Goal: Information Seeking & Learning: Learn about a topic

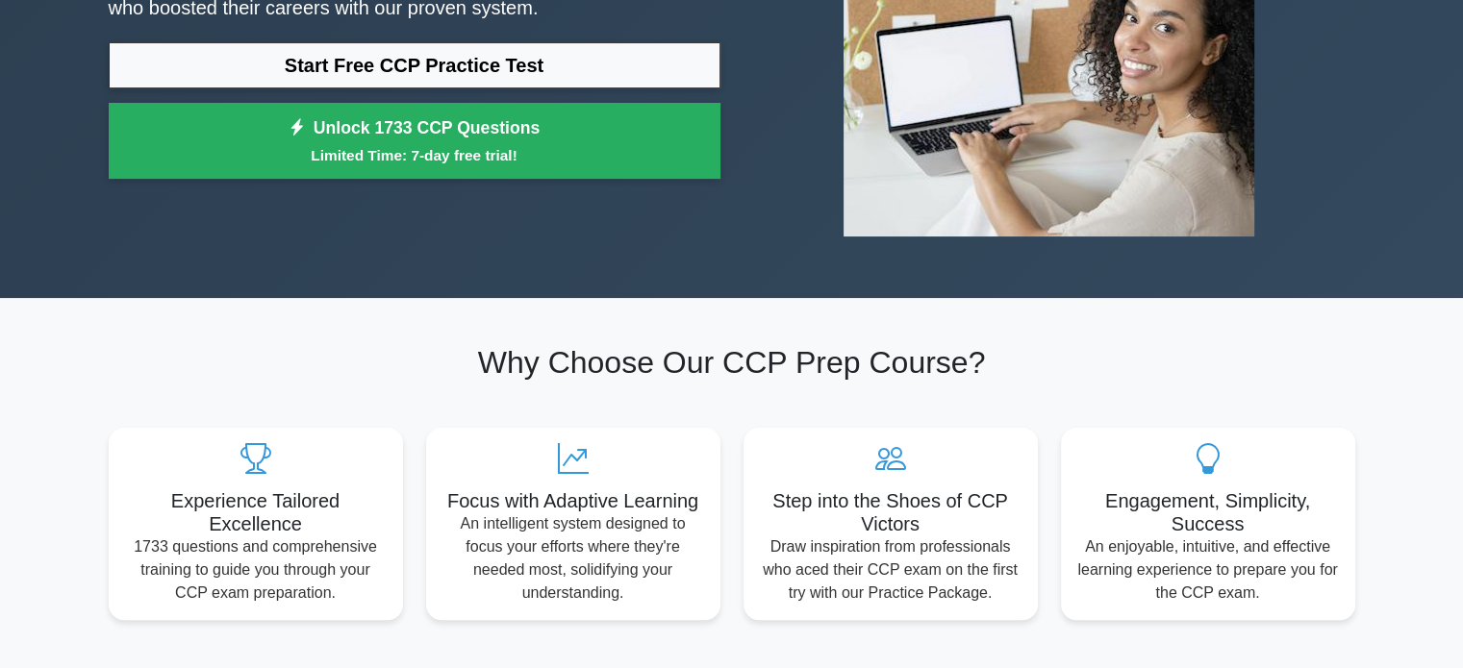
scroll to position [308, 0]
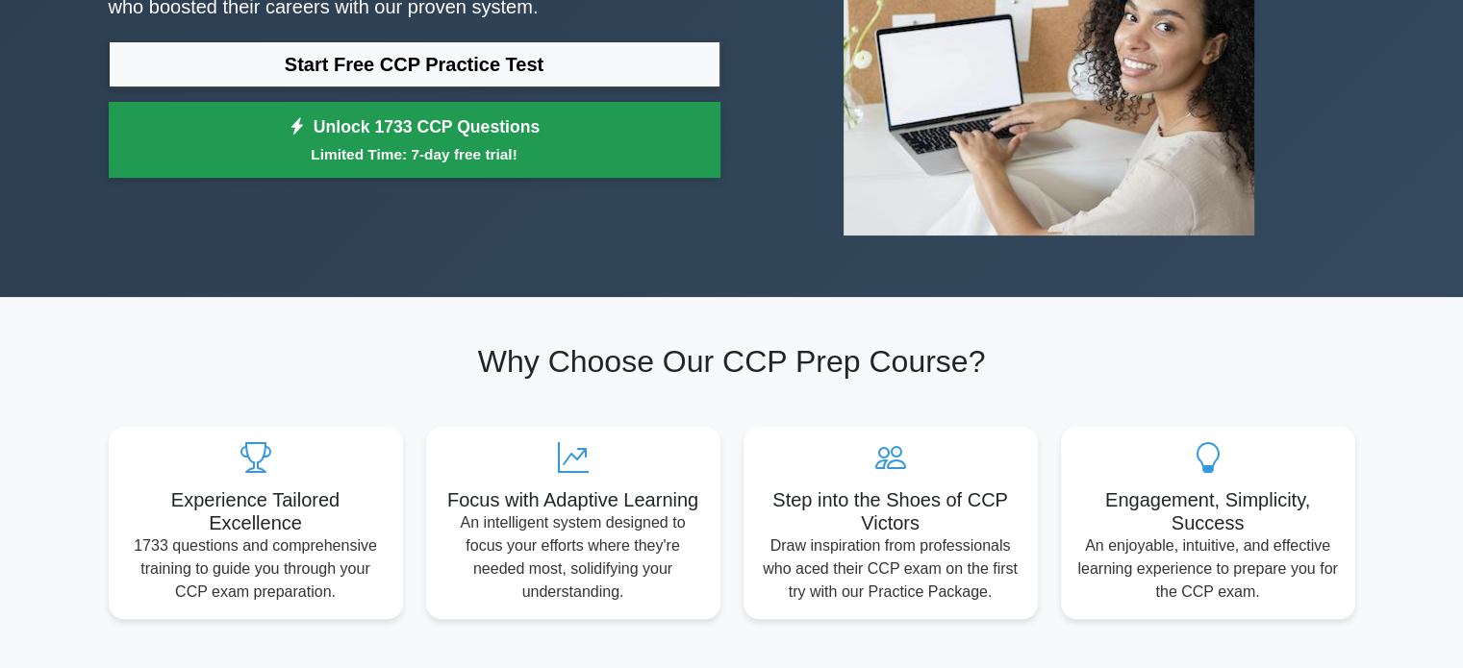
click at [388, 118] on link "Unlock 1733 CCP Questions Limited Time: 7-day free trial!" at bounding box center [415, 140] width 612 height 77
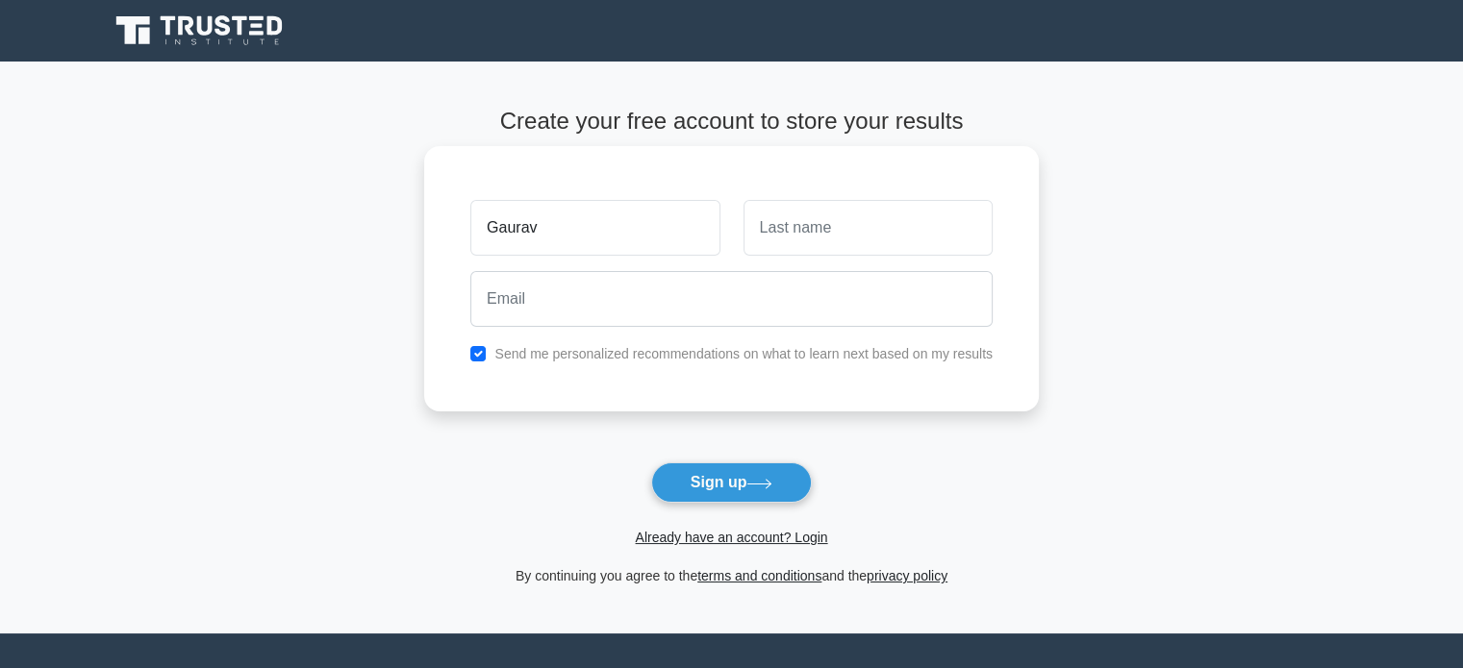
type input "Gaurav"
type input "Ratan"
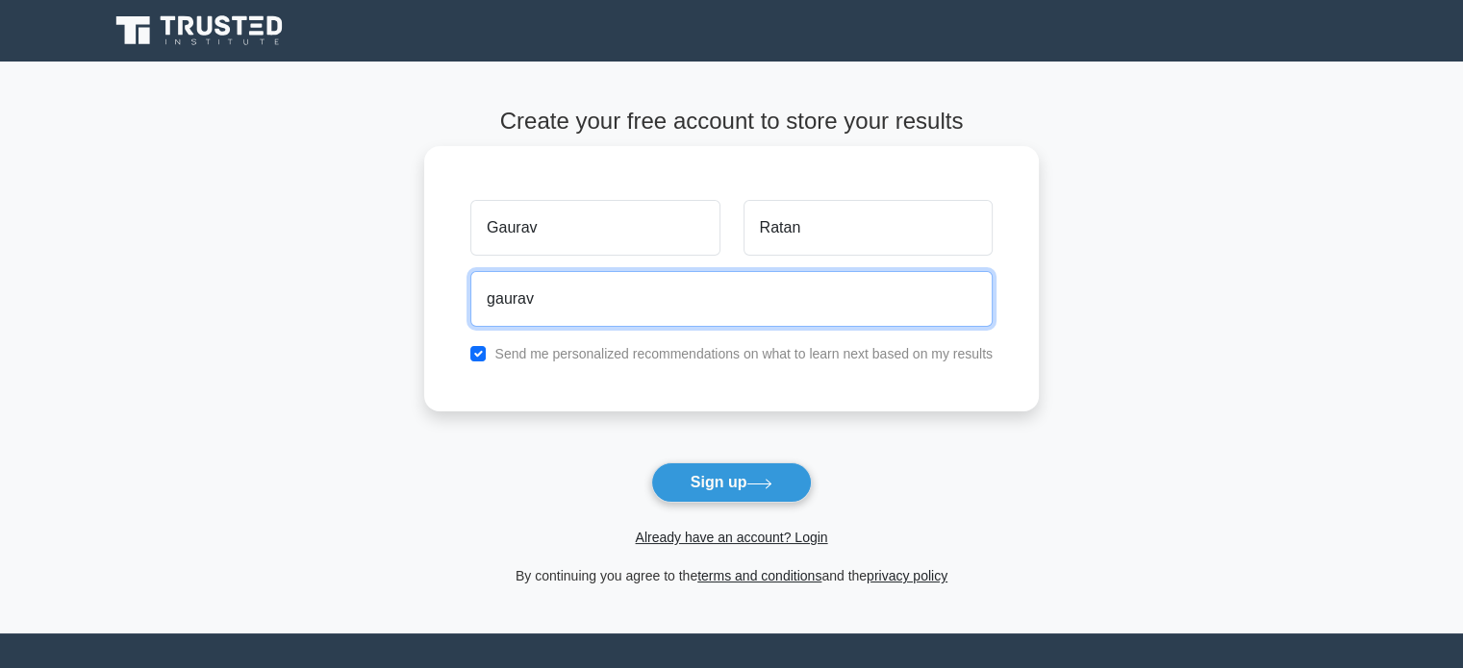
type input "gaurav"
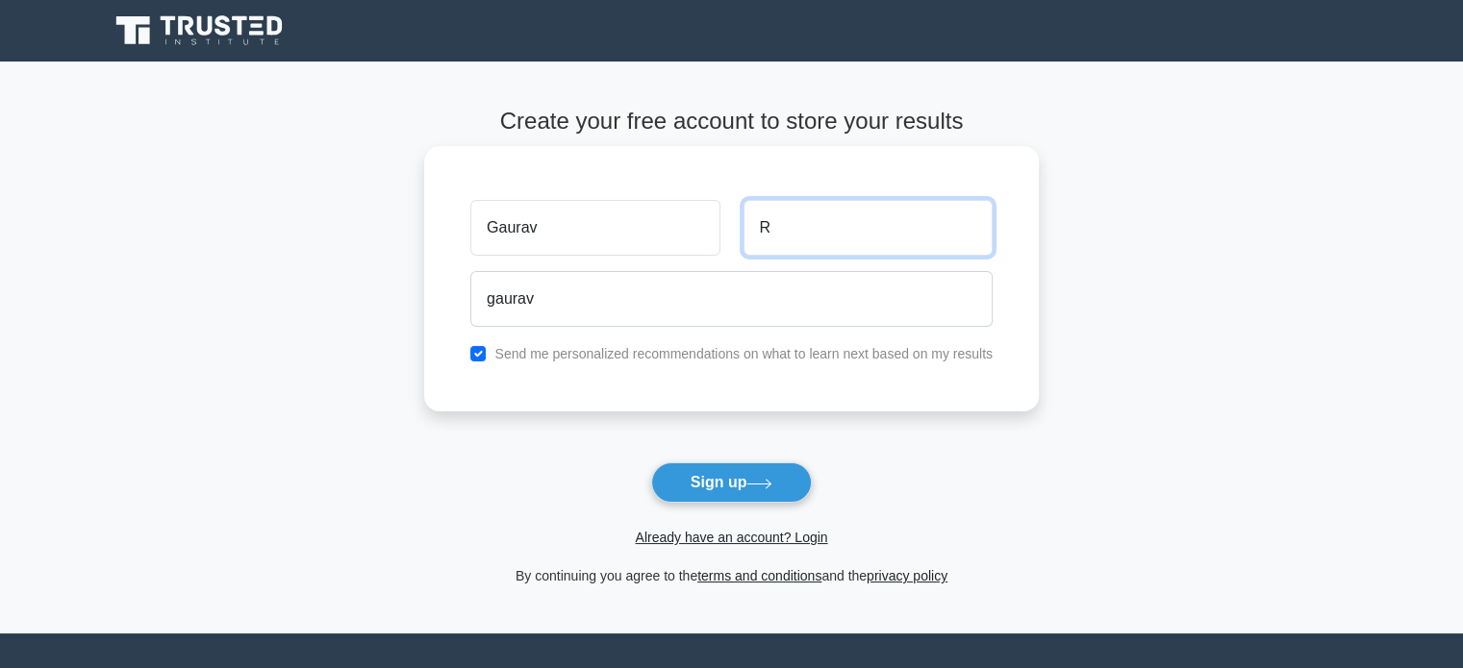
type input "R"
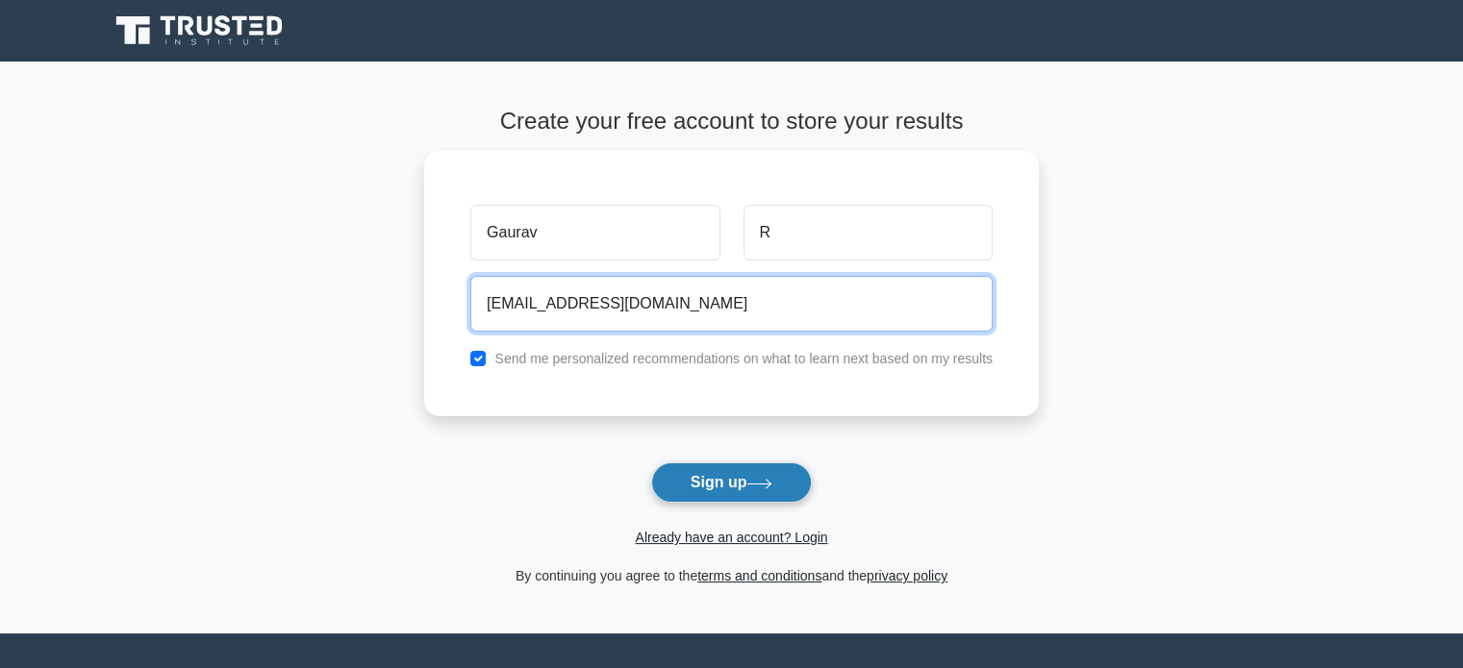
type input "gaurav_avv@yahoo.co.in"
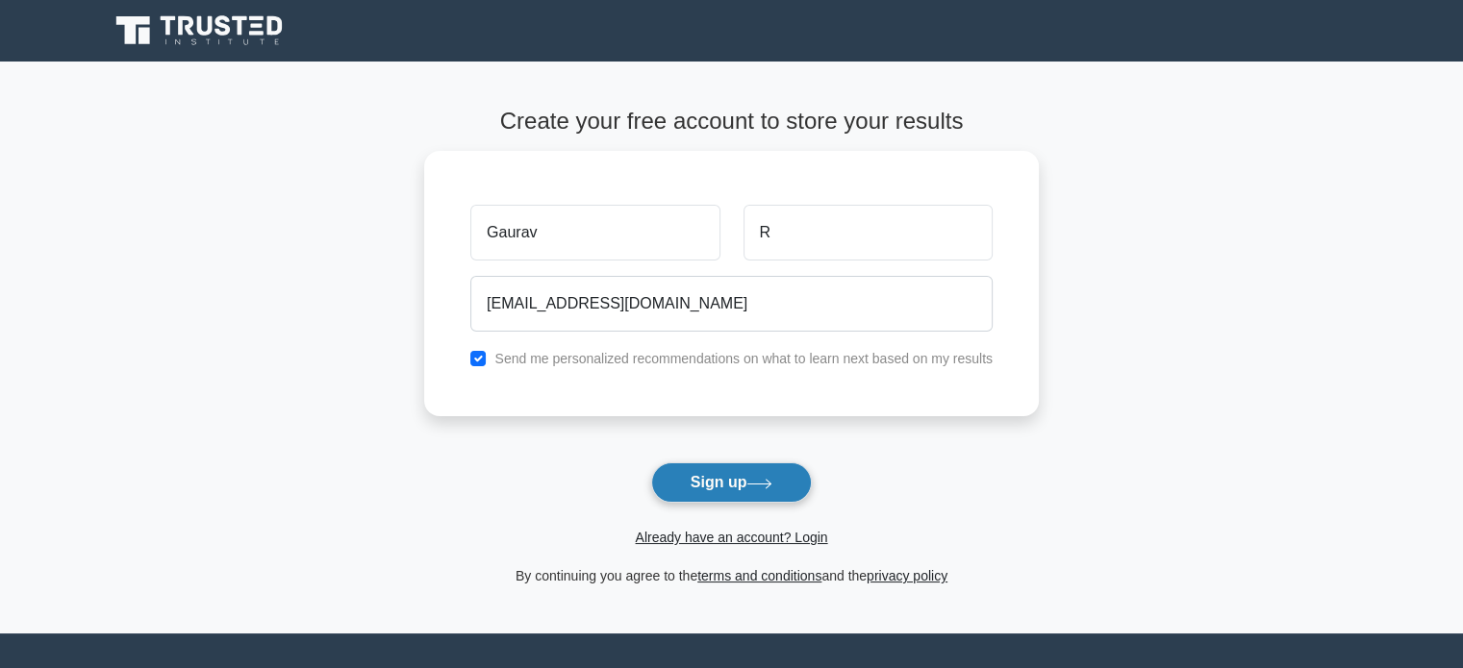
click at [758, 485] on icon at bounding box center [759, 484] width 26 height 11
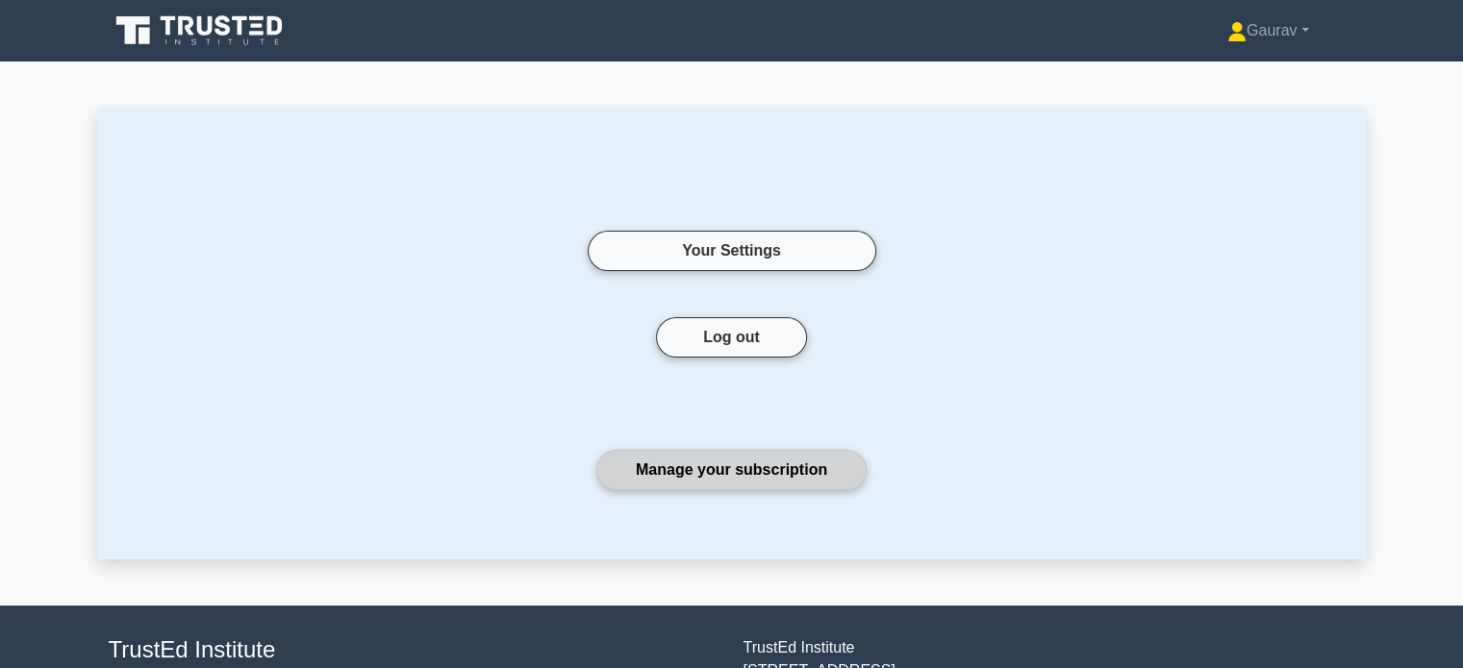
click at [751, 464] on link "Manage your subscription" at bounding box center [731, 470] width 270 height 40
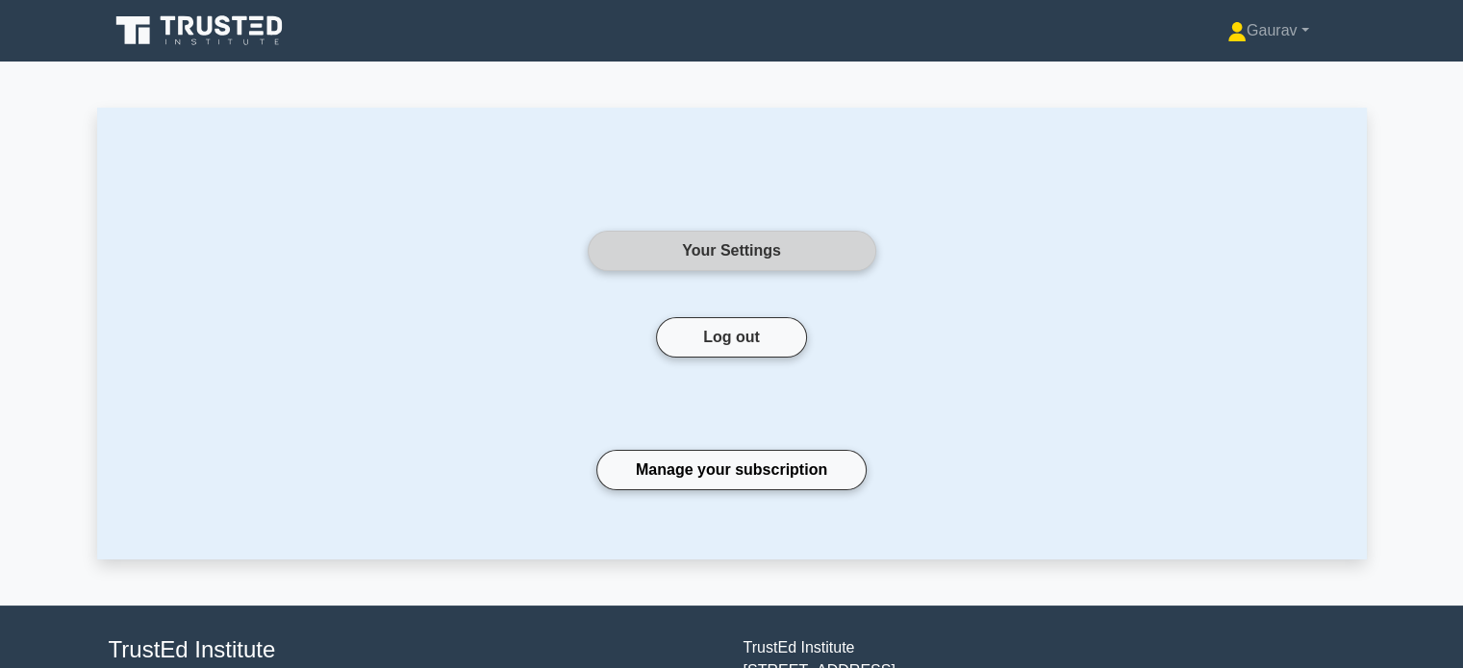
click at [726, 240] on link "Your Settings" at bounding box center [732, 251] width 288 height 40
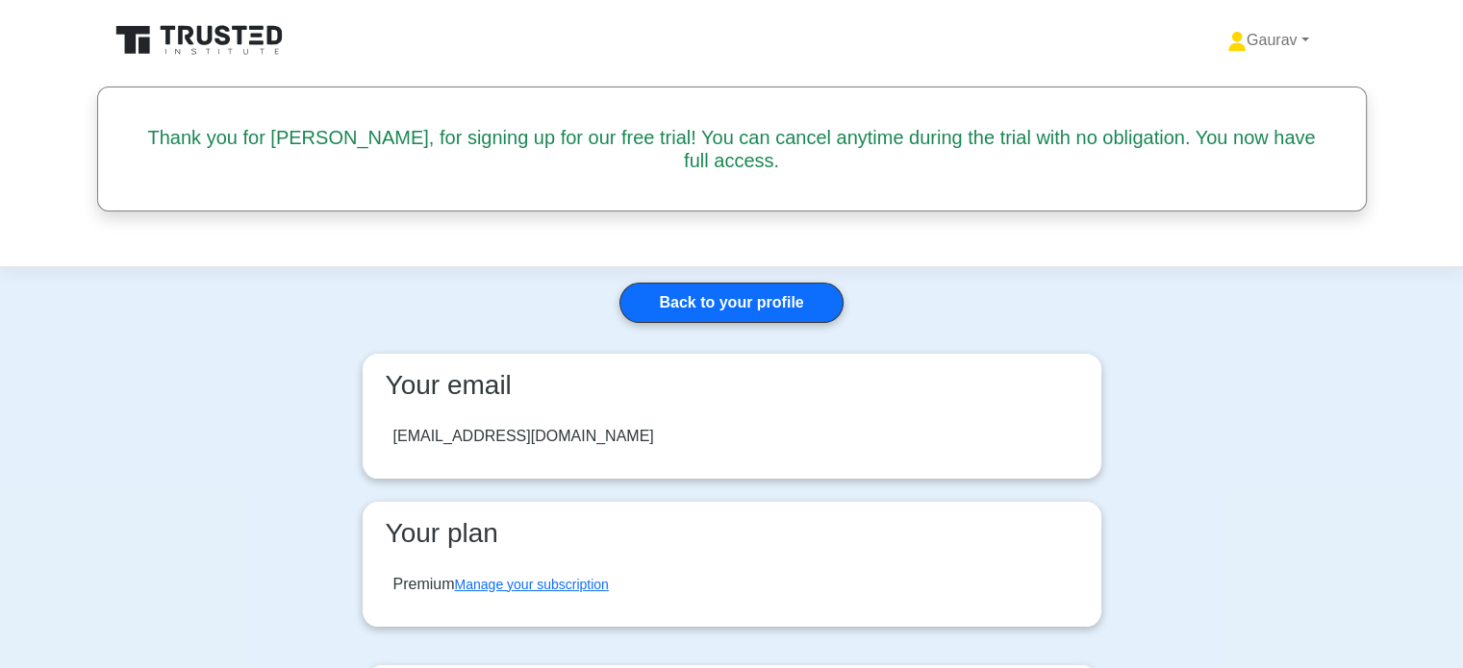
click at [222, 323] on main "Back to your profile Your email gaurav_avv@yahoo.co.in Your plan Premium Manage…" at bounding box center [731, 638] width 1463 height 743
click at [166, 45] on icon at bounding box center [201, 40] width 185 height 37
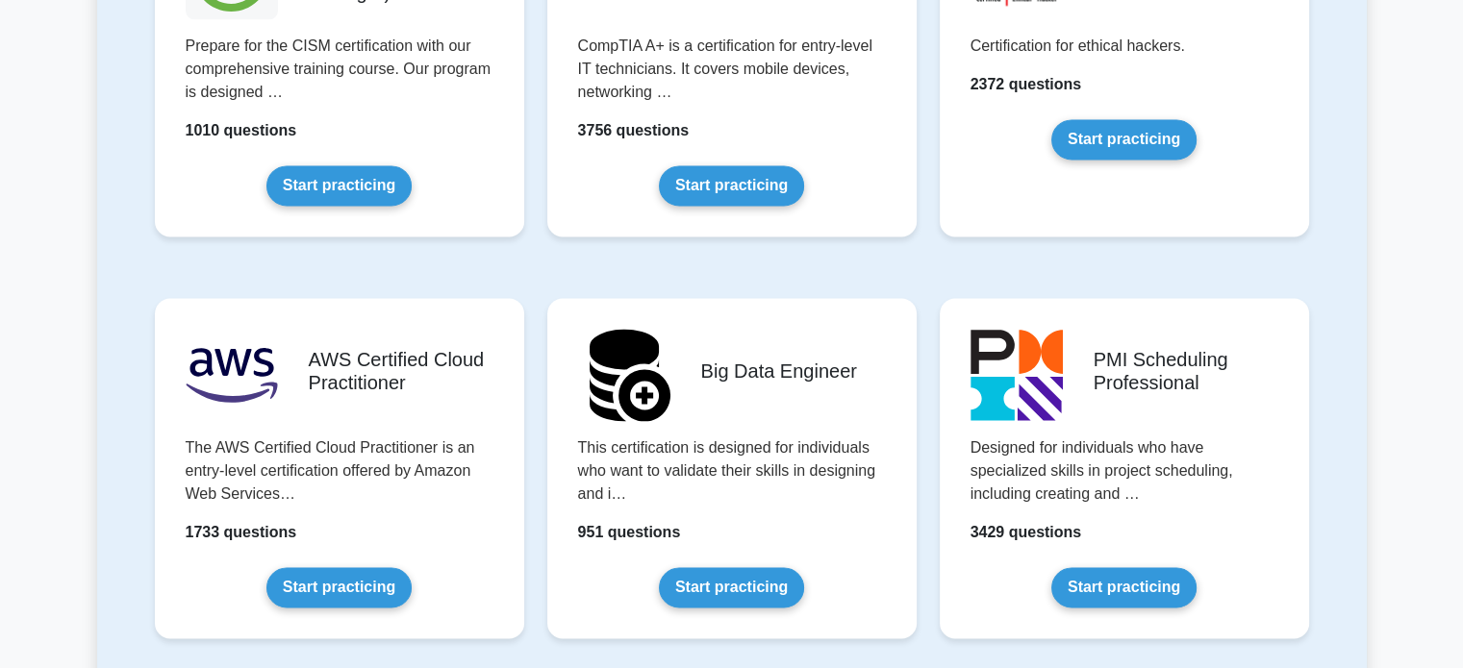
scroll to position [3000, 0]
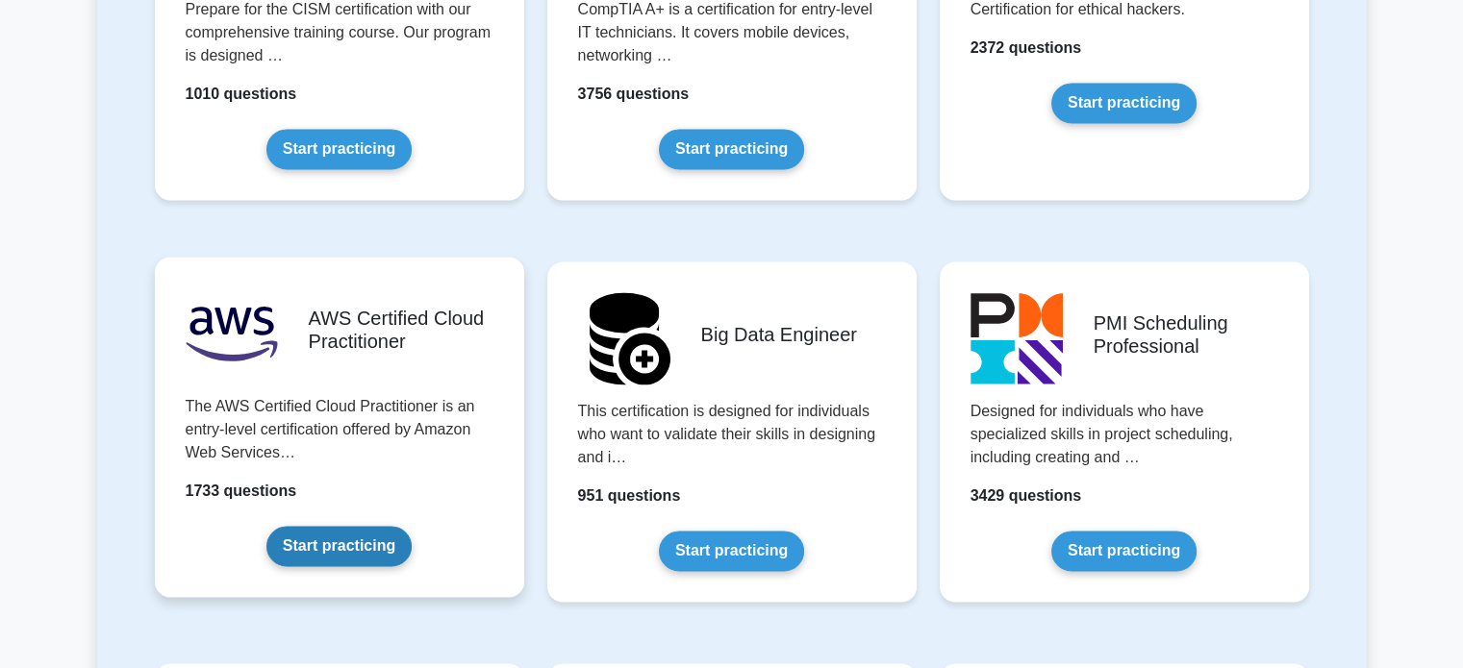
click at [331, 540] on link "Start practicing" at bounding box center [338, 546] width 145 height 40
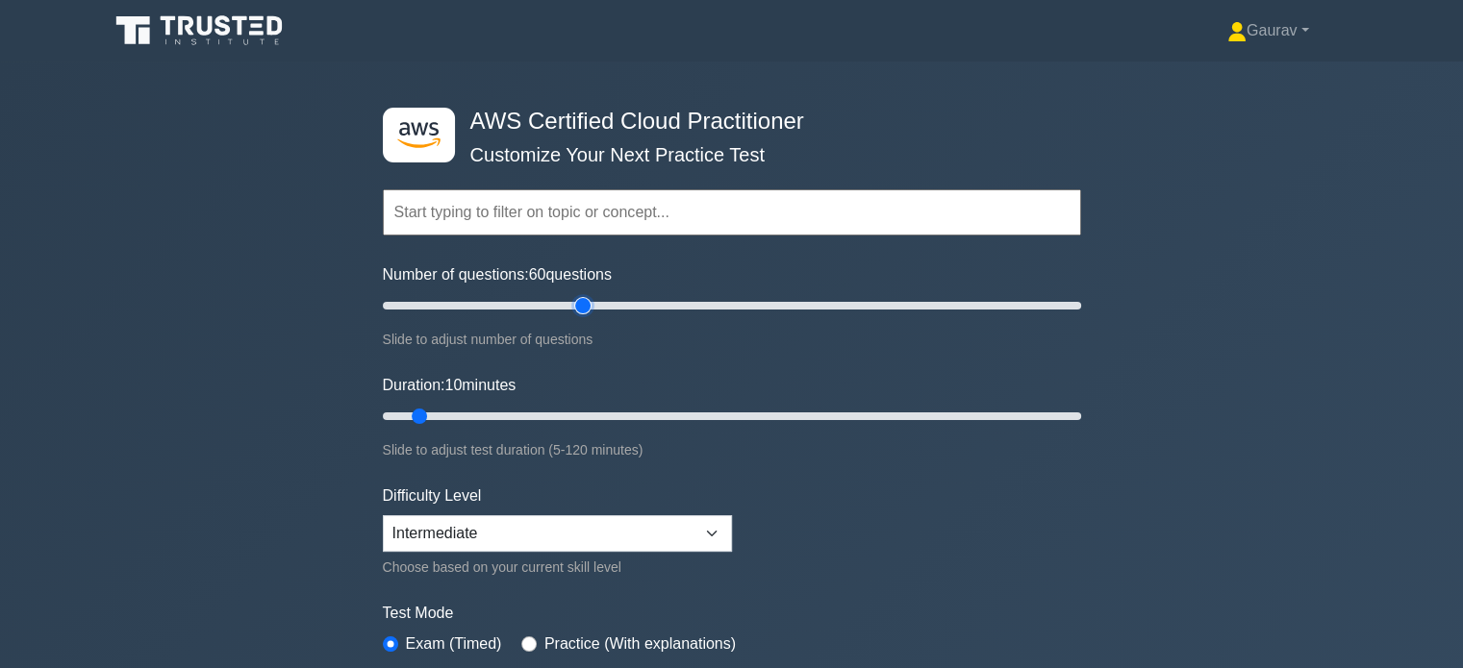
drag, startPoint x: 413, startPoint y: 299, endPoint x: 589, endPoint y: 299, distance: 176.0
type input "60"
click at [589, 299] on input "Number of questions: 60 questions" at bounding box center [732, 305] width 698 height 23
type input "40"
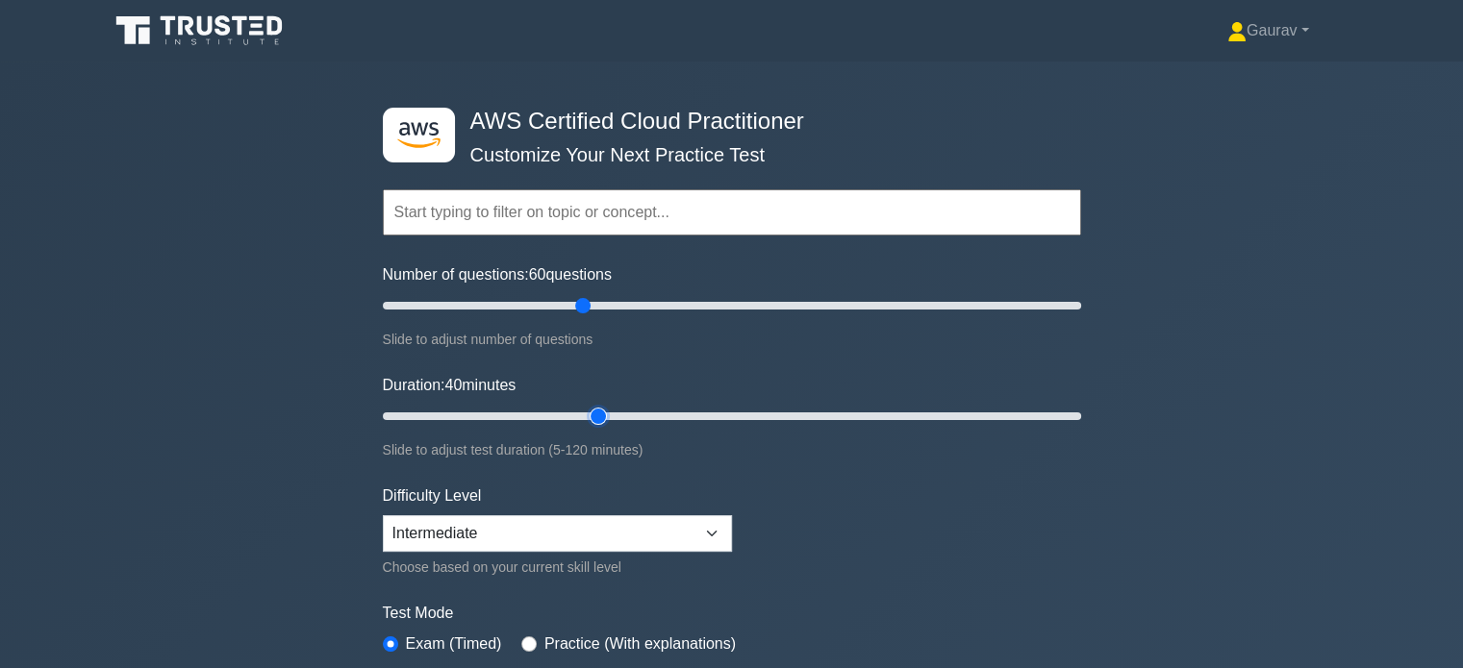
click at [584, 407] on input "Duration: 40 minutes" at bounding box center [732, 416] width 698 height 23
click at [276, 362] on div ".st0{fill:#252F3E;} .st1{fill-rule:evenodd;clip-rule:evenodd;fill:#FF9900;} AWS…" at bounding box center [731, 417] width 1463 height 710
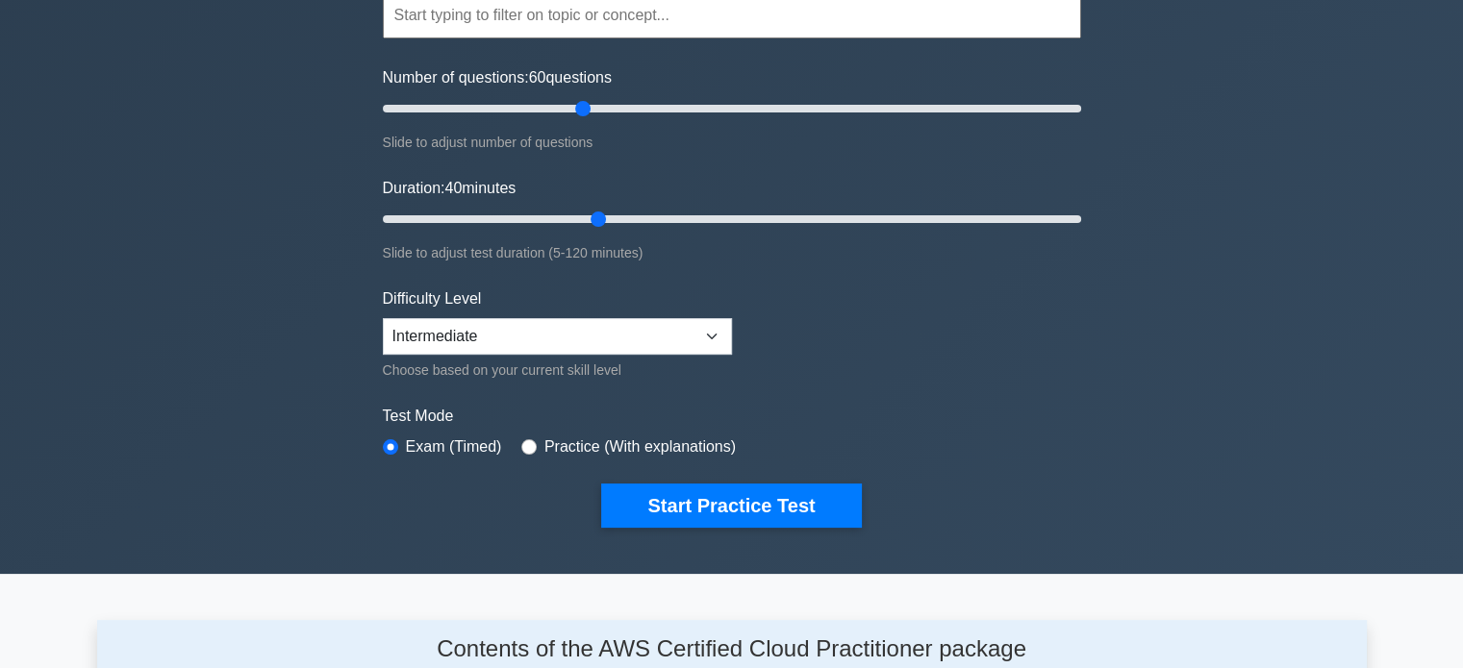
scroll to position [231, 0]
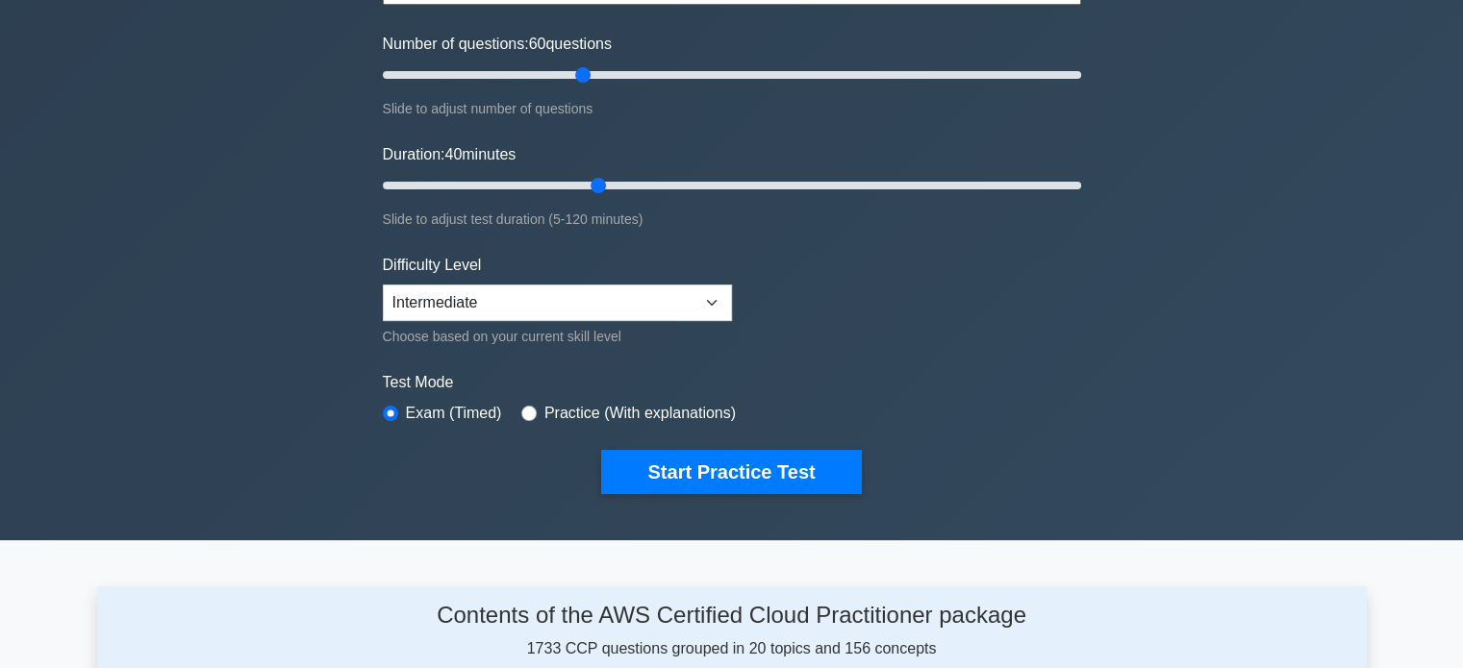
click at [574, 278] on div "Difficulty Level Beginner Intermediate Expert Choose based on your current skil…" at bounding box center [557, 301] width 349 height 94
click at [573, 291] on select "Beginner Intermediate Expert" at bounding box center [557, 303] width 349 height 37
select select "expert"
click at [383, 285] on select "Beginner Intermediate Expert" at bounding box center [557, 303] width 349 height 37
drag, startPoint x: 511, startPoint y: 406, endPoint x: 524, endPoint y: 414, distance: 16.0
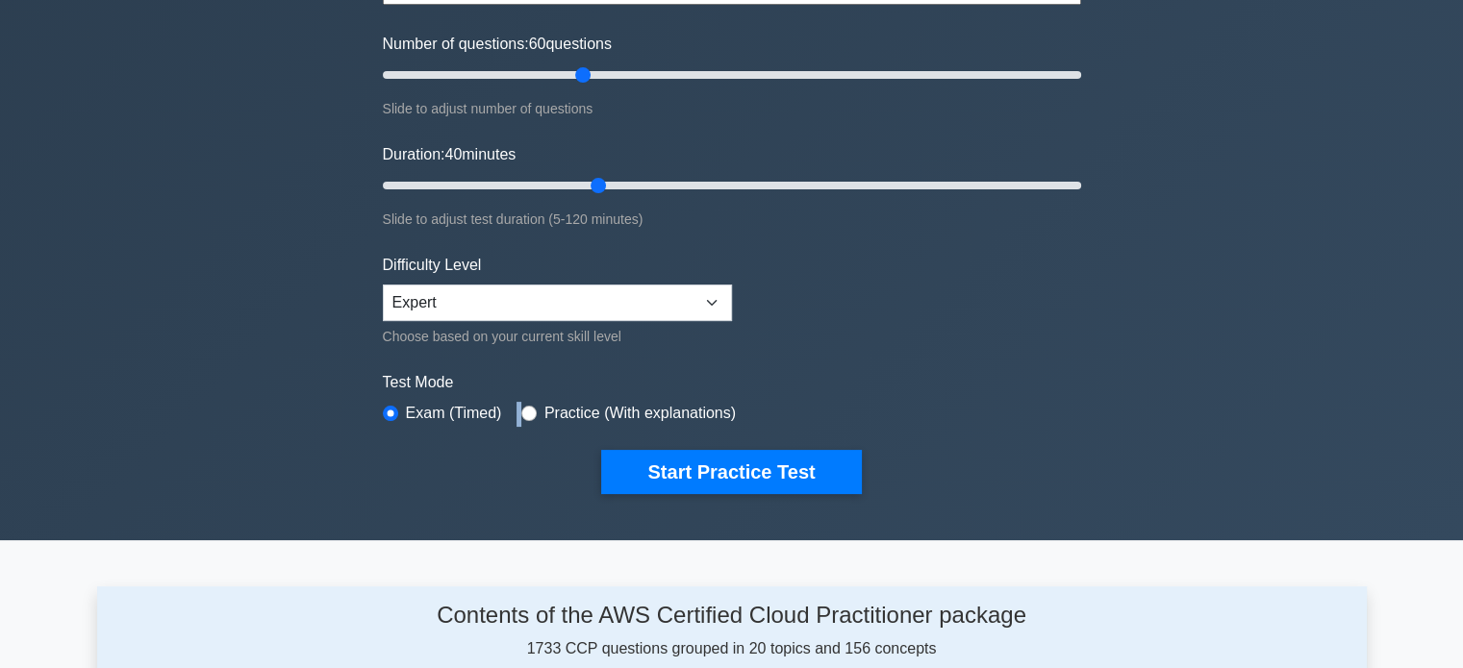
click at [524, 414] on div "Test Mode Exam (Timed) Practice (With explanations)" at bounding box center [732, 399] width 698 height 56
click at [524, 414] on input "radio" at bounding box center [528, 413] width 15 height 15
radio input "true"
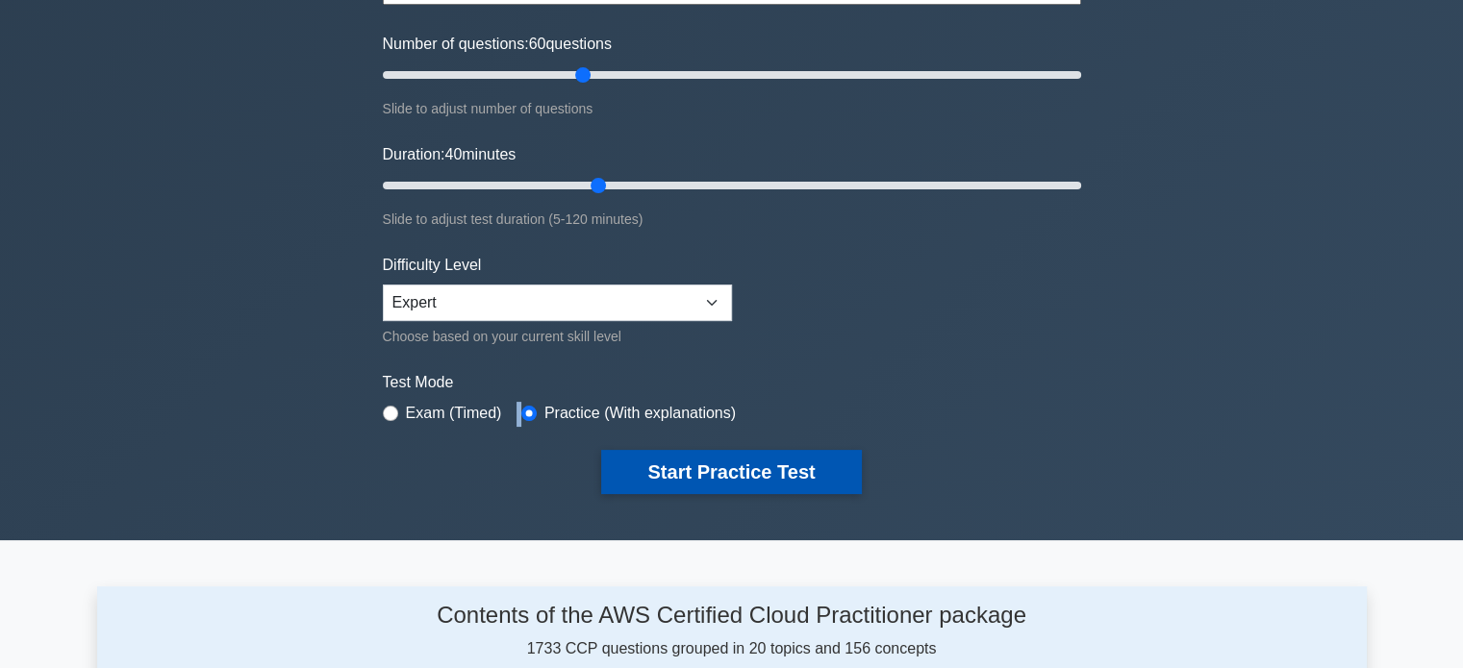
click at [709, 462] on button "Start Practice Test" at bounding box center [731, 472] width 260 height 44
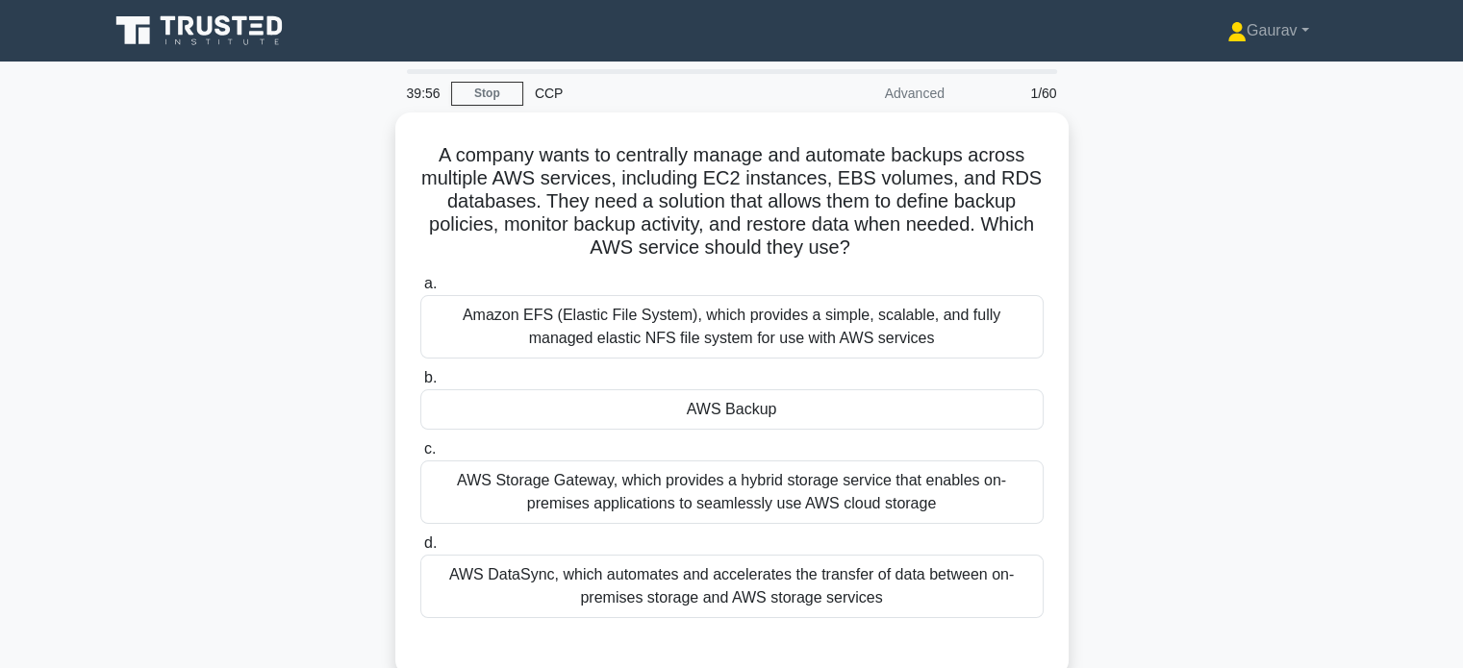
click at [368, 283] on div "A company wants to centrally manage and automate backups across multiple AWS se…" at bounding box center [731, 406] width 1269 height 587
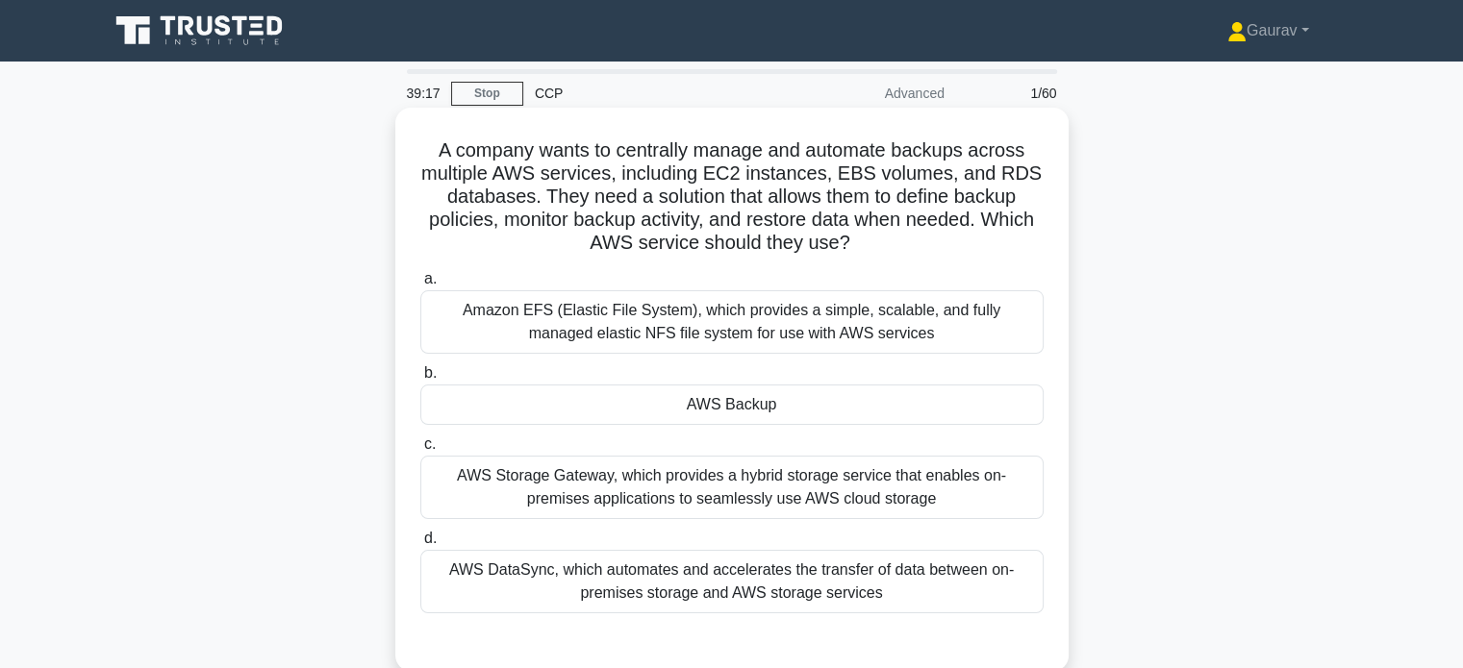
click at [536, 407] on div "AWS Backup" at bounding box center [731, 405] width 623 height 40
click at [420, 380] on input "b. AWS Backup" at bounding box center [420, 373] width 0 height 13
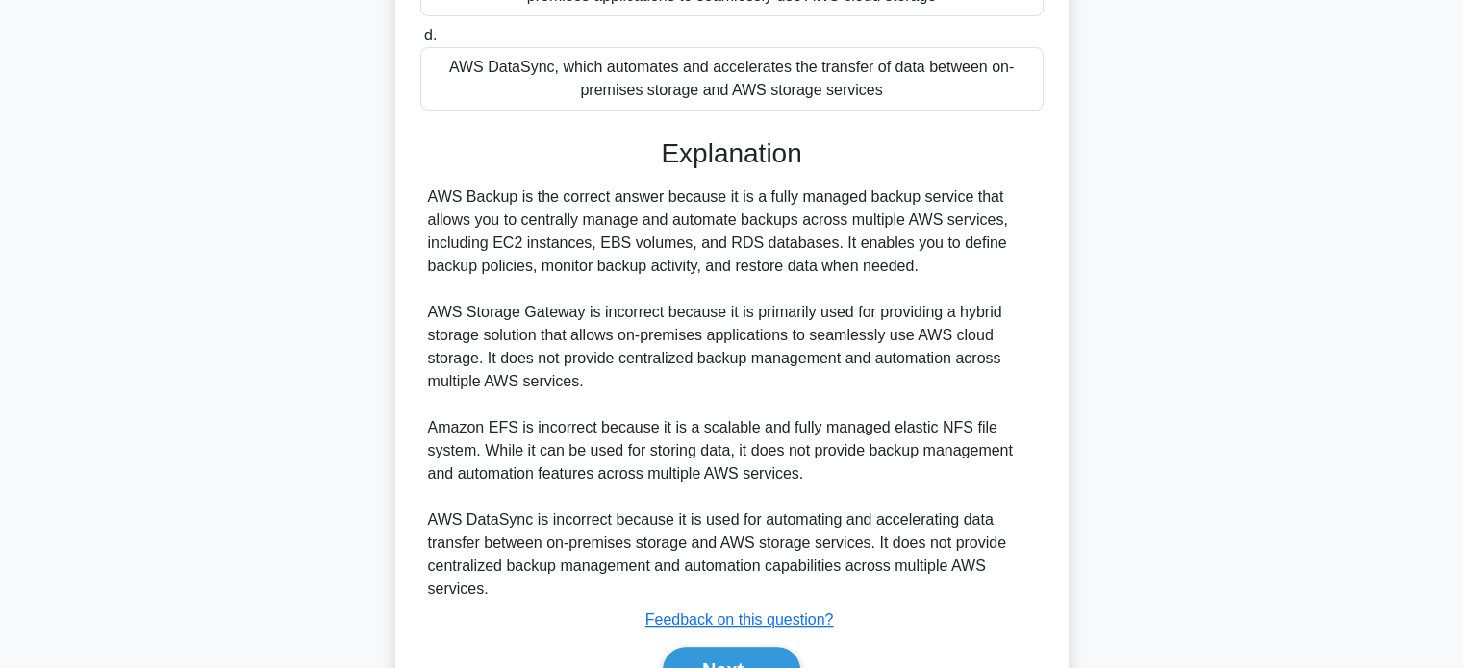
scroll to position [538, 0]
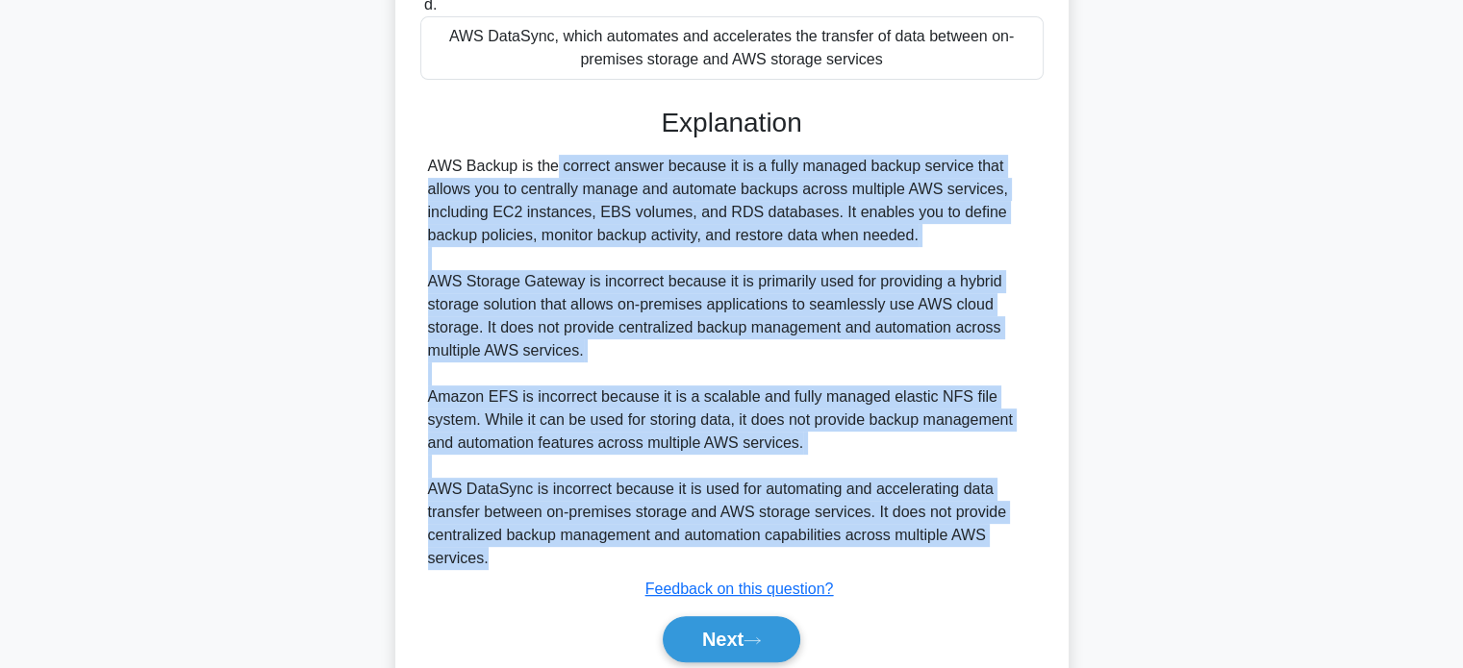
drag, startPoint x: 508, startPoint y: 562, endPoint x: 388, endPoint y: 173, distance: 406.6
click at [388, 173] on div "A company wants to centrally manage and automate backups across multiple AWS se…" at bounding box center [731, 152] width 1269 height 1157
copy div "AWS Backup is the correct answer because it is a fully managed backup service t…"
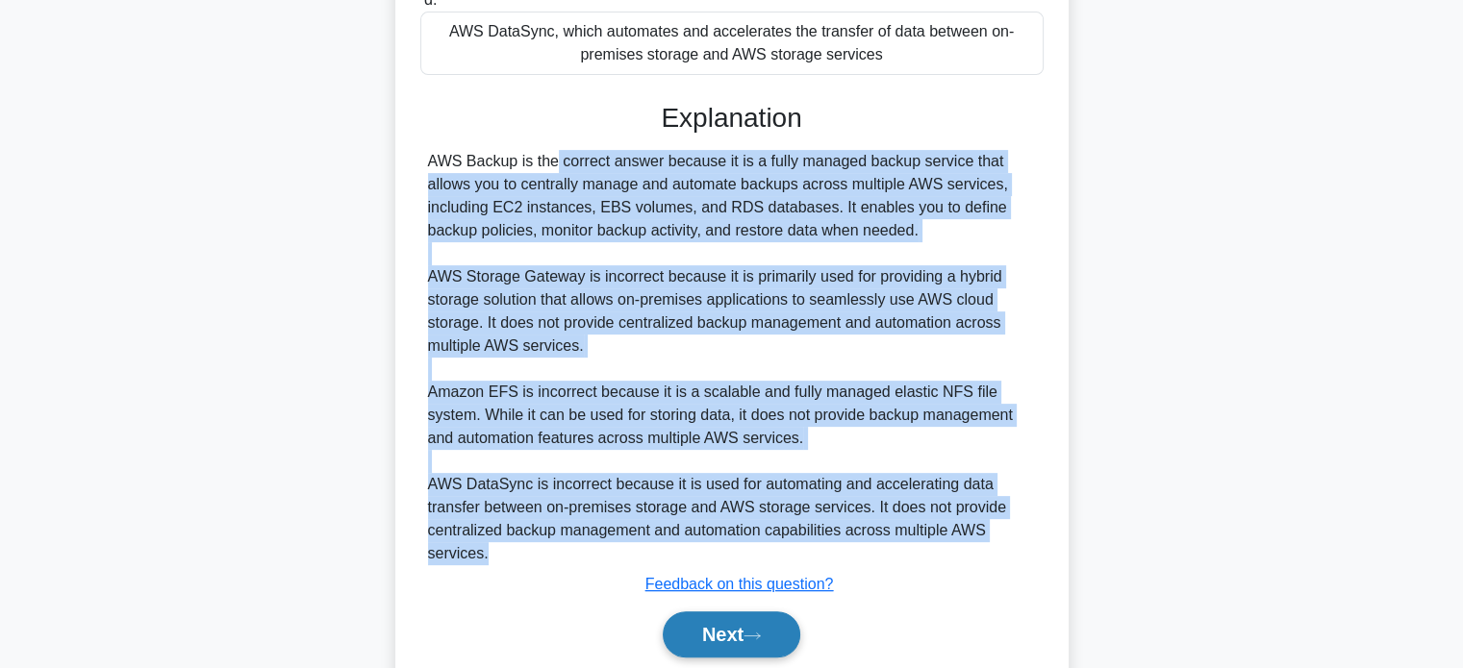
click at [727, 628] on button "Next" at bounding box center [732, 635] width 138 height 46
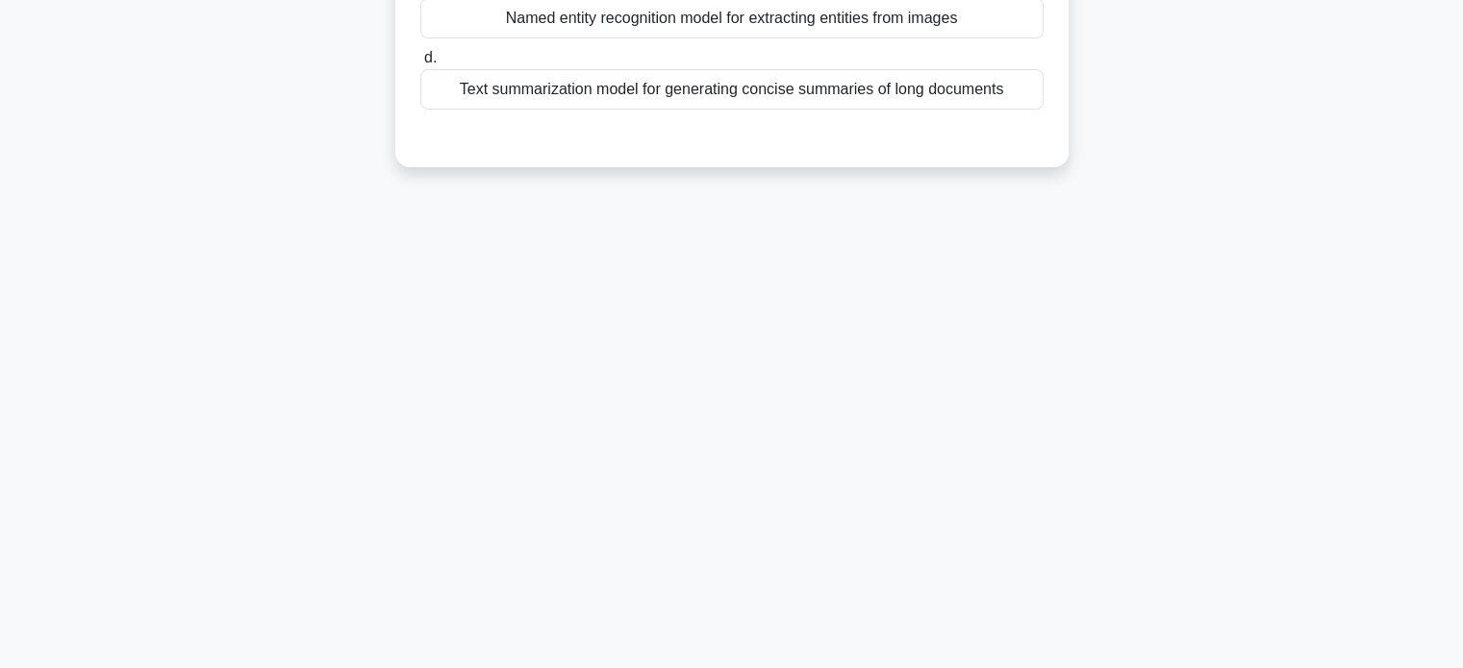
click at [285, 228] on div "38:42 Stop CCP Advanced 2/60 Which of the following is an example of a pre-trai…" at bounding box center [731, 180] width 1269 height 962
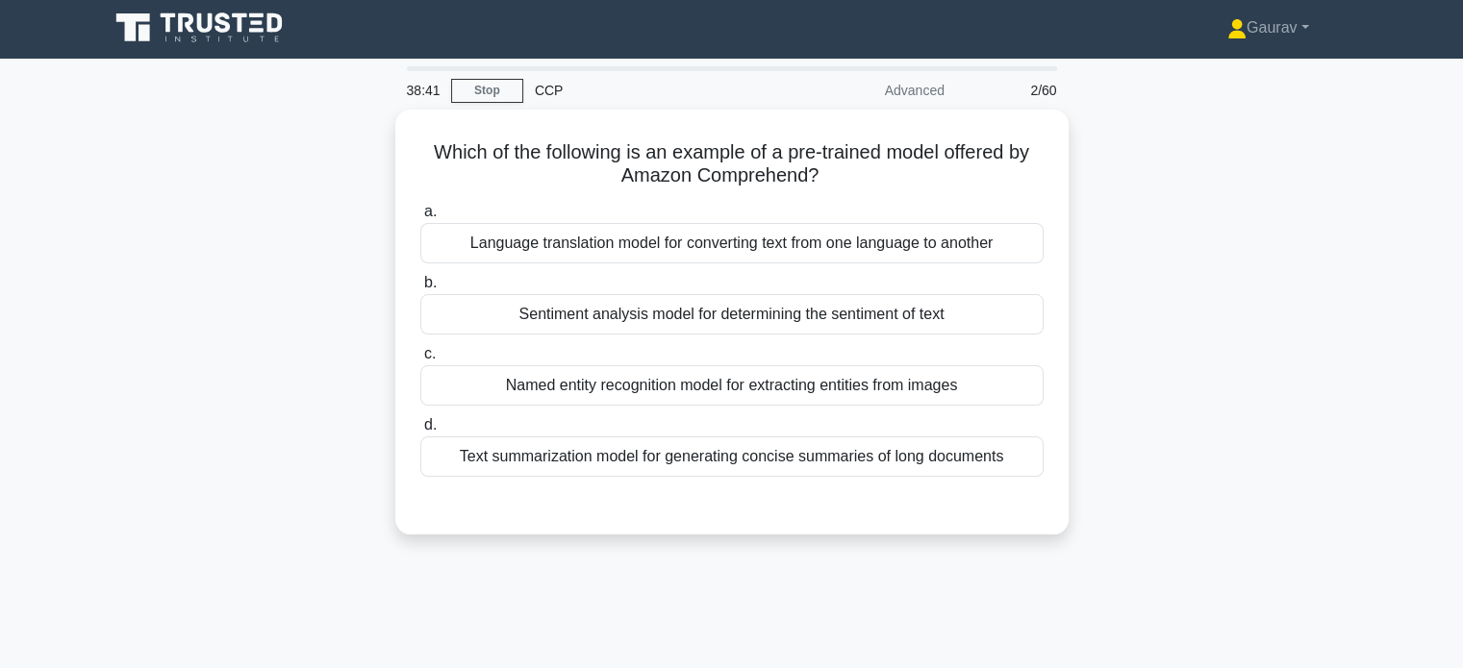
scroll to position [0, 0]
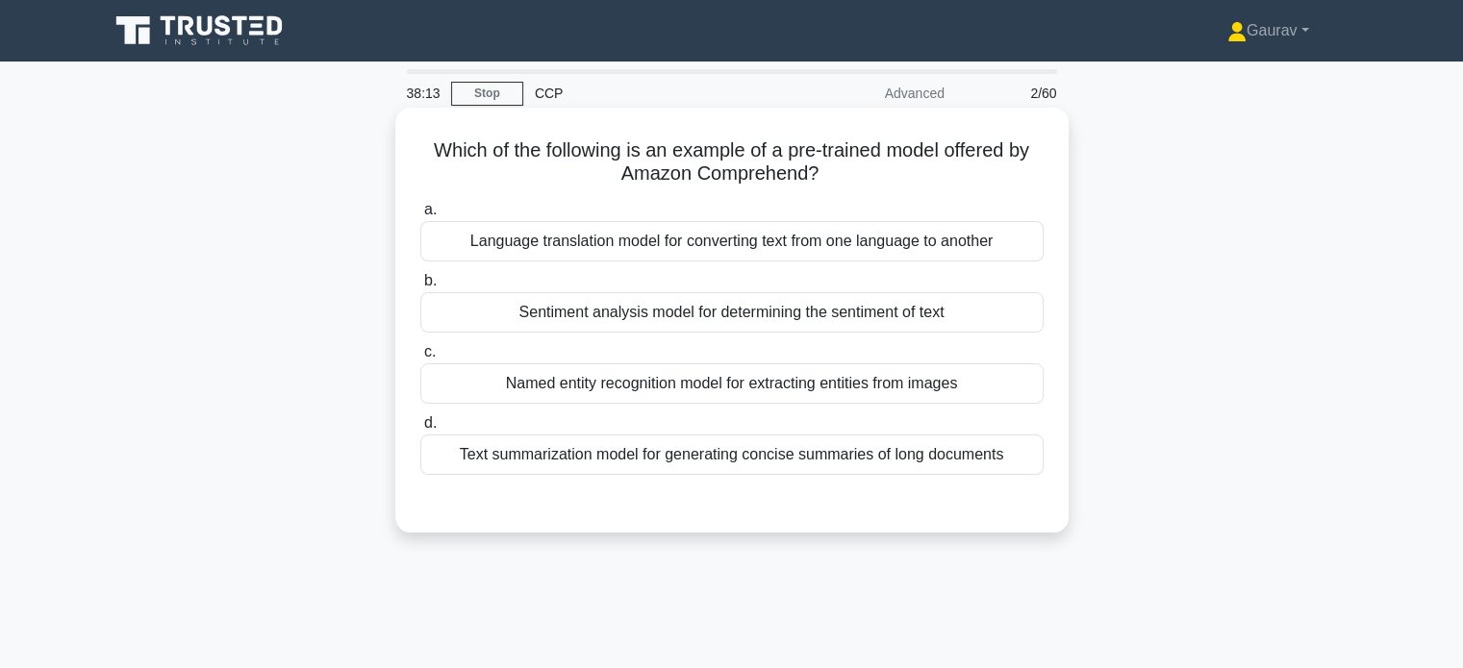
click at [654, 443] on div "Text summarization model for generating concise summaries of long documents" at bounding box center [731, 455] width 623 height 40
click at [420, 430] on input "d. Text summarization model for generating concise summaries of long documents" at bounding box center [420, 423] width 0 height 13
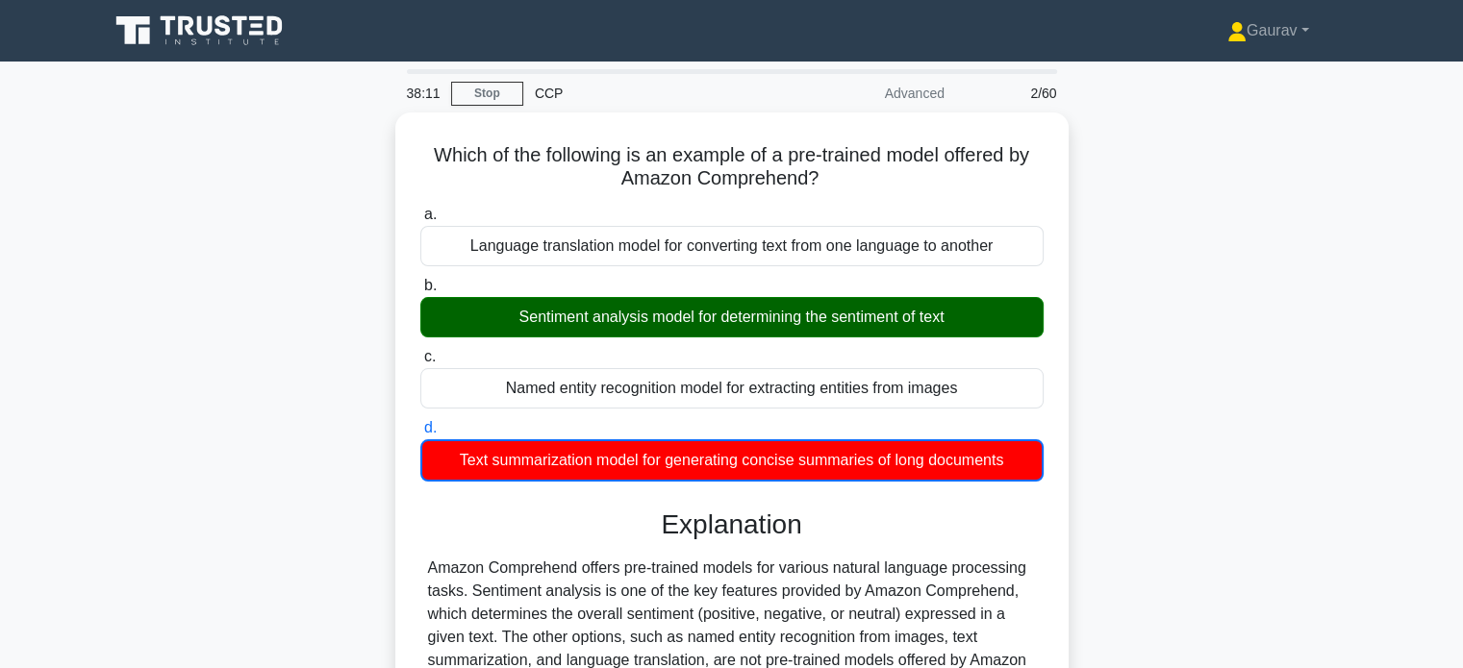
click at [296, 324] on div "Which of the following is an example of a pre-trained model offered by Amazon C…" at bounding box center [731, 507] width 1269 height 789
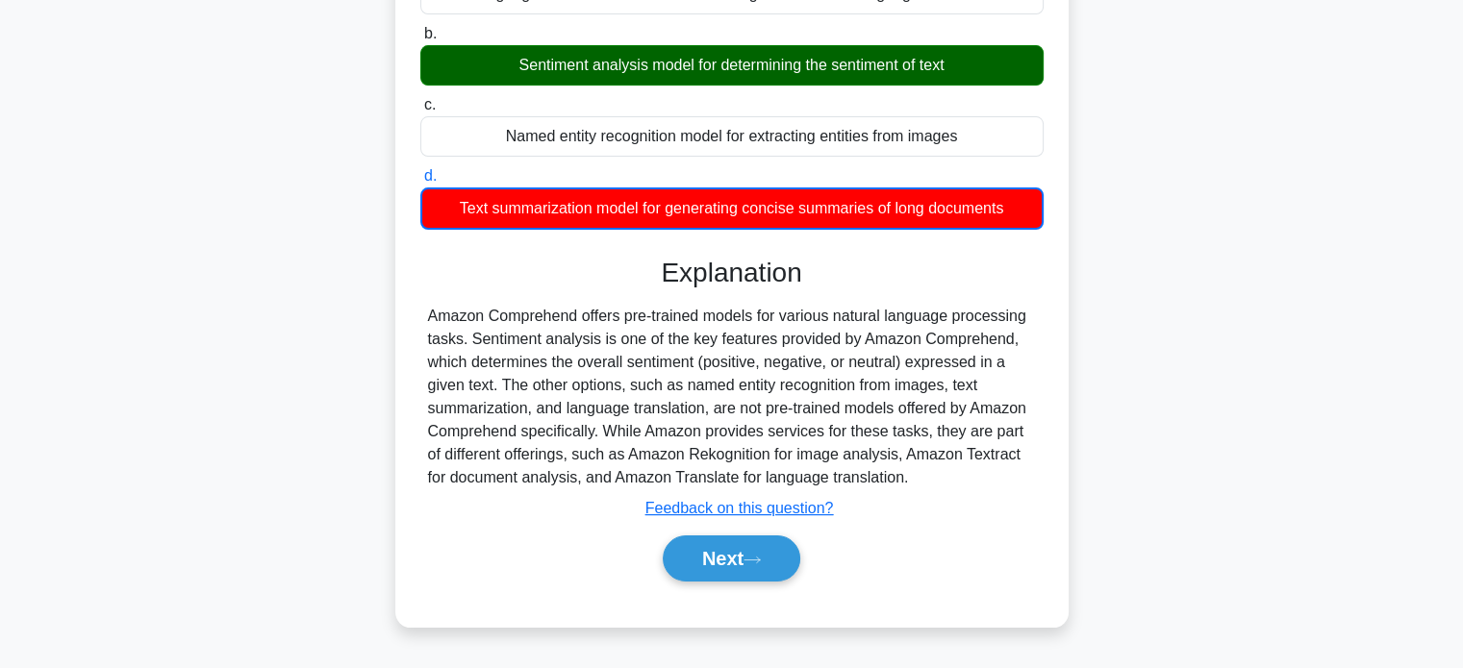
scroll to position [269, 0]
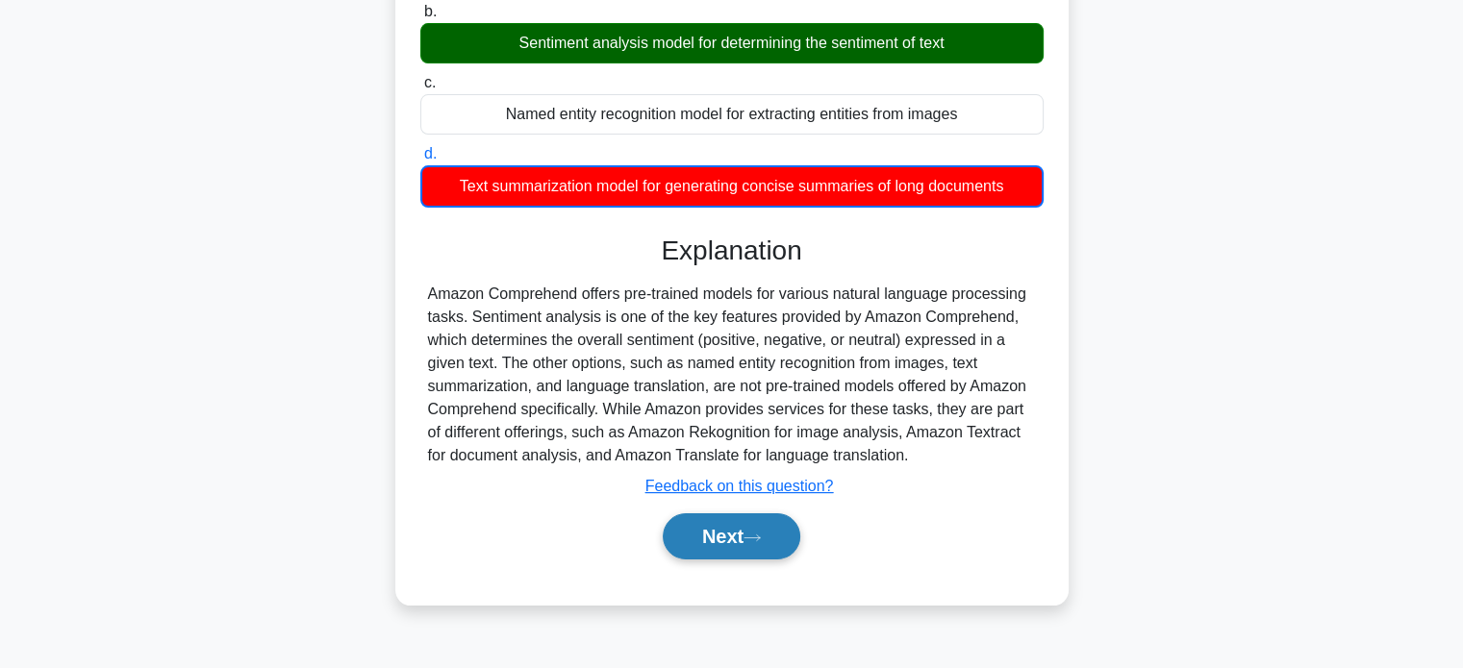
click at [748, 557] on button "Next" at bounding box center [732, 536] width 138 height 46
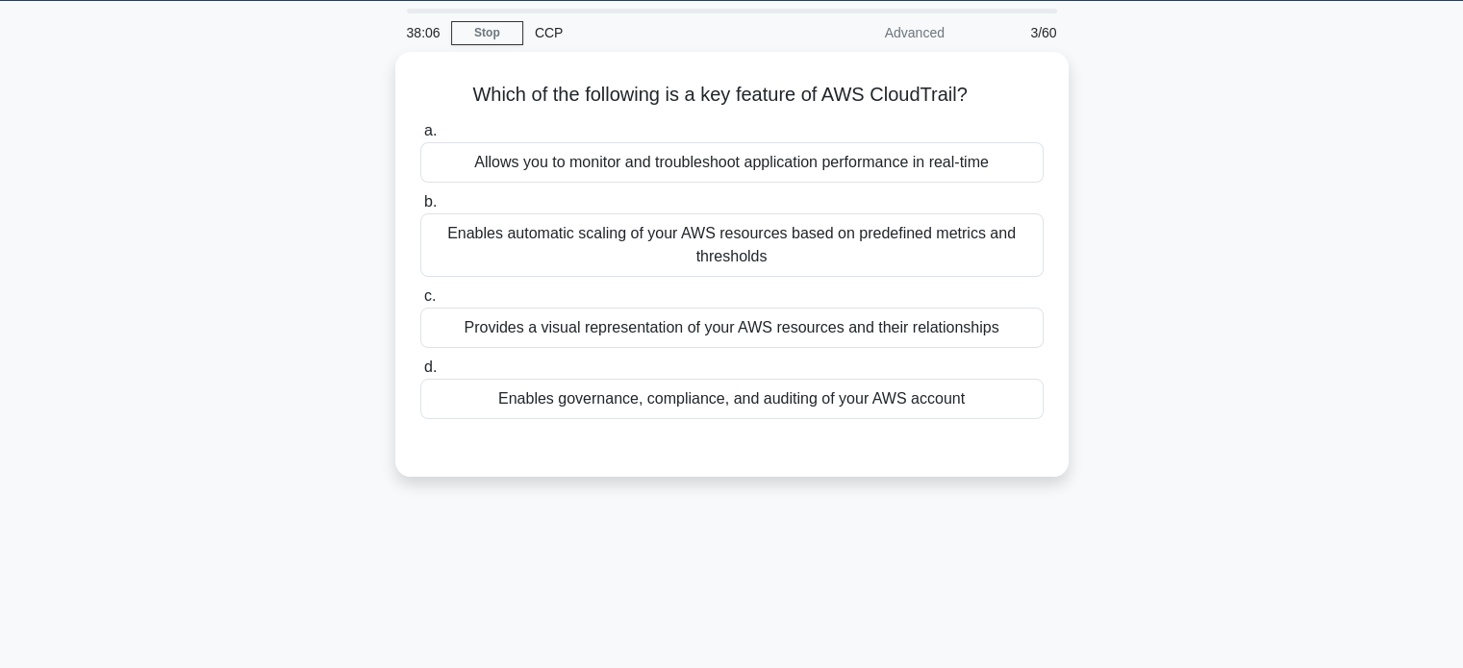
scroll to position [0, 0]
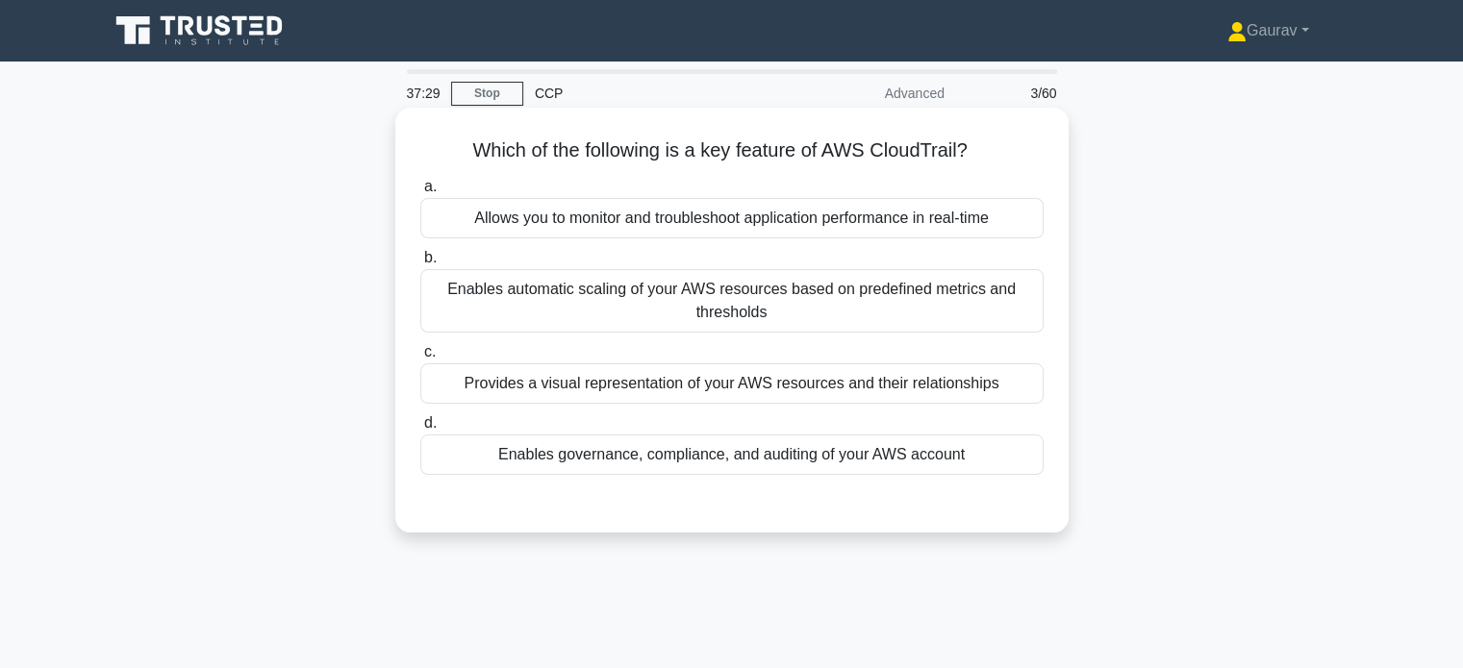
click at [660, 464] on div "Enables governance, compliance, and auditing of your AWS account" at bounding box center [731, 455] width 623 height 40
click at [420, 430] on input "d. Enables governance, compliance, and auditing of your AWS account" at bounding box center [420, 423] width 0 height 13
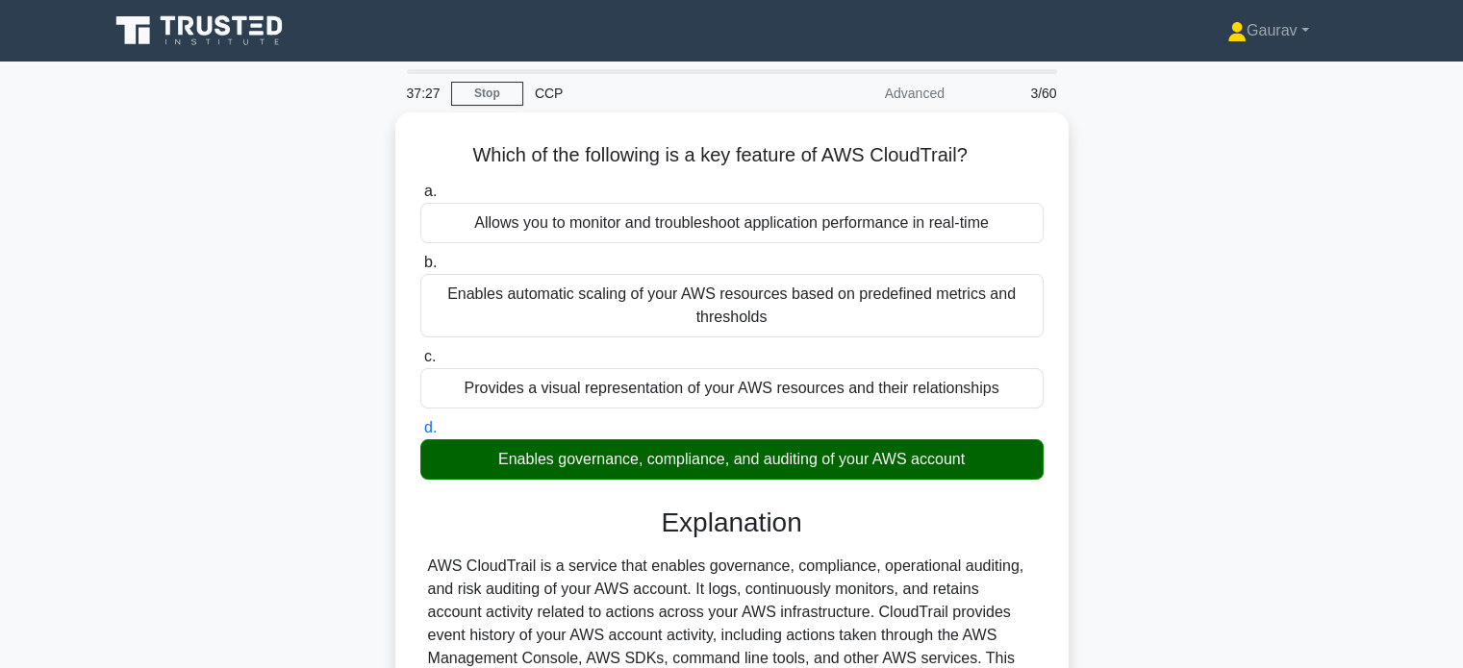
click at [338, 314] on div "Which of the following is a key feature of AWS CloudTrail? .spinner_0XTQ{transf…" at bounding box center [731, 530] width 1269 height 834
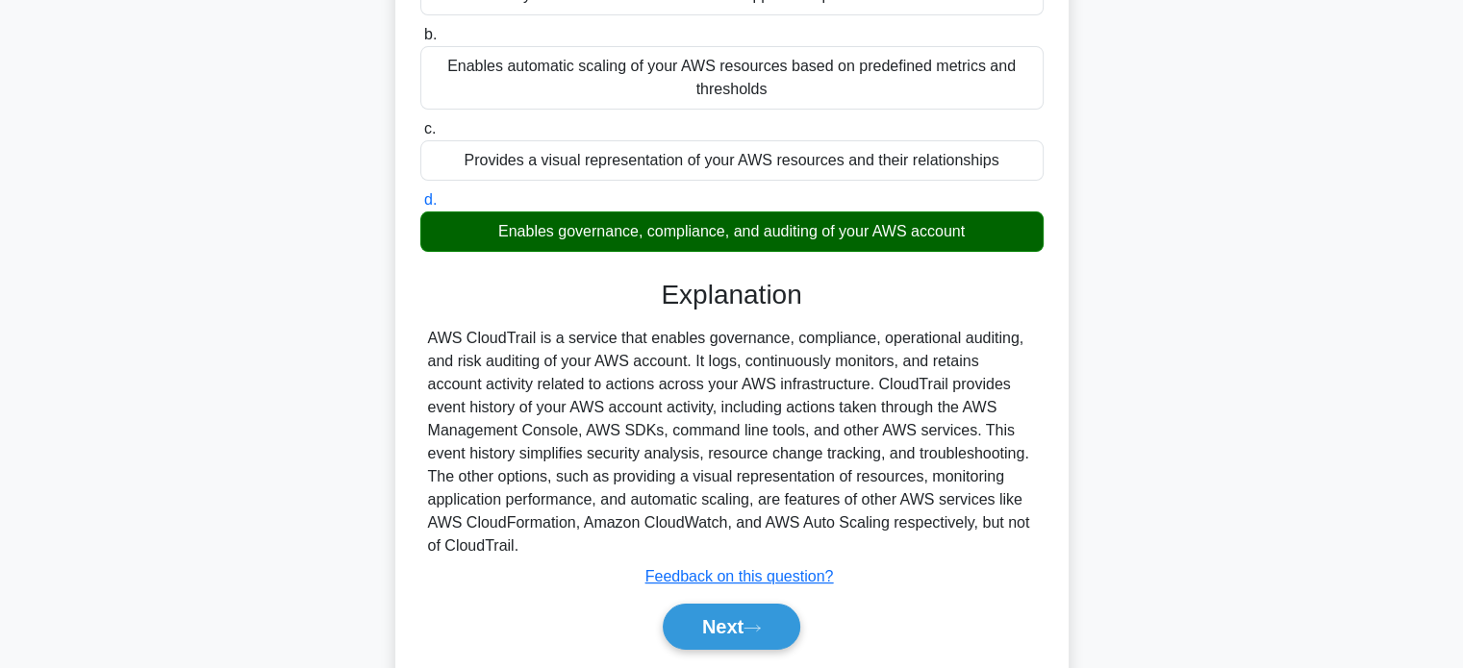
scroll to position [231, 0]
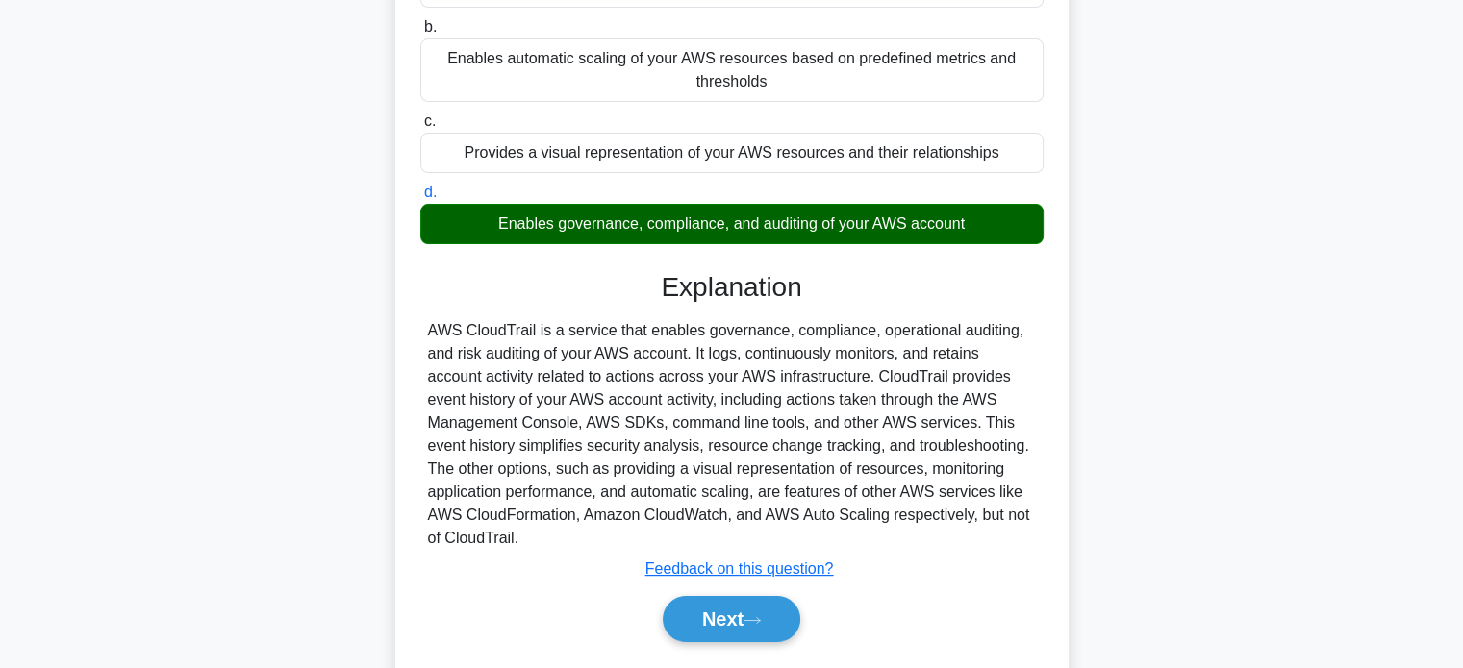
drag, startPoint x: 424, startPoint y: 330, endPoint x: 562, endPoint y: 549, distance: 258.8
click at [562, 549] on div "AWS CloudTrail is a service that enables governance, compliance, operational au…" at bounding box center [731, 434] width 623 height 231
copy div "AWS CloudTrail is a service that enables governance, compliance, operational au…"
click at [725, 603] on button "Next" at bounding box center [732, 619] width 138 height 46
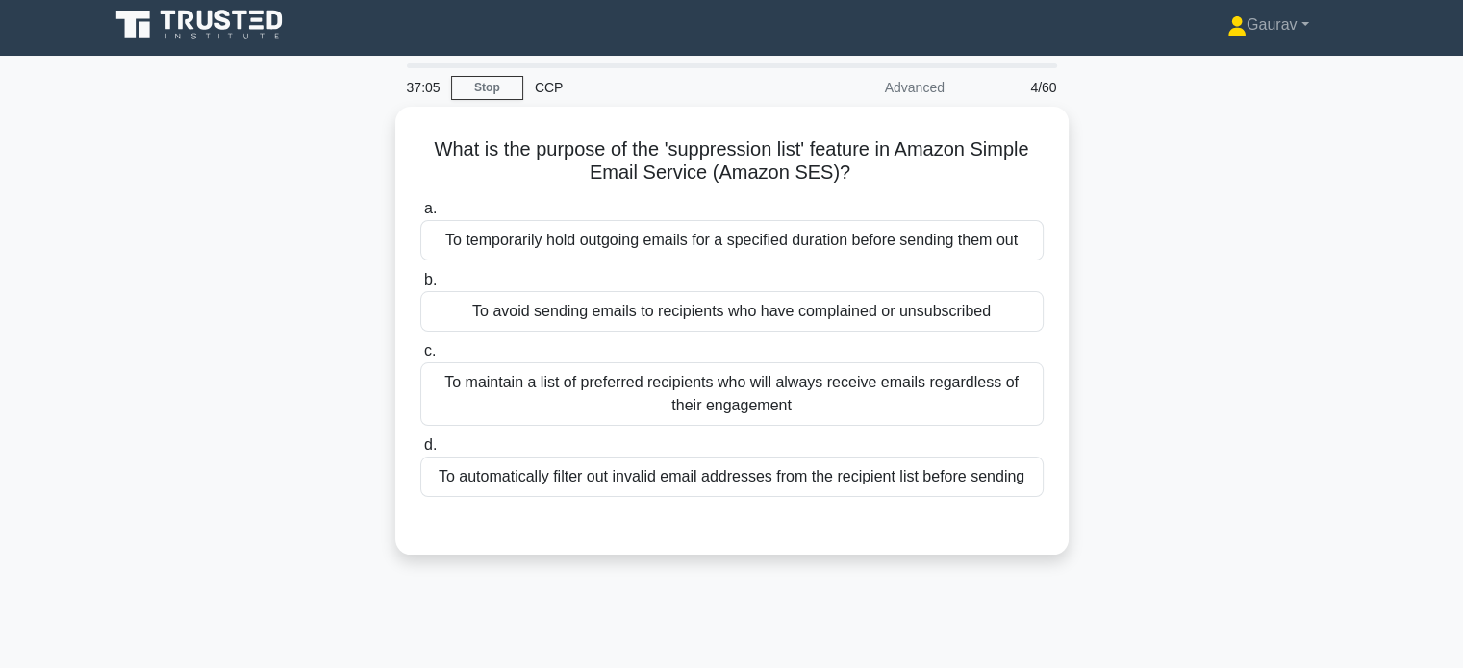
scroll to position [0, 0]
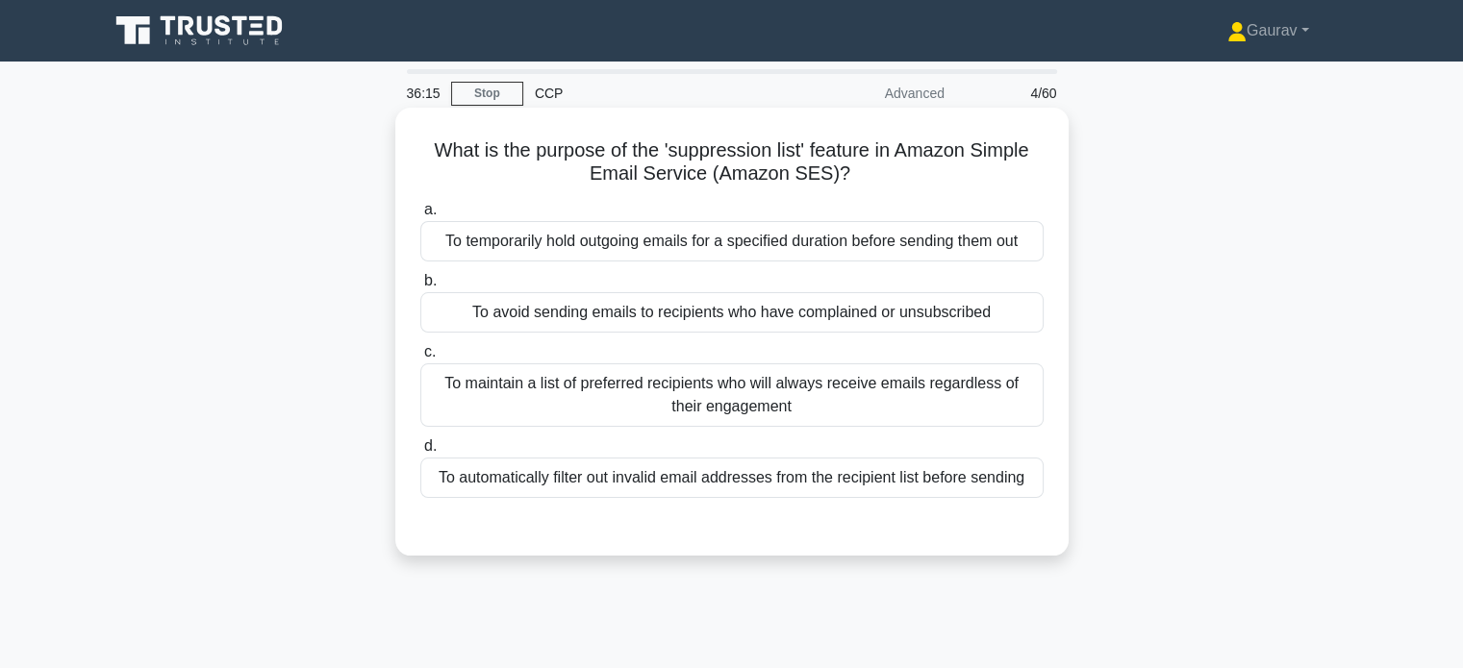
click at [569, 471] on div "To automatically filter out invalid email addresses from the recipient list bef…" at bounding box center [731, 478] width 623 height 40
click at [420, 453] on input "d. To automatically filter out invalid email addresses from the recipient list …" at bounding box center [420, 446] width 0 height 13
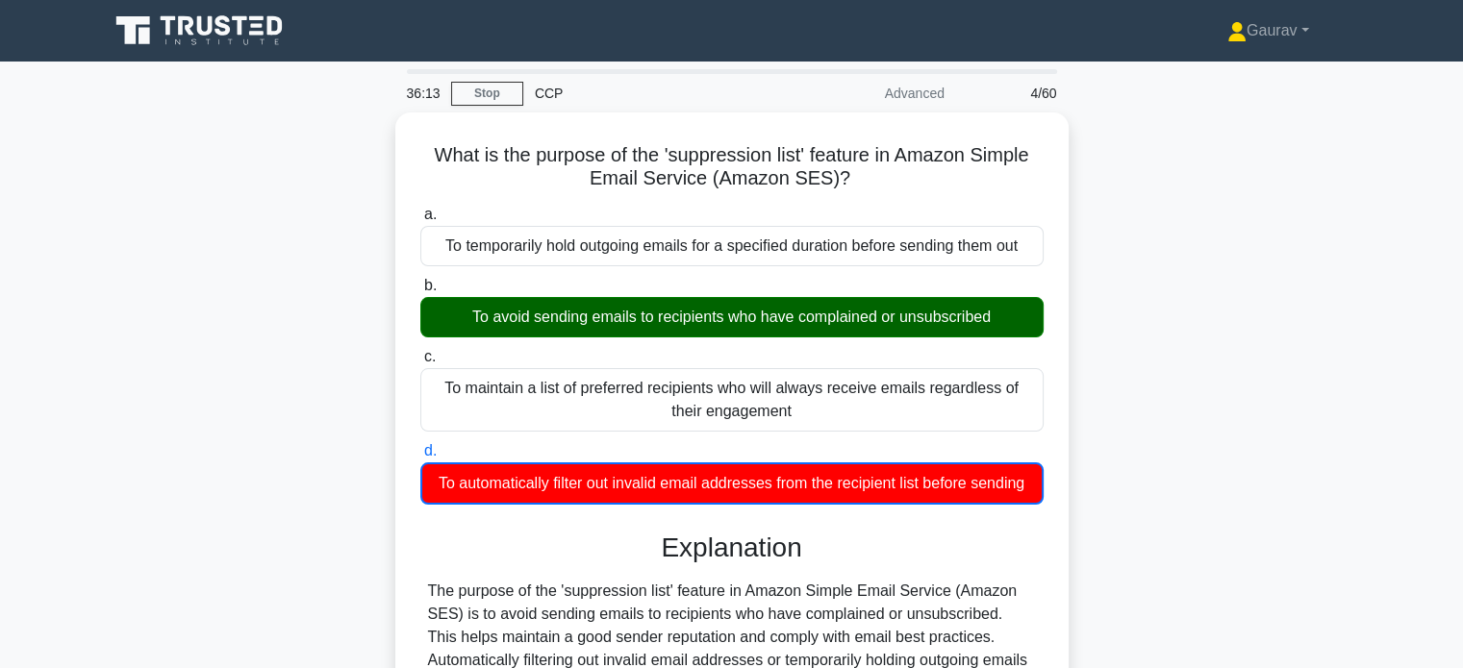
click at [347, 361] on div "What is the purpose of the 'suppression list' feature in Amazon Simple Email Se…" at bounding box center [731, 507] width 1269 height 789
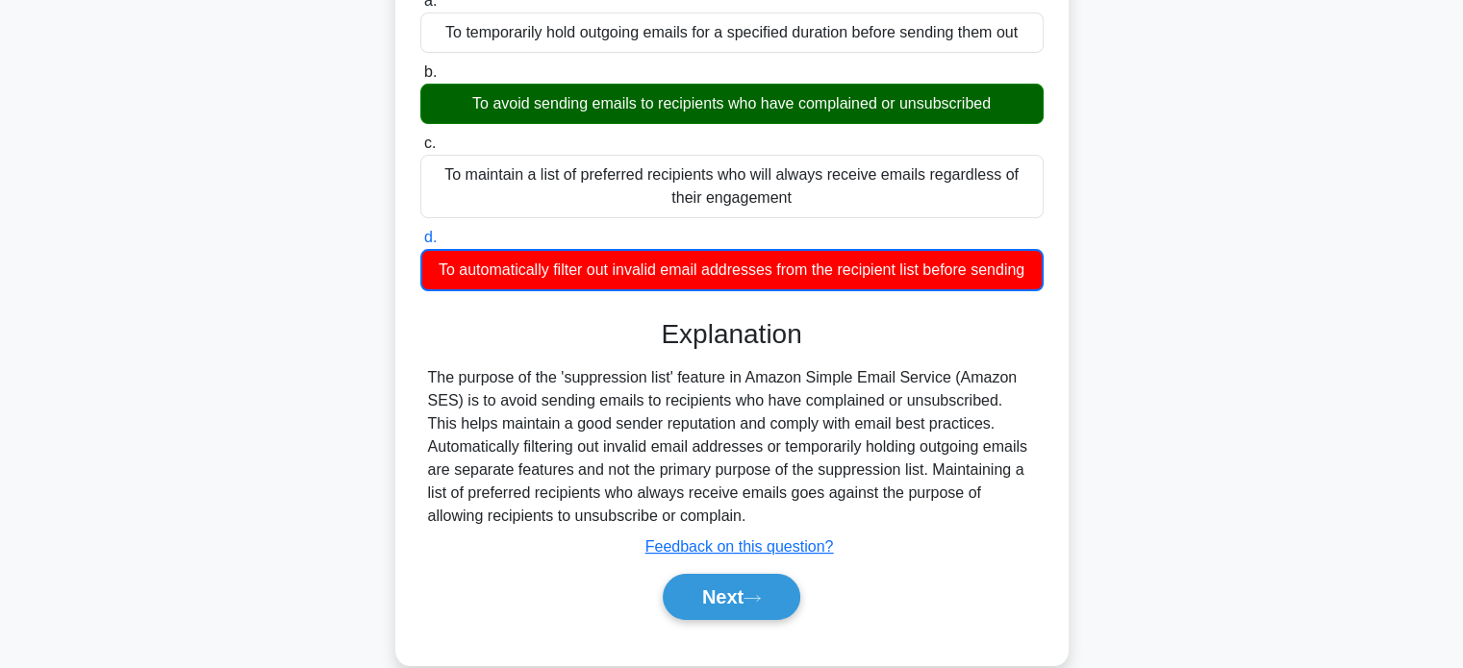
scroll to position [231, 0]
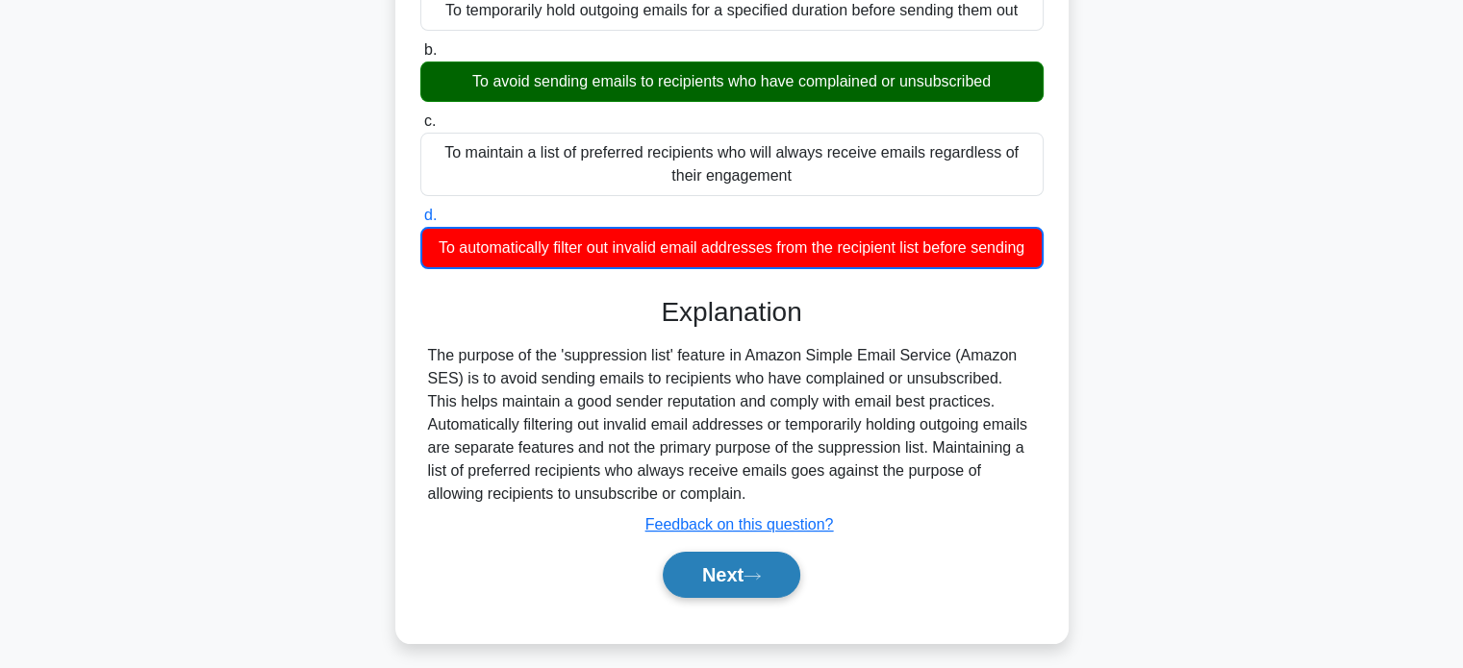
click at [726, 594] on button "Next" at bounding box center [732, 575] width 138 height 46
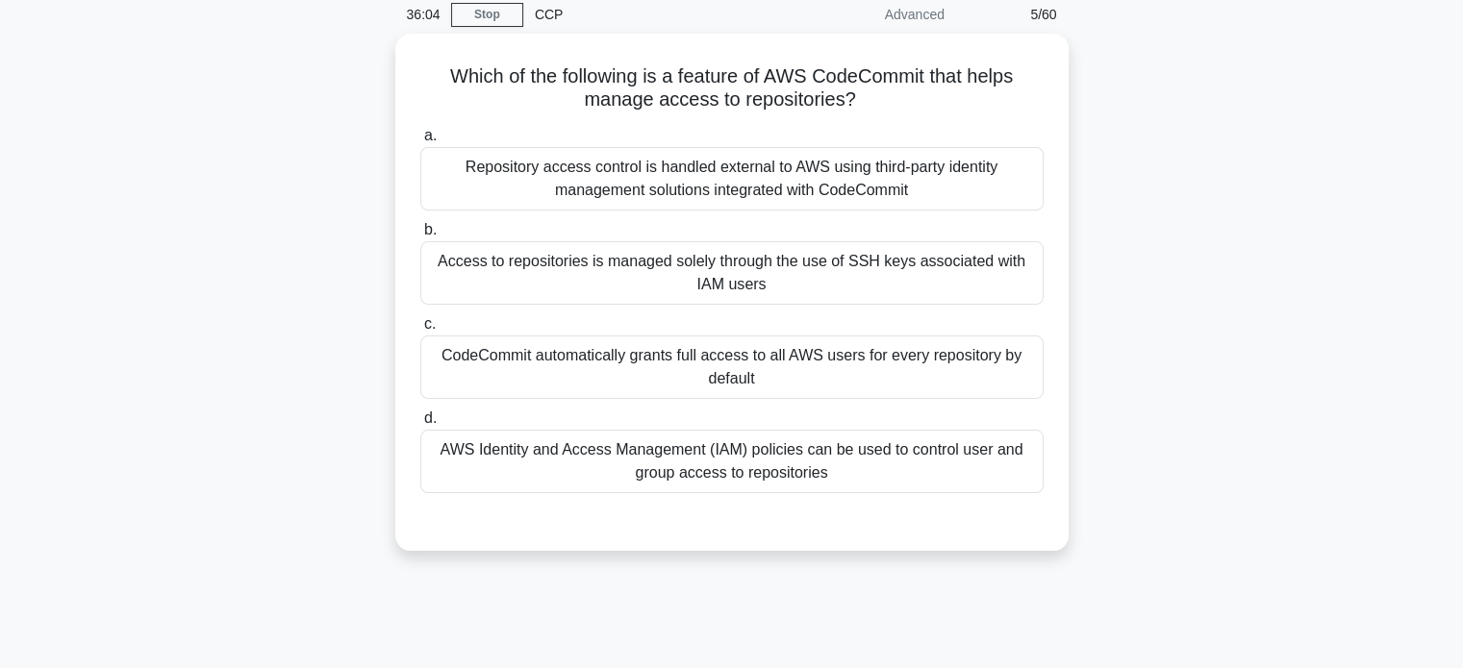
scroll to position [77, 0]
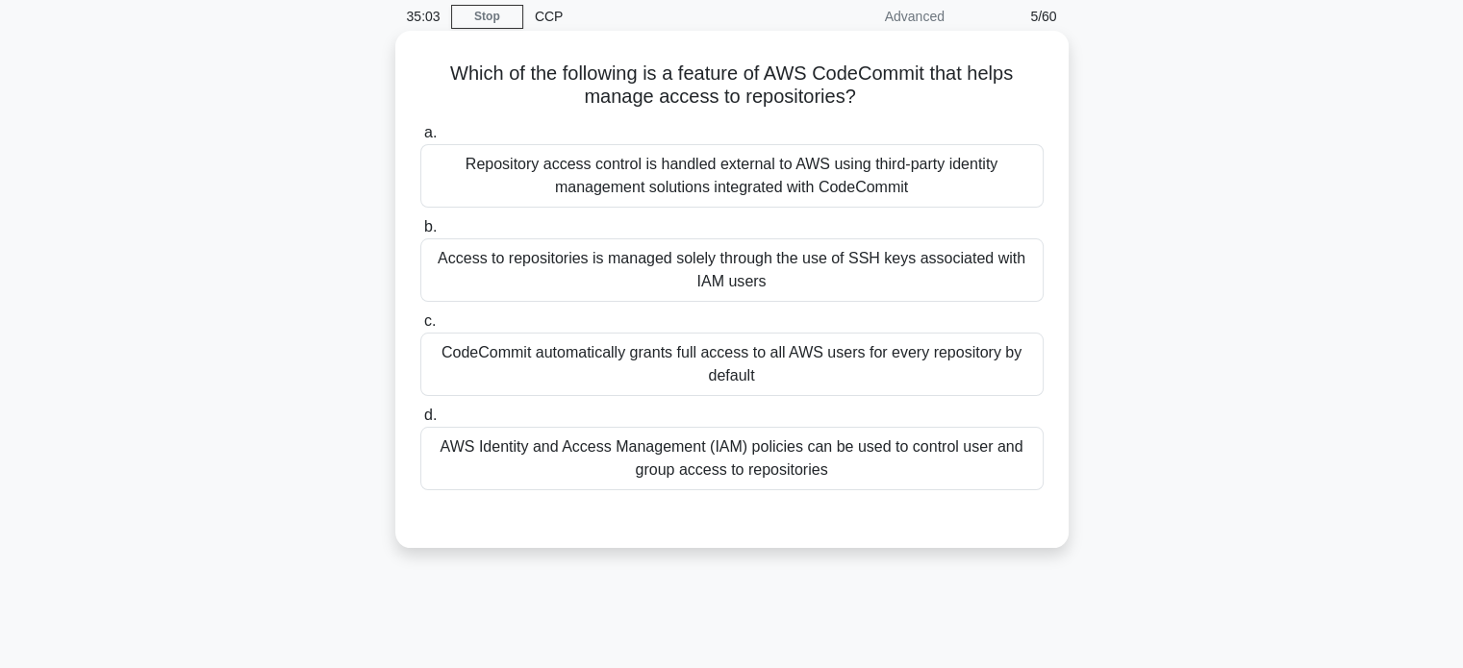
click at [736, 480] on div "AWS Identity and Access Management (IAM) policies can be used to control user a…" at bounding box center [731, 458] width 623 height 63
click at [420, 422] on input "d. AWS Identity and Access Management (IAM) policies can be used to control use…" at bounding box center [420, 416] width 0 height 13
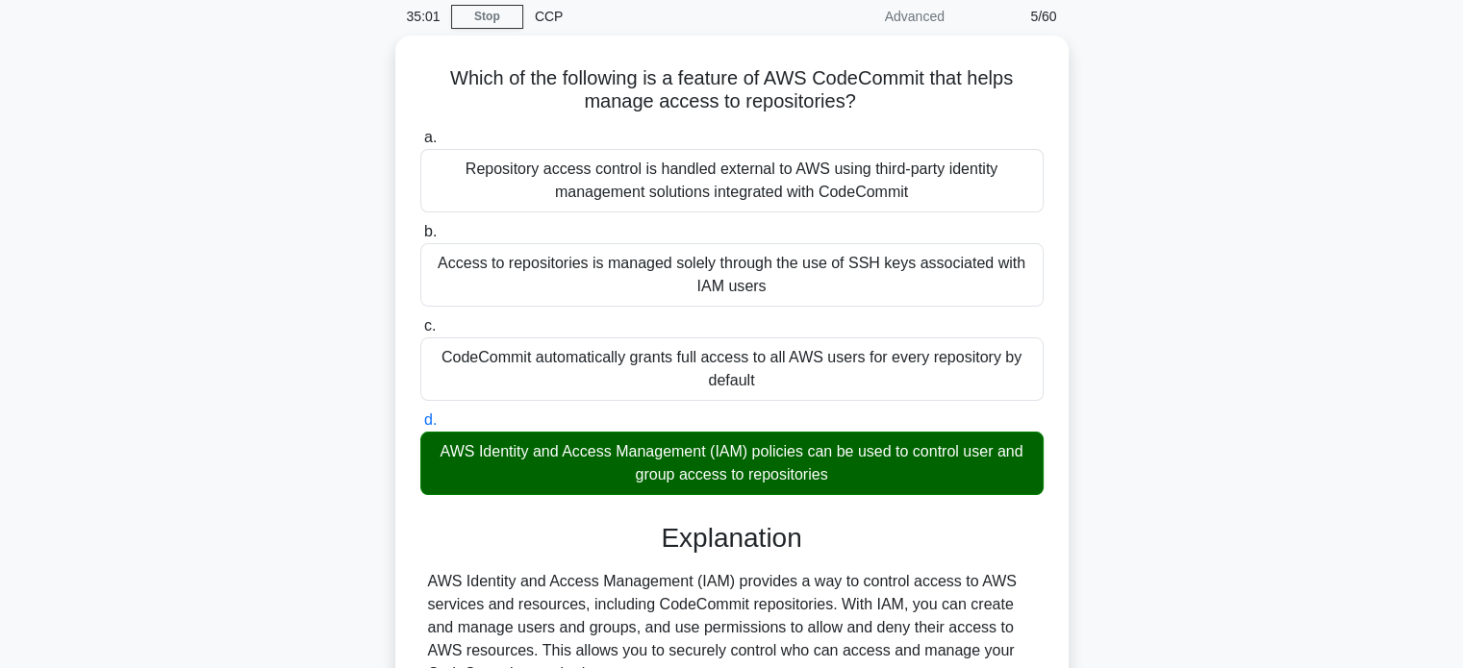
click at [258, 252] on div "Which of the following is a feature of AWS CodeCommit that helps manage access …" at bounding box center [731, 533] width 1269 height 995
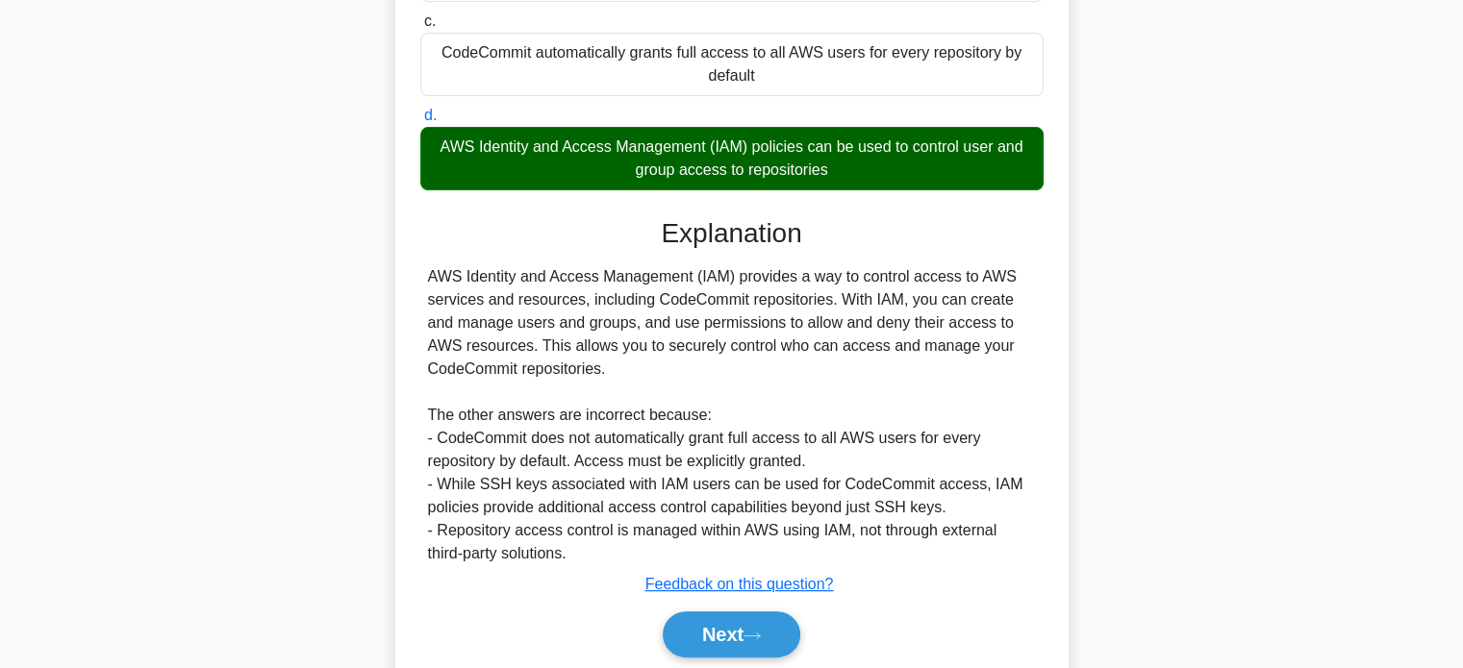
scroll to position [385, 0]
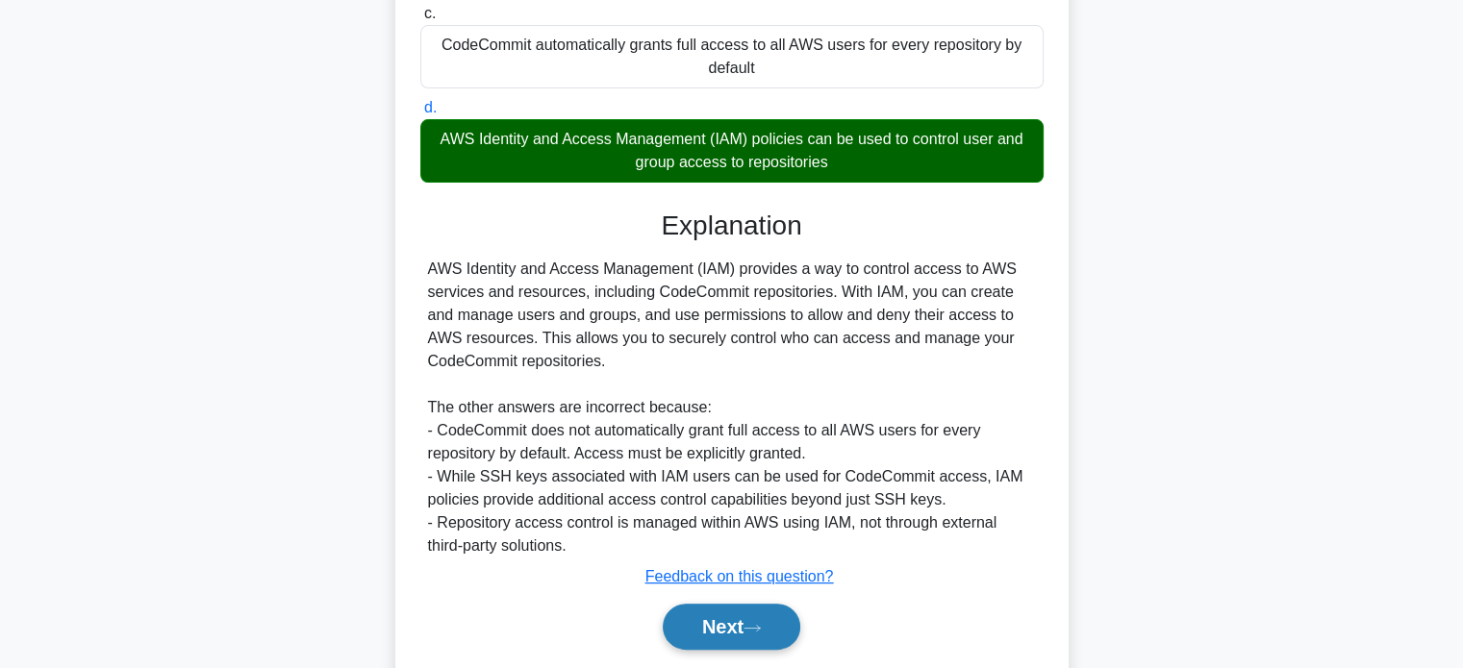
click at [754, 636] on button "Next" at bounding box center [732, 627] width 138 height 46
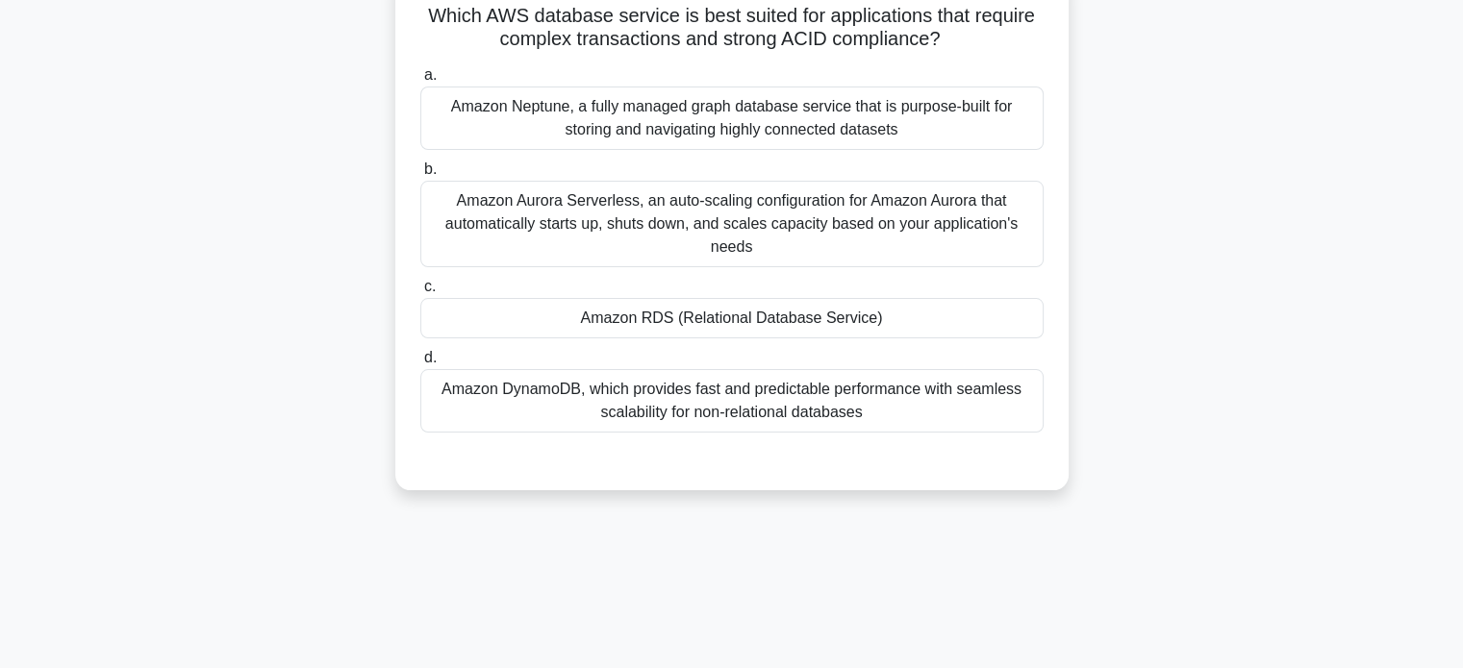
scroll to position [101, 0]
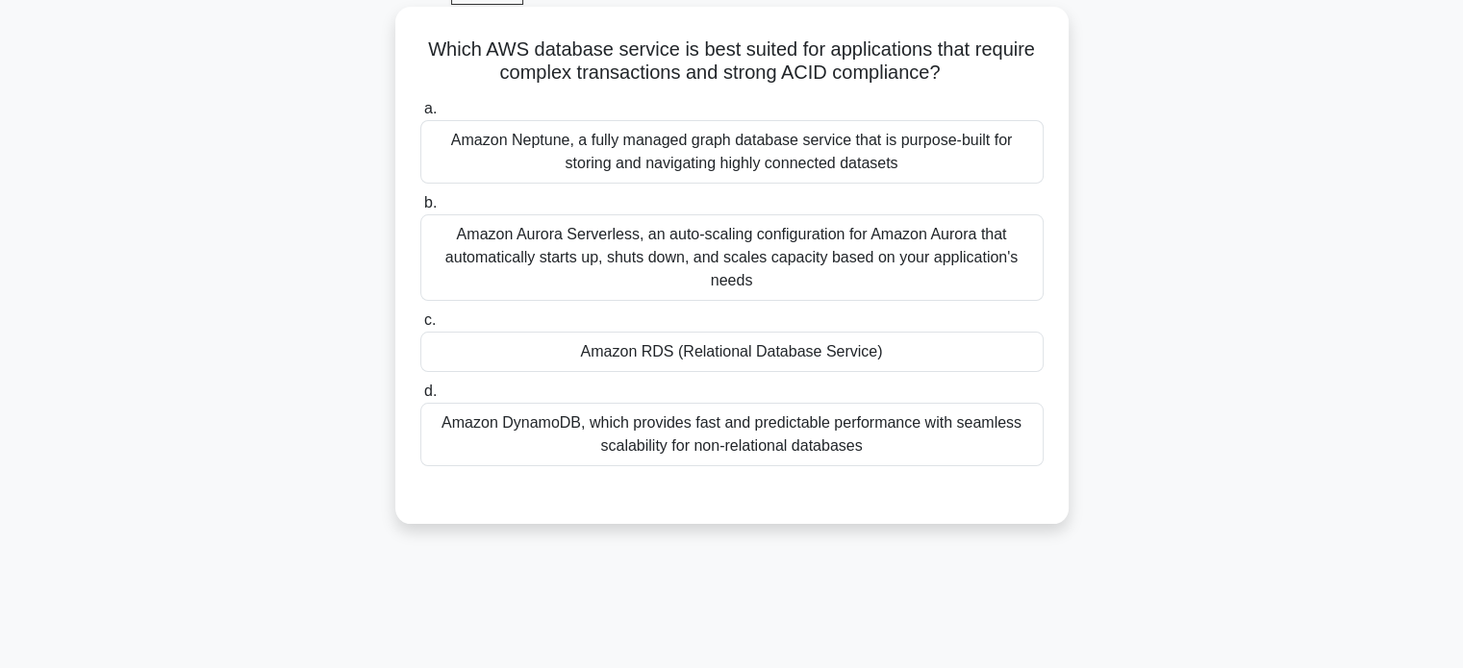
click at [762, 351] on div "Amazon RDS (Relational Database Service)" at bounding box center [731, 352] width 623 height 40
click at [420, 327] on input "c. Amazon RDS (Relational Database Service)" at bounding box center [420, 320] width 0 height 13
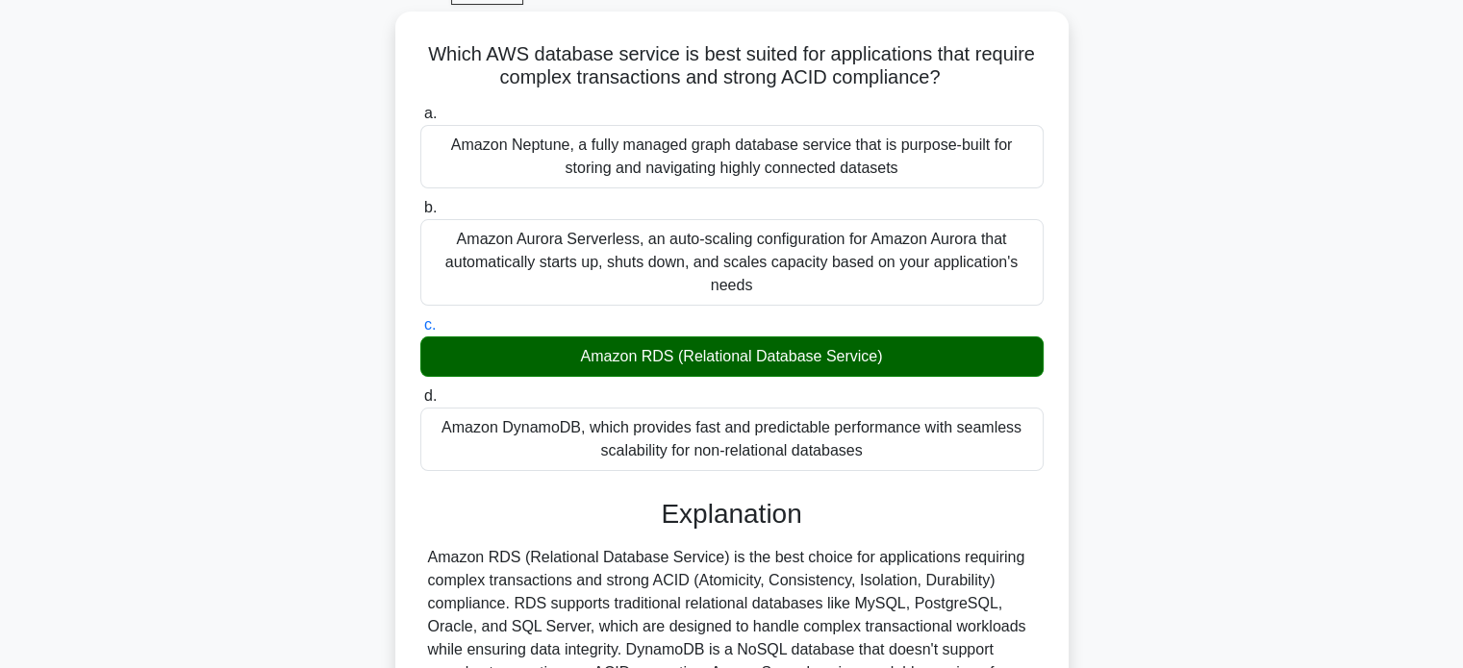
click at [297, 288] on div "Which AWS database service is best suited for applications that require complex…" at bounding box center [731, 486] width 1269 height 949
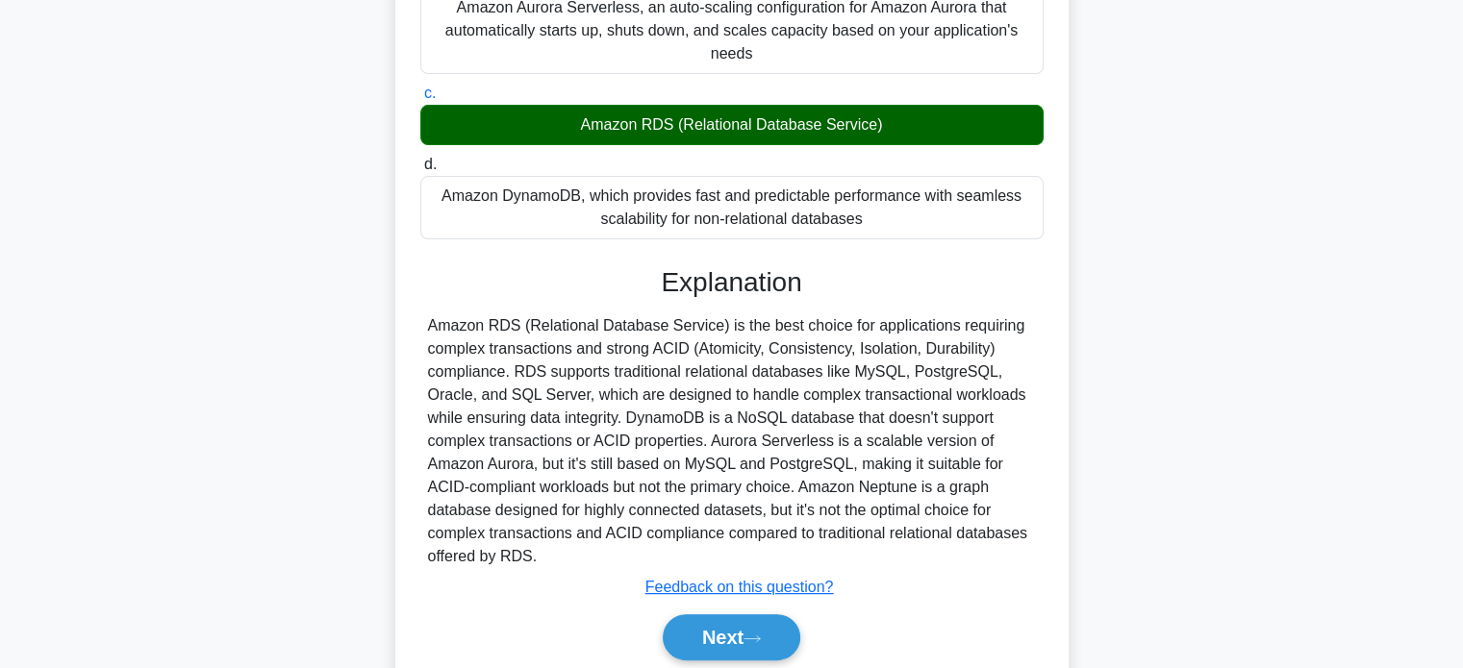
scroll to position [400, 0]
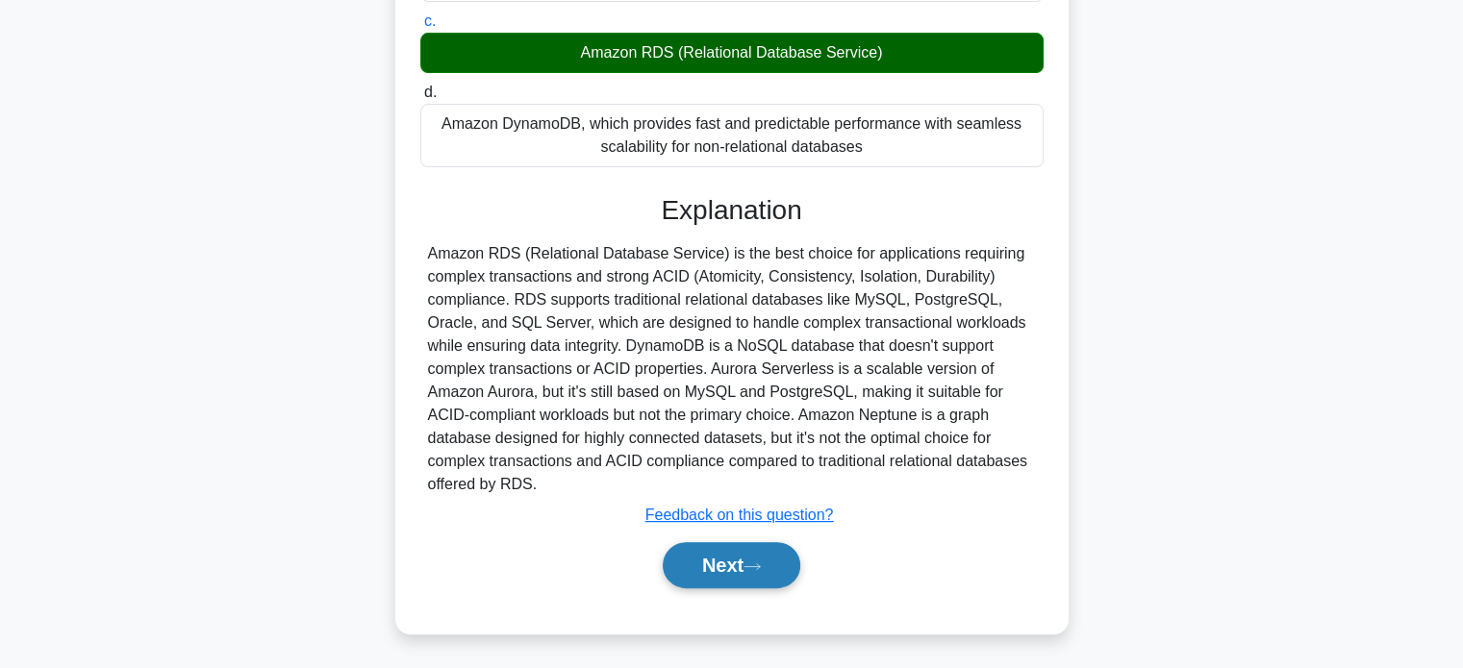
click at [688, 560] on button "Next" at bounding box center [732, 565] width 138 height 46
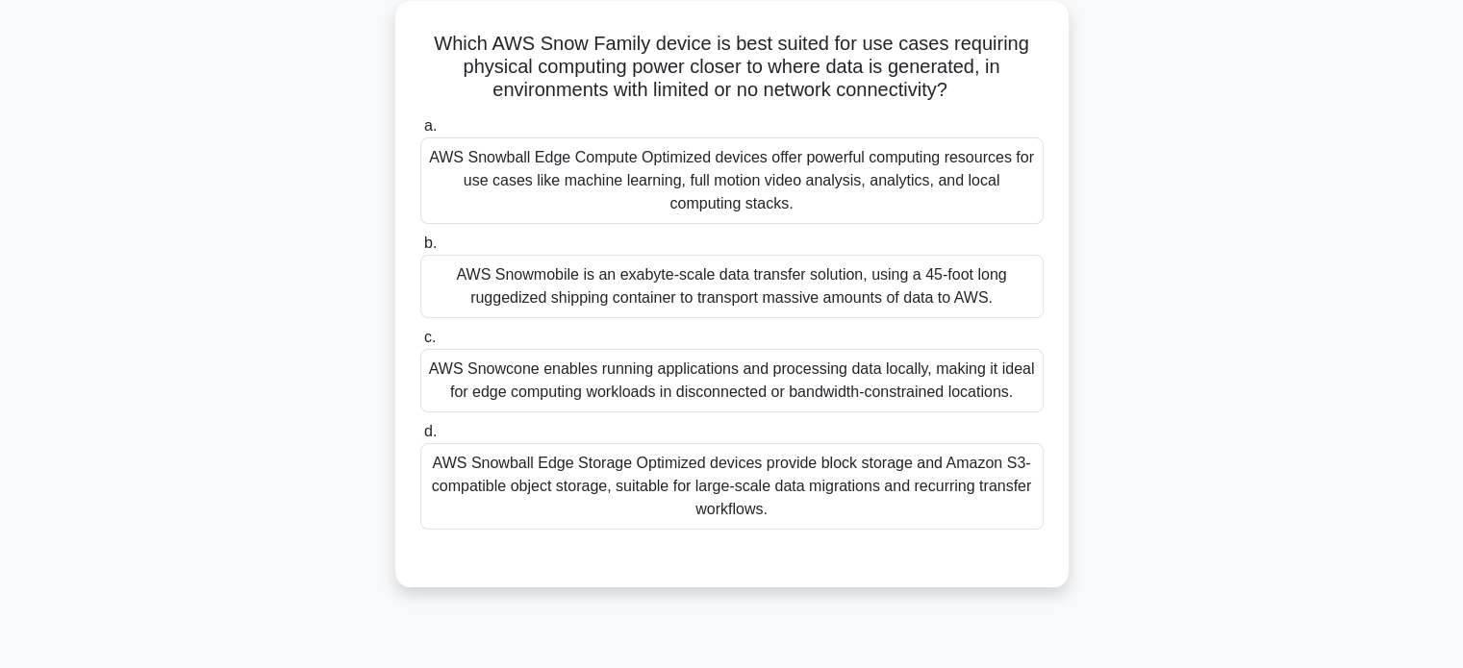
scroll to position [63, 0]
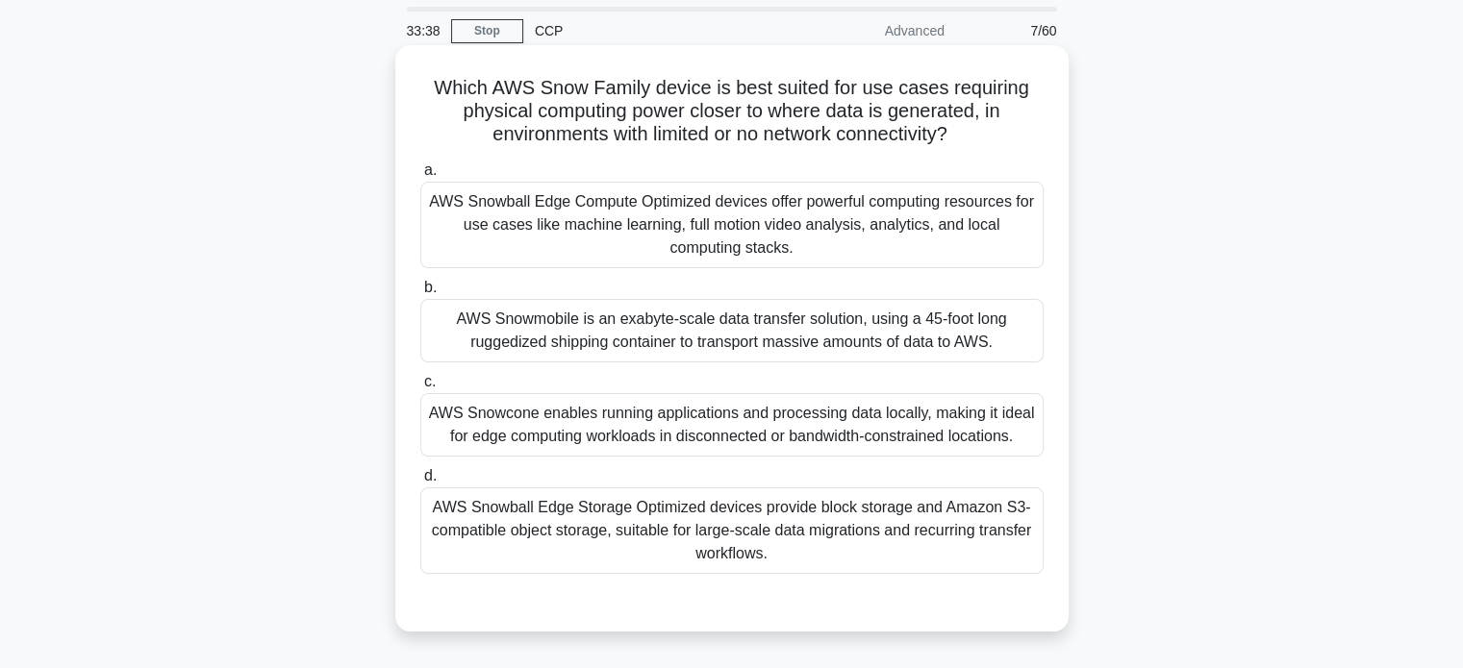
click at [713, 518] on div "AWS Snowball Edge Storage Optimized devices provide block storage and Amazon S3…" at bounding box center [731, 531] width 623 height 87
click at [420, 483] on input "d. AWS Snowball Edge Storage Optimized devices provide block storage and Amazon…" at bounding box center [420, 476] width 0 height 13
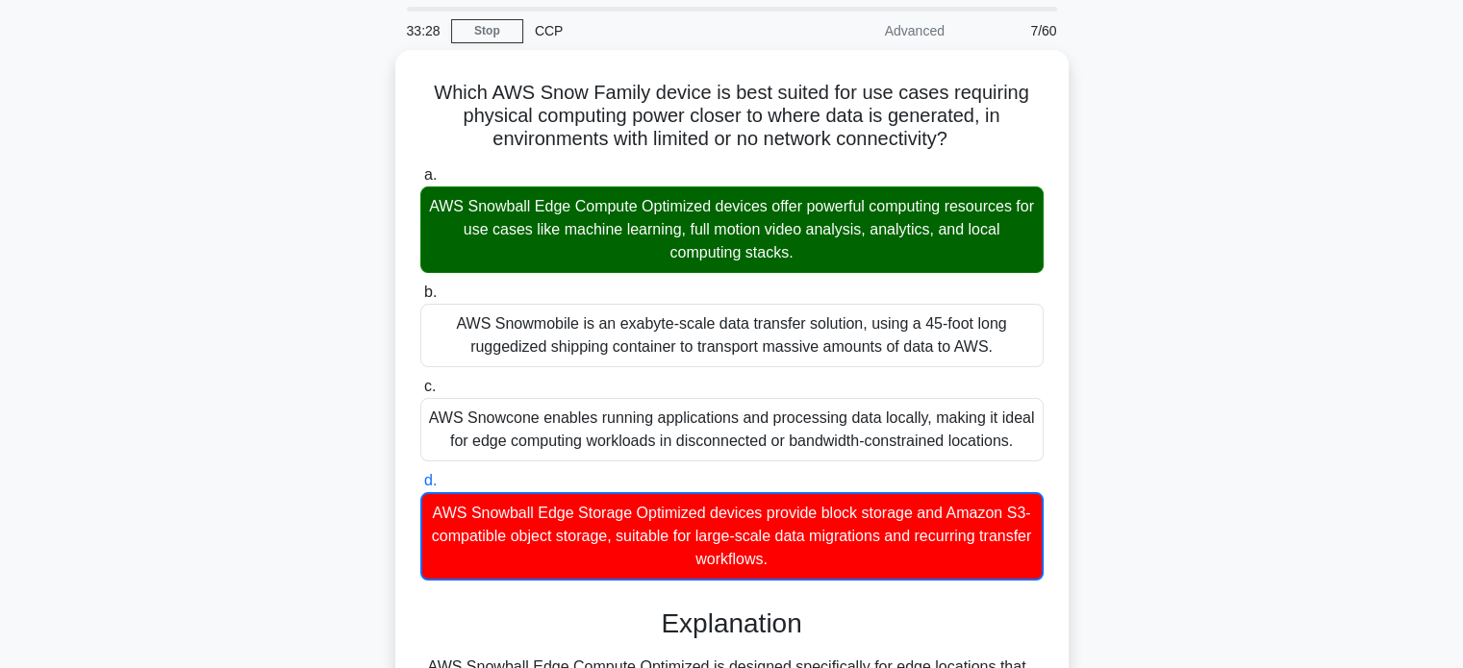
click at [420, 381] on input "c. AWS Snowcone enables running applications and processing data locally, makin…" at bounding box center [420, 387] width 0 height 13
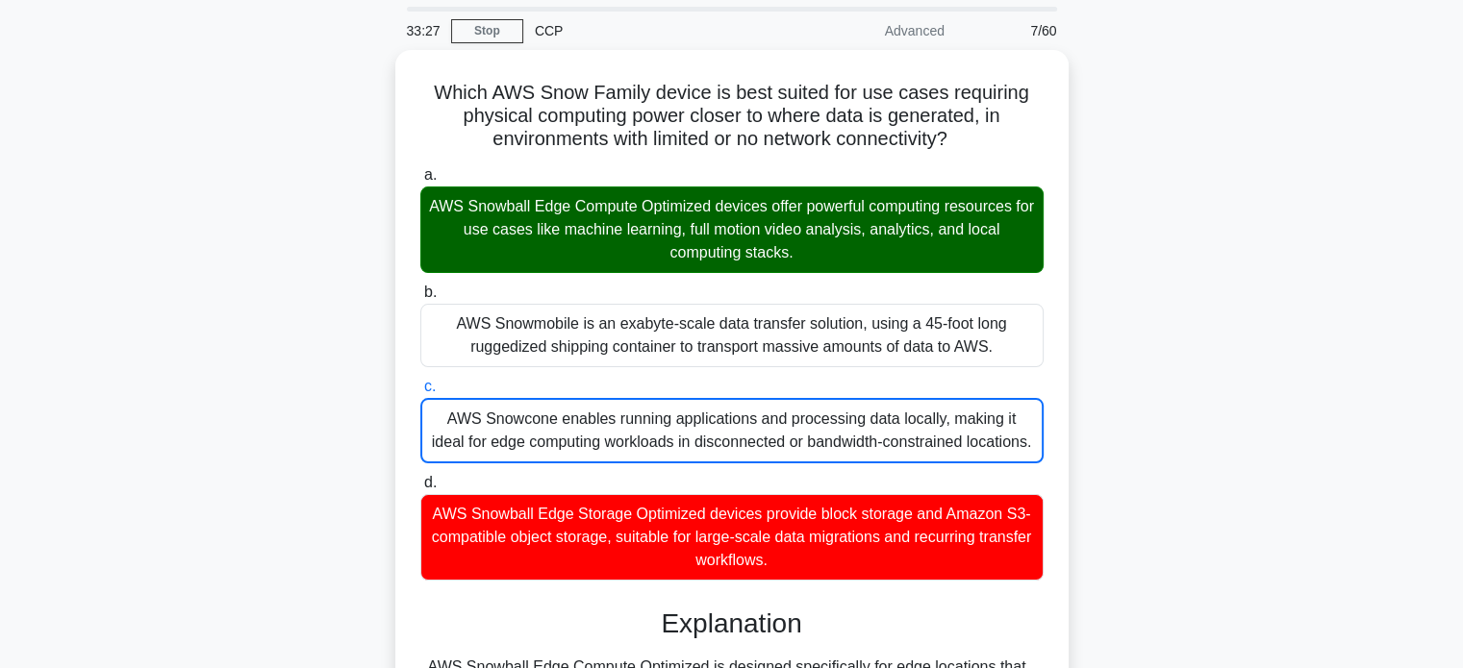
click at [420, 477] on input "d. AWS Snowball Edge Storage Optimized devices provide block storage and Amazon…" at bounding box center [420, 483] width 0 height 13
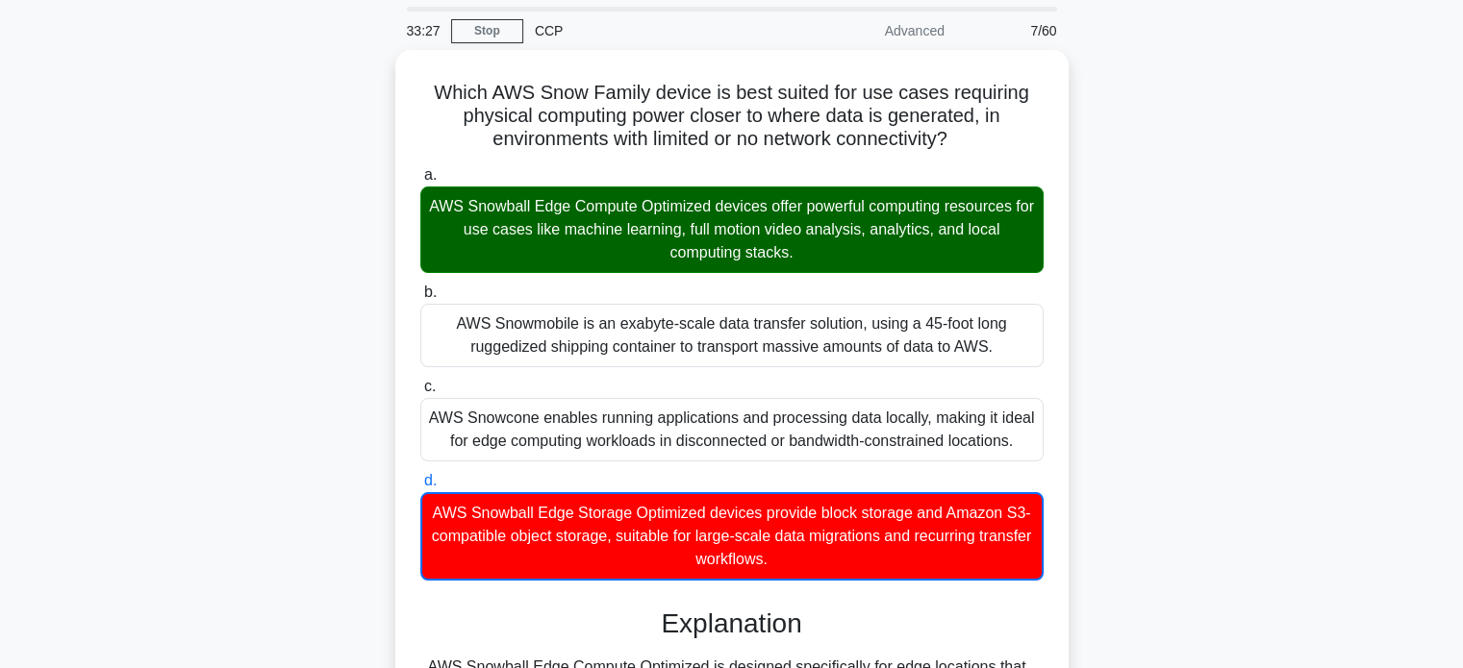
click at [420, 169] on input "a. AWS Snowball Edge Compute Optimized devices offer powerful computing resourc…" at bounding box center [420, 175] width 0 height 13
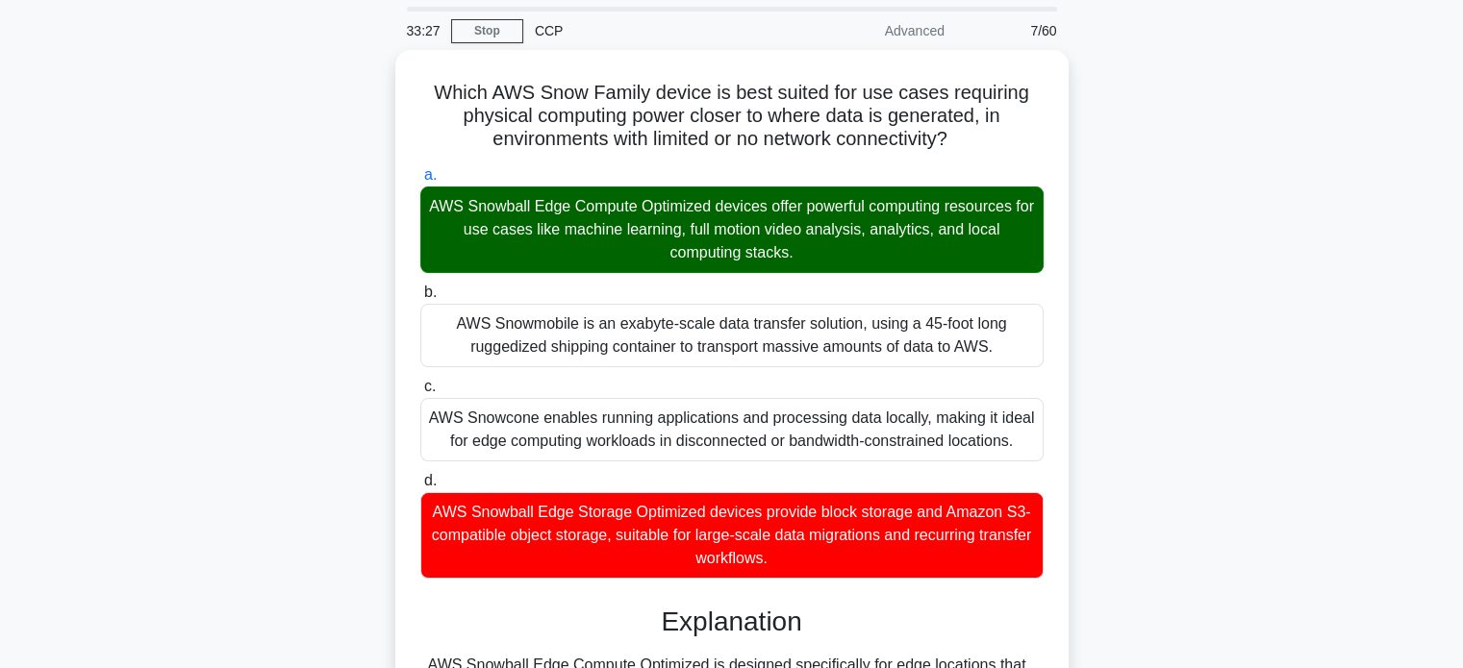
click at [420, 287] on input "b. AWS Snowmobile is an exabyte-scale data transfer solution, using a 45-foot l…" at bounding box center [420, 293] width 0 height 13
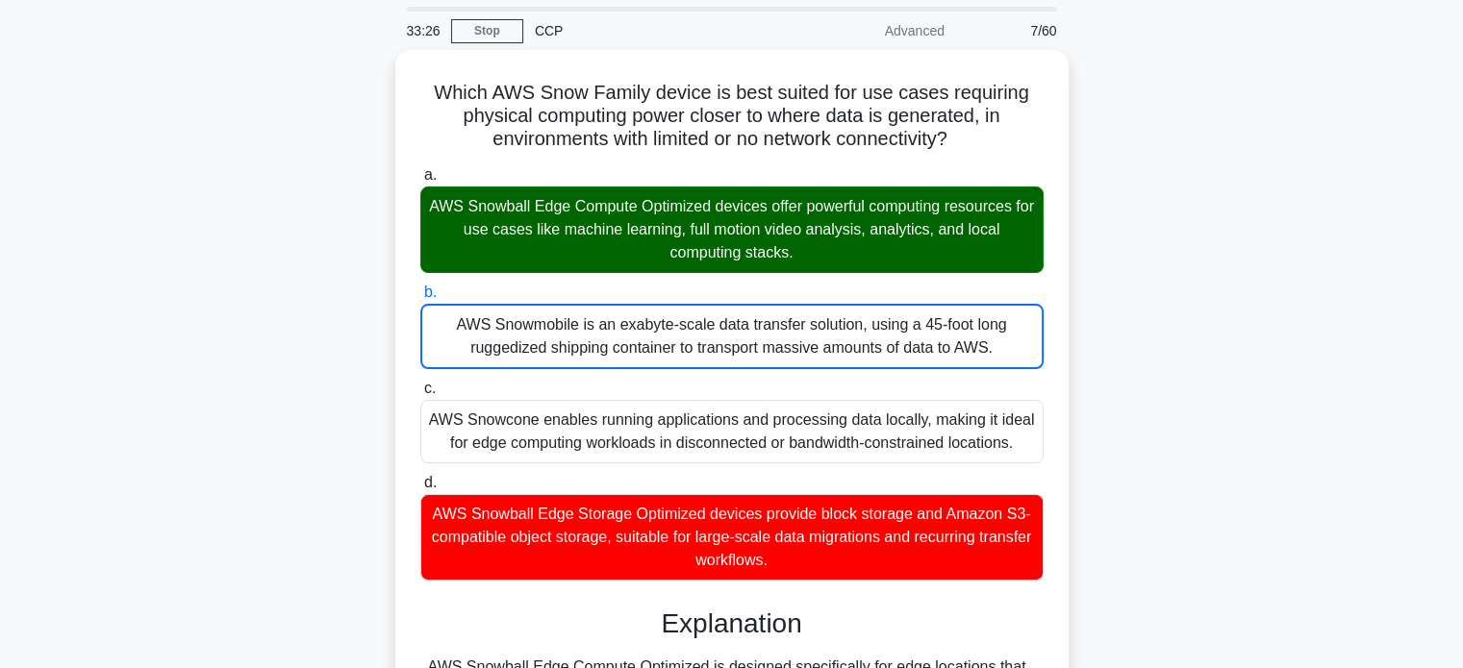
click at [420, 383] on input "c. AWS Snowcone enables running applications and processing data locally, makin…" at bounding box center [420, 389] width 0 height 13
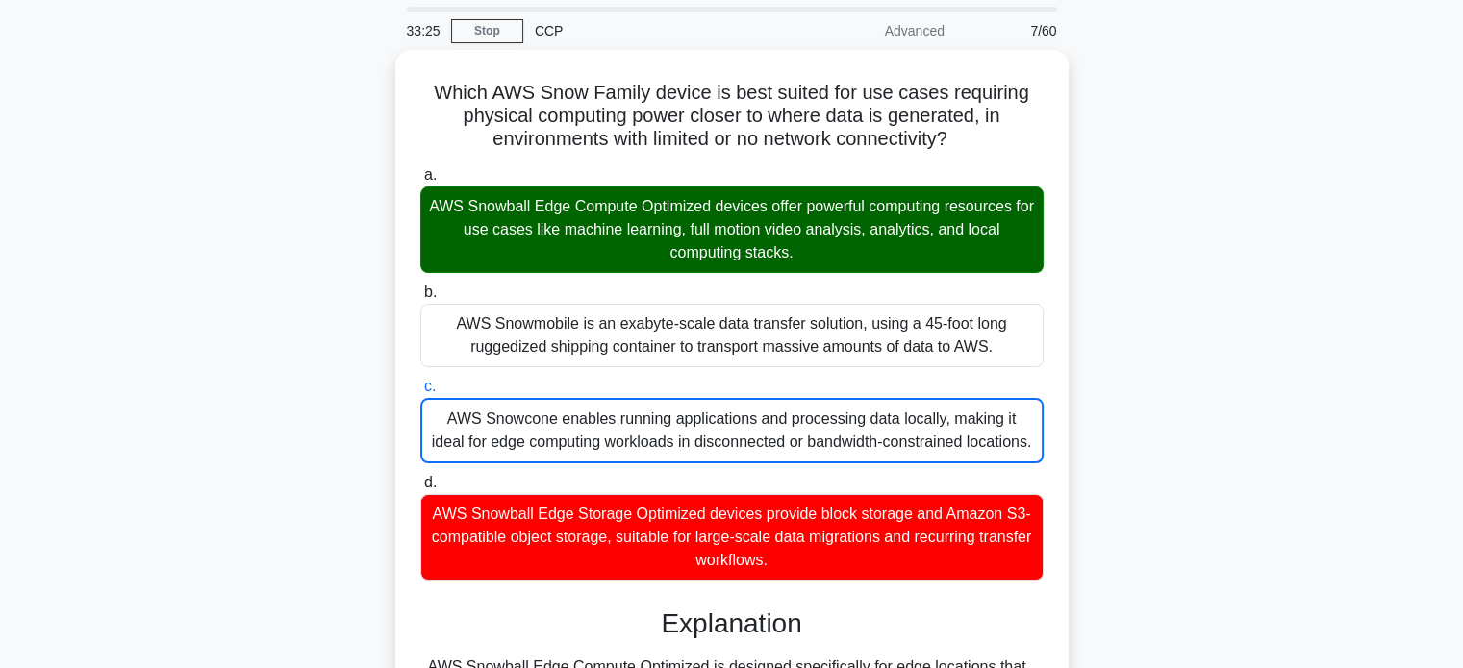
click at [420, 477] on input "d. AWS Snowball Edge Storage Optimized devices provide block storage and Amazon…" at bounding box center [420, 483] width 0 height 13
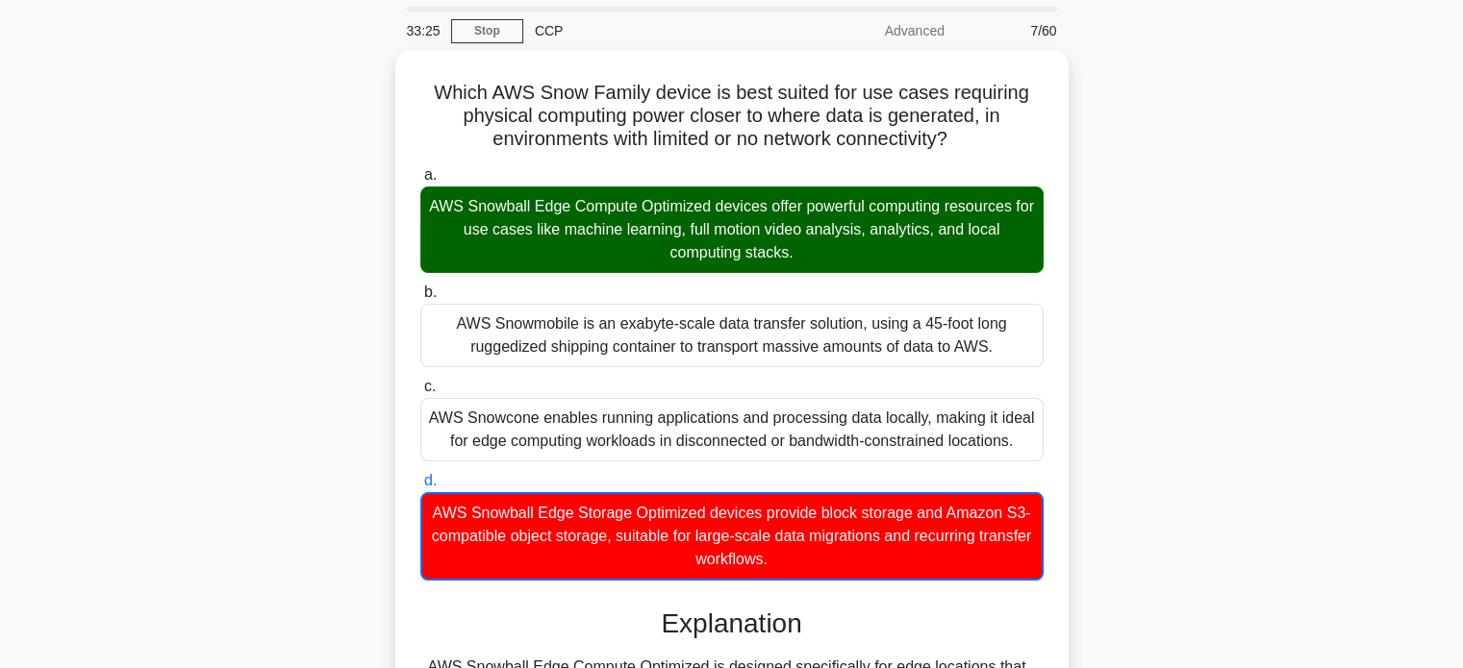
click at [420, 169] on input "a. AWS Snowball Edge Compute Optimized devices offer powerful computing resourc…" at bounding box center [420, 175] width 0 height 13
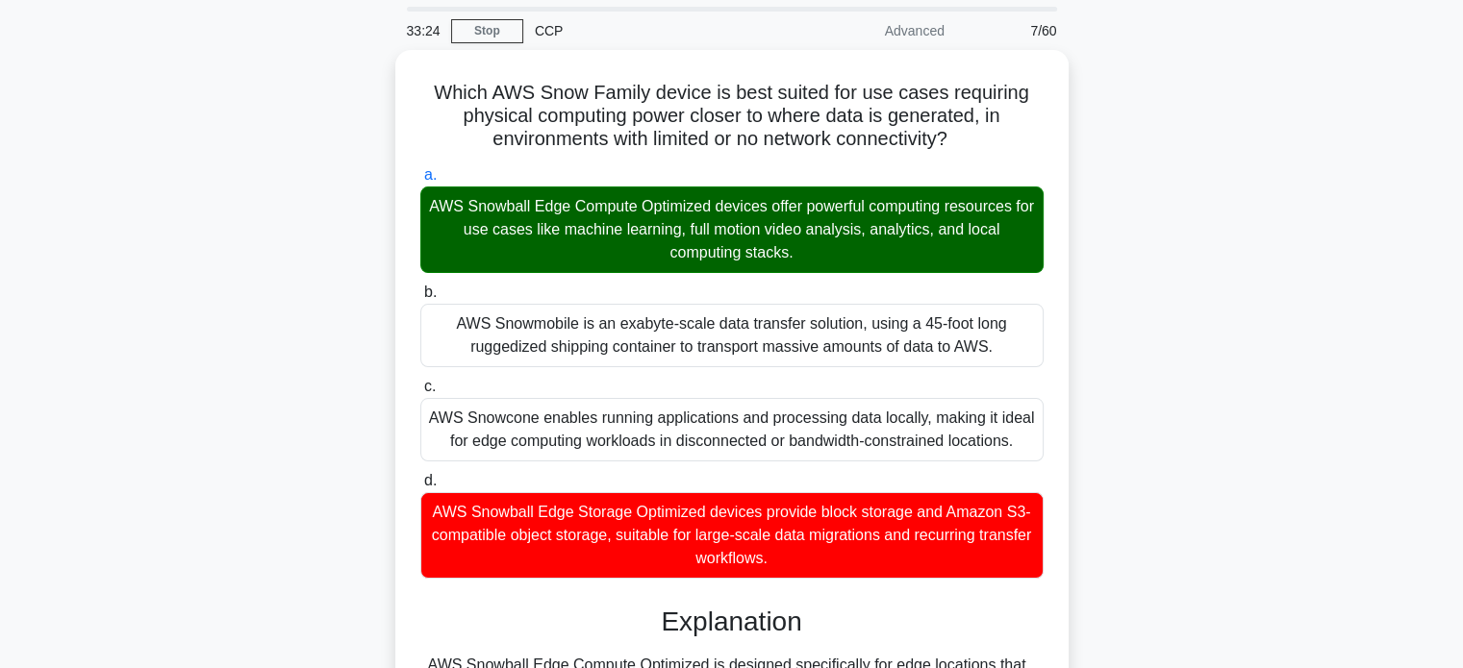
click at [331, 343] on div "Which AWS Snow Family device is best suited for use cases requiring physical co…" at bounding box center [731, 536] width 1269 height 972
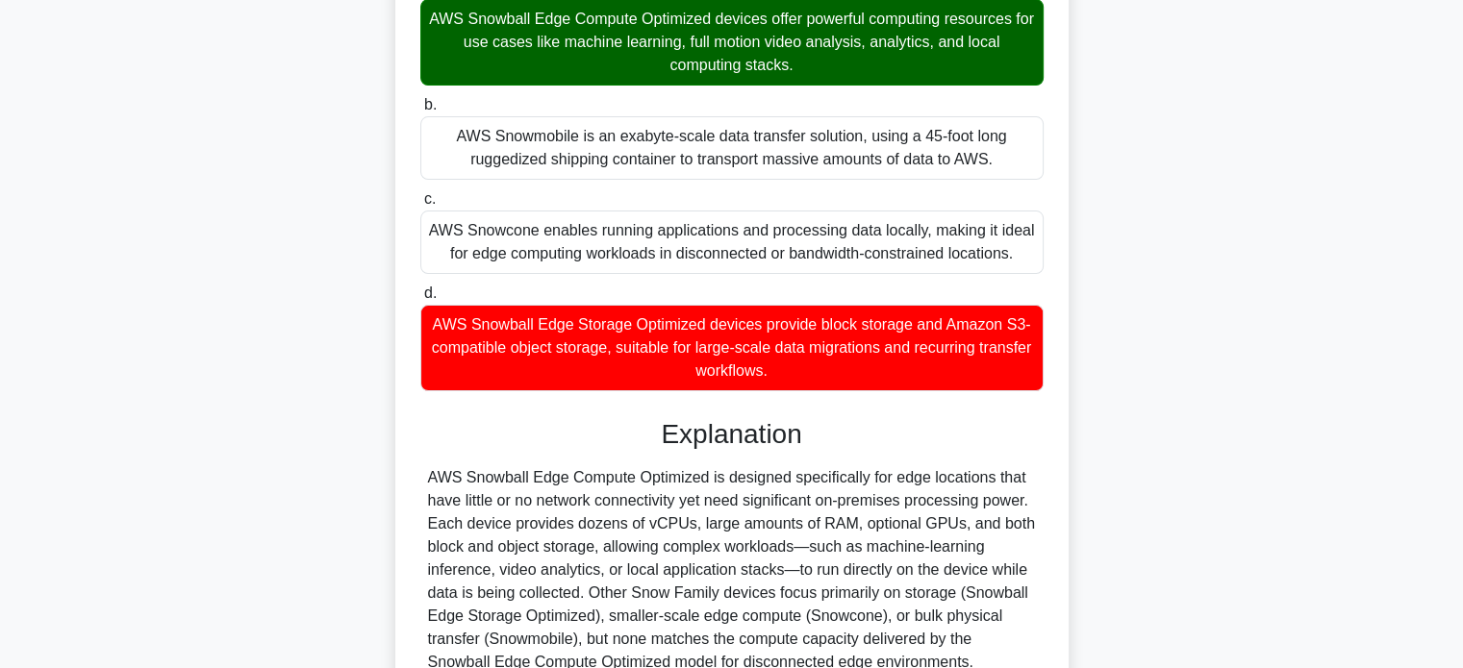
scroll to position [332, 0]
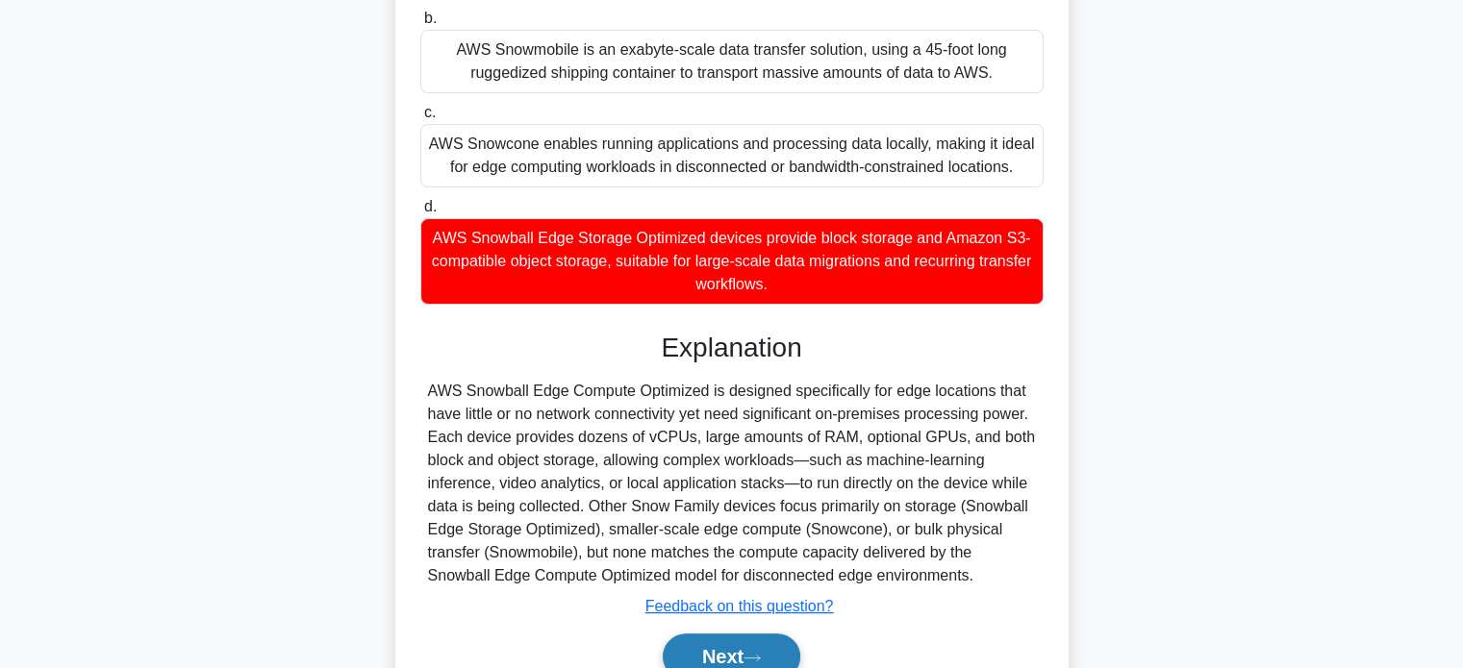
click at [742, 645] on button "Next" at bounding box center [732, 657] width 138 height 46
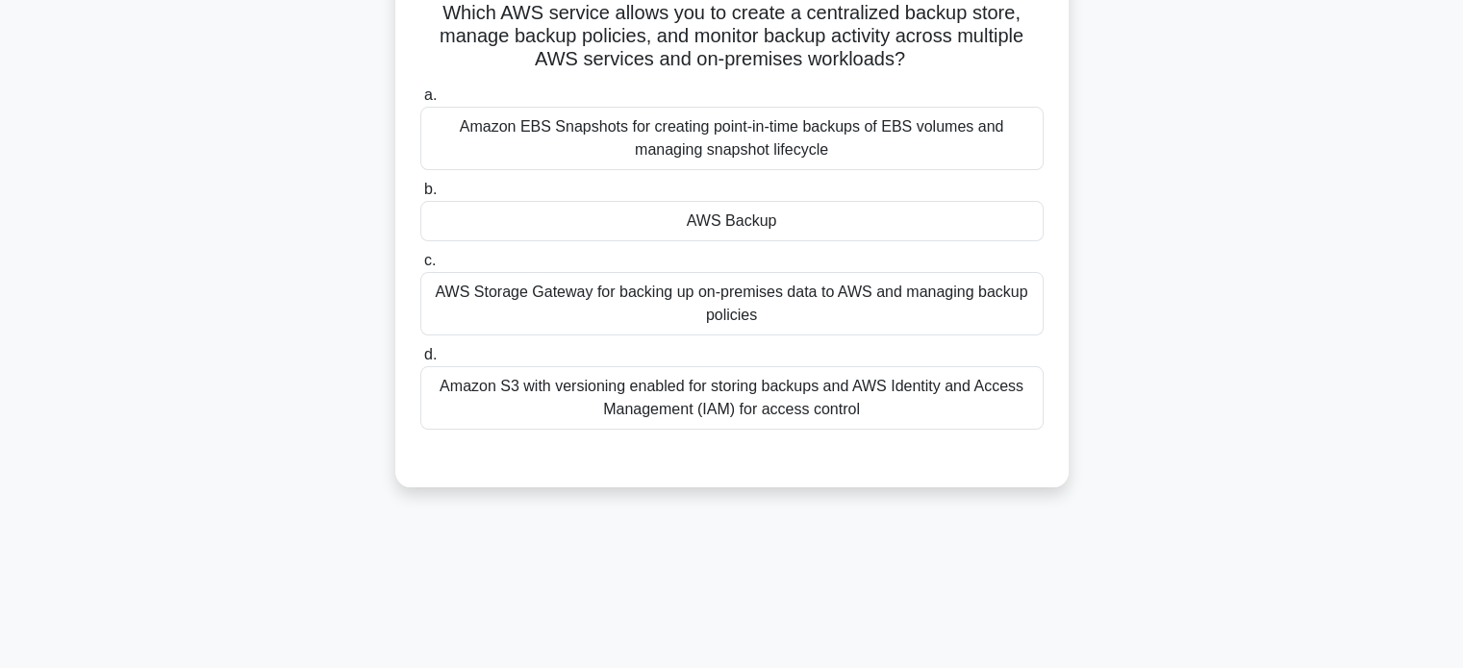
scroll to position [139, 0]
click at [763, 321] on div "AWS Storage Gateway for backing up on-premises data to AWS and managing backup …" at bounding box center [731, 301] width 623 height 63
click at [420, 265] on input "c. AWS Storage Gateway for backing up on-premises data to AWS and managing back…" at bounding box center [420, 259] width 0 height 13
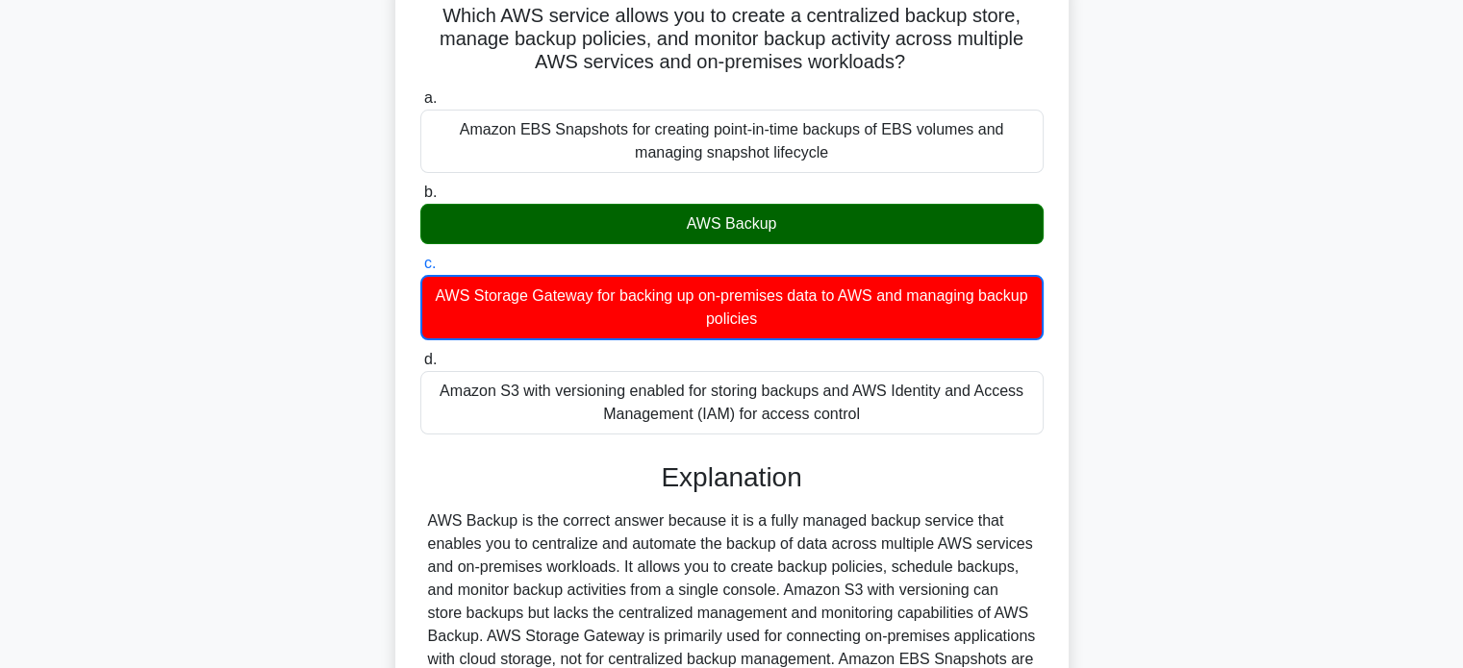
click at [299, 308] on div "Which AWS service allows you to create a centralized backup store, manage backu…" at bounding box center [731, 437] width 1269 height 928
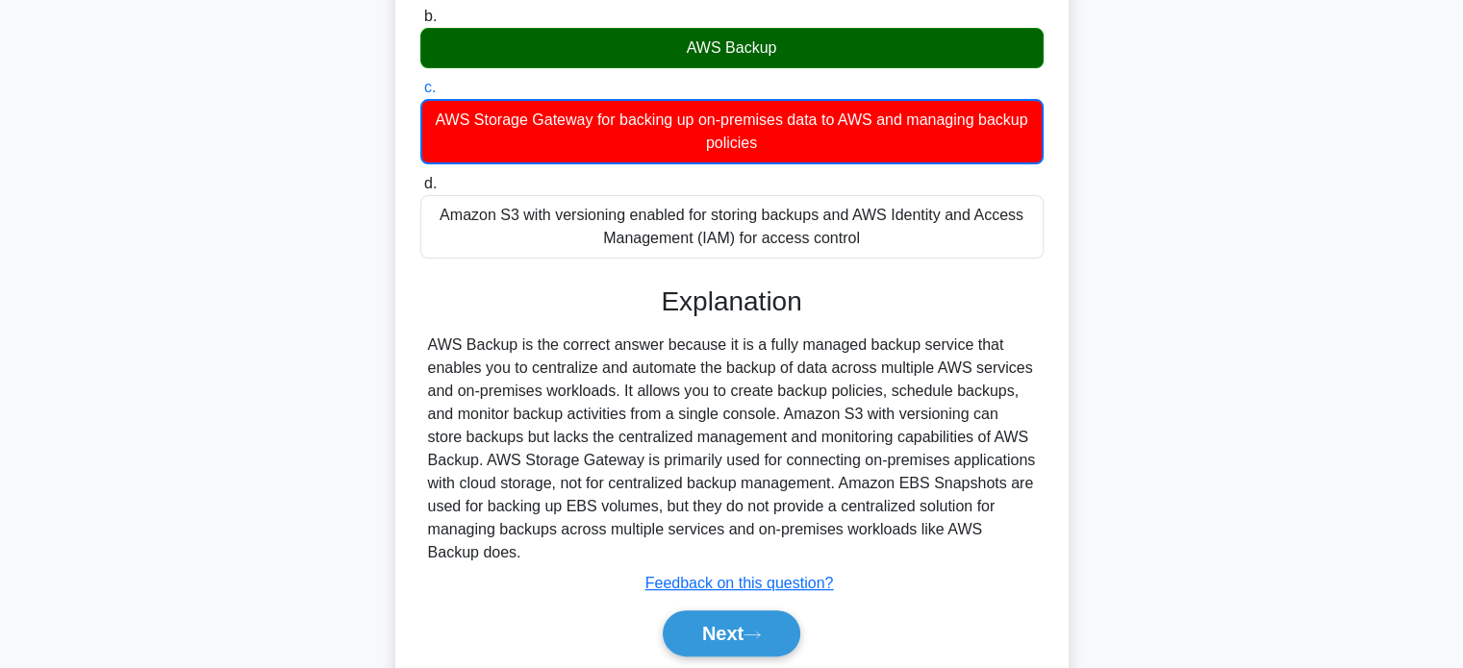
scroll to position [332, 0]
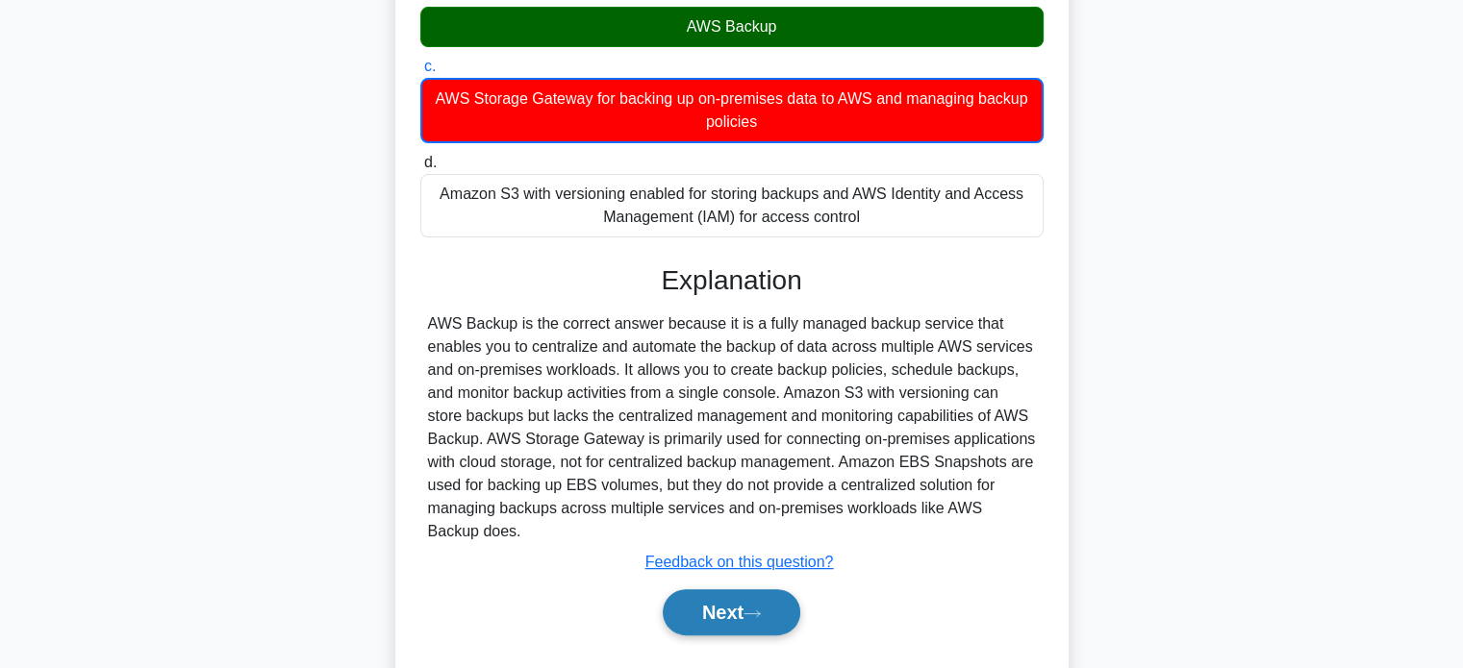
click at [738, 626] on button "Next" at bounding box center [732, 612] width 138 height 46
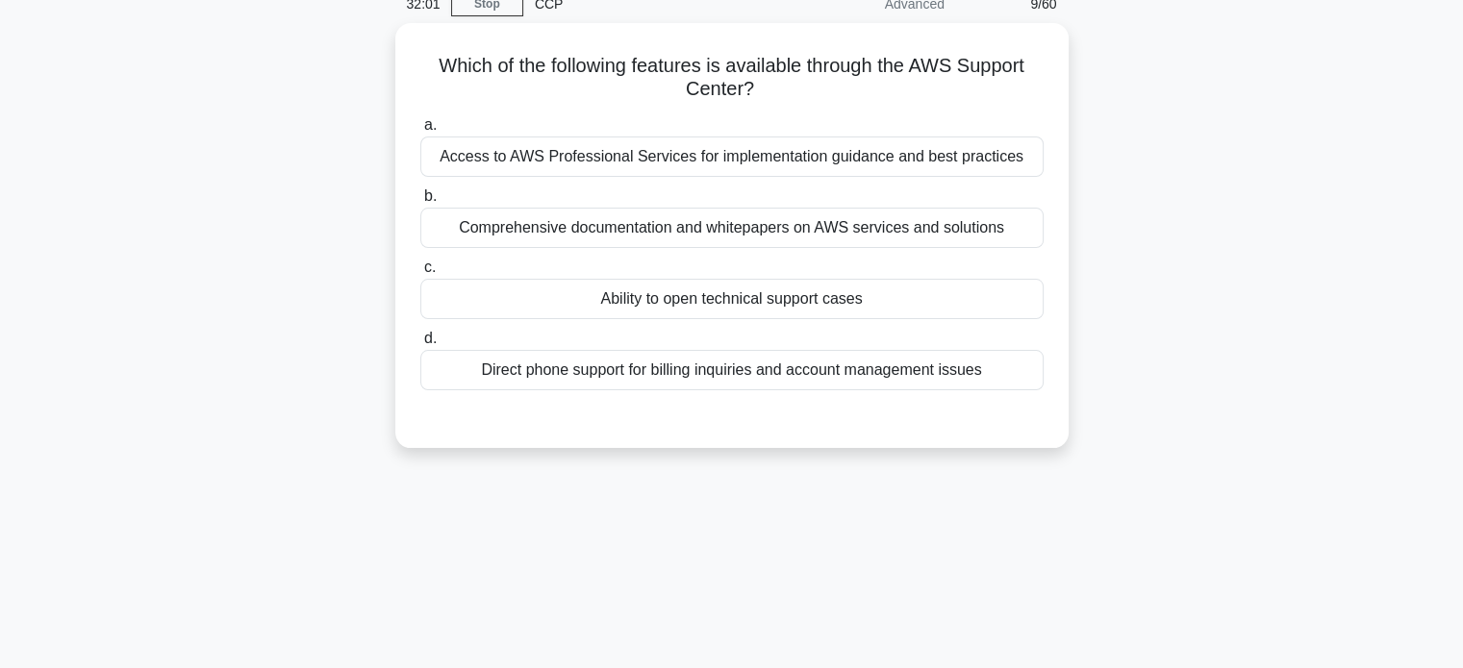
scroll to position [24, 0]
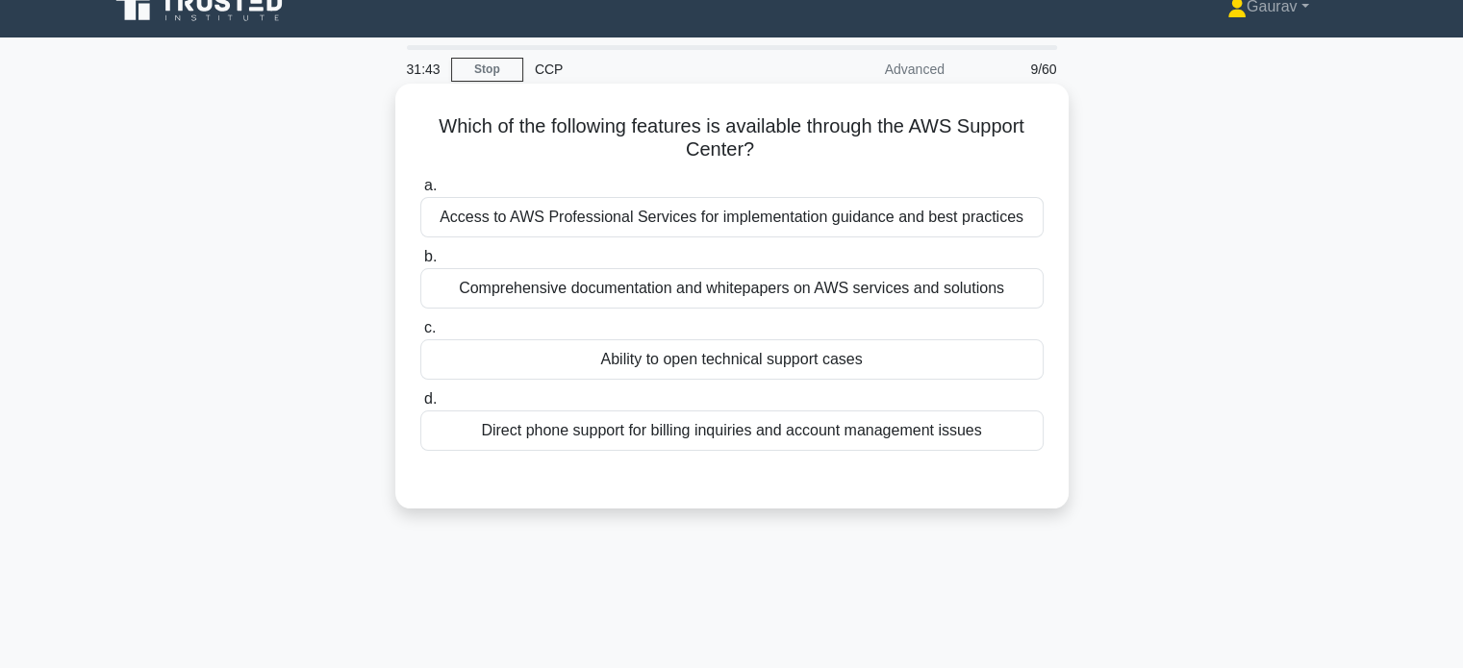
click at [730, 357] on div "Ability to open technical support cases" at bounding box center [731, 359] width 623 height 40
click at [420, 335] on input "c. Ability to open technical support cases" at bounding box center [420, 328] width 0 height 13
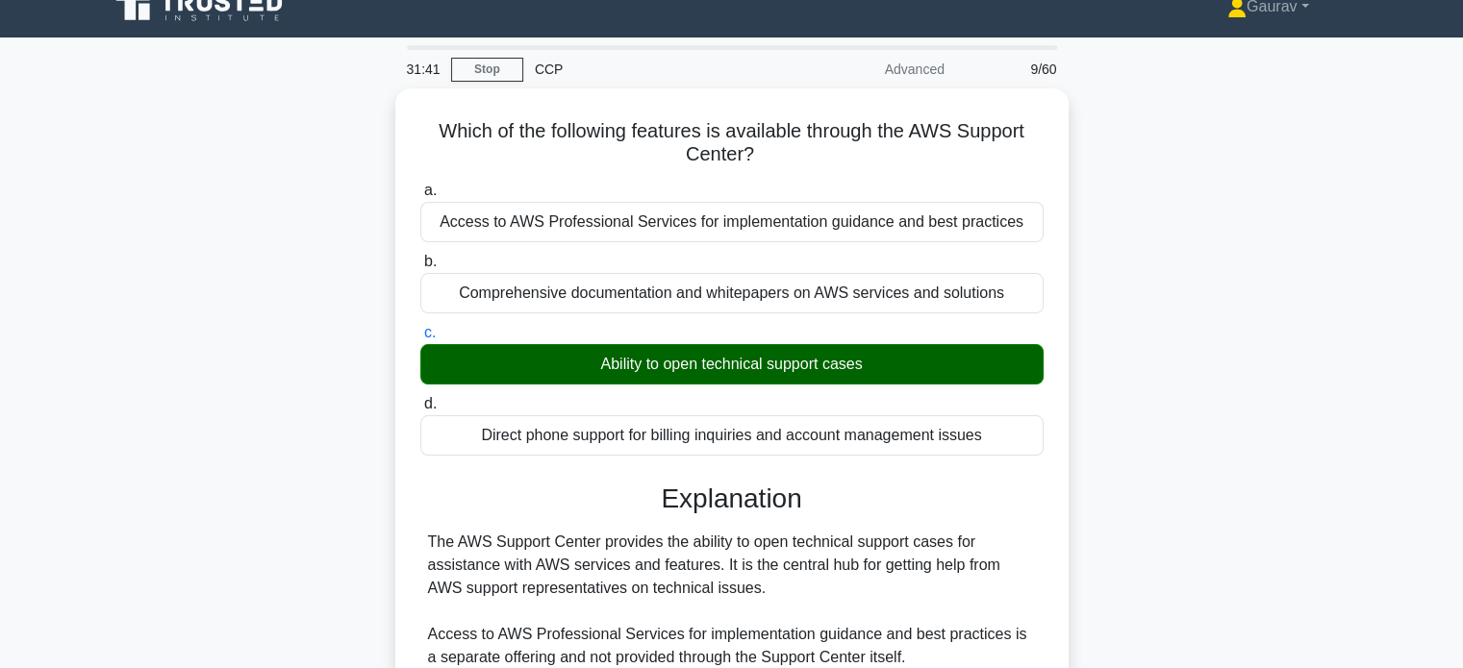
click at [420, 398] on input "d. Direct phone support for billing inquiries and account management issues" at bounding box center [420, 404] width 0 height 13
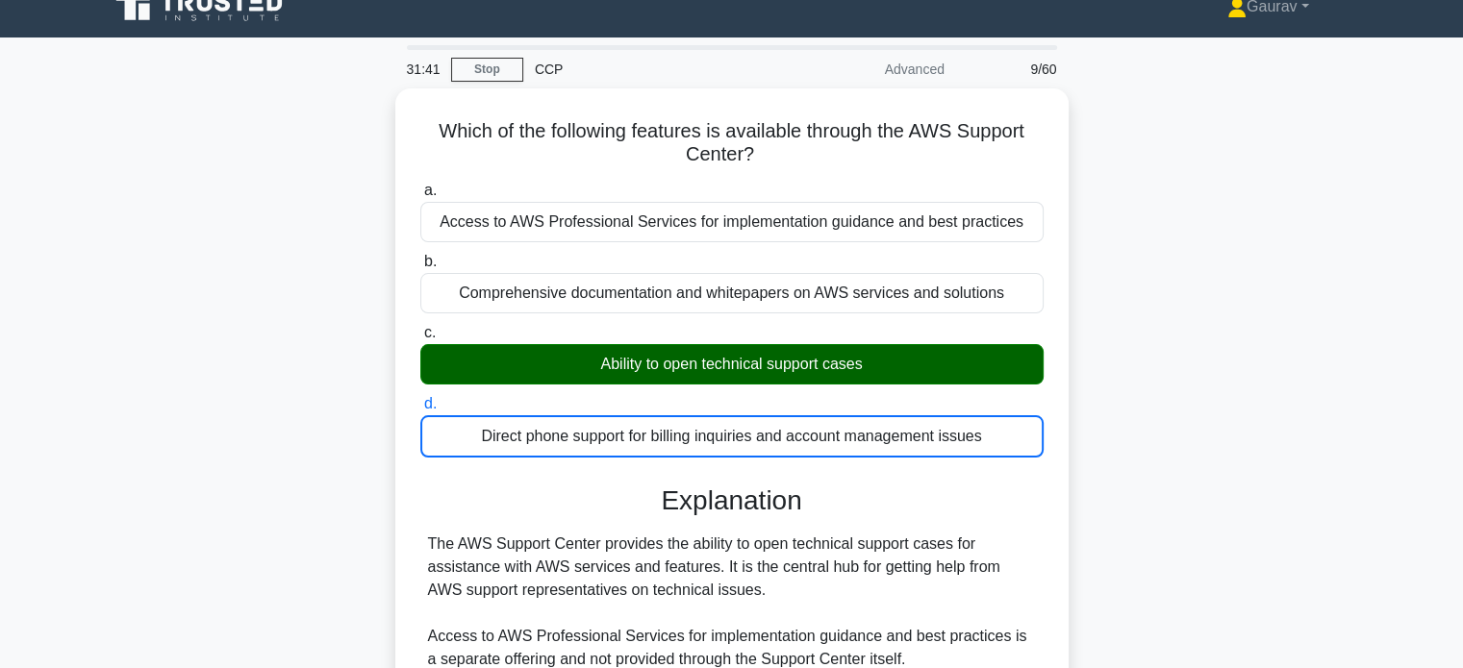
click at [420, 185] on input "a. Access to AWS Professional Services for implementation guidance and best pra…" at bounding box center [420, 191] width 0 height 13
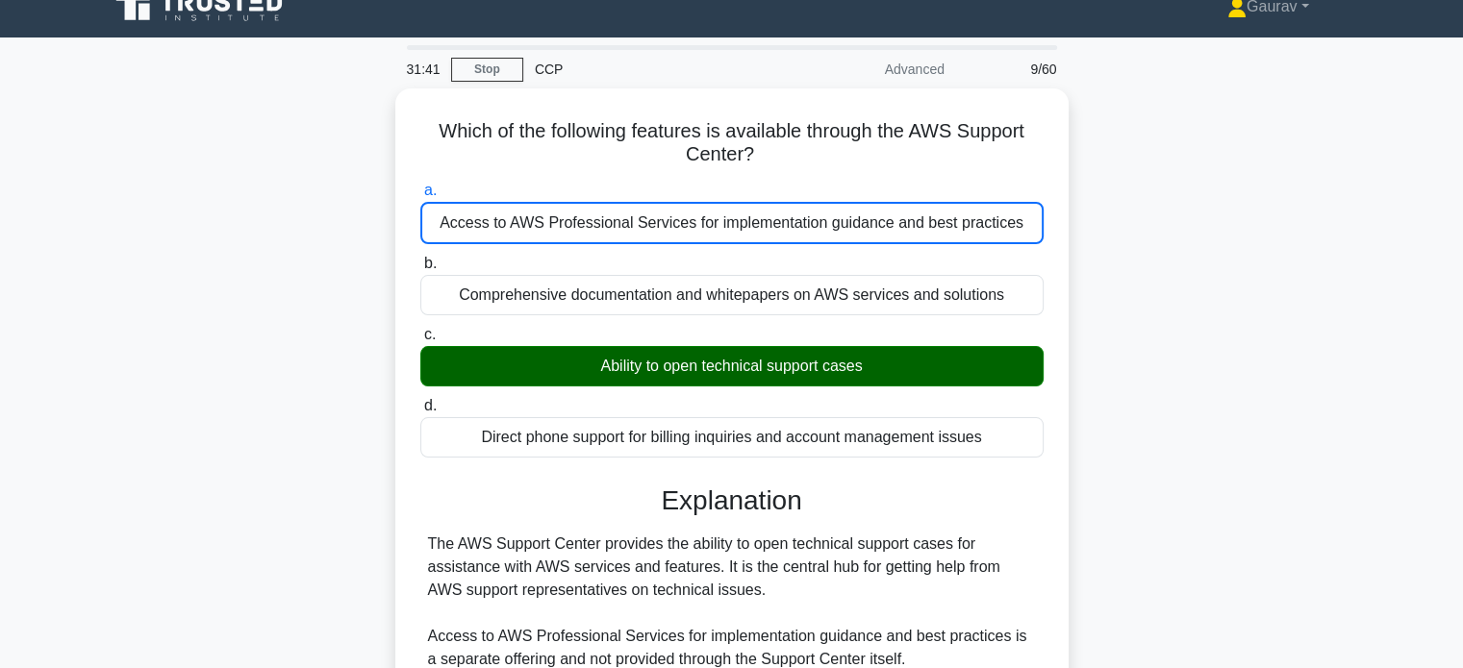
click at [420, 258] on input "b. Comprehensive documentation and whitepapers on AWS services and solutions" at bounding box center [420, 264] width 0 height 13
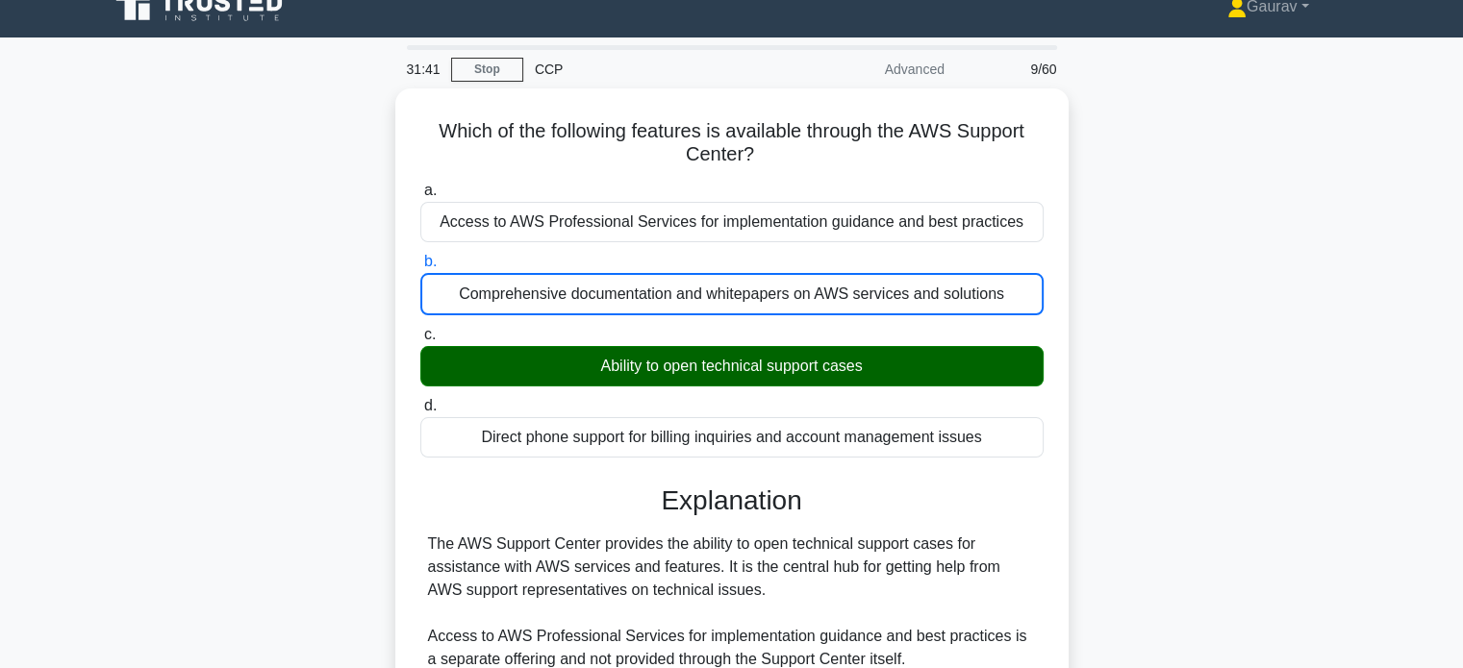
click at [420, 329] on input "c. Ability to open technical support cases" at bounding box center [420, 335] width 0 height 13
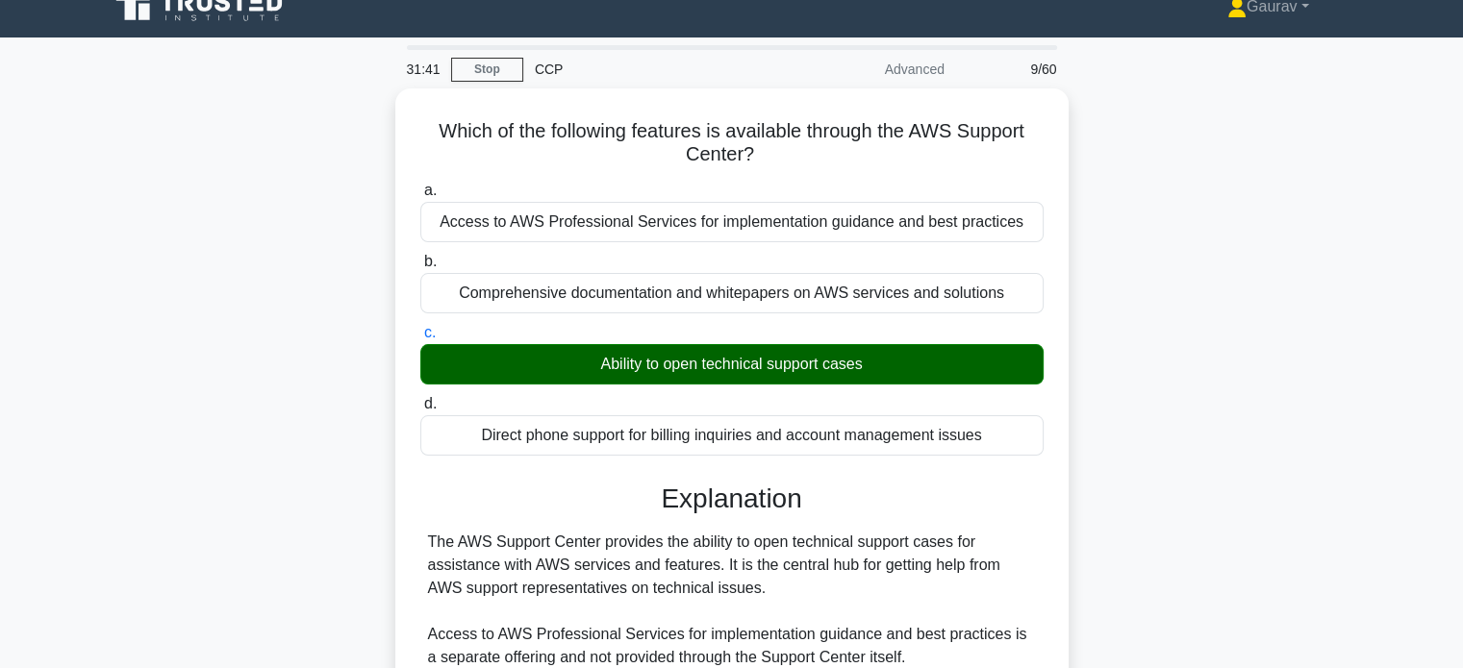
click at [420, 398] on input "d. Direct phone support for billing inquiries and account management issues" at bounding box center [420, 404] width 0 height 13
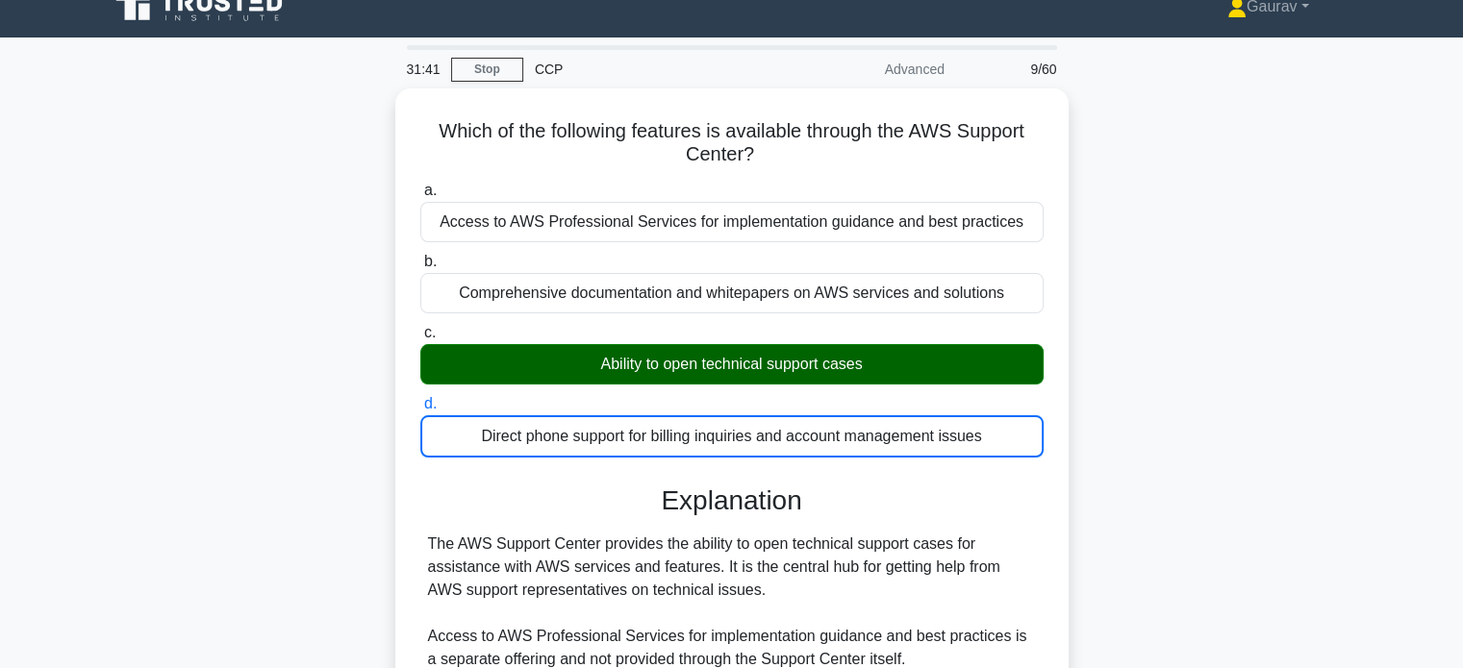
click at [420, 185] on input "a. Access to AWS Professional Services for implementation guidance and best pra…" at bounding box center [420, 191] width 0 height 13
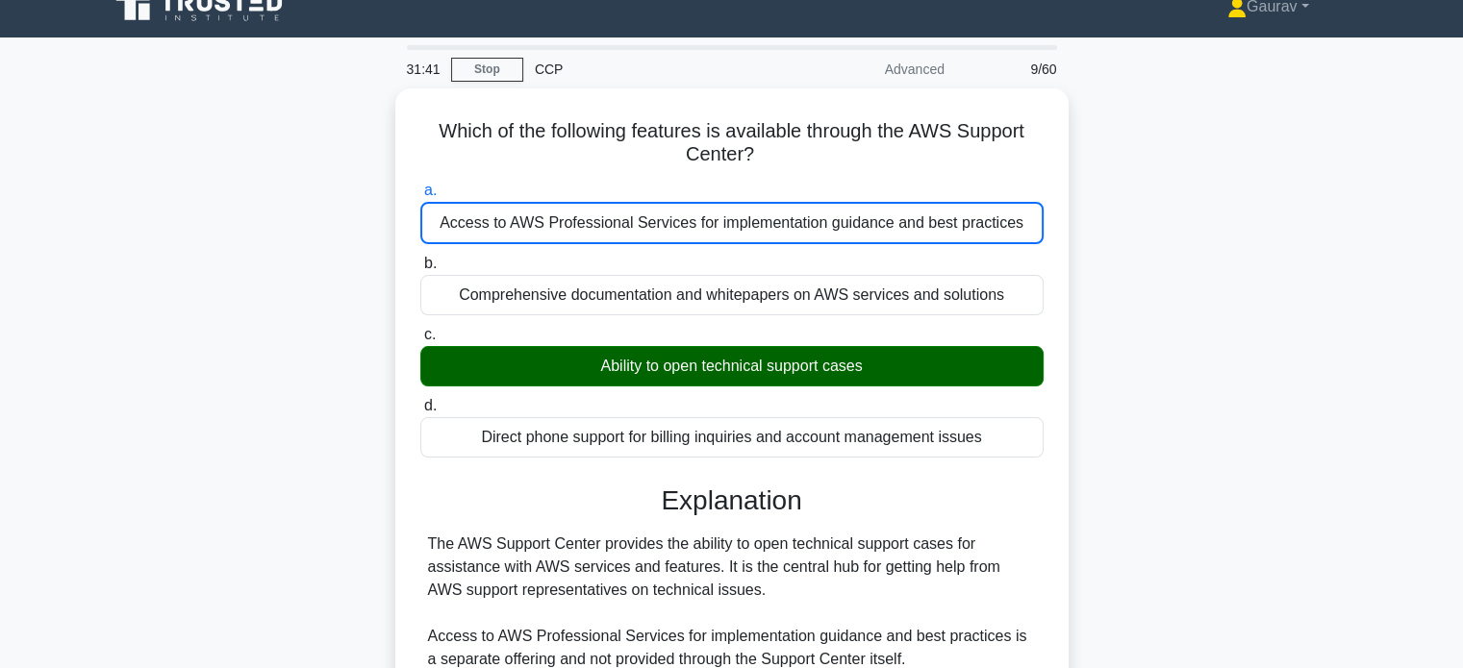
click at [420, 258] on input "b. Comprehensive documentation and whitepapers on AWS services and solutions" at bounding box center [420, 264] width 0 height 13
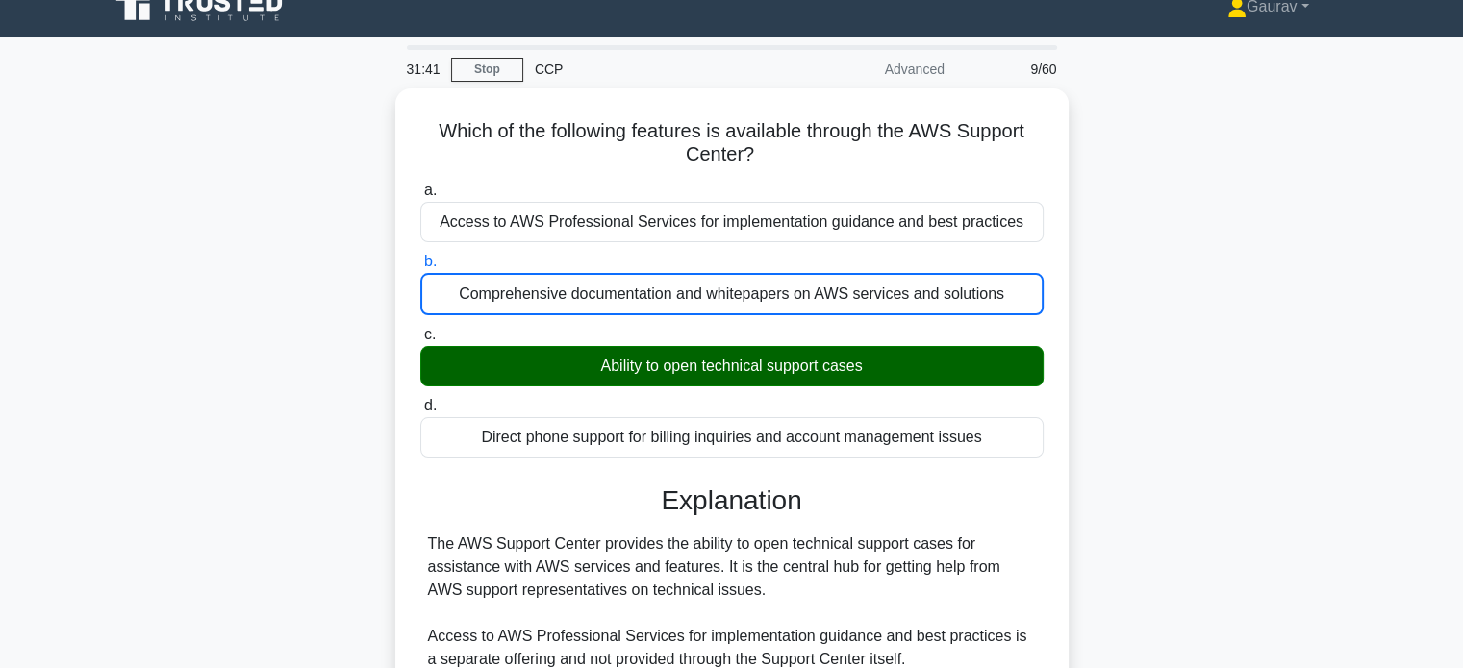
click at [420, 329] on input "c. Ability to open technical support cases" at bounding box center [420, 335] width 0 height 13
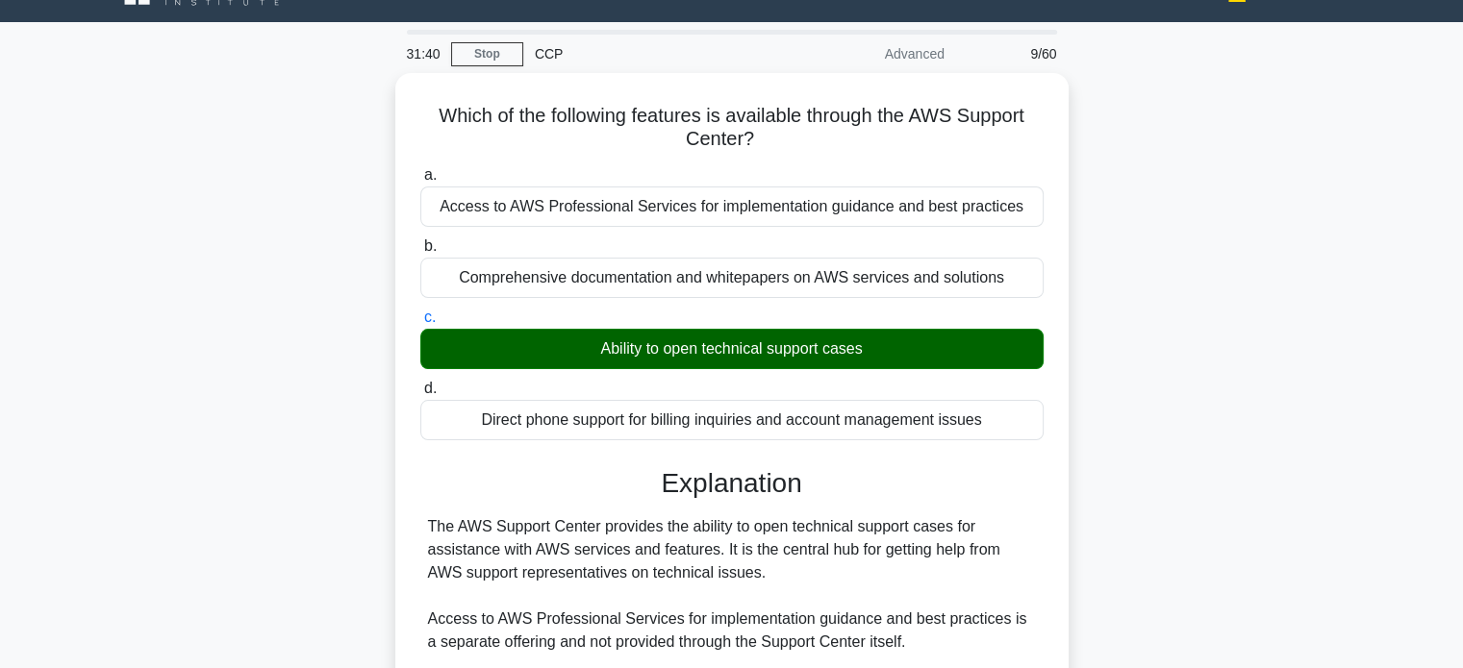
click at [1111, 445] on div "Which of the following features is available through the AWS Support Center? .s…" at bounding box center [731, 536] width 1269 height 926
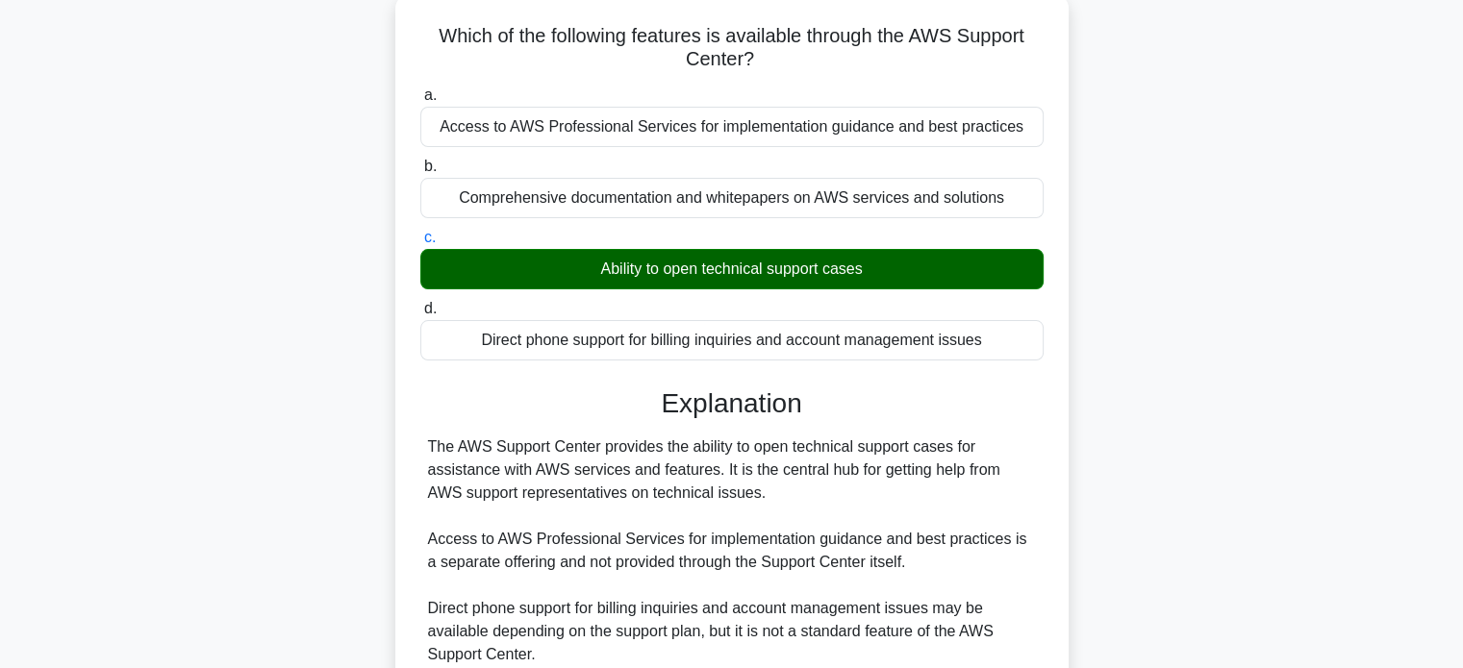
scroll to position [293, 0]
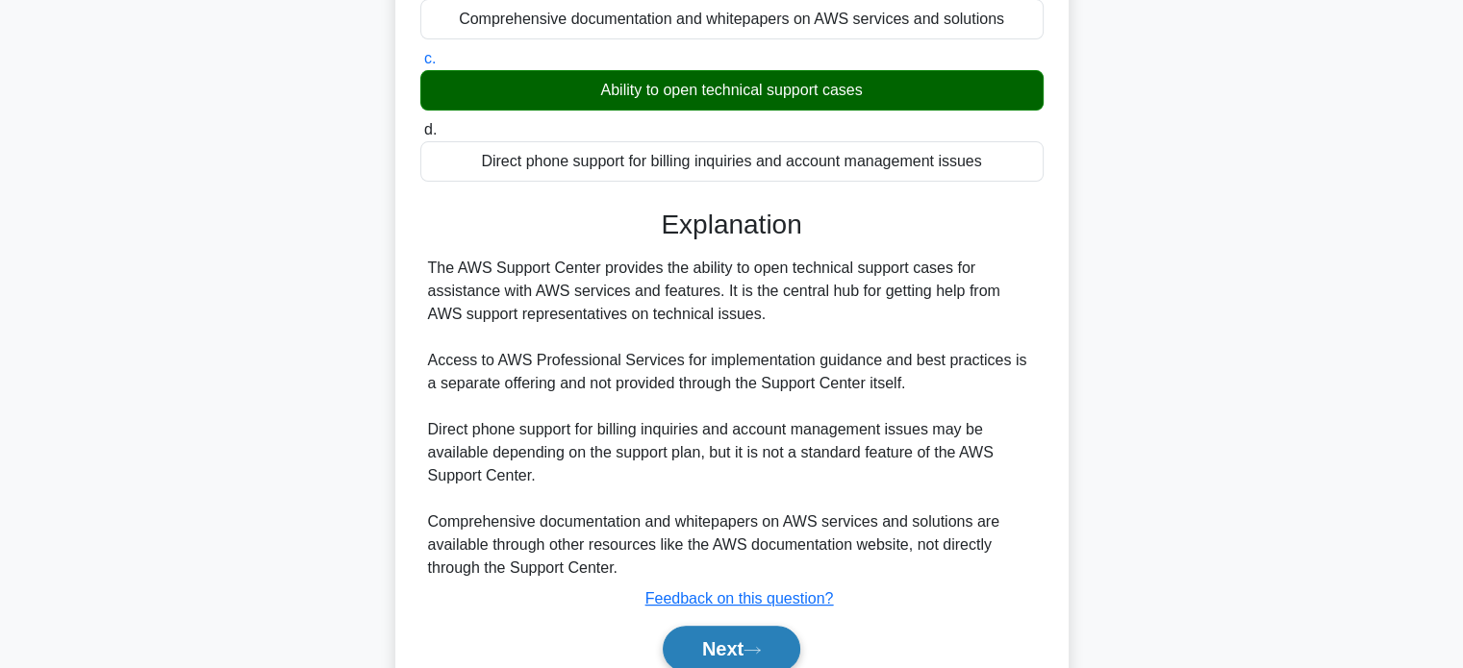
click at [708, 653] on button "Next" at bounding box center [732, 649] width 138 height 46
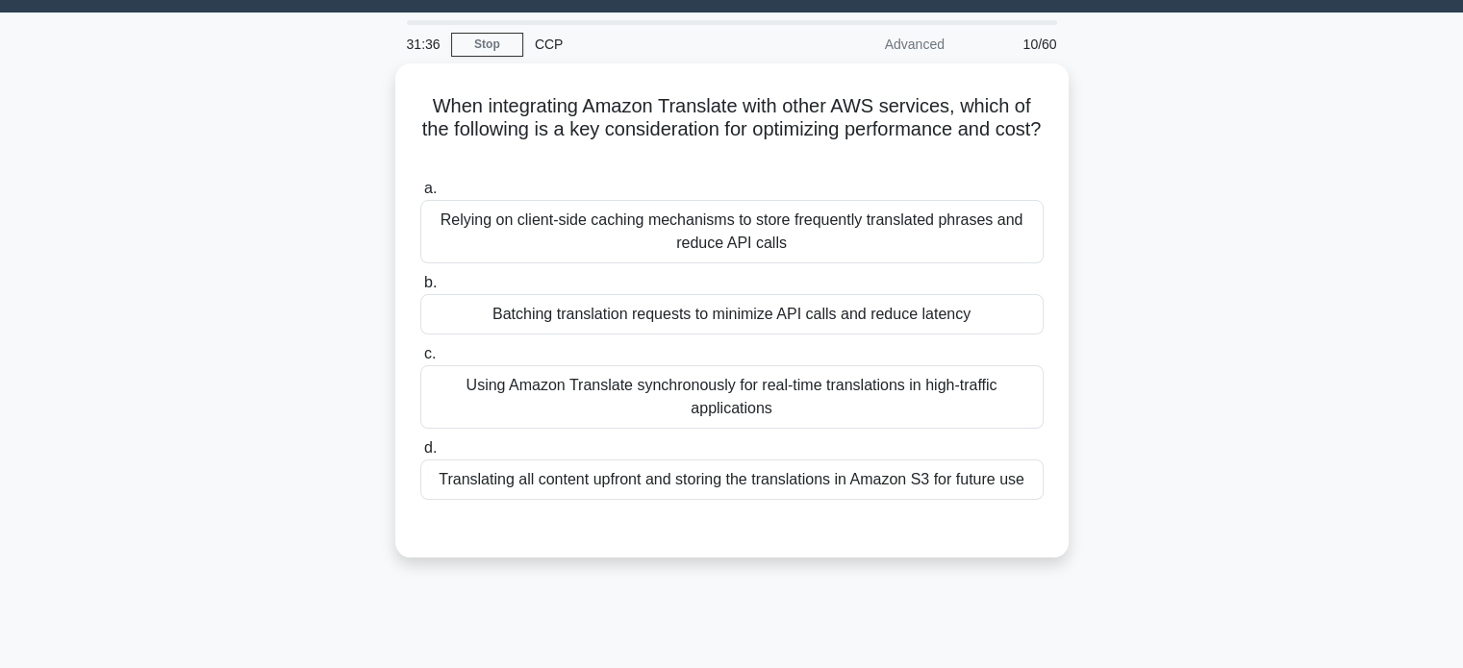
scroll to position [0, 0]
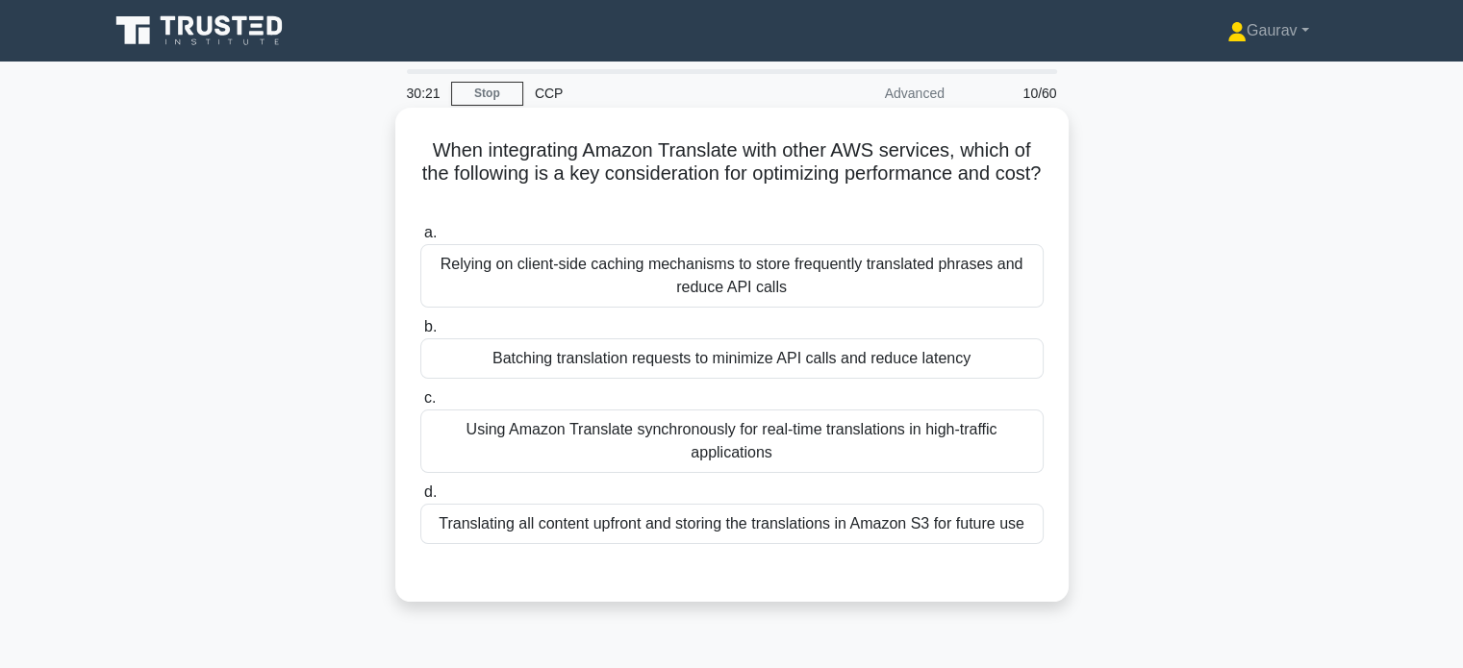
click at [631, 463] on div "Using Amazon Translate synchronously for real-time translations in high-traffic…" at bounding box center [731, 441] width 623 height 63
click at [420, 405] on input "c. Using Amazon Translate synchronously for real-time translations in high-traf…" at bounding box center [420, 398] width 0 height 13
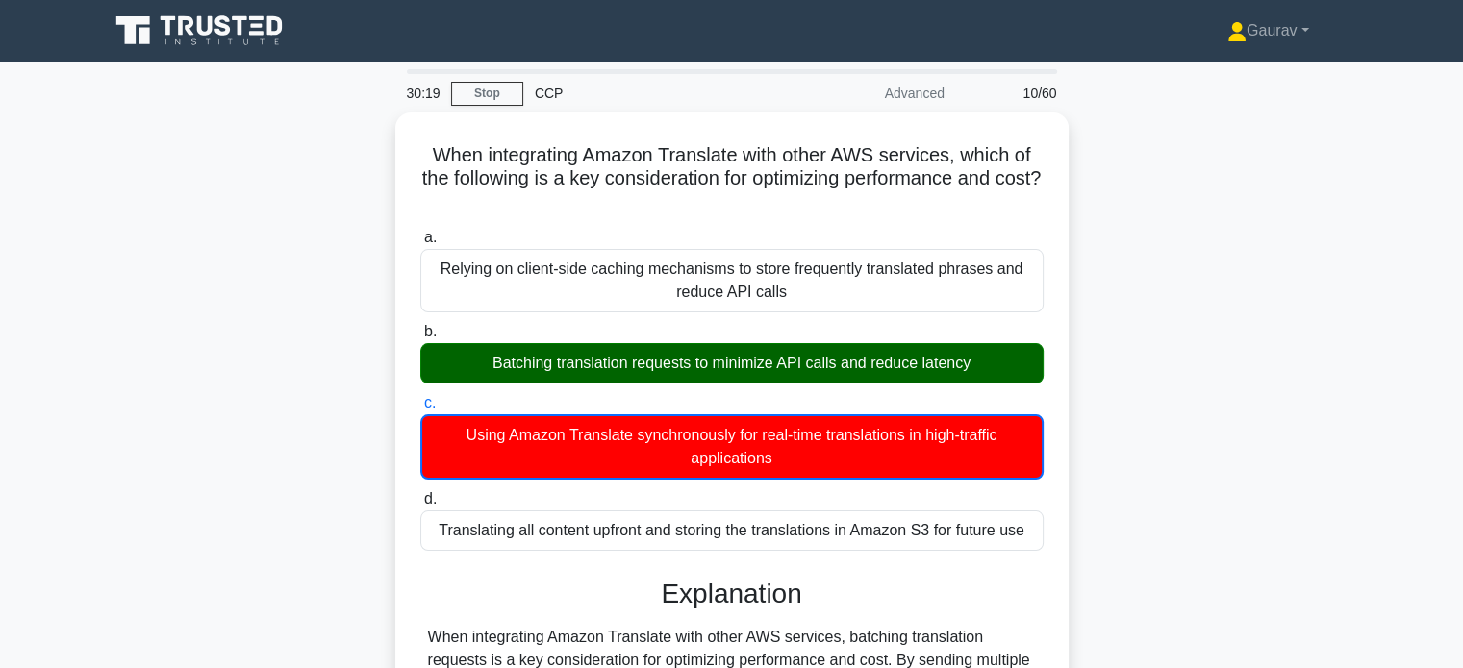
click at [352, 338] on div "When integrating Amazon Translate with other AWS services, which of the followi…" at bounding box center [731, 565] width 1269 height 905
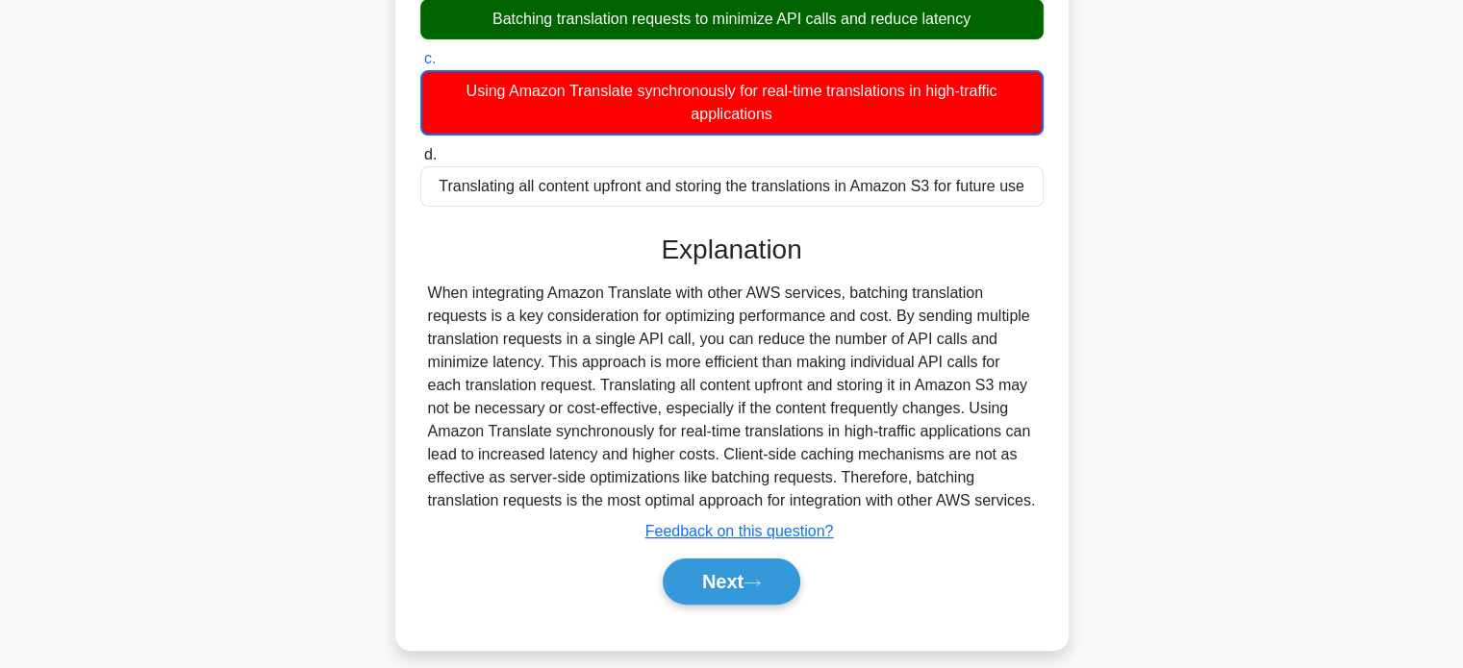
scroll to position [346, 0]
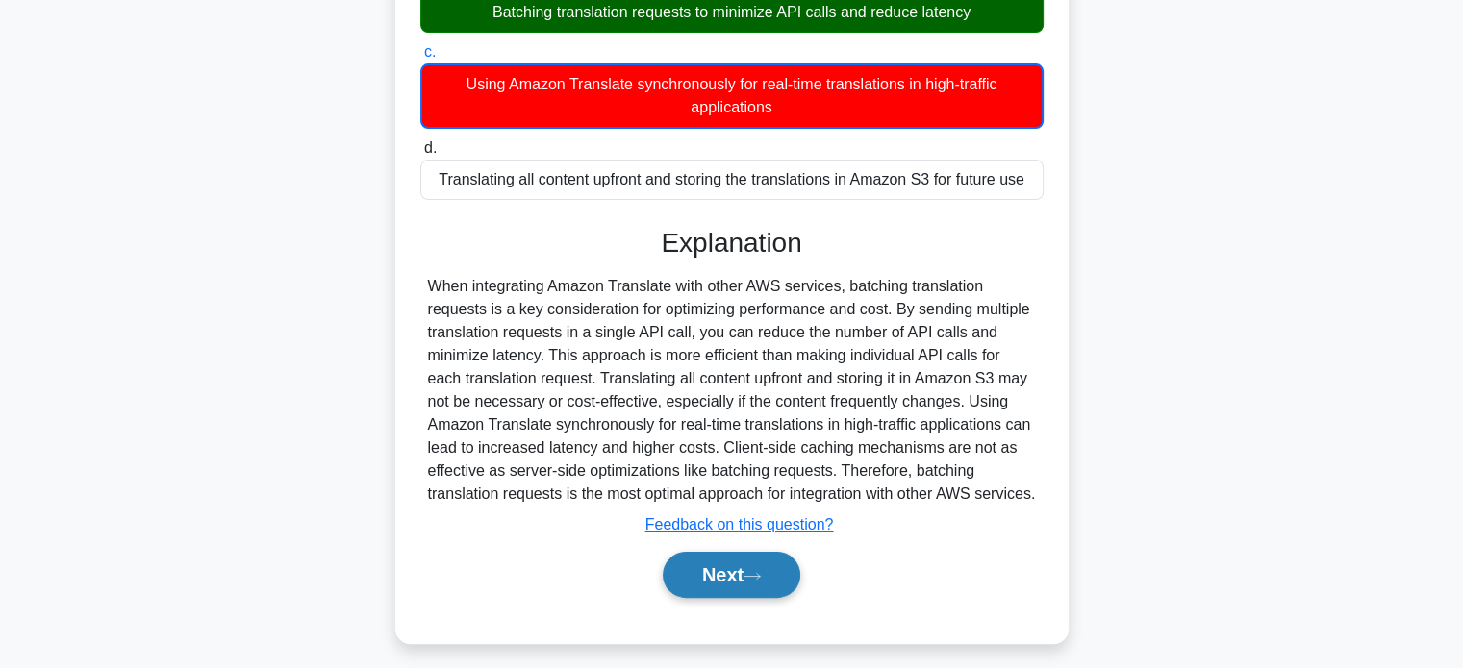
click at [761, 582] on icon at bounding box center [751, 576] width 17 height 11
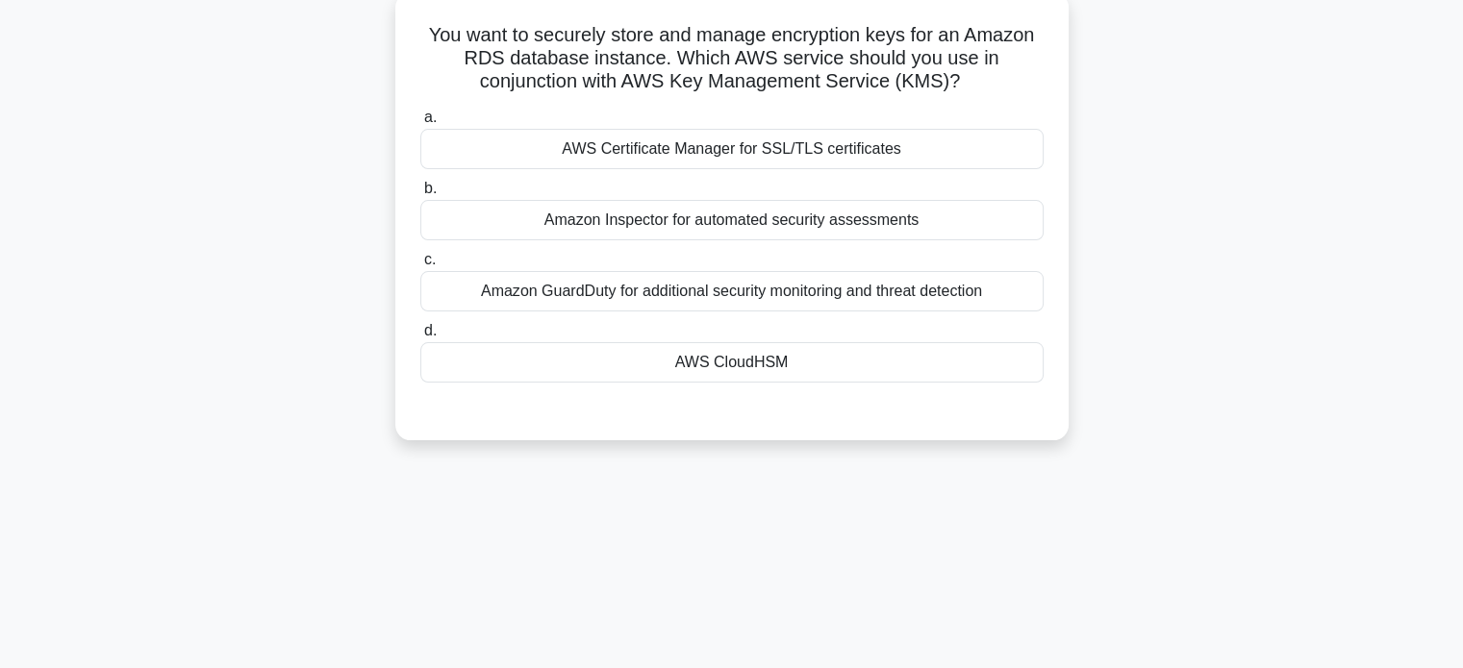
scroll to position [77, 0]
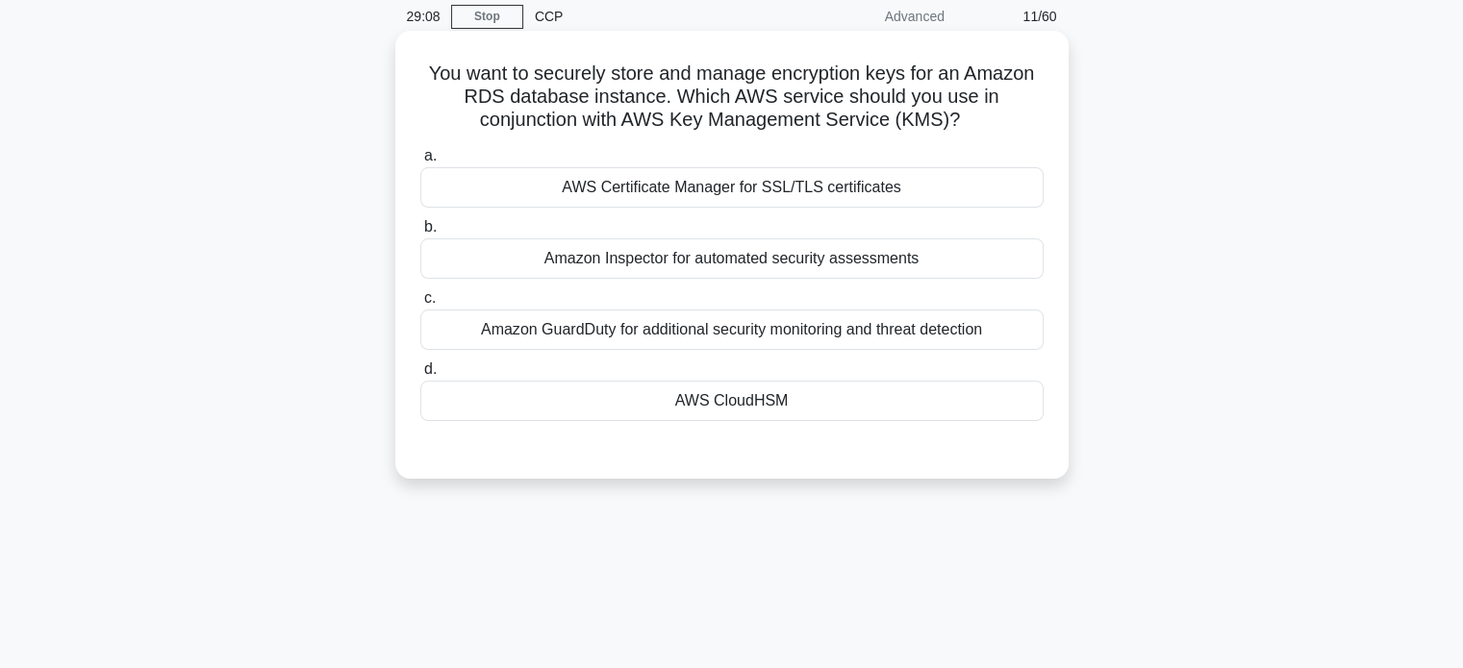
click at [677, 407] on div "AWS CloudHSM" at bounding box center [731, 401] width 623 height 40
click at [420, 376] on input "d. AWS CloudHSM" at bounding box center [420, 369] width 0 height 13
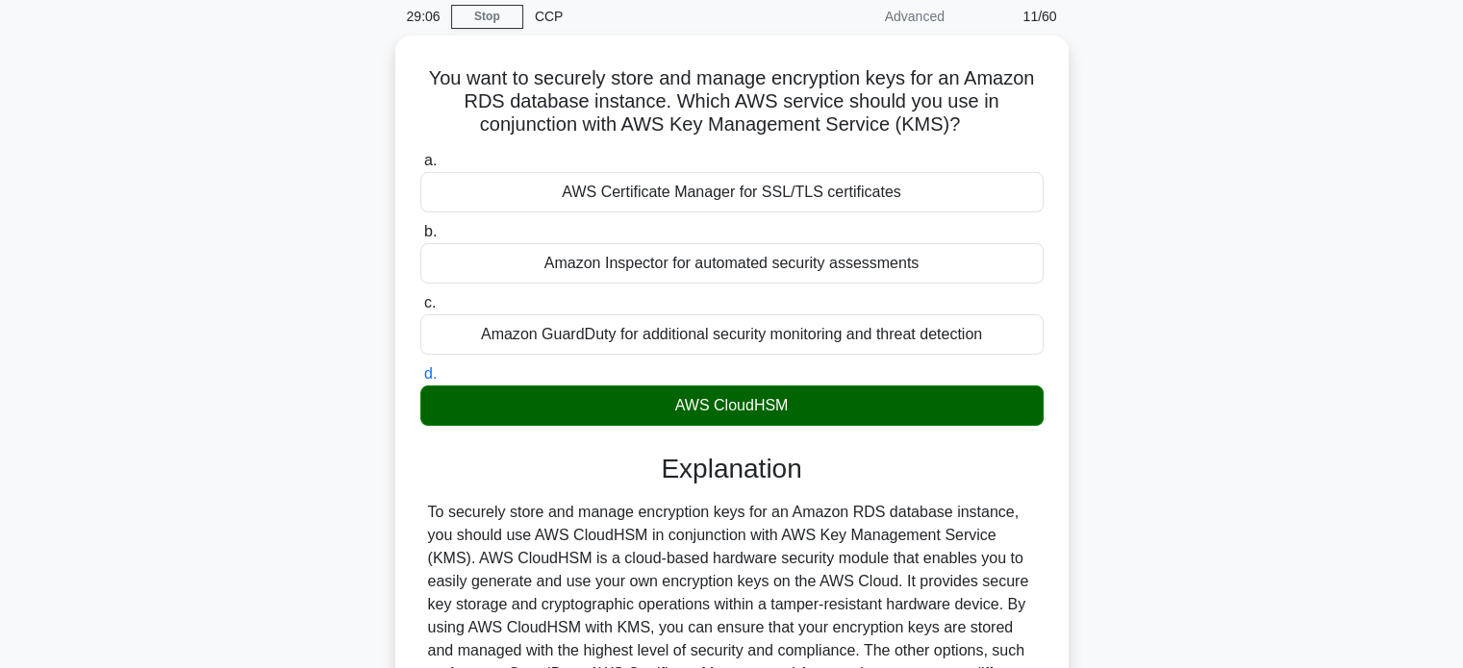
click at [298, 235] on div "You want to securely store and manage encryption keys for an Amazon RDS databas…" at bounding box center [731, 464] width 1269 height 857
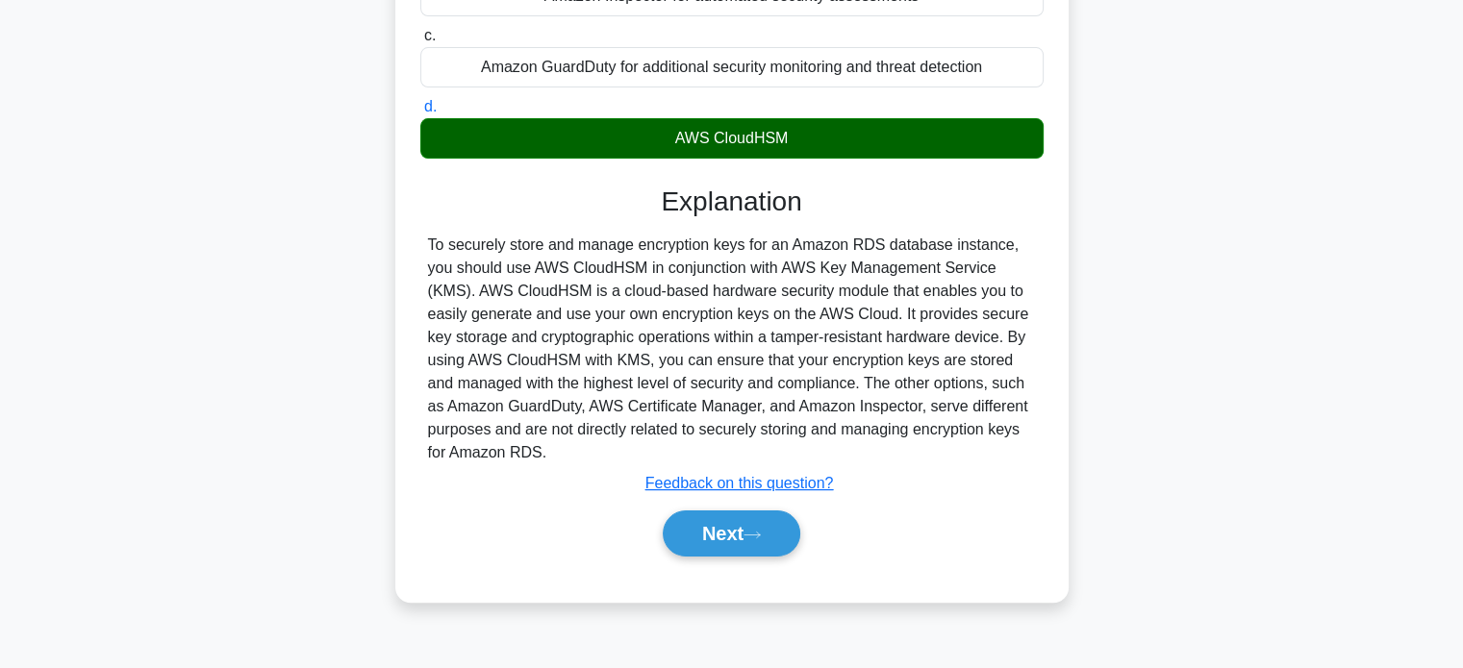
scroll to position [346, 0]
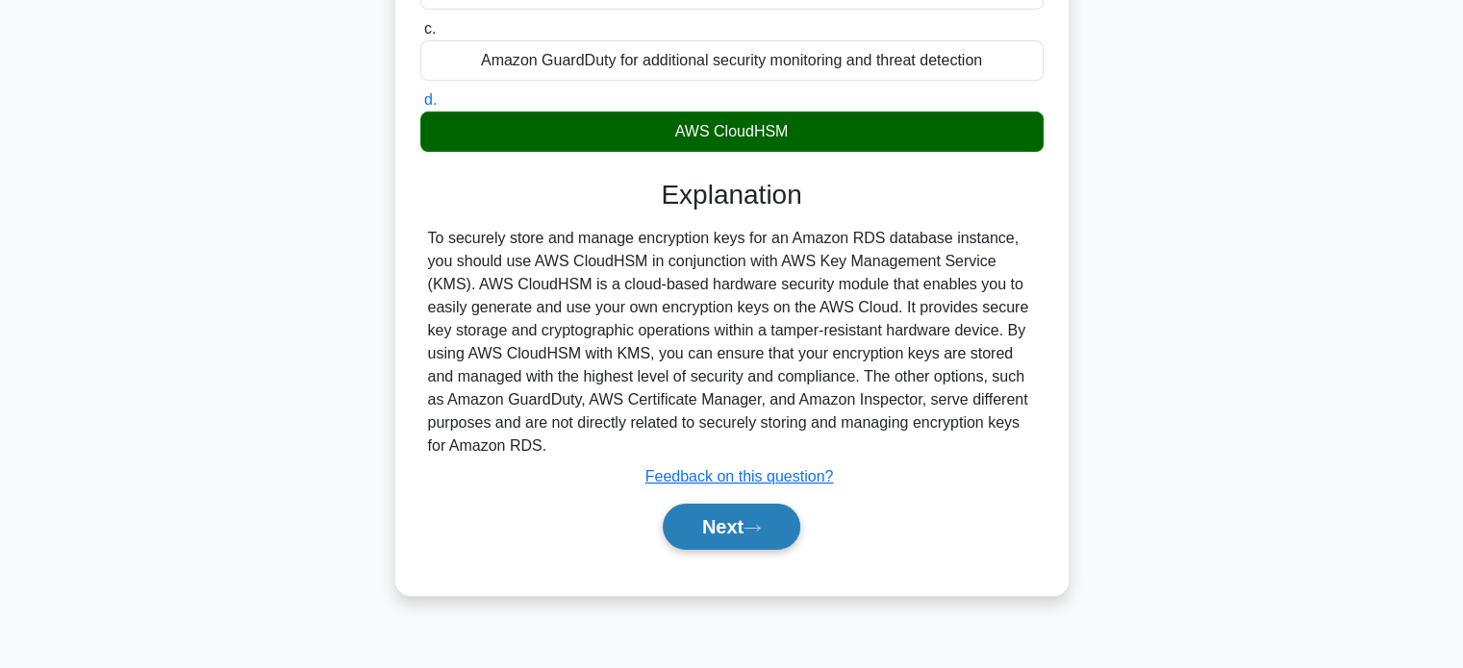
click at [745, 518] on button "Next" at bounding box center [732, 527] width 138 height 46
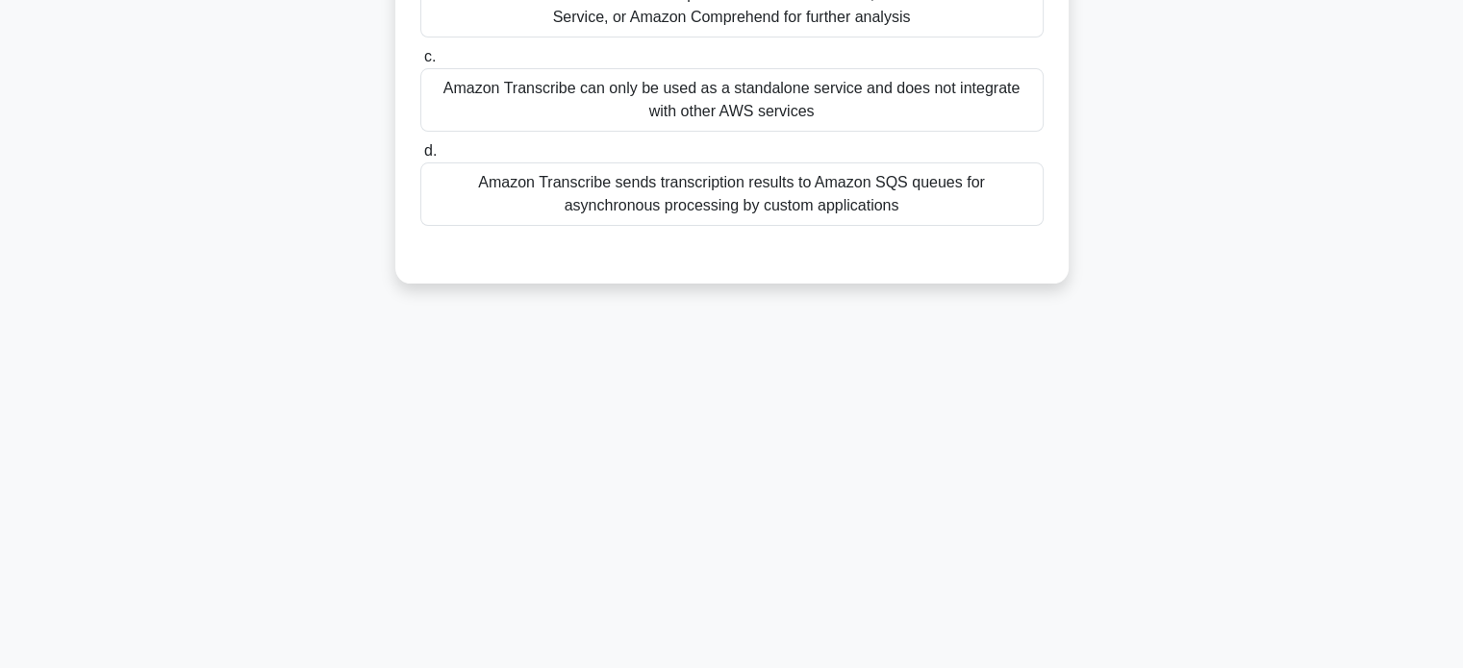
click at [339, 341] on div "28:47 Stop CCP Advanced 12/60 Which of the following best describes how Amazon …" at bounding box center [731, 204] width 1269 height 962
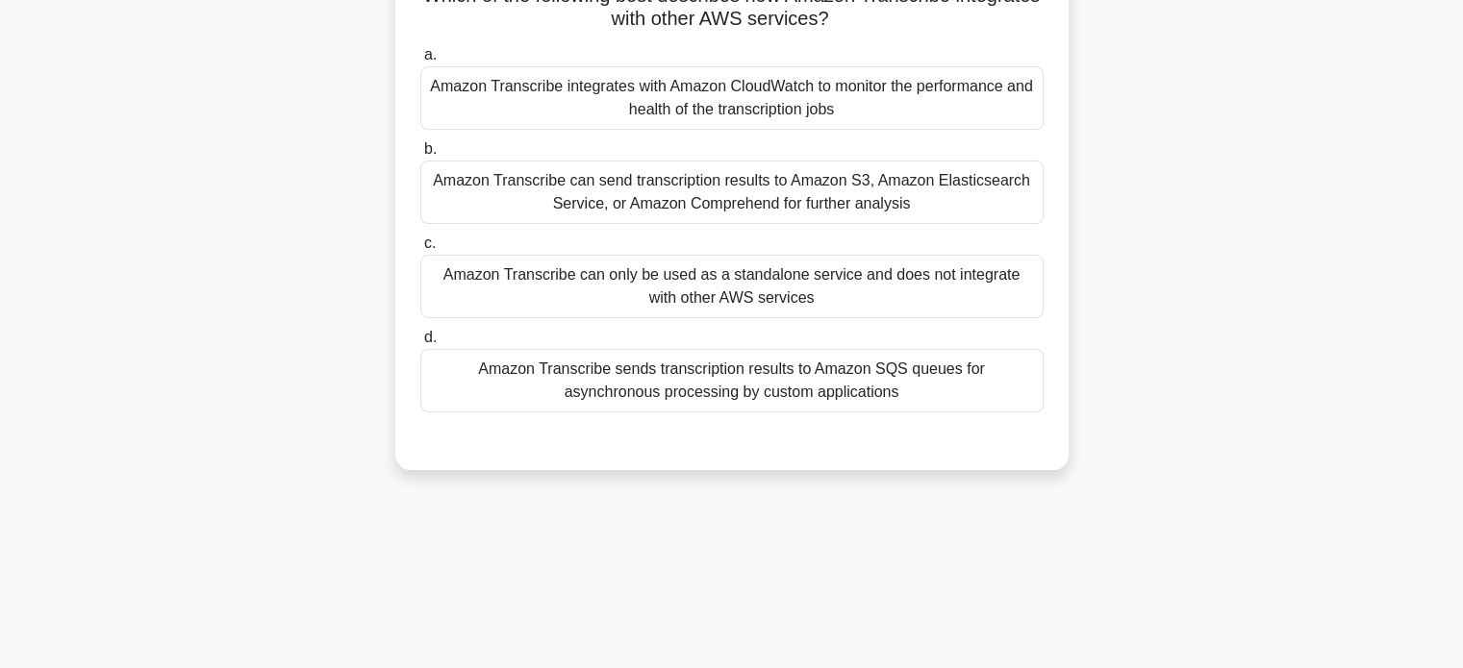
scroll to position [115, 0]
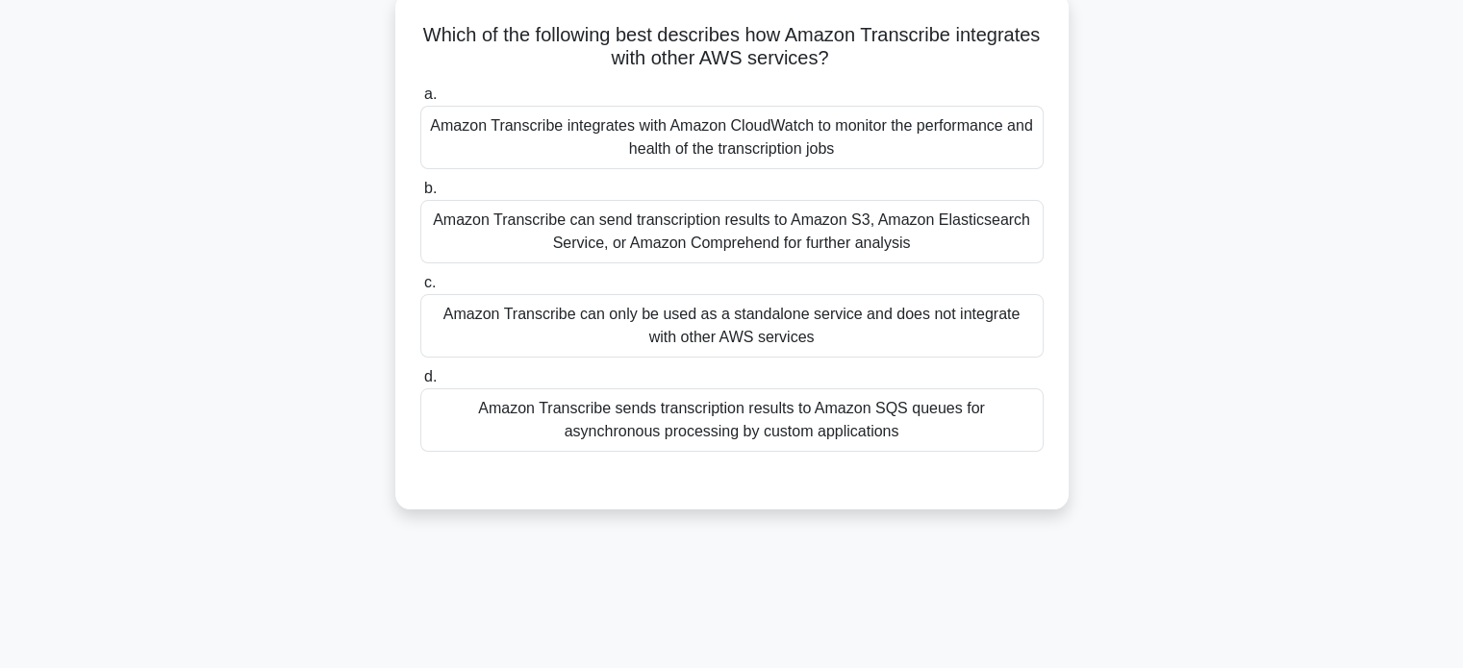
click at [497, 243] on div "Amazon Transcribe can send transcription results to Amazon S3, Amazon Elasticse…" at bounding box center [731, 231] width 623 height 63
click at [420, 195] on input "b. Amazon Transcribe can send transcription results to Amazon S3, Amazon Elasti…" at bounding box center [420, 189] width 0 height 13
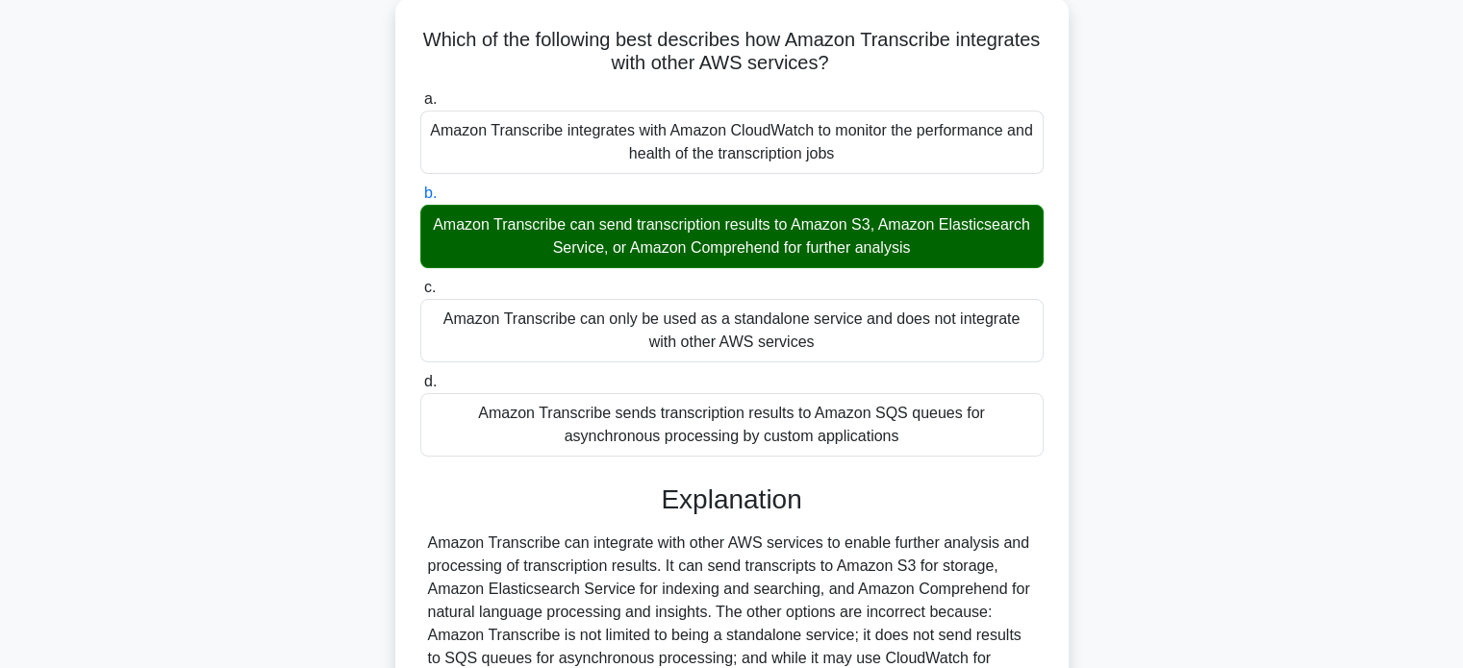
click at [306, 295] on div "Which of the following best describes how Amazon Transcribe integrates with oth…" at bounding box center [731, 437] width 1269 height 880
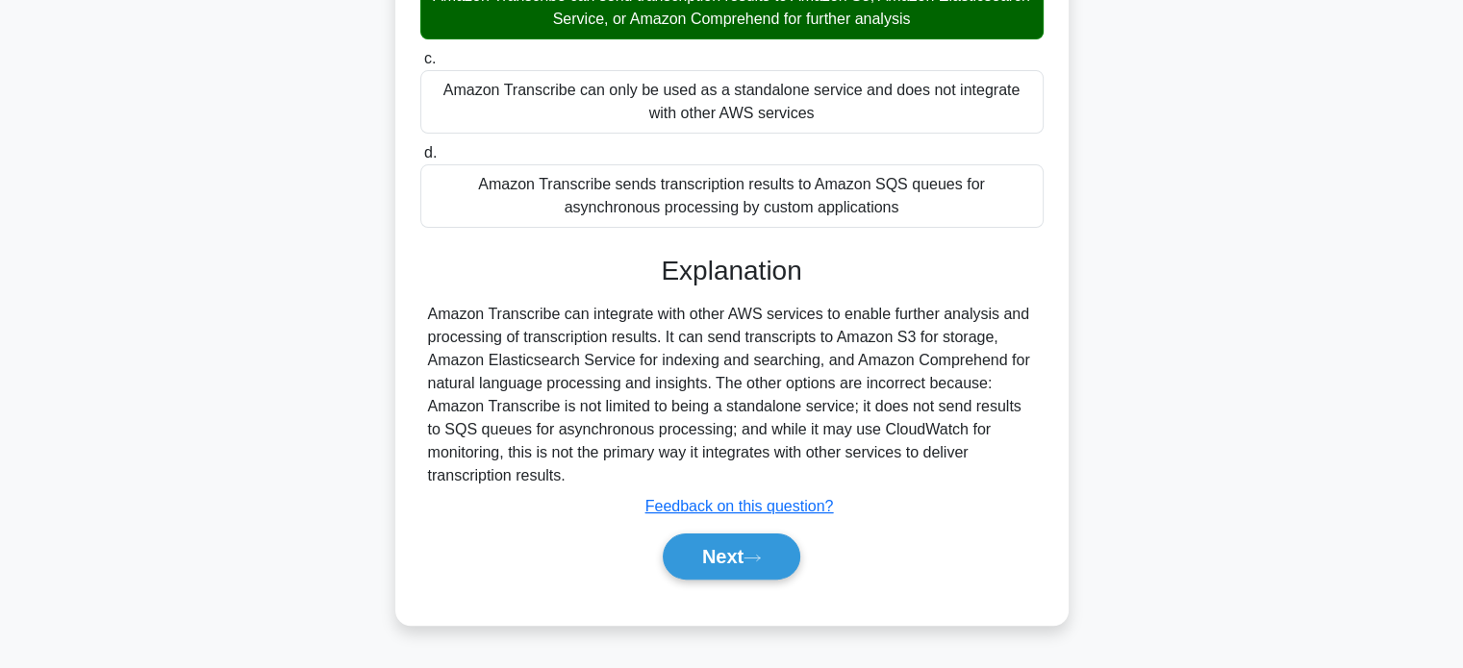
scroll to position [370, 0]
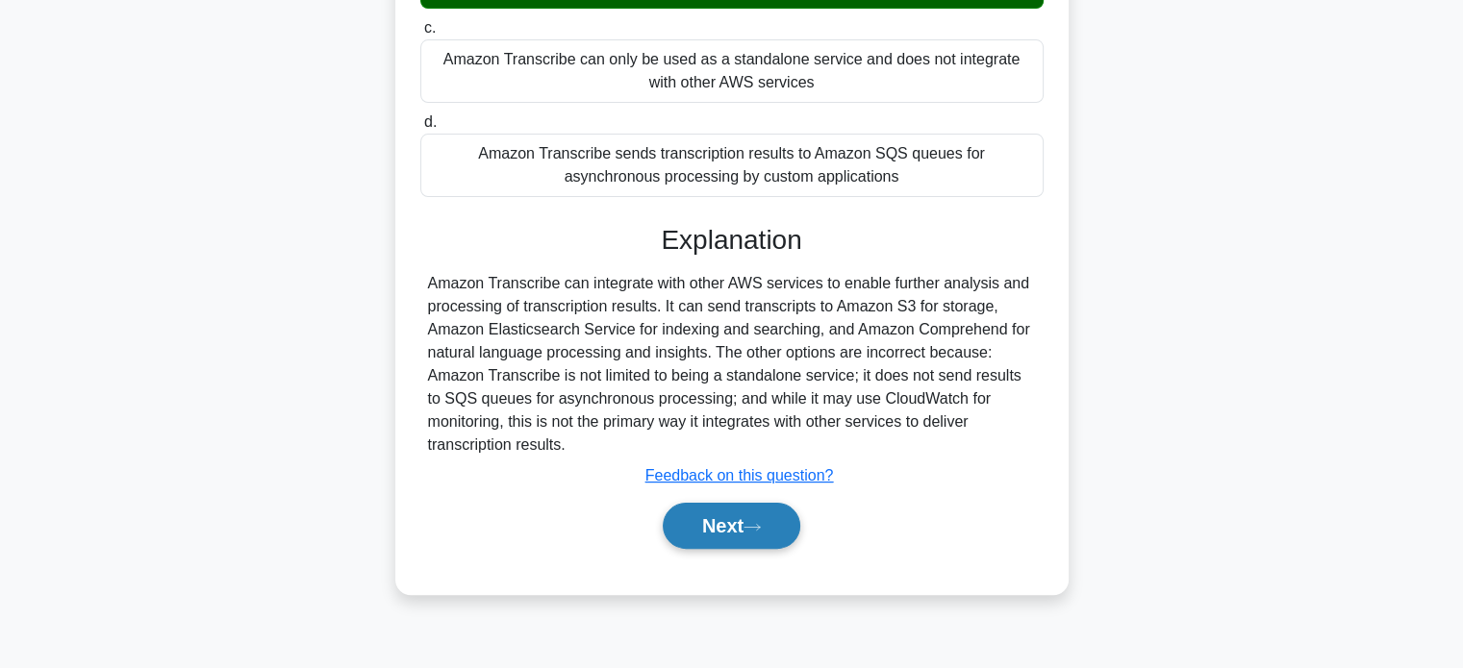
click at [692, 513] on button "Next" at bounding box center [732, 526] width 138 height 46
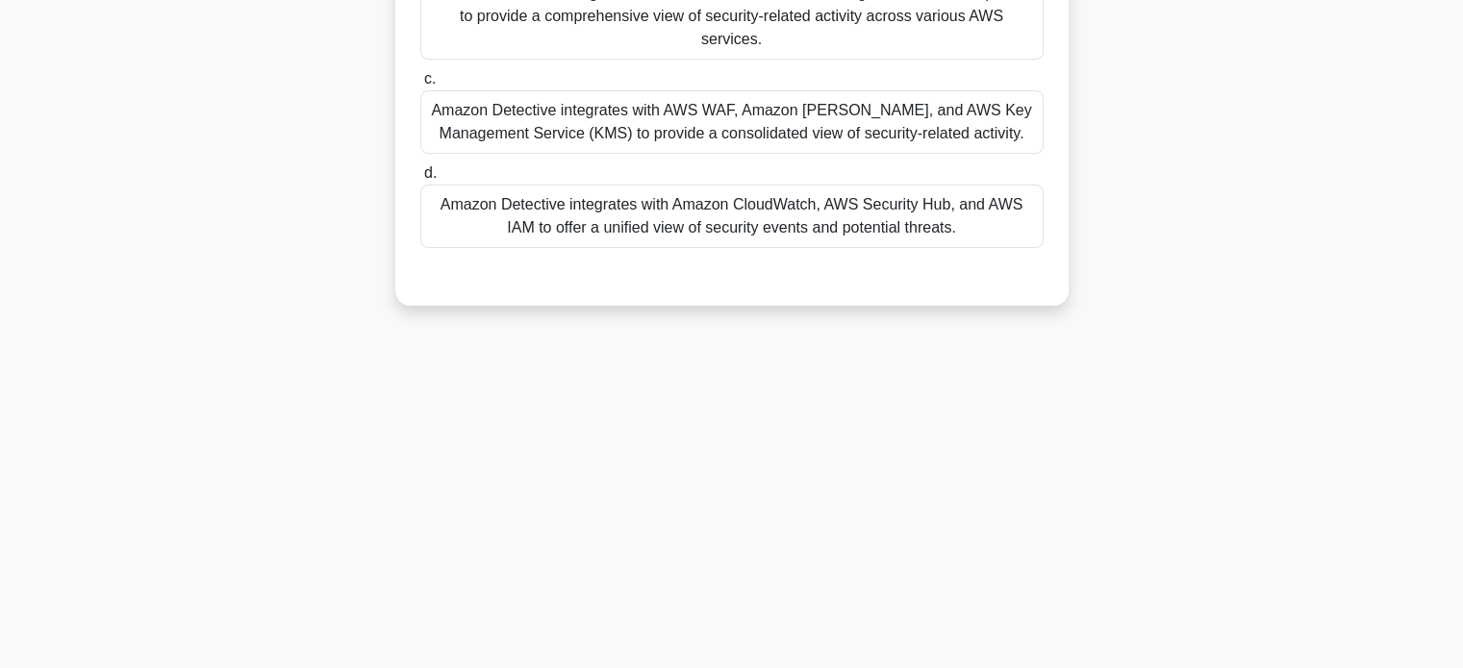
click at [370, 289] on div "28:16 Stop CCP Advanced 13/60 Which AWS services does Amazon Detective integrat…" at bounding box center [731, 180] width 1269 height 962
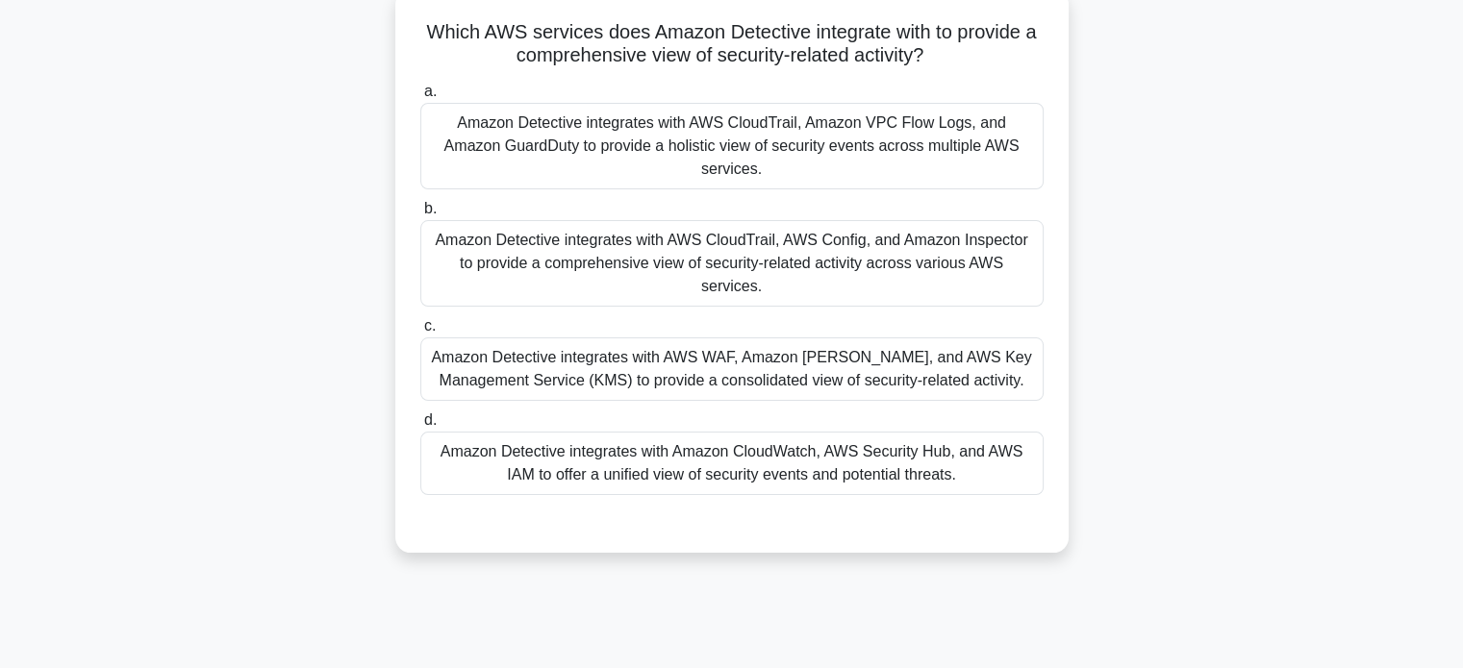
scroll to position [63, 0]
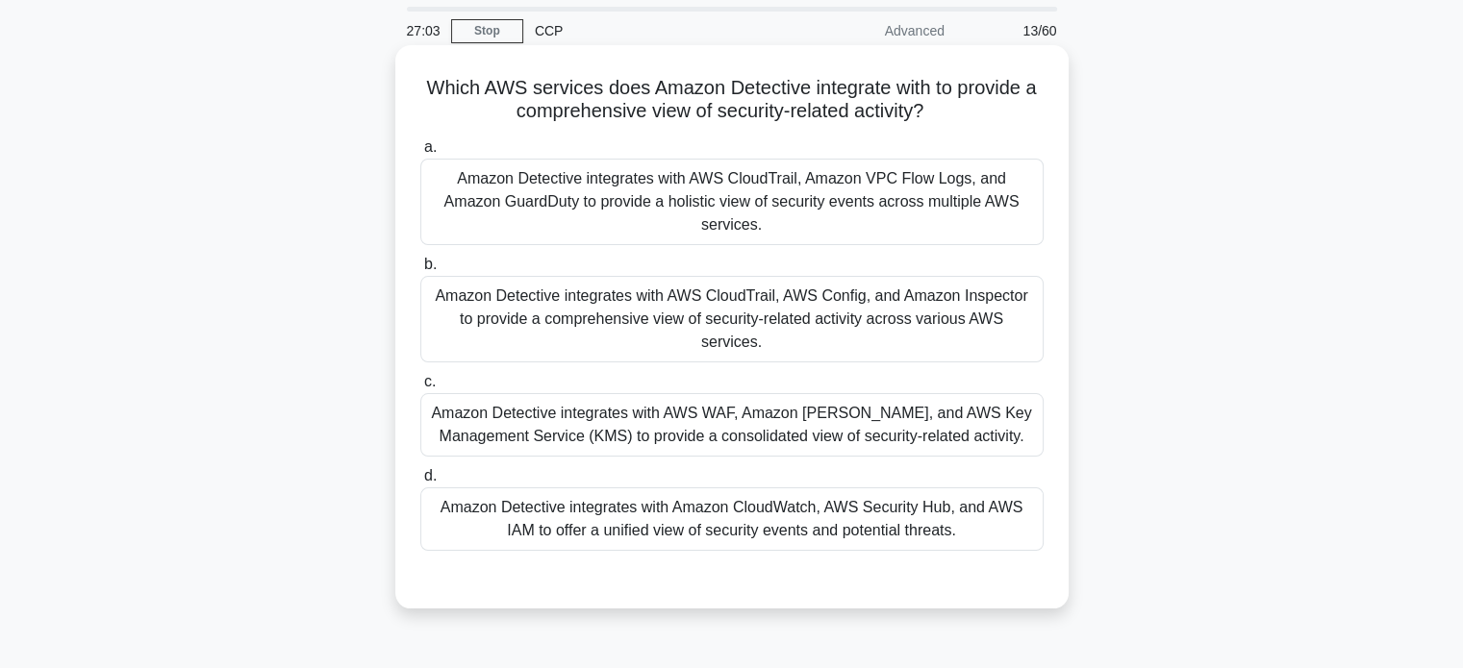
click at [541, 281] on div "Amazon Detective integrates with AWS CloudTrail, AWS Config, and Amazon Inspect…" at bounding box center [731, 319] width 623 height 87
click at [420, 271] on input "b. Amazon Detective integrates with AWS CloudTrail, AWS Config, and Amazon Insp…" at bounding box center [420, 265] width 0 height 13
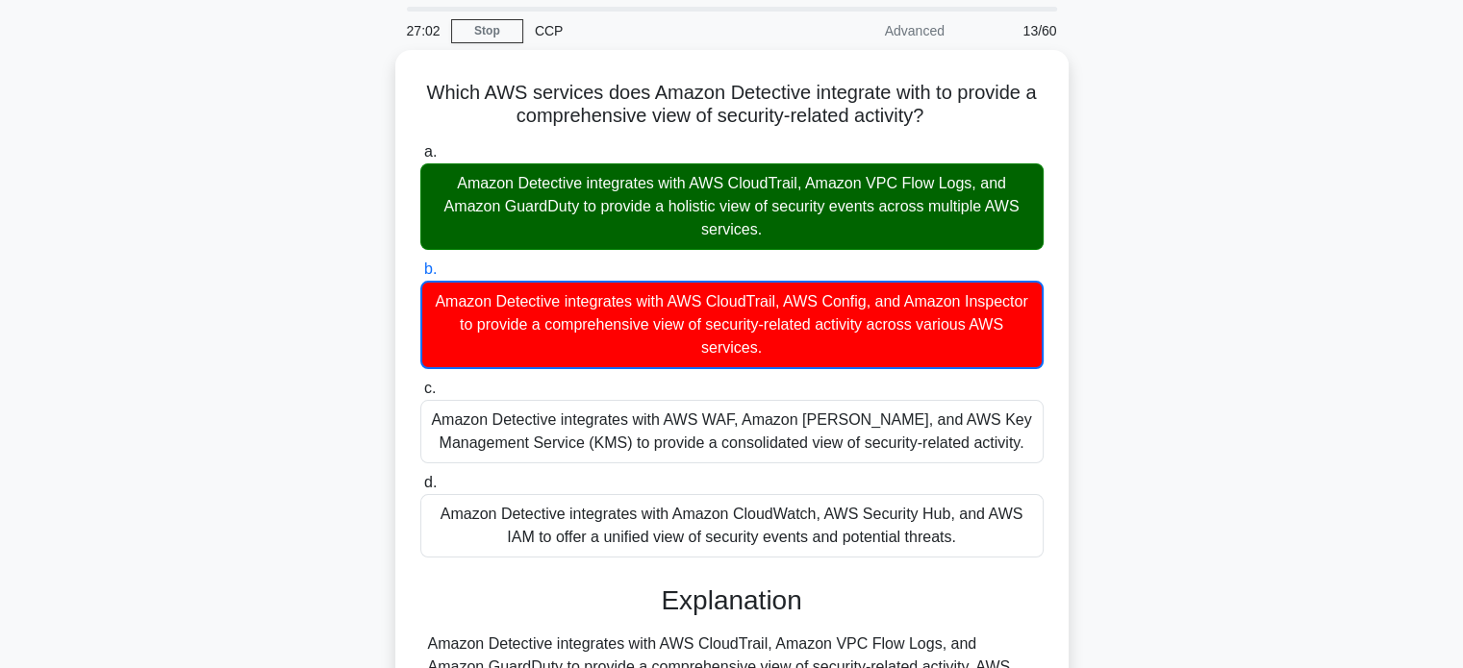
click at [288, 278] on div "Which AWS services does Amazon Detective integrate with to provide a comprehens…" at bounding box center [731, 514] width 1269 height 928
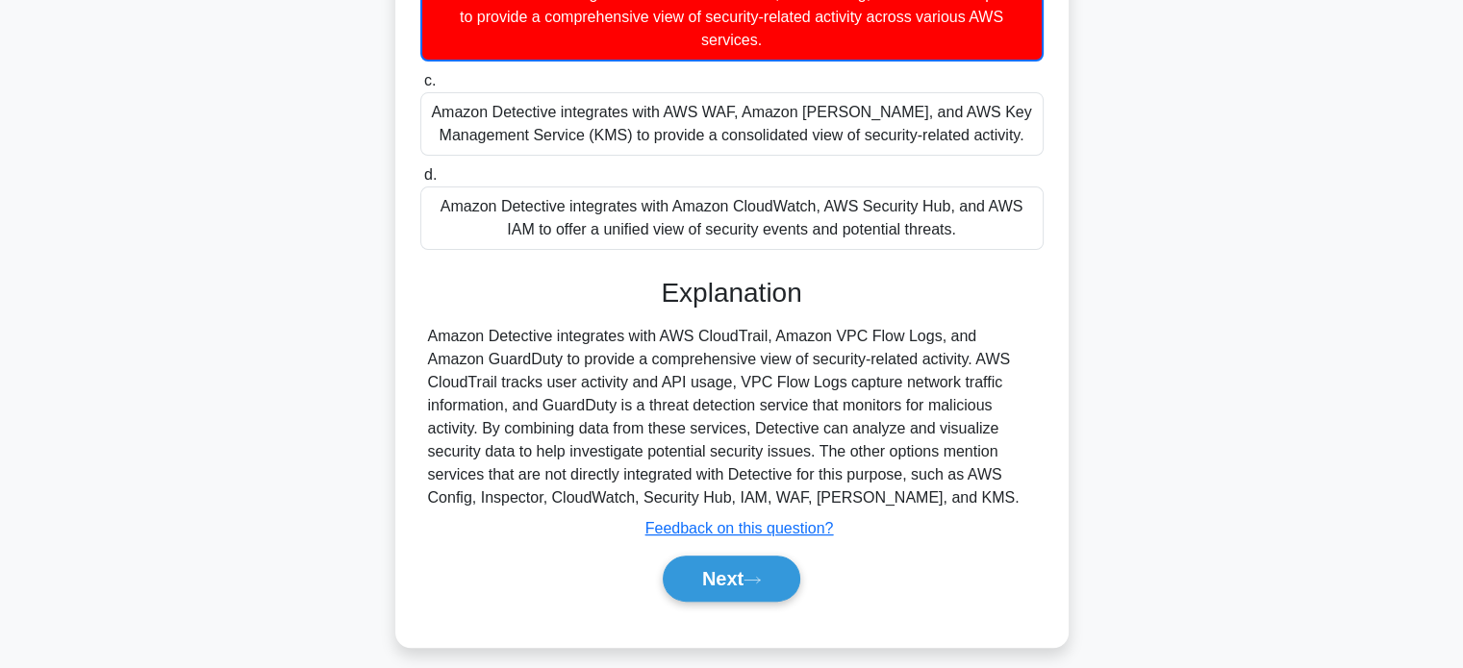
scroll to position [379, 0]
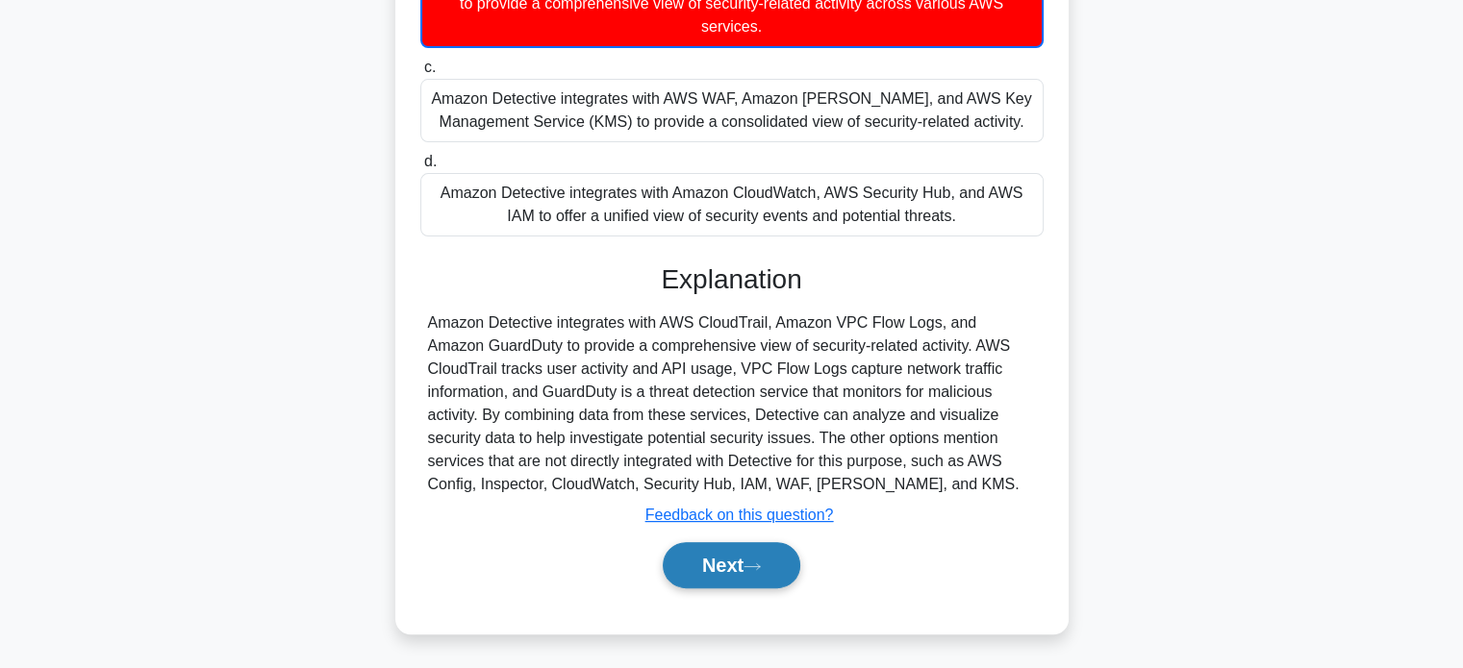
click at [700, 559] on button "Next" at bounding box center [732, 565] width 138 height 46
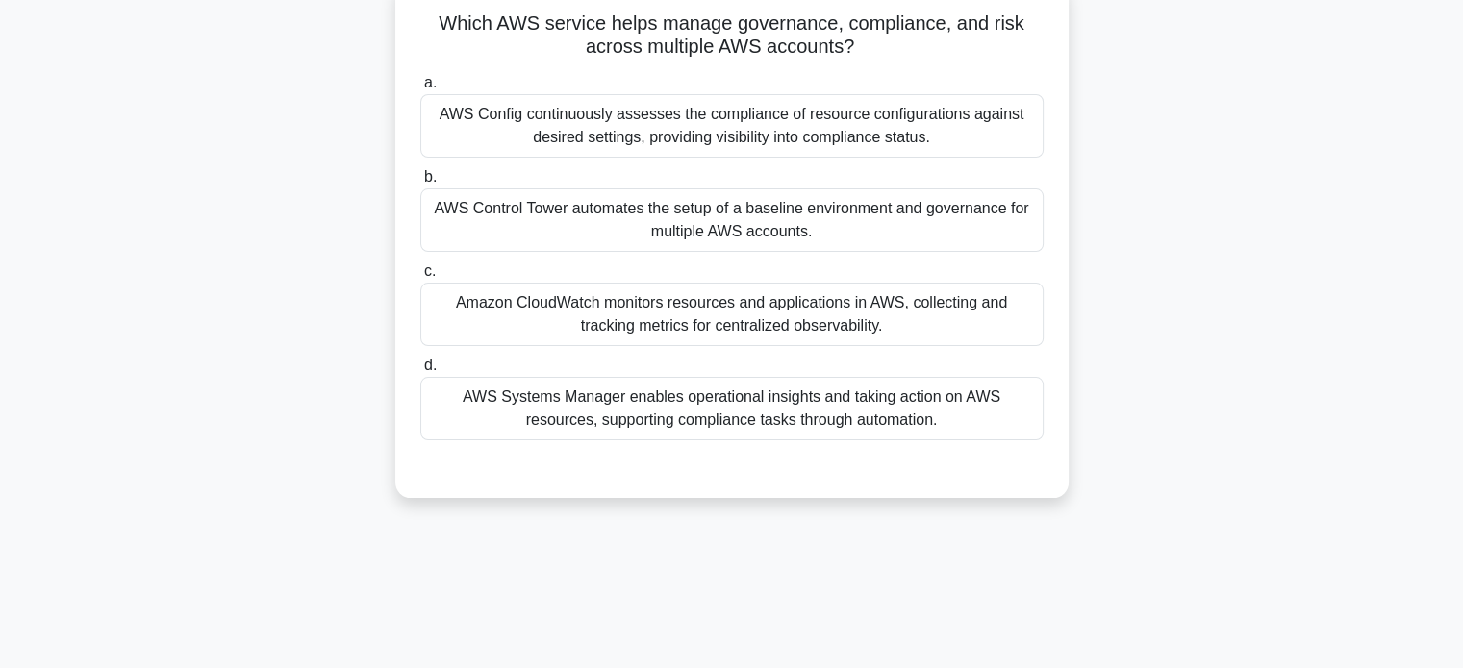
scroll to position [63, 0]
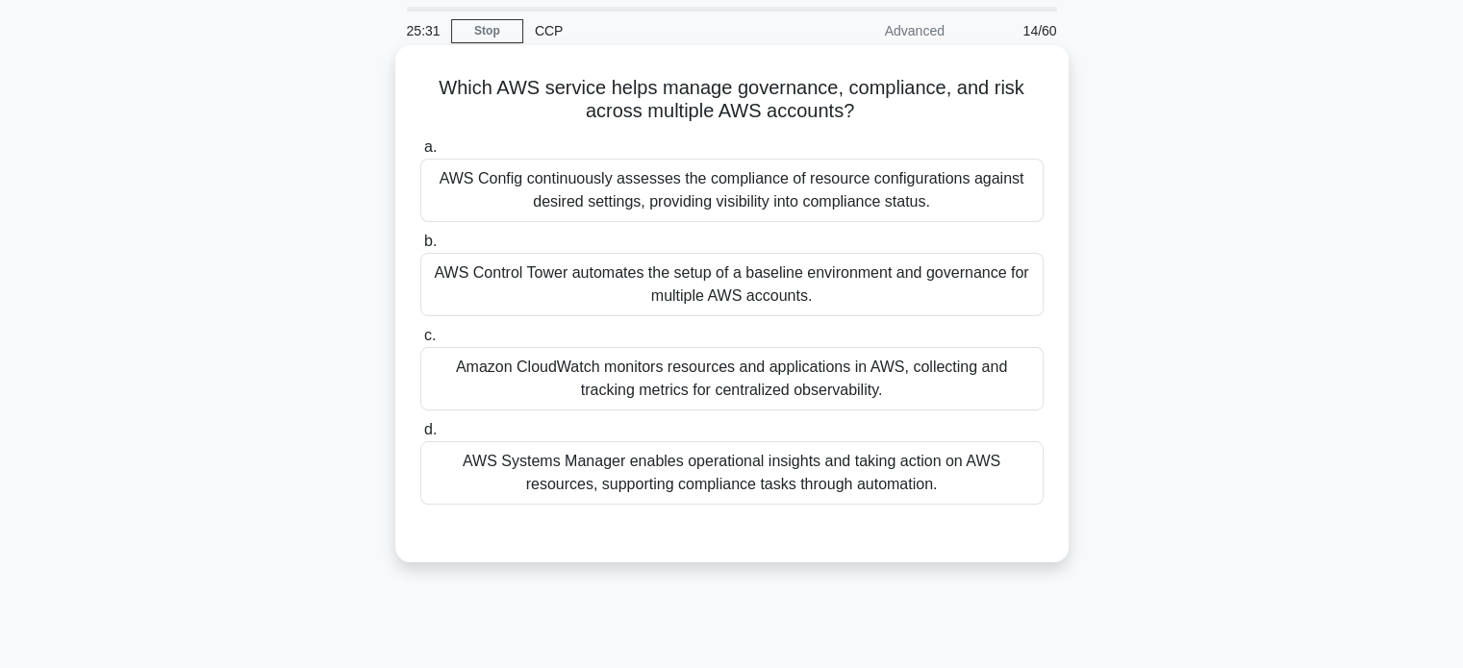
click at [731, 303] on div "AWS Control Tower automates the setup of a baseline environment and governance …" at bounding box center [731, 284] width 623 height 63
click at [420, 248] on input "b. AWS Control Tower automates the setup of a baseline environment and governan…" at bounding box center [420, 242] width 0 height 13
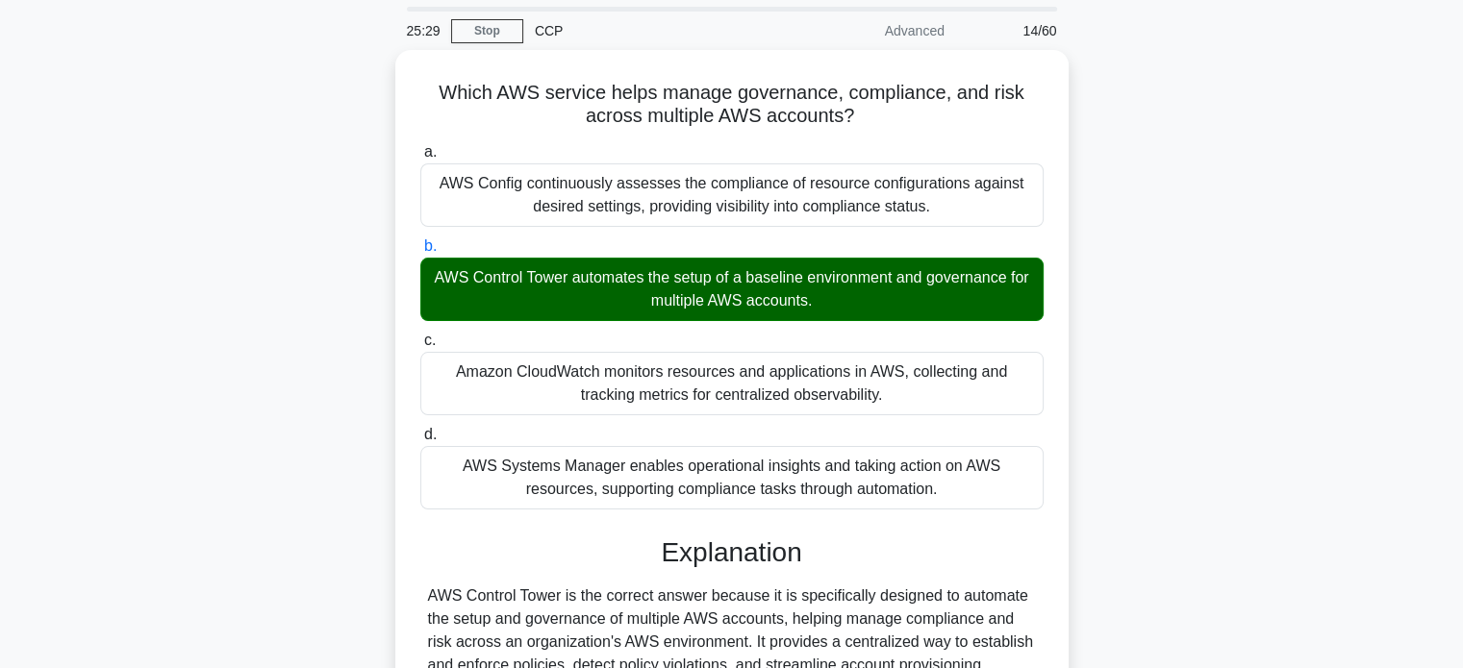
click at [310, 314] on div "Which AWS service helps manage governance, compliance, and risk across multiple…" at bounding box center [731, 559] width 1269 height 1018
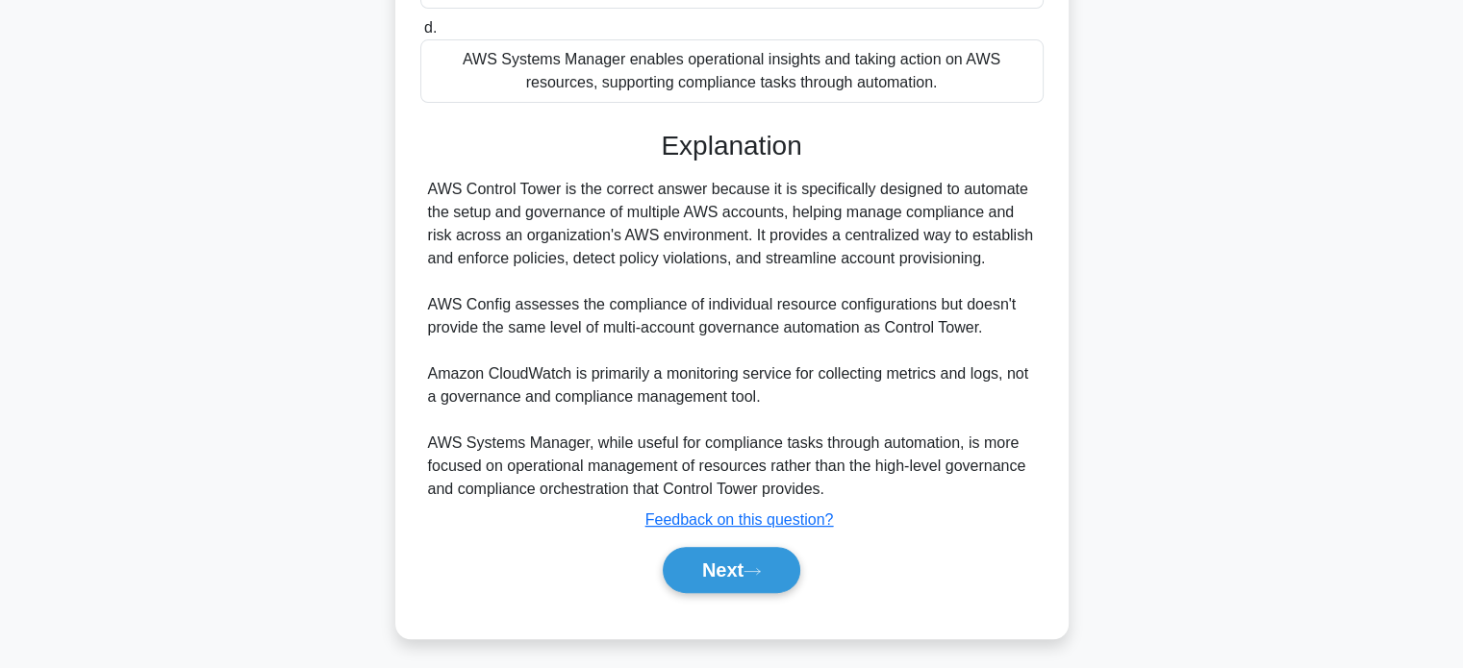
scroll to position [469, 0]
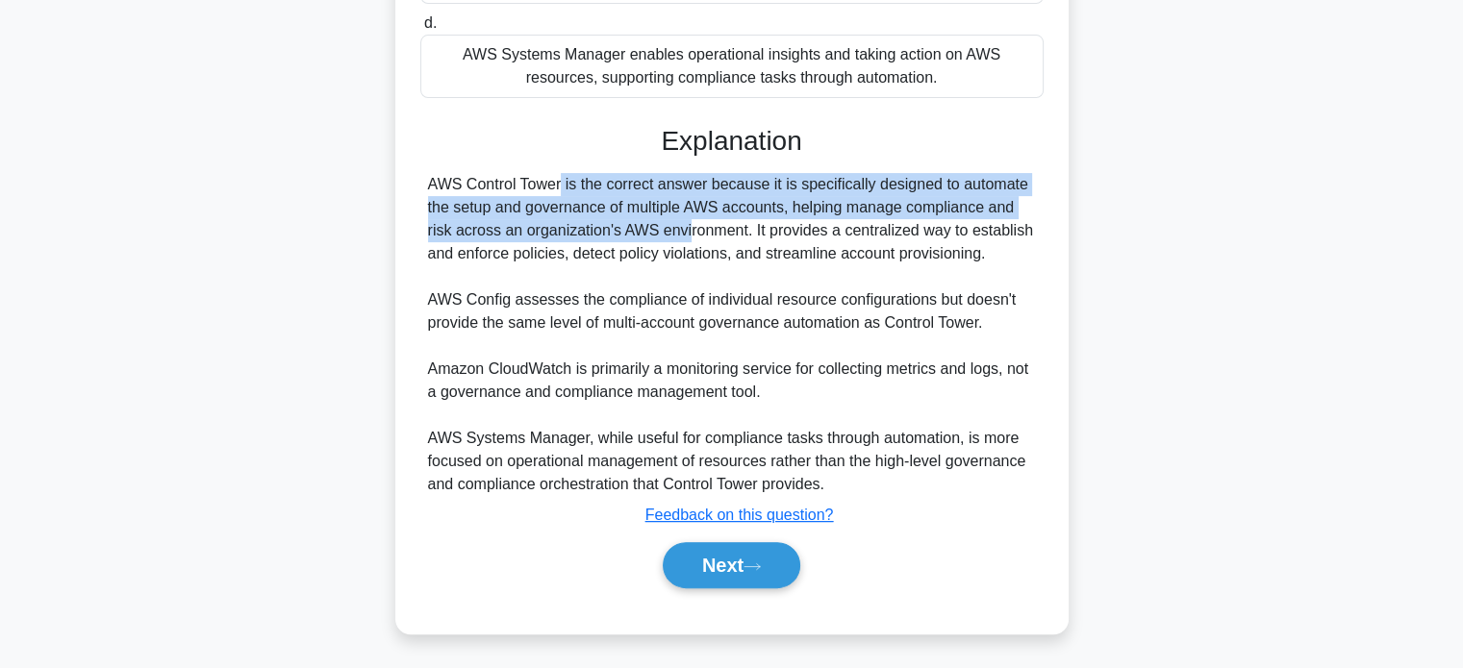
drag, startPoint x: 427, startPoint y: 180, endPoint x: 567, endPoint y: 238, distance: 151.8
click at [567, 238] on div "AWS Control Tower is the correct answer because it is specifically designed to …" at bounding box center [732, 334] width 608 height 323
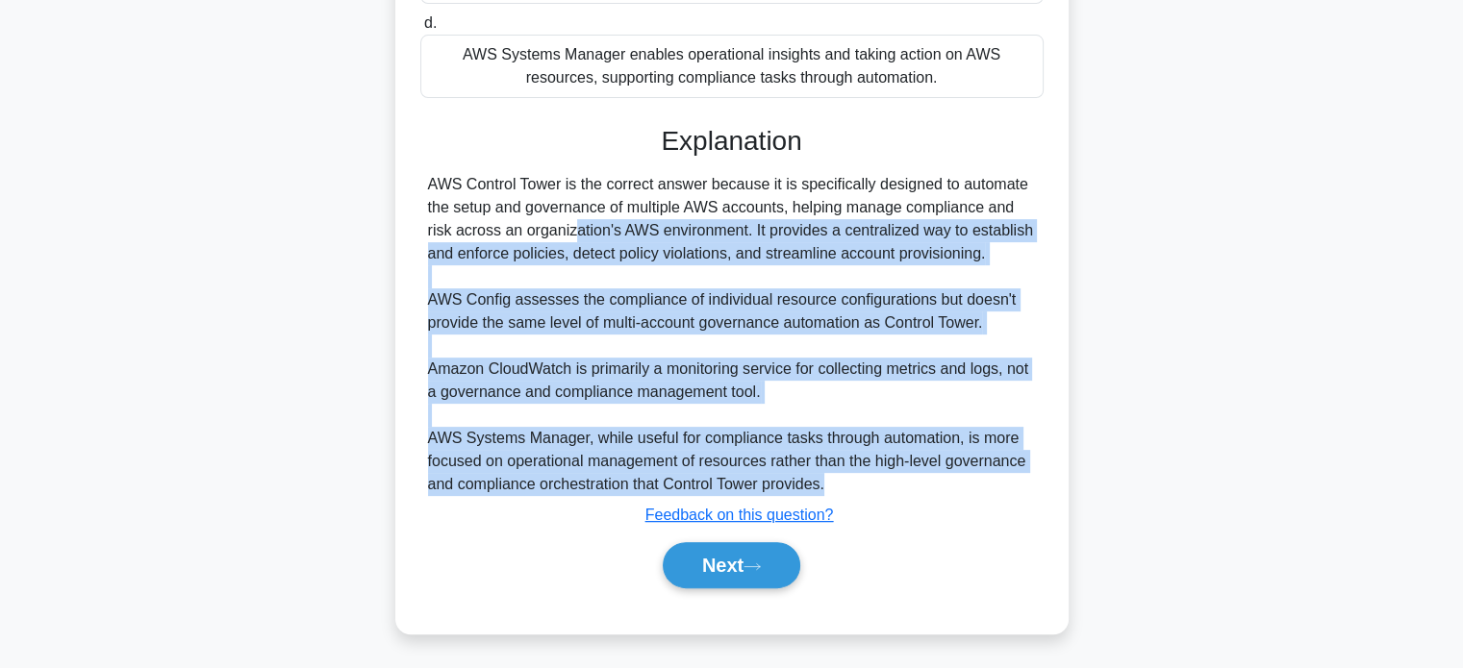
drag, startPoint x: 836, startPoint y: 487, endPoint x: 458, endPoint y: 232, distance: 455.8
click at [458, 232] on div "AWS Control Tower is the correct answer because it is specifically designed to …" at bounding box center [732, 334] width 608 height 323
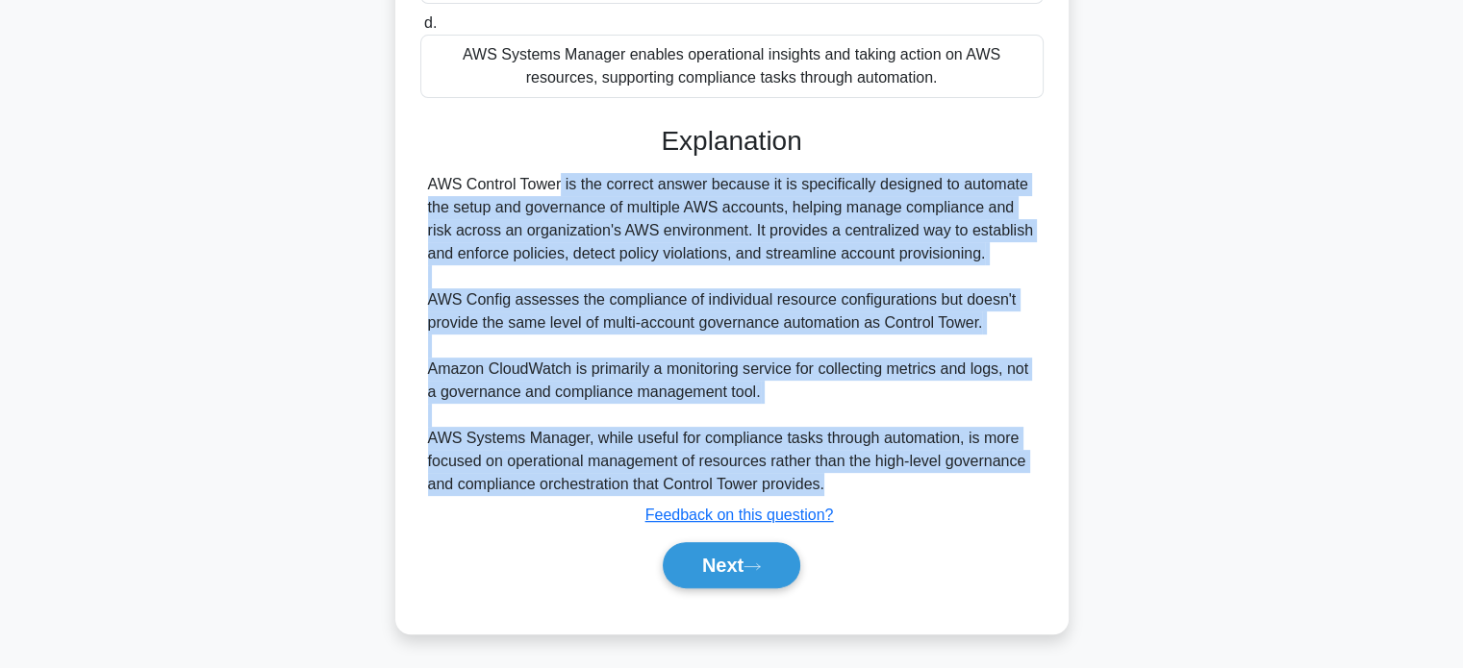
copy div "AWS Control Tower is the correct answer because it is specifically designed to …"
click at [731, 191] on div "AWS Control Tower is the correct answer because it is specifically designed to …" at bounding box center [732, 334] width 608 height 323
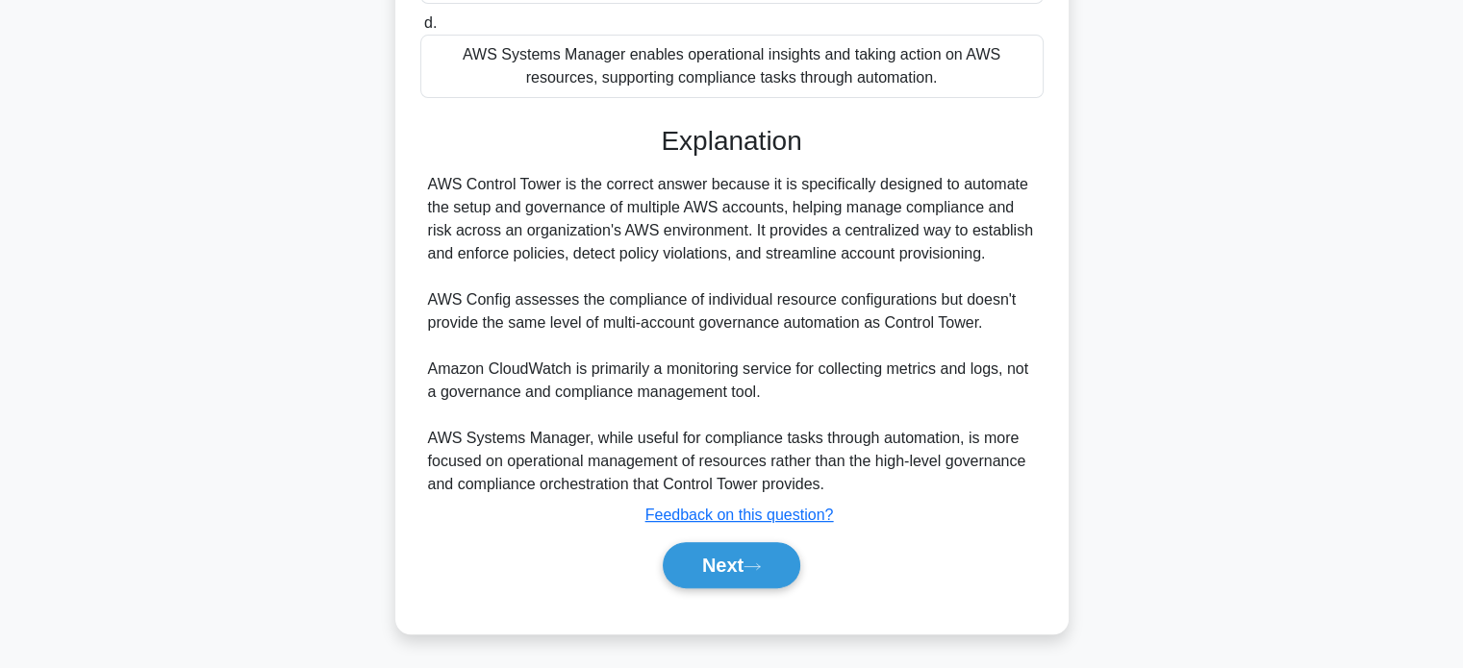
click at [404, 280] on div "Which AWS service helps manage governance, compliance, and risk across multiple…" at bounding box center [732, 136] width 658 height 980
click at [718, 568] on button "Next" at bounding box center [732, 565] width 138 height 46
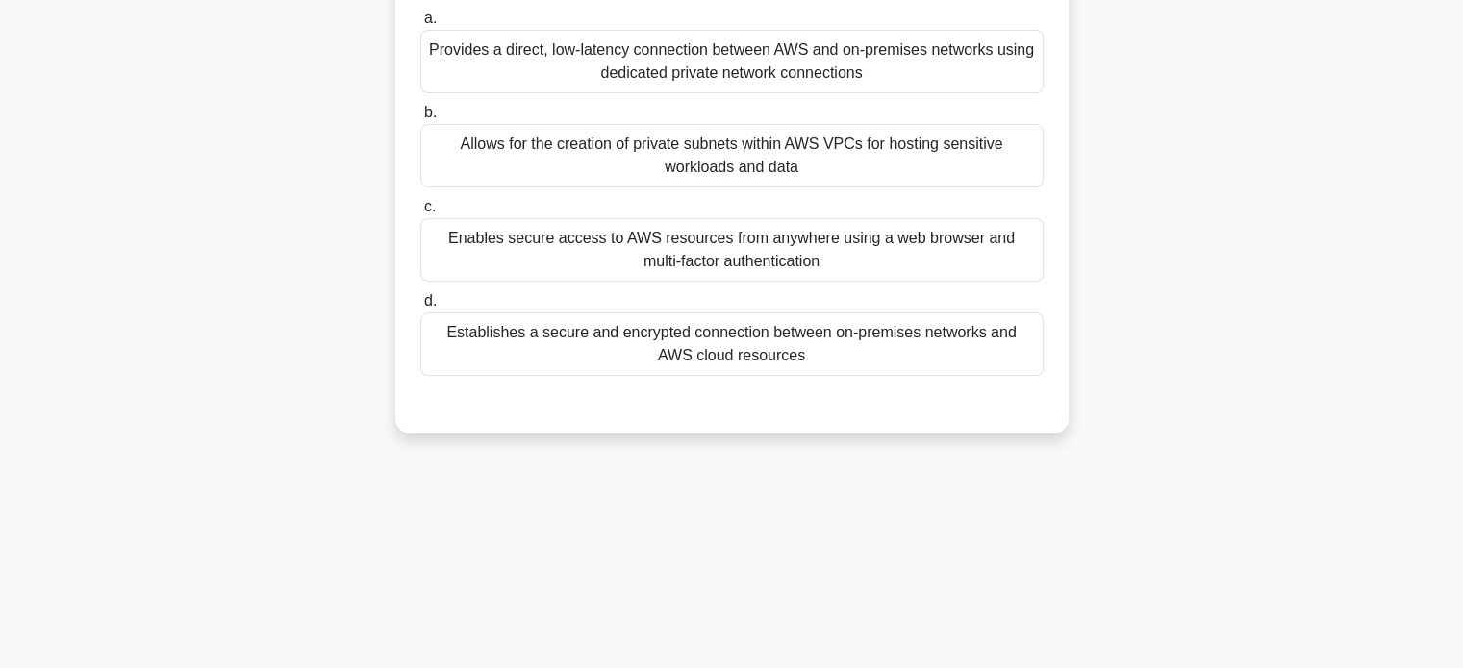
scroll to position [24, 0]
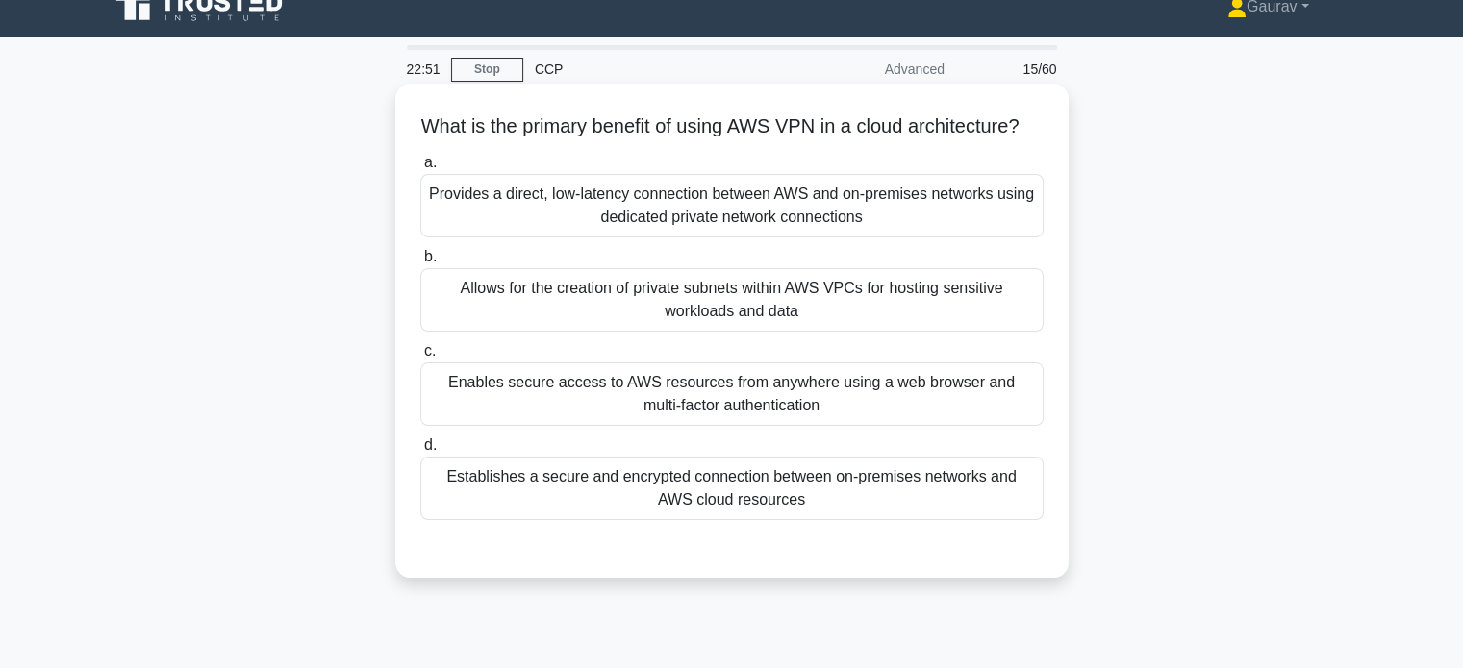
click at [703, 237] on div "Provides a direct, low-latency connection between AWS and on-premises networks …" at bounding box center [731, 205] width 623 height 63
click at [420, 169] on input "a. Provides a direct, low-latency connection between AWS and on-premises networ…" at bounding box center [420, 163] width 0 height 13
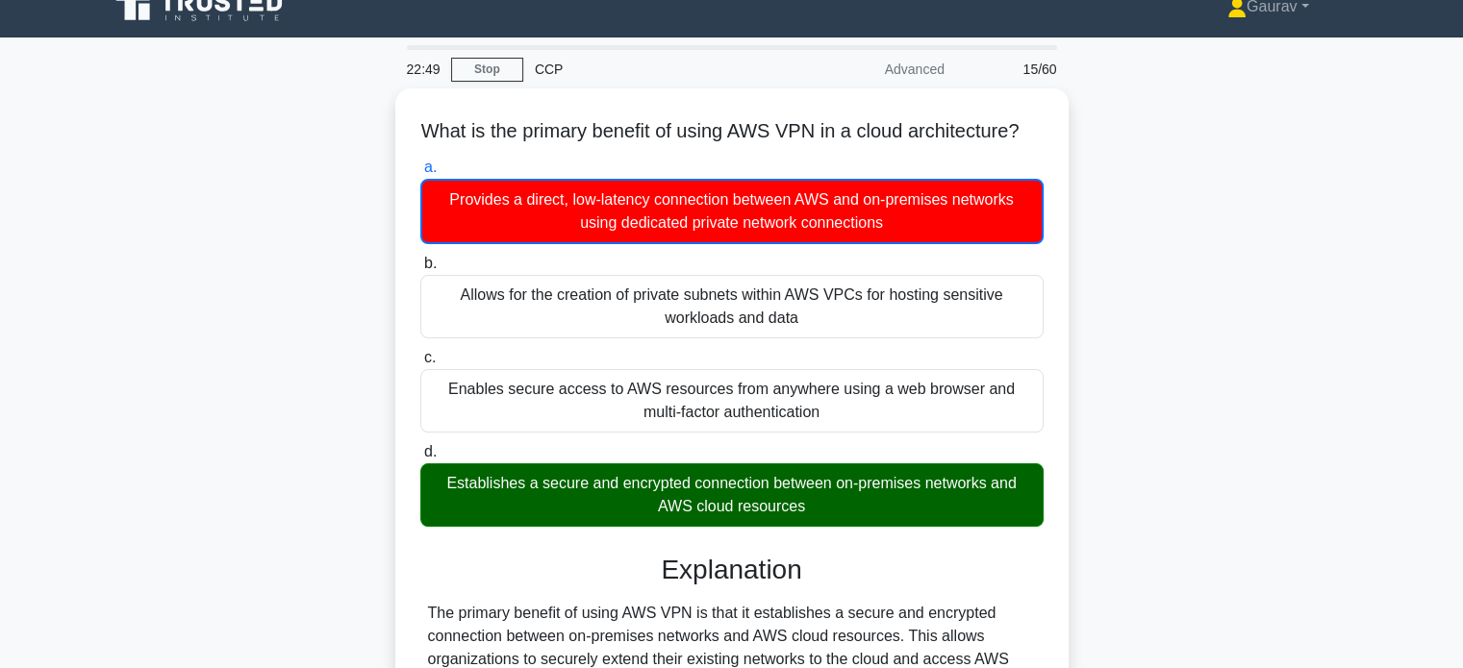
click at [341, 378] on div "What is the primary benefit of using AWS VPN in a cloud architecture? .spinner_…" at bounding box center [731, 598] width 1269 height 1020
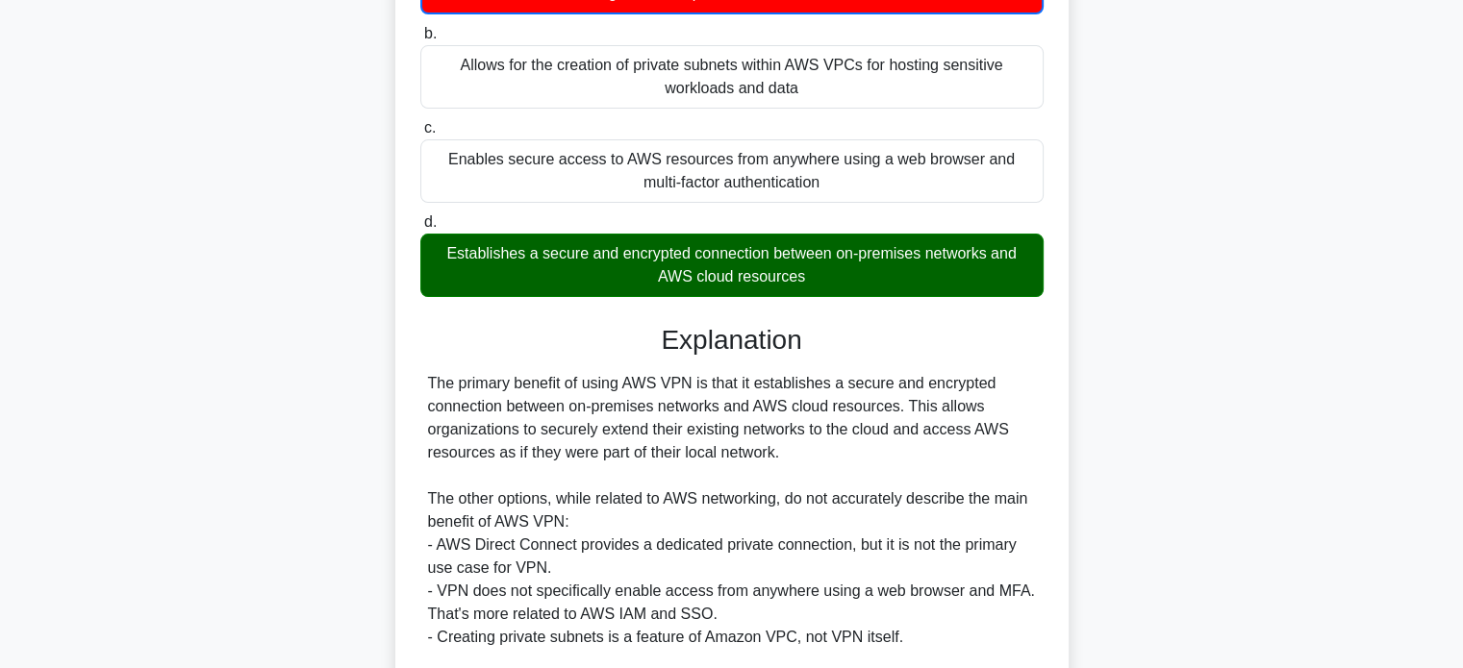
scroll to position [370, 0]
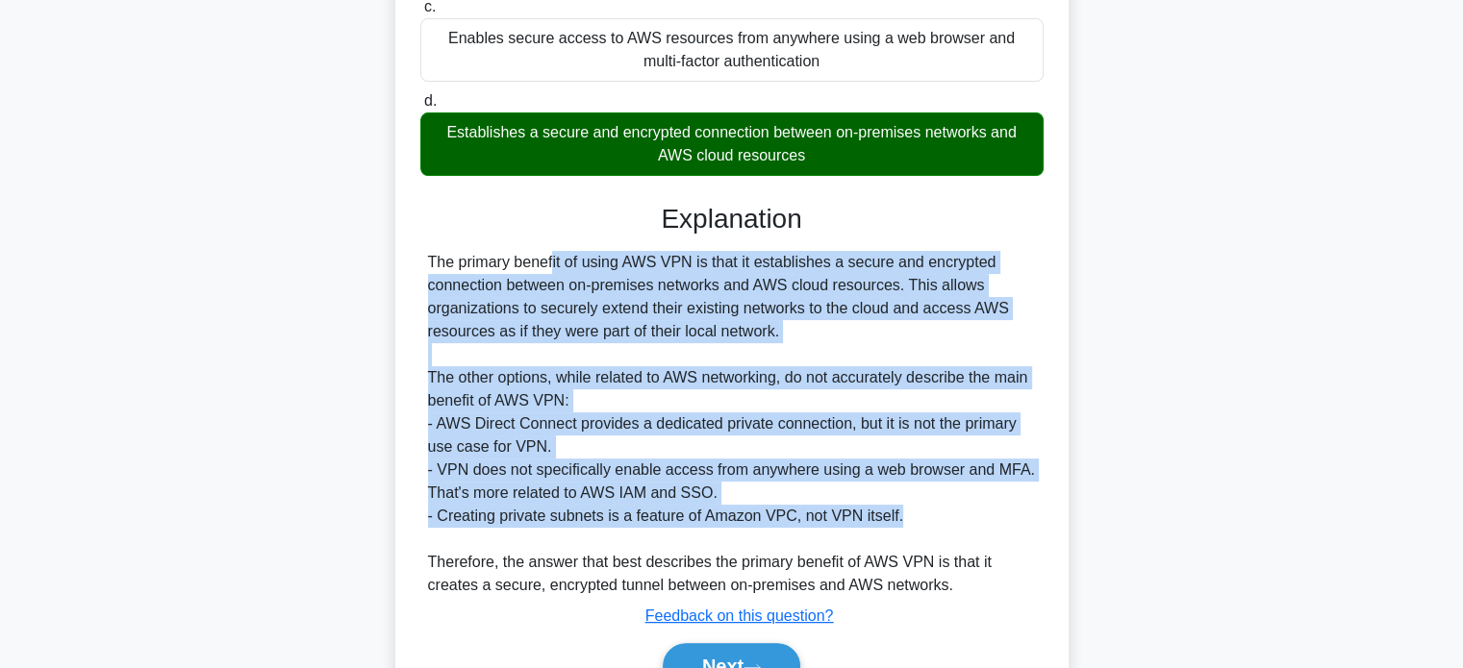
drag, startPoint x: 427, startPoint y: 283, endPoint x: 992, endPoint y: 541, distance: 621.8
click at [992, 541] on div "The primary benefit of using AWS VPN is that it establishes a secure and encryp…" at bounding box center [732, 424] width 608 height 346
copy div "The primary benefit of using AWS VPN is that it establishes a secure and encryp…"
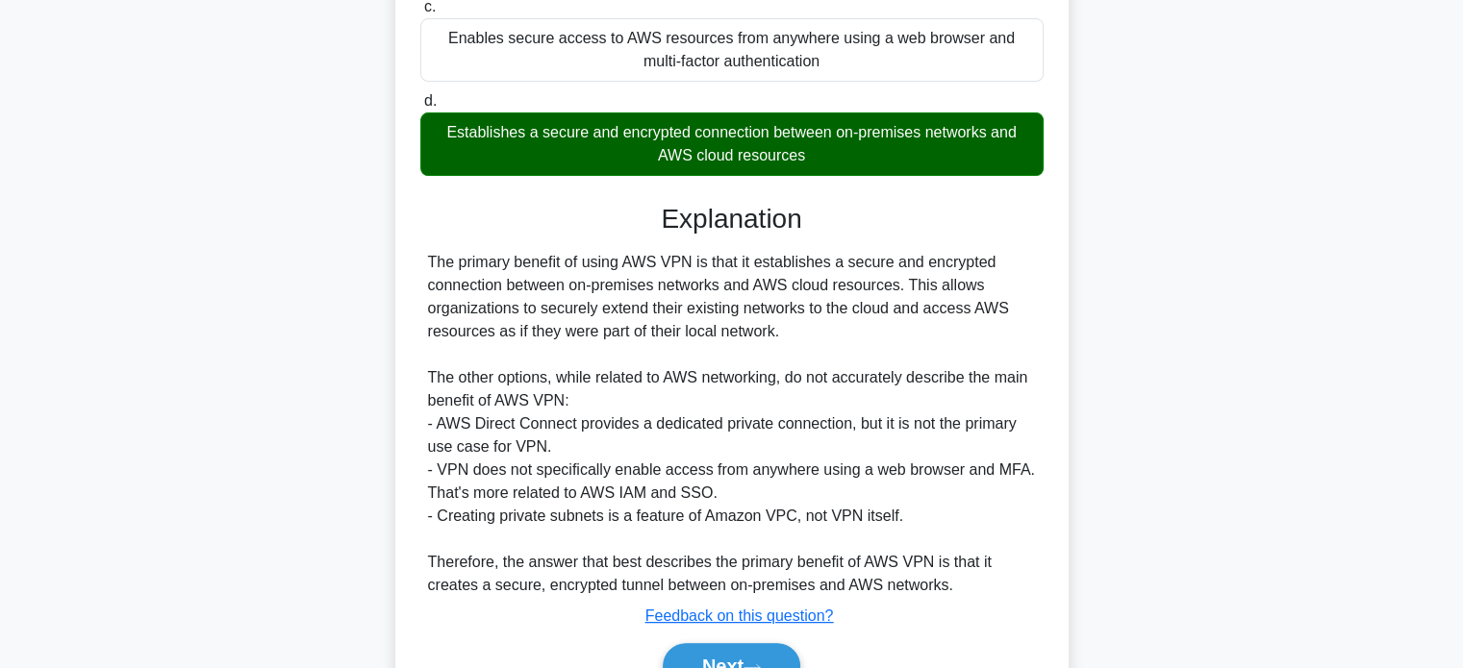
click at [956, 569] on div "The primary benefit of using AWS VPN is that it establishes a secure and encryp…" at bounding box center [732, 424] width 608 height 346
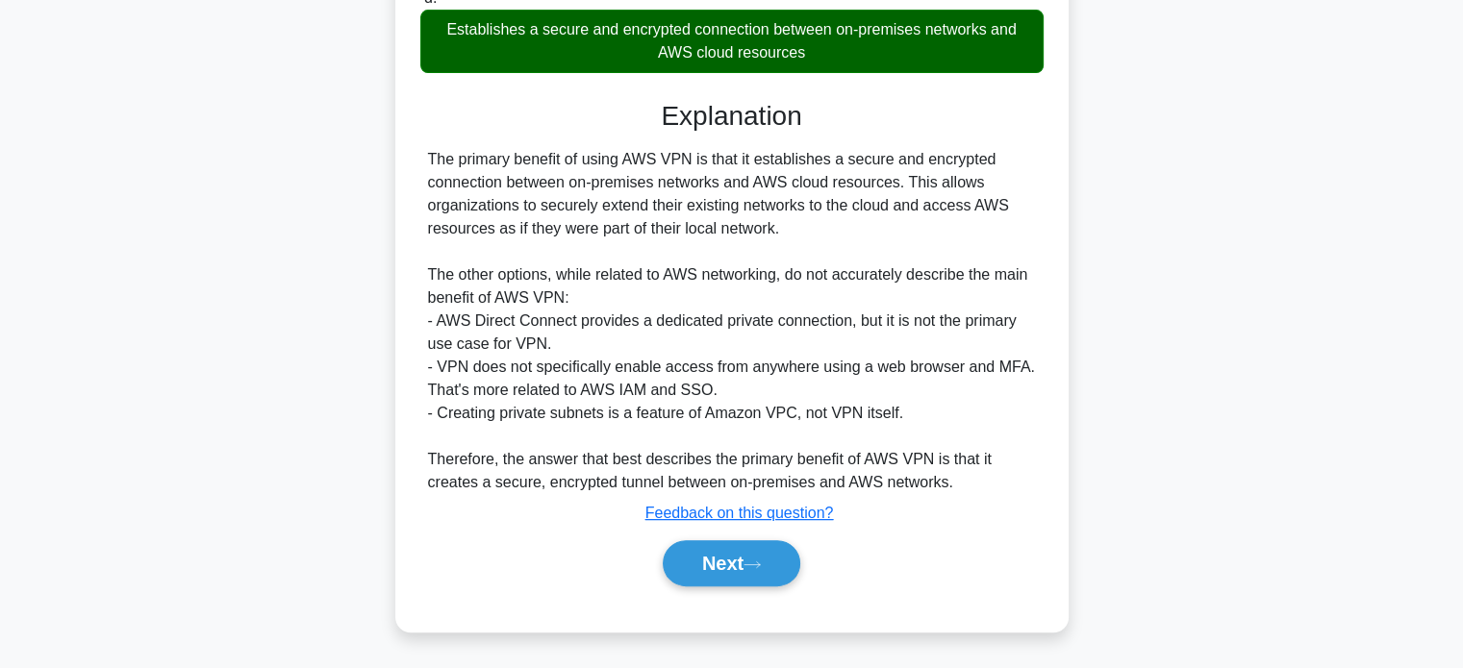
scroll to position [494, 0]
click at [738, 564] on button "Next" at bounding box center [732, 563] width 138 height 46
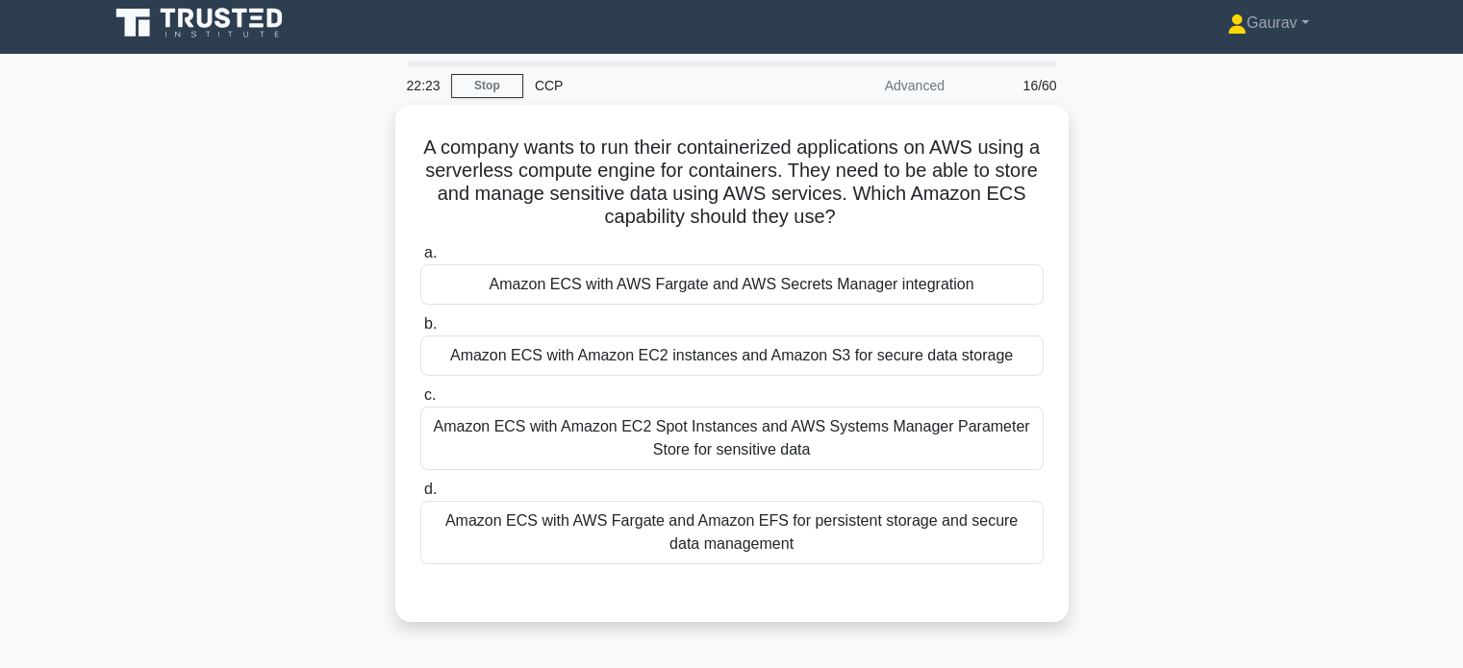
scroll to position [0, 0]
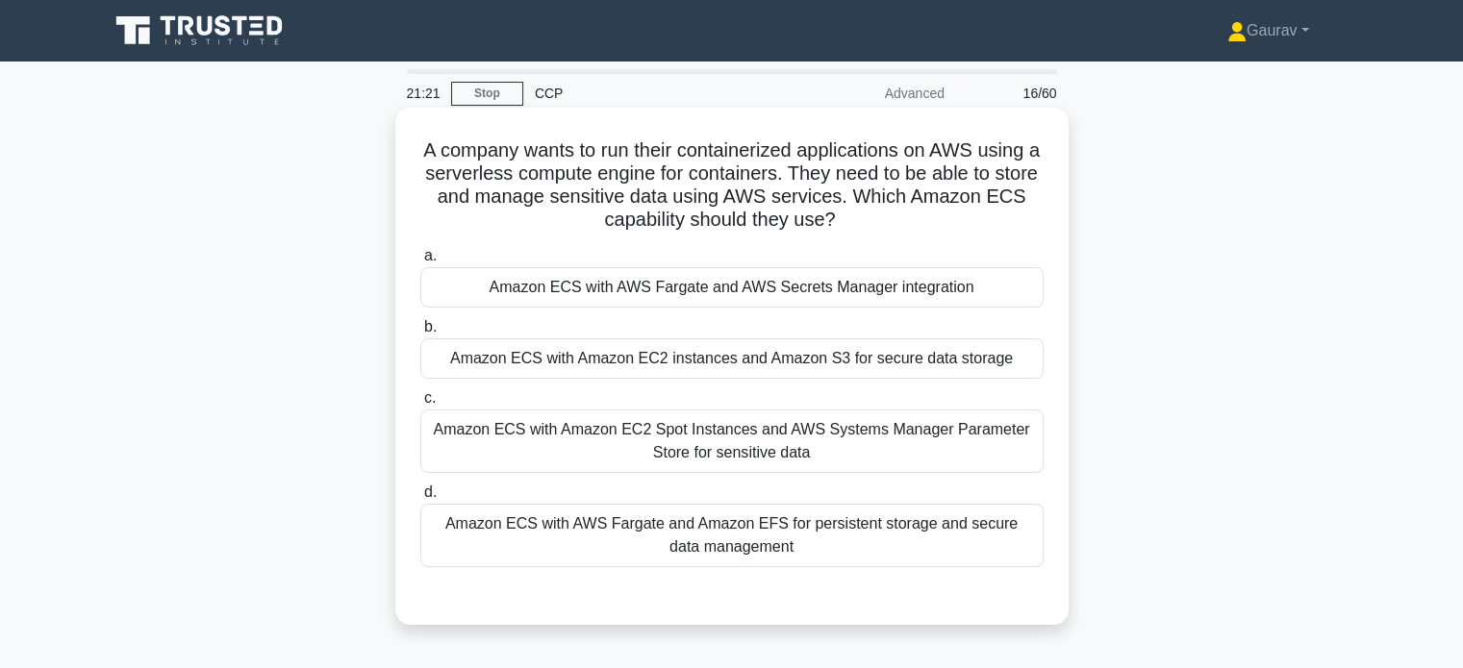
click at [567, 289] on div "Amazon ECS with AWS Fargate and AWS Secrets Manager integration" at bounding box center [731, 287] width 623 height 40
click at [420, 263] on input "a. Amazon ECS with AWS Fargate and AWS Secrets Manager integration" at bounding box center [420, 256] width 0 height 13
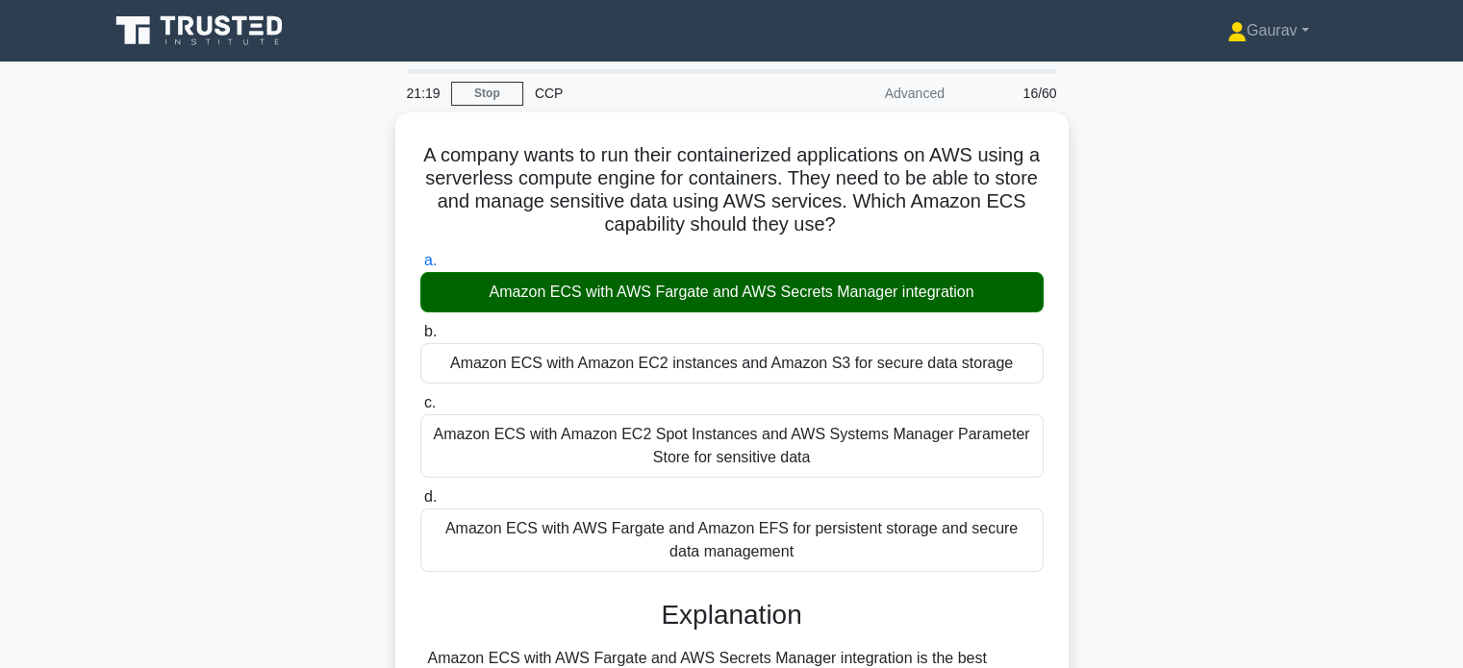
click at [327, 336] on div "A company wants to run their containerized applications on AWS using a serverle…" at bounding box center [731, 564] width 1269 height 903
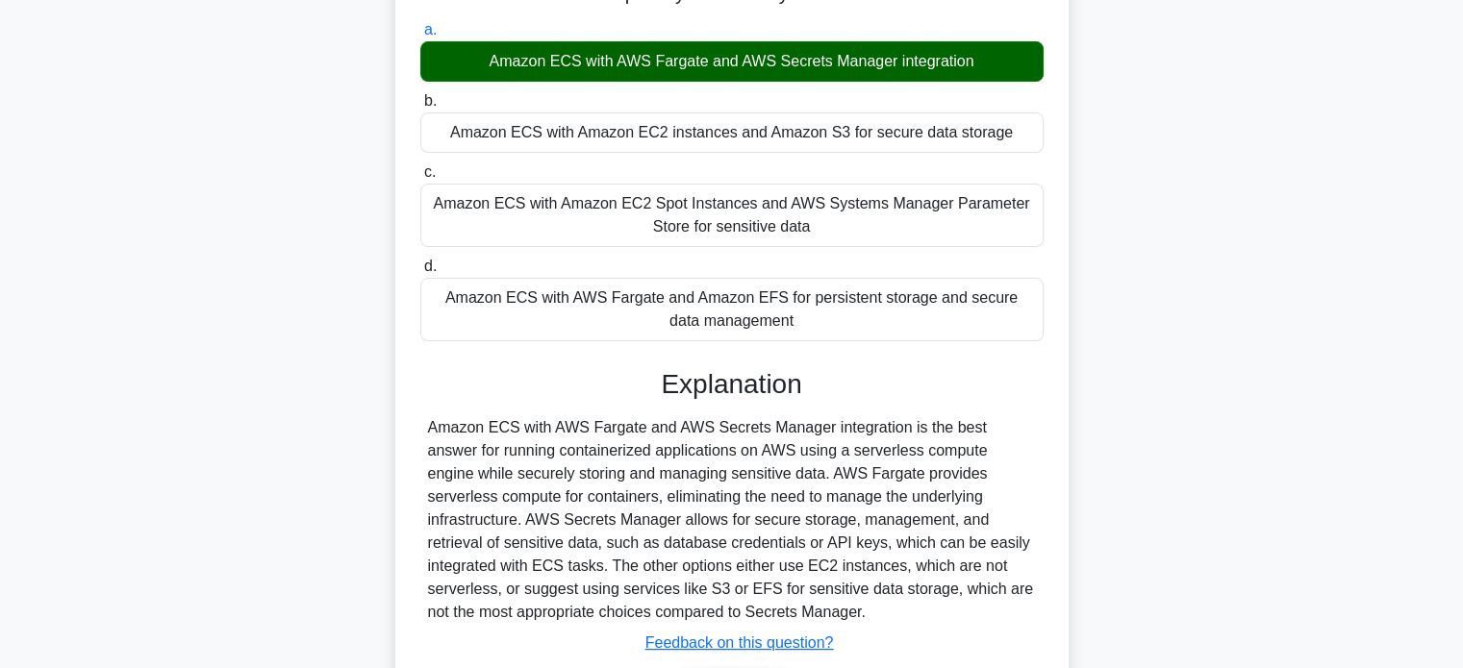
scroll to position [308, 0]
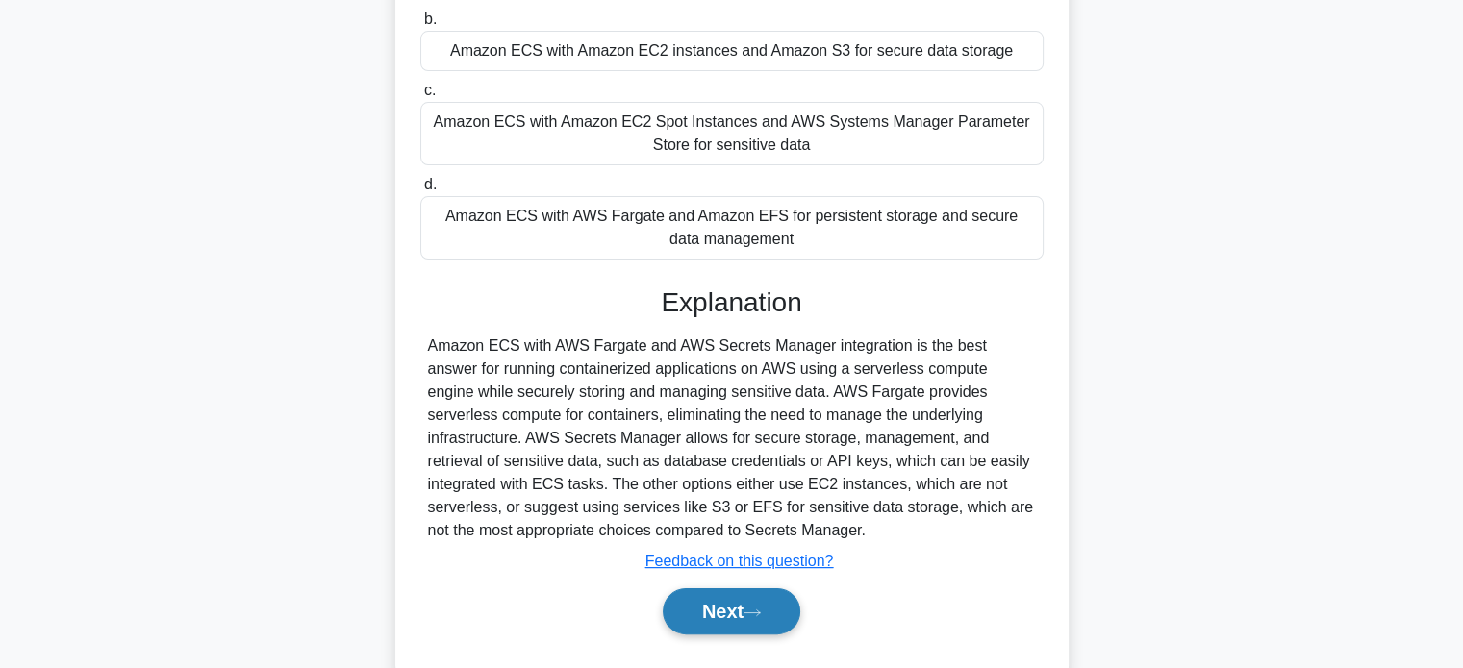
click at [716, 614] on button "Next" at bounding box center [732, 611] width 138 height 46
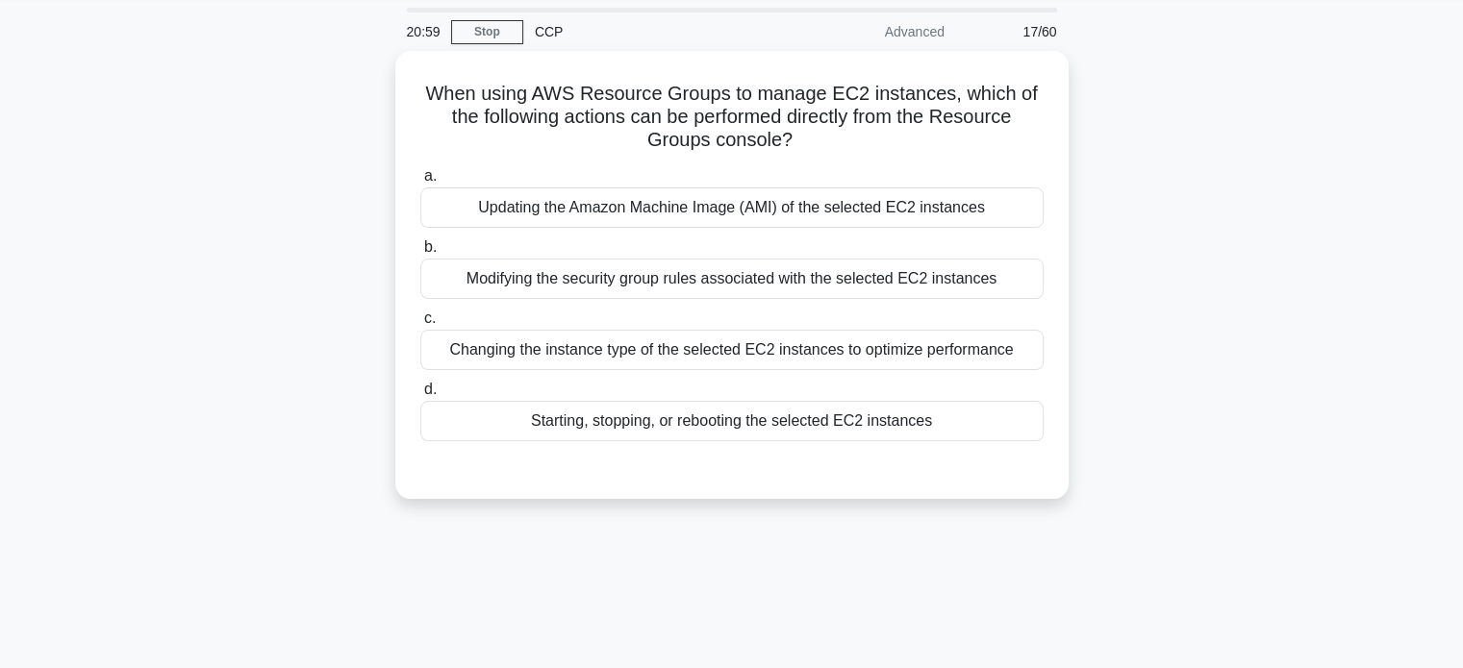
scroll to position [0, 0]
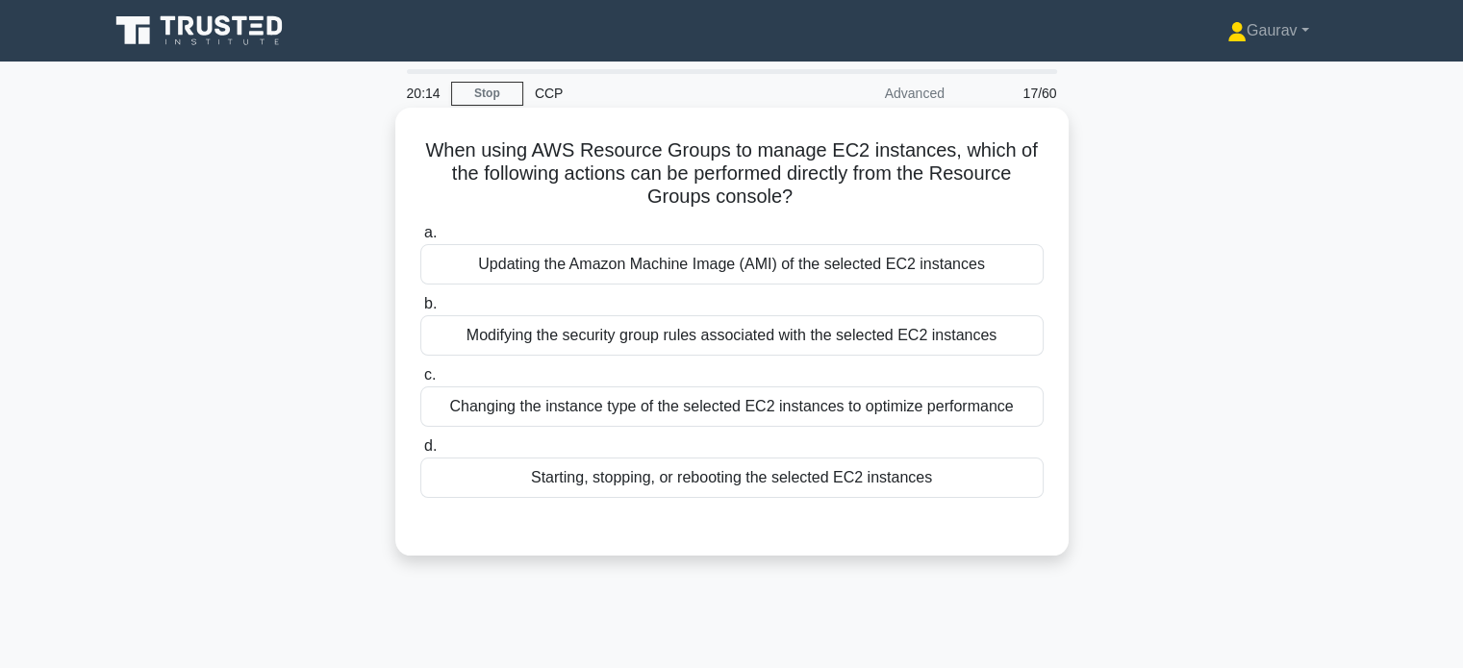
click at [686, 471] on div "Starting, stopping, or rebooting the selected EC2 instances" at bounding box center [731, 478] width 623 height 40
click at [420, 453] on input "d. Starting, stopping, or rebooting the selected EC2 instances" at bounding box center [420, 446] width 0 height 13
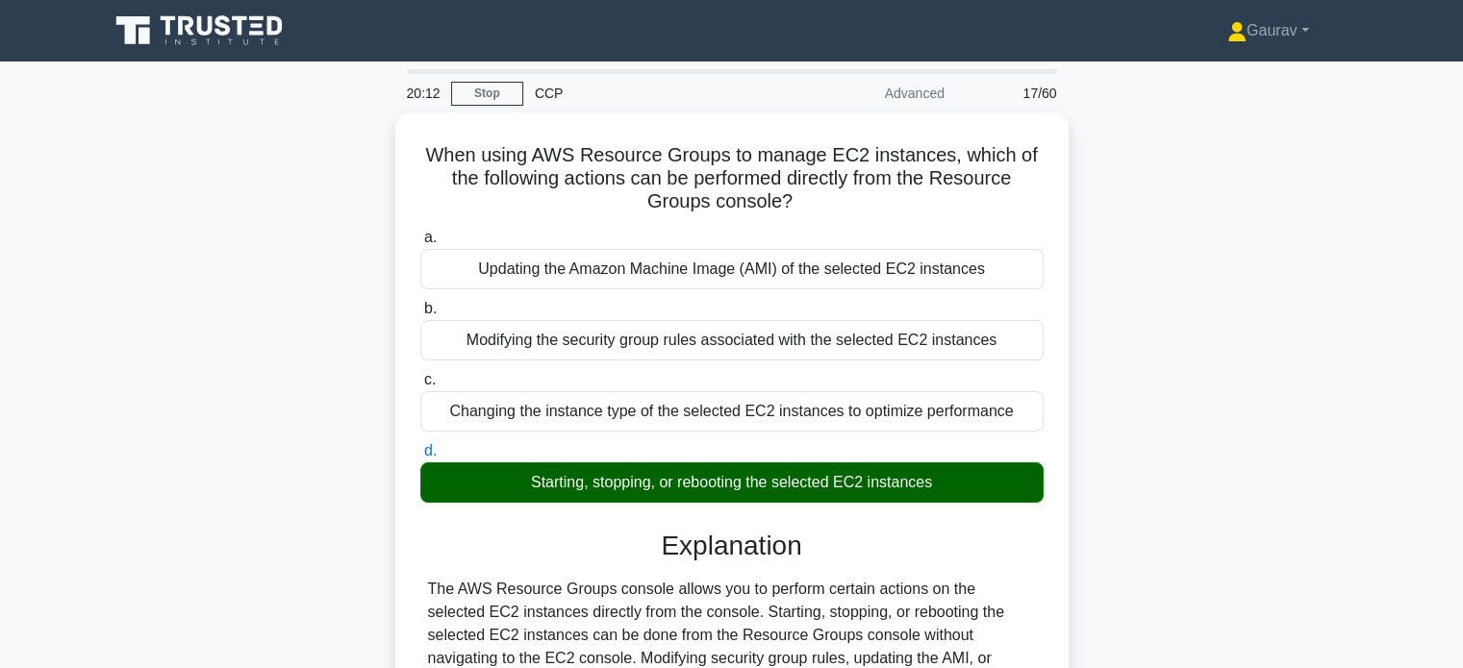
click at [341, 277] on div "When using AWS Resource Groups to manage EC2 instances, which of the following …" at bounding box center [731, 495] width 1269 height 764
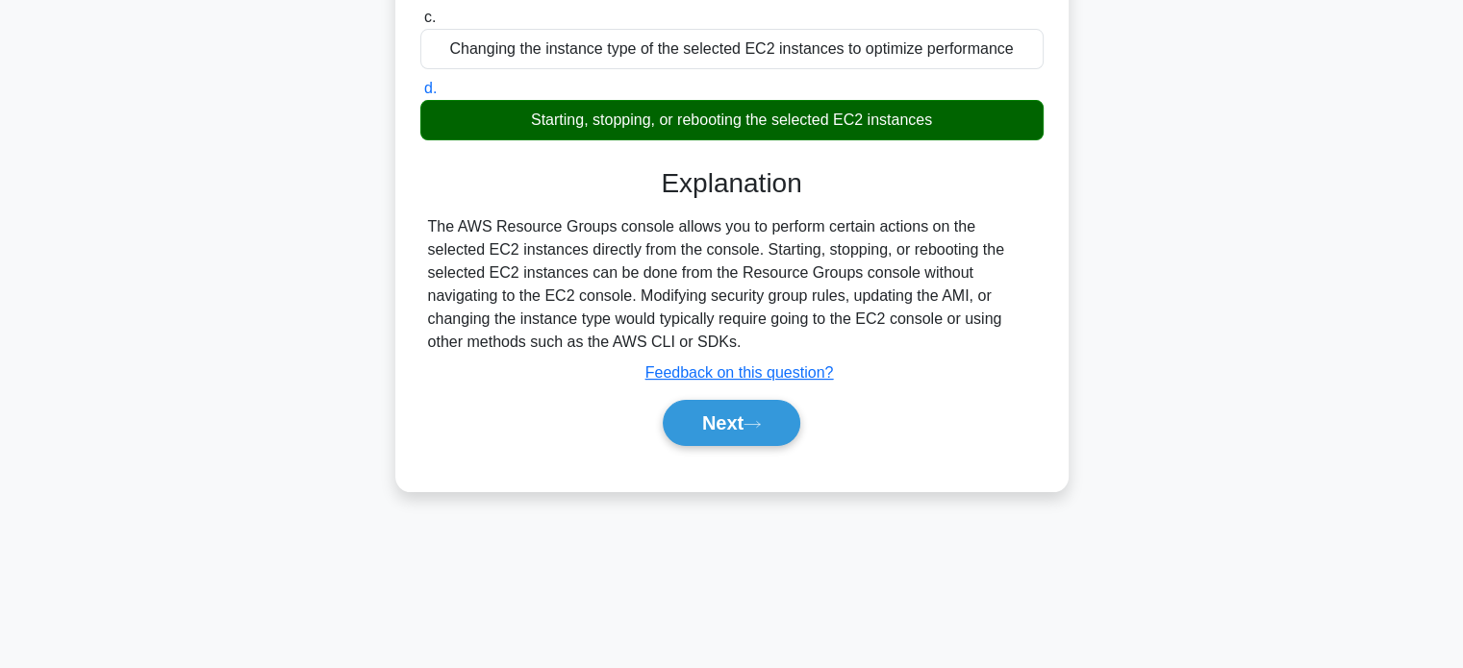
scroll to position [370, 0]
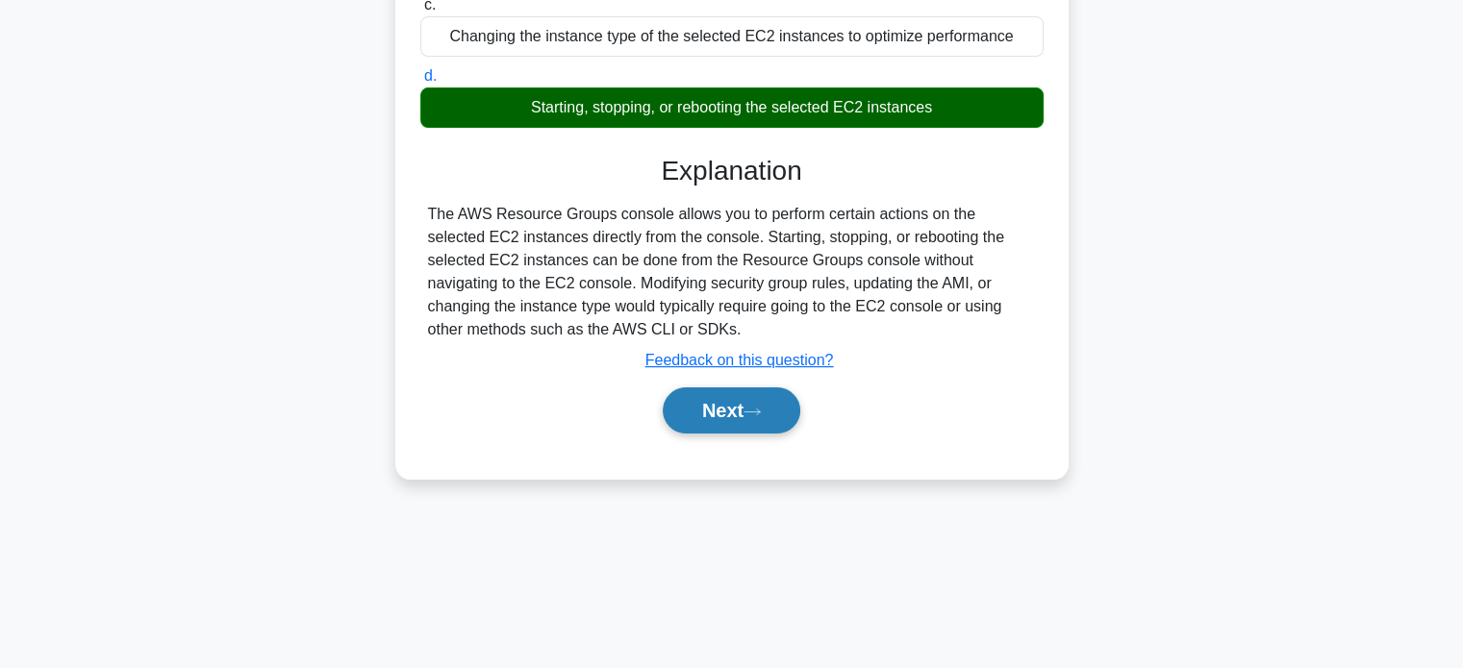
click at [735, 413] on button "Next" at bounding box center [732, 411] width 138 height 46
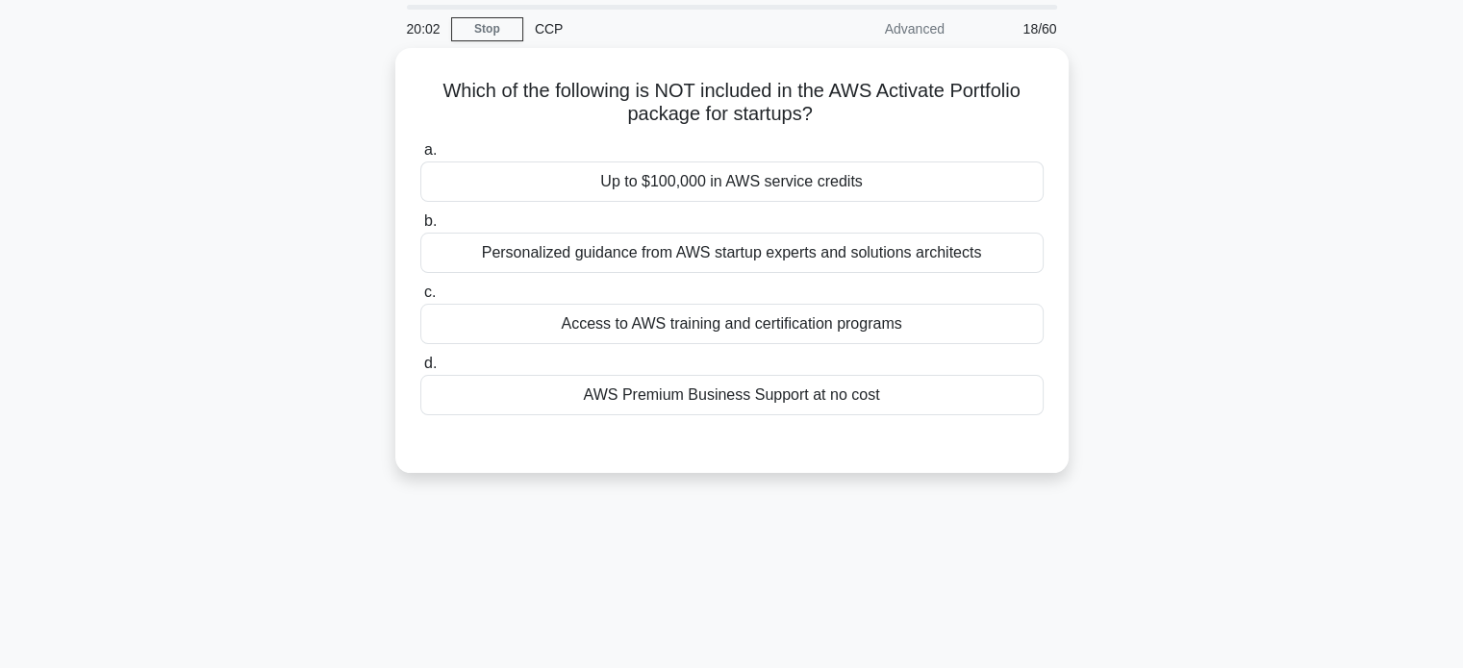
scroll to position [63, 0]
click at [338, 281] on div "Which of the following is NOT included in the AWS Activate Portfolio package fo…" at bounding box center [731, 274] width 1269 height 448
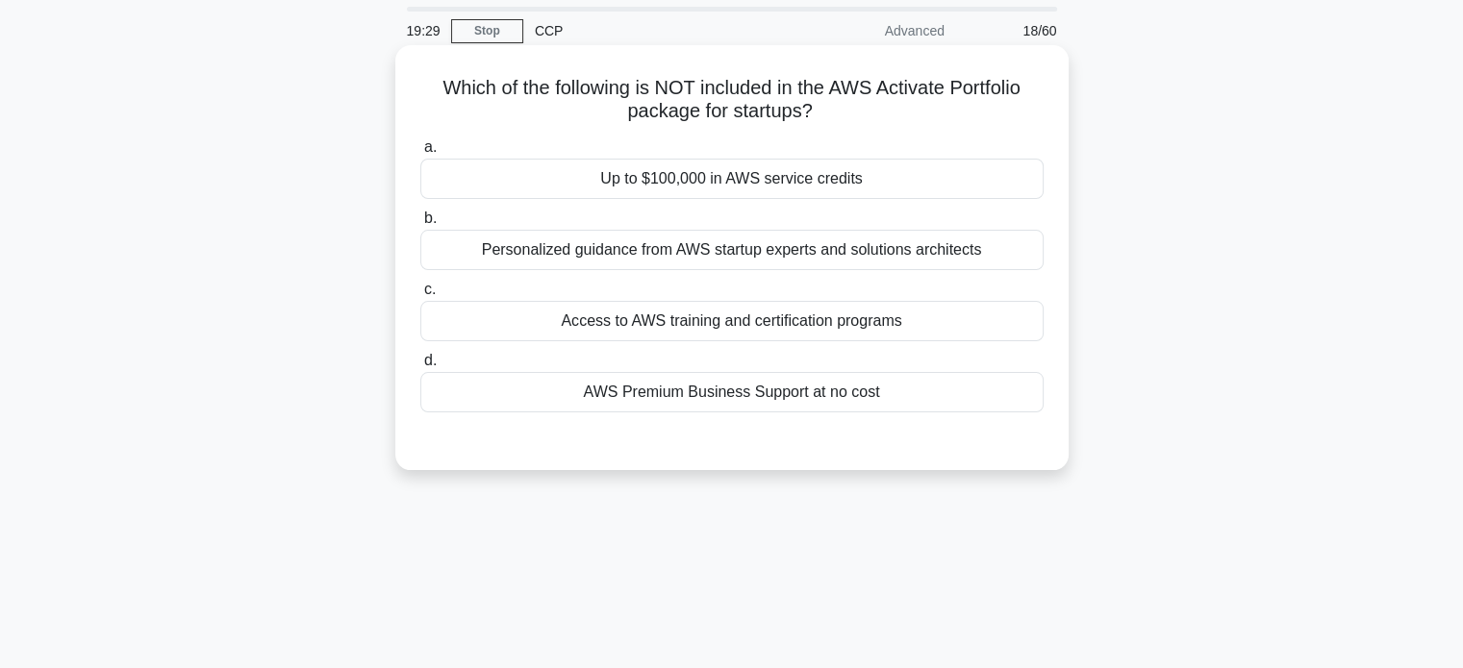
click at [538, 338] on div "Access to AWS training and certification programs" at bounding box center [731, 321] width 623 height 40
click at [420, 296] on input "c. Access to AWS training and certification programs" at bounding box center [420, 290] width 0 height 13
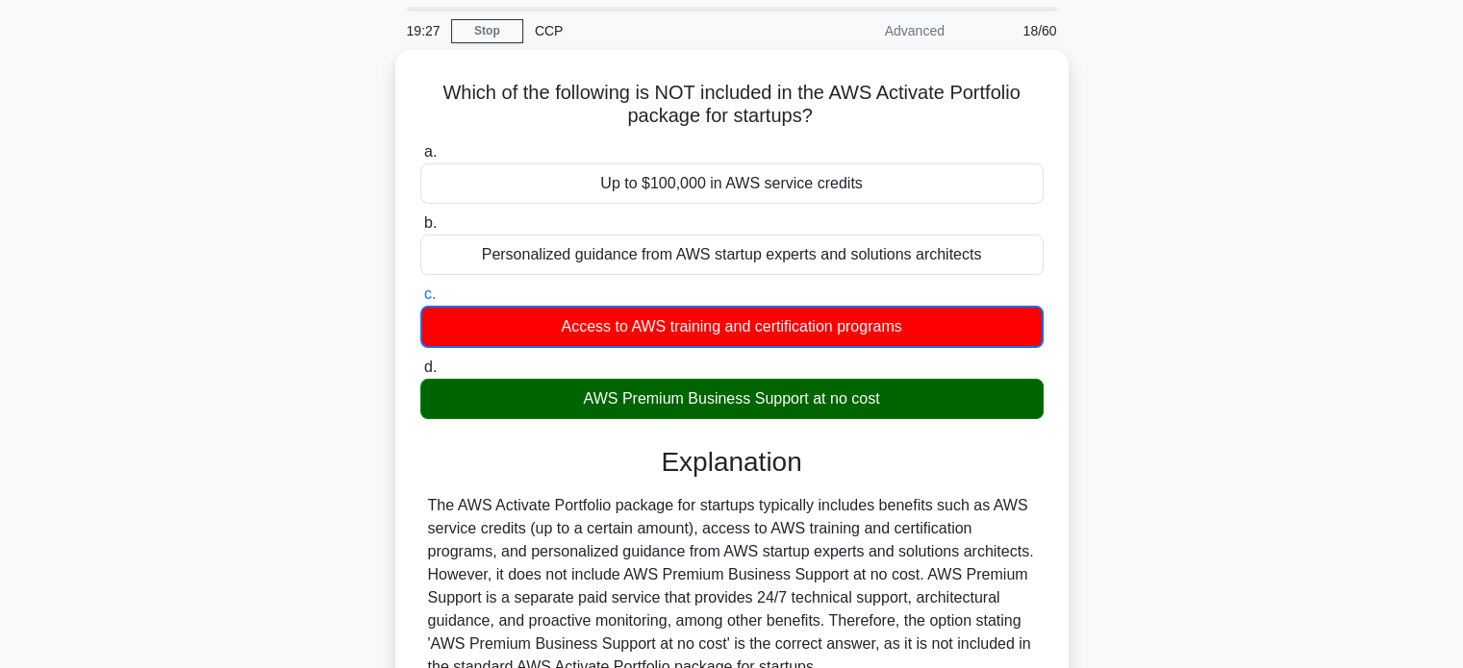
click at [262, 277] on div "Which of the following is NOT included in the AWS Activate Portfolio package fo…" at bounding box center [731, 444] width 1269 height 789
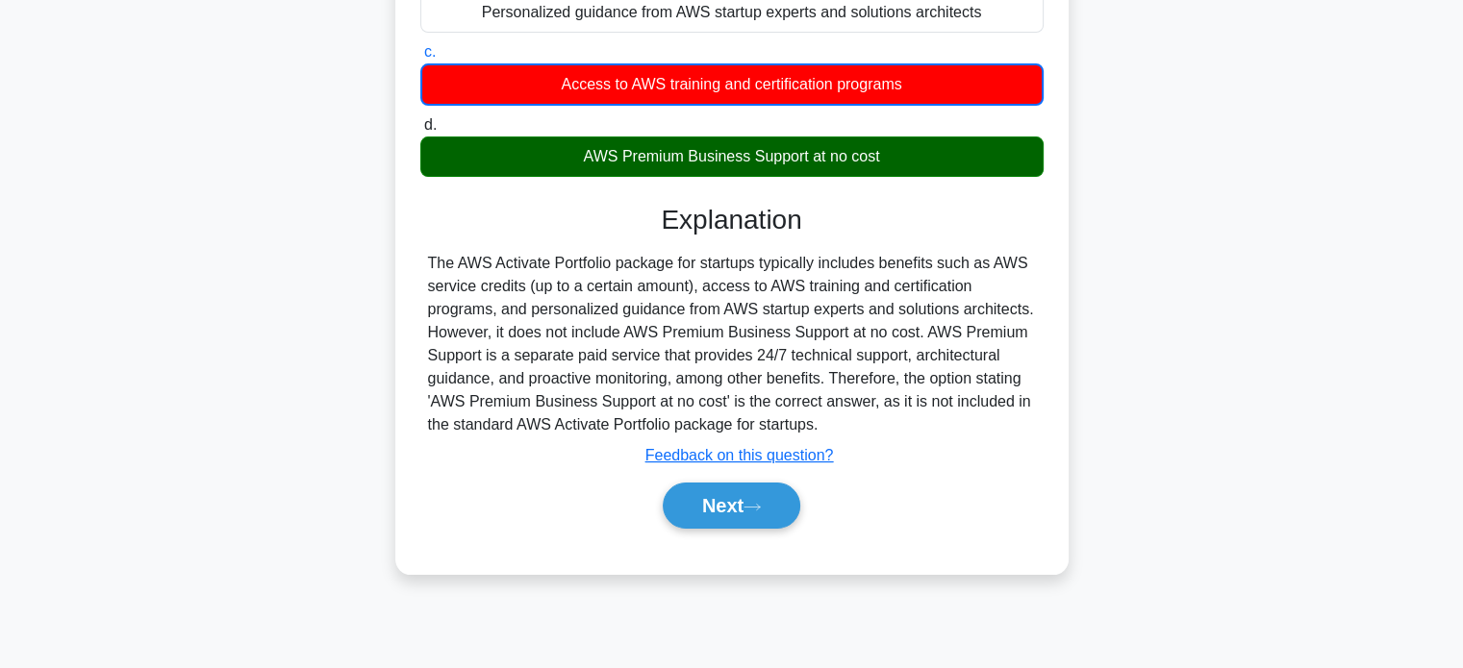
scroll to position [332, 0]
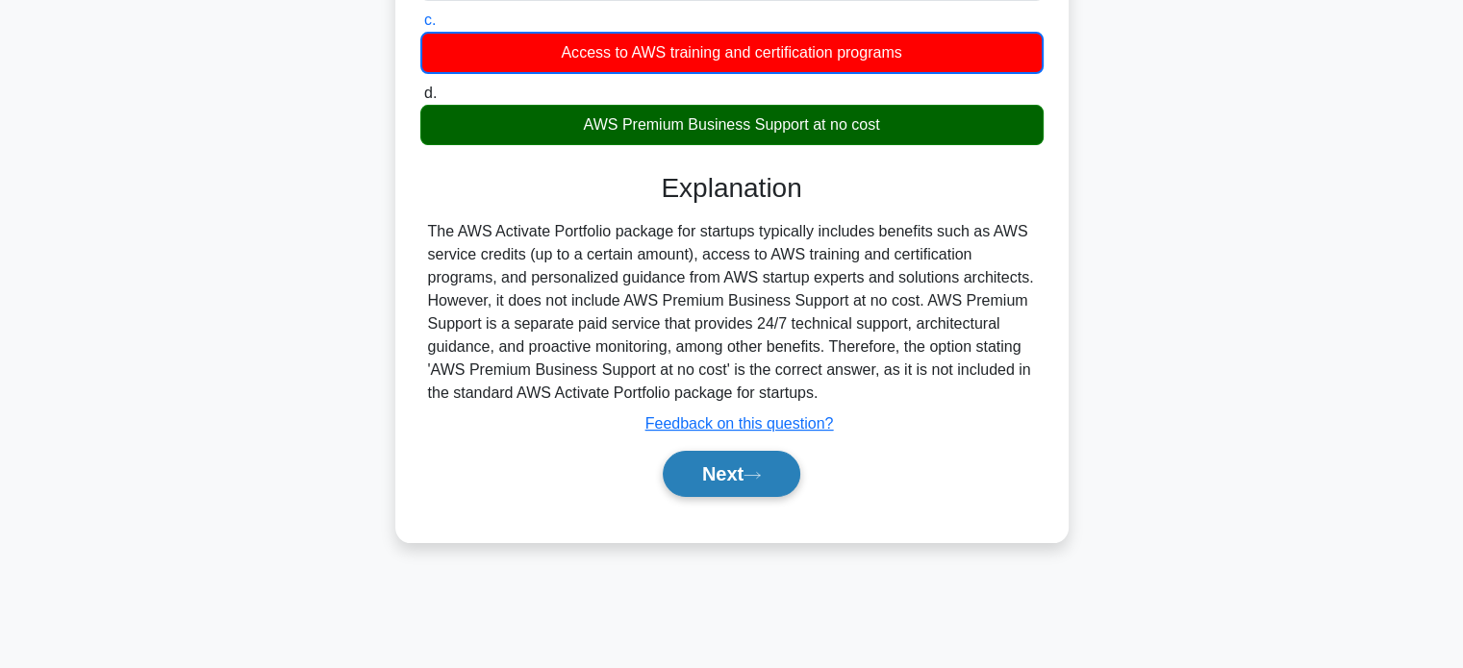
click at [741, 476] on button "Next" at bounding box center [732, 474] width 138 height 46
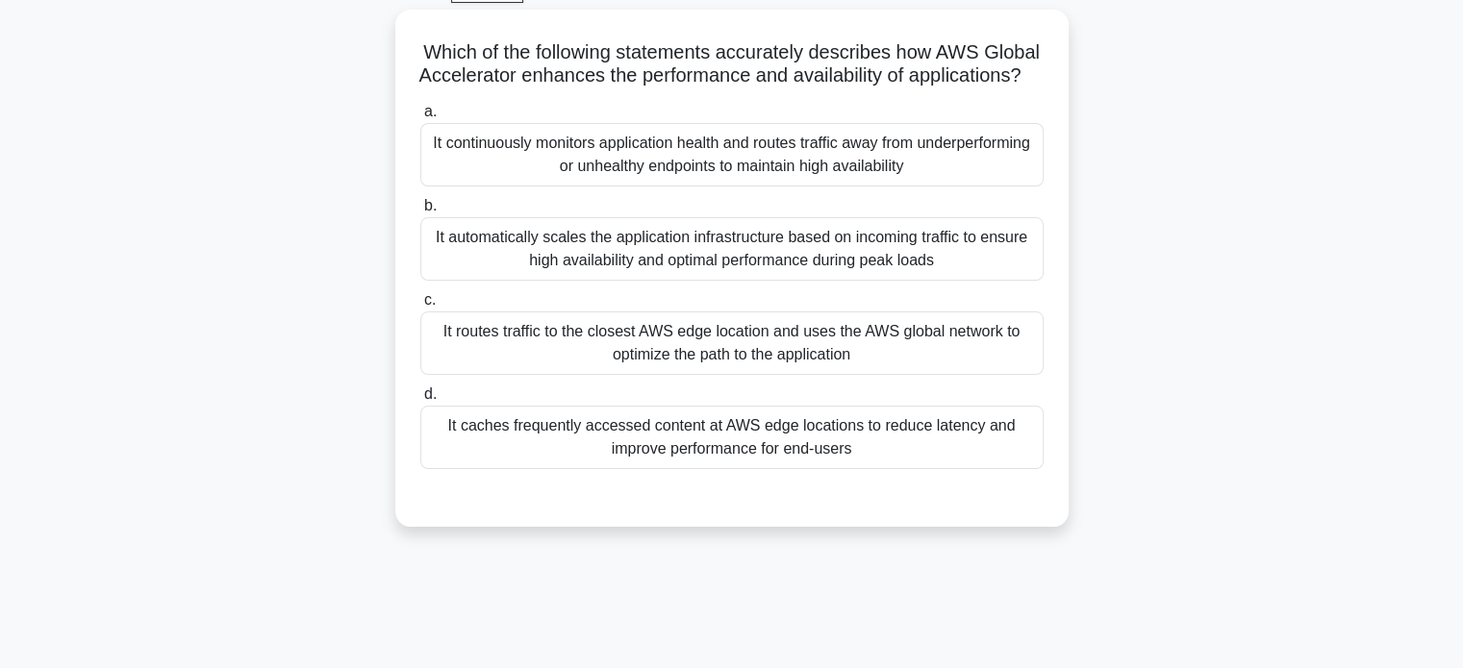
scroll to position [24, 0]
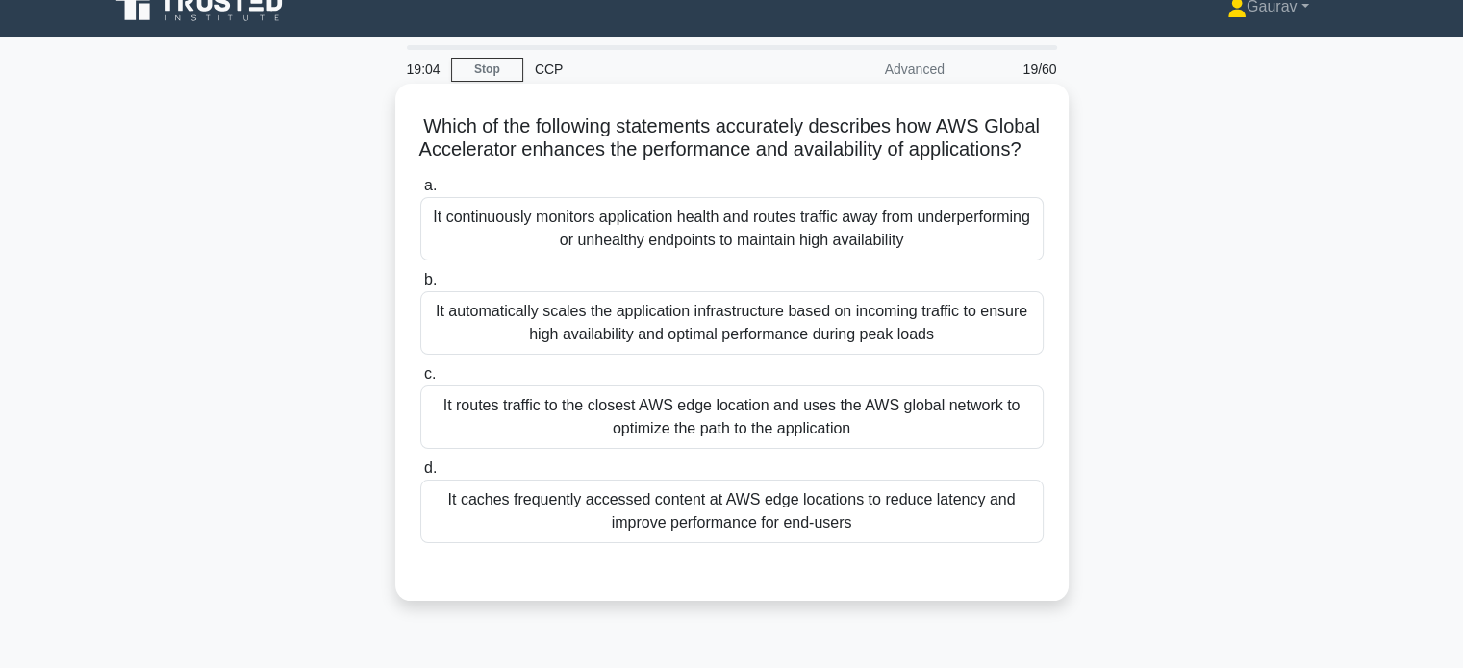
click at [573, 436] on div "It routes traffic to the closest AWS edge location and uses the AWS global netw…" at bounding box center [731, 417] width 623 height 63
click at [420, 381] on input "c. It routes traffic to the closest AWS edge location and uses the AWS global n…" at bounding box center [420, 374] width 0 height 13
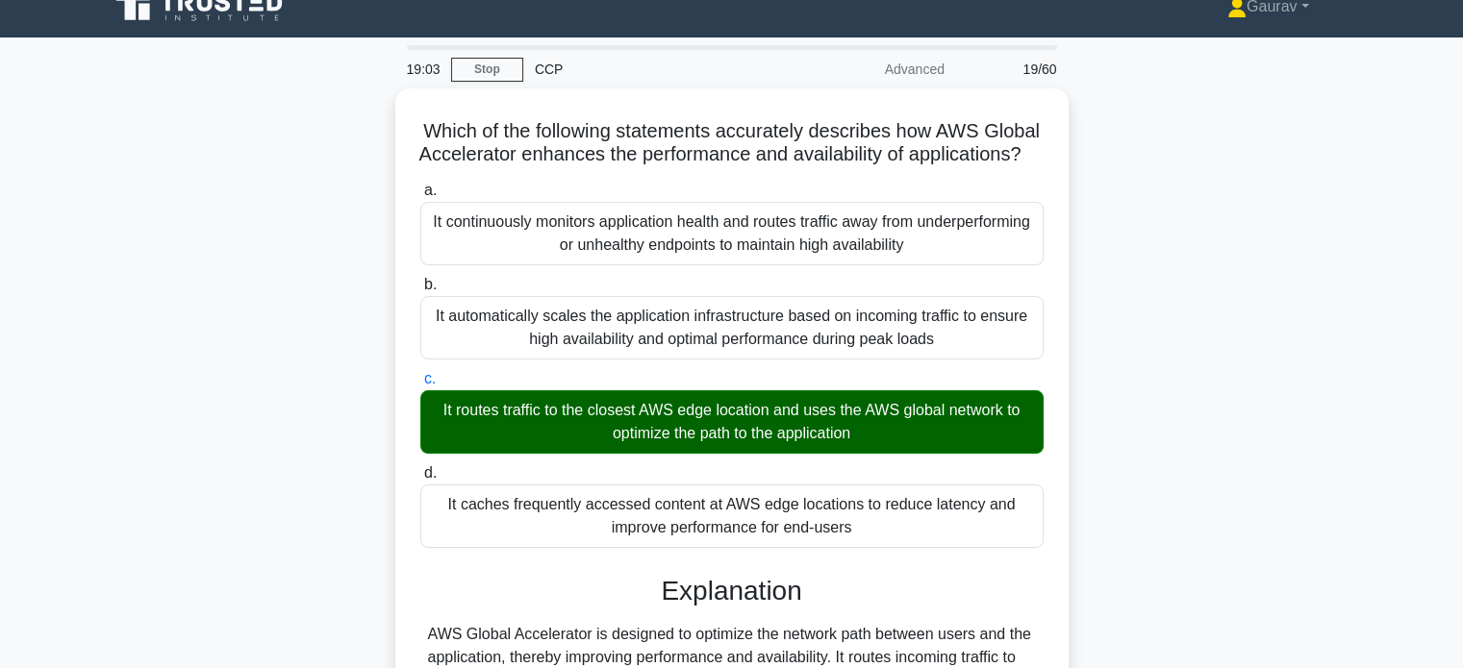
click at [267, 341] on div "Which of the following statements accurately describes how AWS Global Accelerat…" at bounding box center [731, 528] width 1269 height 880
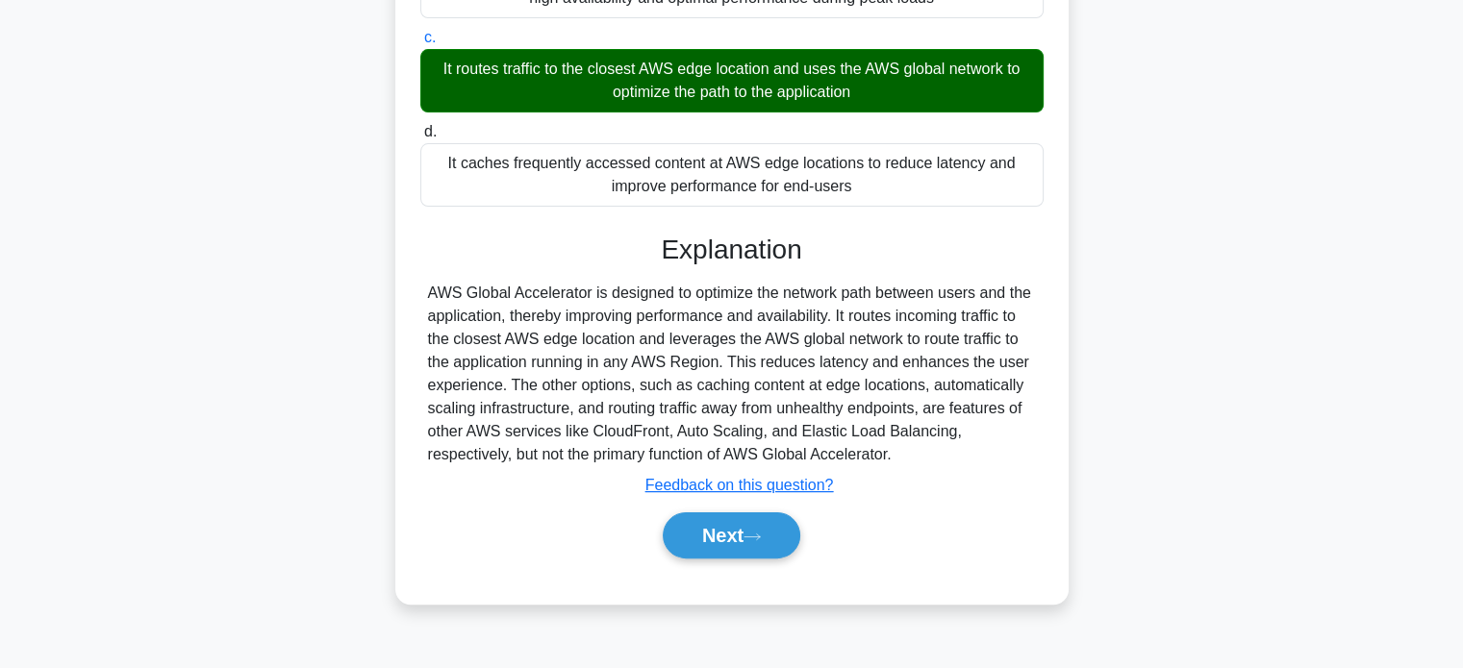
scroll to position [370, 0]
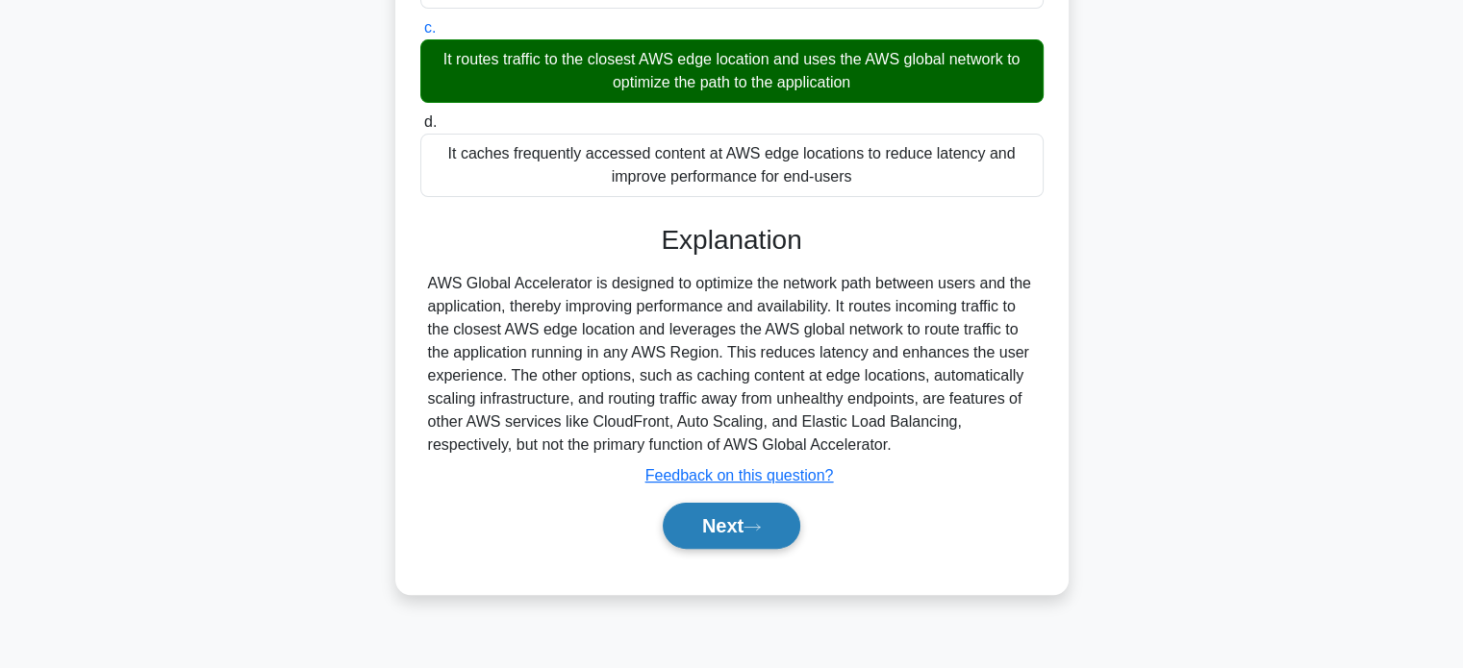
click at [732, 541] on button "Next" at bounding box center [732, 526] width 138 height 46
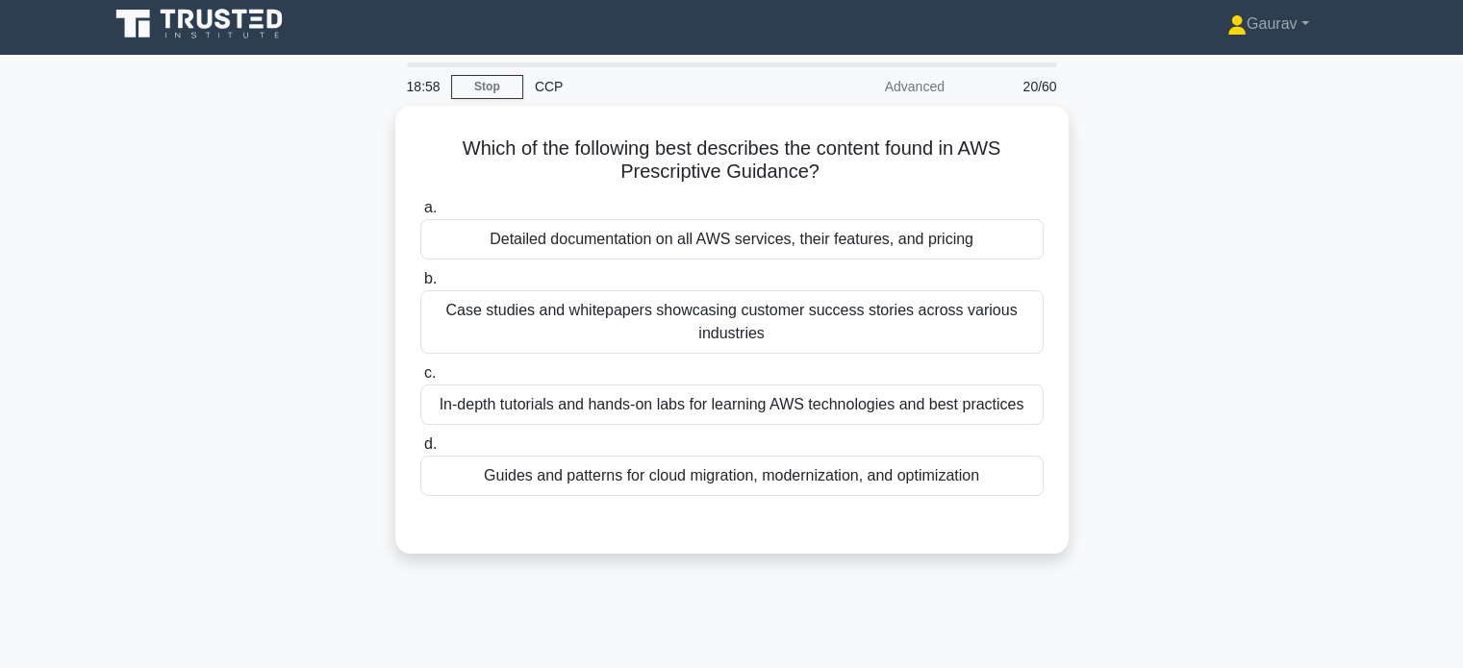
scroll to position [0, 0]
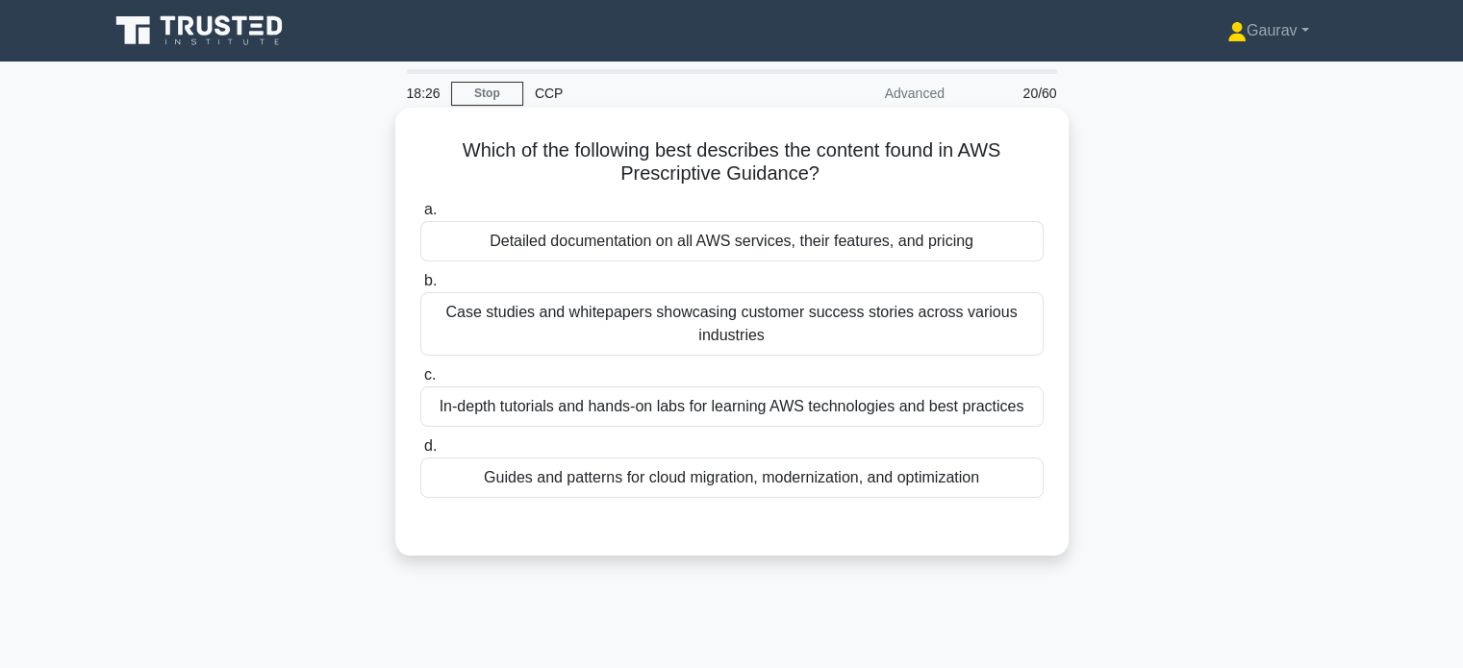
click at [592, 336] on div "Case studies and whitepapers showcasing customer success stories across various…" at bounding box center [731, 323] width 623 height 63
click at [420, 288] on input "b. Case studies and whitepapers showcasing customer success stories across vari…" at bounding box center [420, 281] width 0 height 13
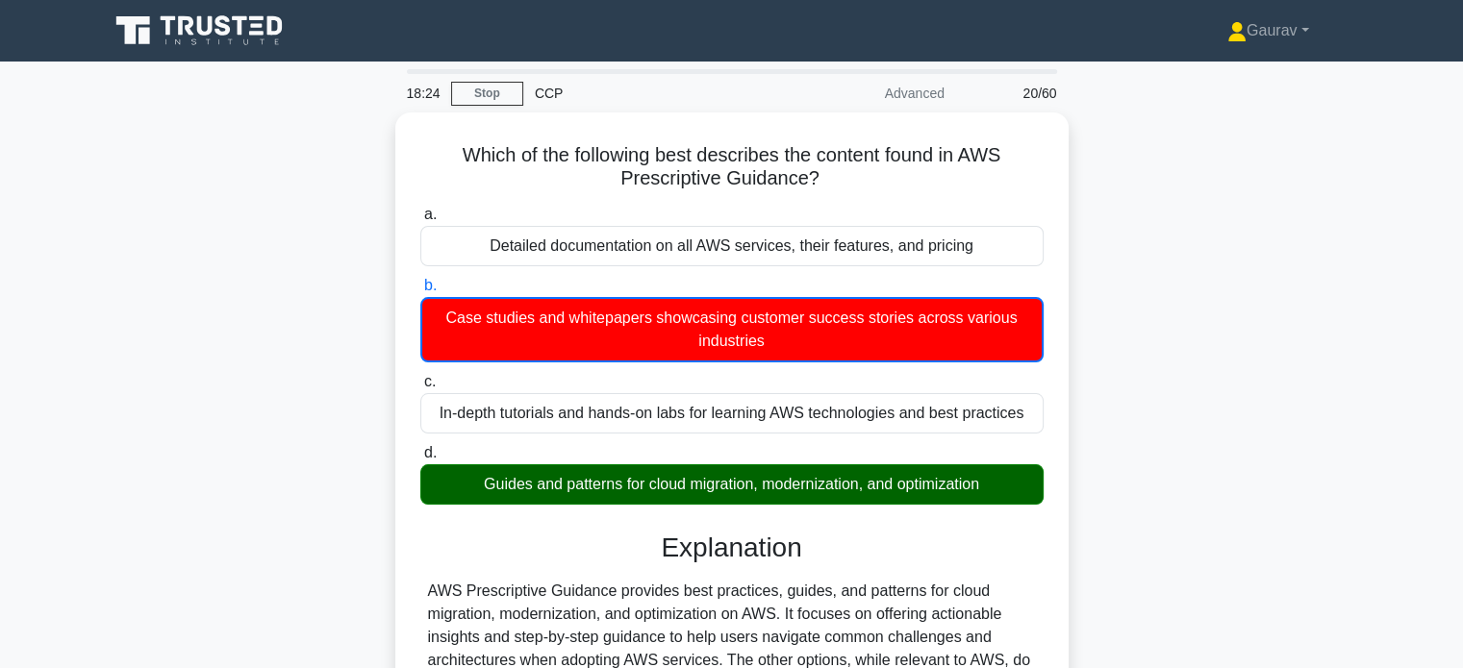
click at [315, 425] on div "Which of the following best describes the content found in AWS Prescriptive Gui…" at bounding box center [731, 507] width 1269 height 789
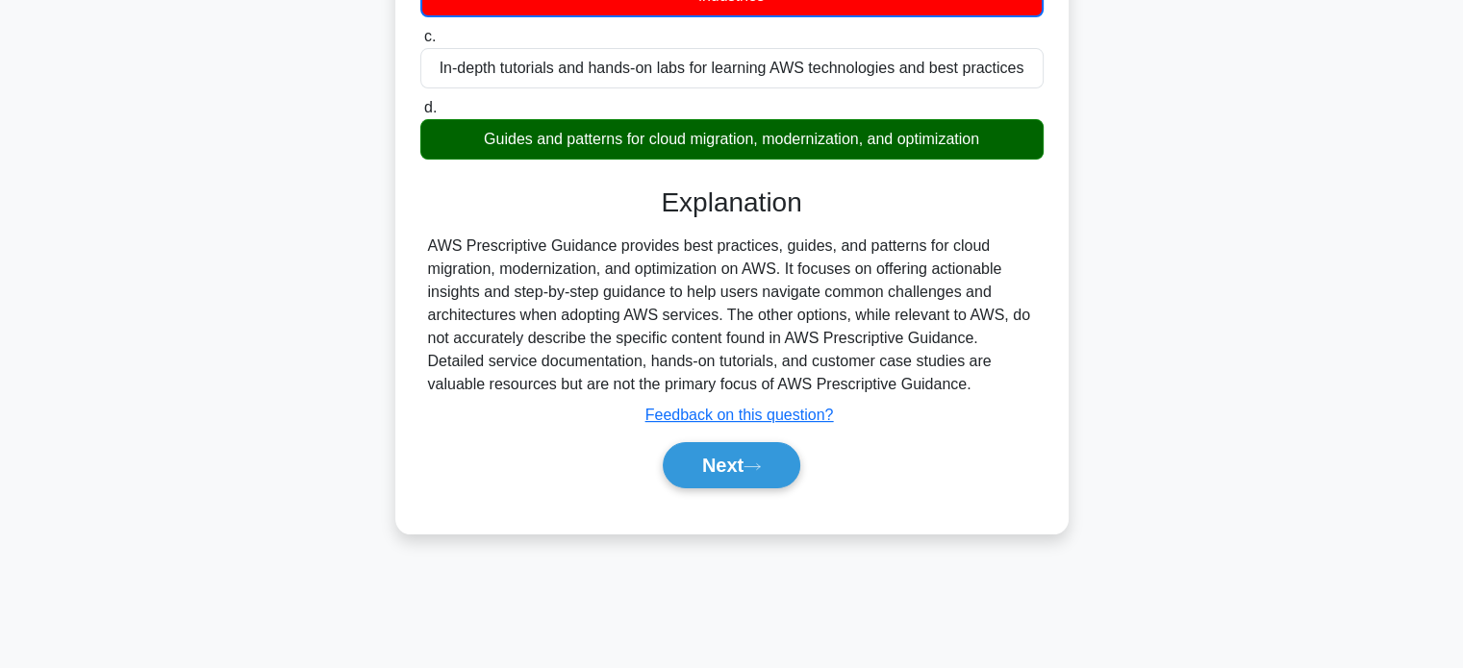
scroll to position [346, 0]
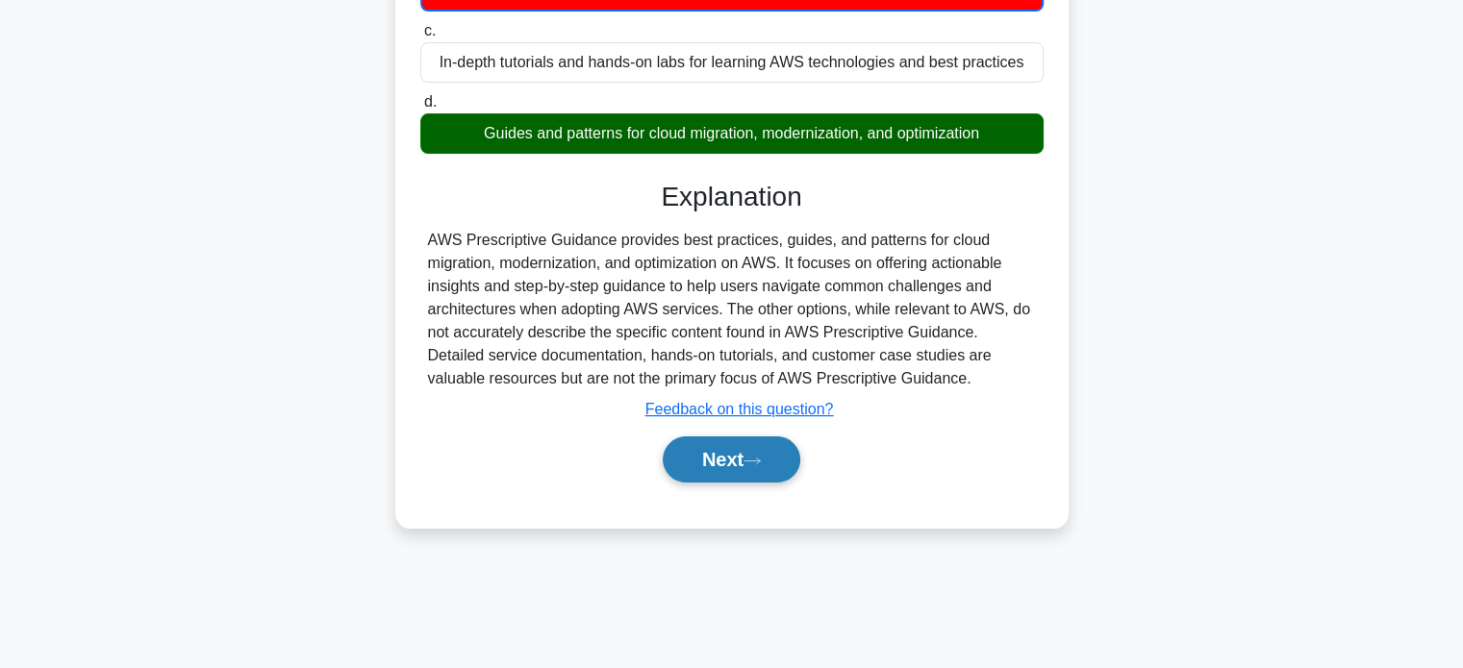
click at [704, 471] on button "Next" at bounding box center [732, 460] width 138 height 46
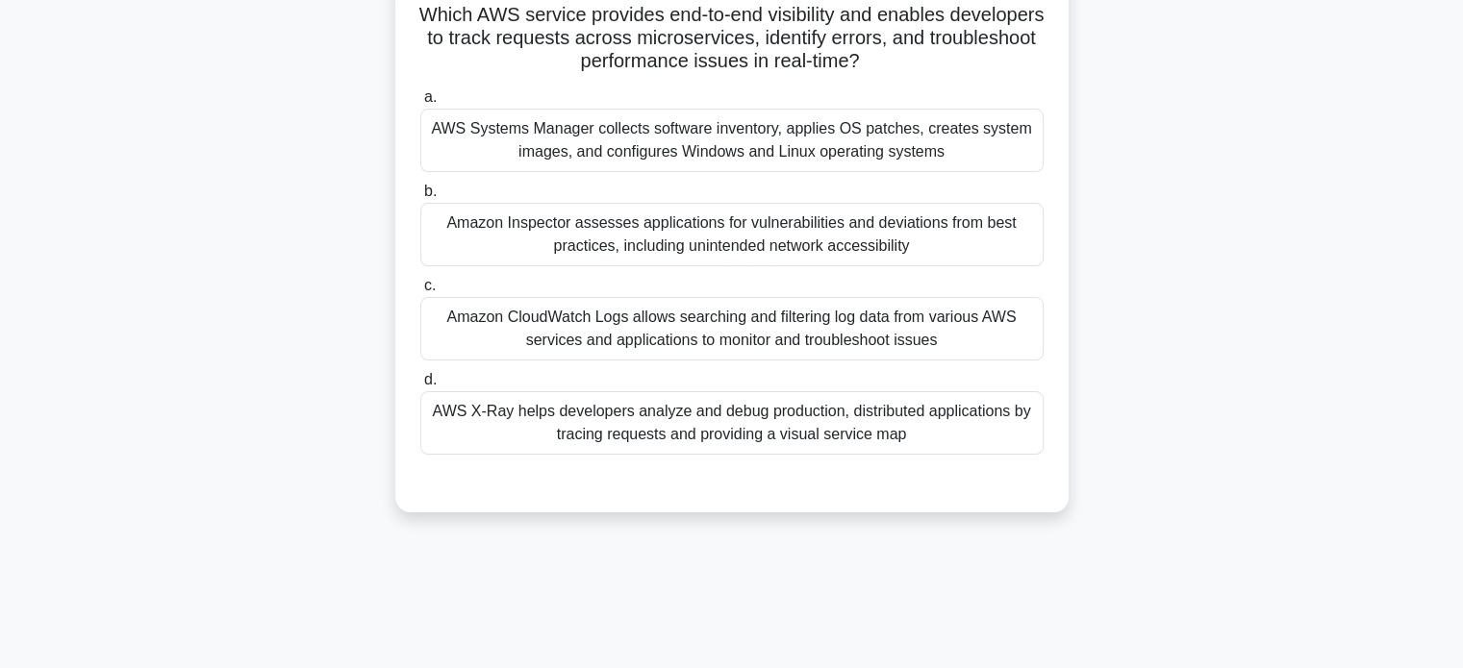
scroll to position [38, 0]
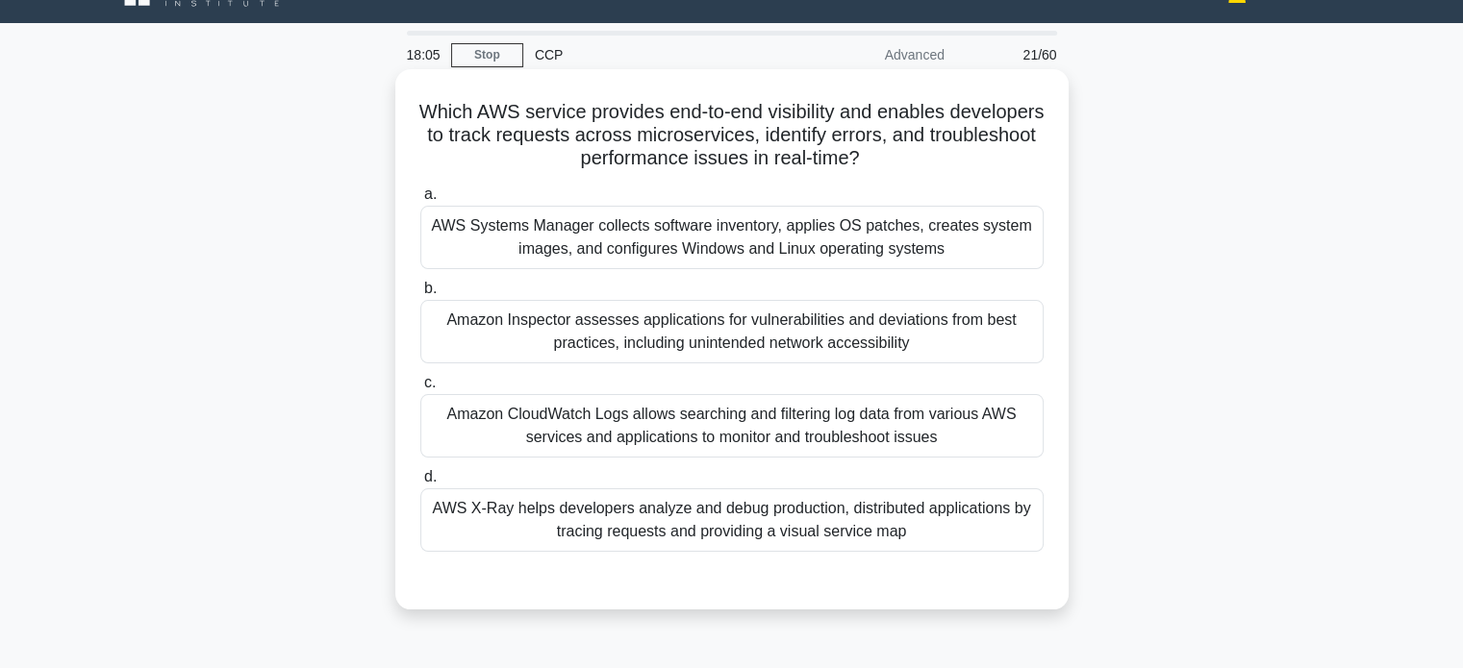
click at [553, 534] on div "AWS X-Ray helps developers analyze and debug production, distributed applicatio…" at bounding box center [731, 519] width 623 height 63
click at [420, 484] on input "d. AWS X-Ray helps developers analyze and debug production, distributed applica…" at bounding box center [420, 477] width 0 height 13
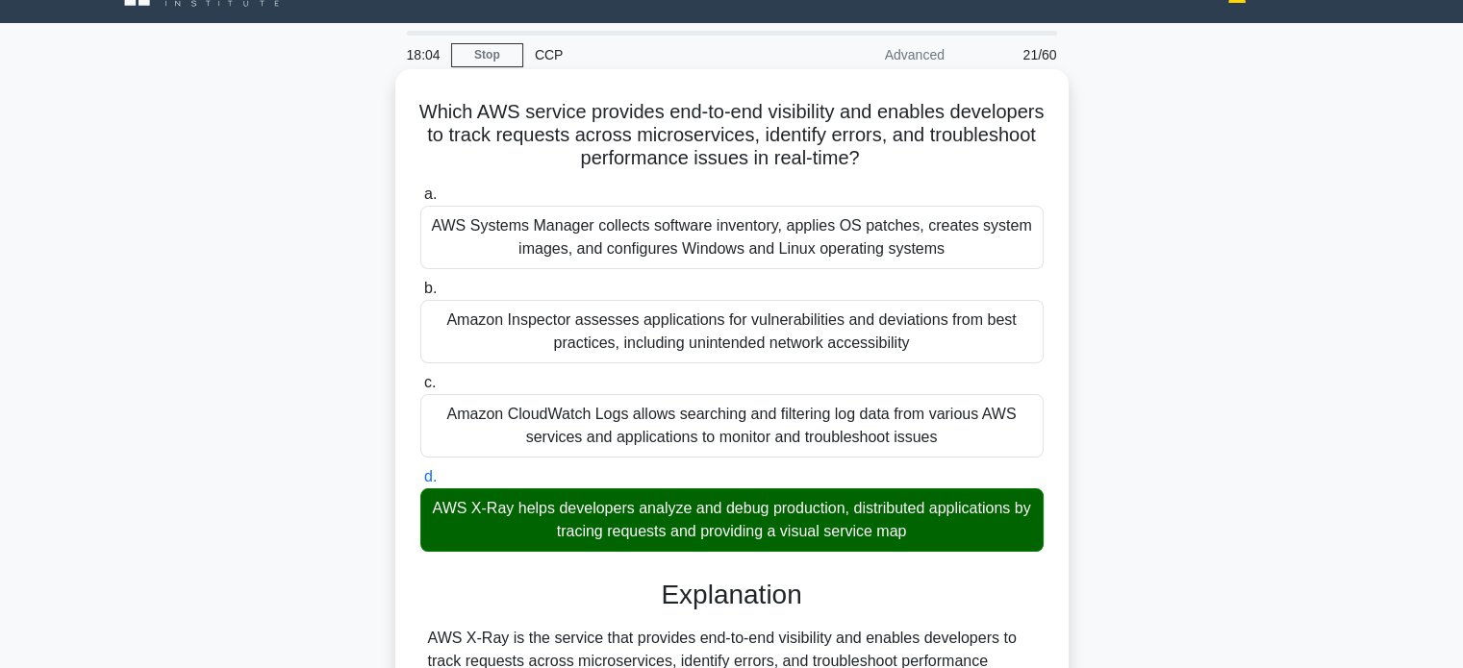
click at [420, 188] on input "a. AWS Systems Manager collects software inventory, applies OS patches, creates…" at bounding box center [420, 194] width 0 height 13
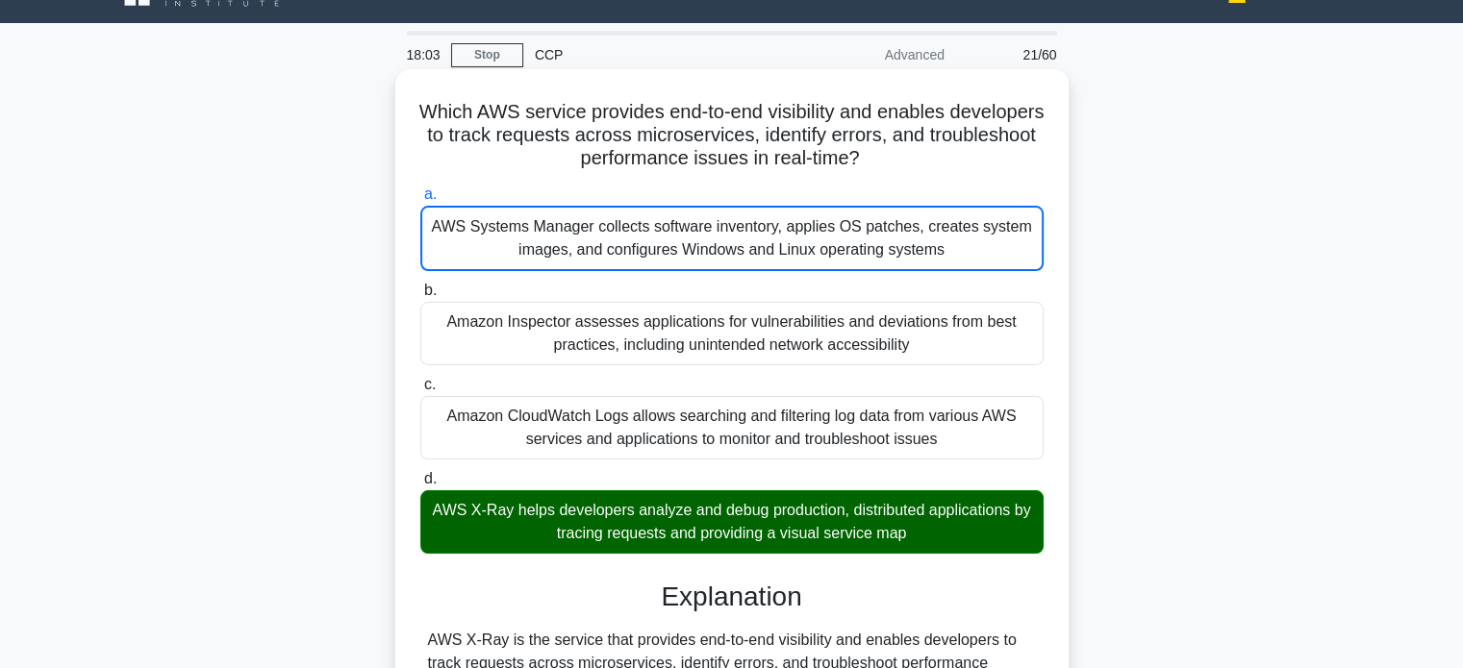
click at [420, 285] on input "b. Amazon Inspector assesses applications for vulnerabilities and deviations fr…" at bounding box center [420, 291] width 0 height 13
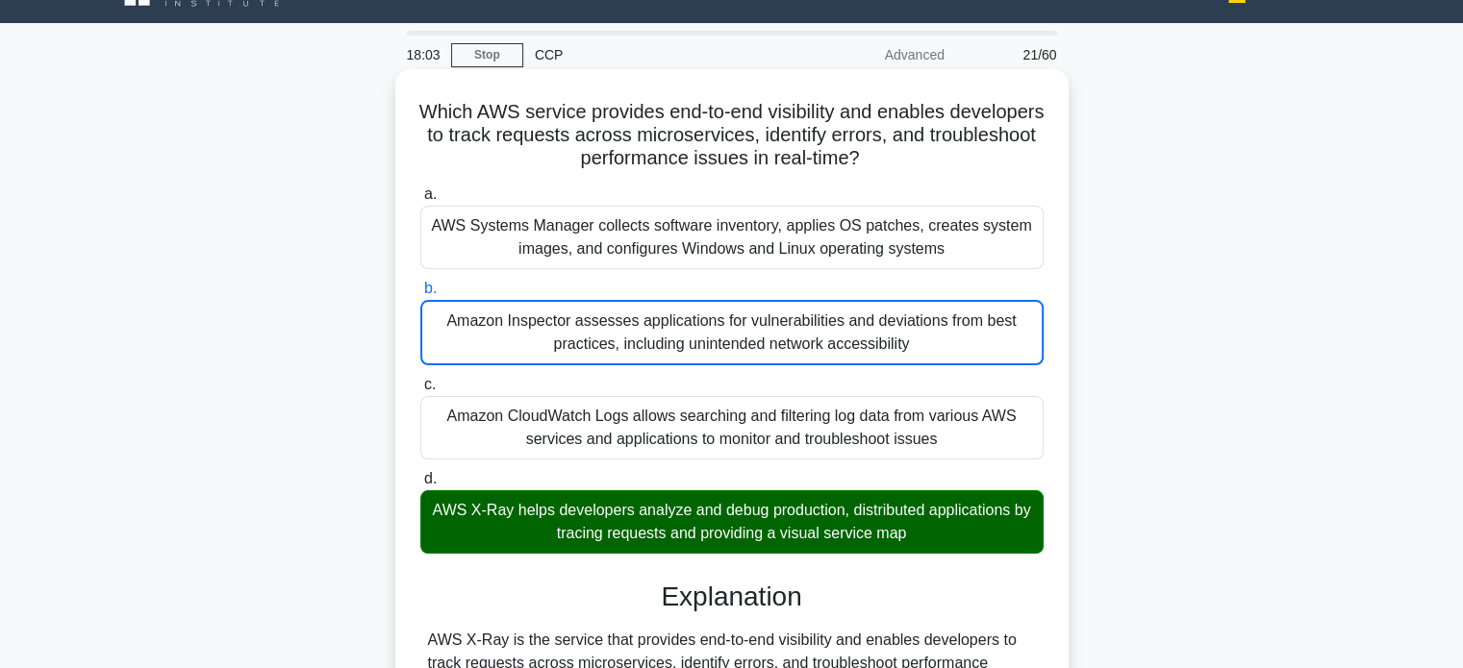
click at [420, 379] on input "c. Amazon CloudWatch Logs allows searching and filtering log data from various …" at bounding box center [420, 385] width 0 height 13
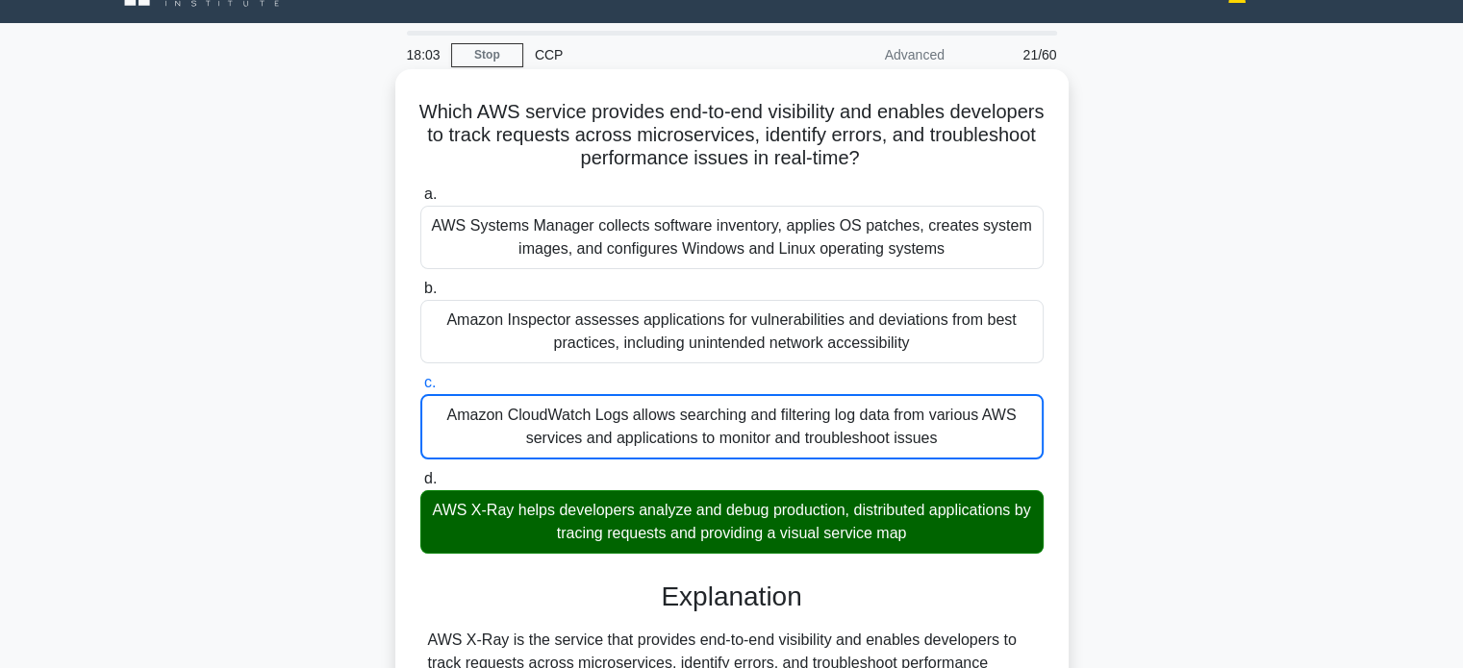
click at [420, 473] on input "d. AWS X-Ray helps developers analyze and debug production, distributed applica…" at bounding box center [420, 479] width 0 height 13
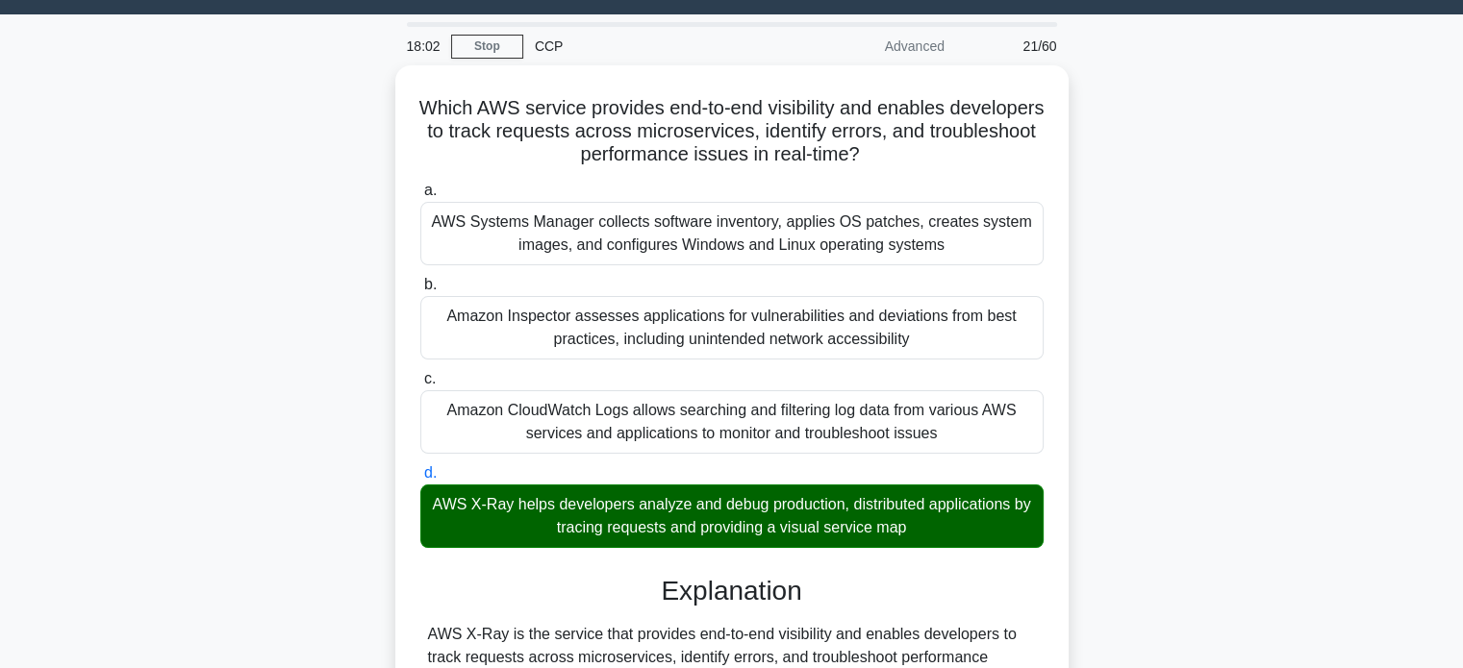
click at [1175, 425] on div "Which AWS service provides end-to-end visibility and enables developers to trac…" at bounding box center [731, 528] width 1269 height 926
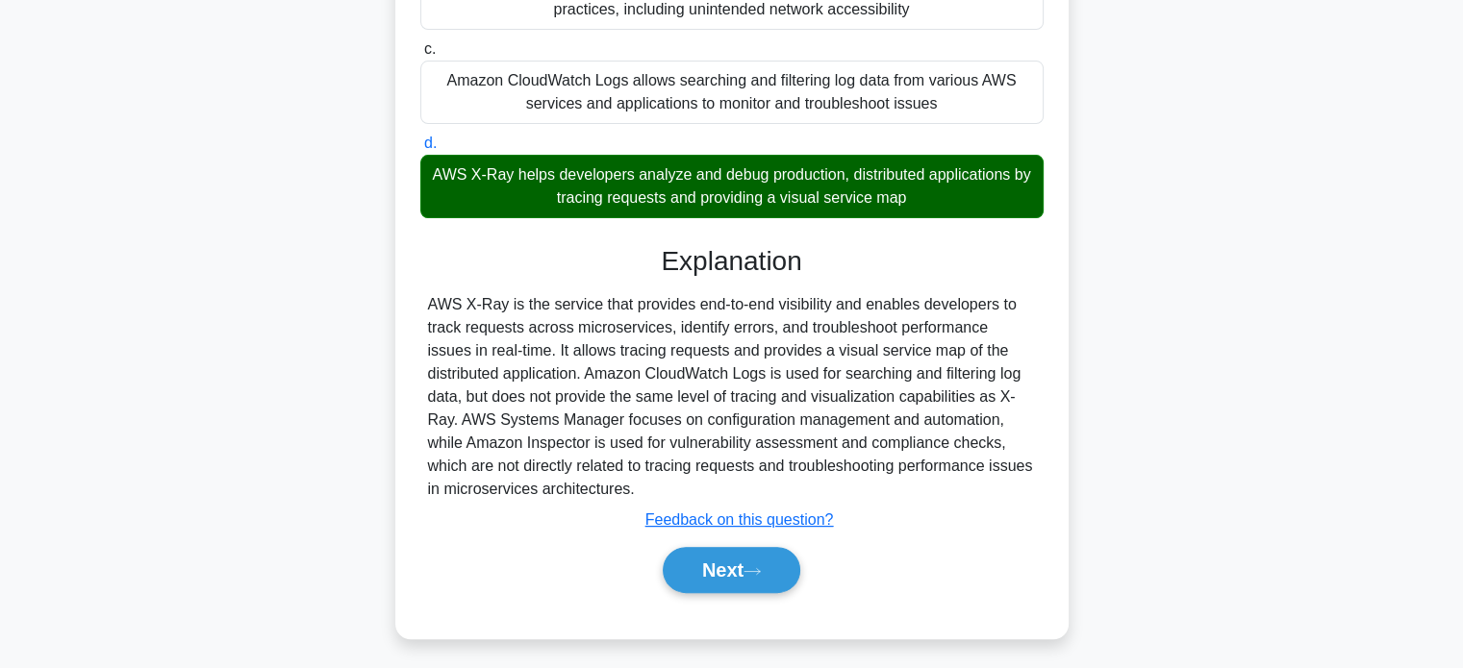
scroll to position [377, 0]
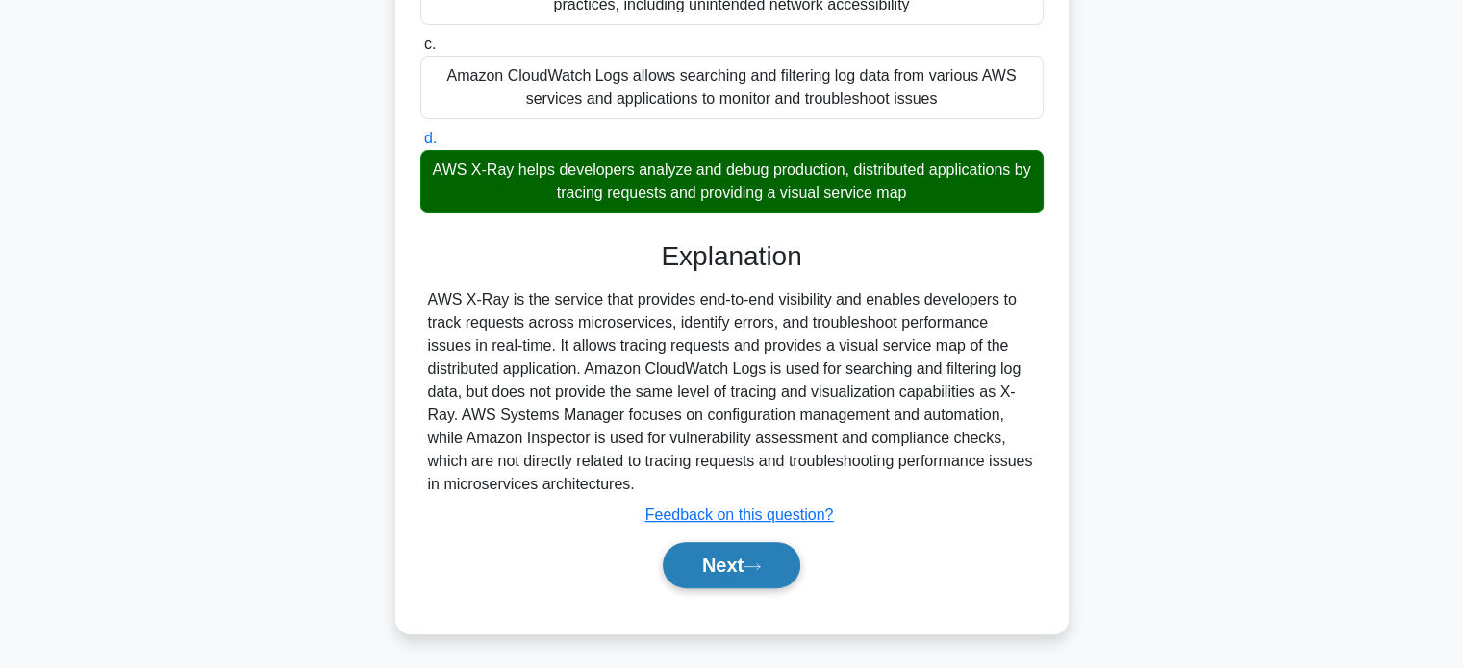
click at [712, 568] on button "Next" at bounding box center [732, 565] width 138 height 46
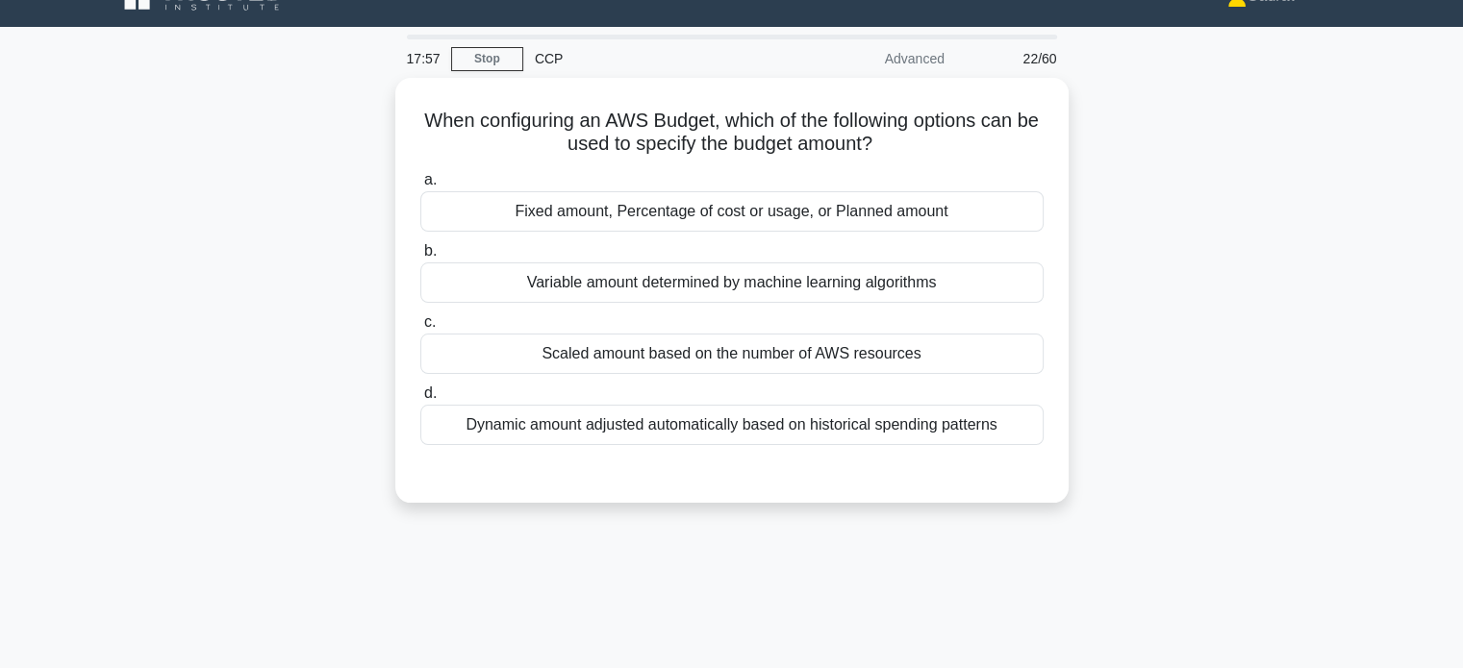
scroll to position [38, 0]
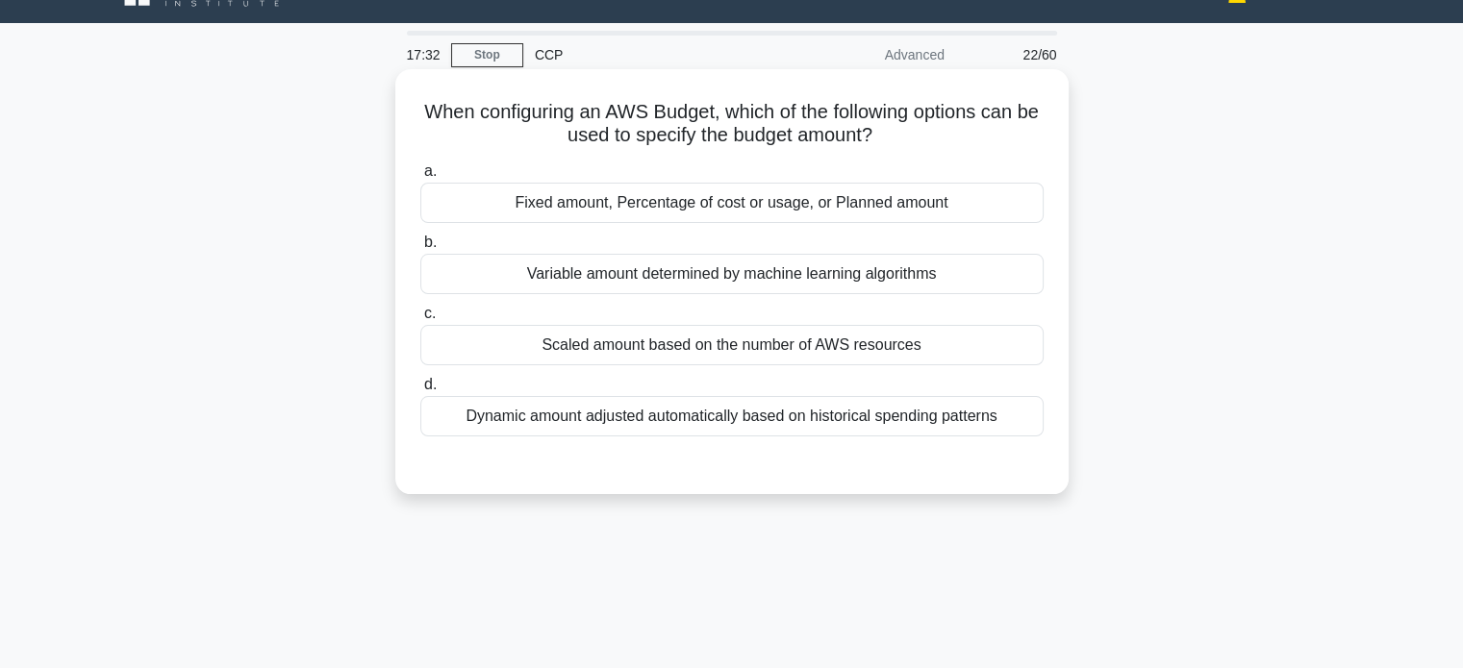
click at [609, 281] on div "Variable amount determined by machine learning algorithms" at bounding box center [731, 274] width 623 height 40
click at [420, 249] on input "b. Variable amount determined by machine learning algorithms" at bounding box center [420, 243] width 0 height 13
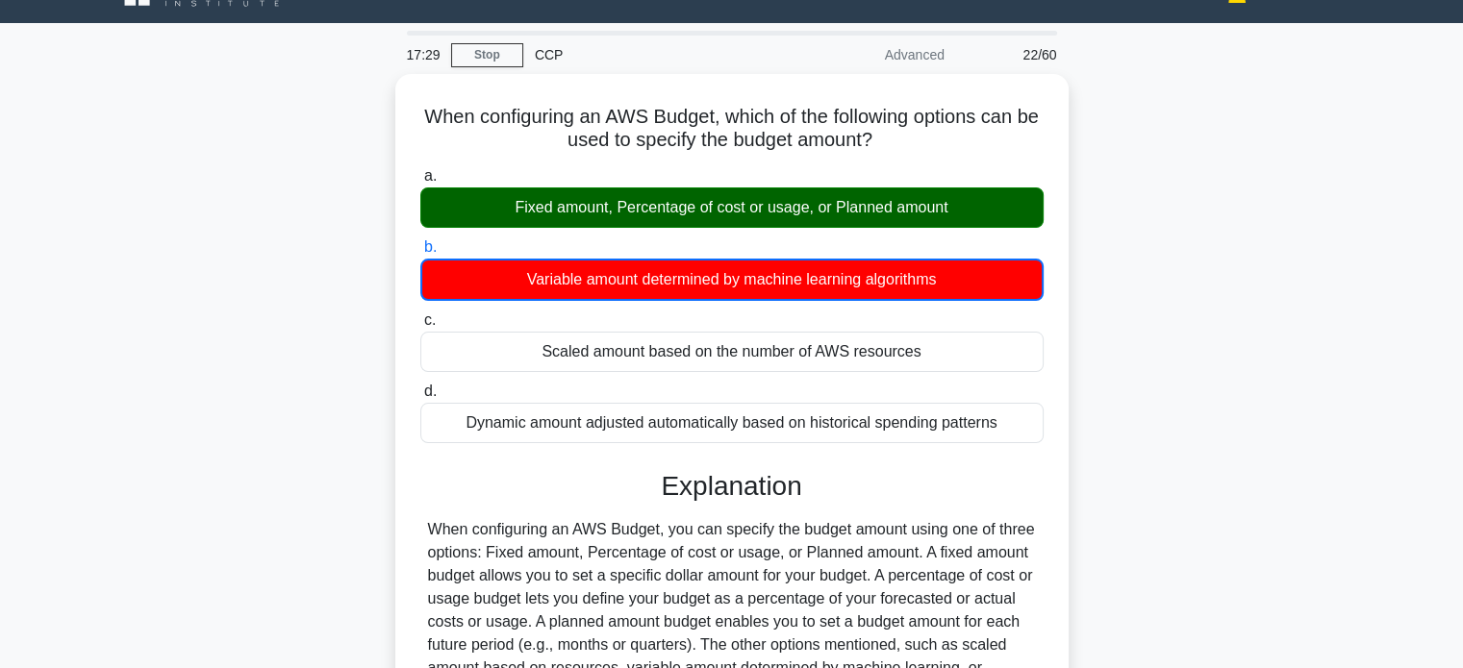
click at [326, 318] on div "When configuring an AWS Budget, which of the following options can be used to s…" at bounding box center [731, 480] width 1269 height 813
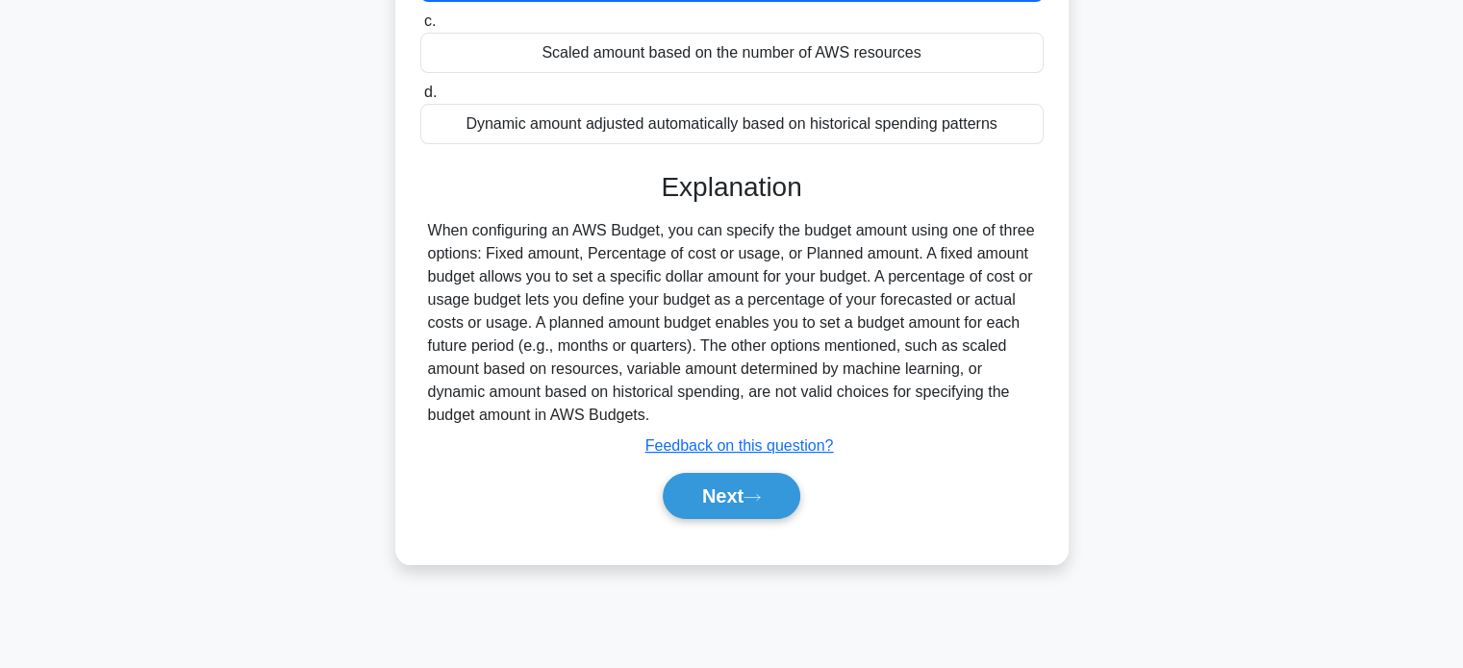
scroll to position [370, 0]
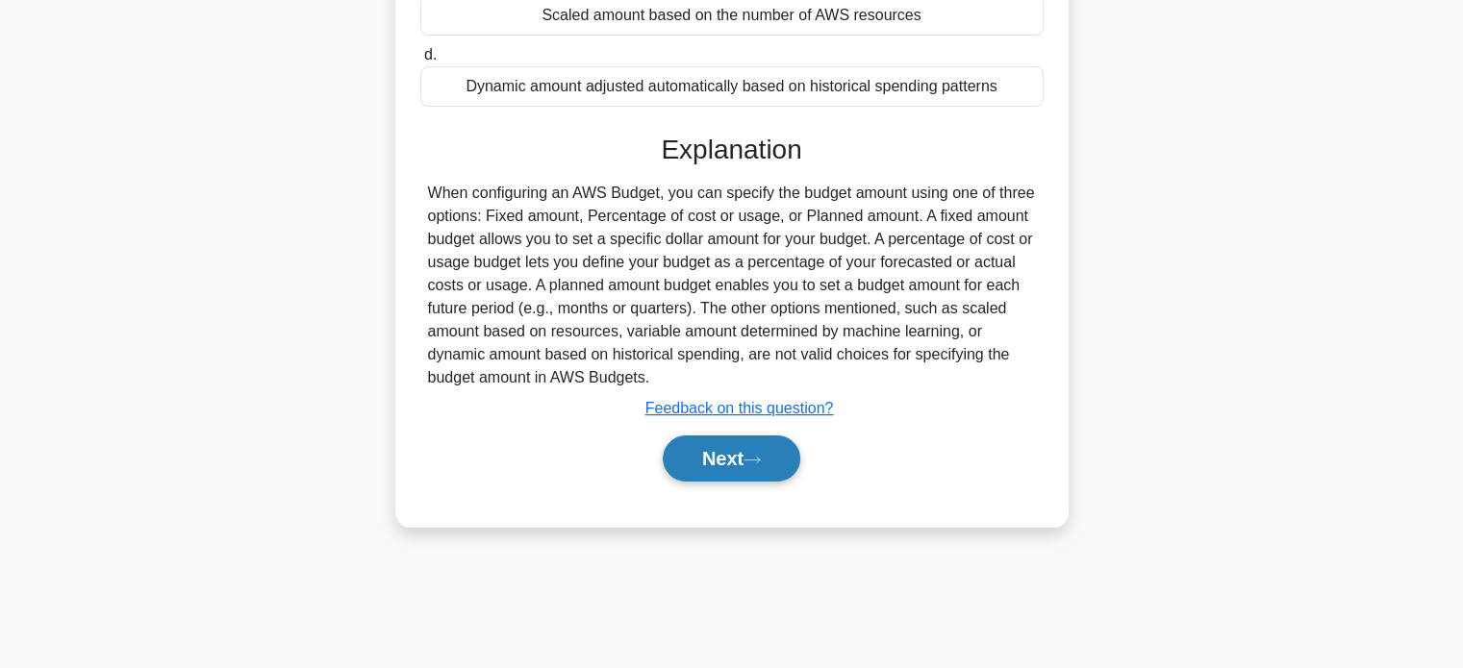
click at [731, 476] on button "Next" at bounding box center [732, 459] width 138 height 46
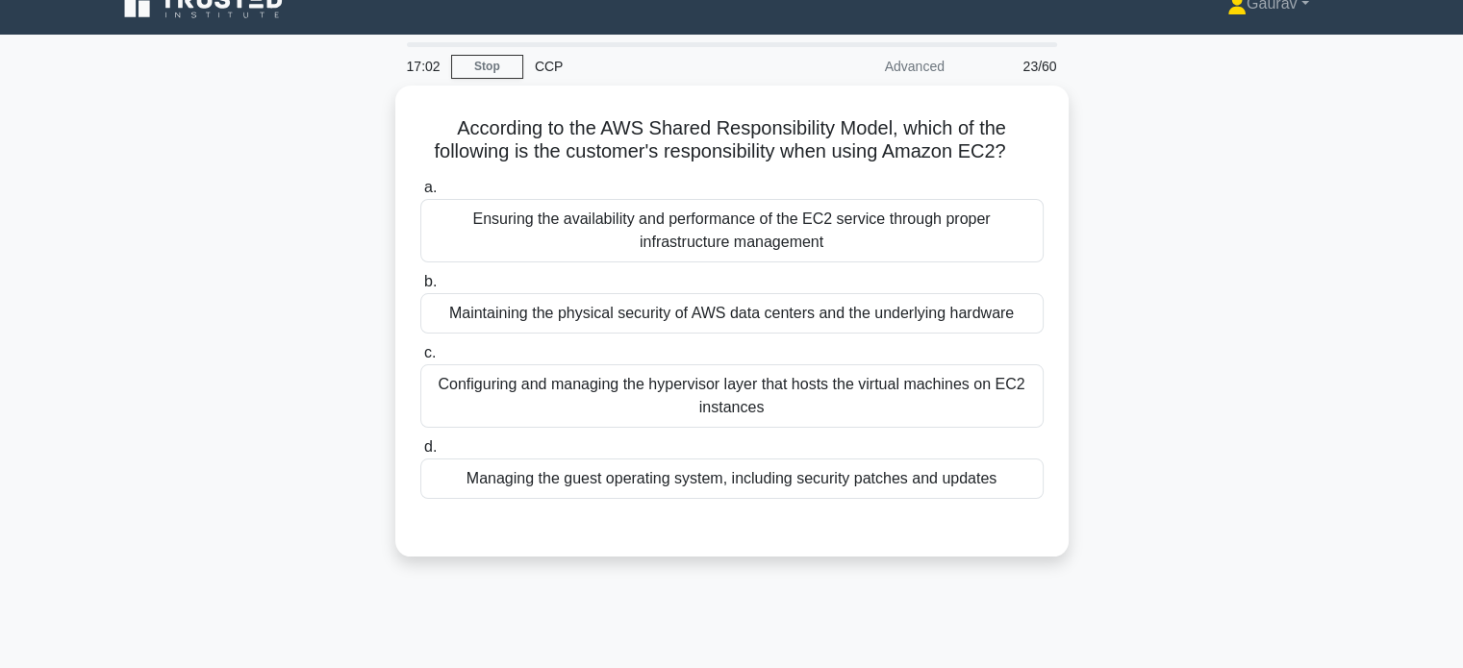
scroll to position [0, 0]
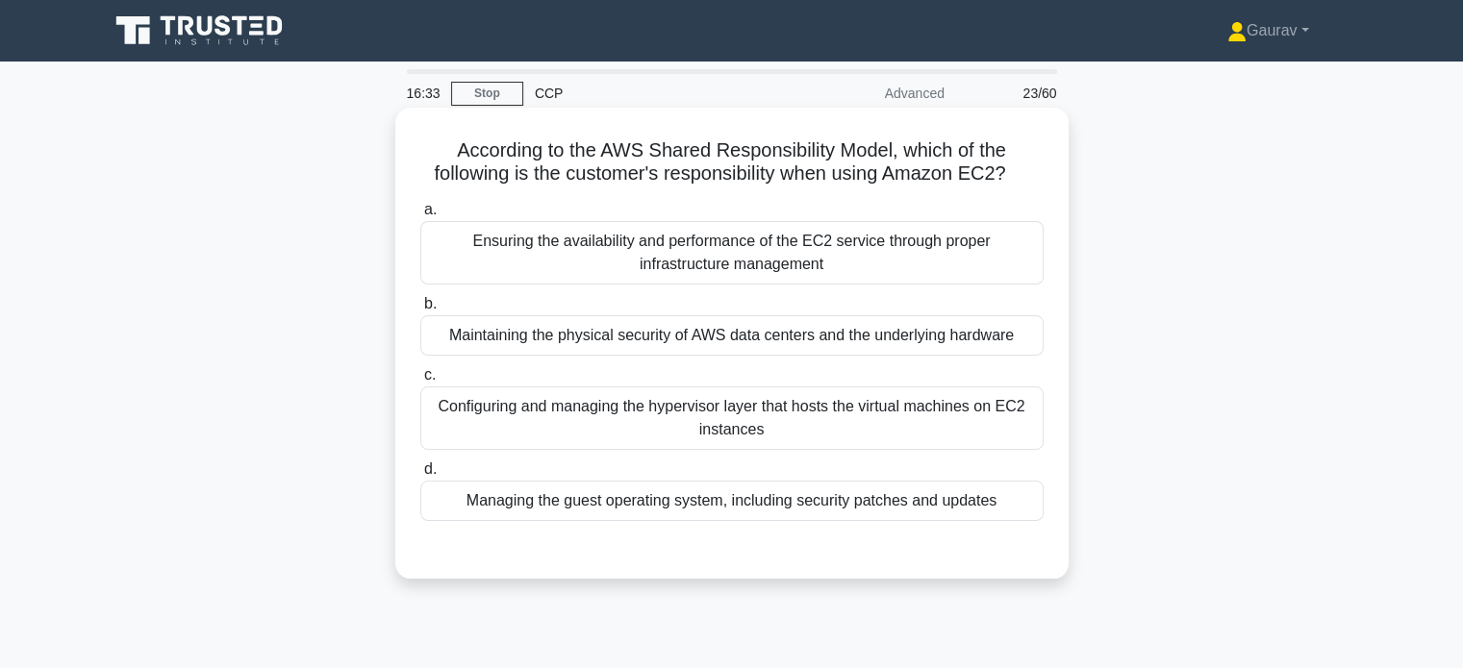
click at [800, 514] on div "Managing the guest operating system, including security patches and updates" at bounding box center [731, 501] width 623 height 40
click at [420, 476] on input "d. Managing the guest operating system, including security patches and updates" at bounding box center [420, 469] width 0 height 13
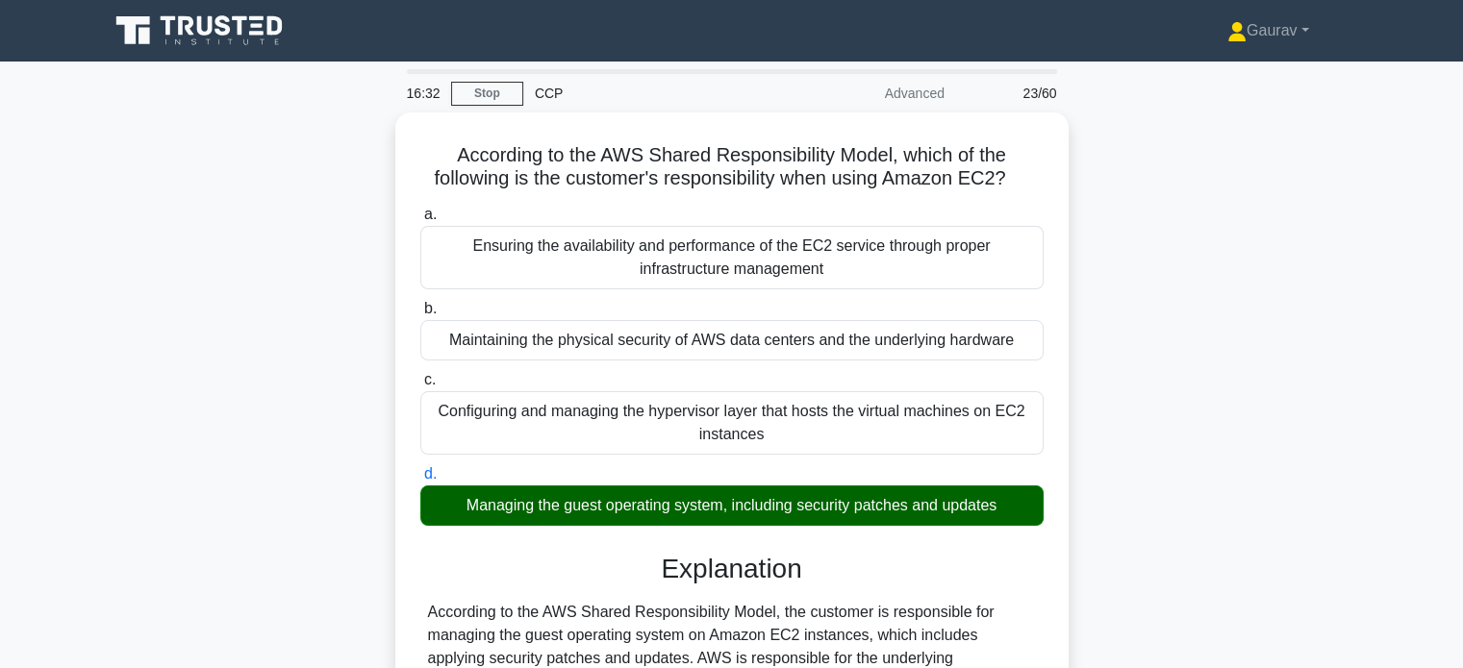
click at [420, 209] on input "a. Ensuring the availability and performance of the EC2 service through proper …" at bounding box center [420, 215] width 0 height 13
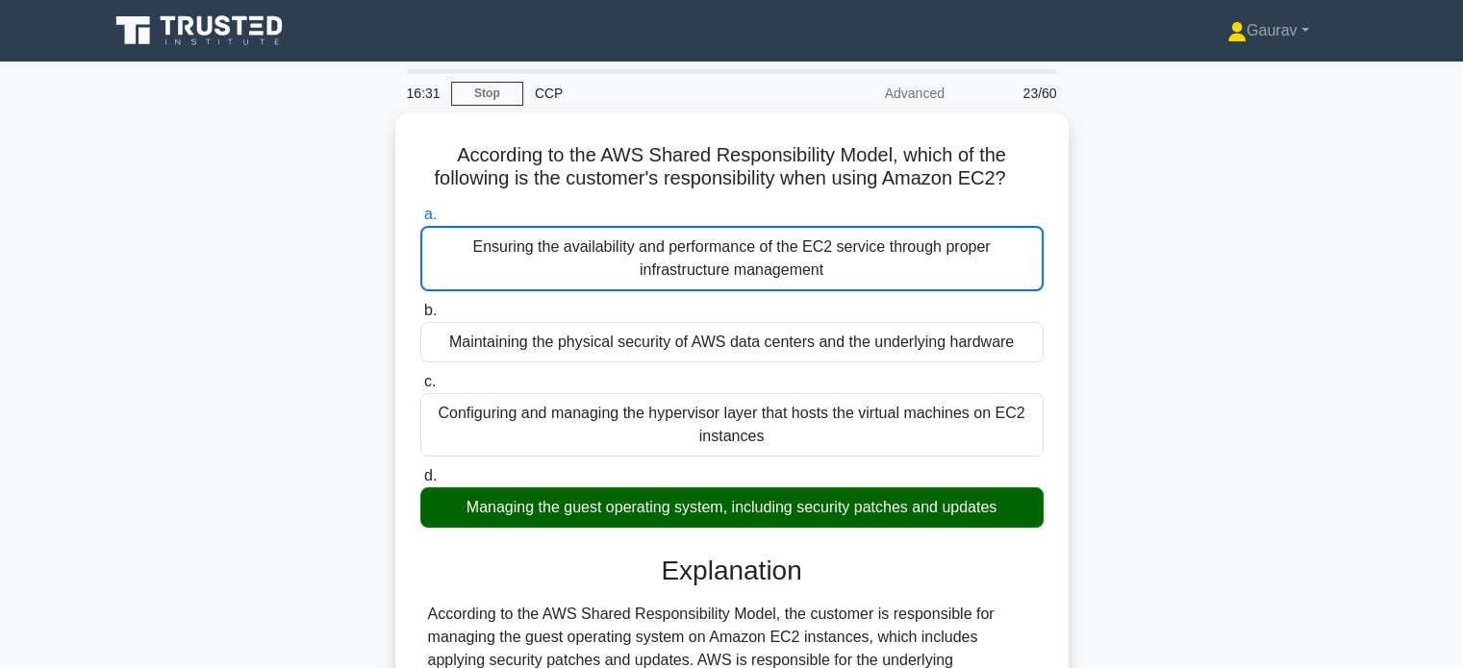
click at [420, 305] on input "b. Maintaining the physical security of AWS data centers and the underlying har…" at bounding box center [420, 311] width 0 height 13
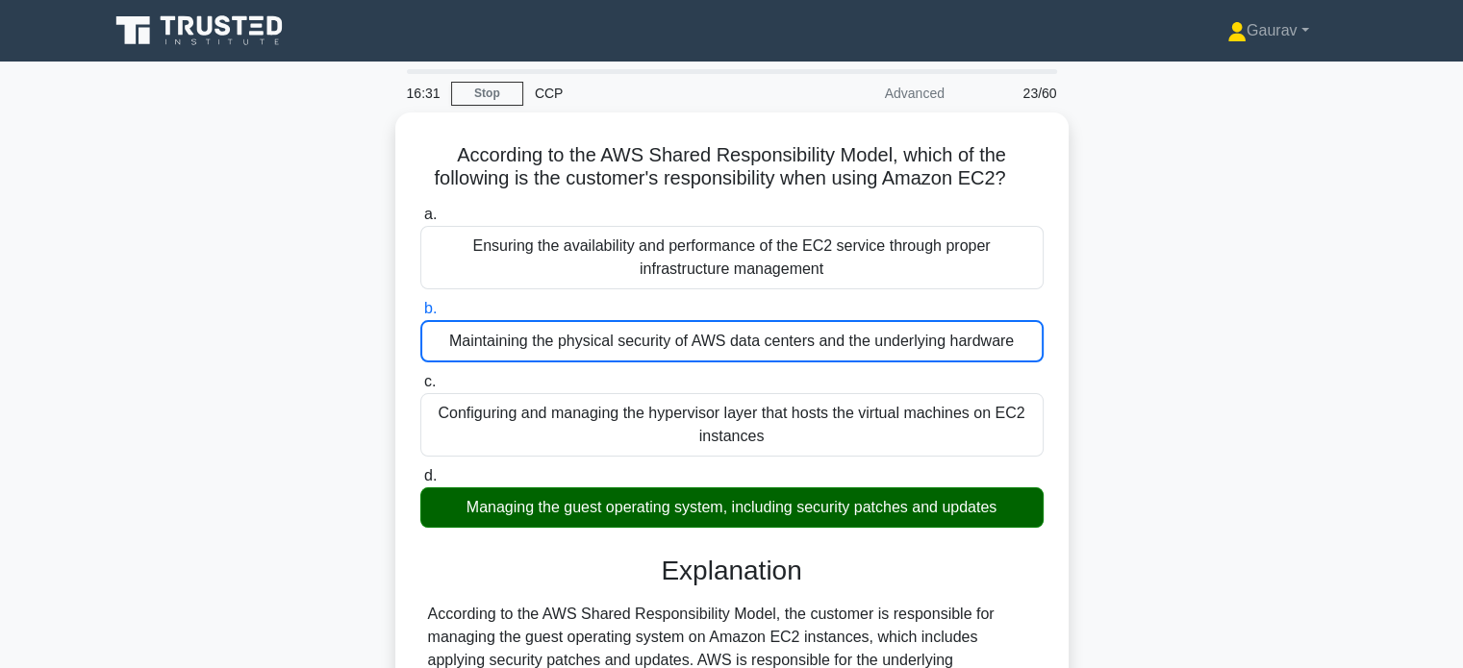
click at [420, 376] on input "c. Configuring and managing the hypervisor layer that hosts the virtual machine…" at bounding box center [420, 382] width 0 height 13
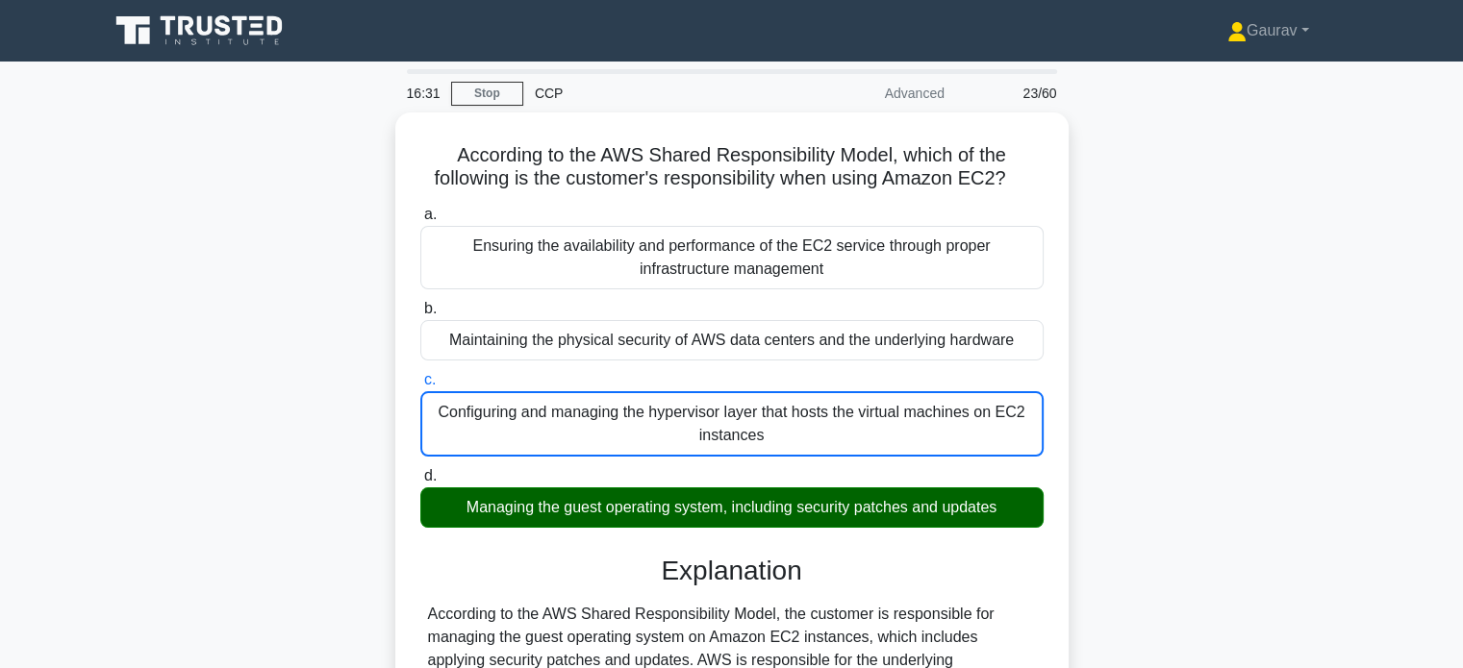
click at [420, 470] on input "d. Managing the guest operating system, including security patches and updates" at bounding box center [420, 476] width 0 height 13
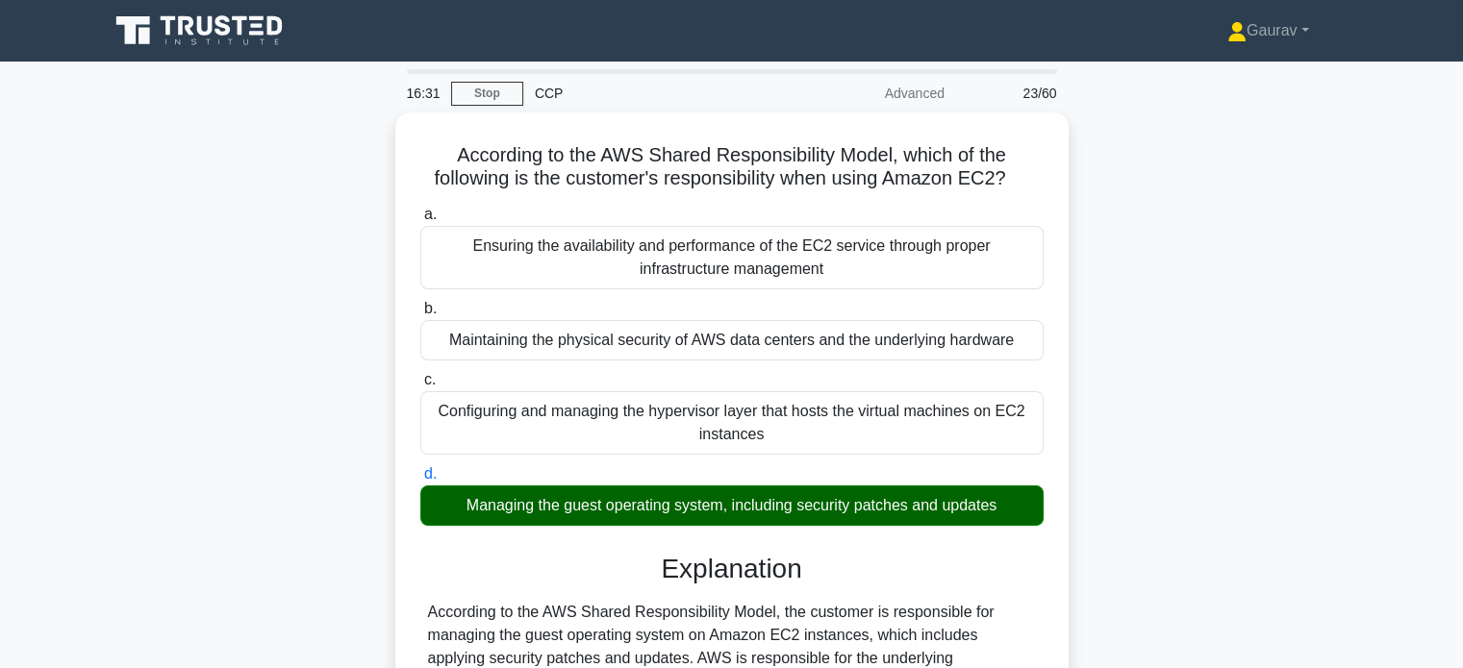
click at [420, 209] on input "a. Ensuring the availability and performance of the EC2 service through proper …" at bounding box center [420, 215] width 0 height 13
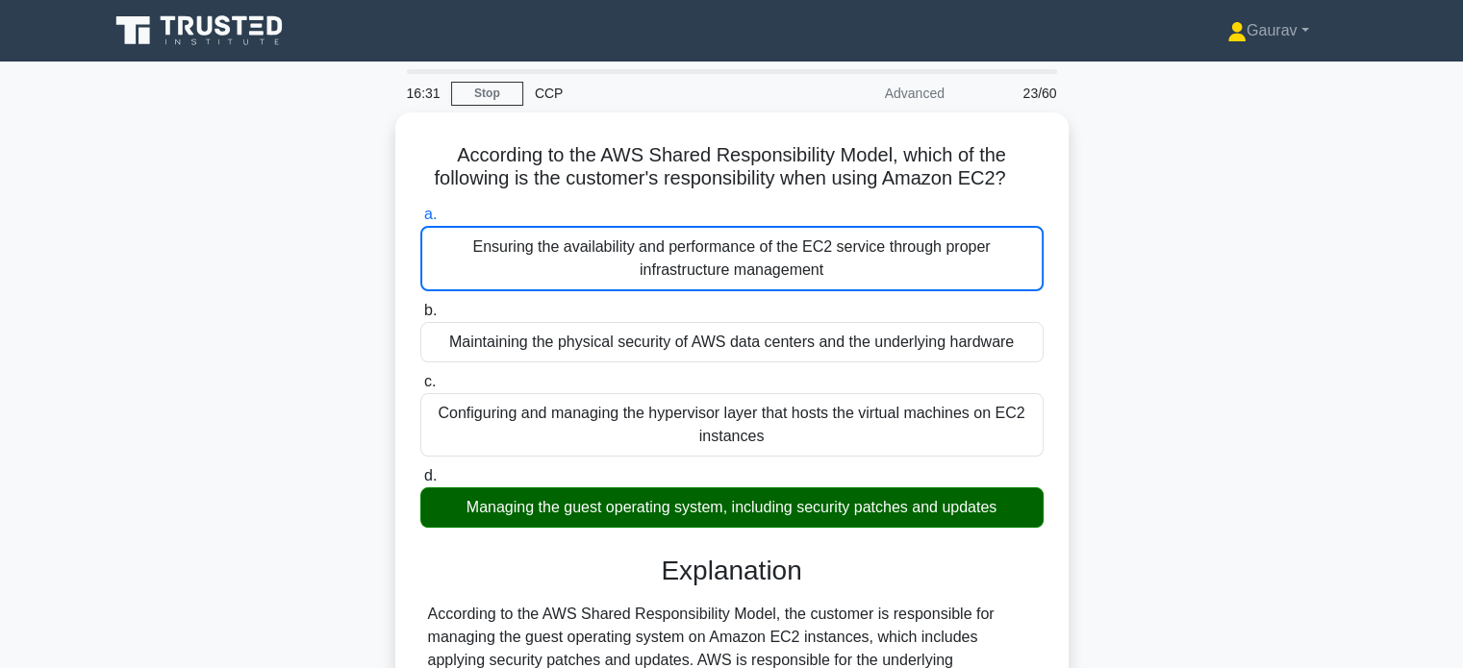
click at [420, 305] on input "b. Maintaining the physical security of AWS data centers and the underlying har…" at bounding box center [420, 311] width 0 height 13
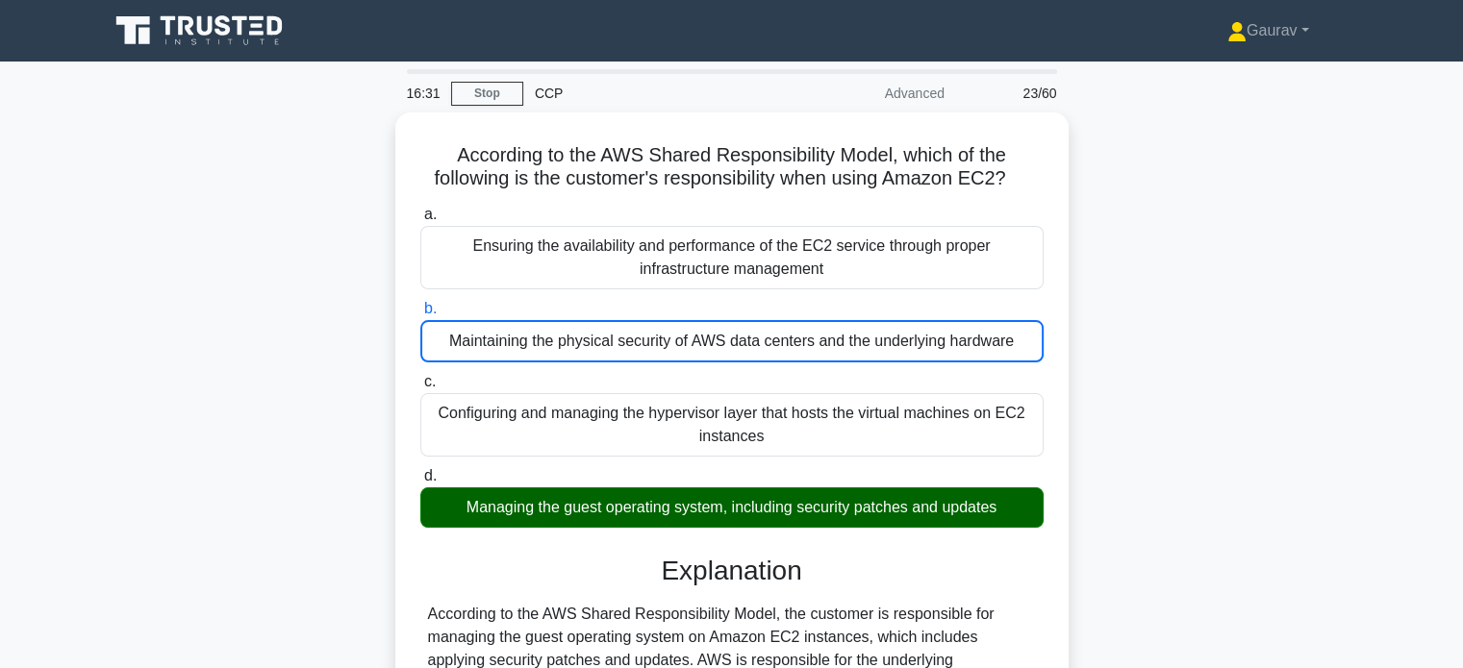
click at [420, 376] on input "c. Configuring and managing the hypervisor layer that hosts the virtual machine…" at bounding box center [420, 382] width 0 height 13
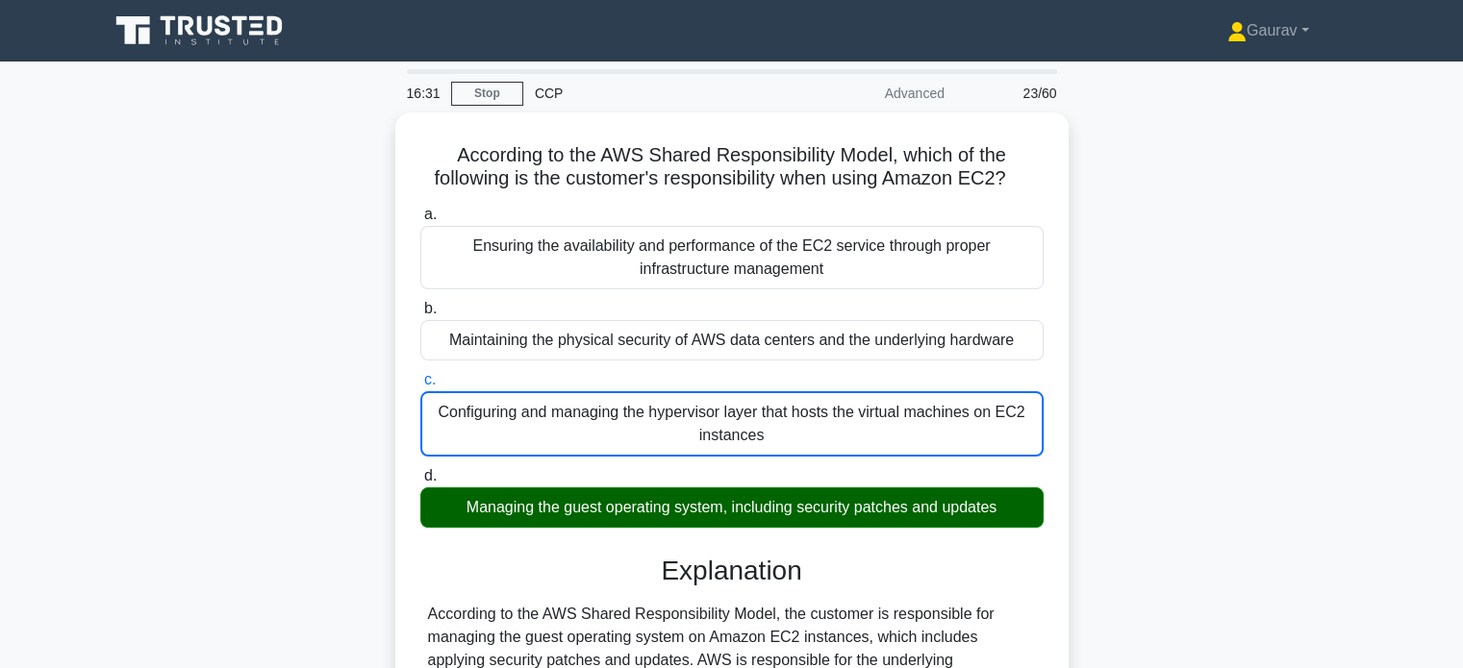
click at [420, 470] on input "d. Managing the guest operating system, including security patches and updates" at bounding box center [420, 476] width 0 height 13
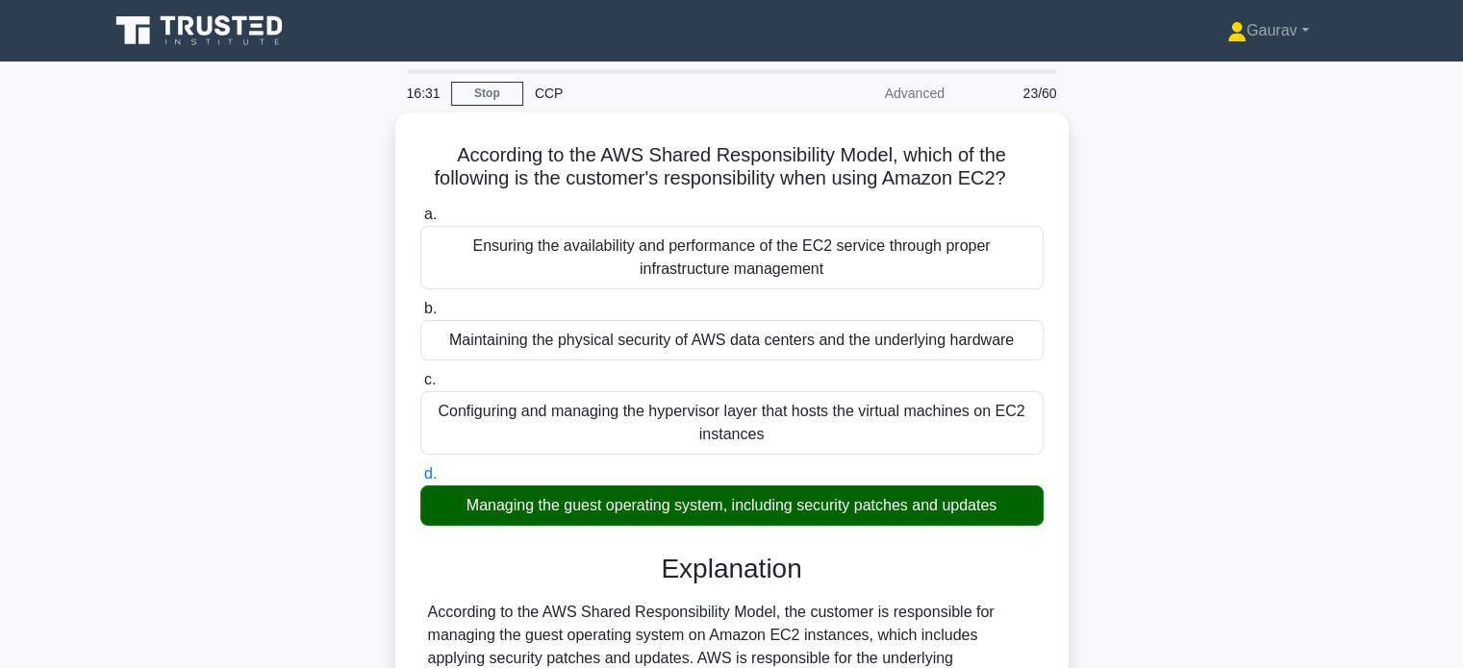
click at [420, 209] on input "a. Ensuring the availability and performance of the EC2 service through proper …" at bounding box center [420, 215] width 0 height 13
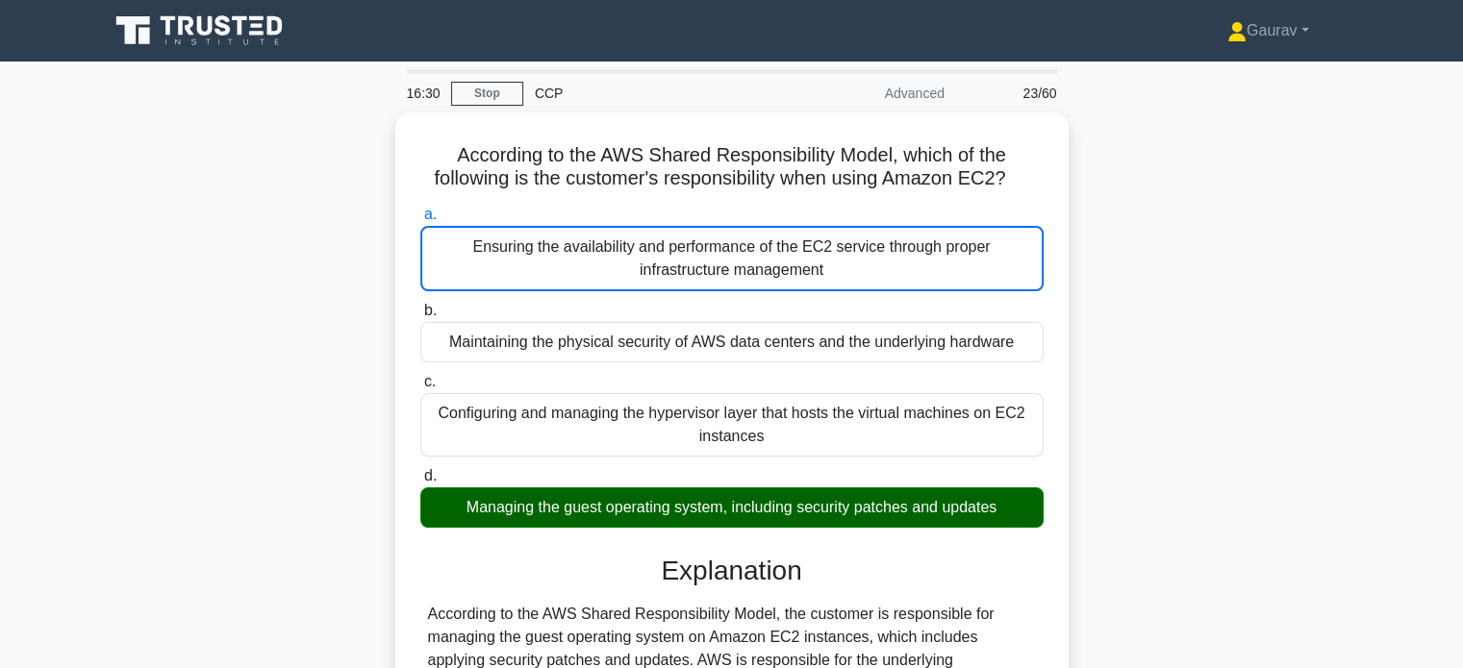
click at [420, 305] on input "b. Maintaining the physical security of AWS data centers and the underlying har…" at bounding box center [420, 311] width 0 height 13
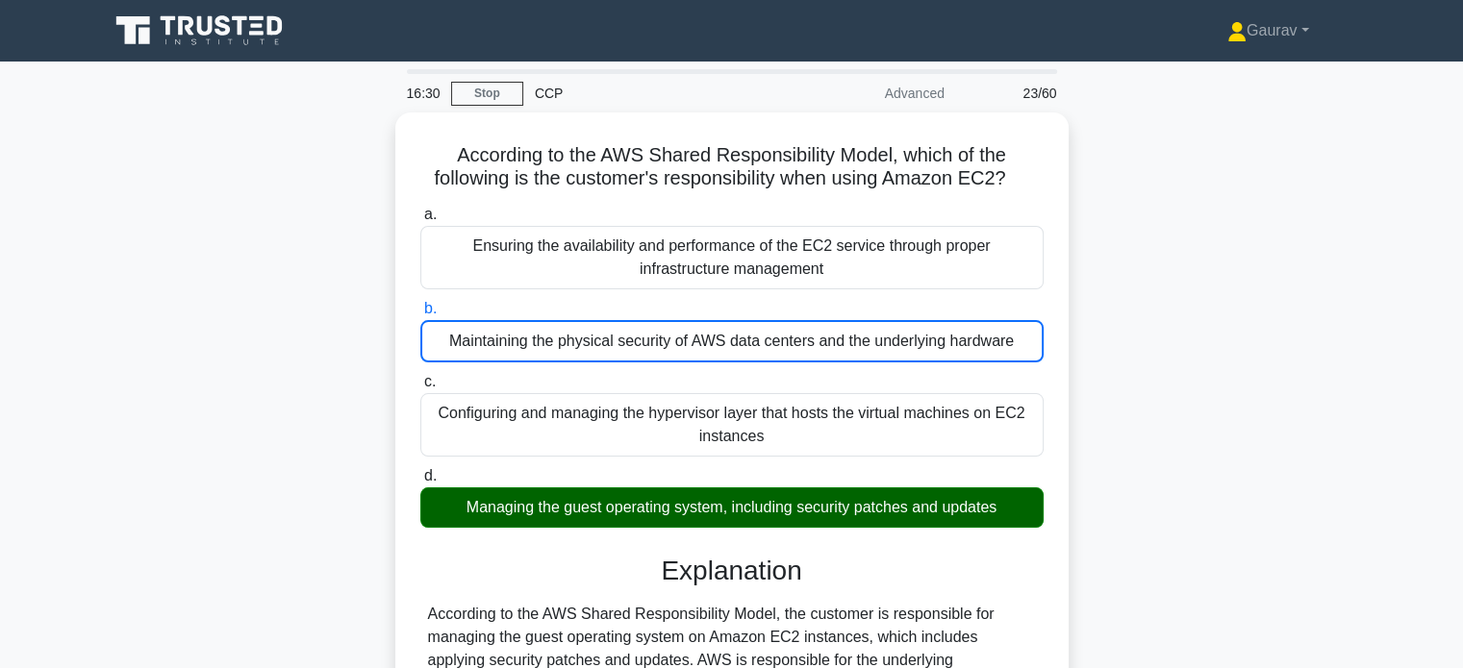
click at [1104, 432] on div "According to the AWS Shared Responsibility Model, which of the following is the…" at bounding box center [731, 531] width 1269 height 836
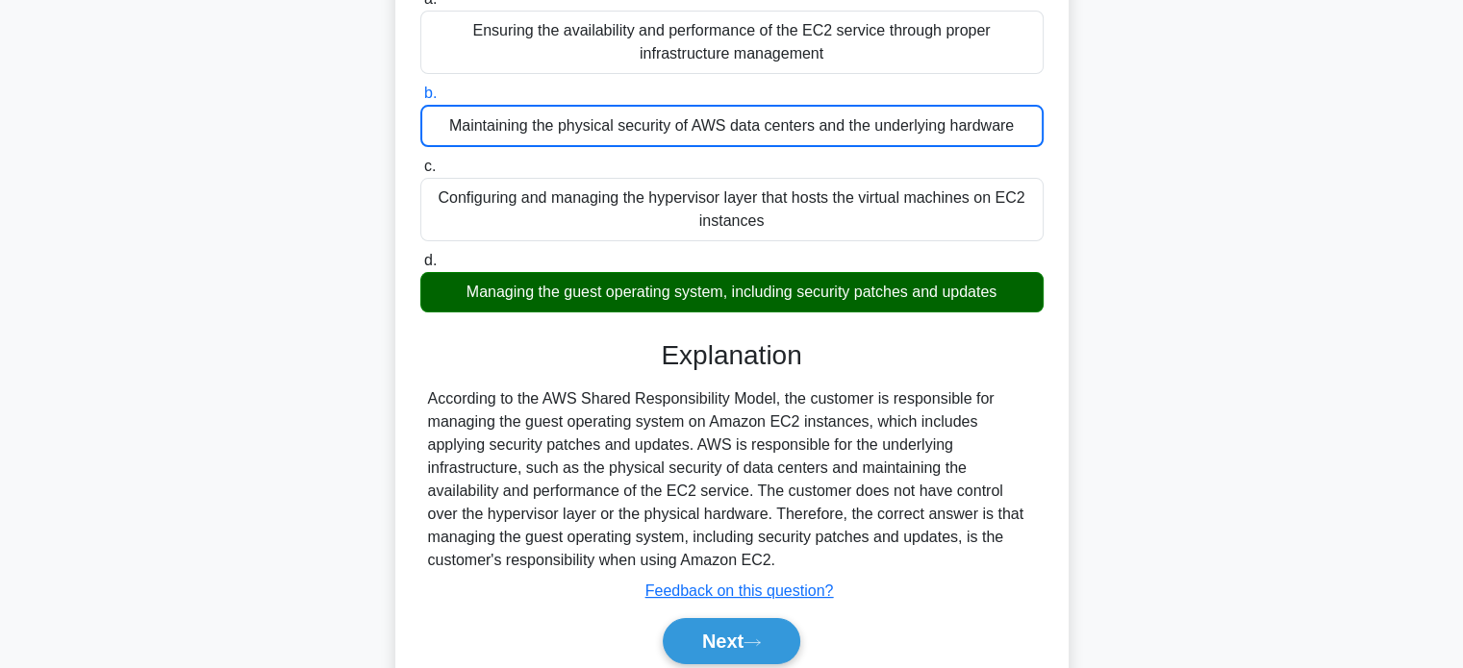
scroll to position [231, 0]
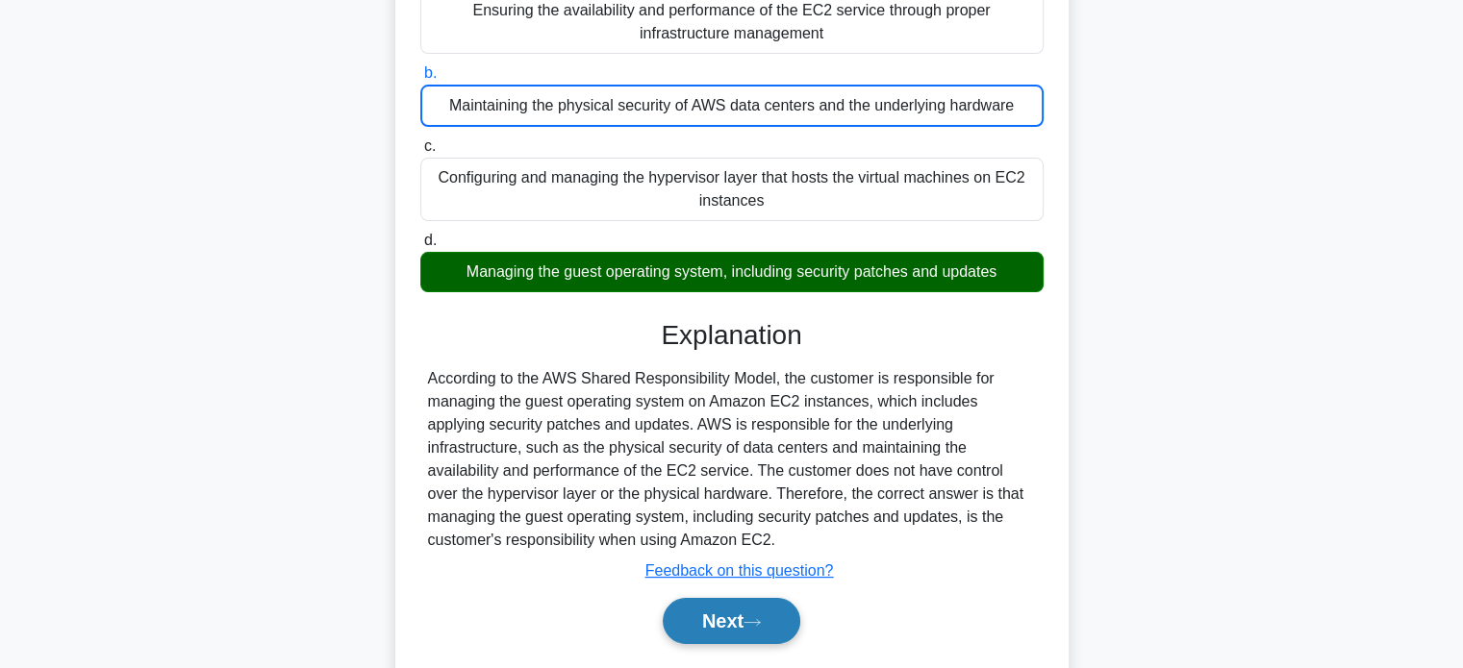
click at [760, 626] on button "Next" at bounding box center [732, 621] width 138 height 46
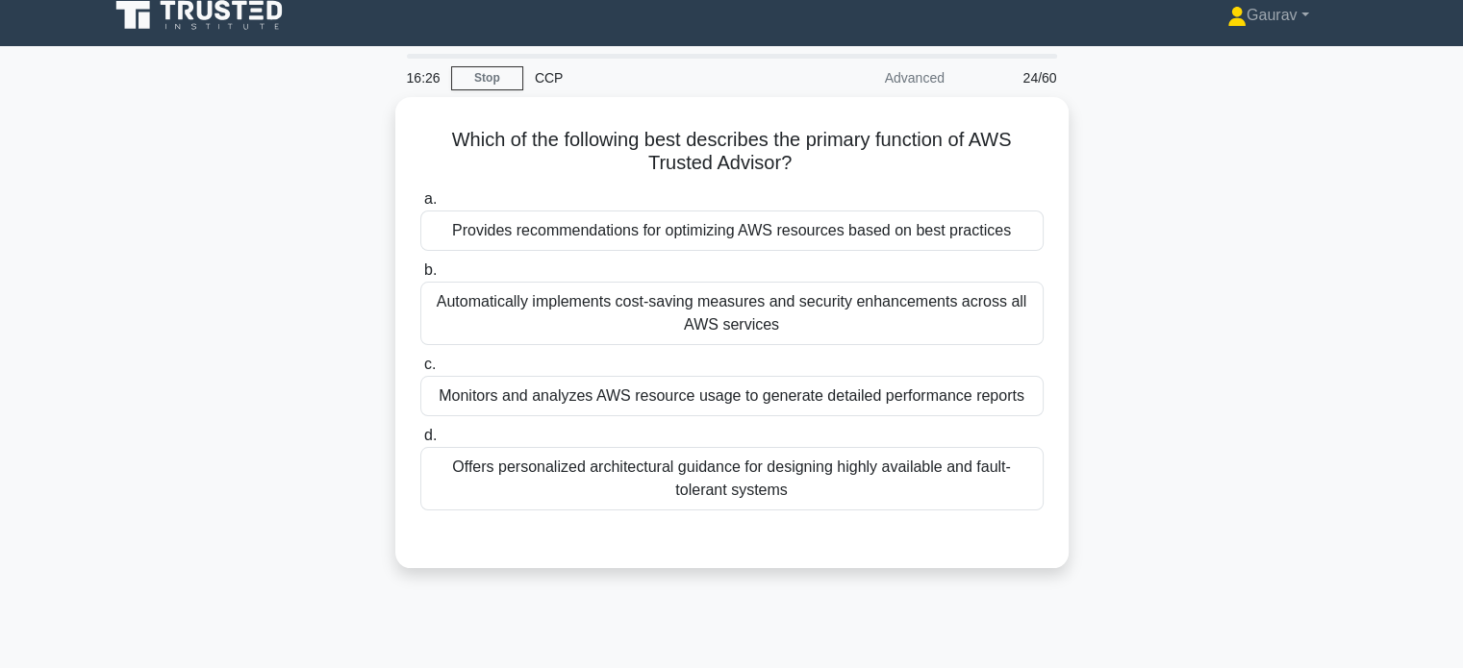
scroll to position [0, 0]
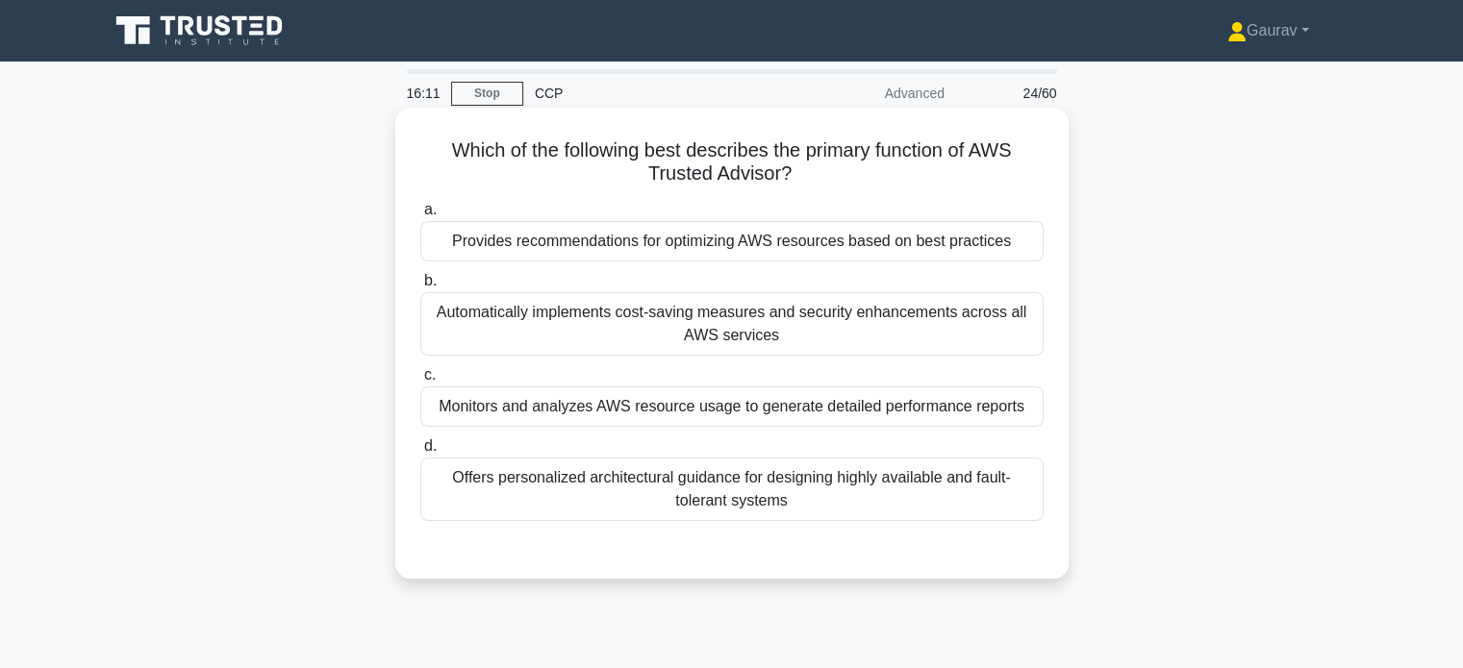
click at [785, 240] on div "Provides recommendations for optimizing AWS resources based on best practices" at bounding box center [731, 241] width 623 height 40
click at [420, 216] on input "a. Provides recommendations for optimizing AWS resources based on best practices" at bounding box center [420, 210] width 0 height 13
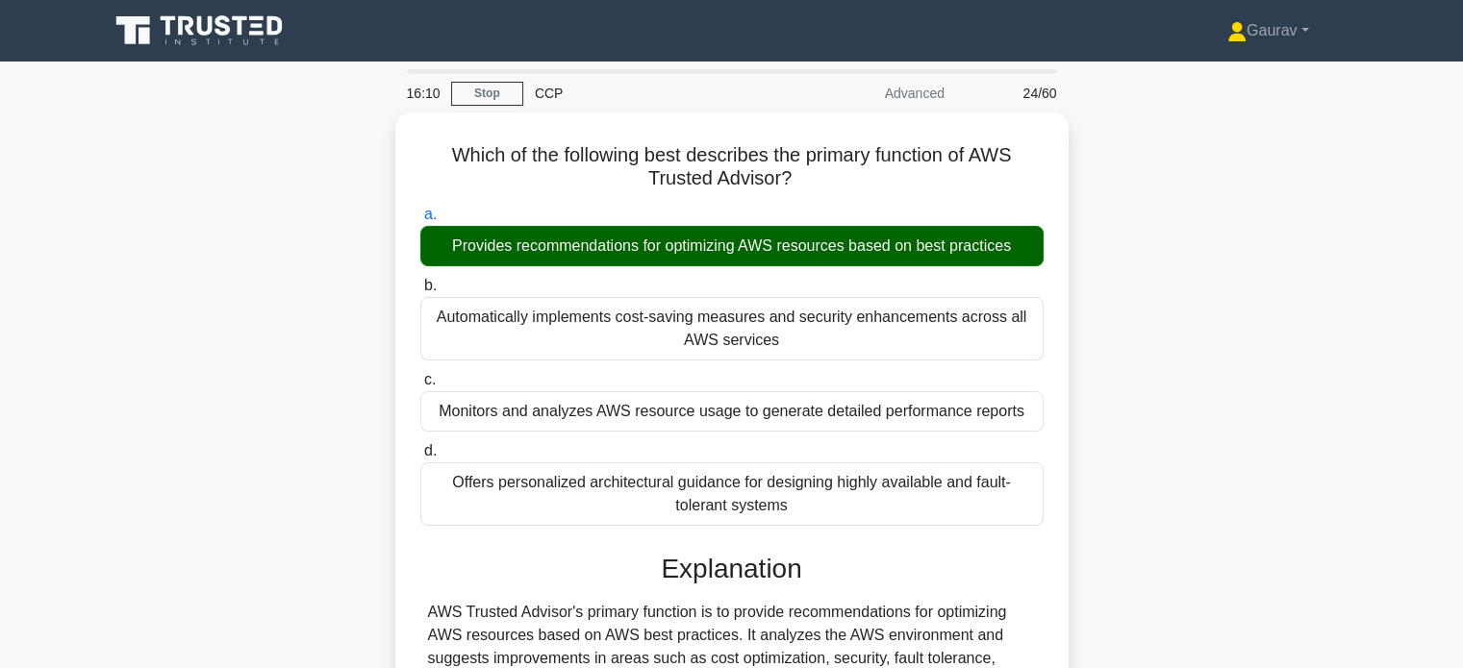
click at [126, 363] on div "Which of the following best describes the primary function of AWS Trusted Advis…" at bounding box center [731, 518] width 1269 height 811
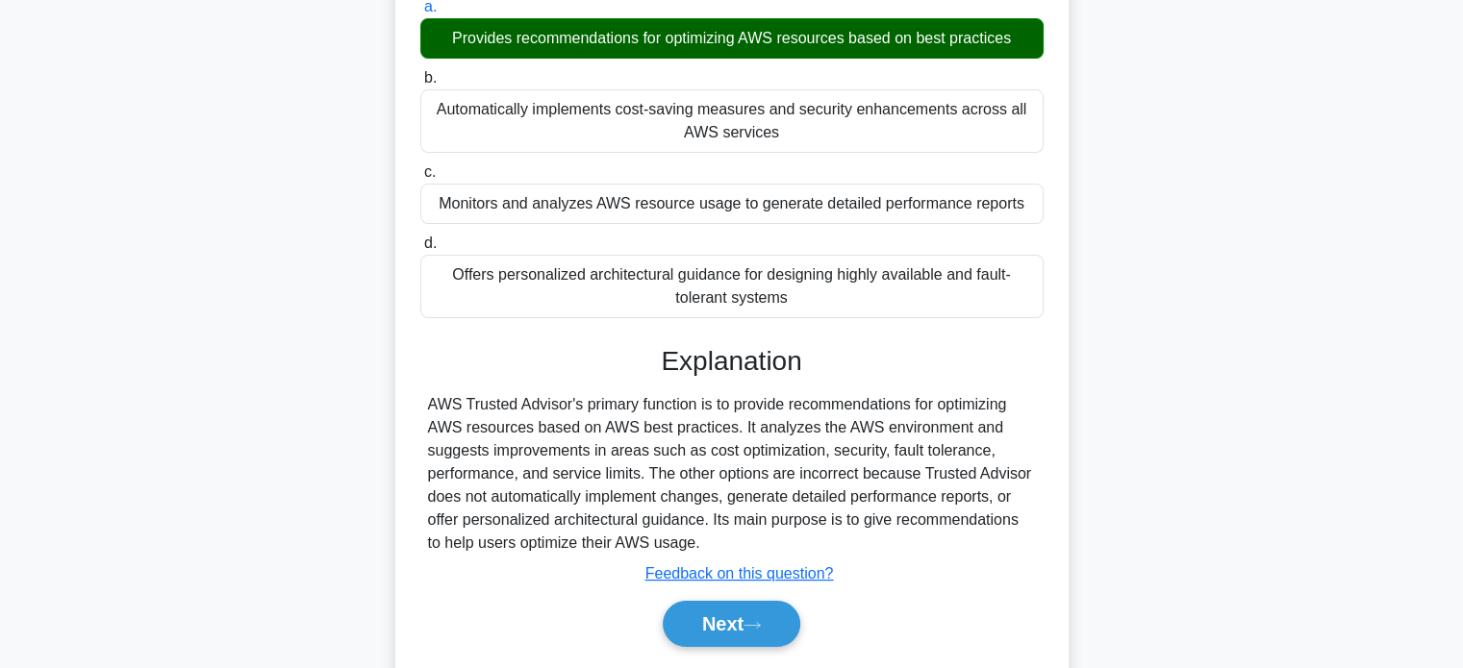
scroll to position [308, 0]
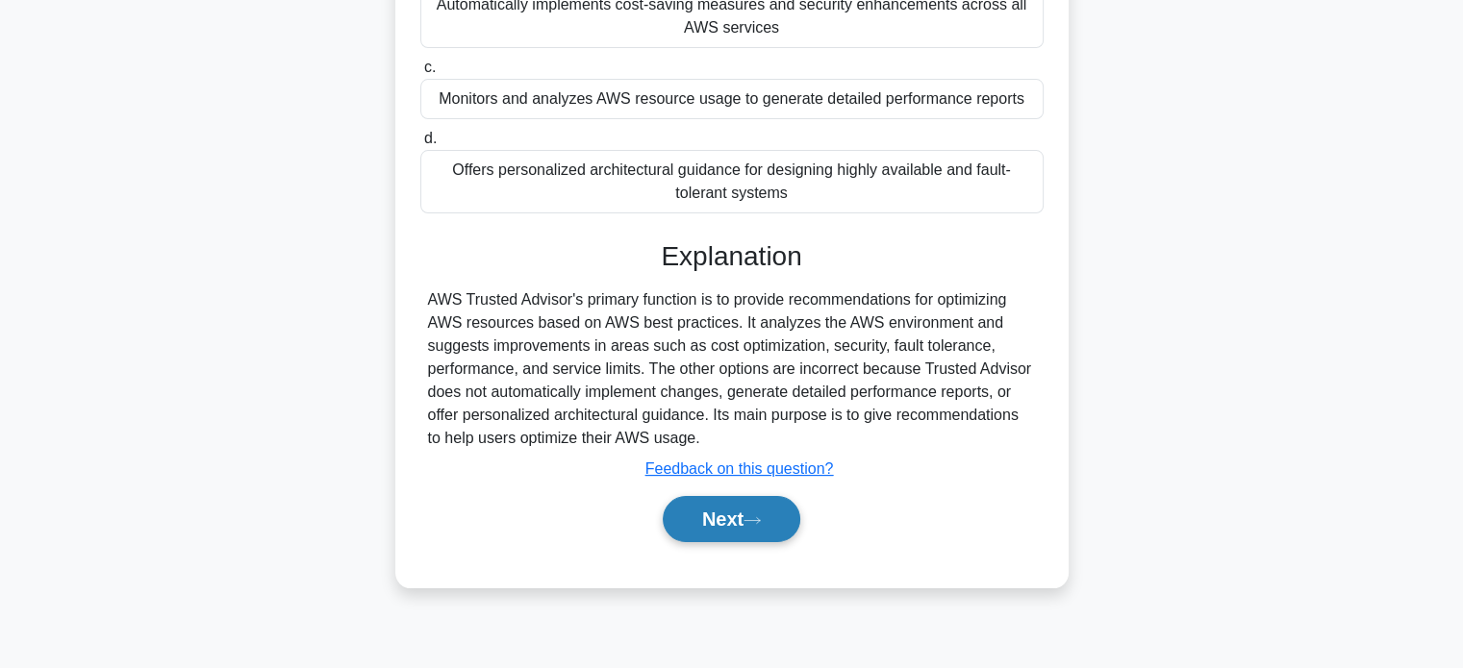
click at [746, 526] on button "Next" at bounding box center [732, 519] width 138 height 46
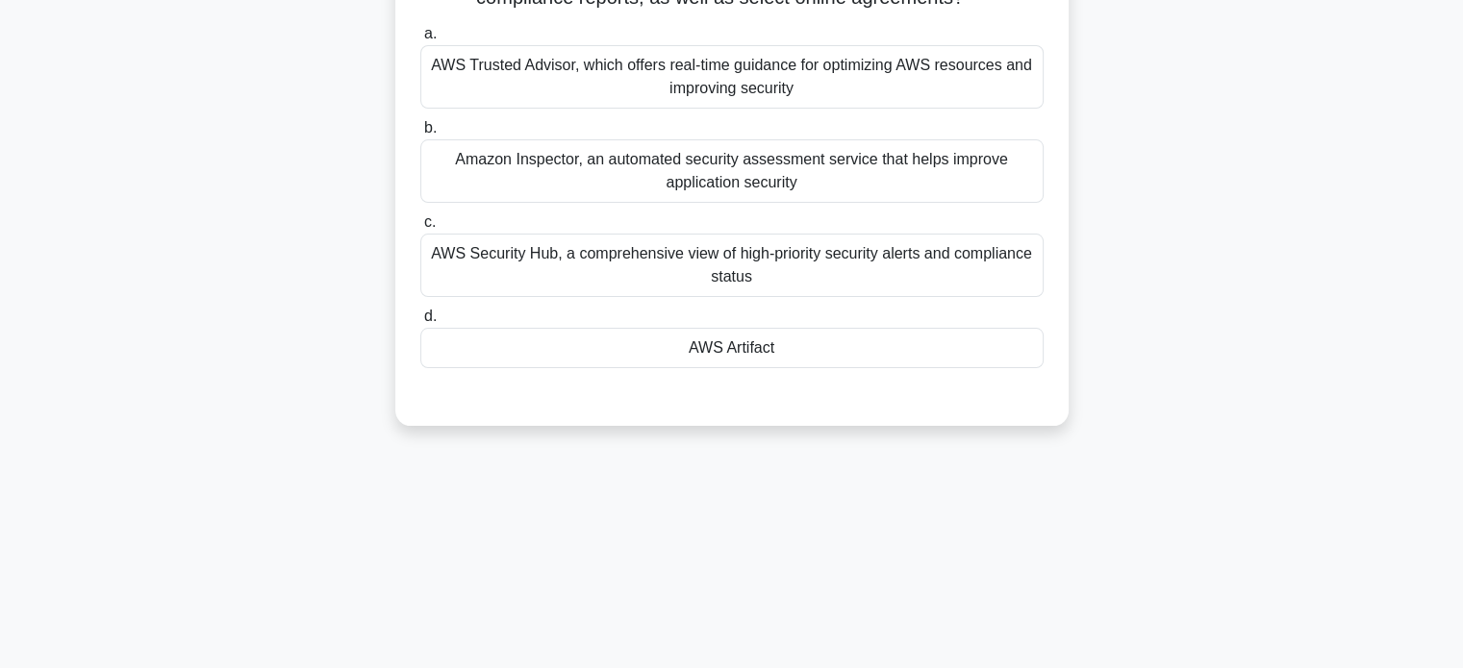
scroll to position [0, 0]
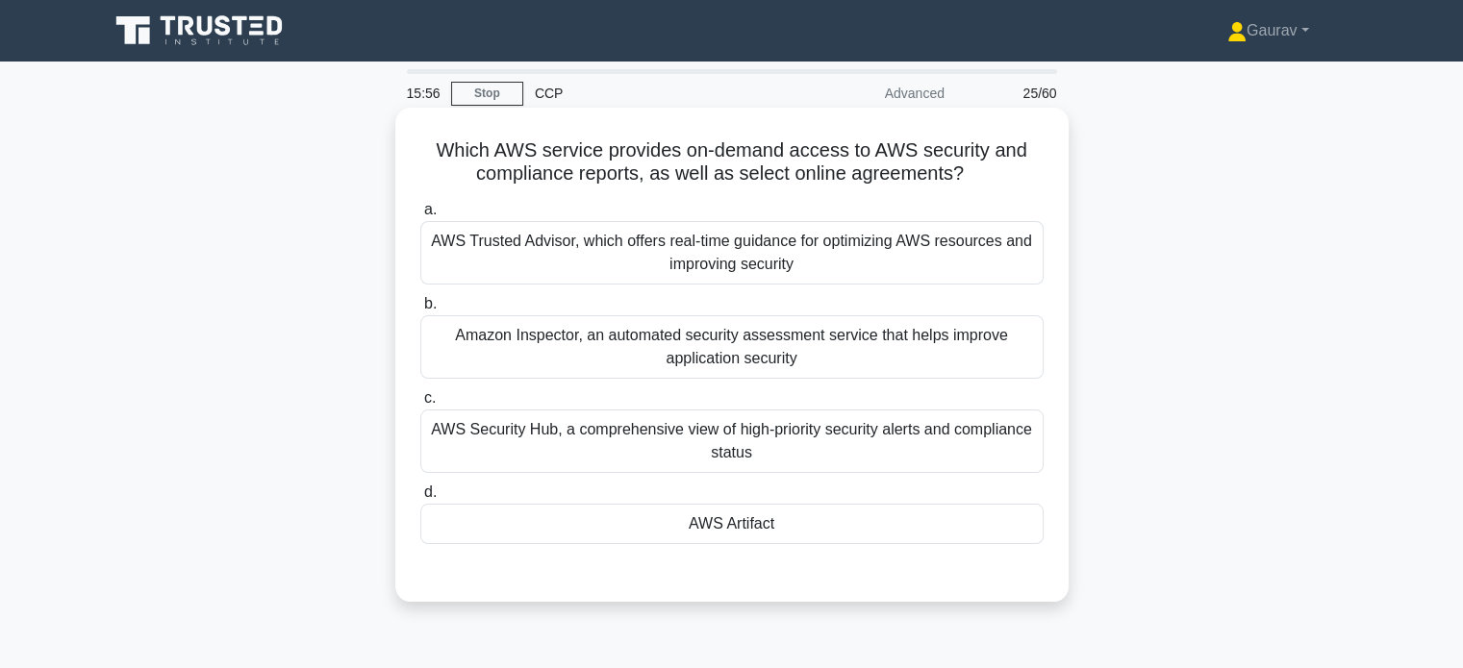
click at [762, 514] on div "AWS Artifact" at bounding box center [731, 524] width 623 height 40
click at [420, 499] on input "d. AWS Artifact" at bounding box center [420, 493] width 0 height 13
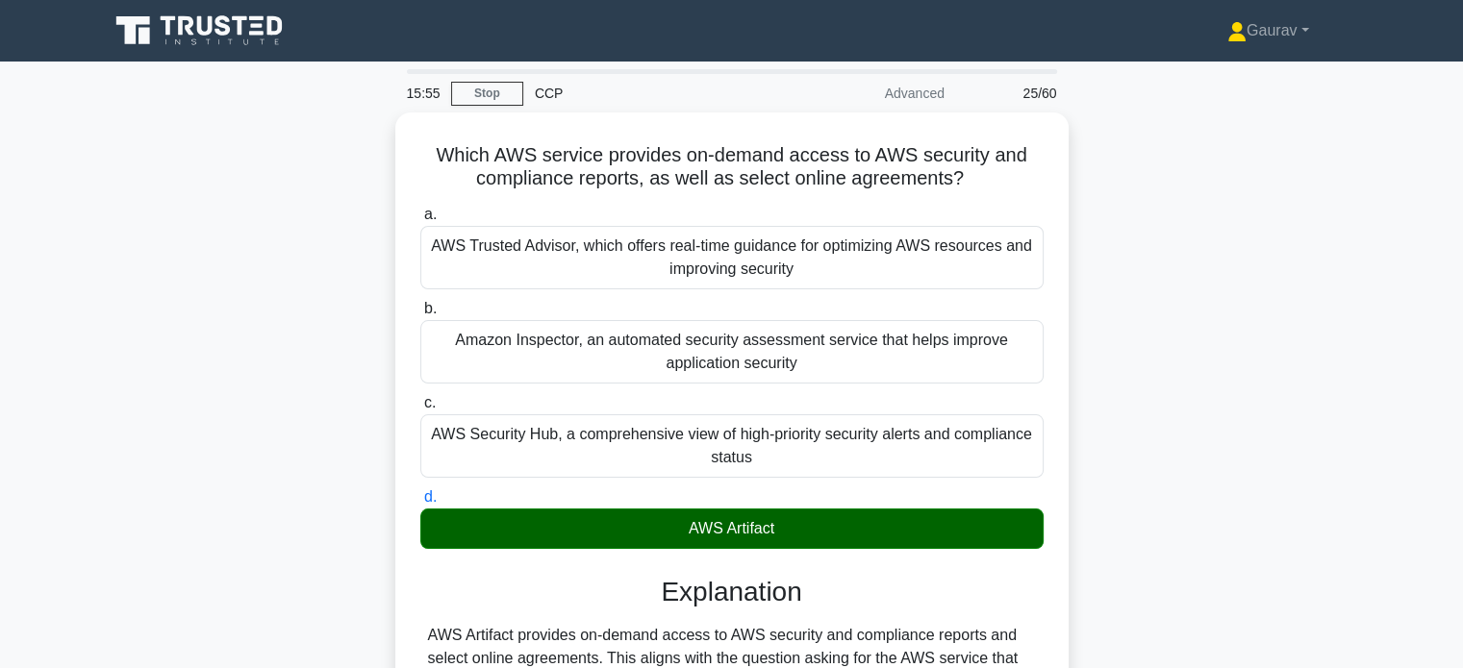
click at [259, 364] on div "Which AWS service provides on-demand access to AWS security and compliance repo…" at bounding box center [731, 564] width 1269 height 903
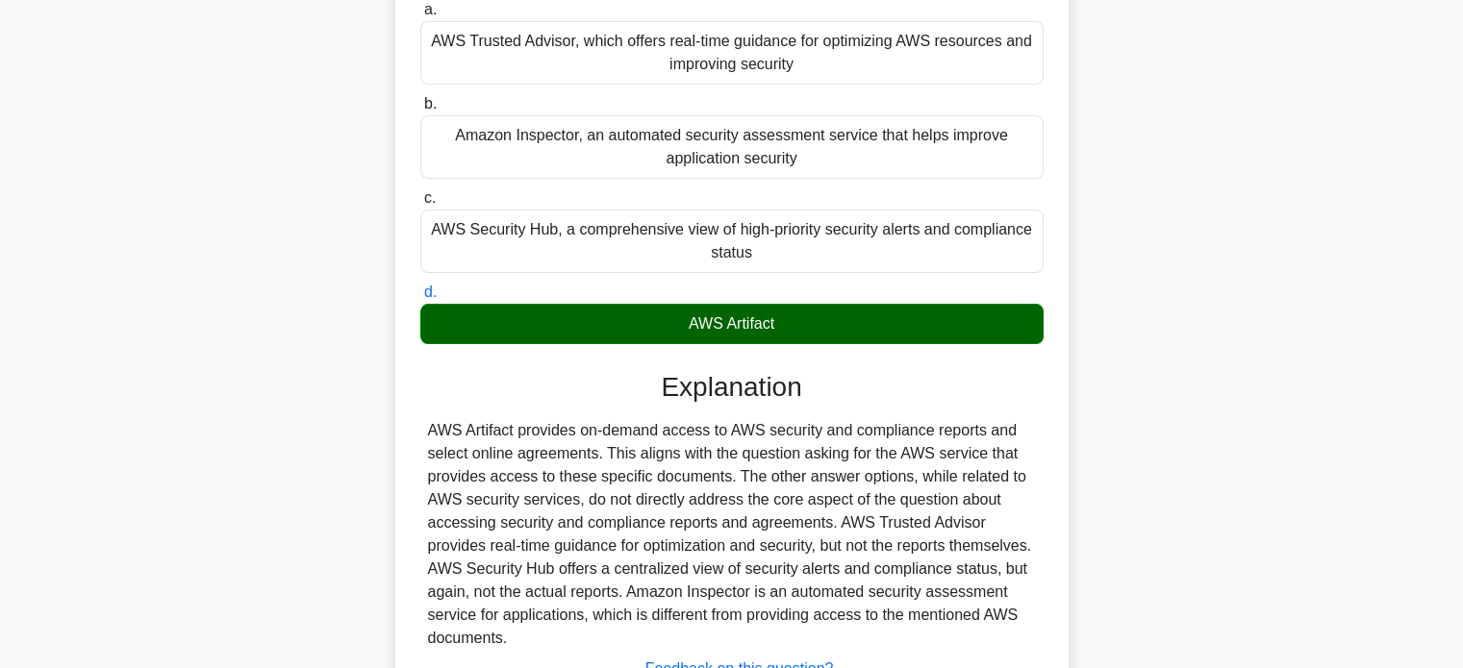
scroll to position [346, 0]
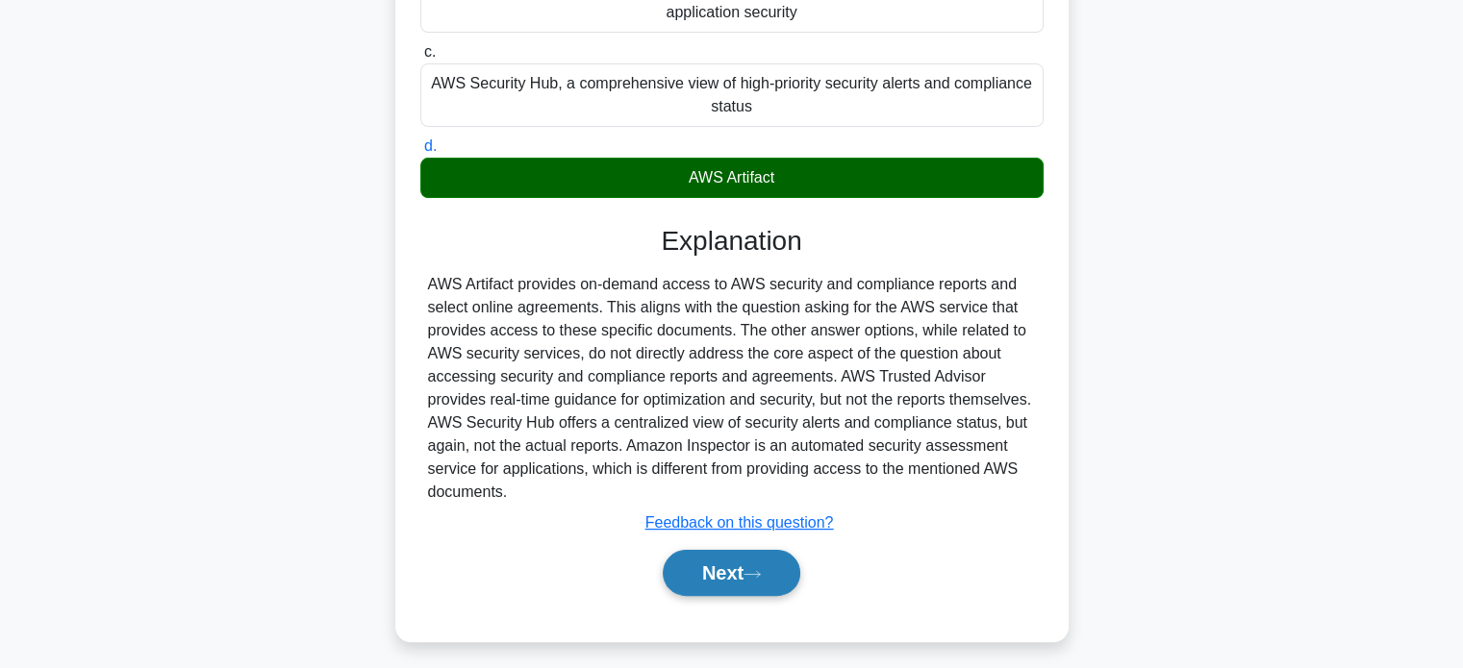
click at [722, 572] on button "Next" at bounding box center [732, 573] width 138 height 46
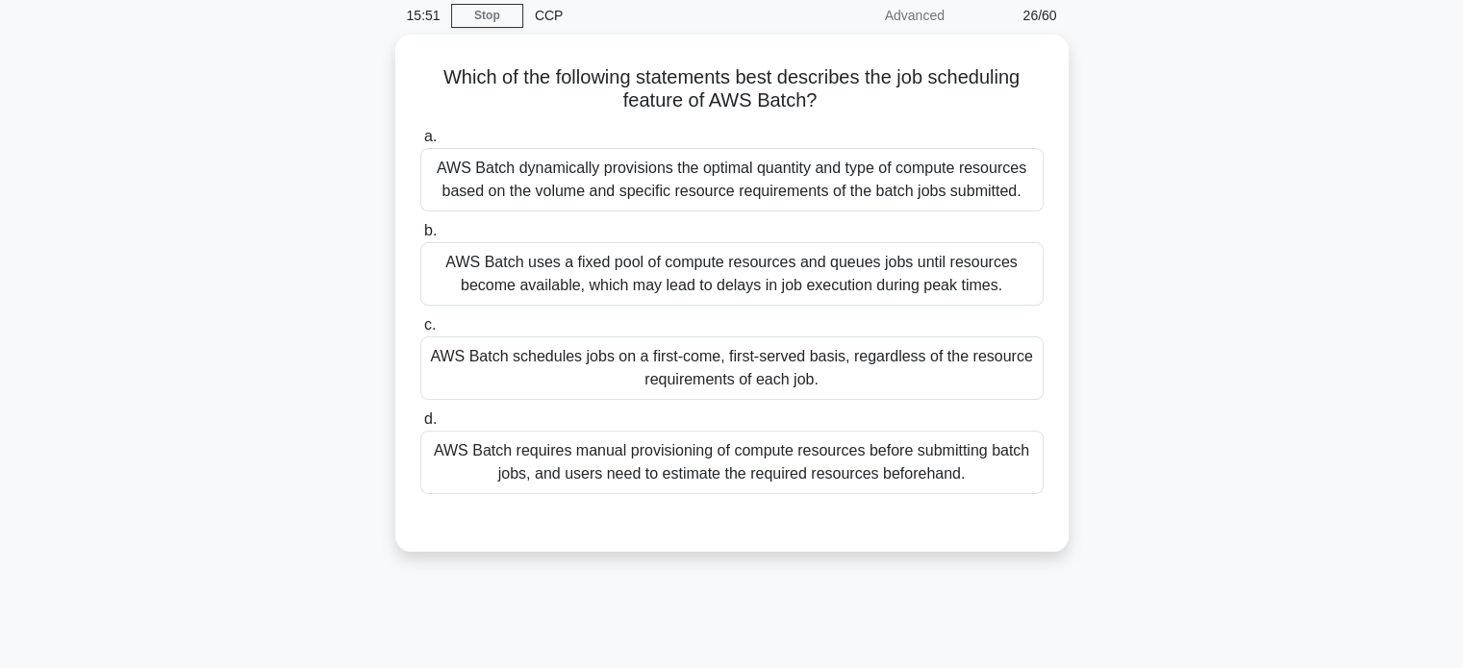
scroll to position [38, 0]
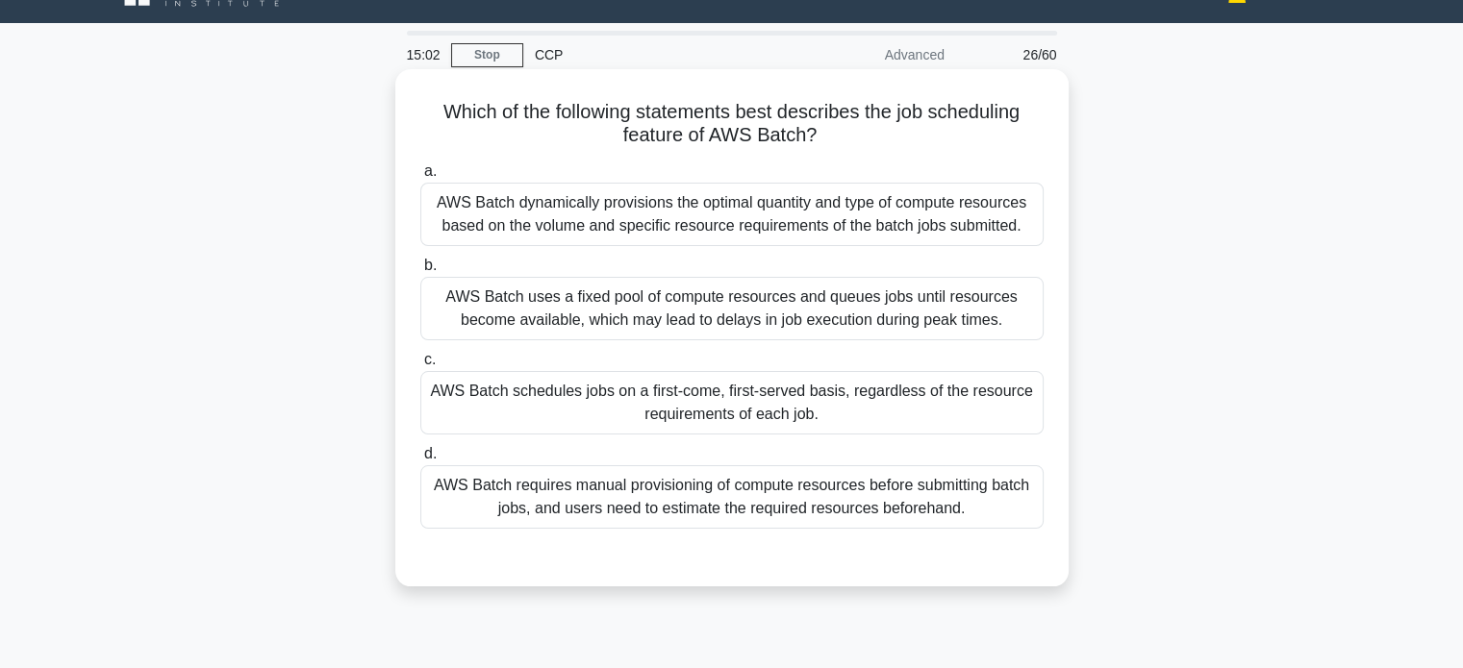
click at [696, 219] on div "AWS Batch dynamically provisions the optimal quantity and type of compute resou…" at bounding box center [731, 214] width 623 height 63
click at [420, 178] on input "a. AWS Batch dynamically provisions the optimal quantity and type of compute re…" at bounding box center [420, 171] width 0 height 13
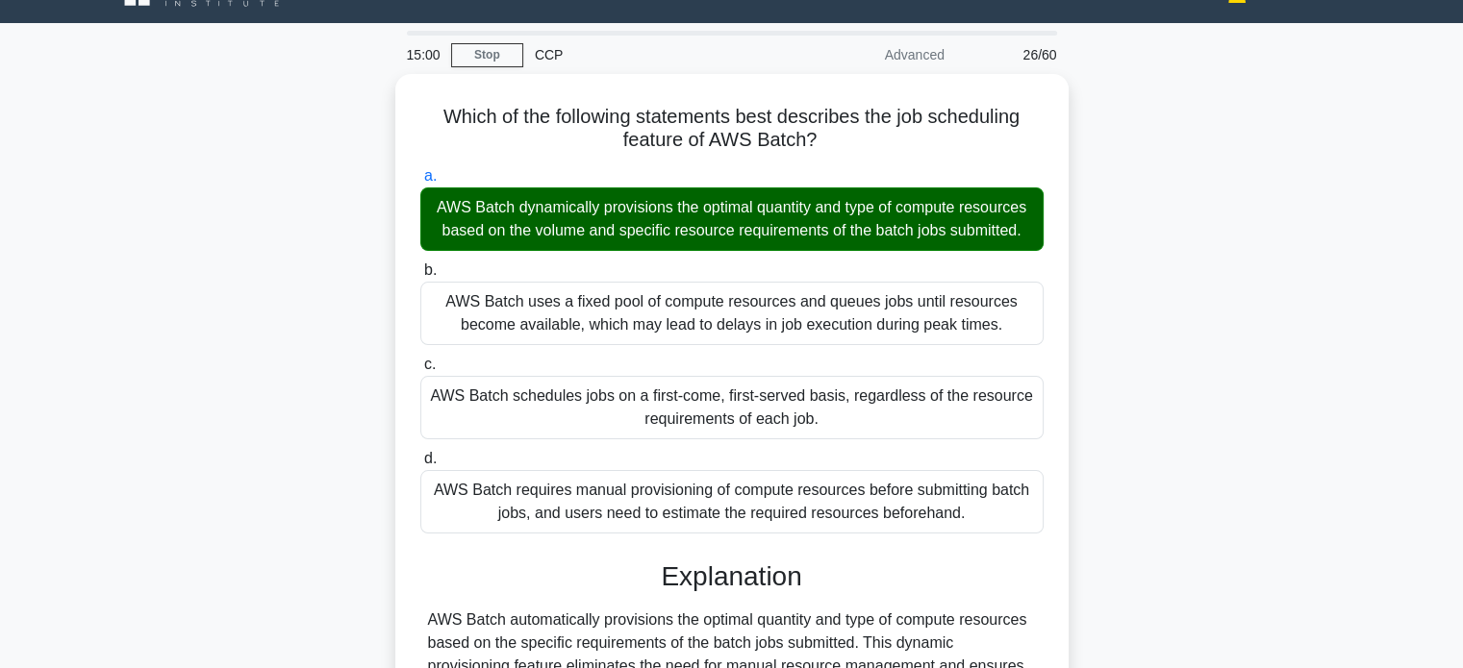
click at [282, 370] on div "Which of the following statements best describes the job scheduling feature of …" at bounding box center [731, 502] width 1269 height 857
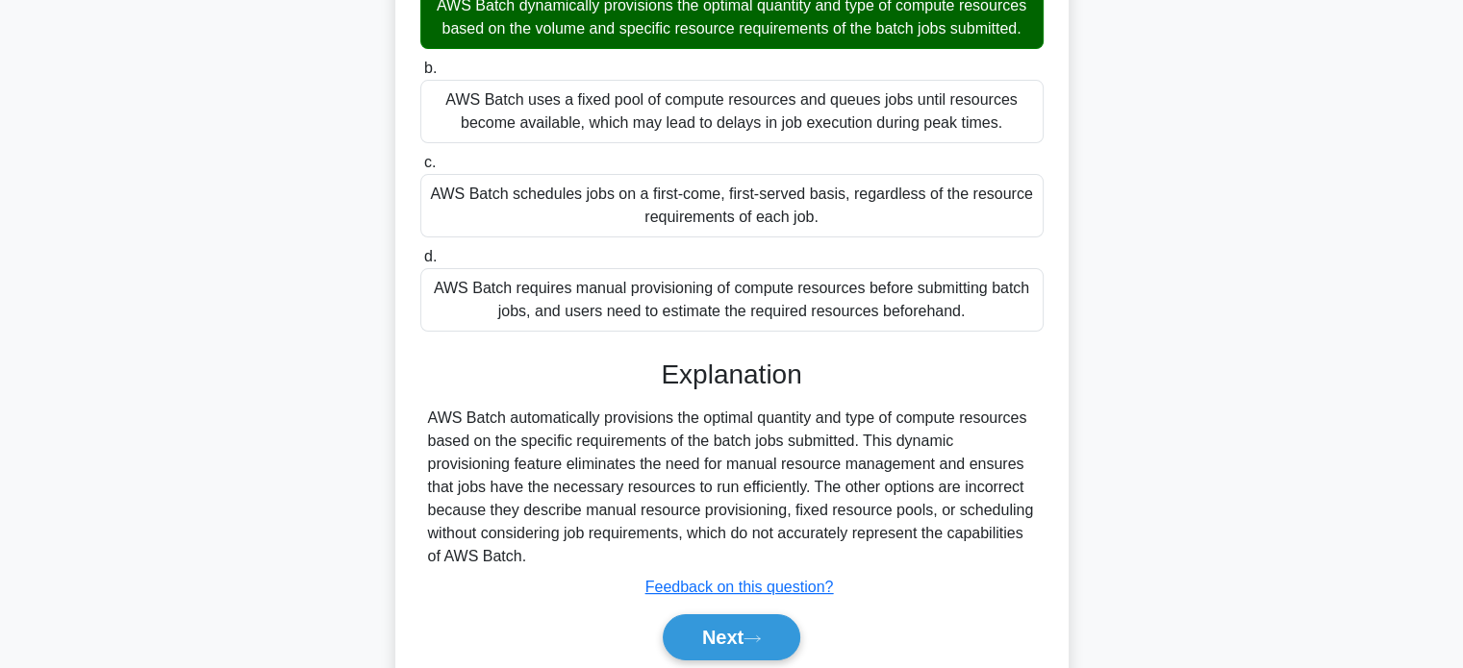
scroll to position [346, 0]
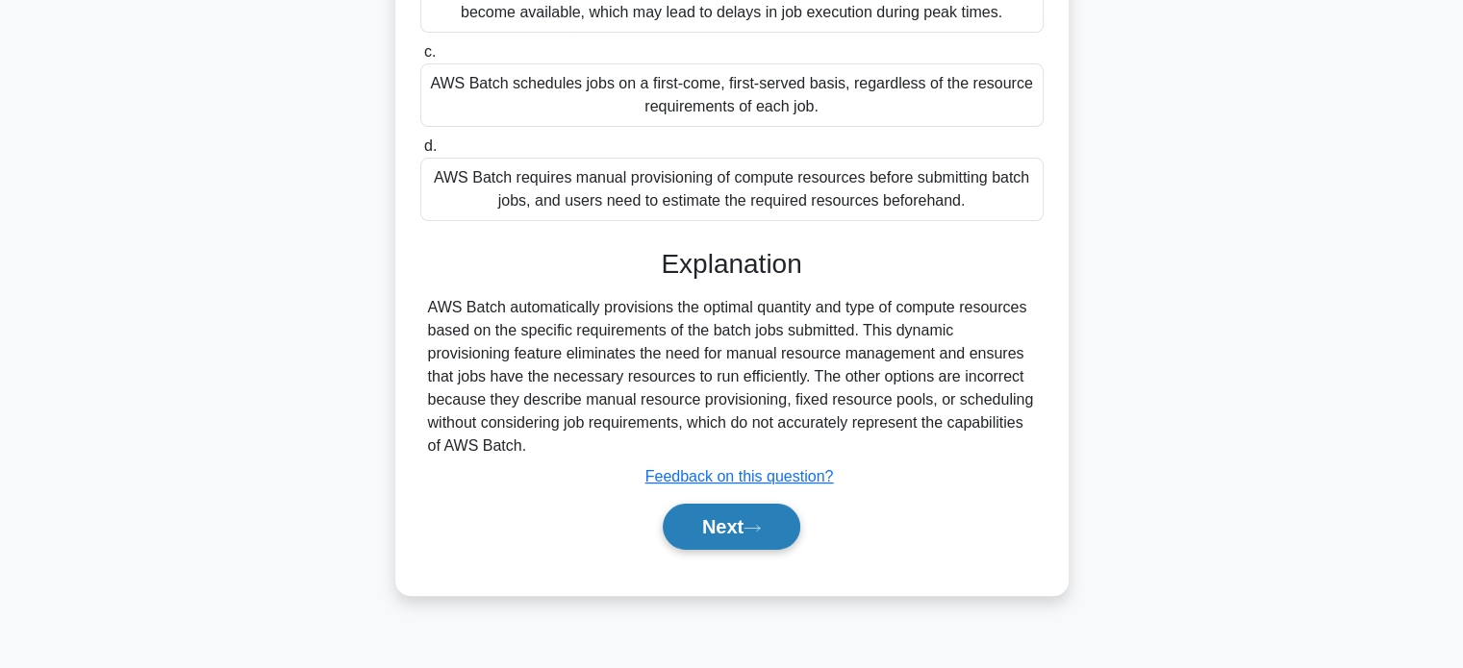
click at [713, 541] on button "Next" at bounding box center [732, 527] width 138 height 46
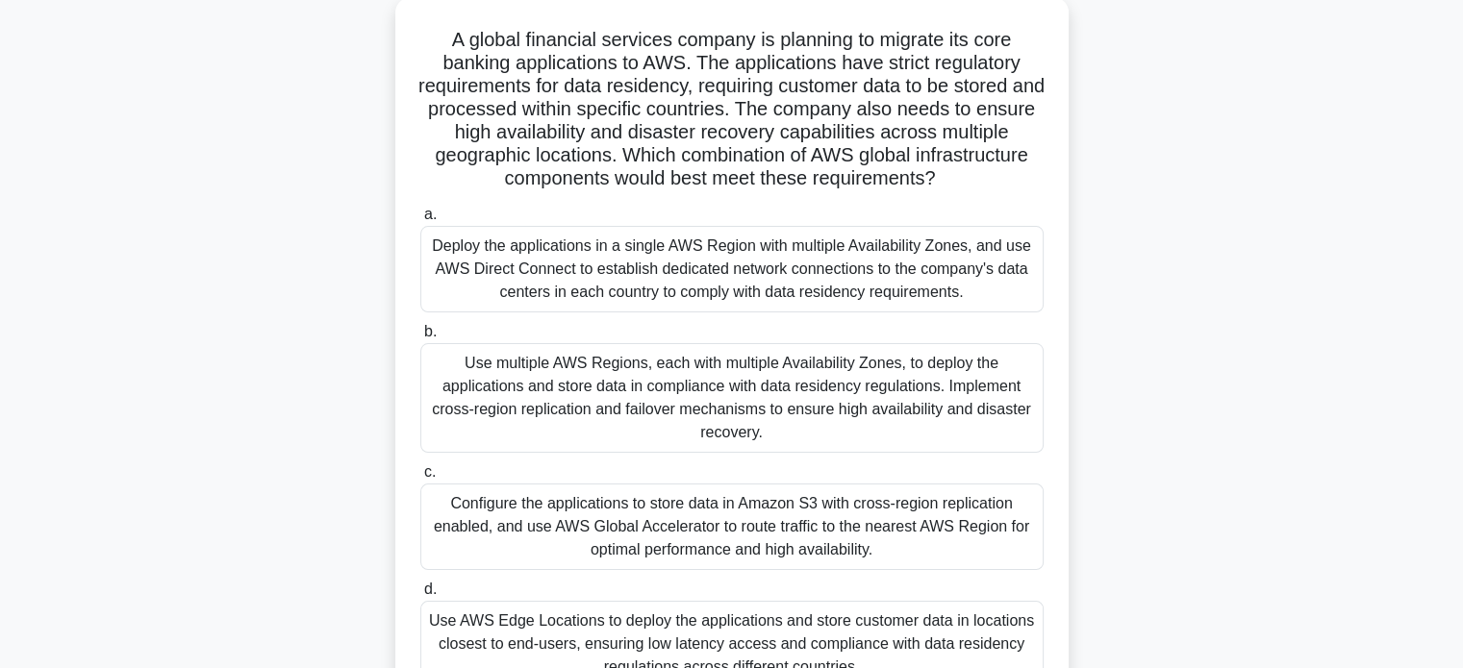
scroll to position [154, 0]
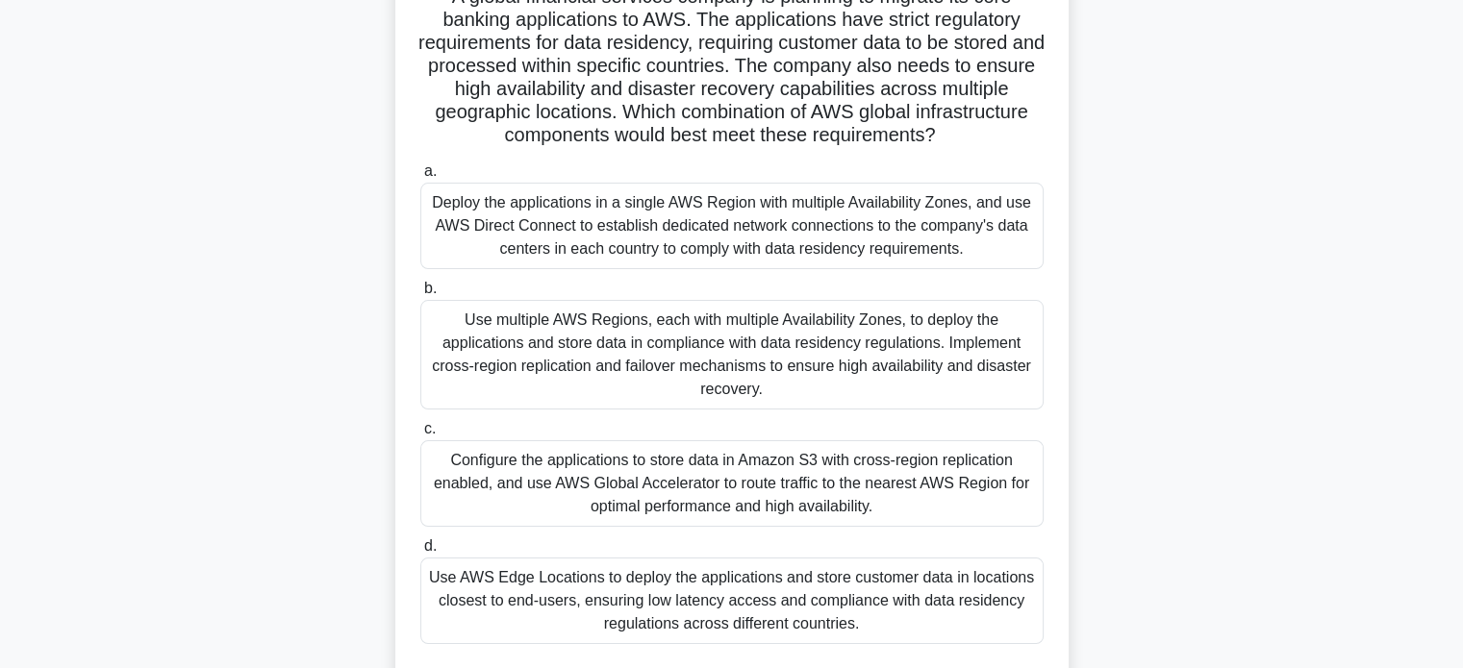
click at [861, 230] on div "Deploy the applications in a single AWS Region with multiple Availability Zones…" at bounding box center [731, 226] width 623 height 87
click at [420, 178] on input "a. Deploy the applications in a single AWS Region with multiple Availability Zo…" at bounding box center [420, 171] width 0 height 13
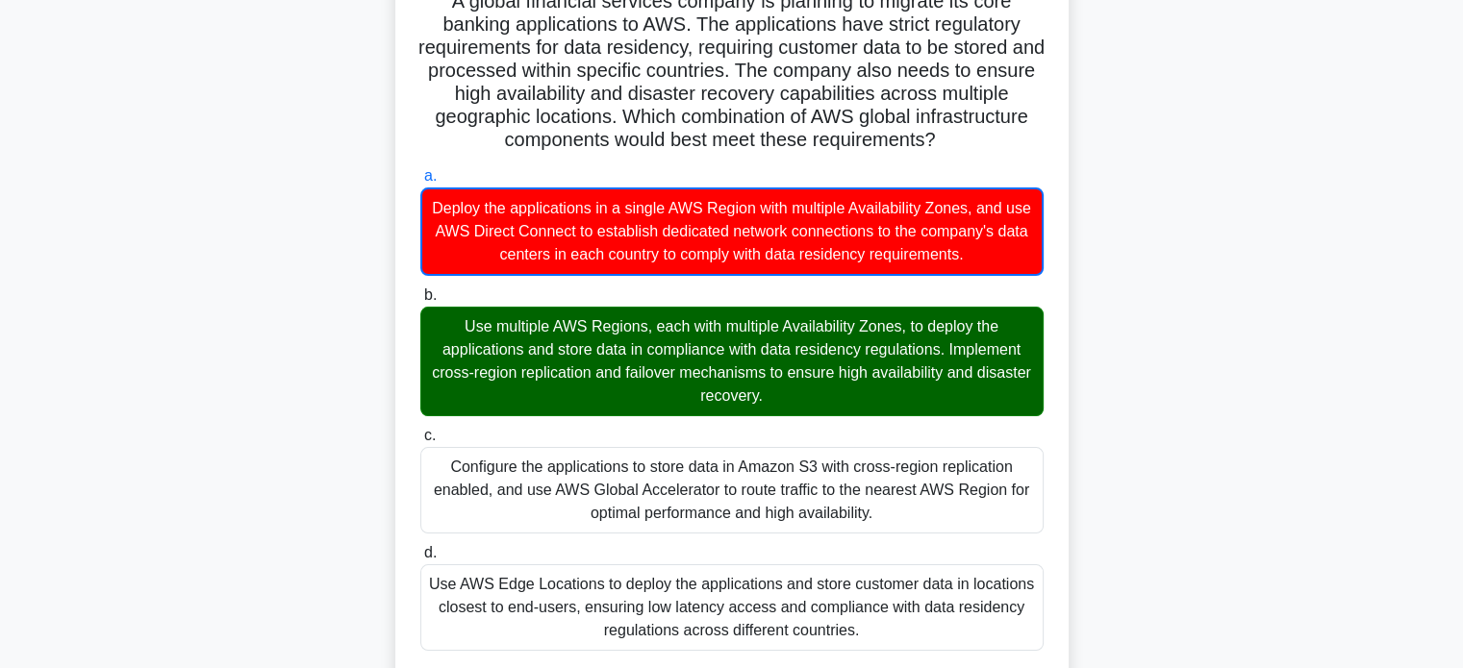
click at [356, 351] on div "A global financial services company is planning to migrate its core banking app…" at bounding box center [731, 561] width 1269 height 1205
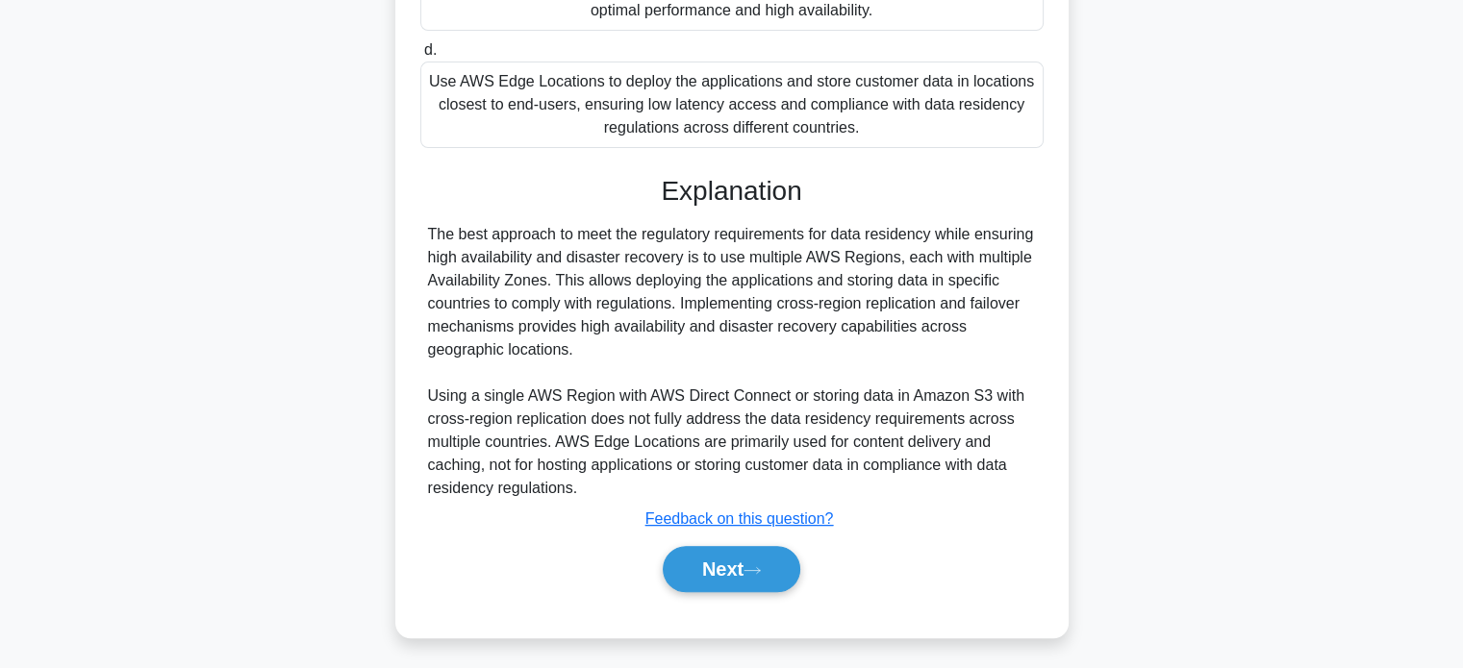
scroll to position [656, 0]
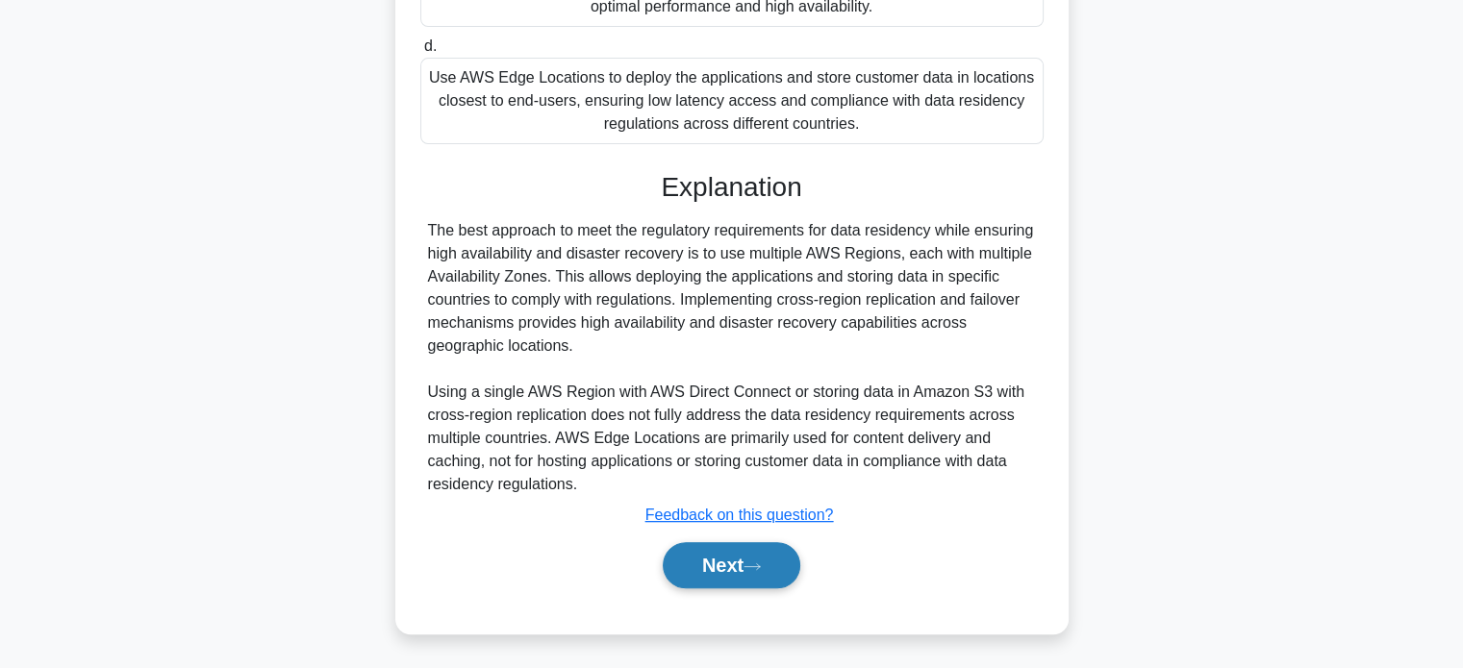
click at [725, 555] on button "Next" at bounding box center [732, 565] width 138 height 46
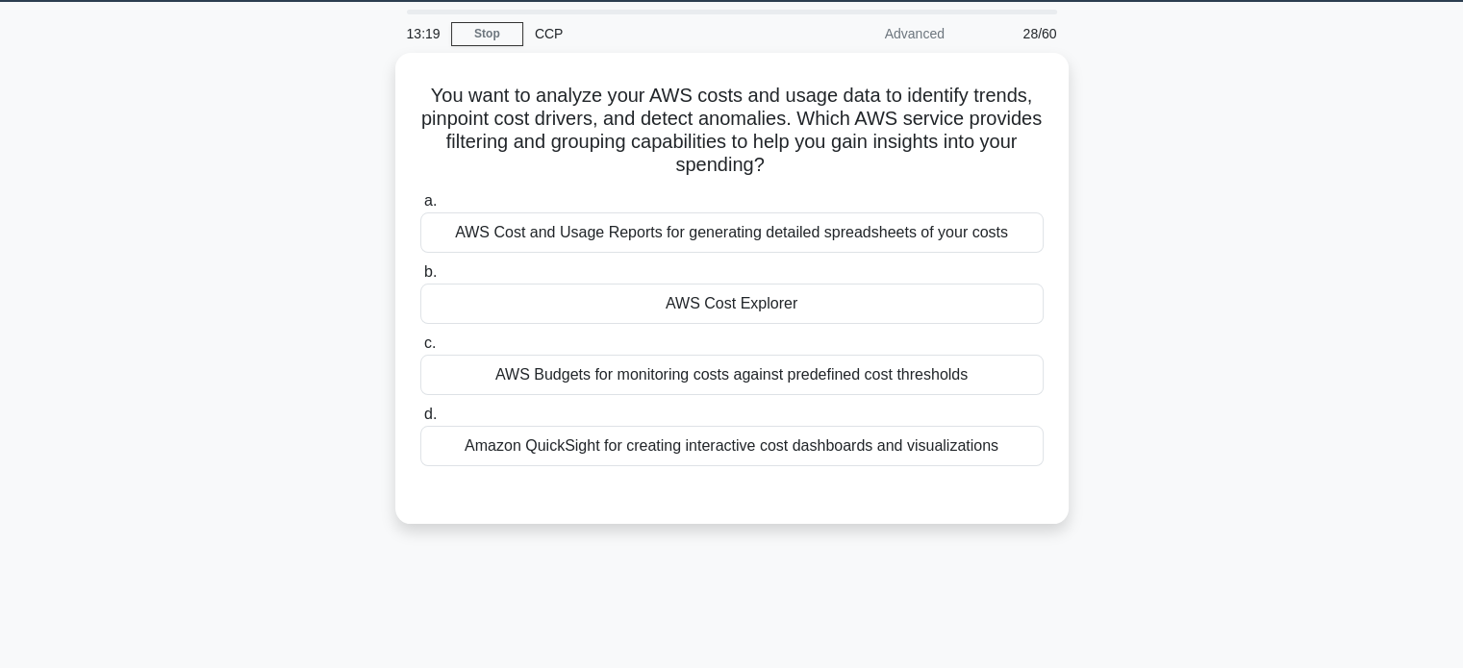
scroll to position [63, 0]
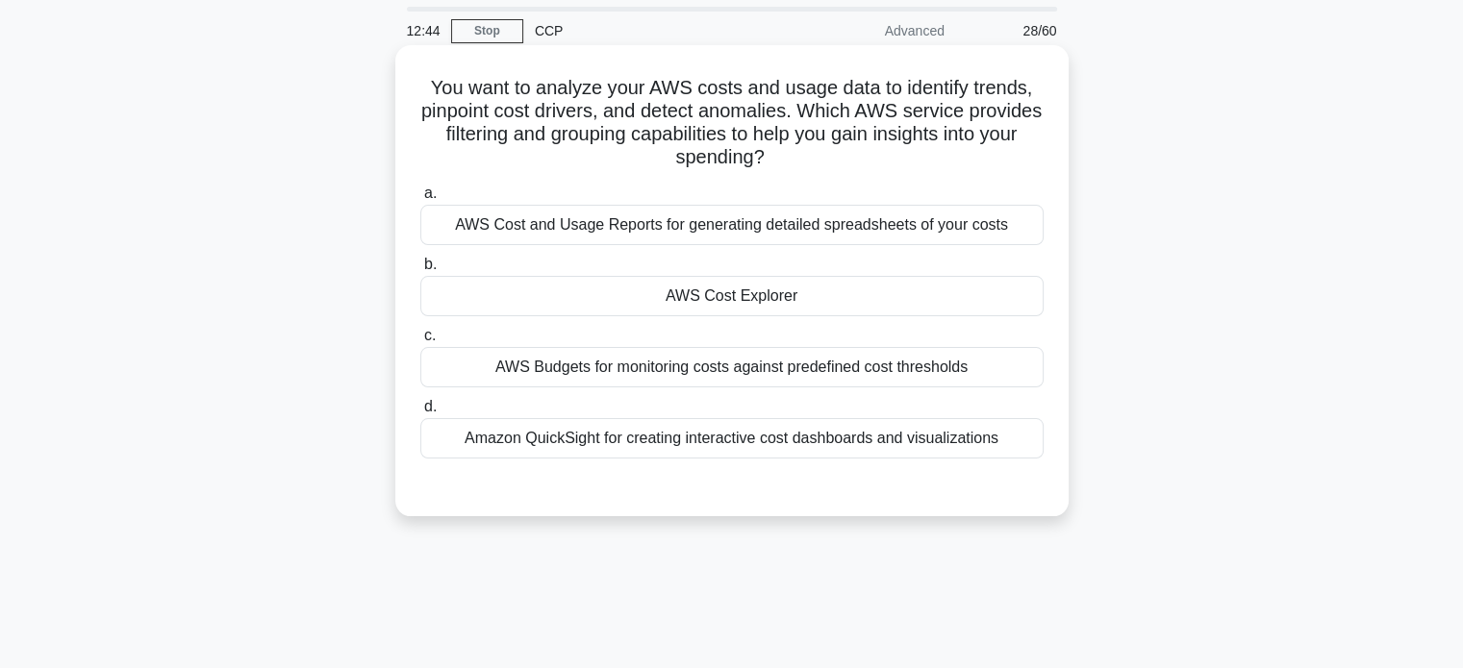
click at [792, 230] on div "AWS Cost and Usage Reports for generating detailed spreadsheets of your costs" at bounding box center [731, 225] width 623 height 40
click at [420, 200] on input "a. AWS Cost and Usage Reports for generating detailed spreadsheets of your costs" at bounding box center [420, 194] width 0 height 13
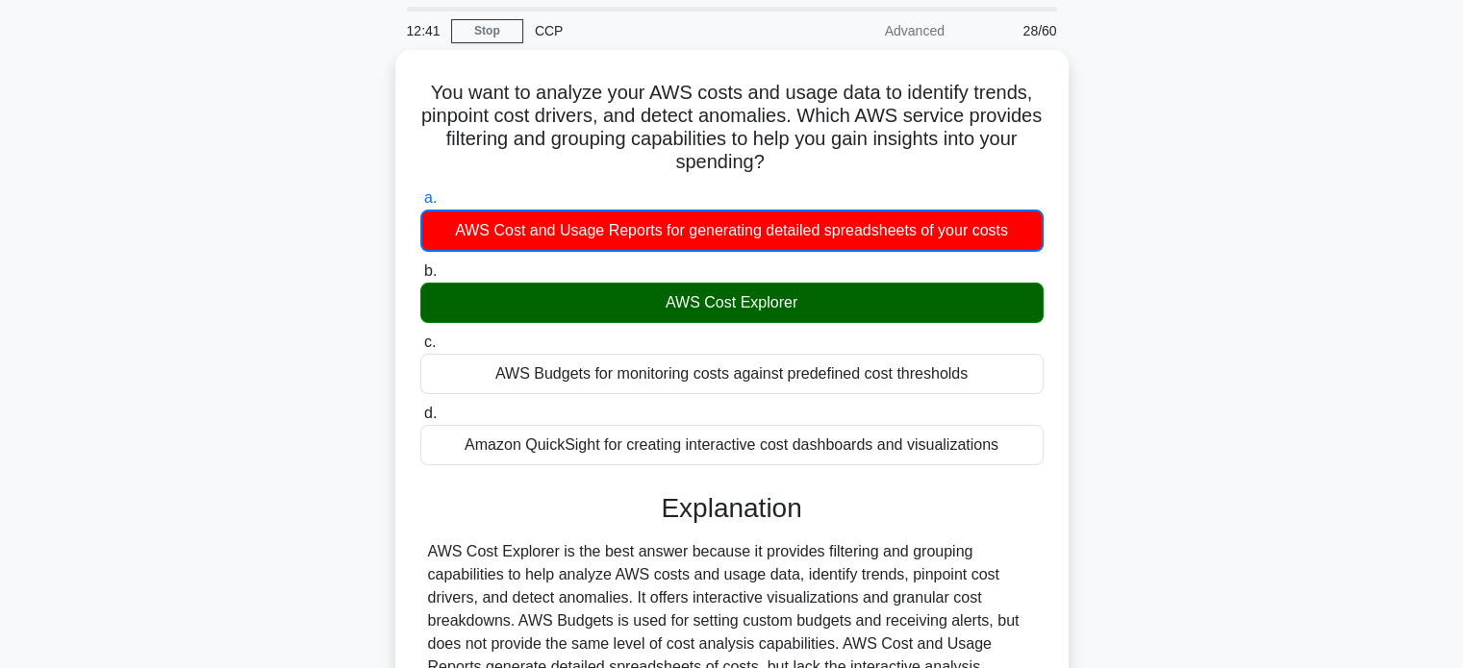
click at [316, 344] on div "You want to analyze your AWS costs and usage data to identify trends, pinpoint …" at bounding box center [731, 479] width 1269 height 859
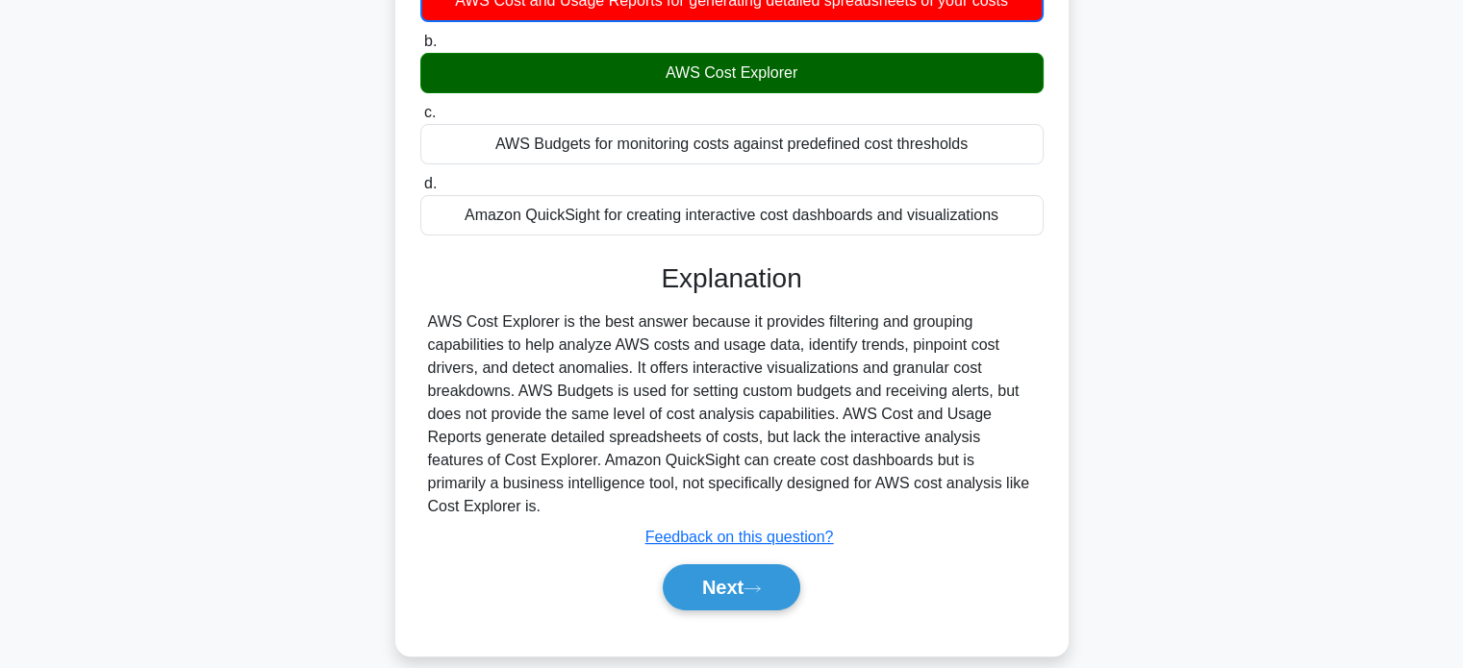
scroll to position [293, 0]
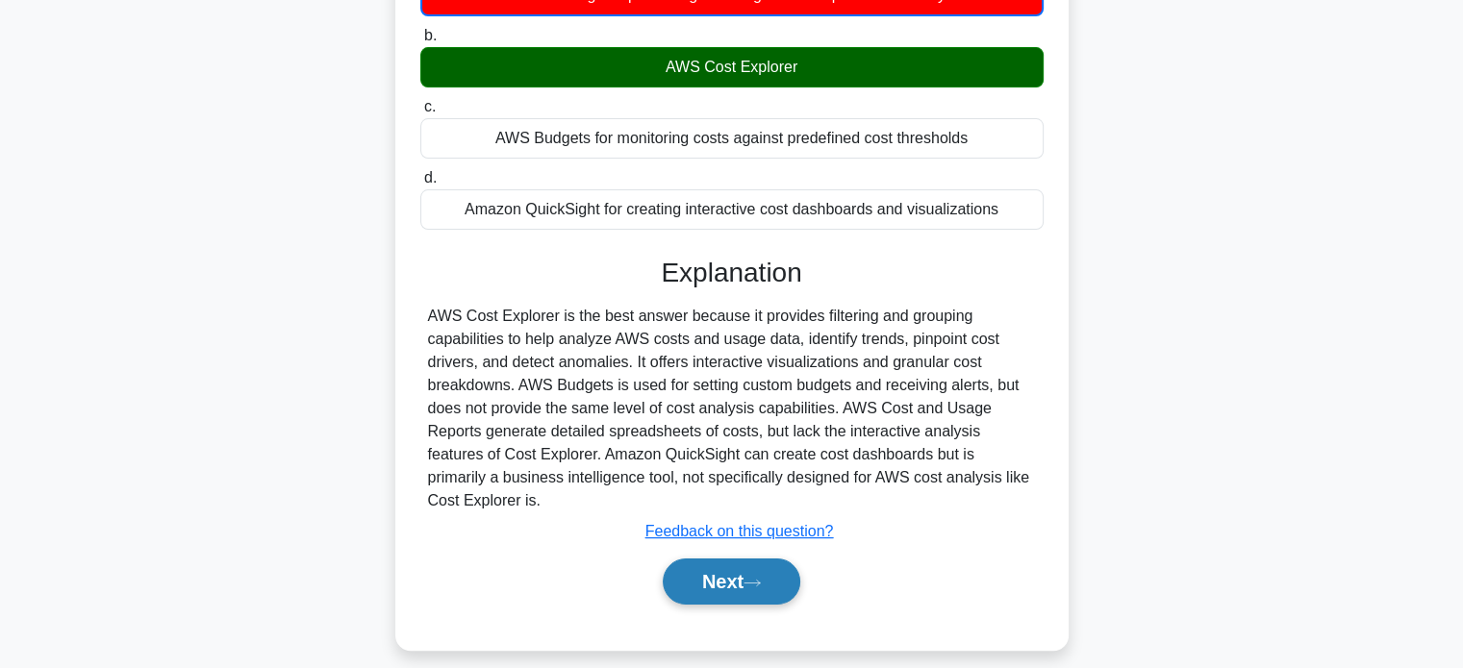
click at [730, 564] on button "Next" at bounding box center [732, 582] width 138 height 46
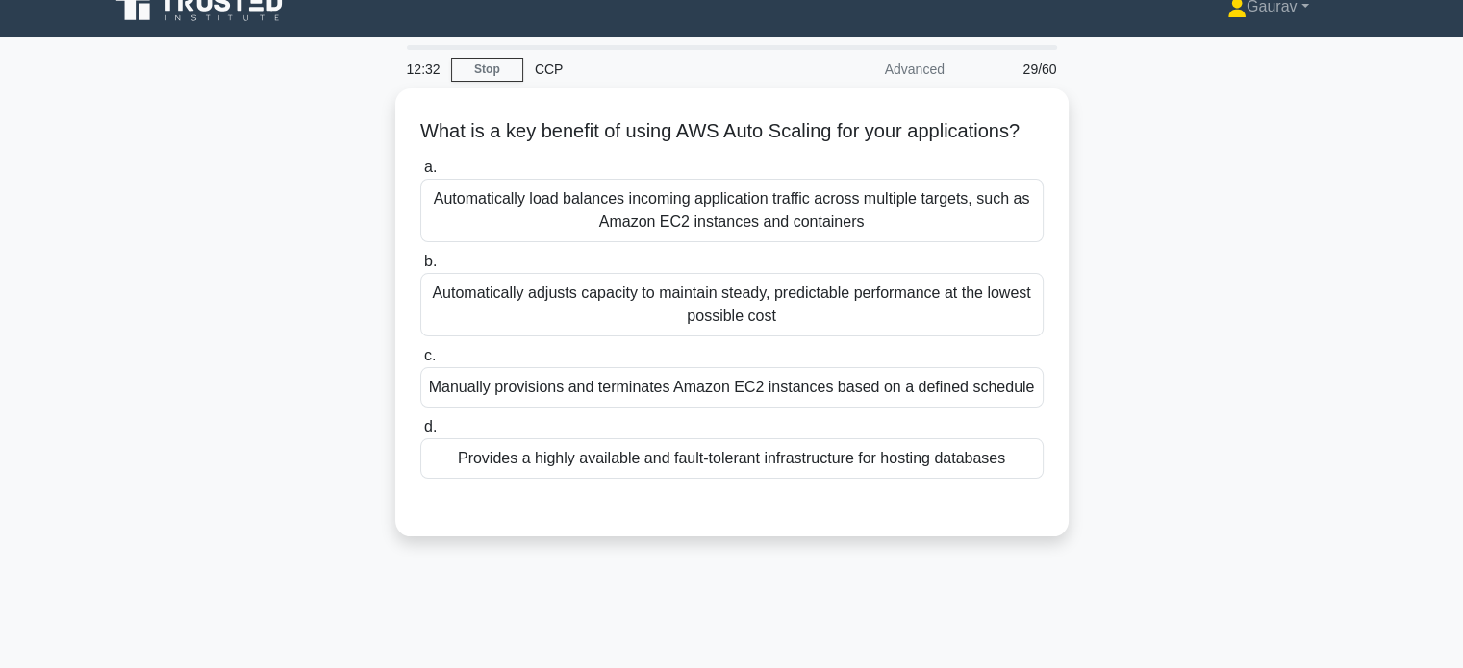
scroll to position [0, 0]
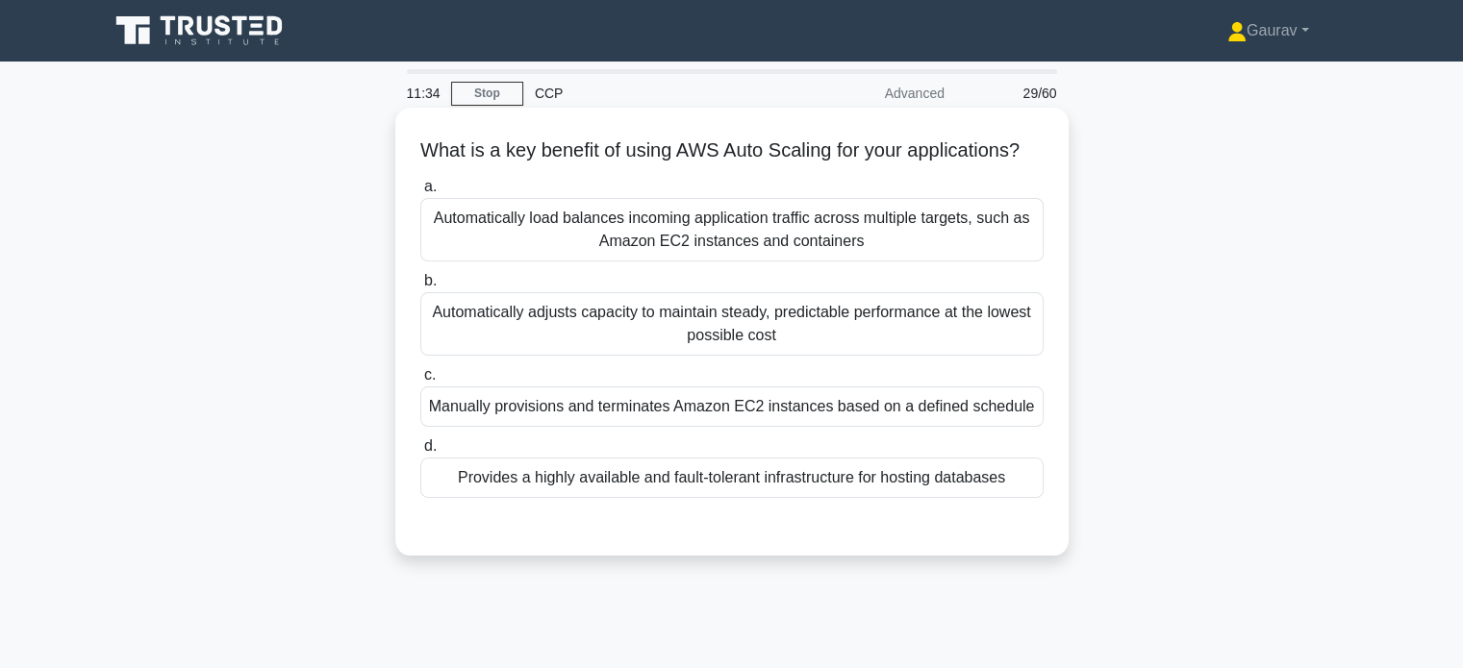
click at [691, 356] on div "Automatically adjusts capacity to maintain steady, predictable performance at t…" at bounding box center [731, 323] width 623 height 63
click at [420, 288] on input "b. Automatically adjusts capacity to maintain steady, predictable performance a…" at bounding box center [420, 281] width 0 height 13
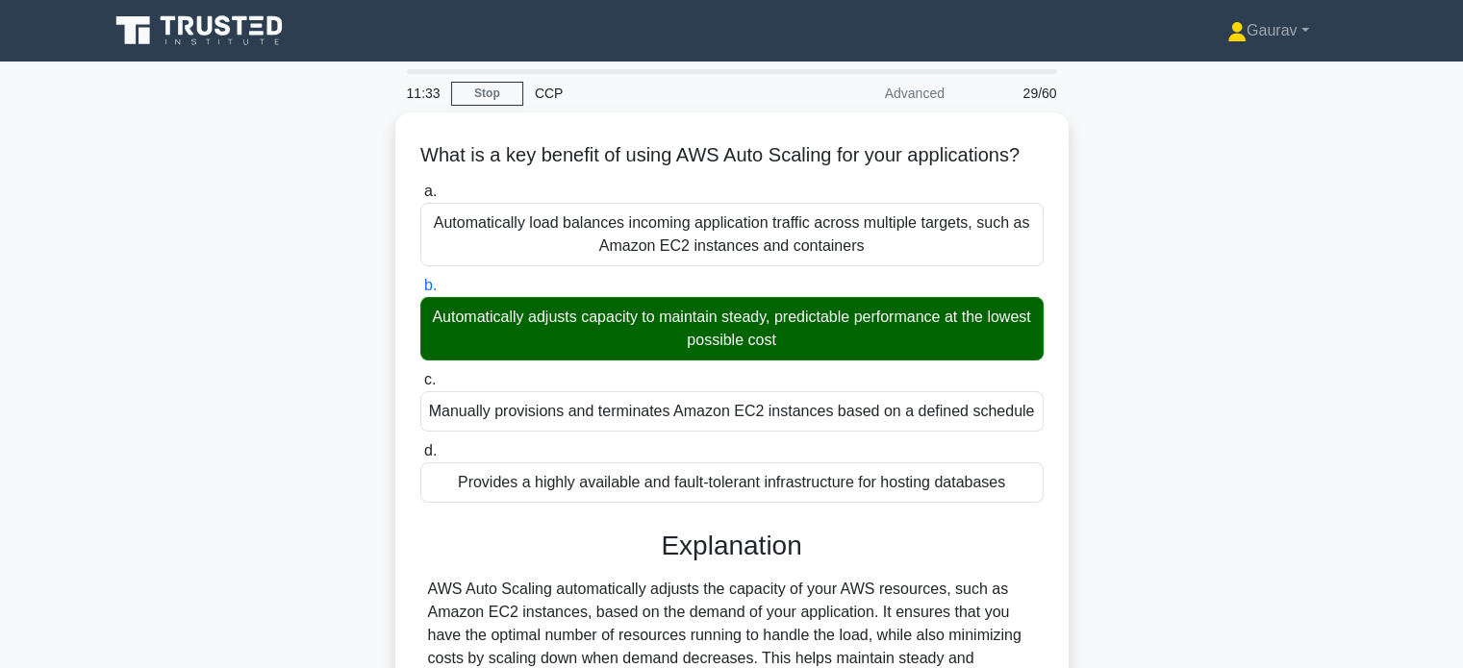
click at [363, 336] on div "What is a key benefit of using AWS Auto Scaling for your applications? .spinner…" at bounding box center [731, 507] width 1269 height 788
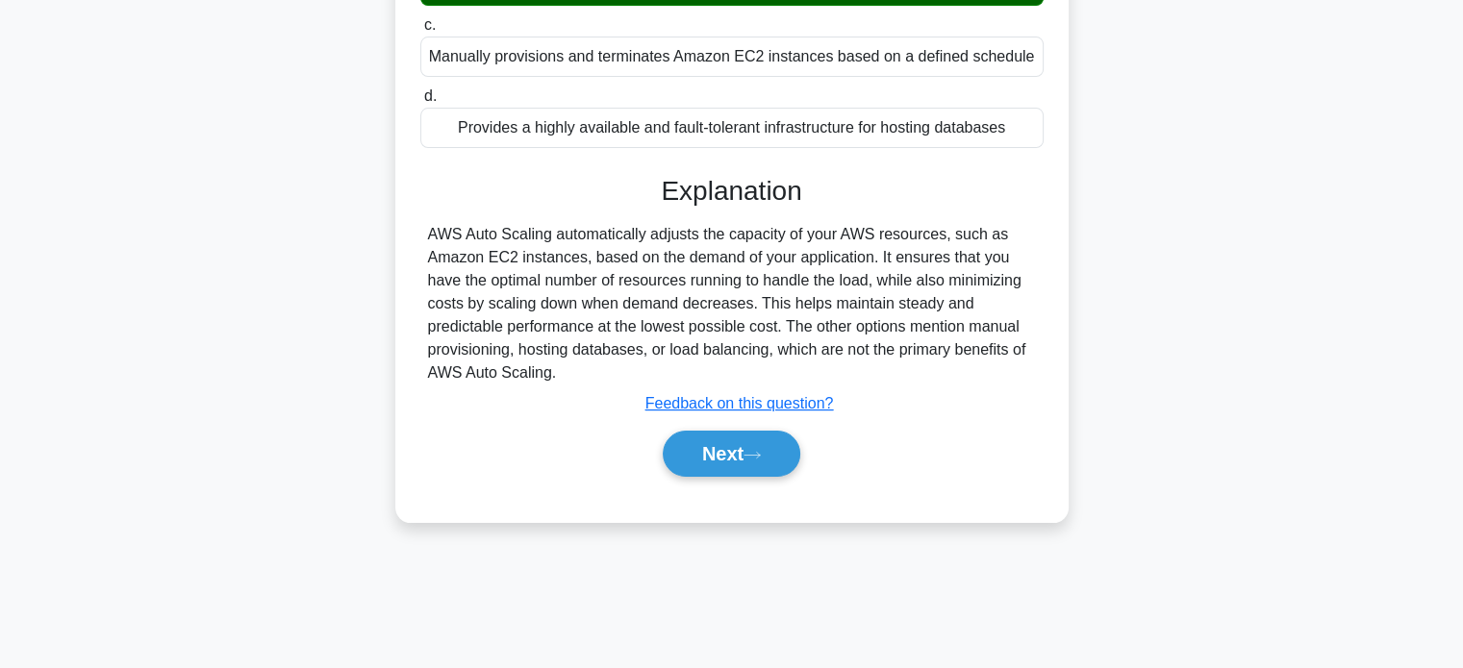
scroll to position [370, 0]
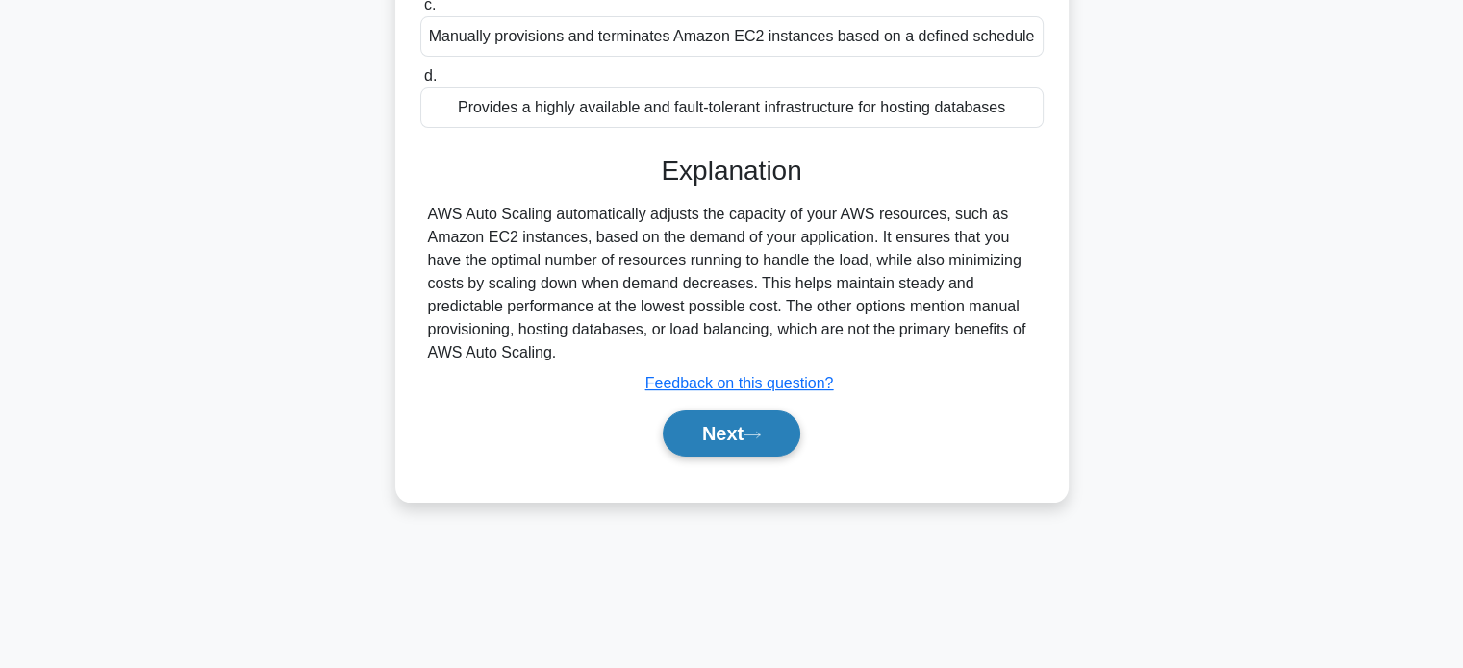
click at [737, 449] on button "Next" at bounding box center [732, 434] width 138 height 46
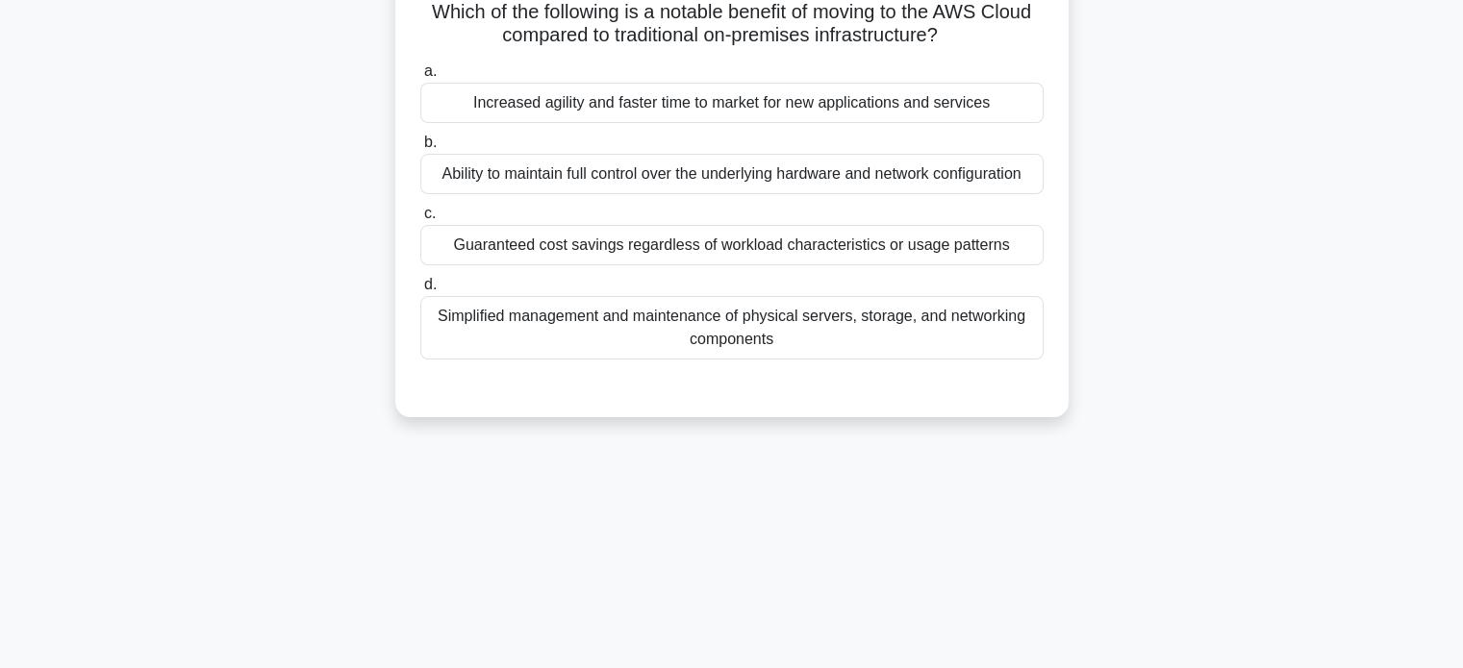
scroll to position [0, 0]
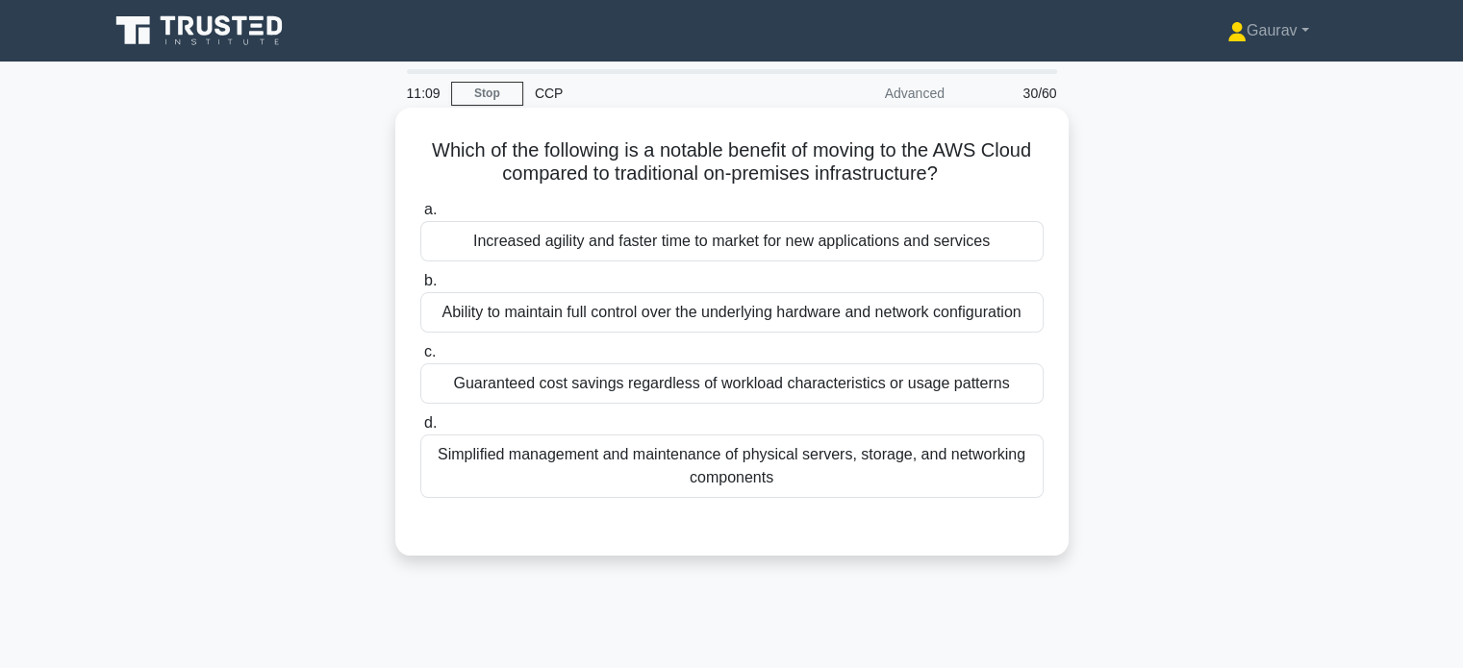
click at [465, 246] on div "Increased agility and faster time to market for new applications and services" at bounding box center [731, 241] width 623 height 40
click at [420, 216] on input "a. Increased agility and faster time to market for new applications and services" at bounding box center [420, 210] width 0 height 13
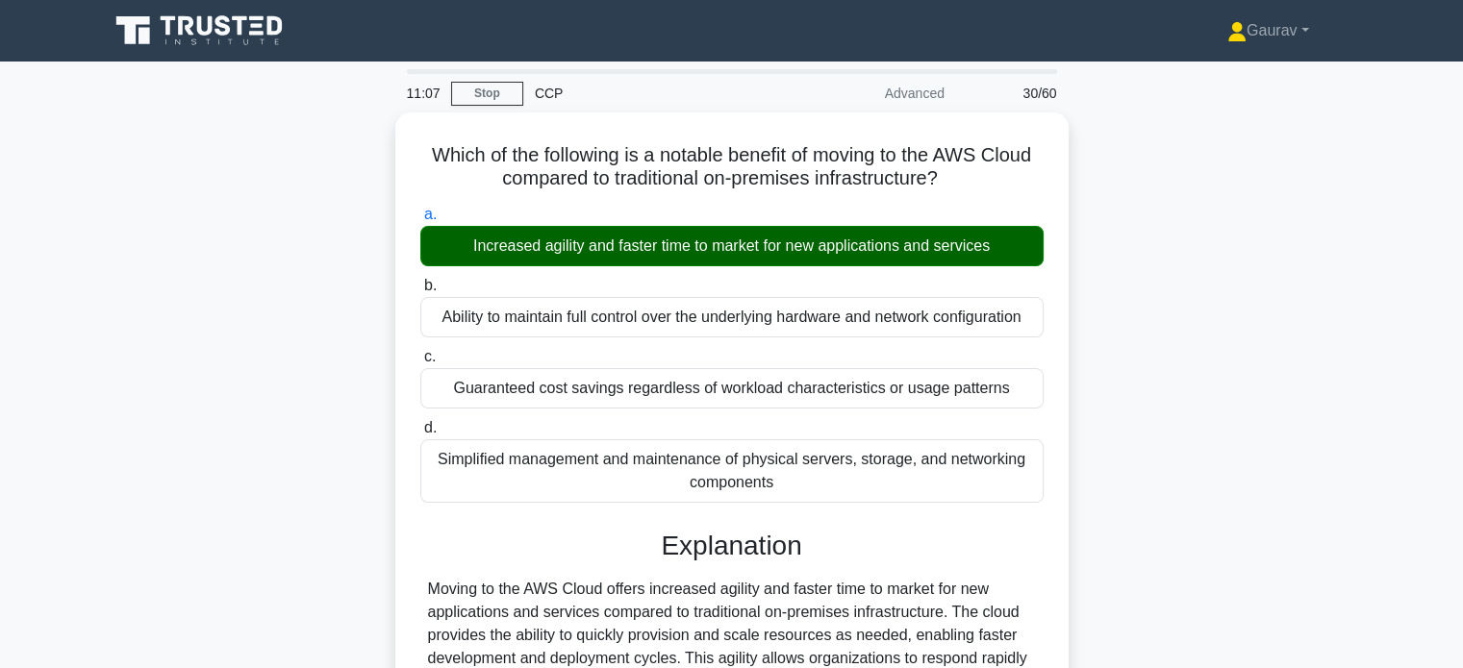
click at [204, 395] on div "Which of the following is a notable benefit of moving to the AWS Cloud compared…" at bounding box center [731, 576] width 1269 height 926
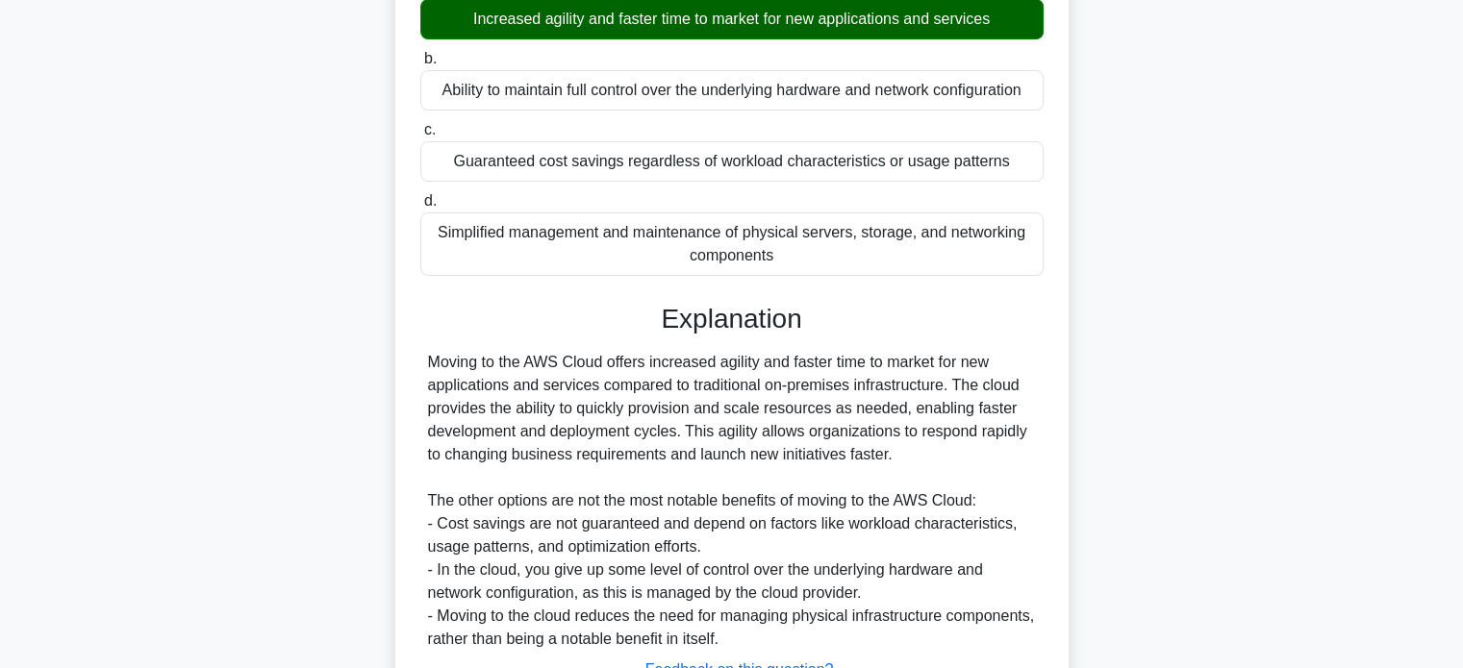
scroll to position [269, 0]
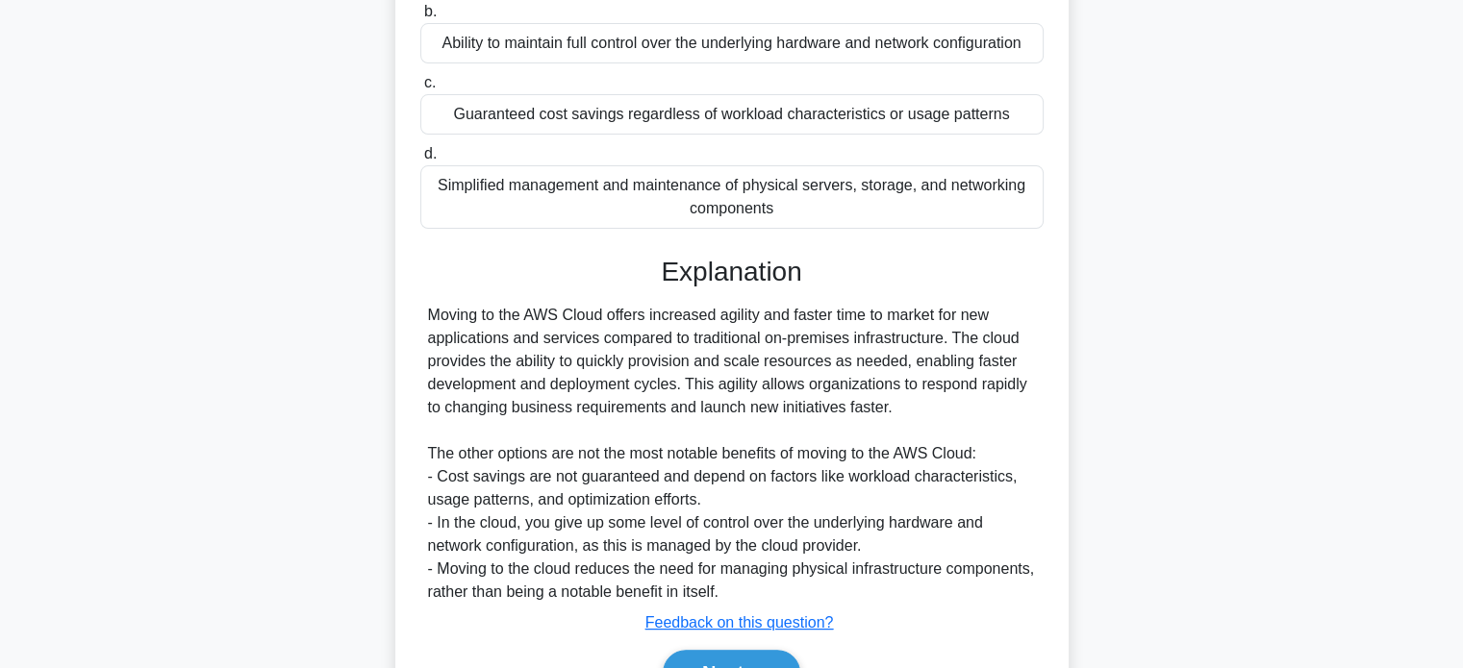
click at [735, 329] on div "Moving to the AWS Cloud offers increased agility and faster time to market for …" at bounding box center [732, 454] width 608 height 300
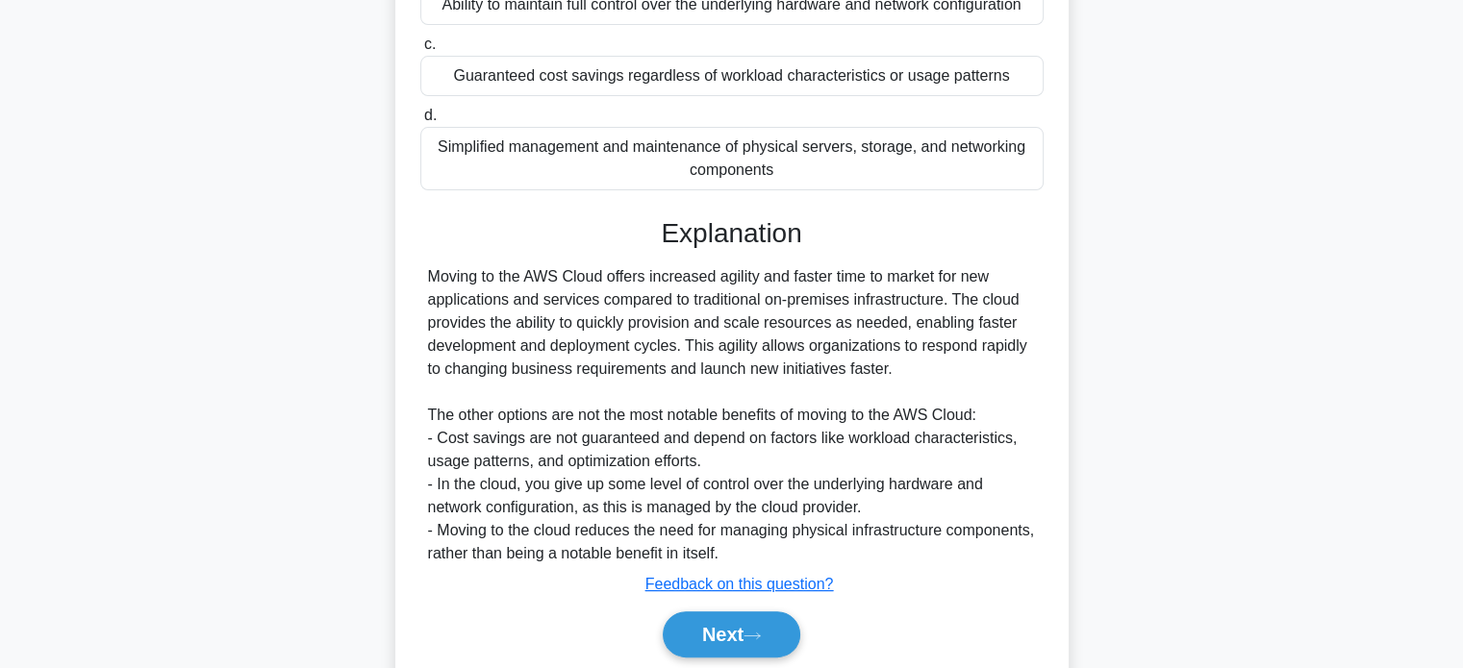
scroll to position [377, 0]
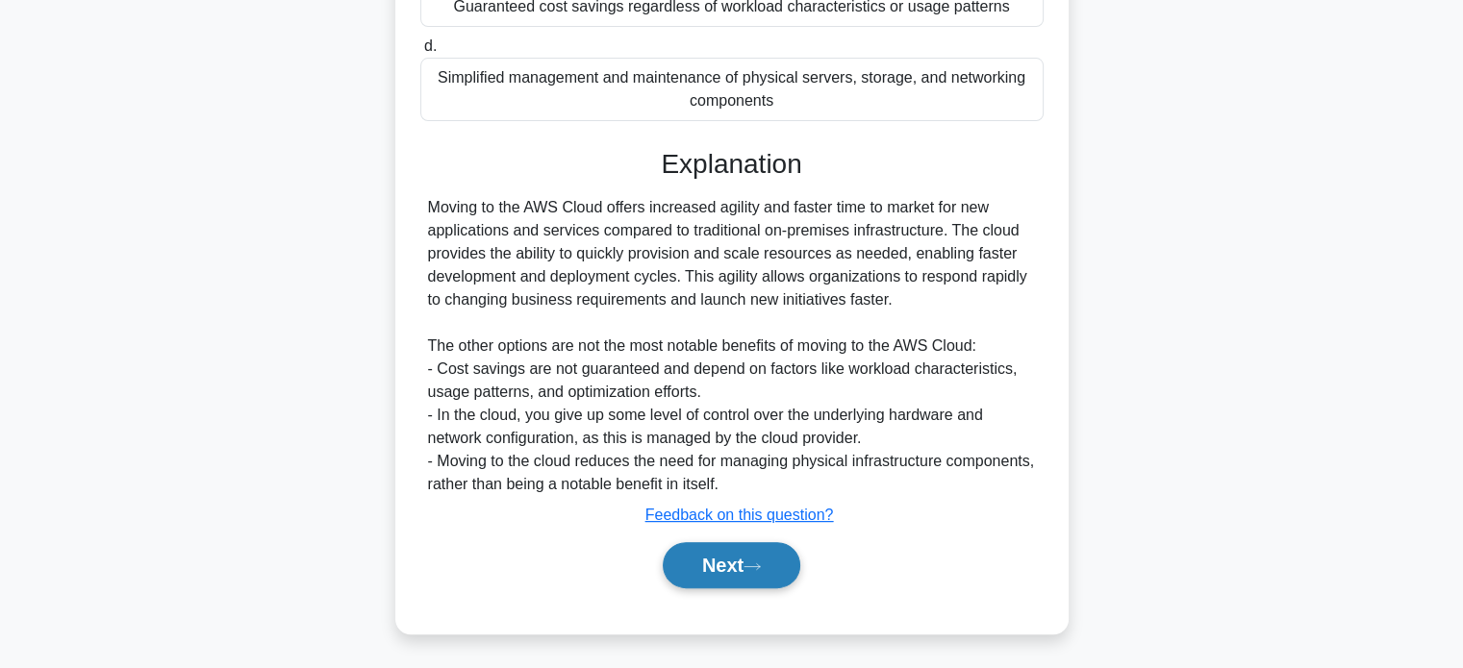
click at [715, 580] on button "Next" at bounding box center [732, 565] width 138 height 46
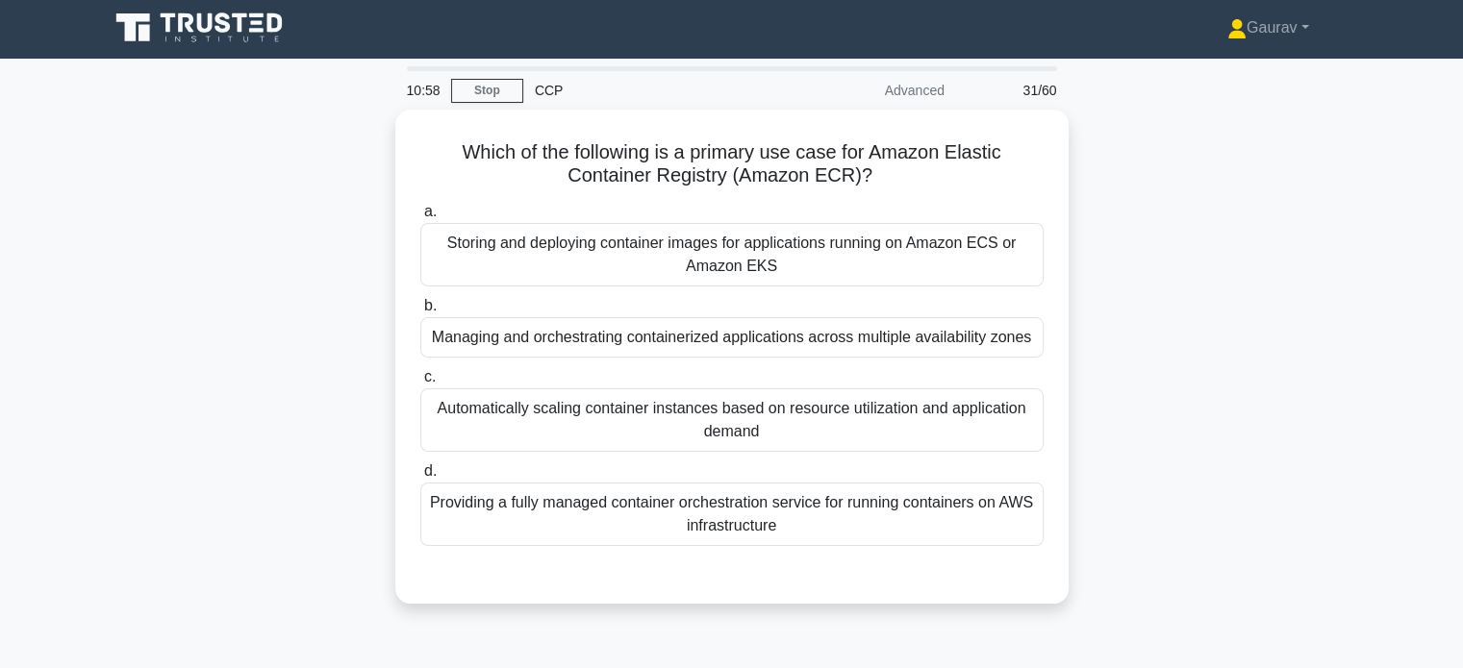
scroll to position [0, 0]
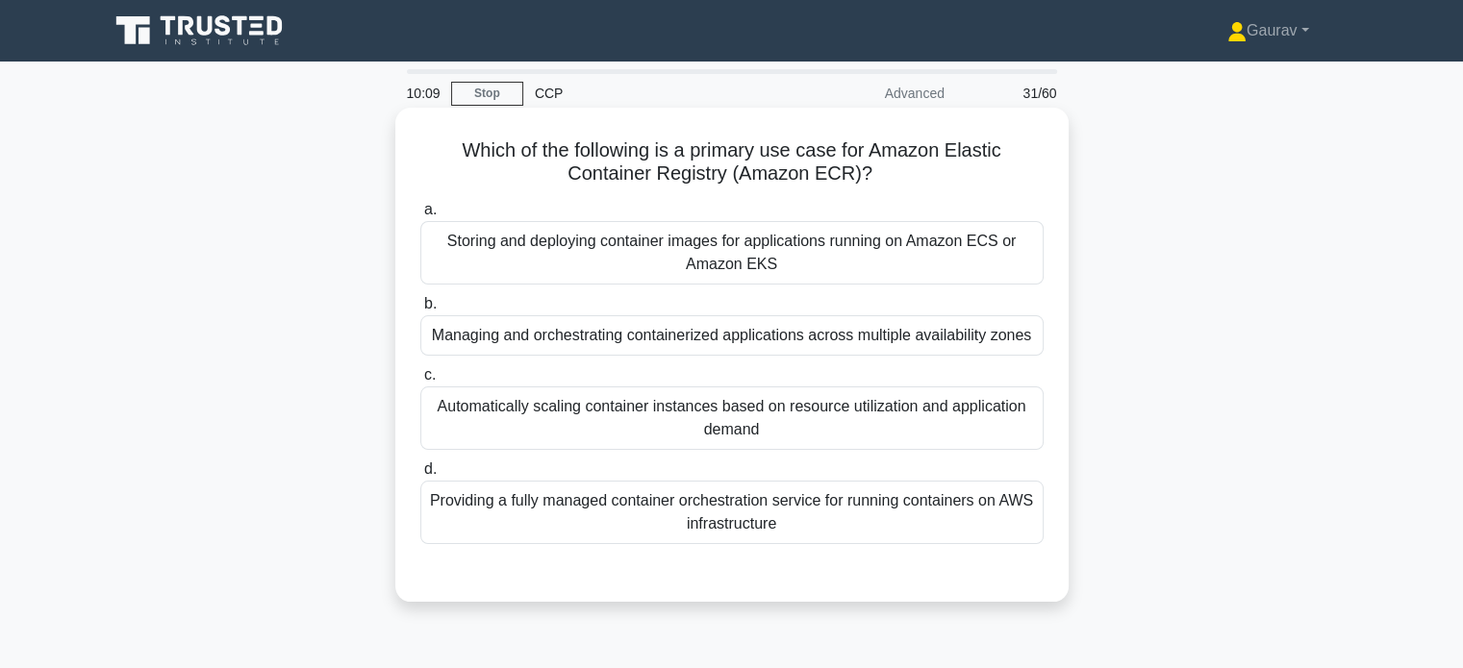
click at [728, 544] on div "a. Storing and deploying container images for applications running on Amazon EC…" at bounding box center [732, 371] width 646 height 354
click at [728, 538] on div "Providing a fully managed container orchestration service for running container…" at bounding box center [731, 512] width 623 height 63
click at [420, 476] on input "d. Providing a fully managed container orchestration service for running contai…" at bounding box center [420, 469] width 0 height 13
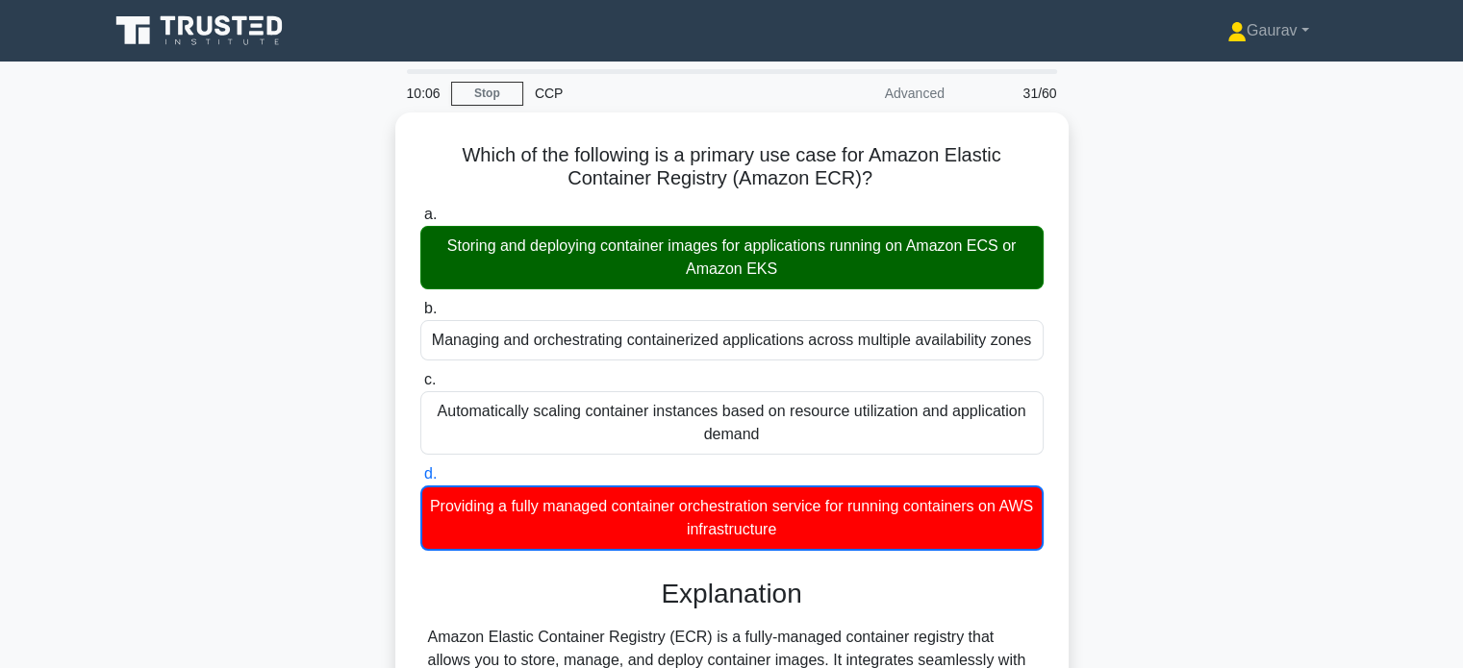
click at [305, 307] on div "Which of the following is a primary use case for Amazon Elastic Container Regis…" at bounding box center [731, 611] width 1269 height 997
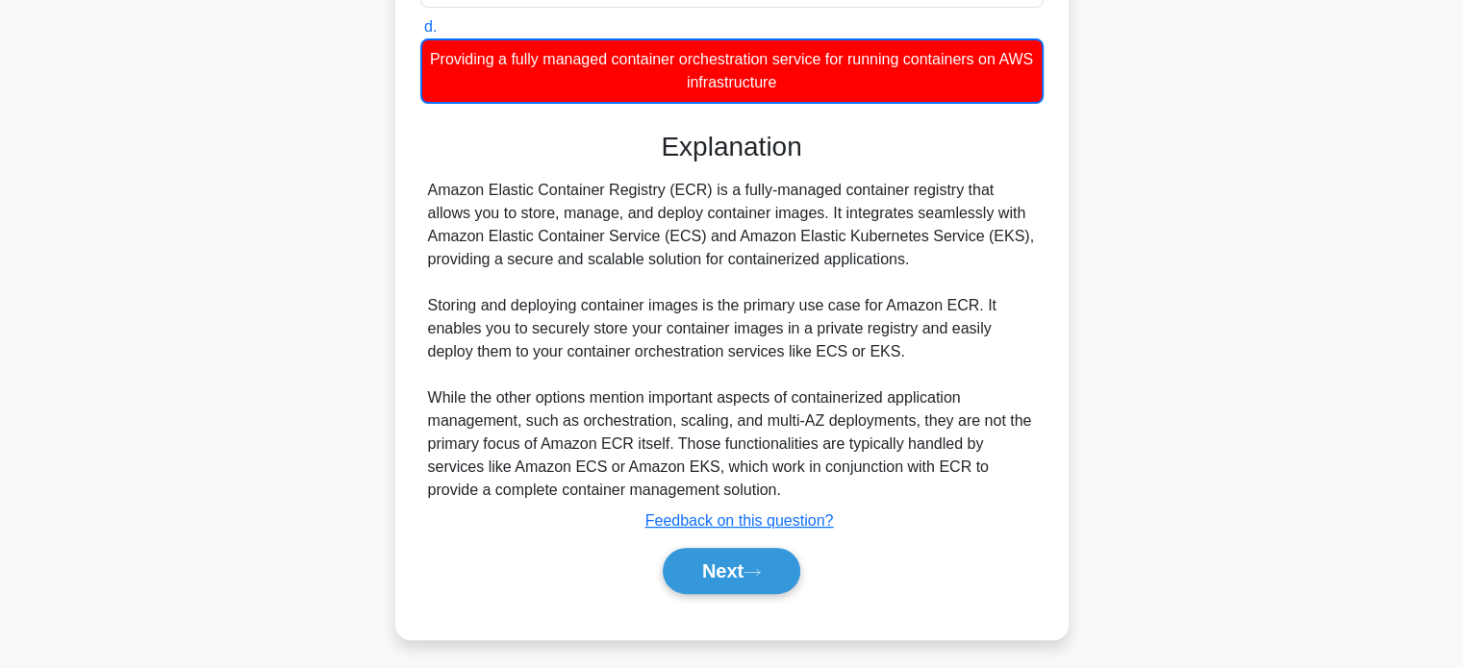
scroll to position [448, 0]
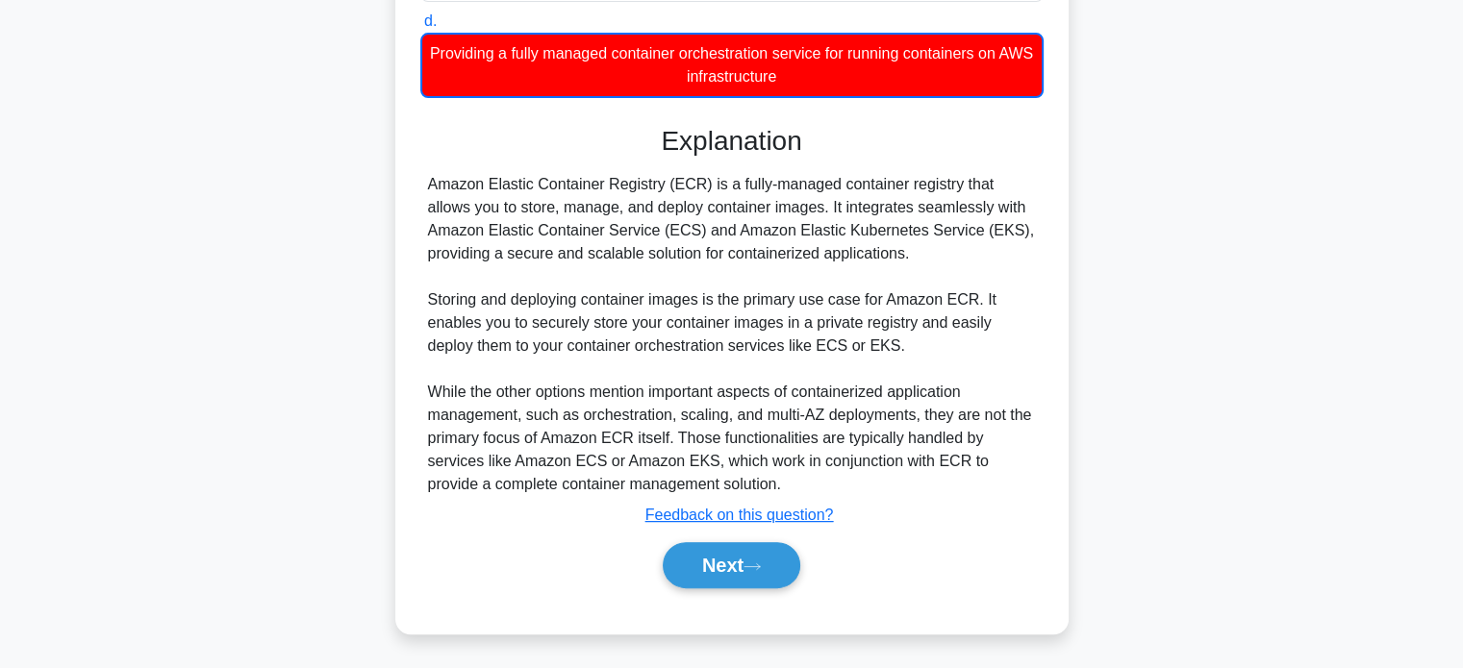
click at [731, 535] on div "Next" at bounding box center [731, 566] width 623 height 62
click at [738, 553] on button "Next" at bounding box center [732, 565] width 138 height 46
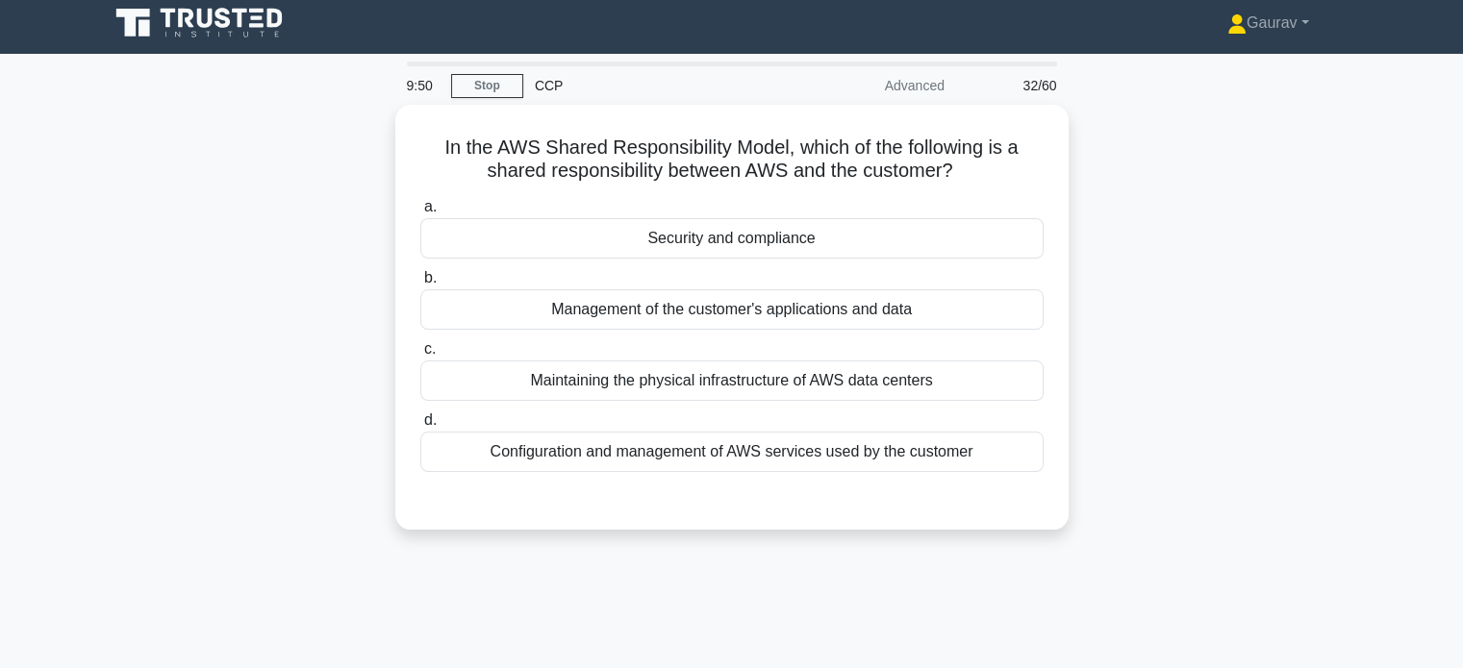
scroll to position [0, 0]
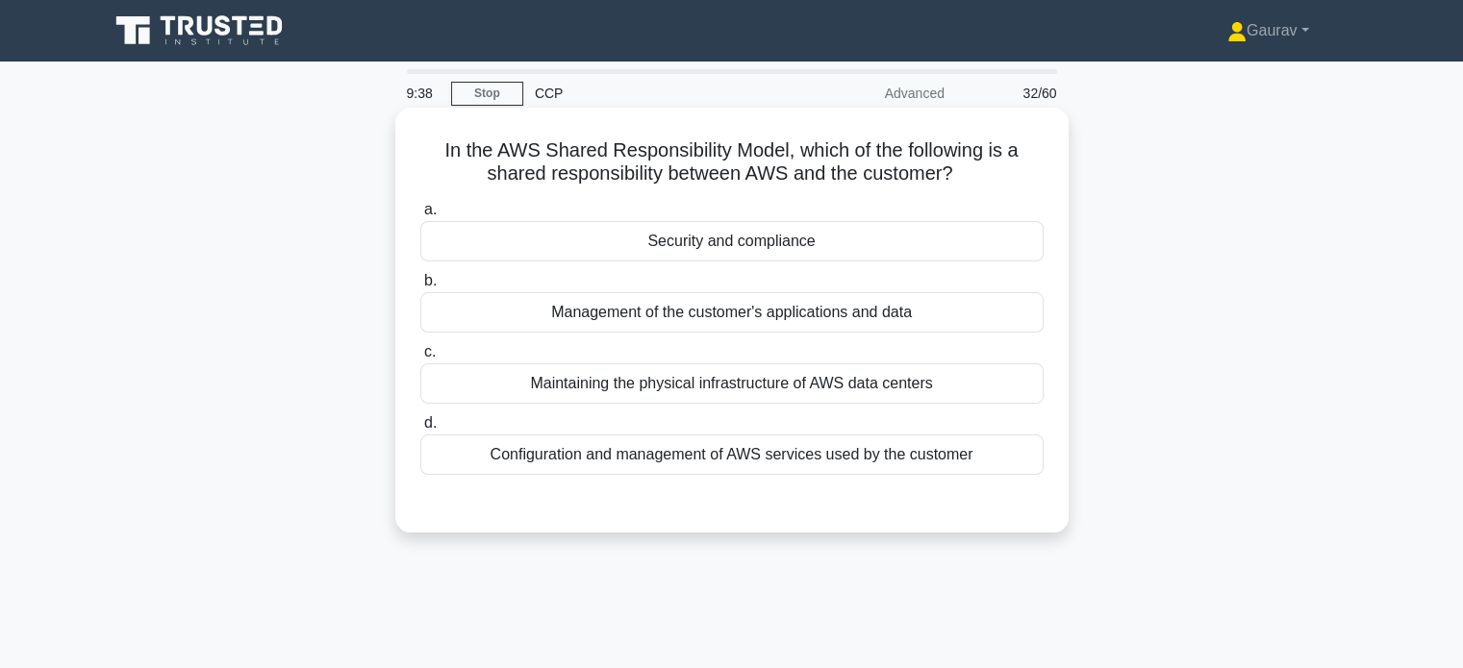
click at [765, 246] on div "Security and compliance" at bounding box center [731, 241] width 623 height 40
click at [420, 216] on input "a. Security and compliance" at bounding box center [420, 210] width 0 height 13
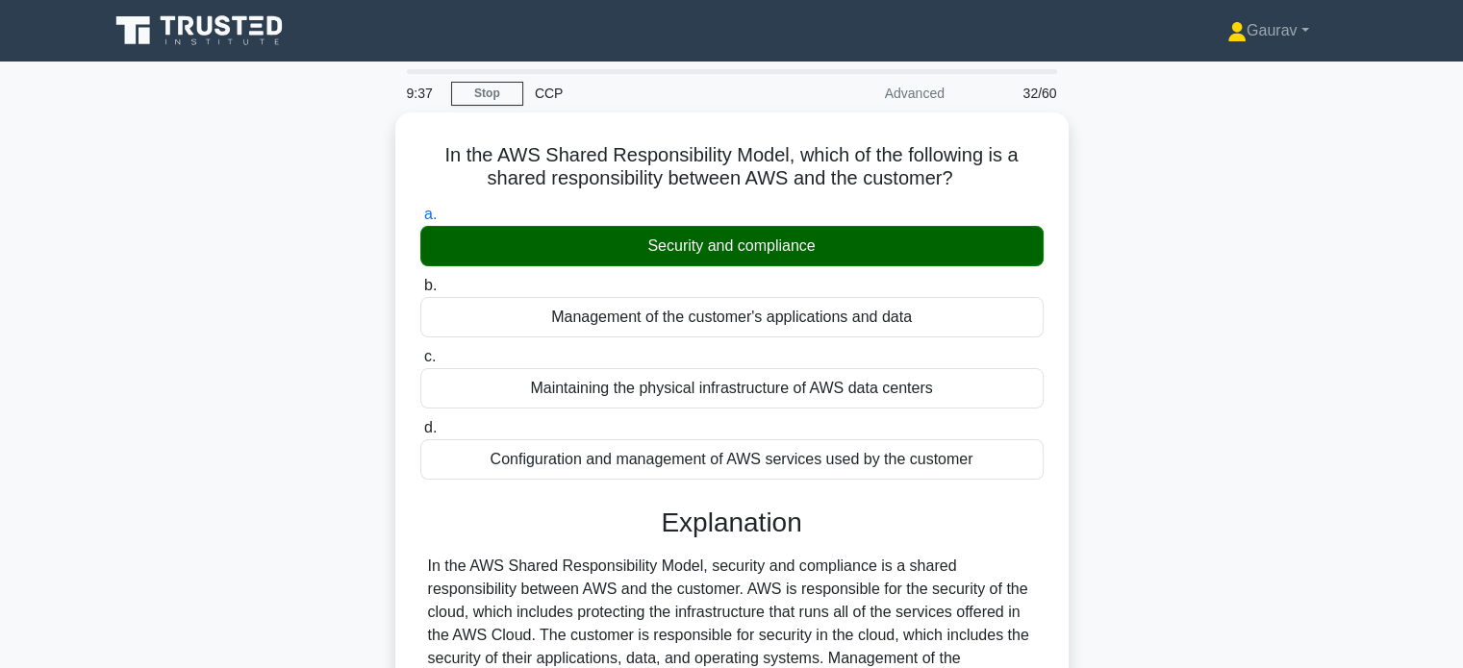
click at [318, 351] on div "In the AWS Shared Responsibility Model, which of the following is a shared resp…" at bounding box center [731, 507] width 1269 height 788
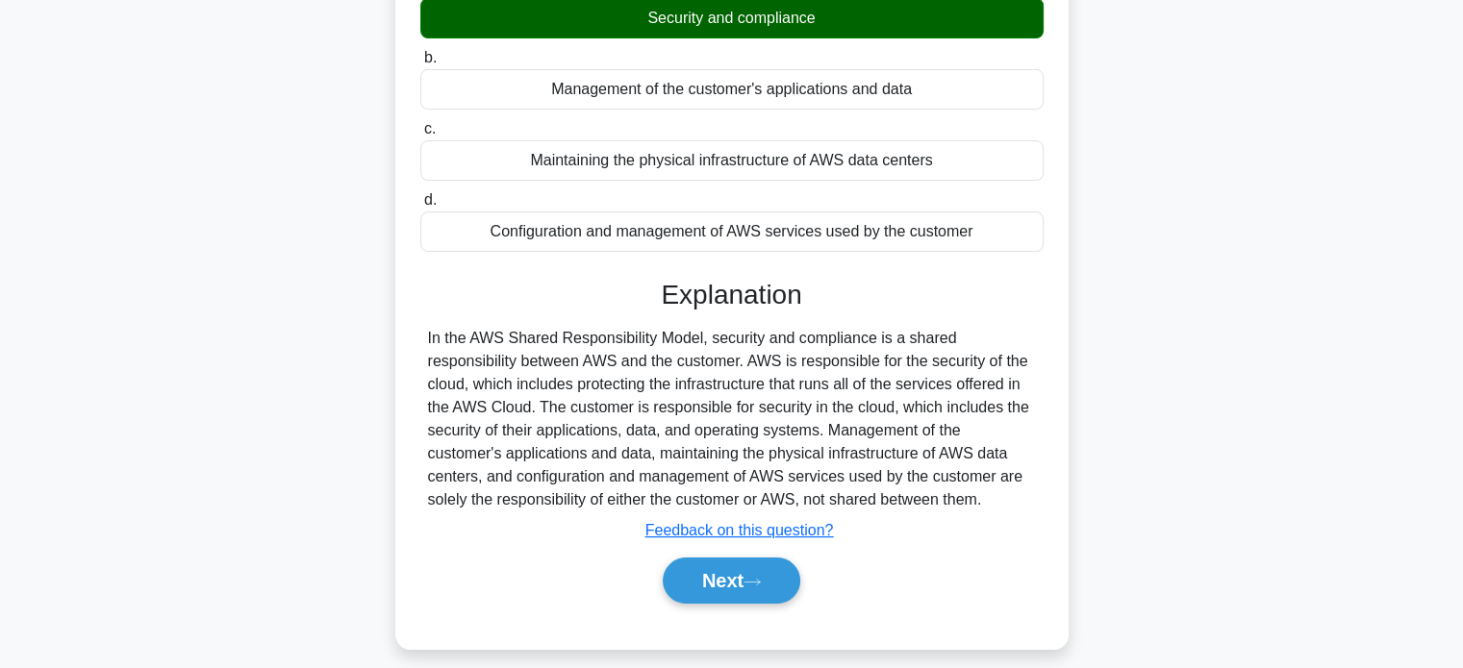
scroll to position [346, 0]
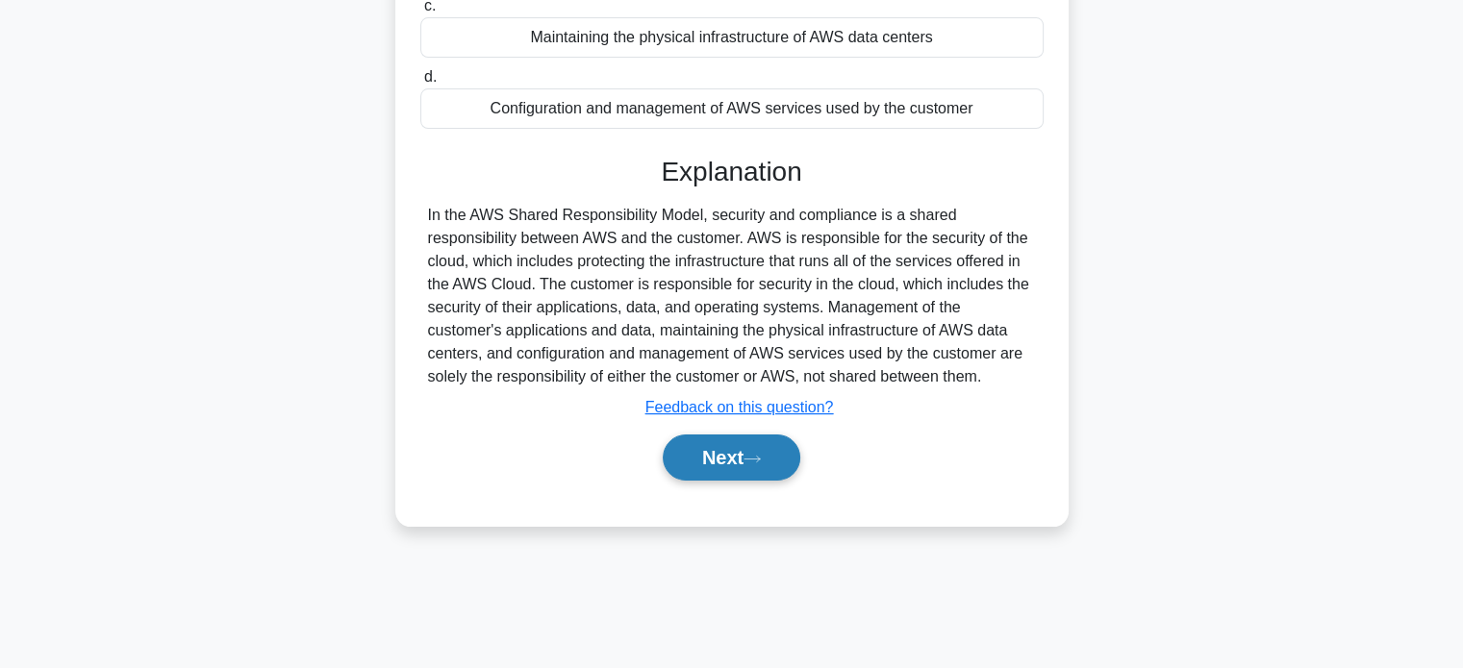
click at [746, 451] on button "Next" at bounding box center [732, 458] width 138 height 46
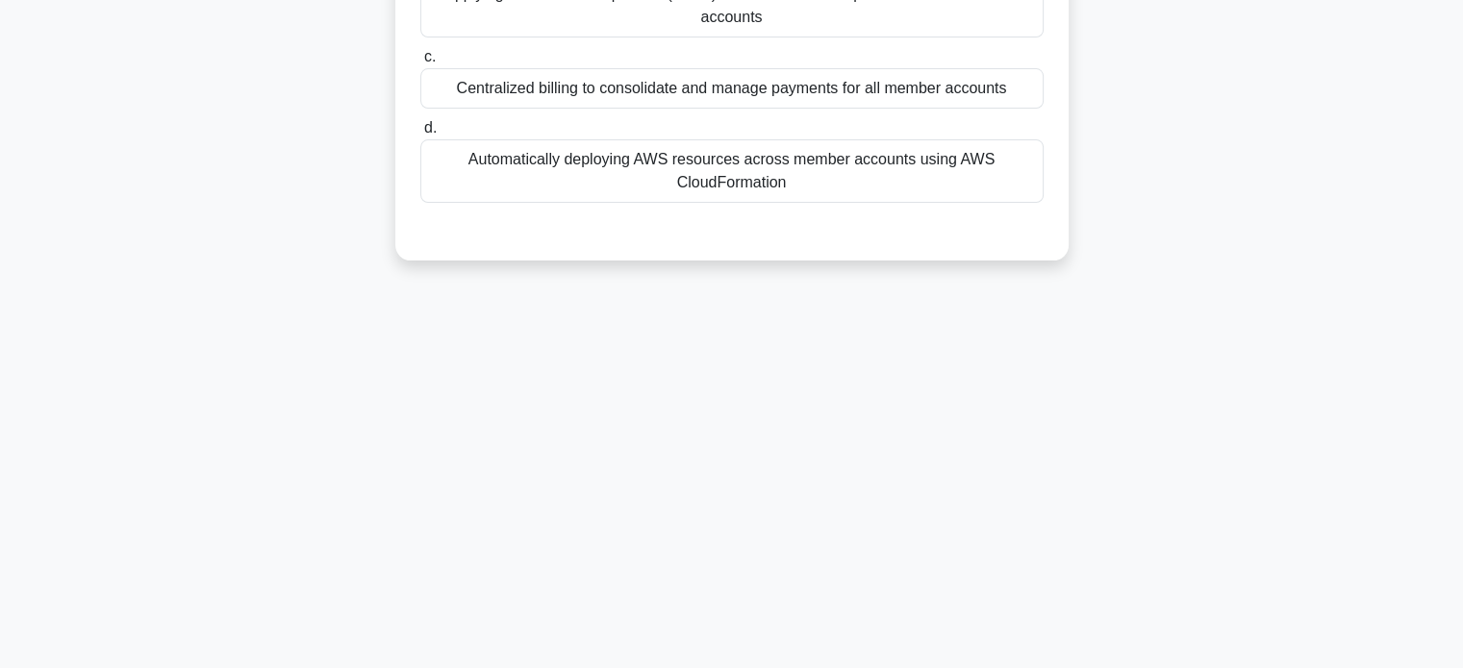
click at [746, 451] on div "9:32 Stop CCP Advanced 33/60 Which of the following is NOT a supported feature …" at bounding box center [731, 204] width 1269 height 962
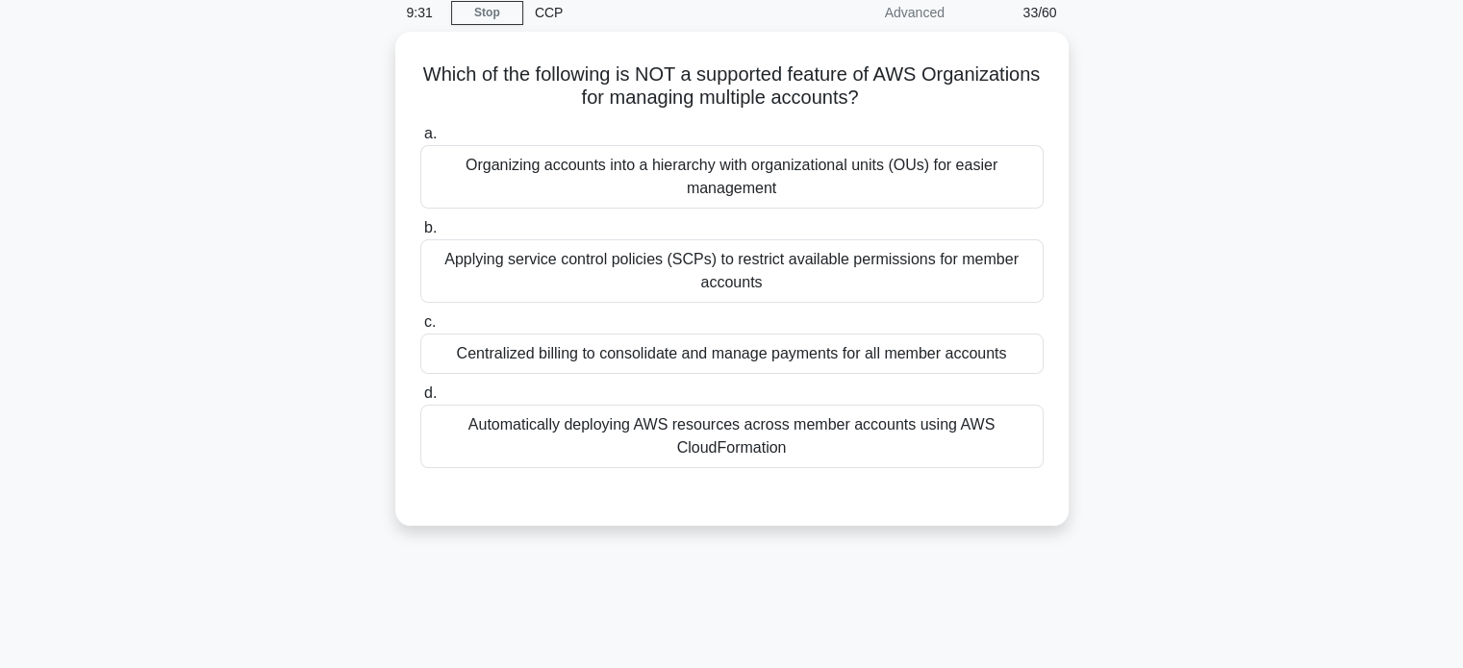
scroll to position [0, 0]
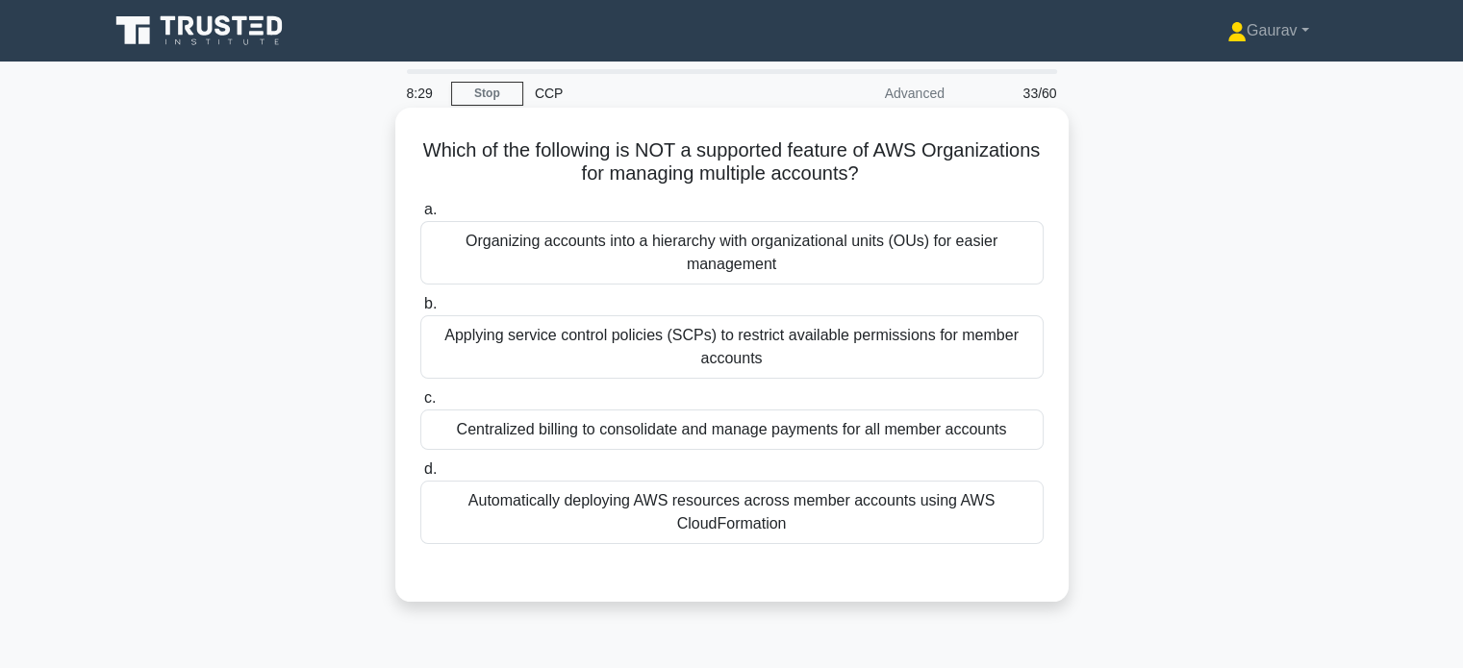
click at [888, 517] on div "Automatically deploying AWS resources across member accounts using AWS CloudFor…" at bounding box center [731, 512] width 623 height 63
click at [420, 476] on input "d. Automatically deploying AWS resources across member accounts using AWS Cloud…" at bounding box center [420, 469] width 0 height 13
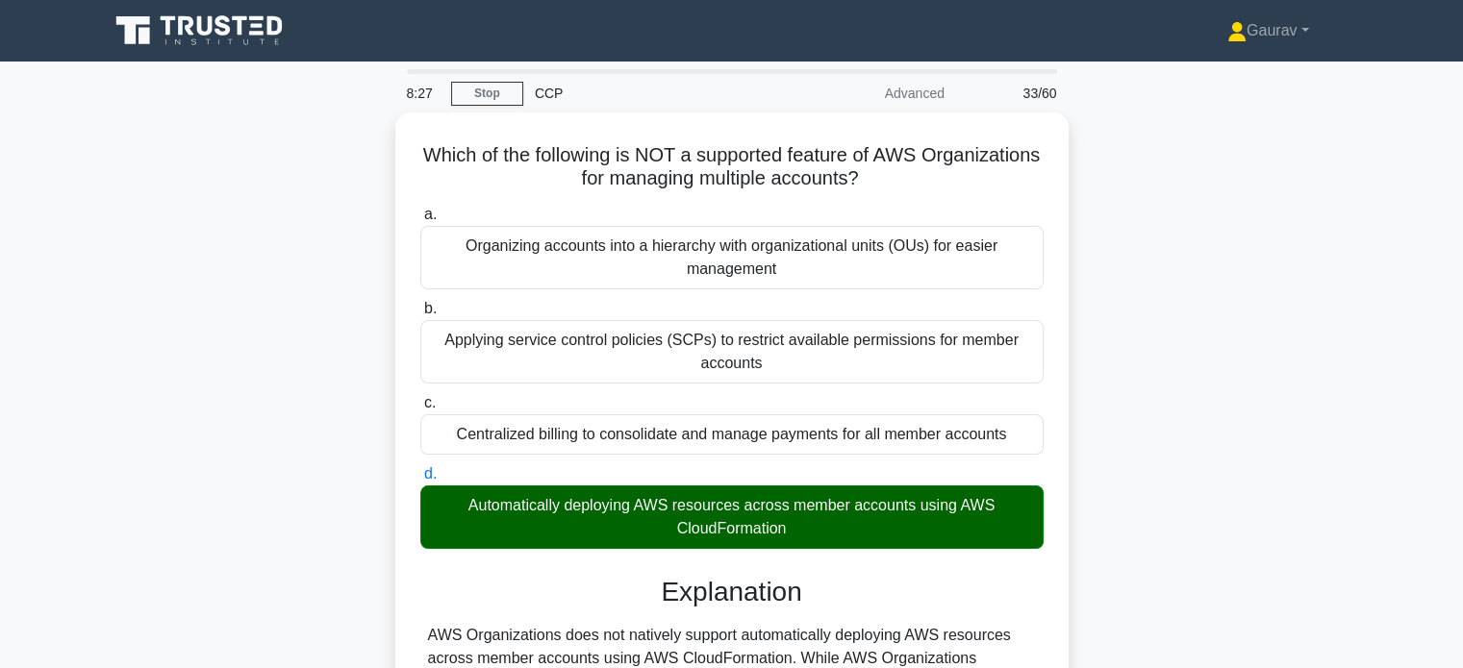
click at [188, 288] on div "Which of the following is NOT a supported feature of AWS Organizations for mana…" at bounding box center [731, 541] width 1269 height 857
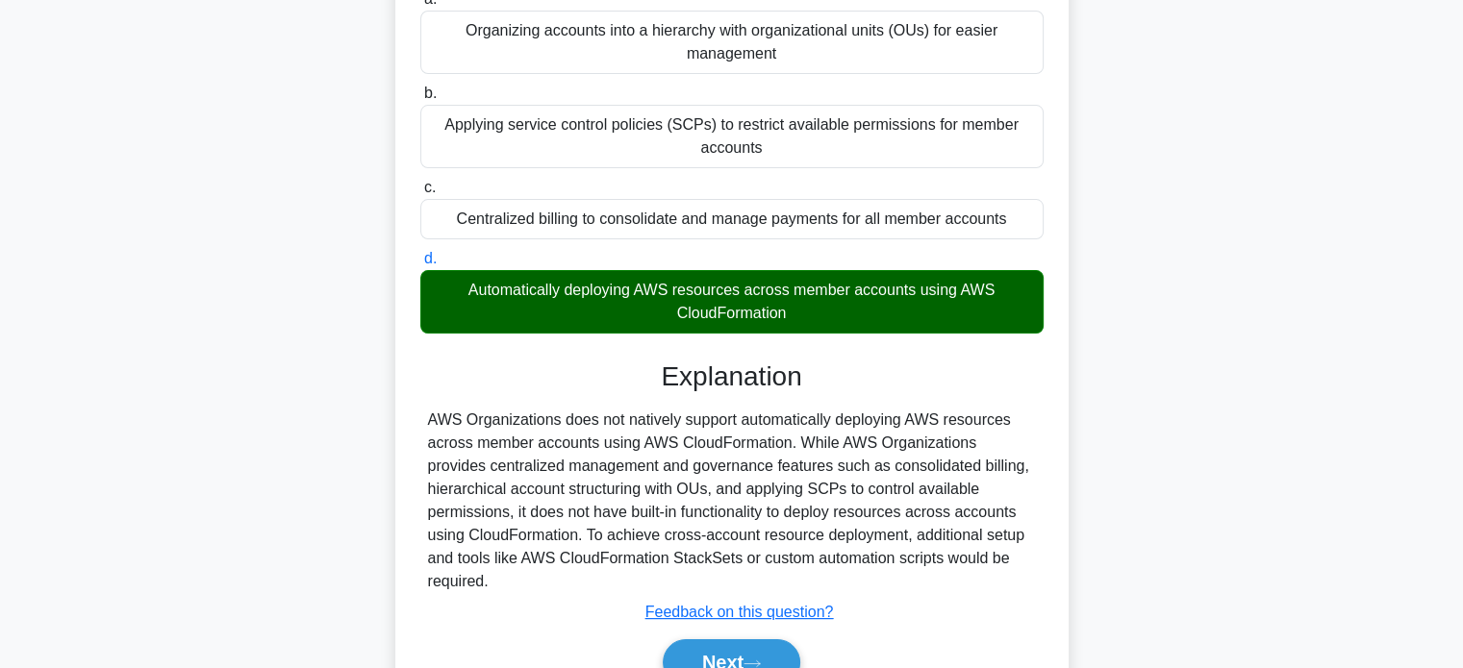
scroll to position [231, 0]
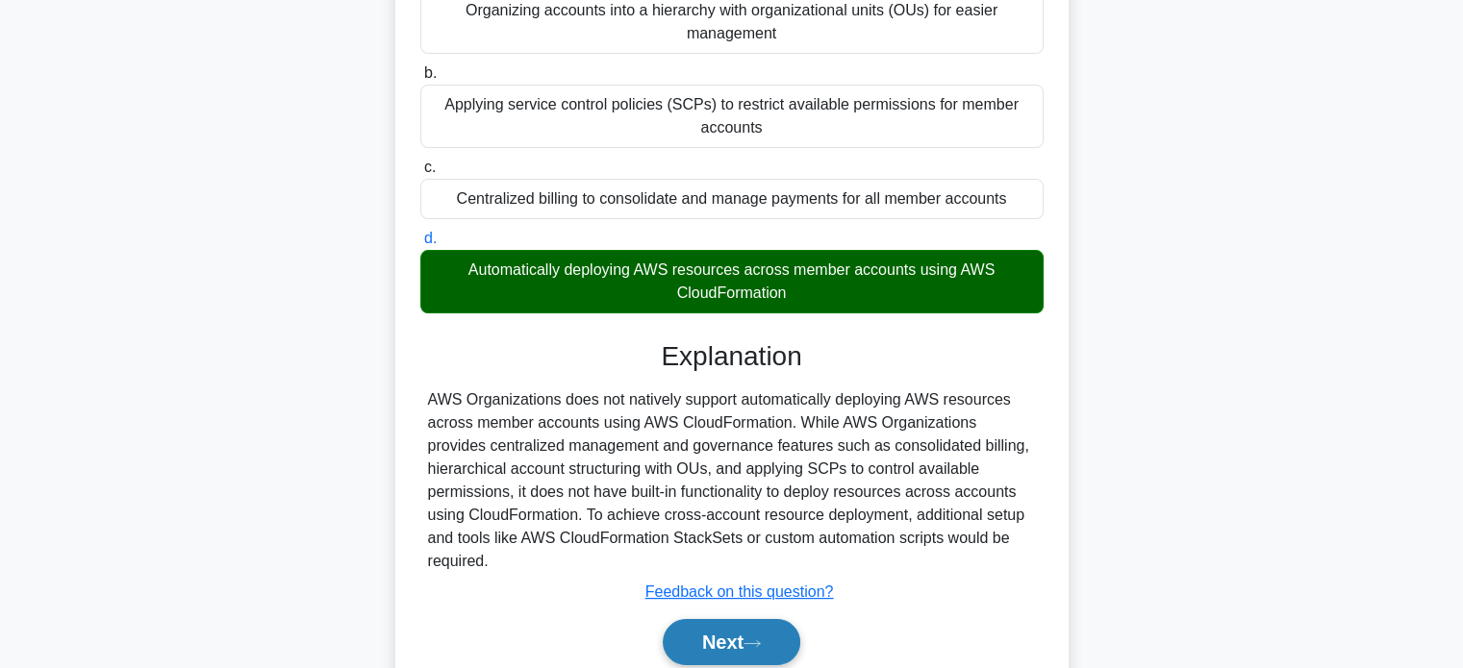
click at [706, 637] on button "Next" at bounding box center [732, 642] width 138 height 46
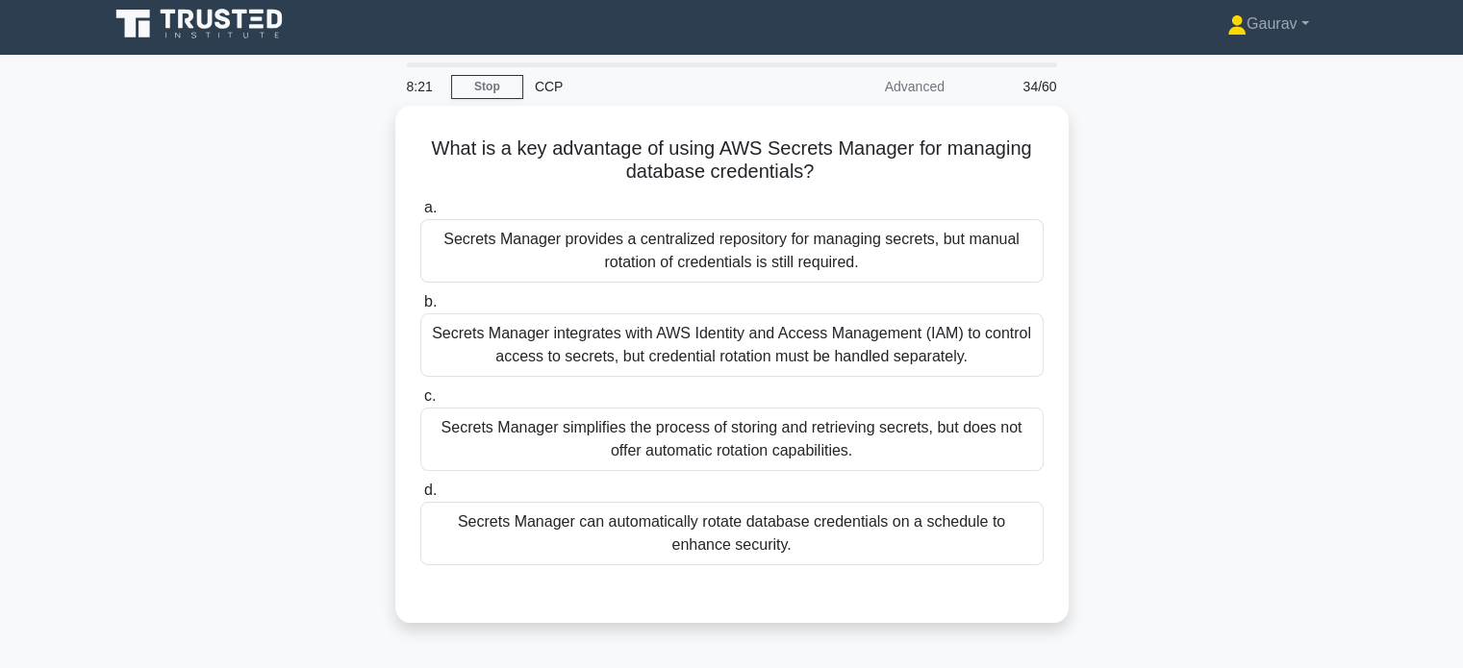
scroll to position [0, 0]
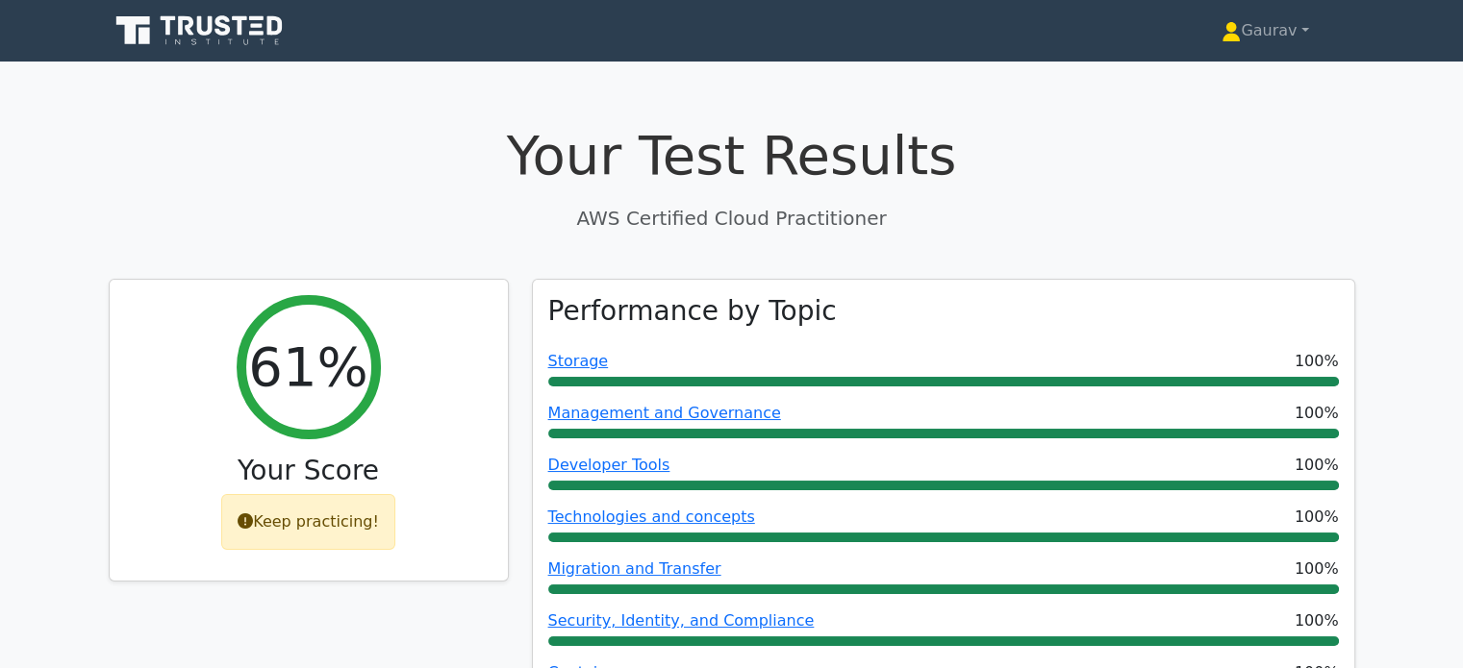
click at [504, 204] on p "AWS Certified Cloud Practitioner" at bounding box center [732, 218] width 1246 height 29
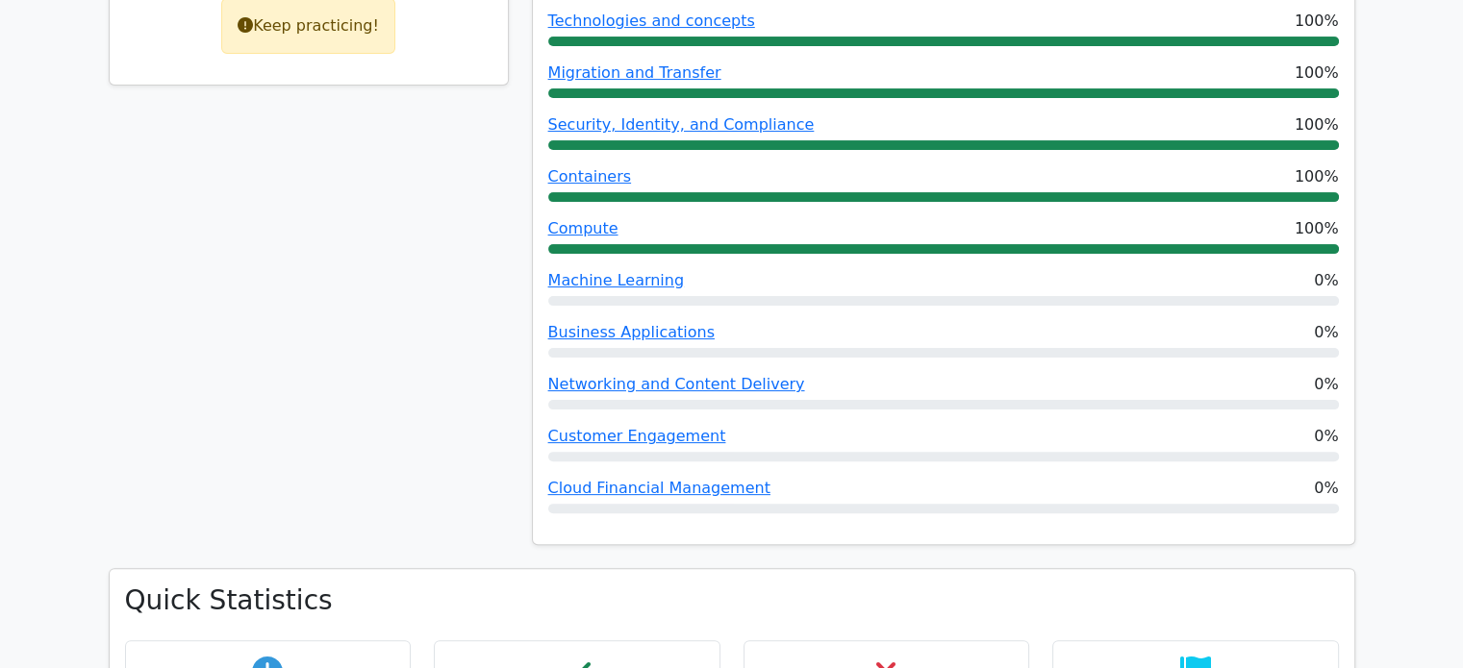
scroll to position [500, 0]
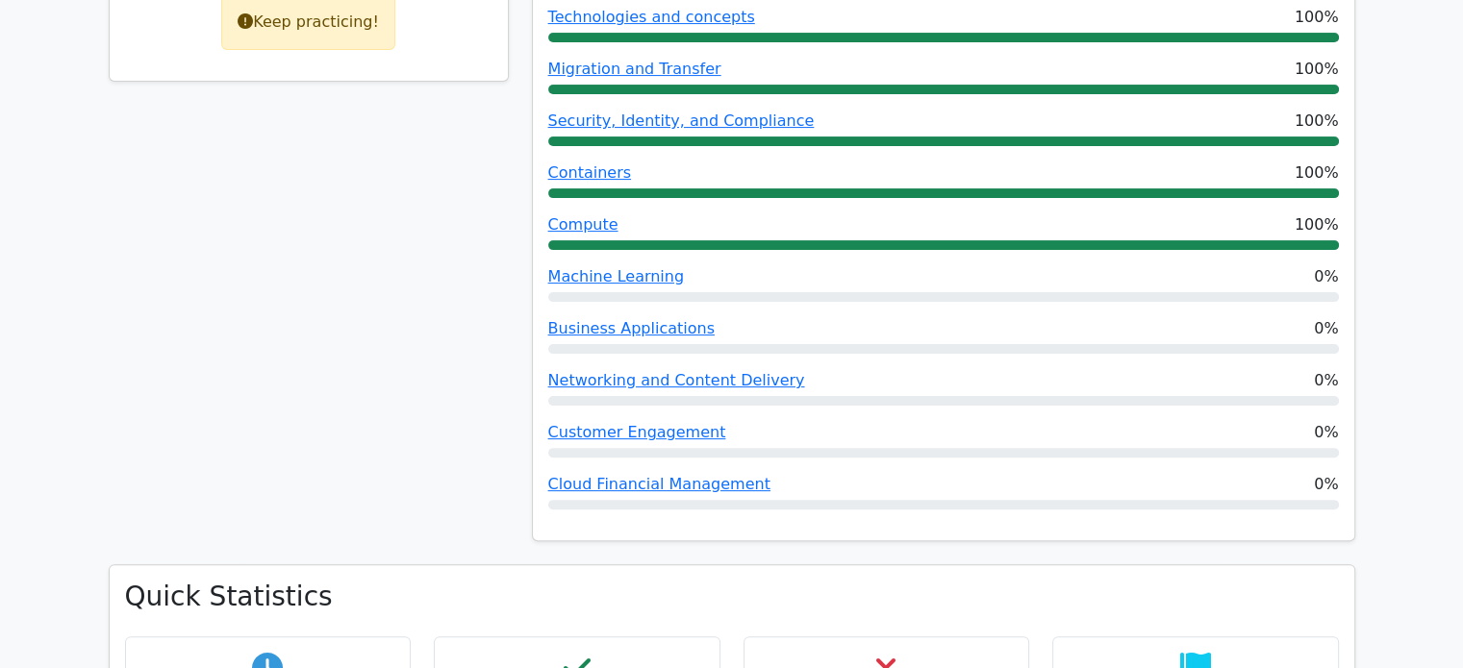
click at [380, 334] on div "61% Your Score Keep practicing!" at bounding box center [308, 172] width 423 height 787
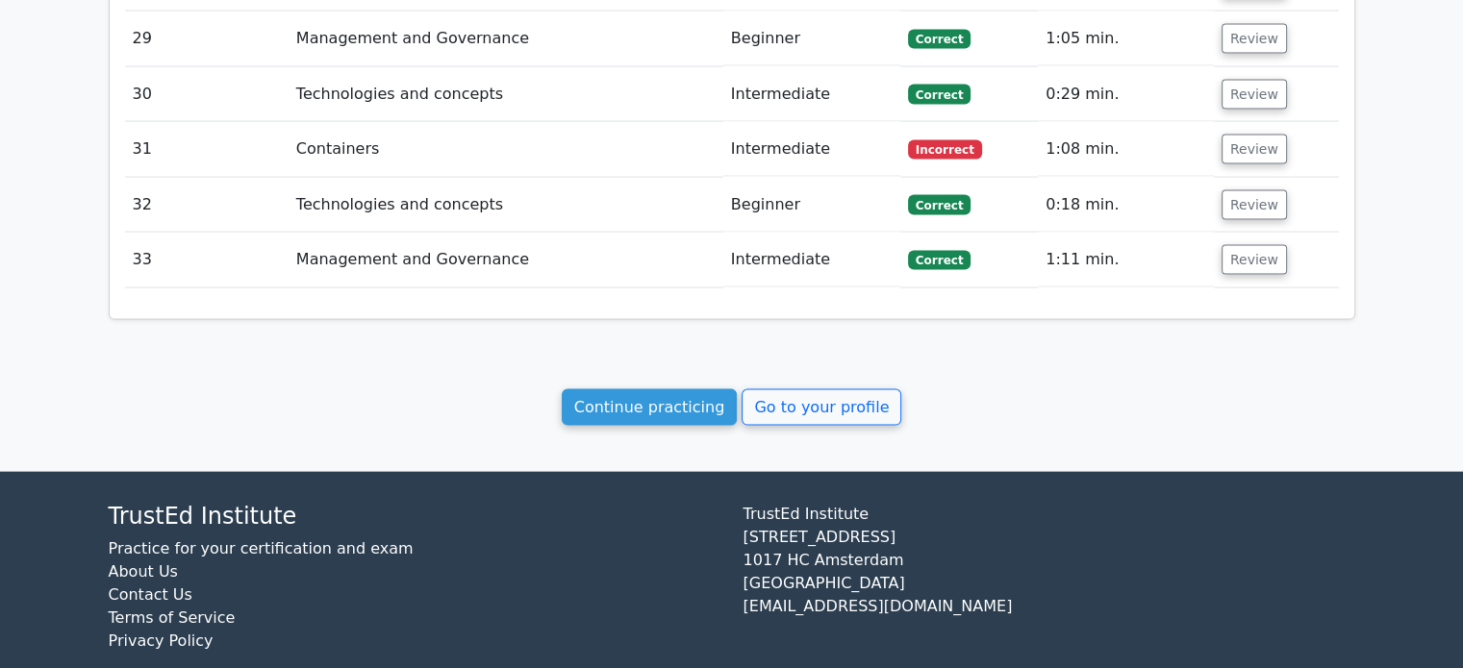
scroll to position [4067, 0]
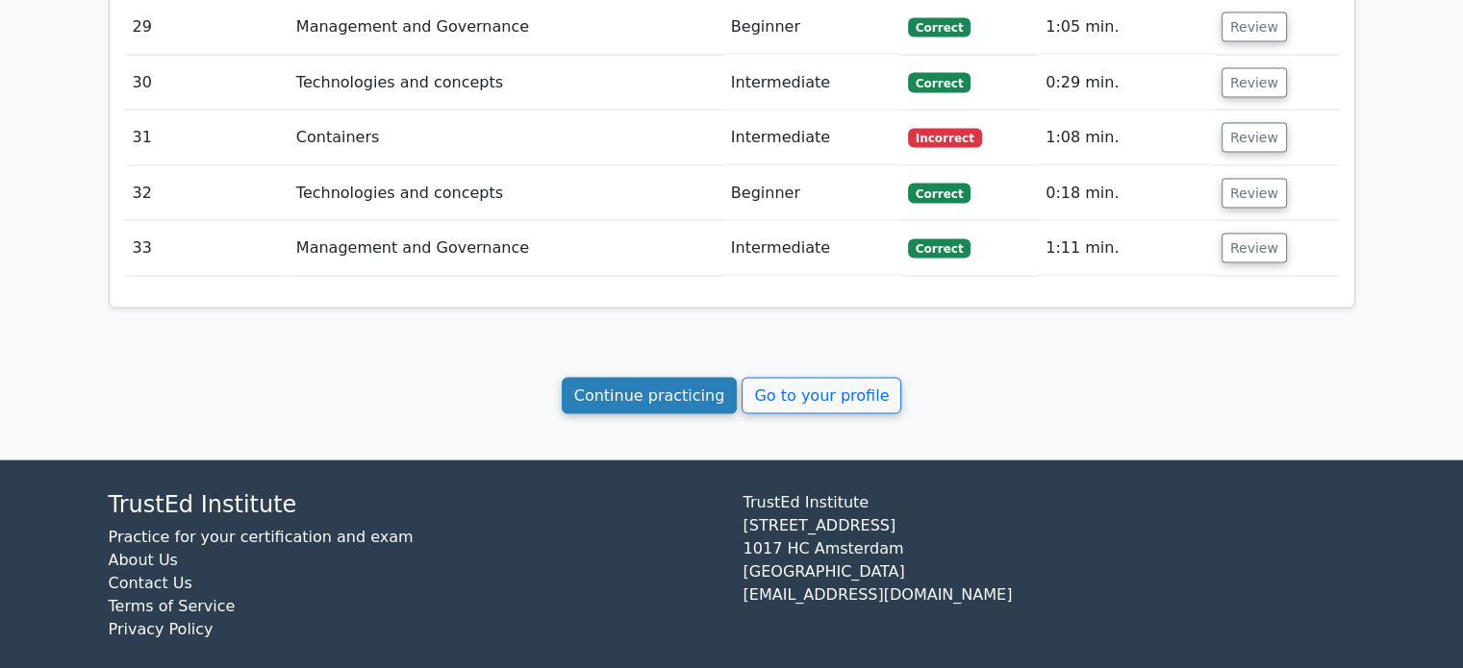
click at [681, 378] on link "Continue practicing" at bounding box center [650, 396] width 176 height 37
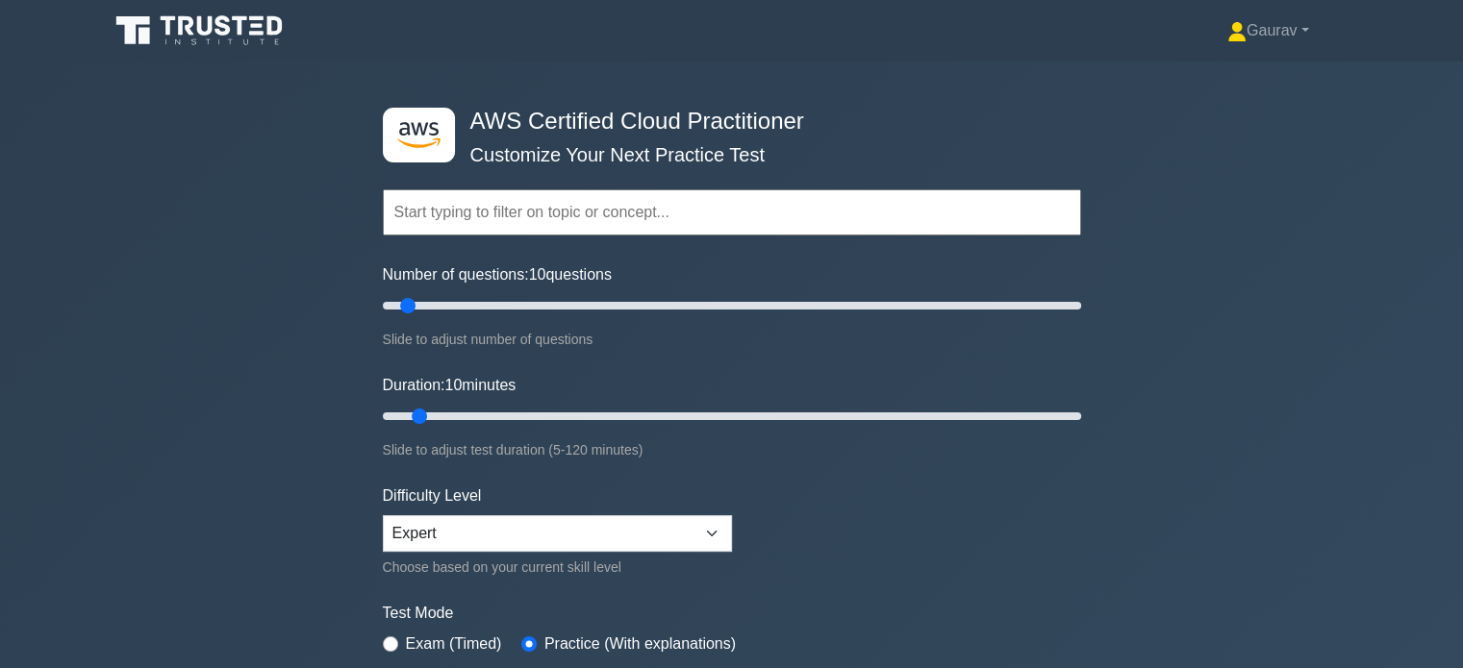
click at [622, 216] on input "text" at bounding box center [732, 212] width 698 height 46
type input "50"
click at [542, 302] on input "Number of questions: 50 questions" at bounding box center [732, 305] width 698 height 23
type input "45"
click at [618, 415] on input "Duration: 45 minutes" at bounding box center [732, 416] width 698 height 23
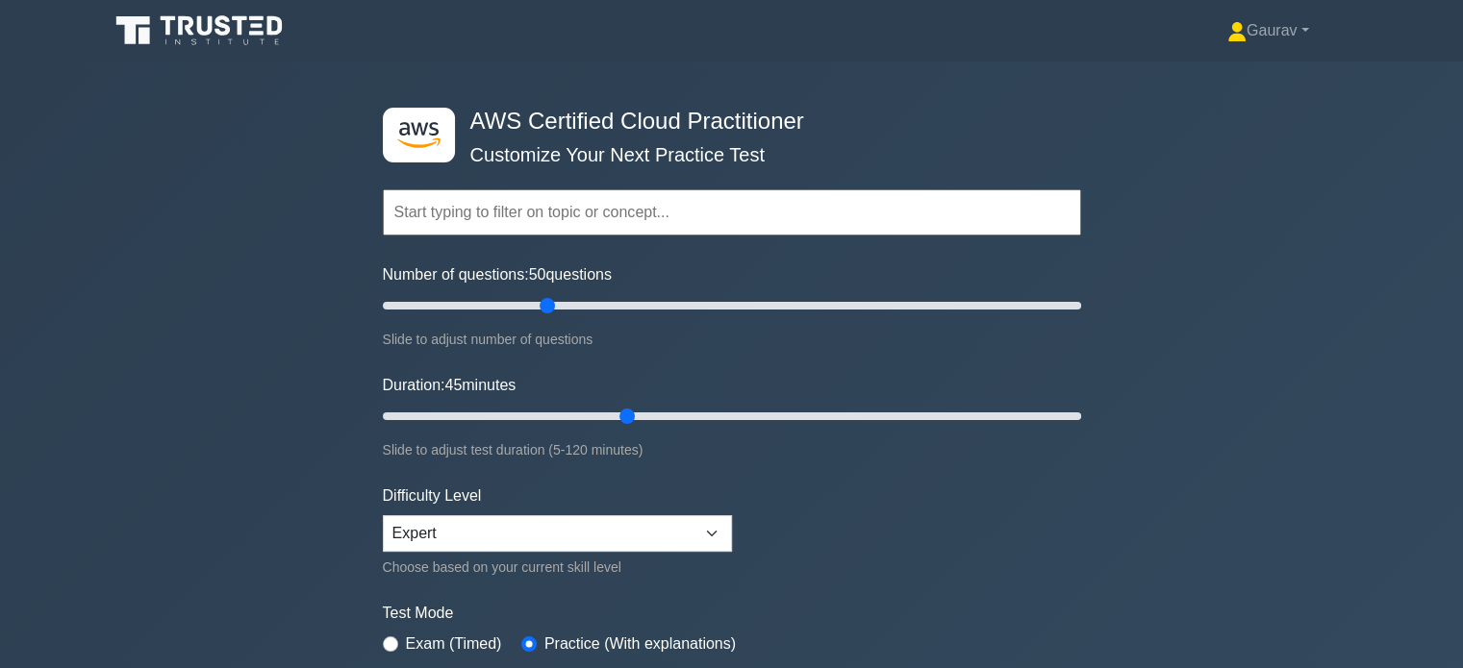
click at [781, 516] on form "Topics Technologies and concepts Analytics Application Integration Business App…" at bounding box center [732, 428] width 698 height 594
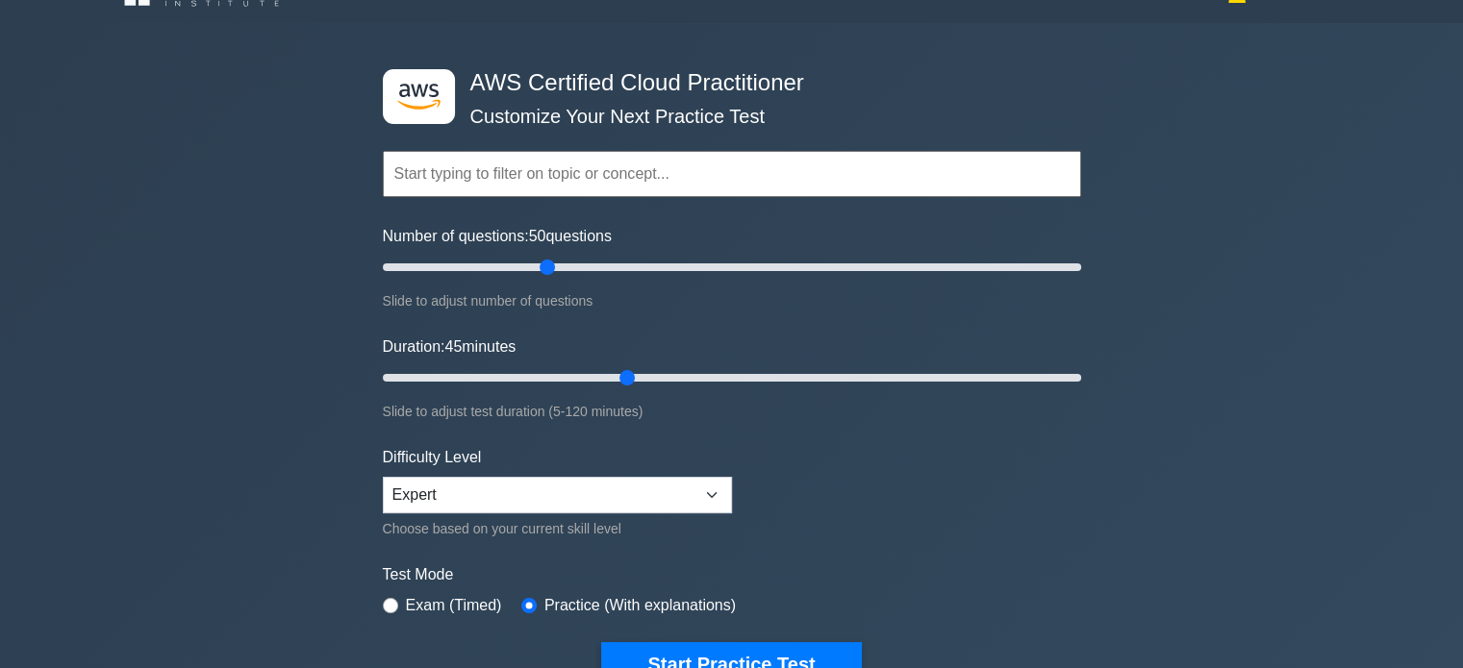
scroll to position [154, 0]
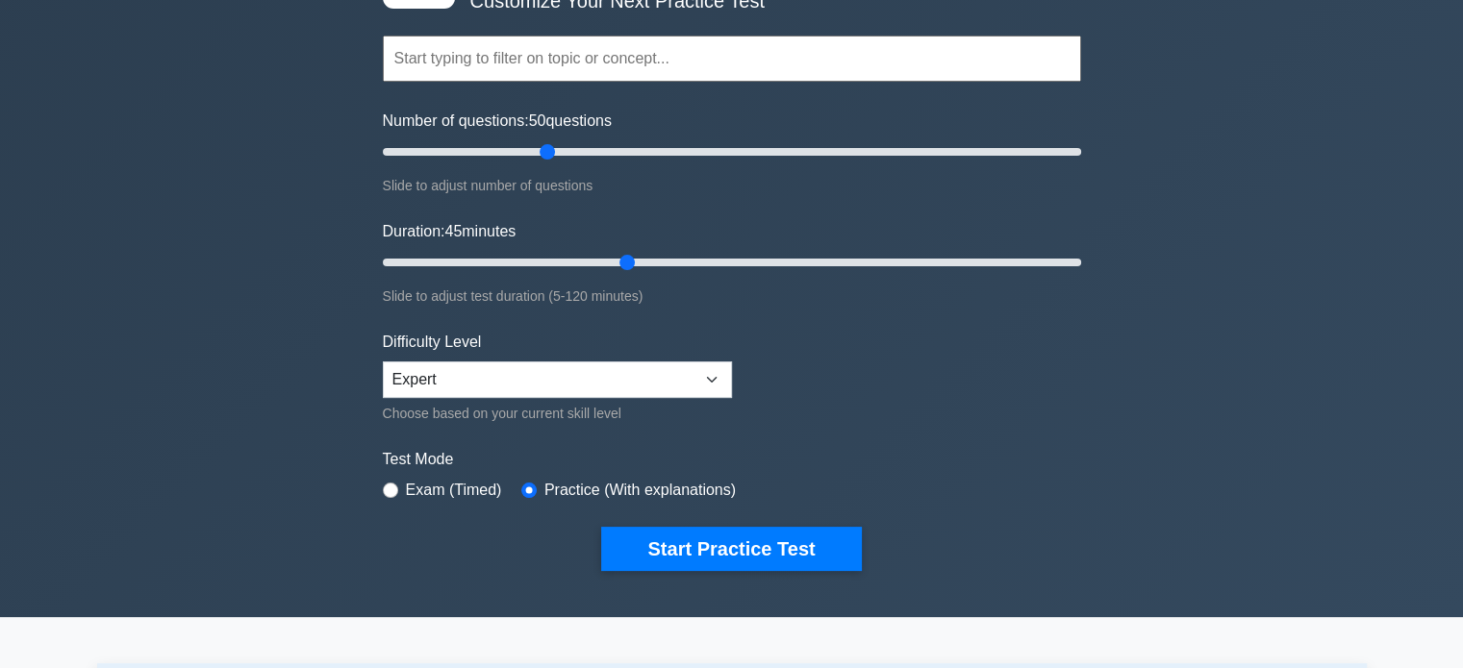
click at [828, 377] on form "Topics Technologies and concepts Analytics Application Integration Business App…" at bounding box center [732, 274] width 698 height 594
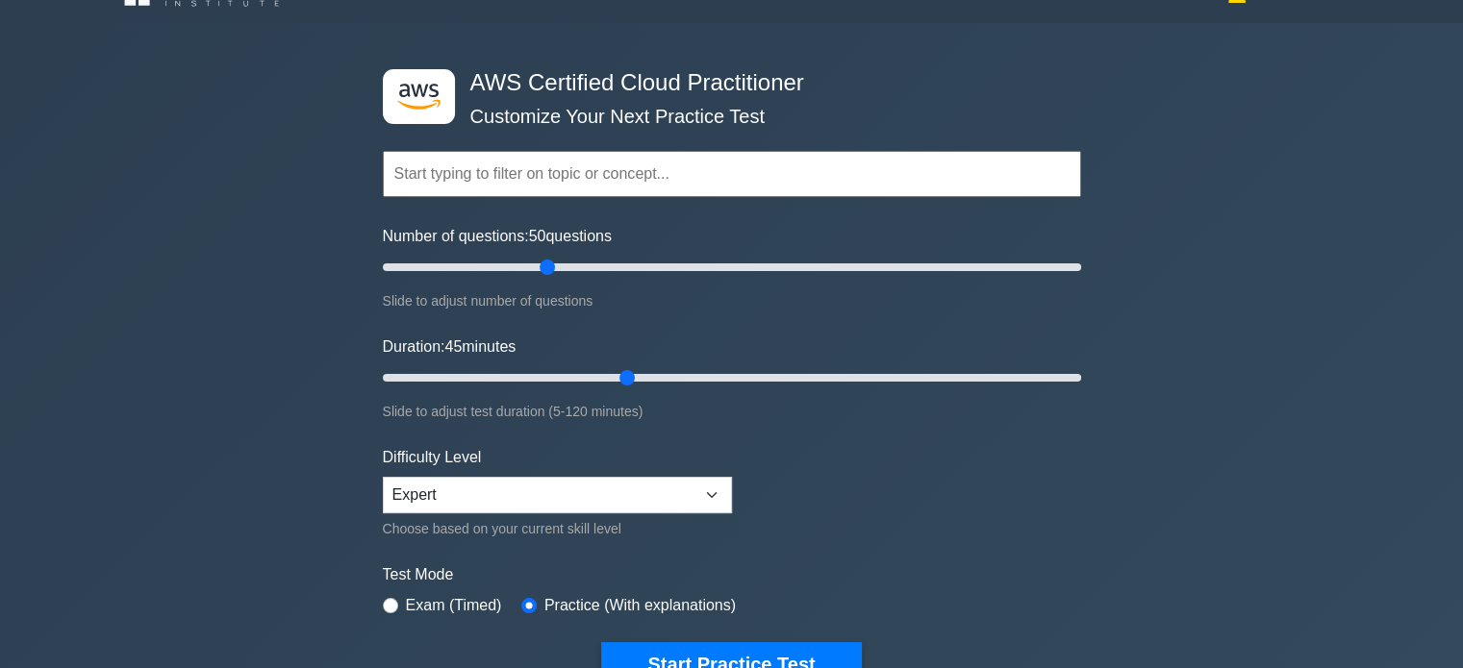
scroll to position [192, 0]
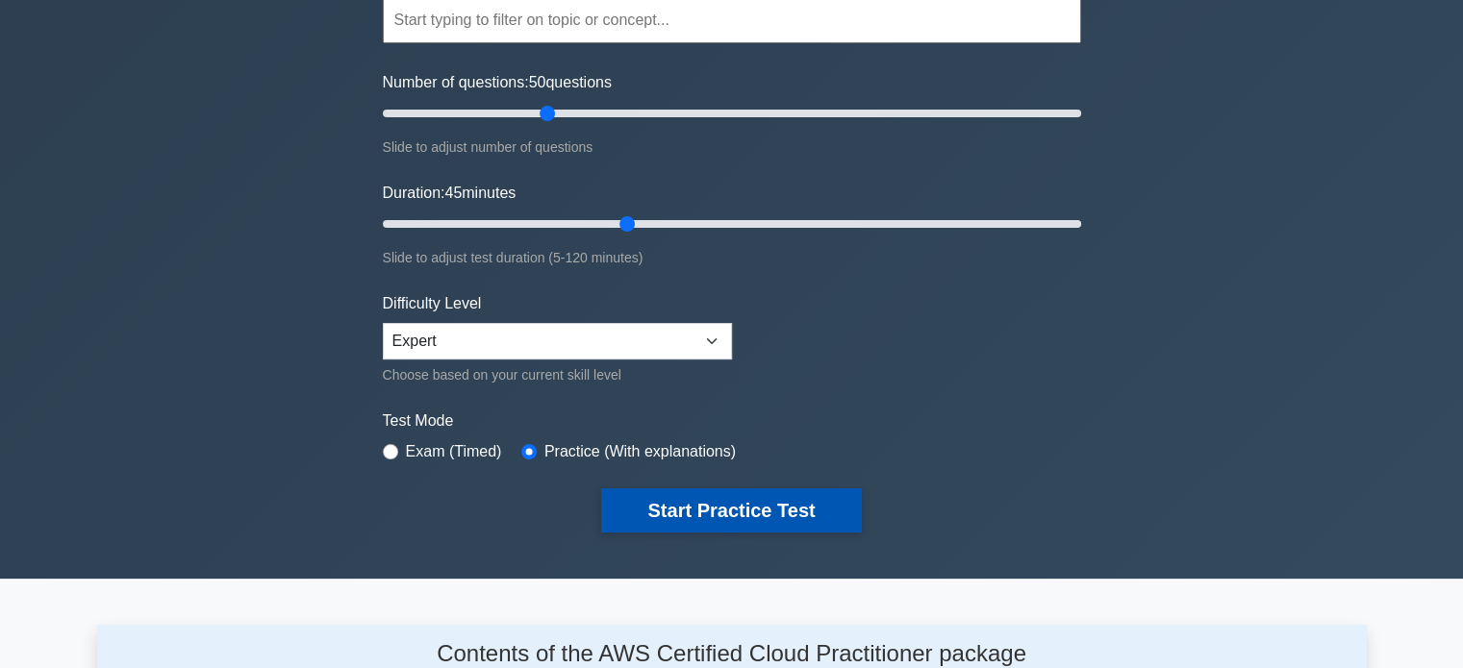
click at [738, 500] on button "Start Practice Test" at bounding box center [731, 510] width 260 height 44
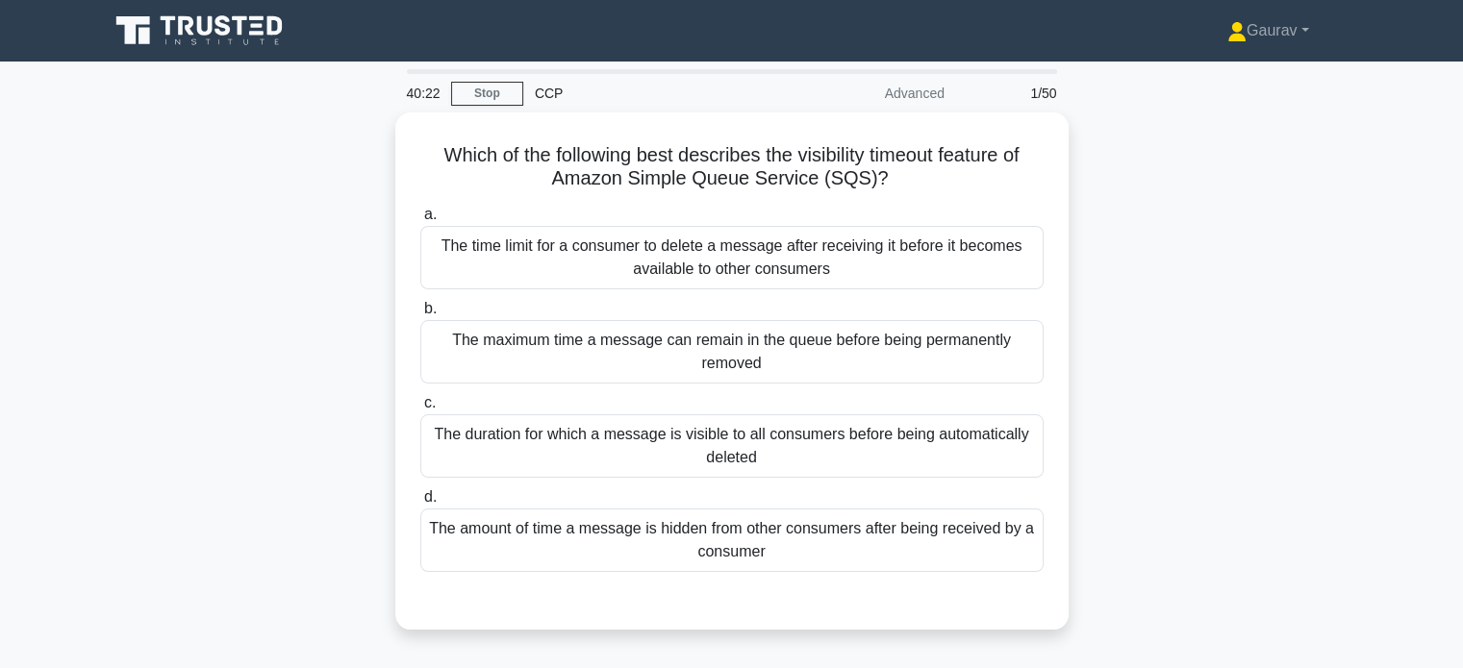
click at [269, 246] on div "Which of the following best describes the visibility timeout feature of Amazon …" at bounding box center [731, 383] width 1269 height 540
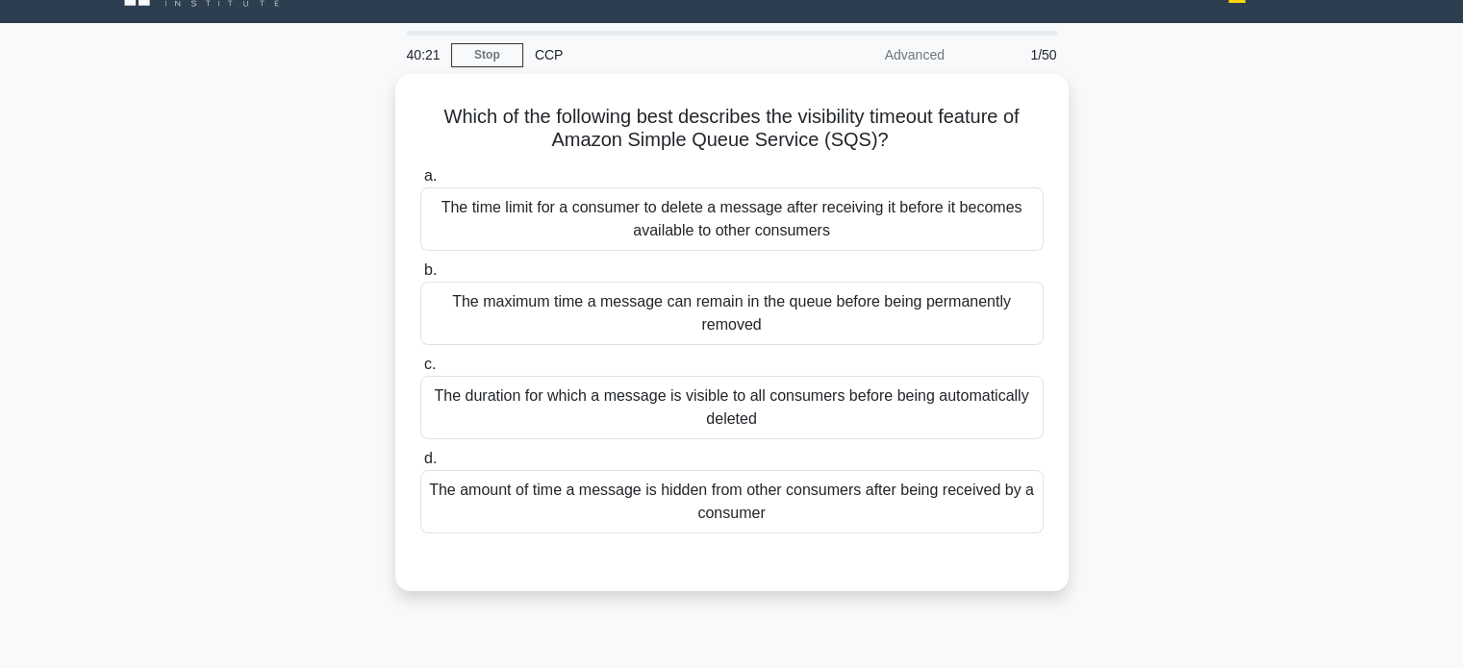
scroll to position [77, 0]
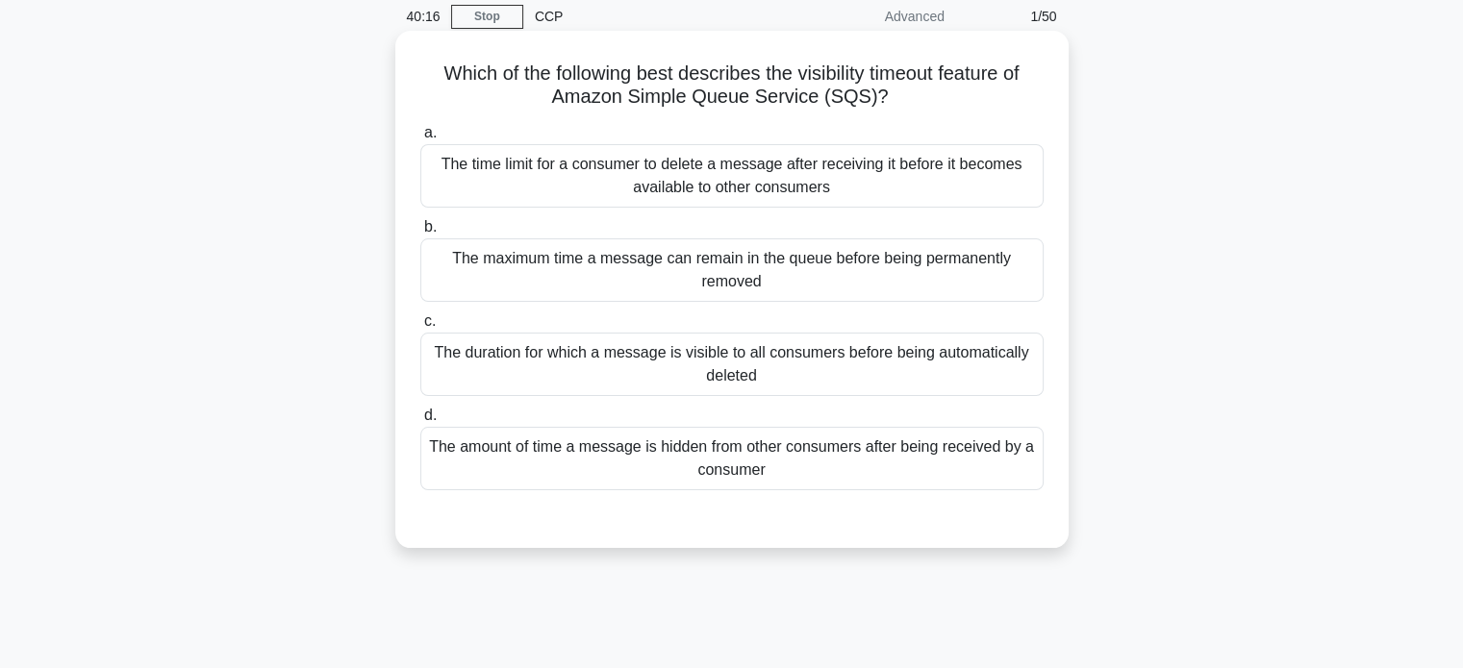
click at [731, 259] on div "The maximum time a message can remain in the queue before being permanently rem…" at bounding box center [731, 269] width 623 height 63
click at [420, 234] on input "b. The maximum time a message can remain in the queue before being permanently …" at bounding box center [420, 227] width 0 height 13
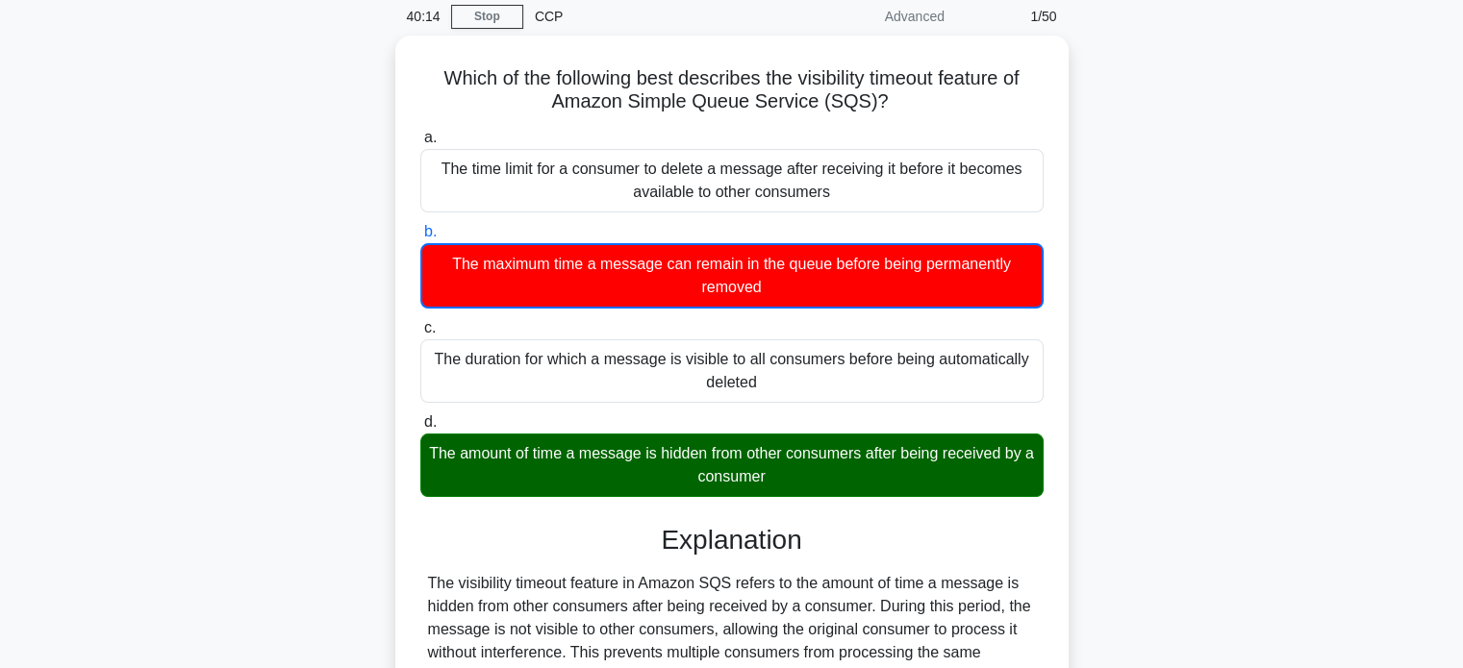
click at [371, 376] on div "Which of the following best describes the visibility timeout feature of Amazon …" at bounding box center [731, 500] width 1269 height 928
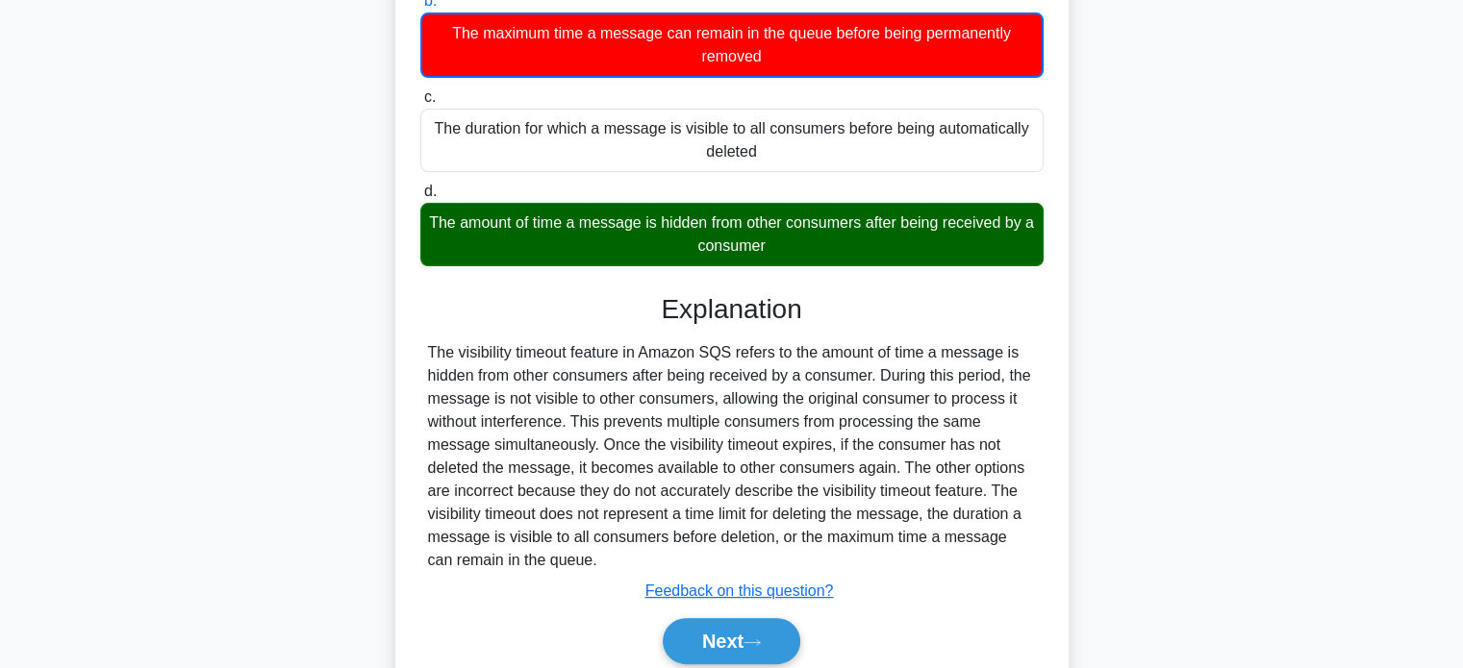
scroll to position [379, 0]
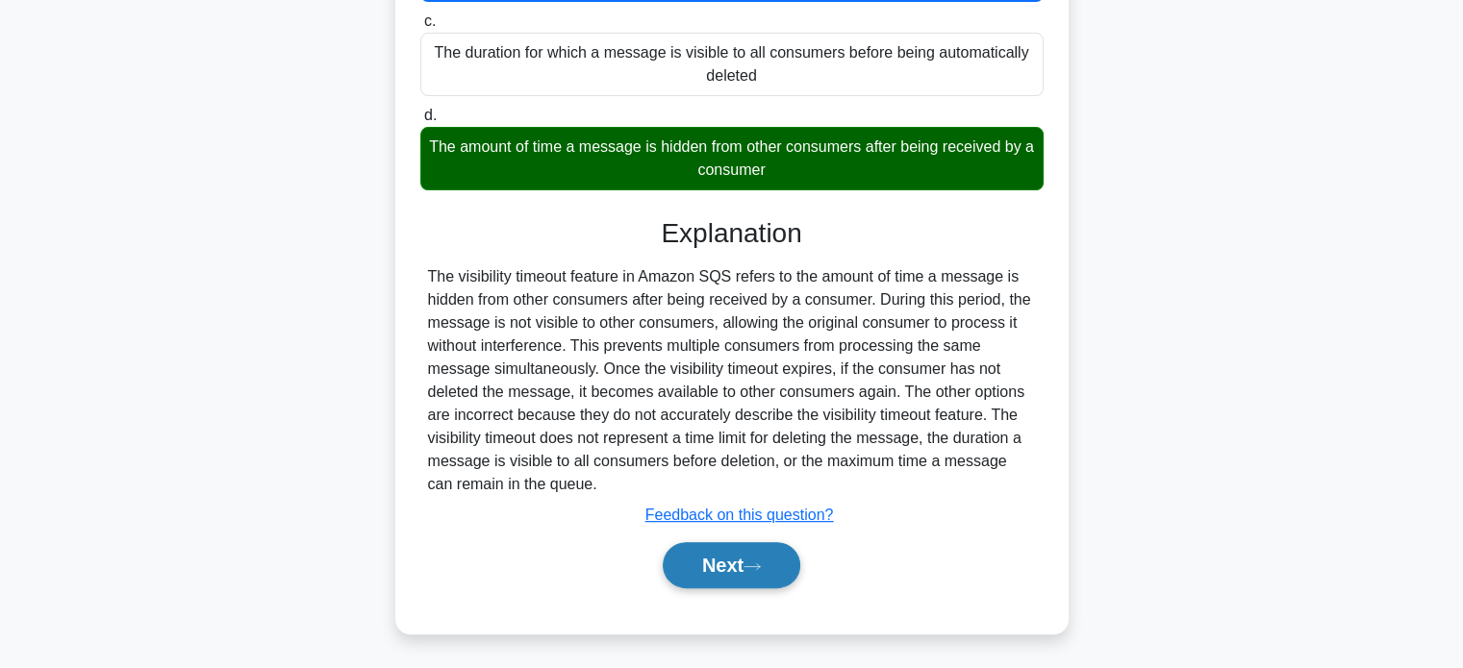
click at [743, 562] on button "Next" at bounding box center [732, 565] width 138 height 46
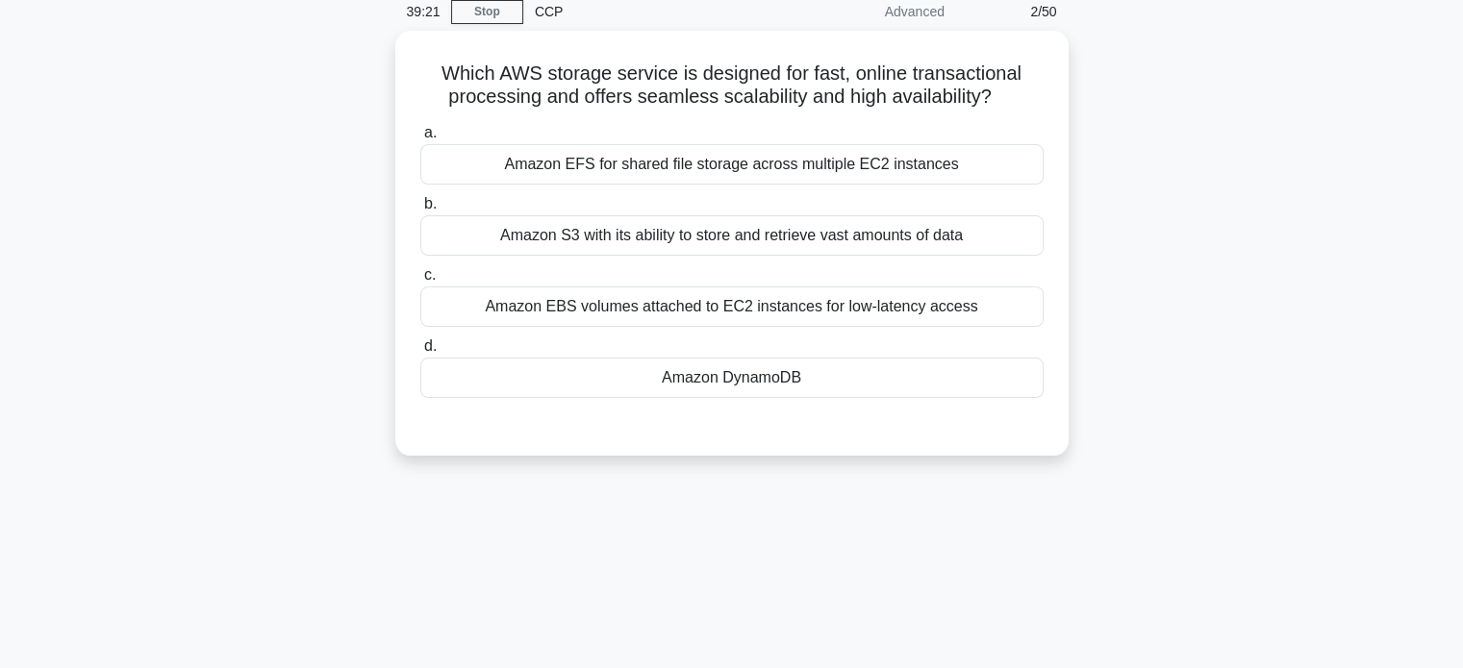
scroll to position [0, 0]
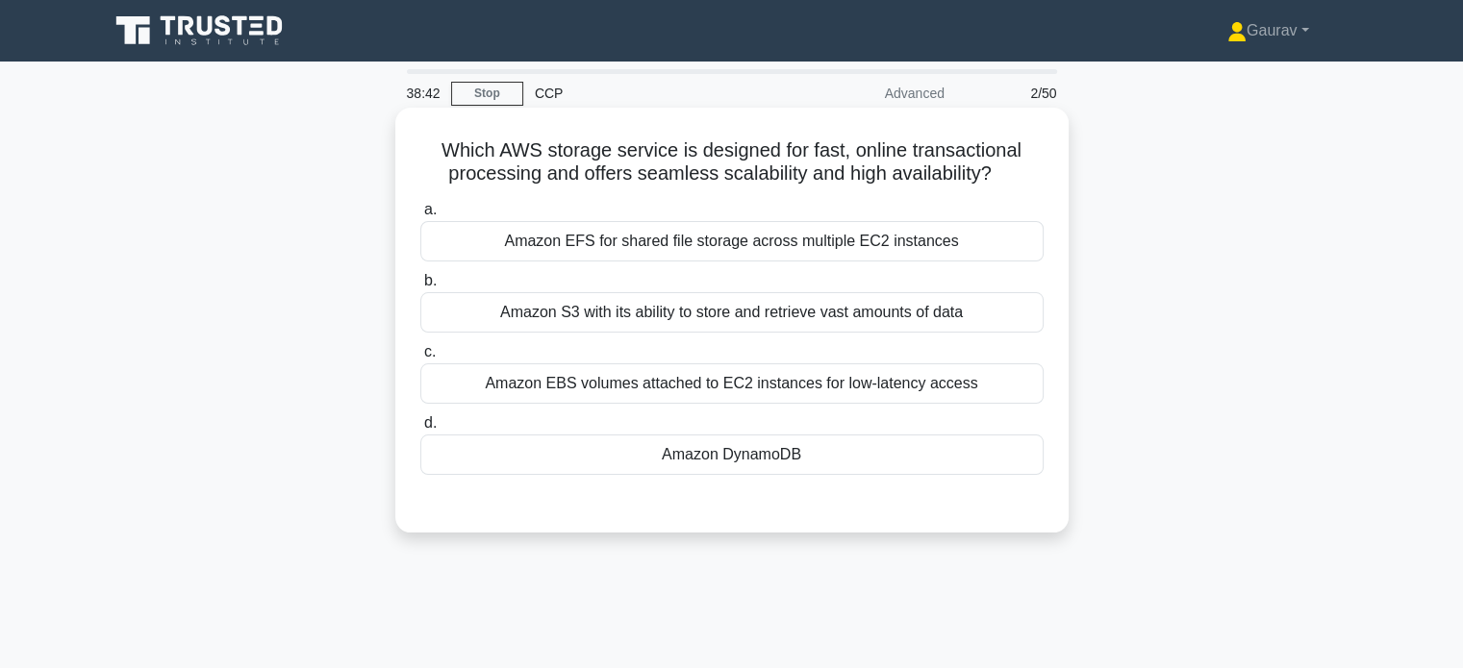
click at [765, 310] on div "Amazon S3 with its ability to store and retrieve vast amounts of data" at bounding box center [731, 312] width 623 height 40
click at [420, 288] on input "b. Amazon S3 with its ability to store and retrieve vast amounts of data" at bounding box center [420, 281] width 0 height 13
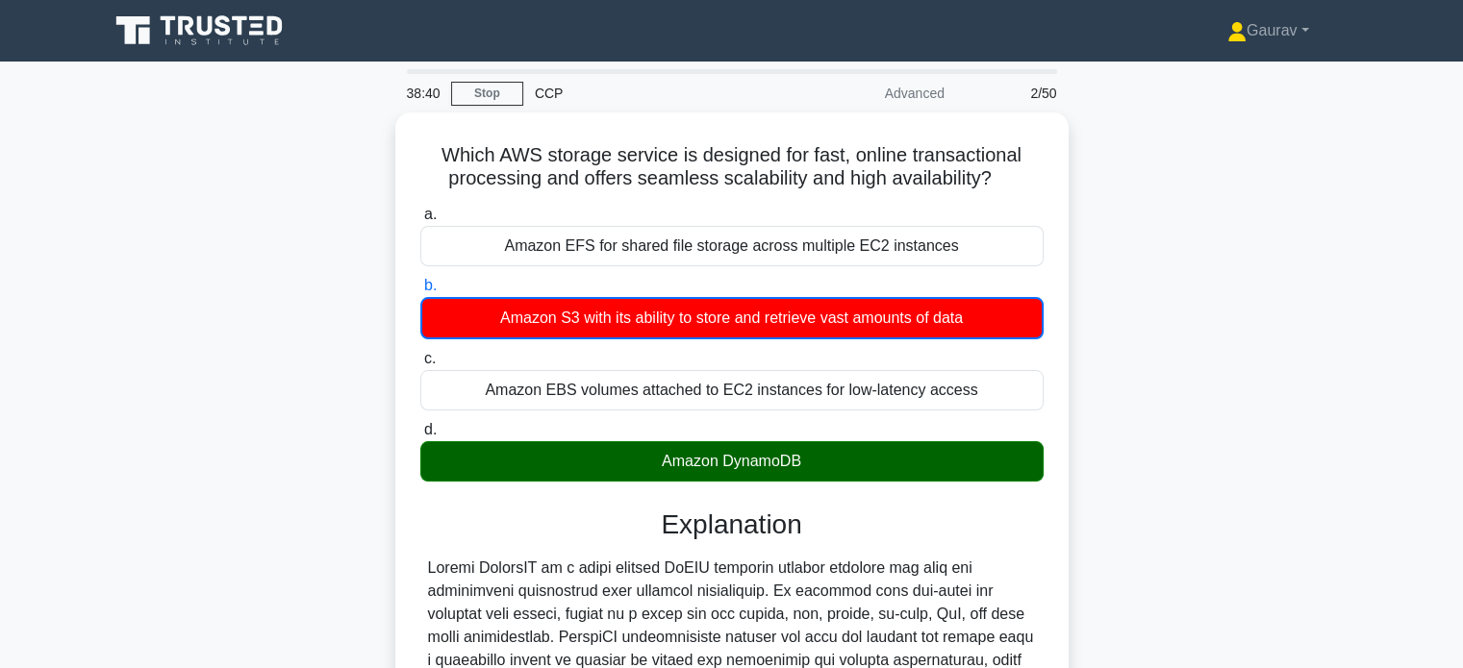
click at [281, 381] on div "Which AWS storage service is designed for fast, online transactional processing…" at bounding box center [731, 565] width 1269 height 905
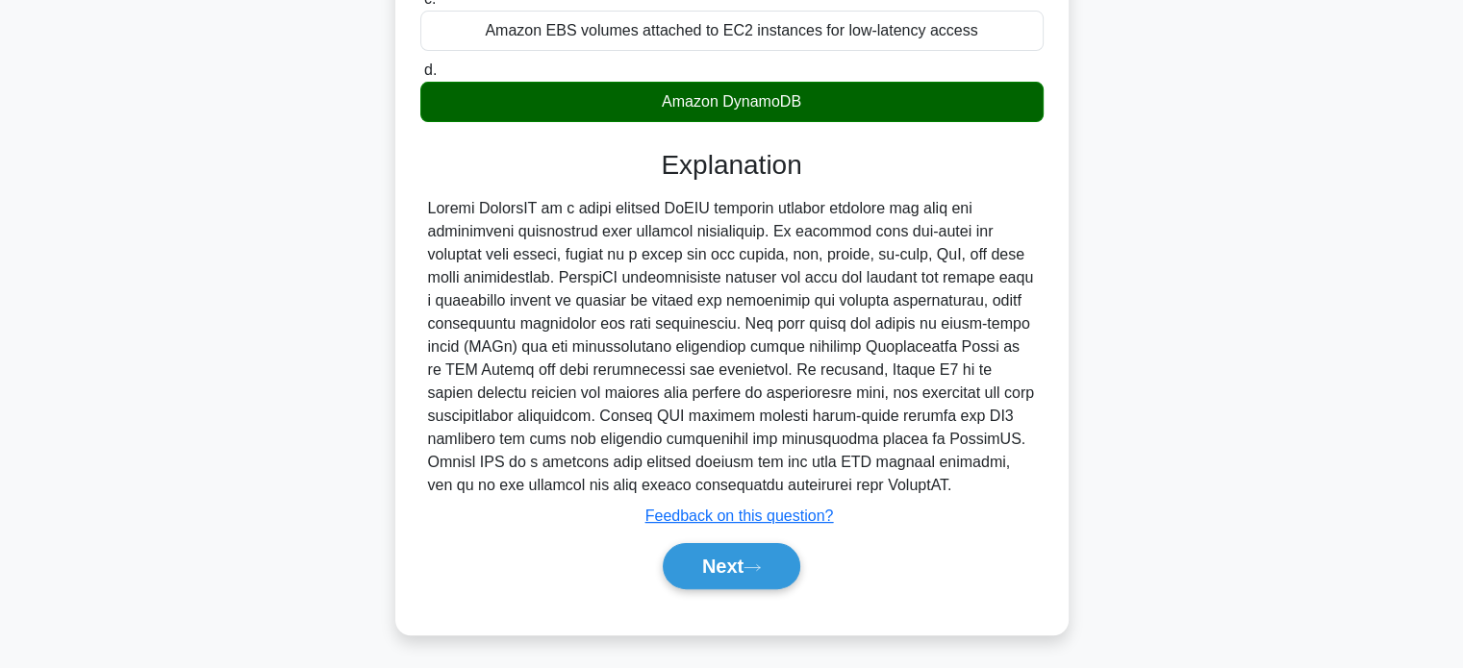
scroll to position [370, 0]
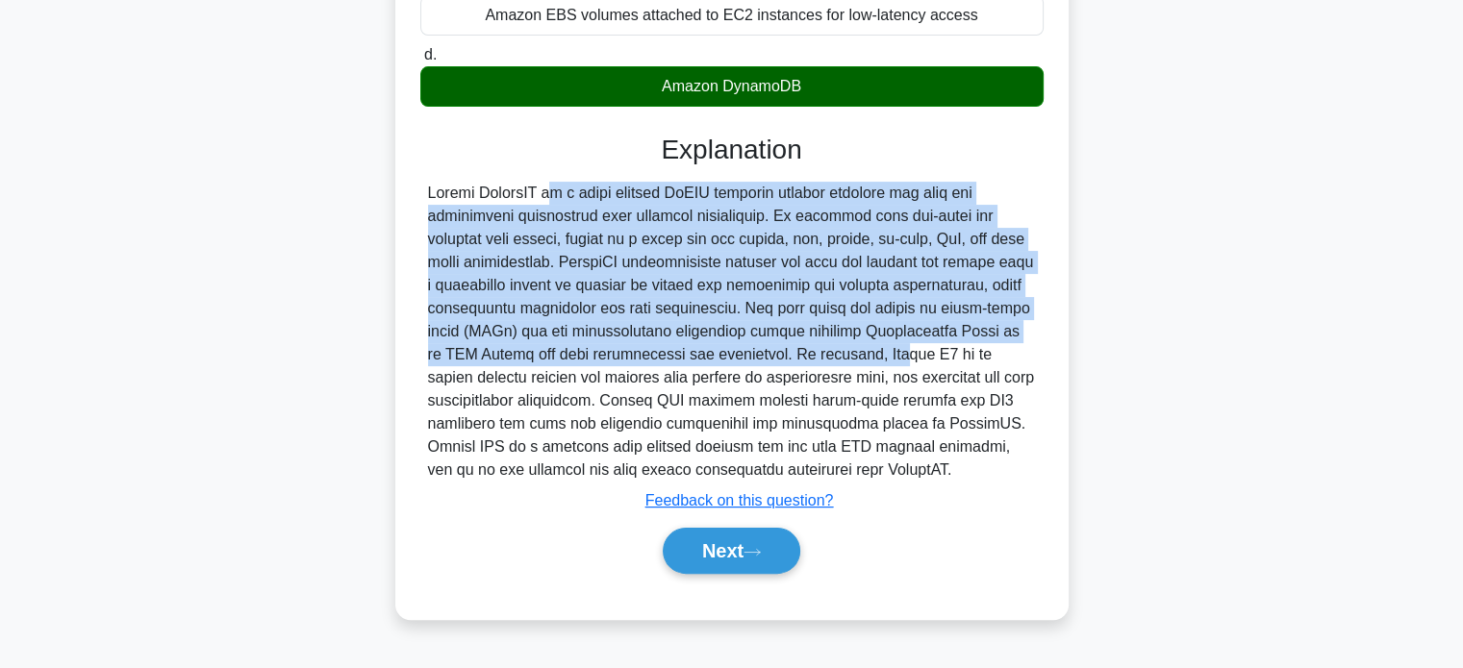
drag, startPoint x: 426, startPoint y: 188, endPoint x: 744, endPoint y: 353, distance: 358.7
click at [744, 353] on div at bounding box center [731, 332] width 623 height 300
copy div "Amazon DynamoDB is a fully managed NoSQL database service designed for fast and…"
click at [724, 554] on button "Next" at bounding box center [732, 551] width 138 height 46
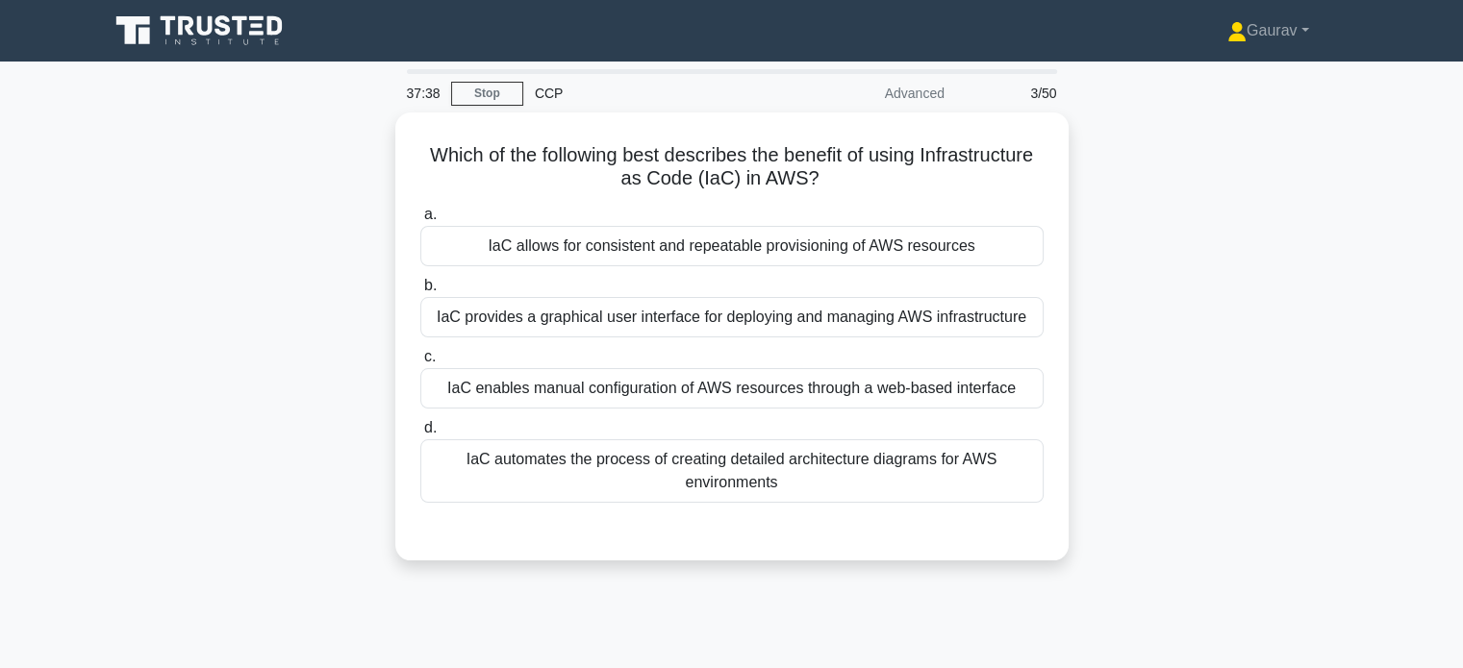
scroll to position [0, 0]
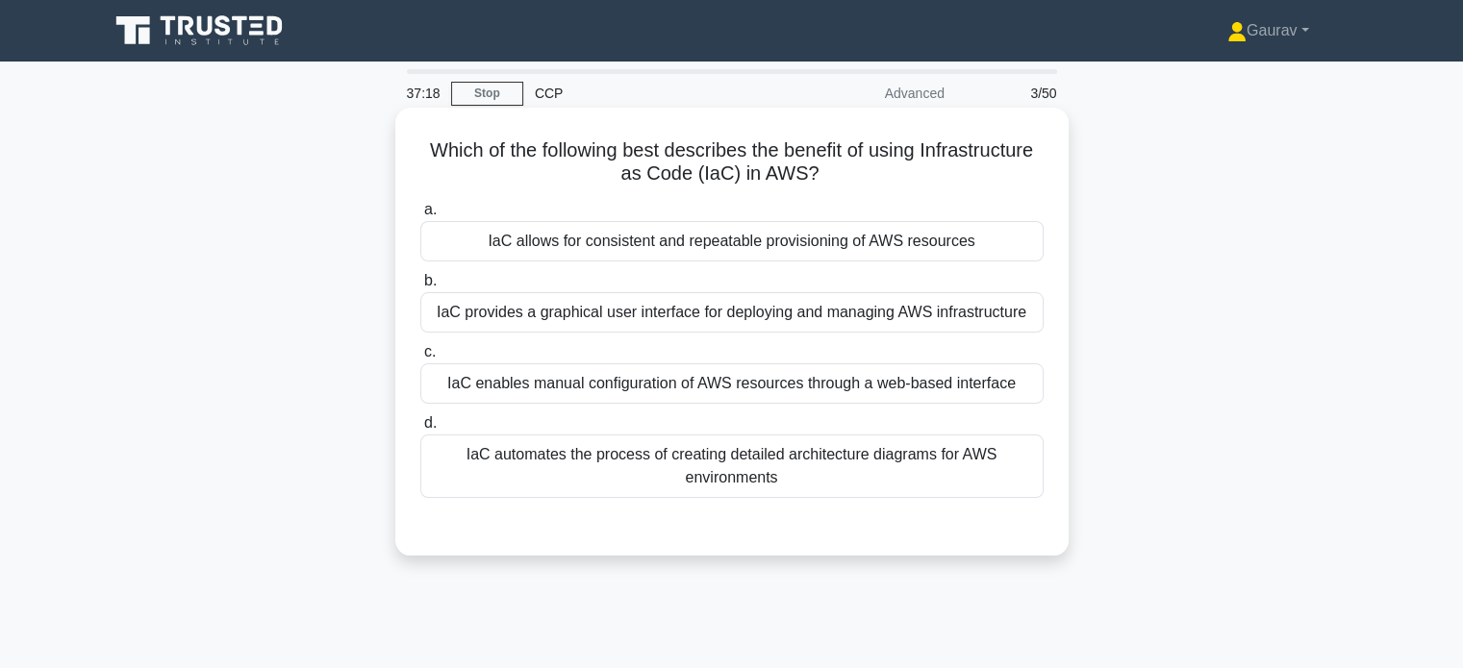
click at [612, 251] on div "IaC allows for consistent and repeatable provisioning of AWS resources" at bounding box center [731, 241] width 623 height 40
click at [420, 216] on input "a. IaC allows for consistent and repeatable provisioning of AWS resources" at bounding box center [420, 210] width 0 height 13
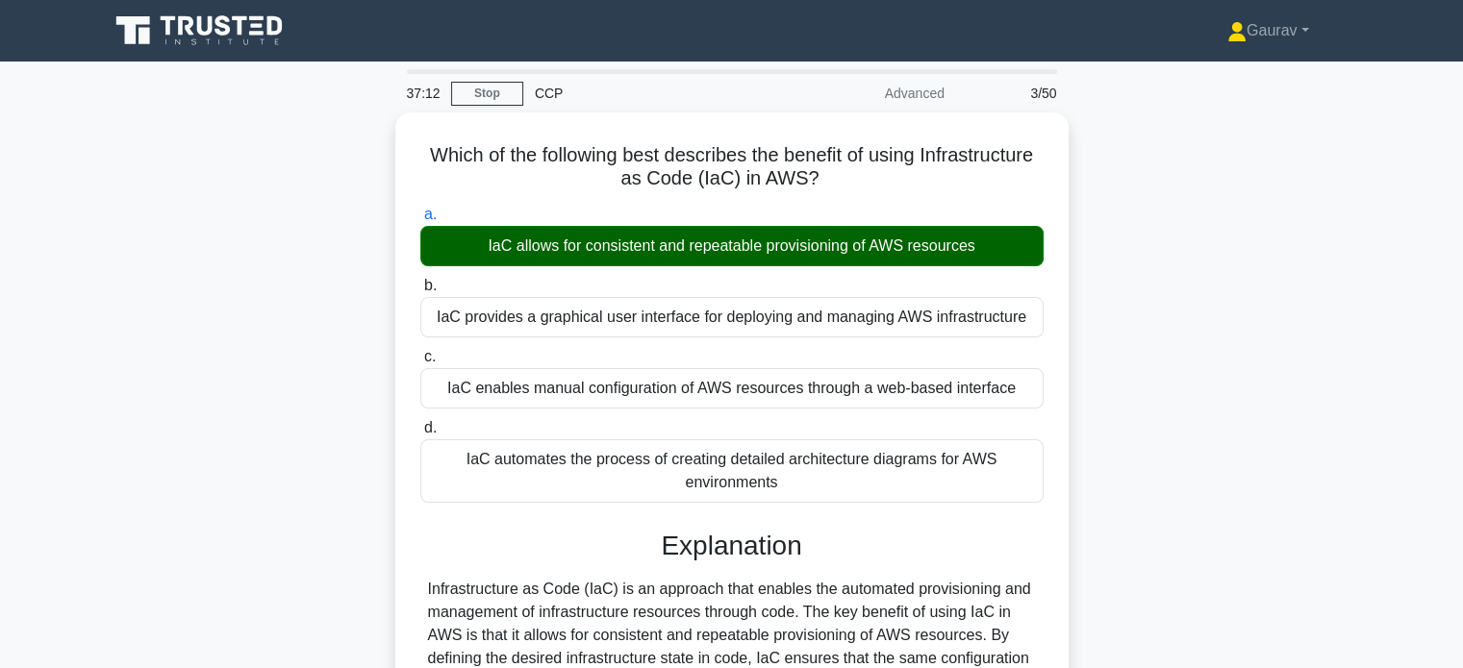
click at [327, 330] on div "Which of the following best describes the benefit of using Infrastructure as Co…" at bounding box center [731, 553] width 1269 height 880
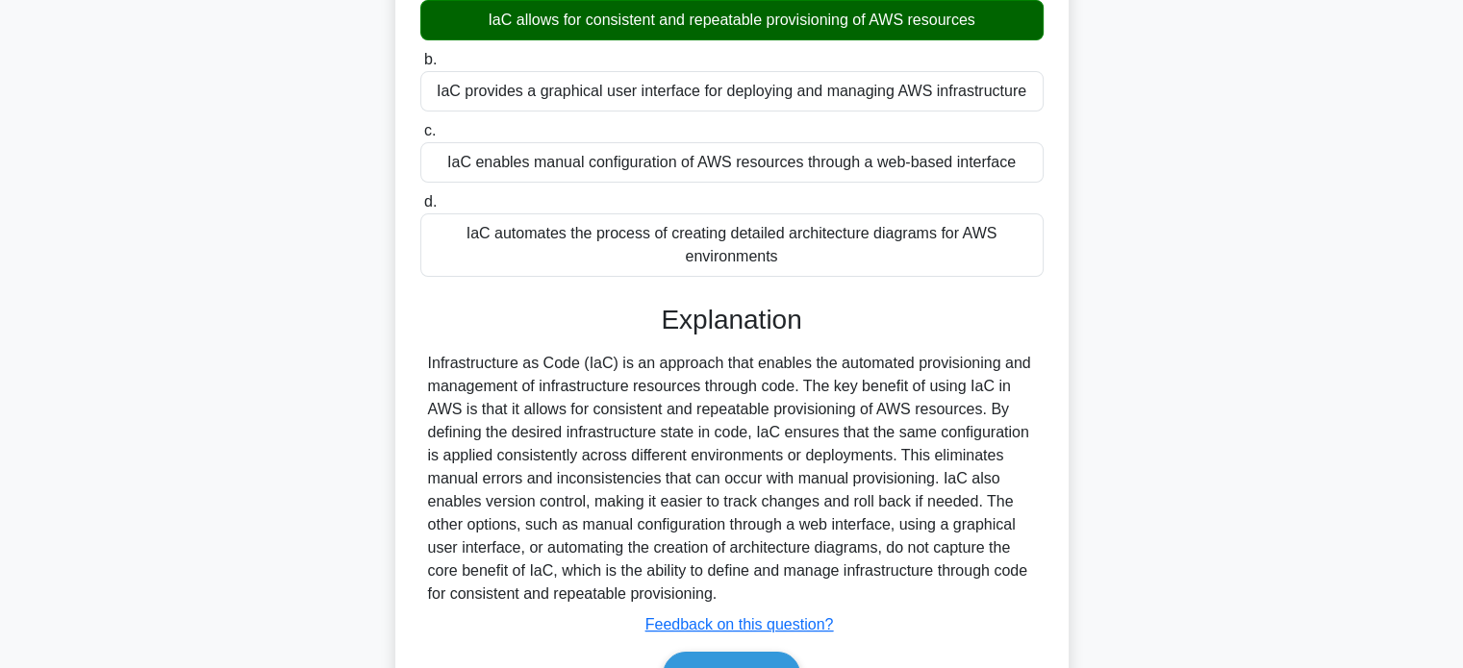
scroll to position [308, 0]
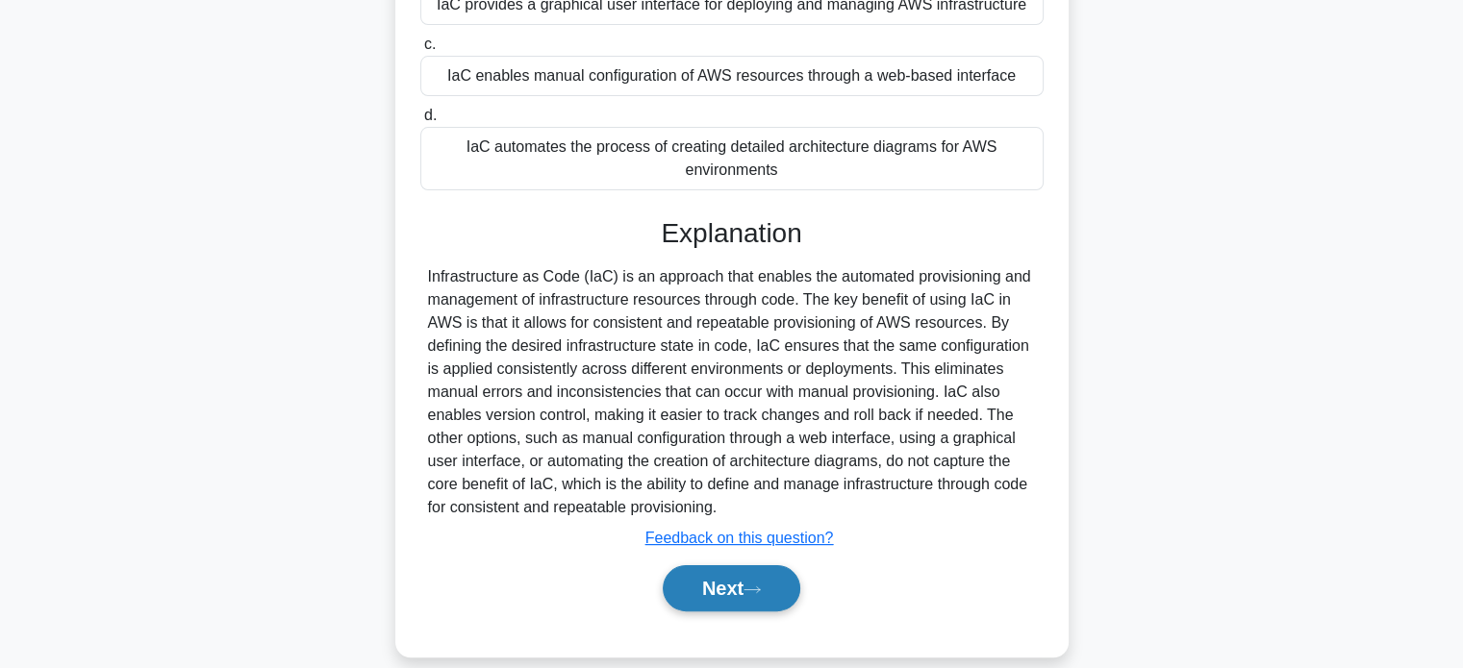
click at [713, 586] on button "Next" at bounding box center [732, 588] width 138 height 46
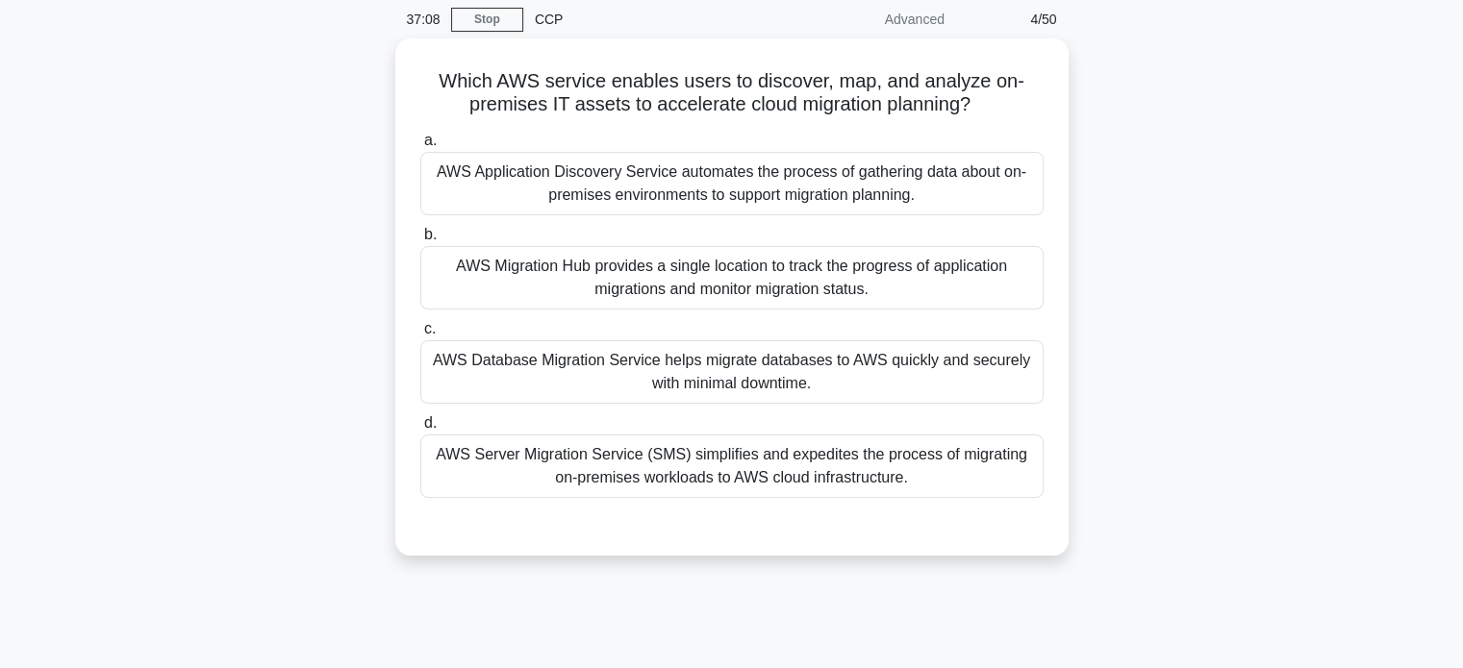
scroll to position [0, 0]
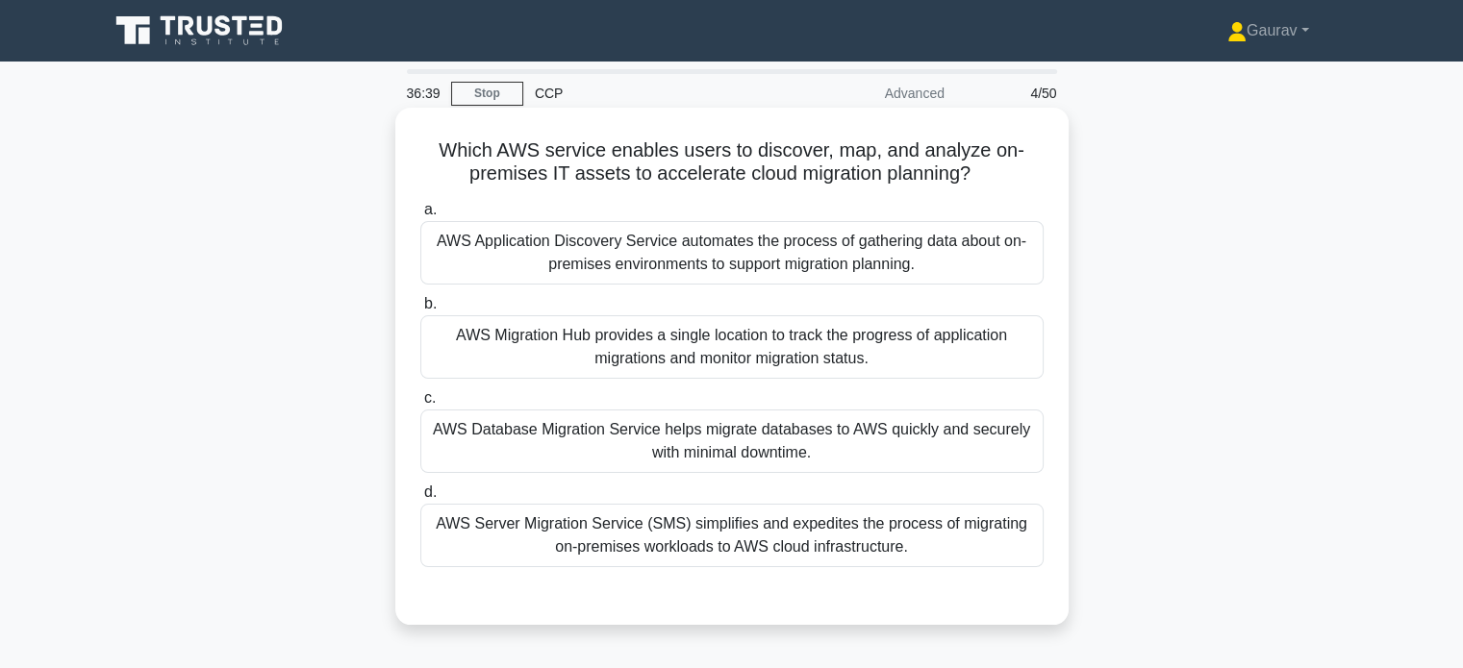
click at [583, 346] on div "AWS Migration Hub provides a single location to track the progress of applicati…" at bounding box center [731, 346] width 623 height 63
click at [420, 311] on input "b. AWS Migration Hub provides a single location to track the progress of applic…" at bounding box center [420, 304] width 0 height 13
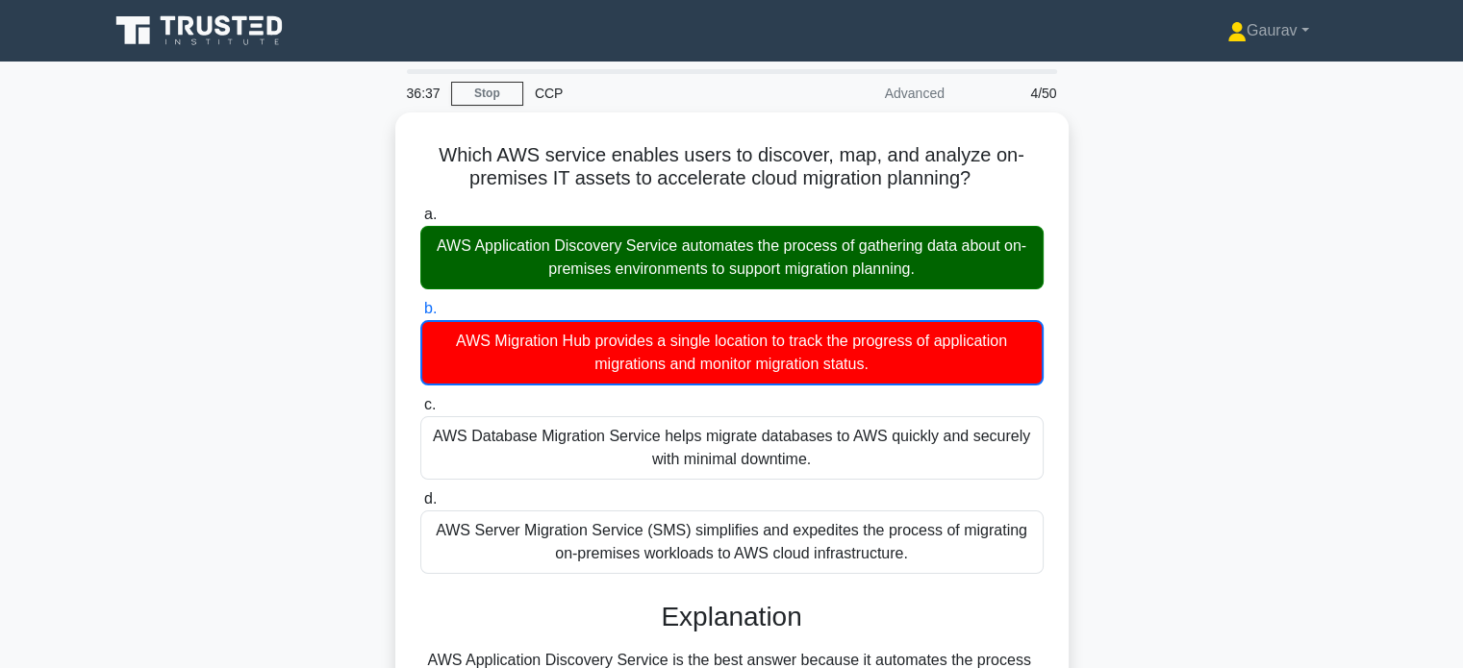
click at [342, 314] on div "Which AWS service enables users to discover, map, and analyze on-premises IT as…" at bounding box center [731, 554] width 1269 height 882
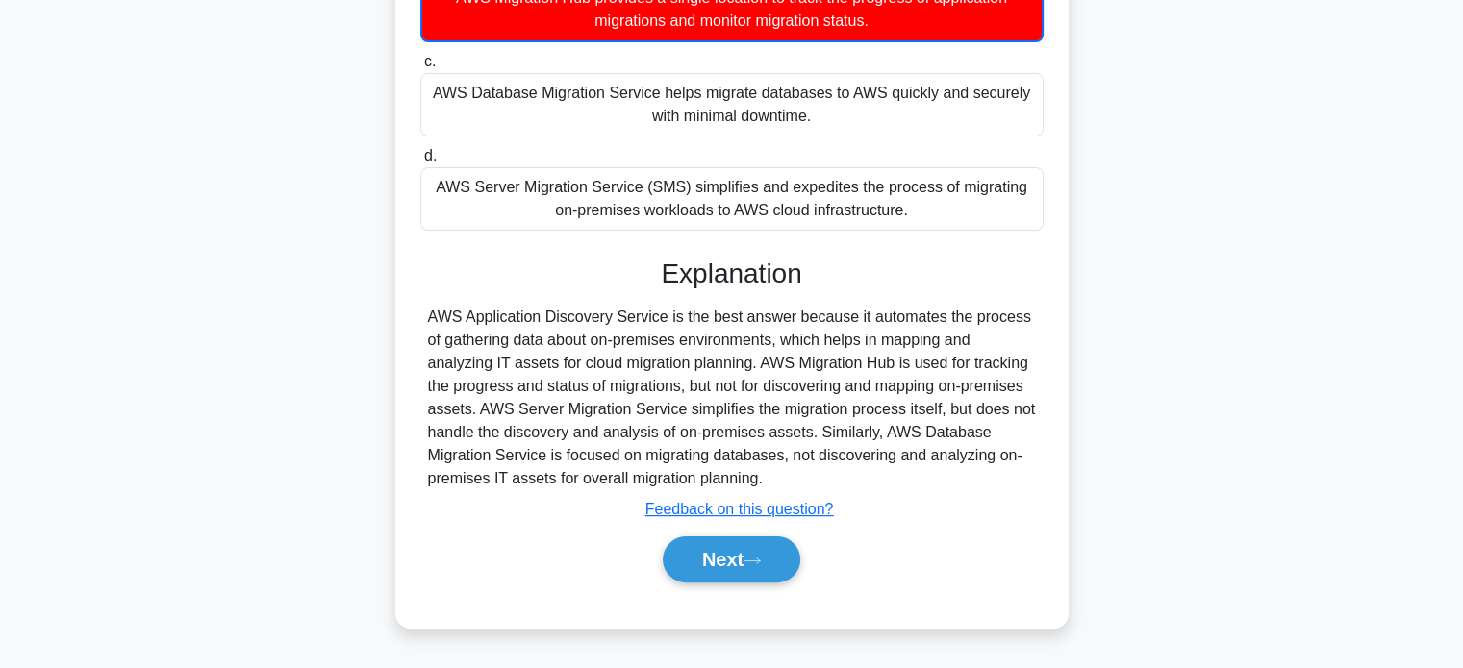
scroll to position [370, 0]
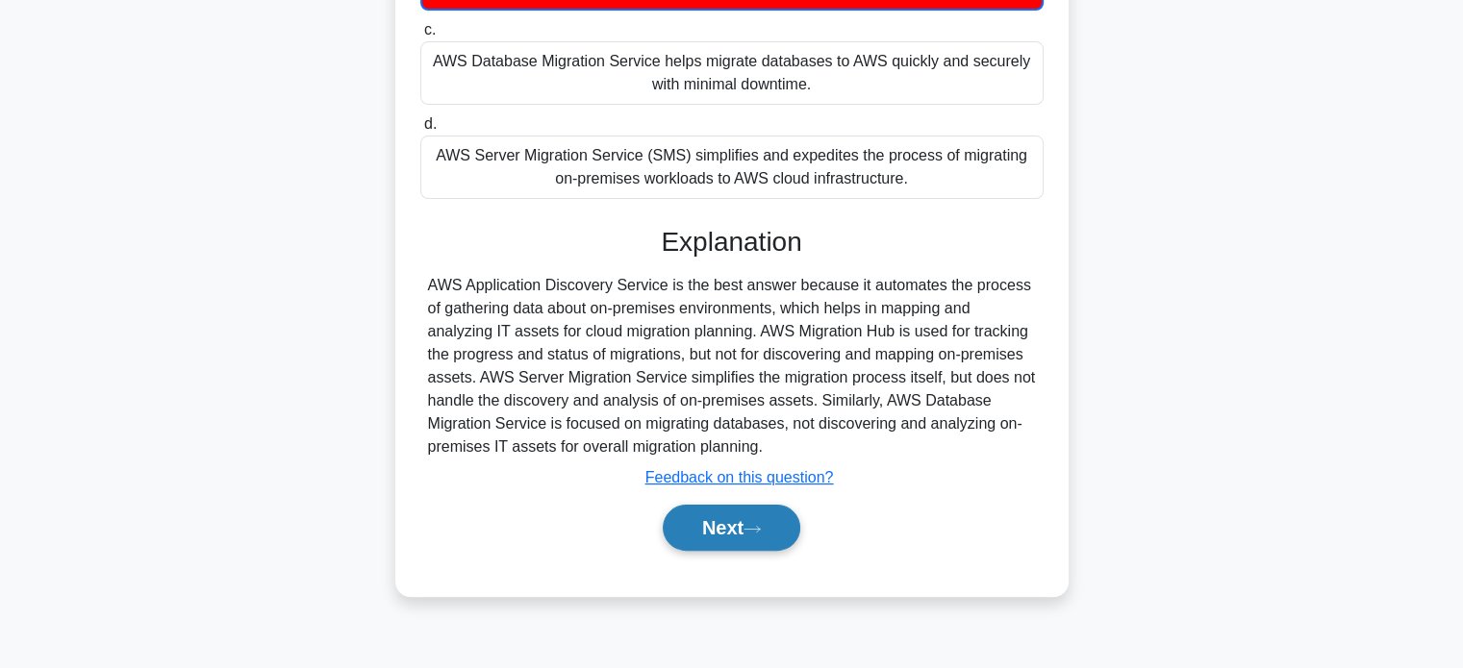
click at [735, 520] on button "Next" at bounding box center [732, 528] width 138 height 46
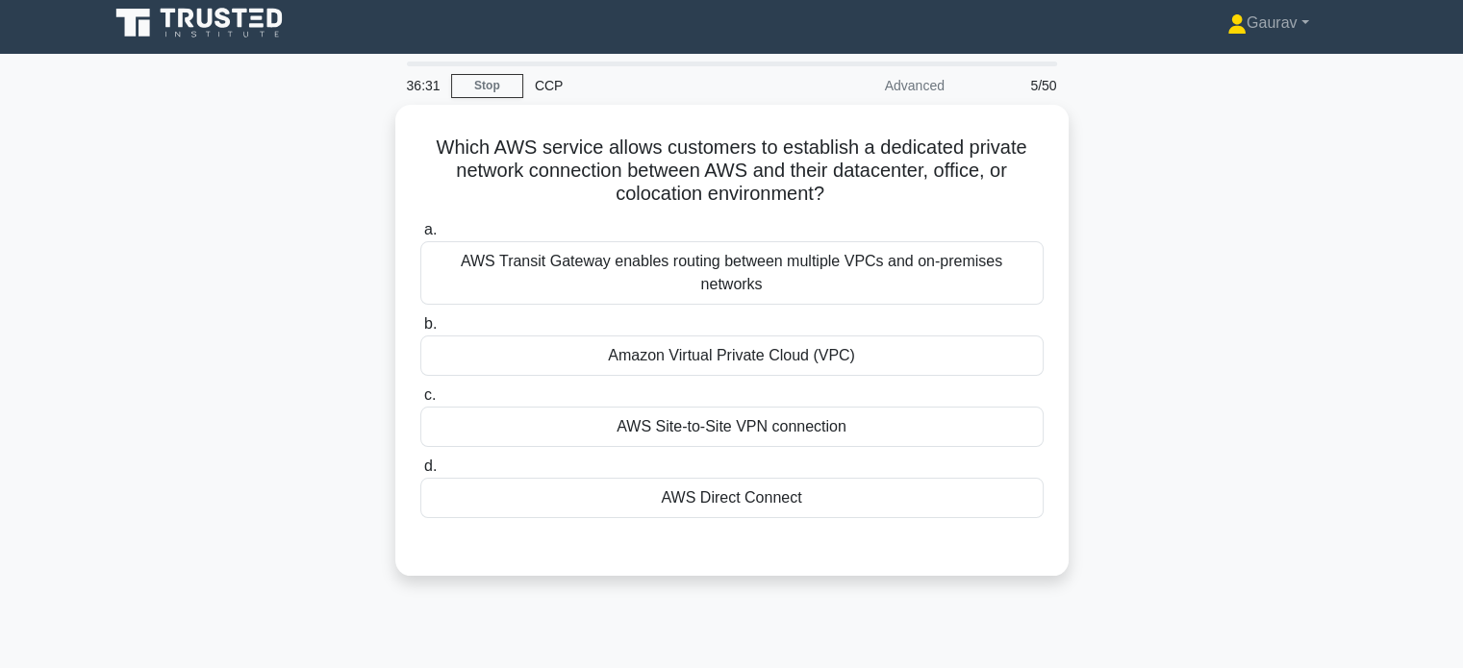
scroll to position [0, 0]
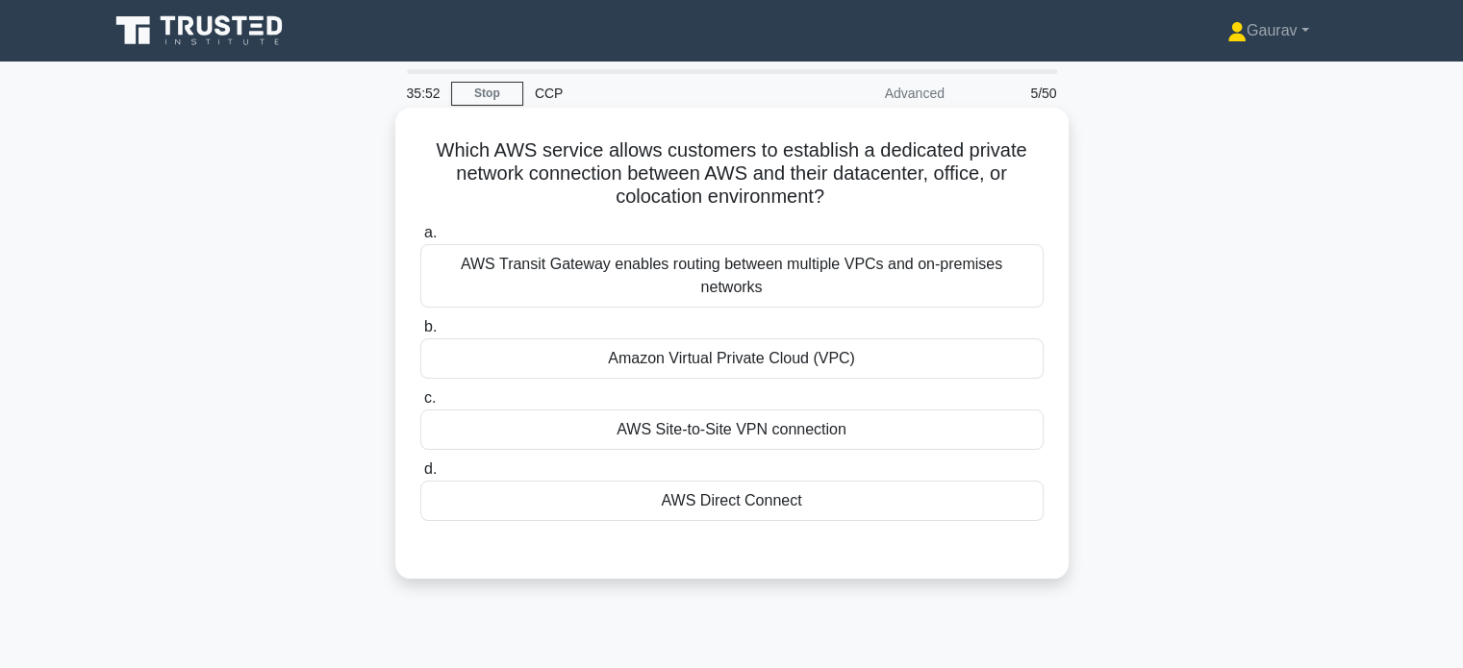
click at [718, 488] on div "AWS Direct Connect" at bounding box center [731, 501] width 623 height 40
click at [420, 476] on input "d. AWS Direct Connect" at bounding box center [420, 469] width 0 height 13
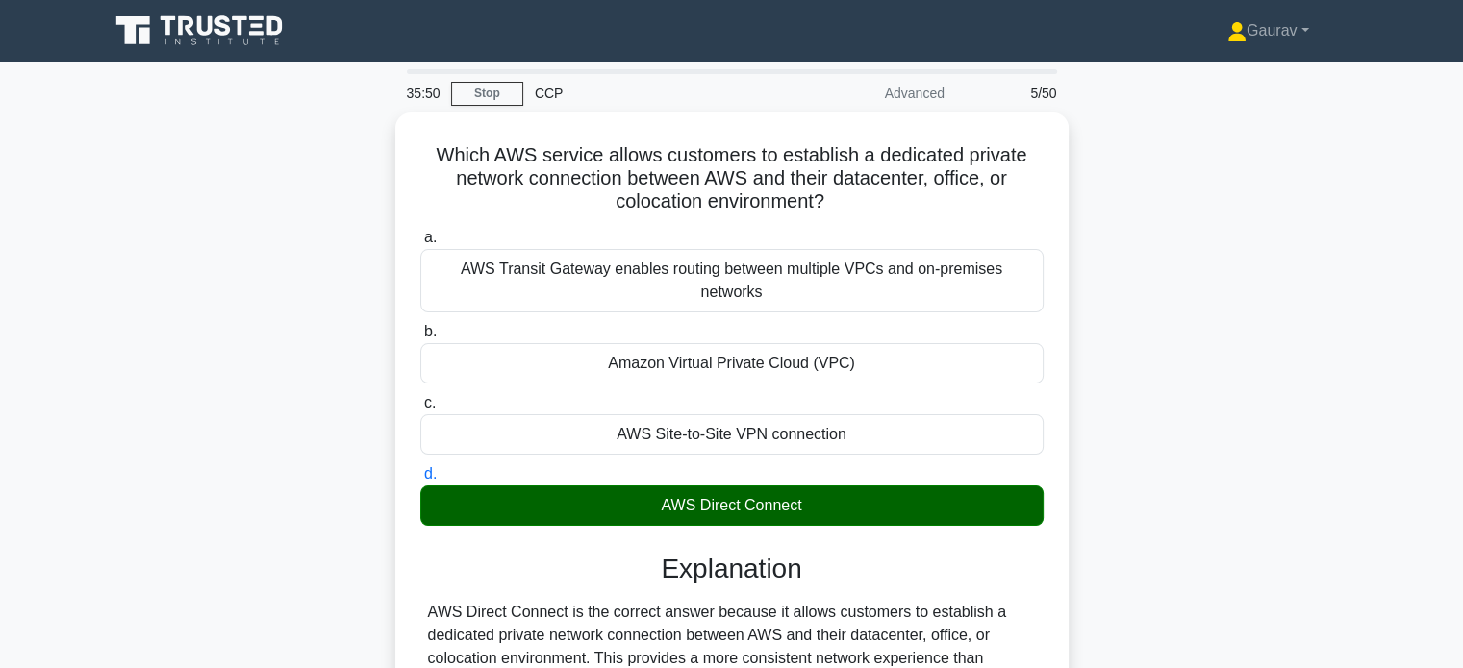
click at [321, 280] on div "Which AWS service allows customers to establish a dedicated private network con…" at bounding box center [731, 541] width 1269 height 857
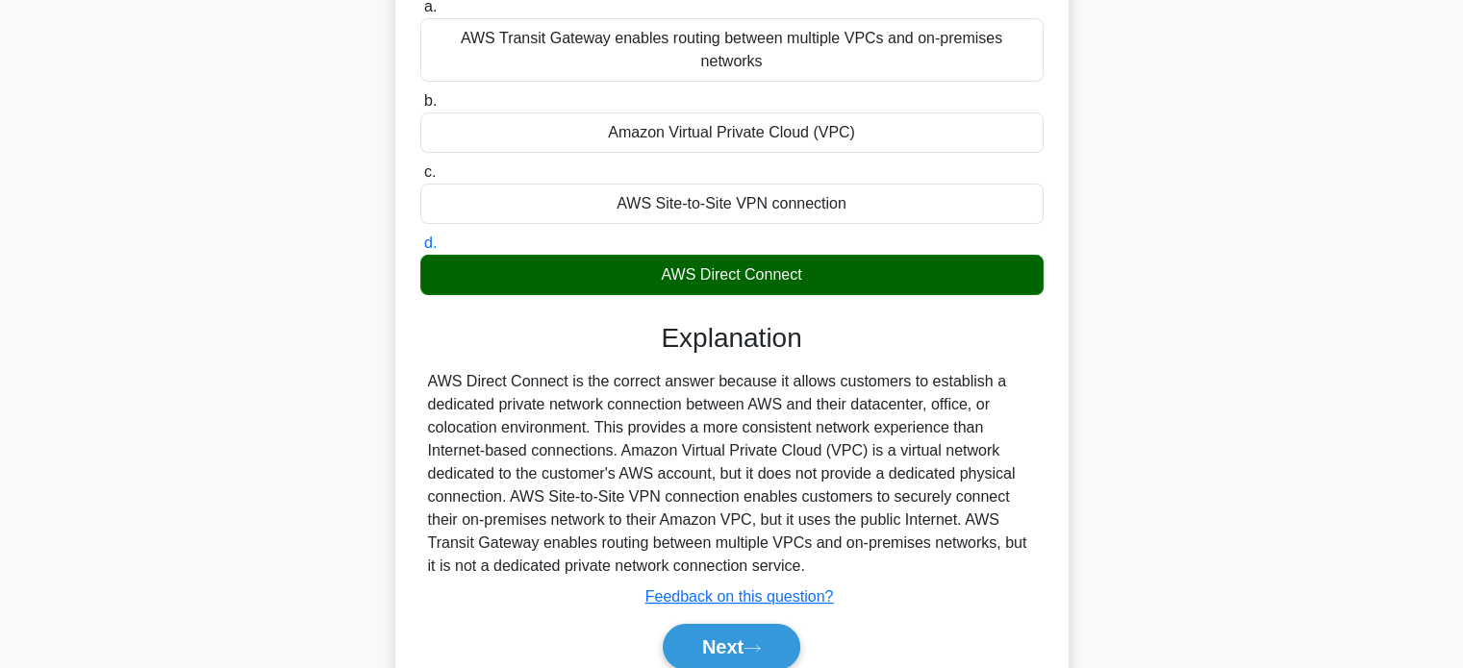
scroll to position [269, 0]
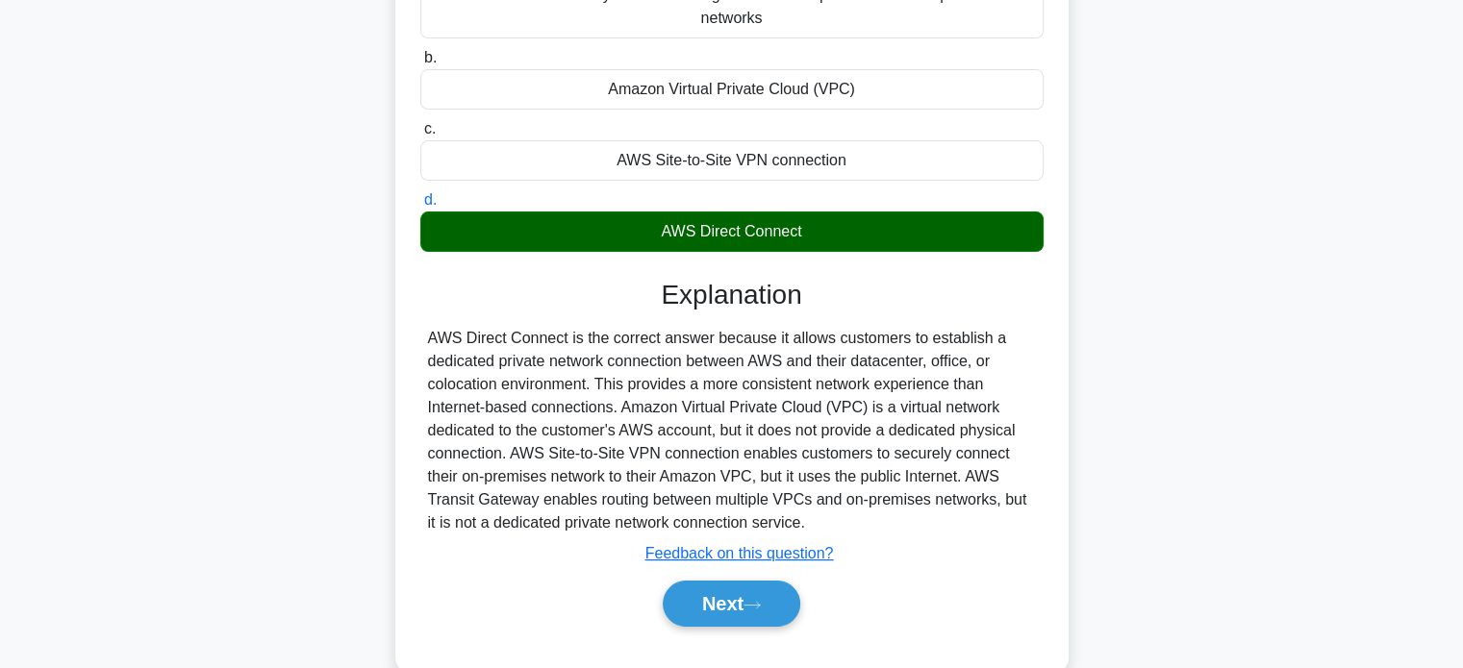
drag, startPoint x: 427, startPoint y: 309, endPoint x: 803, endPoint y: 492, distance: 418.4
click at [803, 492] on div "AWS Direct Connect is the correct answer because it allows customers to establi…" at bounding box center [732, 431] width 608 height 208
copy div "AWS Direct Connect is the correct answer because it allows customers to establi…"
click at [725, 581] on button "Next" at bounding box center [732, 604] width 138 height 46
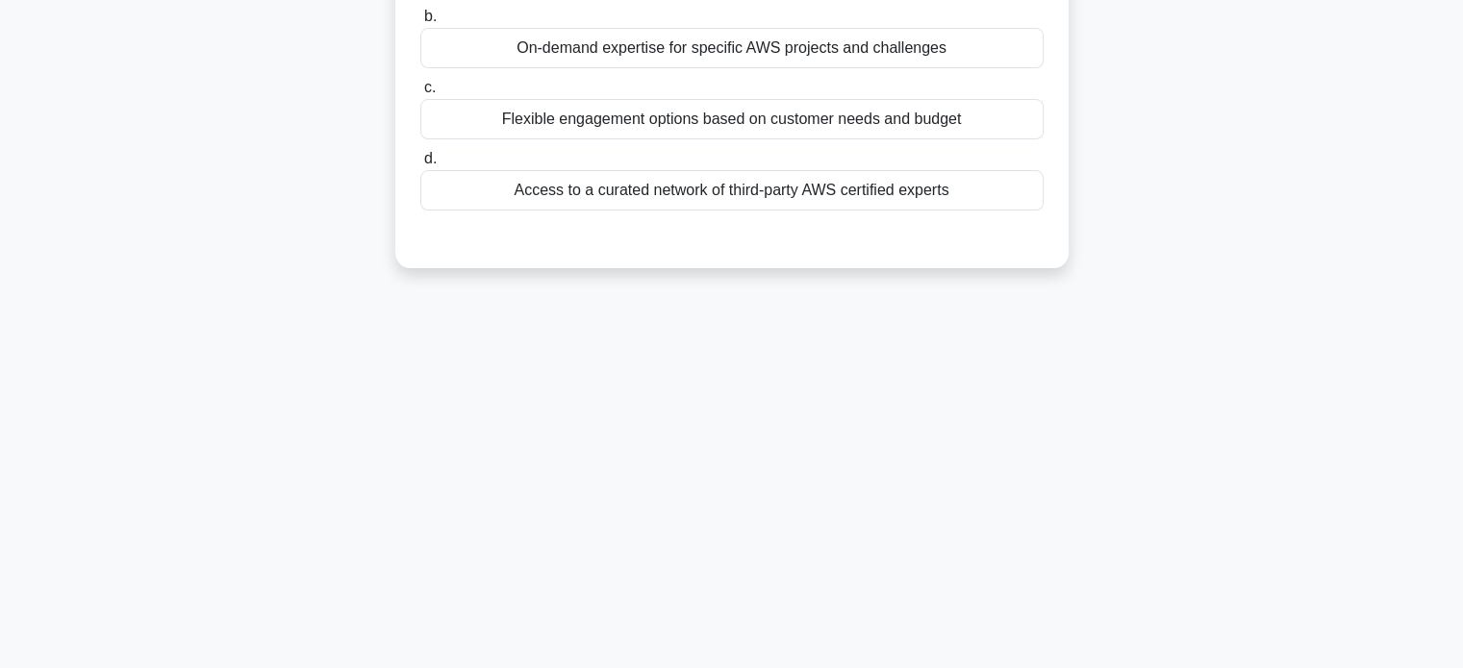
click at [343, 357] on div "35:09 Stop CCP Advanced 6/50 Which of the following is NOT a key benefit of usi…" at bounding box center [731, 281] width 1269 height 962
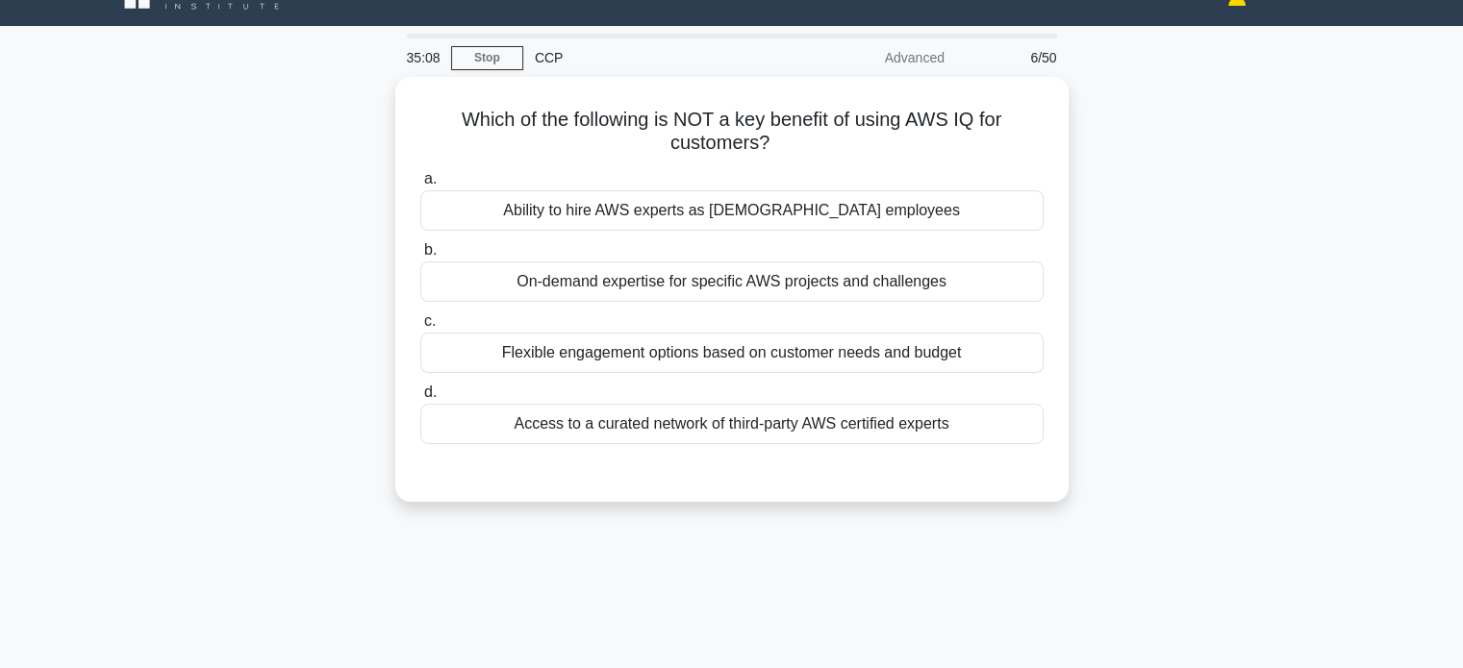
scroll to position [0, 0]
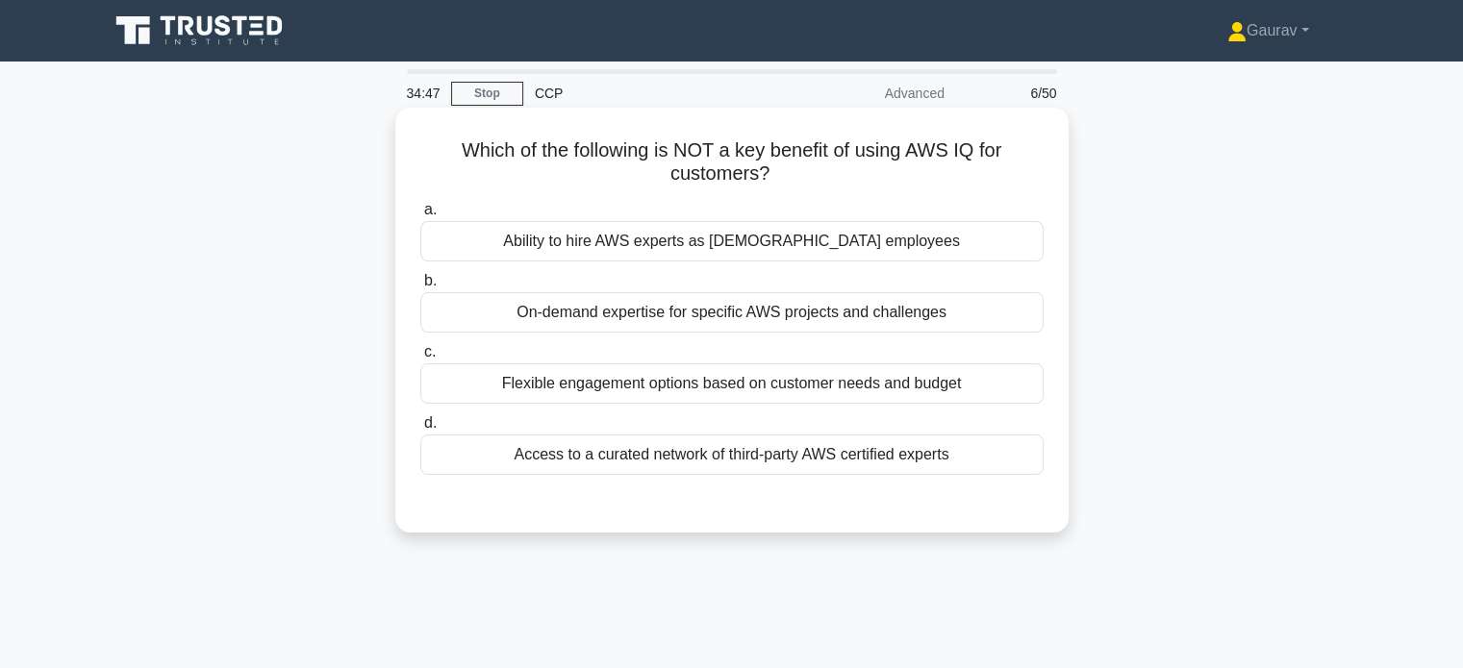
click at [587, 243] on div "Ability to hire AWS experts as [DEMOGRAPHIC_DATA] employees" at bounding box center [731, 241] width 623 height 40
click at [420, 216] on input "a. Ability to hire AWS experts as [DEMOGRAPHIC_DATA] employees" at bounding box center [420, 210] width 0 height 13
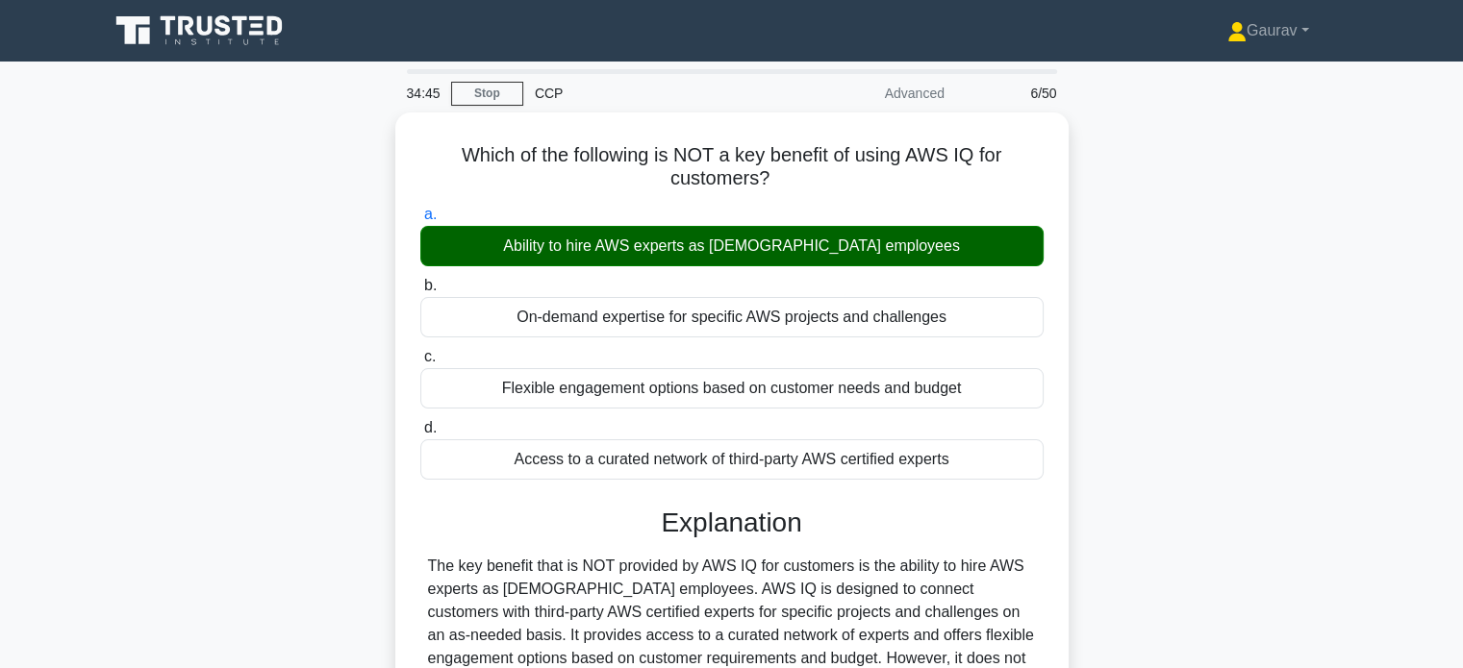
click at [350, 333] on div "Which of the following is NOT a key benefit of using AWS IQ for customers? .spi…" at bounding box center [731, 518] width 1269 height 811
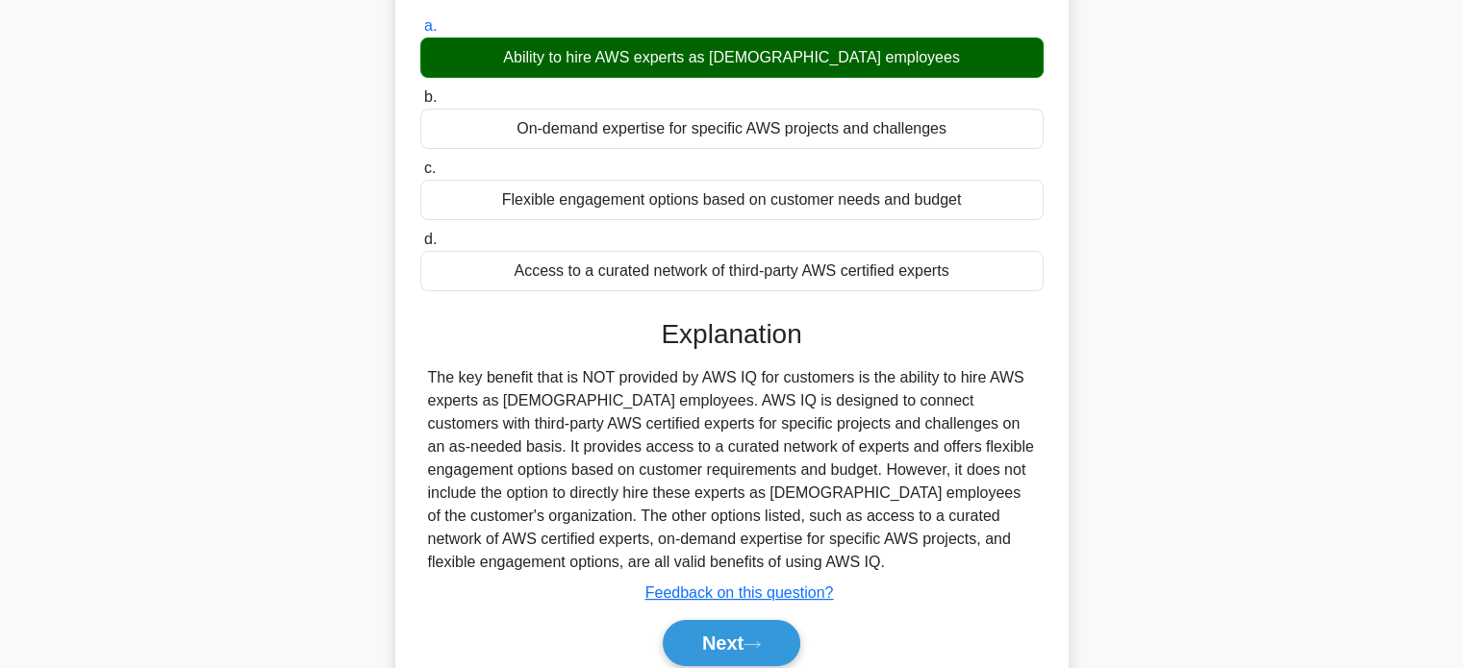
scroll to position [370, 0]
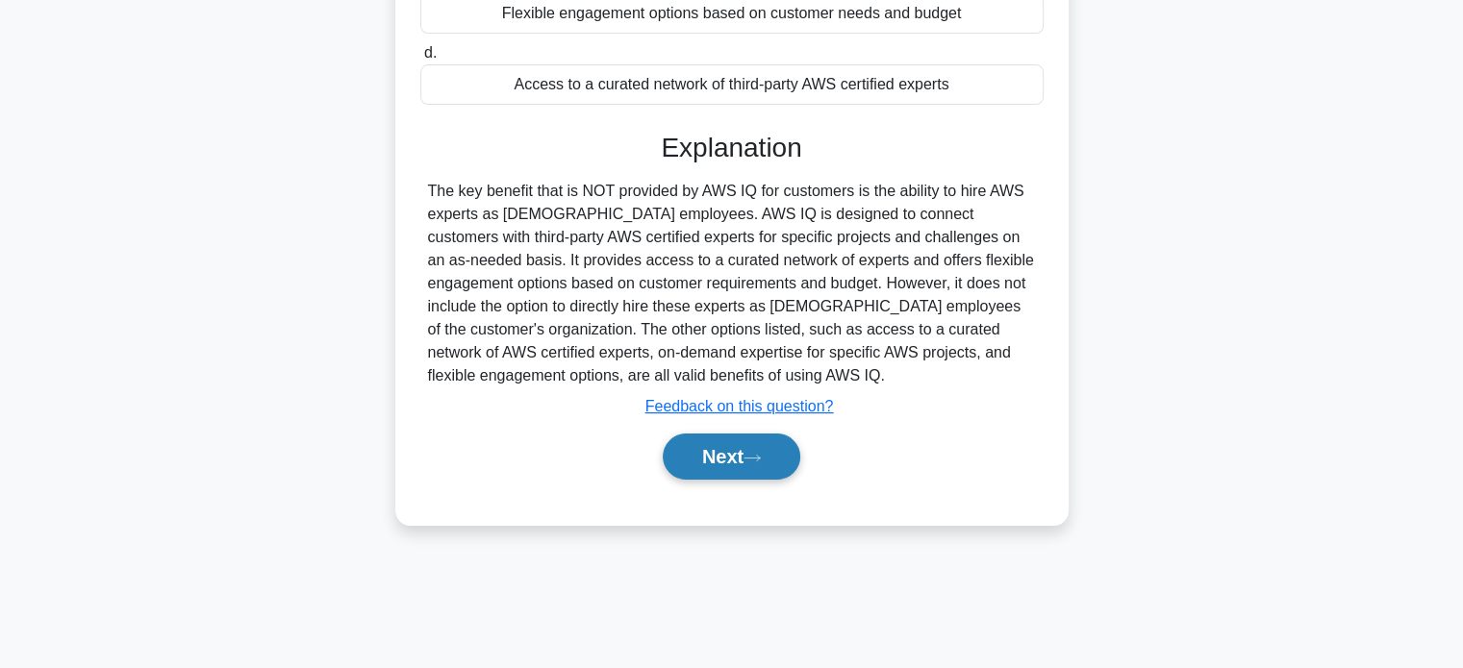
click at [727, 463] on button "Next" at bounding box center [732, 457] width 138 height 46
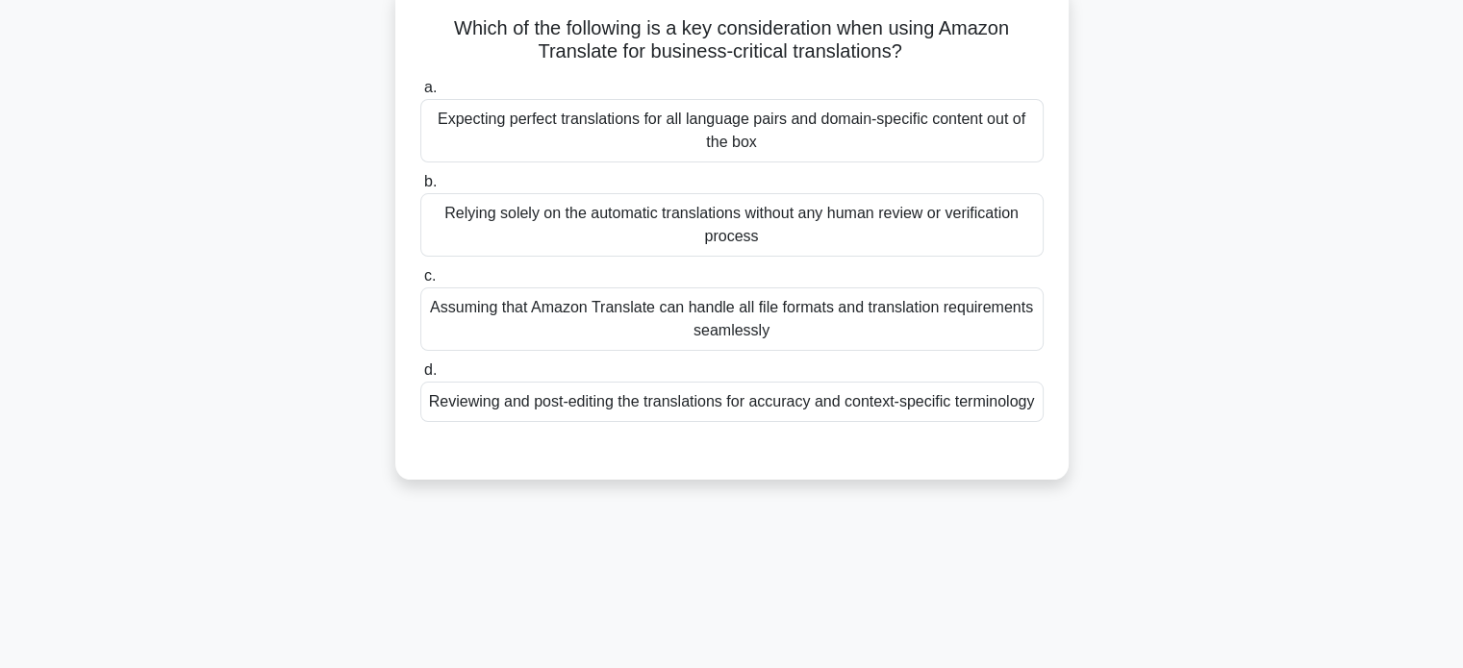
scroll to position [101, 0]
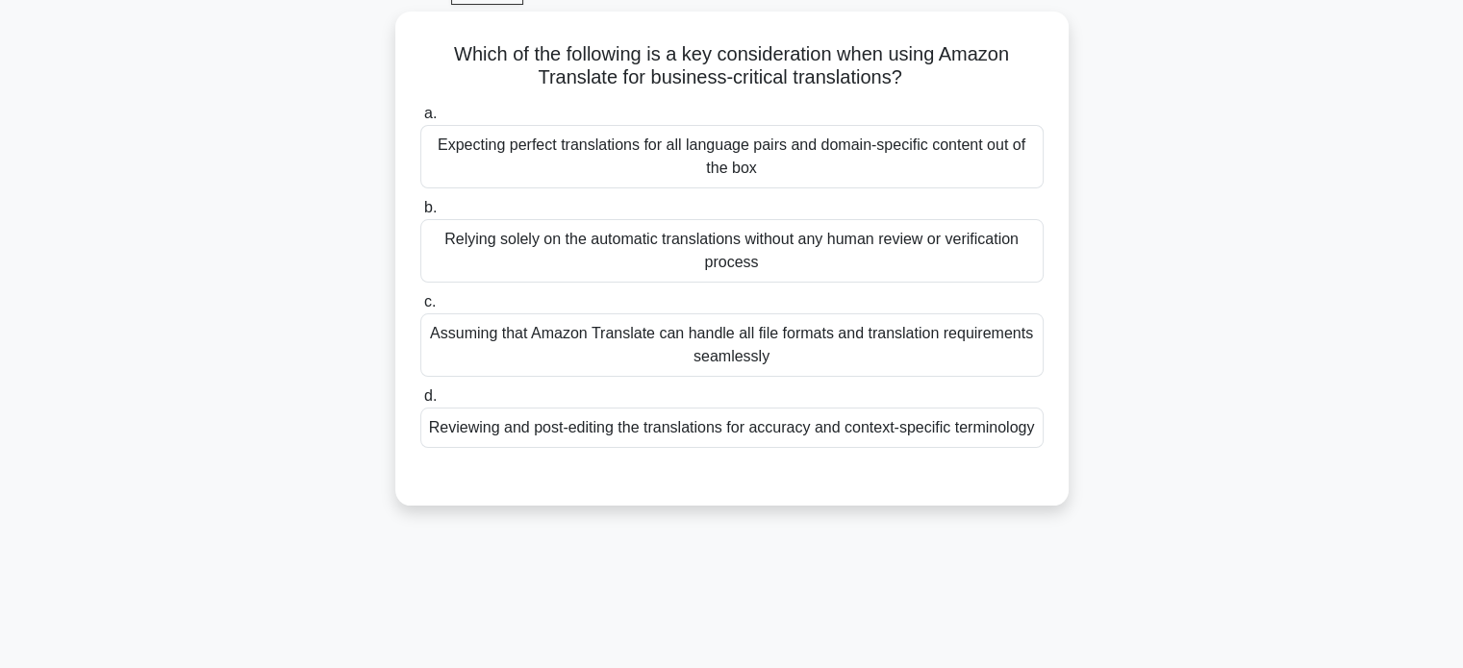
click at [350, 311] on div "Which of the following is a key consideration when using Amazon Translate for b…" at bounding box center [731, 270] width 1269 height 517
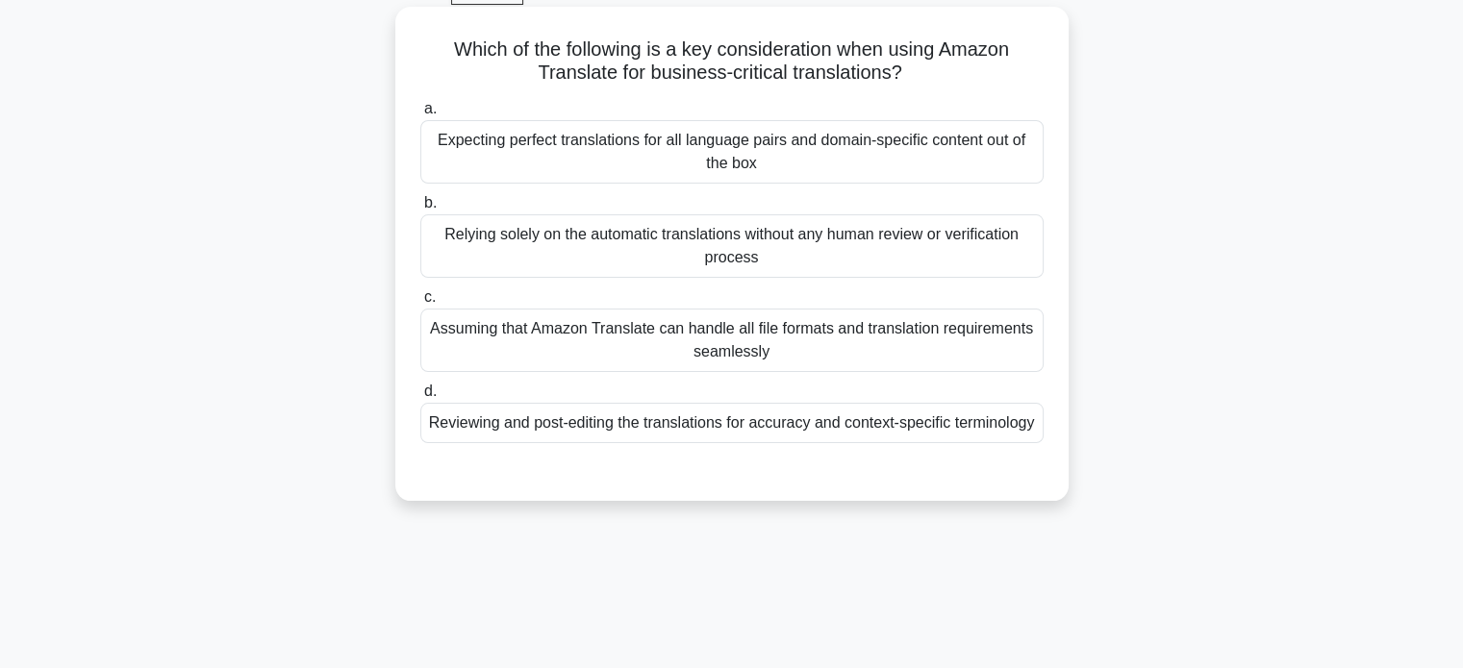
click at [580, 333] on div "Assuming that Amazon Translate can handle all file formats and translation requ…" at bounding box center [731, 340] width 623 height 63
click at [420, 304] on input "c. Assuming that Amazon Translate can handle all file formats and translation r…" at bounding box center [420, 297] width 0 height 13
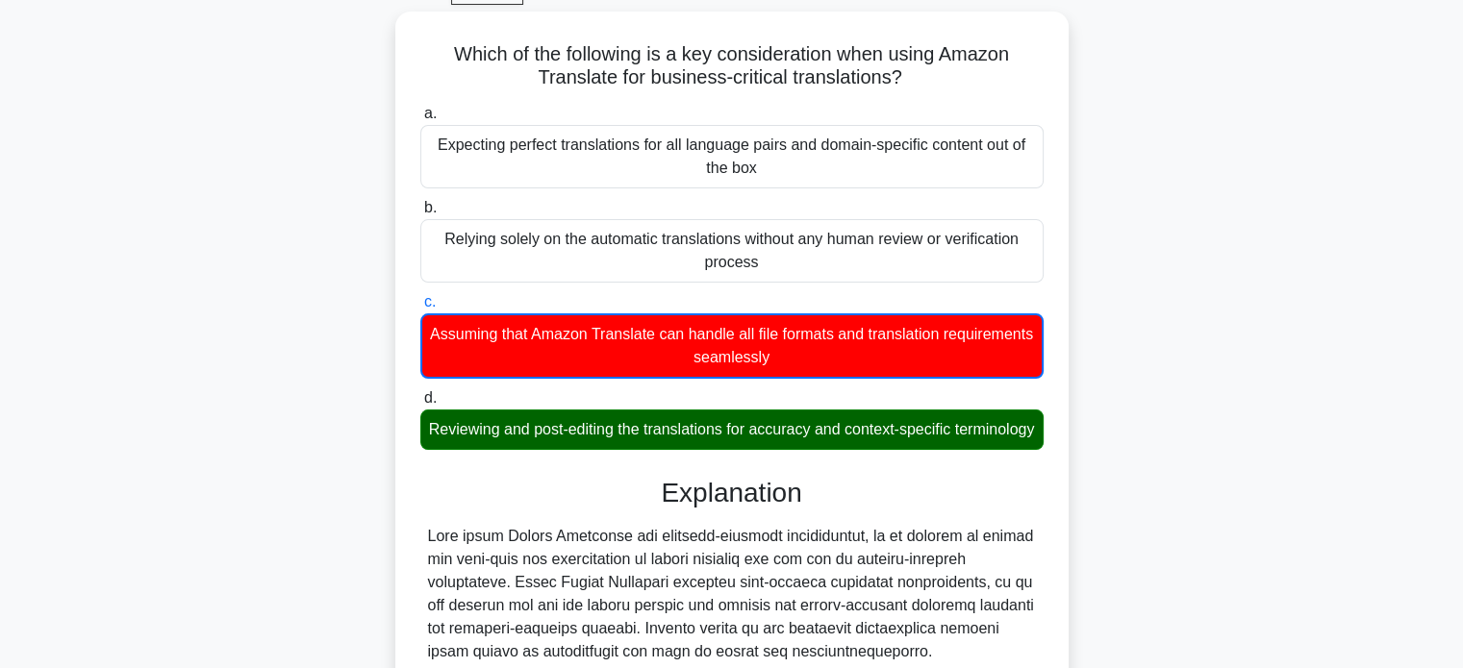
click at [306, 288] on div "Which of the following is a key consideration when using Amazon Translate for b…" at bounding box center [731, 499] width 1269 height 974
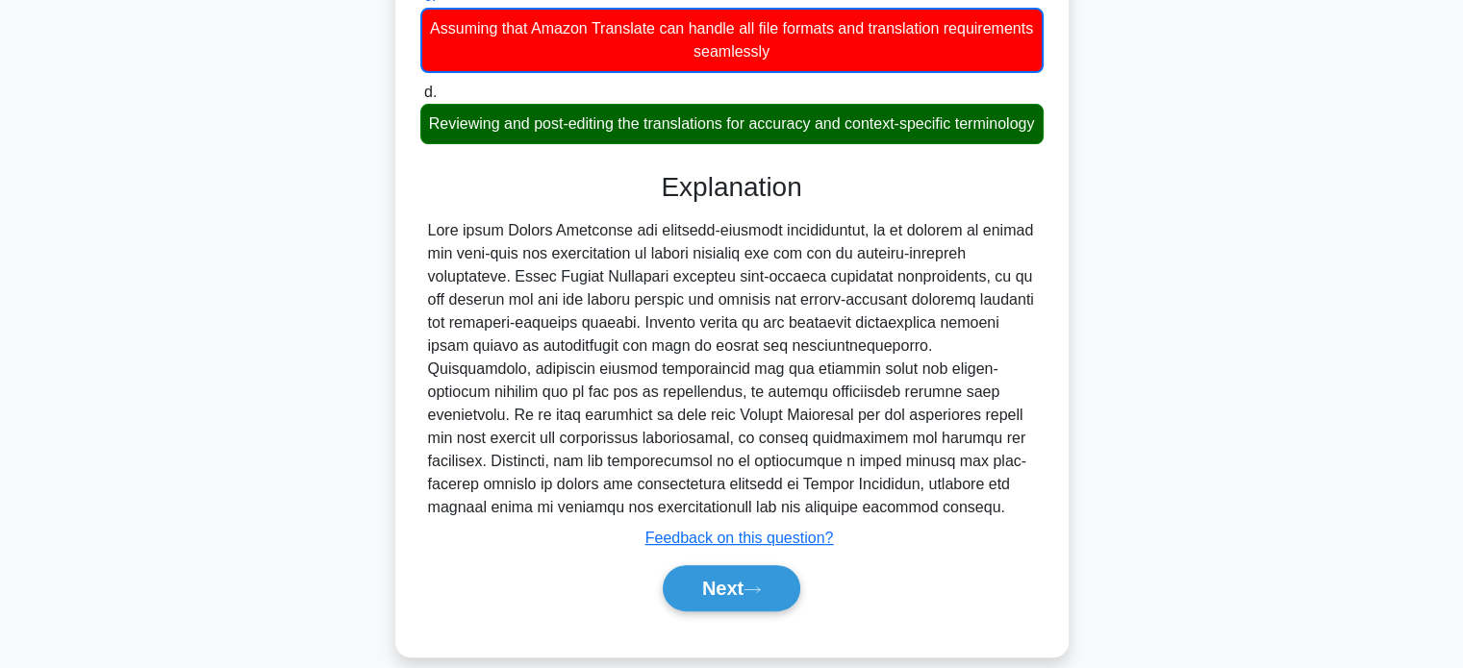
scroll to position [448, 0]
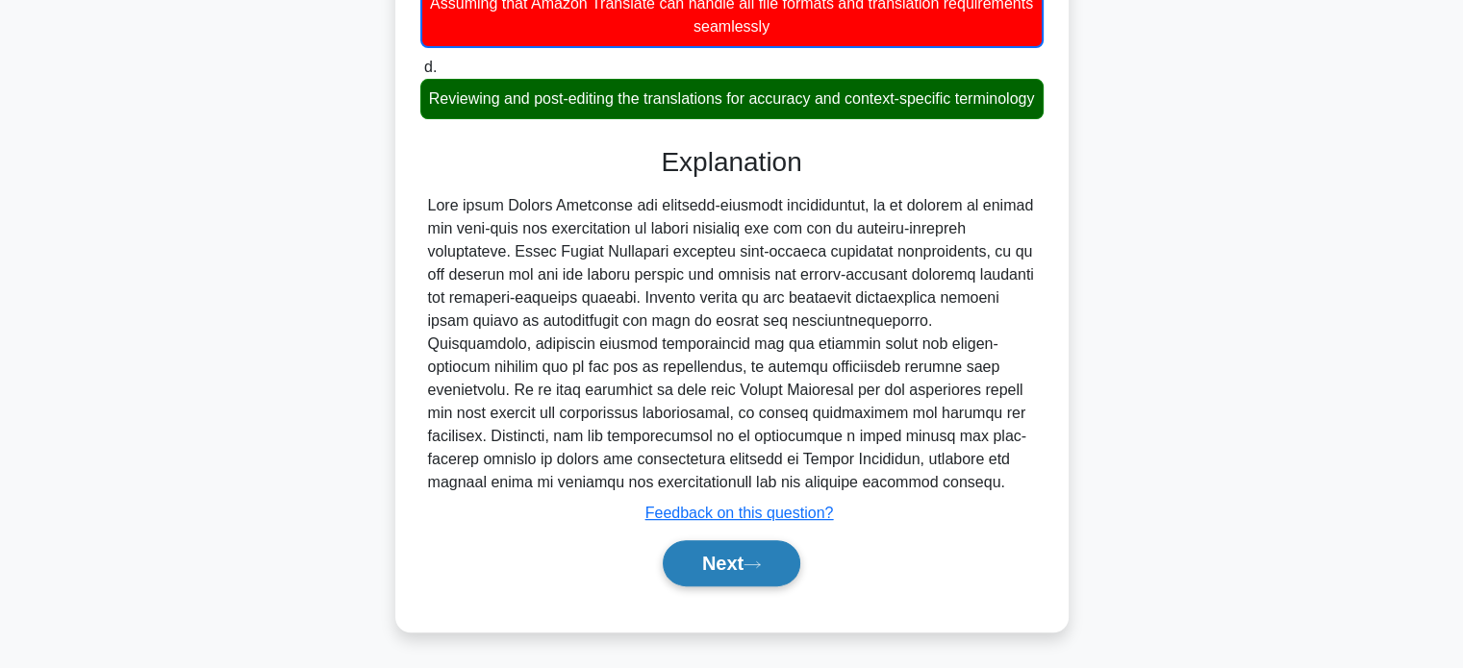
click at [719, 548] on button "Next" at bounding box center [732, 563] width 138 height 46
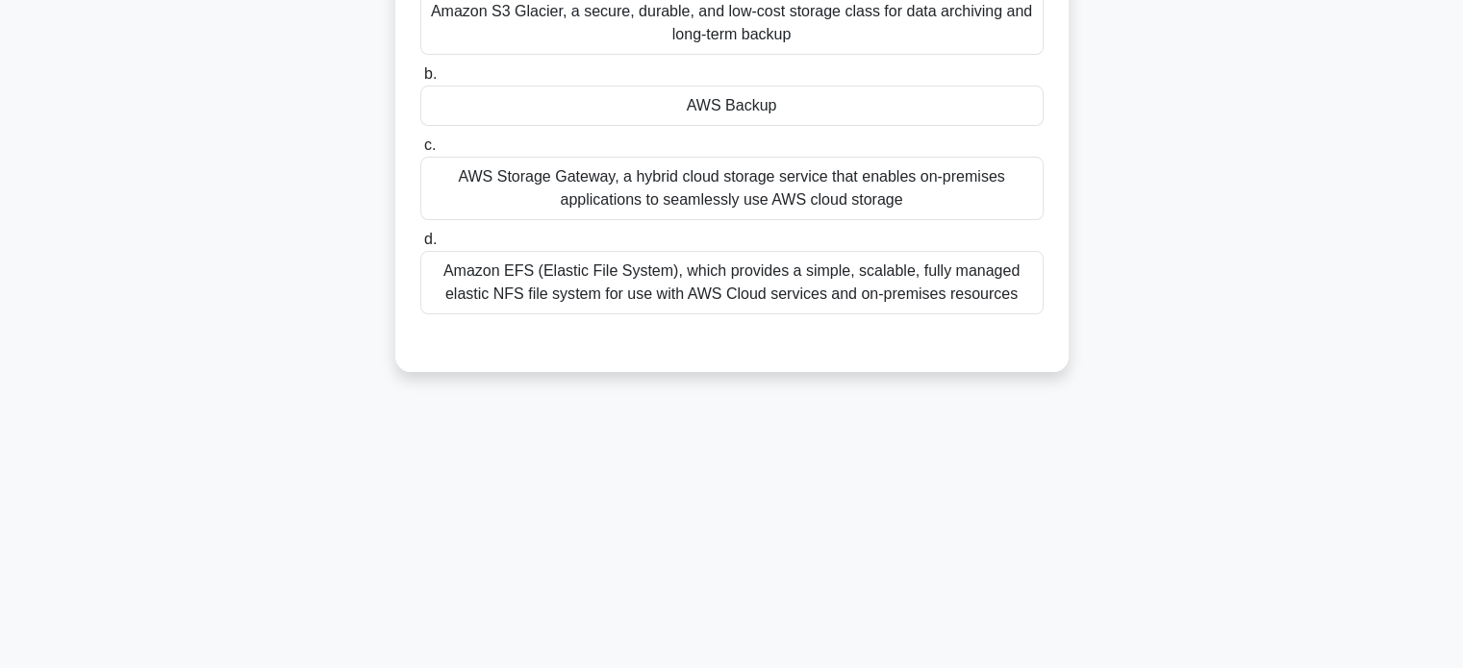
scroll to position [101, 0]
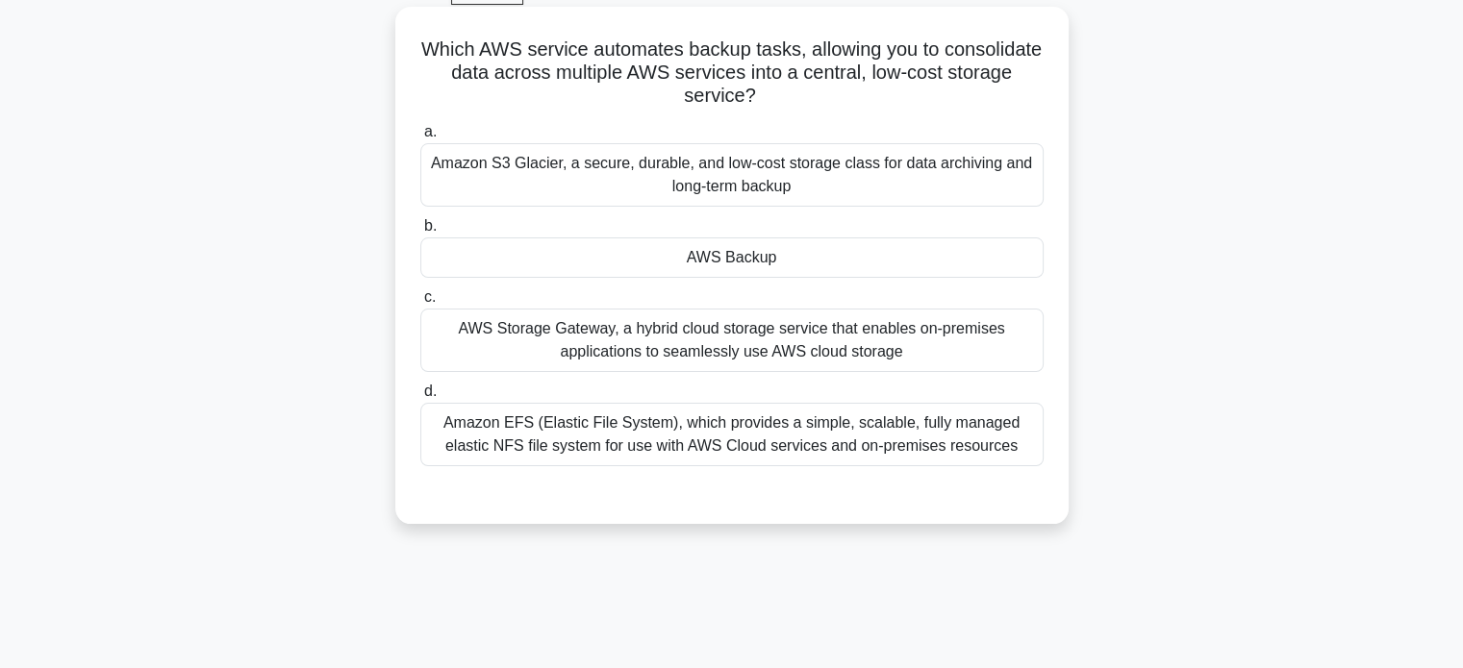
click at [765, 253] on div "AWS Backup" at bounding box center [731, 258] width 623 height 40
click at [420, 233] on input "b. AWS Backup" at bounding box center [420, 226] width 0 height 13
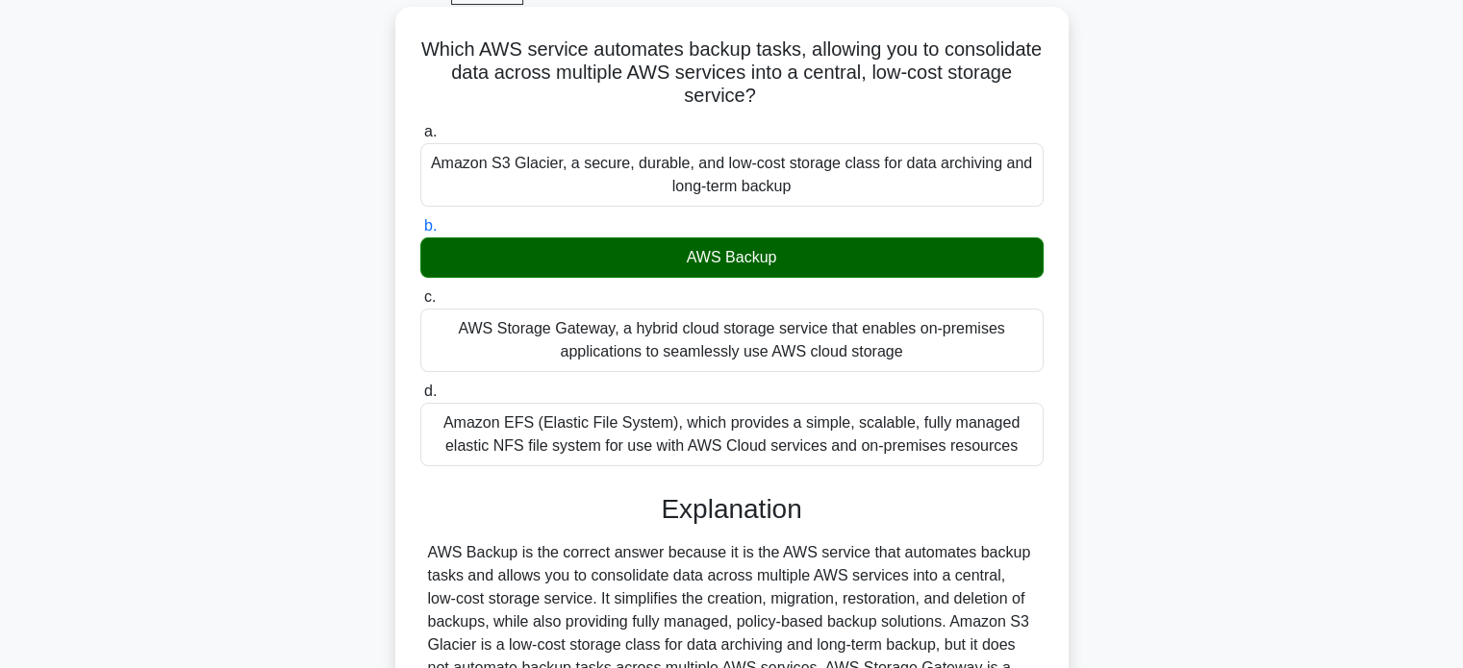
click at [420, 291] on input "c. AWS Storage Gateway, a hybrid cloud storage service that enables on-premises…" at bounding box center [420, 297] width 0 height 13
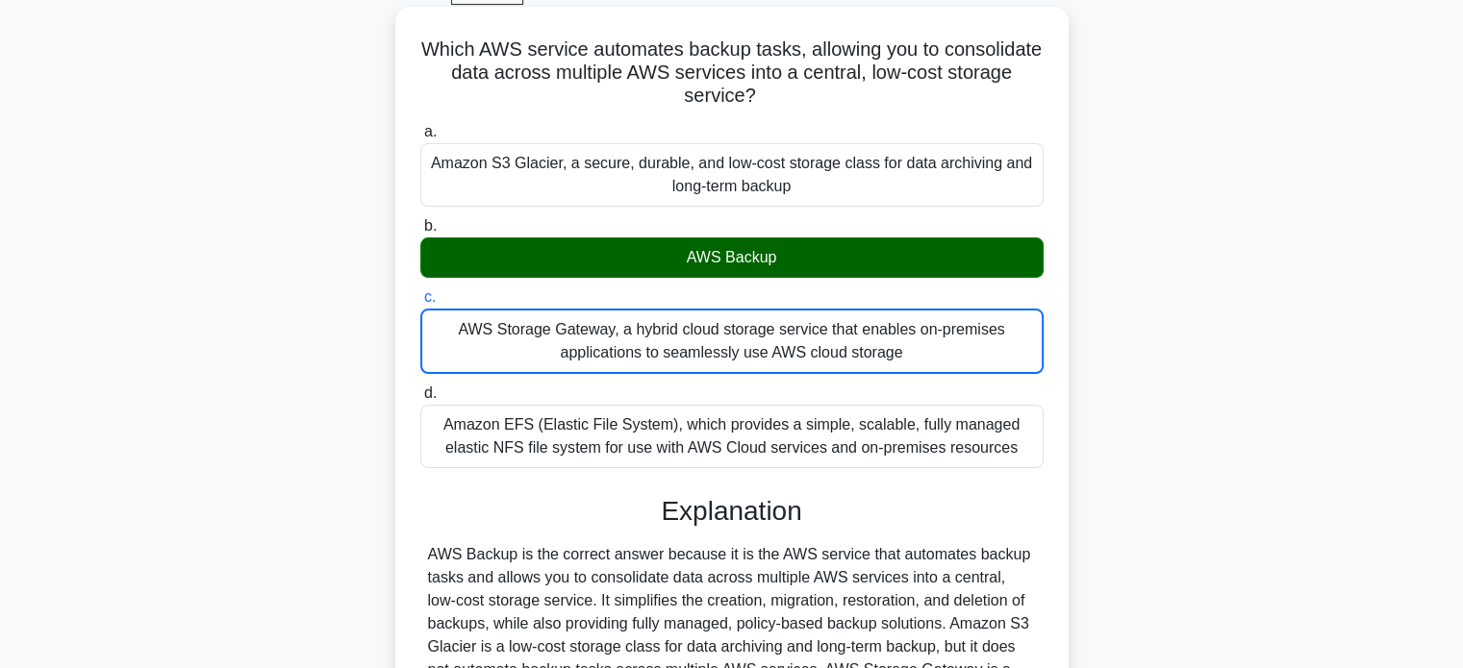
click at [420, 388] on input "d. Amazon EFS (Elastic File System), which provides a simple, scalable, fully m…" at bounding box center [420, 394] width 0 height 13
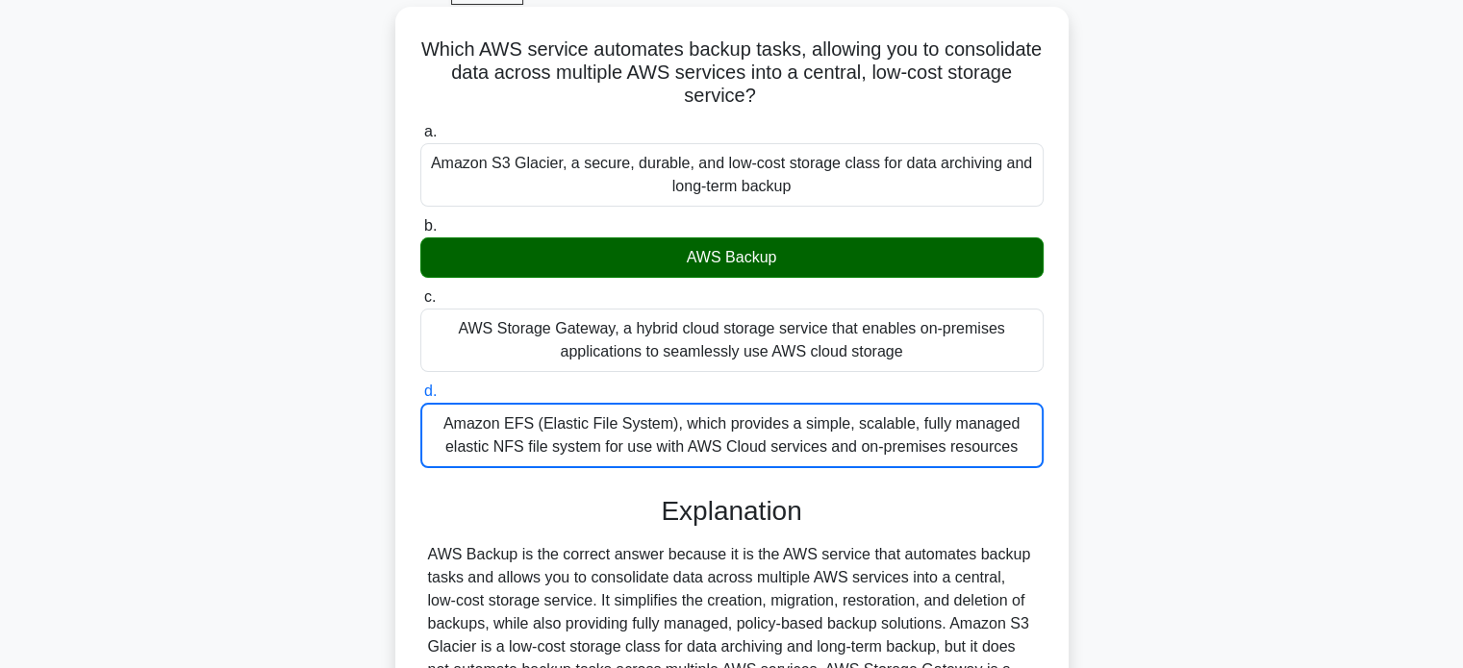
click at [420, 126] on input "a. Amazon S3 Glacier, a secure, durable, and low-cost storage class for data ar…" at bounding box center [420, 132] width 0 height 13
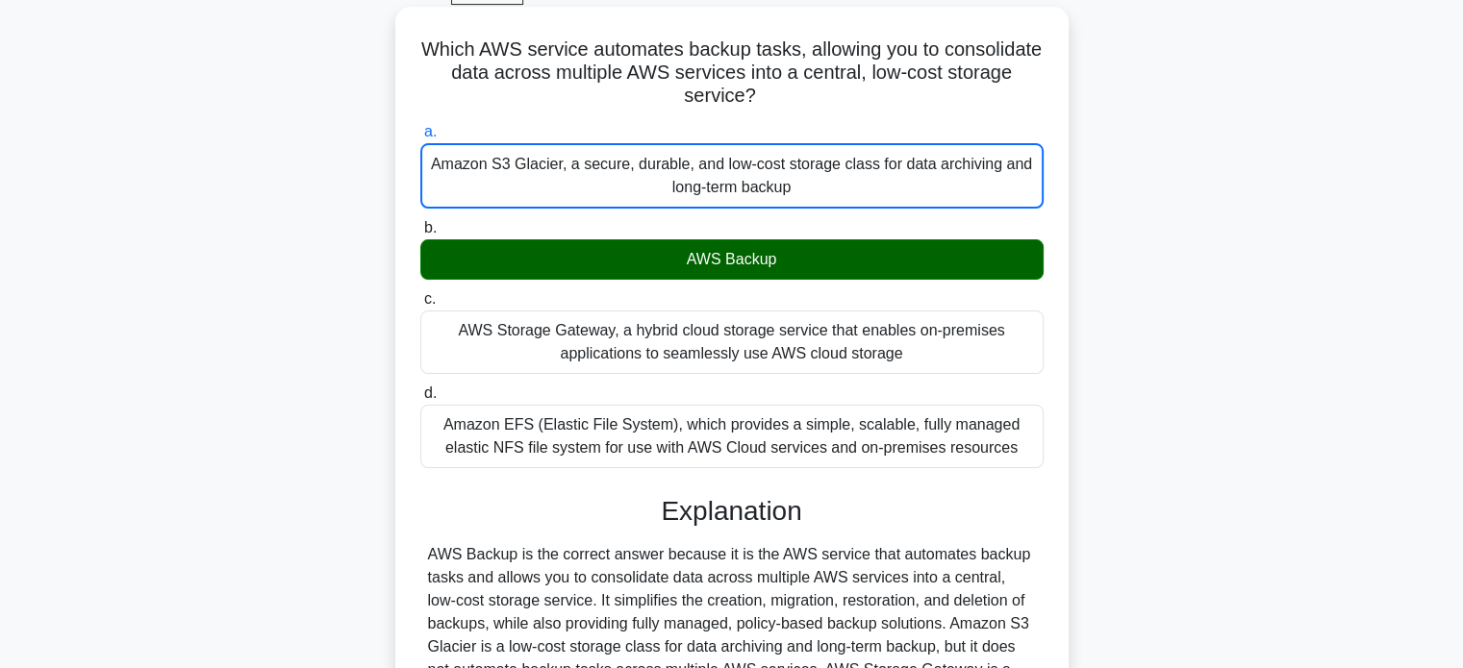
click at [420, 222] on input "b. AWS Backup" at bounding box center [420, 228] width 0 height 13
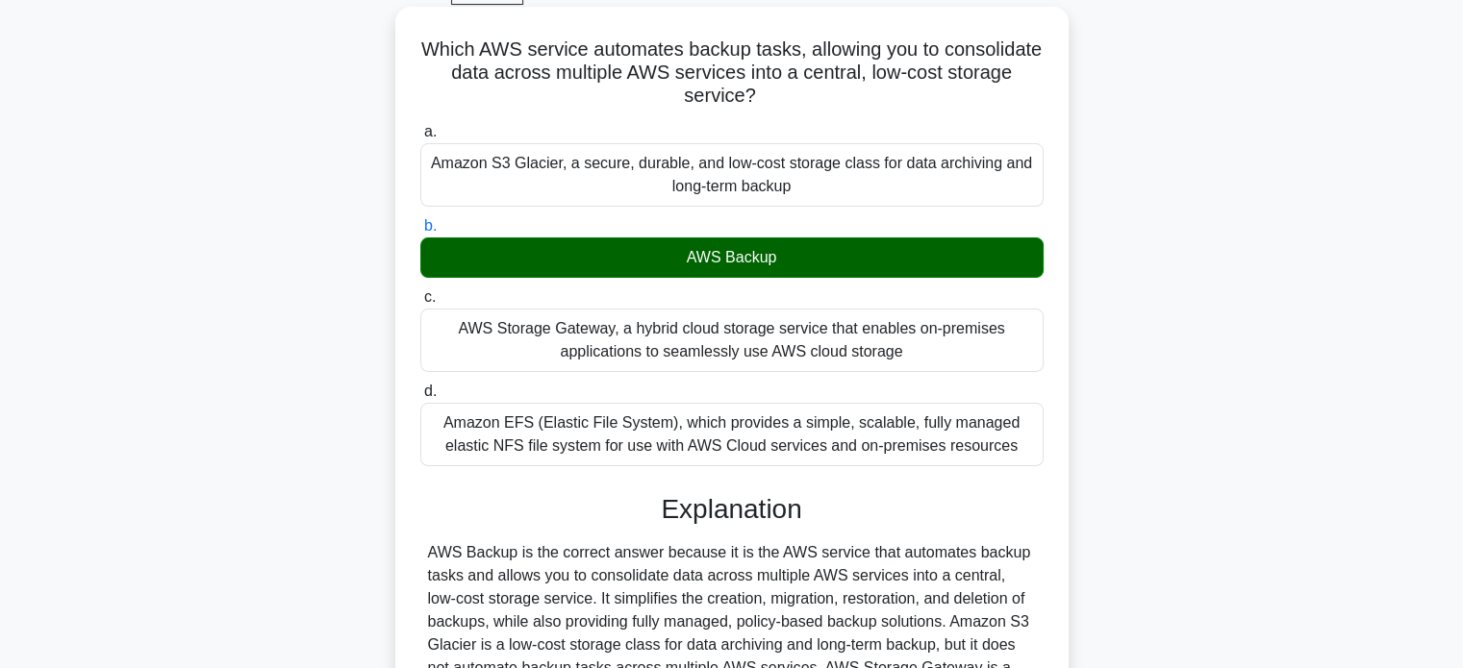
click at [420, 291] on input "c. AWS Storage Gateway, a hybrid cloud storage service that enables on-premises…" at bounding box center [420, 297] width 0 height 13
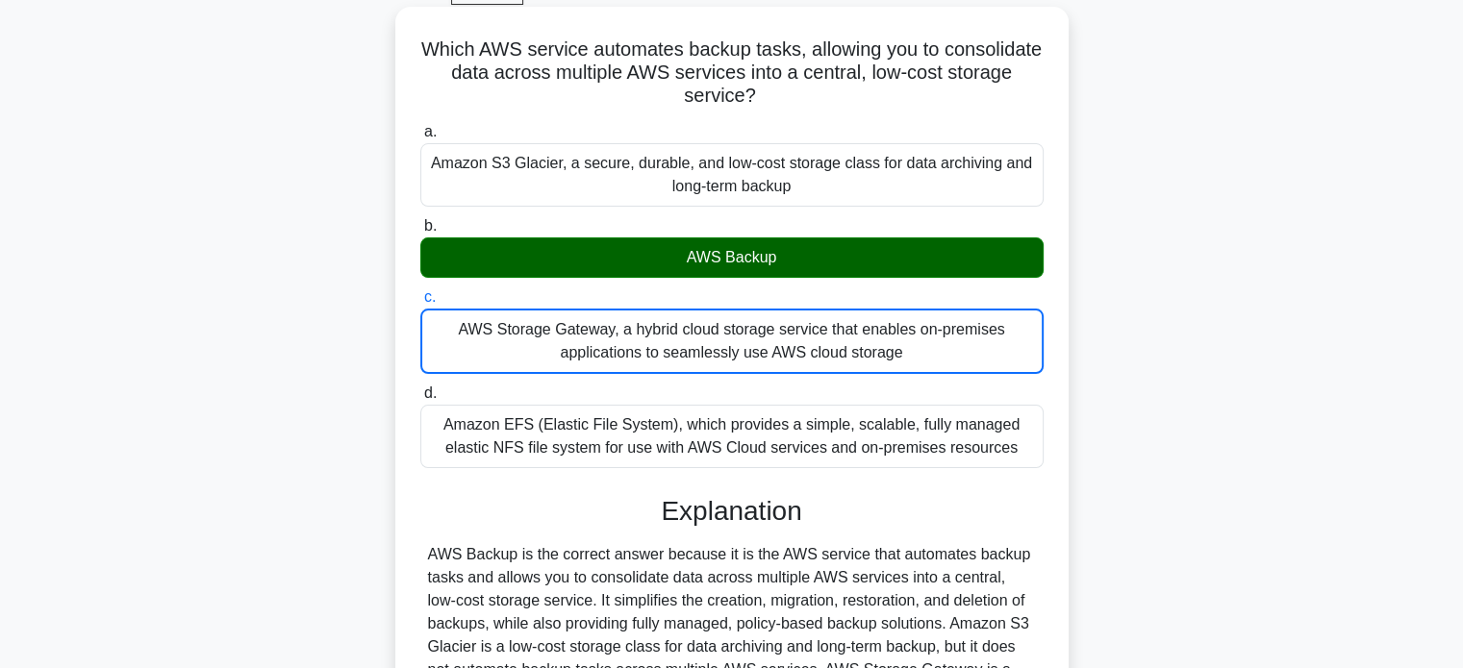
click at [420, 388] on input "d. Amazon EFS (Elastic File System), which provides a simple, scalable, fully m…" at bounding box center [420, 394] width 0 height 13
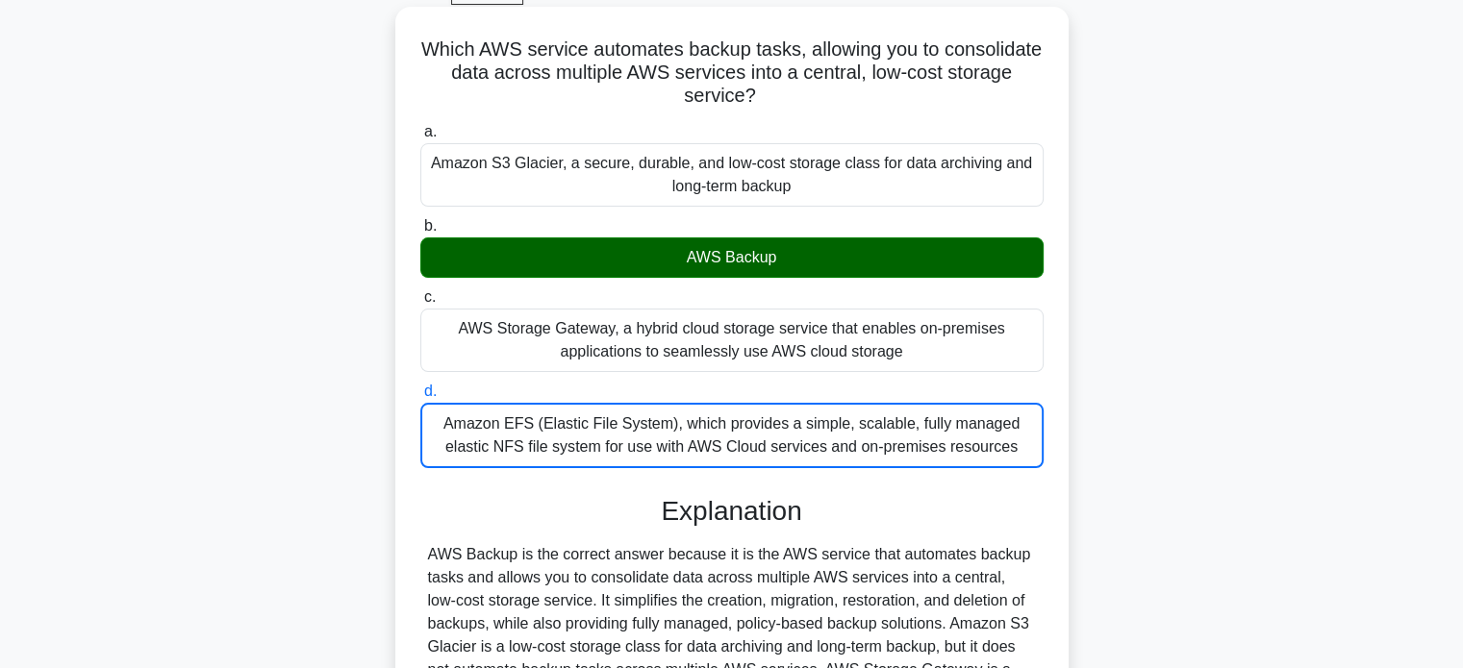
click at [420, 126] on input "a. Amazon S3 Glacier, a secure, durable, and low-cost storage class for data ar…" at bounding box center [420, 132] width 0 height 13
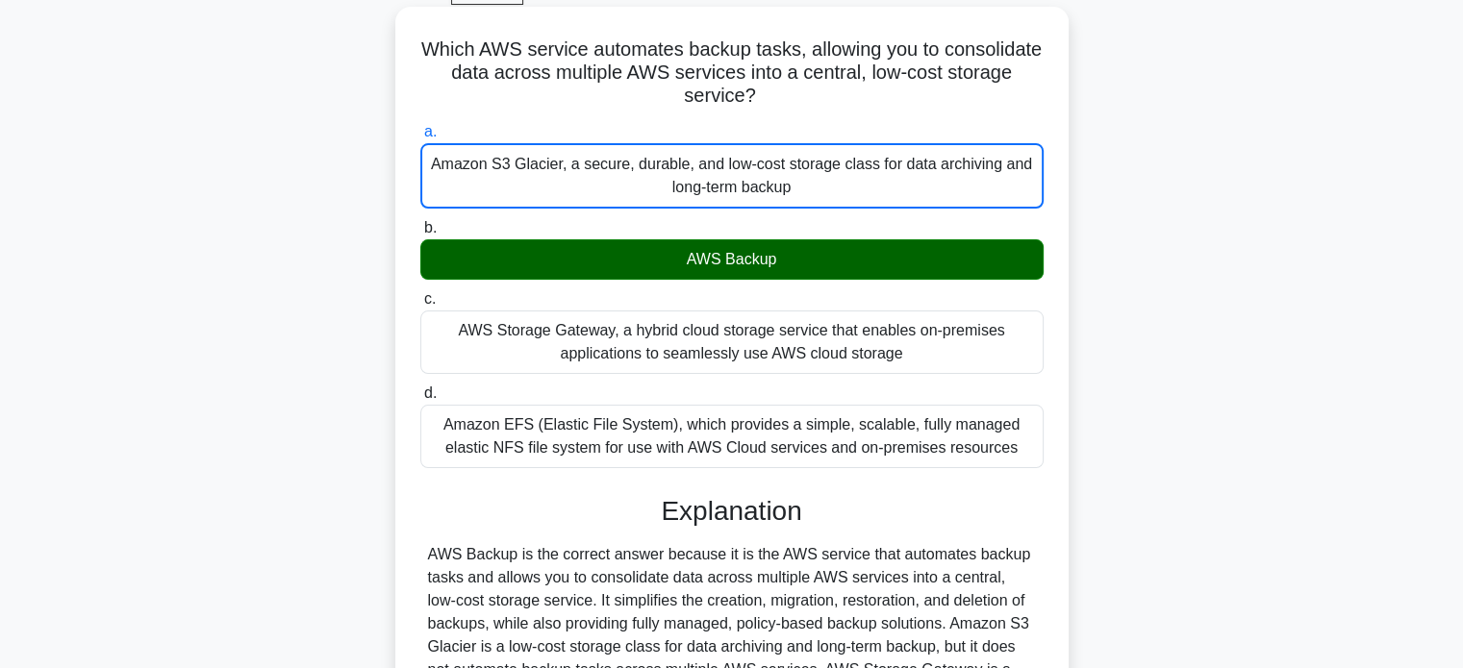
click at [420, 222] on input "b. AWS Backup" at bounding box center [420, 228] width 0 height 13
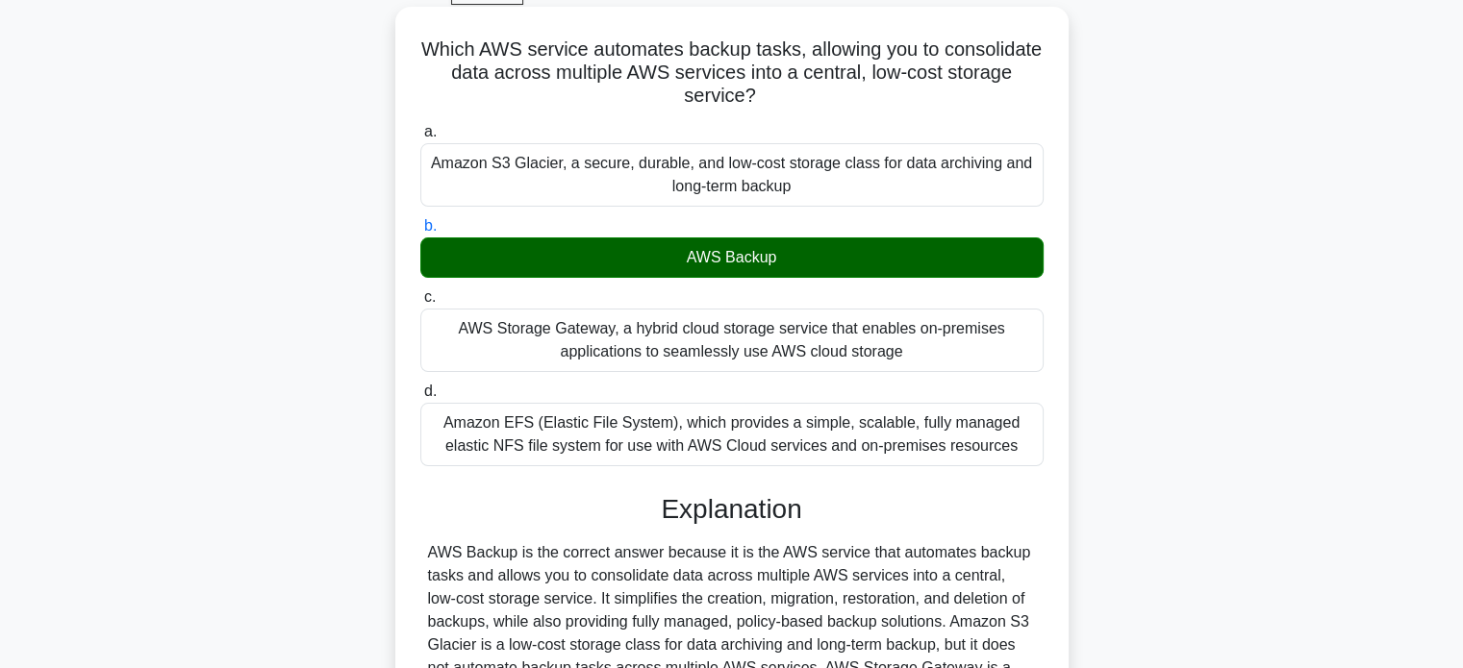
click at [420, 291] on input "c. AWS Storage Gateway, a hybrid cloud storage service that enables on-premises…" at bounding box center [420, 297] width 0 height 13
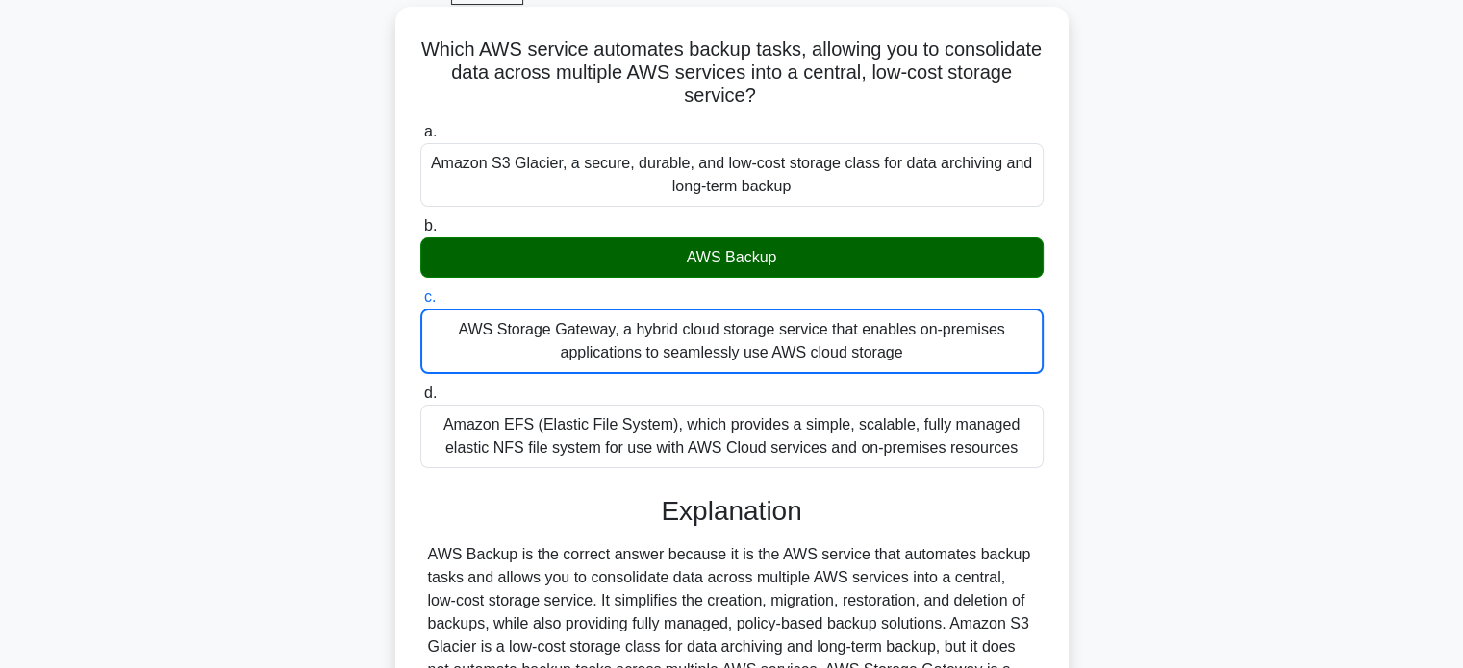
click at [420, 388] on input "d. Amazon EFS (Elastic File System), which provides a simple, scalable, fully m…" at bounding box center [420, 394] width 0 height 13
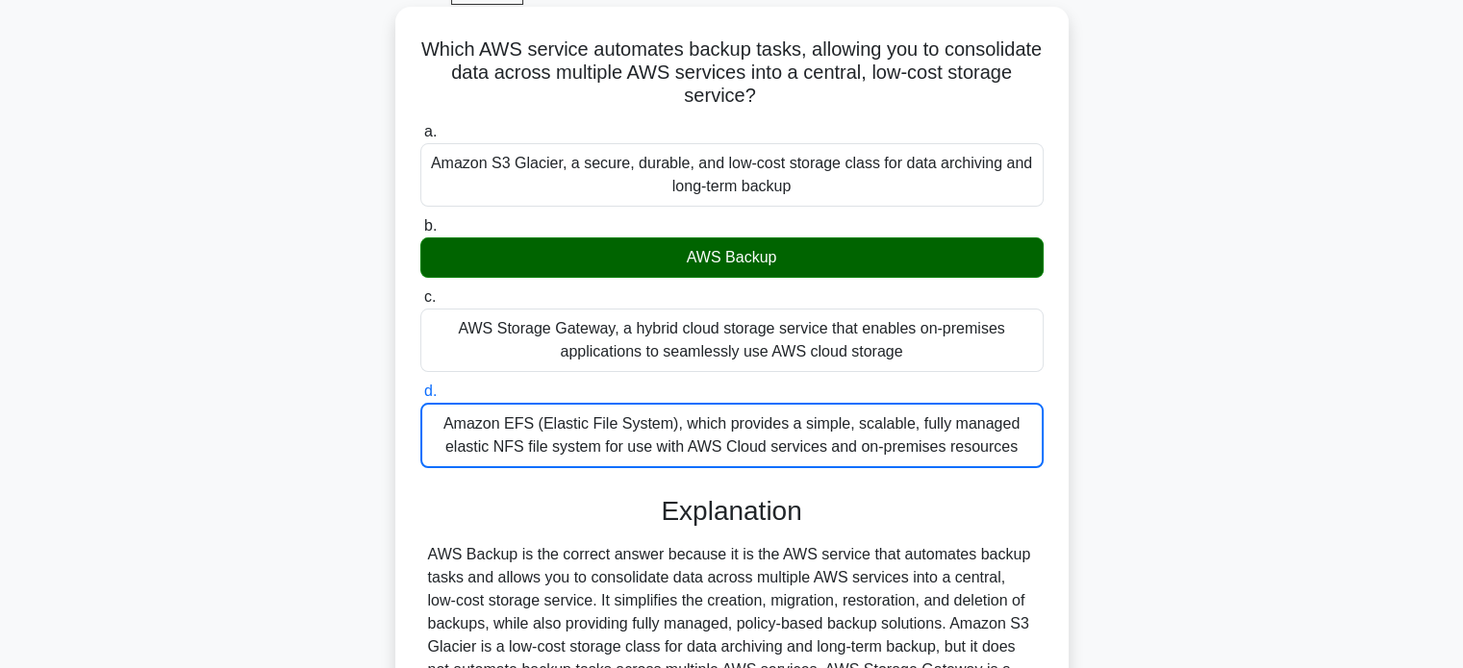
click at [420, 126] on input "a. Amazon S3 Glacier, a secure, durable, and low-cost storage class for data ar…" at bounding box center [420, 132] width 0 height 13
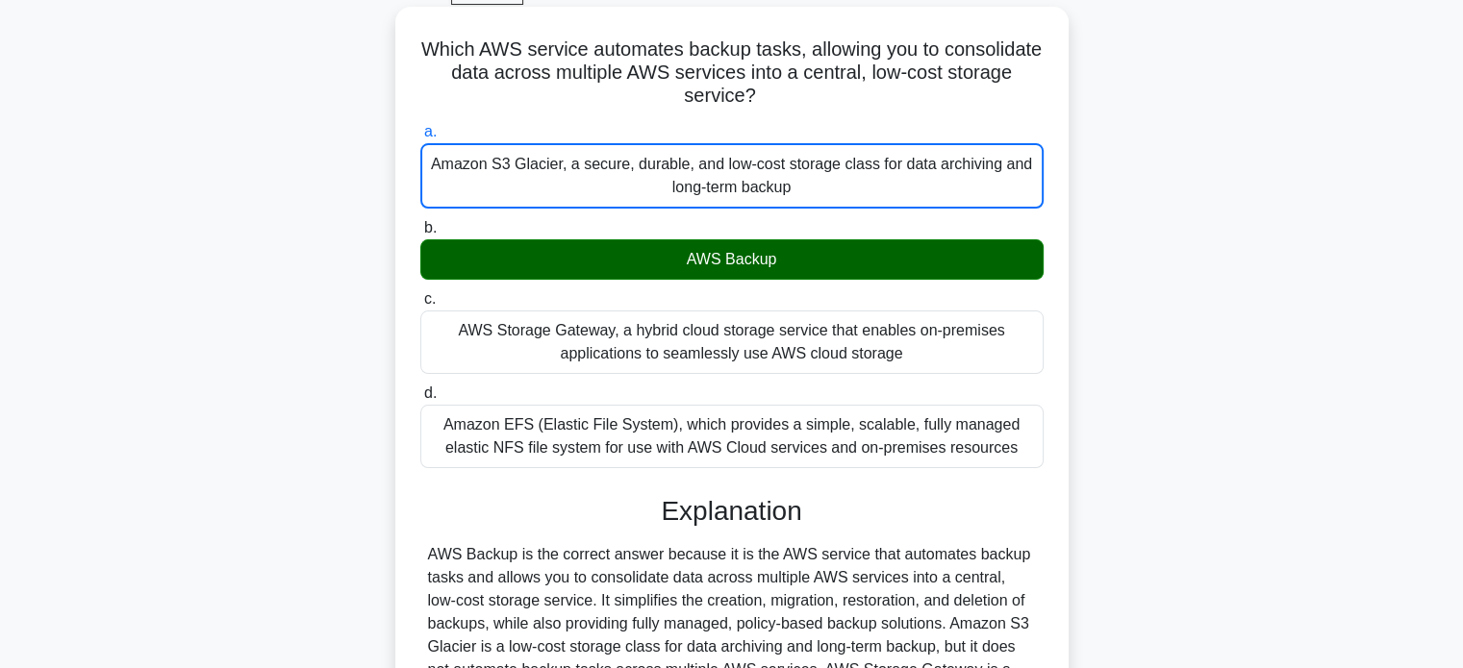
click at [420, 222] on input "b. AWS Backup" at bounding box center [420, 228] width 0 height 13
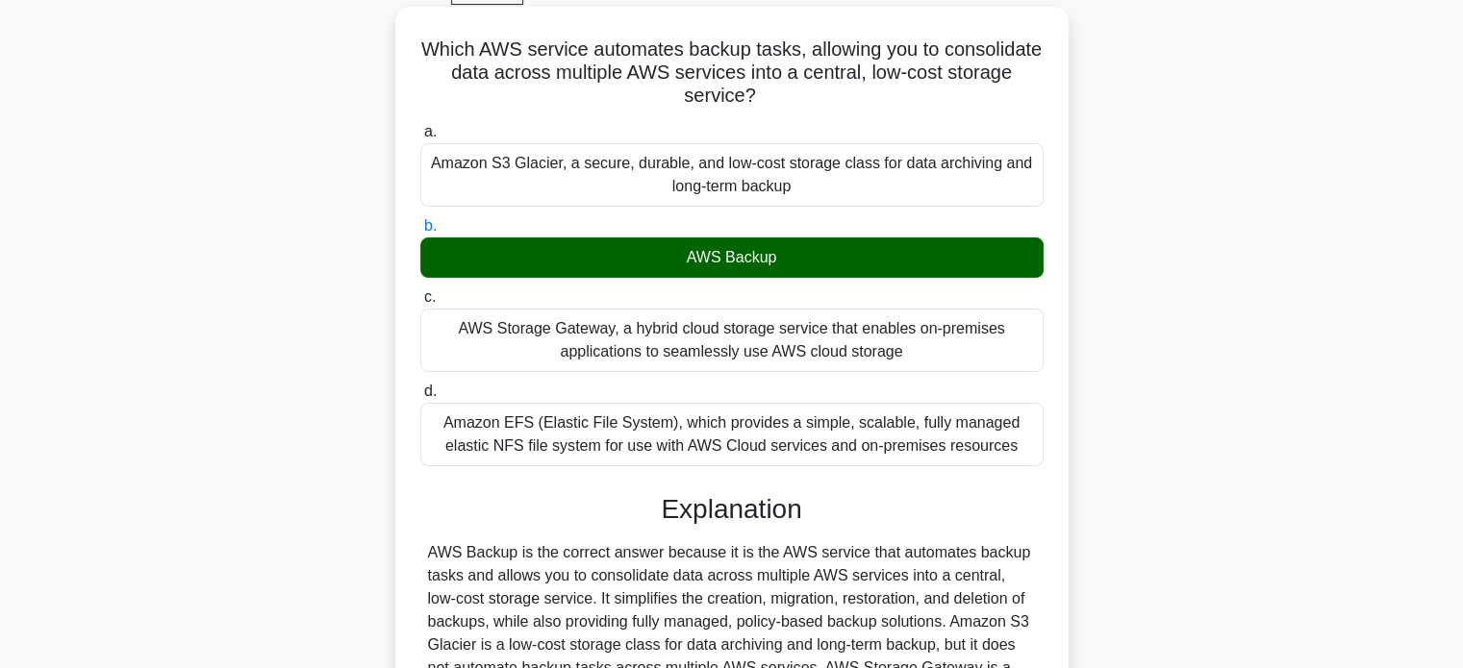
click at [420, 291] on input "c. AWS Storage Gateway, a hybrid cloud storage service that enables on-premises…" at bounding box center [420, 297] width 0 height 13
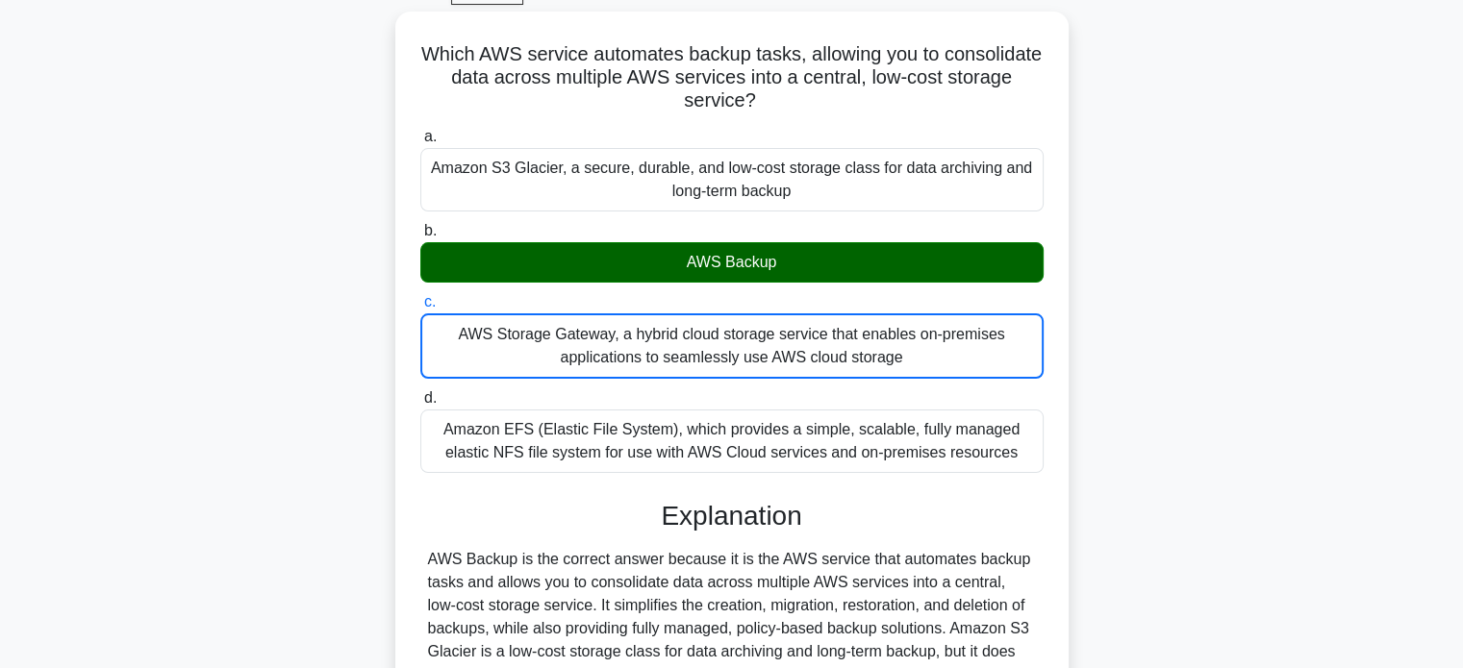
click at [303, 380] on div "Which AWS service automates backup tasks, allowing you to consolidate data acro…" at bounding box center [731, 476] width 1269 height 928
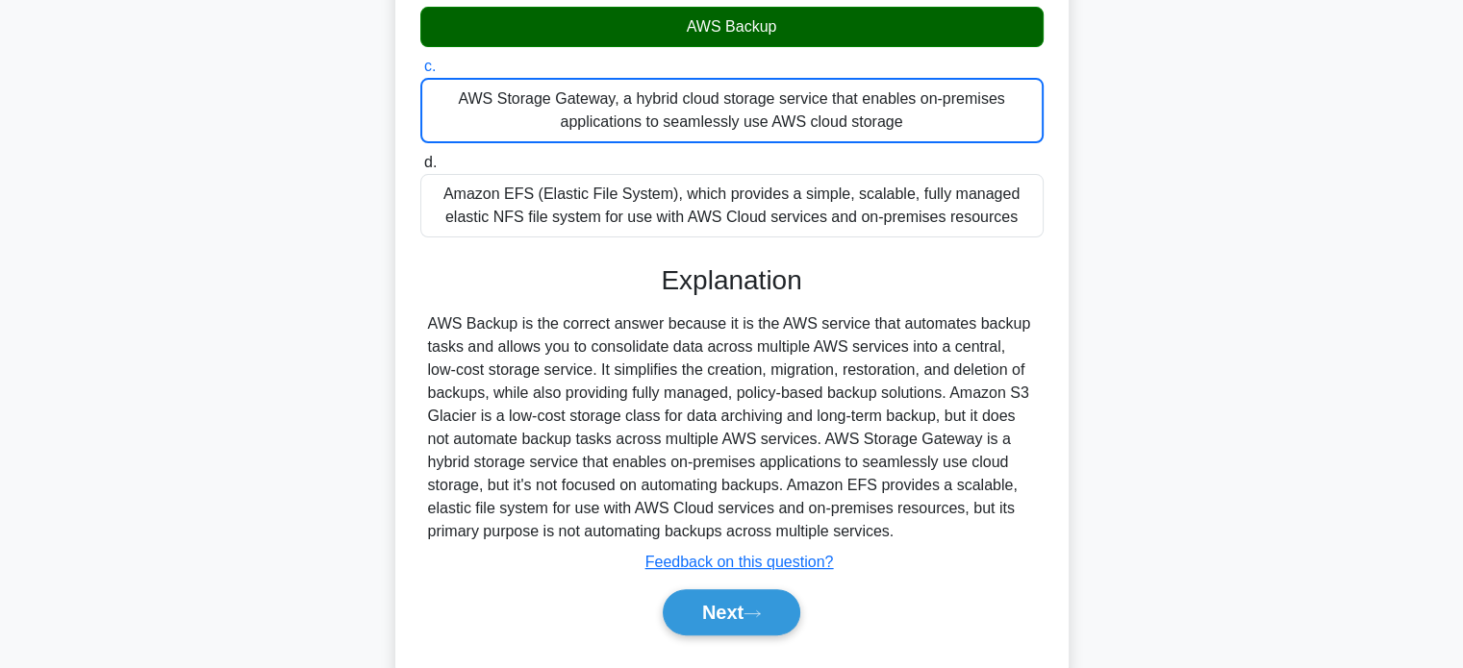
scroll to position [379, 0]
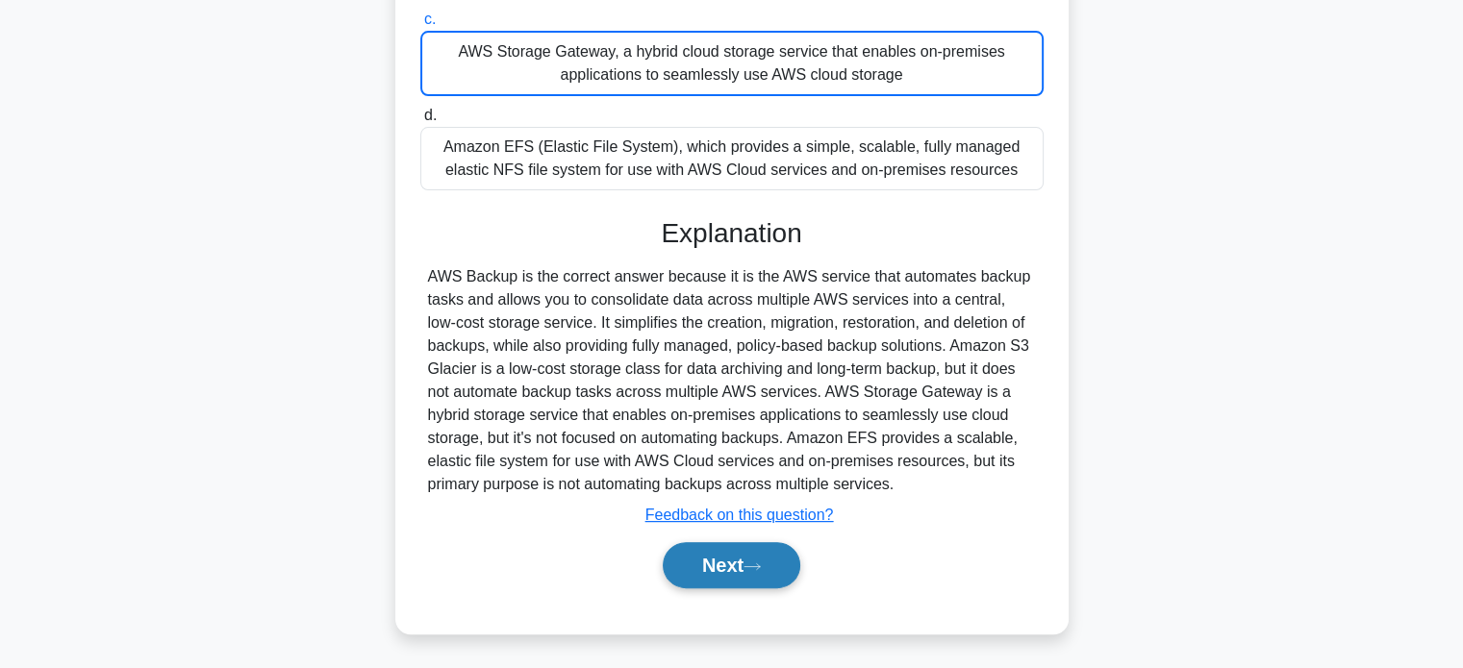
click at [681, 555] on button "Next" at bounding box center [732, 565] width 138 height 46
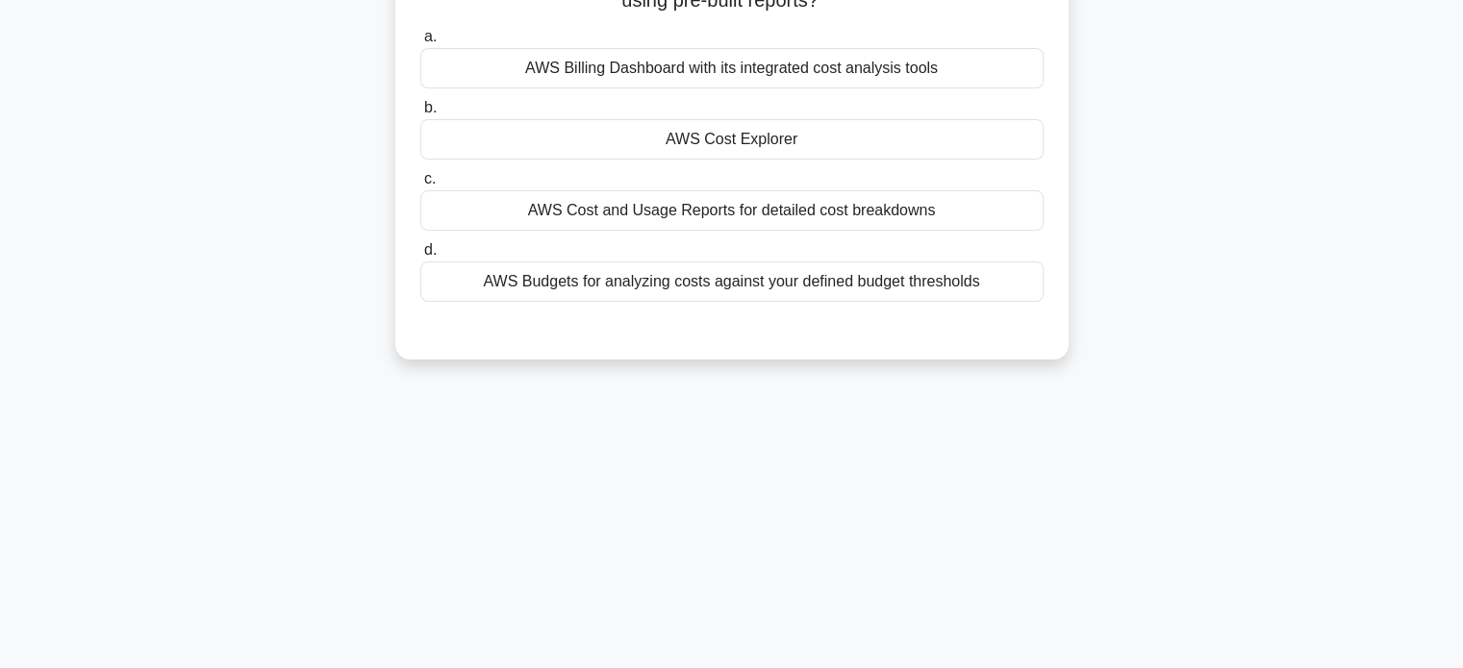
scroll to position [101, 0]
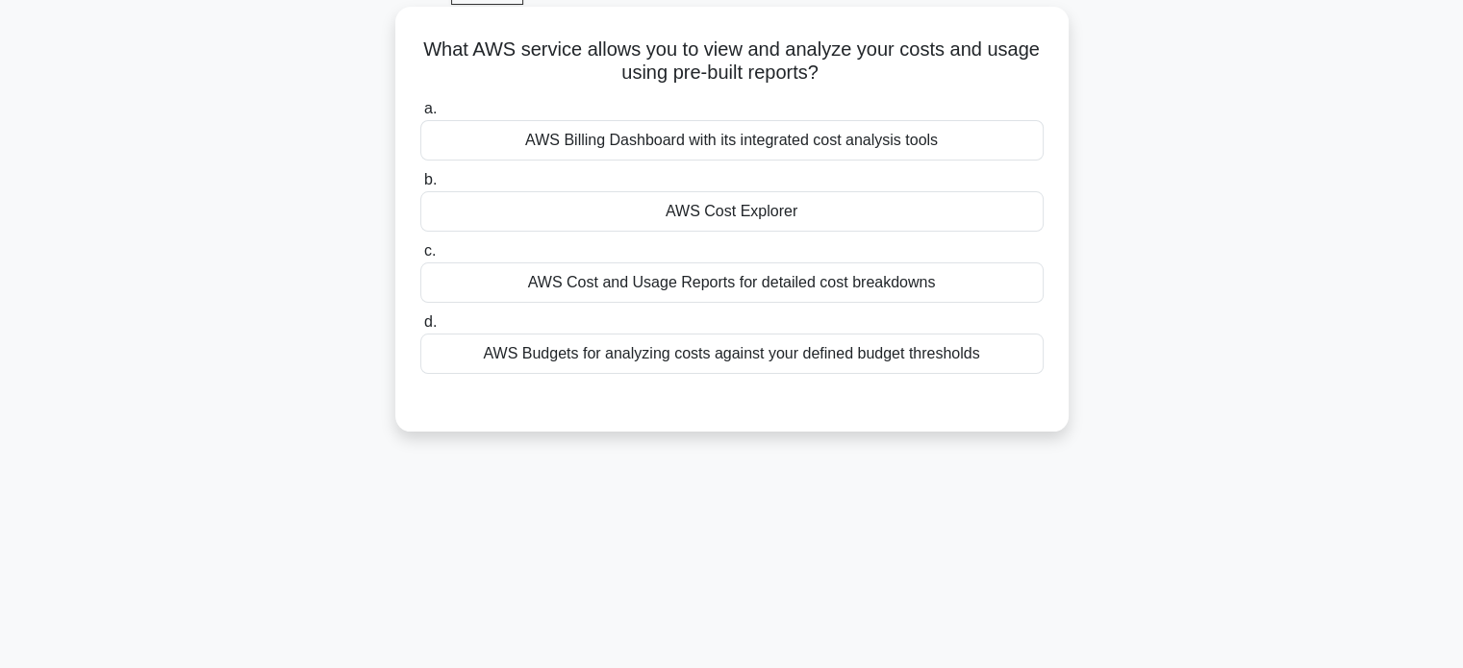
click at [704, 215] on div "AWS Cost Explorer" at bounding box center [731, 211] width 623 height 40
click at [420, 187] on input "b. AWS Cost Explorer" at bounding box center [420, 180] width 0 height 13
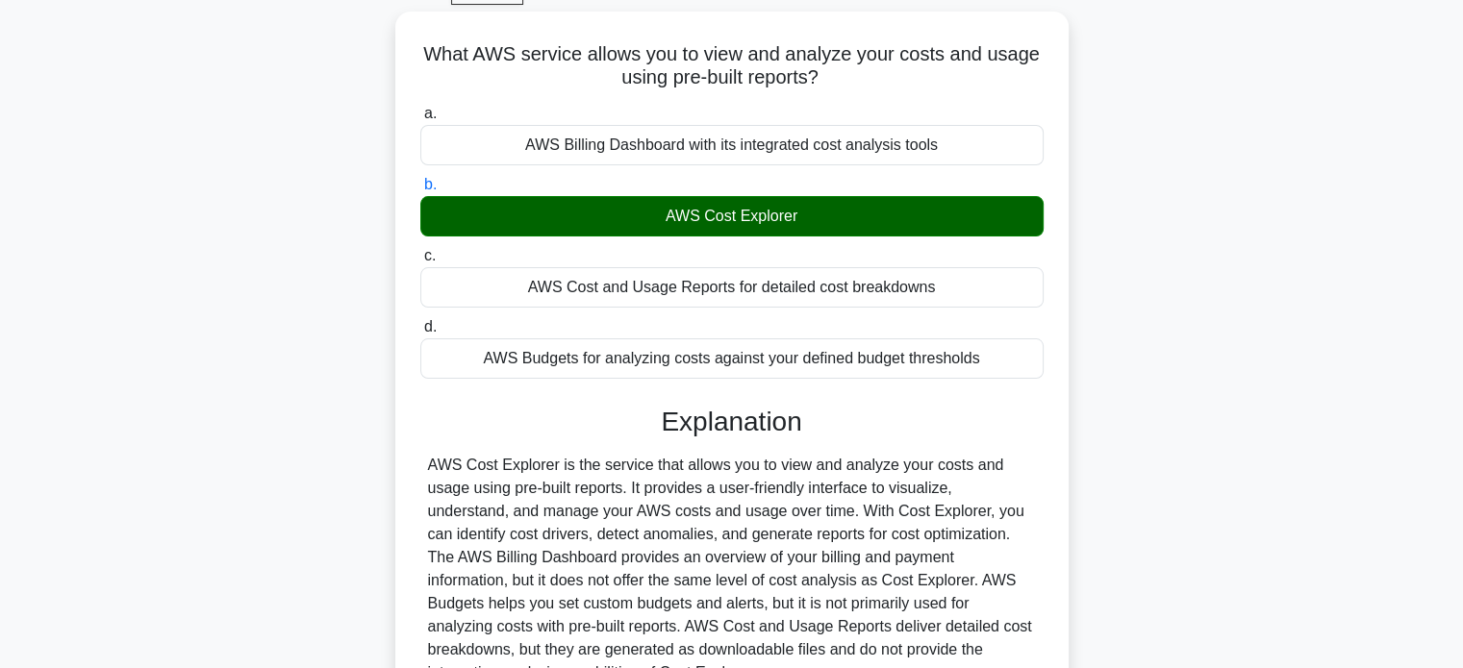
click at [342, 214] on div "What AWS service allows you to view and analyze your costs and usage using pre-…" at bounding box center [731, 429] width 1269 height 834
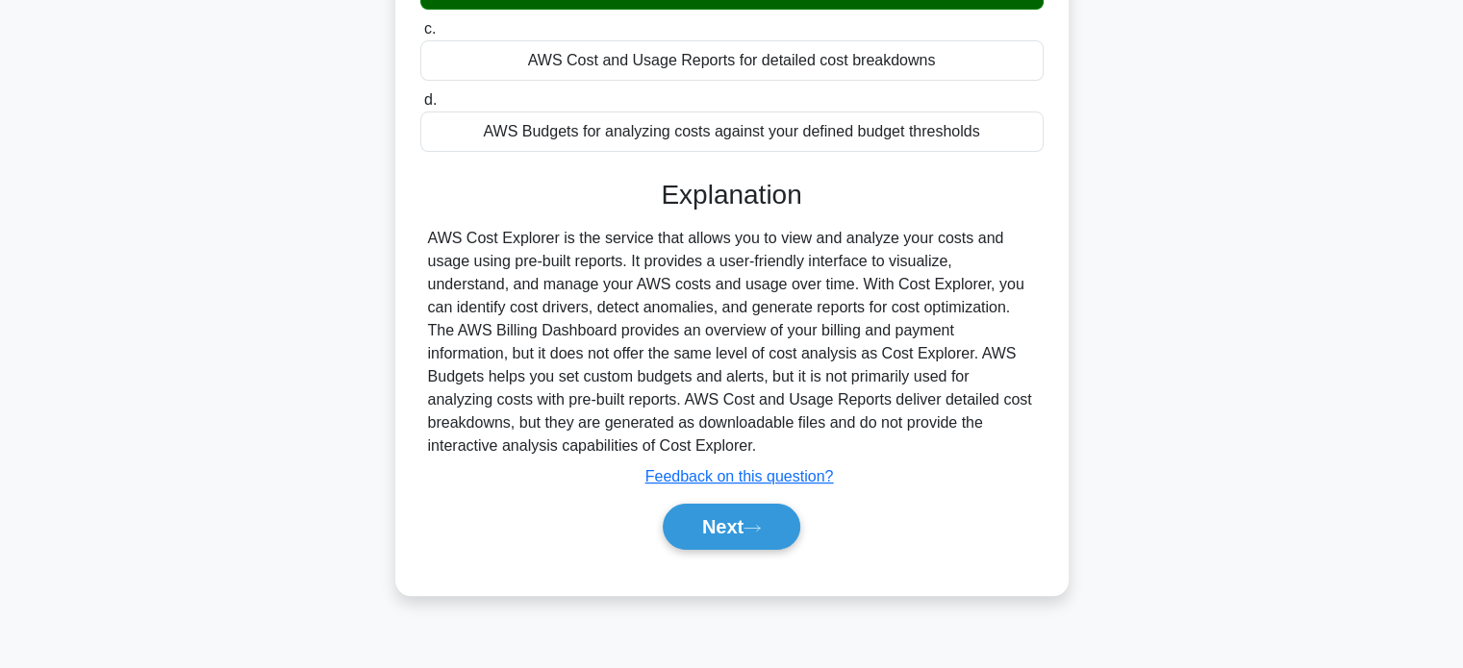
scroll to position [370, 0]
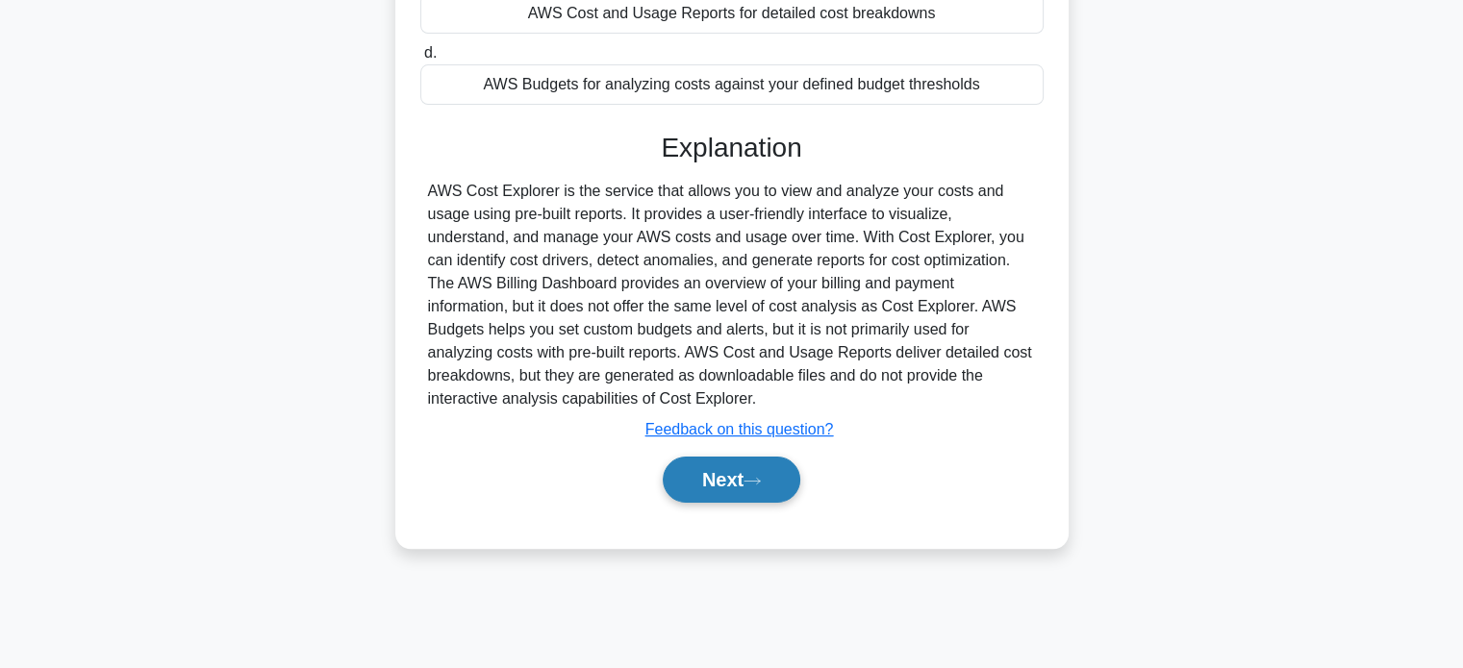
click at [686, 490] on button "Next" at bounding box center [732, 480] width 138 height 46
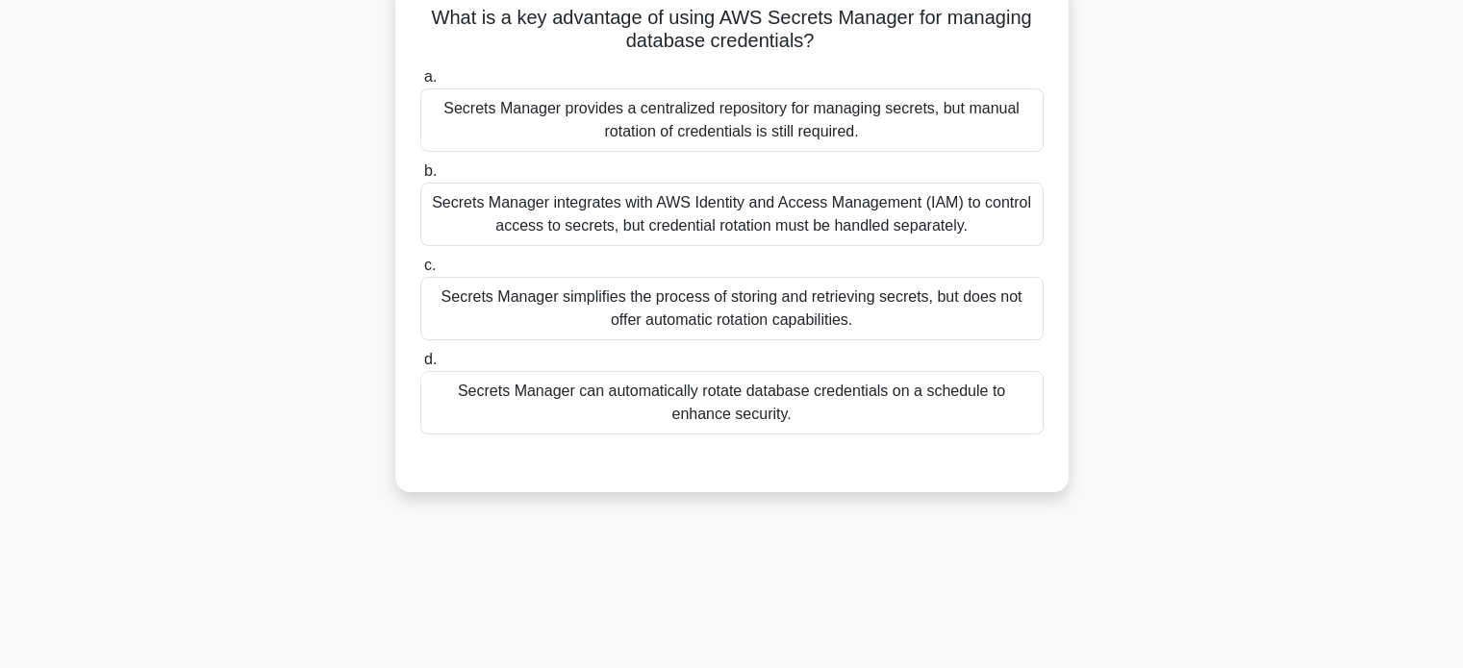
scroll to position [24, 0]
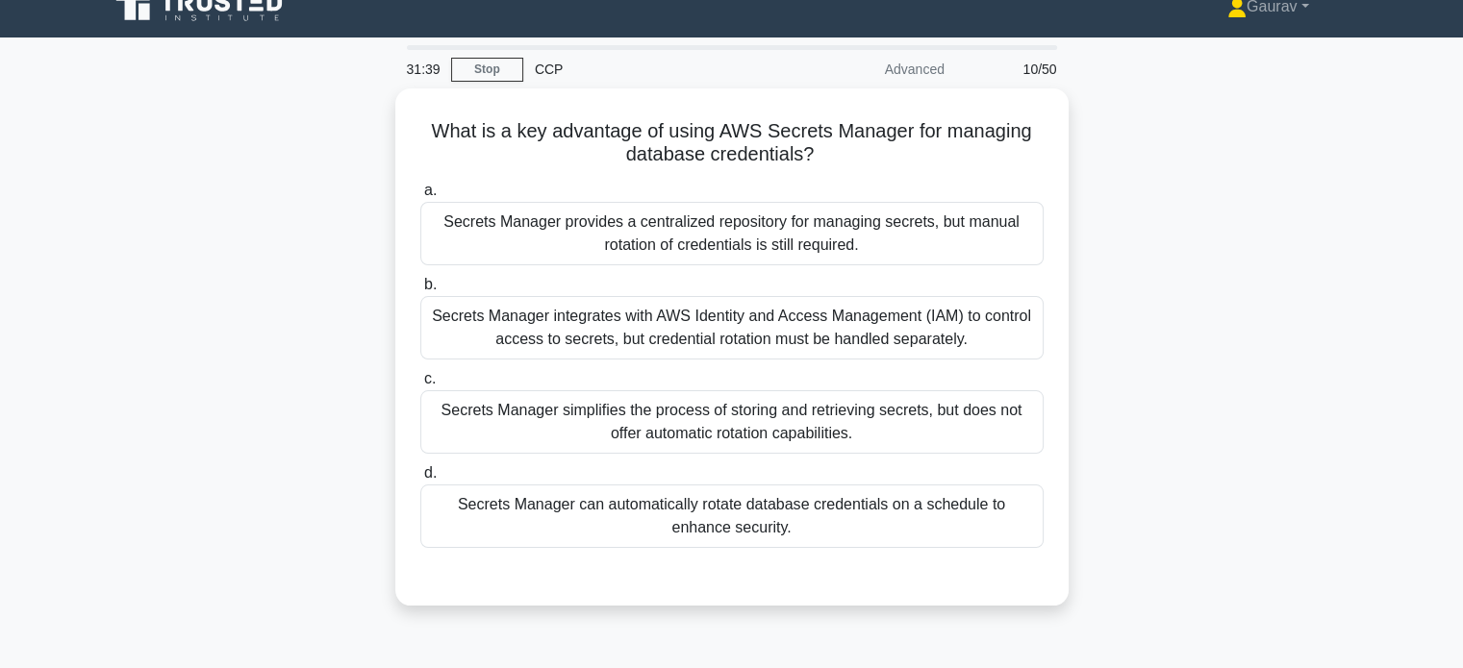
click at [353, 274] on div "What is a key advantage of using AWS Secrets Manager for managing database cred…" at bounding box center [731, 358] width 1269 height 540
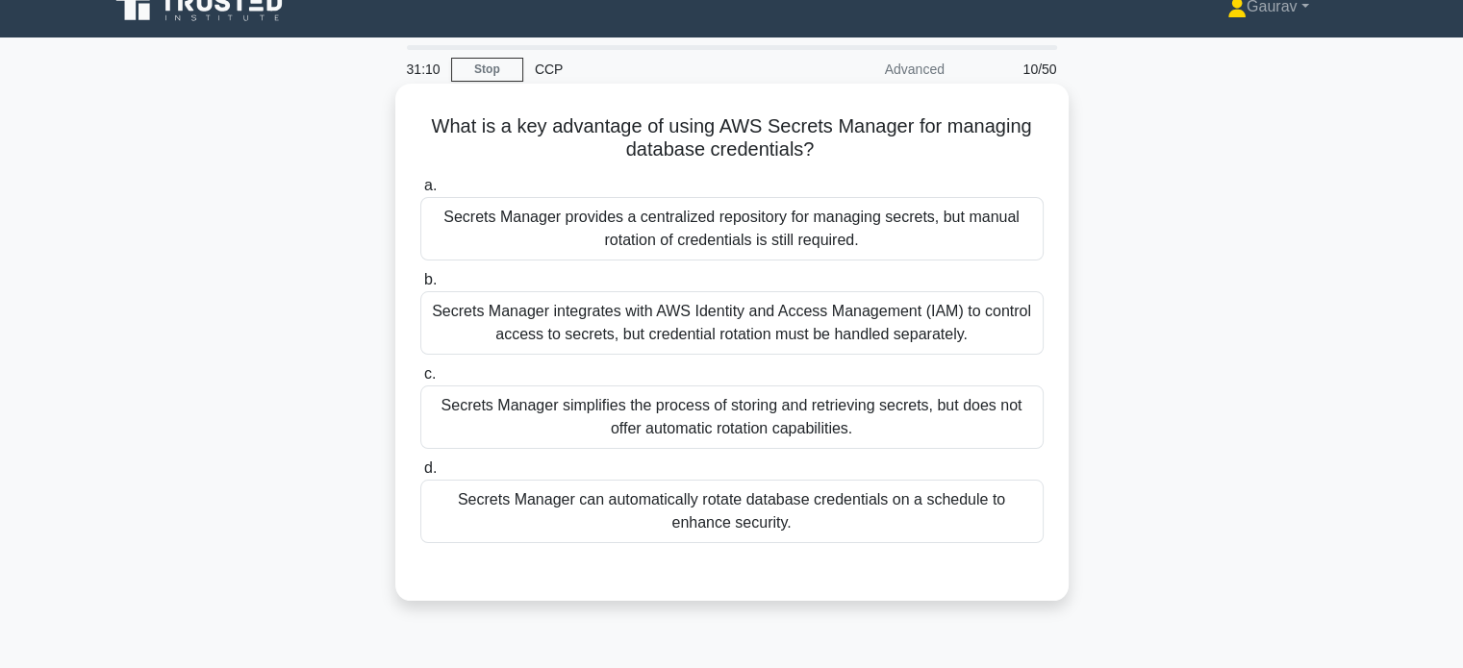
click at [531, 490] on div "Secrets Manager can automatically rotate database credentials on a schedule to …" at bounding box center [731, 511] width 623 height 63
click at [420, 475] on input "d. Secrets Manager can automatically rotate database credentials on a schedule …" at bounding box center [420, 469] width 0 height 13
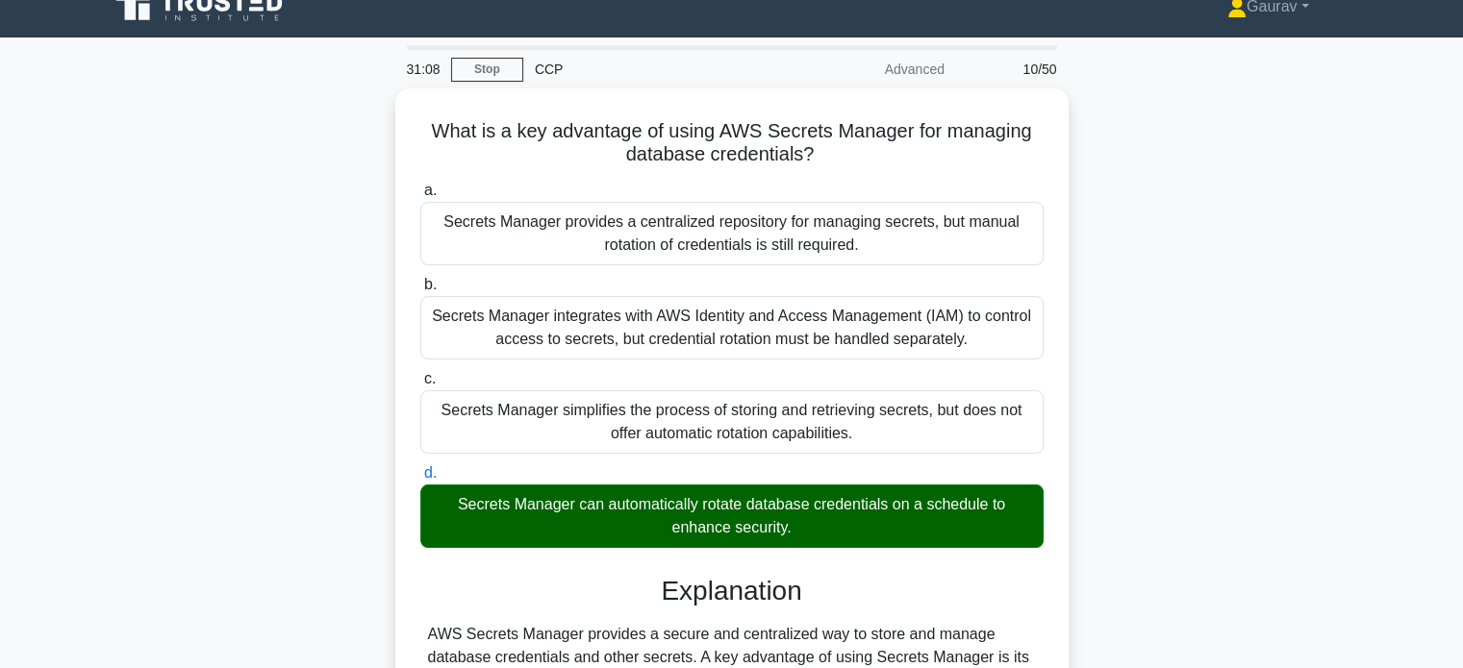
click at [323, 326] on div "What is a key advantage of using AWS Secrets Manager for managing database cred…" at bounding box center [731, 528] width 1269 height 880
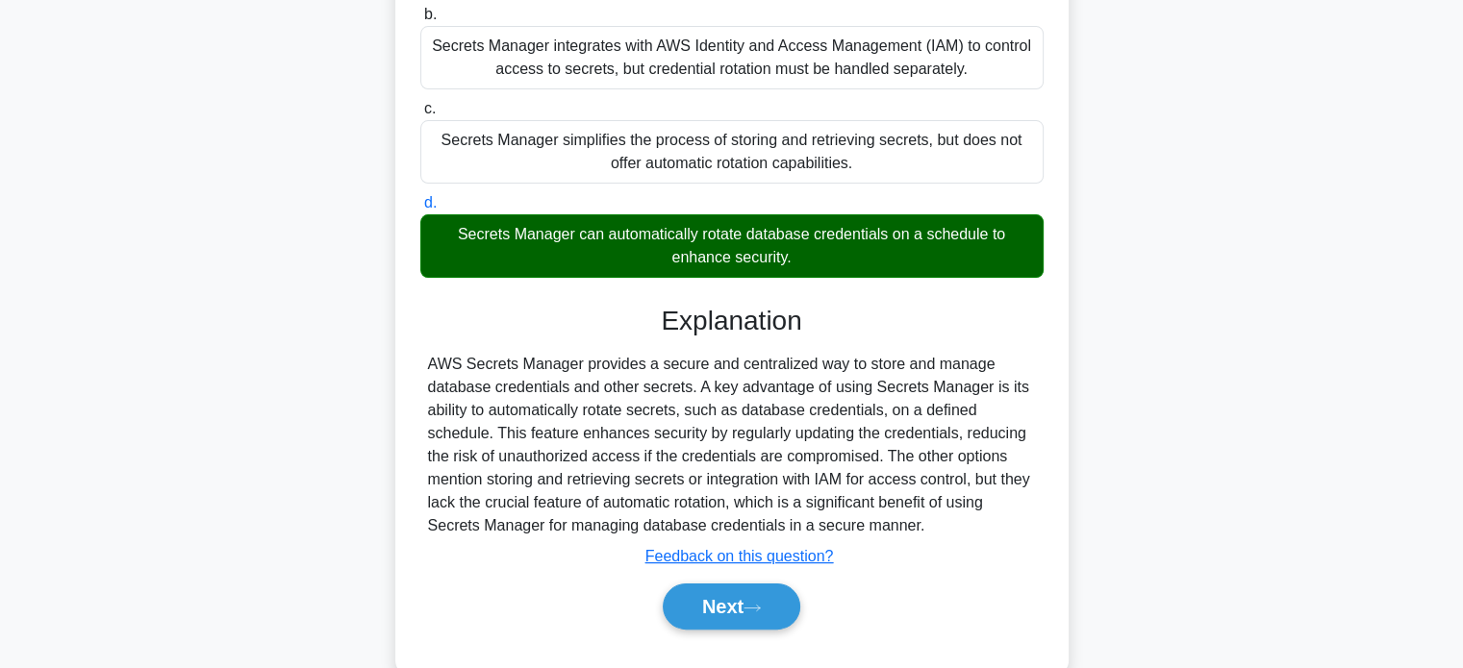
scroll to position [370, 0]
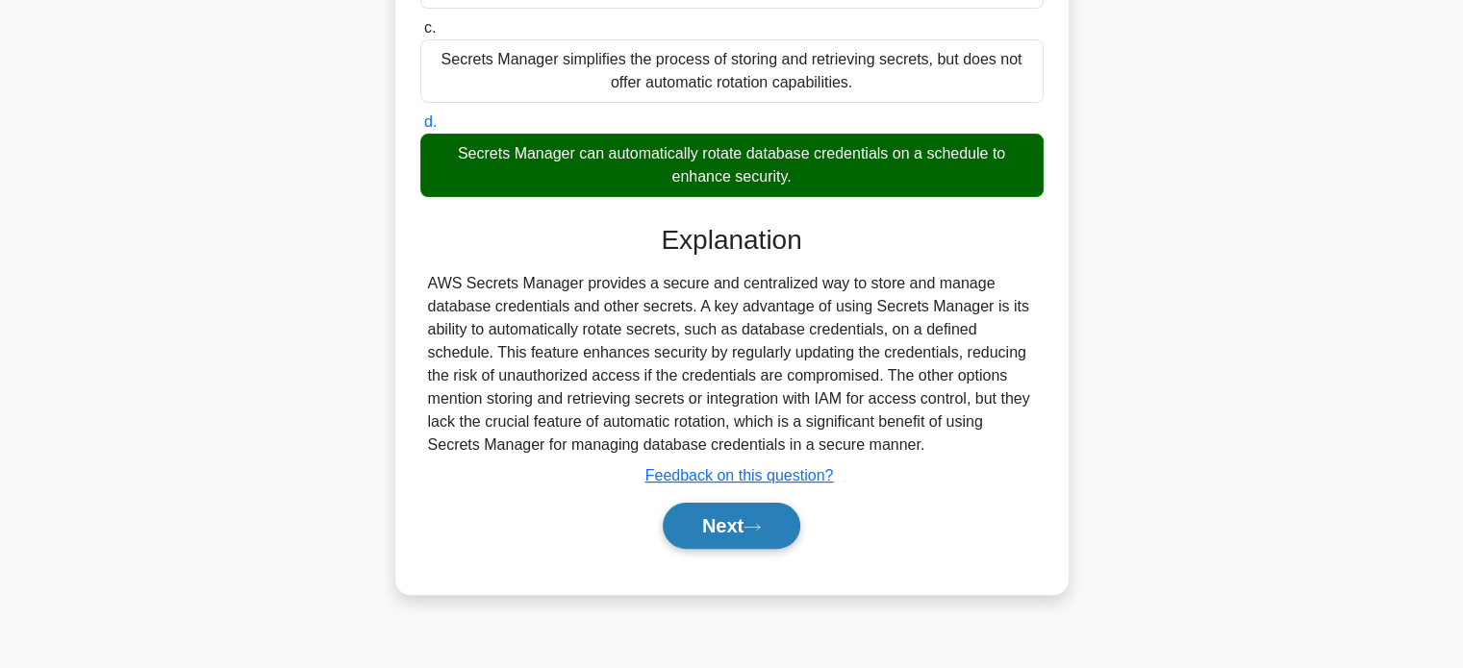
click at [715, 523] on button "Next" at bounding box center [732, 526] width 138 height 46
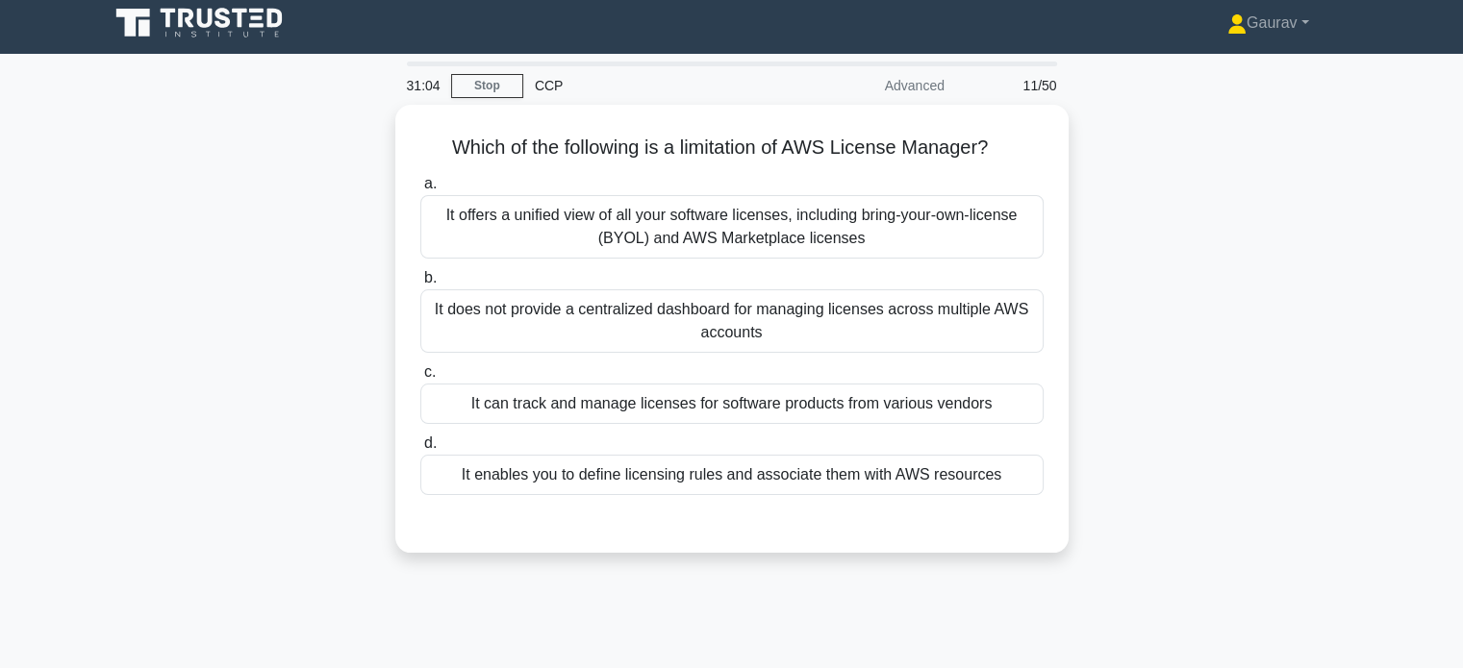
scroll to position [0, 0]
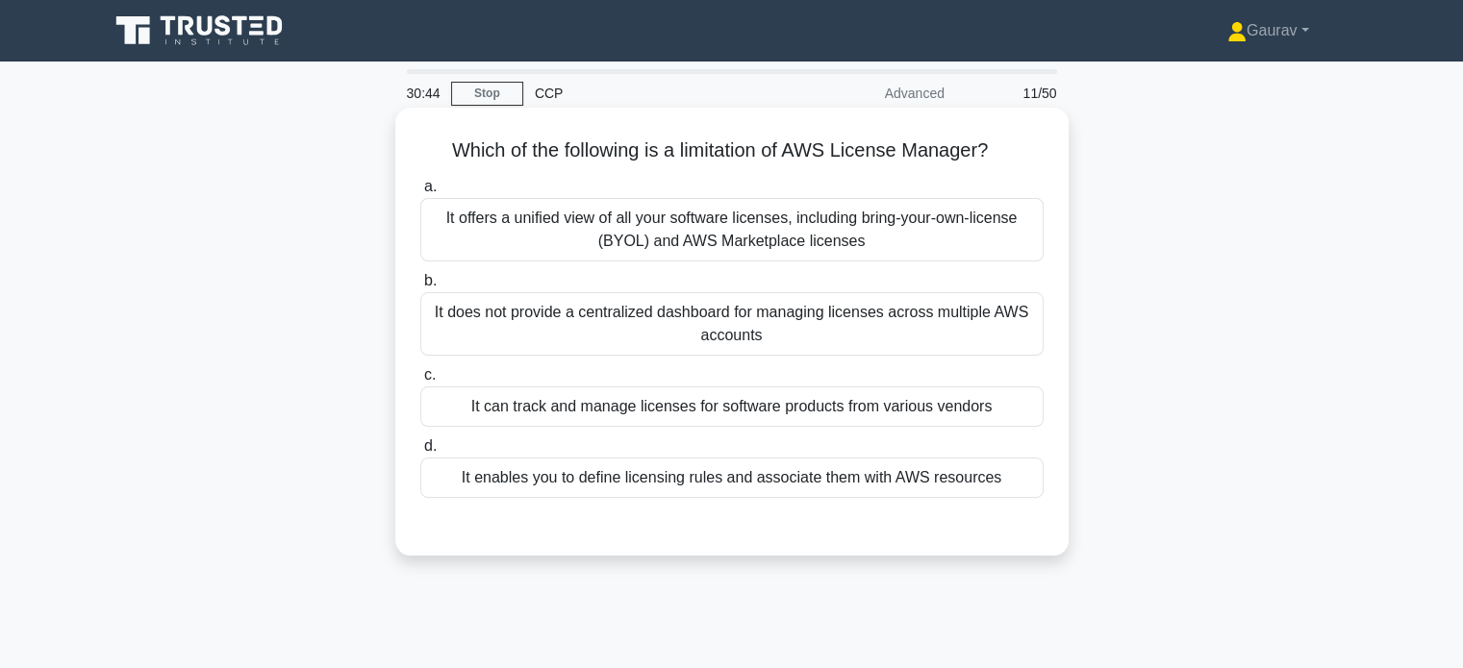
click at [541, 326] on div "It does not provide a centralized dashboard for managing licenses across multip…" at bounding box center [731, 323] width 623 height 63
click at [420, 288] on input "b. It does not provide a centralized dashboard for managing licenses across mul…" at bounding box center [420, 281] width 0 height 13
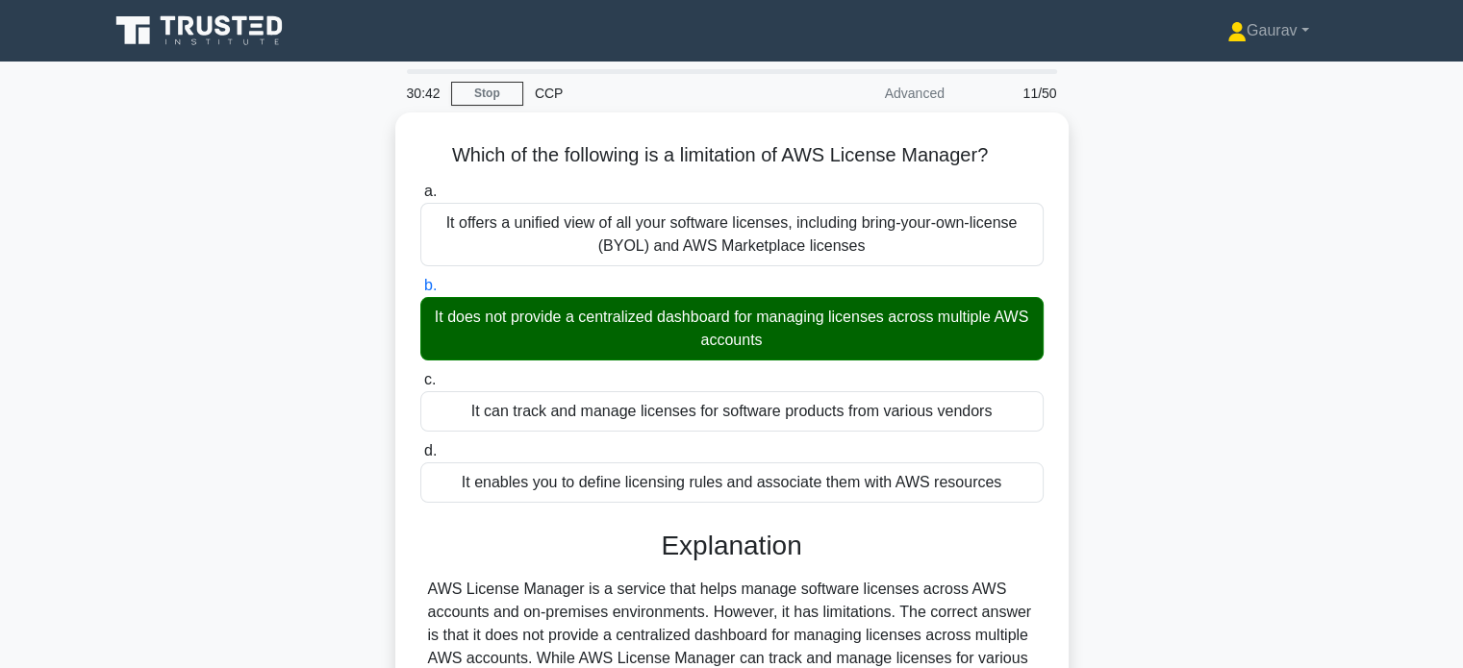
click at [258, 335] on div "Which of the following is a limitation of AWS License Manager? .spinner_0XTQ{tr…" at bounding box center [731, 518] width 1269 height 811
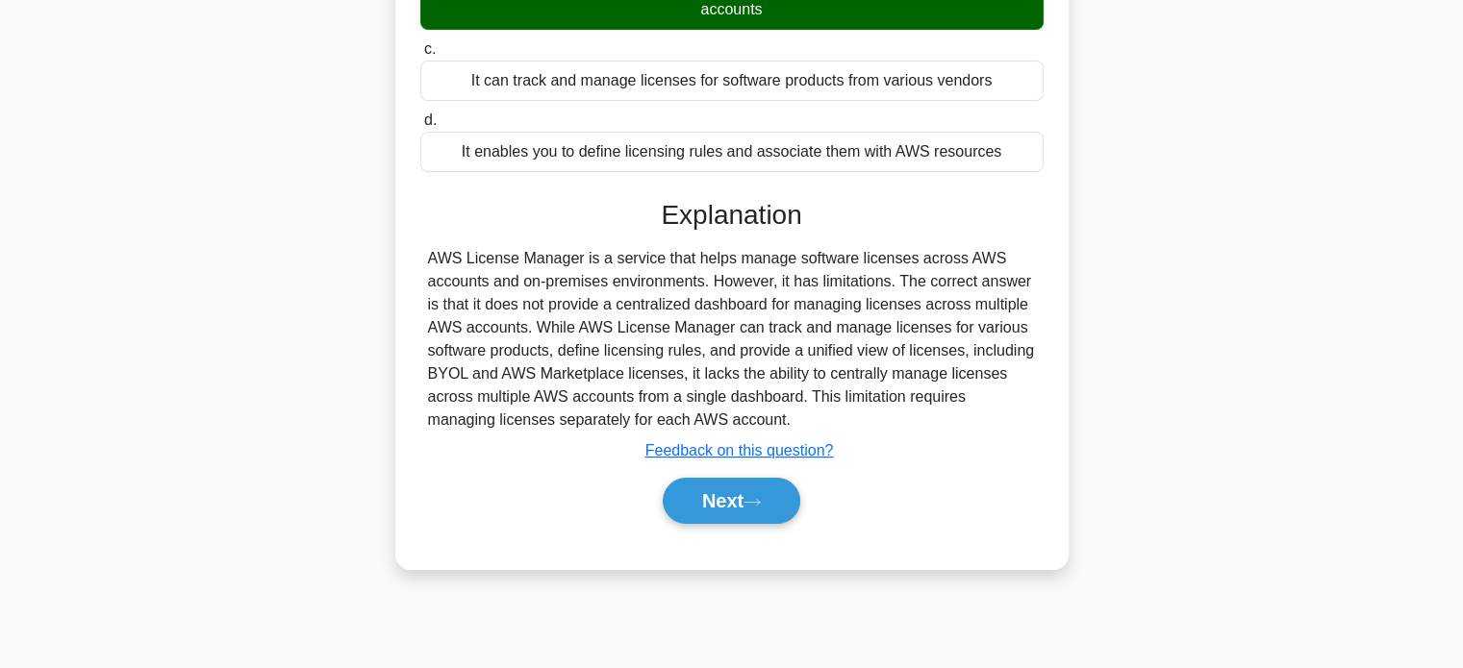
scroll to position [346, 0]
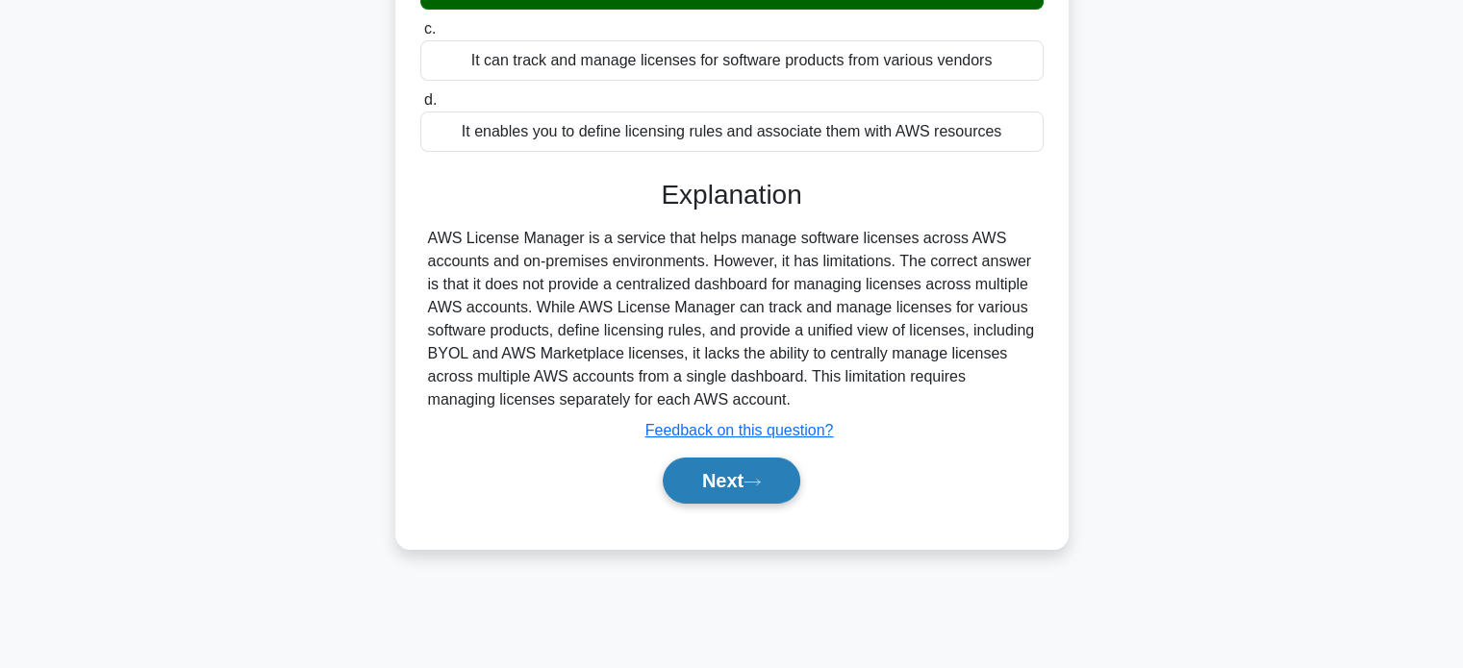
click at [700, 491] on button "Next" at bounding box center [732, 481] width 138 height 46
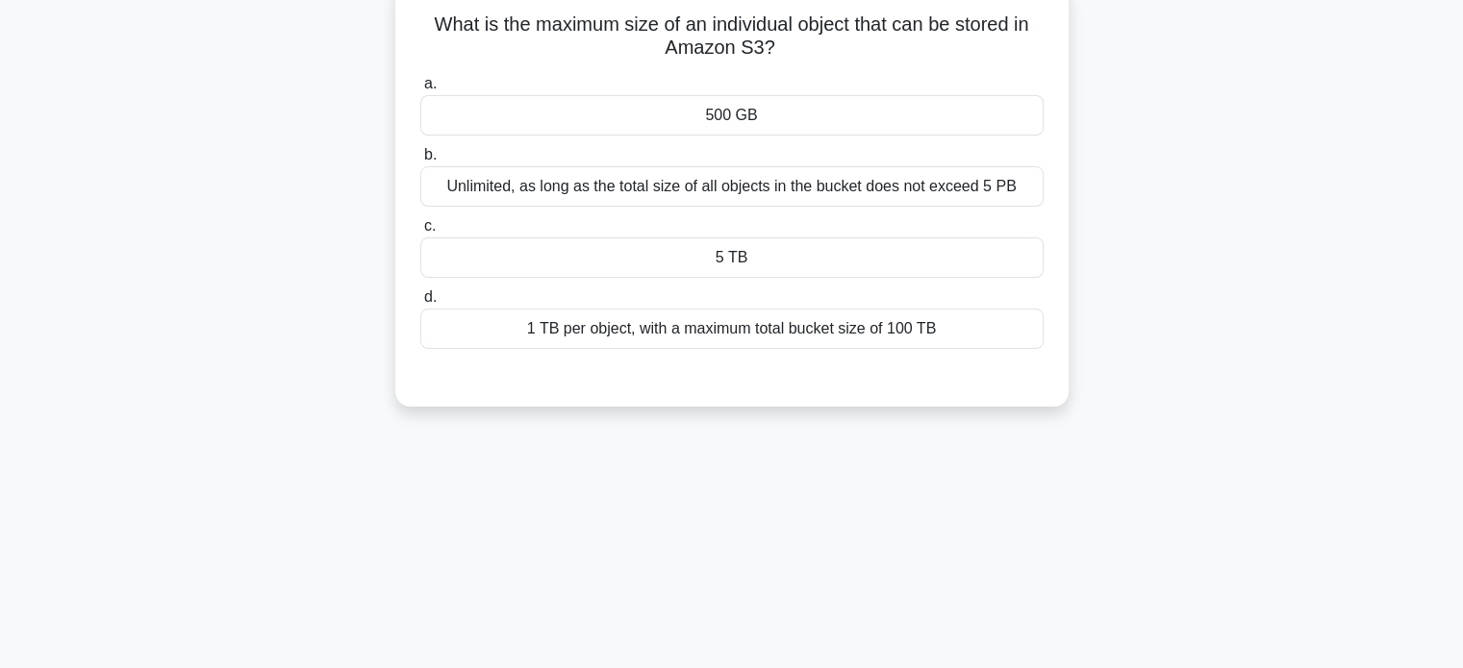
scroll to position [38, 0]
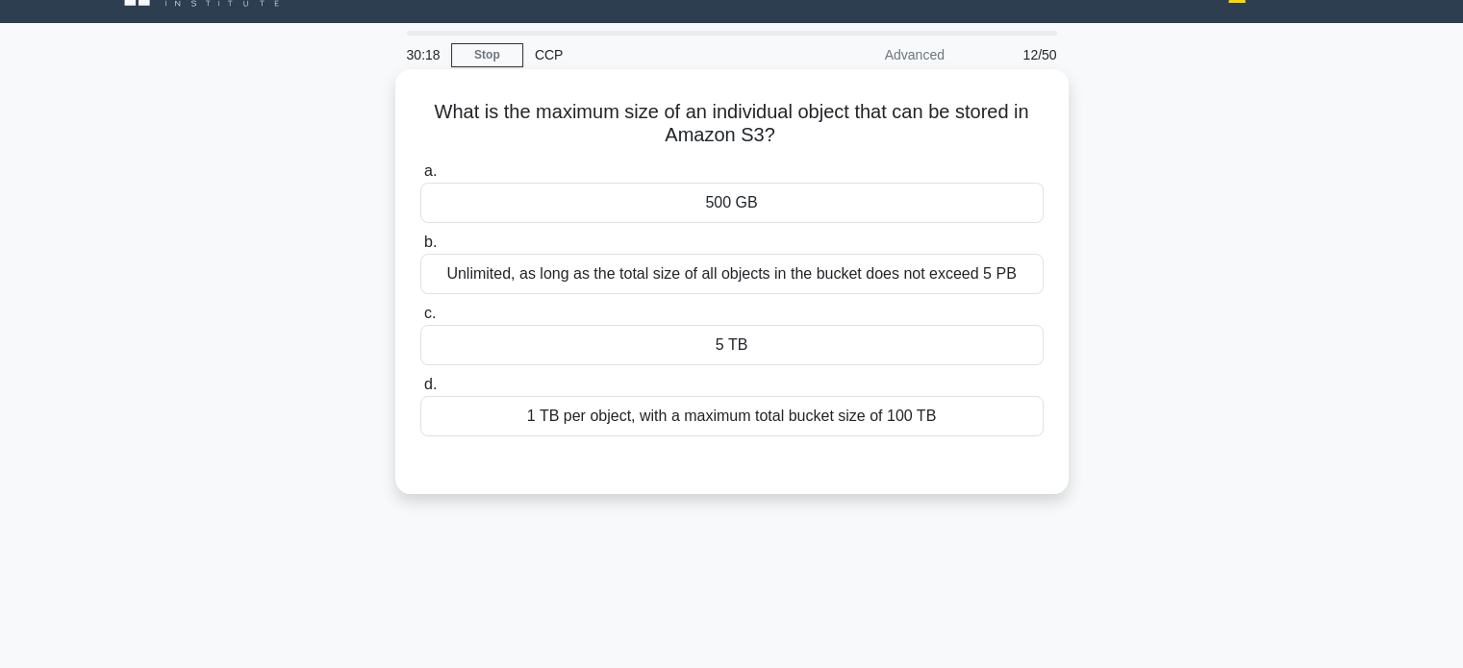
click at [541, 276] on div "Unlimited, as long as the total size of all objects in the bucket does not exce…" at bounding box center [731, 274] width 623 height 40
click at [420, 249] on input "b. Unlimited, as long as the total size of all objects in the bucket does not e…" at bounding box center [420, 243] width 0 height 13
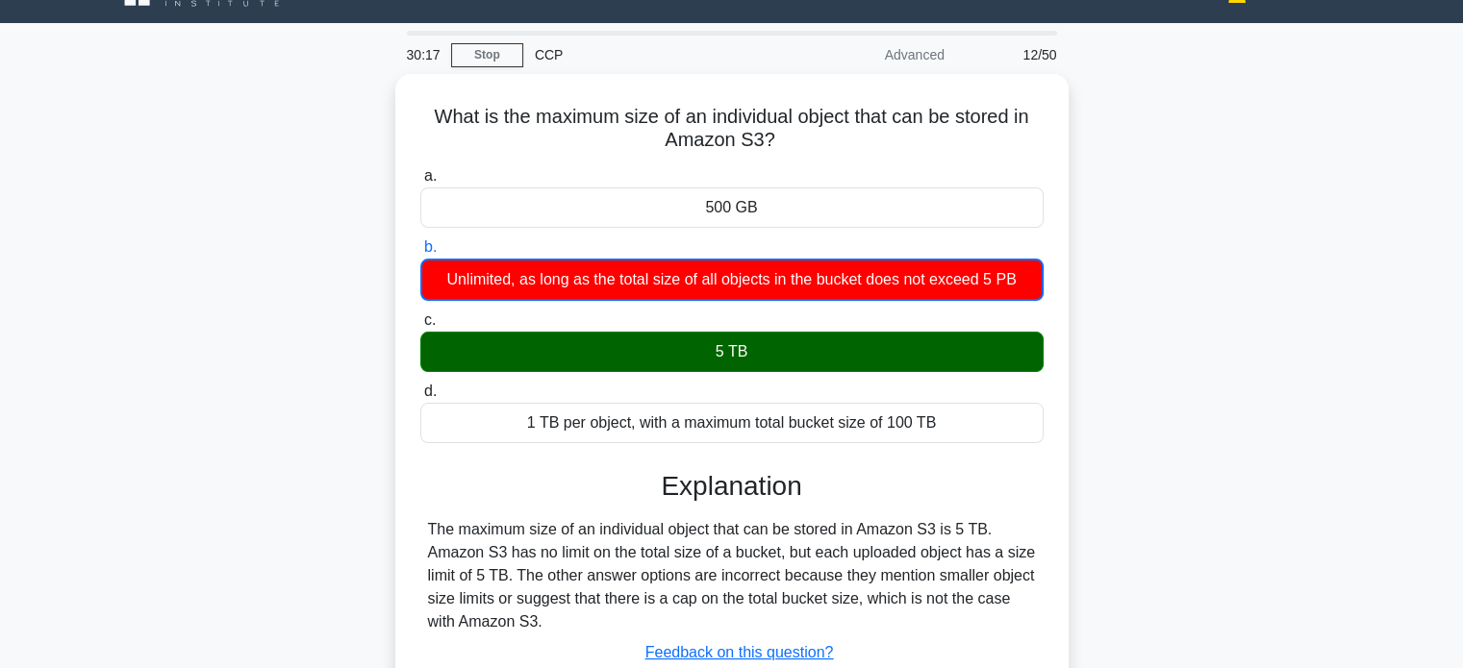
click at [315, 304] on div "What is the maximum size of an individual object that can be stored in Amazon S…" at bounding box center [731, 434] width 1269 height 720
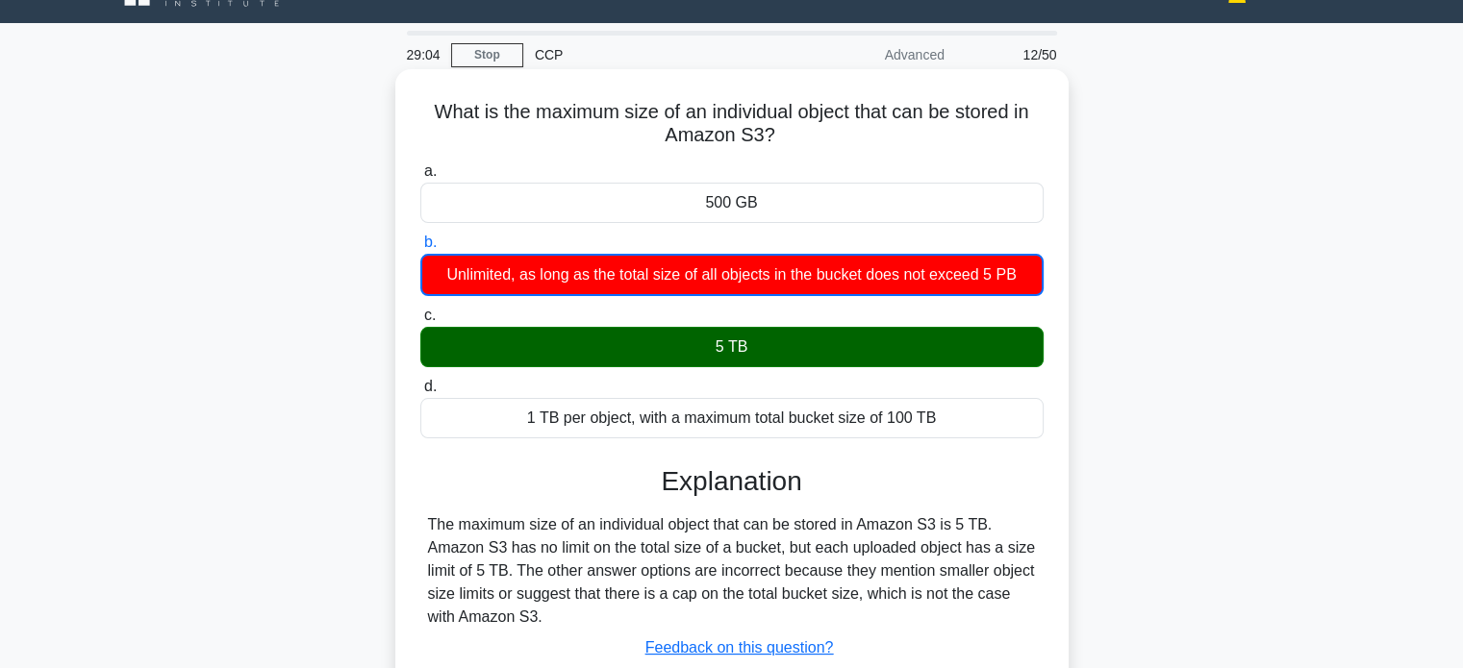
click at [742, 458] on div "a. 500 GB b. Unlimited, as long as the total size of all objects in the bucket …" at bounding box center [731, 450] width 627 height 588
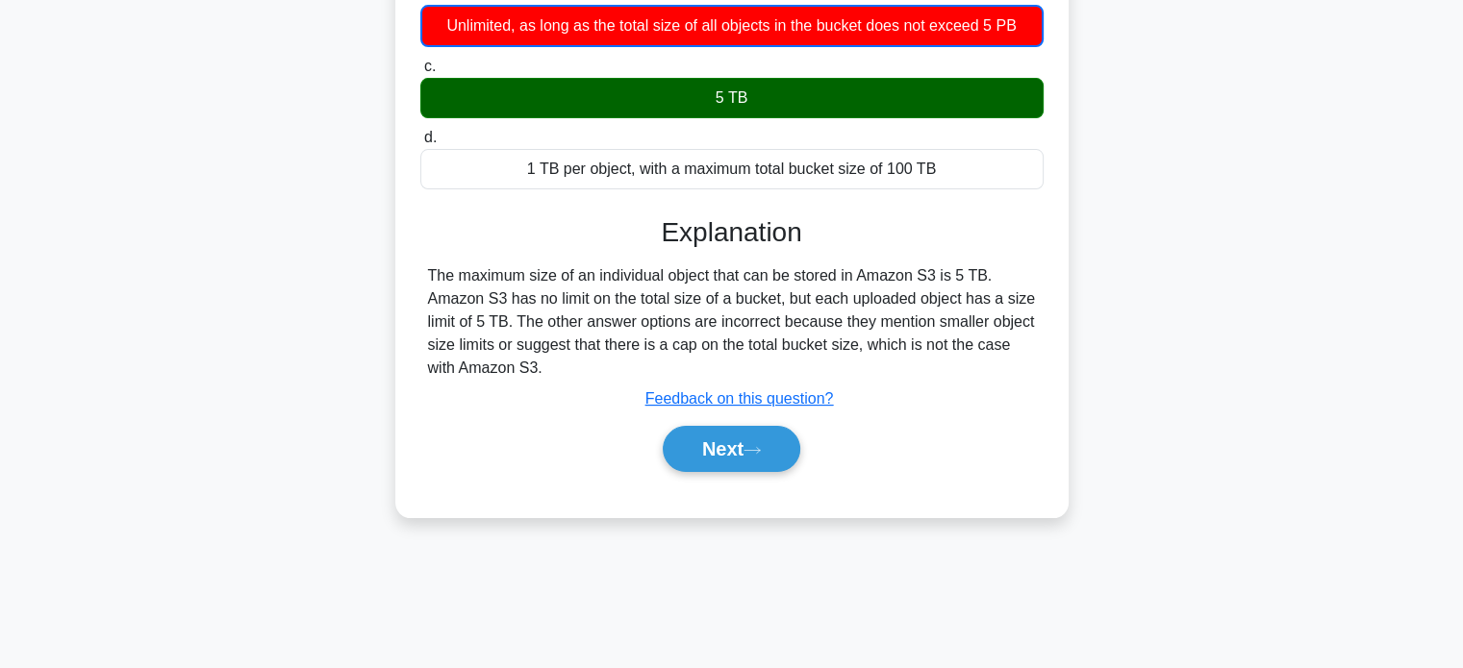
scroll to position [346, 0]
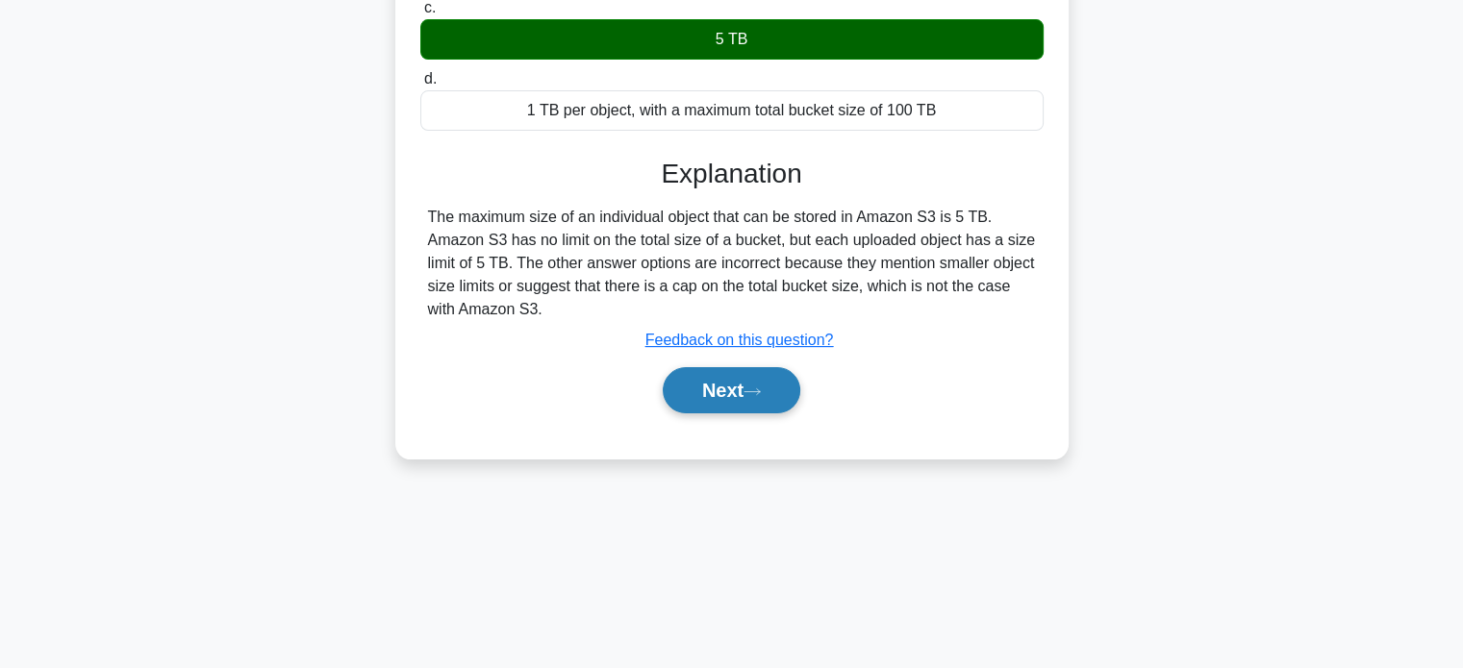
click at [712, 378] on button "Next" at bounding box center [732, 390] width 138 height 46
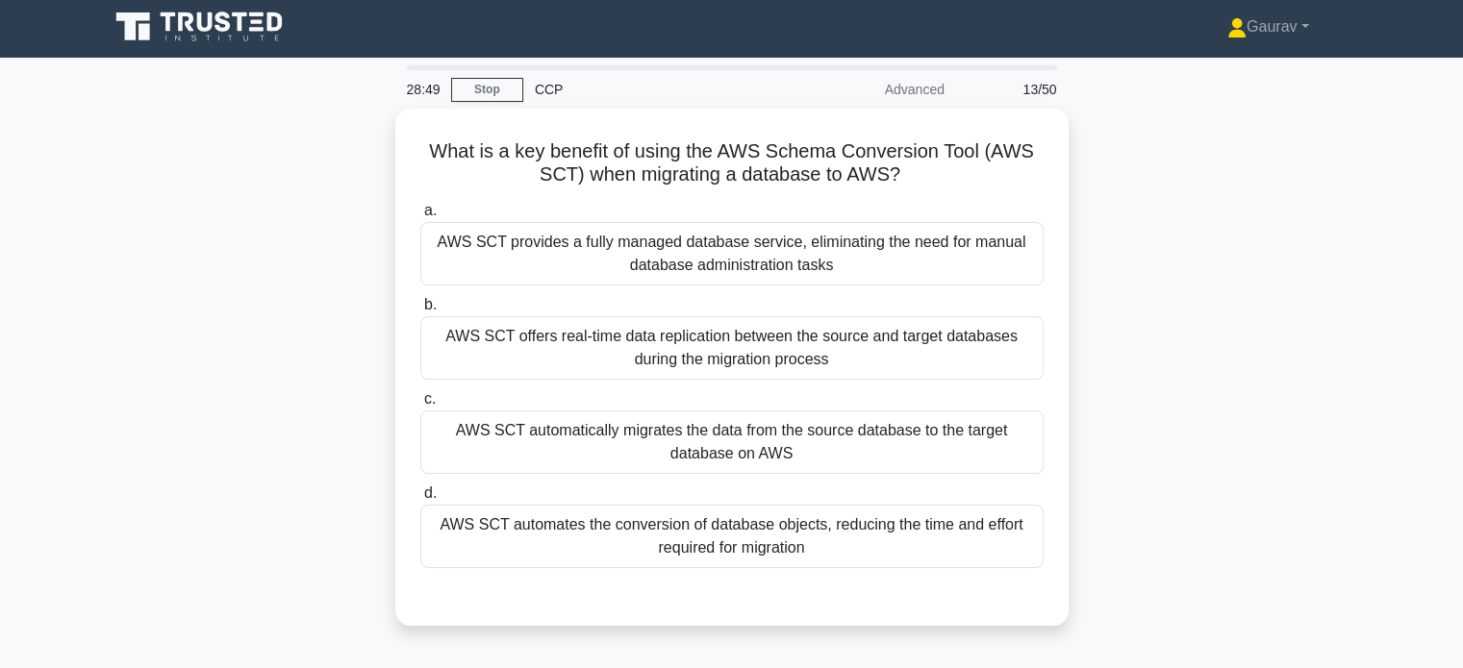
scroll to position [0, 0]
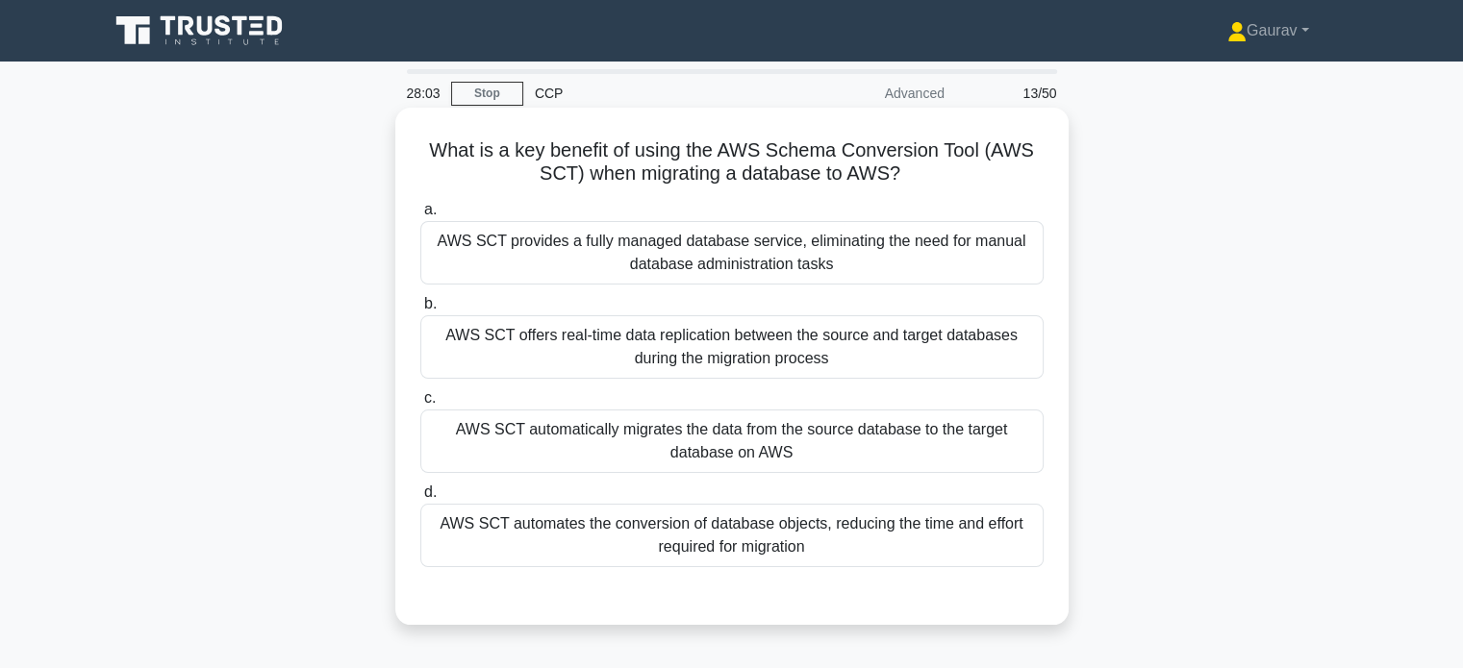
click at [766, 545] on div "AWS SCT automates the conversion of database objects, reducing the time and eff…" at bounding box center [731, 535] width 623 height 63
click at [420, 499] on input "d. AWS SCT automates the conversion of database objects, reducing the time and …" at bounding box center [420, 493] width 0 height 13
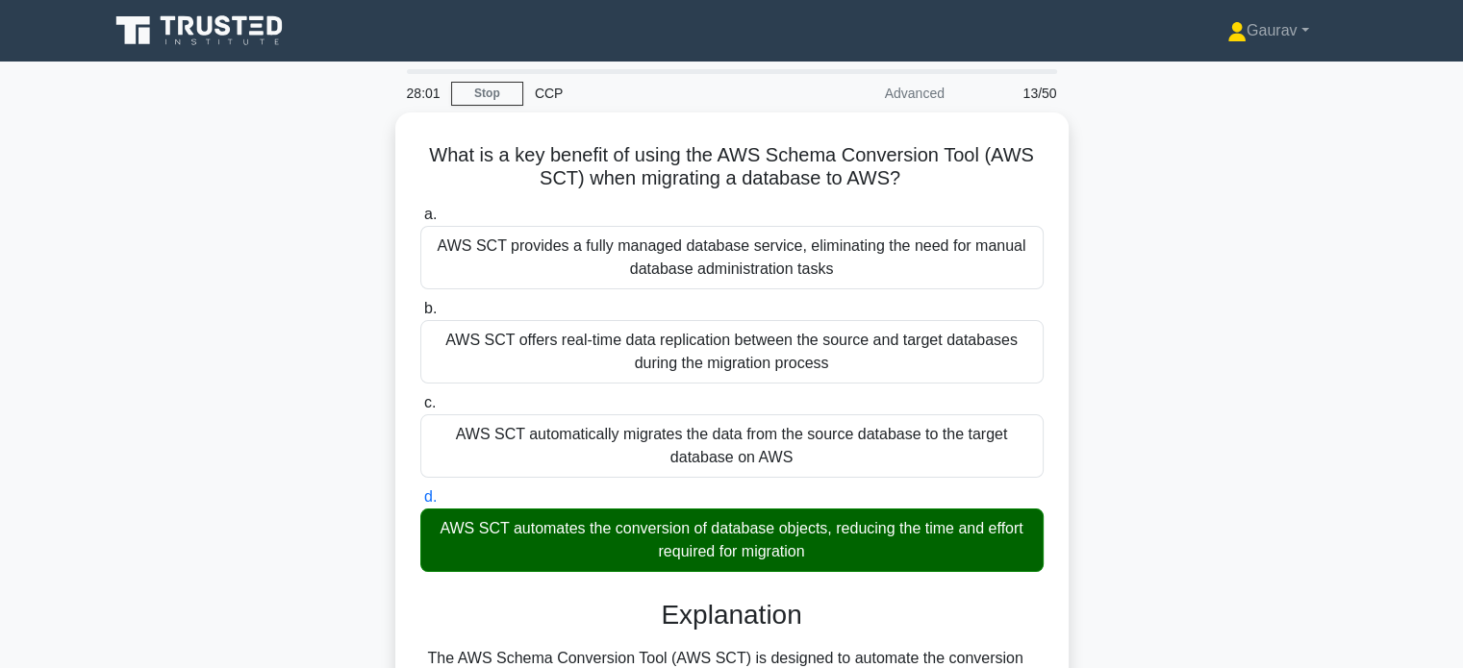
click at [352, 305] on div "What is a key benefit of using the AWS Schema Conversion Tool (AWS SCT) when mi…" at bounding box center [731, 553] width 1269 height 880
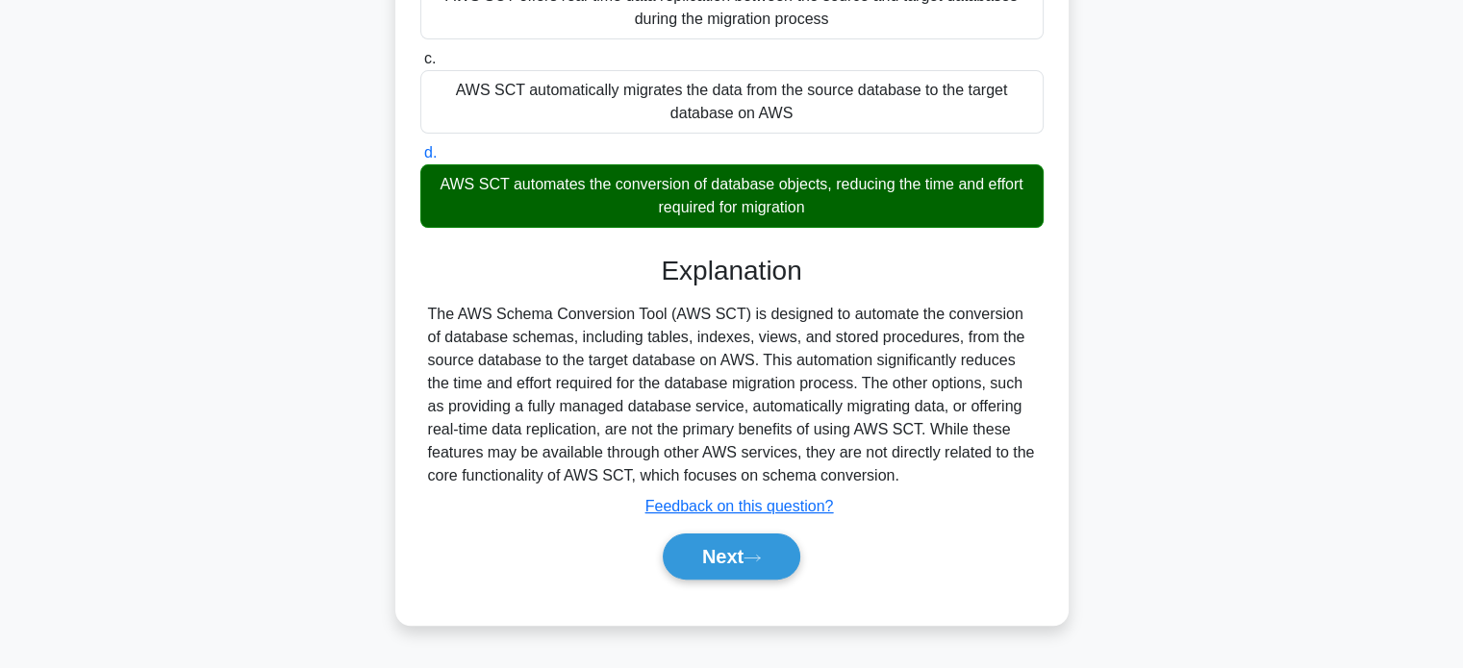
scroll to position [346, 0]
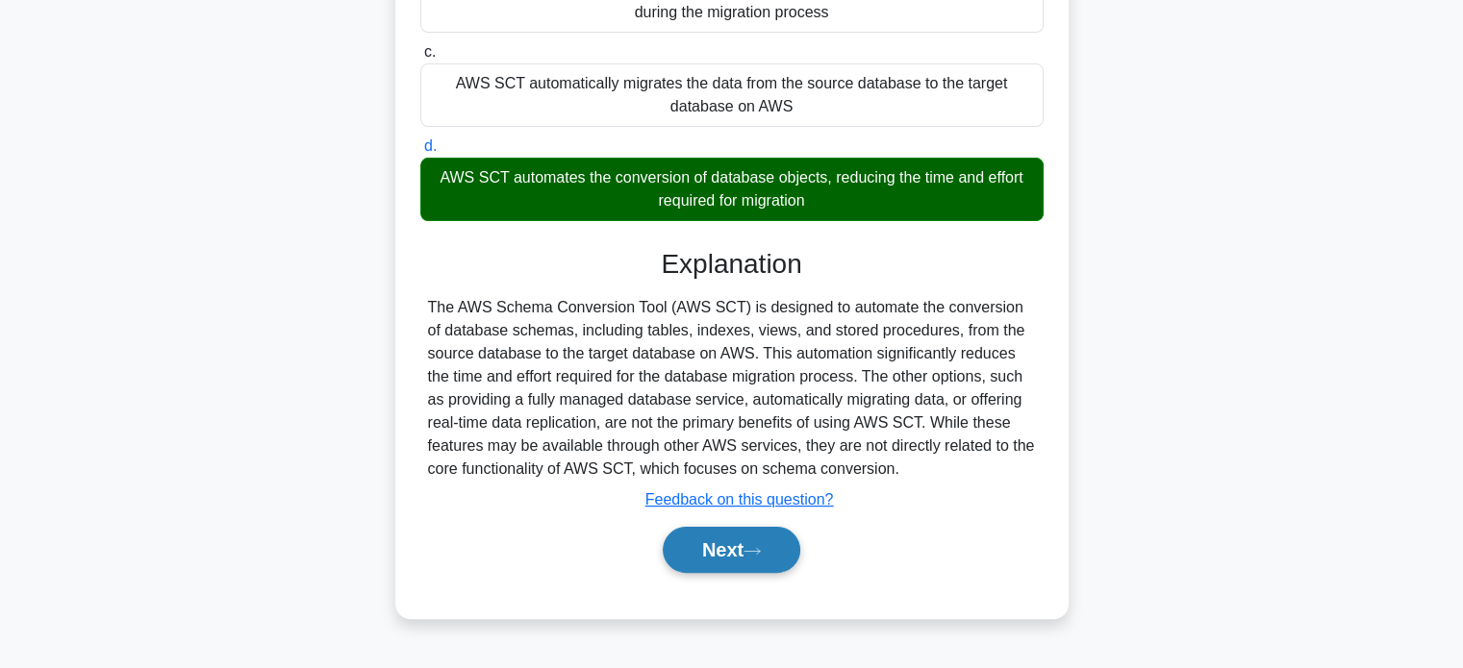
click at [708, 557] on button "Next" at bounding box center [732, 550] width 138 height 46
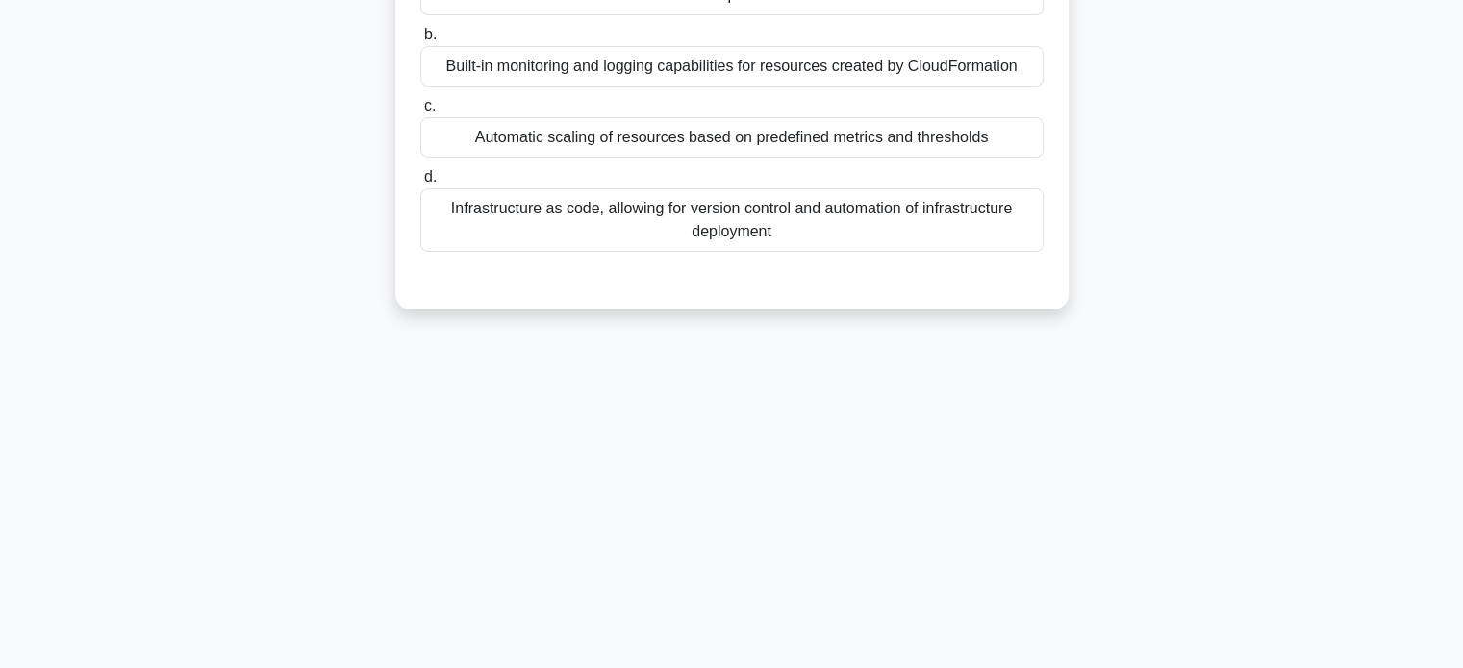
scroll to position [0, 0]
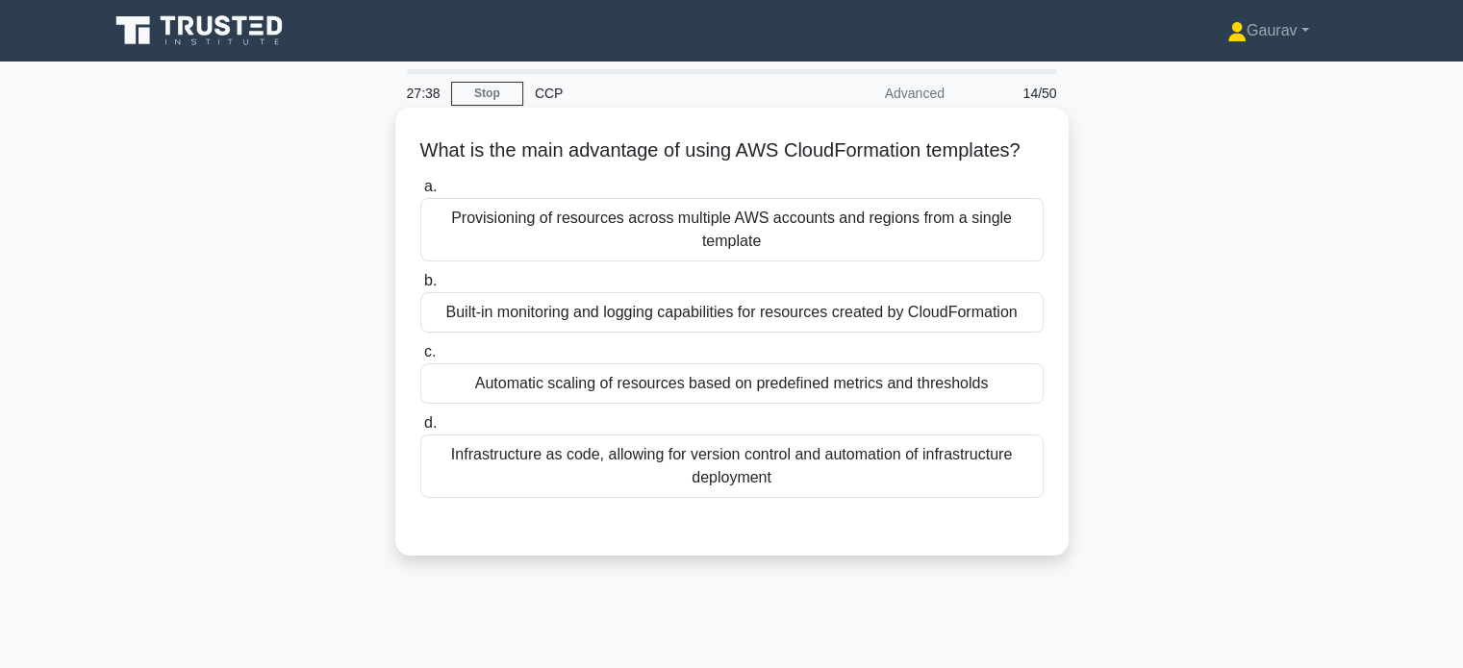
click at [630, 494] on div "Infrastructure as code, allowing for version control and automation of infrastr…" at bounding box center [731, 466] width 623 height 63
click at [420, 430] on input "d. Infrastructure as code, allowing for version control and automation of infra…" at bounding box center [420, 423] width 0 height 13
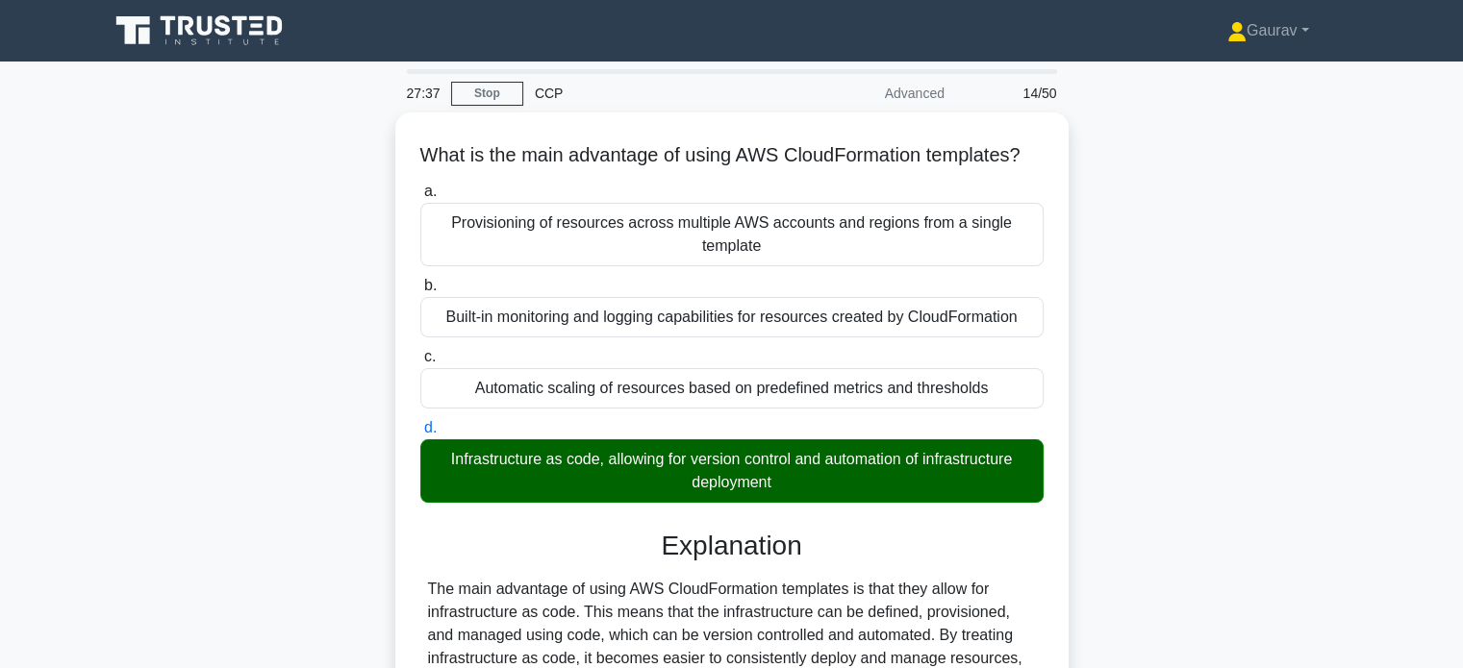
click at [335, 323] on div "What is the main advantage of using AWS CloudFormation templates? .spinner_0XTQ…" at bounding box center [731, 507] width 1269 height 788
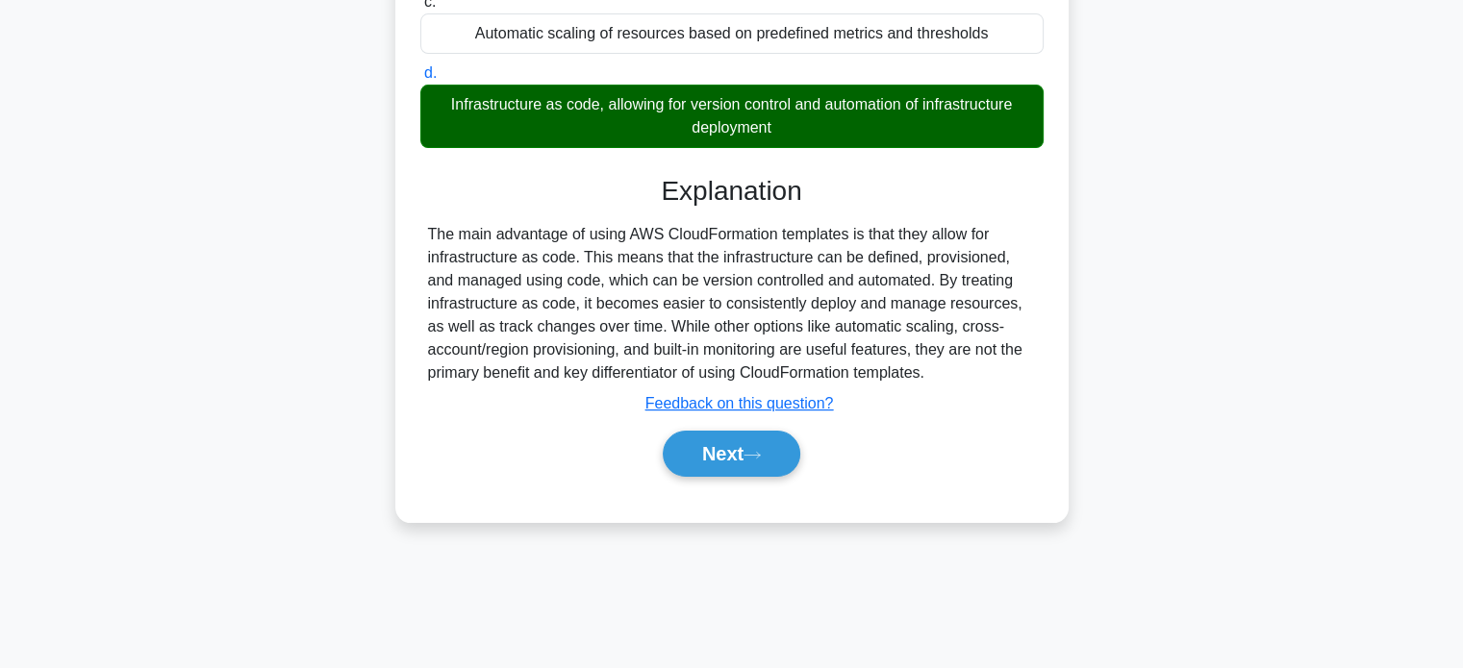
scroll to position [370, 0]
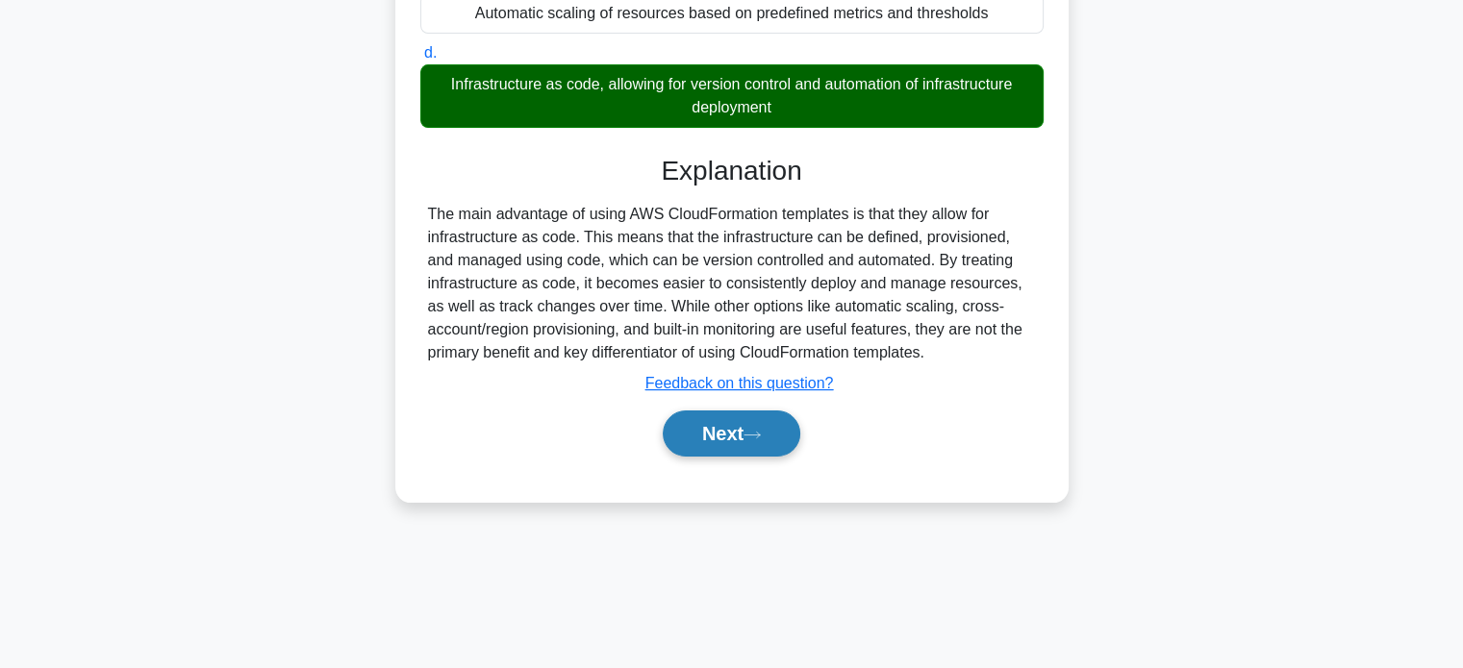
click at [677, 446] on button "Next" at bounding box center [732, 434] width 138 height 46
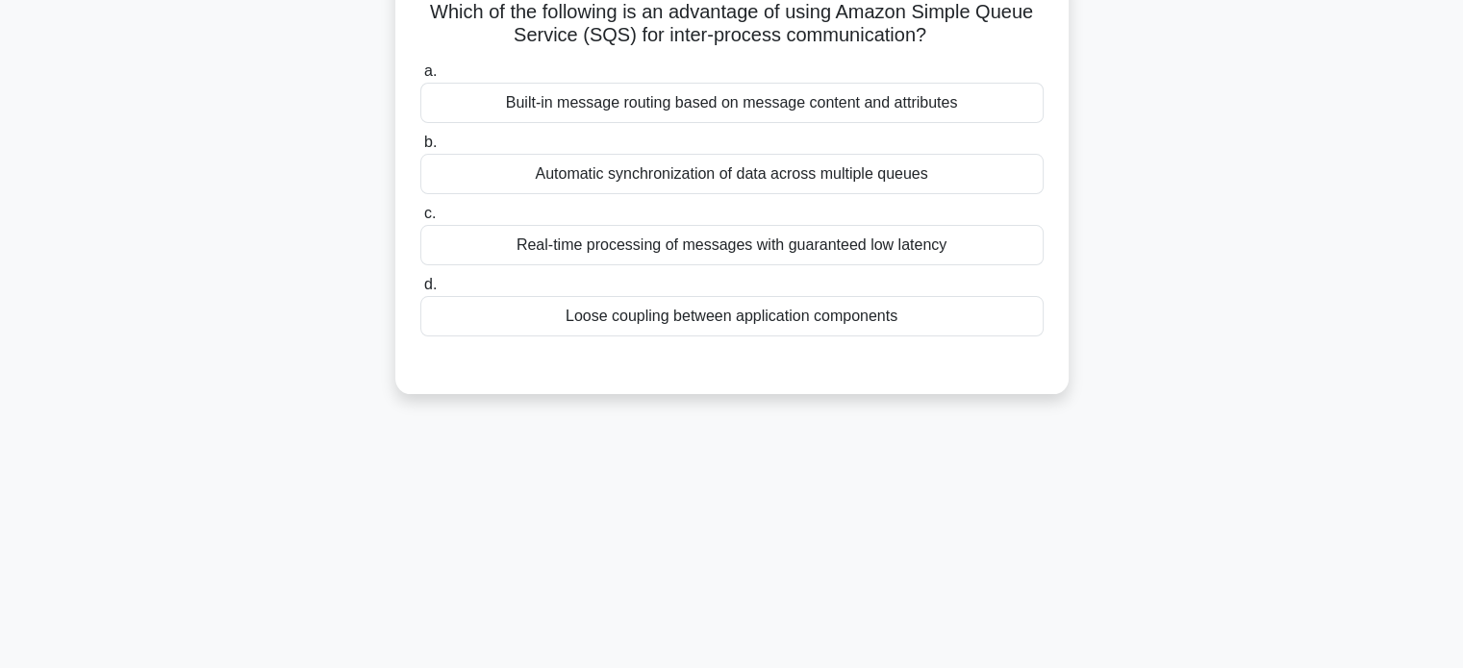
scroll to position [0, 0]
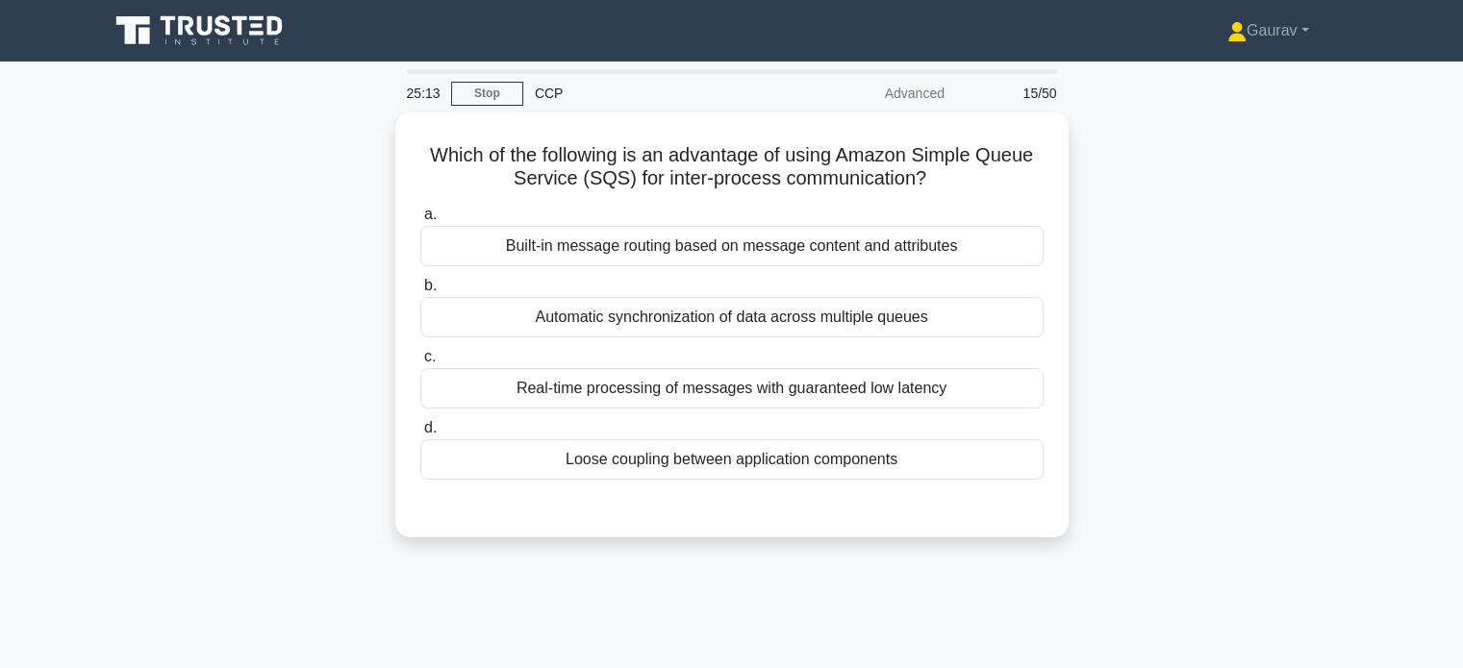
click at [324, 325] on div "Which of the following is an advantage of using Amazon Simple Queue Service (SQ…" at bounding box center [731, 337] width 1269 height 448
click at [301, 280] on div "Which of the following is an advantage of using Amazon Simple Queue Service (SQ…" at bounding box center [731, 337] width 1269 height 448
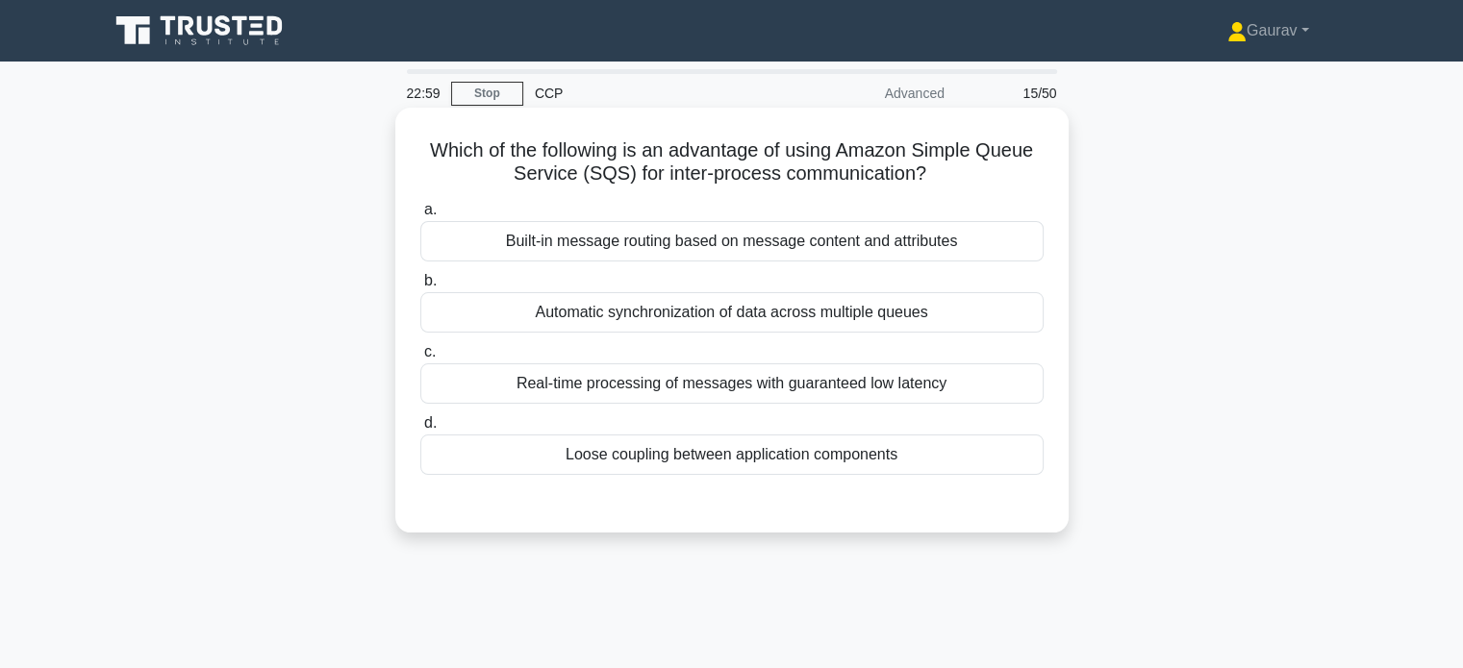
click at [576, 309] on div "Automatic synchronization of data across multiple queues" at bounding box center [731, 312] width 623 height 40
click at [420, 288] on input "b. Automatic synchronization of data across multiple queues" at bounding box center [420, 281] width 0 height 13
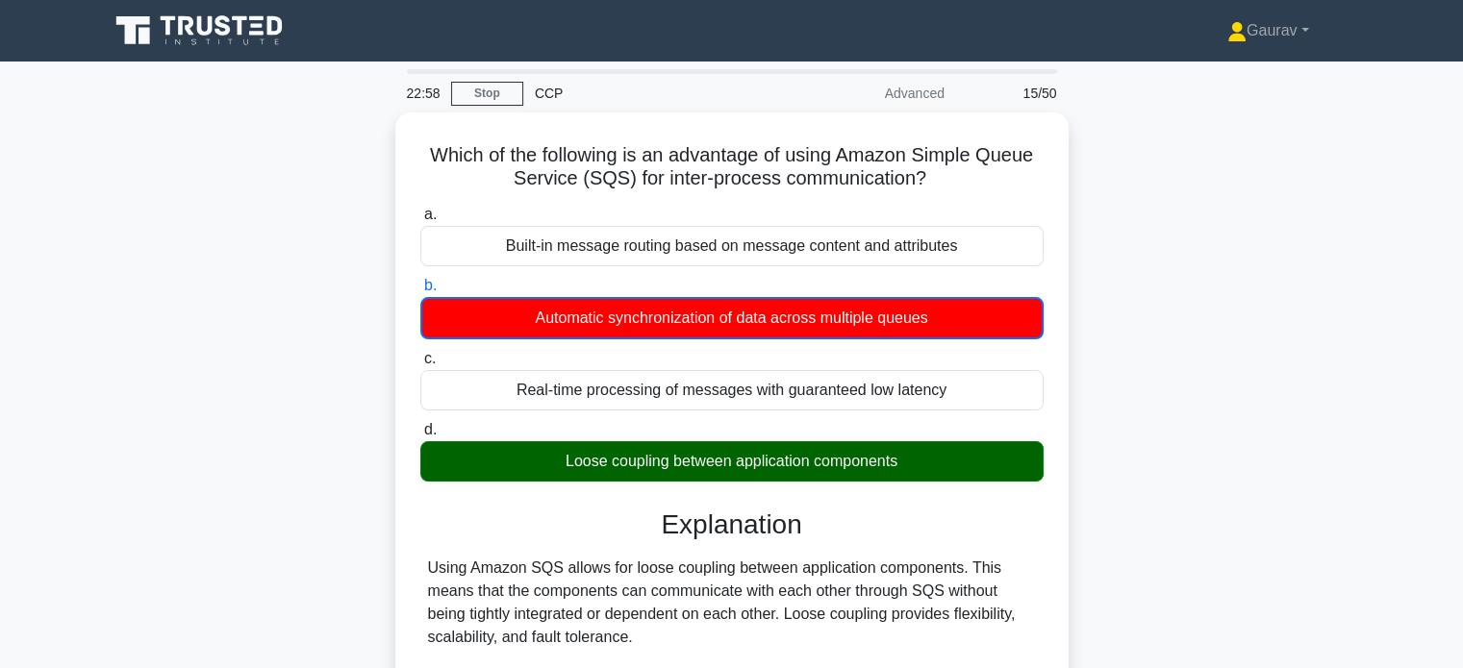
click at [324, 330] on div "Which of the following is an advantage of using Amazon Simple Queue Service (SQ…" at bounding box center [731, 542] width 1269 height 859
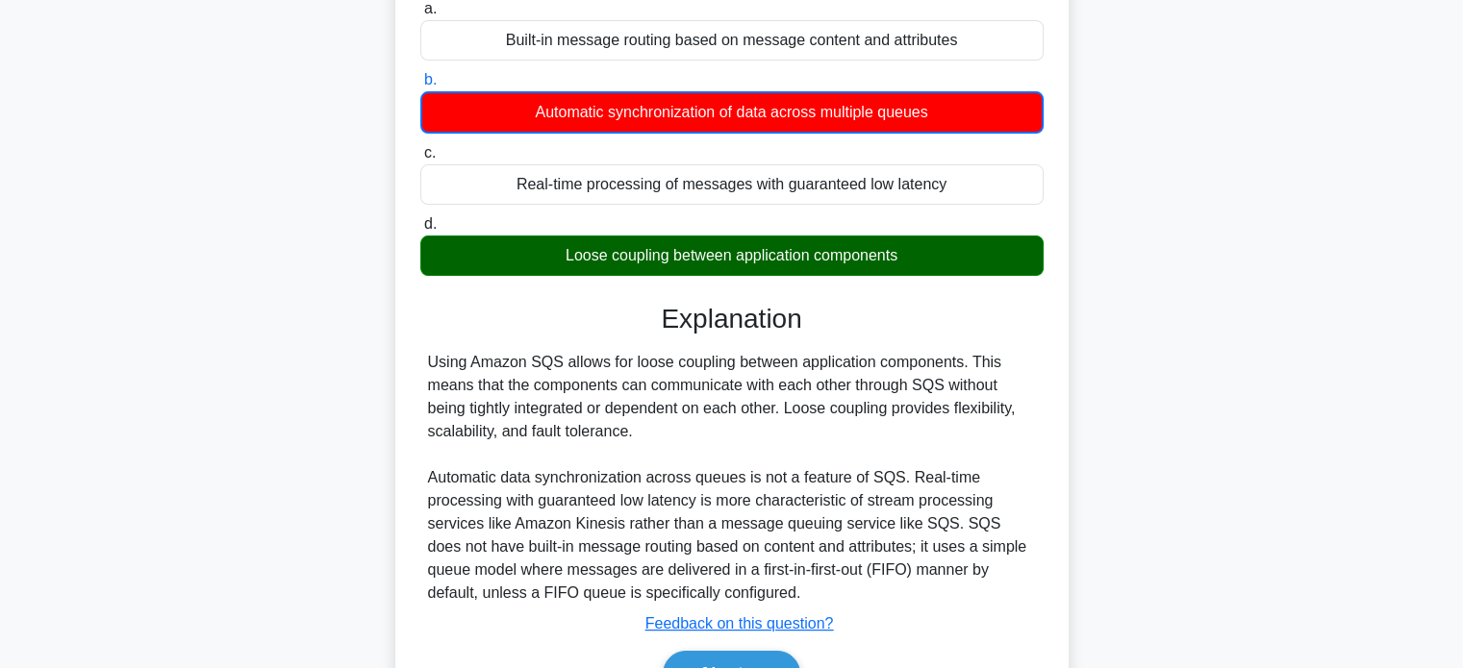
scroll to position [308, 0]
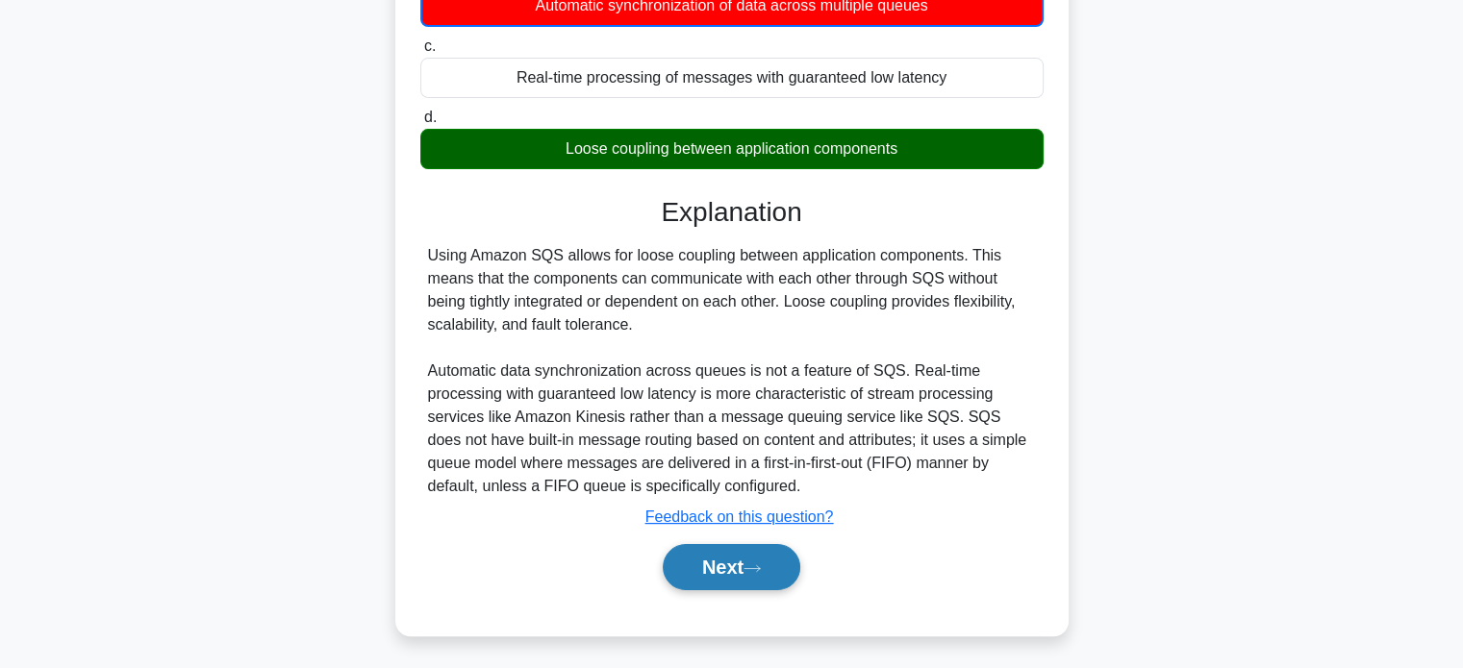
click at [734, 564] on button "Next" at bounding box center [732, 567] width 138 height 46
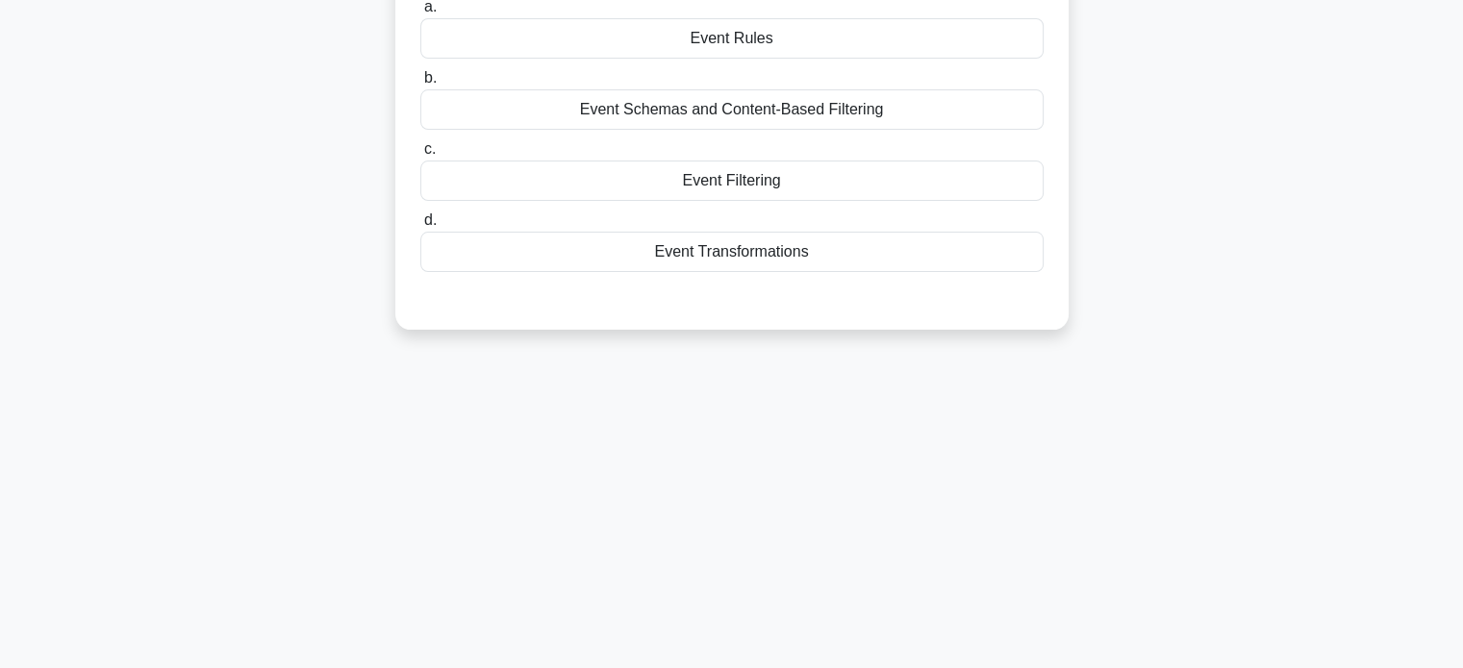
scroll to position [0, 0]
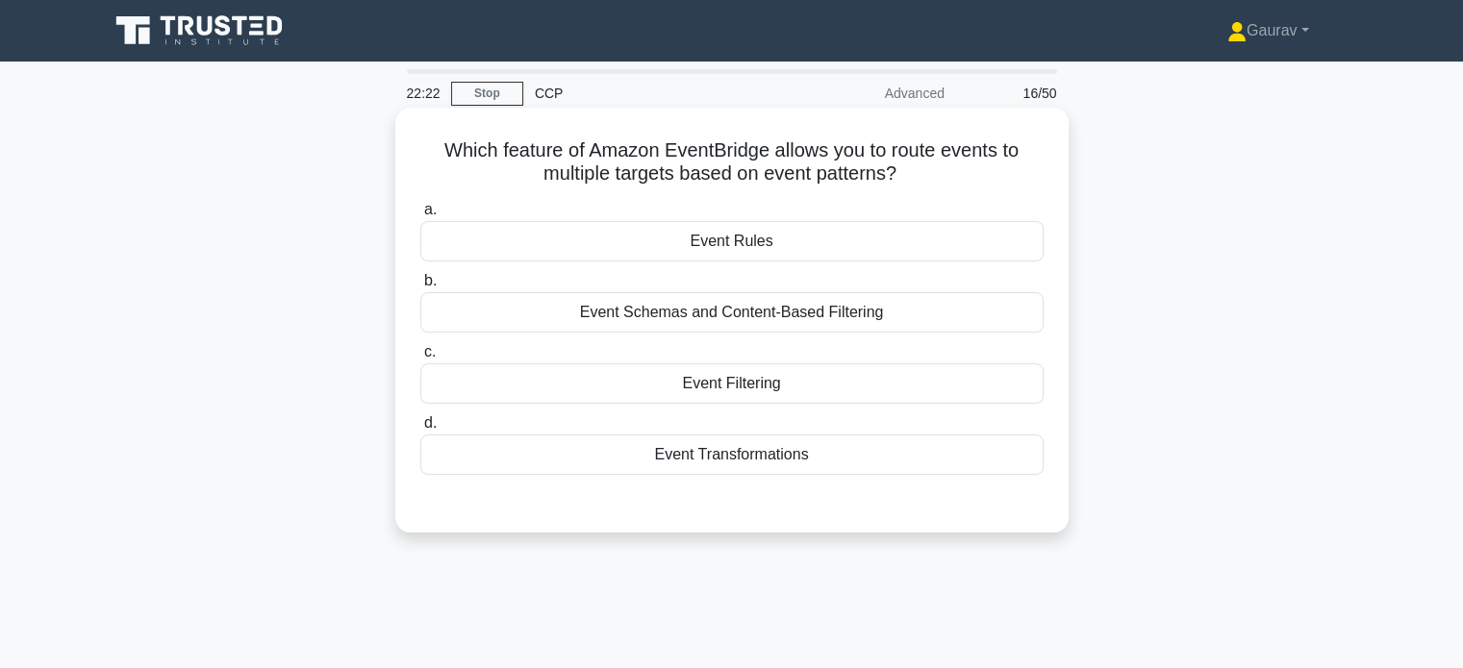
click at [729, 245] on div "Event Rules" at bounding box center [731, 241] width 623 height 40
click at [420, 216] on input "a. Event Rules" at bounding box center [420, 210] width 0 height 13
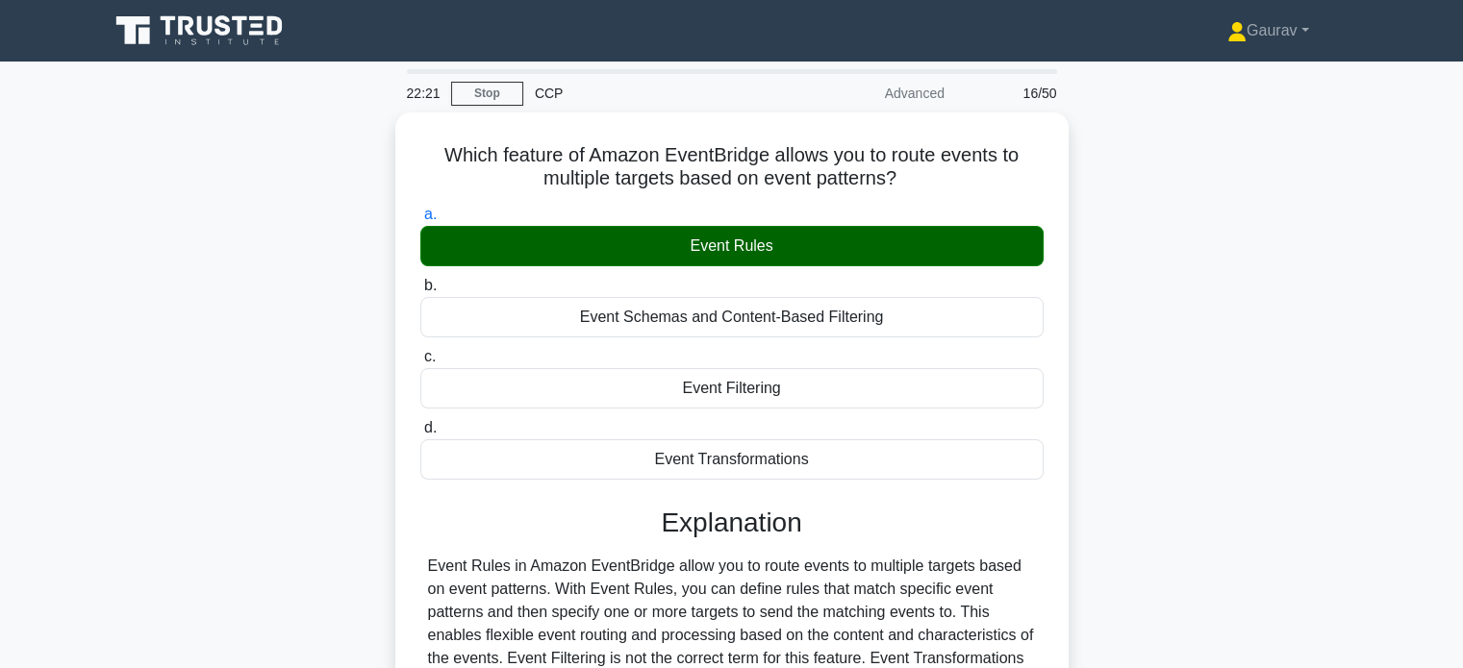
click at [285, 310] on div "Which feature of Amazon EventBridge allows you to route events to multiple targ…" at bounding box center [731, 518] width 1269 height 811
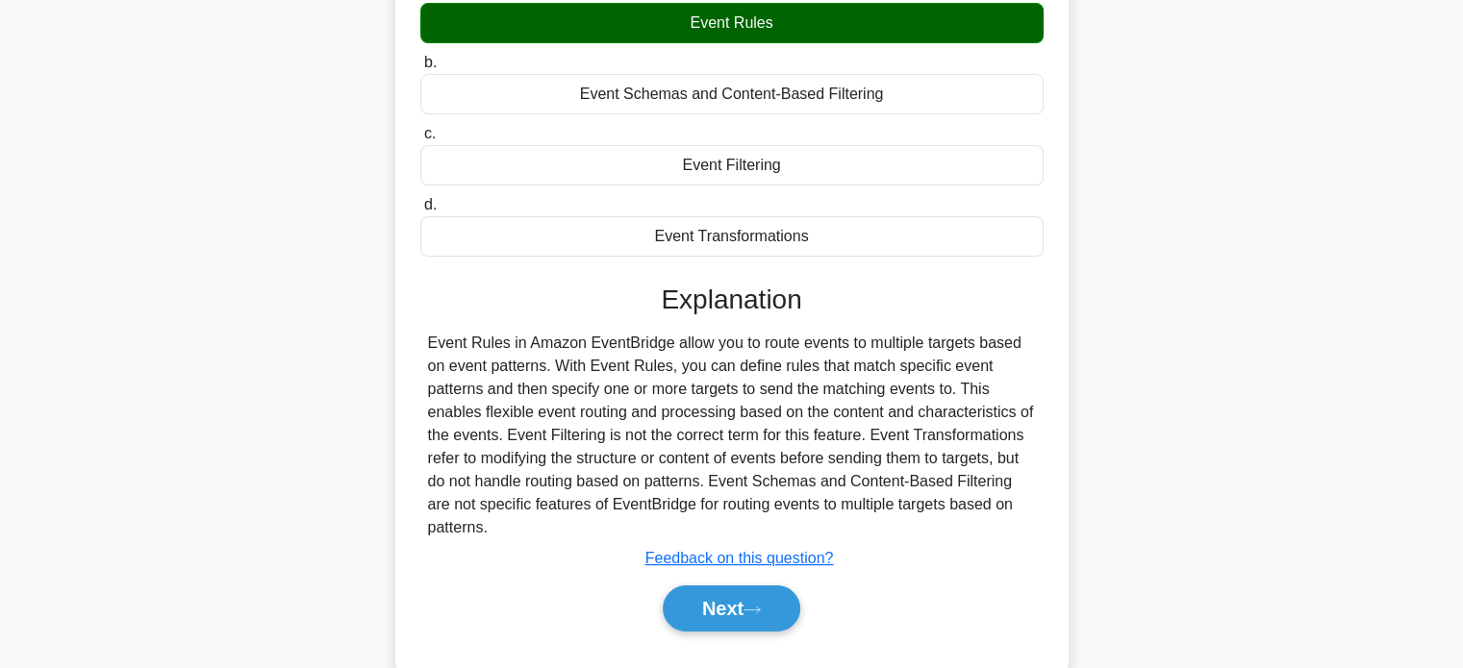
scroll to position [370, 0]
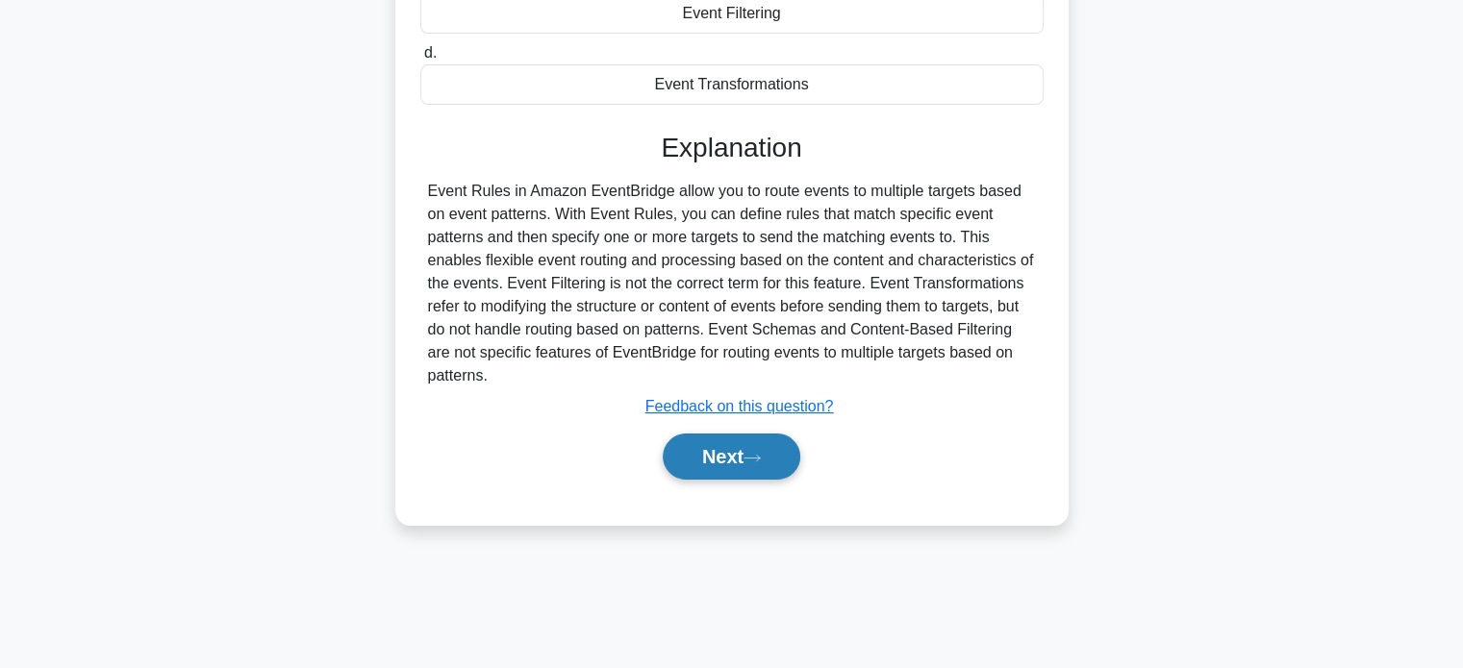
click at [708, 464] on button "Next" at bounding box center [732, 457] width 138 height 46
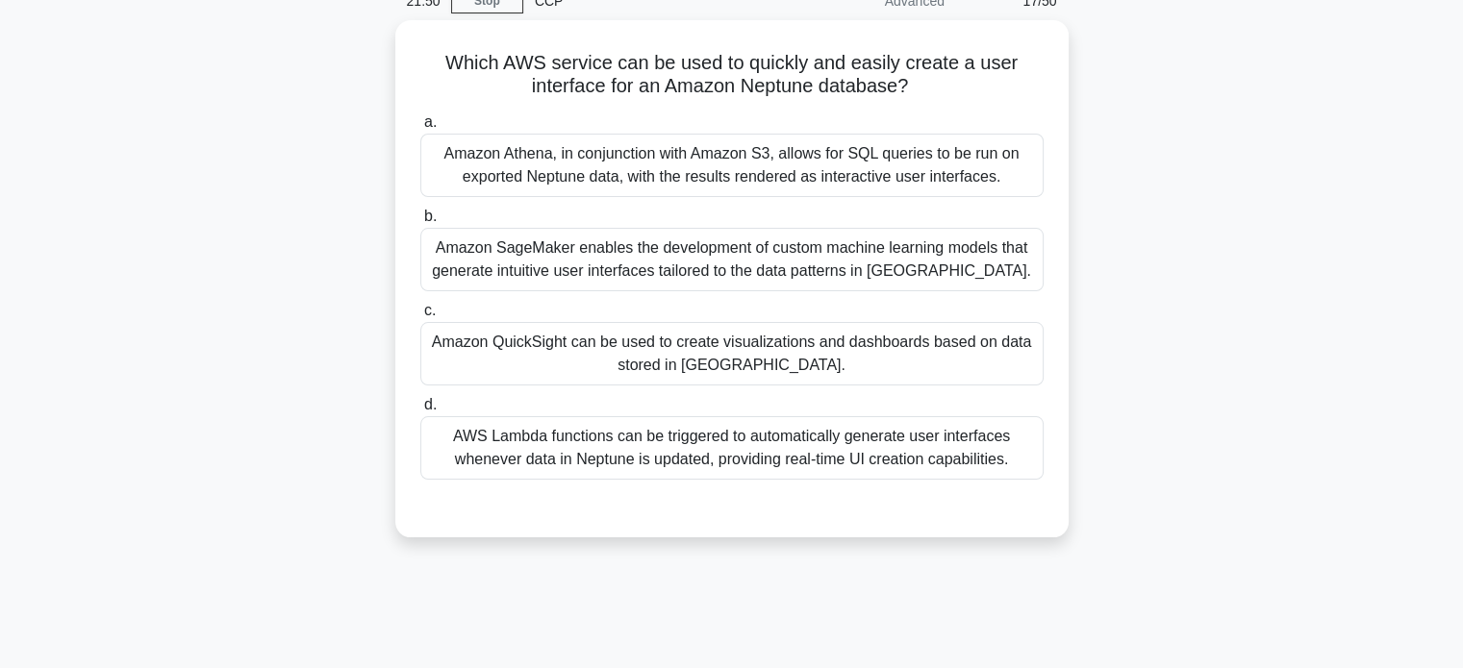
scroll to position [115, 0]
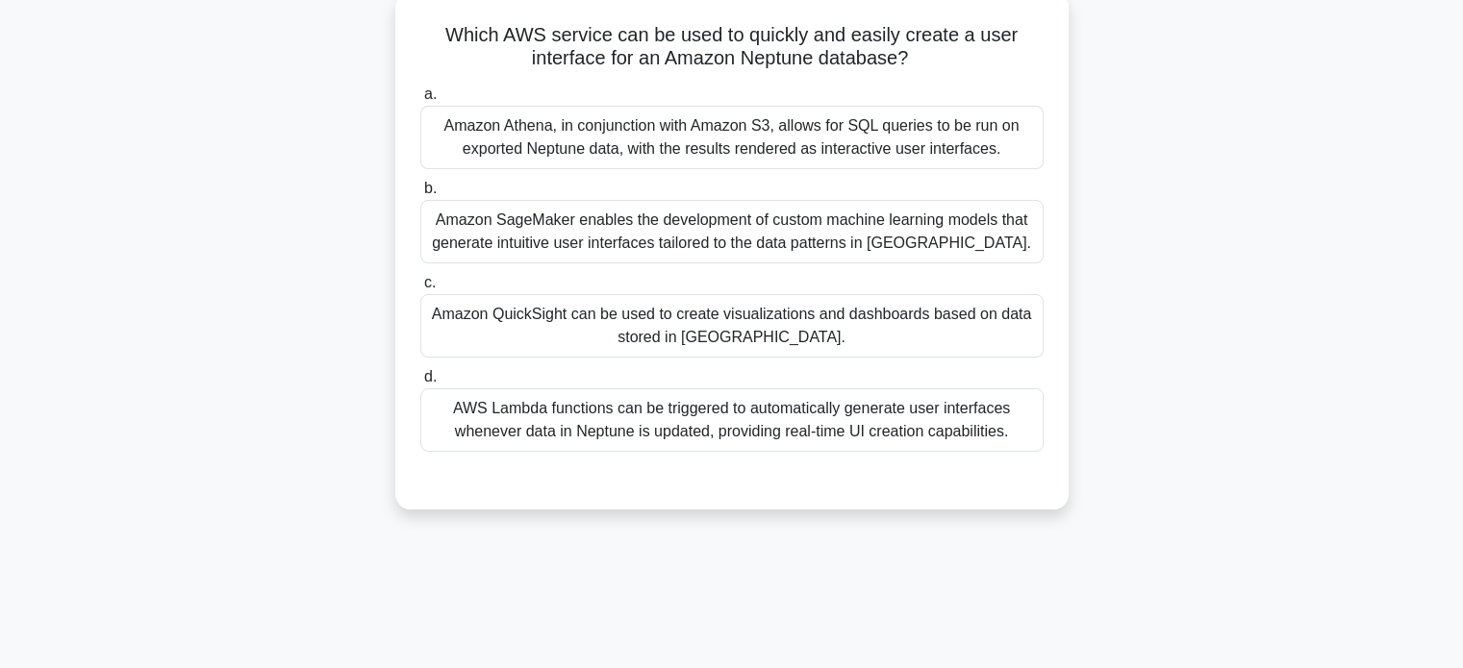
click at [554, 347] on div "Amazon QuickSight can be used to create visualizations and dashboards based on …" at bounding box center [731, 325] width 623 height 63
click at [420, 289] on input "c. Amazon QuickSight can be used to create visualizations and dashboards based …" at bounding box center [420, 283] width 0 height 13
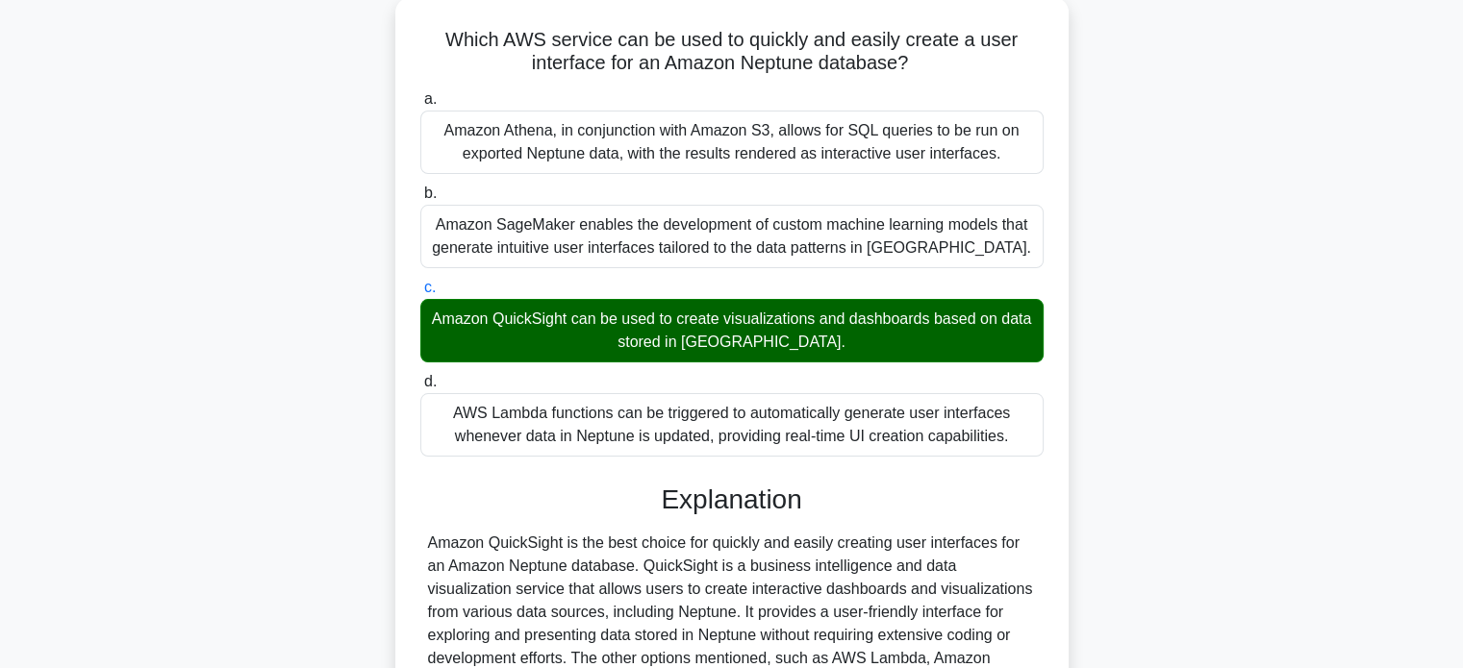
click at [308, 290] on div "Which AWS service can be used to quickly and easily create a user interface for…" at bounding box center [731, 471] width 1269 height 949
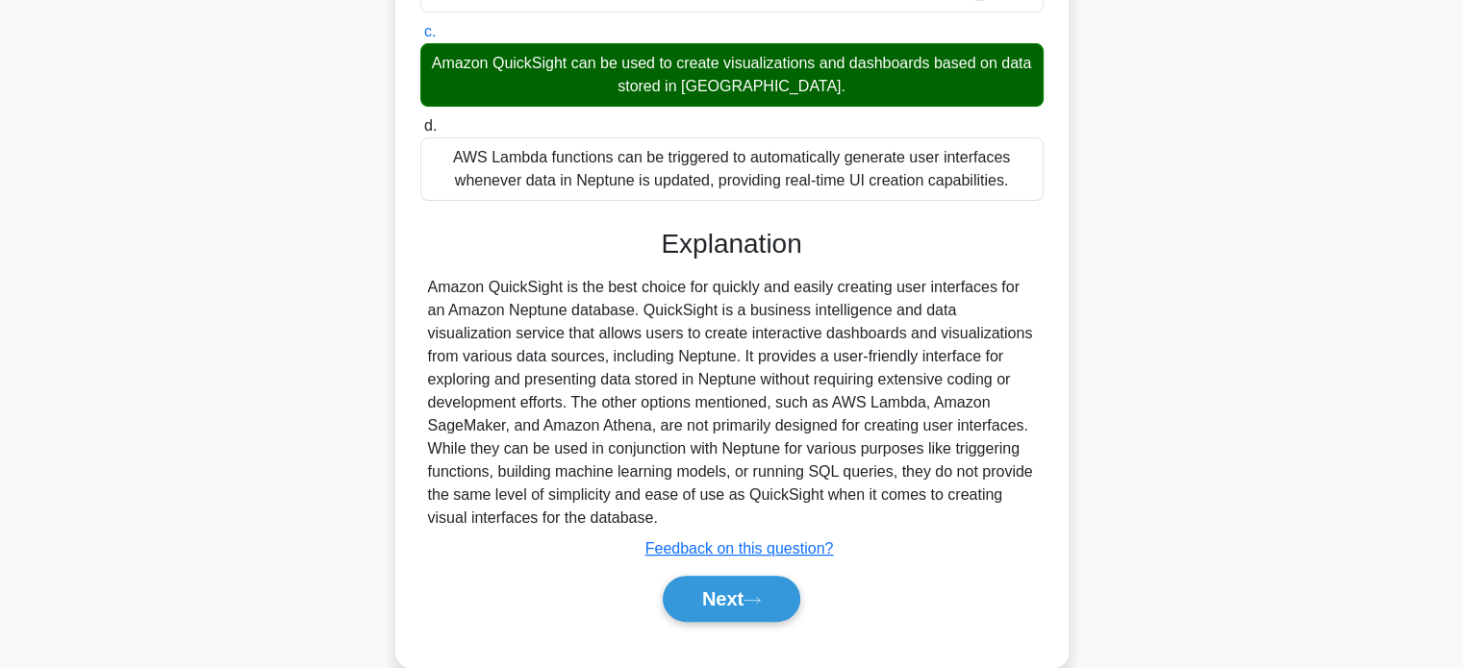
scroll to position [400, 0]
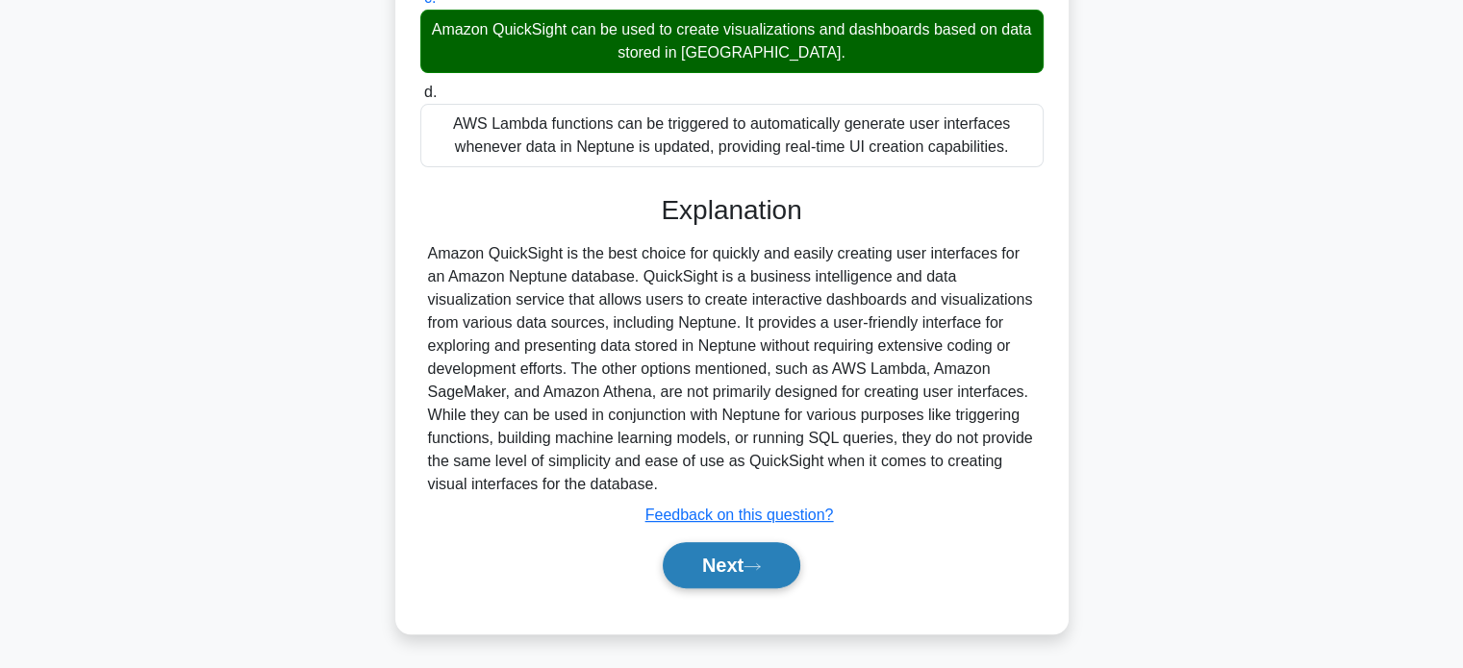
click at [735, 581] on button "Next" at bounding box center [732, 565] width 138 height 46
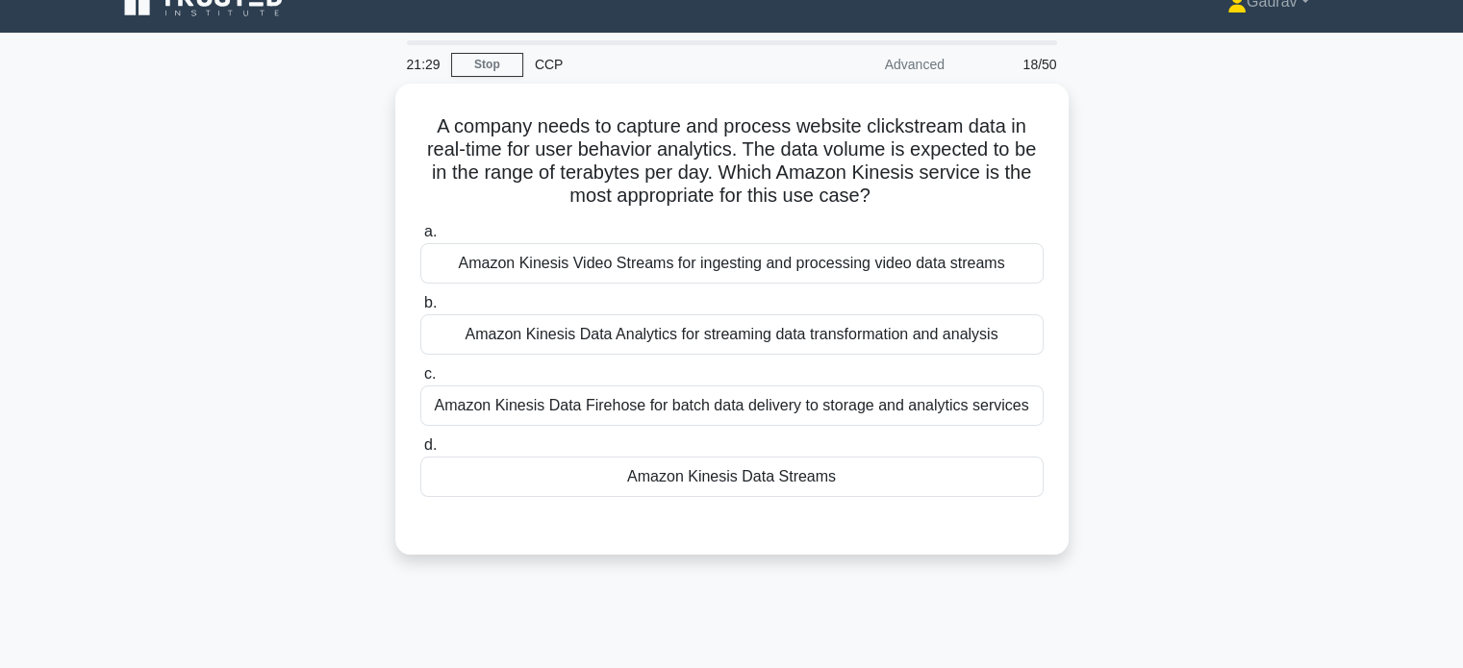
scroll to position [24, 0]
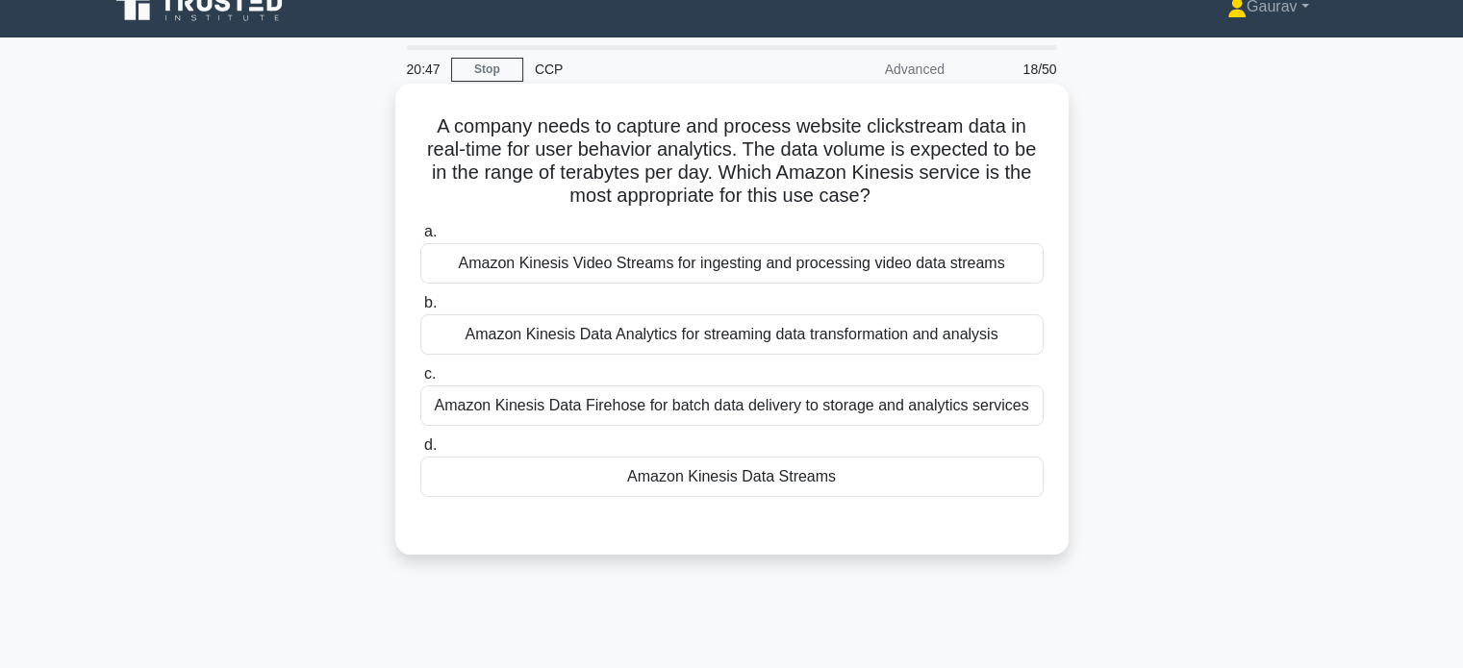
click at [663, 479] on div "Amazon Kinesis Data Streams" at bounding box center [731, 477] width 623 height 40
click at [420, 452] on input "d. Amazon Kinesis Data Streams" at bounding box center [420, 445] width 0 height 13
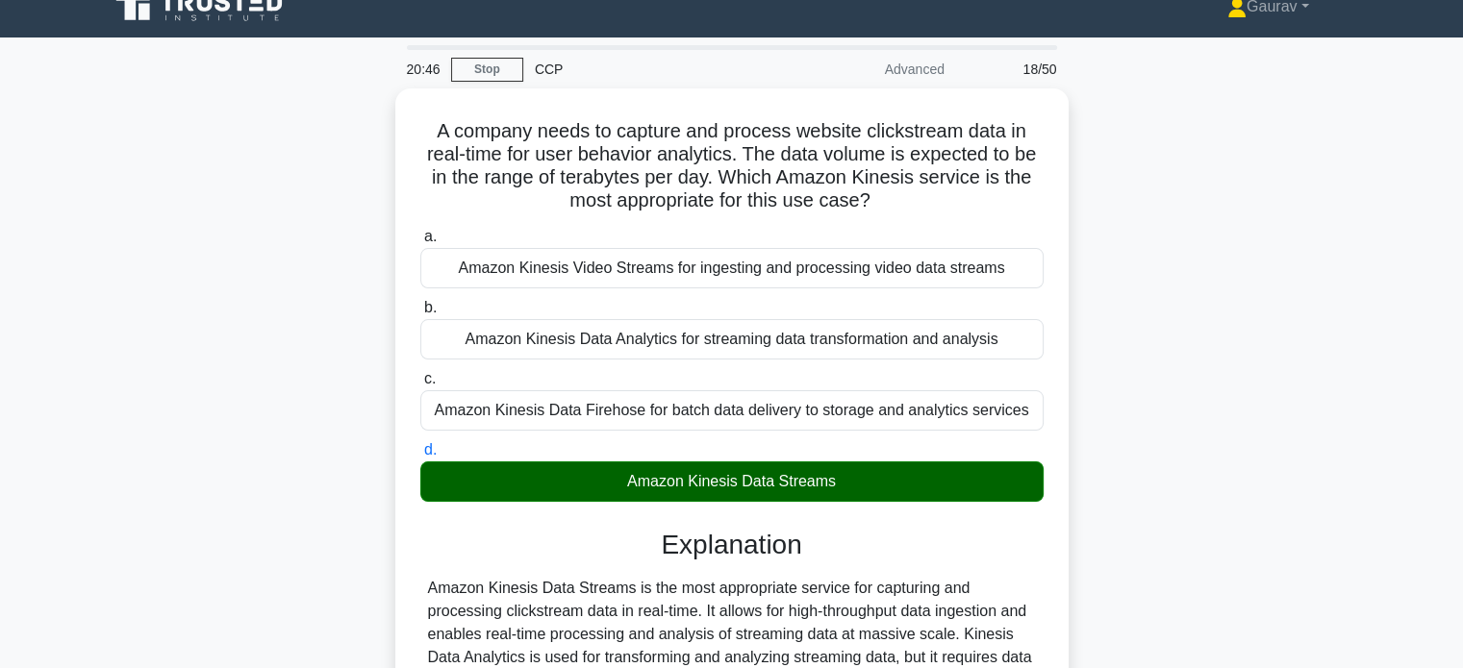
click at [357, 401] on div "A company needs to capture and process website clickstream data in real-time fo…" at bounding box center [731, 516] width 1269 height 857
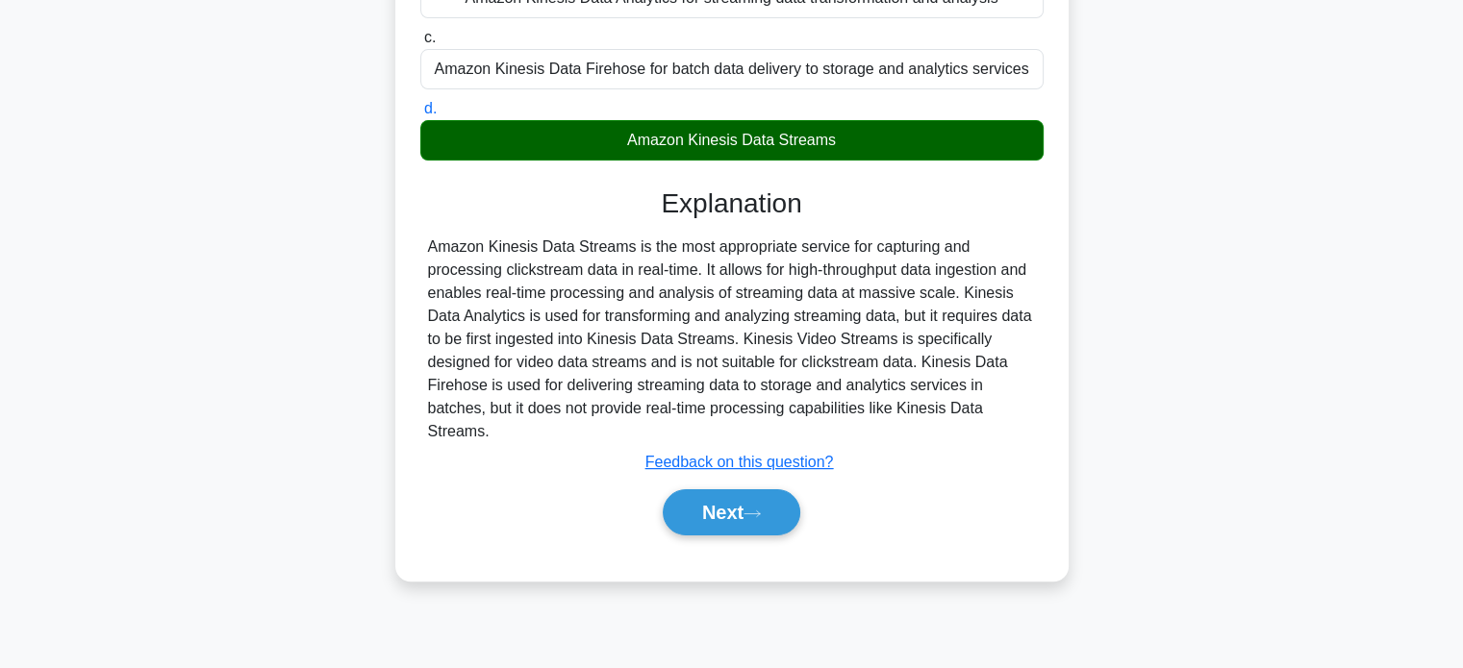
scroll to position [370, 0]
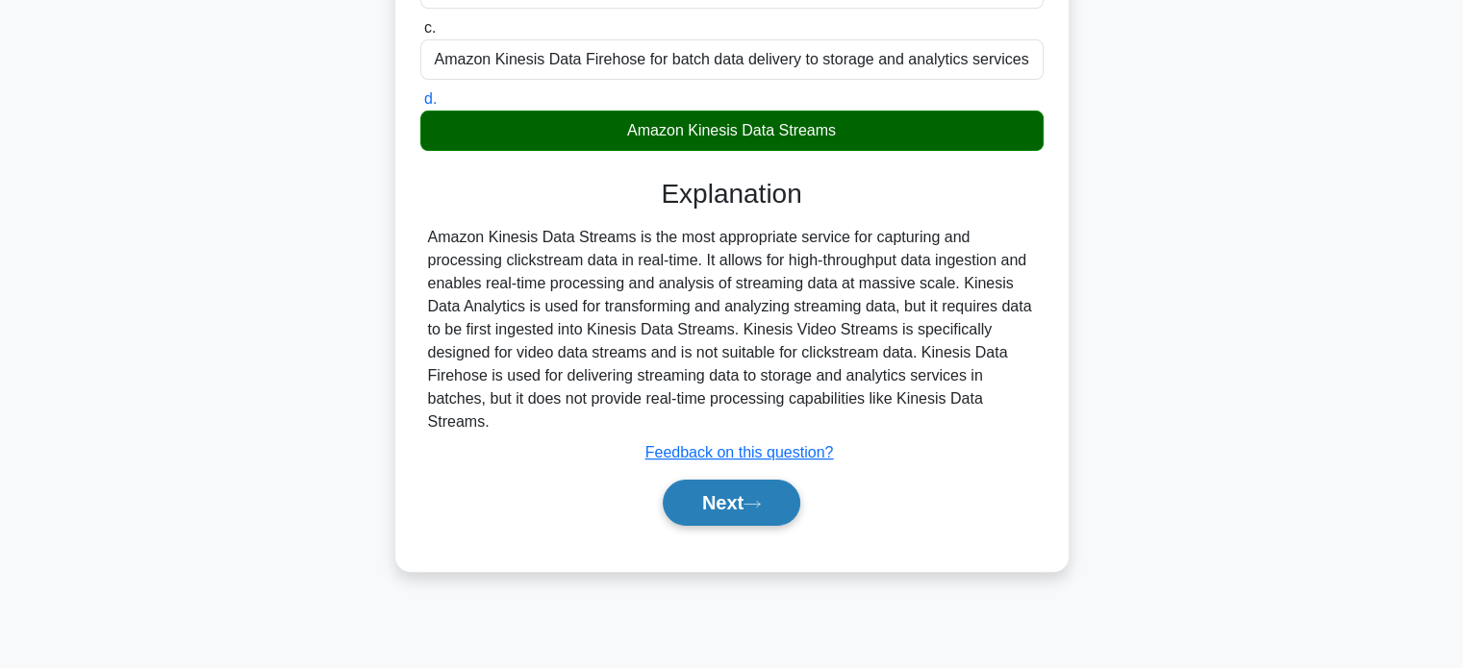
click at [721, 480] on button "Next" at bounding box center [732, 503] width 138 height 46
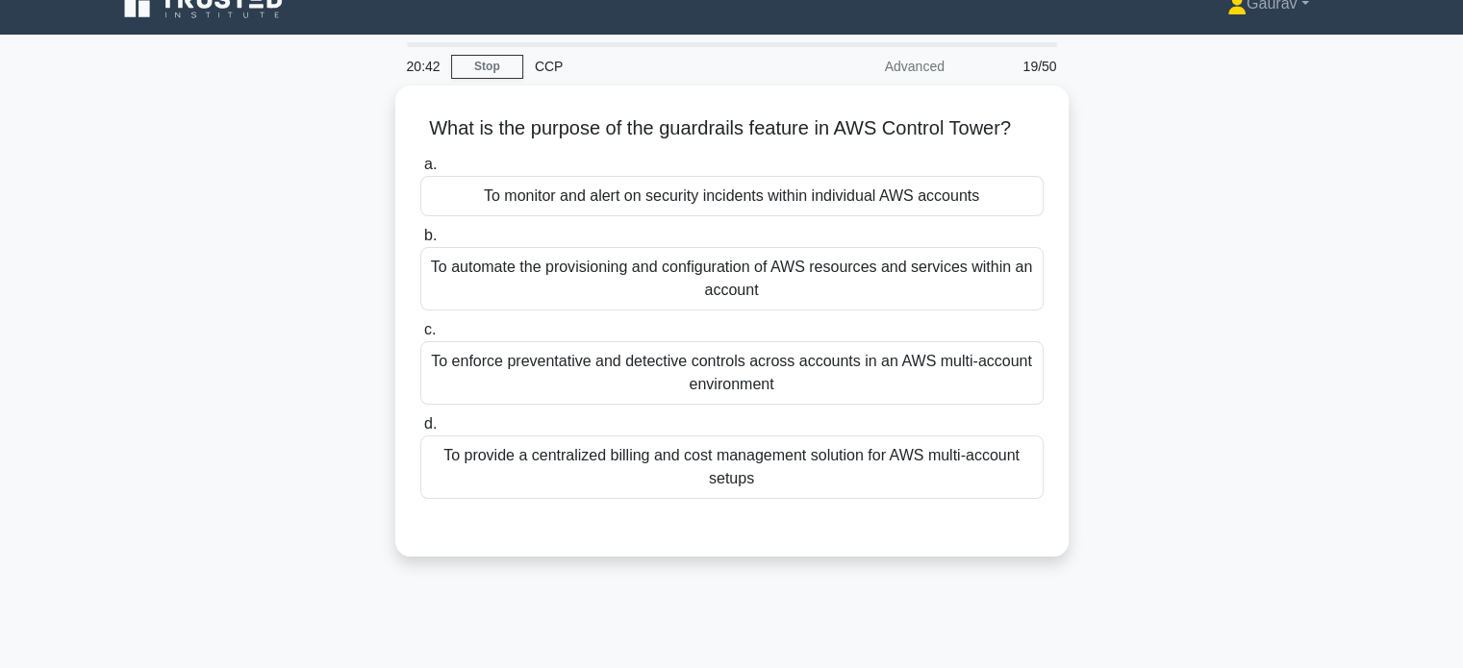
scroll to position [0, 0]
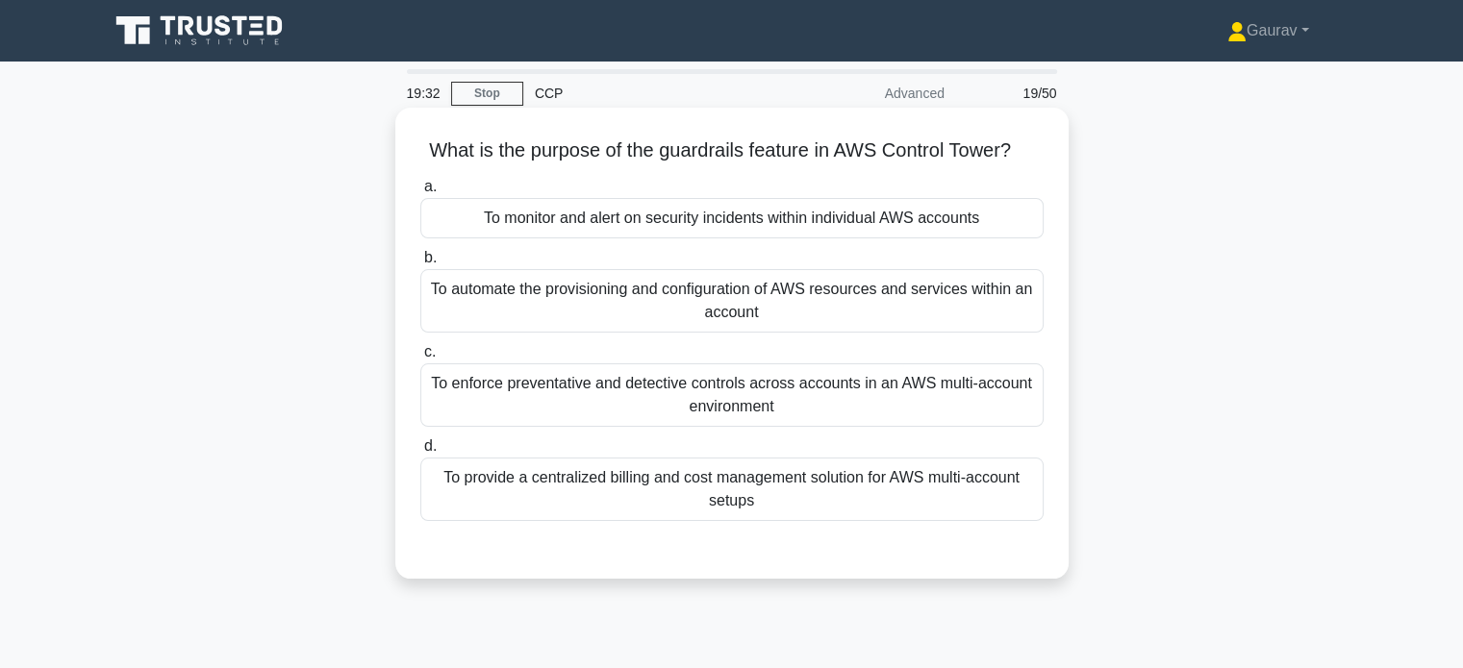
click at [673, 222] on div "To monitor and alert on security incidents within individual AWS accounts" at bounding box center [731, 218] width 623 height 40
click at [420, 193] on input "a. To monitor and alert on security incidents within individual AWS accounts" at bounding box center [420, 187] width 0 height 13
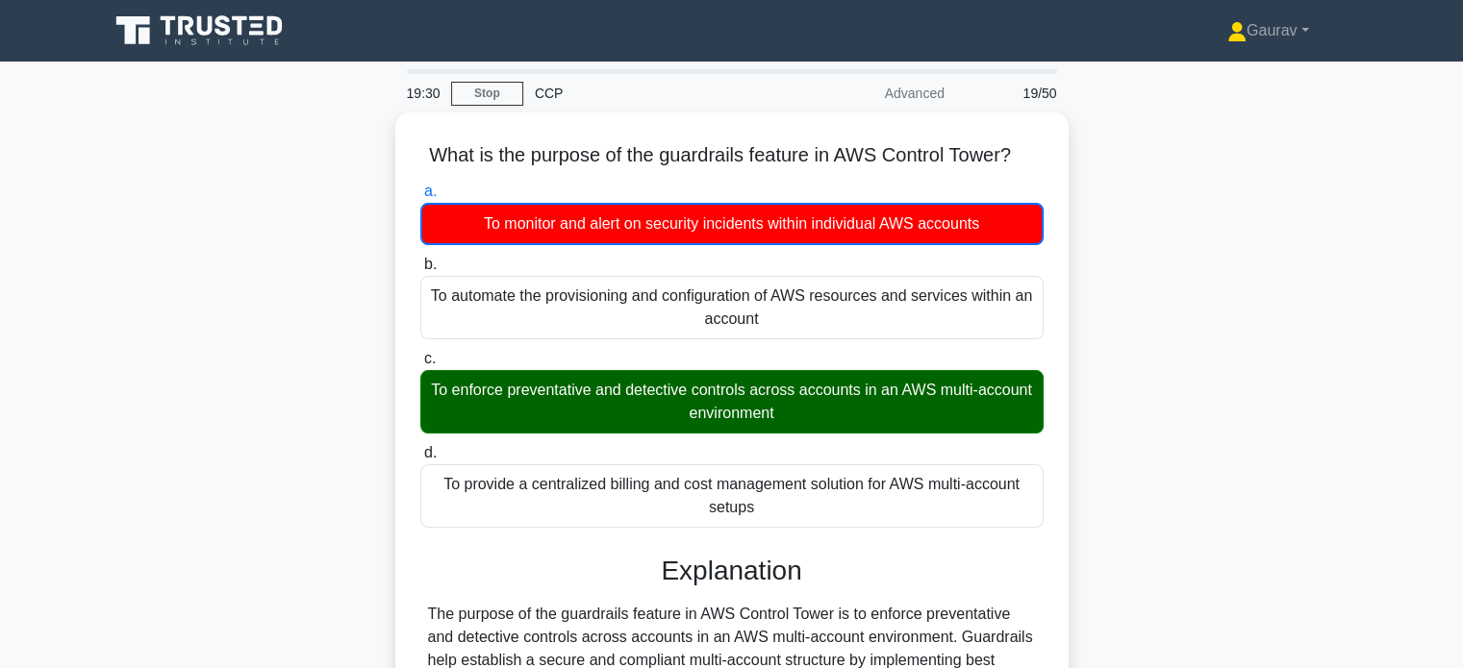
click at [354, 376] on div "What is the purpose of the guardrails feature in AWS Control Tower? .spinner_0X…" at bounding box center [731, 519] width 1269 height 813
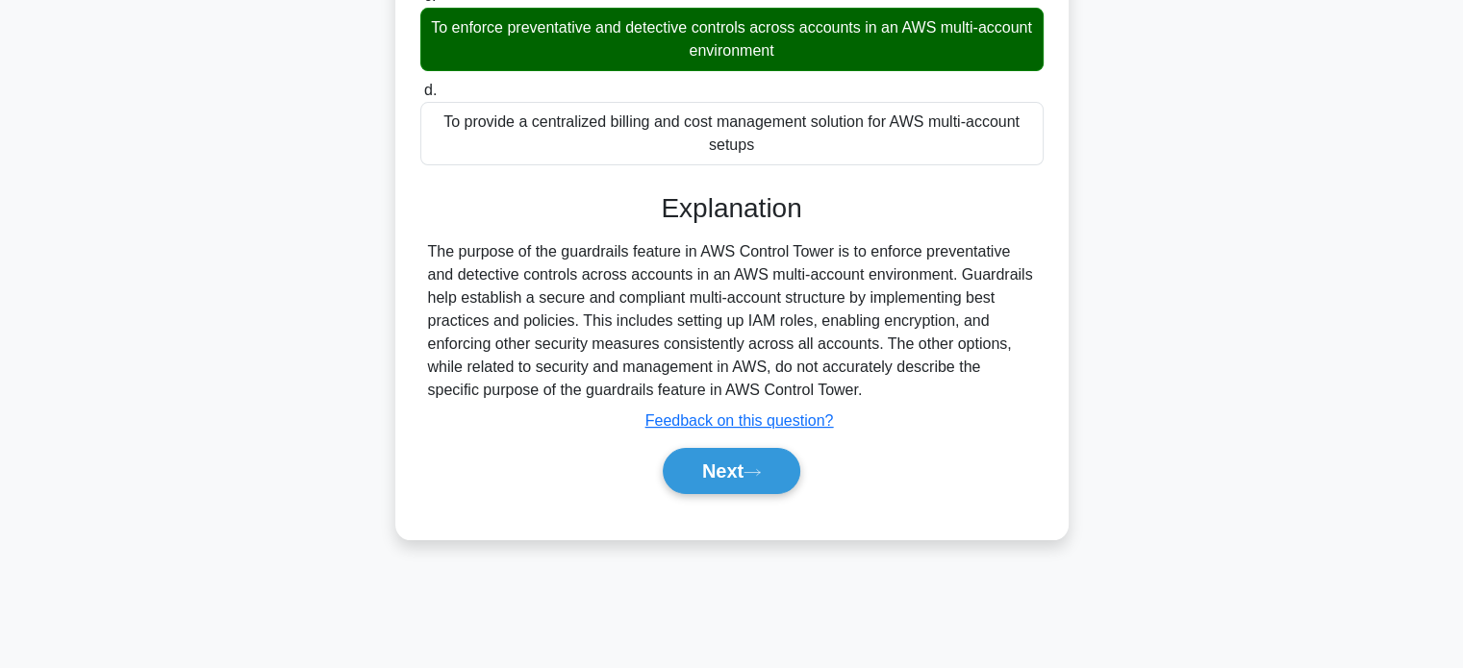
scroll to position [370, 0]
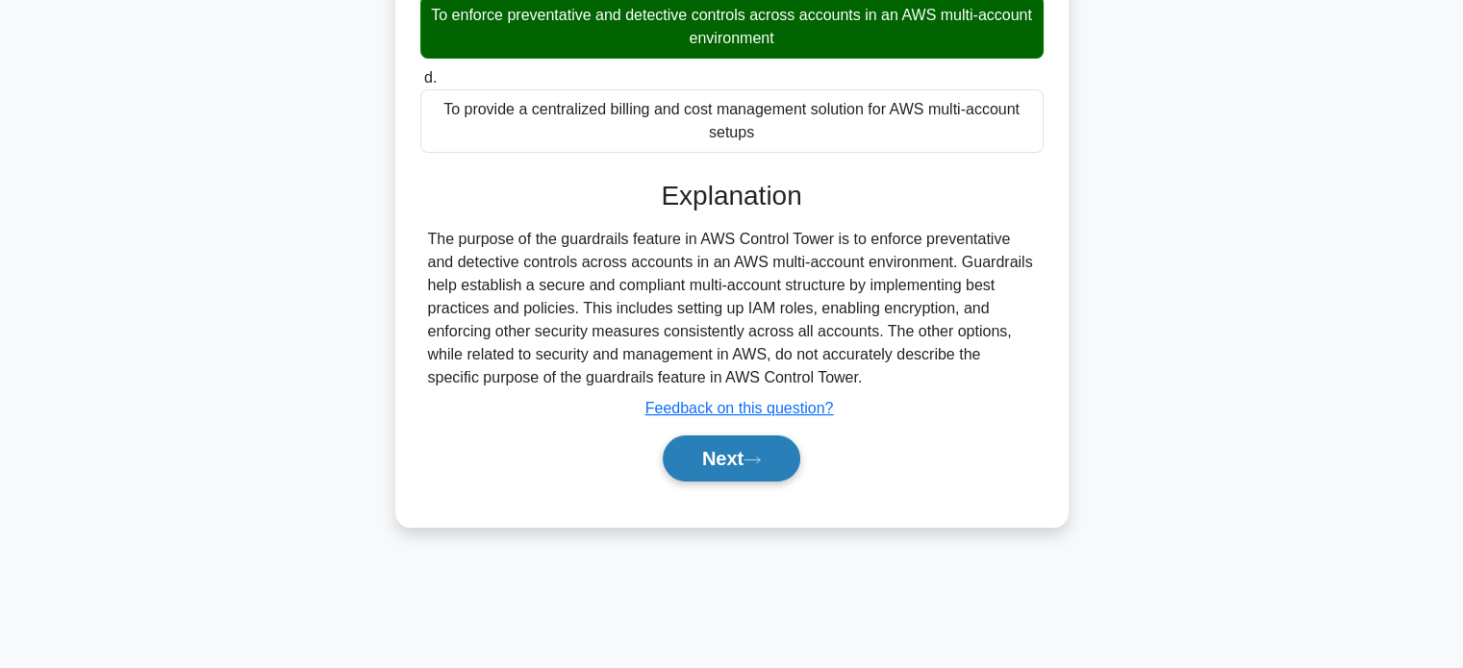
click at [705, 457] on button "Next" at bounding box center [732, 459] width 138 height 46
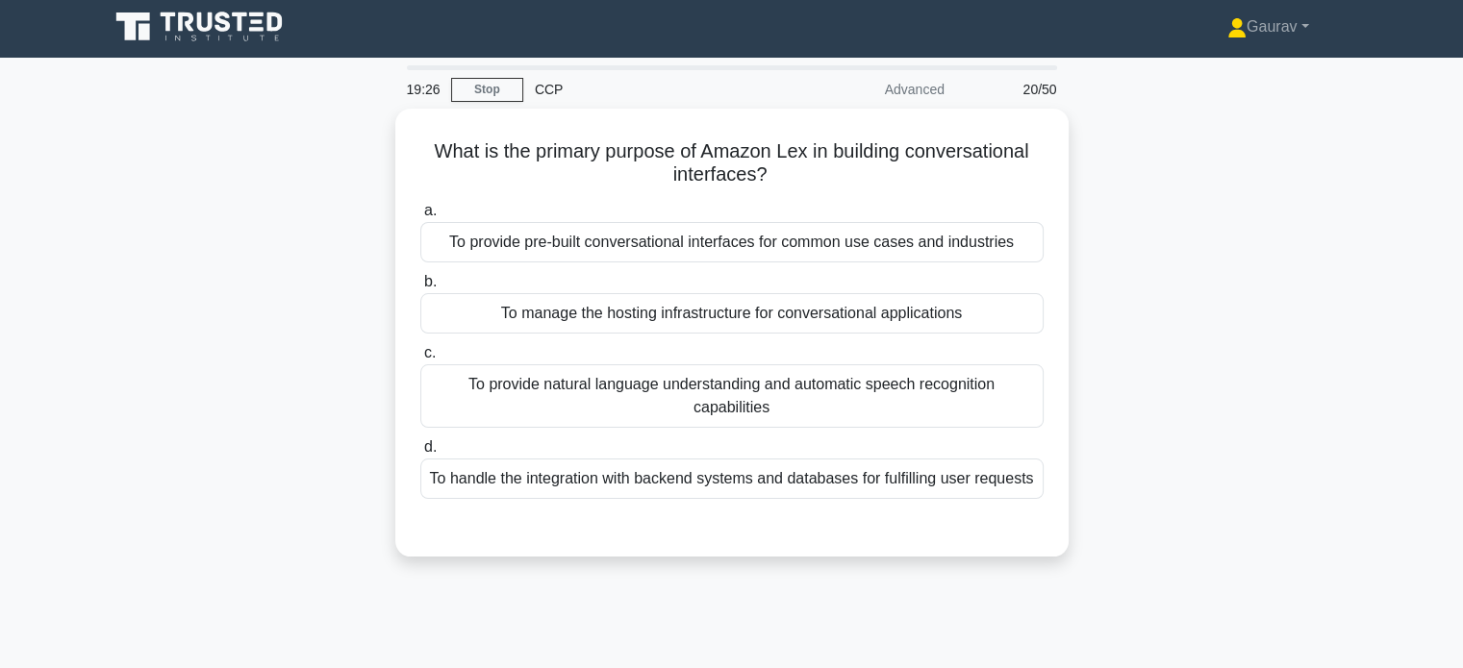
scroll to position [0, 0]
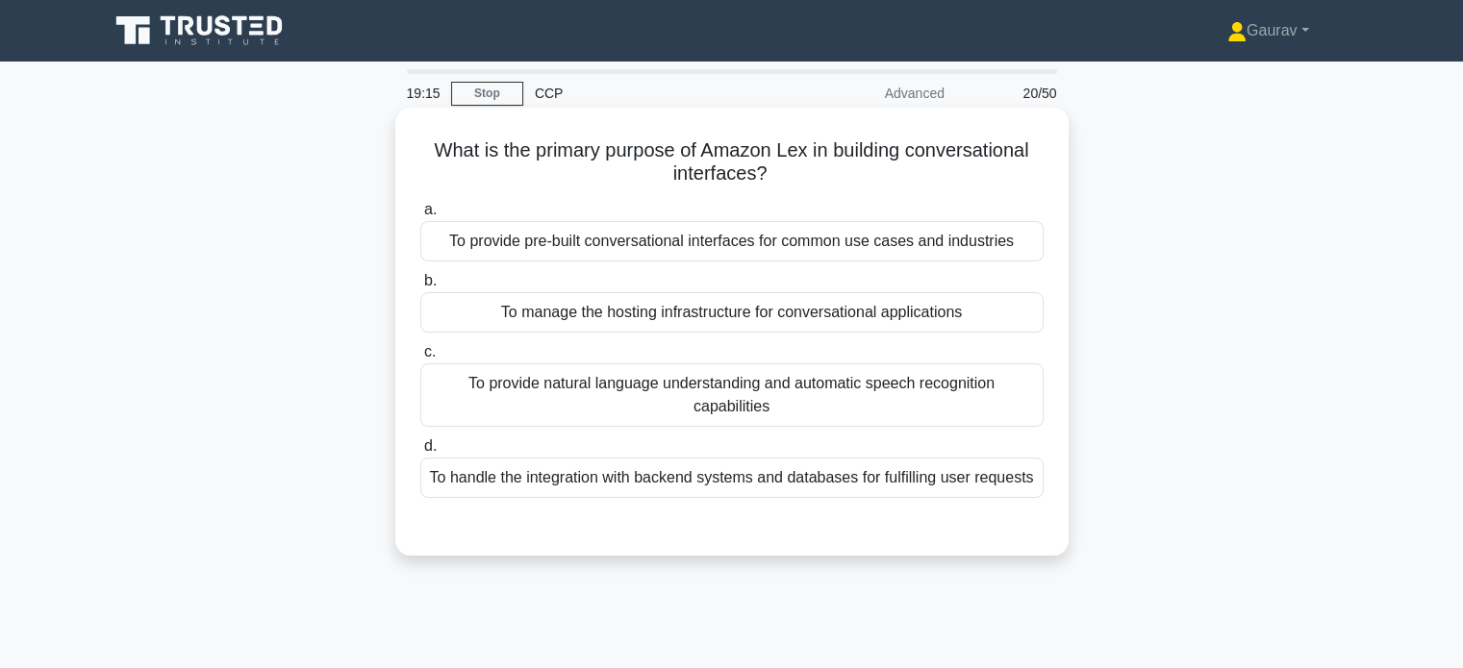
click at [465, 413] on div "To provide natural language understanding and automatic speech recognition capa…" at bounding box center [731, 394] width 623 height 63
click at [420, 359] on input "c. To provide natural language understanding and automatic speech recognition c…" at bounding box center [420, 352] width 0 height 13
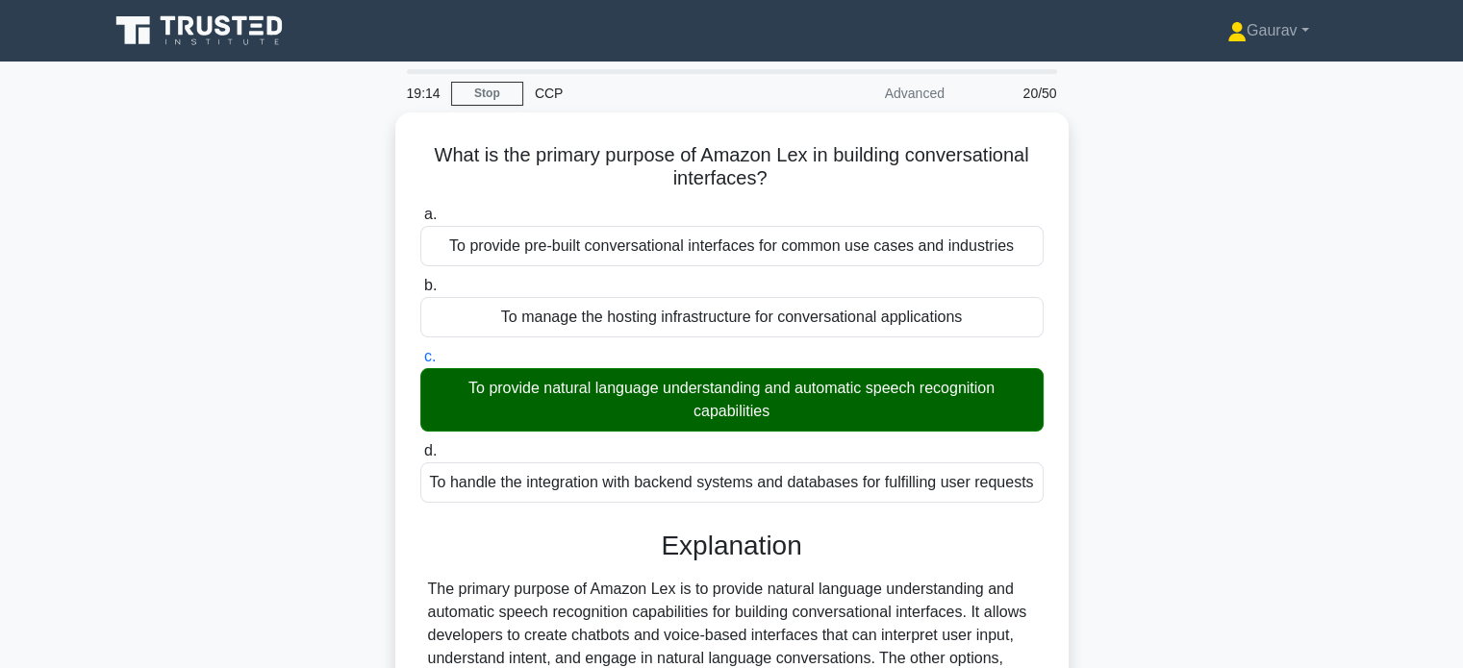
click at [334, 380] on div "What is the primary purpose of Amazon Lex in building conversational interfaces…" at bounding box center [731, 518] width 1269 height 811
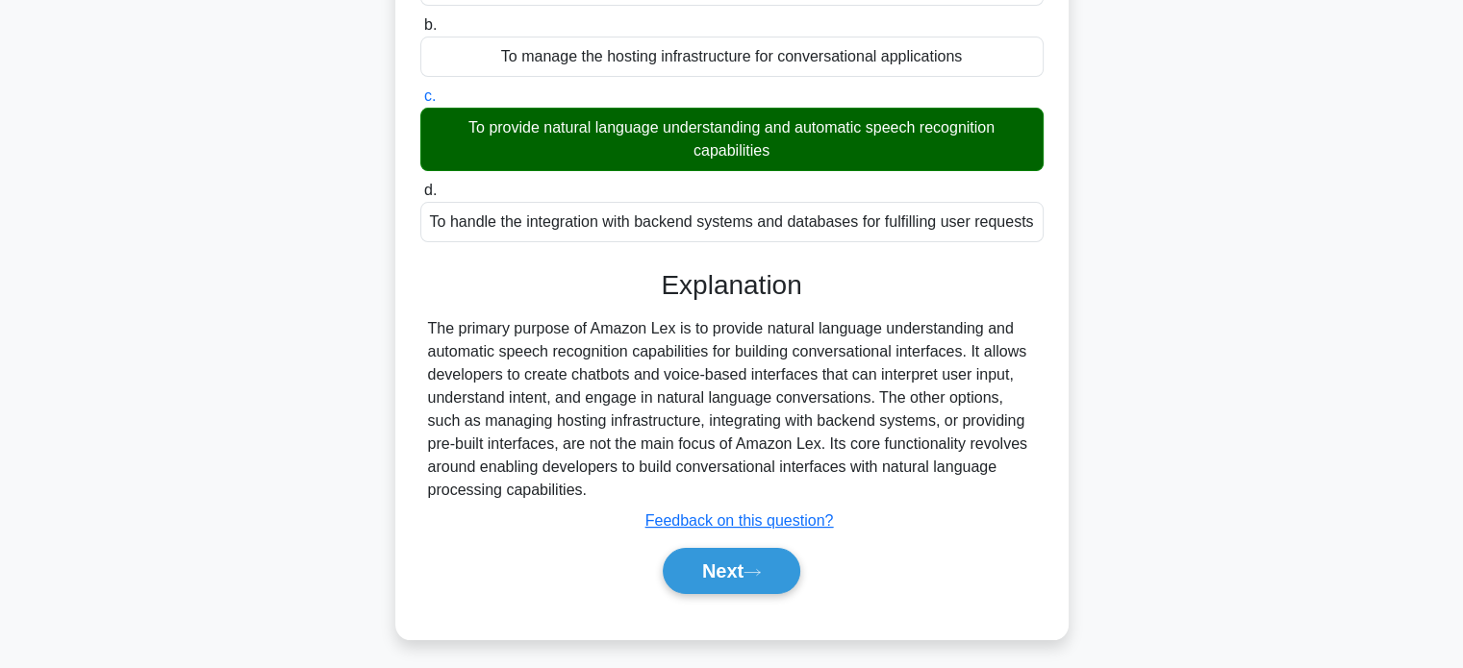
scroll to position [370, 0]
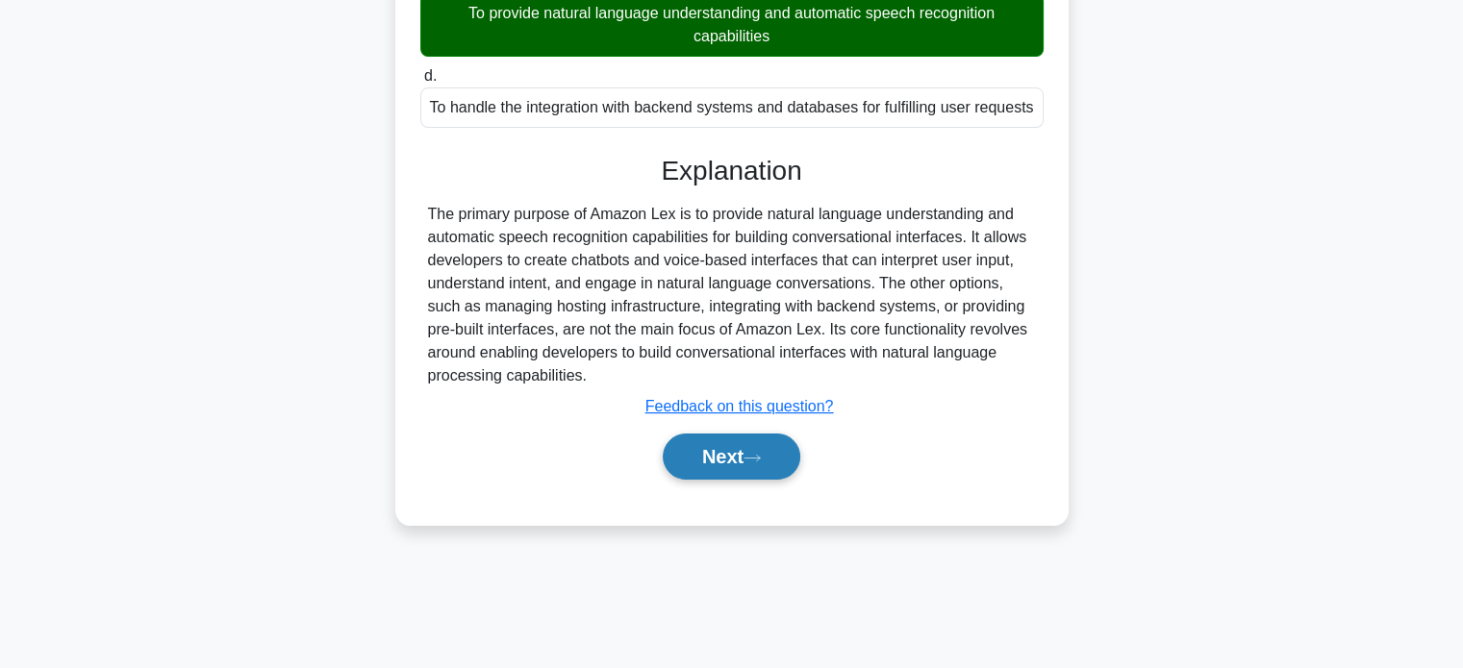
click at [709, 468] on button "Next" at bounding box center [732, 457] width 138 height 46
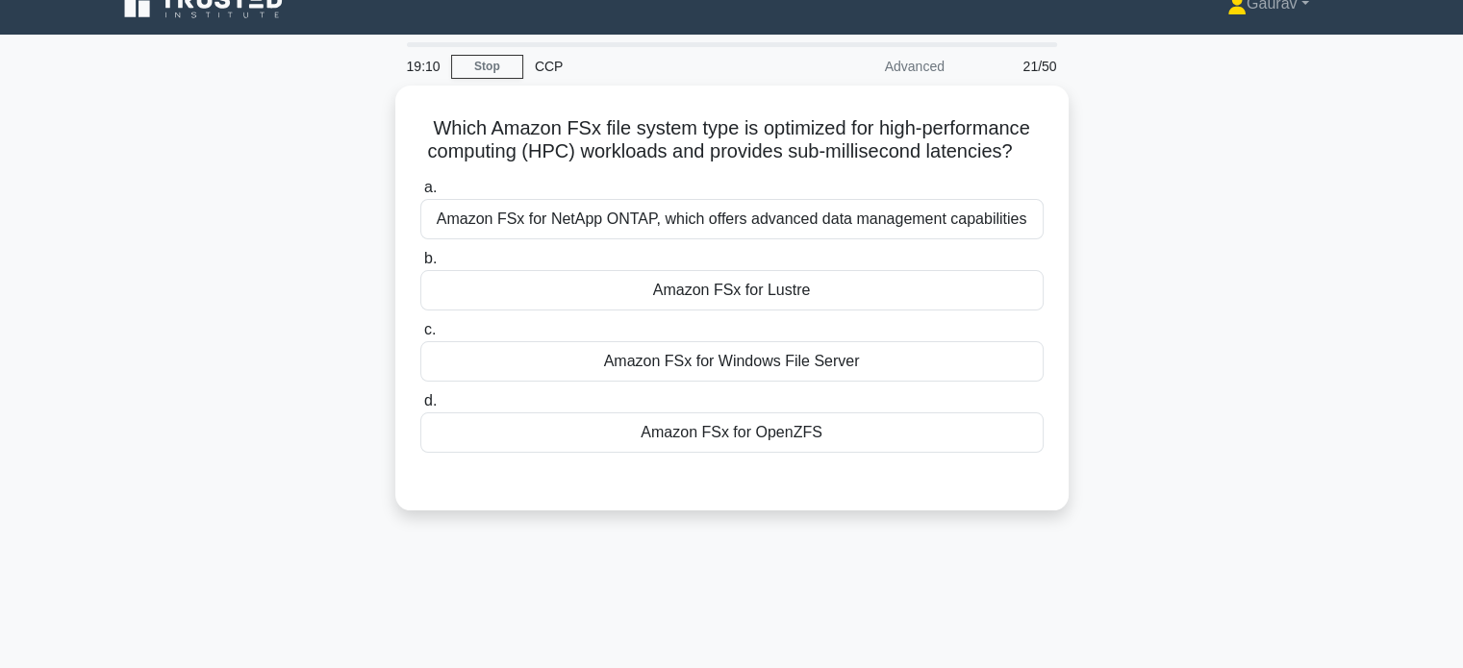
scroll to position [0, 0]
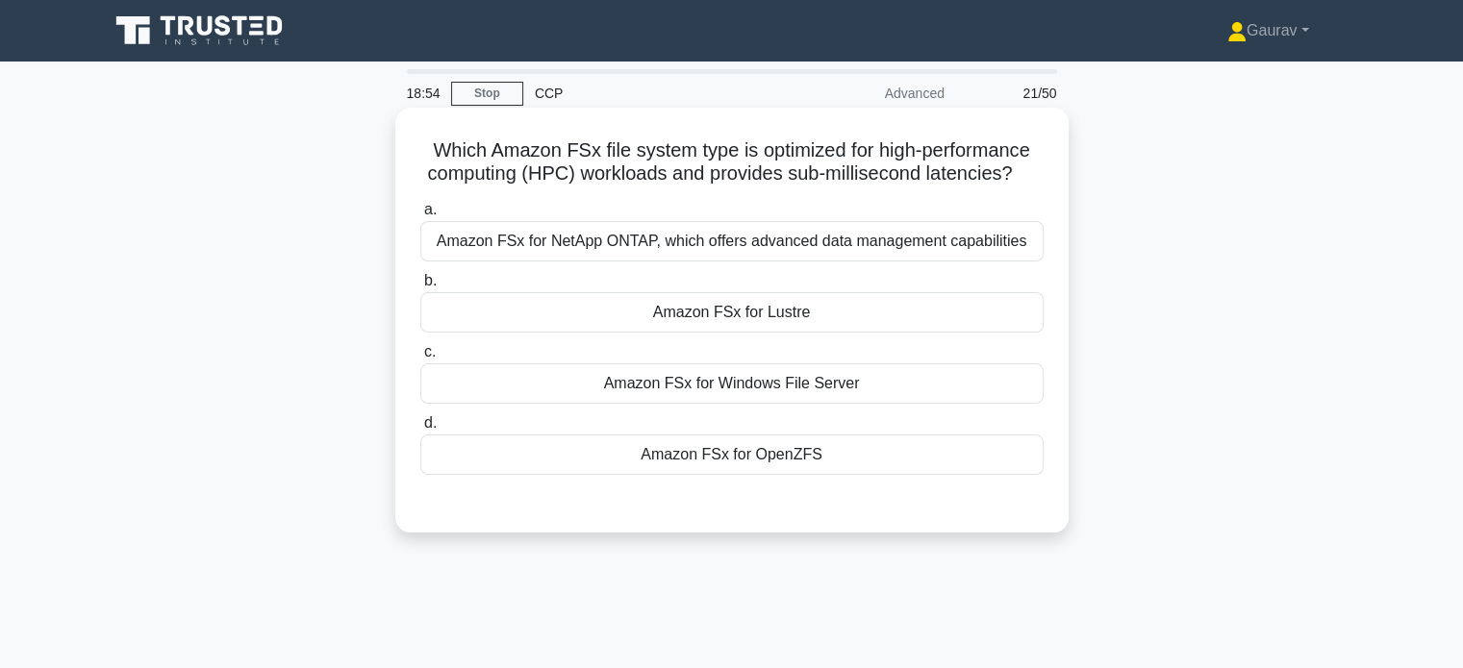
click at [638, 323] on div "Amazon FSx for Lustre" at bounding box center [731, 312] width 623 height 40
click at [420, 288] on input "b. Amazon FSx for Lustre" at bounding box center [420, 281] width 0 height 13
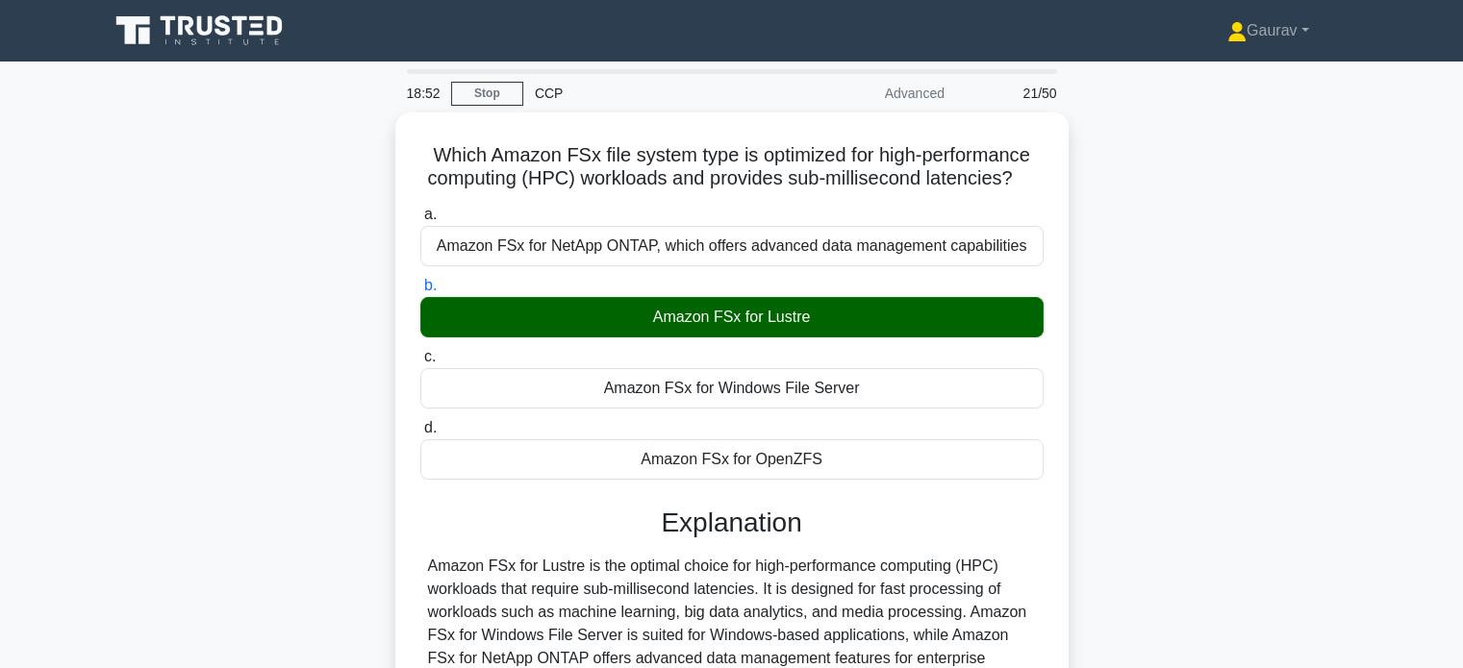
click at [335, 348] on div "Which Amazon FSx file system type is optimized for high-performance computing (…" at bounding box center [731, 507] width 1269 height 788
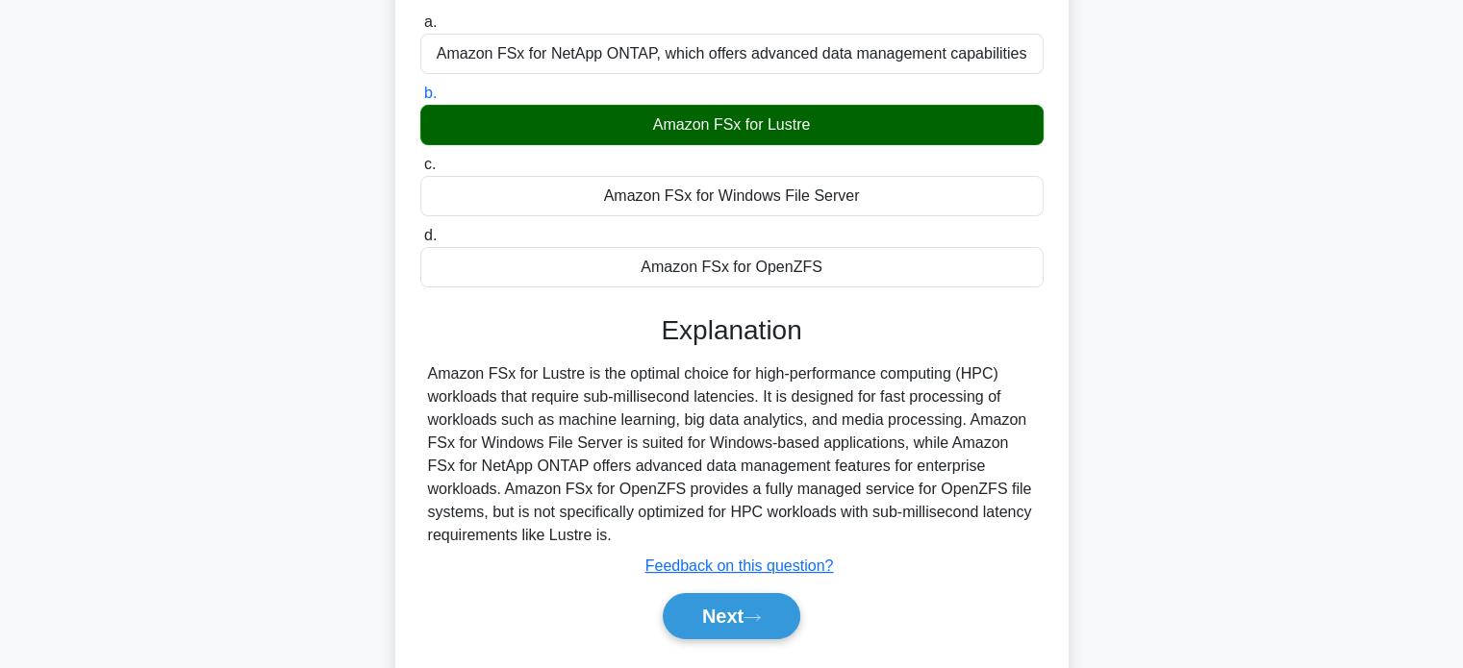
scroll to position [231, 0]
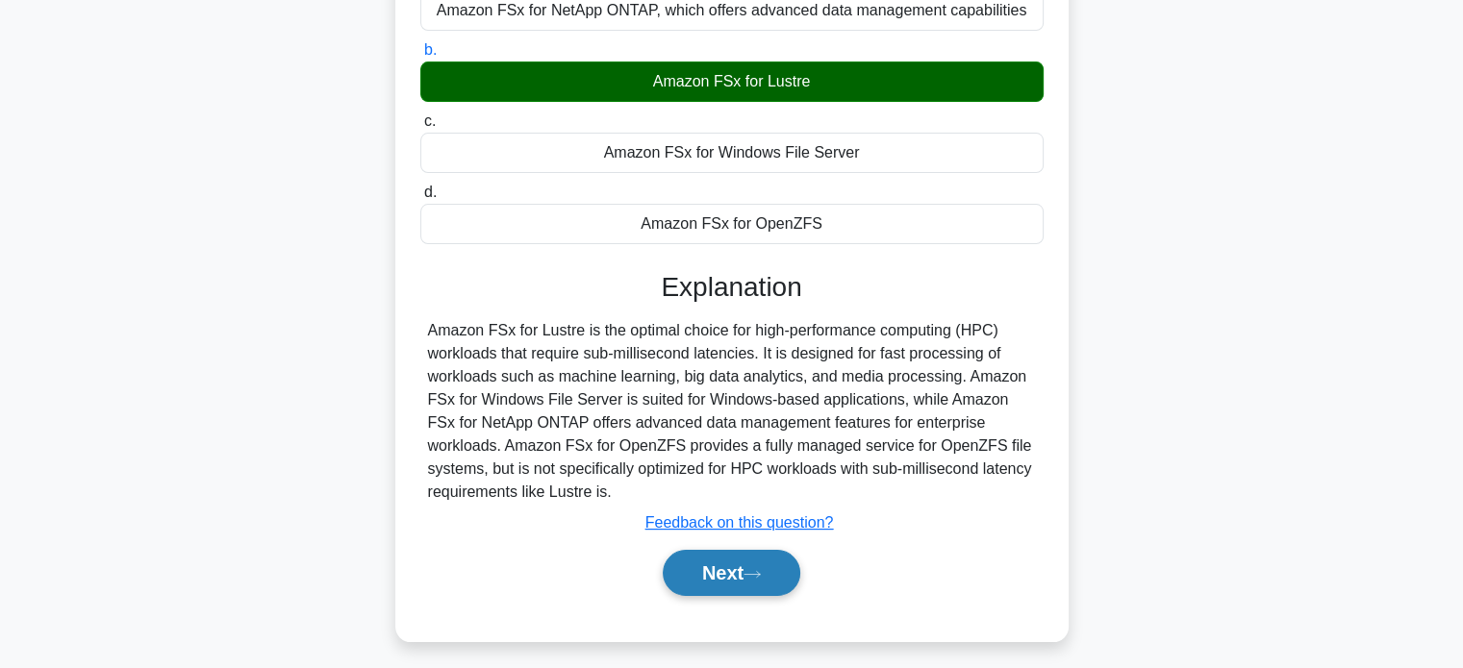
click at [725, 570] on button "Next" at bounding box center [732, 573] width 138 height 46
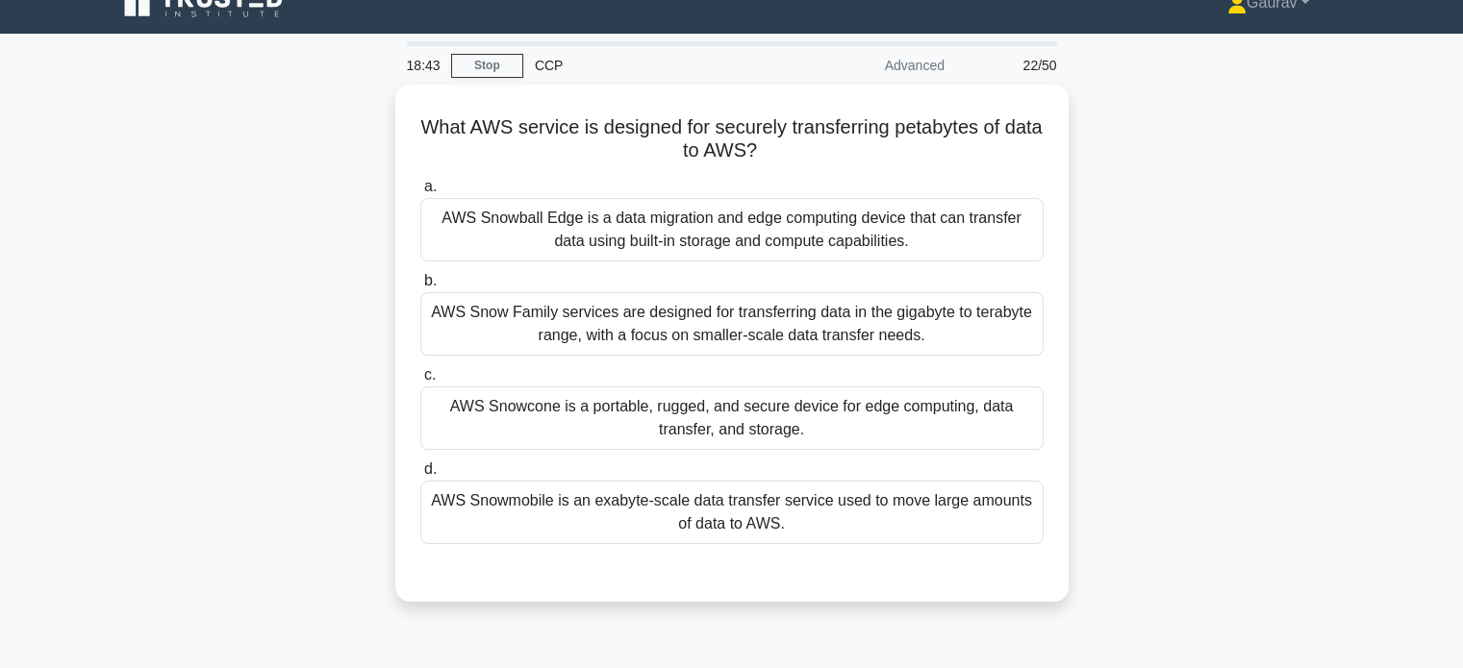
scroll to position [0, 0]
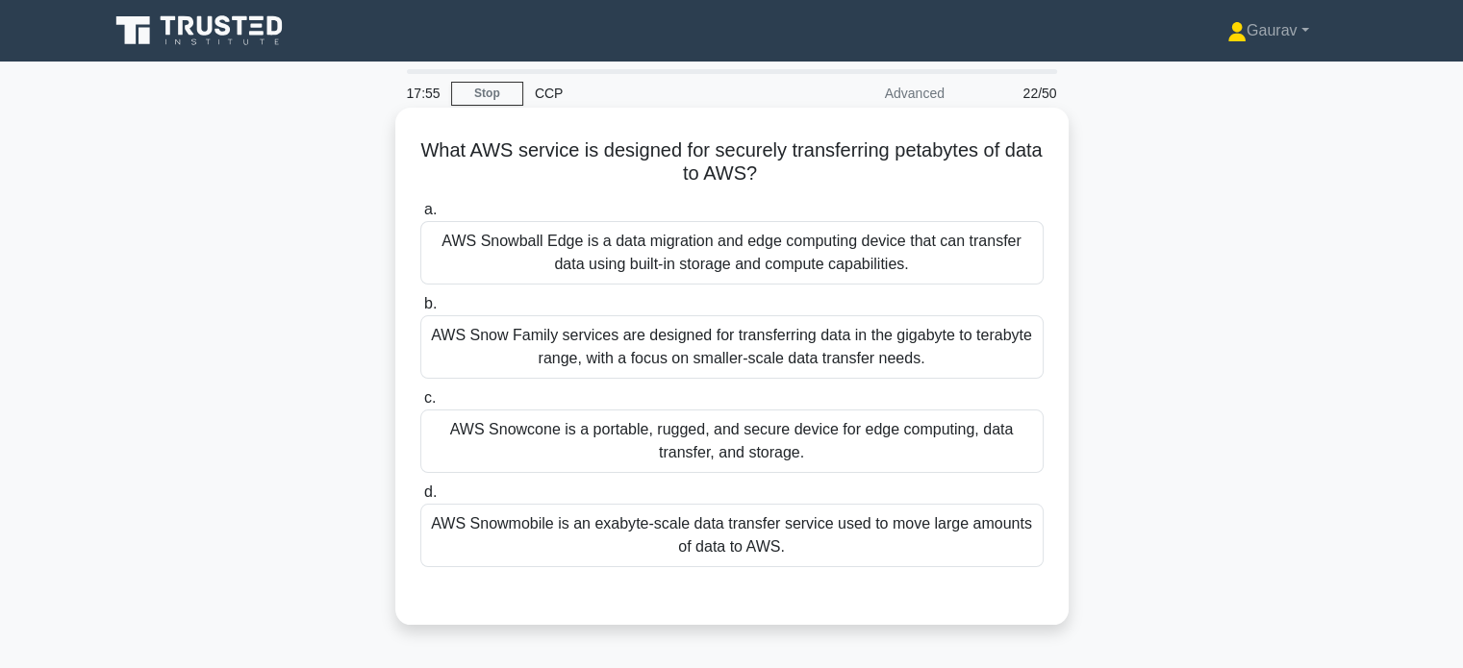
click at [481, 452] on div "AWS Snowcone is a portable, rugged, and secure device for edge computing, data …" at bounding box center [731, 441] width 623 height 63
click at [420, 405] on input "c. AWS Snowcone is a portable, rugged, and secure device for edge computing, da…" at bounding box center [420, 398] width 0 height 13
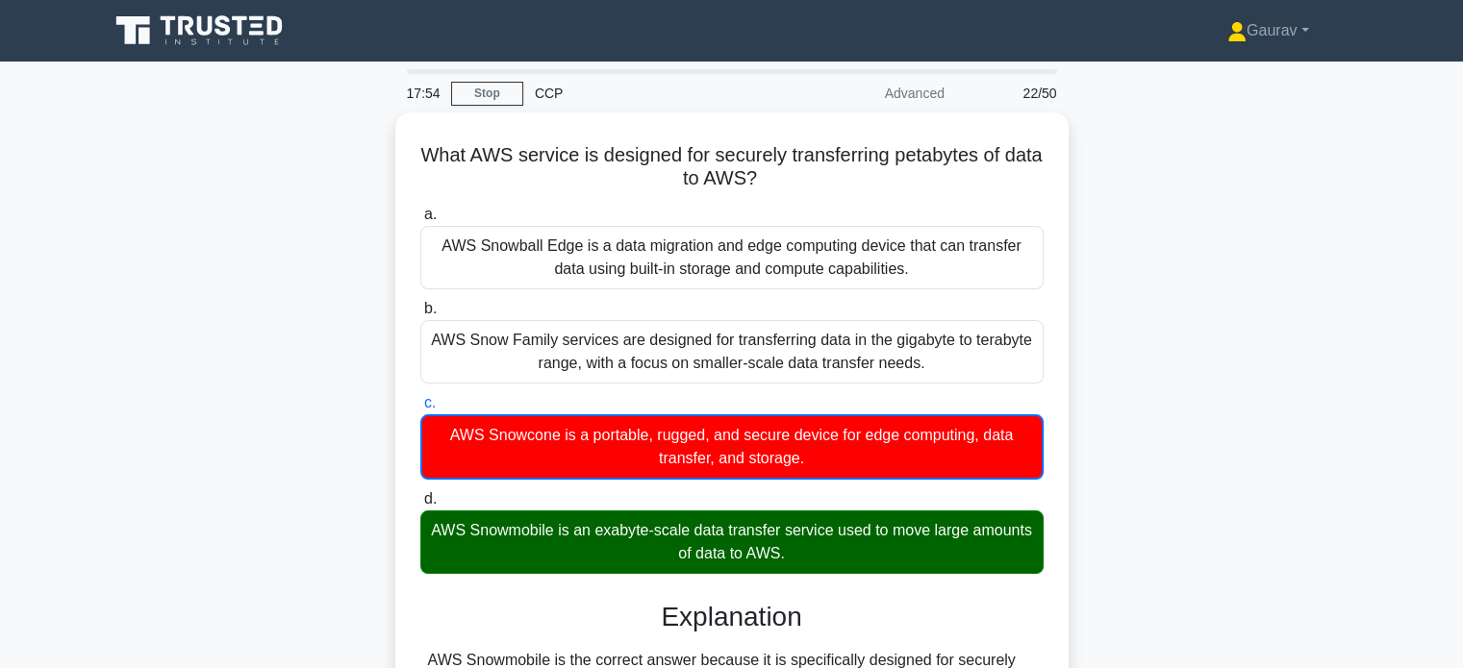
click at [321, 357] on div "What AWS service is designed for securely transferring petabytes of data to AWS…" at bounding box center [731, 554] width 1269 height 882
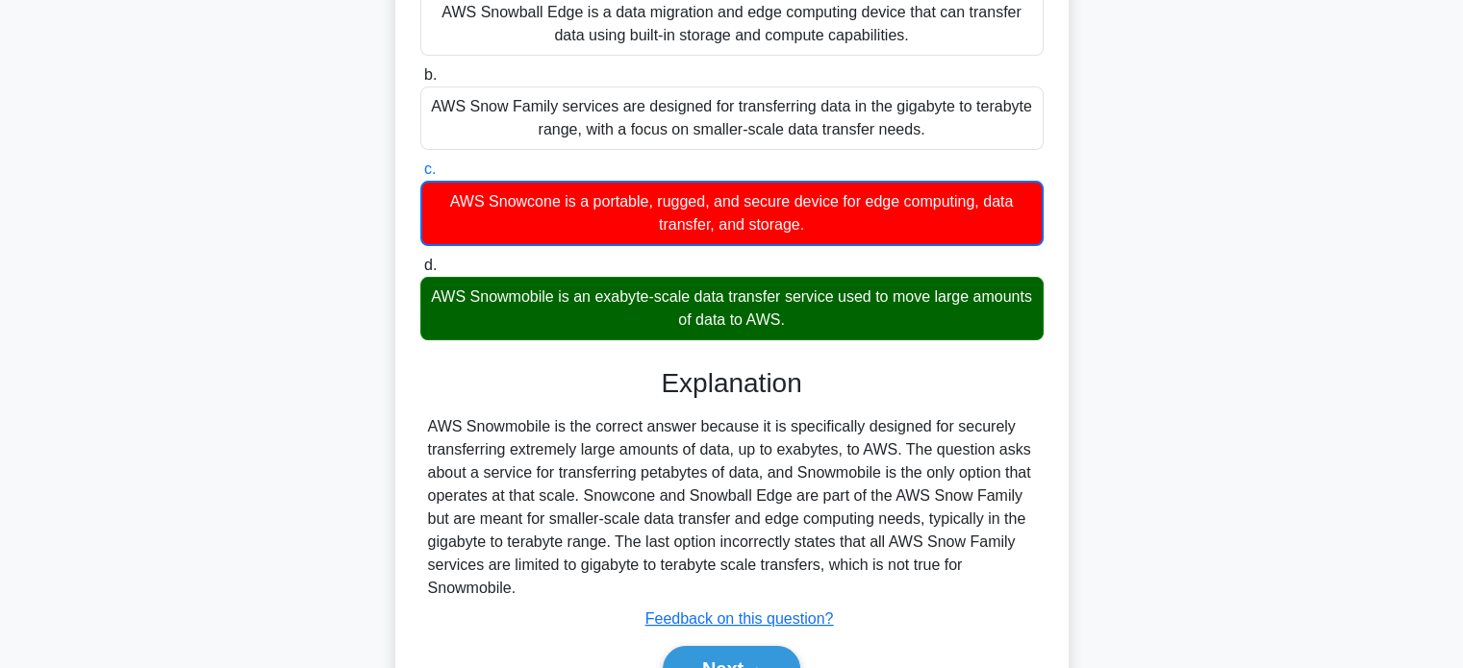
scroll to position [370, 0]
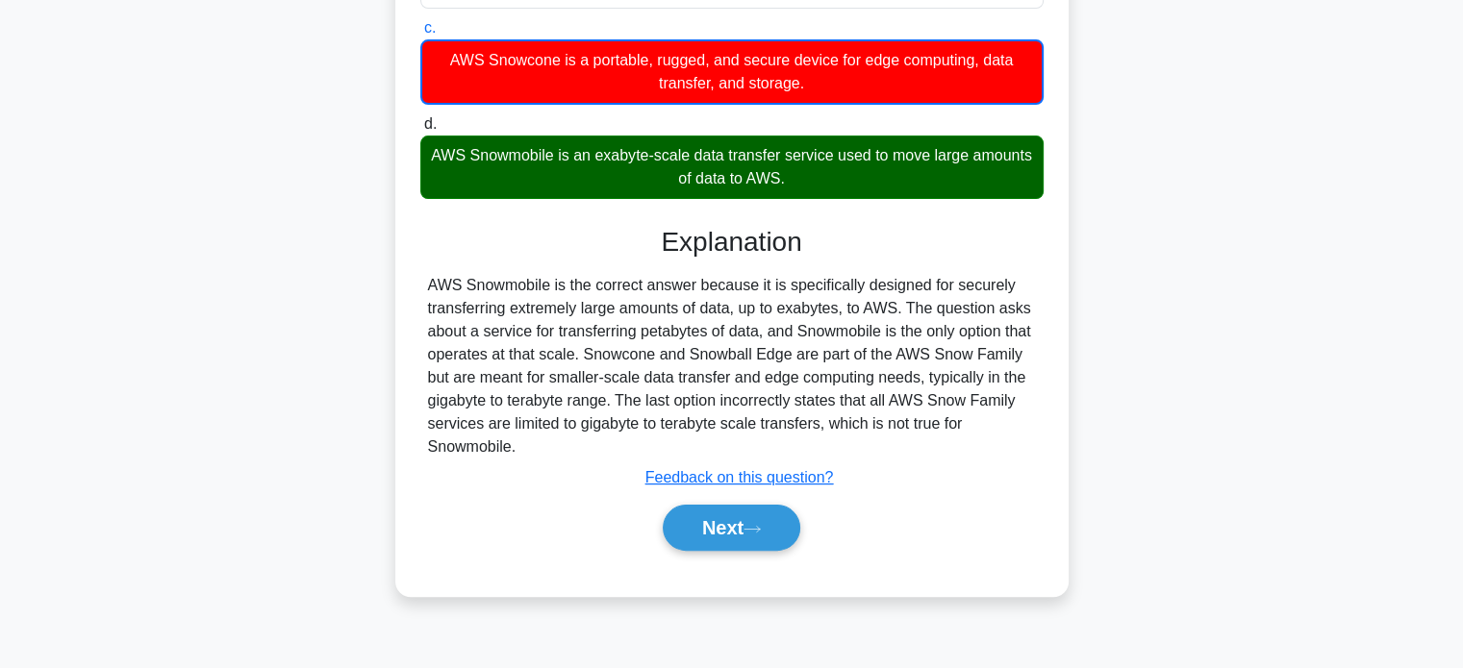
drag, startPoint x: 799, startPoint y: 332, endPoint x: 760, endPoint y: 445, distance: 120.1
click at [760, 445] on div "AWS Snowmobile is the correct answer because it is specifically designed for se…" at bounding box center [732, 366] width 608 height 185
copy div "Snowmobile is the only option that operates at that scale. Snowcone and Snowbal…"
click at [747, 513] on button "Next" at bounding box center [732, 528] width 138 height 46
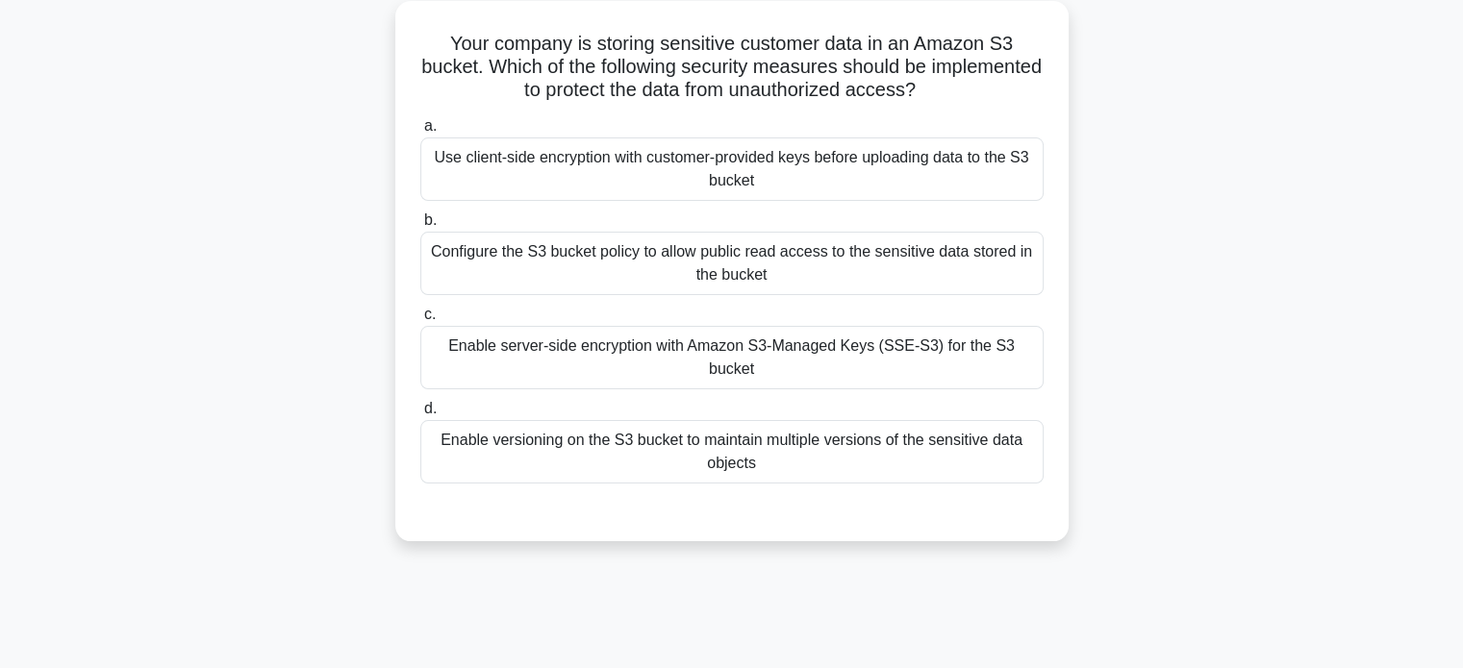
scroll to position [63, 0]
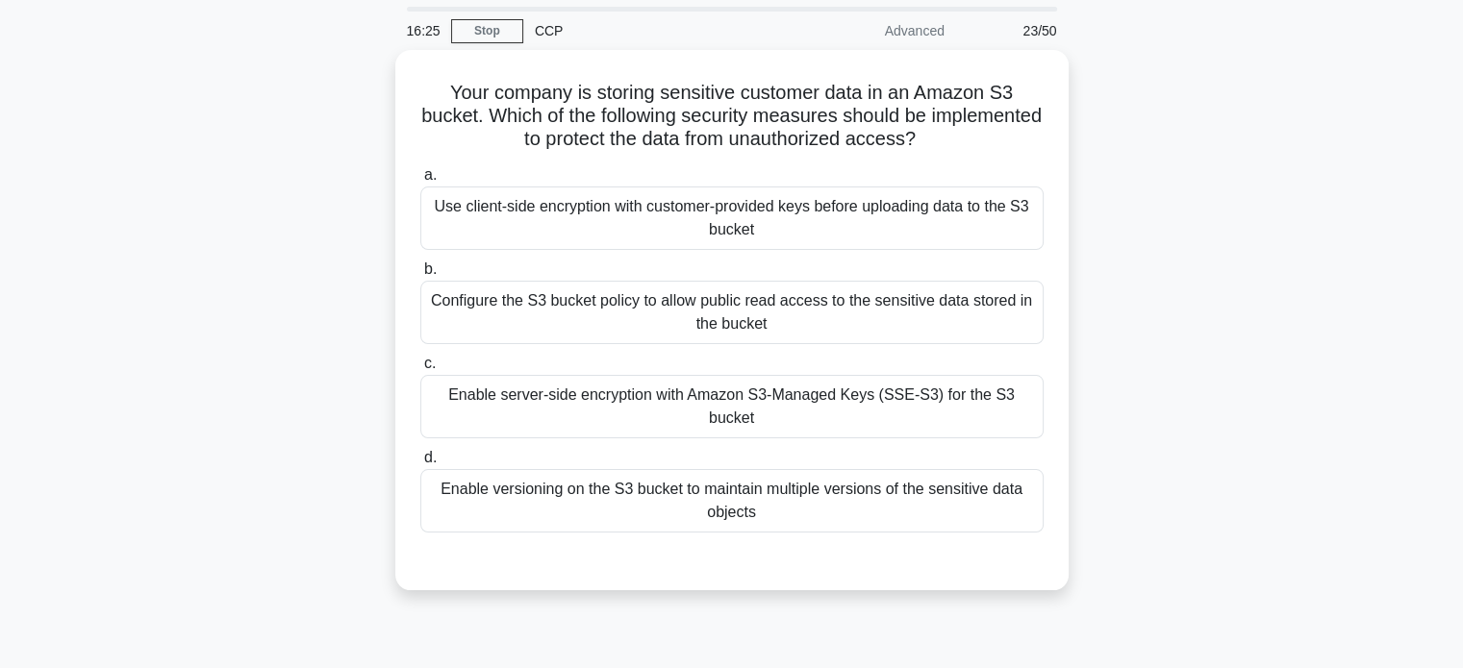
click at [342, 263] on div "Your company is storing sensitive customer data in an Amazon S3 bucket. Which o…" at bounding box center [731, 331] width 1269 height 563
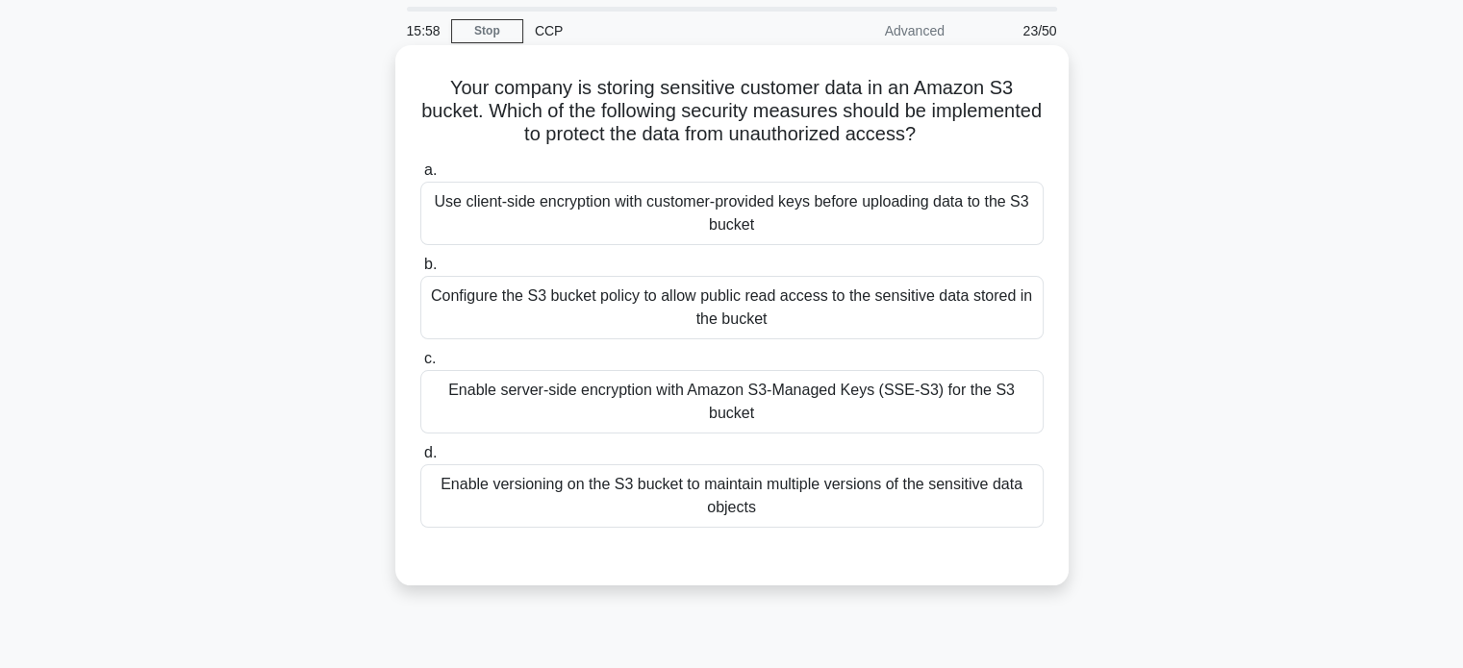
click at [572, 395] on div "Enable server-side encryption with Amazon S3-Managed Keys (SSE-S3) for the S3 b…" at bounding box center [731, 401] width 623 height 63
click at [420, 365] on input "c. Enable server-side encryption with Amazon S3-Managed Keys (SSE-S3) for the S…" at bounding box center [420, 359] width 0 height 13
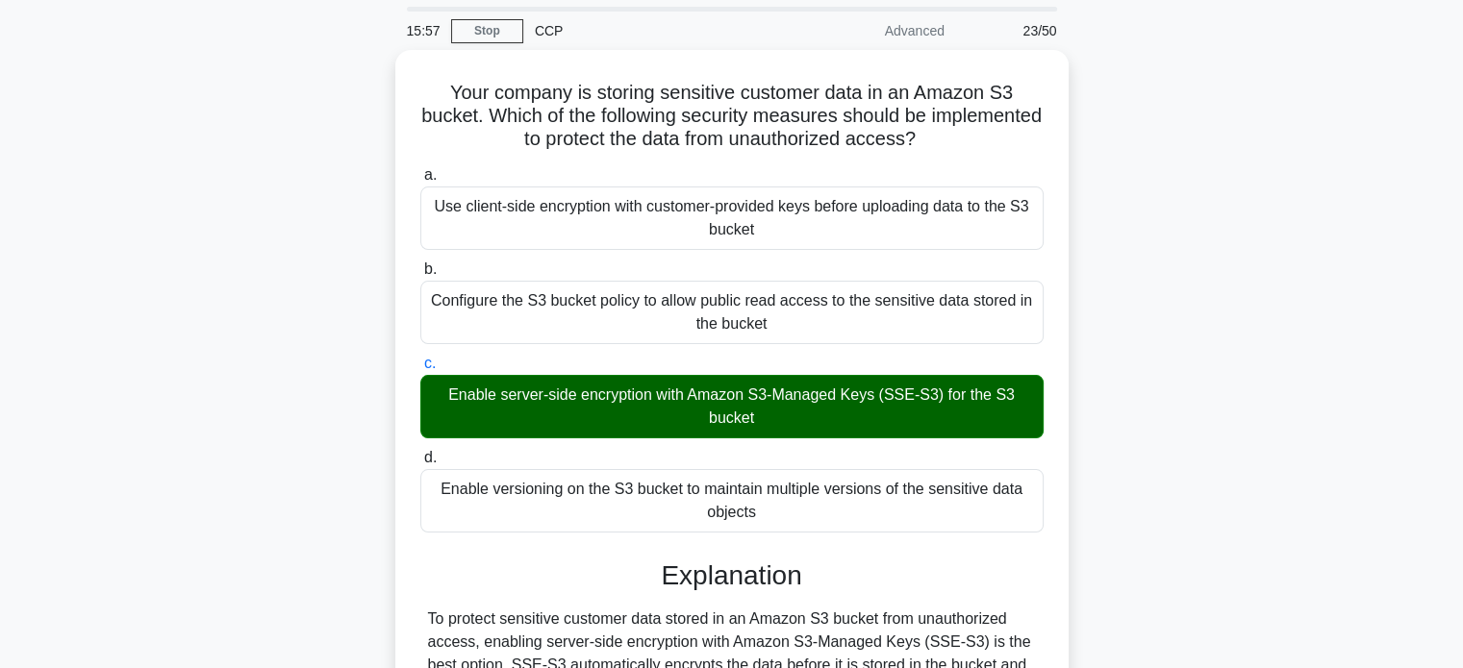
click at [330, 277] on div "Your company is storing sensitive customer data in an Amazon S3 bucket. Which o…" at bounding box center [731, 501] width 1269 height 903
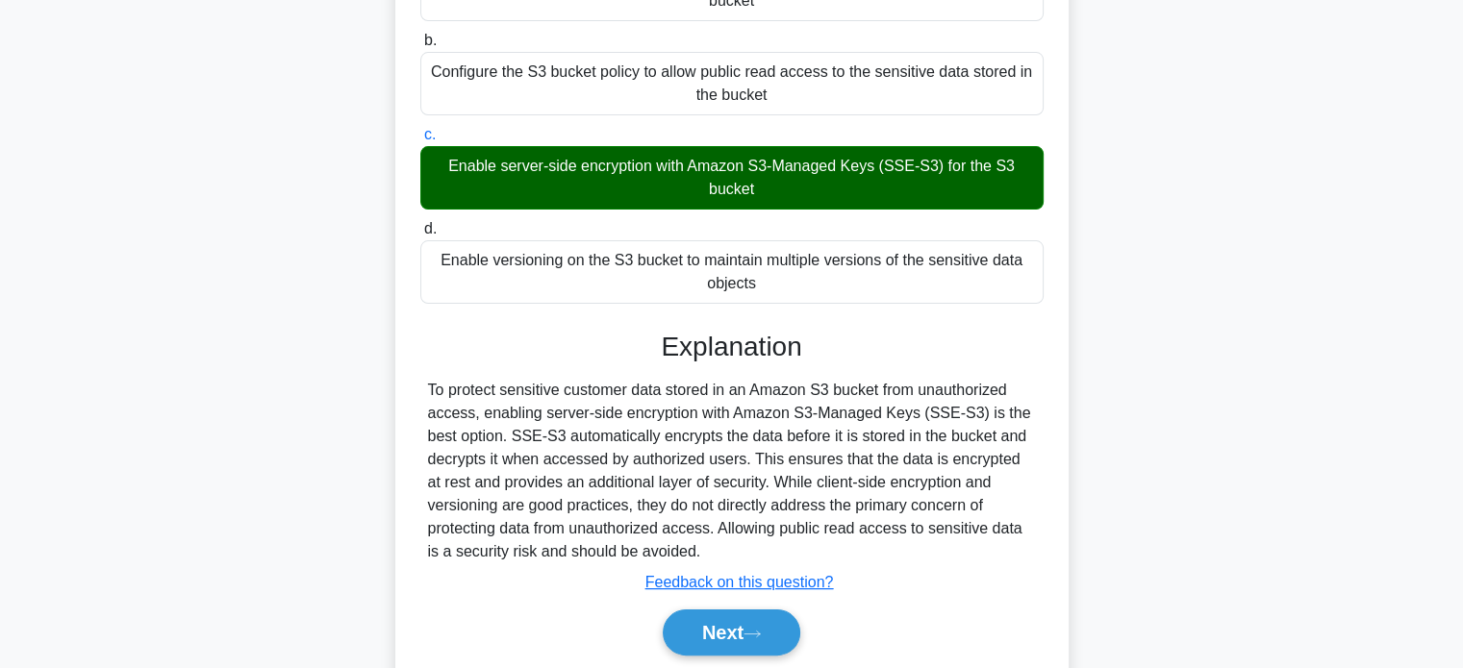
scroll to position [370, 0]
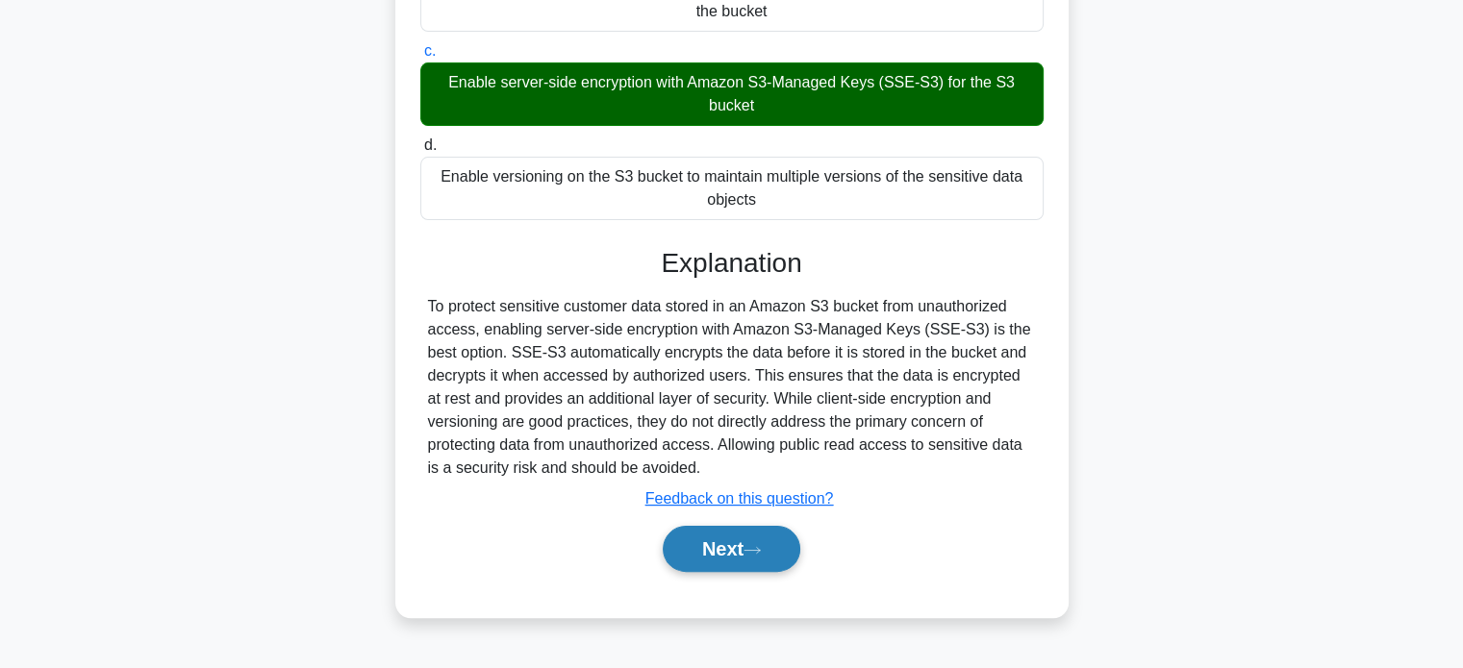
click at [718, 545] on button "Next" at bounding box center [732, 549] width 138 height 46
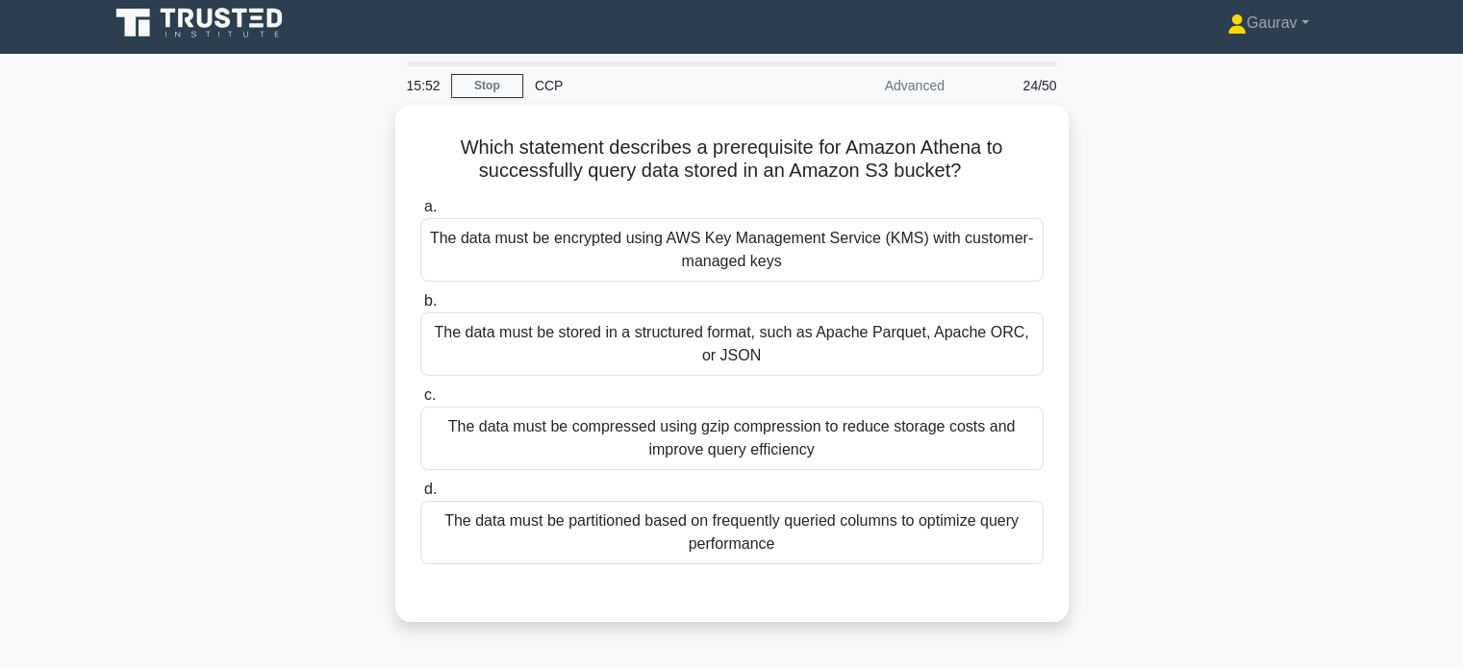
scroll to position [0, 0]
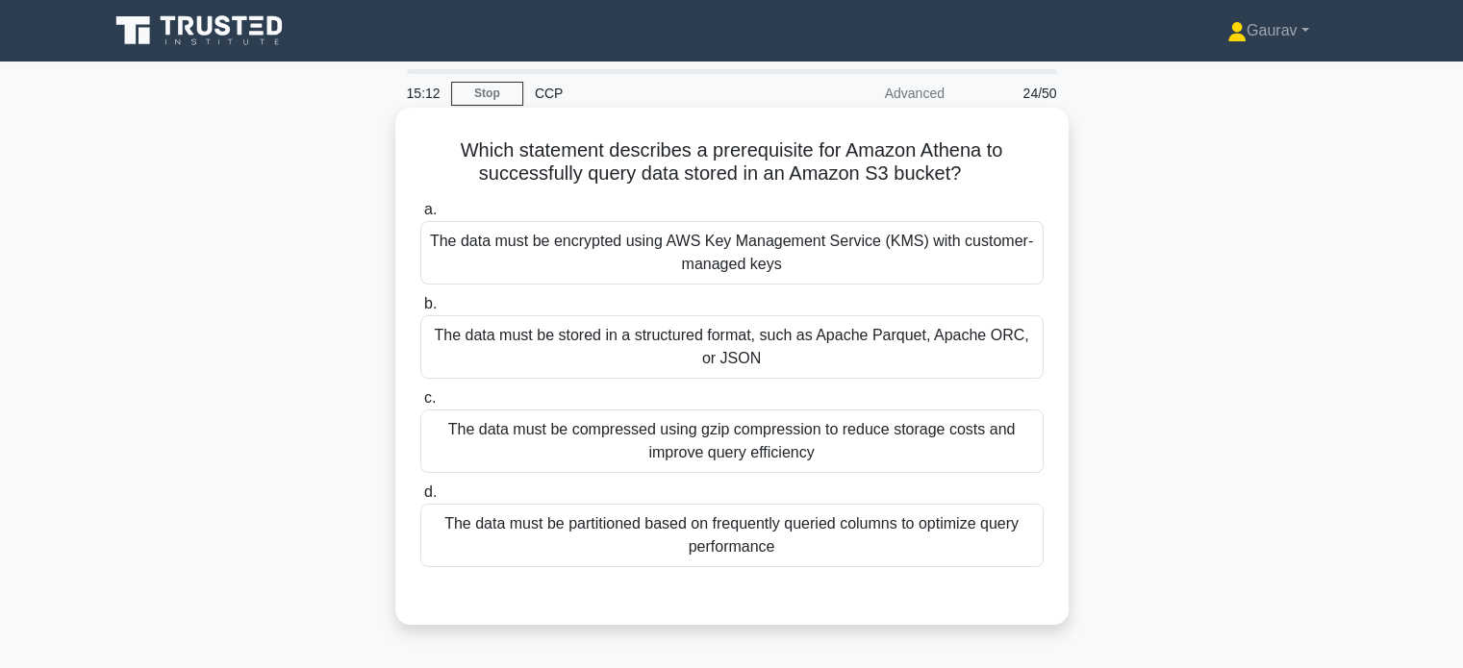
click at [679, 535] on div "The data must be partitioned based on frequently queried columns to optimize qu…" at bounding box center [731, 535] width 623 height 63
click at [420, 499] on input "d. The data must be partitioned based on frequently queried columns to optimize…" at bounding box center [420, 493] width 0 height 13
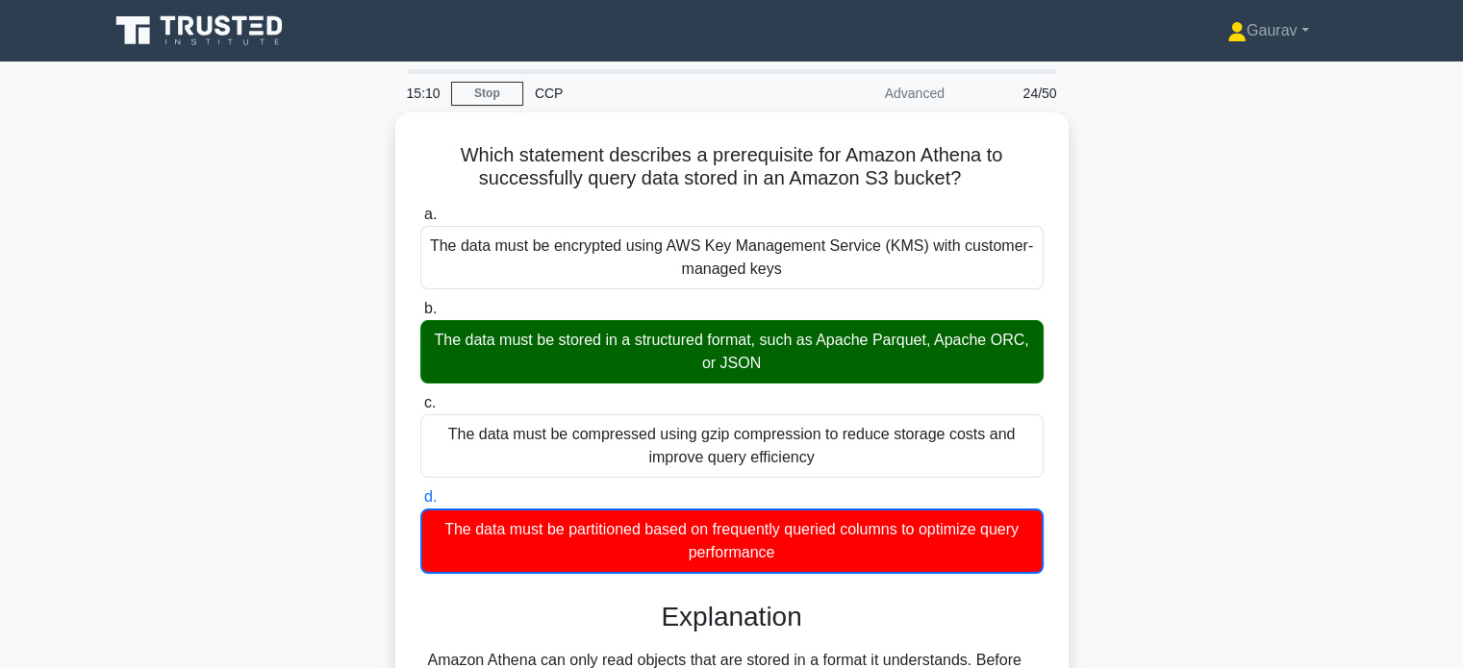
click at [317, 382] on div "Which statement describes a prerequisite for Amazon Athena to successfully quer…" at bounding box center [731, 531] width 1269 height 836
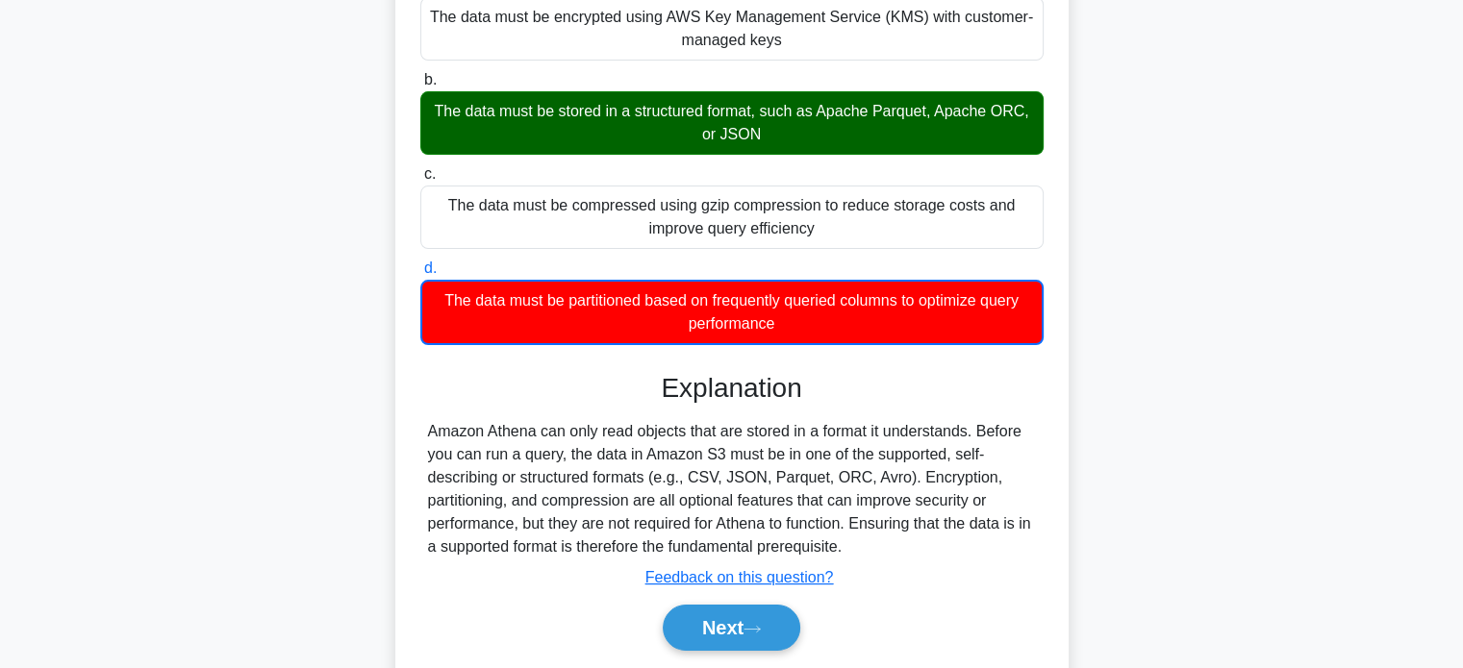
scroll to position [308, 0]
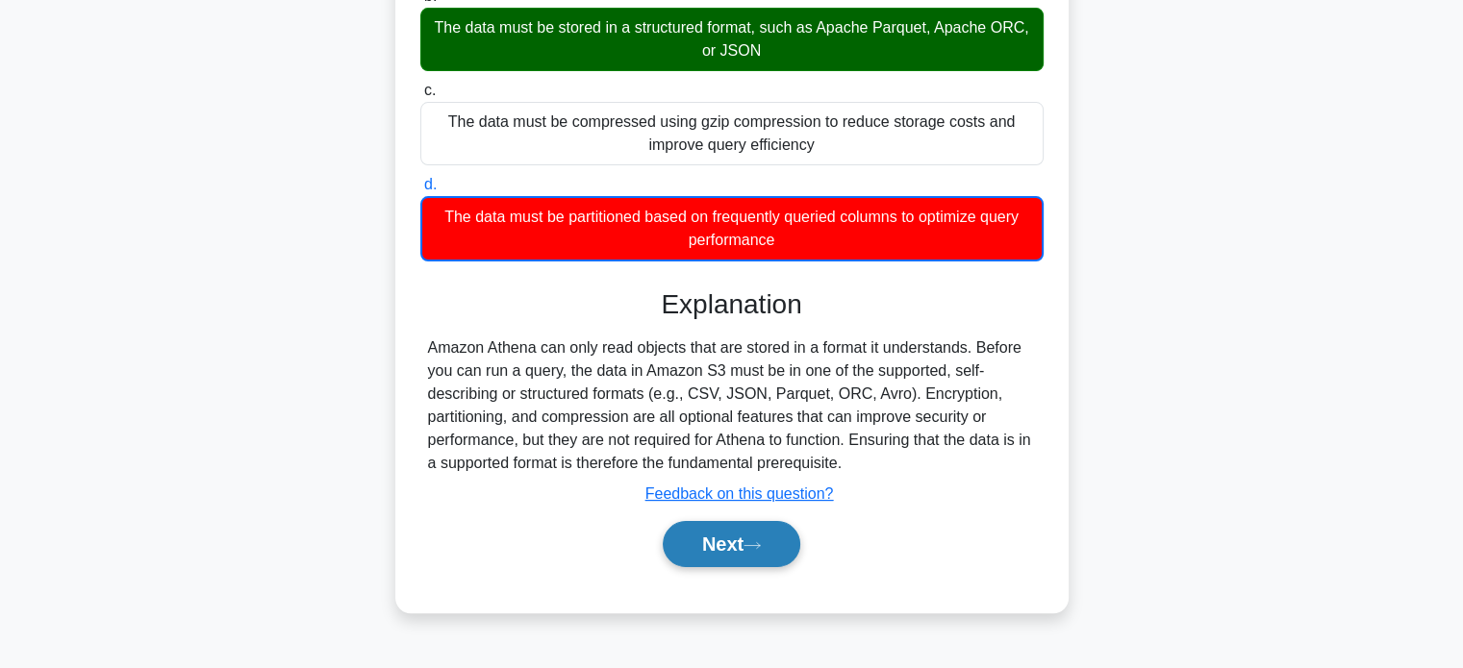
click at [673, 522] on button "Next" at bounding box center [732, 544] width 138 height 46
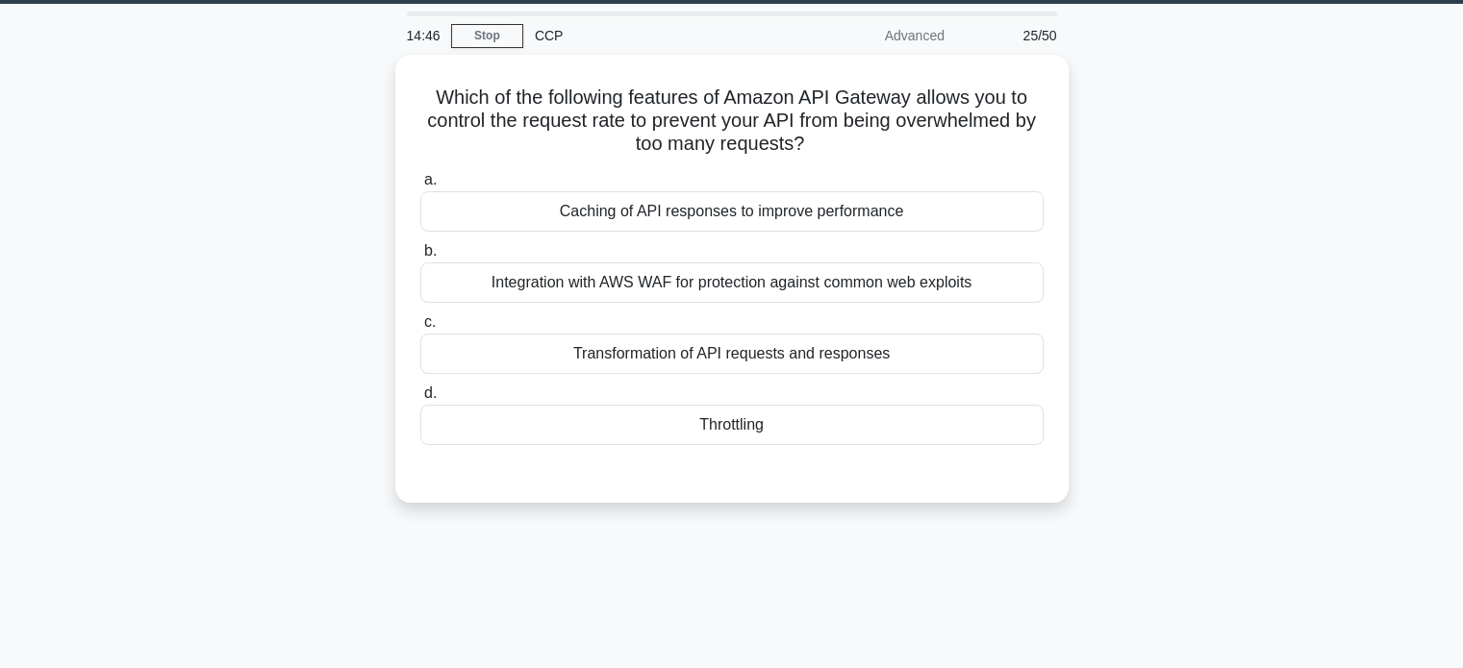
scroll to position [0, 0]
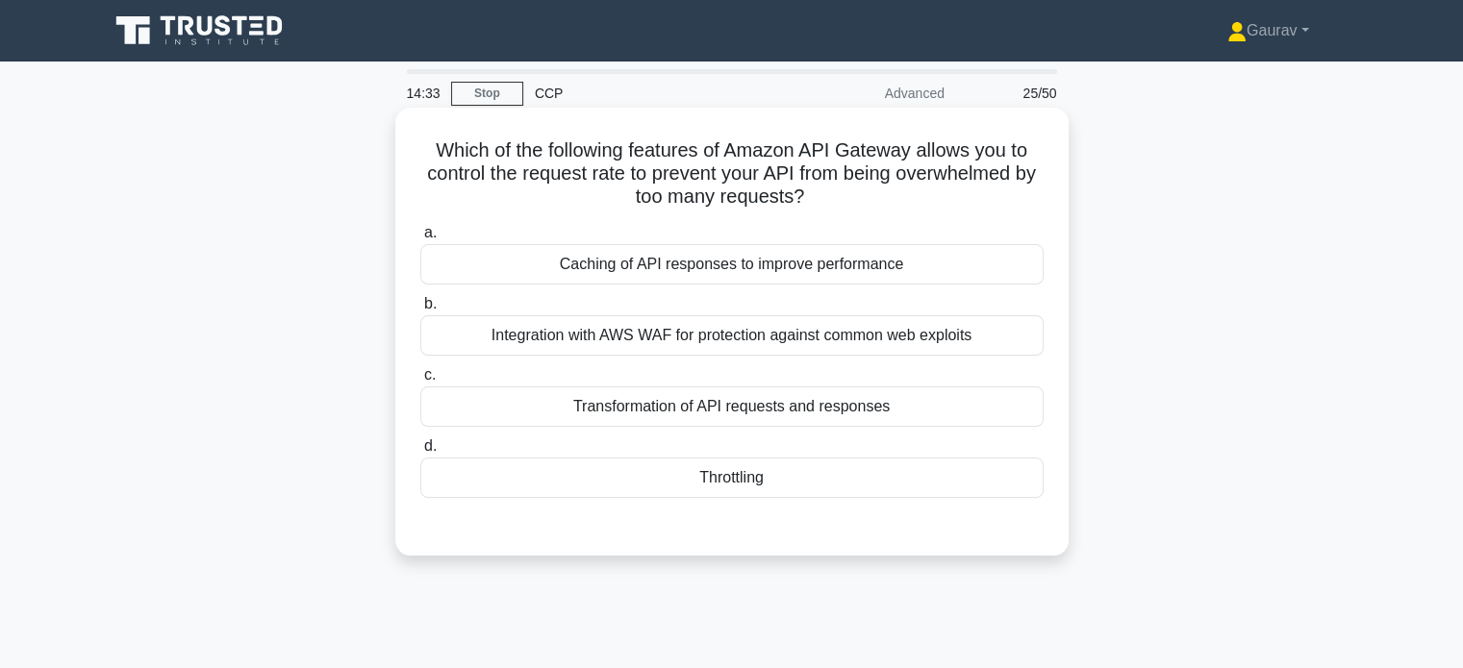
click at [794, 338] on div "Integration with AWS WAF for protection against common web exploits" at bounding box center [731, 335] width 623 height 40
click at [420, 311] on input "b. Integration with AWS WAF for protection against common web exploits" at bounding box center [420, 304] width 0 height 13
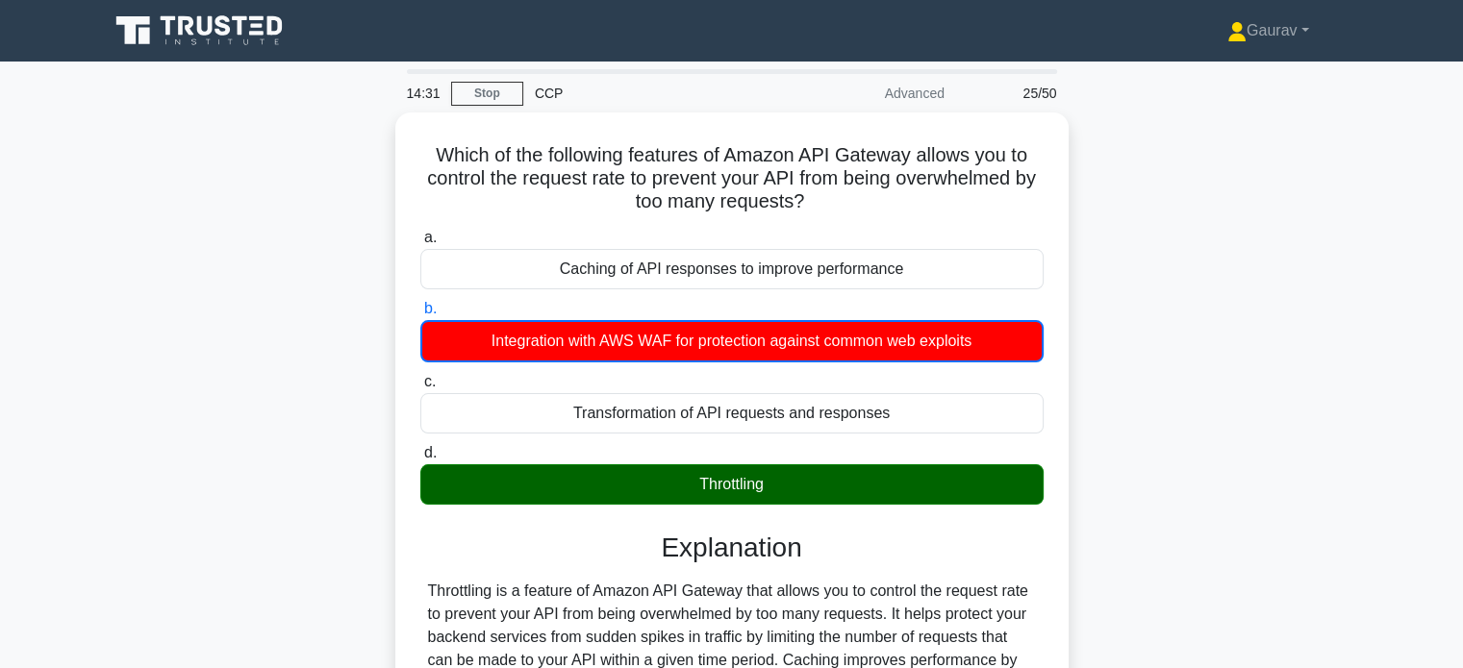
click at [272, 372] on div "Which of the following features of Amazon API Gateway allows you to control the…" at bounding box center [731, 507] width 1269 height 789
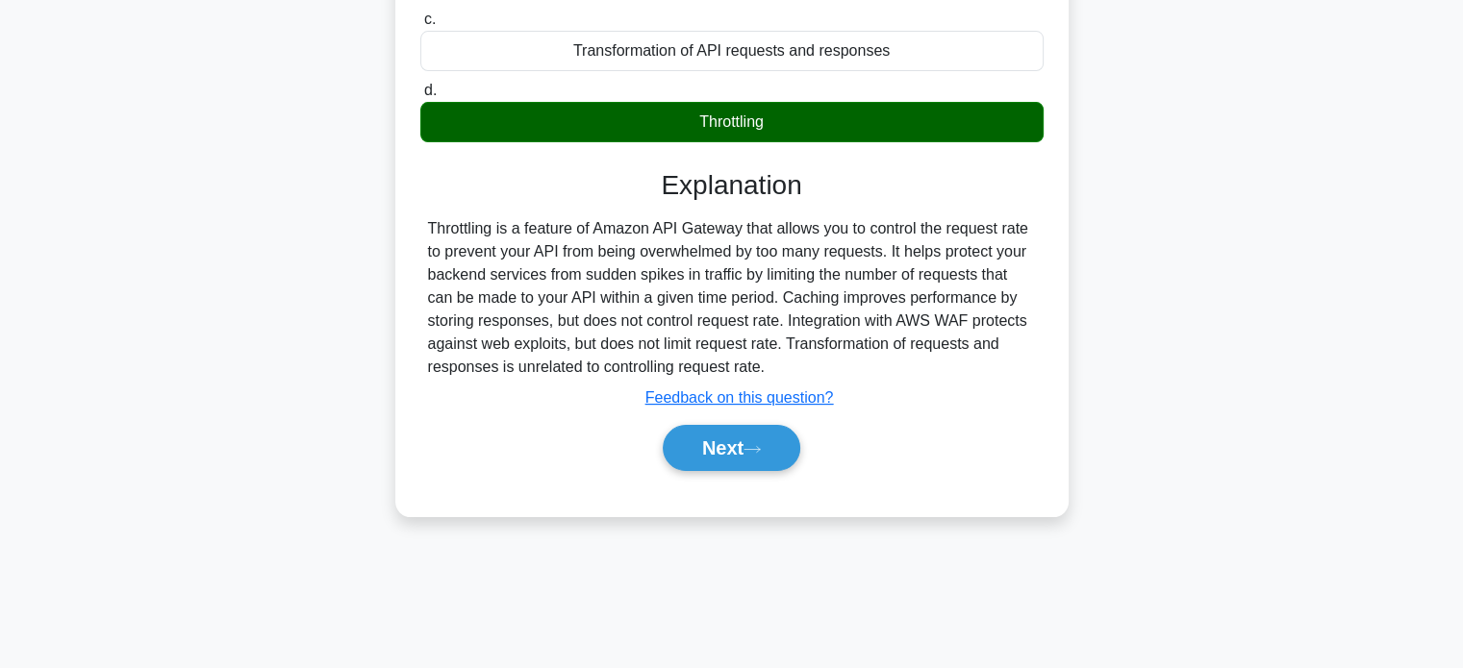
scroll to position [370, 0]
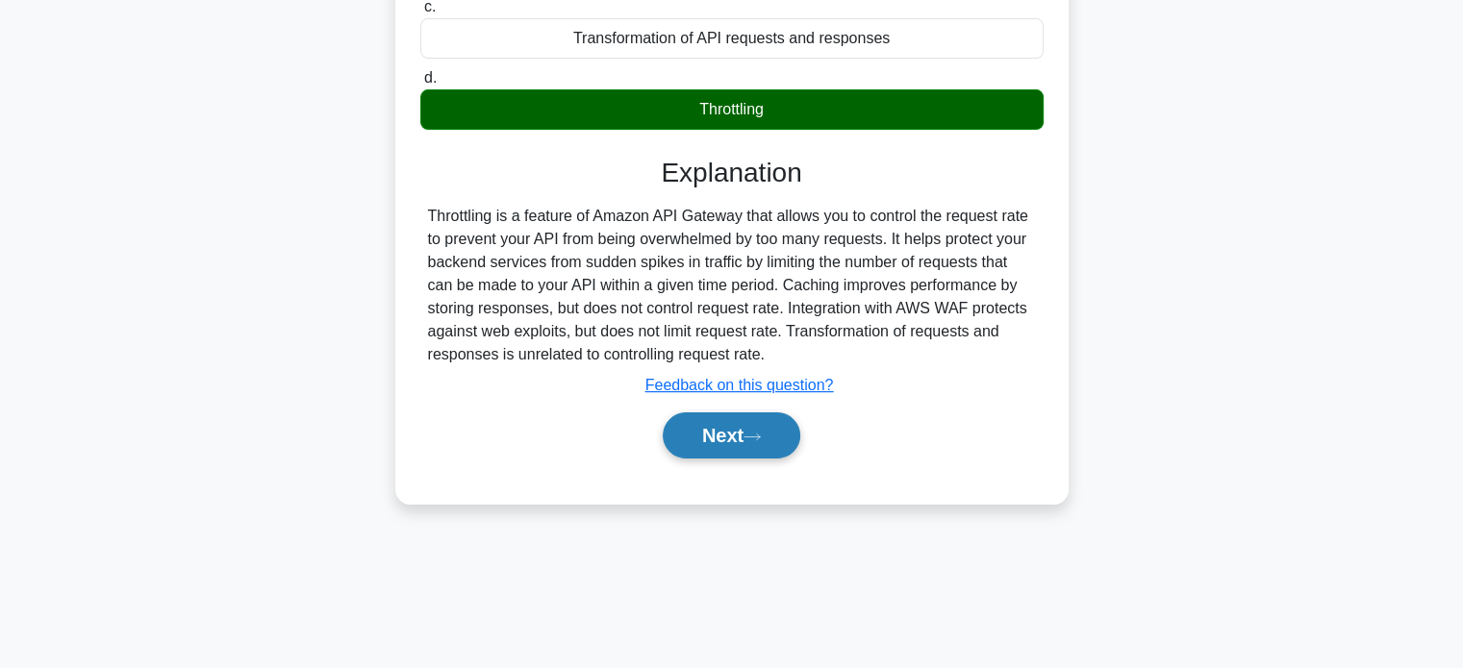
click at [716, 423] on button "Next" at bounding box center [732, 436] width 138 height 46
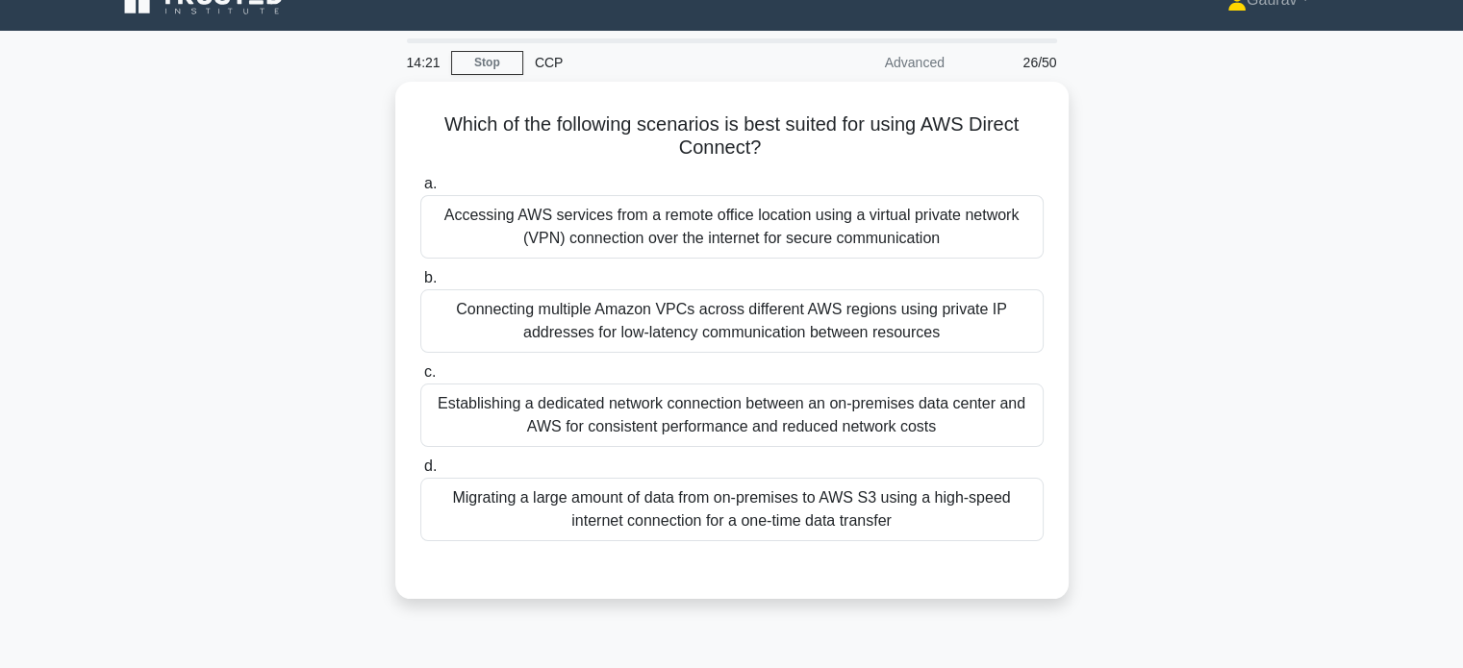
scroll to position [0, 0]
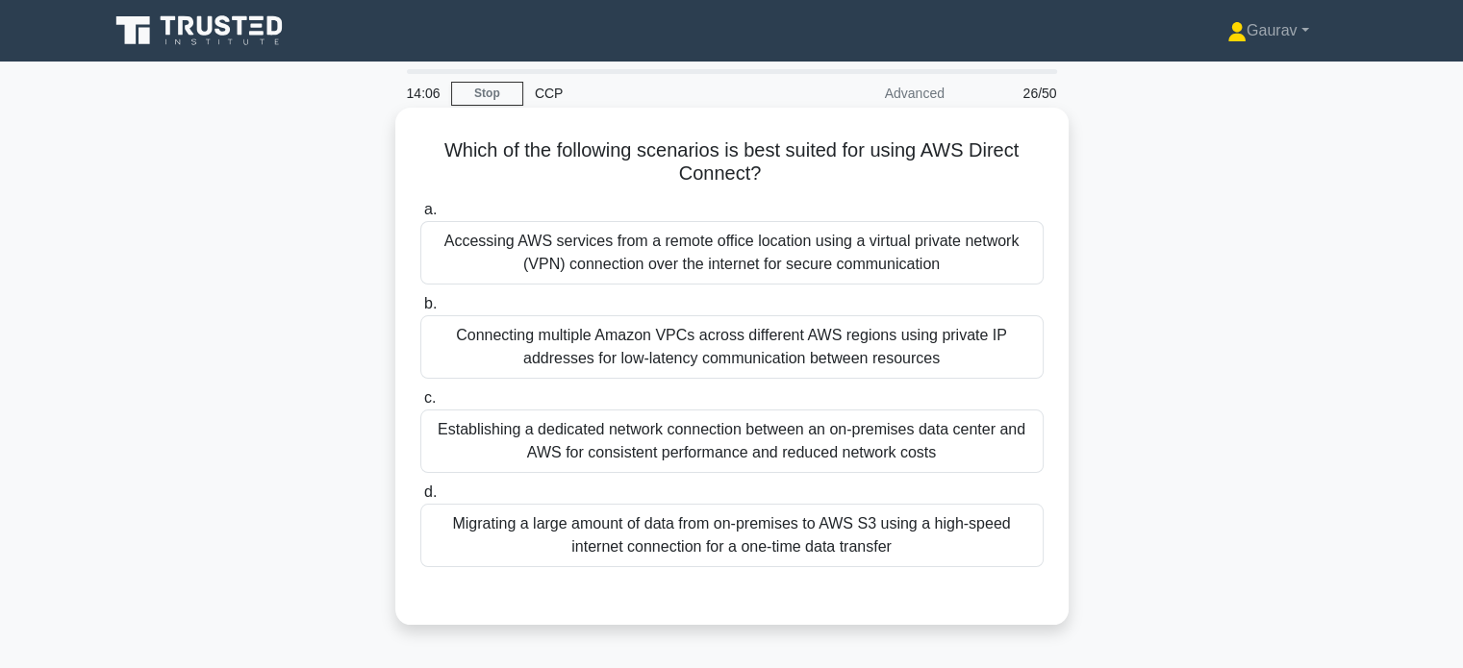
click at [637, 438] on div "Establishing a dedicated network connection between an on-premises data center …" at bounding box center [731, 441] width 623 height 63
click at [420, 405] on input "c. Establishing a dedicated network connection between an on-premises data cent…" at bounding box center [420, 398] width 0 height 13
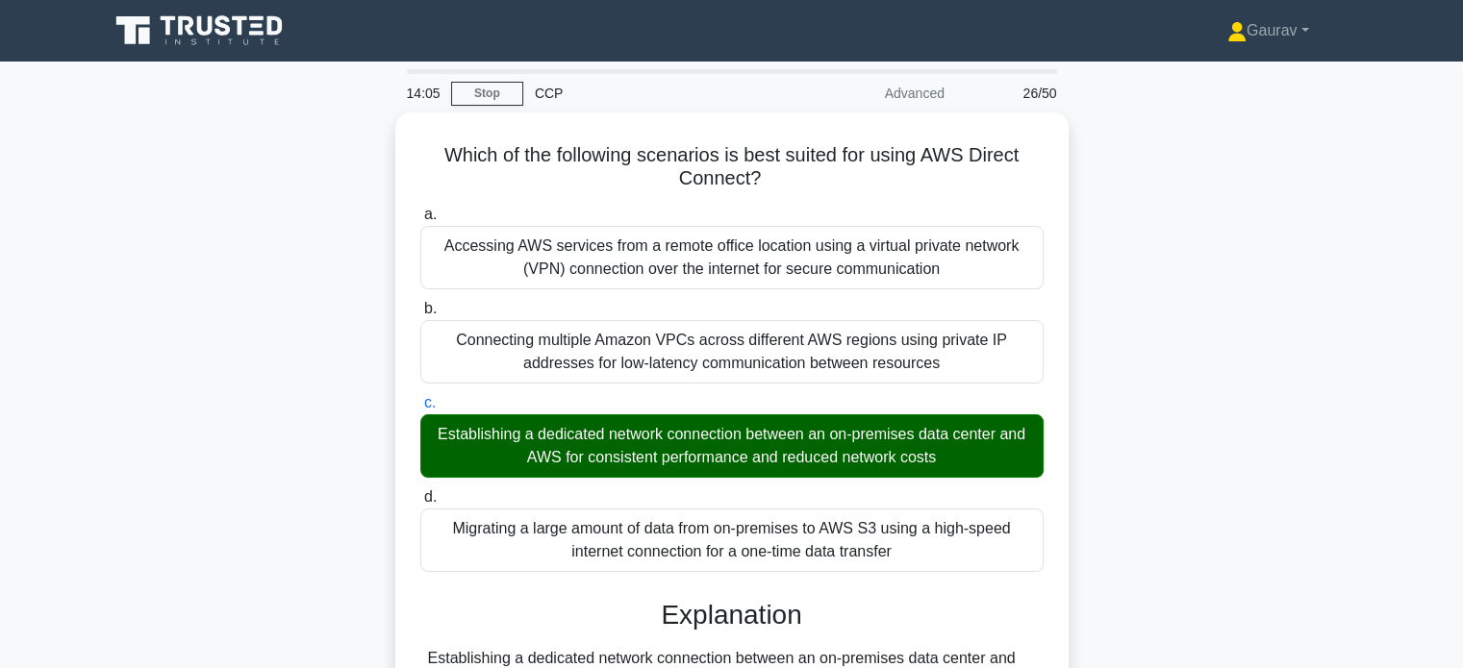
click at [340, 372] on div "Which of the following scenarios is best suited for using AWS Direct Connect? .…" at bounding box center [731, 576] width 1269 height 926
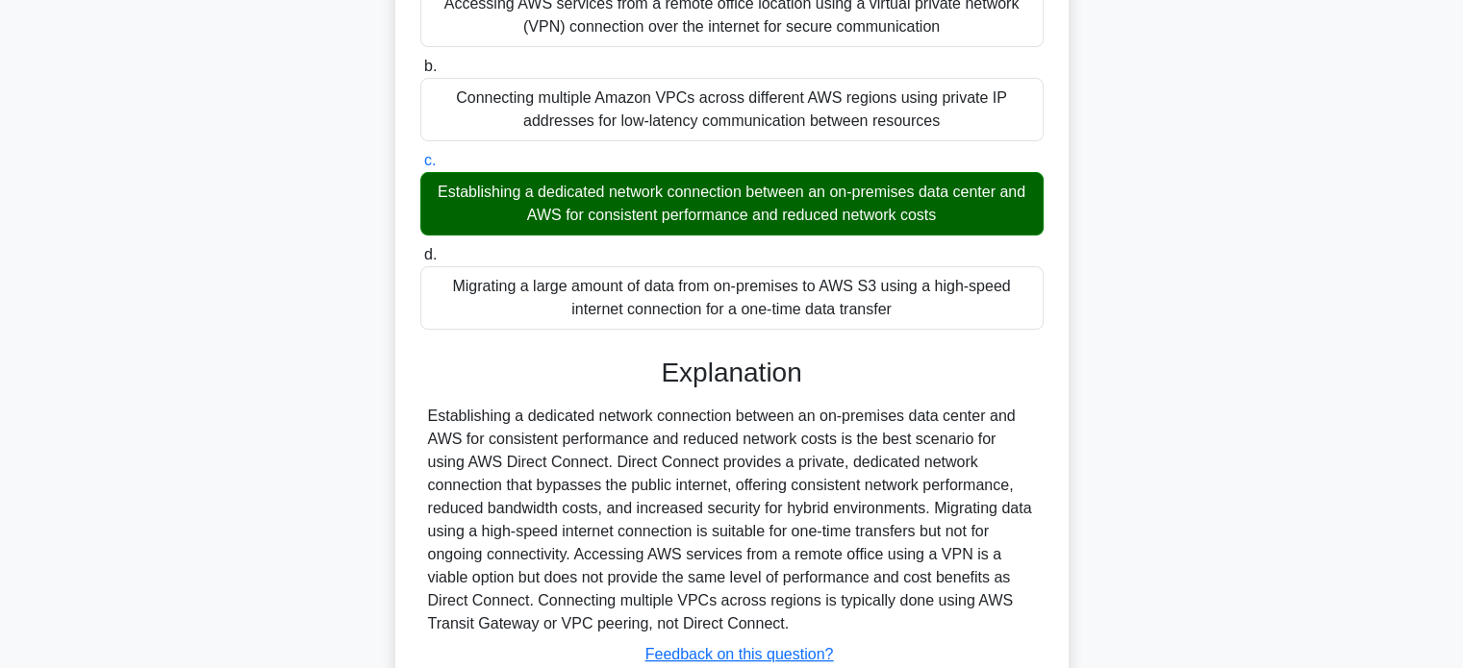
scroll to position [308, 0]
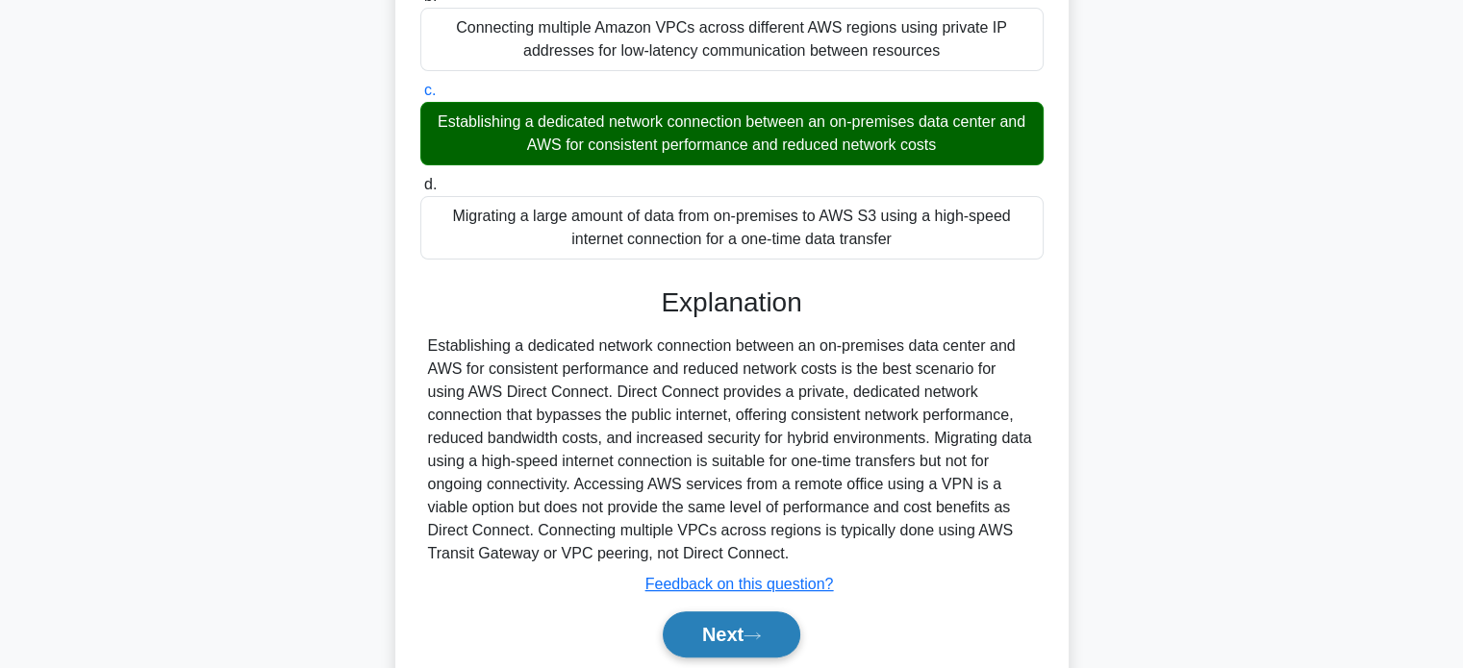
click at [715, 613] on button "Next" at bounding box center [732, 635] width 138 height 46
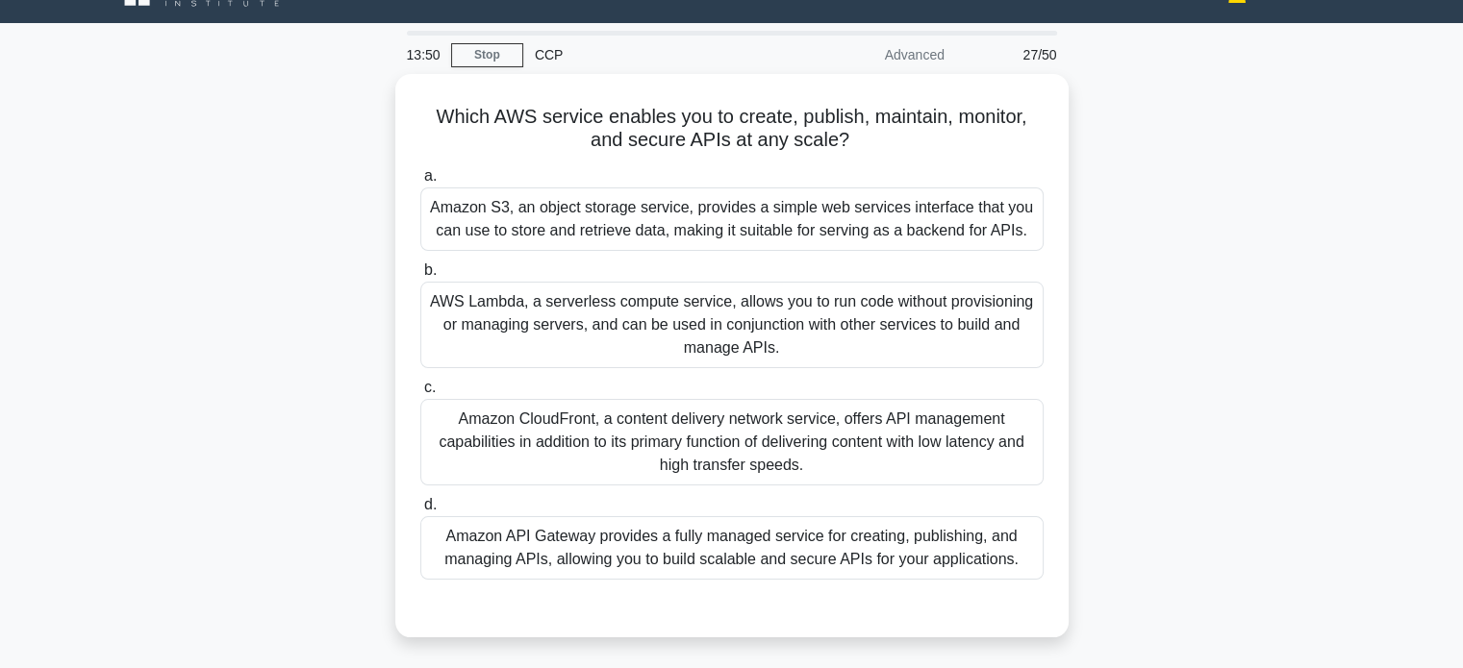
scroll to position [77, 0]
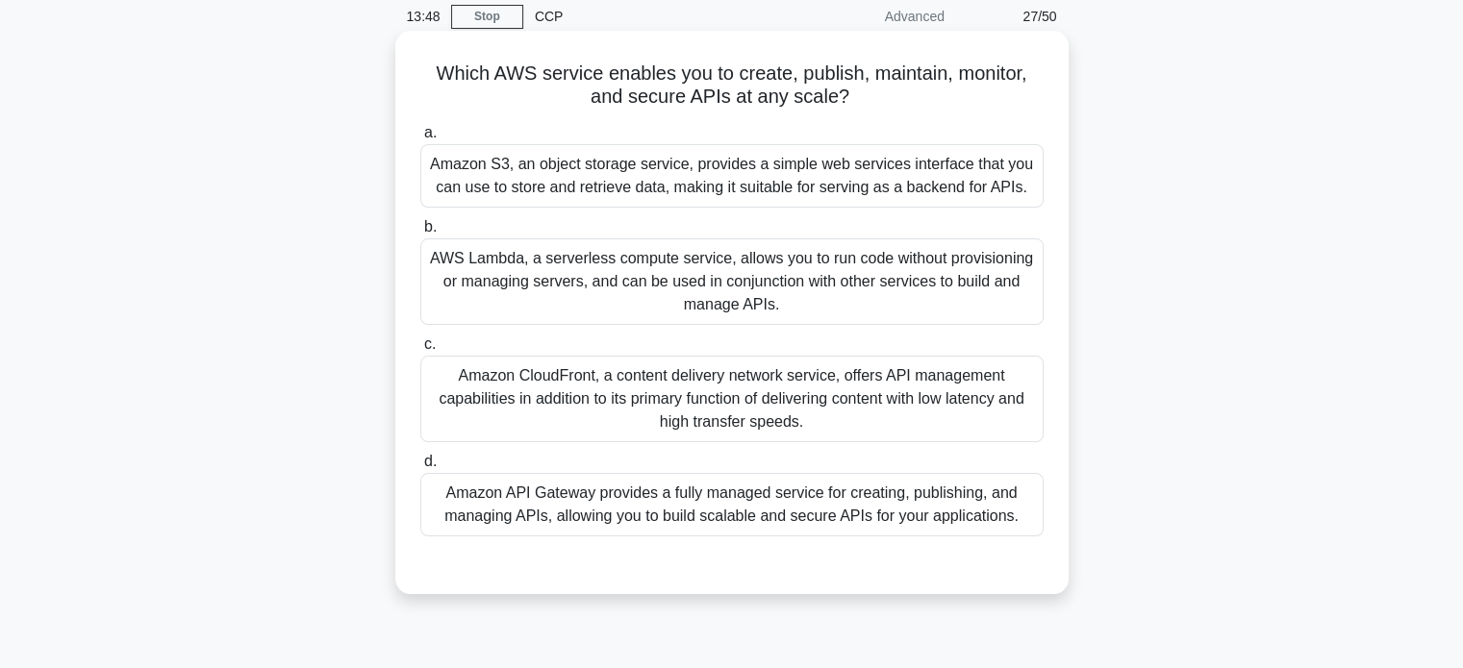
click at [680, 525] on div "Amazon API Gateway provides a fully managed service for creating, publishing, a…" at bounding box center [731, 504] width 623 height 63
click at [420, 468] on input "d. Amazon API Gateway provides a fully managed service for creating, publishing…" at bounding box center [420, 462] width 0 height 13
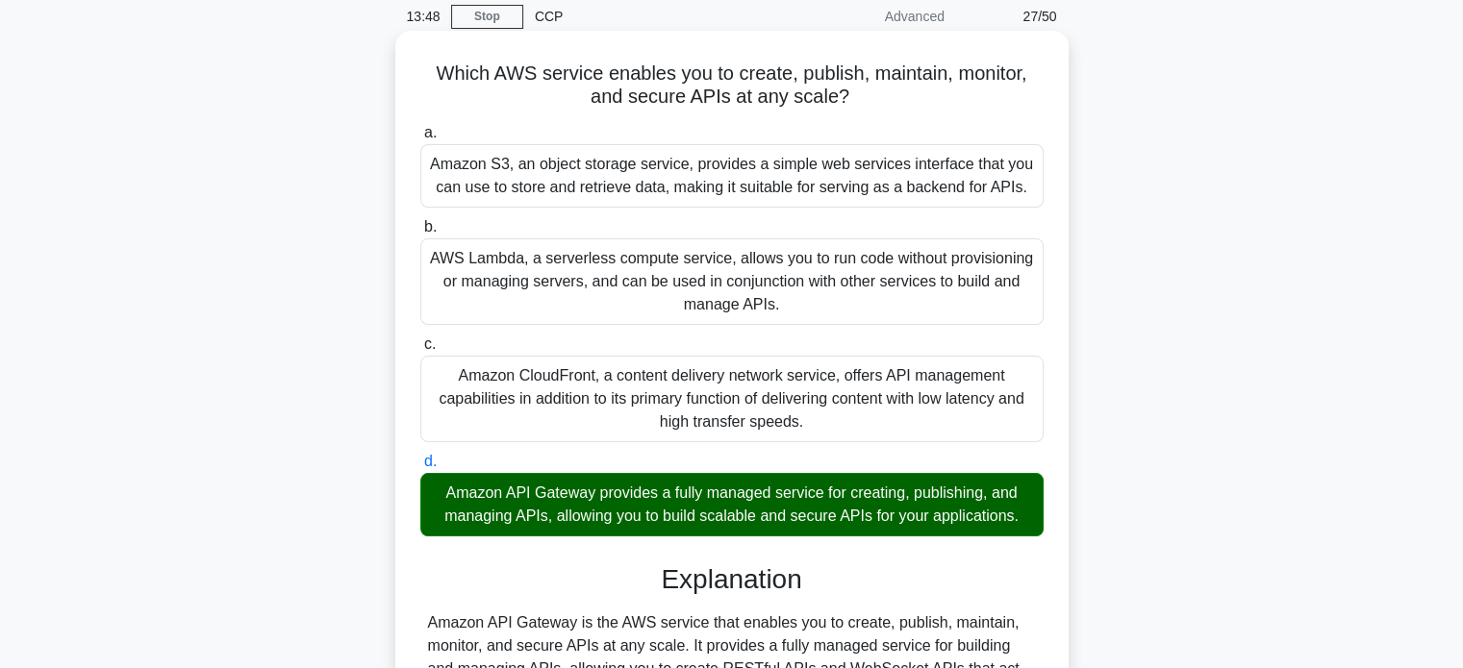
click at [420, 127] on input "a. Amazon S3, an object storage service, provides a simple web services interfa…" at bounding box center [420, 133] width 0 height 13
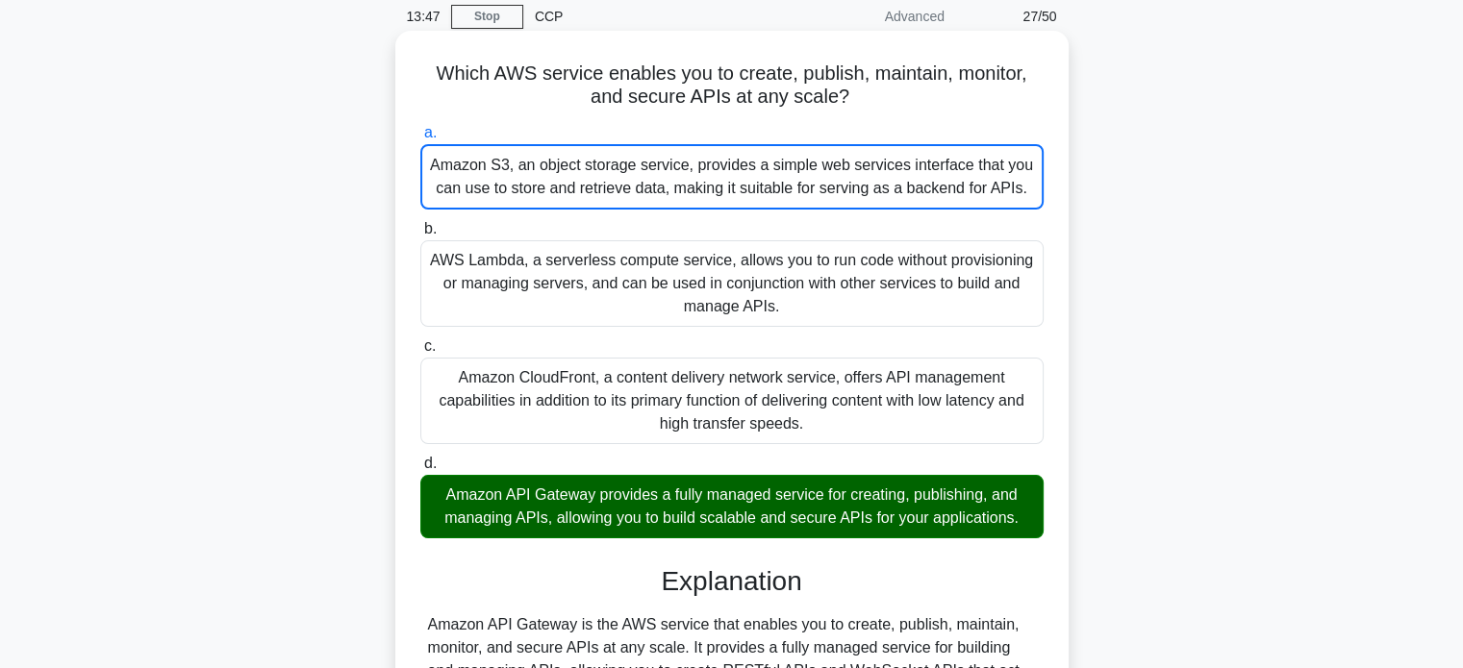
click at [420, 223] on input "b. AWS Lambda, a serverless compute service, allows you to run code without pro…" at bounding box center [420, 229] width 0 height 13
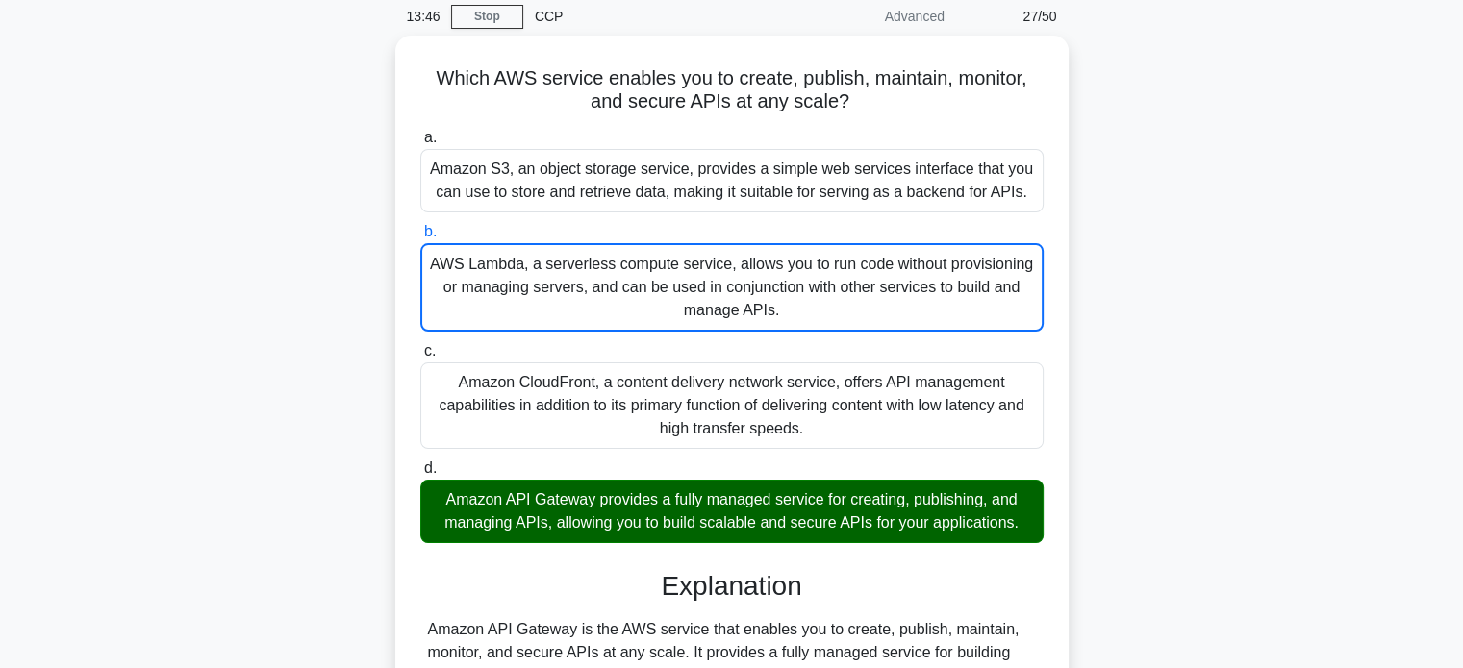
click at [1198, 354] on div "Which AWS service enables you to create, publish, maintain, monitor, and secure…" at bounding box center [731, 488] width 1269 height 905
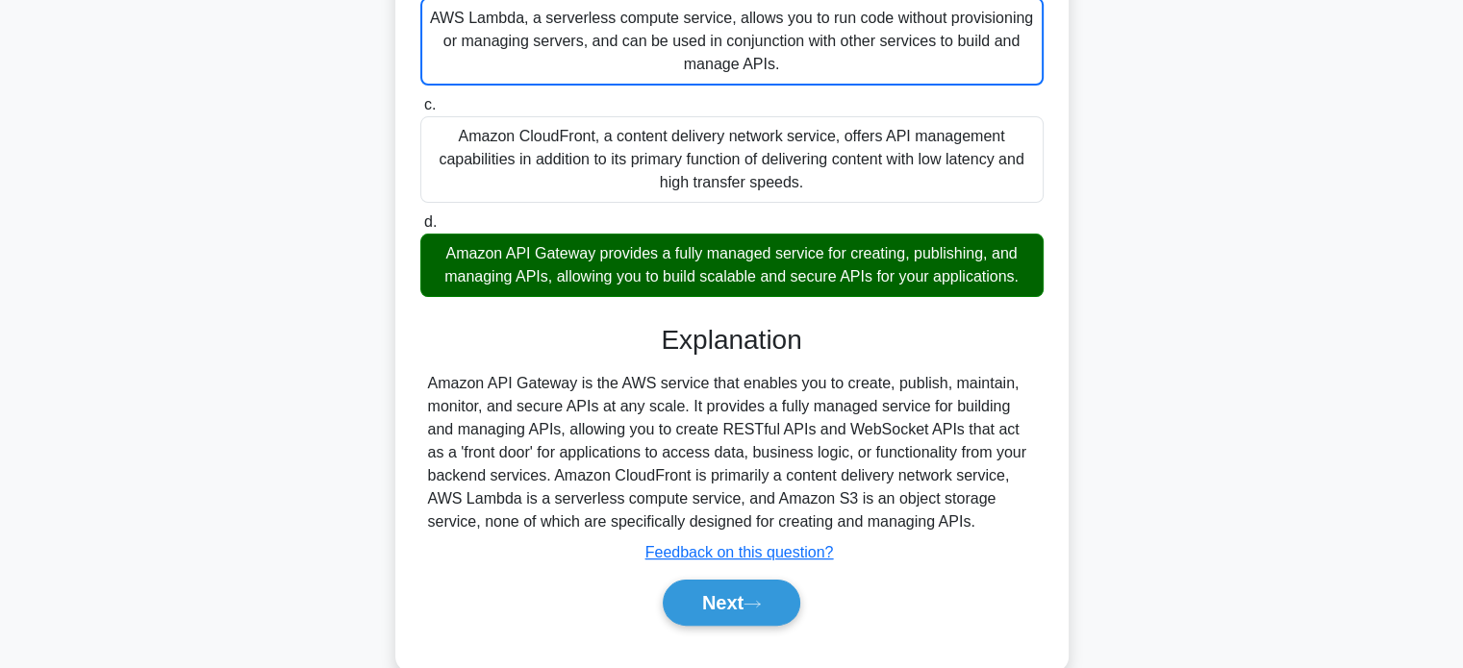
scroll to position [370, 0]
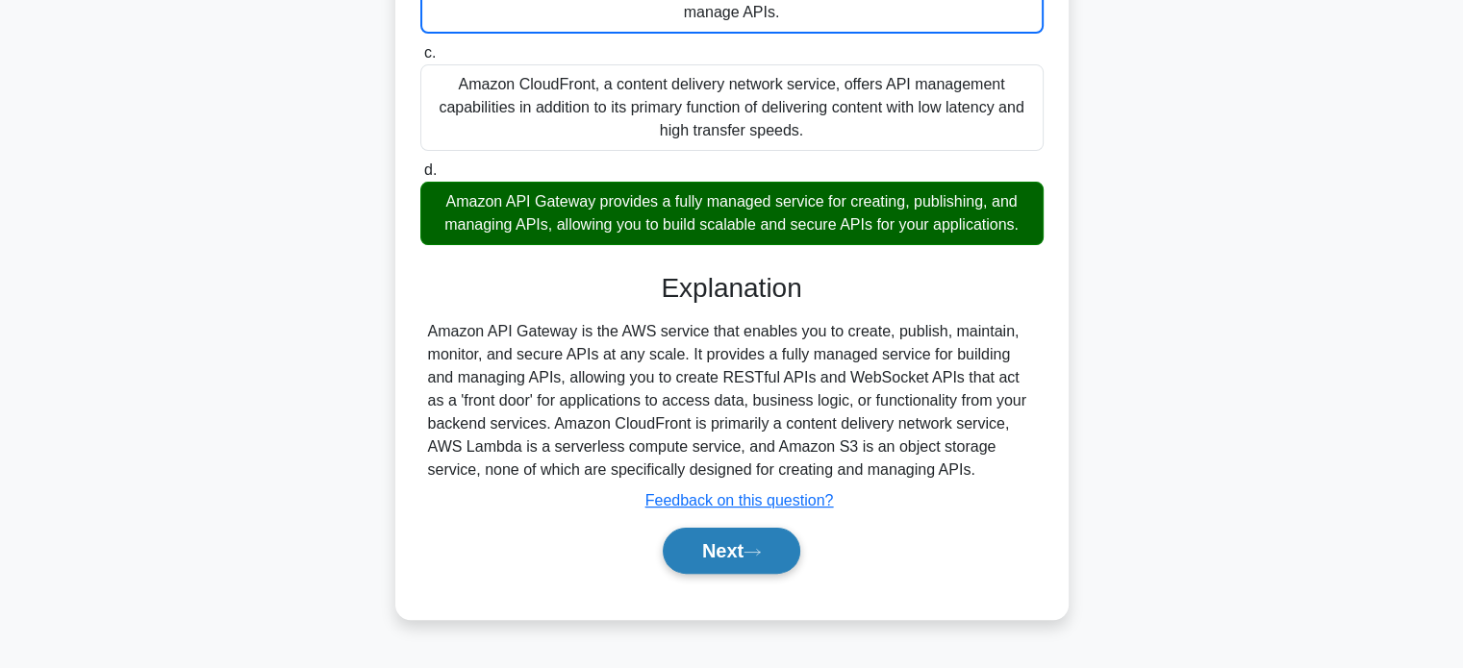
click at [719, 569] on button "Next" at bounding box center [732, 551] width 138 height 46
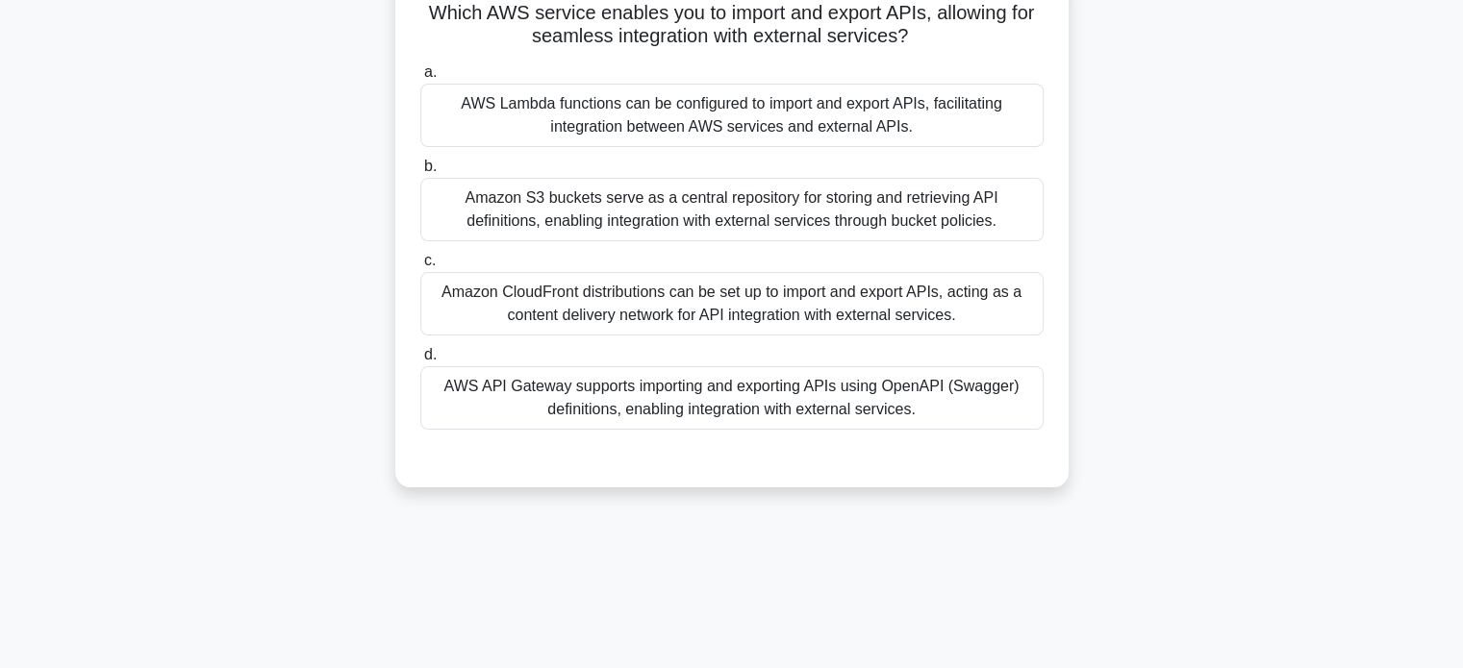
scroll to position [0, 0]
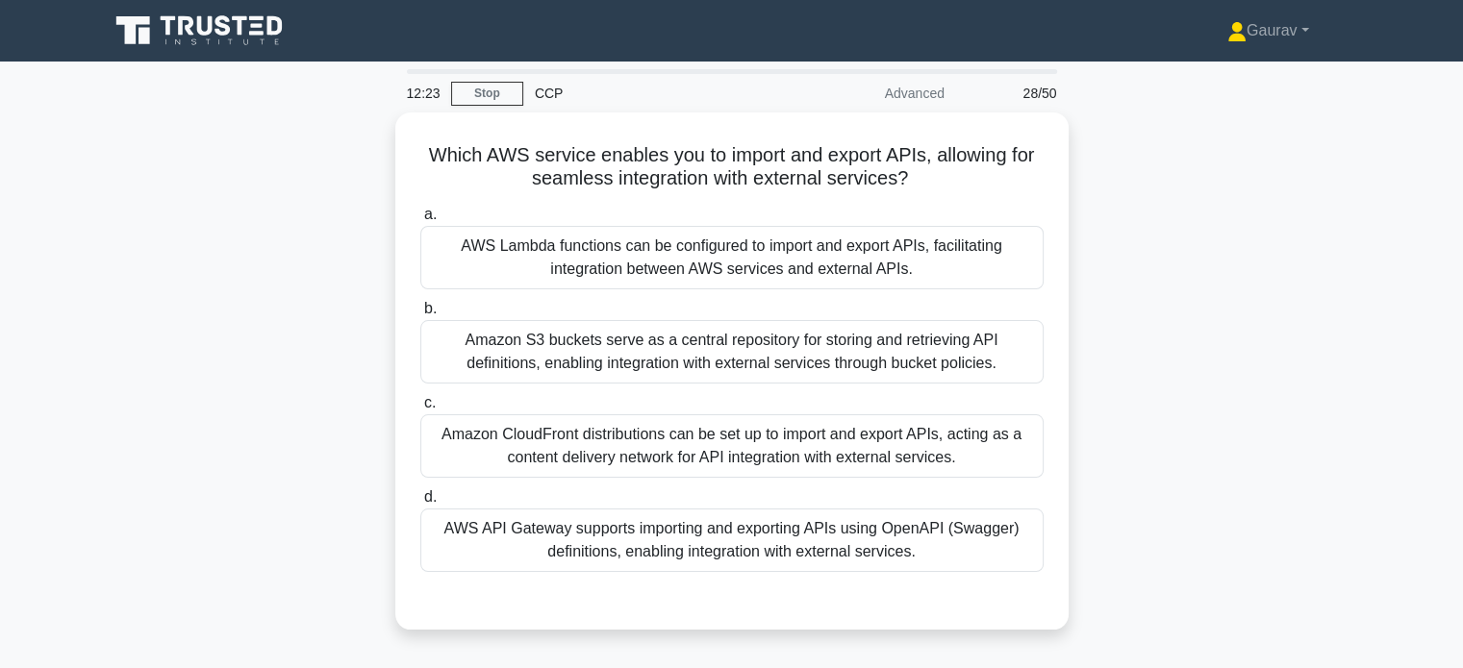
click at [347, 281] on div "Which AWS service enables you to import and export APIs, allowing for seamless …" at bounding box center [731, 383] width 1269 height 540
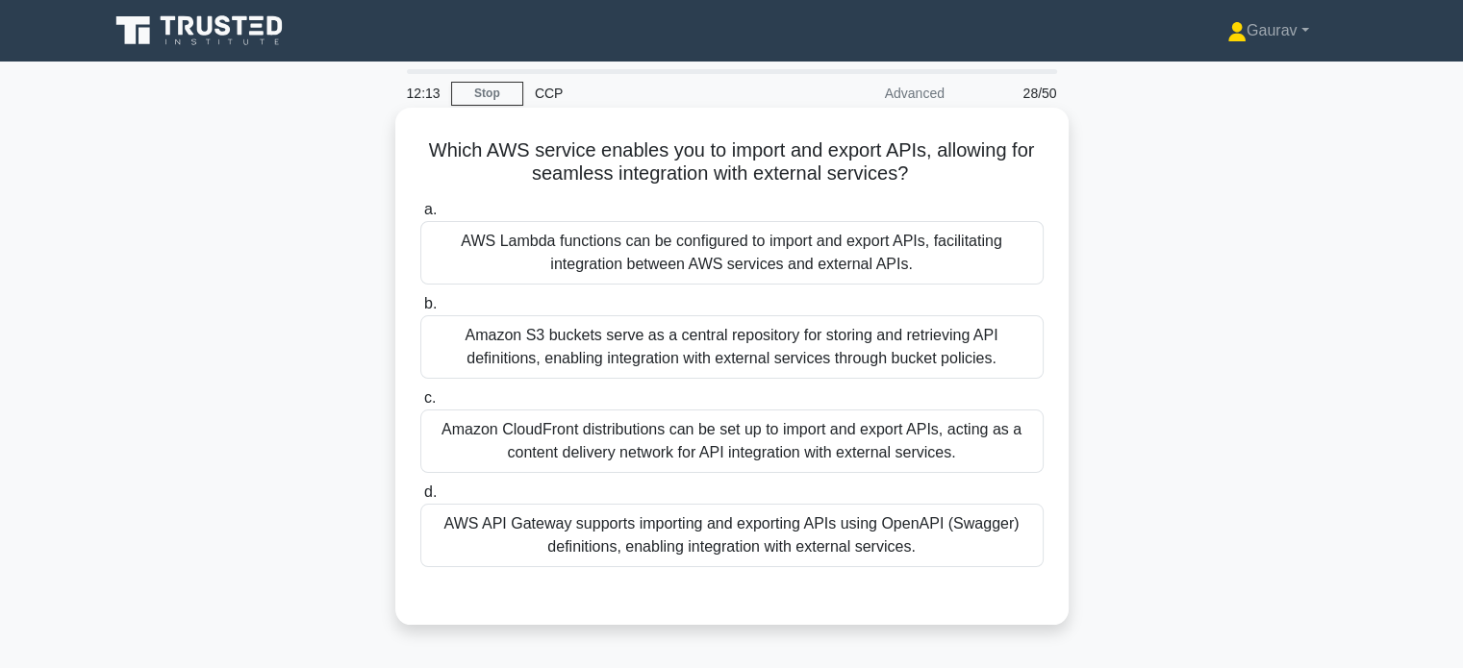
click at [700, 513] on div "AWS API Gateway supports importing and exporting APIs using OpenAPI (Swagger) d…" at bounding box center [731, 535] width 623 height 63
click at [420, 499] on input "d. AWS API Gateway supports importing and exporting APIs using OpenAPI (Swagger…" at bounding box center [420, 493] width 0 height 13
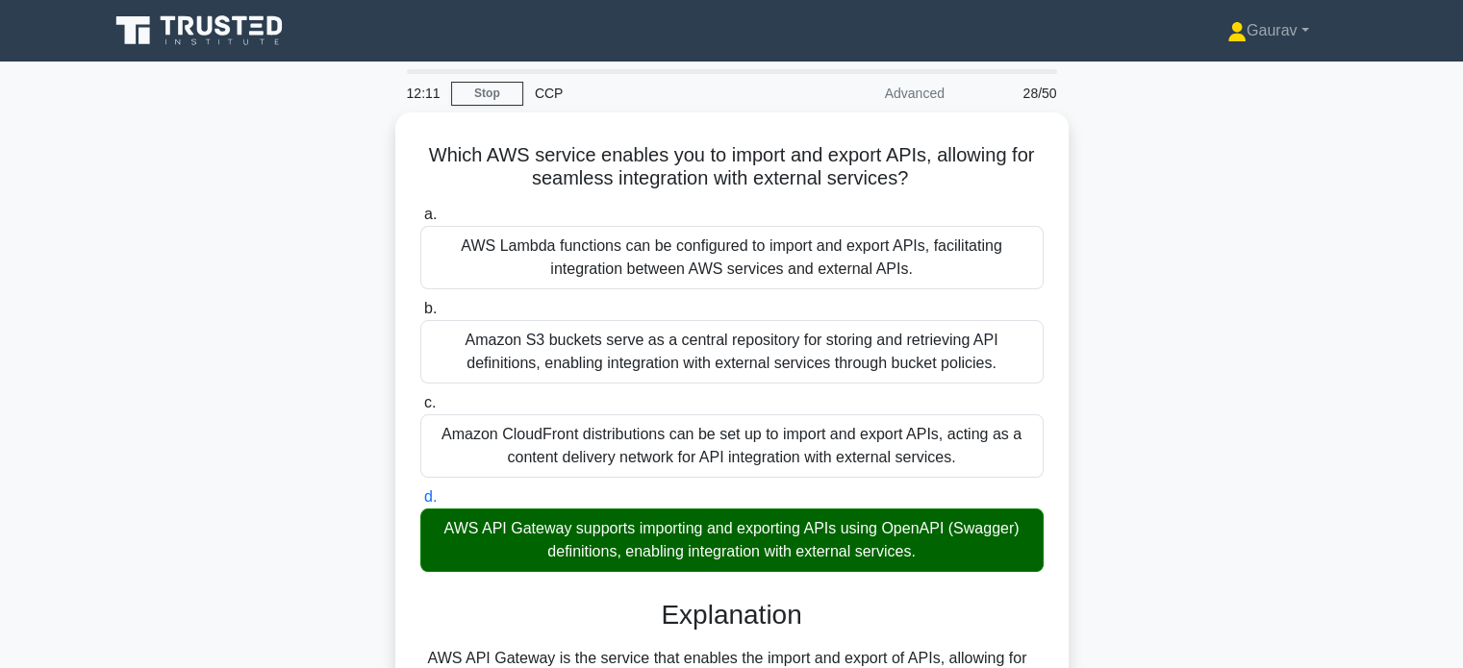
click at [323, 352] on div "Which AWS service enables you to import and export APIs, allowing for seamless …" at bounding box center [731, 553] width 1269 height 880
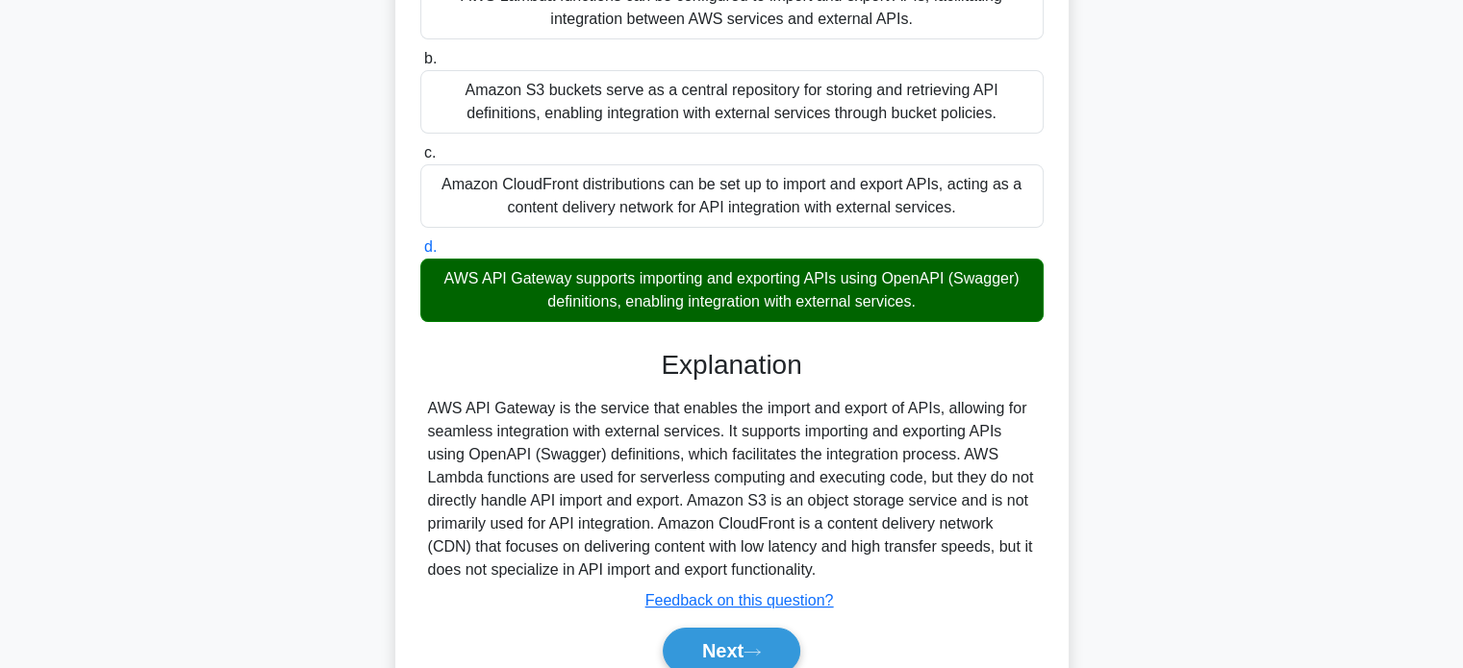
scroll to position [346, 0]
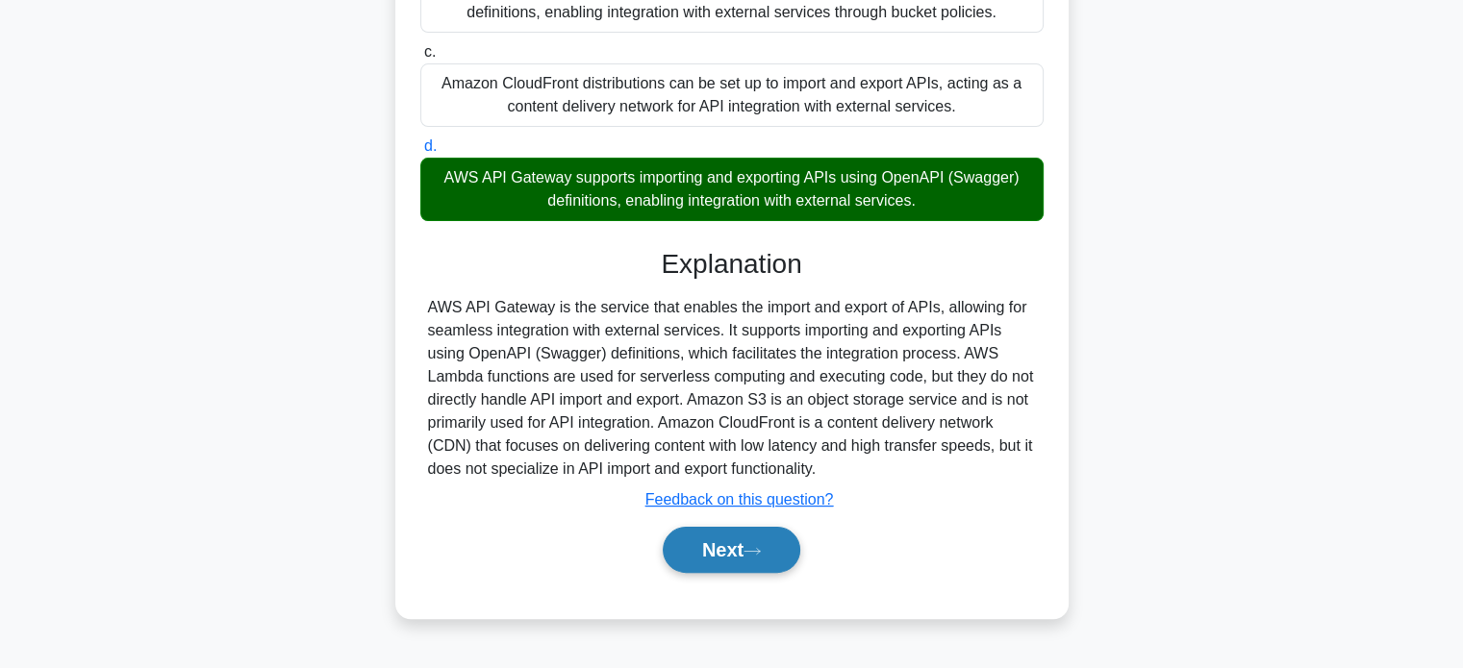
click at [735, 547] on button "Next" at bounding box center [732, 550] width 138 height 46
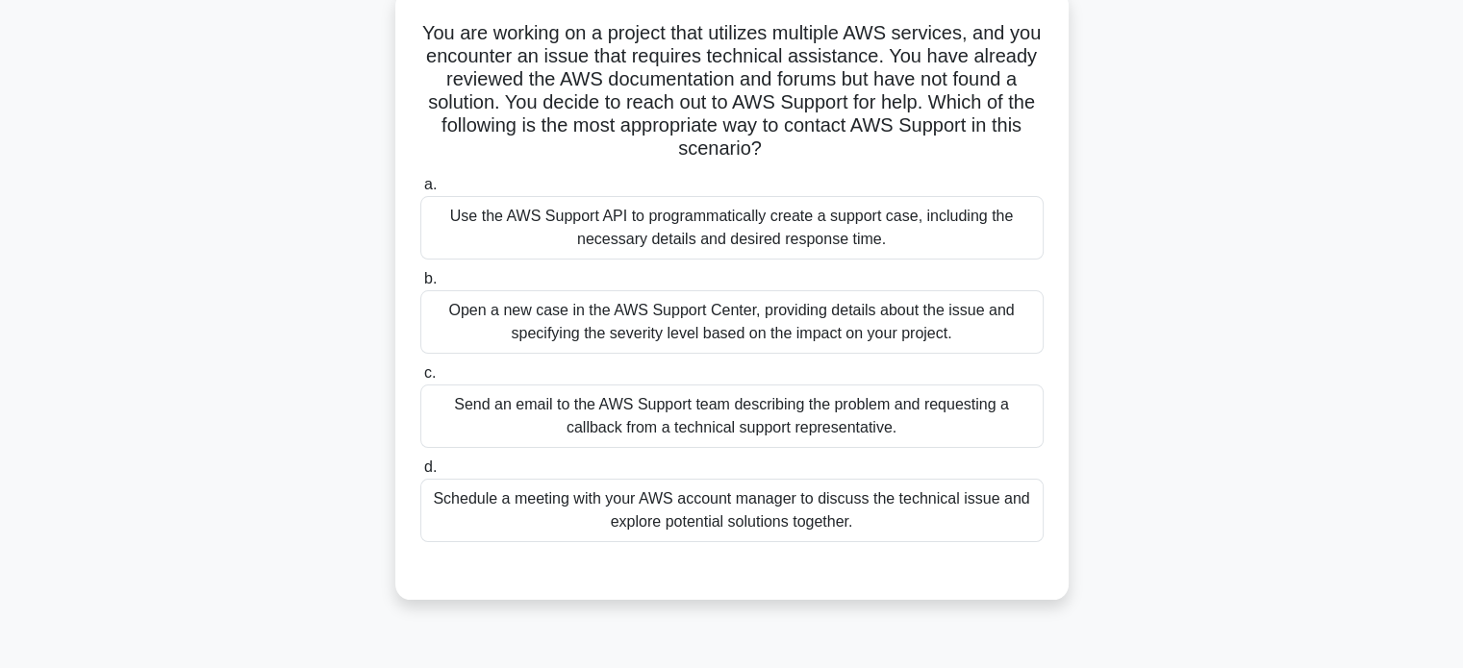
scroll to position [115, 0]
click at [770, 325] on div "Open a new case in the AWS Support Center, providing details about the issue an…" at bounding box center [731, 323] width 623 height 63
click at [420, 288] on input "b. Open a new case in the AWS Support Center, providing details about the issue…" at bounding box center [420, 281] width 0 height 13
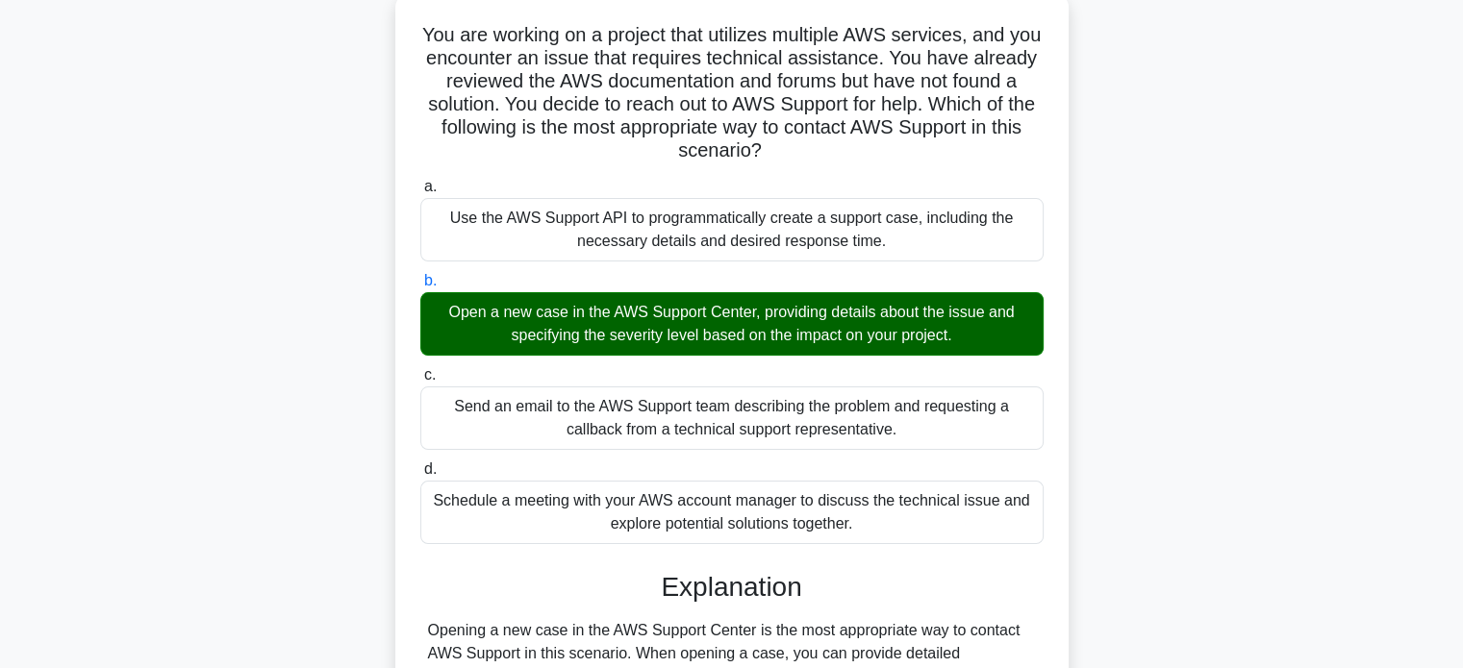
click at [397, 335] on div "You are working on a project that utilizes multiple AWS services, and you encou…" at bounding box center [731, 582] width 673 height 1180
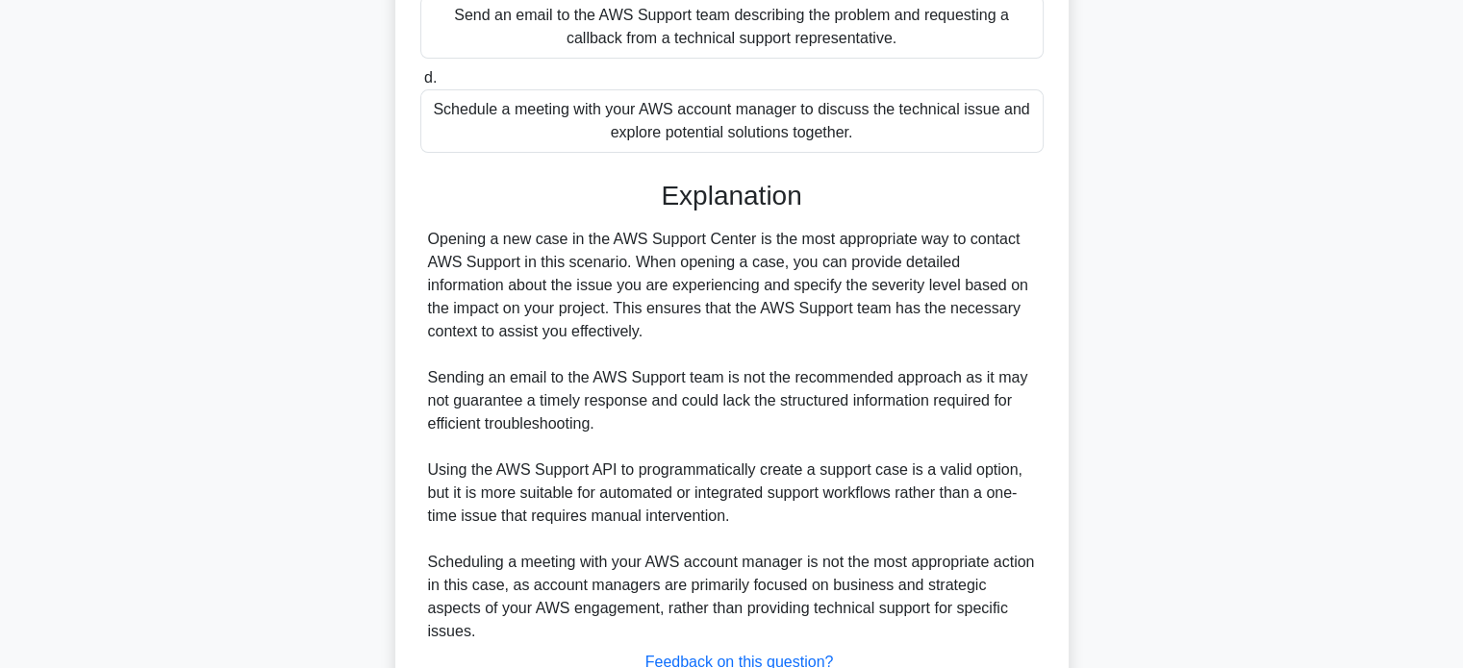
scroll to position [577, 0]
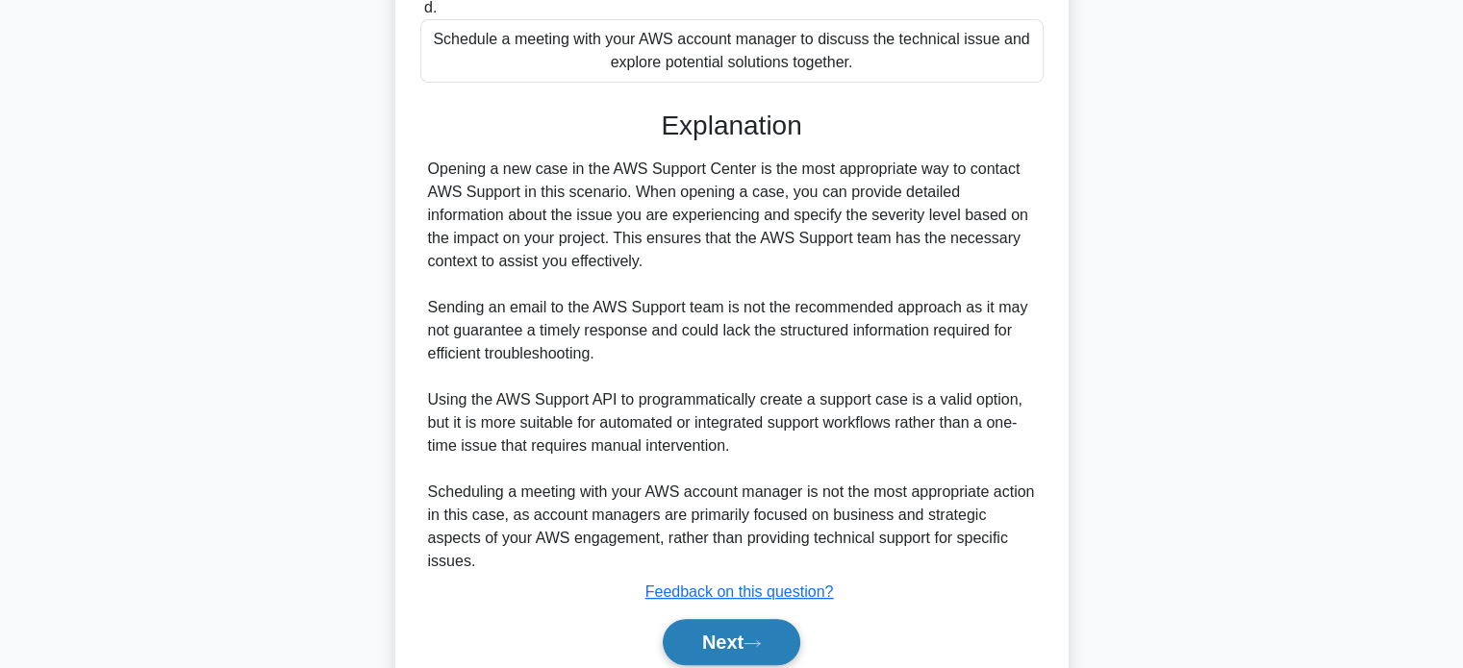
click at [702, 635] on button "Next" at bounding box center [732, 642] width 138 height 46
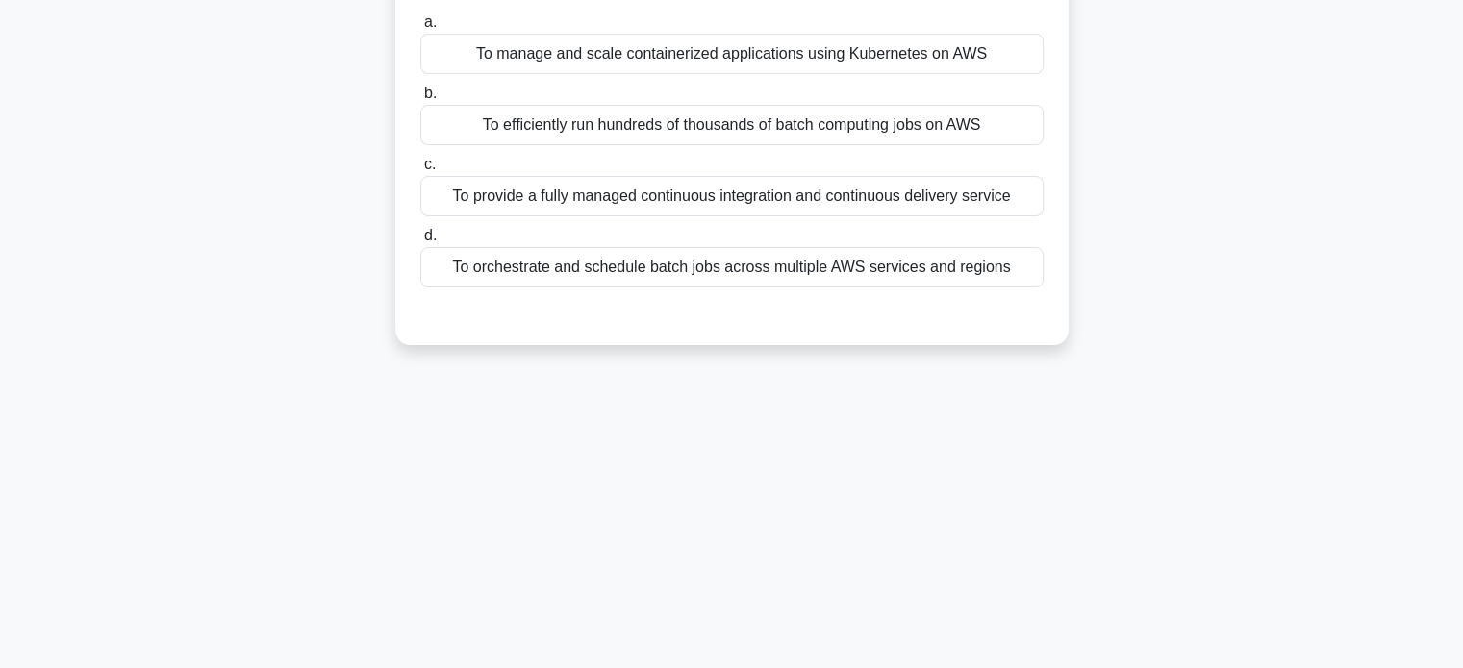
scroll to position [101, 0]
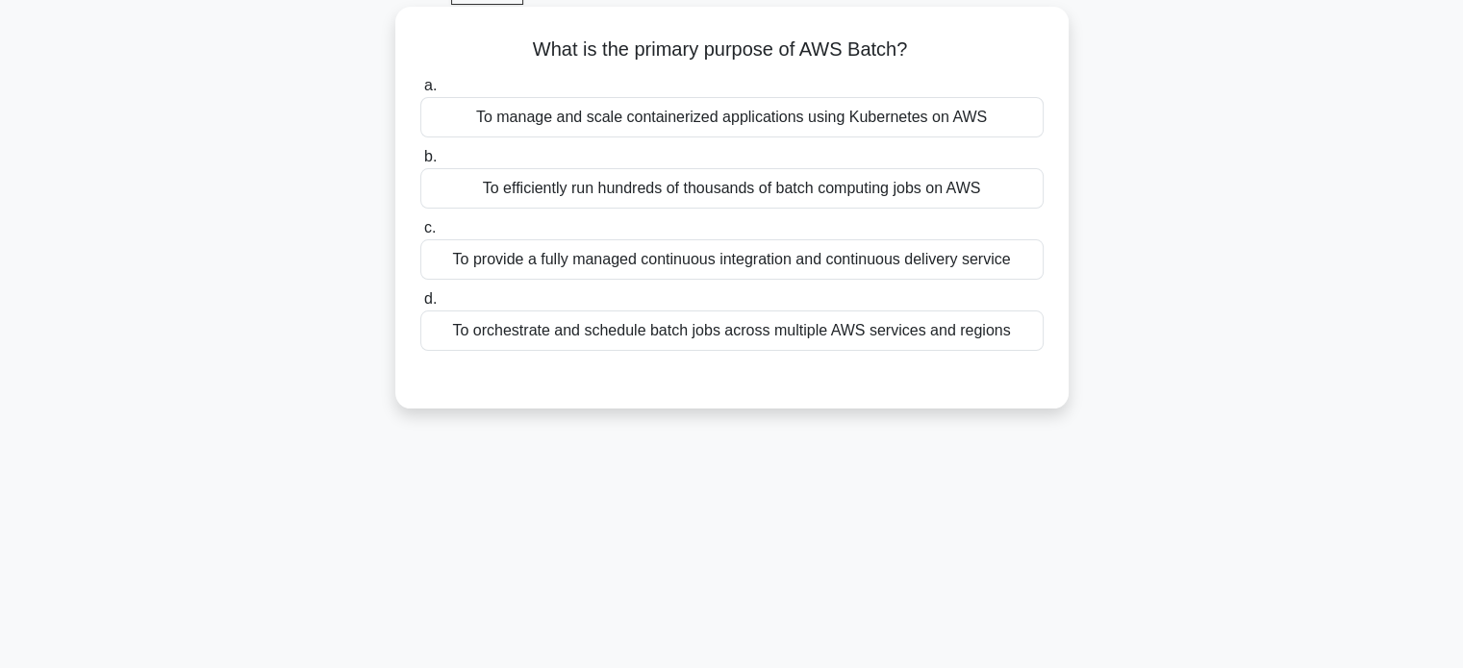
click at [685, 327] on div "To orchestrate and schedule batch jobs across multiple AWS services and regions" at bounding box center [731, 331] width 623 height 40
click at [420, 306] on input "d. To orchestrate and schedule batch jobs across multiple AWS services and regi…" at bounding box center [420, 299] width 0 height 13
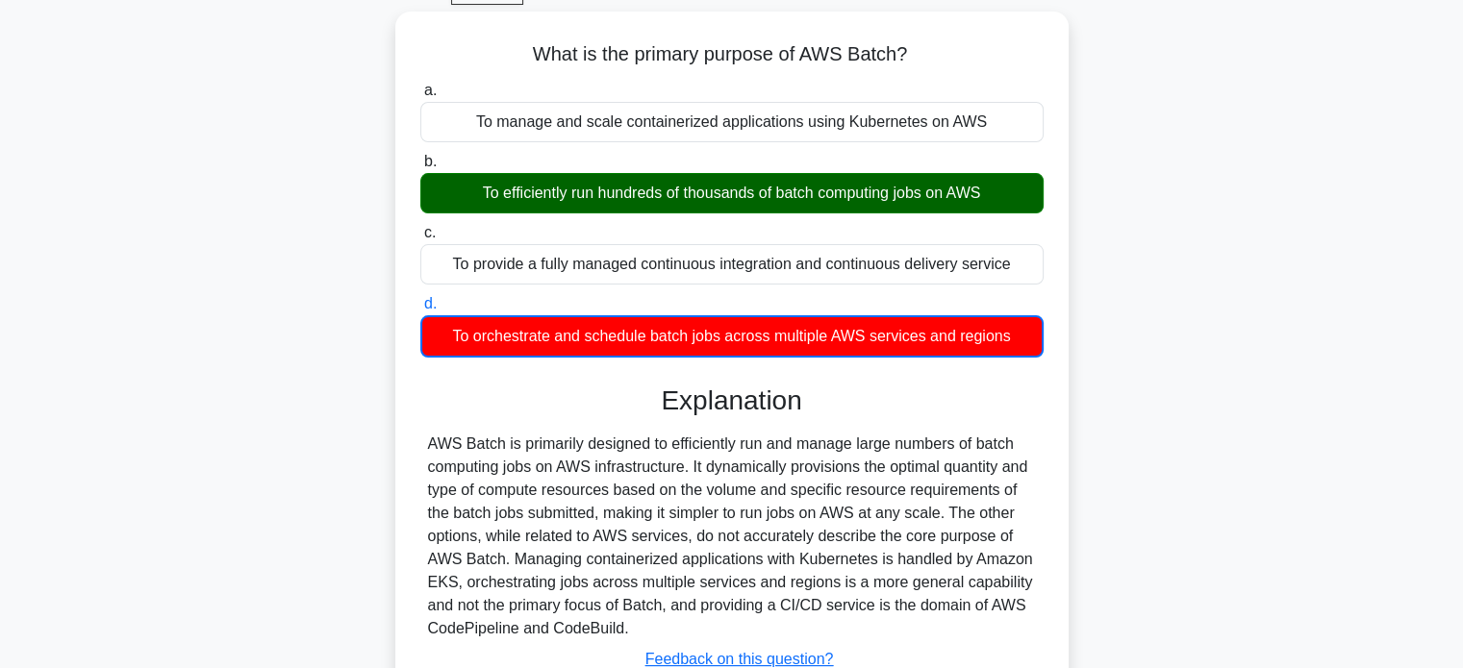
click at [362, 298] on div "What is the primary purpose of AWS Batch? .spinner_0XTQ{transform-origin:center…" at bounding box center [731, 406] width 1269 height 789
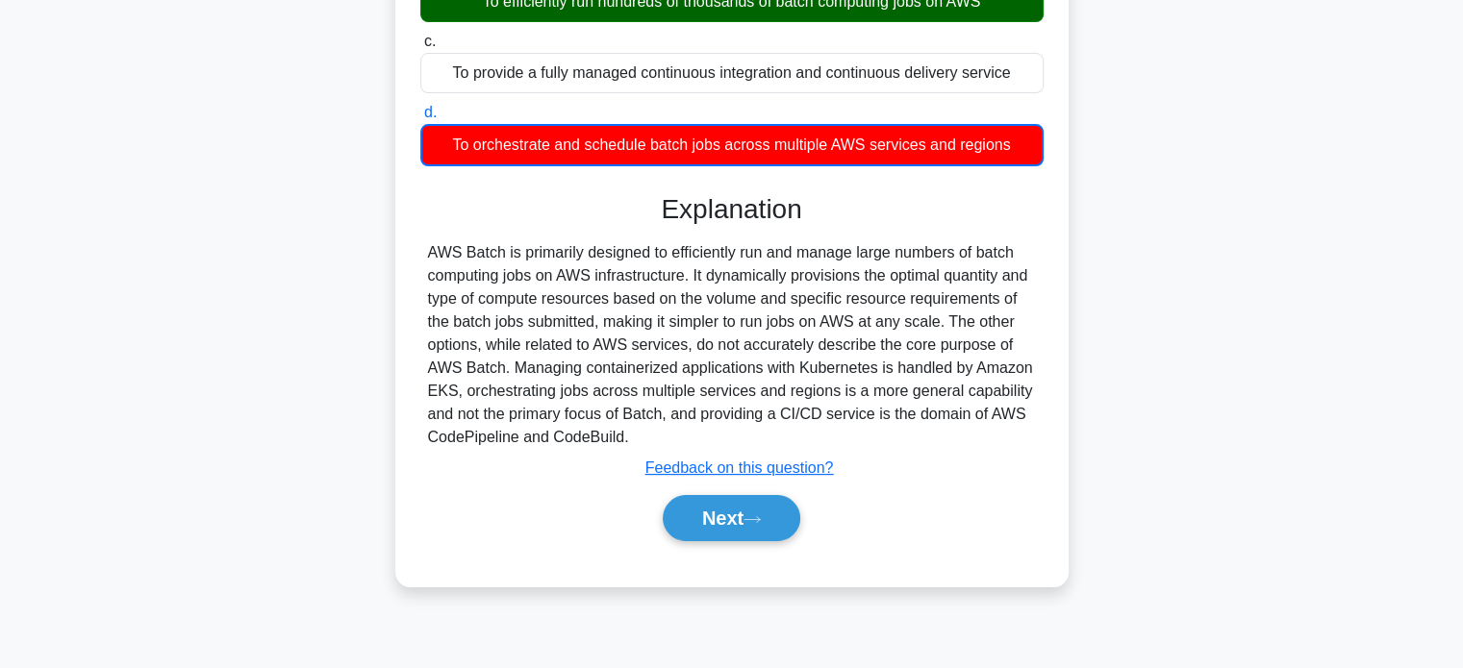
scroll to position [293, 0]
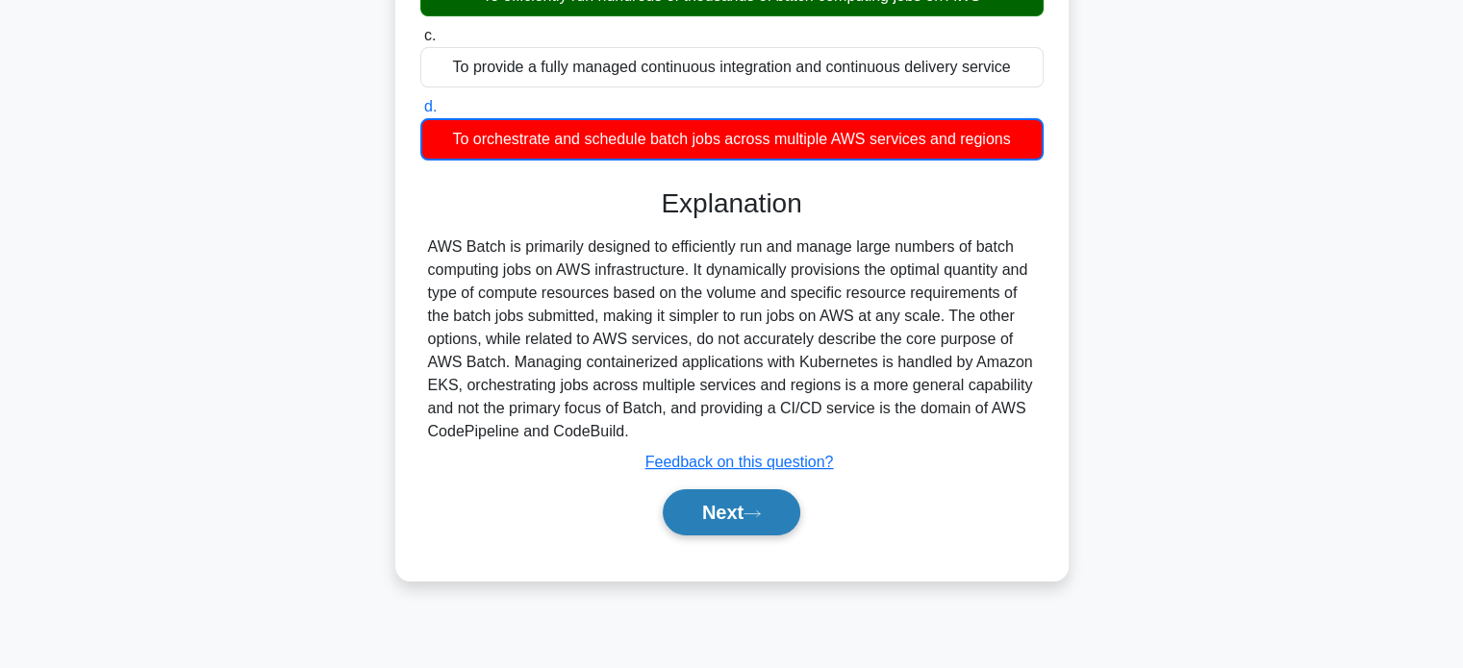
click at [749, 510] on button "Next" at bounding box center [732, 512] width 138 height 46
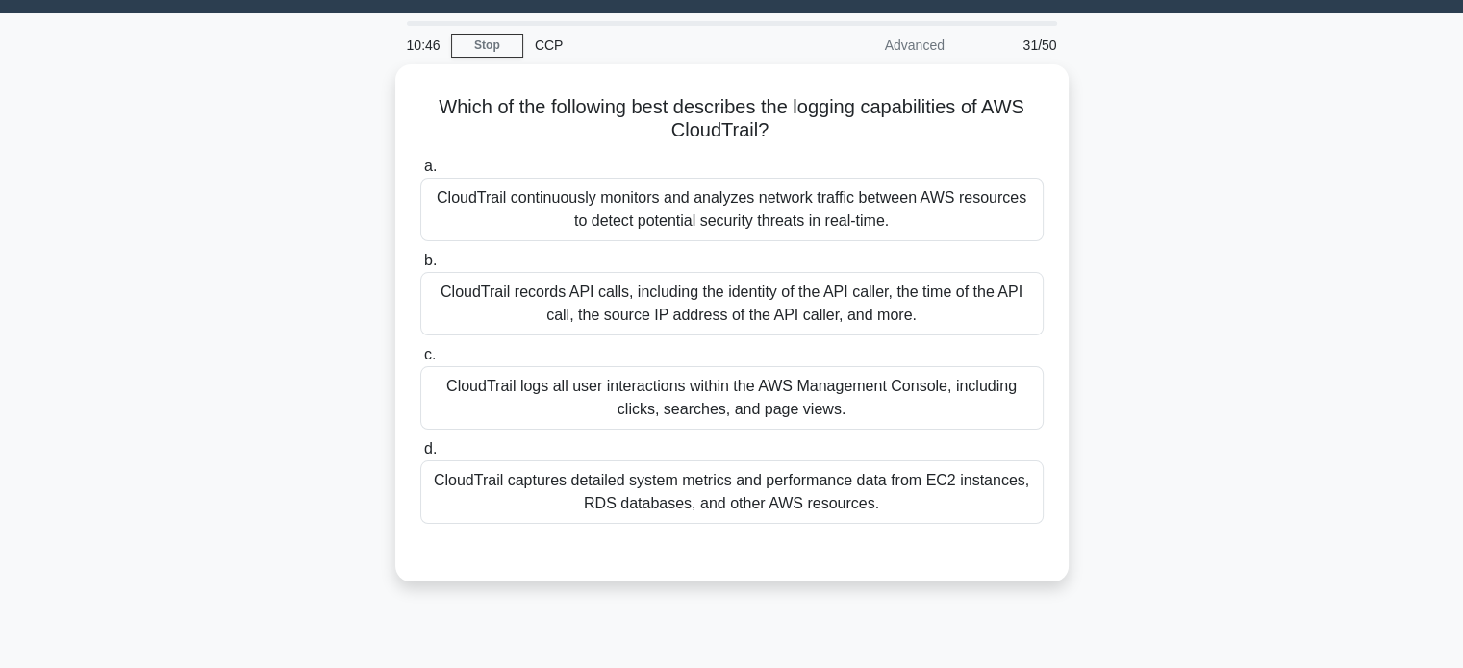
scroll to position [0, 0]
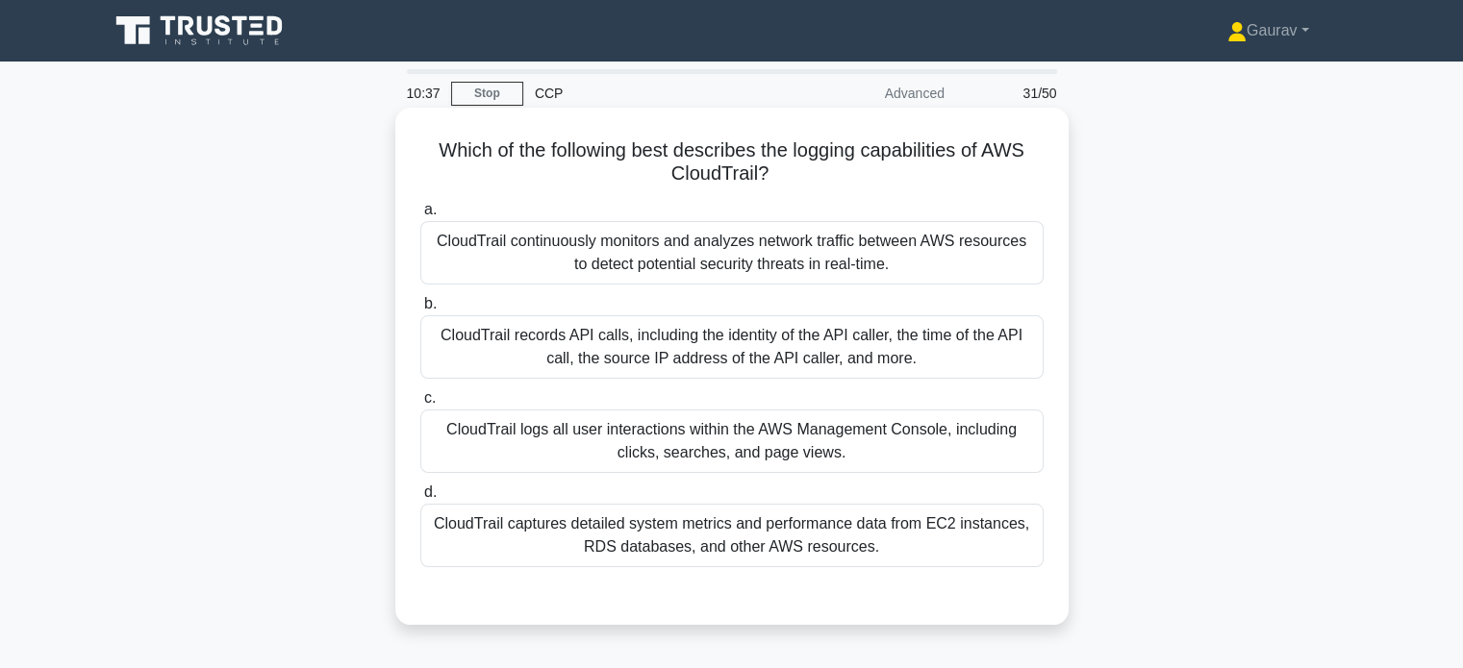
click at [767, 361] on div "CloudTrail records API calls, including the identity of the API caller, the tim…" at bounding box center [731, 346] width 623 height 63
click at [420, 311] on input "b. CloudTrail records API calls, including the identity of the API caller, the …" at bounding box center [420, 304] width 0 height 13
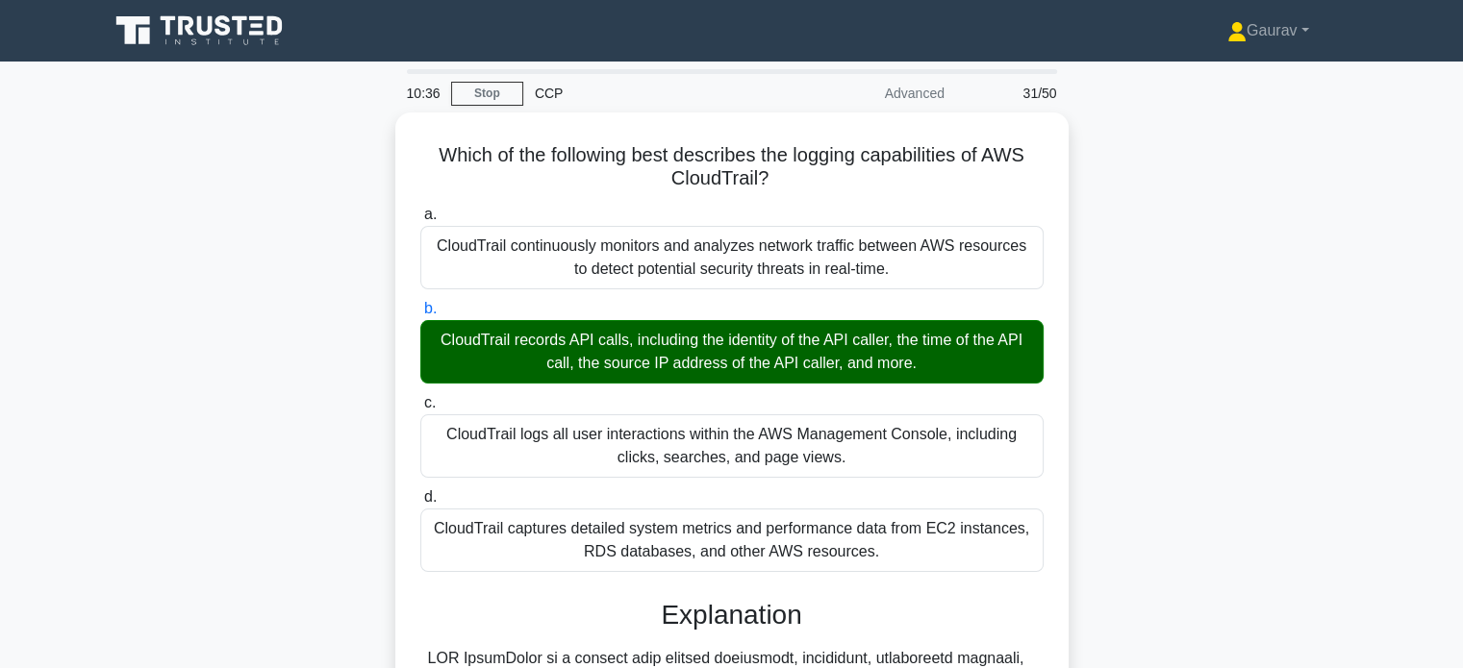
click at [266, 388] on div "Which of the following best describes the logging capabilities of AWS CloudTrai…" at bounding box center [731, 610] width 1269 height 995
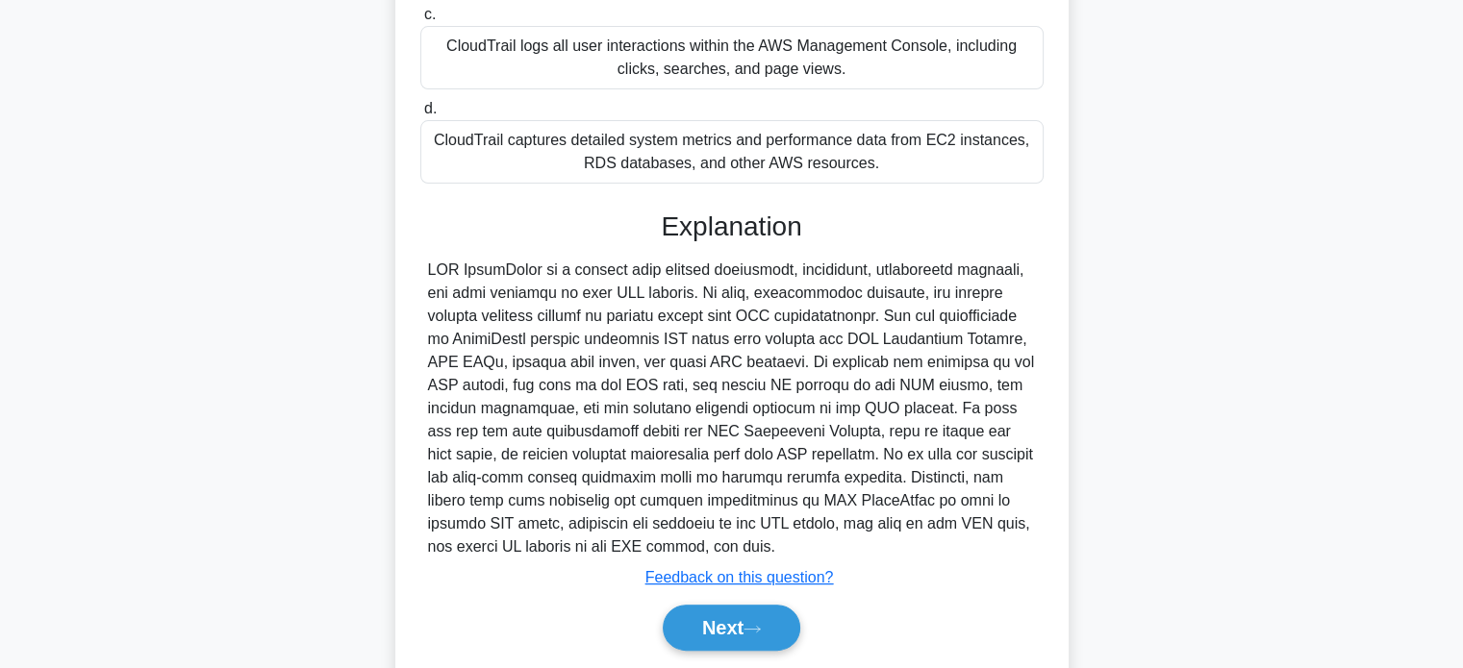
scroll to position [423, 0]
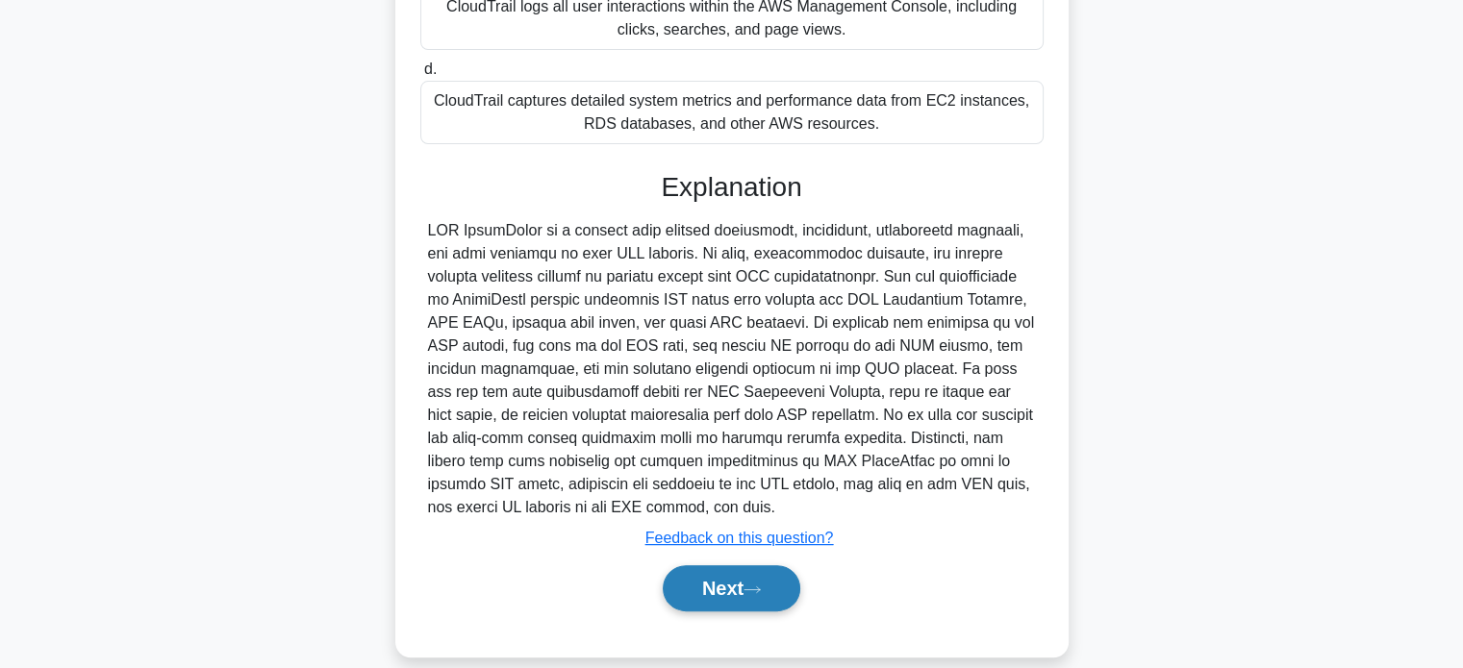
click at [723, 593] on button "Next" at bounding box center [732, 588] width 138 height 46
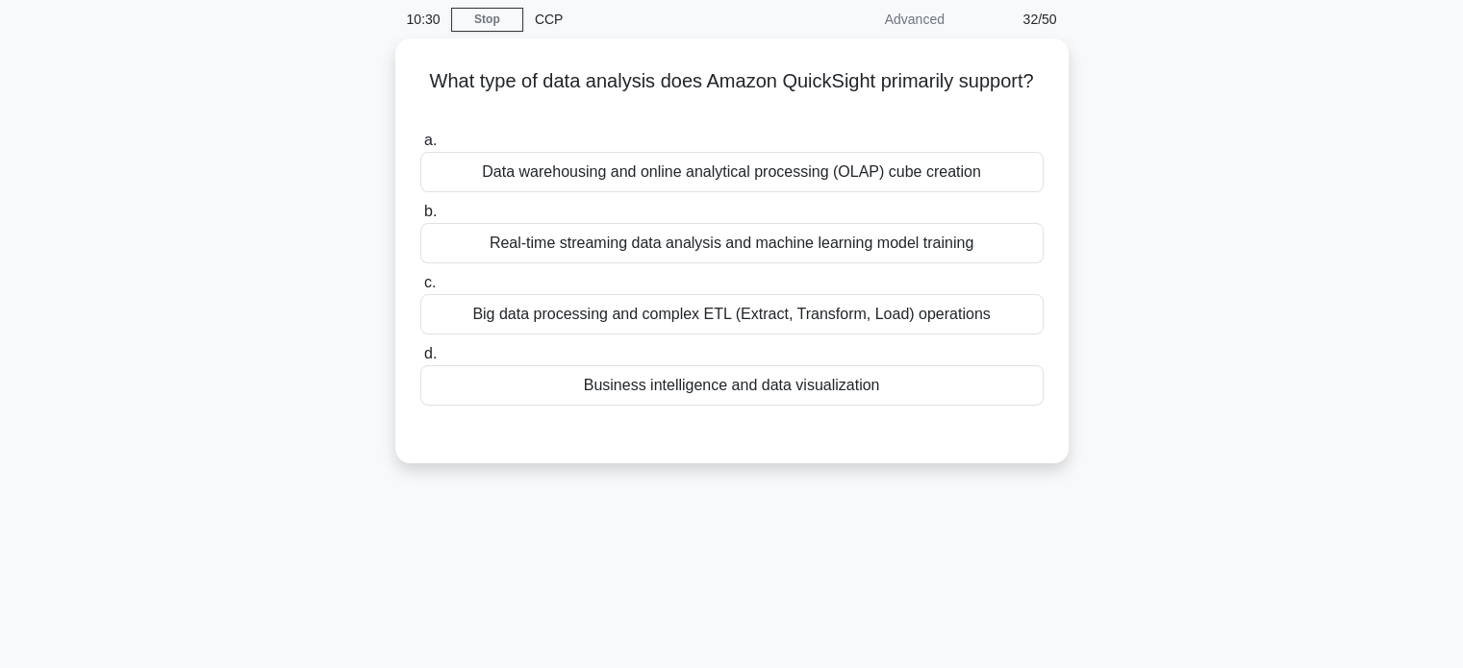
scroll to position [77, 0]
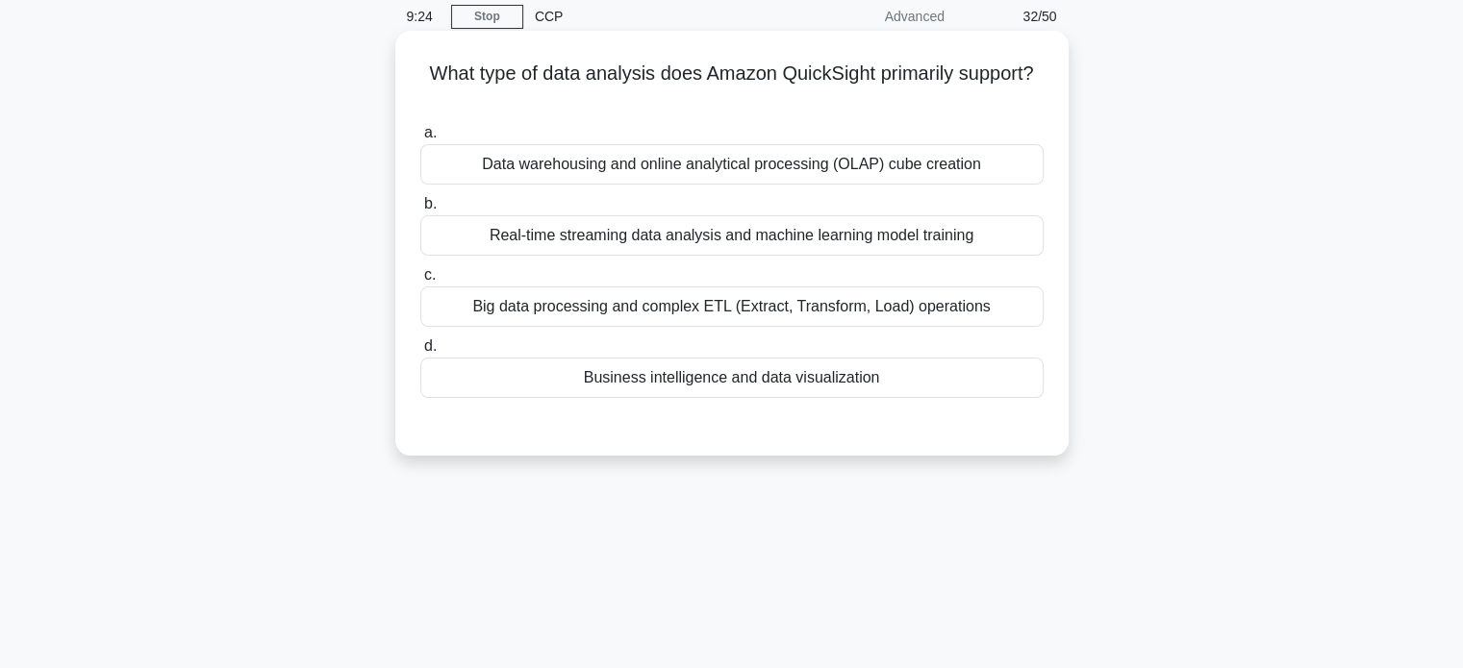
click at [609, 372] on div "Business intelligence and data visualization" at bounding box center [731, 378] width 623 height 40
click at [420, 353] on input "d. Business intelligence and data visualization" at bounding box center [420, 346] width 0 height 13
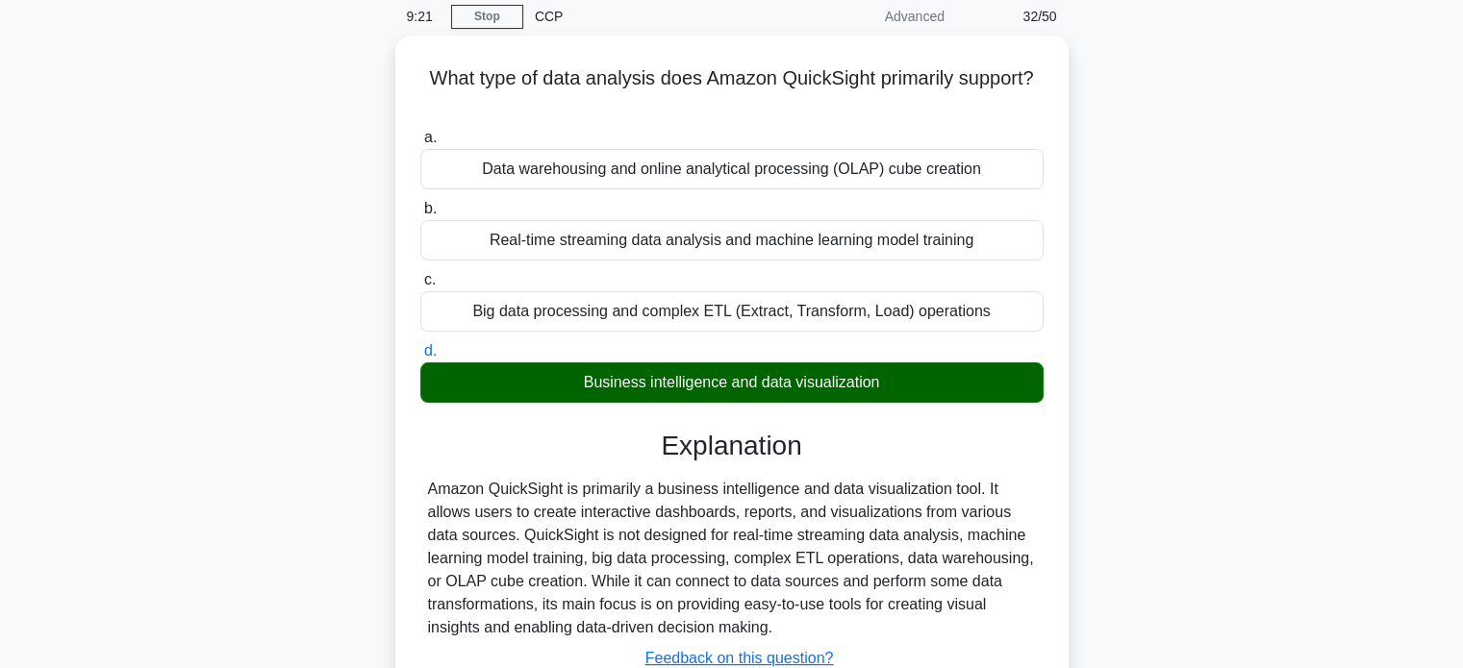
click at [305, 308] on div "What type of data analysis does Amazon QuickSight primarily support? .spinner_0…" at bounding box center [731, 418] width 1269 height 764
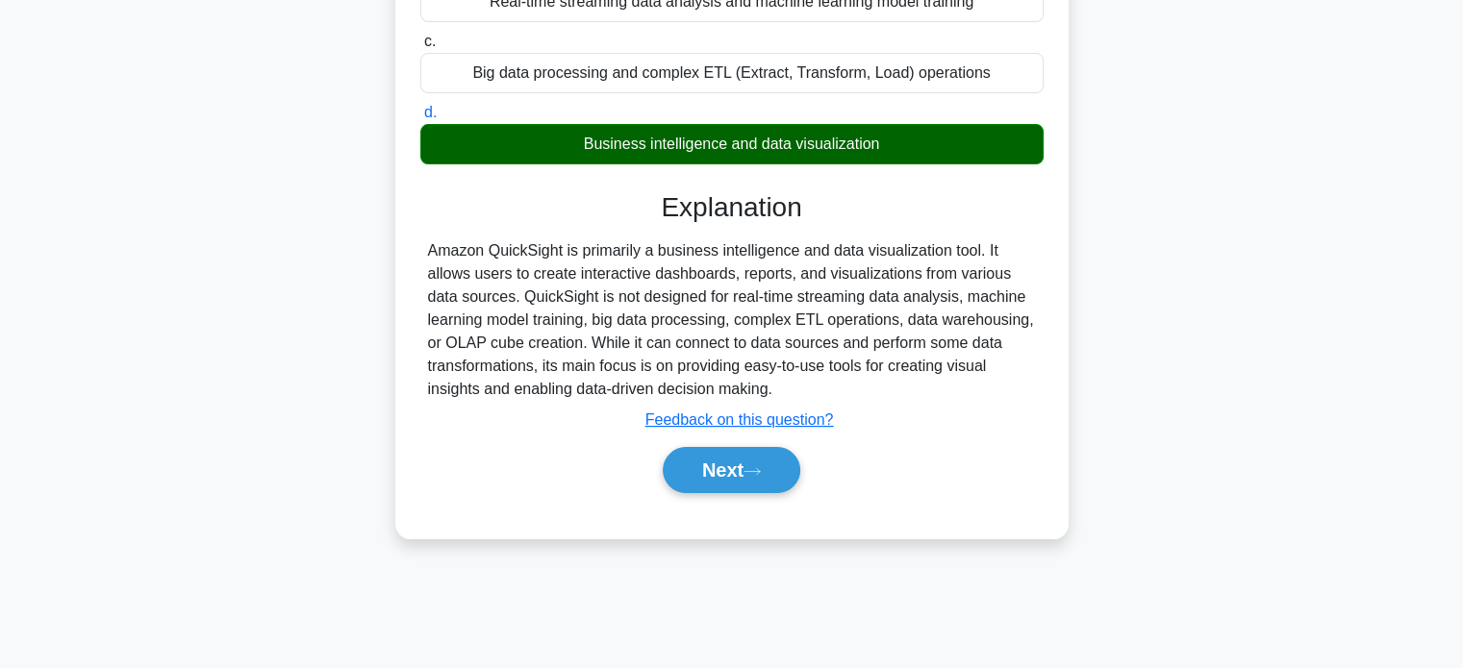
scroll to position [370, 0]
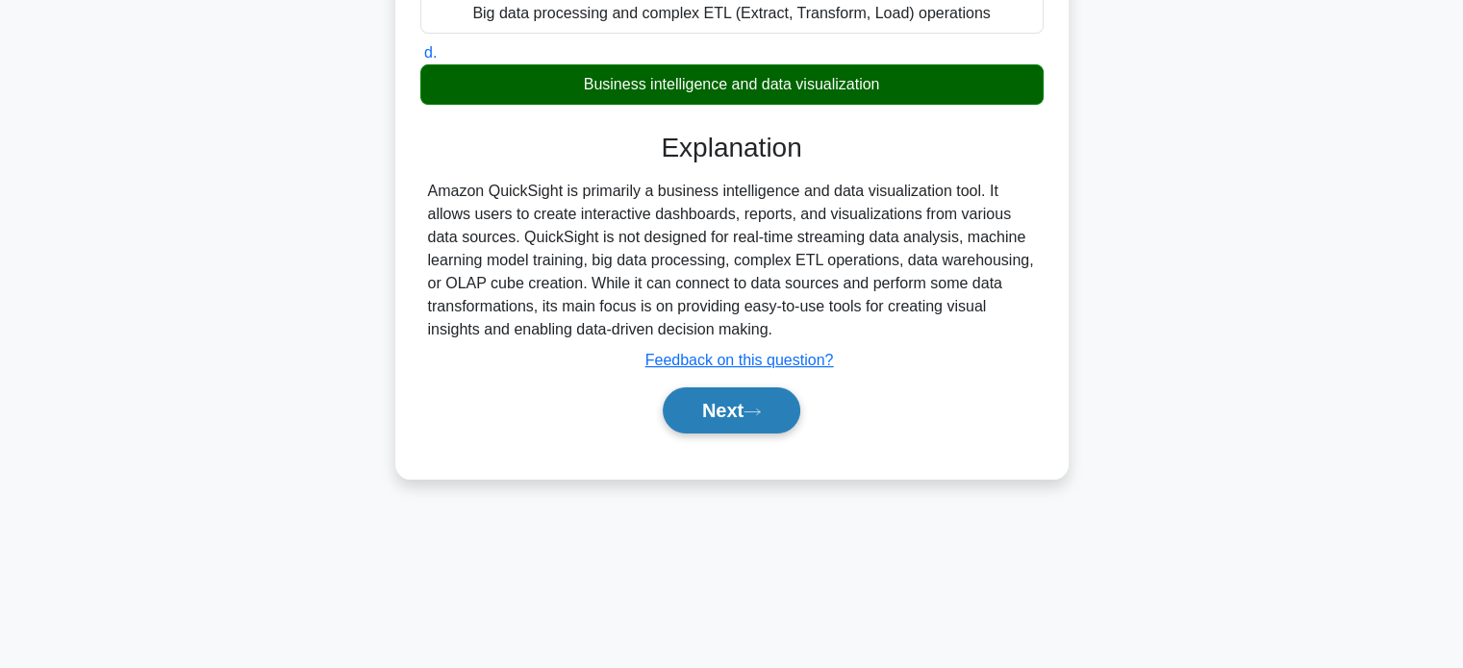
click at [734, 399] on button "Next" at bounding box center [732, 411] width 138 height 46
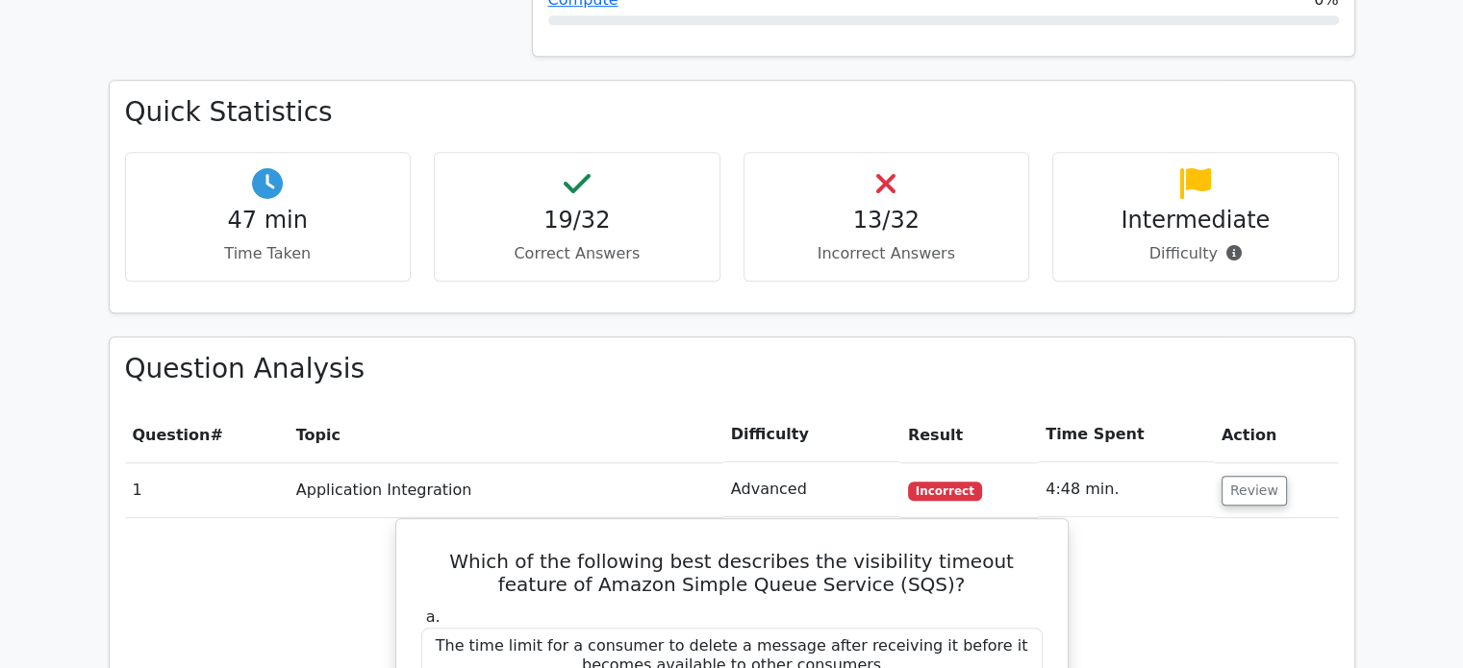
scroll to position [1000, 0]
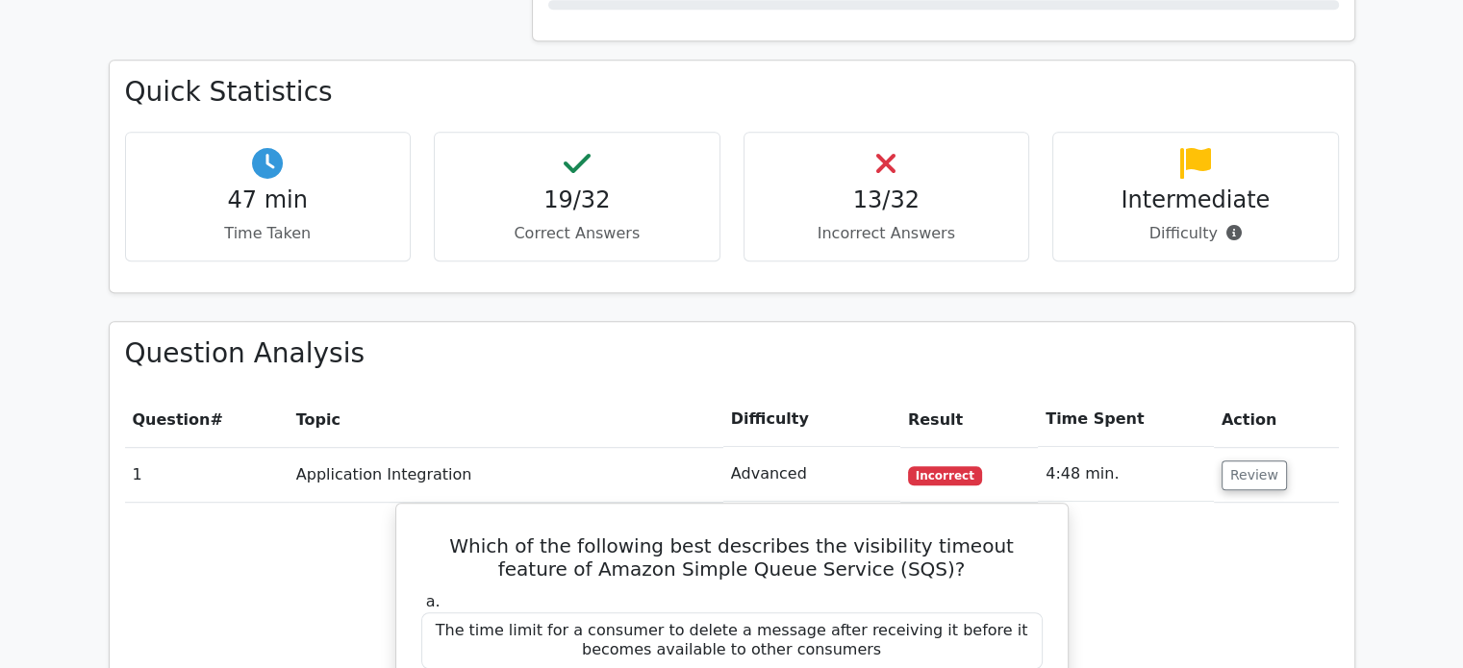
click at [721, 95] on h3 "Quick Statistics" at bounding box center [732, 92] width 1214 height 33
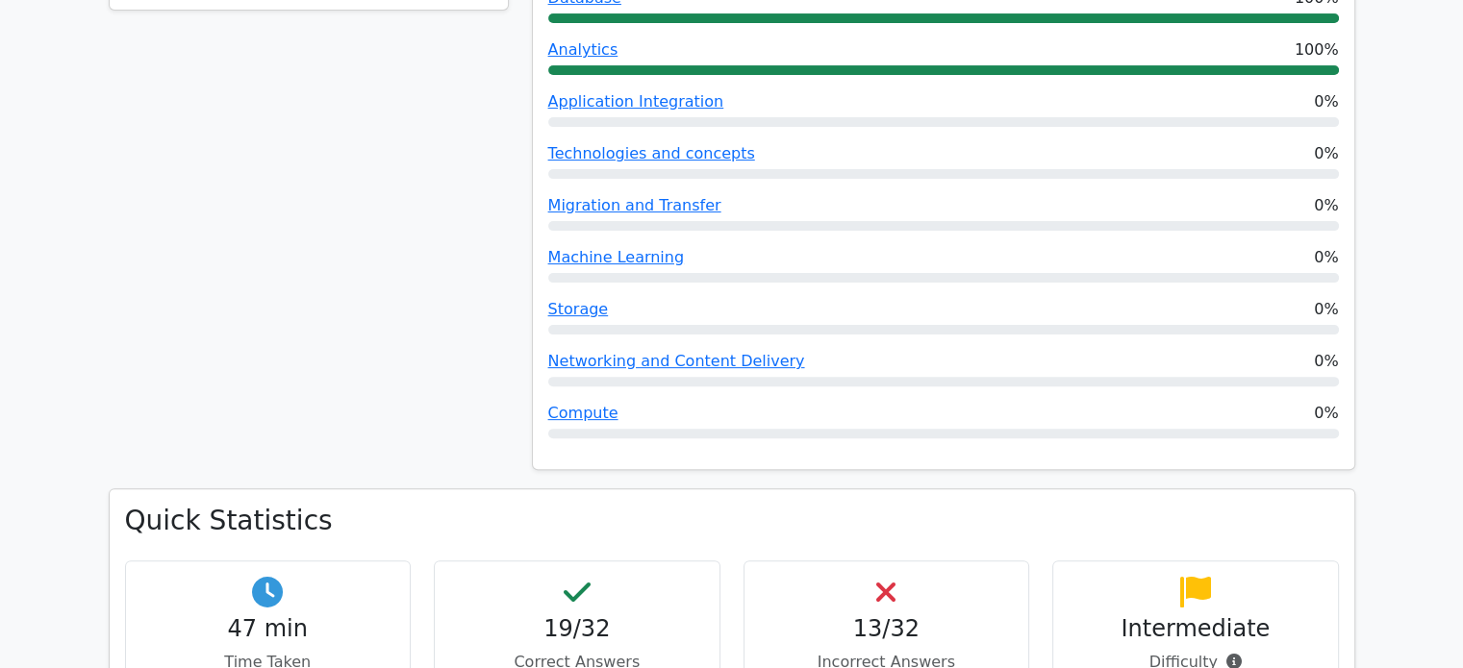
scroll to position [577, 0]
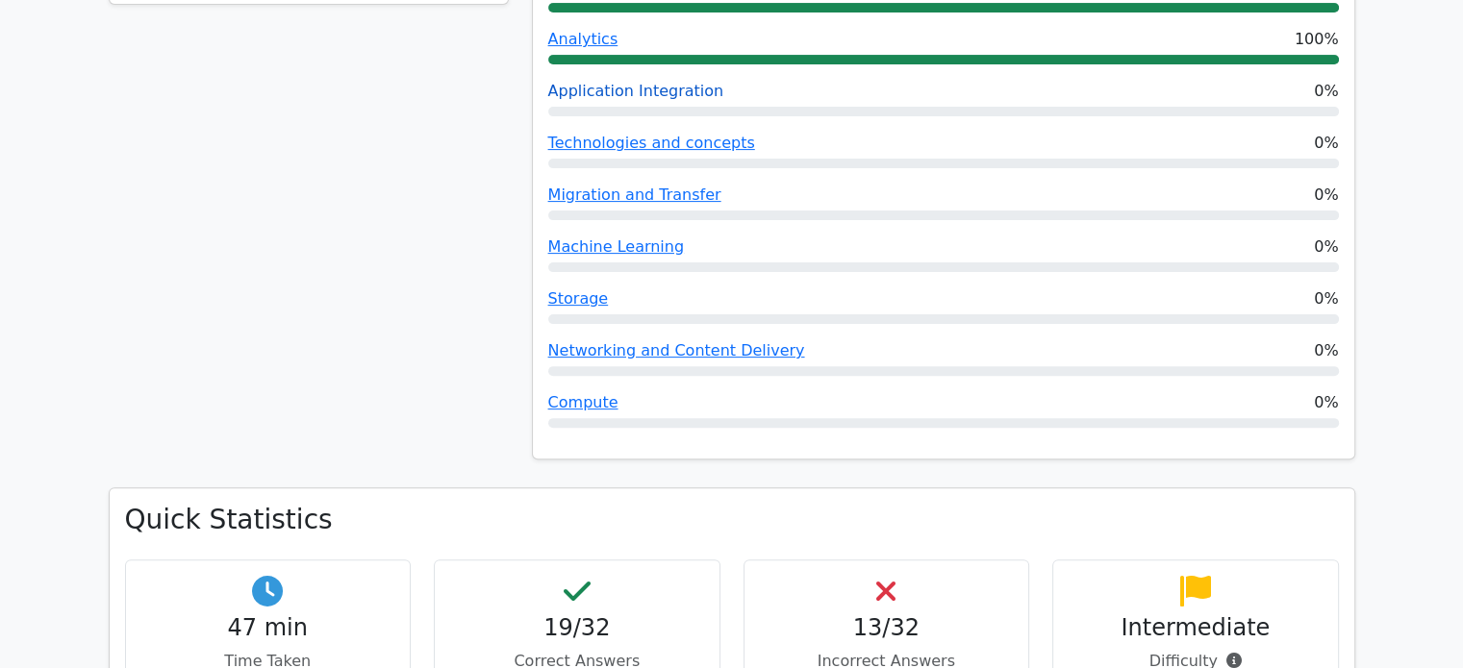
click at [681, 95] on link "Application Integration" at bounding box center [636, 91] width 176 height 18
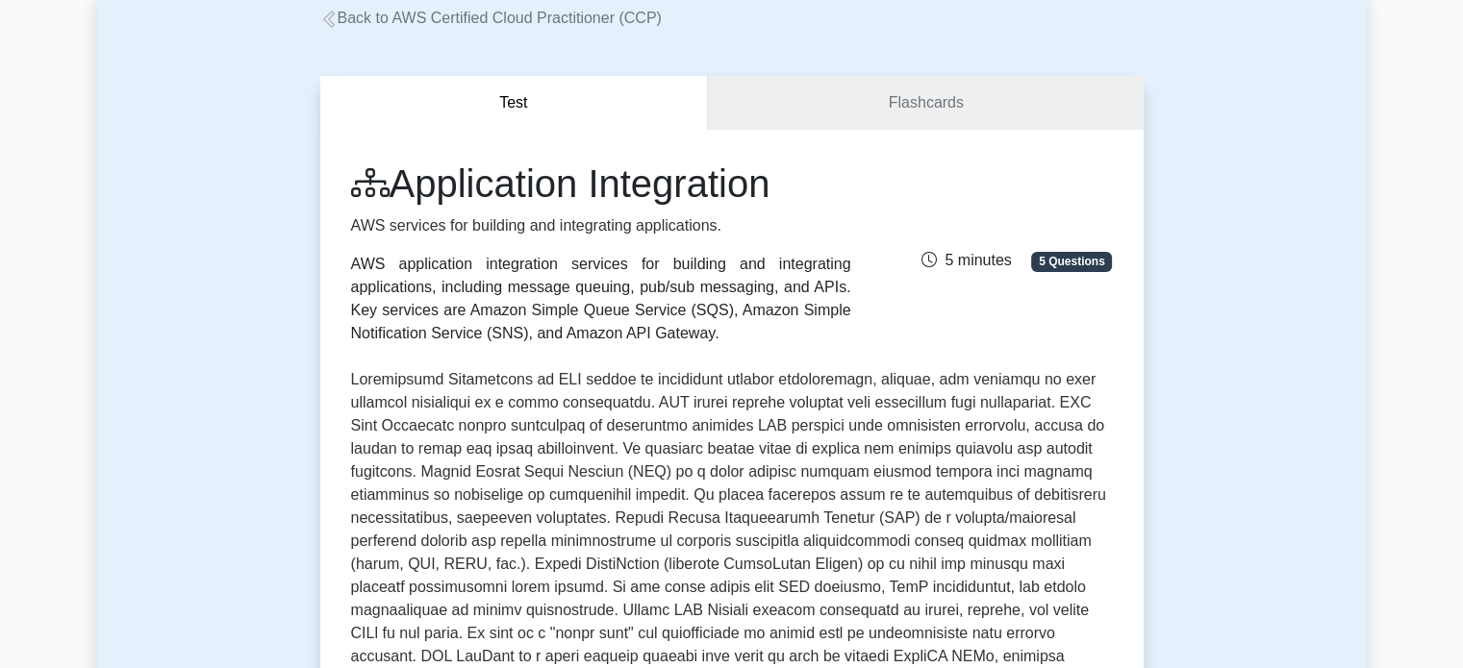
scroll to position [115, 0]
click at [521, 19] on link "Back to AWS Certified Cloud Practitioner (CCP)" at bounding box center [490, 19] width 341 height 16
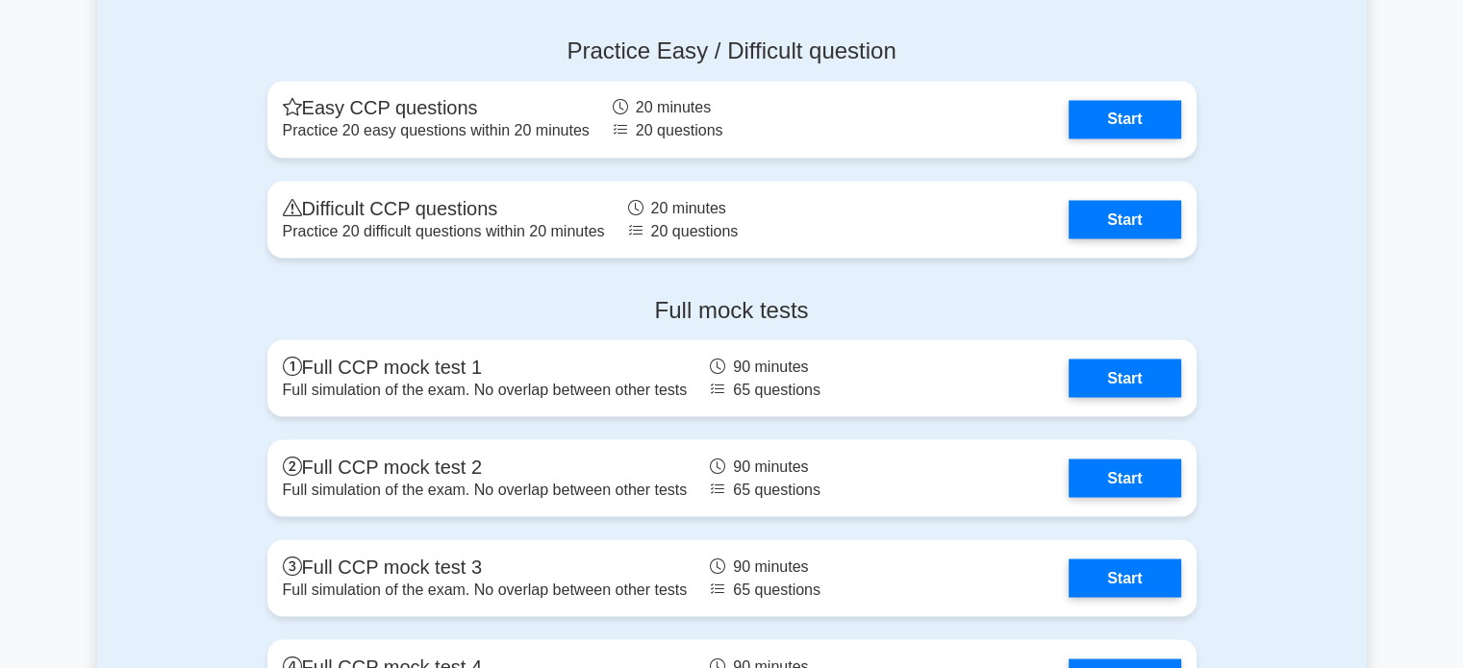
scroll to position [3385, 0]
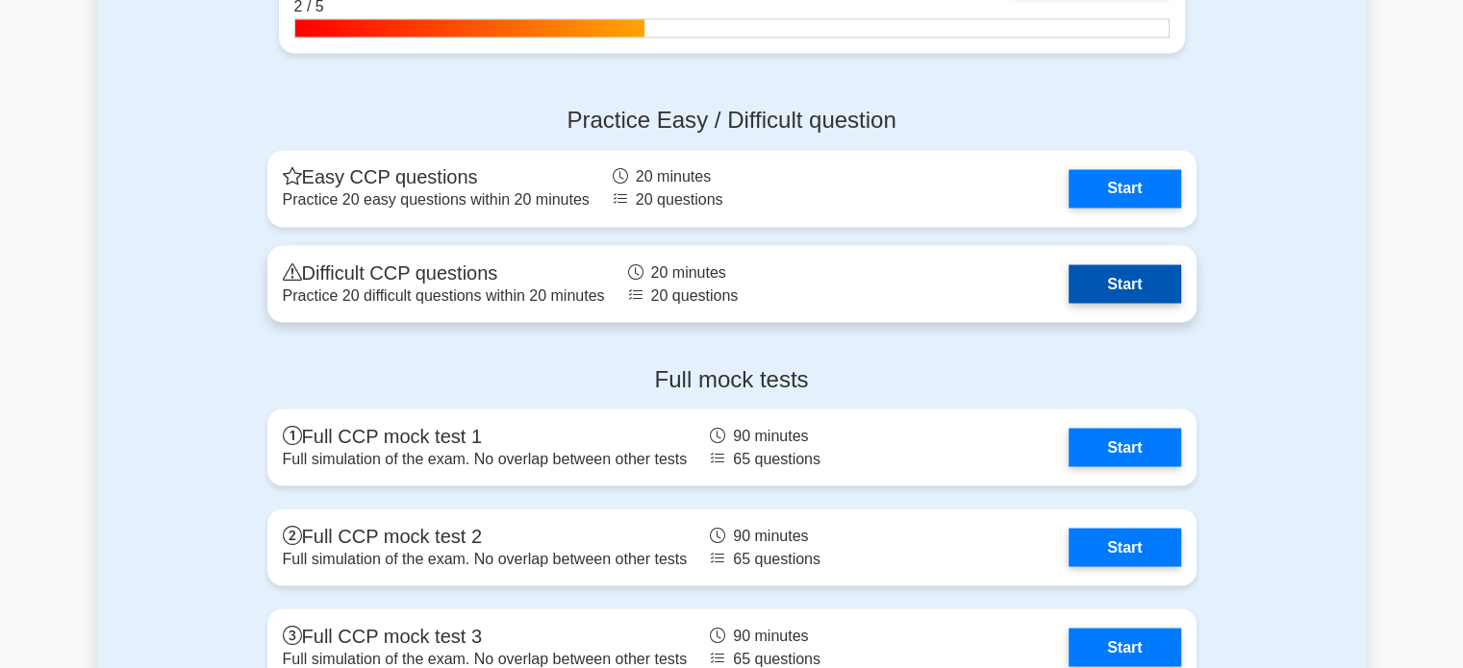
click at [1101, 275] on link "Start" at bounding box center [1124, 283] width 112 height 38
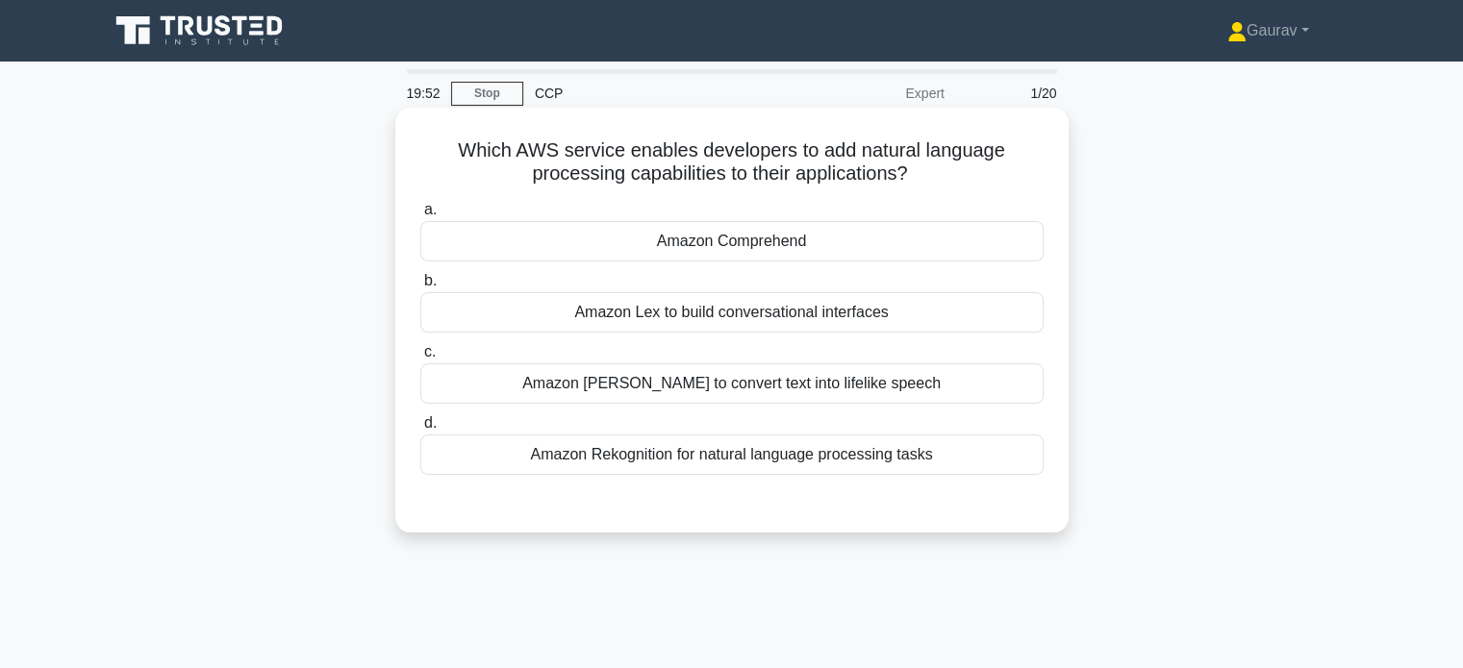
click at [838, 311] on div "Amazon Lex to build conversational interfaces" at bounding box center [731, 312] width 623 height 40
click at [420, 288] on input "b. Amazon Lex to build conversational interfaces" at bounding box center [420, 281] width 0 height 13
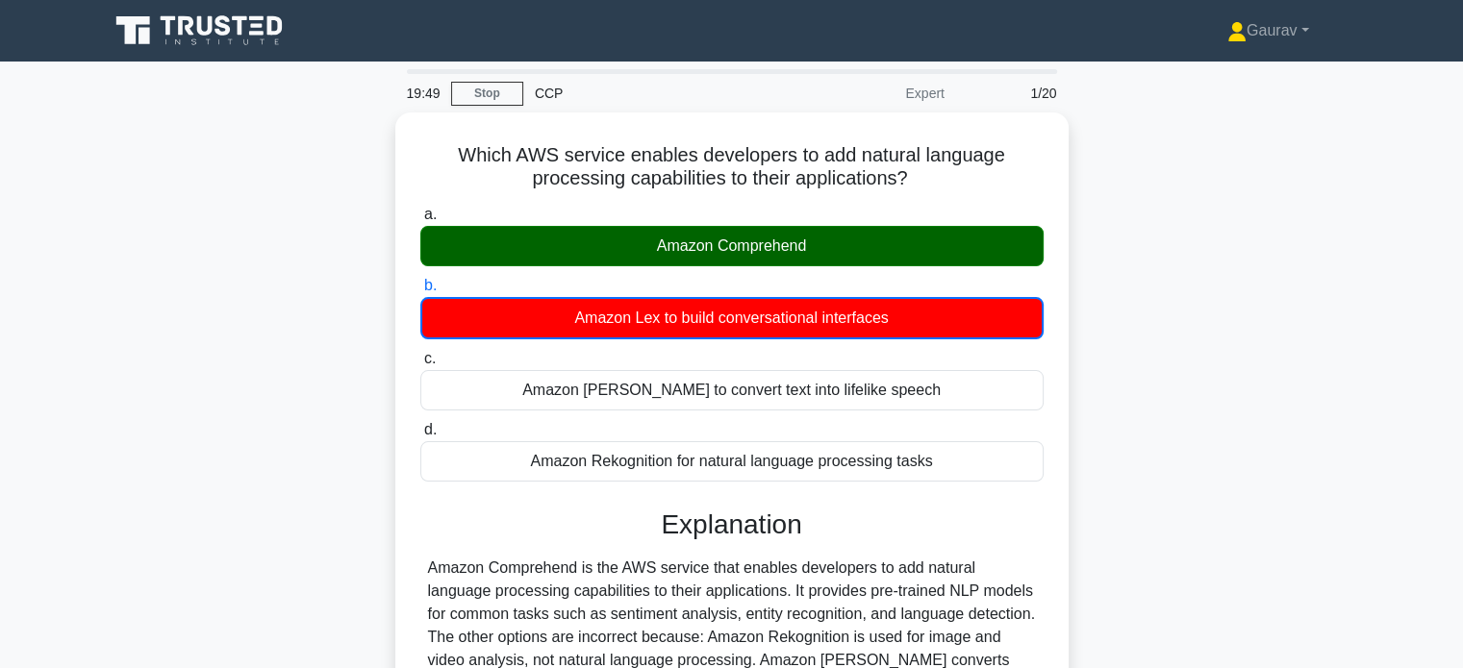
click at [318, 298] on div "Which AWS service enables developers to add natural language processing capabil…" at bounding box center [731, 507] width 1269 height 789
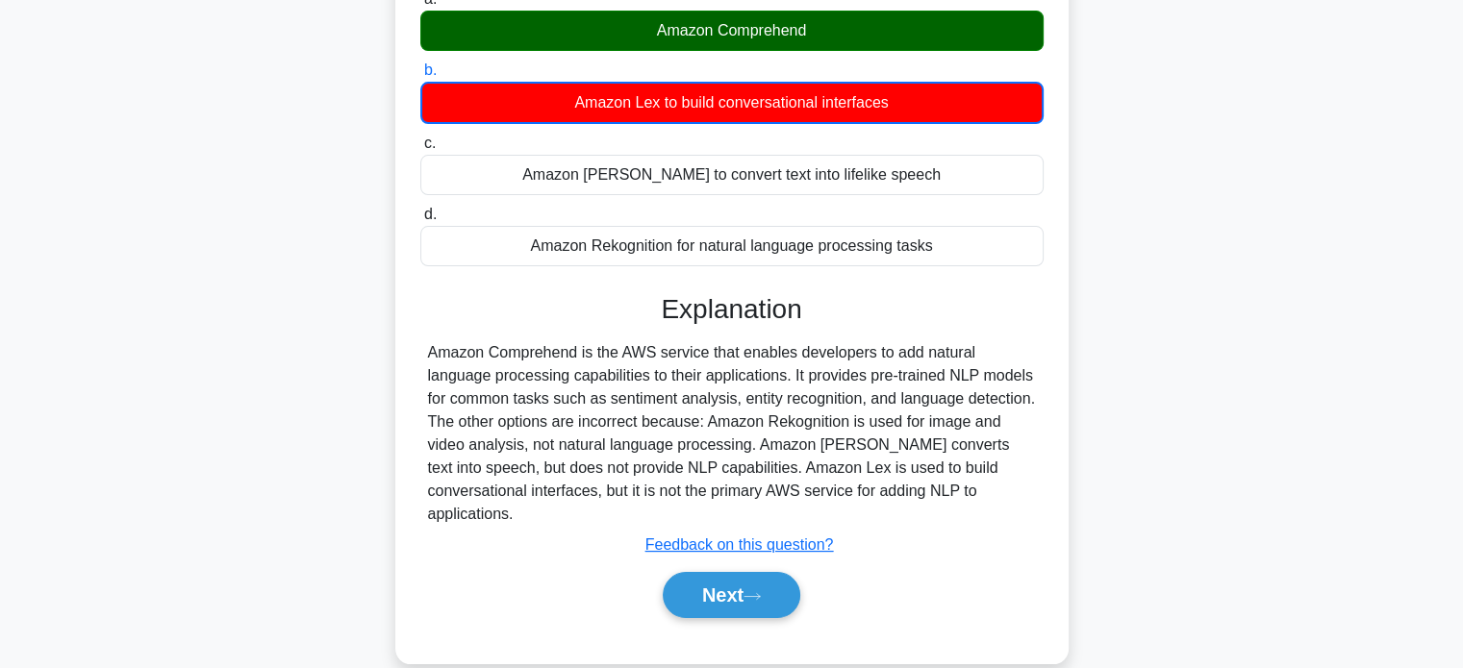
scroll to position [231, 0]
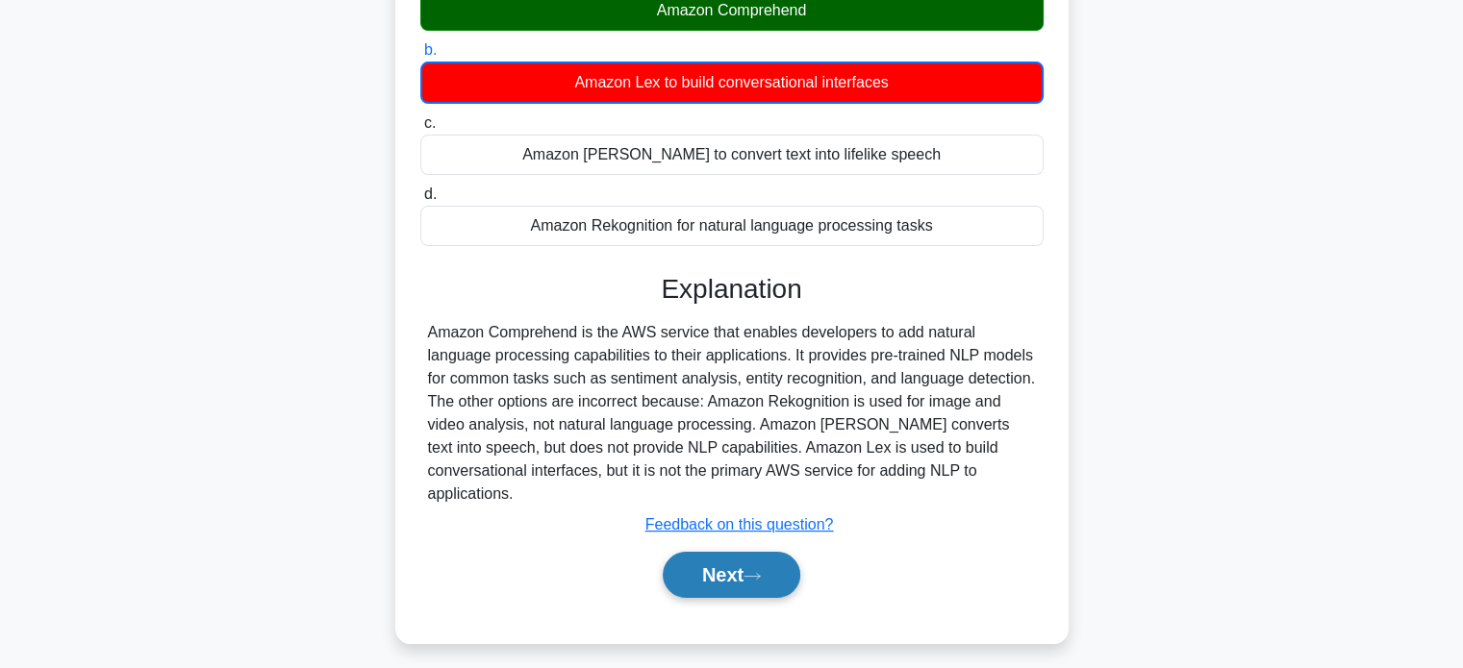
click at [732, 552] on button "Next" at bounding box center [732, 575] width 138 height 46
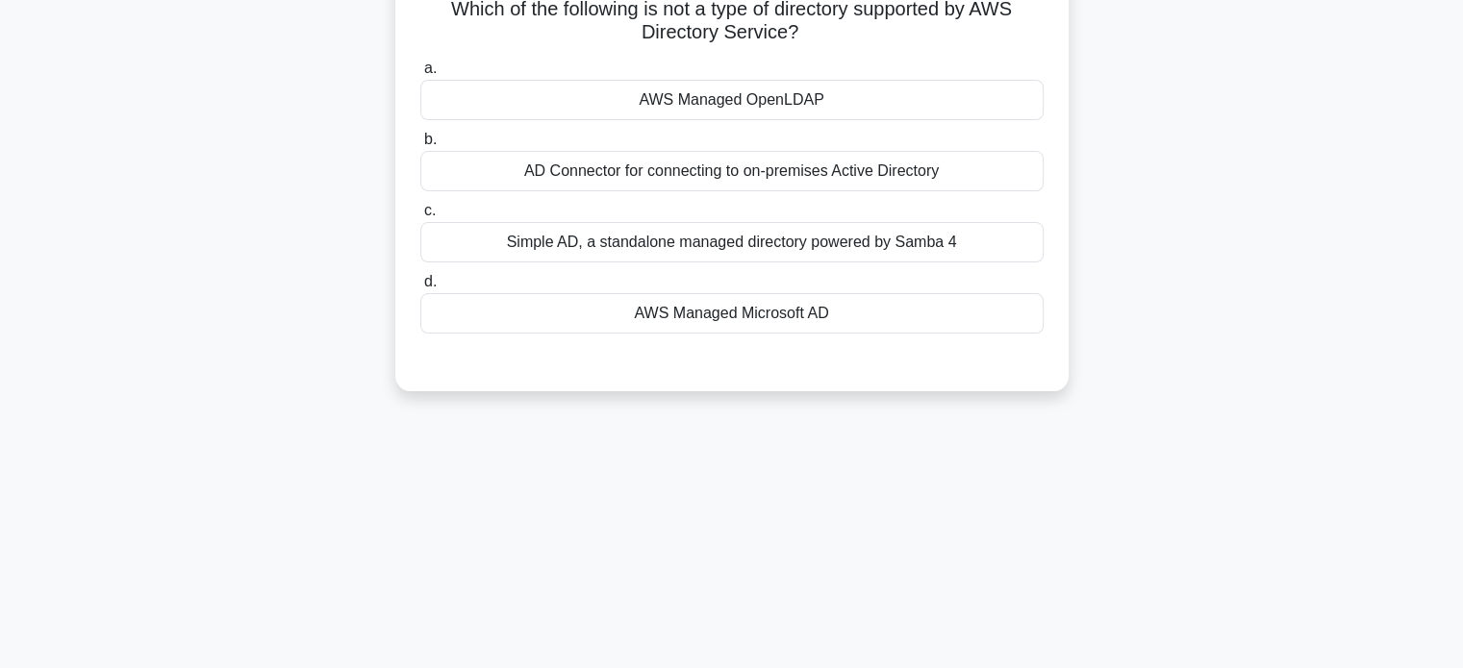
scroll to position [115, 0]
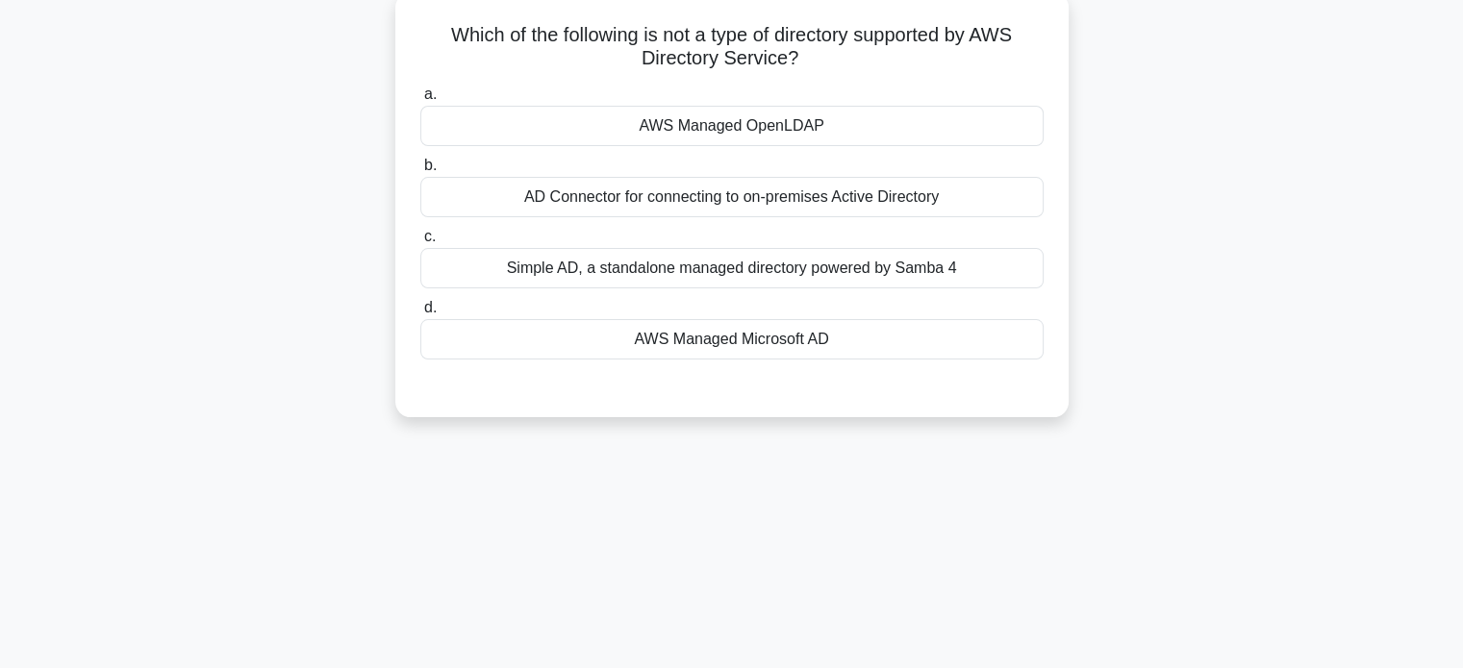
click at [777, 124] on div "AWS Managed OpenLDAP" at bounding box center [731, 126] width 623 height 40
click at [420, 101] on input "a. AWS Managed OpenLDAP" at bounding box center [420, 94] width 0 height 13
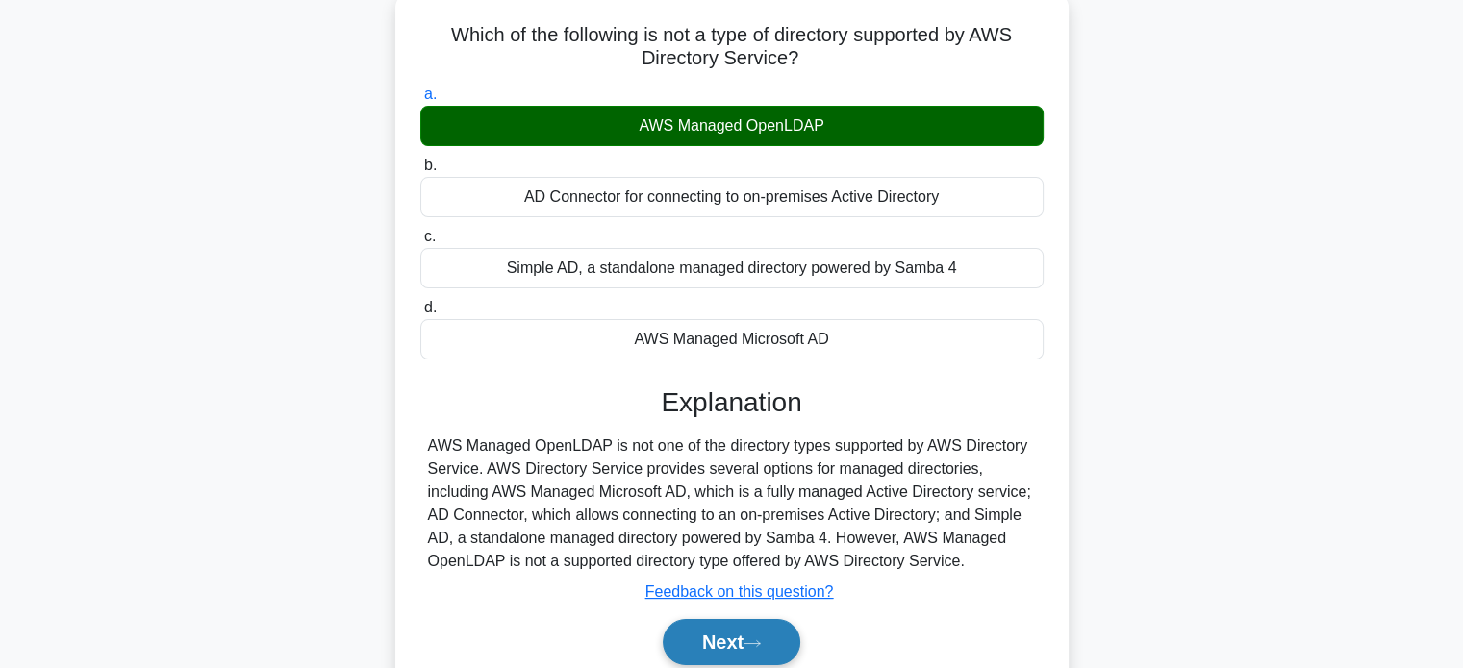
click at [718, 644] on button "Next" at bounding box center [732, 642] width 138 height 46
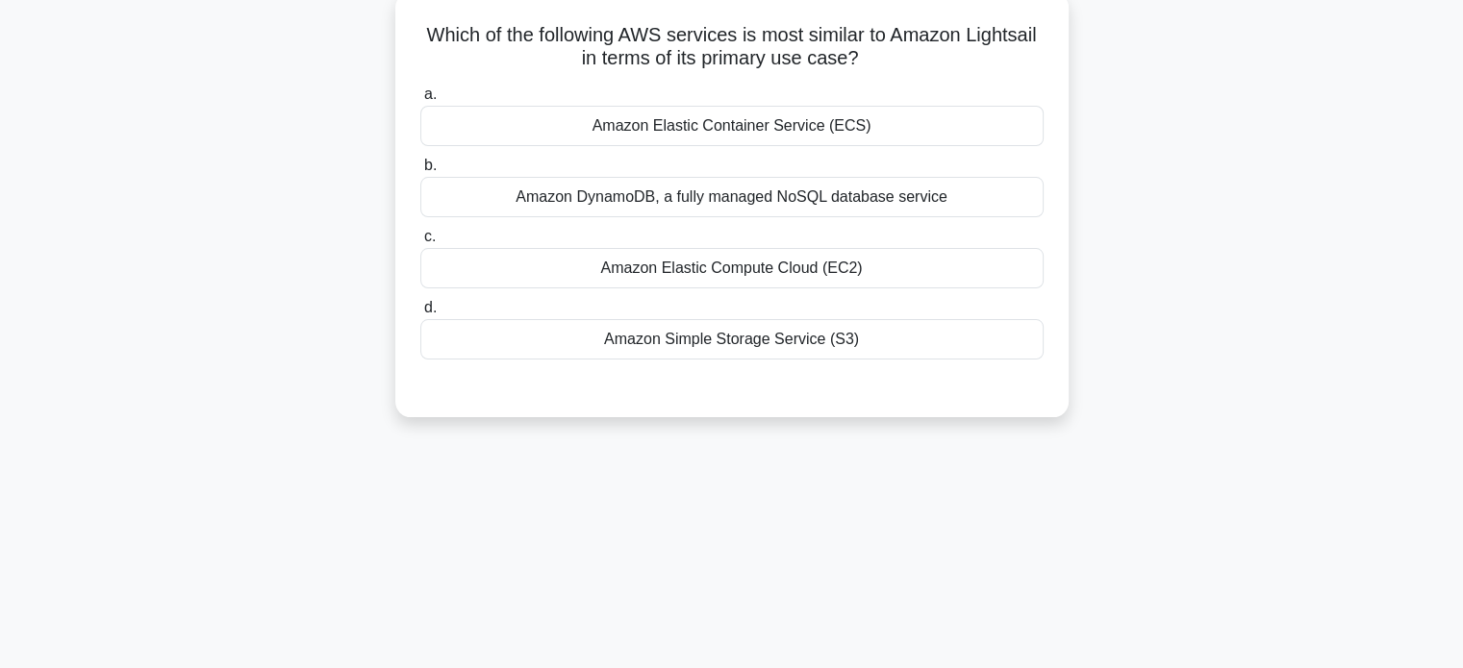
click at [492, 194] on div "Amazon DynamoDB, a fully managed NoSQL database service" at bounding box center [731, 197] width 623 height 40
click at [420, 172] on input "b. Amazon DynamoDB, a fully managed NoSQL database service" at bounding box center [420, 166] width 0 height 13
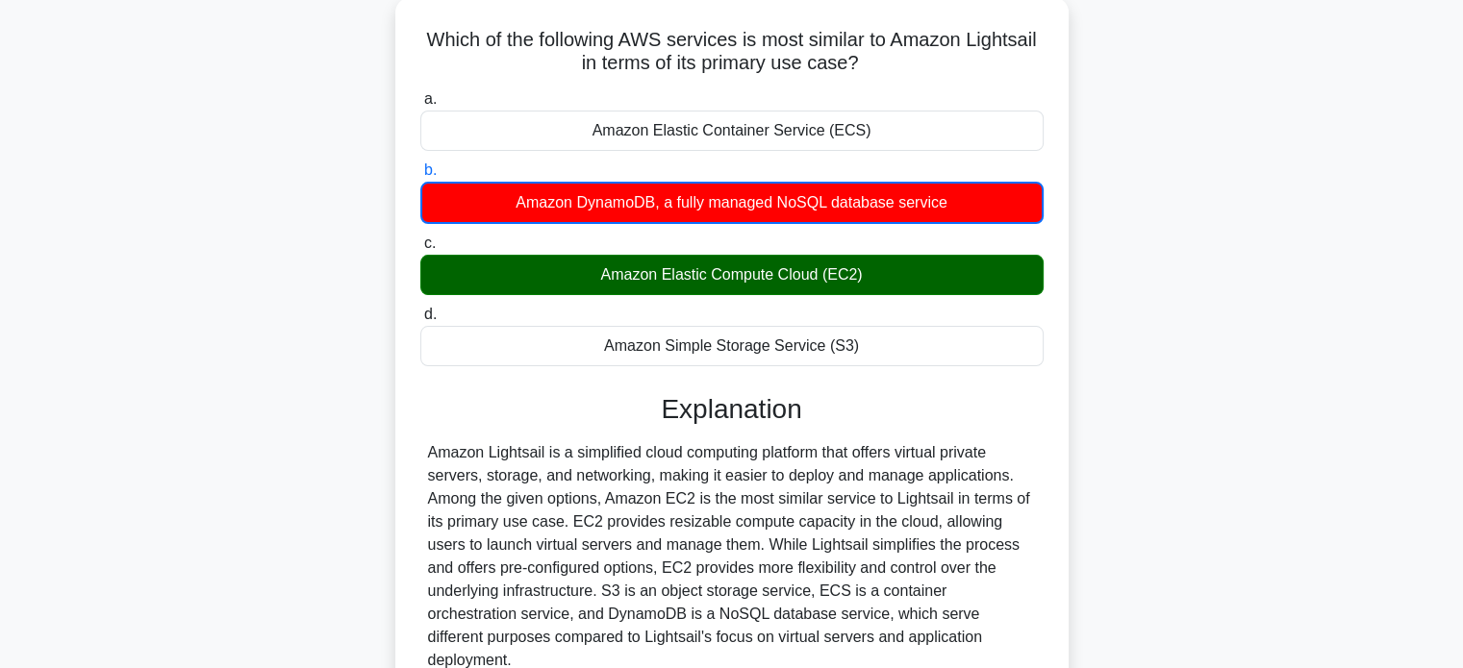
click at [327, 271] on div "Which of the following AWS services is most similar to Amazon Lightsail in term…" at bounding box center [731, 415] width 1269 height 836
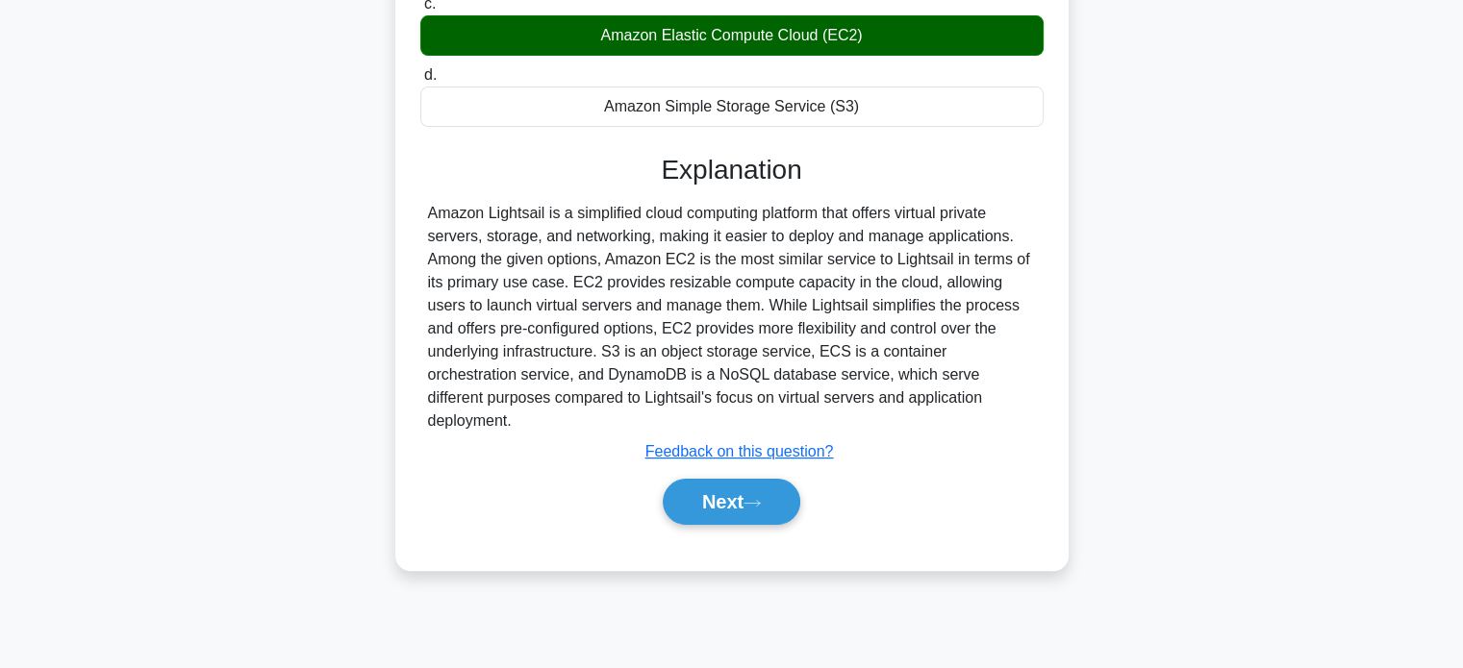
scroll to position [370, 0]
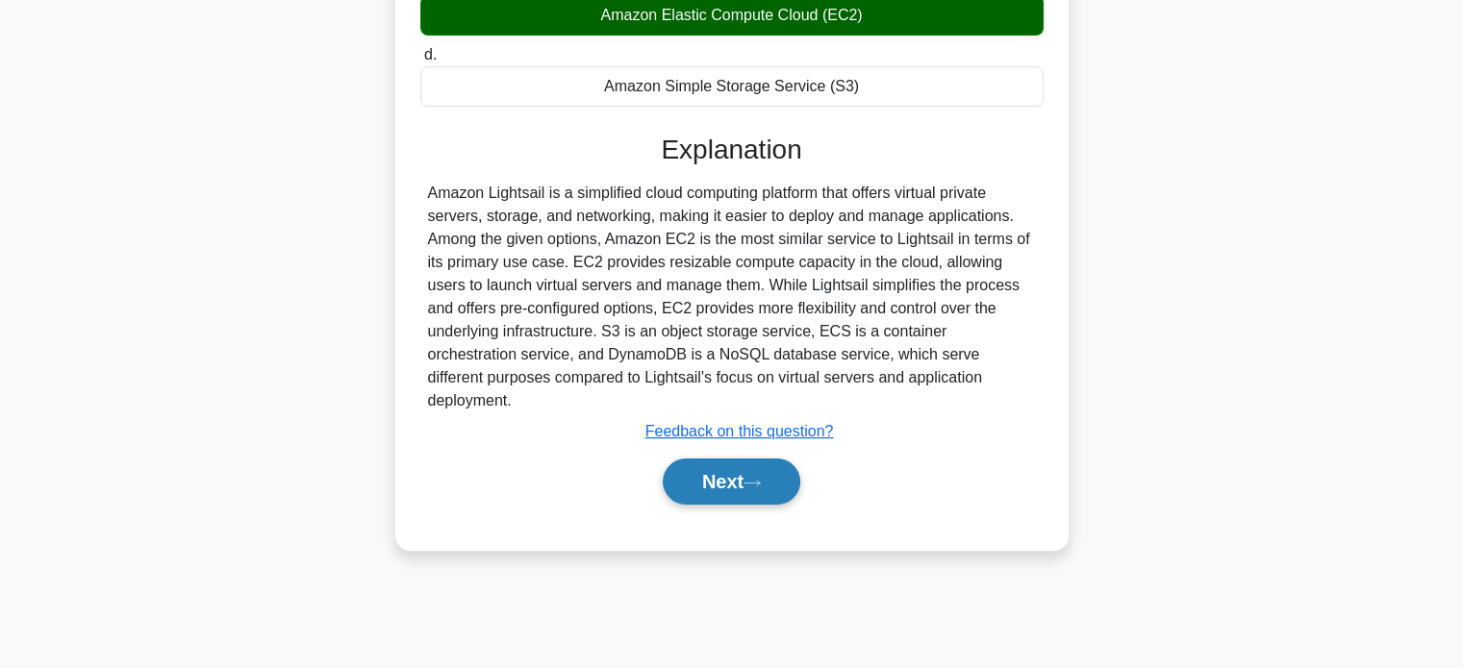
click at [719, 464] on button "Next" at bounding box center [732, 482] width 138 height 46
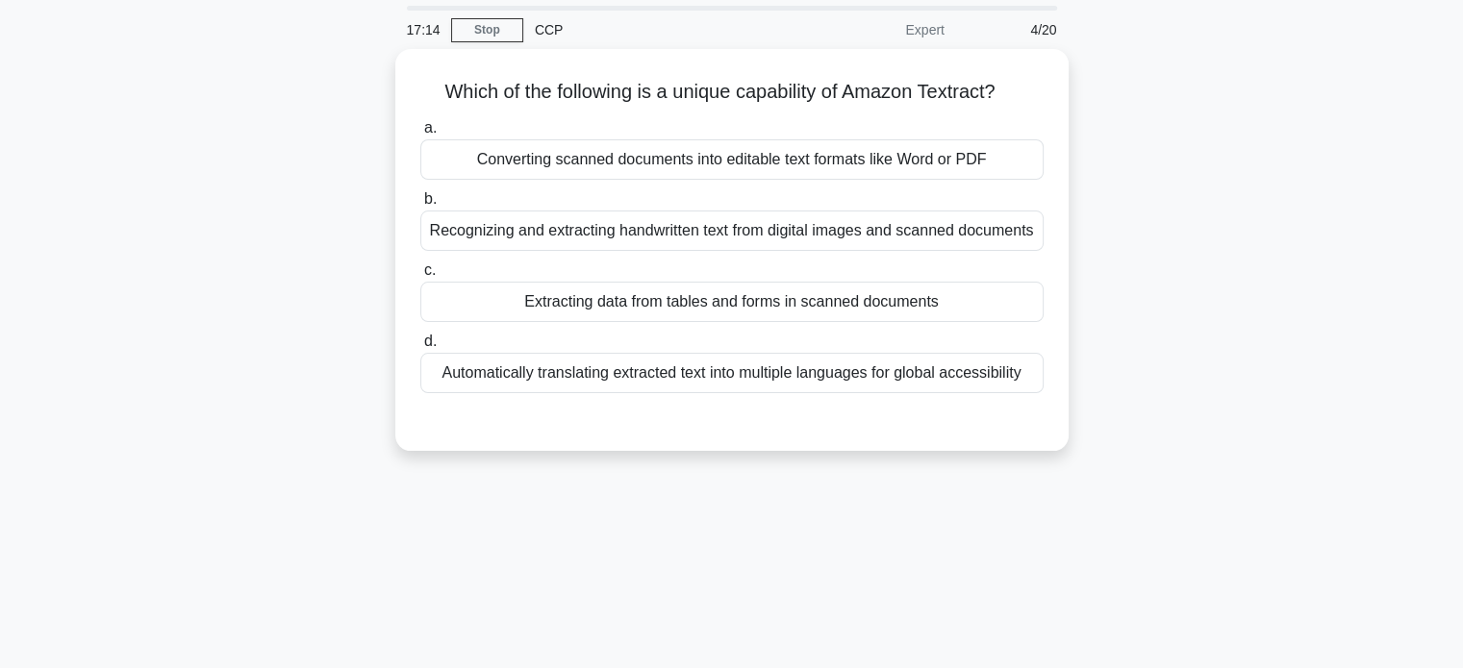
scroll to position [63, 0]
click at [377, 304] on div "Which of the following is a unique capability of Amazon Textract? .spinner_0XTQ…" at bounding box center [731, 262] width 1269 height 425
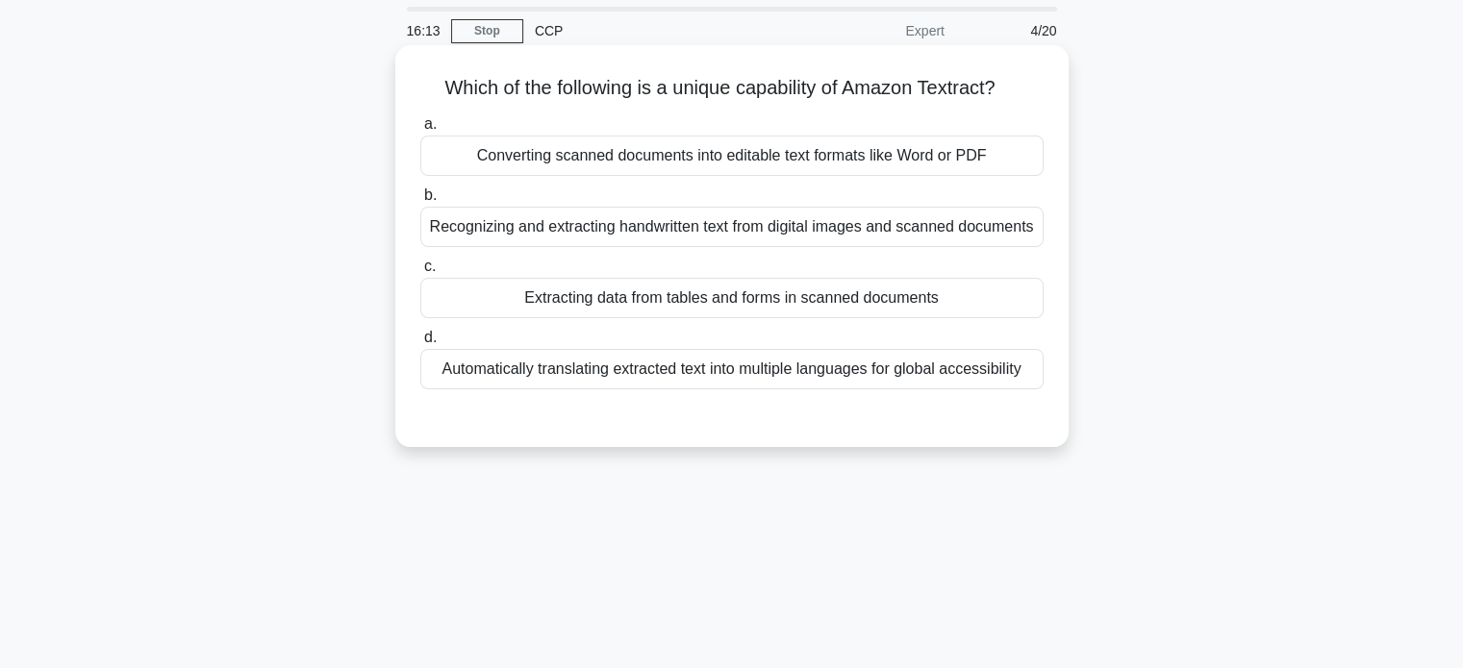
click at [574, 233] on div "Recognizing and extracting handwritten text from digital images and scanned doc…" at bounding box center [731, 227] width 623 height 40
click at [420, 202] on input "b. Recognizing and extracting handwritten text from digital images and scanned …" at bounding box center [420, 195] width 0 height 13
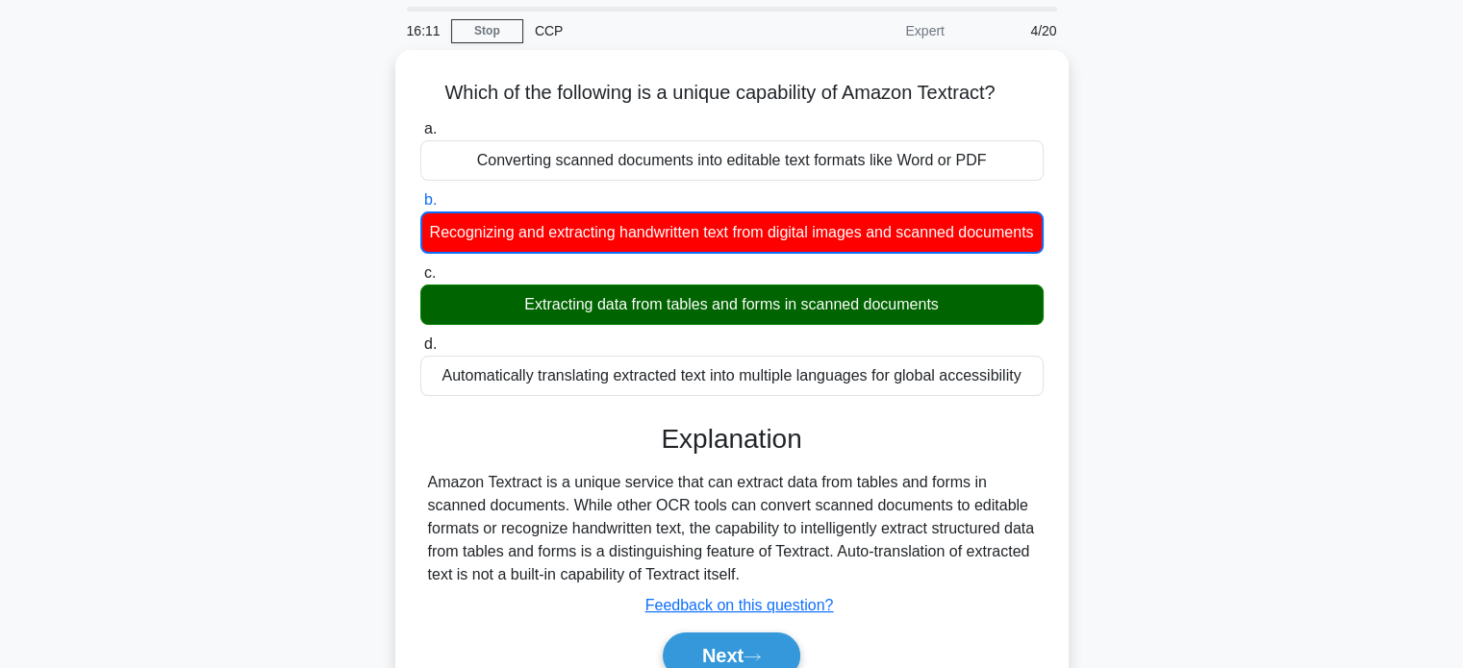
click at [300, 272] on div "Which of the following is a unique capability of Amazon Textract? .spinner_0XTQ…" at bounding box center [731, 398] width 1269 height 697
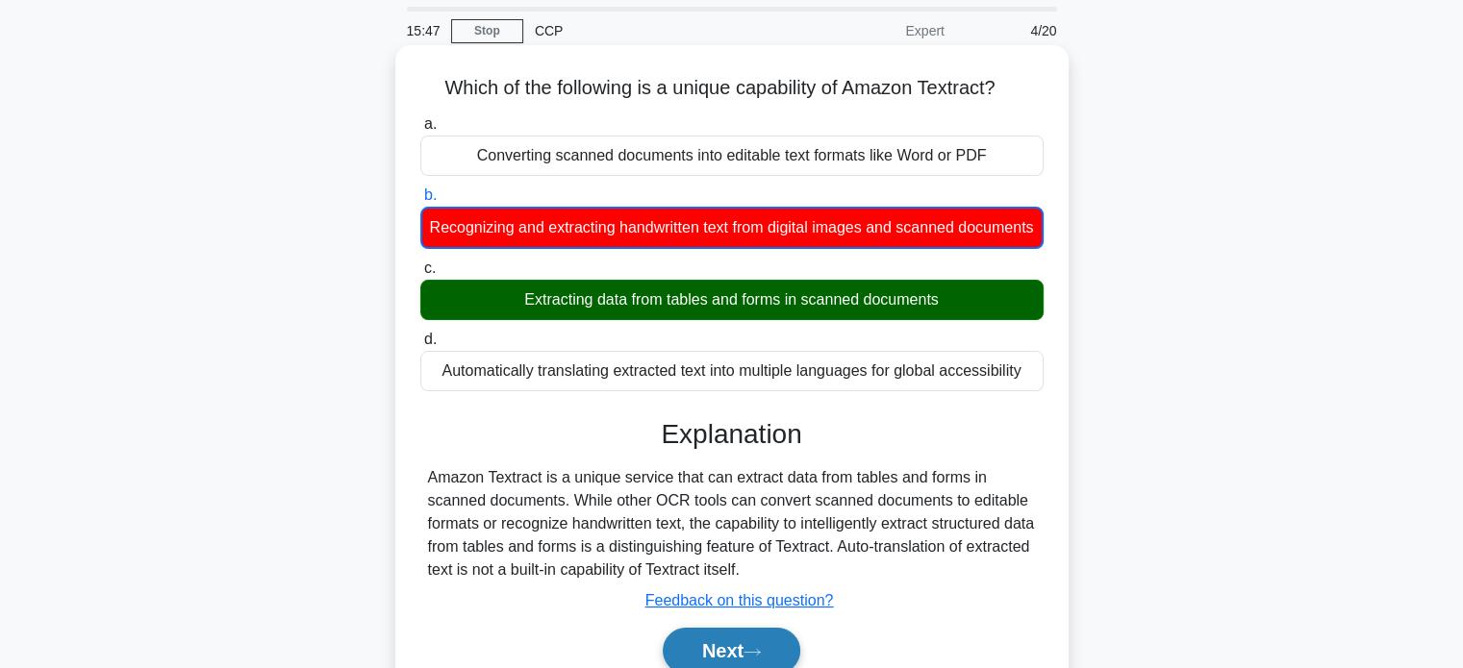
click at [745, 661] on button "Next" at bounding box center [732, 651] width 138 height 46
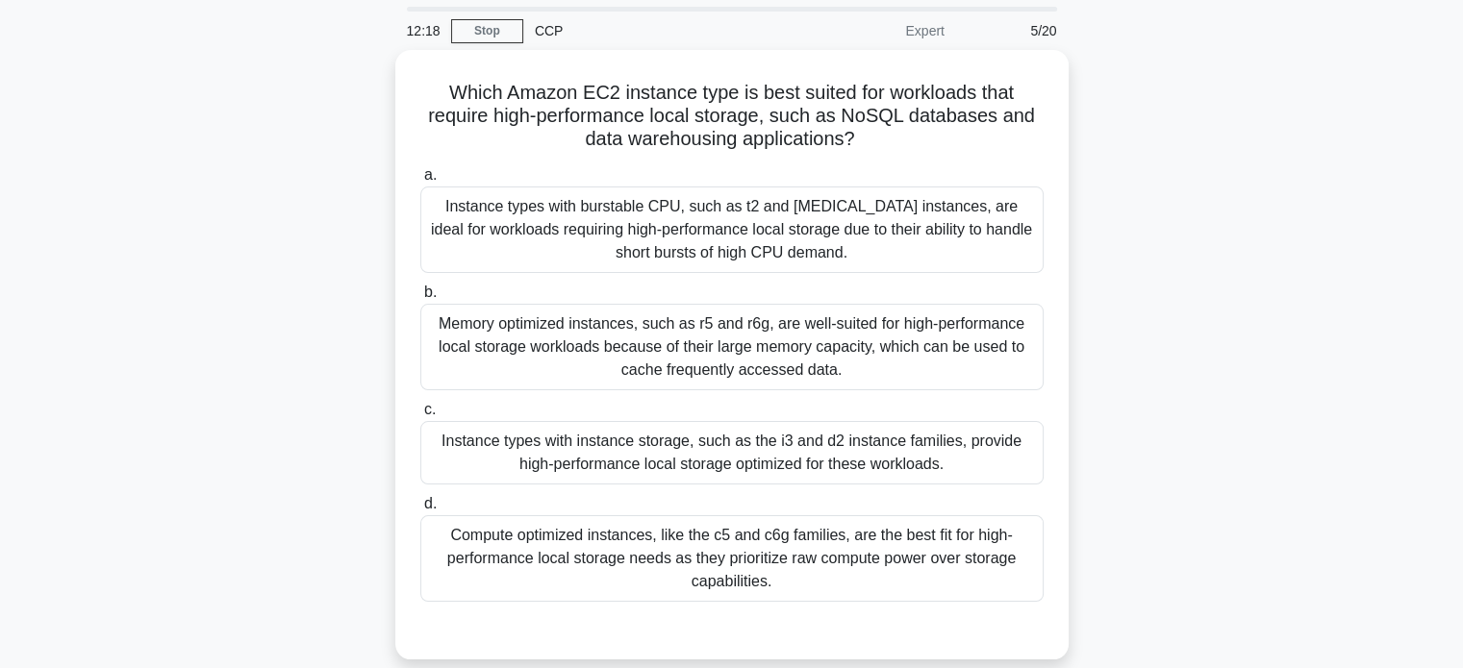
click at [314, 234] on div "Which Amazon EC2 instance type is best suited for workloads that require high-p…" at bounding box center [731, 366] width 1269 height 633
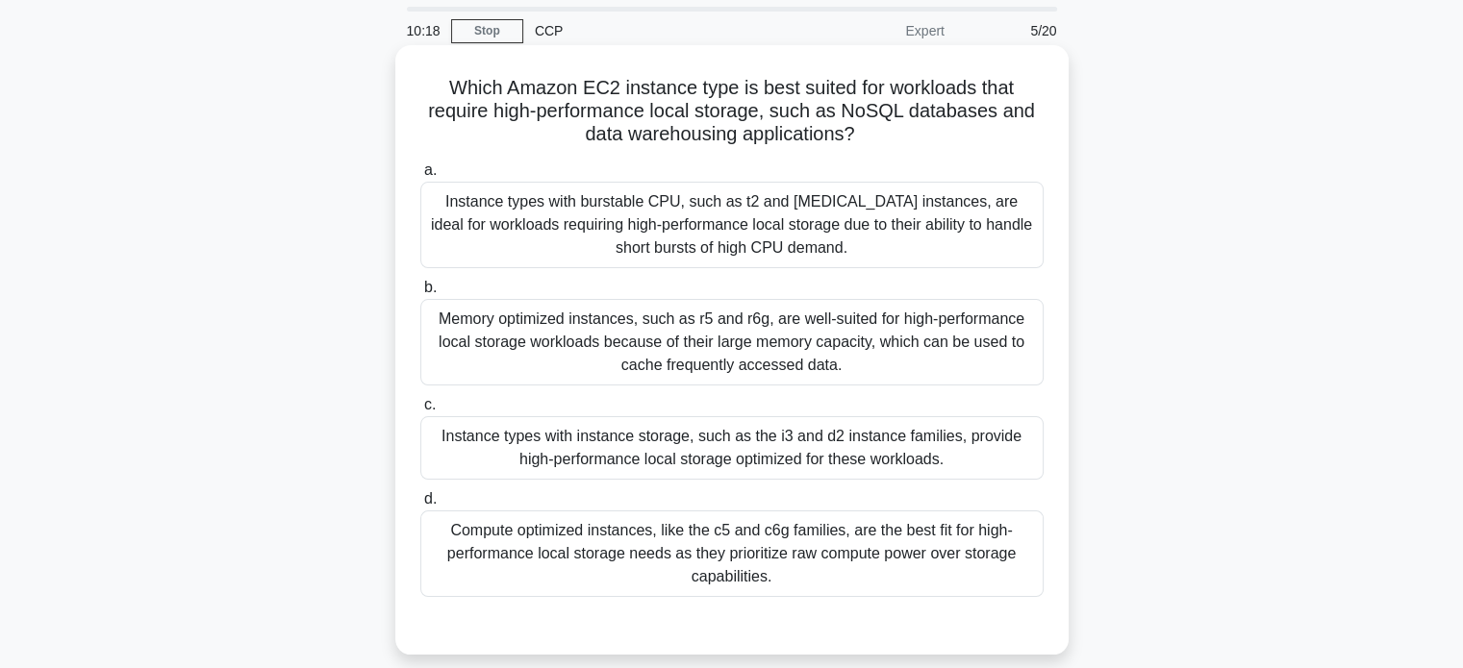
click at [965, 364] on div "Memory optimized instances, such as r5 and r6g, are well-suited for high-perfor…" at bounding box center [731, 342] width 623 height 87
click at [420, 294] on input "b. Memory optimized instances, such as r5 and r6g, are well-suited for high-per…" at bounding box center [420, 288] width 0 height 13
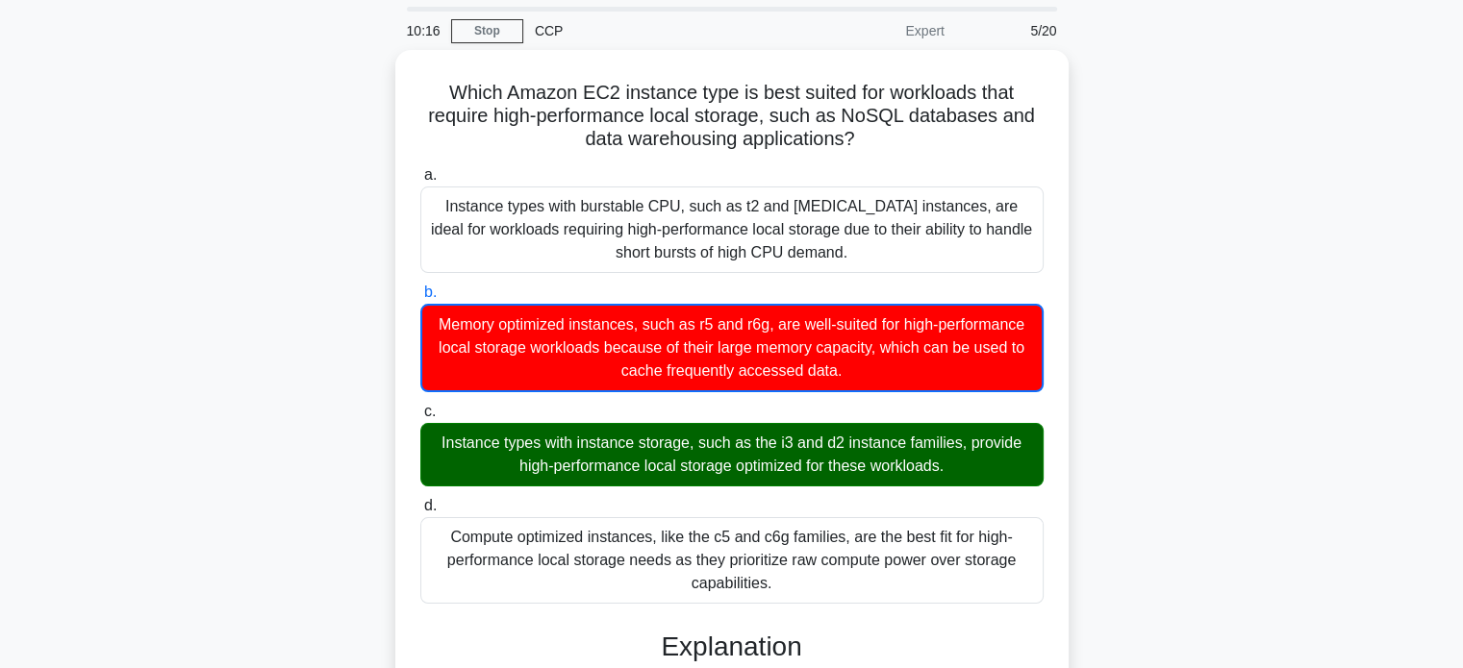
click at [288, 369] on div "Which Amazon EC2 instance type is best suited for workloads that require high-p…" at bounding box center [731, 548] width 1269 height 997
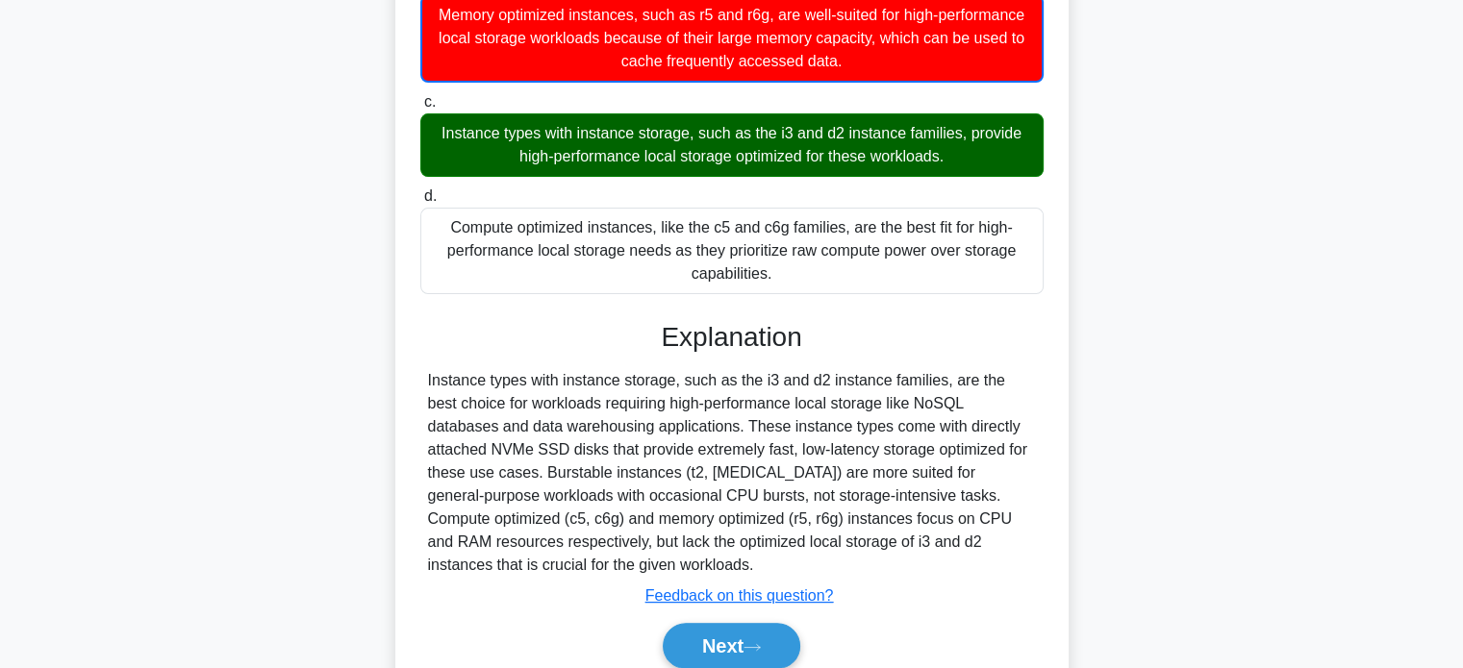
scroll to position [370, 0]
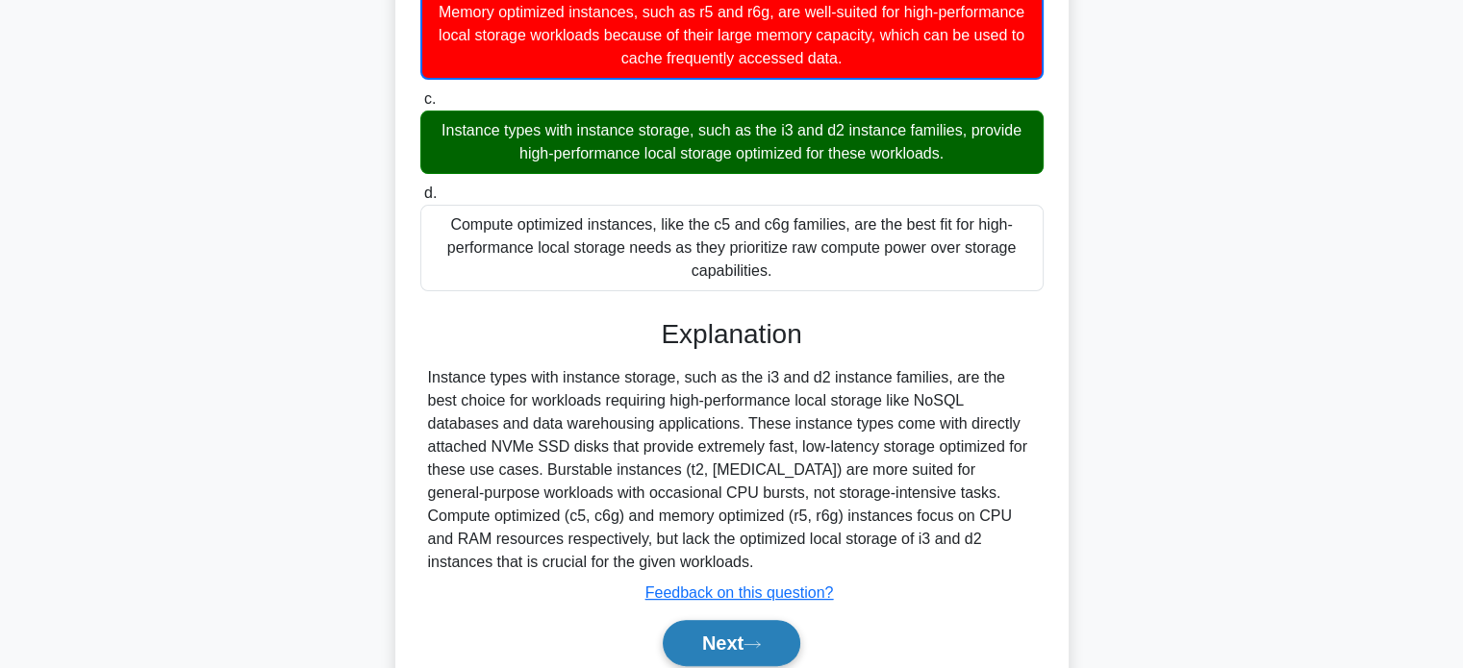
click at [729, 657] on button "Next" at bounding box center [732, 643] width 138 height 46
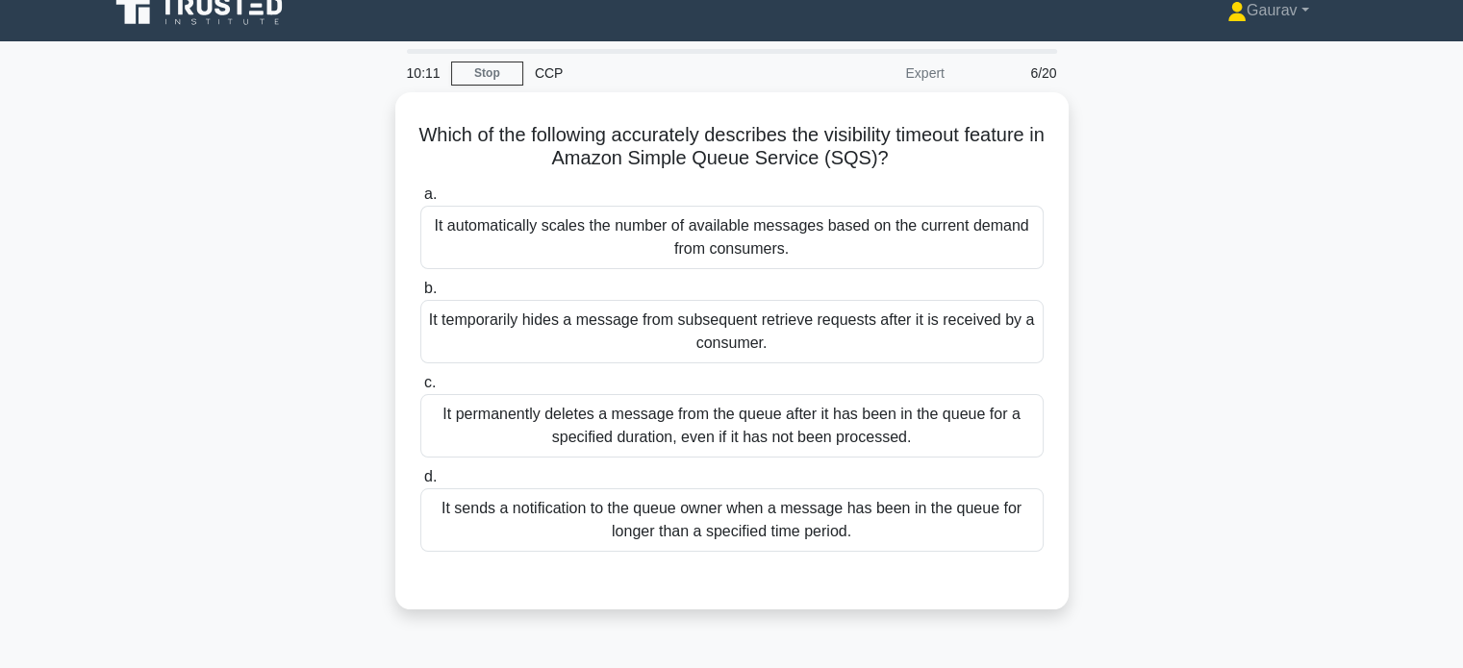
scroll to position [0, 0]
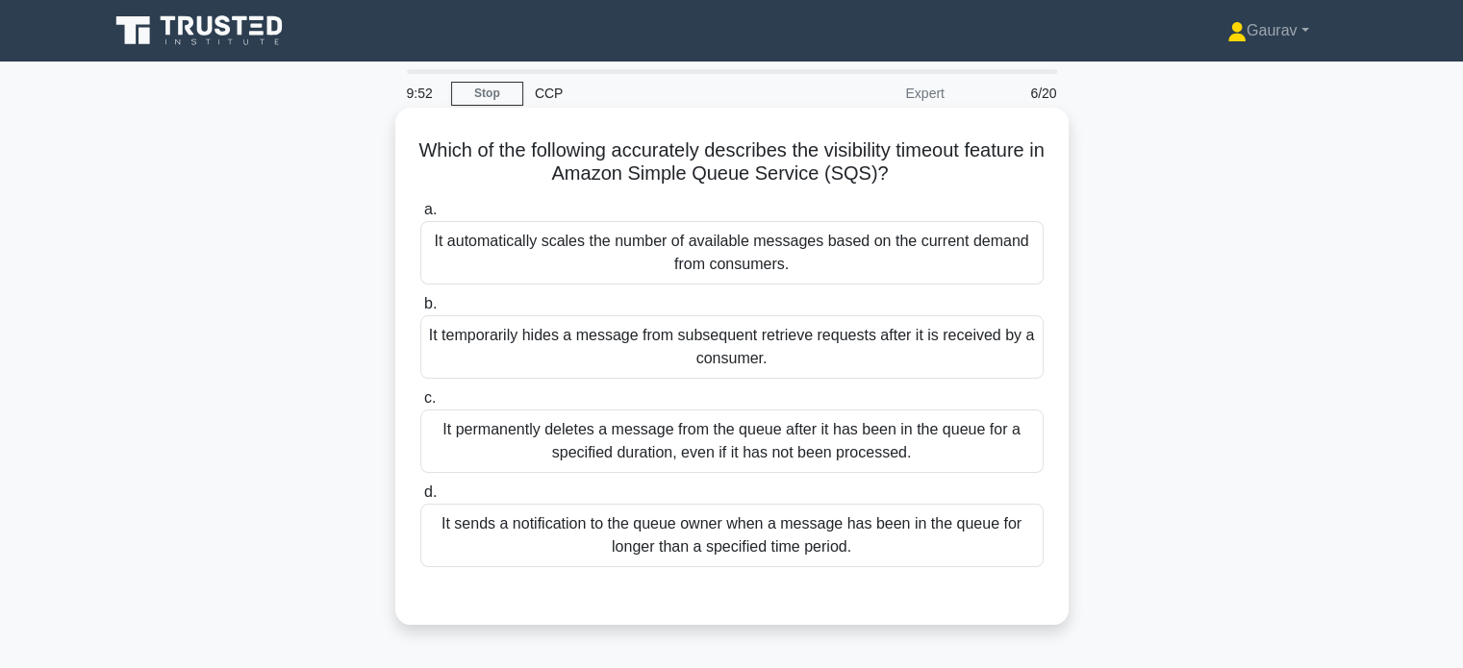
click at [619, 364] on div "It temporarily hides a message from subsequent retrieve requests after it is re…" at bounding box center [731, 346] width 623 height 63
click at [420, 311] on input "b. It temporarily hides a message from subsequent retrieve requests after it is…" at bounding box center [420, 304] width 0 height 13
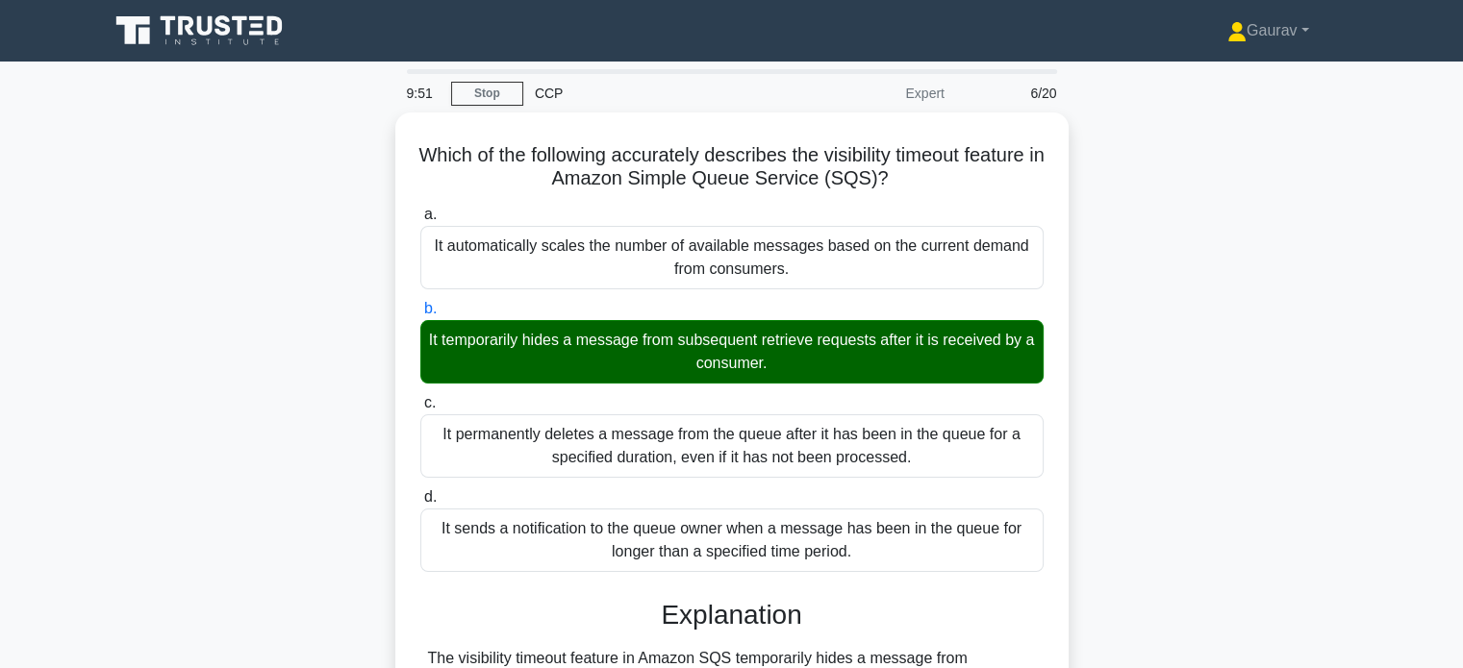
click at [357, 343] on div "Which of the following accurately describes the visibility timeout feature in A…" at bounding box center [731, 530] width 1269 height 834
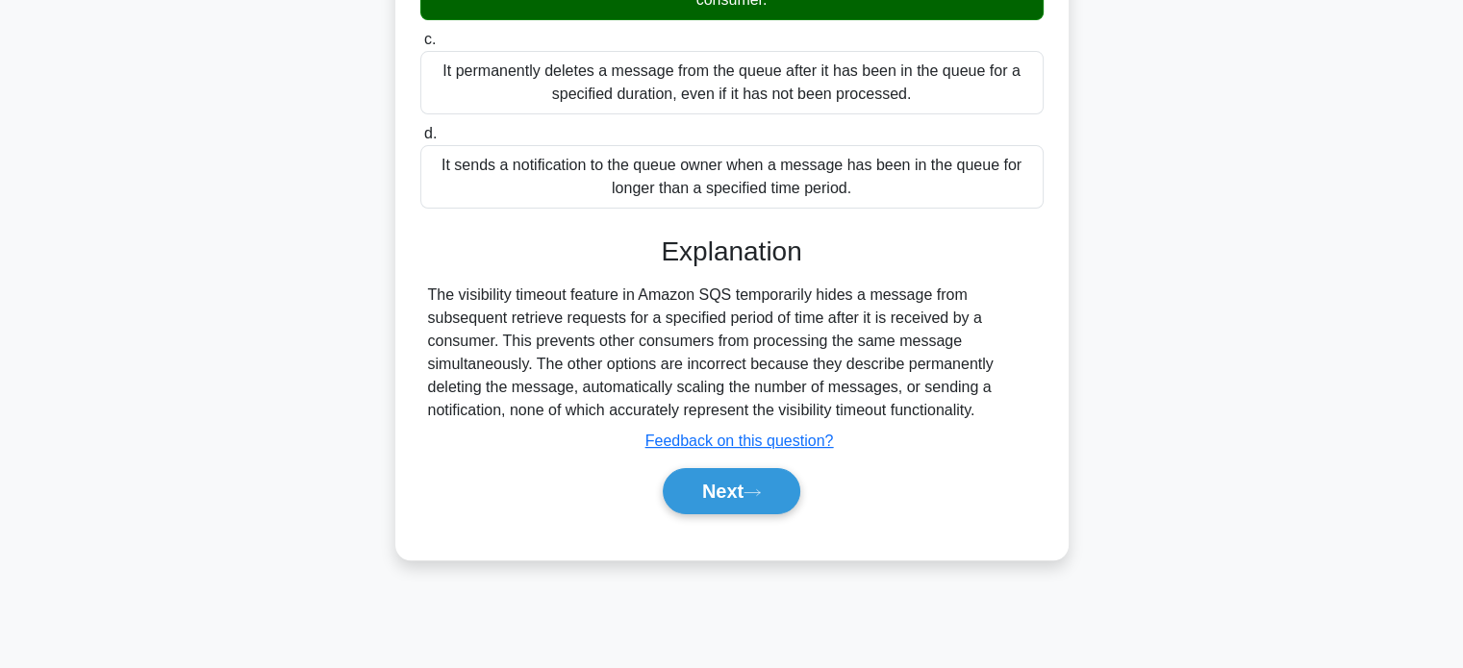
scroll to position [370, 0]
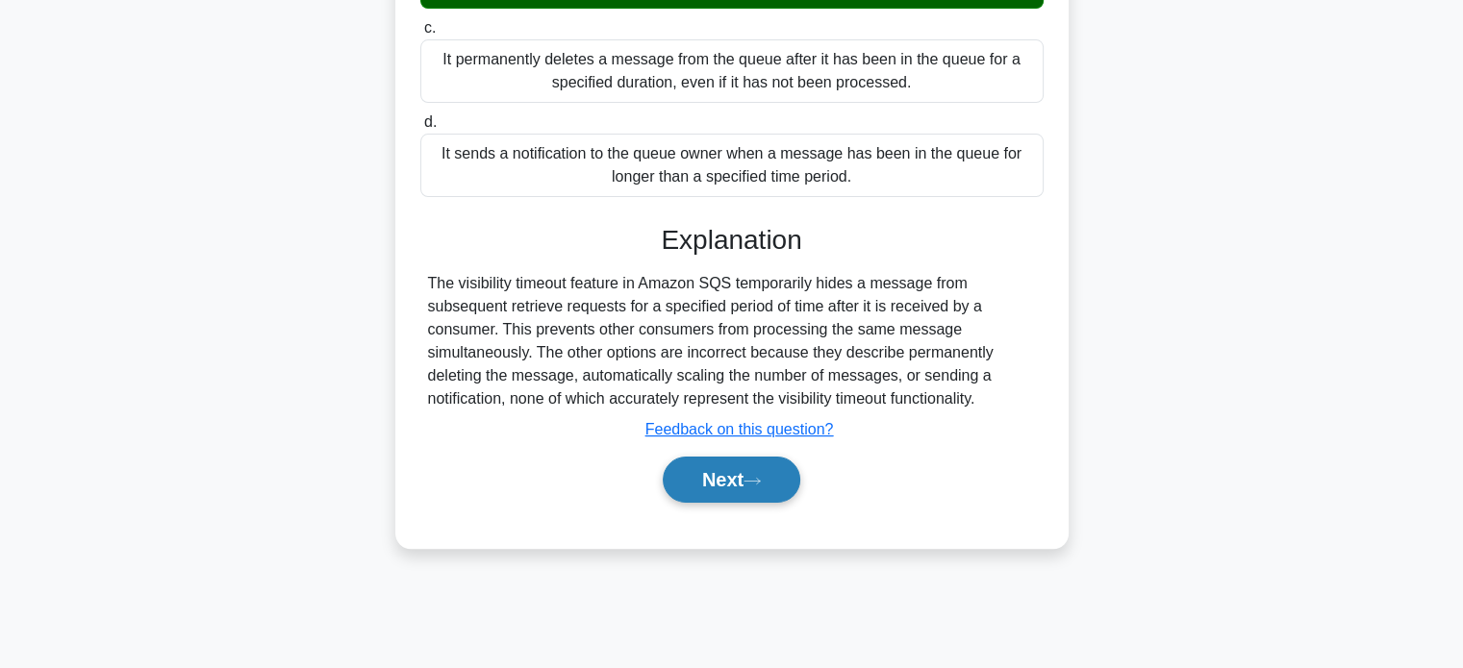
click at [728, 476] on button "Next" at bounding box center [732, 480] width 138 height 46
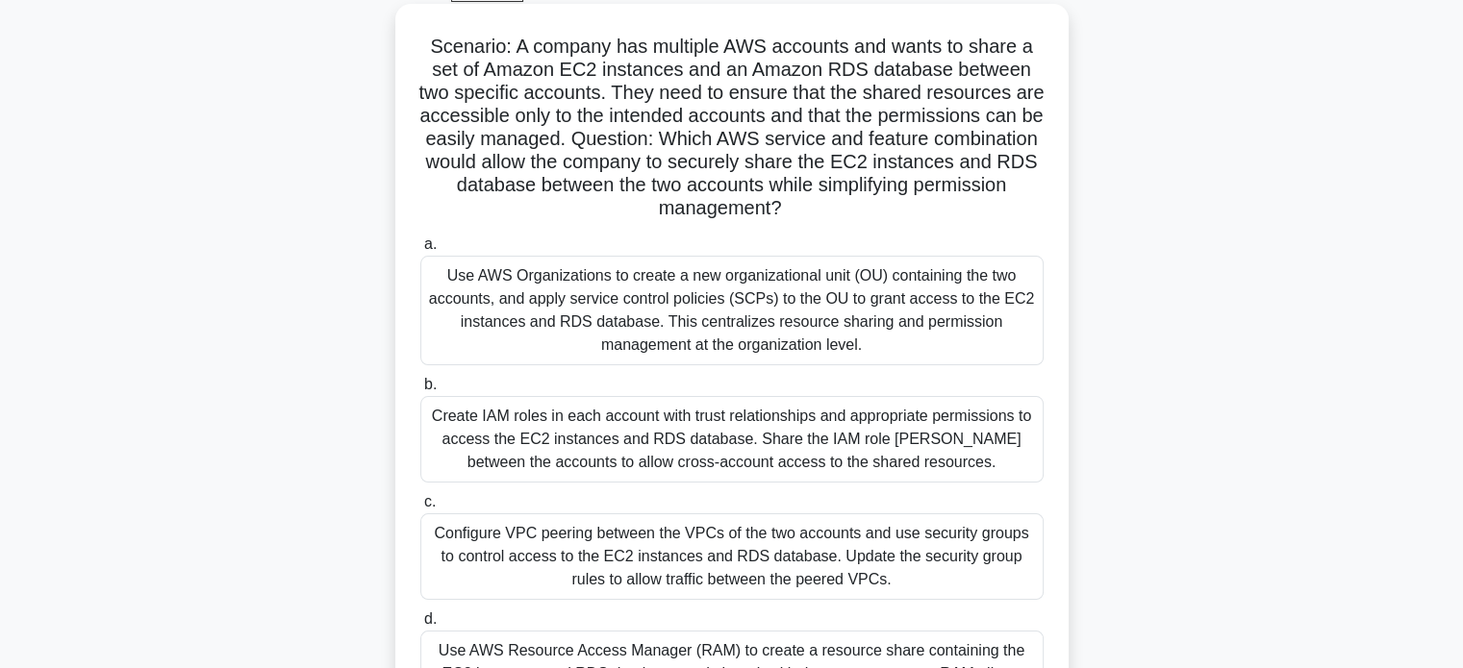
scroll to position [308, 0]
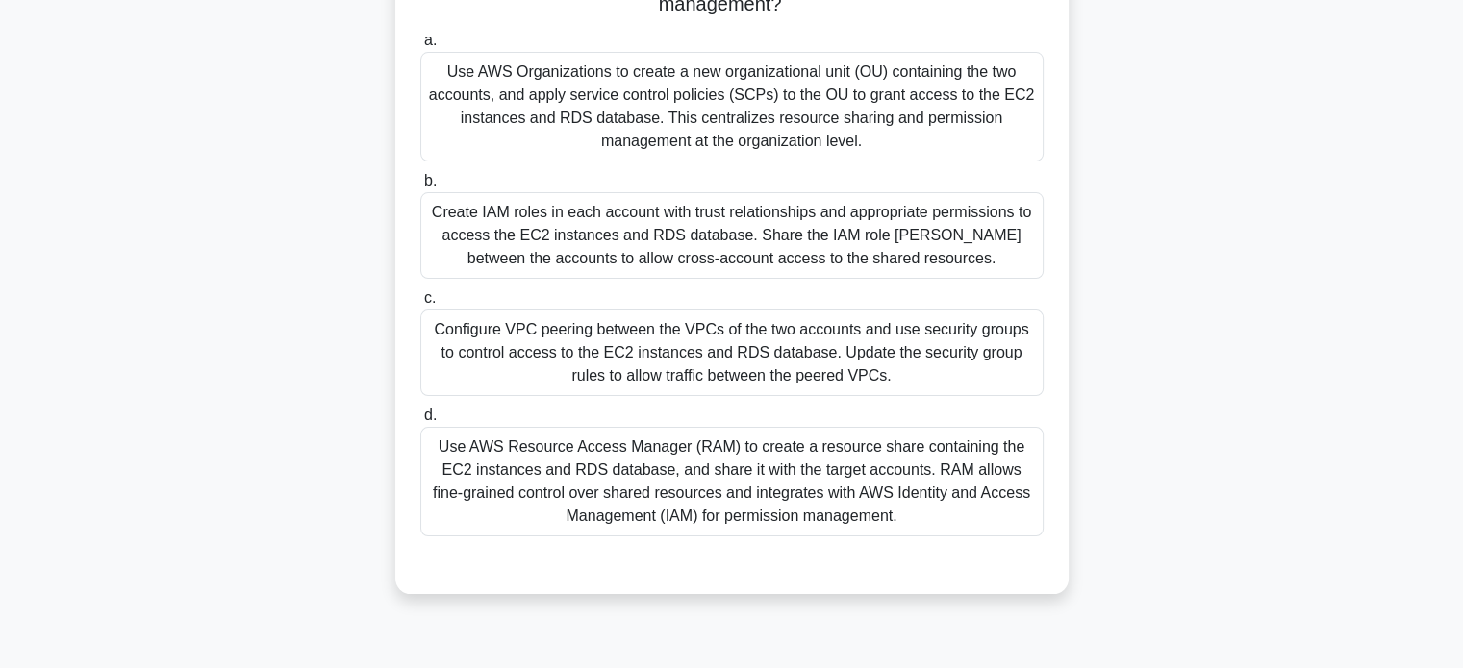
click at [678, 101] on div "Use AWS Organizations to create a new organizational unit (OU) containing the t…" at bounding box center [731, 107] width 623 height 110
click at [420, 47] on input "a. Use AWS Organizations to create a new organizational unit (OU) containing th…" at bounding box center [420, 41] width 0 height 13
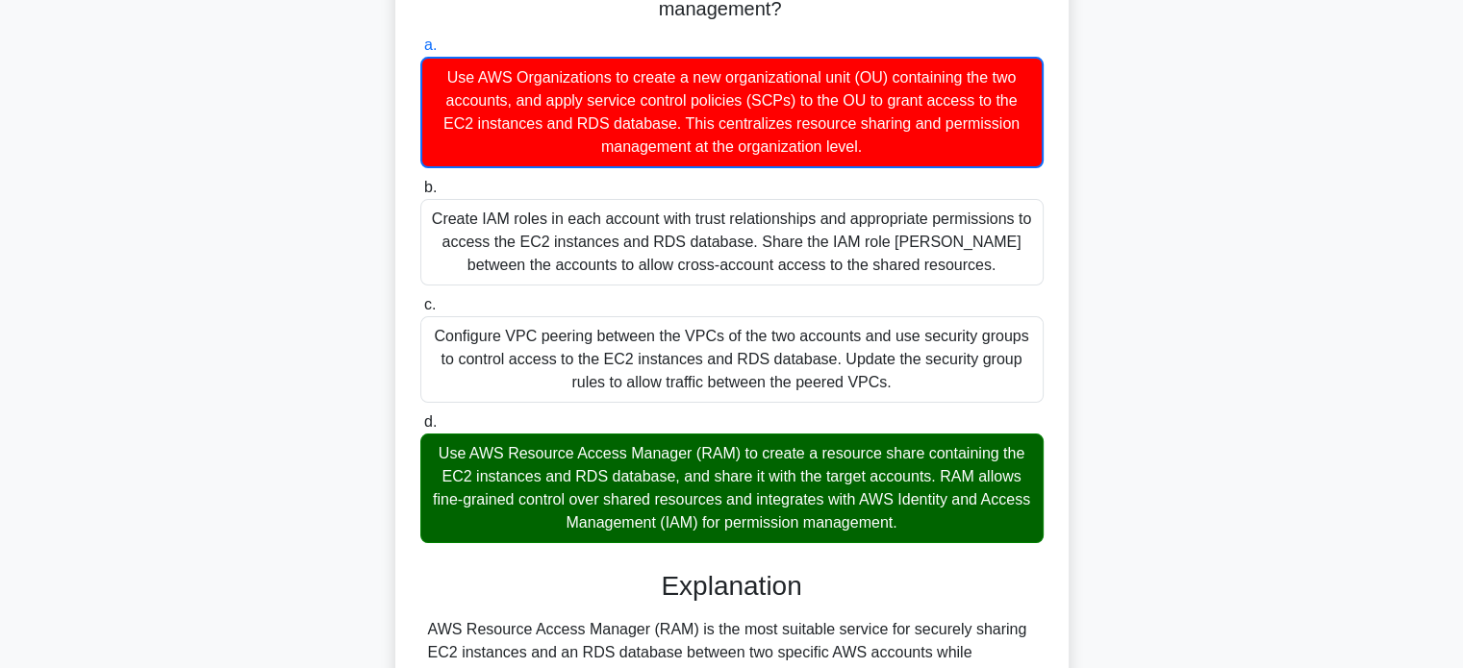
click at [356, 339] on div "Scenario: A company has multiple AWS accounts and wants to share a set of Amazo…" at bounding box center [731, 488] width 1269 height 1366
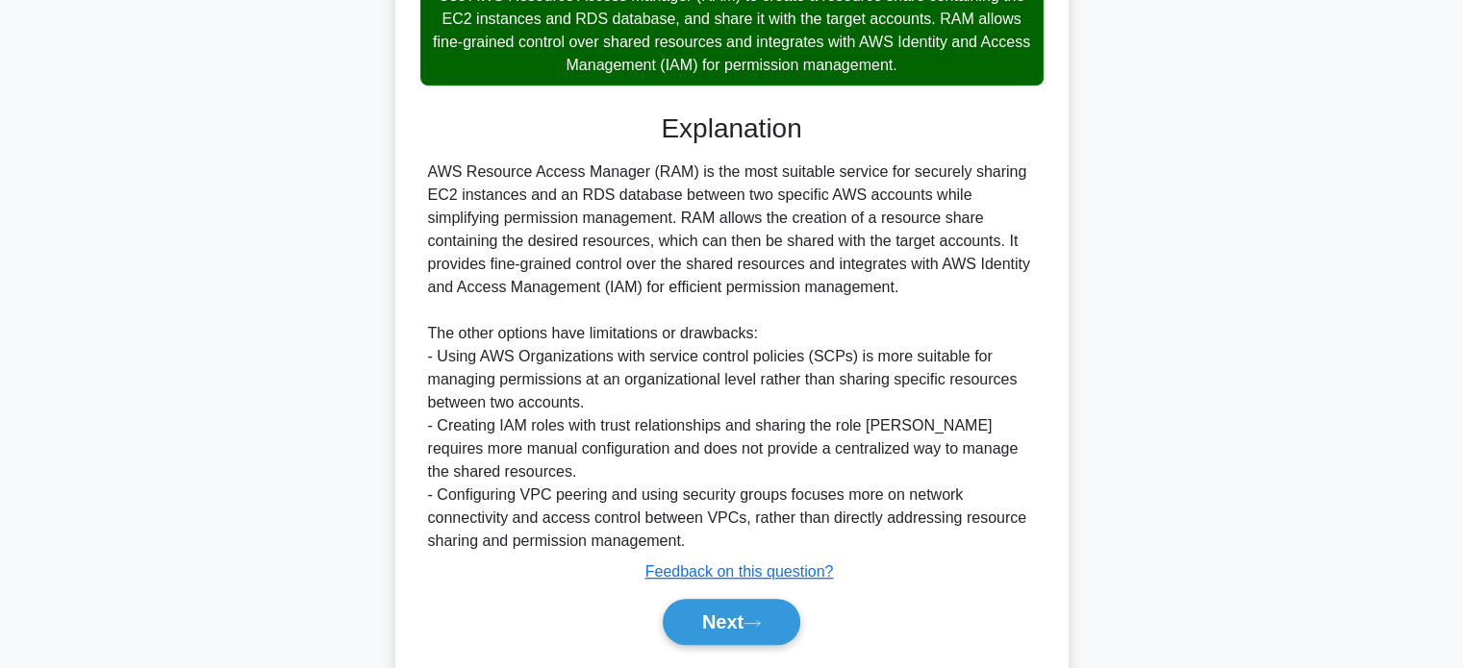
scroll to position [769, 0]
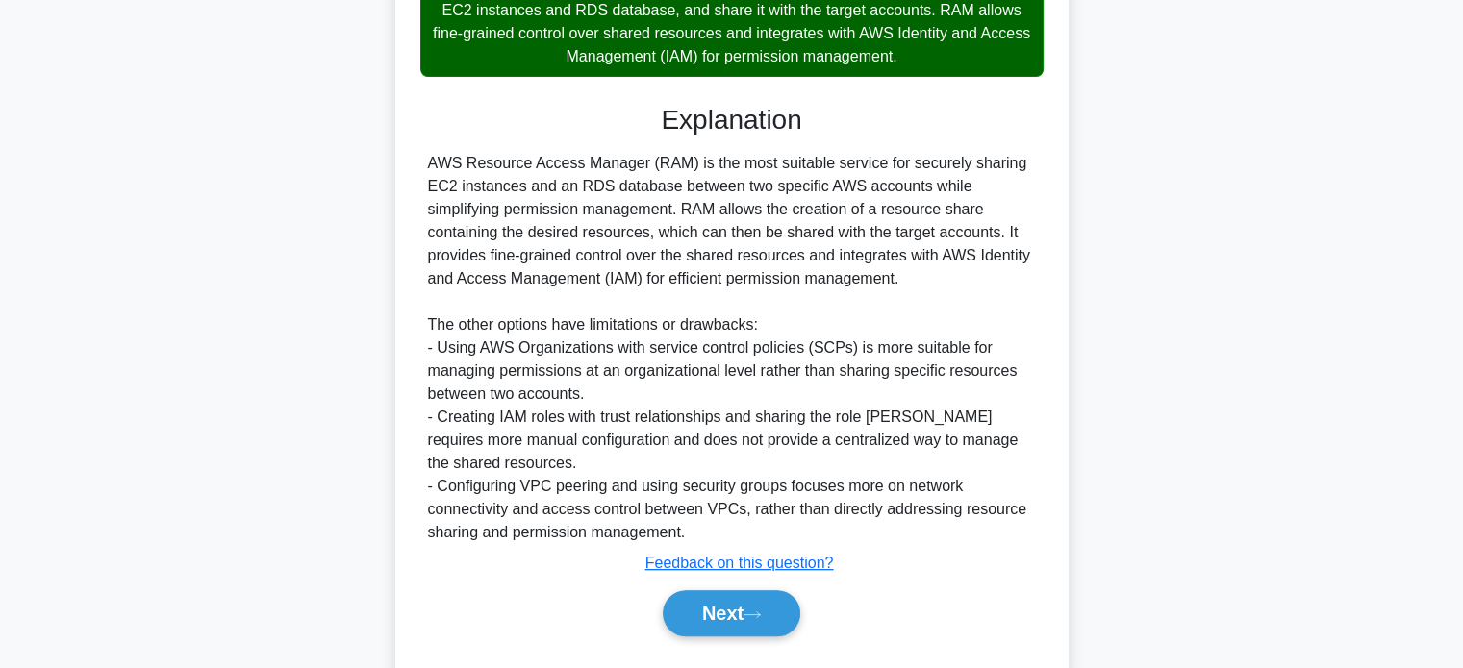
click at [433, 345] on div "AWS Resource Access Manager (RAM) is the most suitable service for securely sha…" at bounding box center [732, 348] width 608 height 392
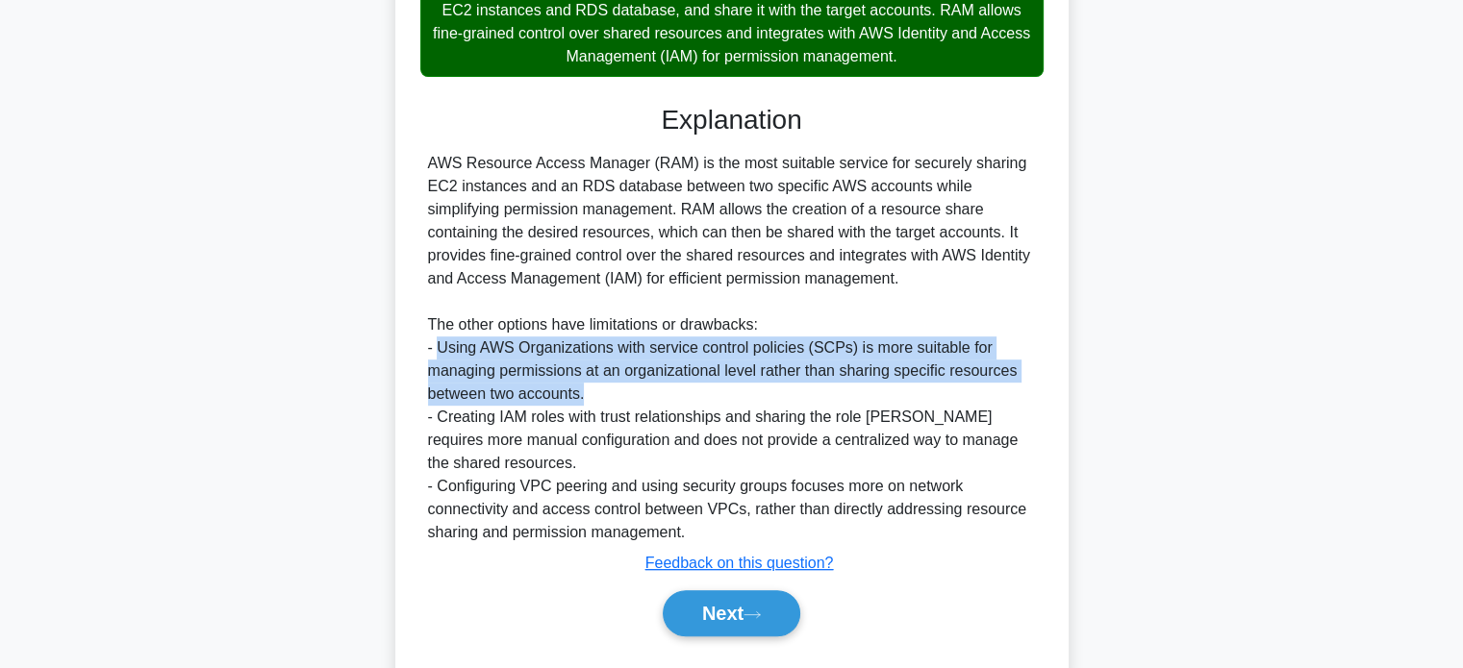
drag, startPoint x: 442, startPoint y: 349, endPoint x: 598, endPoint y: 392, distance: 161.7
click at [598, 392] on div "AWS Resource Access Manager (RAM) is the most suitable service for securely sha…" at bounding box center [732, 348] width 608 height 392
copy div "Using AWS Organizations with service control policies (SCPs) is more suitable f…"
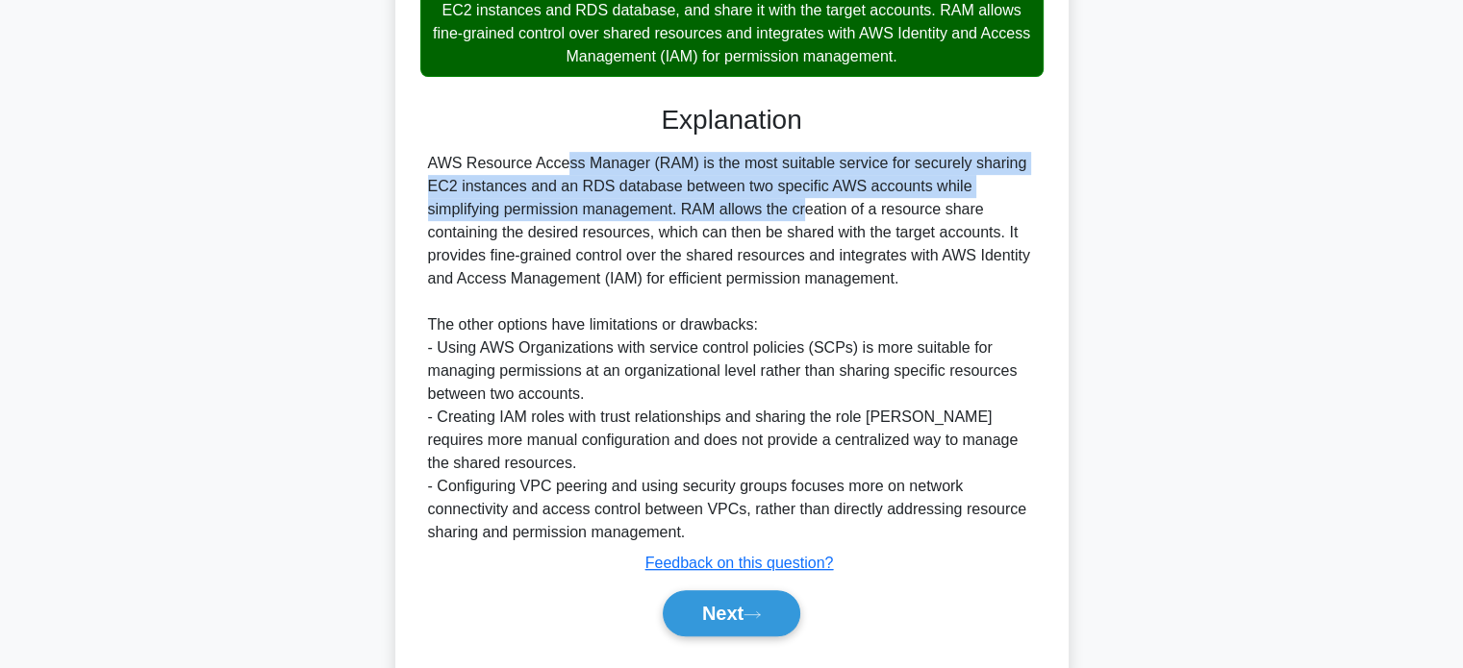
drag, startPoint x: 430, startPoint y: 163, endPoint x: 603, endPoint y: 210, distance: 179.1
click at [603, 210] on div "AWS Resource Access Manager (RAM) is the most suitable service for securely sha…" at bounding box center [732, 348] width 608 height 392
copy div "AWS Resource Access Manager (RAM) is the most suitable service for securely sha…"
click at [713, 609] on button "Next" at bounding box center [732, 613] width 138 height 46
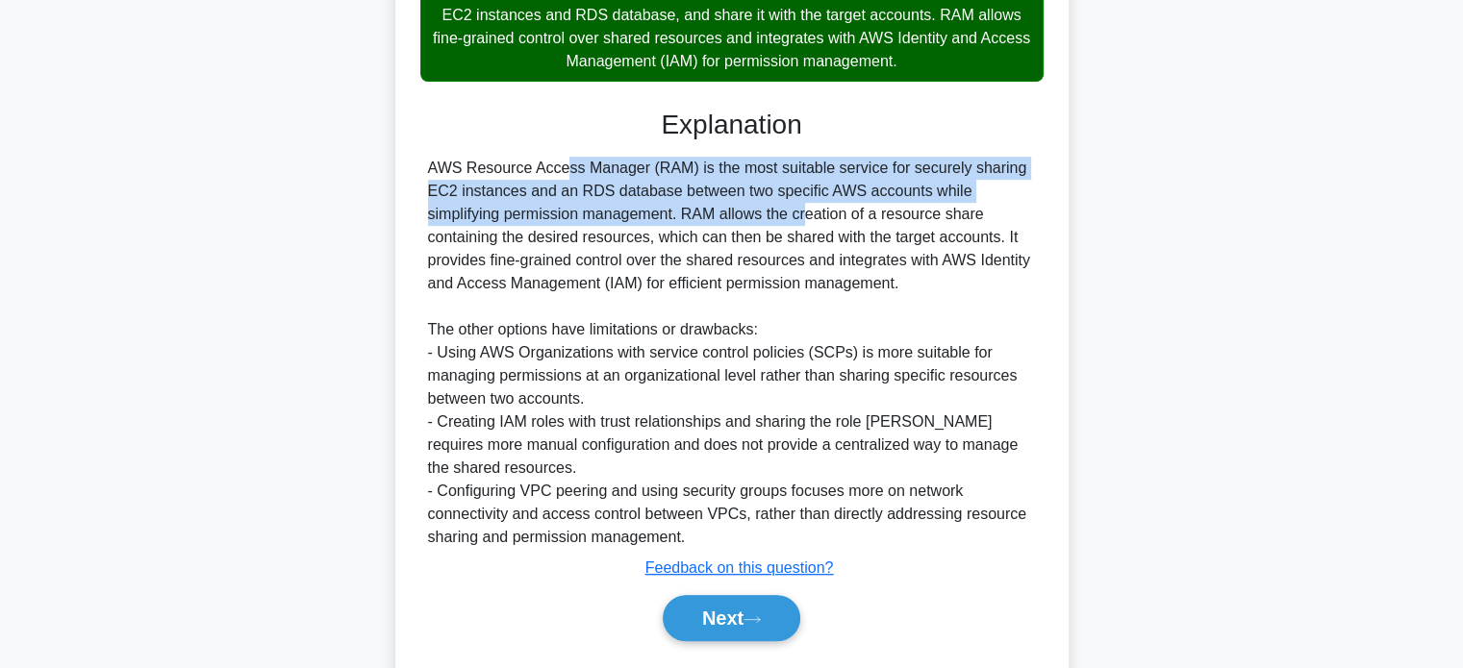
scroll to position [370, 0]
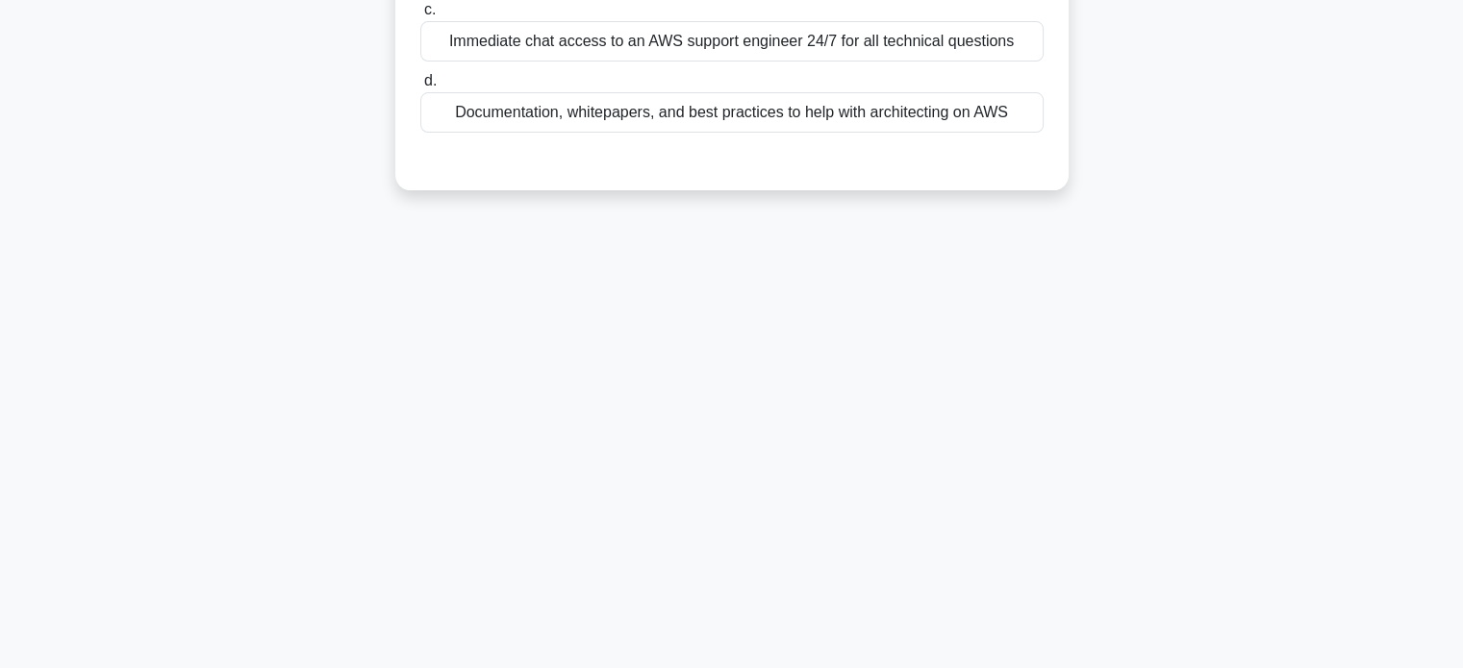
click at [758, 303] on div "7:55 Stop CCP Expert 8/20 Which of the following can be accessed through the AW…" at bounding box center [731, 180] width 1269 height 962
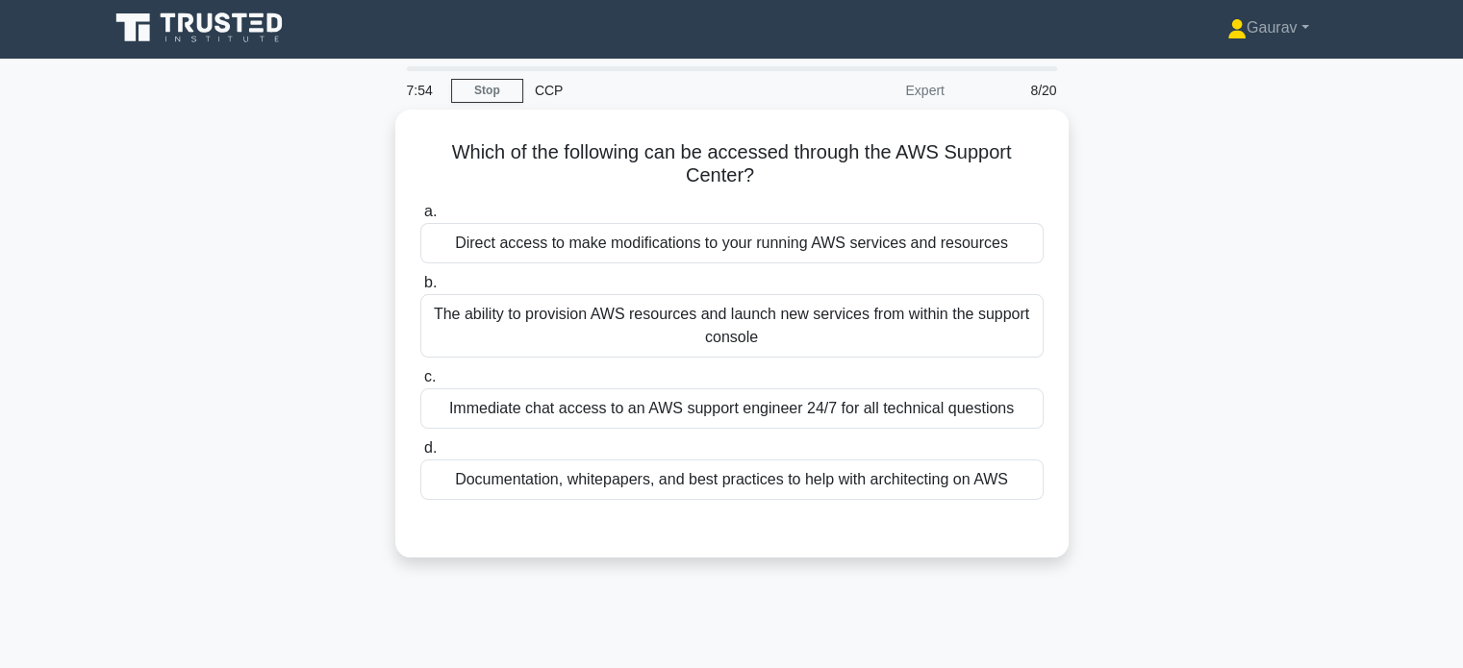
scroll to position [0, 0]
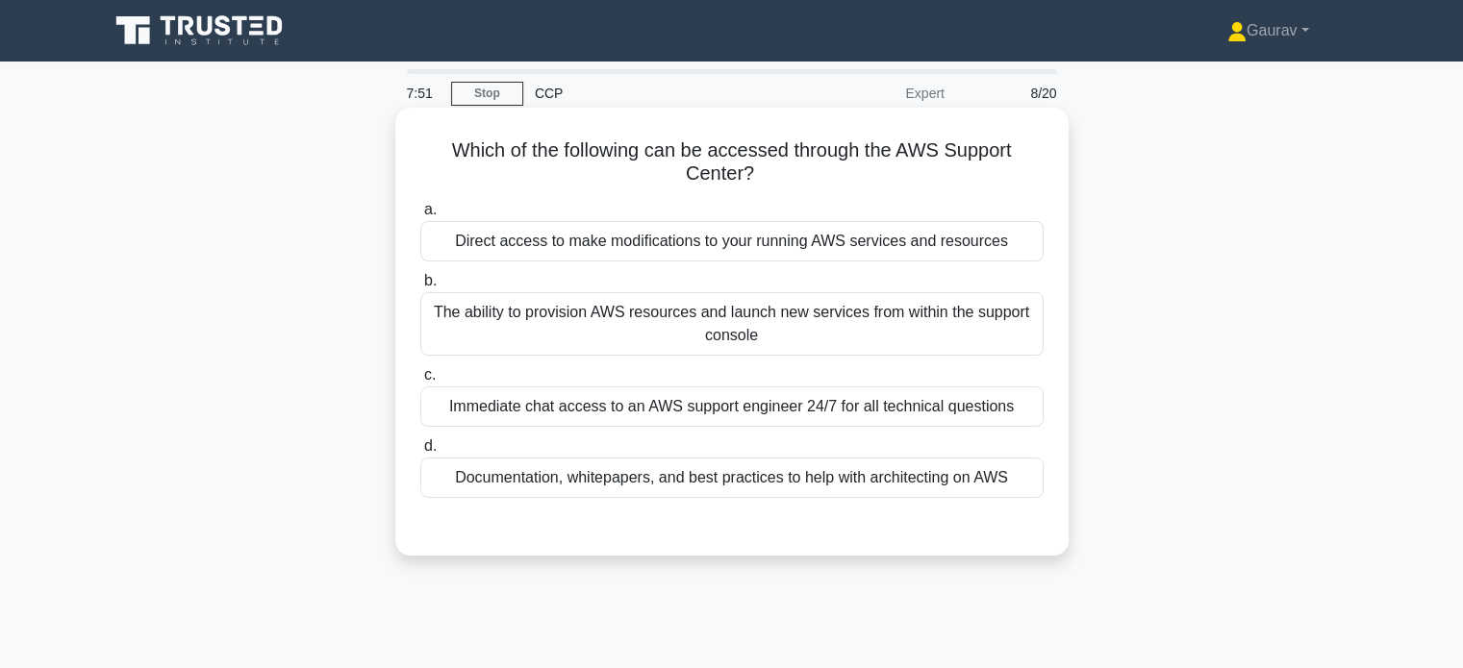
click at [731, 202] on label "a. Direct access to make modifications to your running AWS services and resourc…" at bounding box center [731, 229] width 623 height 63
click at [420, 204] on input "a. Direct access to make modifications to your running AWS services and resourc…" at bounding box center [420, 210] width 0 height 13
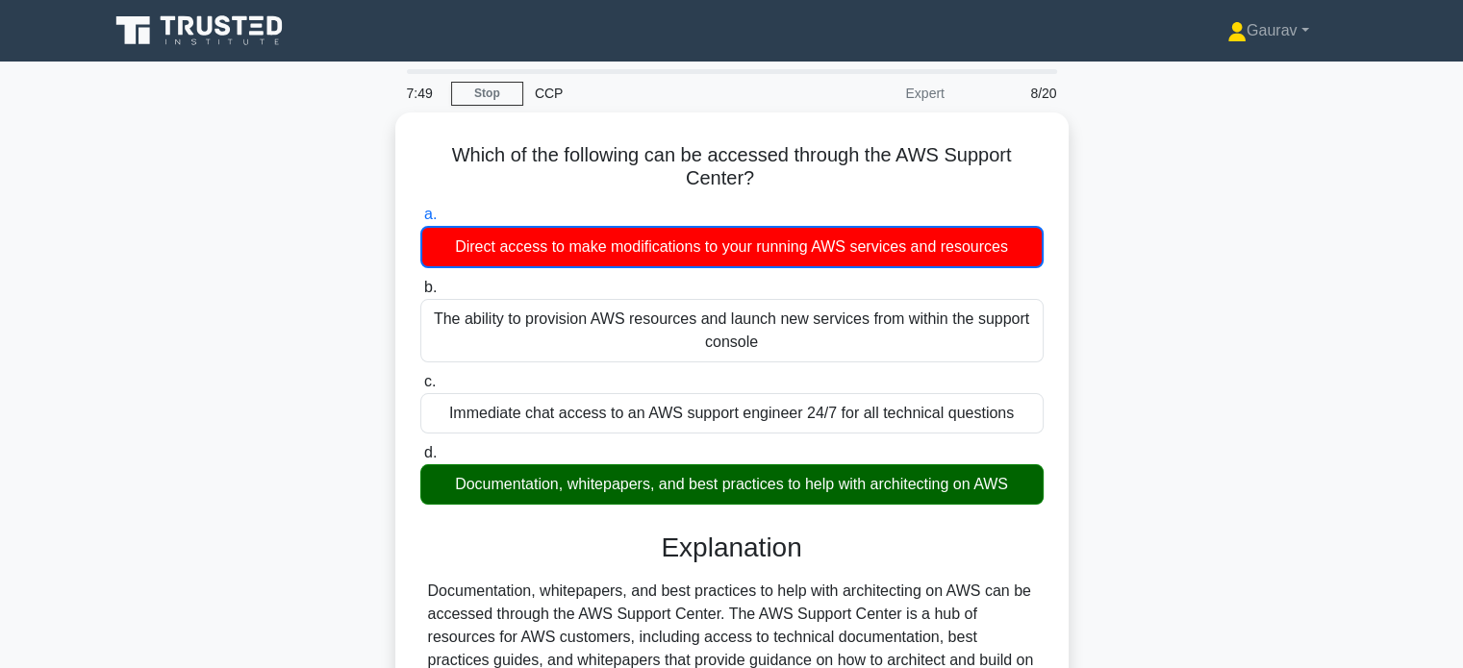
click at [259, 294] on div "Which of the following can be accessed through the AWS Support Center? .spinner…" at bounding box center [731, 507] width 1269 height 789
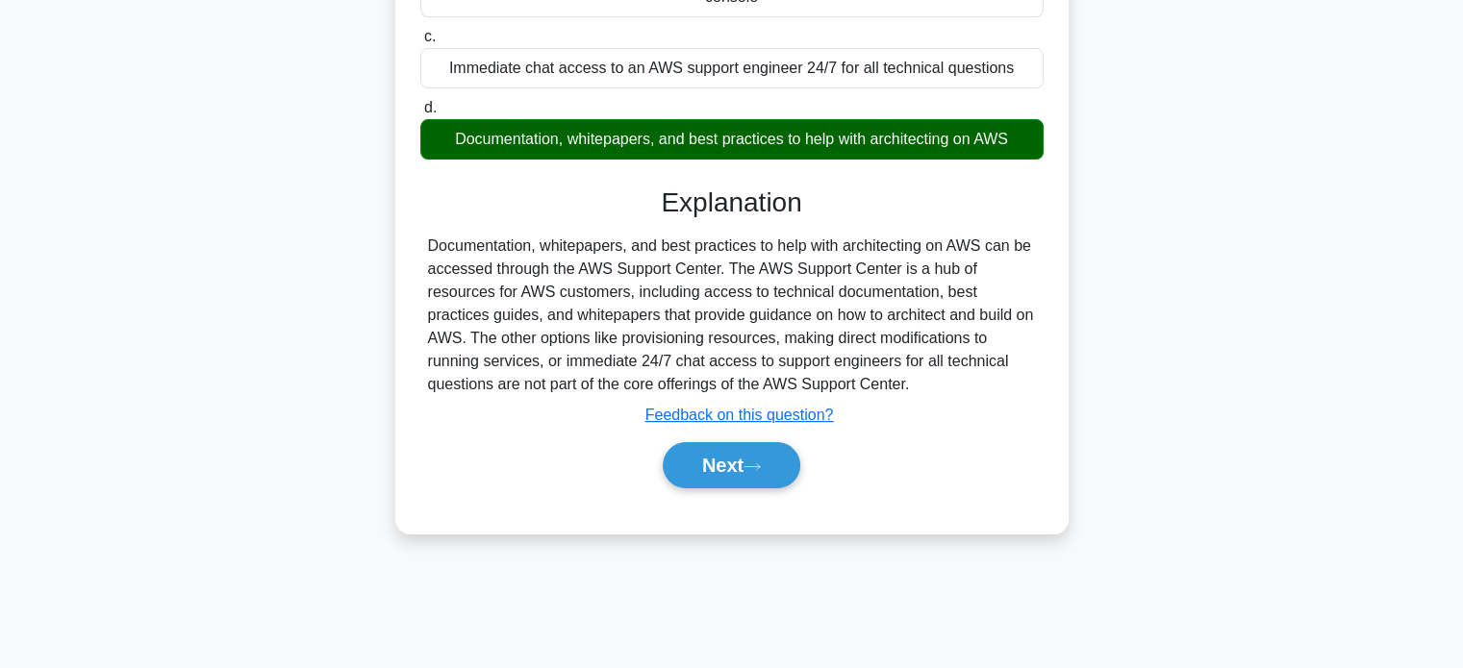
scroll to position [346, 0]
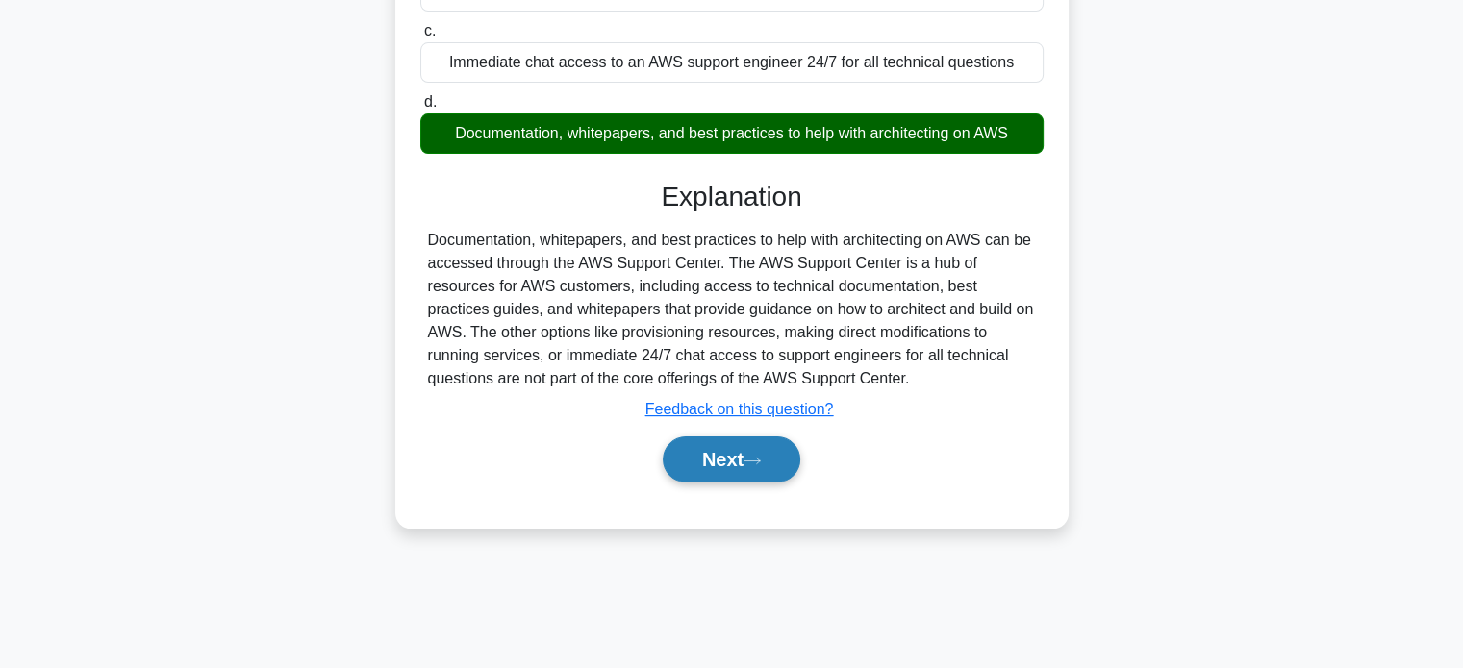
click at [725, 464] on button "Next" at bounding box center [732, 460] width 138 height 46
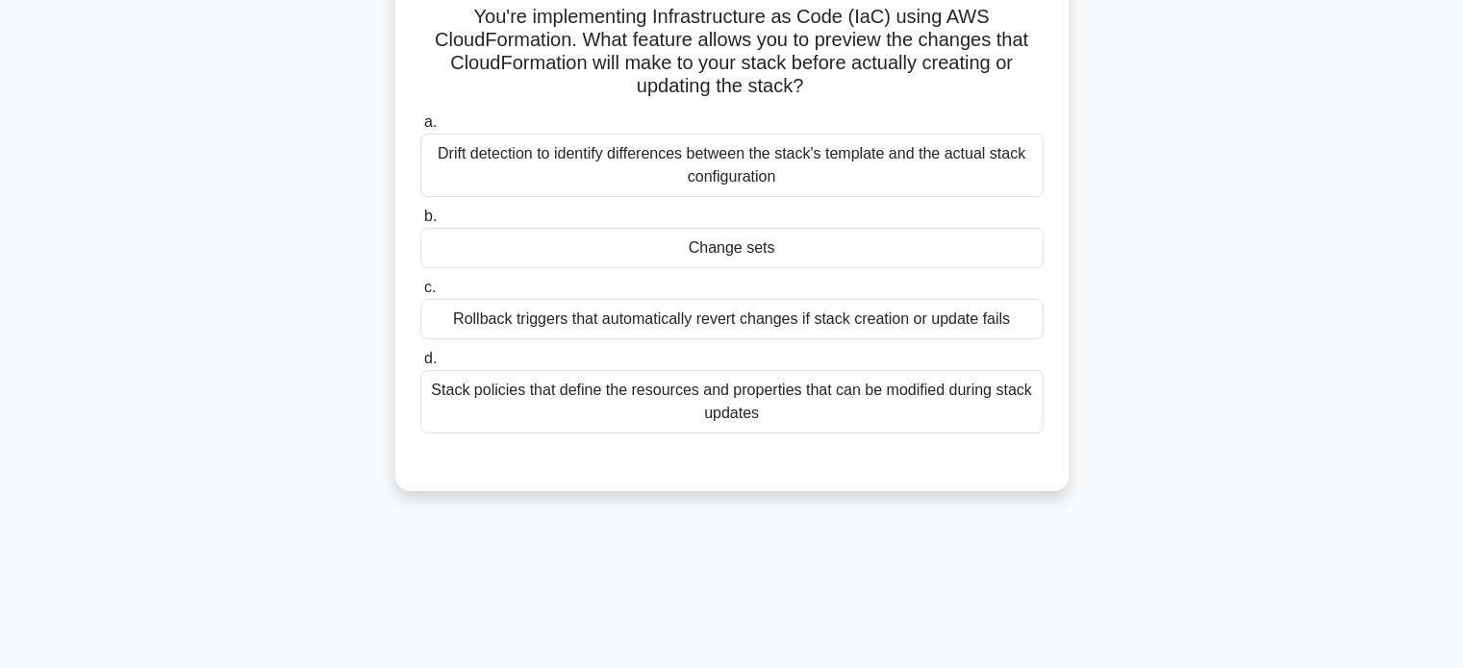
scroll to position [77, 0]
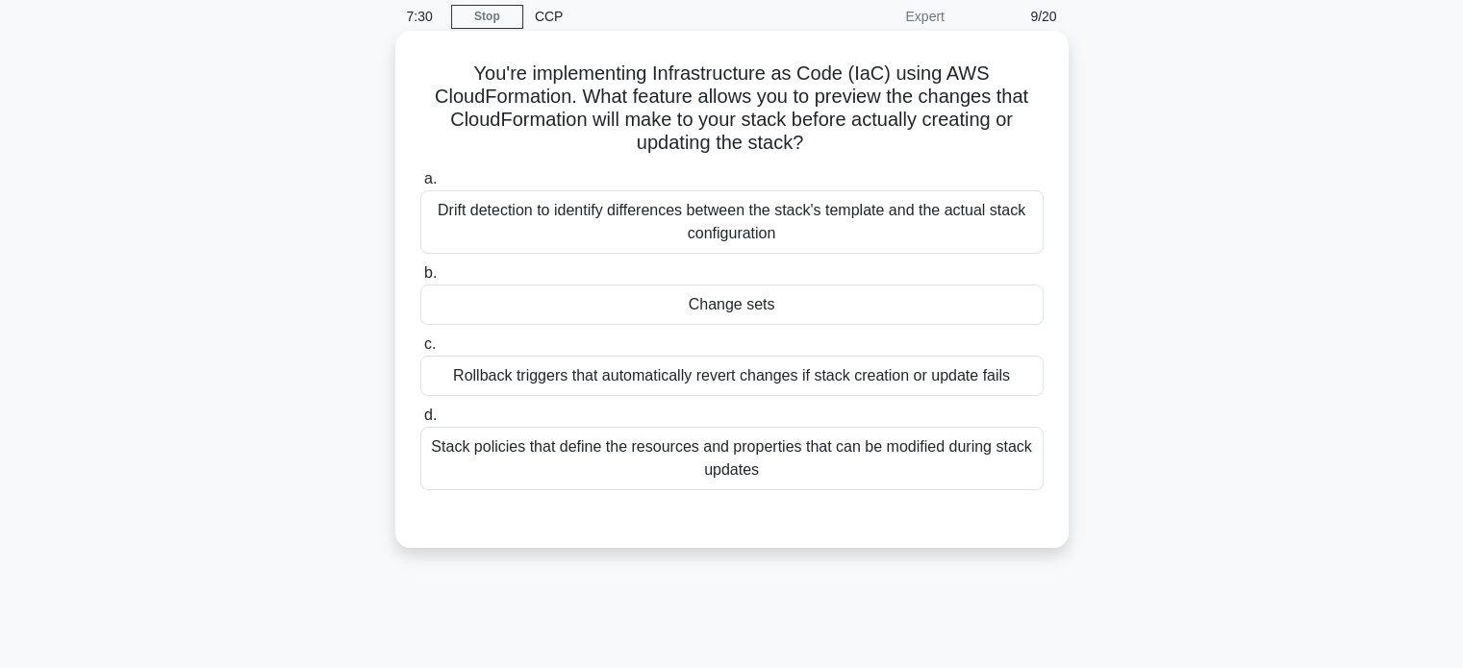
click at [599, 308] on div "Change sets" at bounding box center [731, 305] width 623 height 40
click at [420, 280] on input "b. Change sets" at bounding box center [420, 273] width 0 height 13
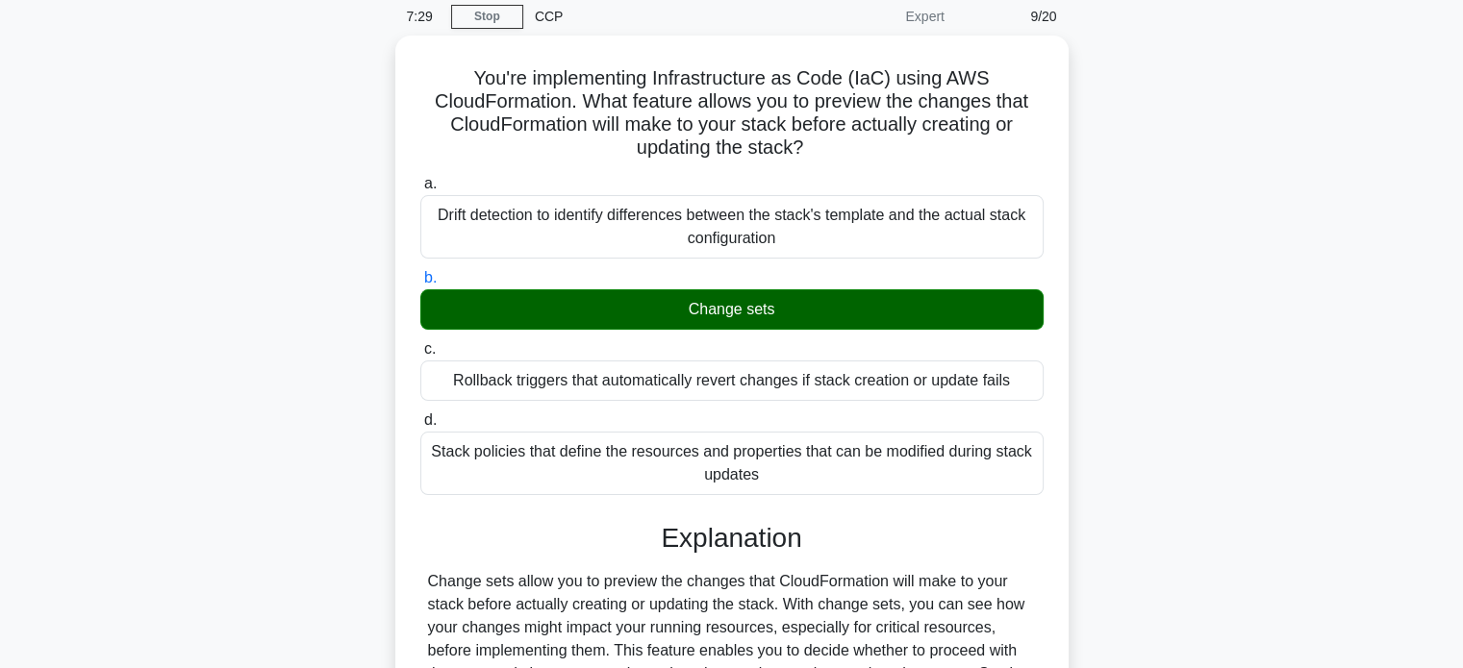
click at [328, 323] on div "You're implementing Infrastructure as Code (IaC) using AWS CloudFormation. What…" at bounding box center [731, 499] width 1269 height 926
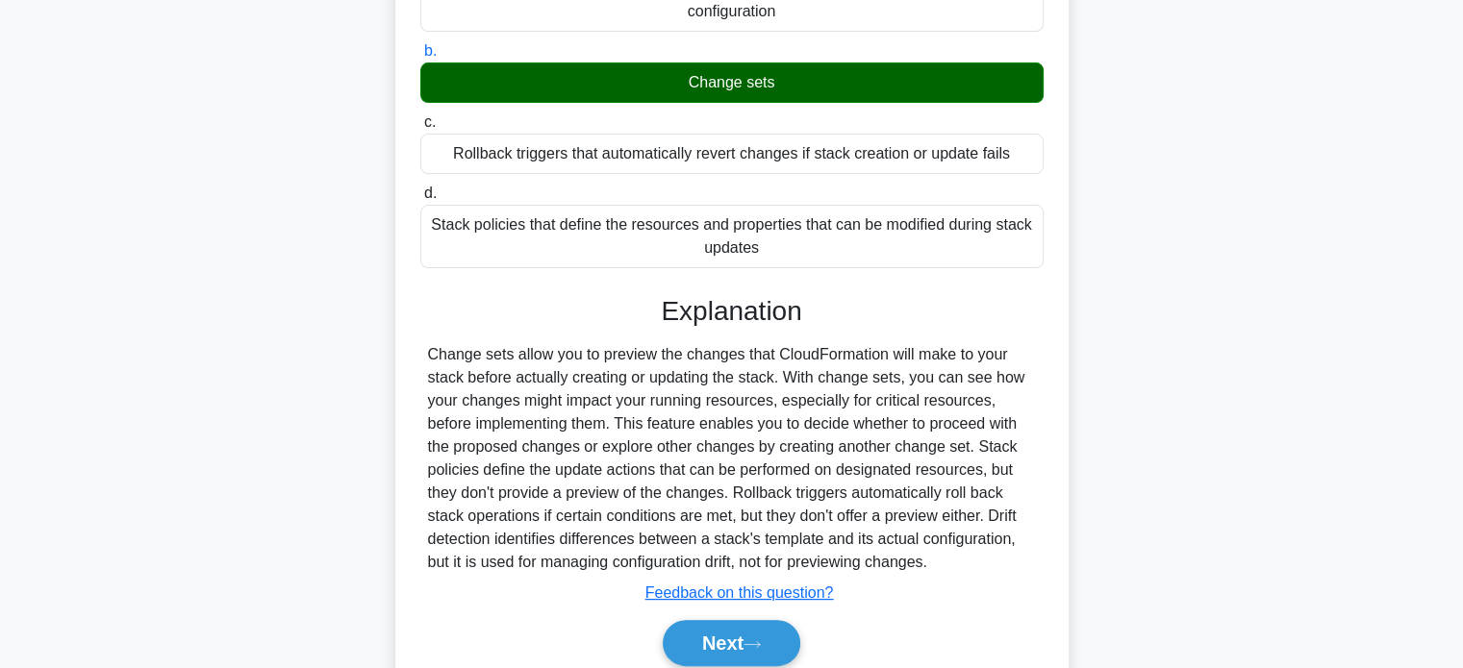
scroll to position [377, 0]
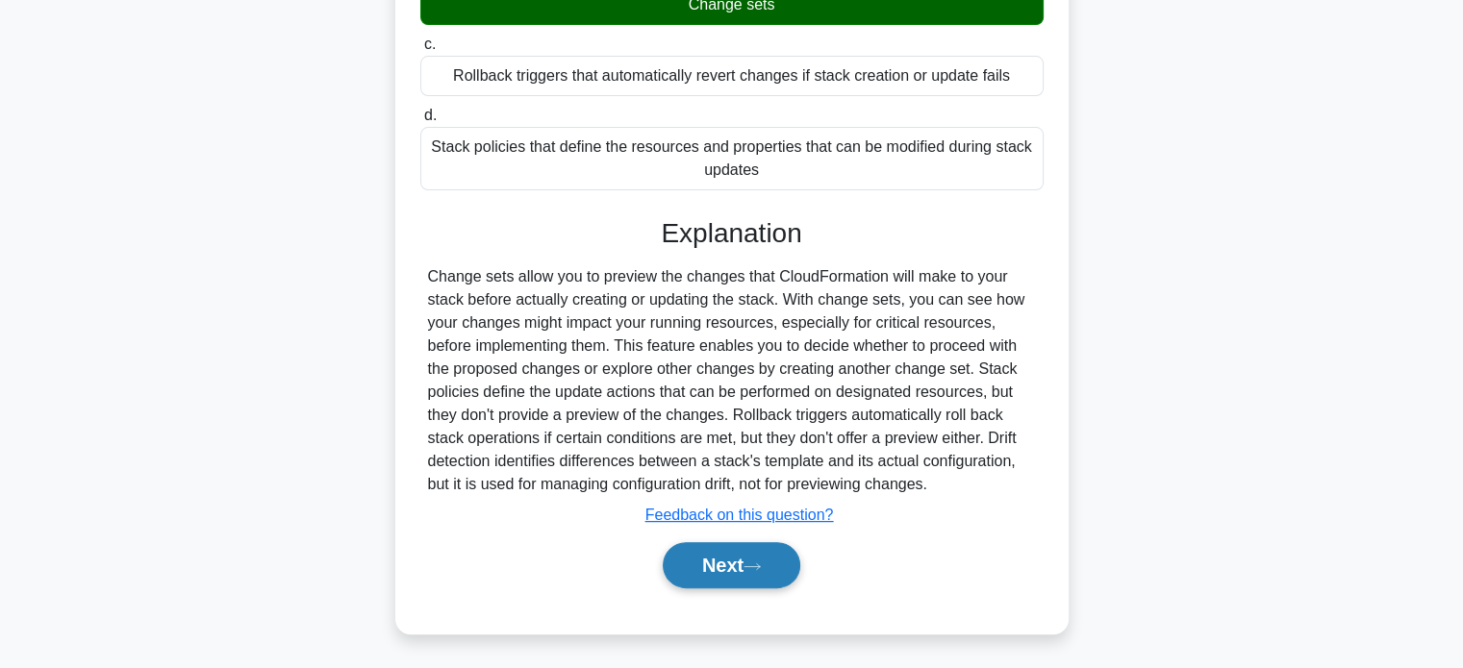
click at [723, 577] on button "Next" at bounding box center [732, 565] width 138 height 46
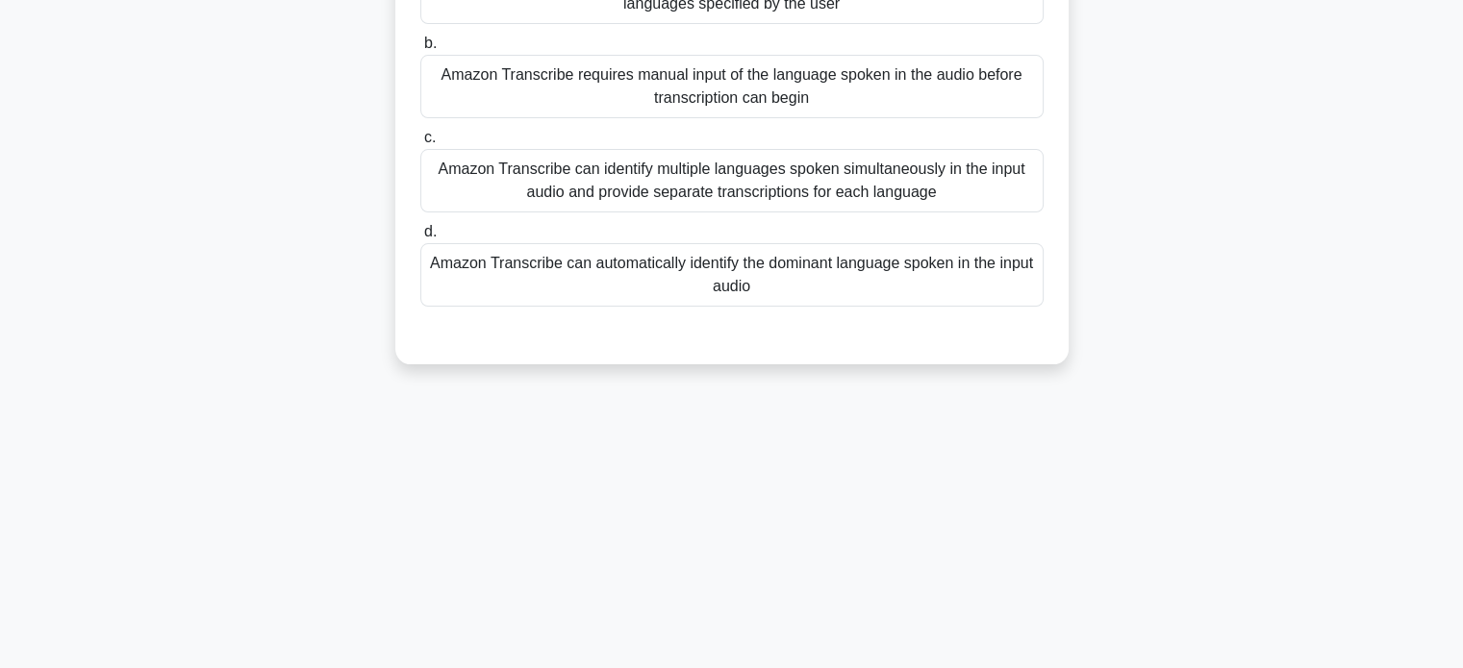
scroll to position [63, 0]
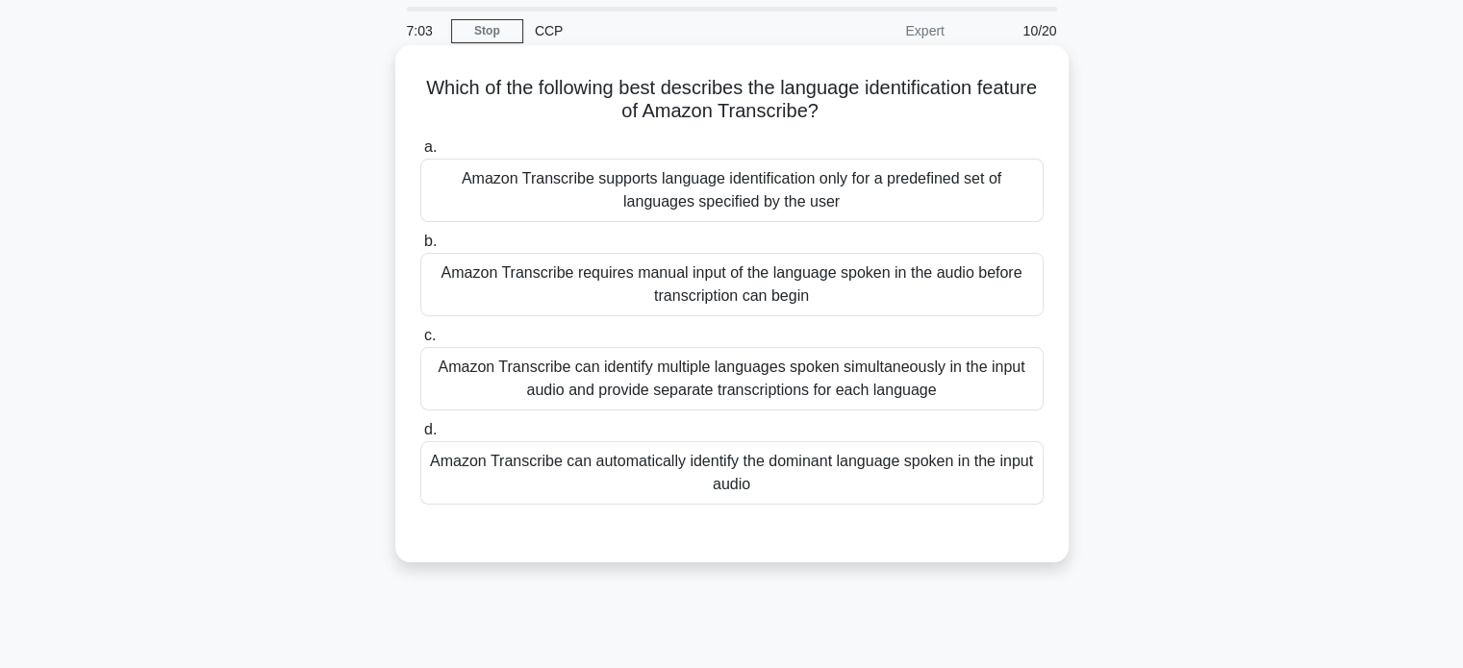
click at [756, 396] on div "Amazon Transcribe can identify multiple languages spoken simultaneously in the …" at bounding box center [731, 378] width 623 height 63
click at [420, 342] on input "c. Amazon Transcribe can identify multiple languages spoken simultaneously in t…" at bounding box center [420, 336] width 0 height 13
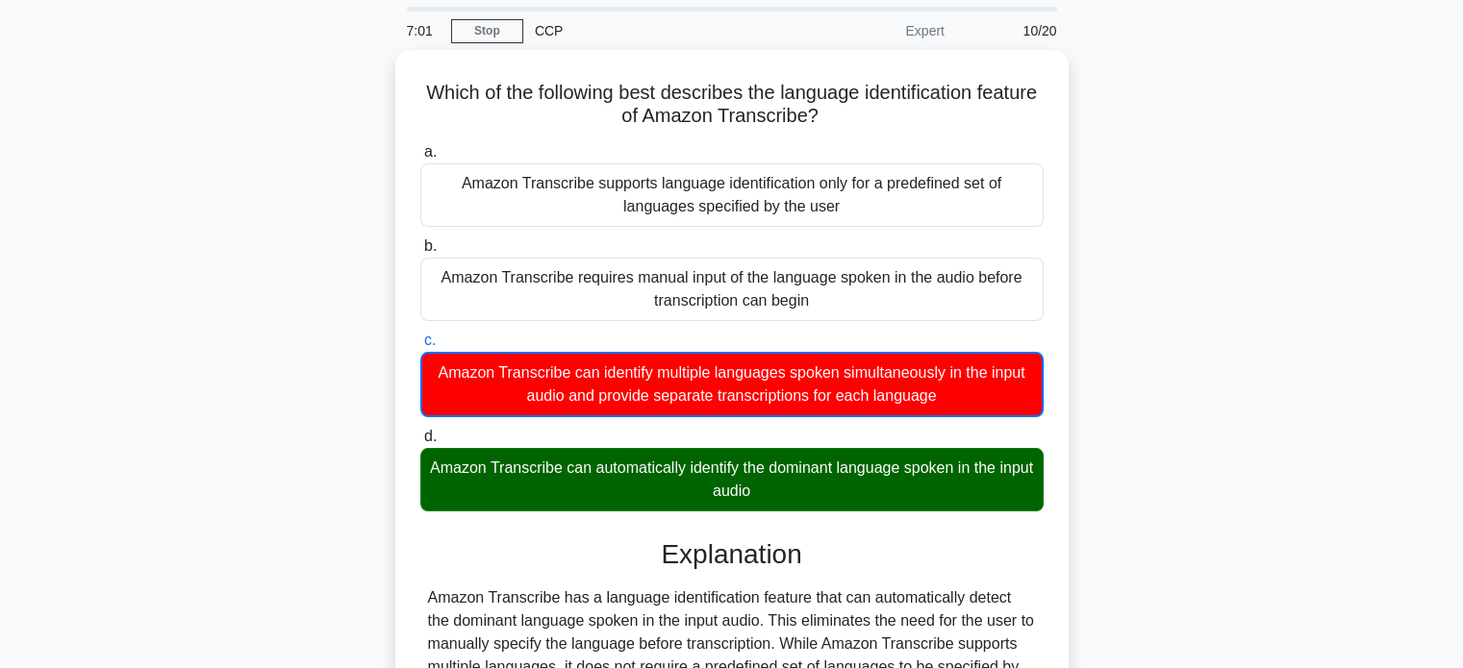
click at [315, 330] on div "Which of the following best describes the language identification feature of Am…" at bounding box center [731, 479] width 1269 height 859
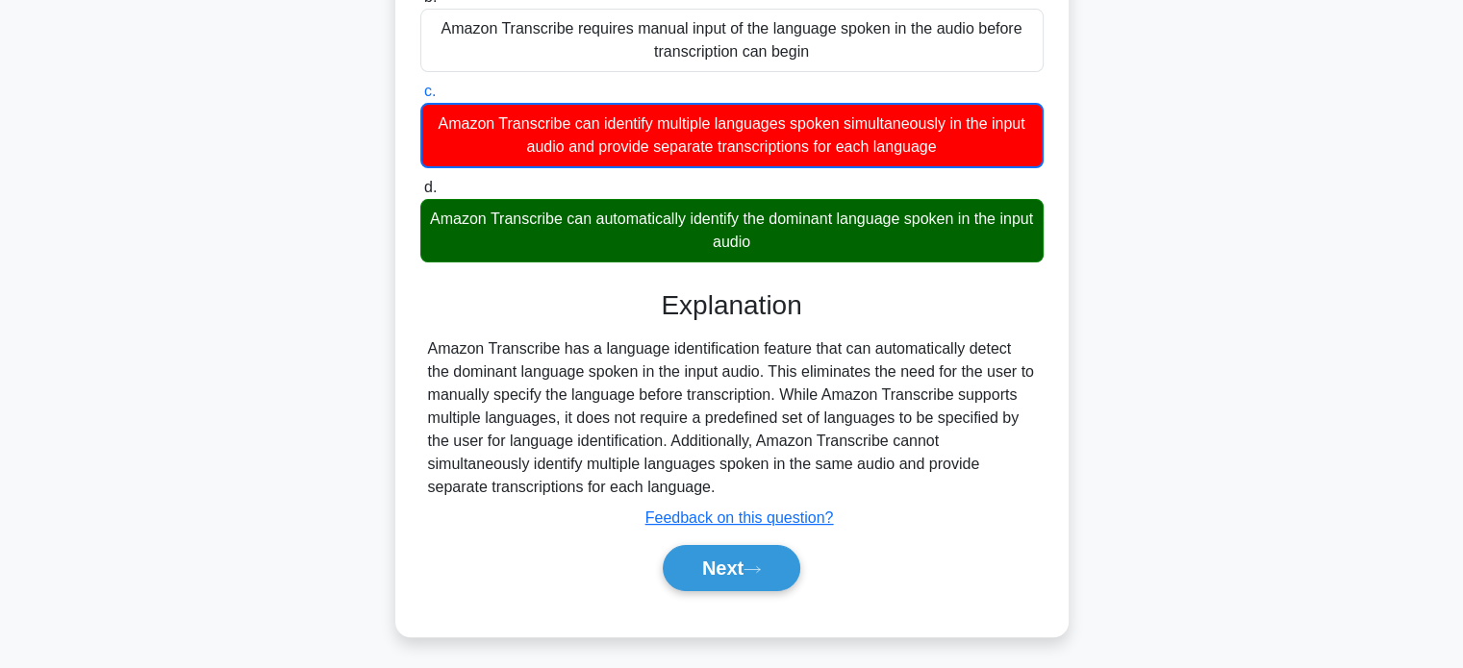
scroll to position [370, 0]
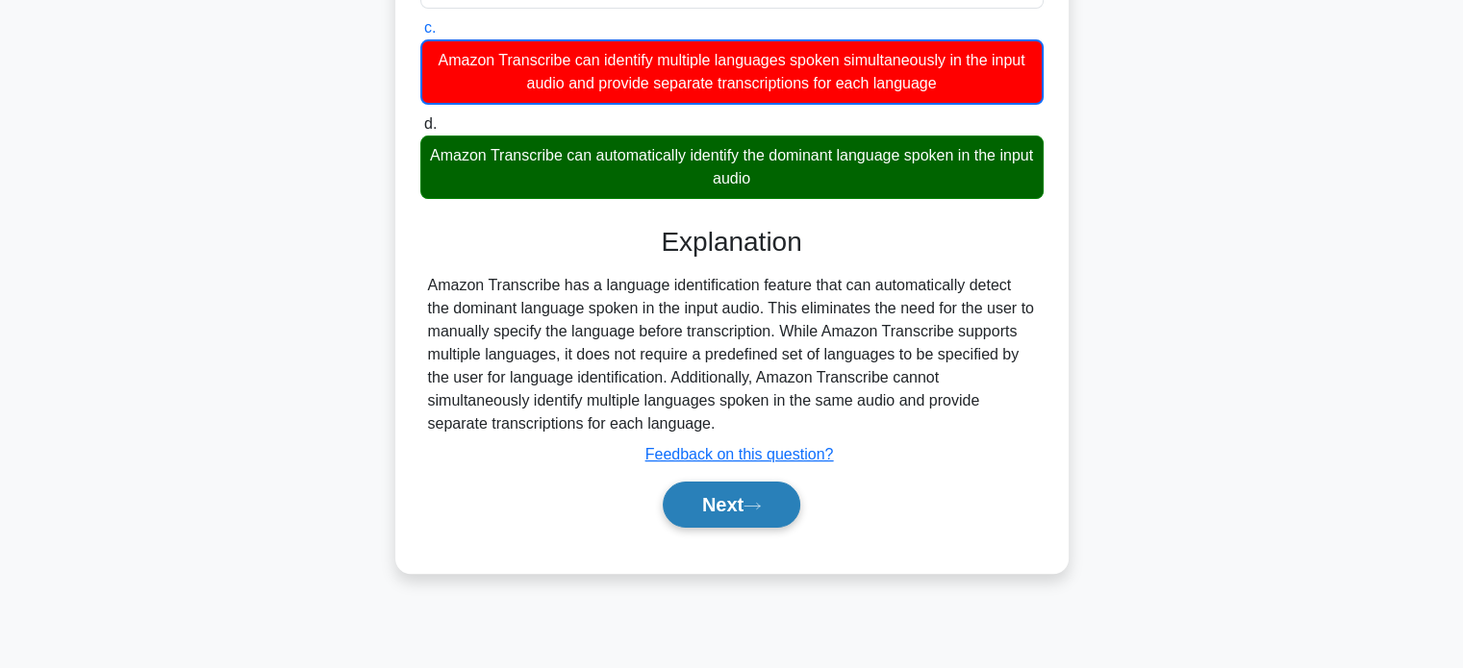
click at [743, 507] on button "Next" at bounding box center [732, 505] width 138 height 46
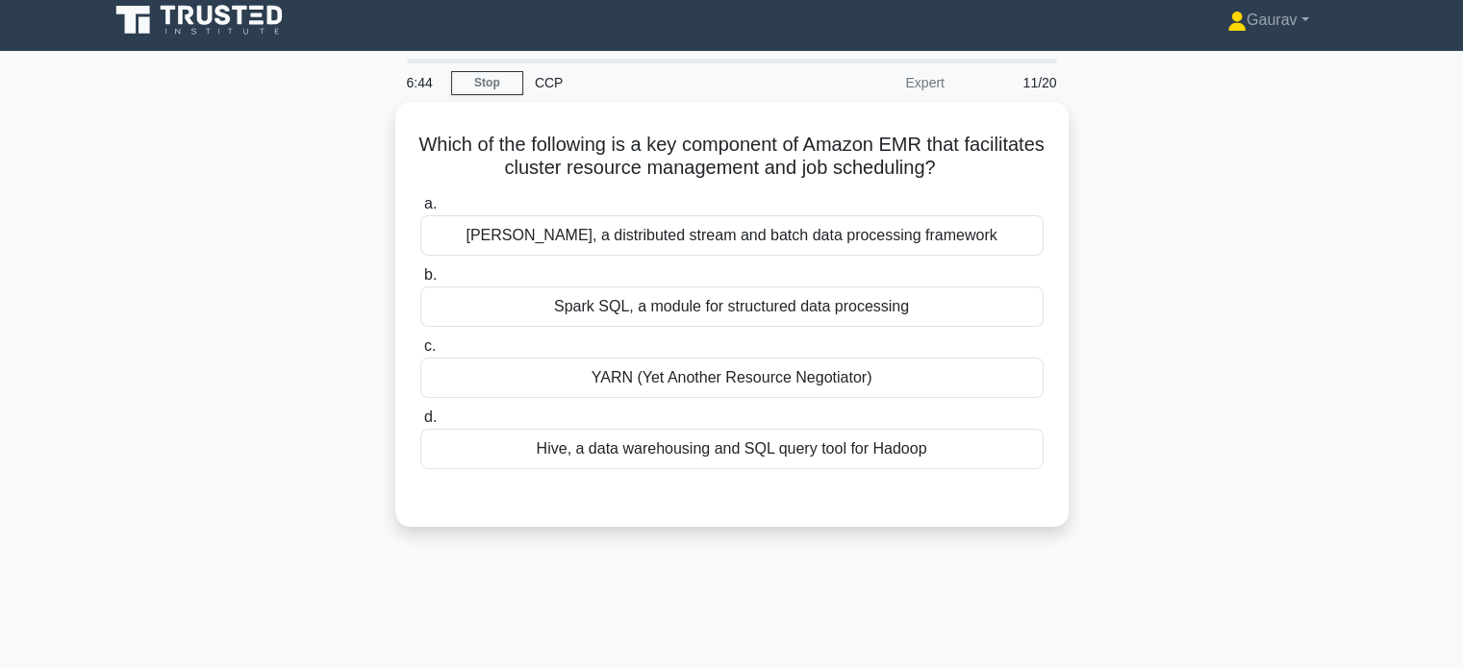
scroll to position [0, 0]
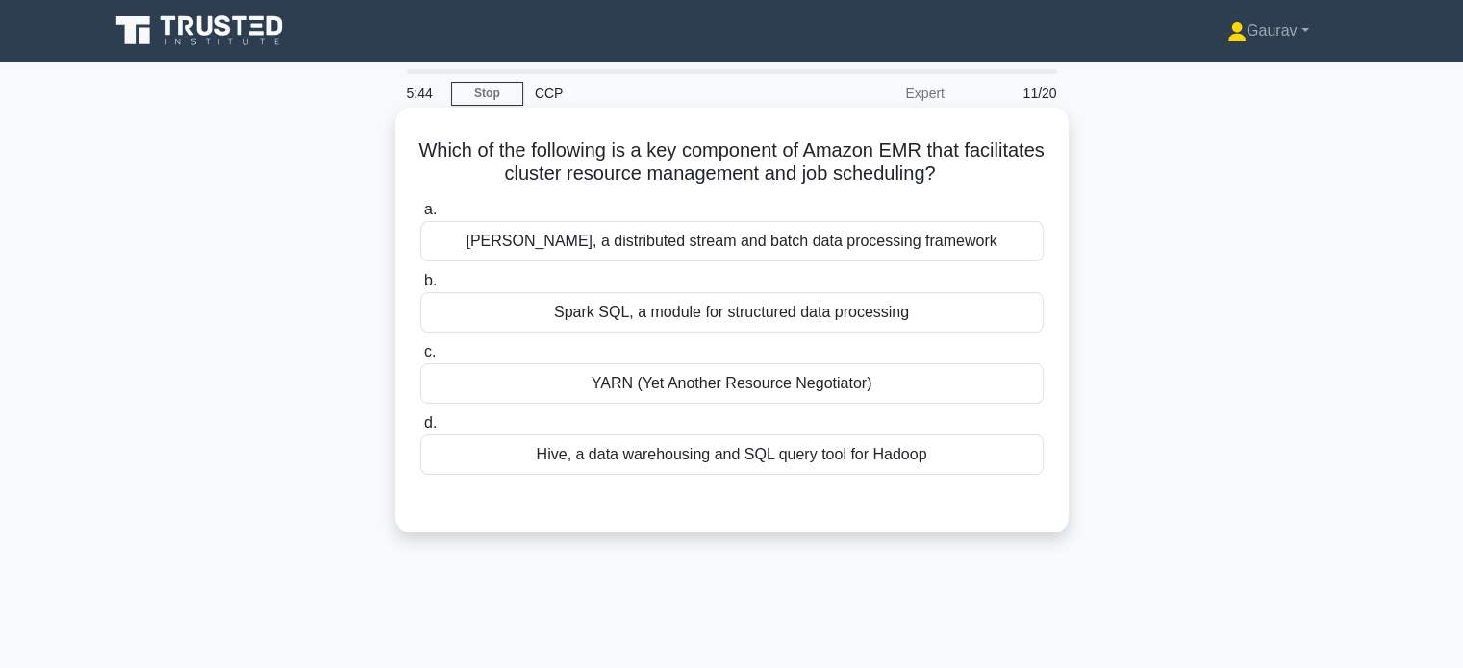
click at [804, 396] on div "YARN (Yet Another Resource Negotiator)" at bounding box center [731, 383] width 623 height 40
click at [420, 359] on input "c. YARN (Yet Another Resource Negotiator)" at bounding box center [420, 352] width 0 height 13
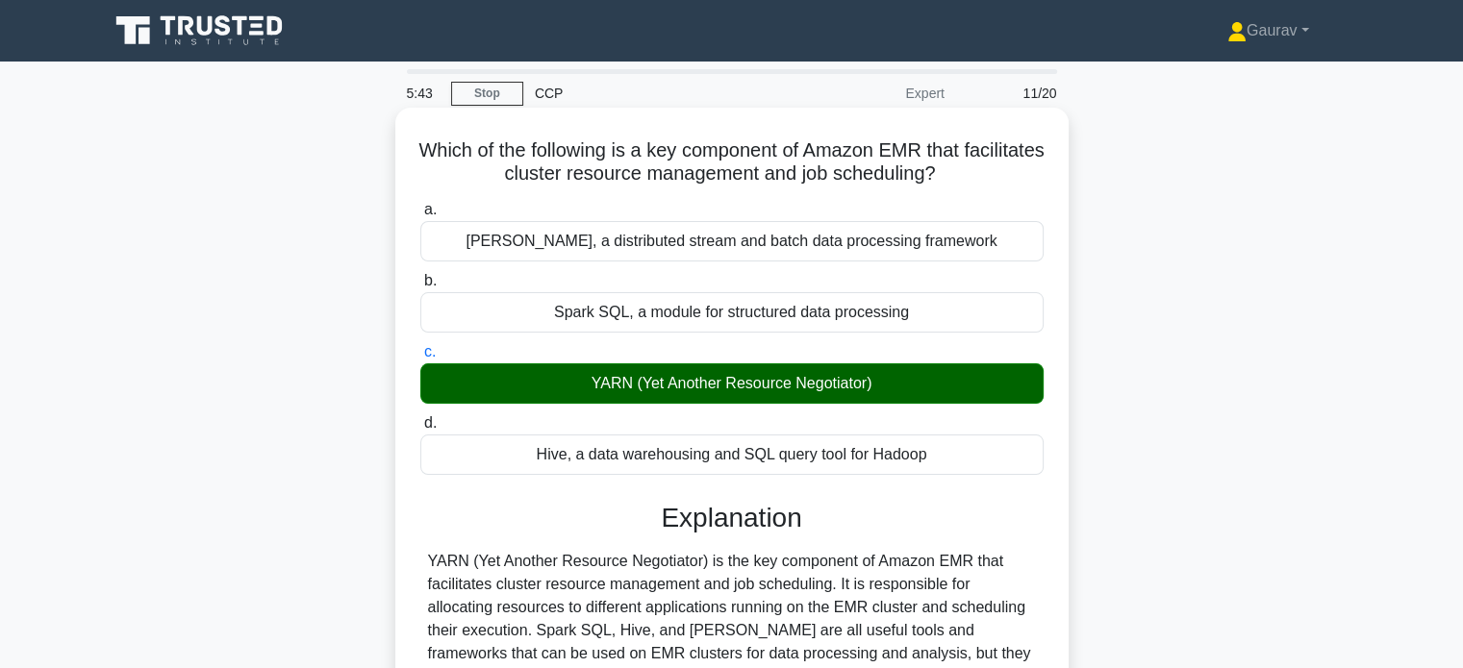
click at [420, 417] on input "d. Hive, a data warehousing and SQL query tool for Hadoop" at bounding box center [420, 423] width 0 height 13
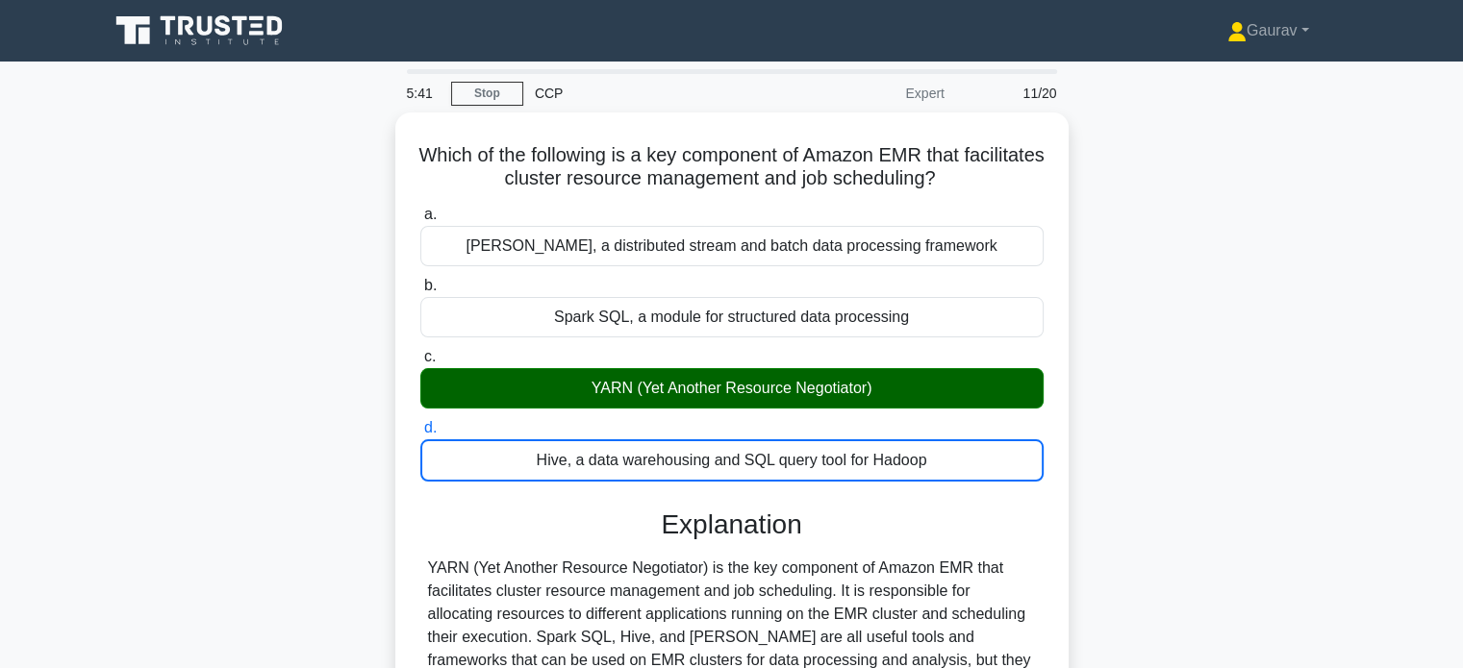
click at [204, 413] on div "Which of the following is a key component of Amazon EMR that facilitates cluste…" at bounding box center [731, 484] width 1269 height 743
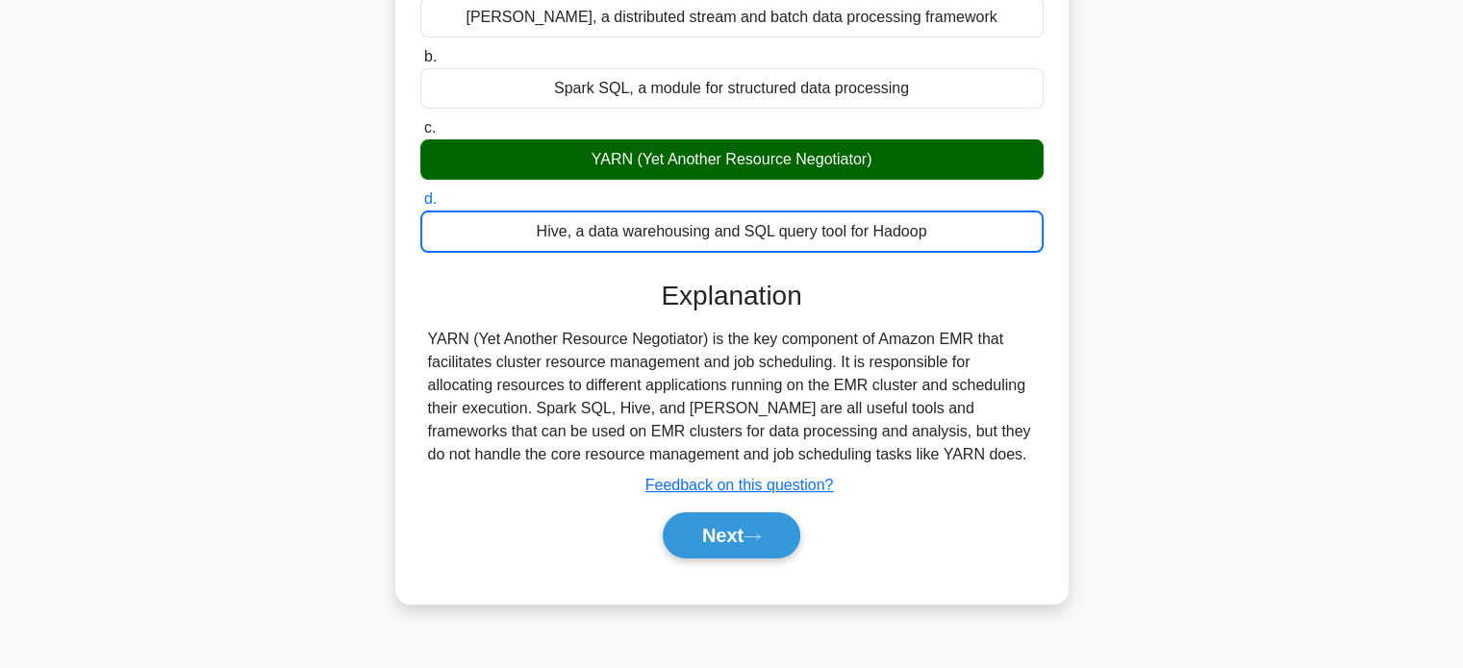
scroll to position [308, 0]
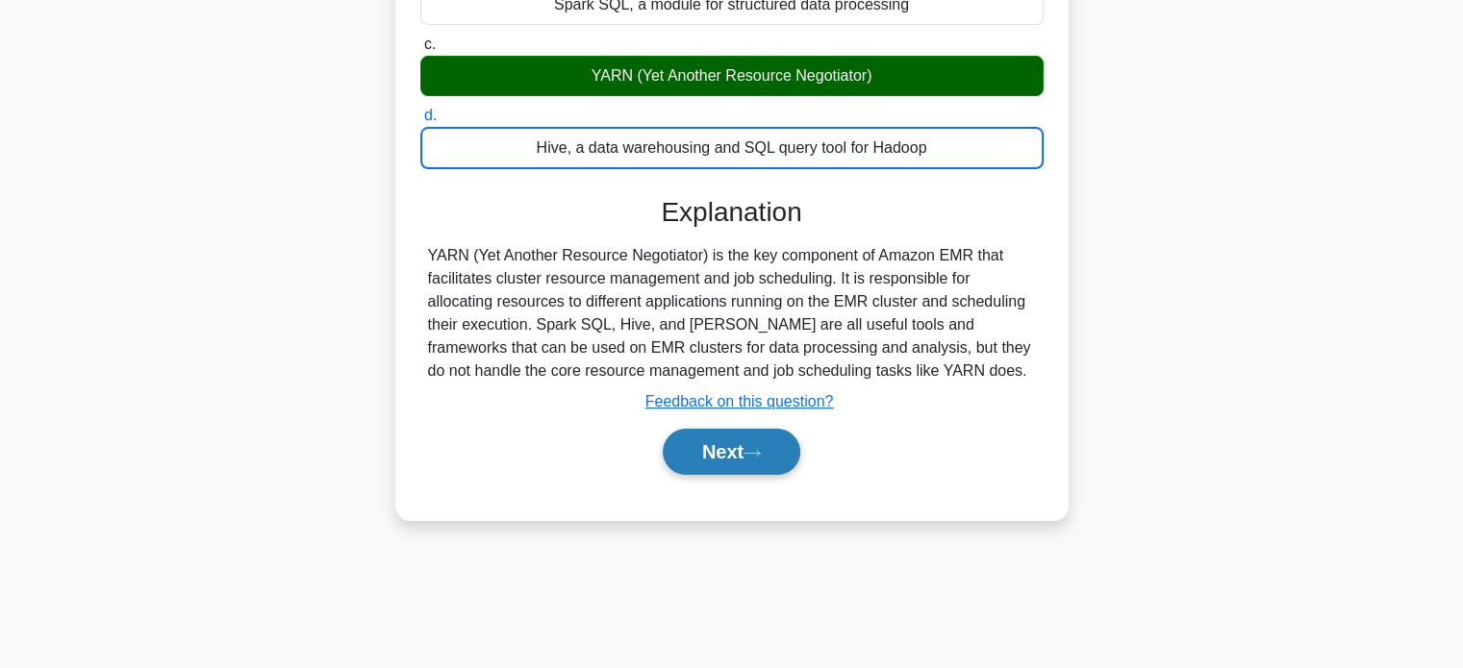
click at [714, 446] on button "Next" at bounding box center [732, 452] width 138 height 46
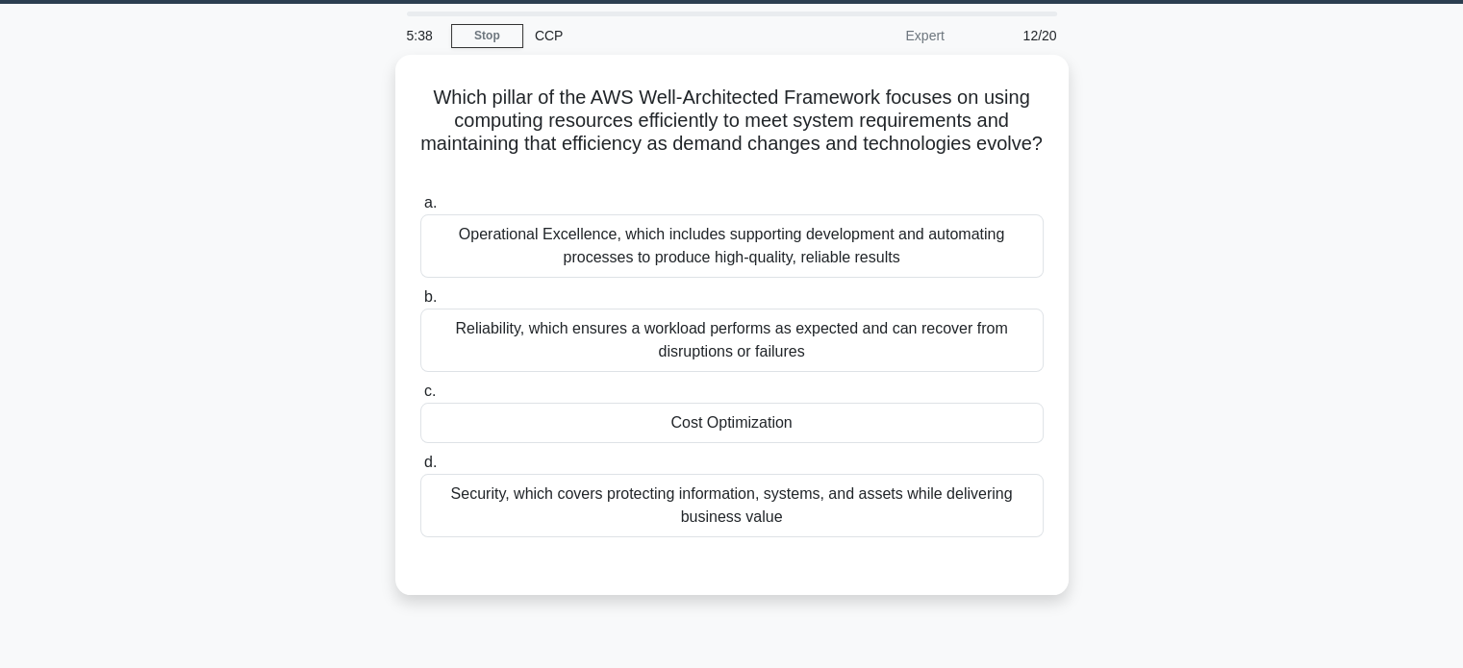
scroll to position [0, 0]
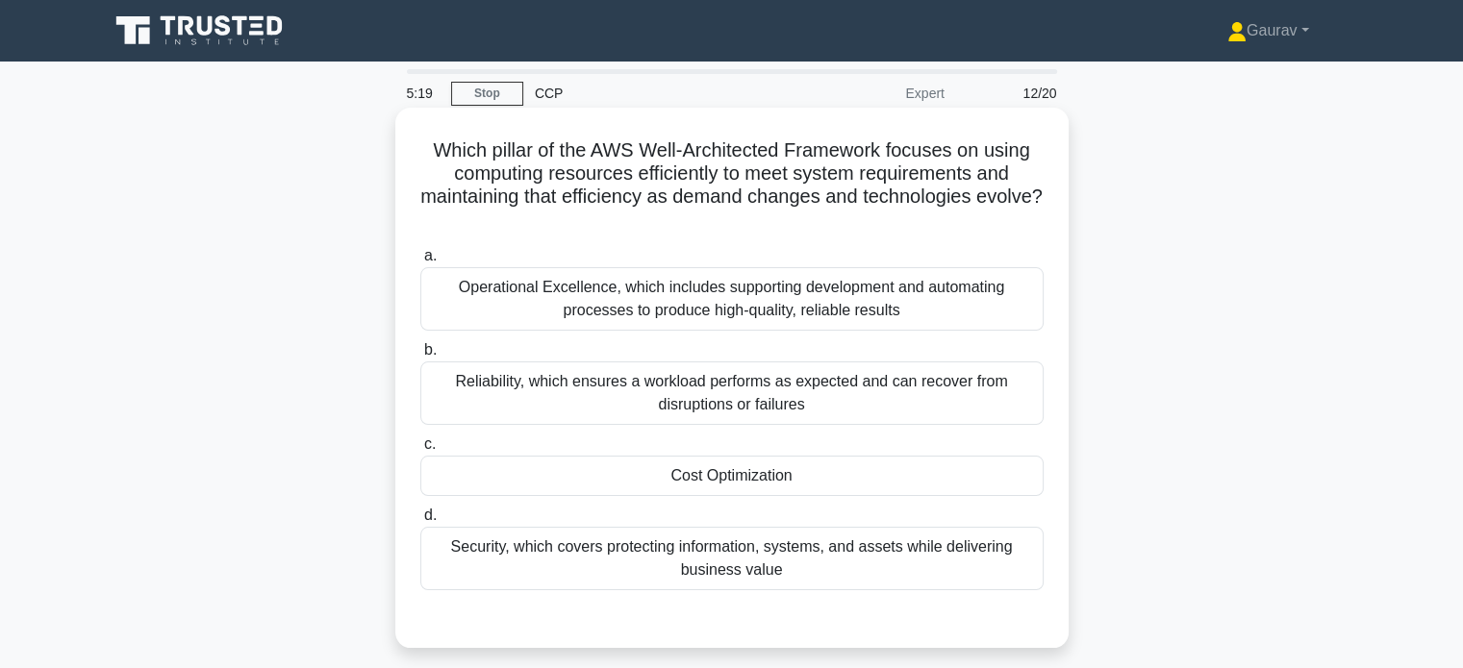
click at [767, 312] on div "Operational Excellence, which includes supporting development and automating pr…" at bounding box center [731, 298] width 623 height 63
click at [420, 263] on input "a. Operational Excellence, which includes supporting development and automating…" at bounding box center [420, 256] width 0 height 13
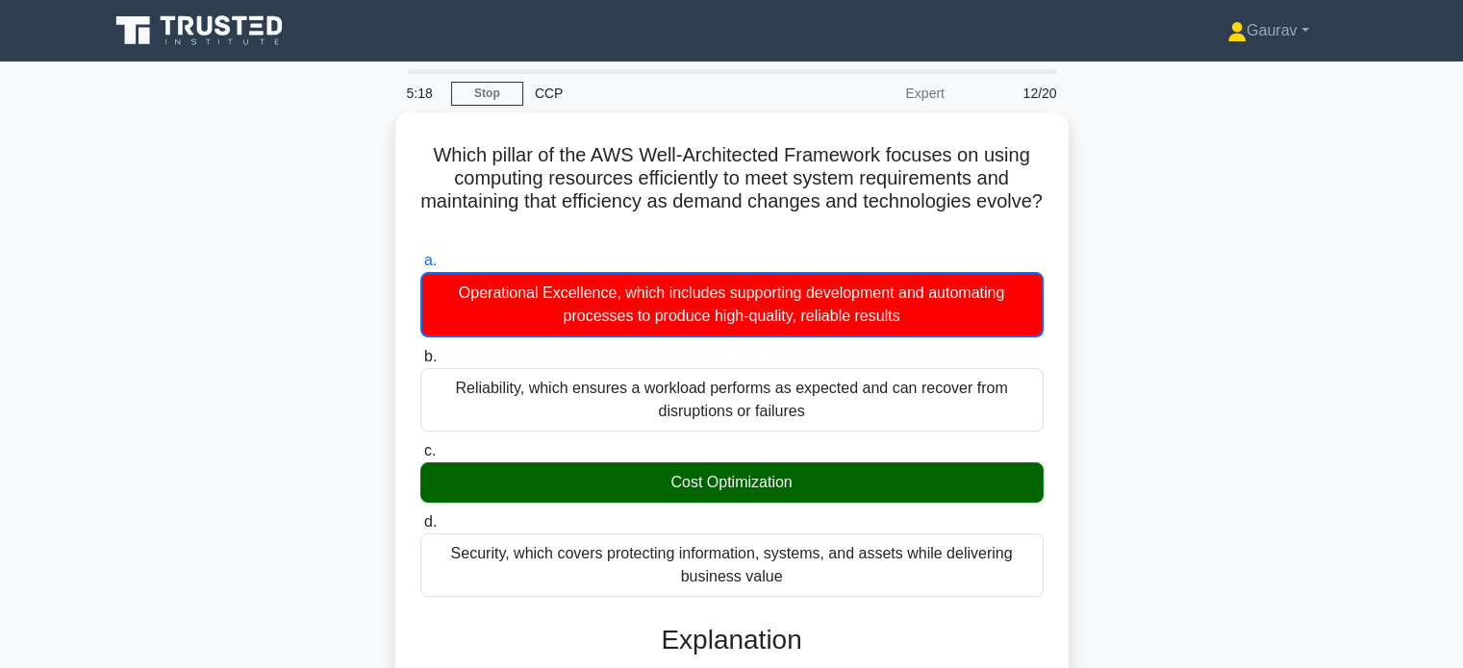
click at [323, 365] on div "Which pillar of the AWS Well-Architected Framework focuses on using computing r…" at bounding box center [731, 634] width 1269 height 1043
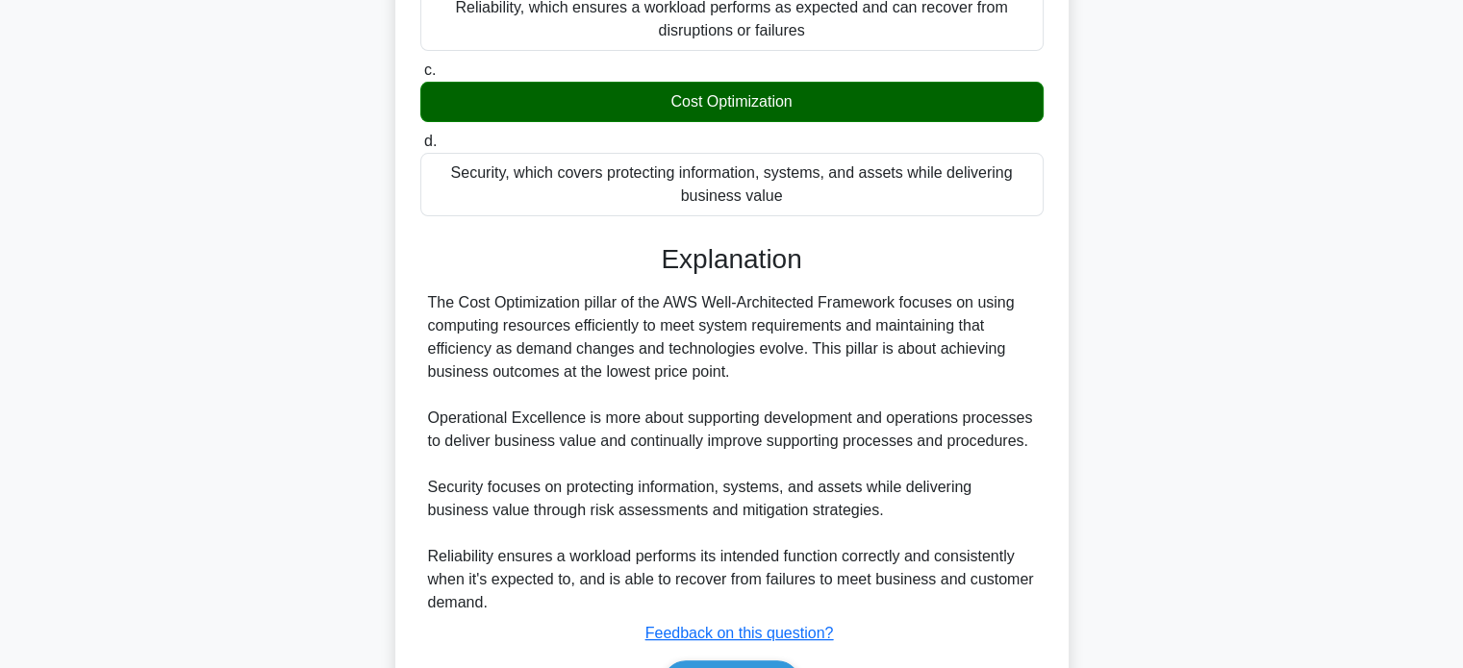
scroll to position [423, 0]
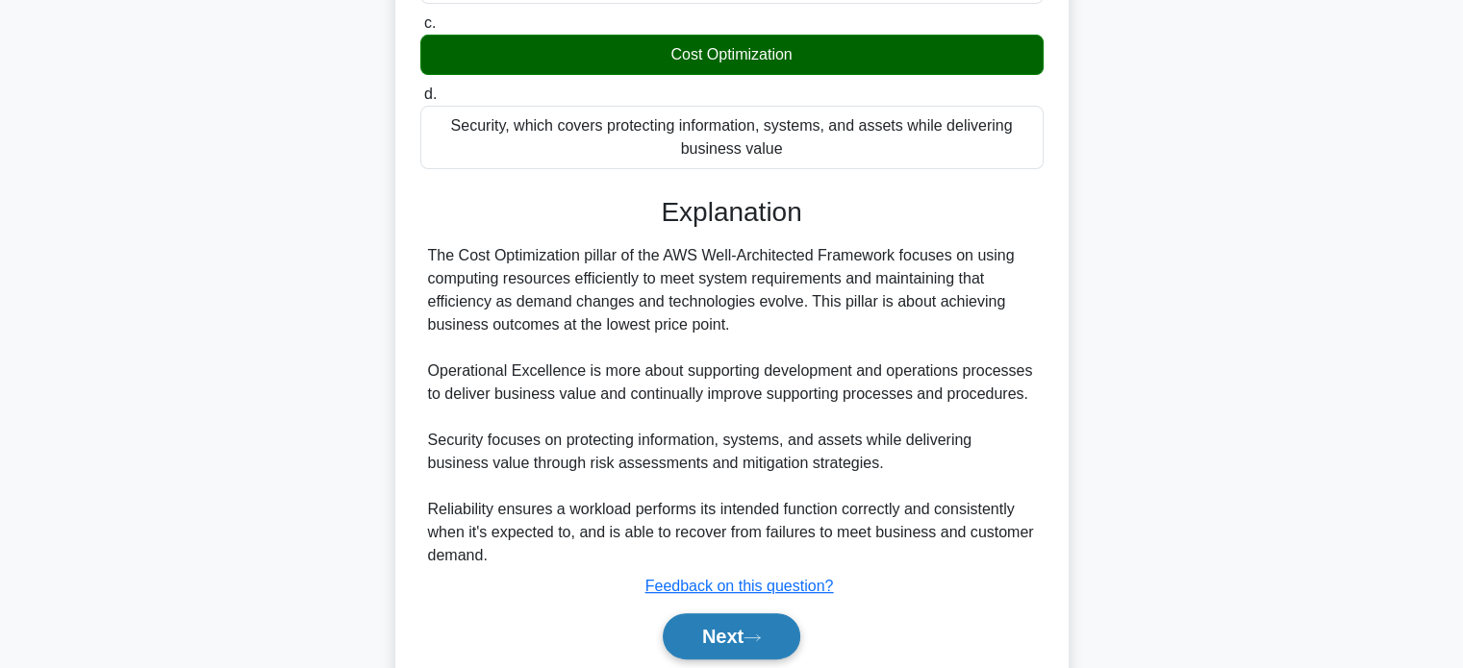
click at [732, 651] on button "Next" at bounding box center [732, 636] width 138 height 46
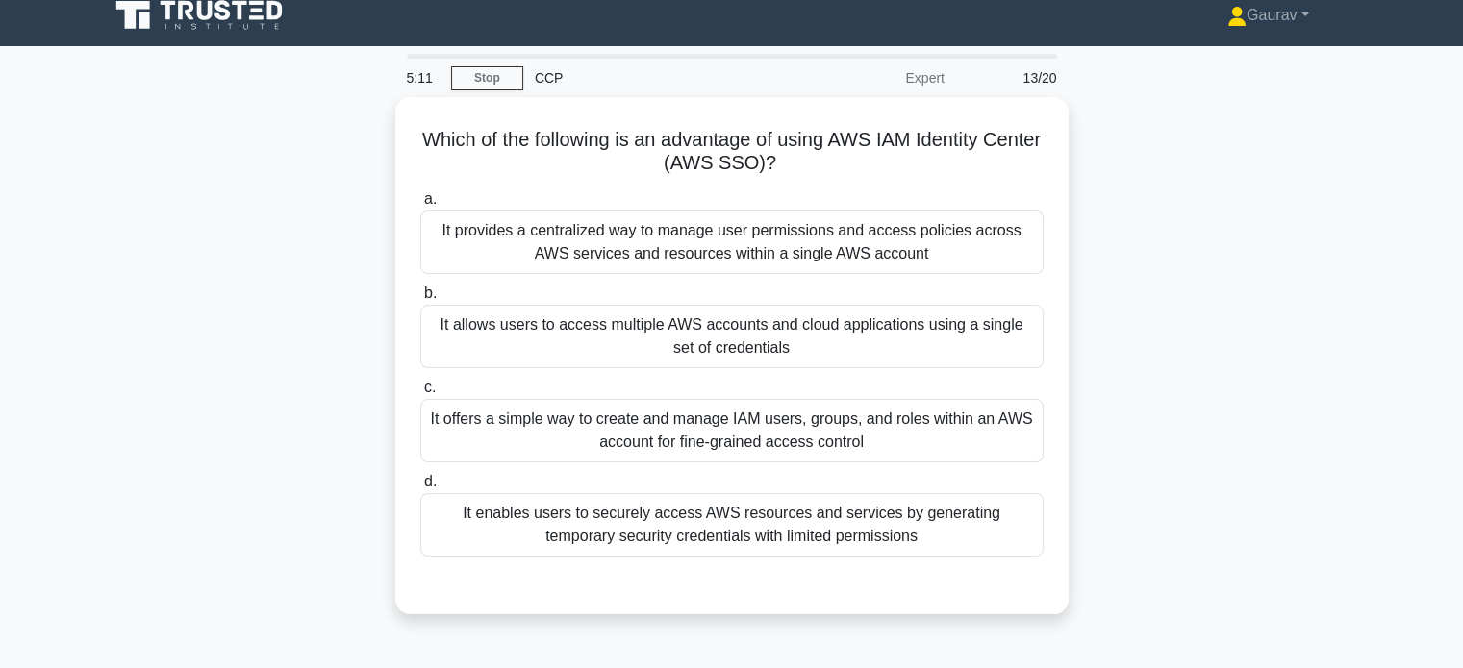
scroll to position [0, 0]
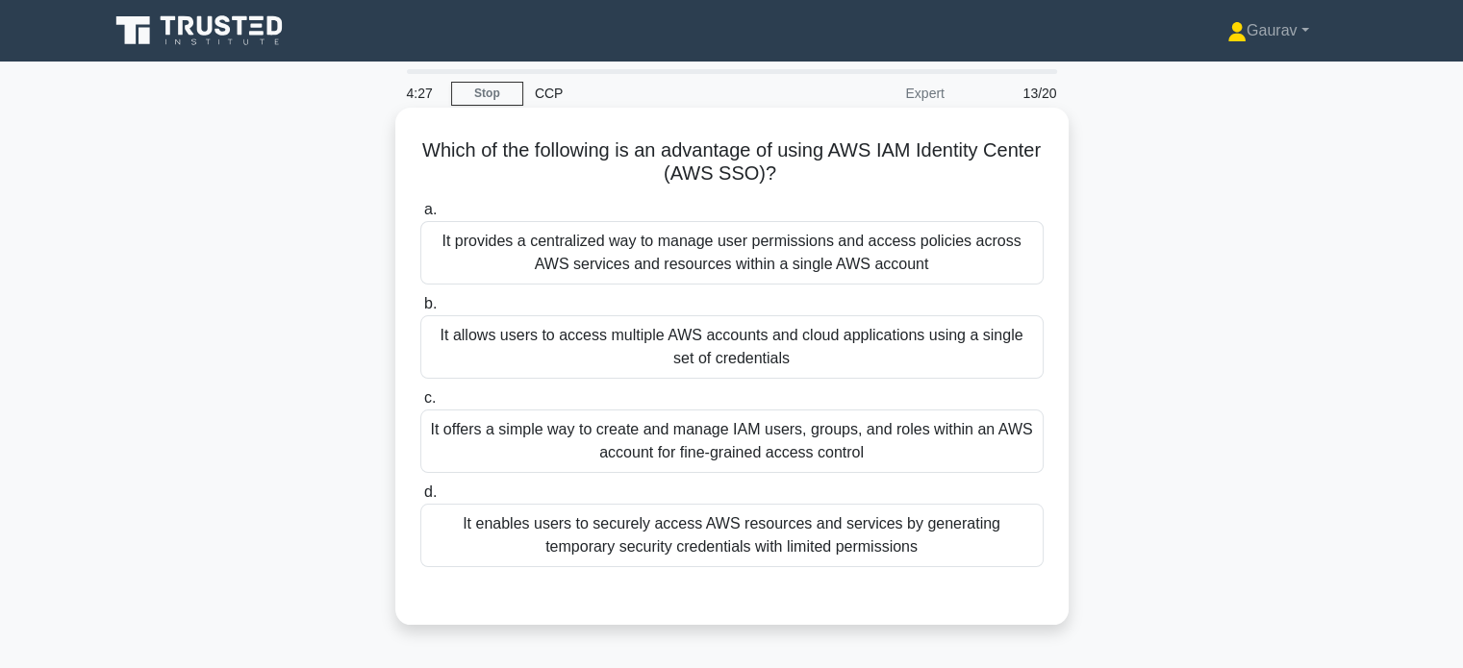
click at [665, 262] on div "It provides a centralized way to manage user permissions and access policies ac…" at bounding box center [731, 252] width 623 height 63
click at [420, 216] on input "a. It provides a centralized way to manage user permissions and access policies…" at bounding box center [420, 210] width 0 height 13
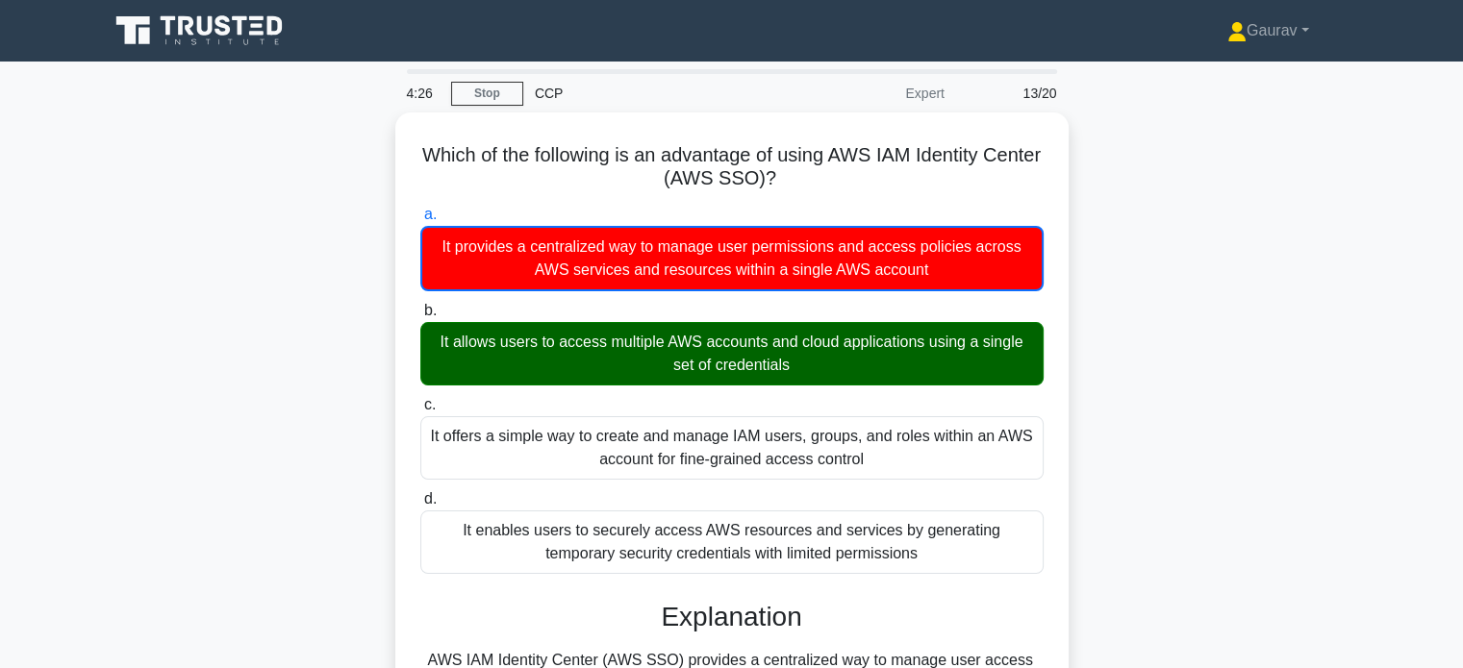
click at [296, 336] on div "Which of the following is an advantage of using AWS IAM Identity Center (AWS SS…" at bounding box center [731, 542] width 1269 height 859
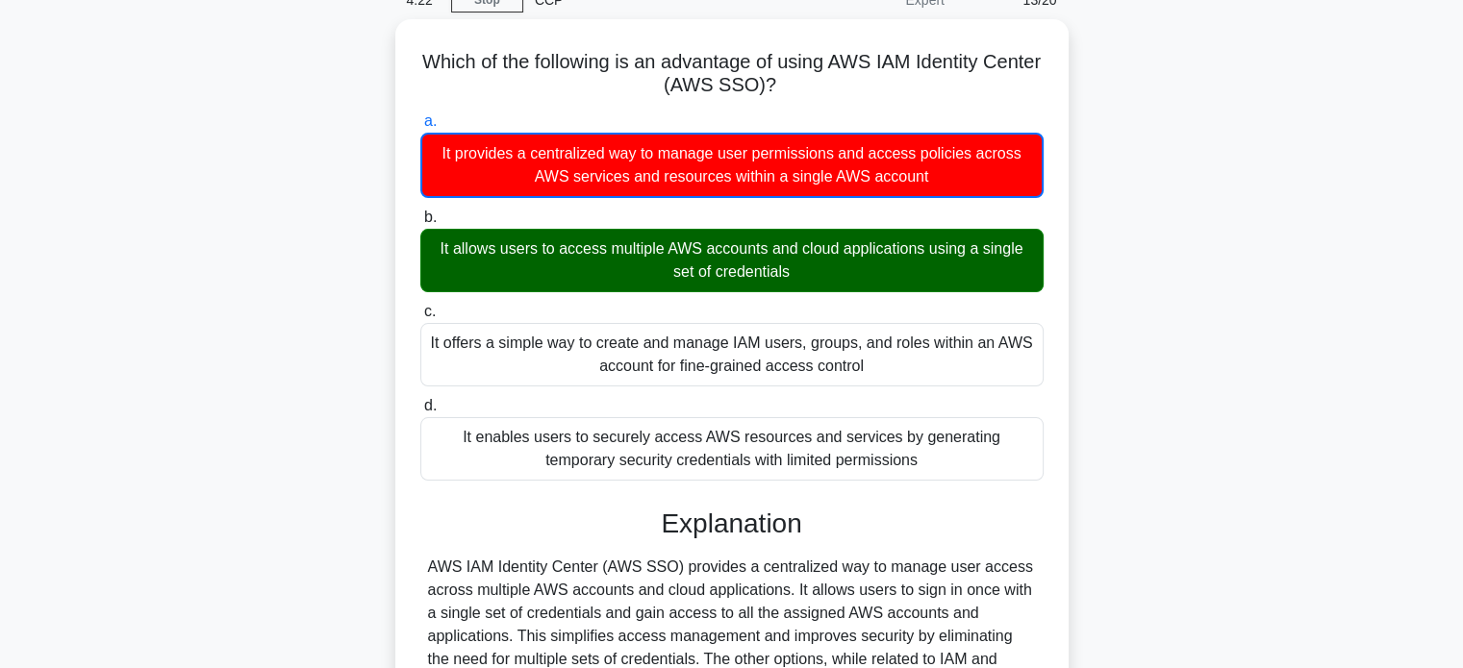
scroll to position [269, 0]
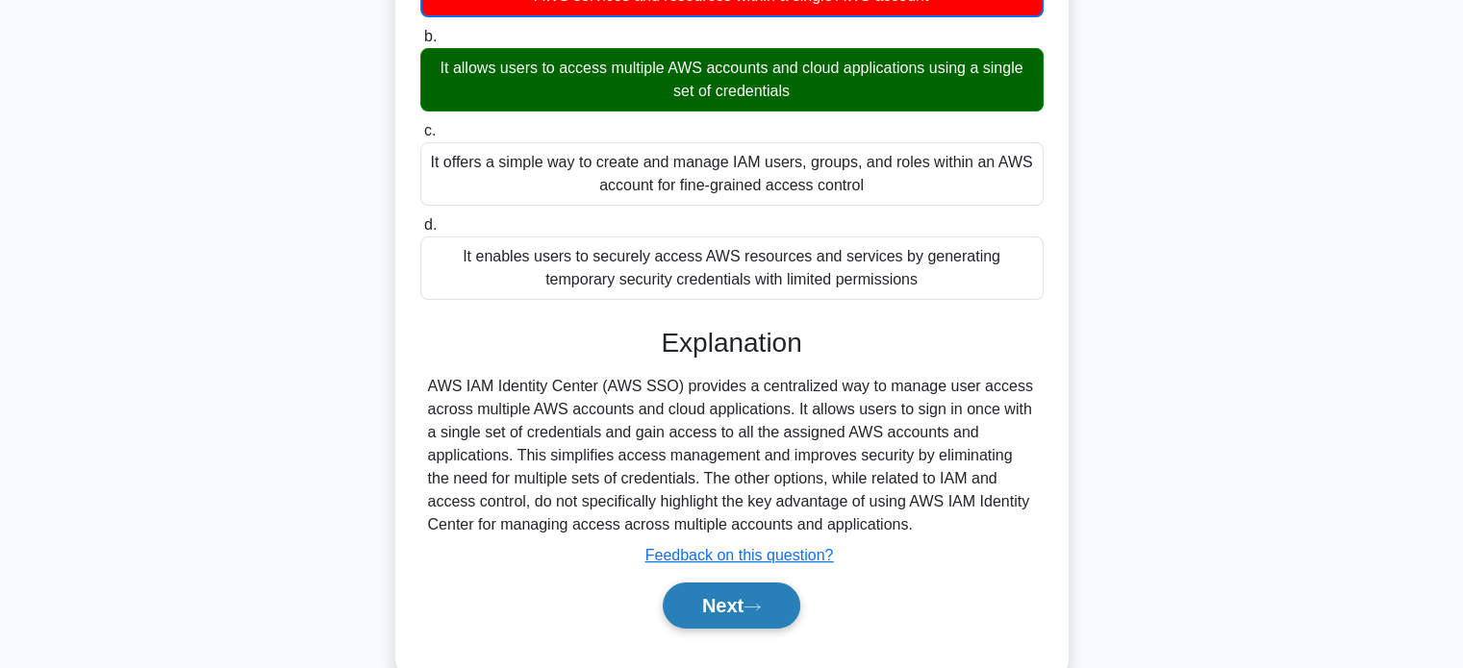
click at [738, 617] on button "Next" at bounding box center [732, 606] width 138 height 46
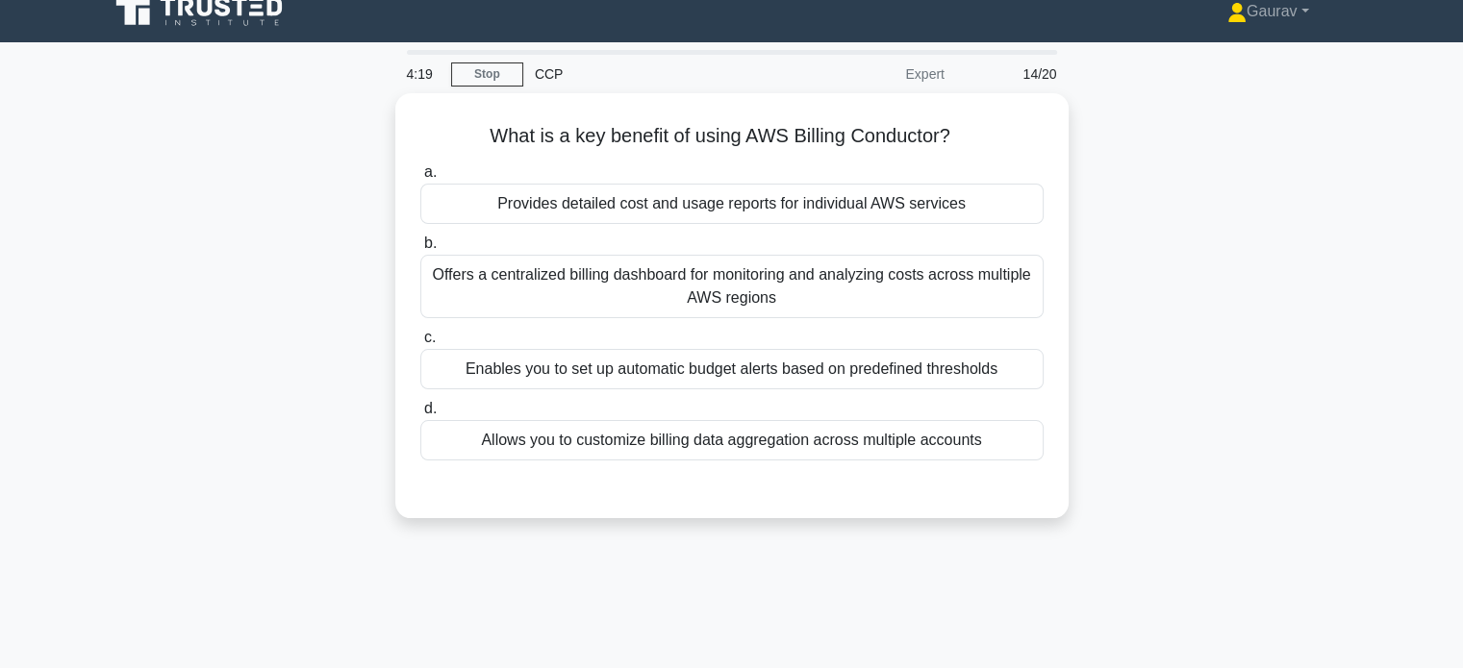
scroll to position [0, 0]
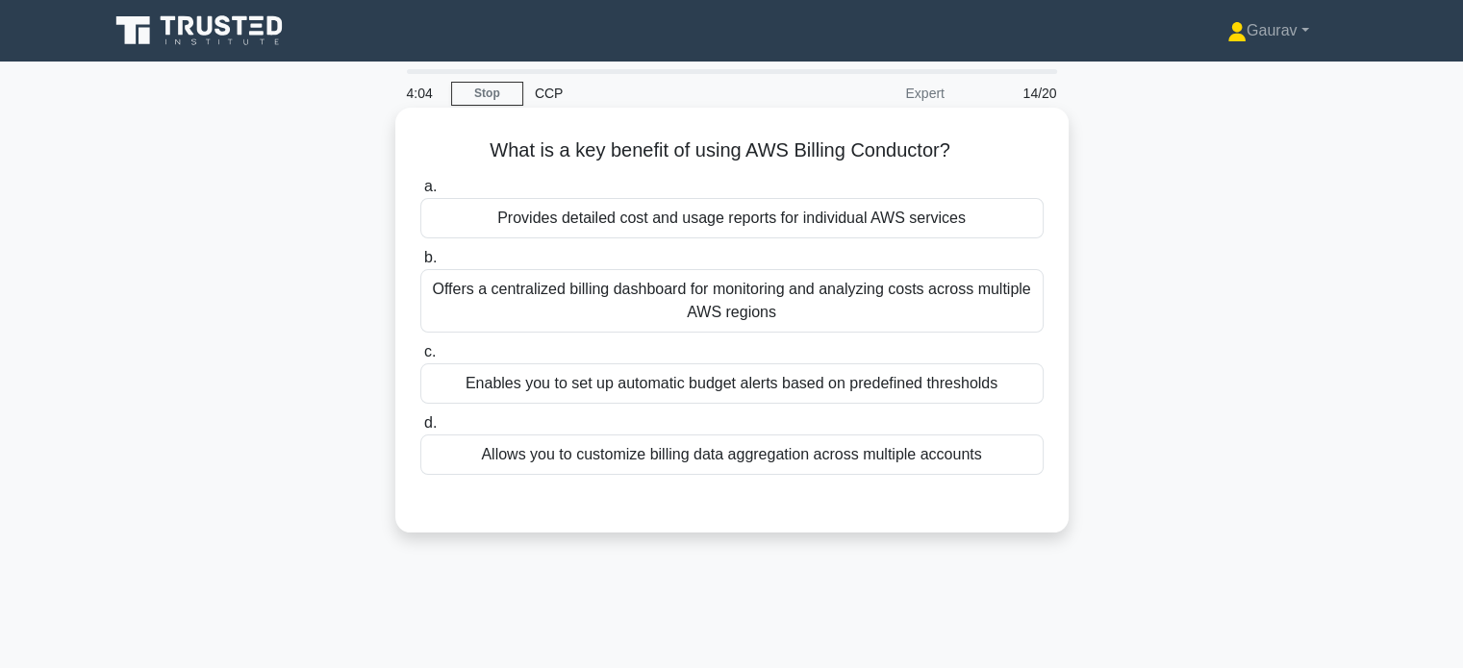
click at [813, 468] on div "Allows you to customize billing data aggregation across multiple accounts" at bounding box center [731, 455] width 623 height 40
click at [420, 430] on input "d. Allows you to customize billing data aggregation across multiple accounts" at bounding box center [420, 423] width 0 height 13
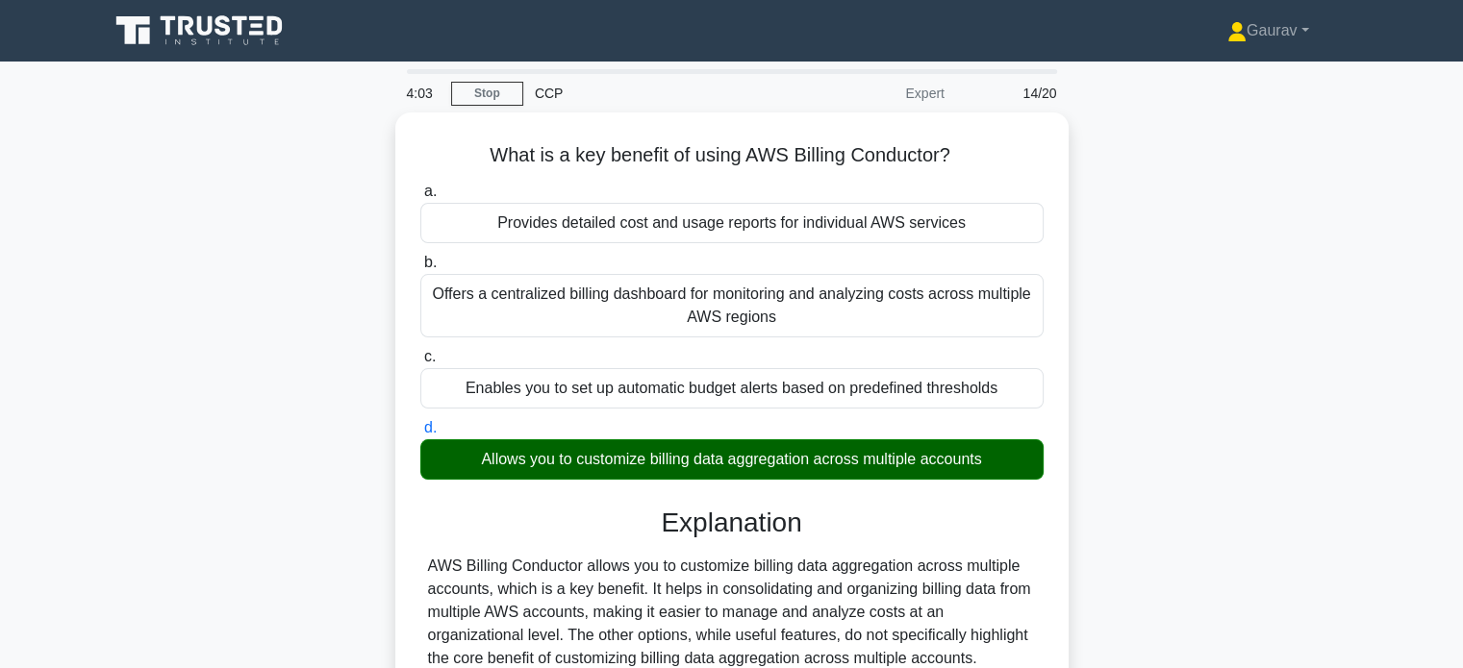
click at [420, 186] on input "a. Provides detailed cost and usage reports for individual AWS services" at bounding box center [420, 192] width 0 height 13
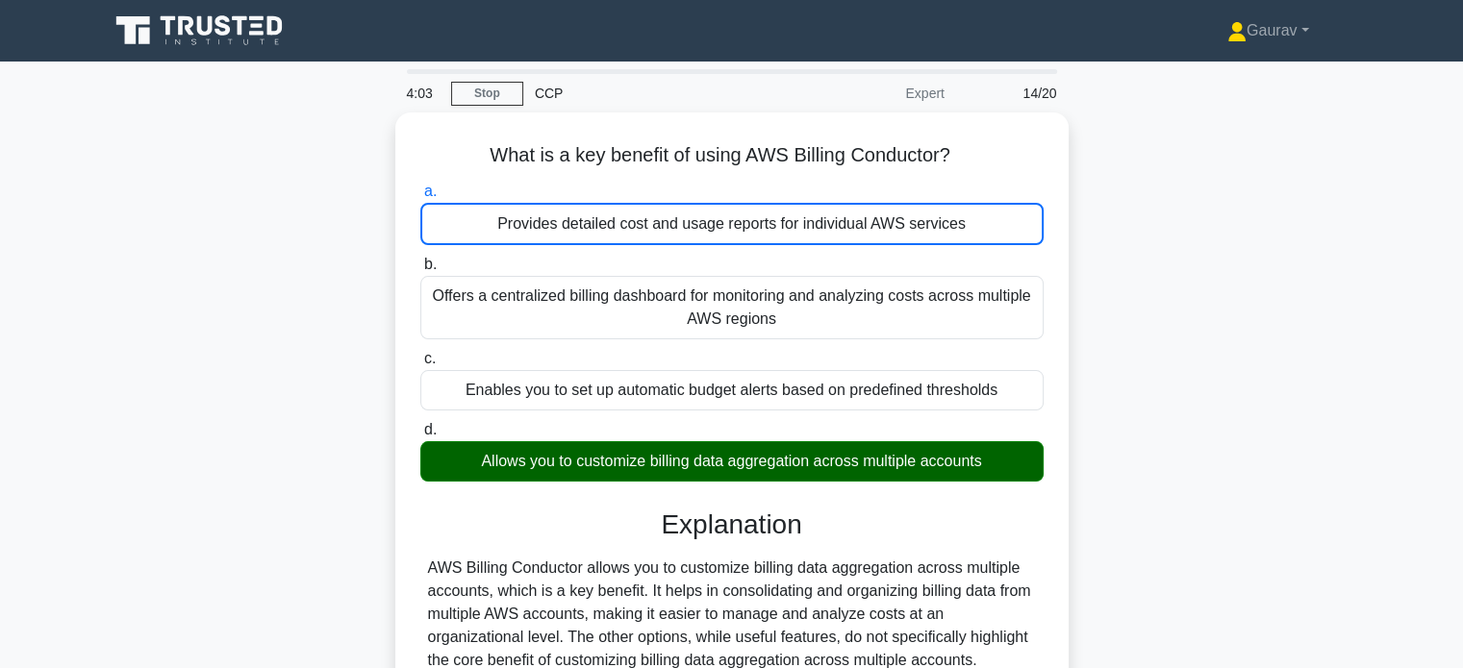
click at [420, 259] on input "b. Offers a centralized billing dashboard for monitoring and analyzing costs ac…" at bounding box center [420, 265] width 0 height 13
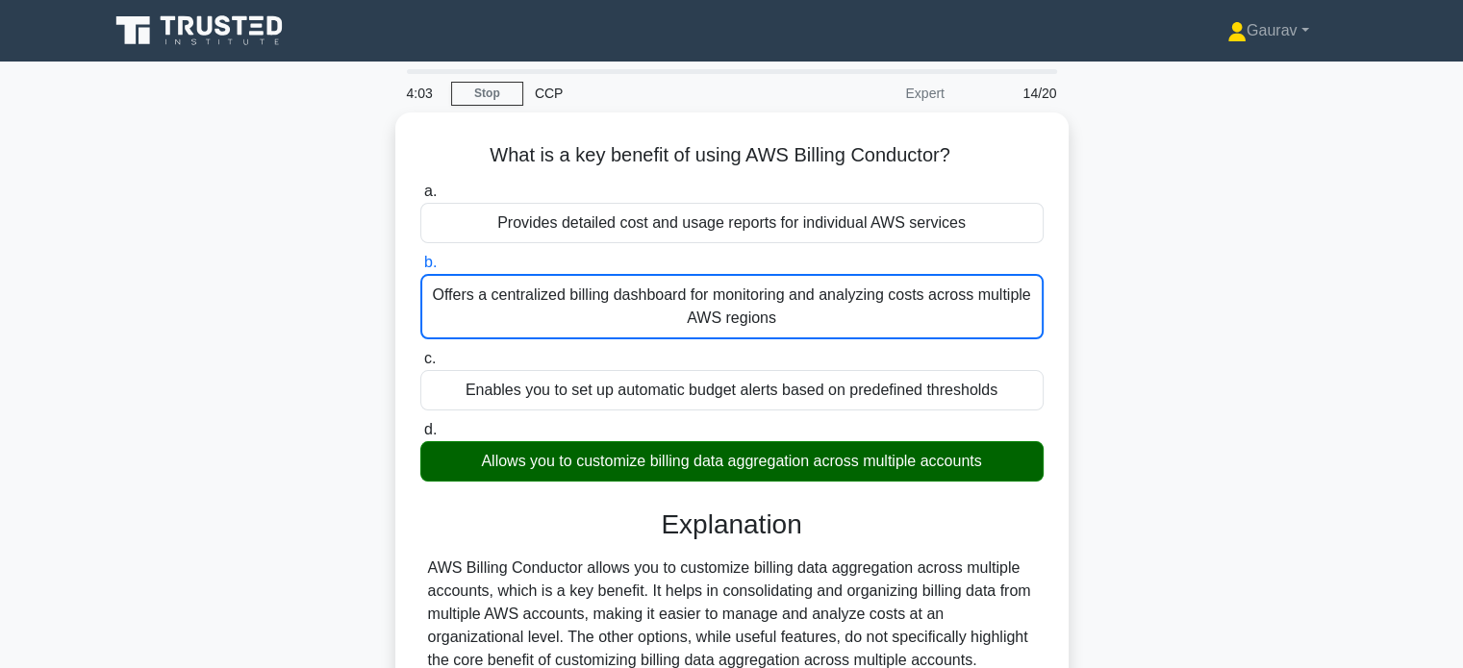
click at [420, 353] on input "c. Enables you to set up automatic budget alerts based on predefined thresholds" at bounding box center [420, 359] width 0 height 13
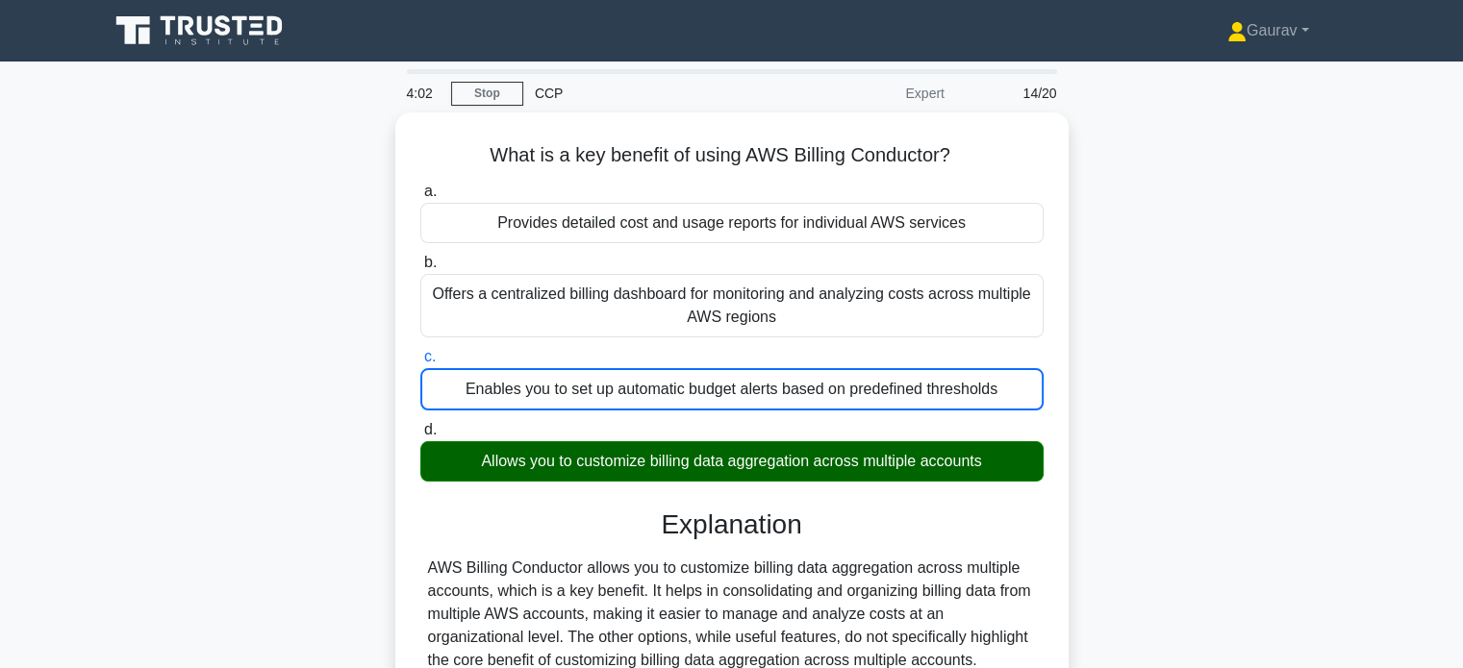
click at [420, 424] on input "d. Allows you to customize billing data aggregation across multiple accounts" at bounding box center [420, 430] width 0 height 13
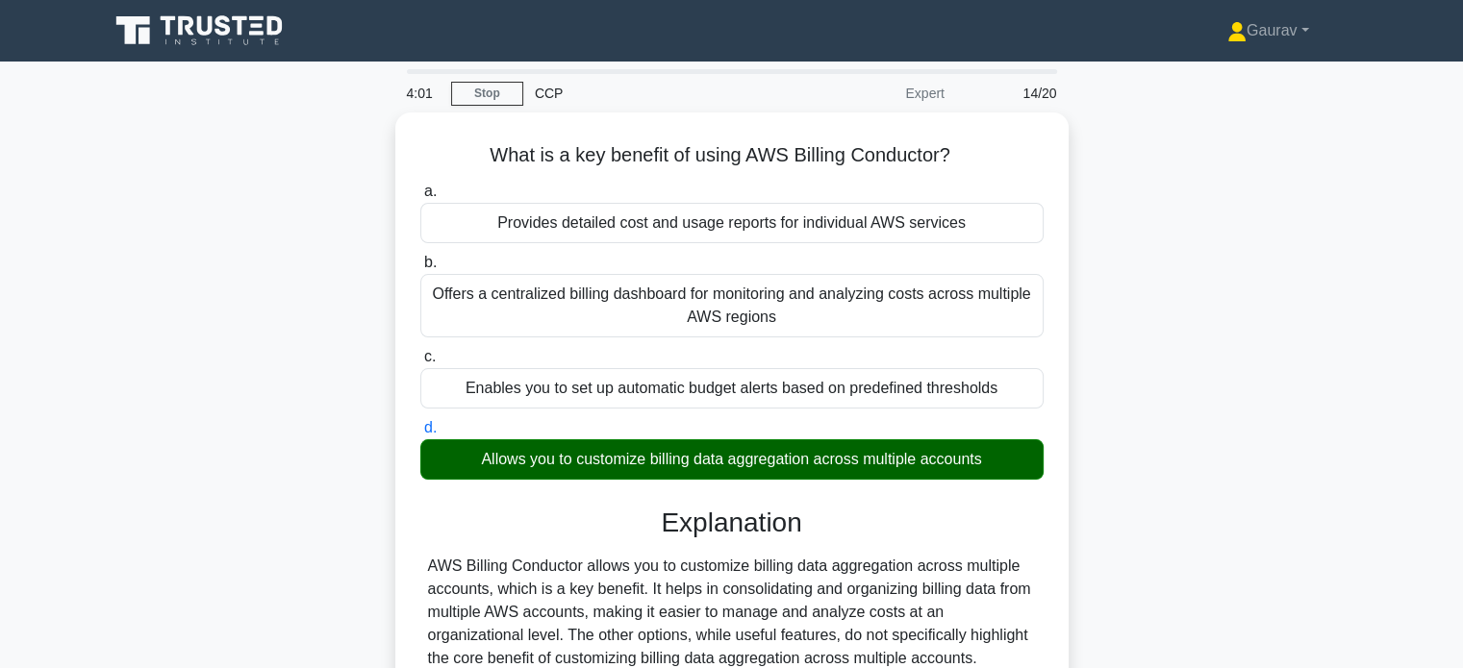
click at [269, 334] on div "What is a key benefit of using AWS Billing Conductor? .spinner_0XTQ{transform-o…" at bounding box center [731, 472] width 1269 height 718
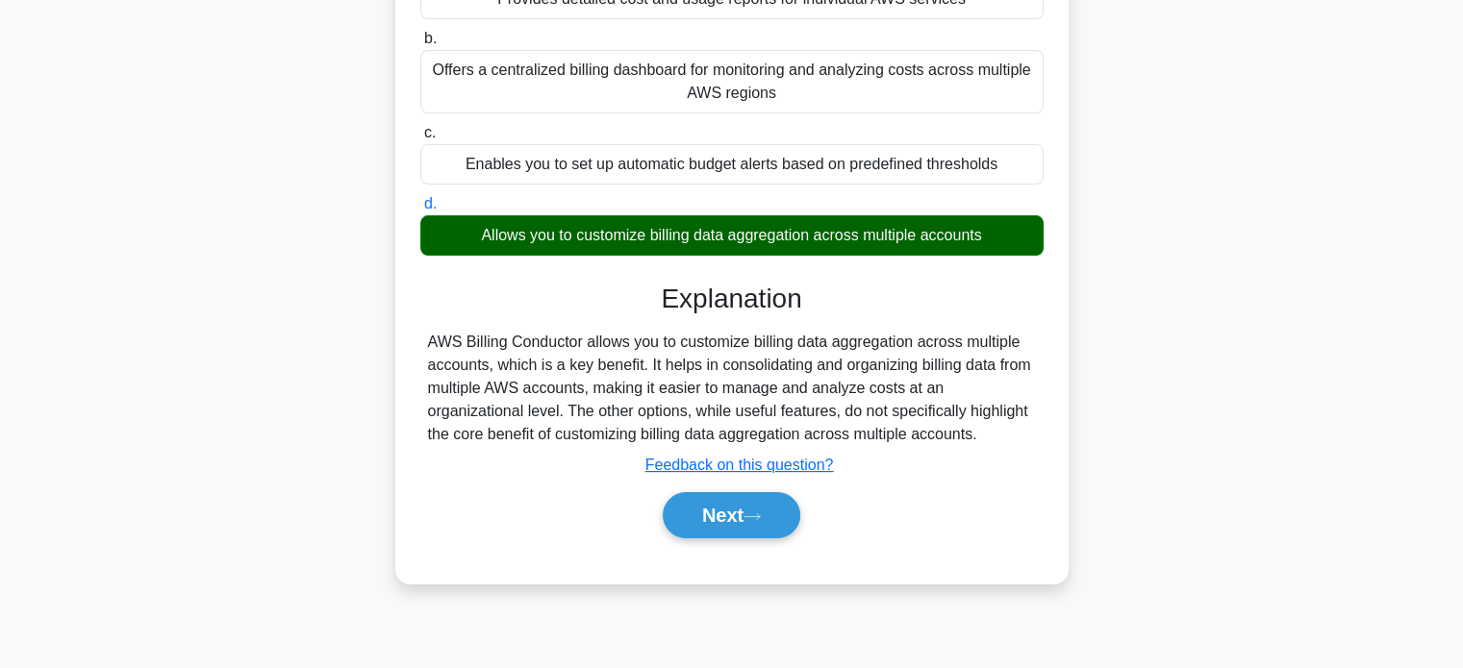
scroll to position [231, 0]
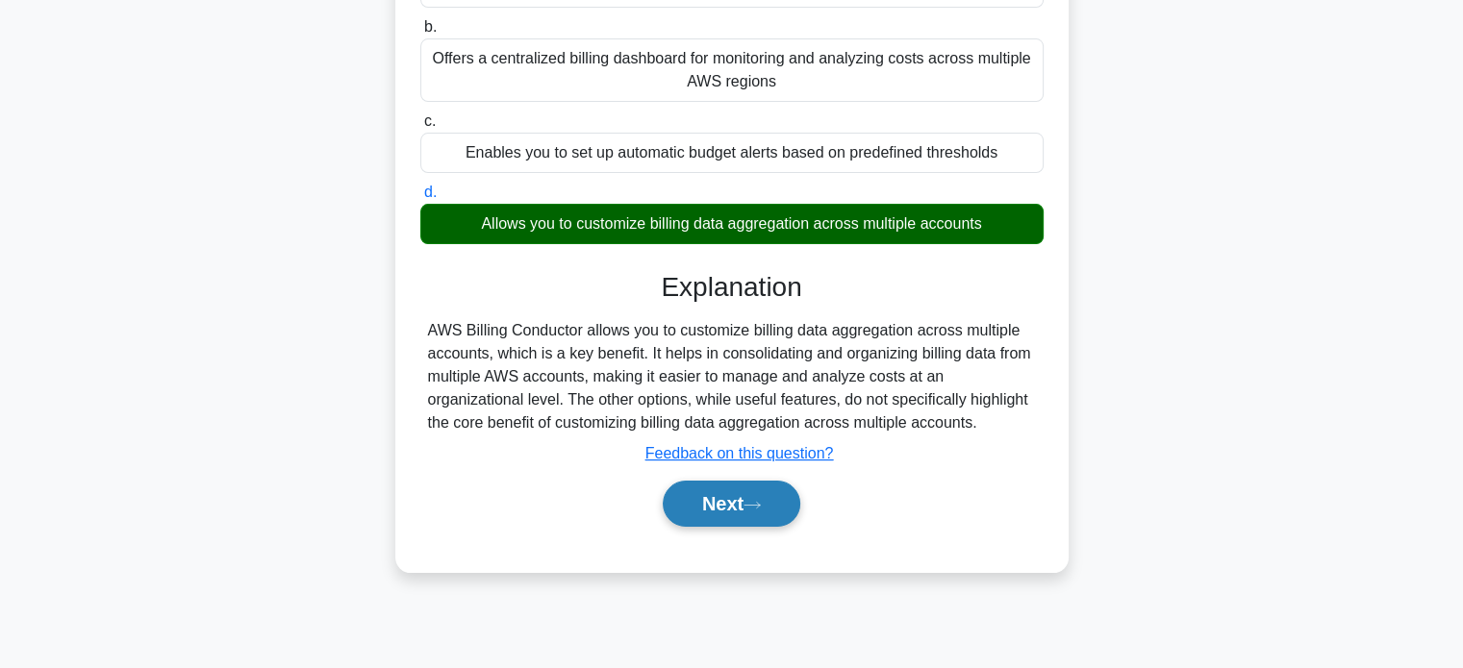
click at [742, 503] on button "Next" at bounding box center [732, 504] width 138 height 46
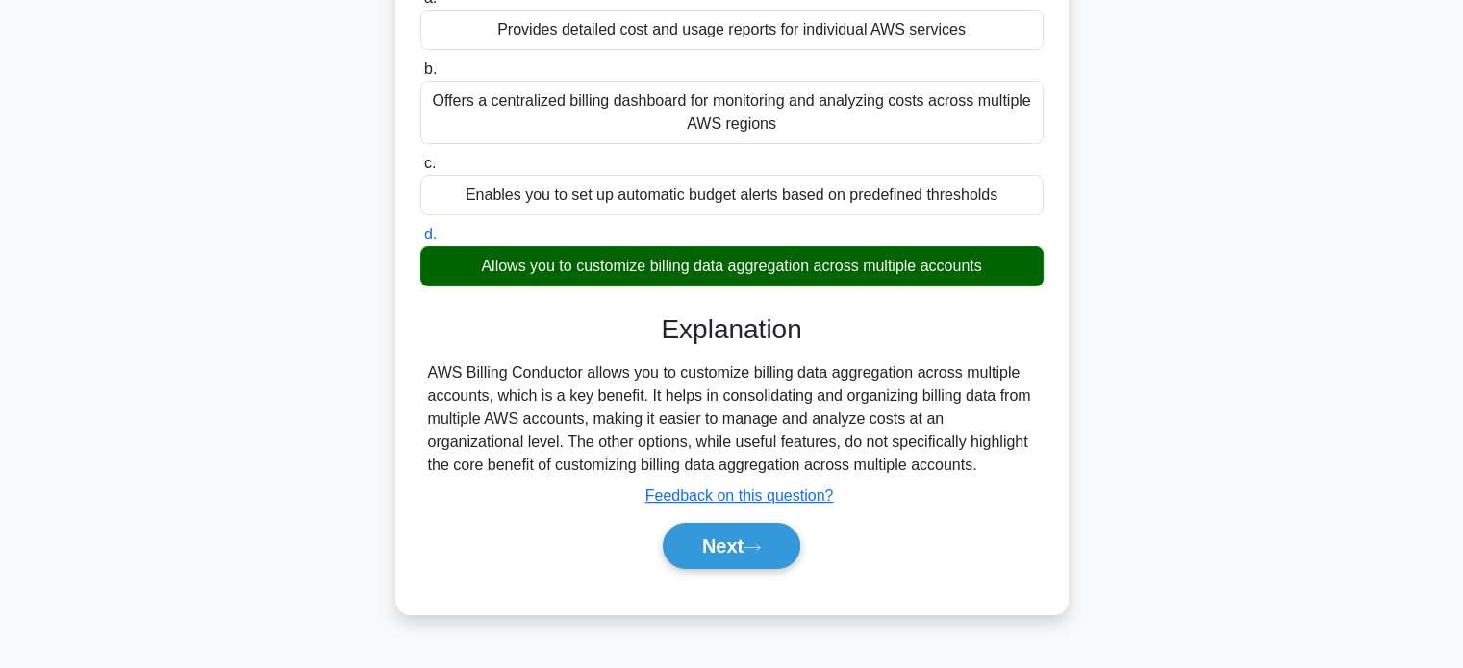
scroll to position [192, 0]
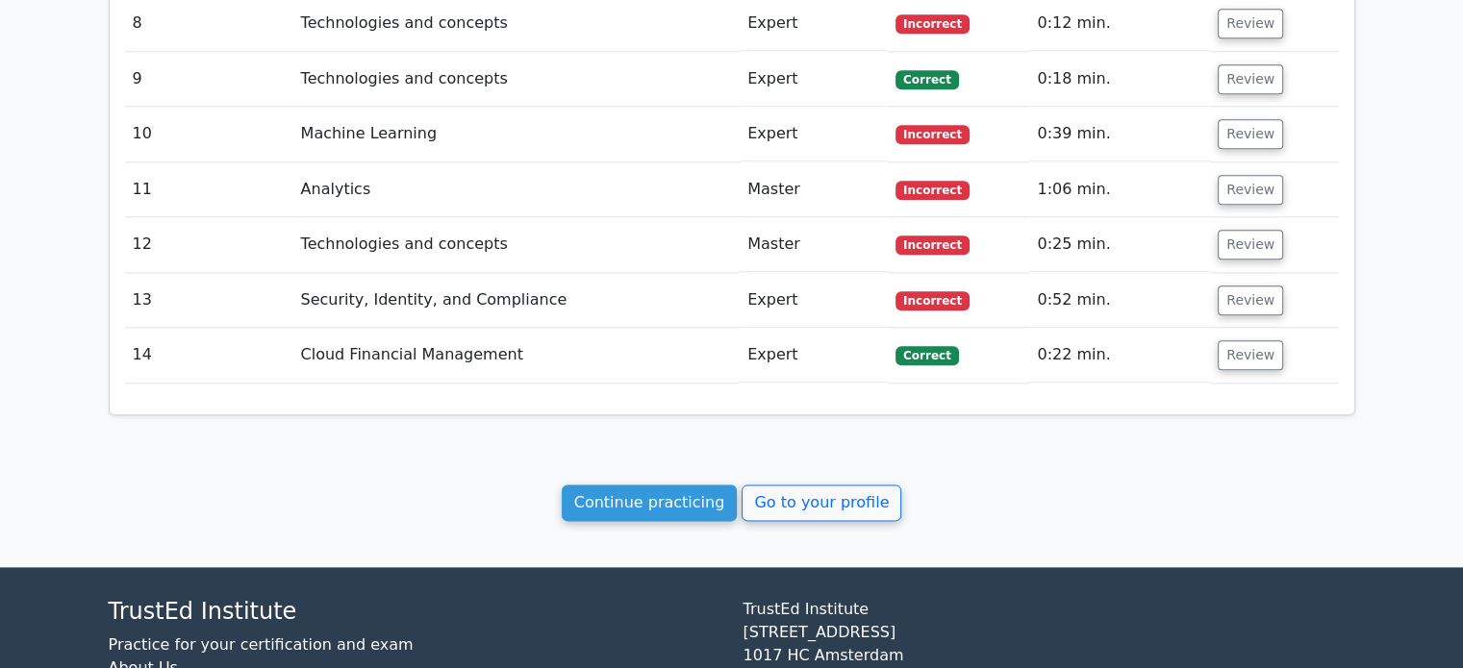
scroll to position [2381, 0]
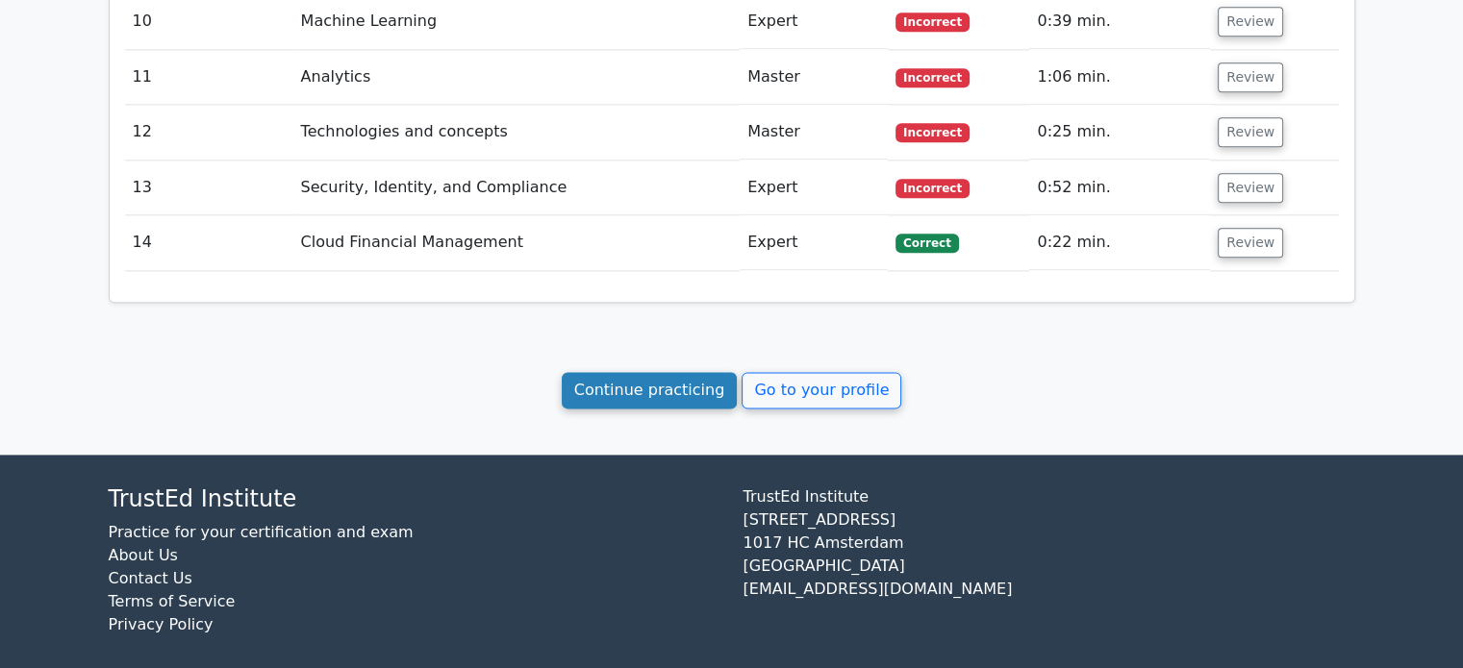
click at [692, 372] on link "Continue practicing" at bounding box center [650, 390] width 176 height 37
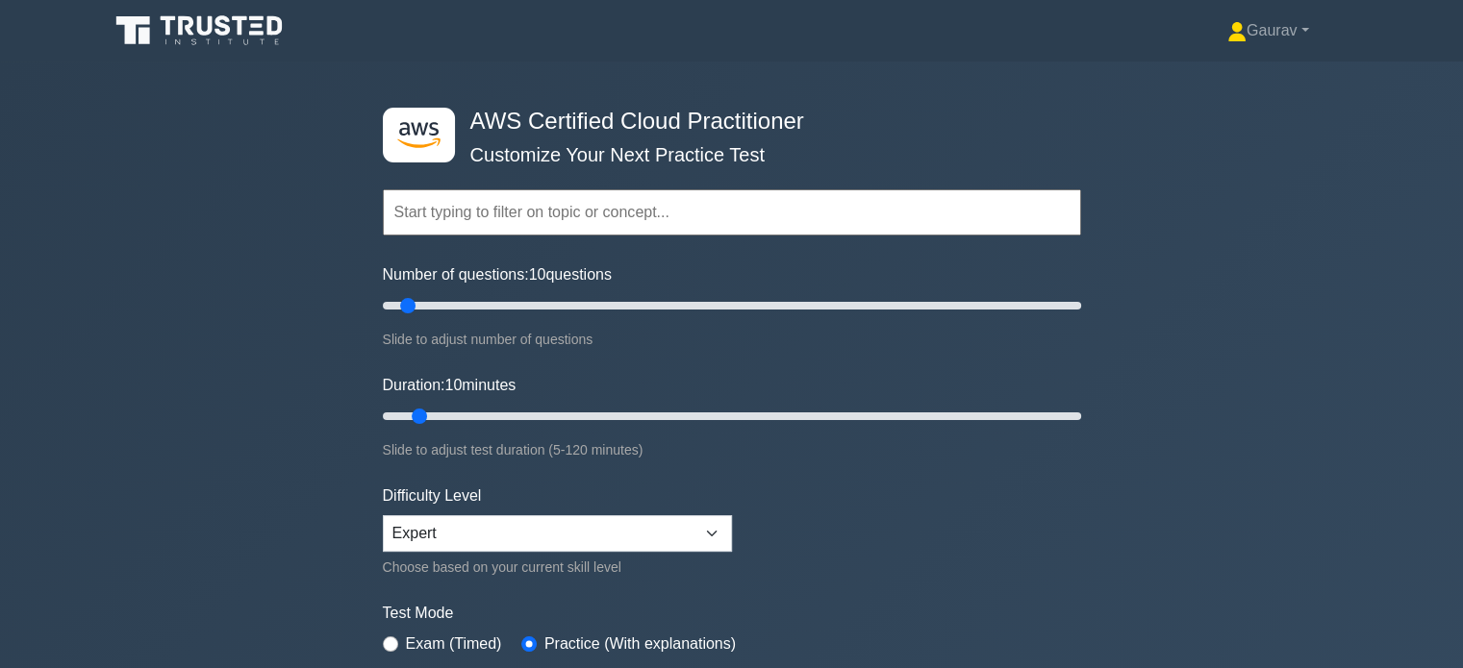
click at [174, 334] on div ".st0{fill:#252F3E;} .st1{fill-rule:evenodd;clip-rule:evenodd;fill:#FF9900;} AWS…" at bounding box center [731, 417] width 1463 height 710
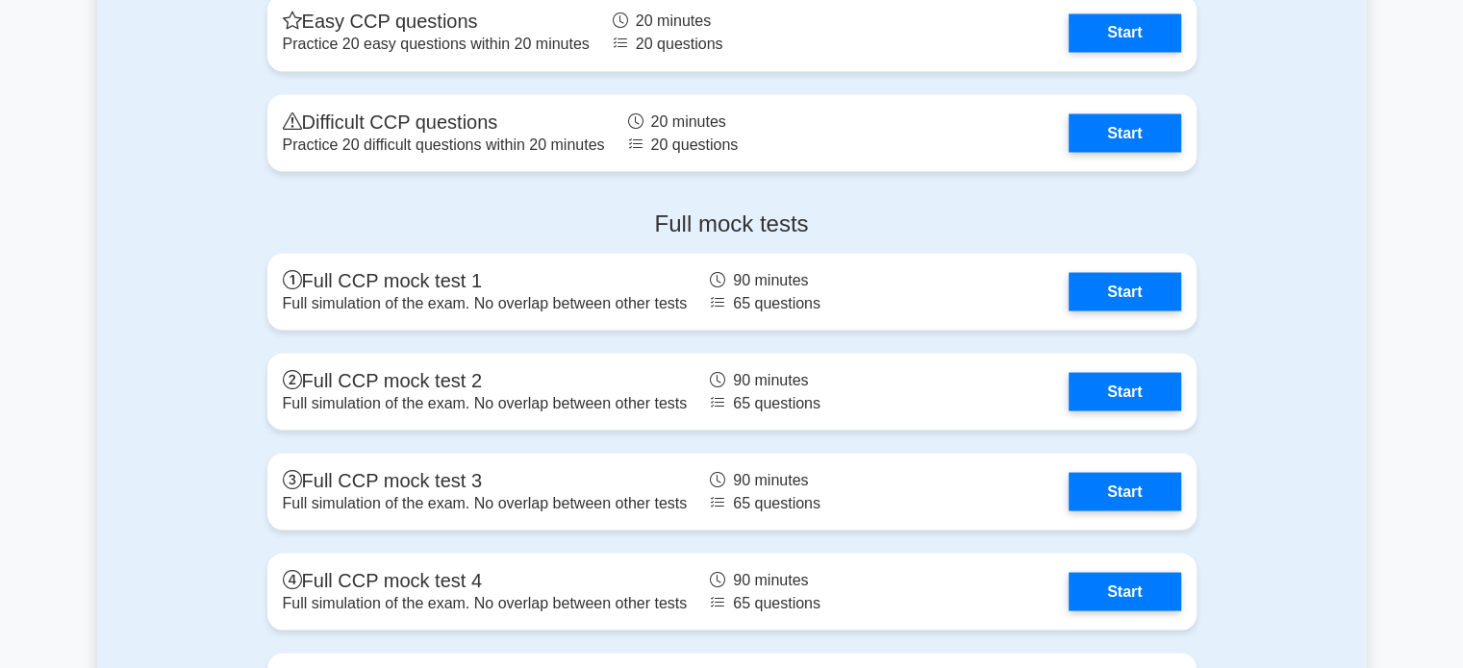
scroll to position [3502, 0]
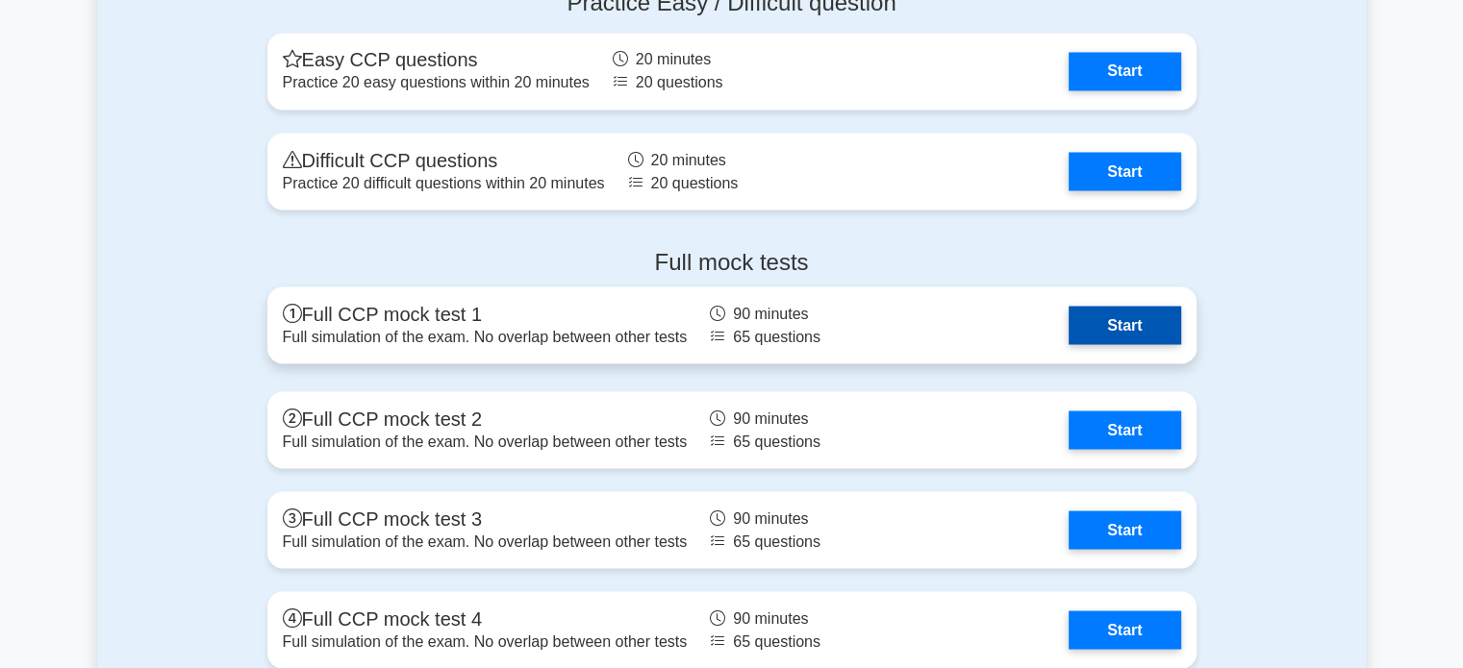
click at [1131, 337] on link "Start" at bounding box center [1124, 325] width 112 height 38
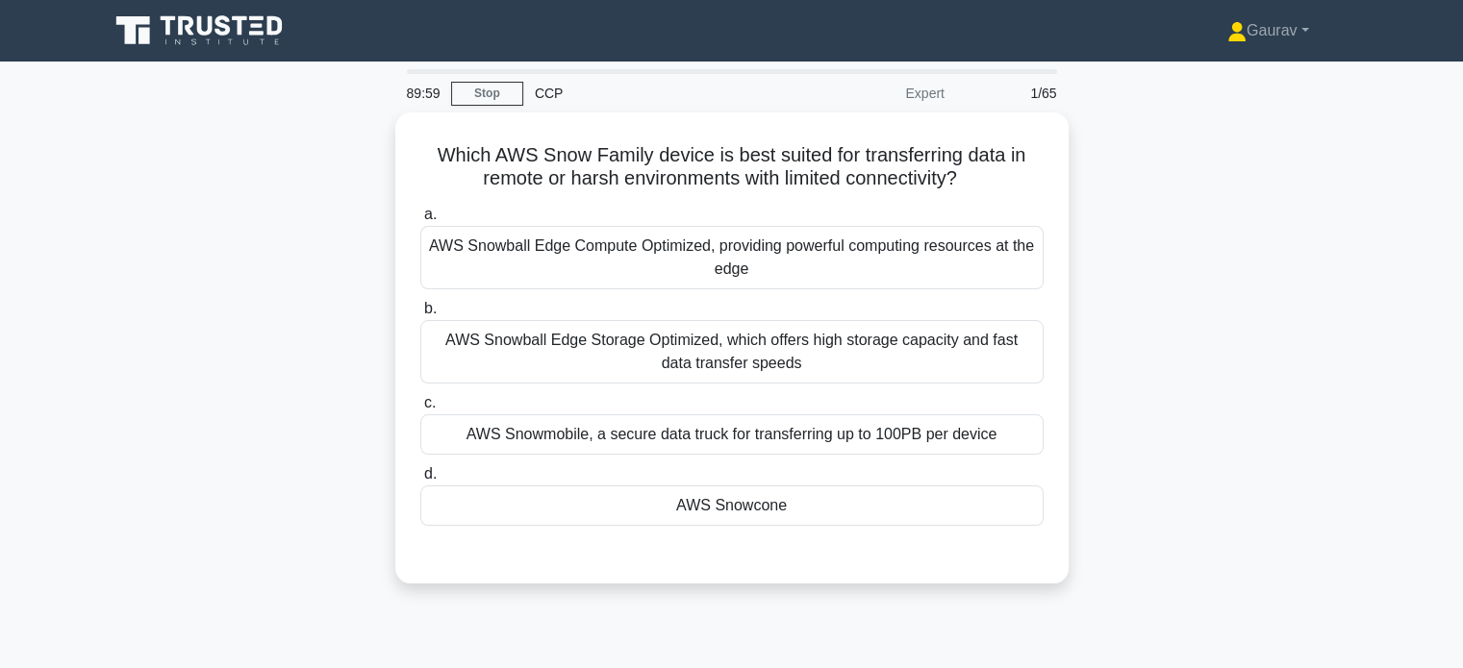
click at [188, 271] on div "Which AWS Snow Family device is best suited for transferring data in remote or …" at bounding box center [731, 360] width 1269 height 494
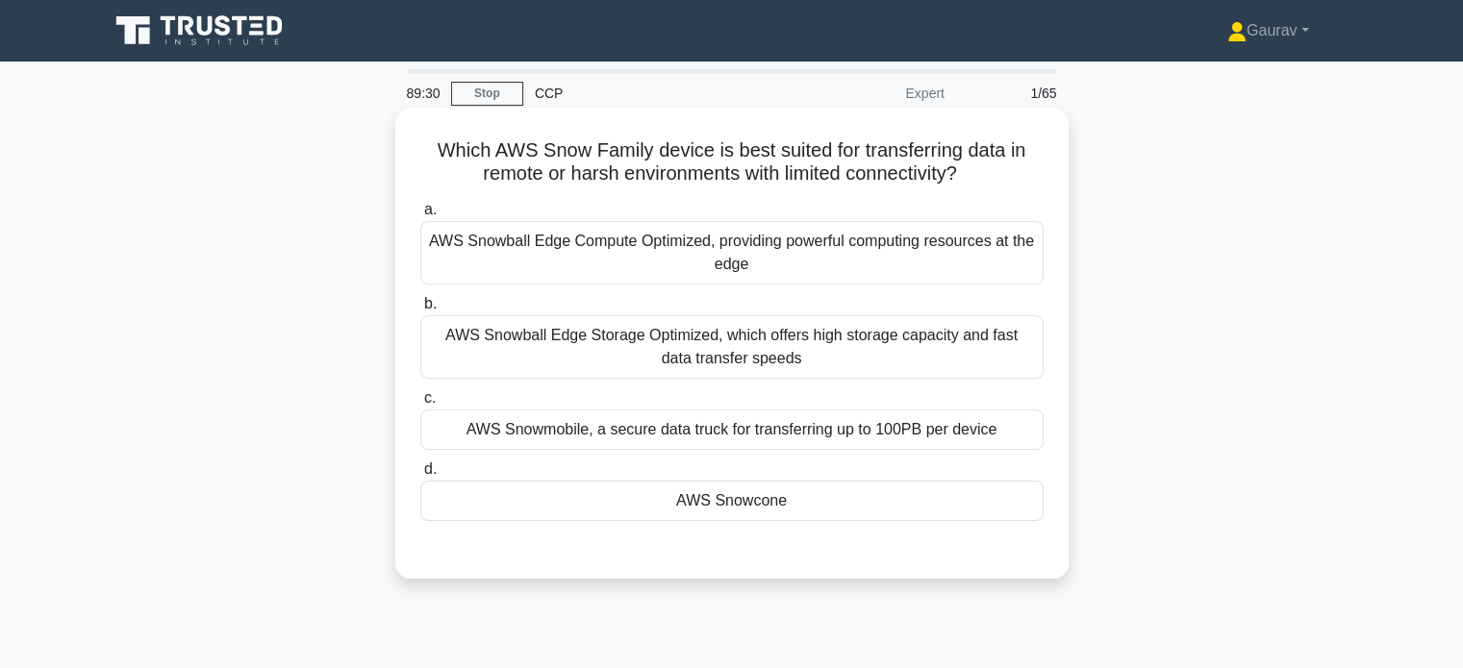
click at [542, 263] on div "AWS Snowball Edge Compute Optimized, providing powerful computing resources at …" at bounding box center [731, 252] width 623 height 63
click at [420, 216] on input "a. AWS Snowball Edge Compute Optimized, providing powerful computing resources …" at bounding box center [420, 210] width 0 height 13
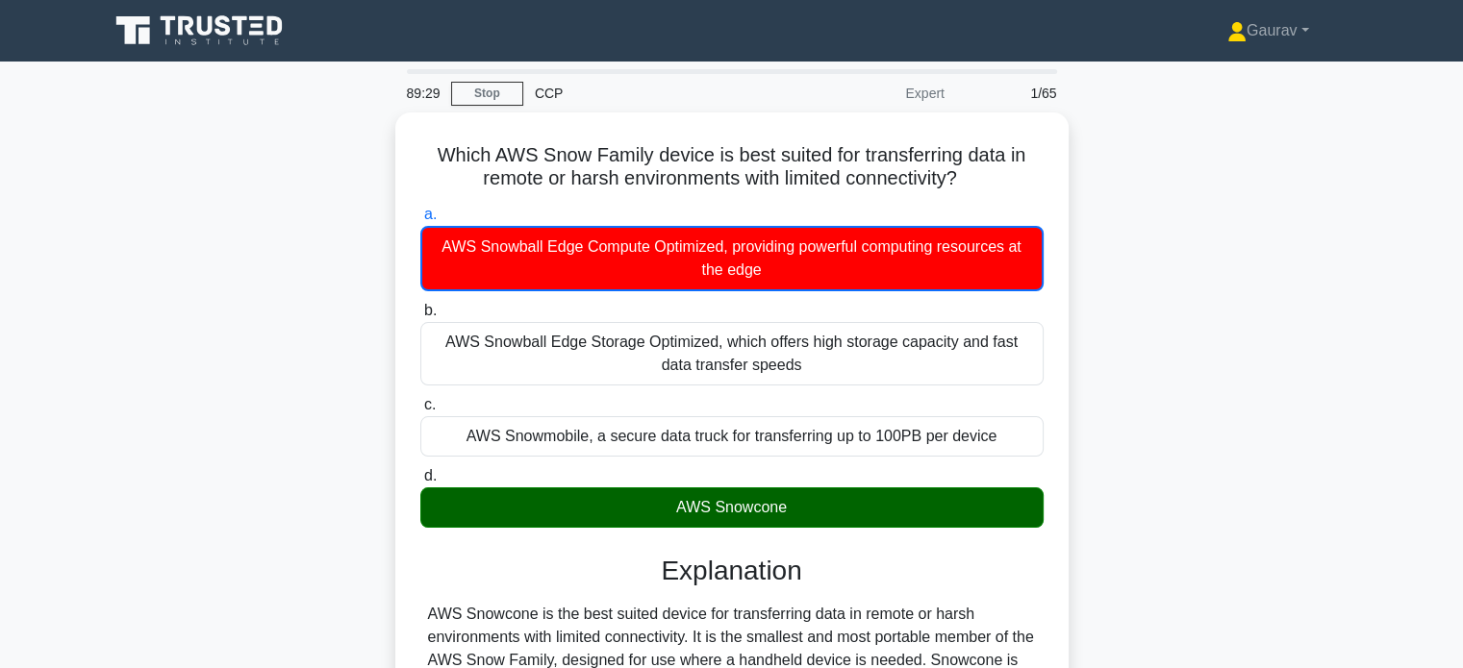
click at [219, 384] on div "Which AWS Snow Family device is best suited for transferring data in remote or …" at bounding box center [731, 519] width 1269 height 813
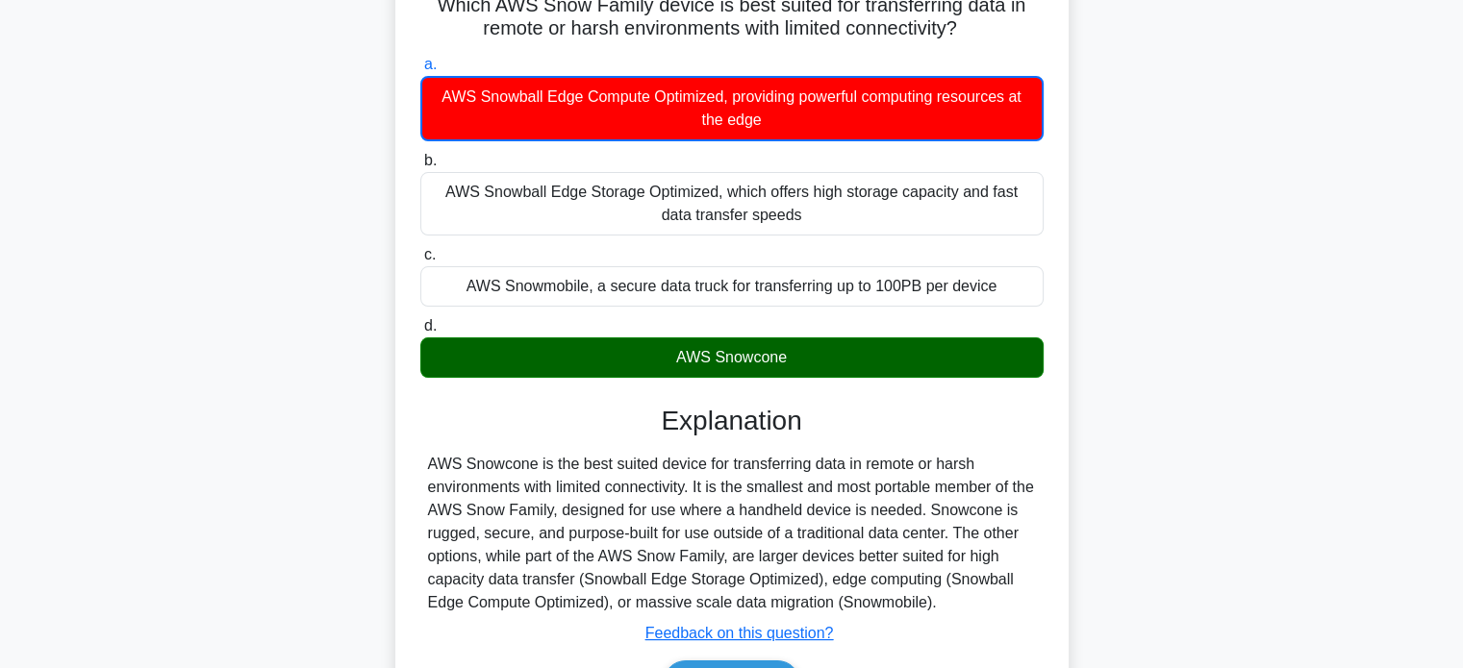
scroll to position [154, 0]
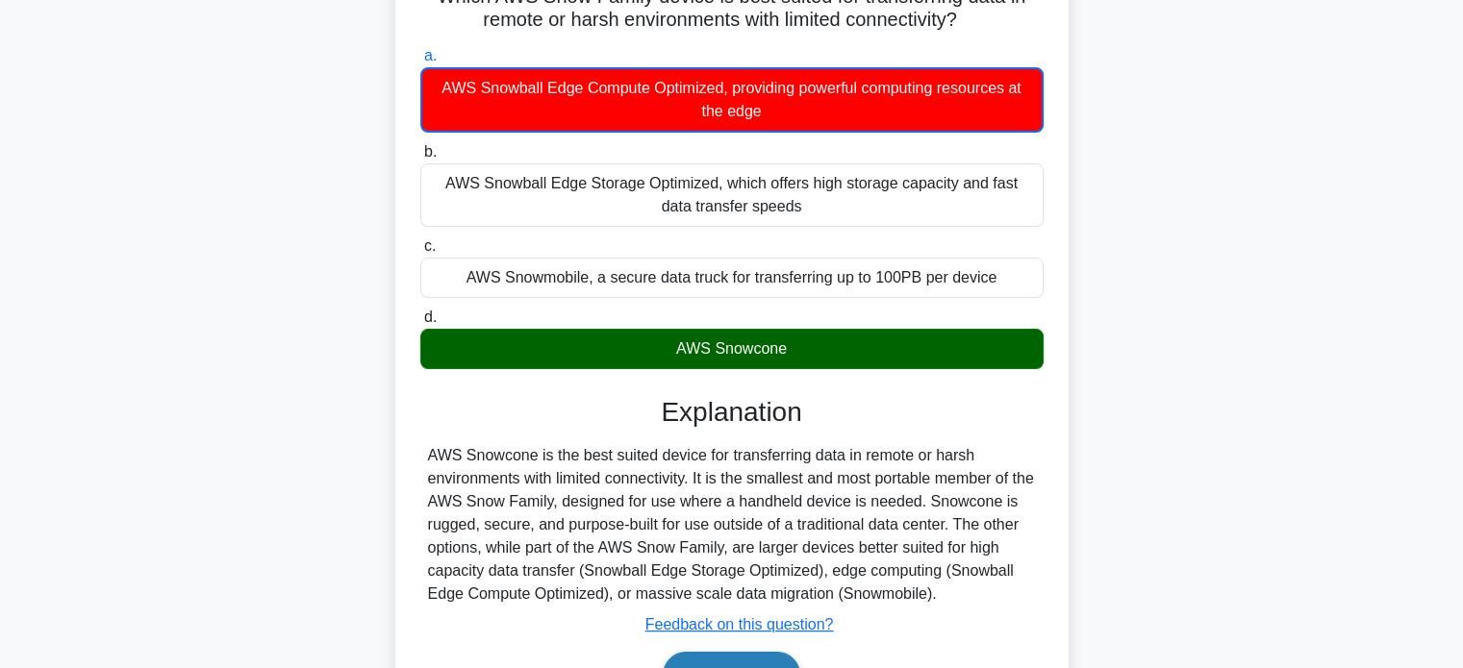
click at [706, 658] on button "Next" at bounding box center [732, 675] width 138 height 46
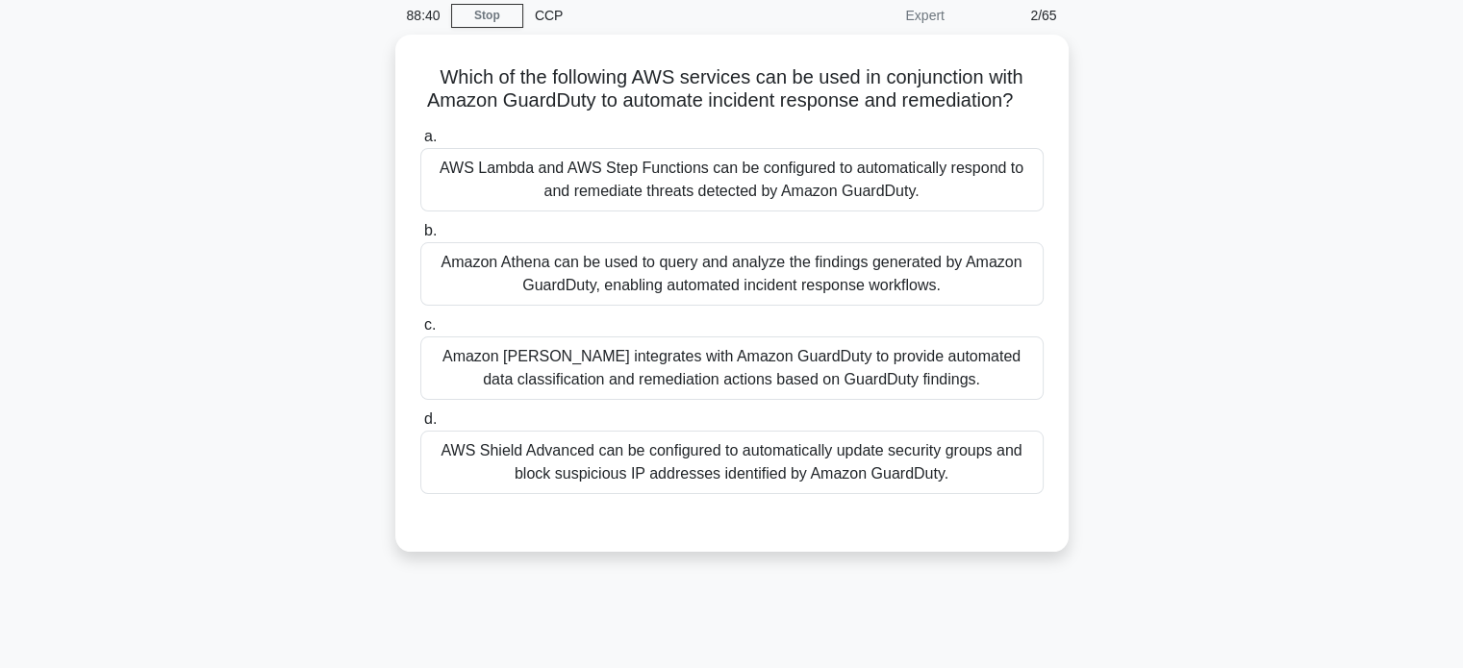
scroll to position [77, 0]
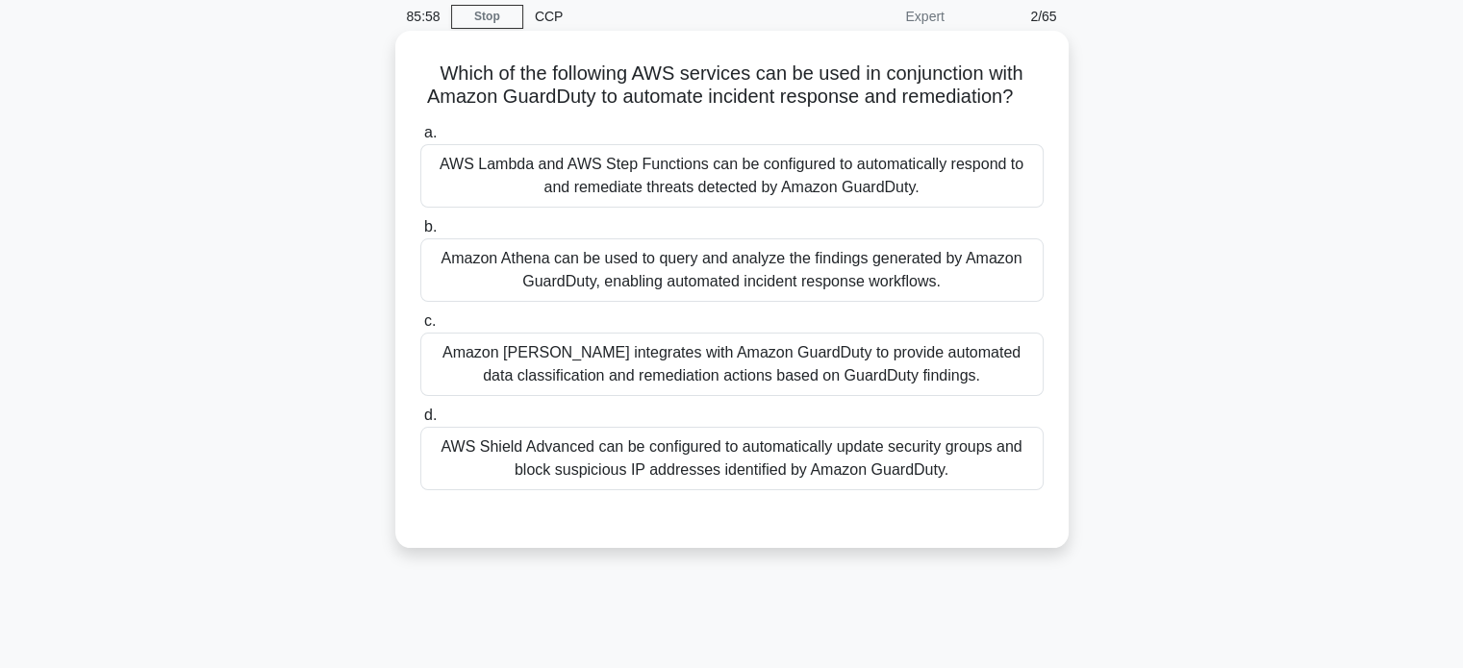
click at [728, 208] on div "AWS Lambda and AWS Step Functions can be configured to automatically respond to…" at bounding box center [731, 175] width 623 height 63
click at [420, 139] on input "a. AWS Lambda and AWS Step Functions can be configured to automatically respond…" at bounding box center [420, 133] width 0 height 13
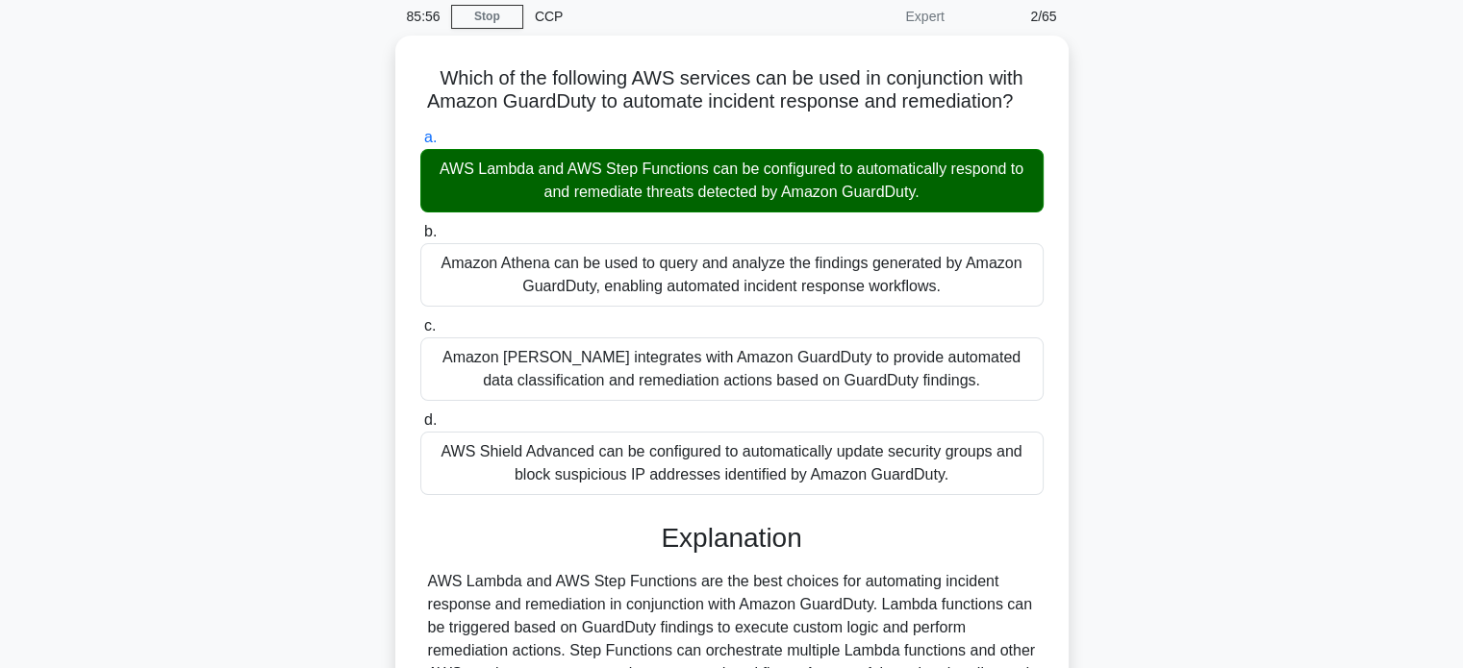
click at [254, 304] on div "Which of the following AWS services can be used in conjunction with Amazon Guar…" at bounding box center [731, 499] width 1269 height 926
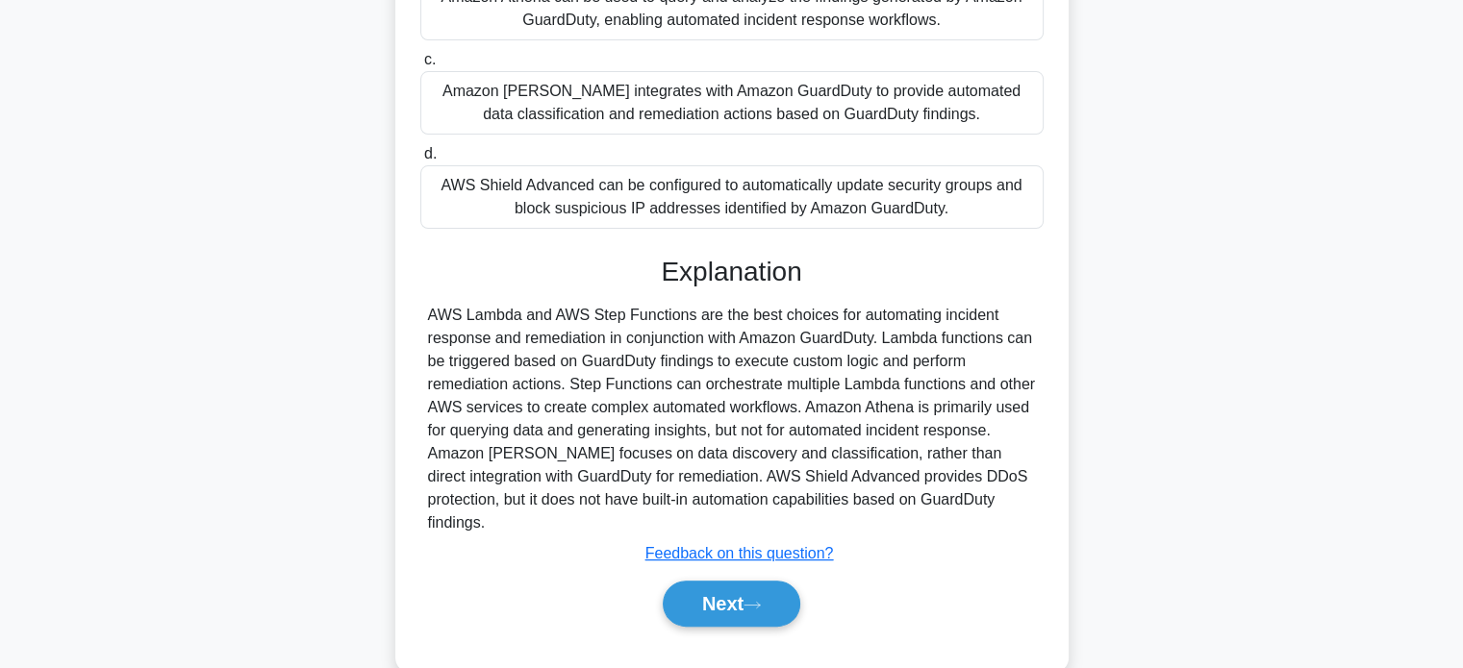
scroll to position [377, 0]
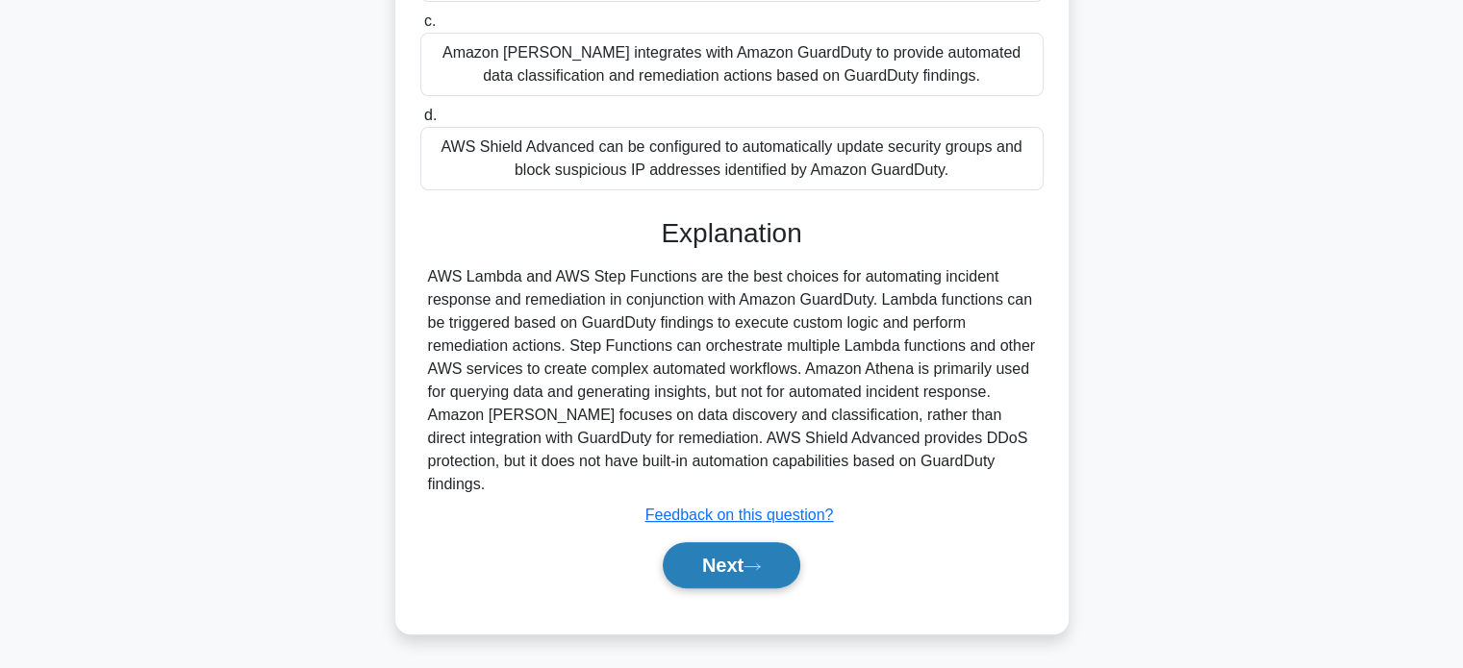
click at [699, 562] on button "Next" at bounding box center [732, 565] width 138 height 46
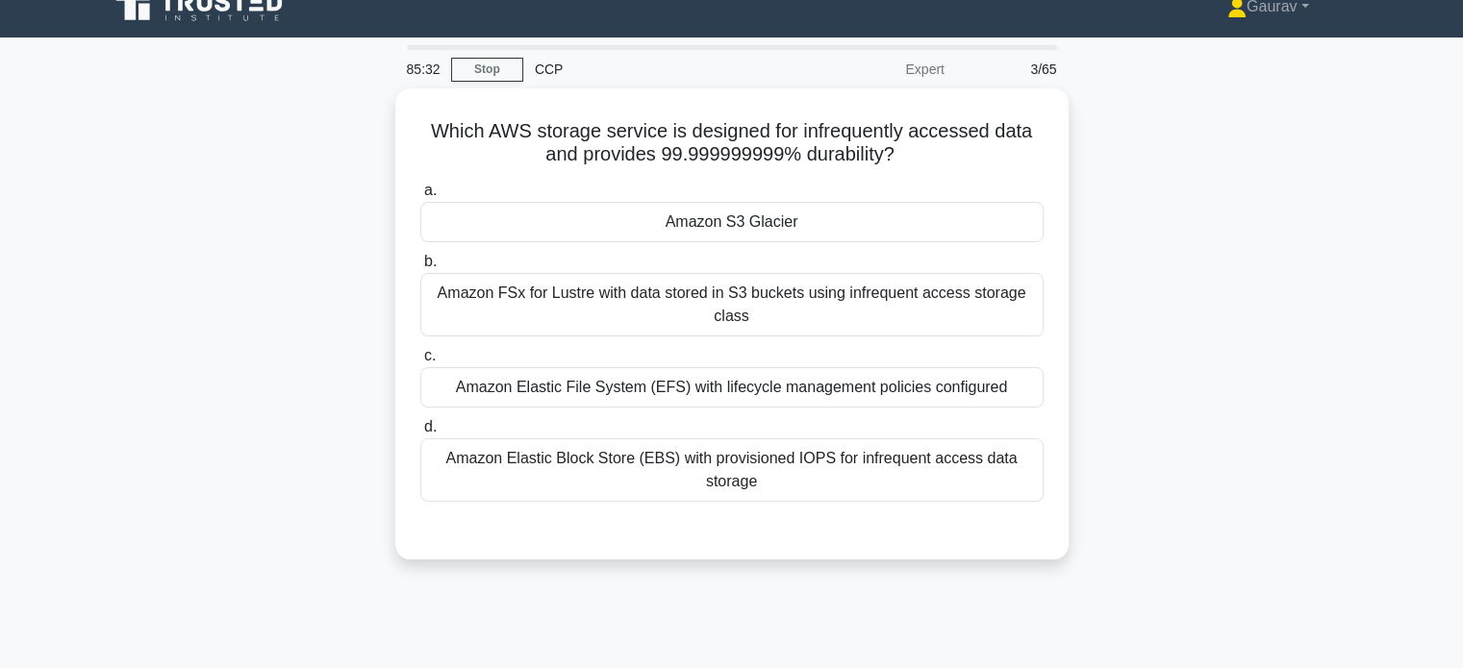
scroll to position [63, 0]
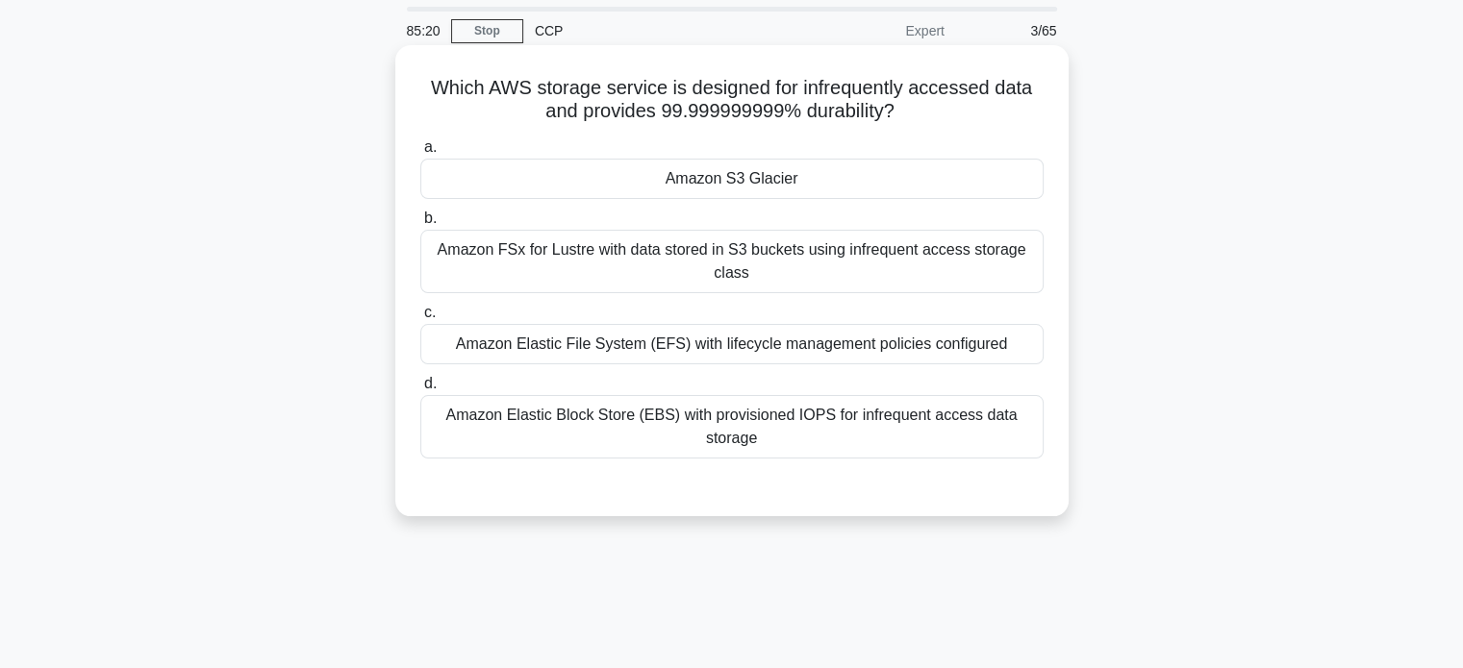
click at [736, 177] on div "Amazon S3 Glacier" at bounding box center [731, 179] width 623 height 40
click at [420, 154] on input "a. Amazon S3 Glacier" at bounding box center [420, 147] width 0 height 13
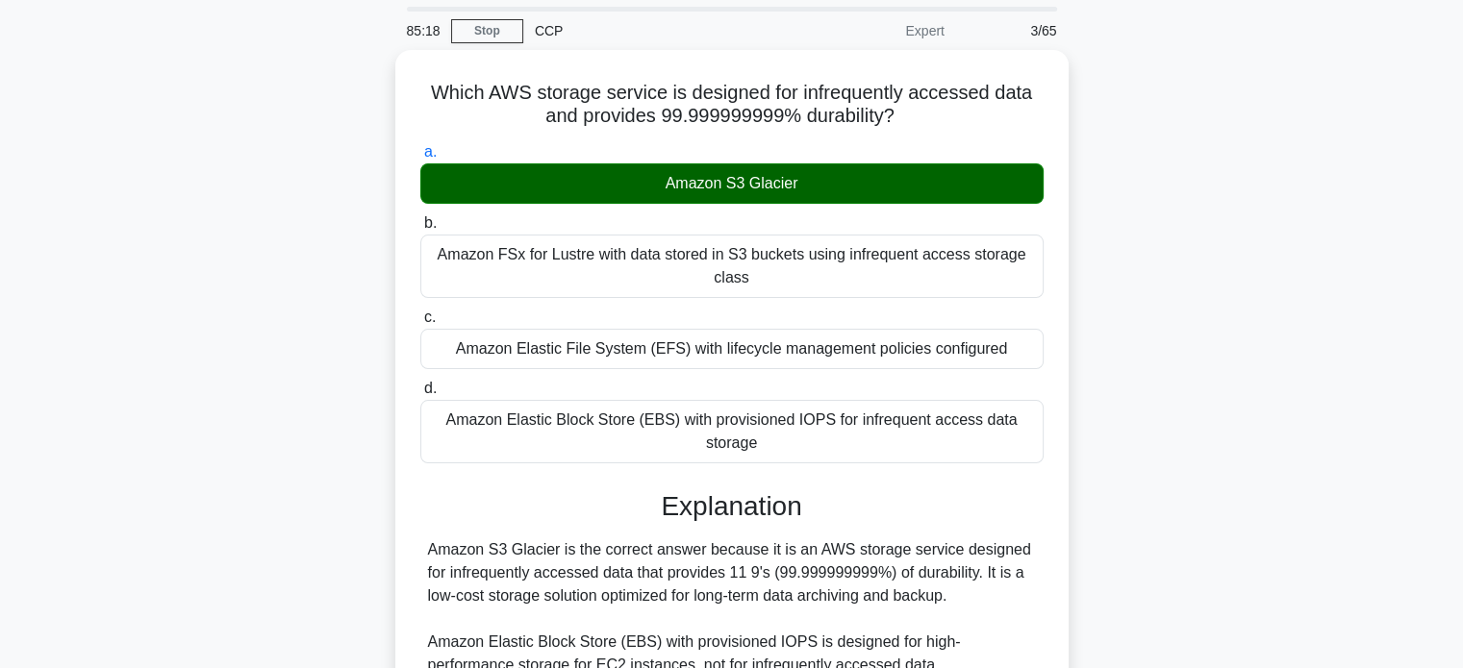
click at [1181, 578] on div "Which AWS storage service is designed for infrequently accessed data and provid…" at bounding box center [731, 524] width 1269 height 949
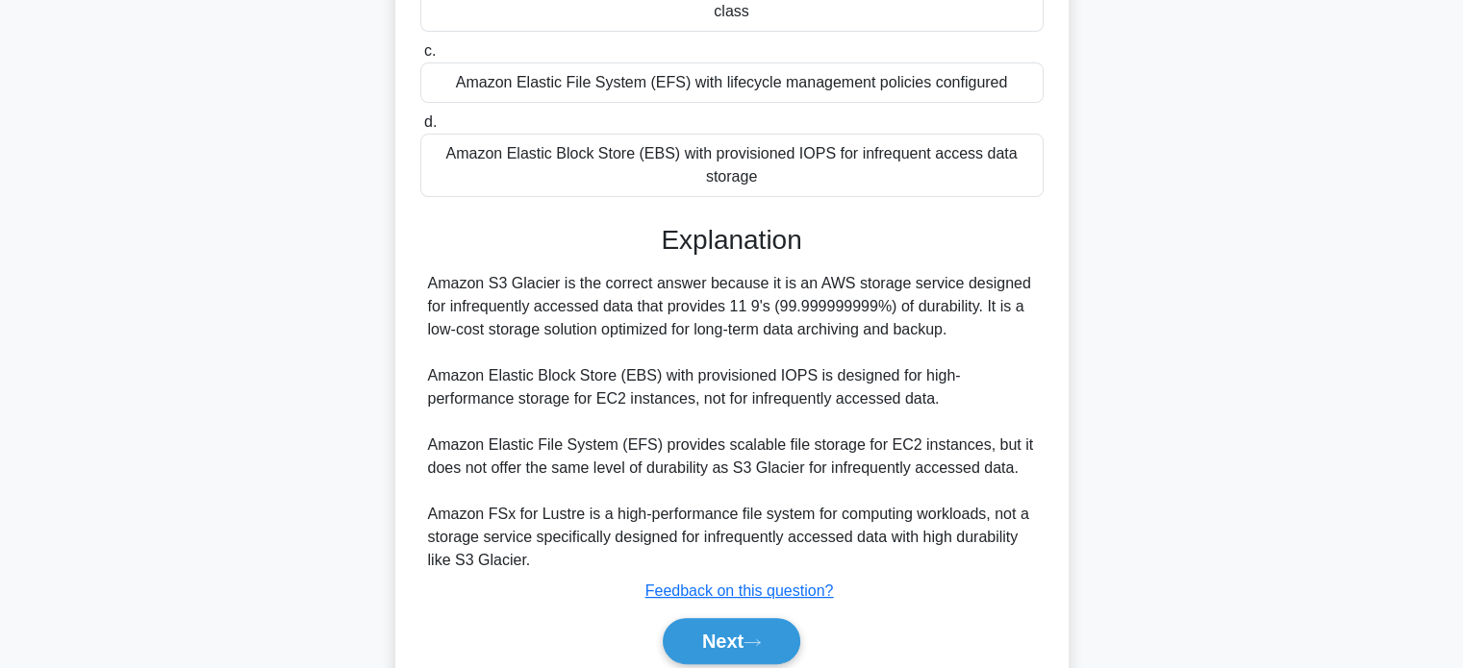
scroll to position [370, 0]
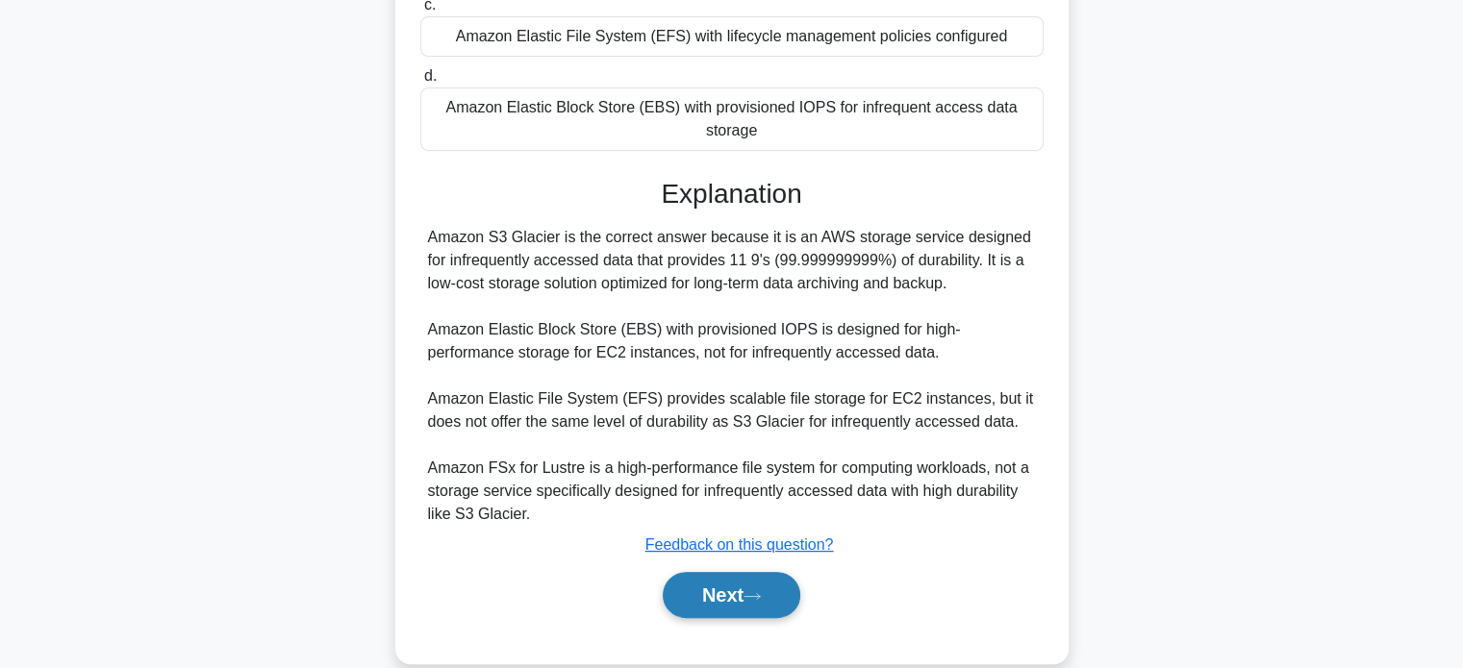
click at [723, 584] on button "Next" at bounding box center [732, 595] width 138 height 46
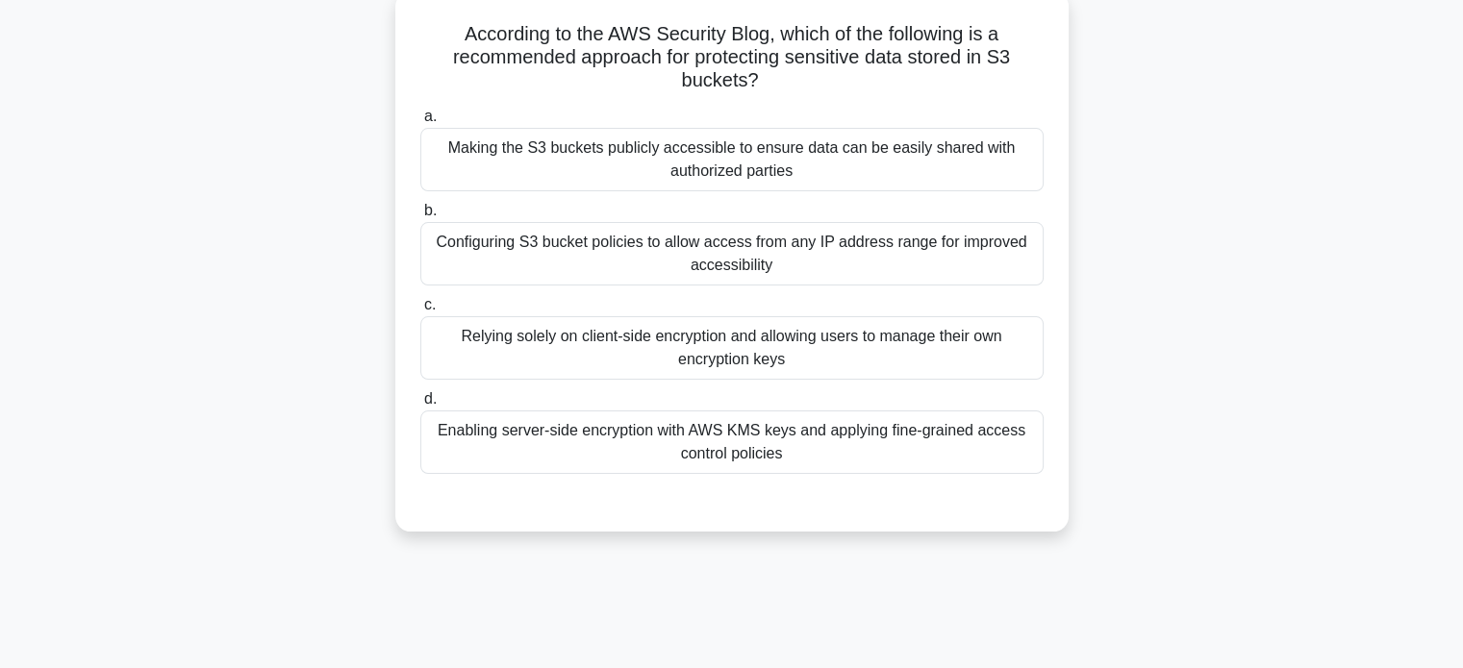
scroll to position [63, 0]
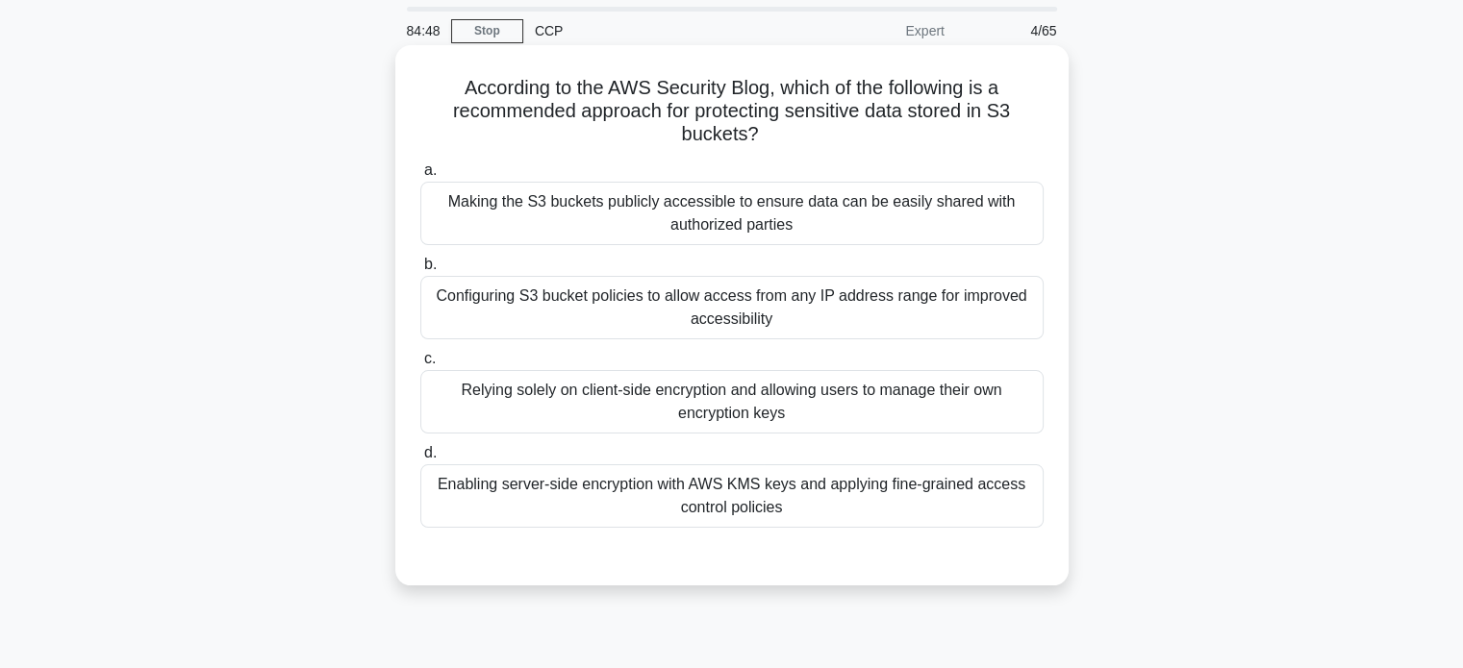
click at [725, 521] on div "Enabling server-side encryption with AWS KMS keys and applying fine-grained acc…" at bounding box center [731, 495] width 623 height 63
click at [420, 460] on input "d. Enabling server-side encryption with AWS KMS keys and applying fine-grained …" at bounding box center [420, 453] width 0 height 13
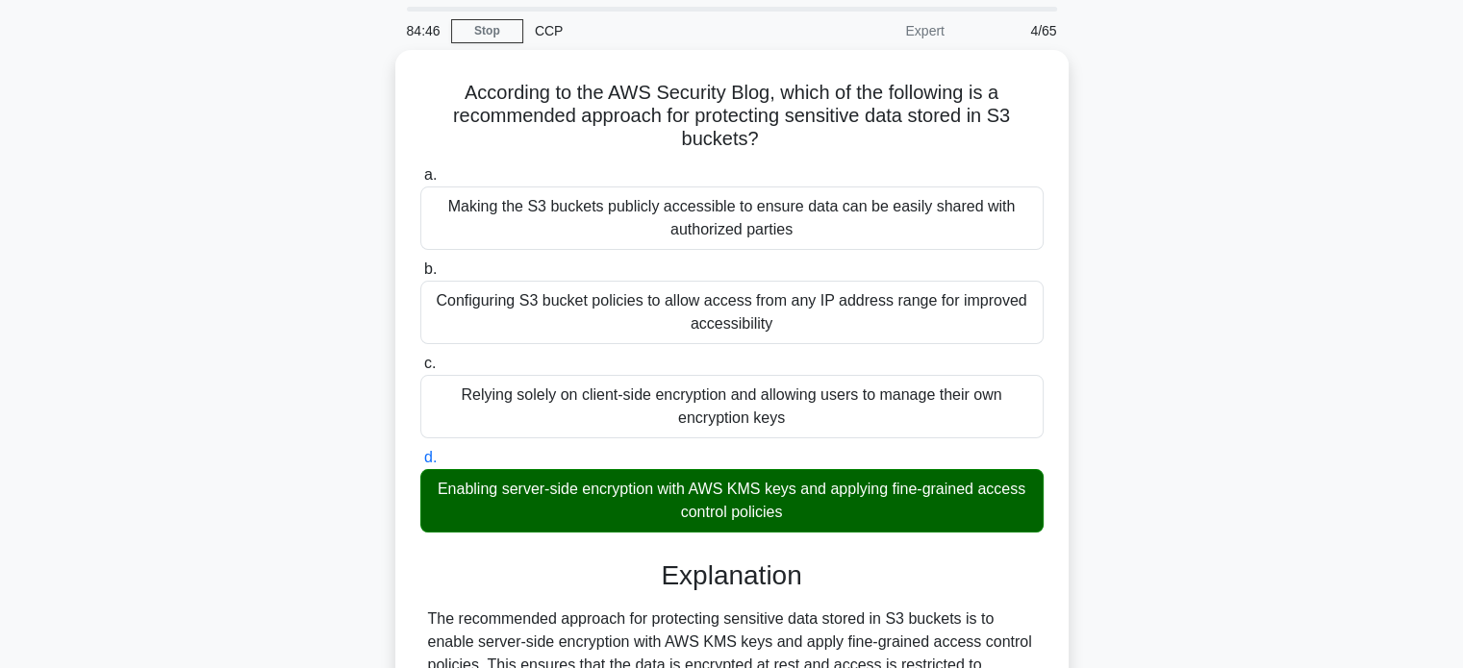
drag, startPoint x: 1020, startPoint y: 511, endPoint x: 1073, endPoint y: 569, distance: 79.0
click at [1073, 569] on div "According to the AWS Security Blog, which of the following is a recommended app…" at bounding box center [731, 501] width 1269 height 903
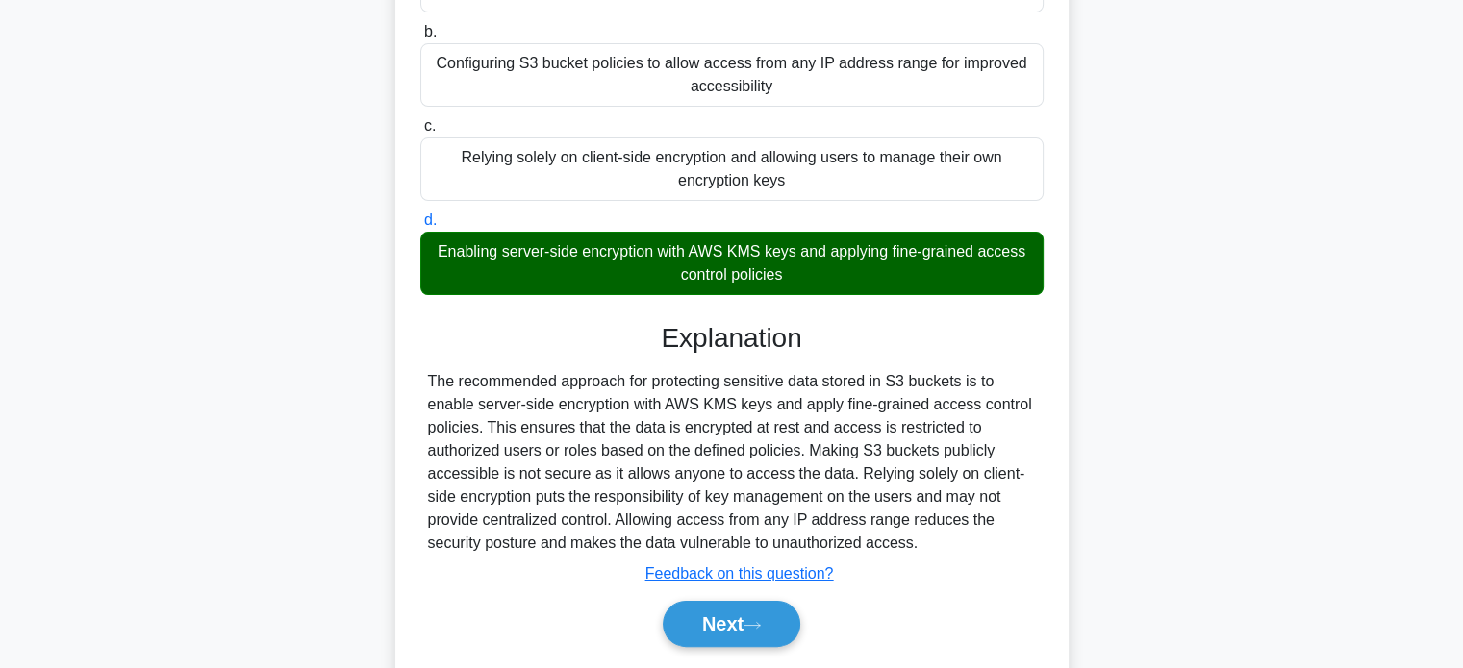
scroll to position [370, 0]
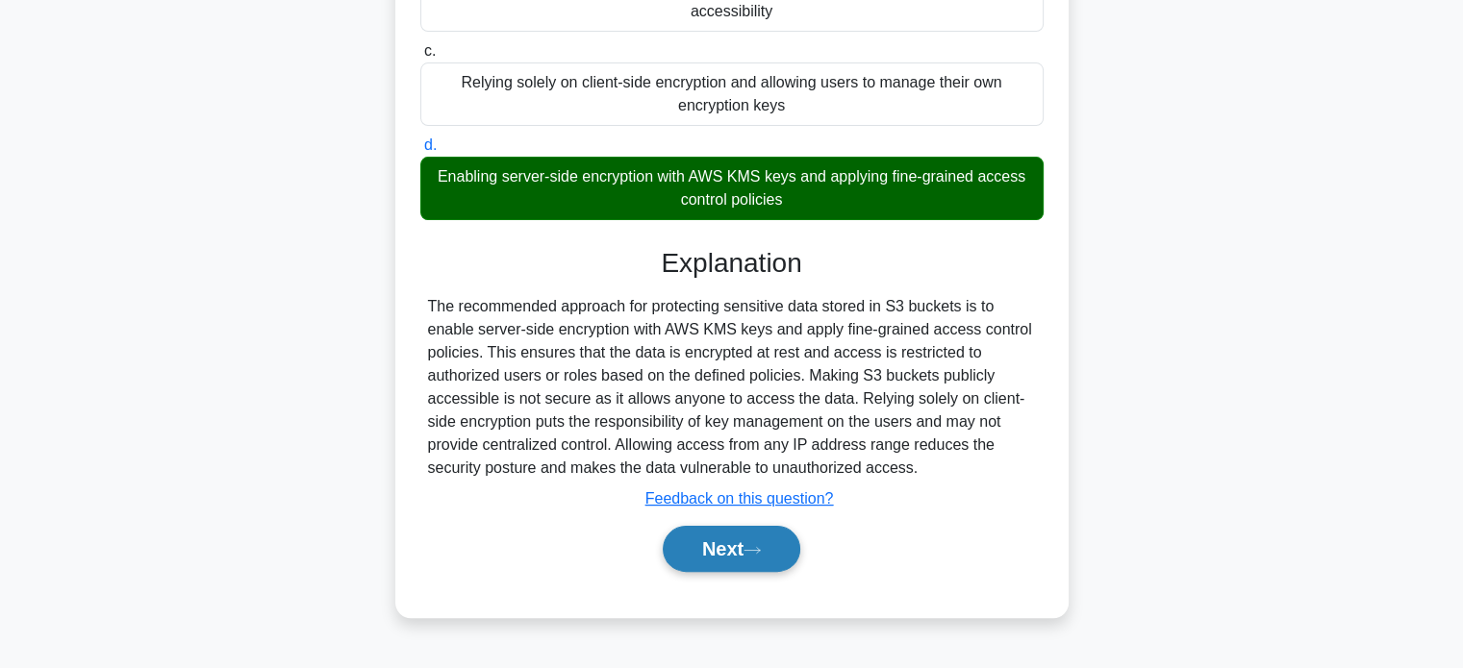
click at [733, 542] on button "Next" at bounding box center [732, 549] width 138 height 46
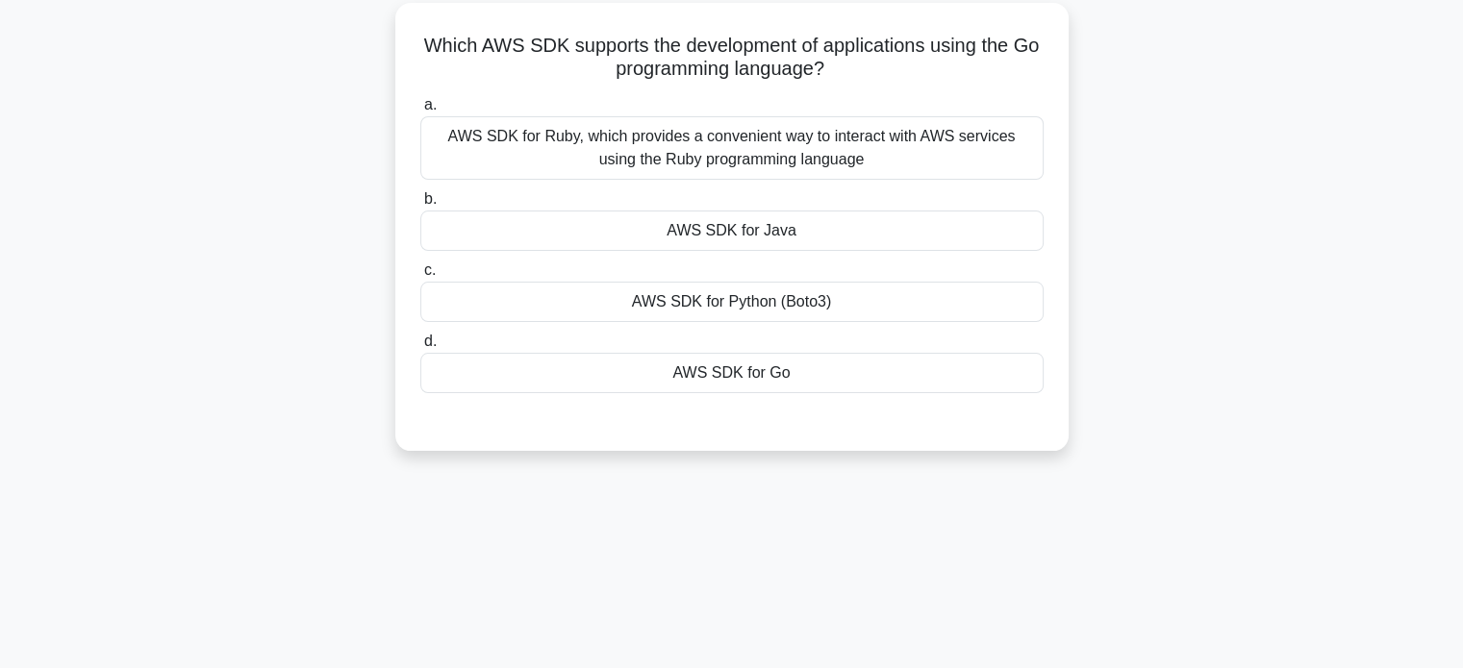
scroll to position [24, 0]
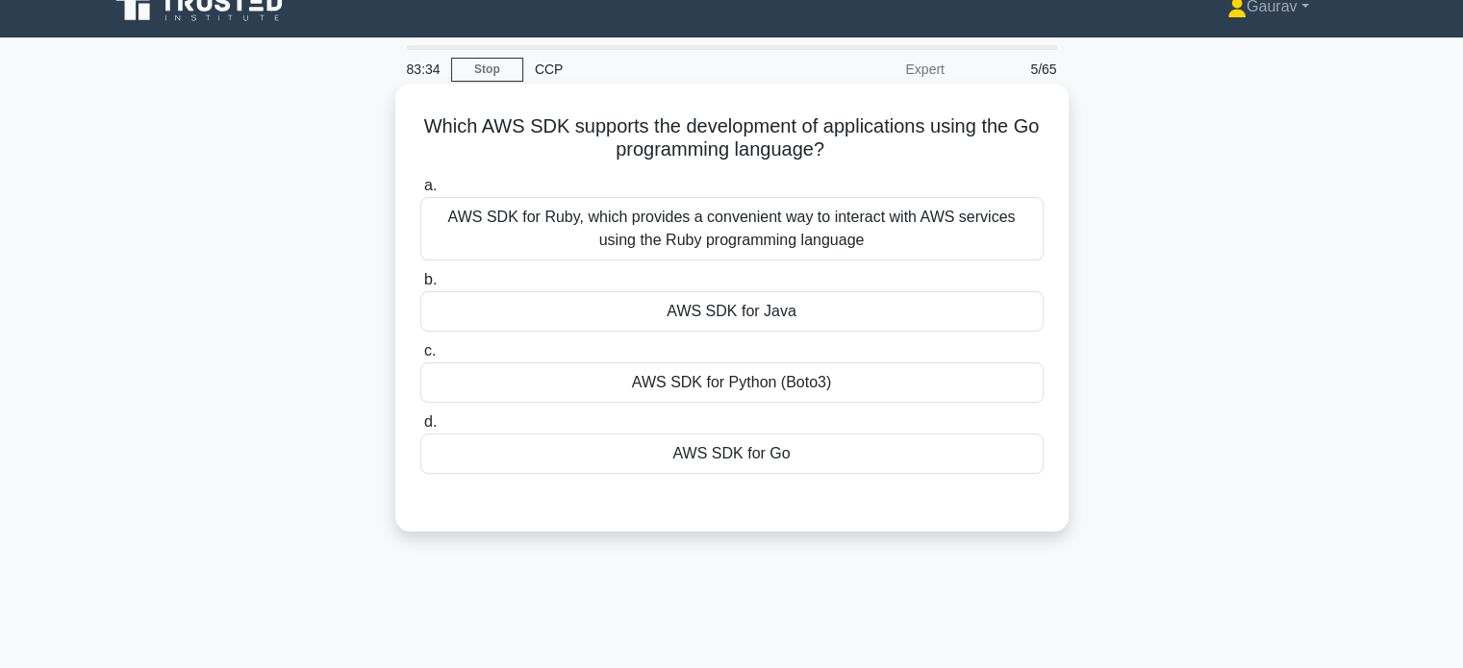
click at [732, 447] on div "AWS SDK for Go" at bounding box center [731, 454] width 623 height 40
click at [420, 429] on input "d. AWS SDK for Go" at bounding box center [420, 422] width 0 height 13
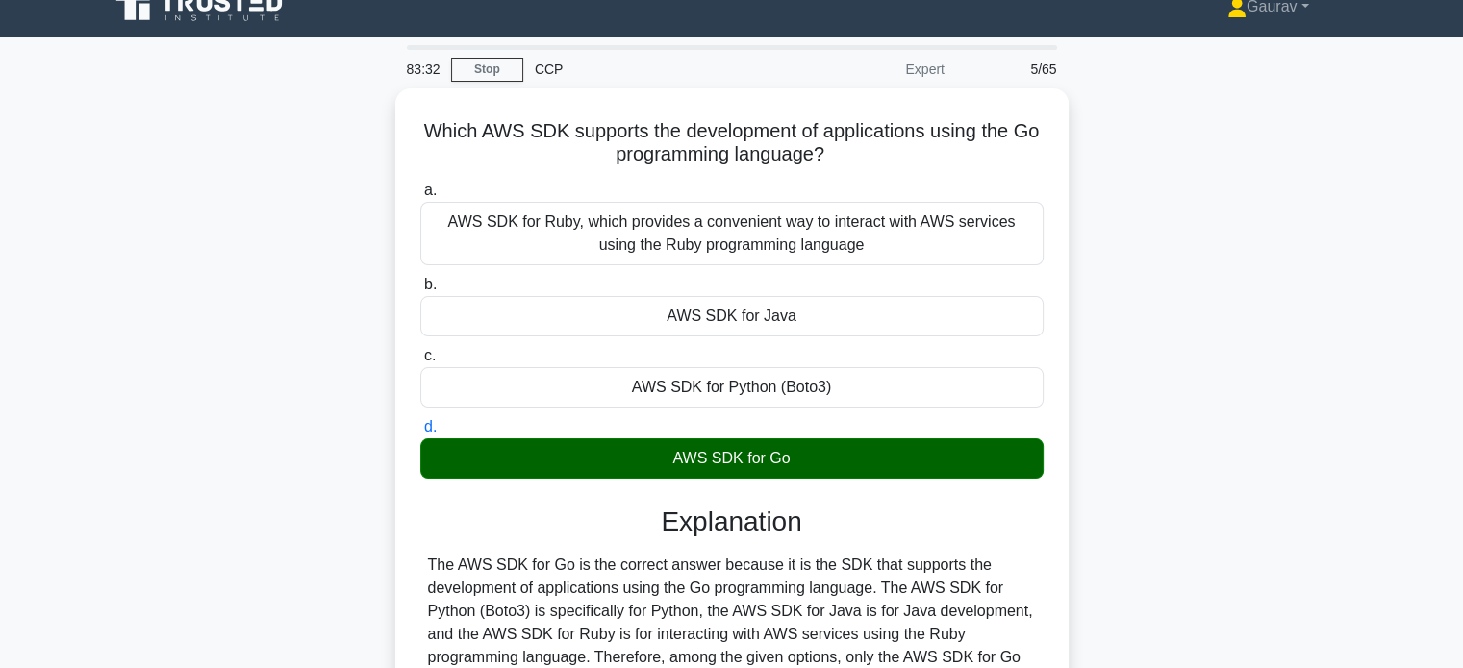
click at [262, 247] on div "Which AWS SDK supports the development of applications using the Go programming…" at bounding box center [731, 470] width 1269 height 764
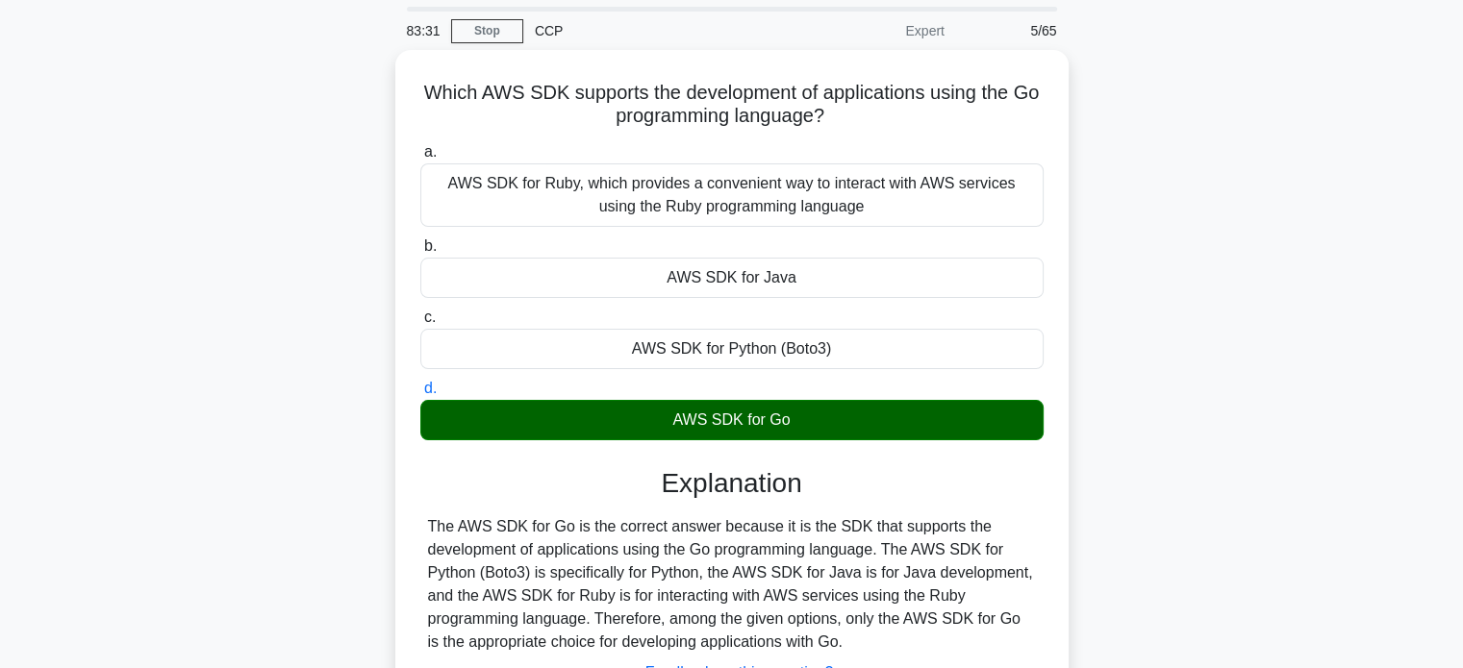
click at [262, 247] on div "Which AWS SDK supports the development of applications using the Go programming…" at bounding box center [731, 432] width 1269 height 764
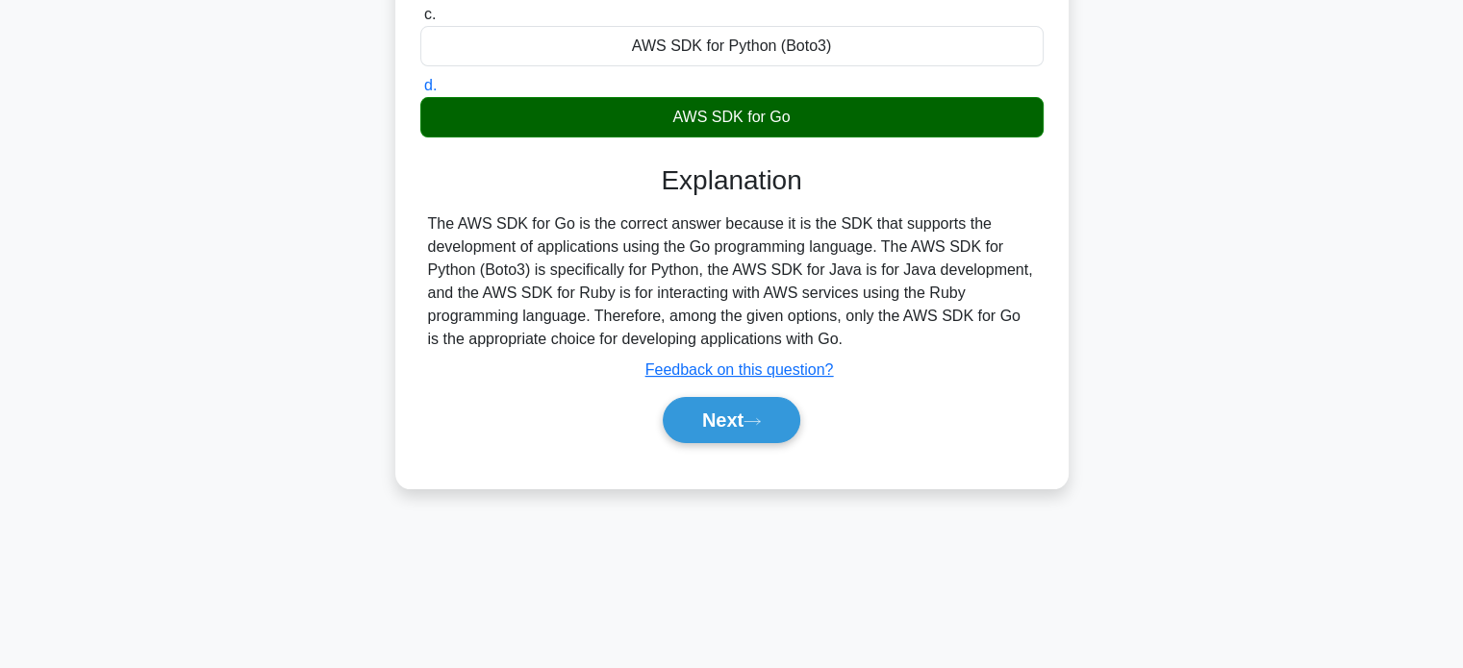
scroll to position [370, 0]
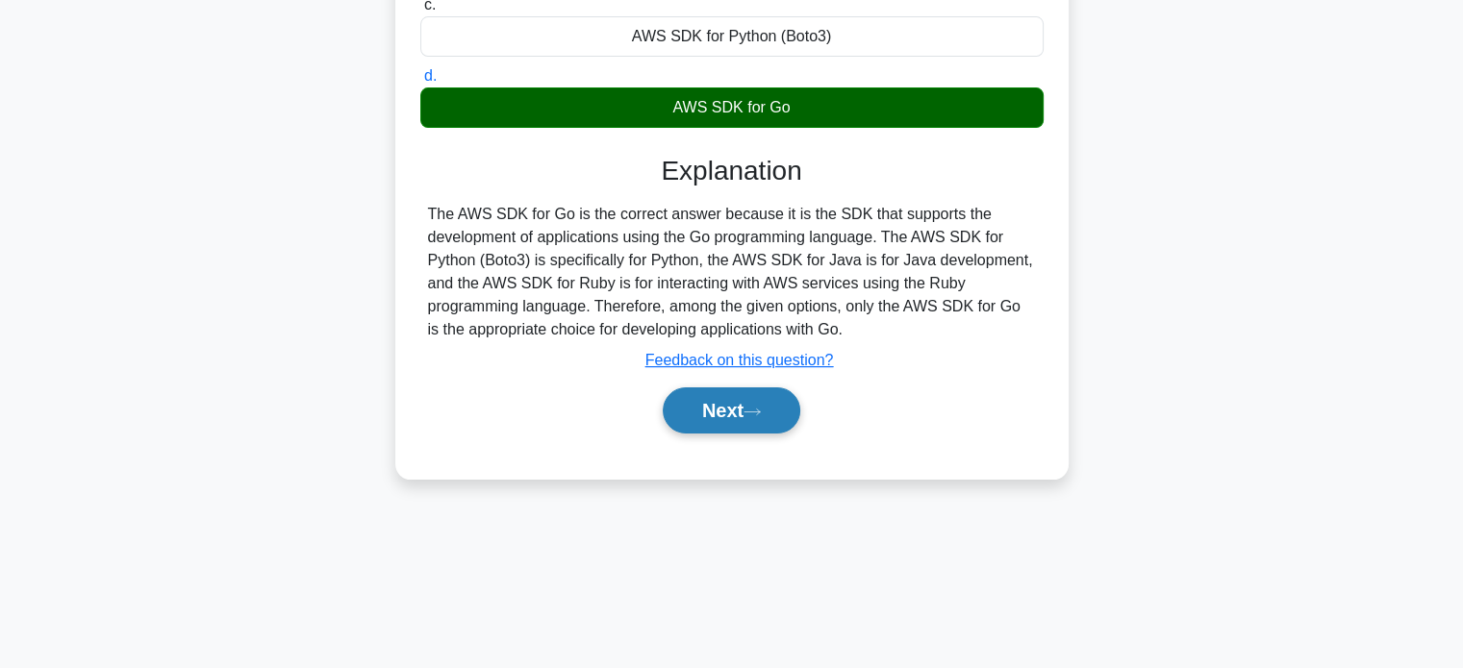
click at [760, 409] on icon at bounding box center [751, 412] width 17 height 11
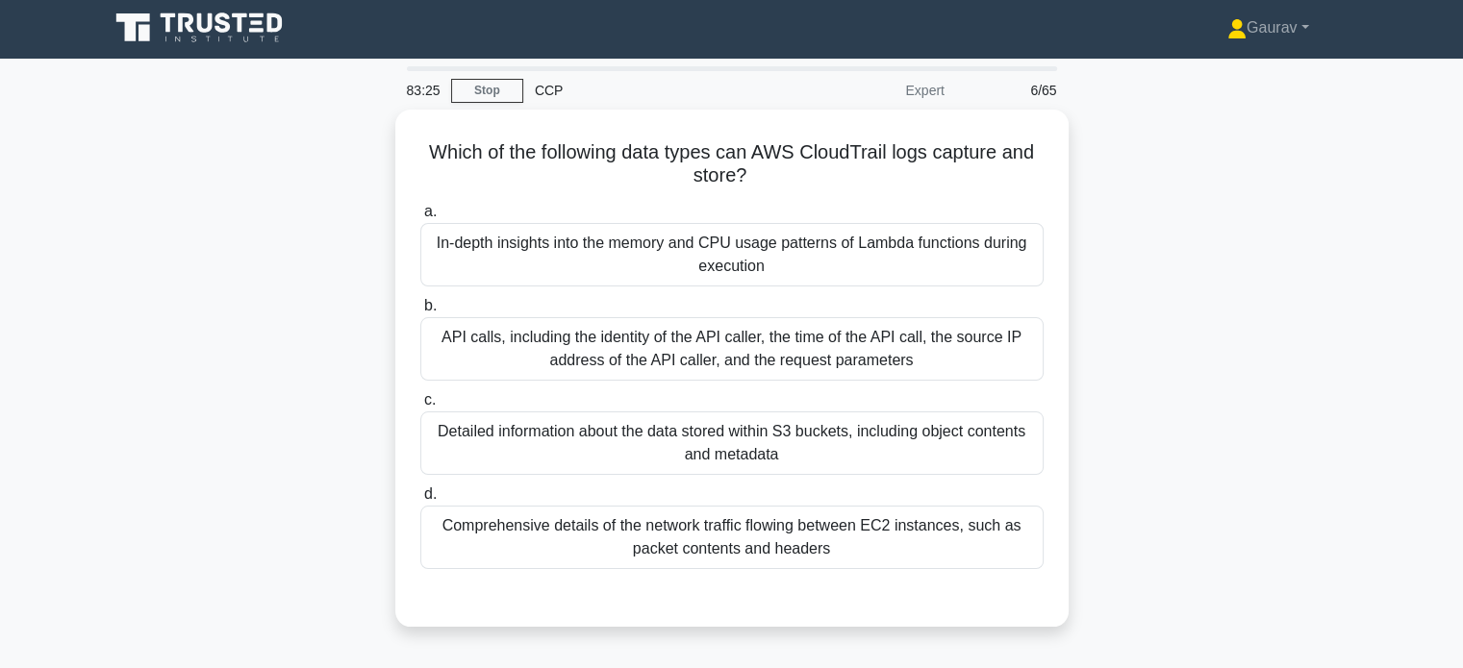
scroll to position [0, 0]
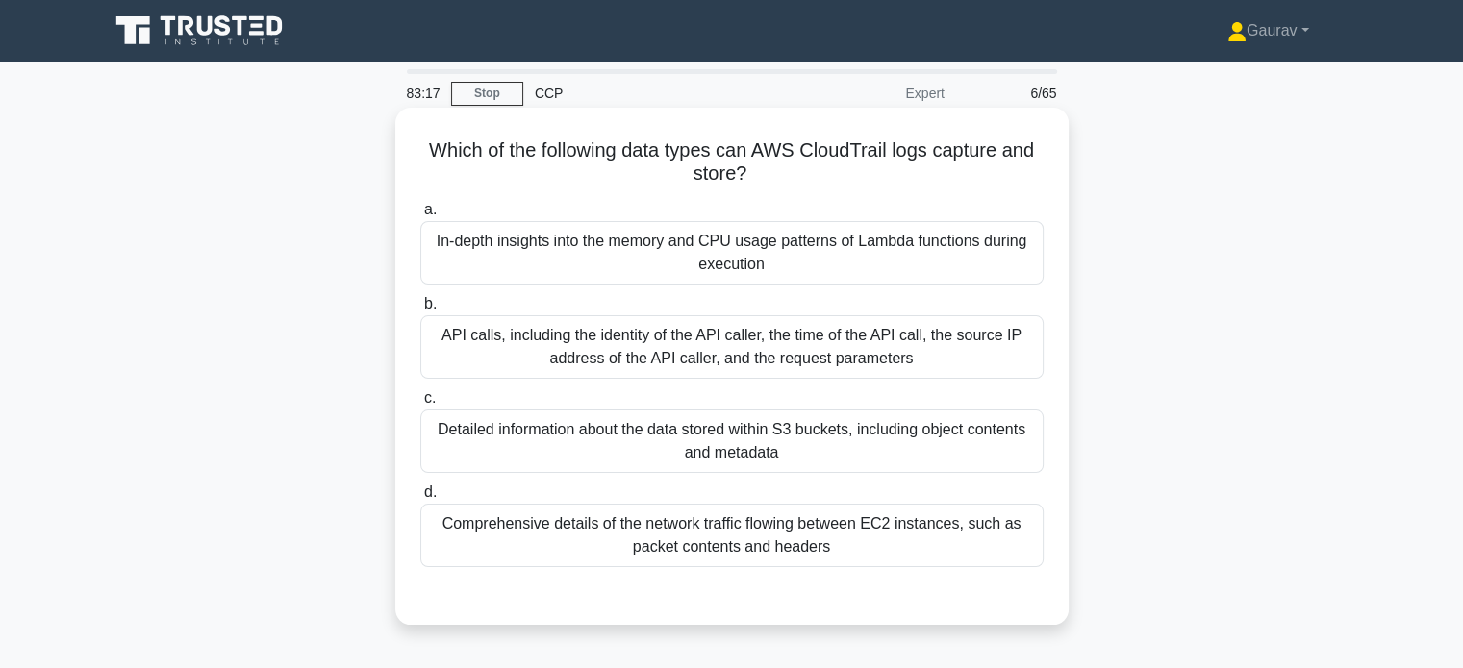
click at [770, 342] on div "API calls, including the identity of the API caller, the time of the API call, …" at bounding box center [731, 346] width 623 height 63
click at [420, 311] on input "b. API calls, including the identity of the API caller, the time of the API cal…" at bounding box center [420, 304] width 0 height 13
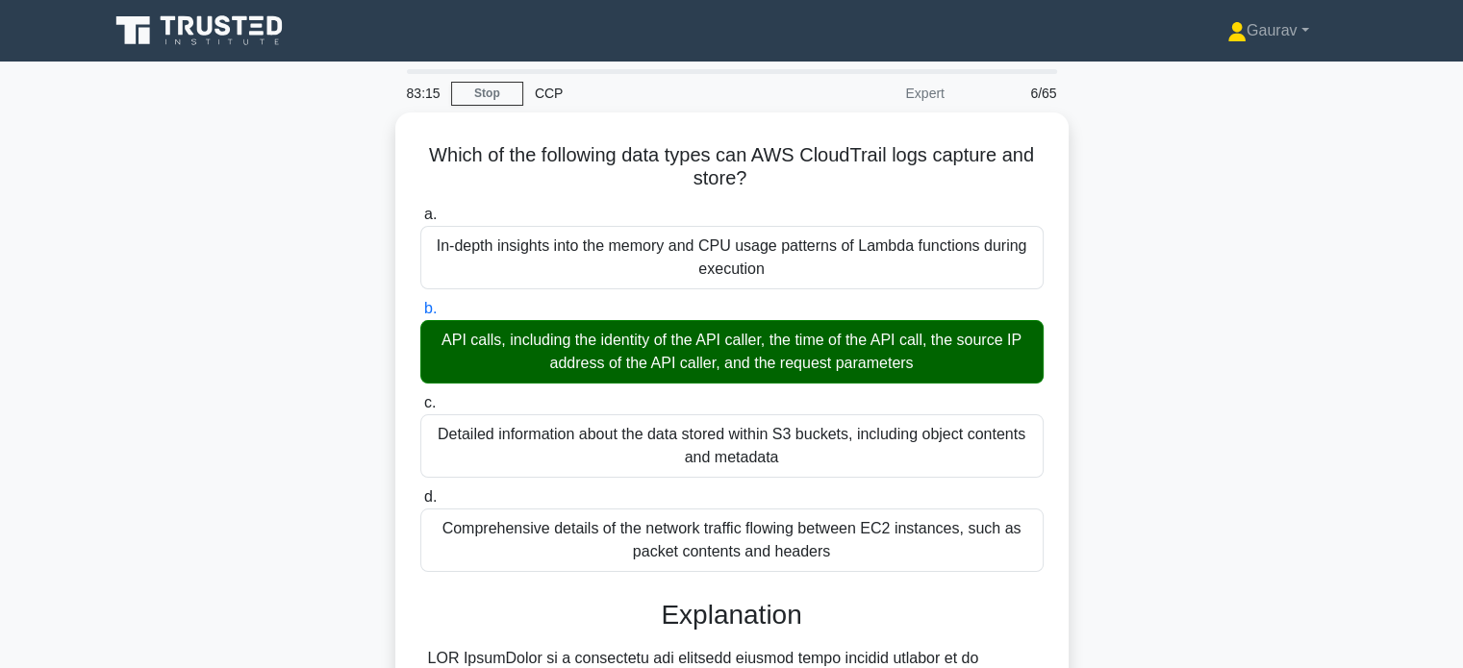
click at [1235, 637] on div "Which of the following data types can AWS CloudTrail logs capture and store? .s…" at bounding box center [731, 610] width 1269 height 995
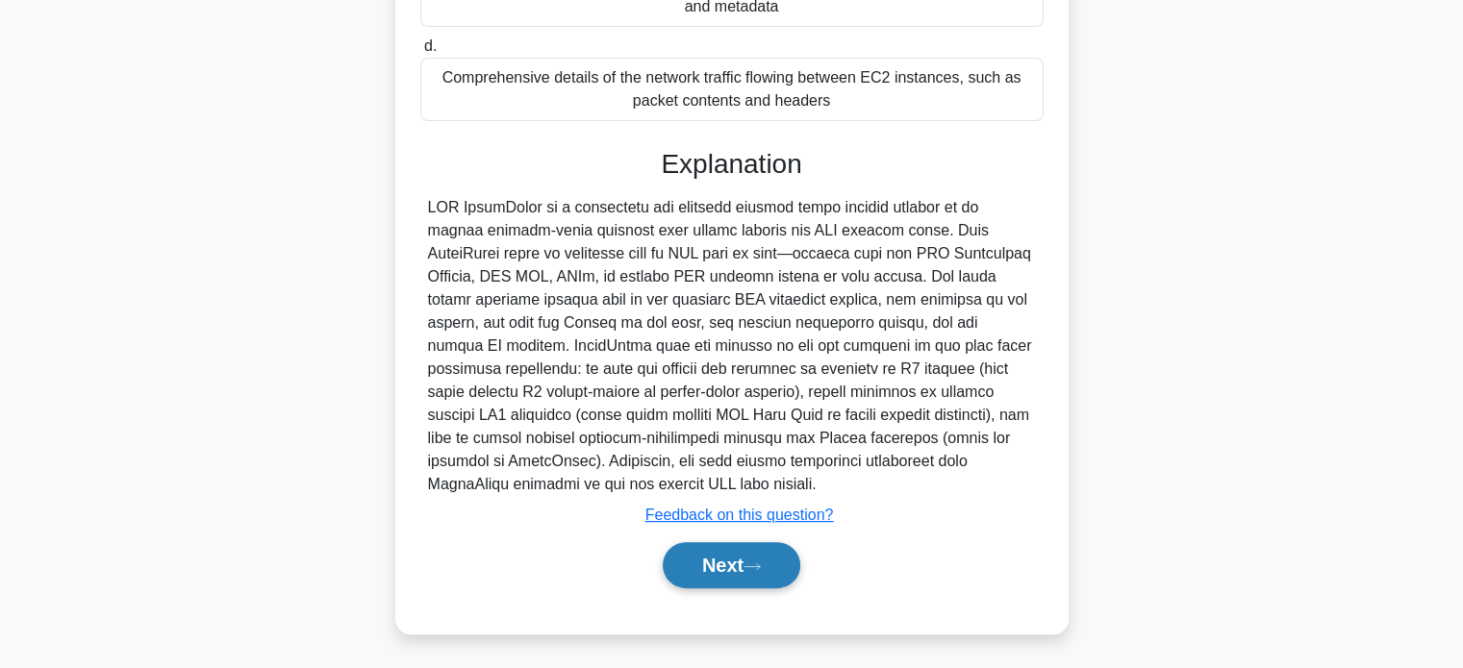
click at [738, 581] on button "Next" at bounding box center [732, 565] width 138 height 46
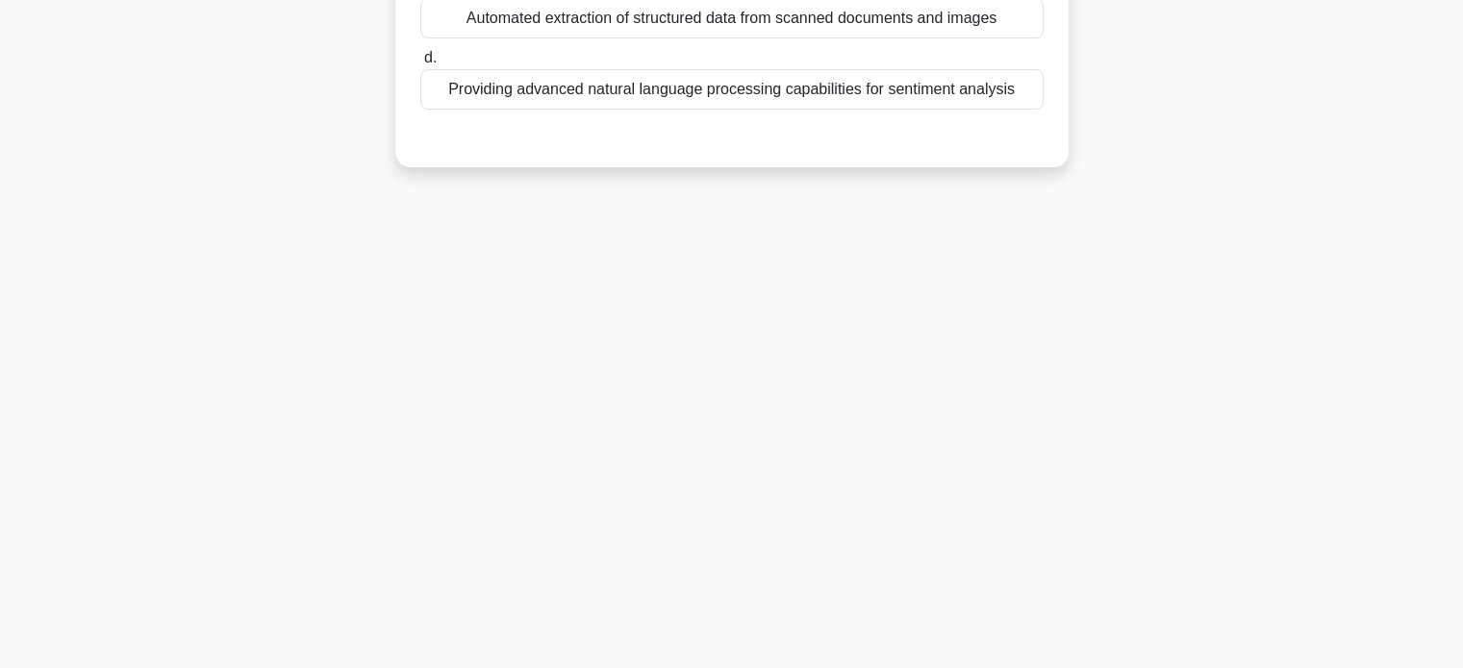
scroll to position [0, 0]
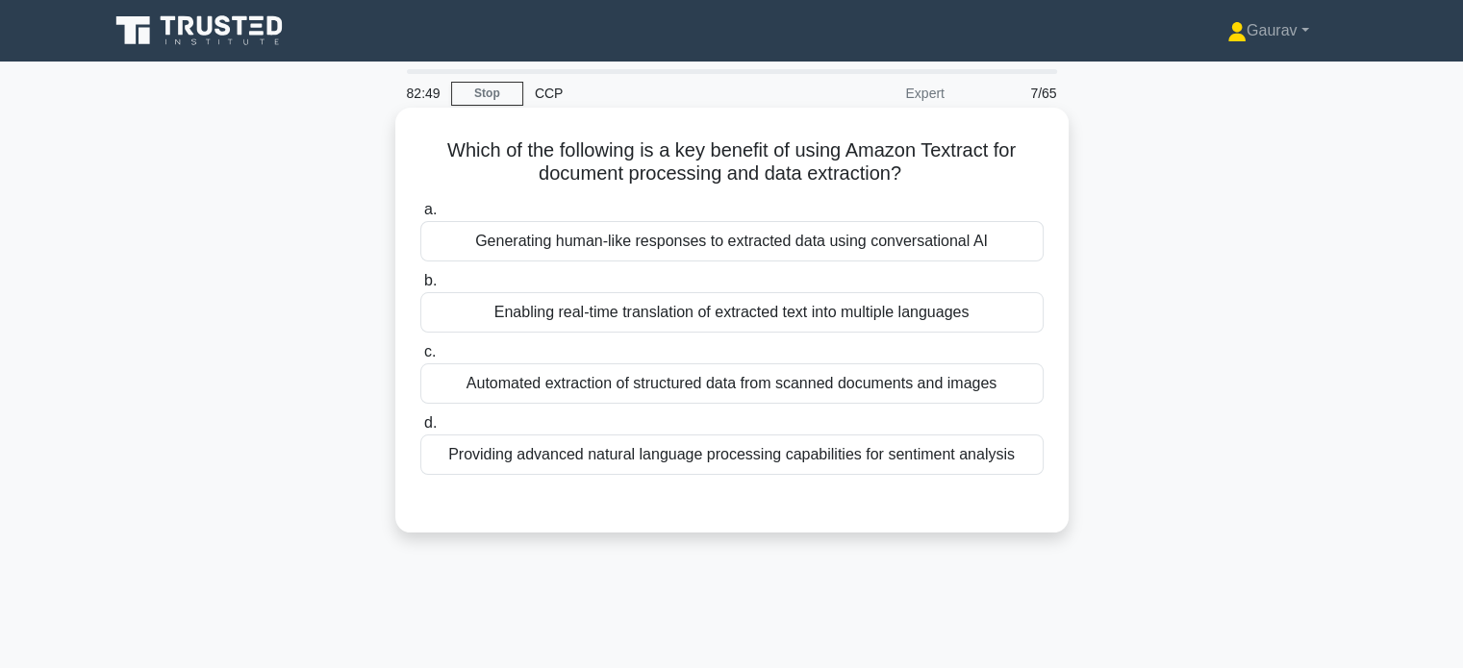
click at [938, 380] on div "Automated extraction of structured data from scanned documents and images" at bounding box center [731, 383] width 623 height 40
click at [420, 359] on input "c. Automated extraction of structured data from scanned documents and images" at bounding box center [420, 352] width 0 height 13
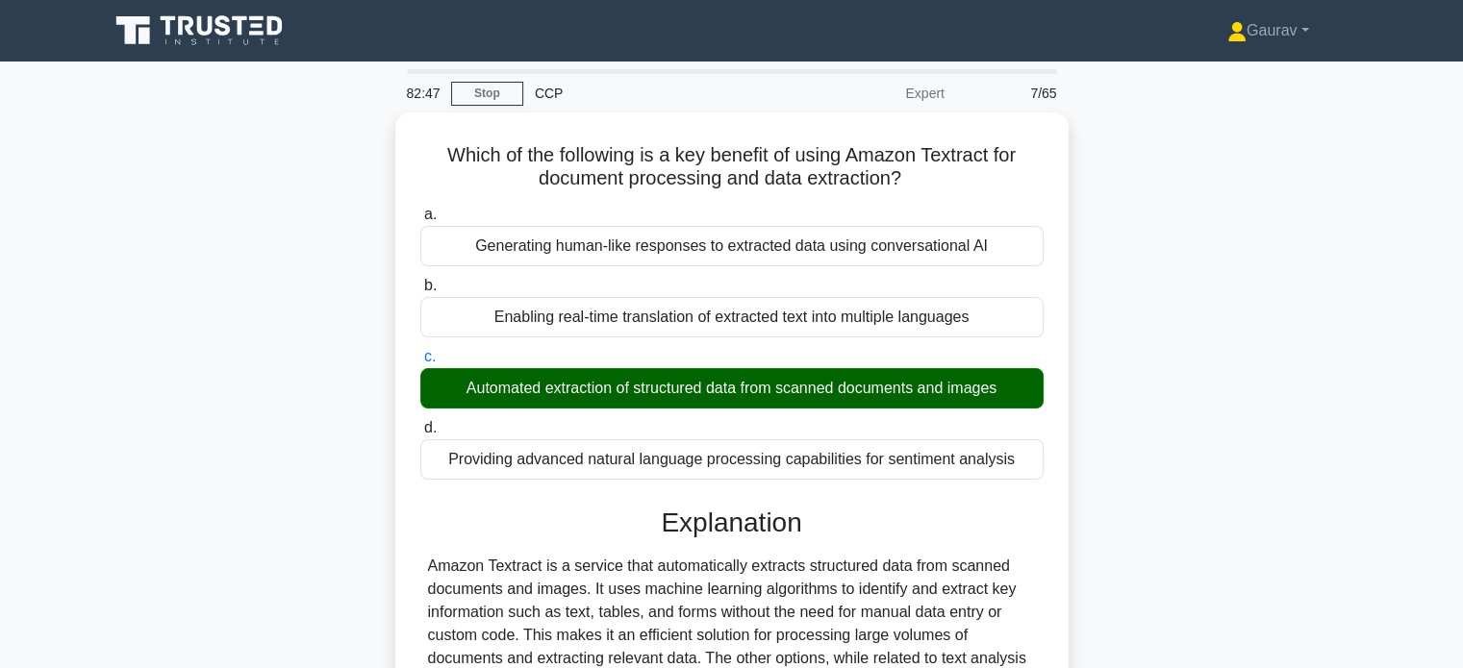
scroll to position [370, 0]
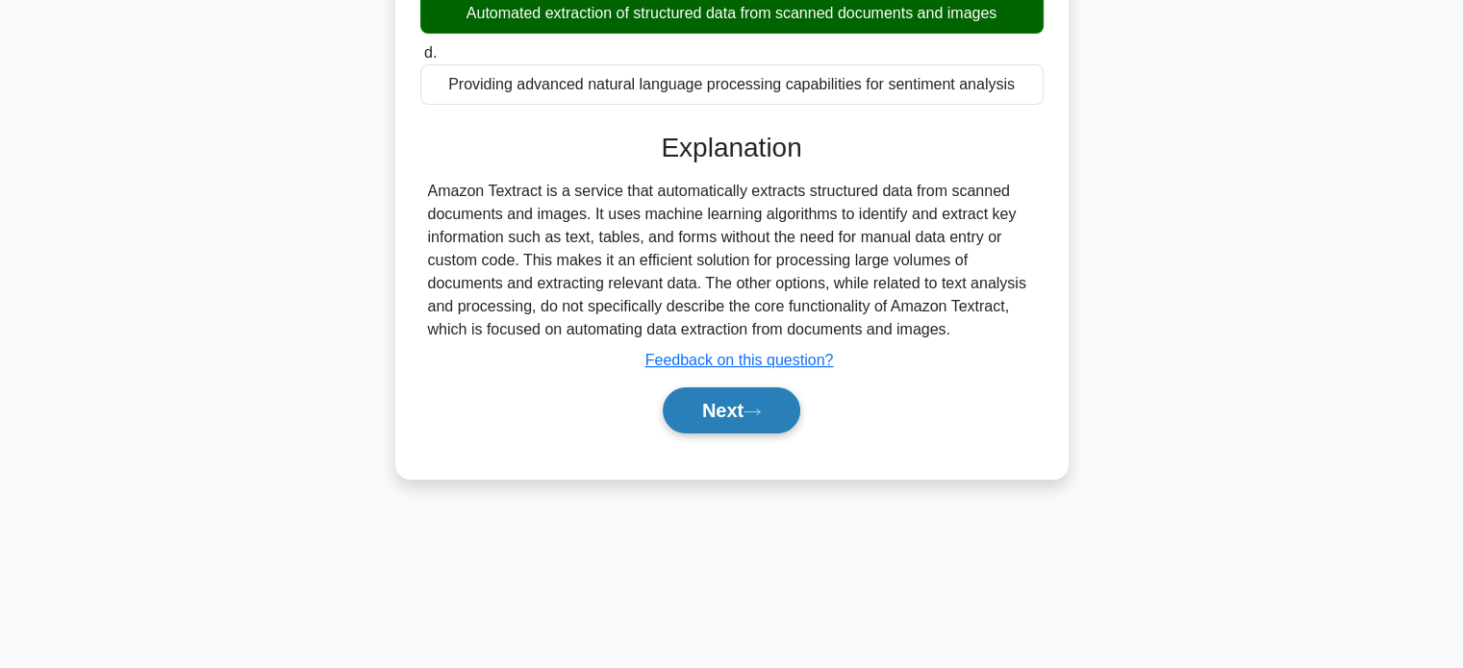
click at [700, 406] on button "Next" at bounding box center [732, 411] width 138 height 46
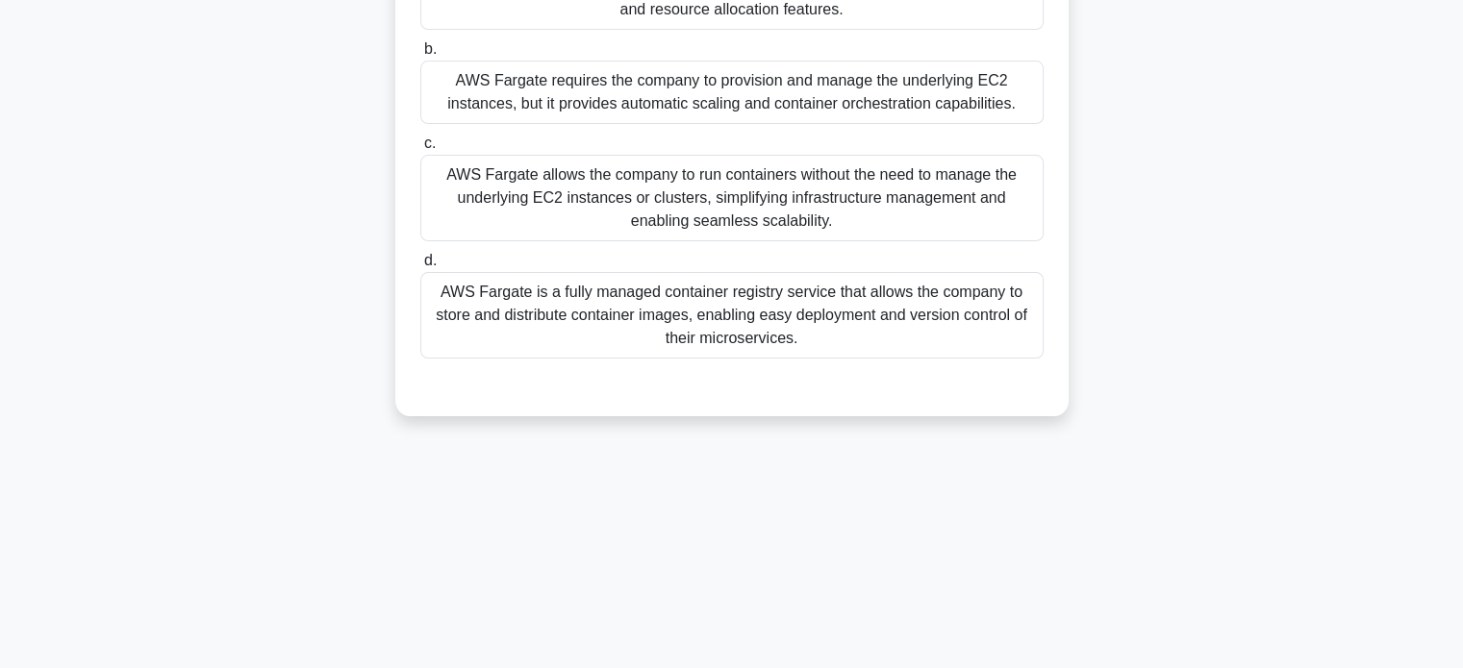
click at [701, 341] on div "AWS Fargate is a fully managed container registry service that allows the compa…" at bounding box center [731, 315] width 623 height 87
click at [420, 267] on input "d. AWS Fargate is a fully managed container registry service that allows the co…" at bounding box center [420, 261] width 0 height 13
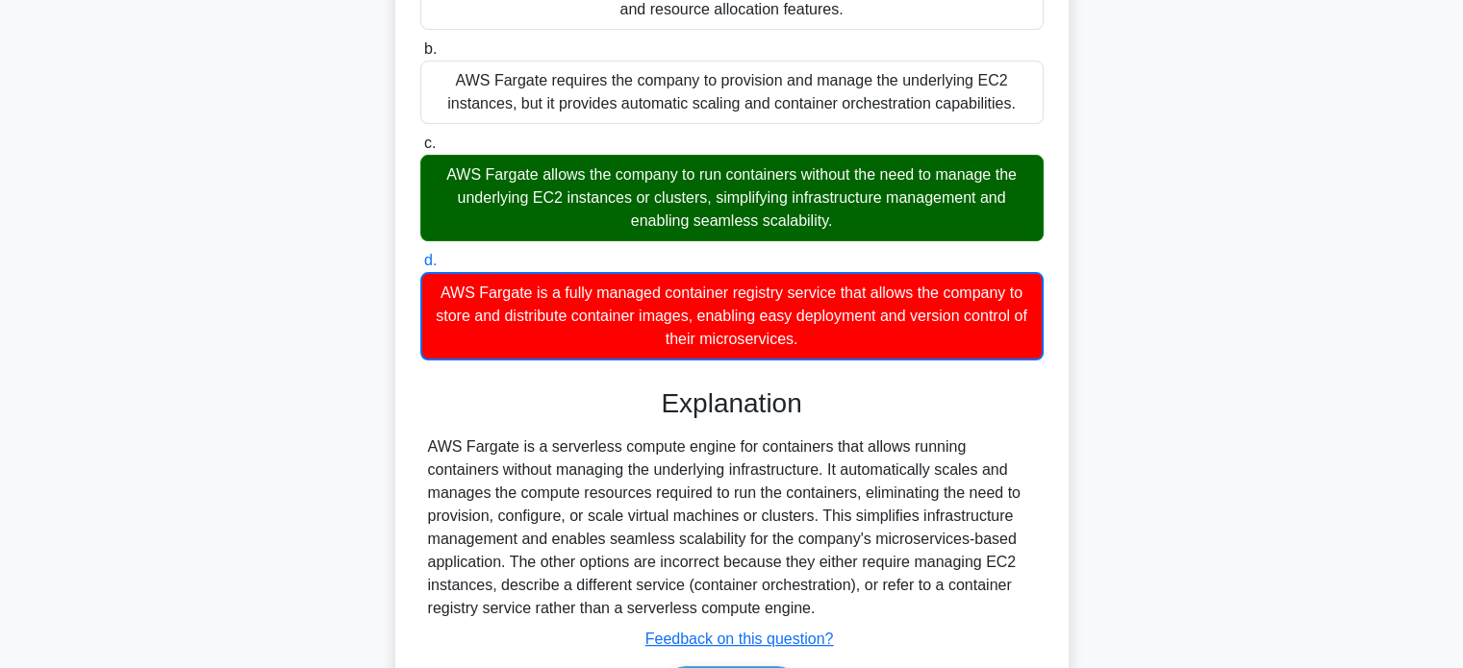
drag, startPoint x: 427, startPoint y: 442, endPoint x: 692, endPoint y: 614, distance: 316.3
click at [692, 614] on div "AWS Fargate is a serverless compute engine for containers that allows running c…" at bounding box center [732, 528] width 608 height 185
copy div "AWS Fargate is a serverless compute engine for containers that allows running c…"
click at [680, 430] on div "Explanation AWS Fargate is a serverless compute engine for containers that allo…" at bounding box center [731, 554] width 623 height 333
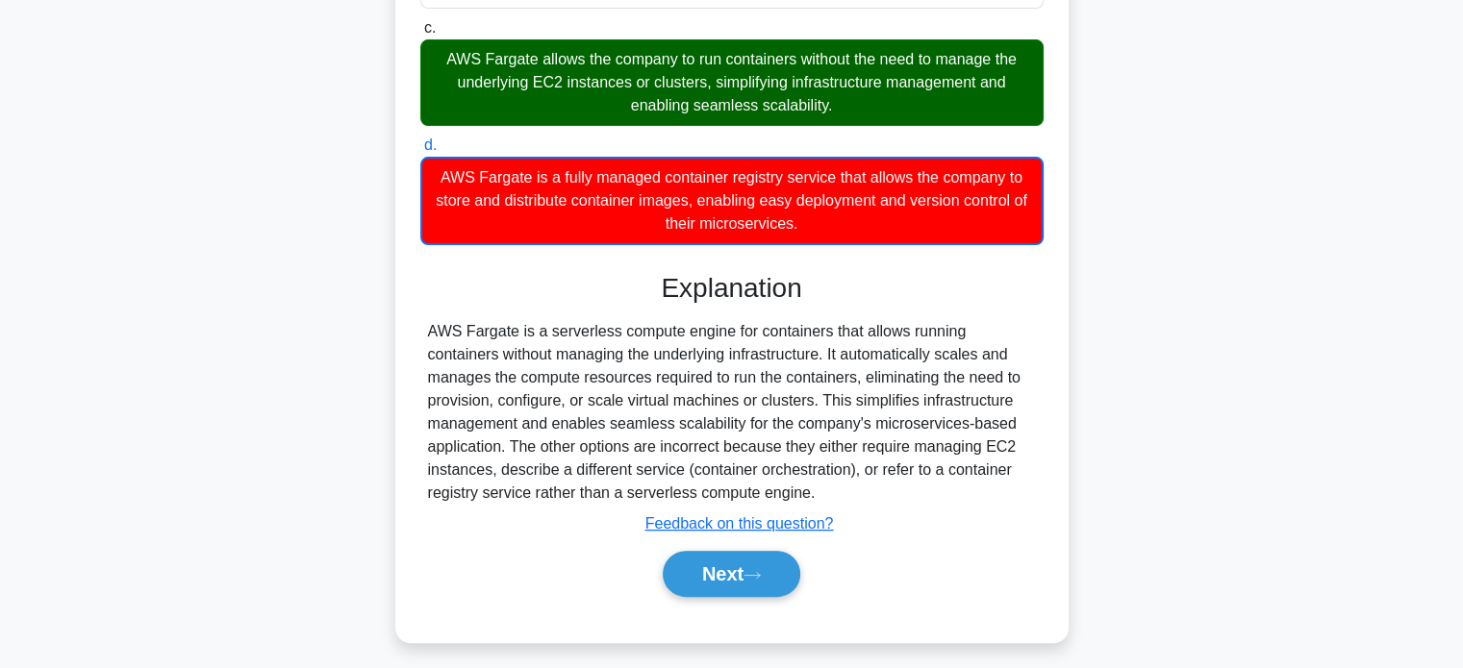
click at [680, 430] on div "AWS Fargate is a serverless compute engine for containers that allows running c…" at bounding box center [732, 412] width 608 height 185
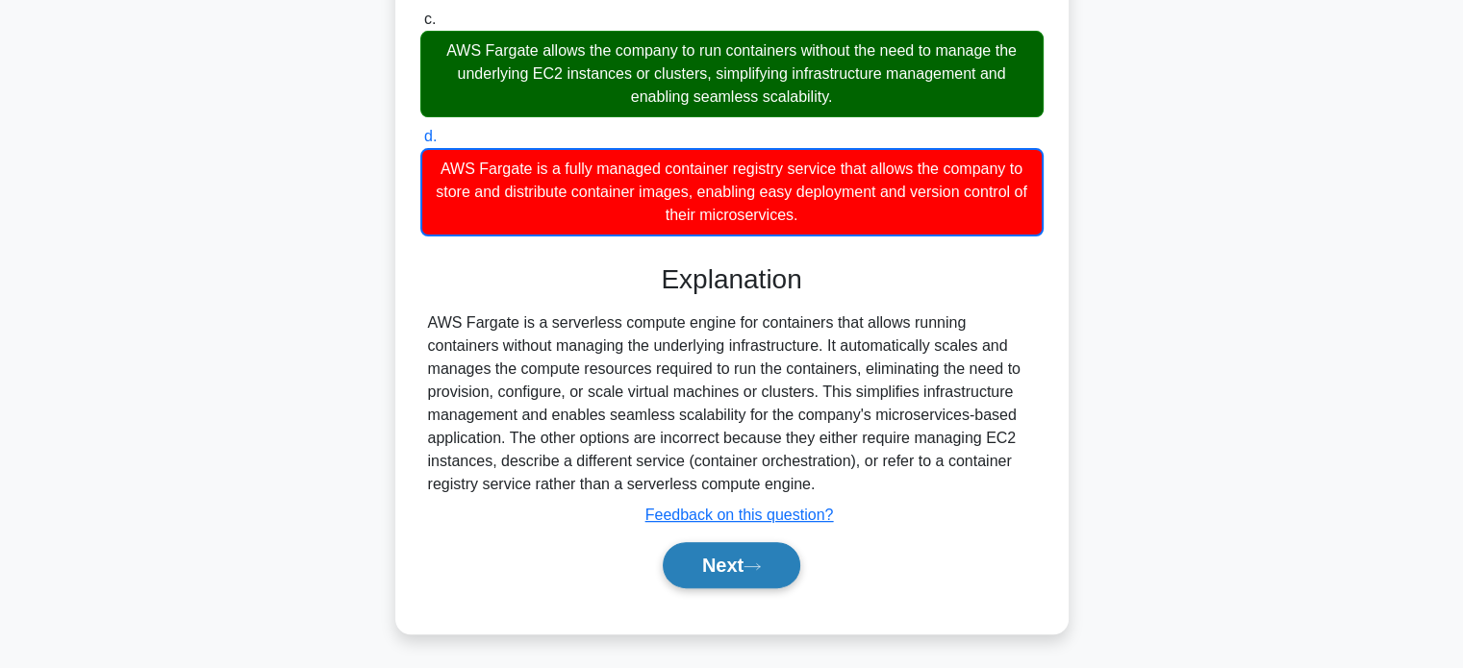
click at [731, 549] on button "Next" at bounding box center [732, 565] width 138 height 46
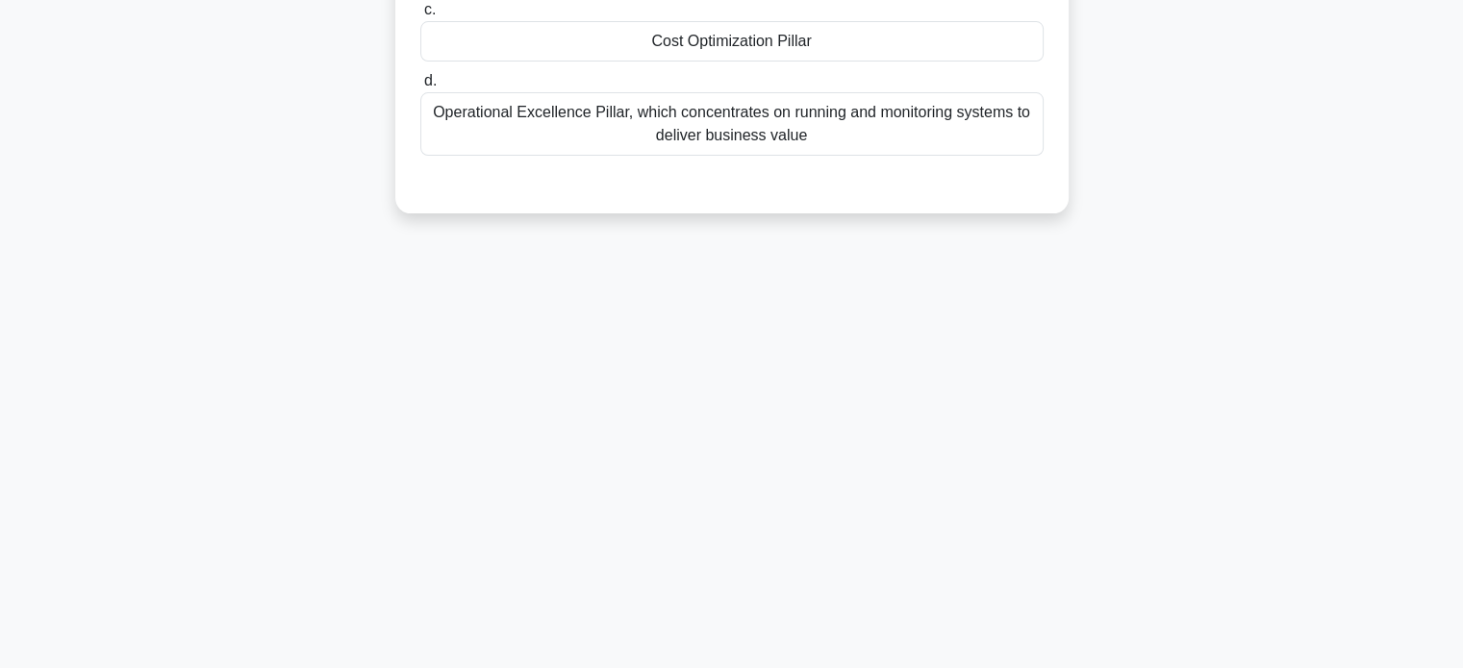
click at [410, 299] on div "80:48 Stop CCP Expert 9/65 Which pillar of the AWS Well-Architected Framework e…" at bounding box center [731, 180] width 1269 height 962
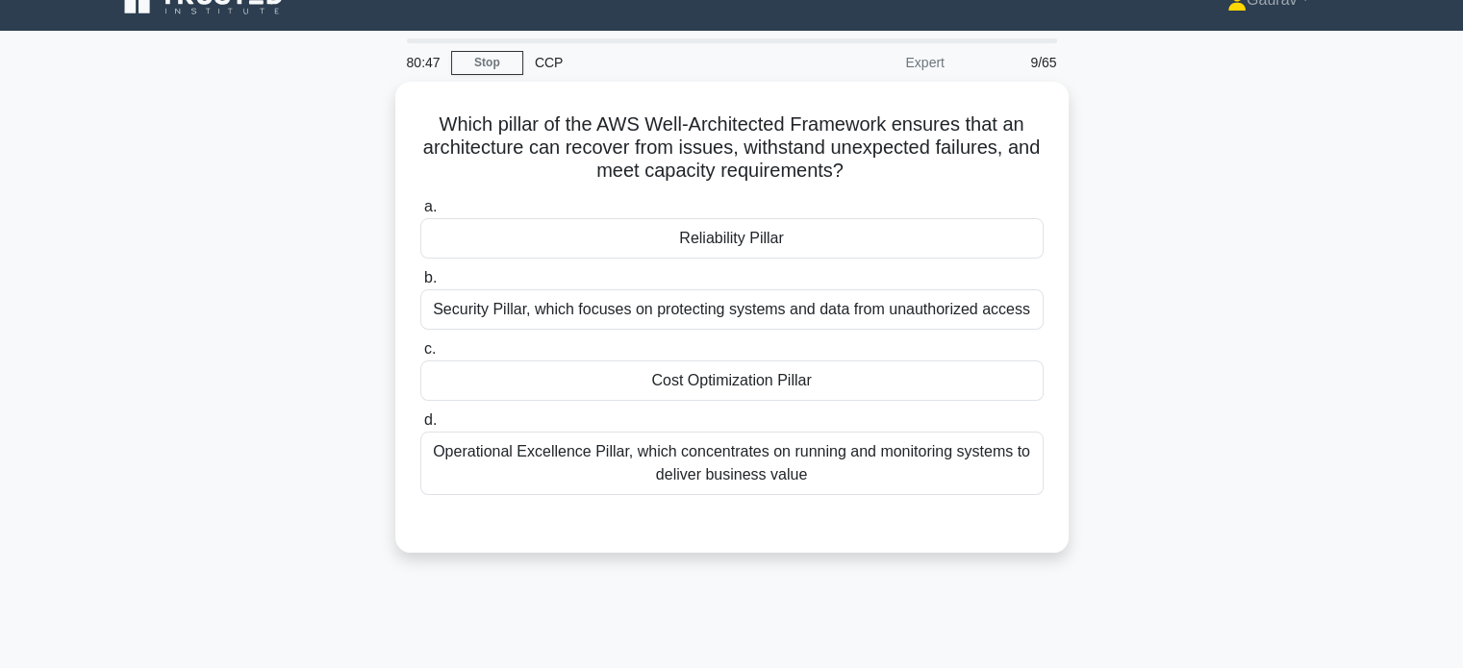
scroll to position [24, 0]
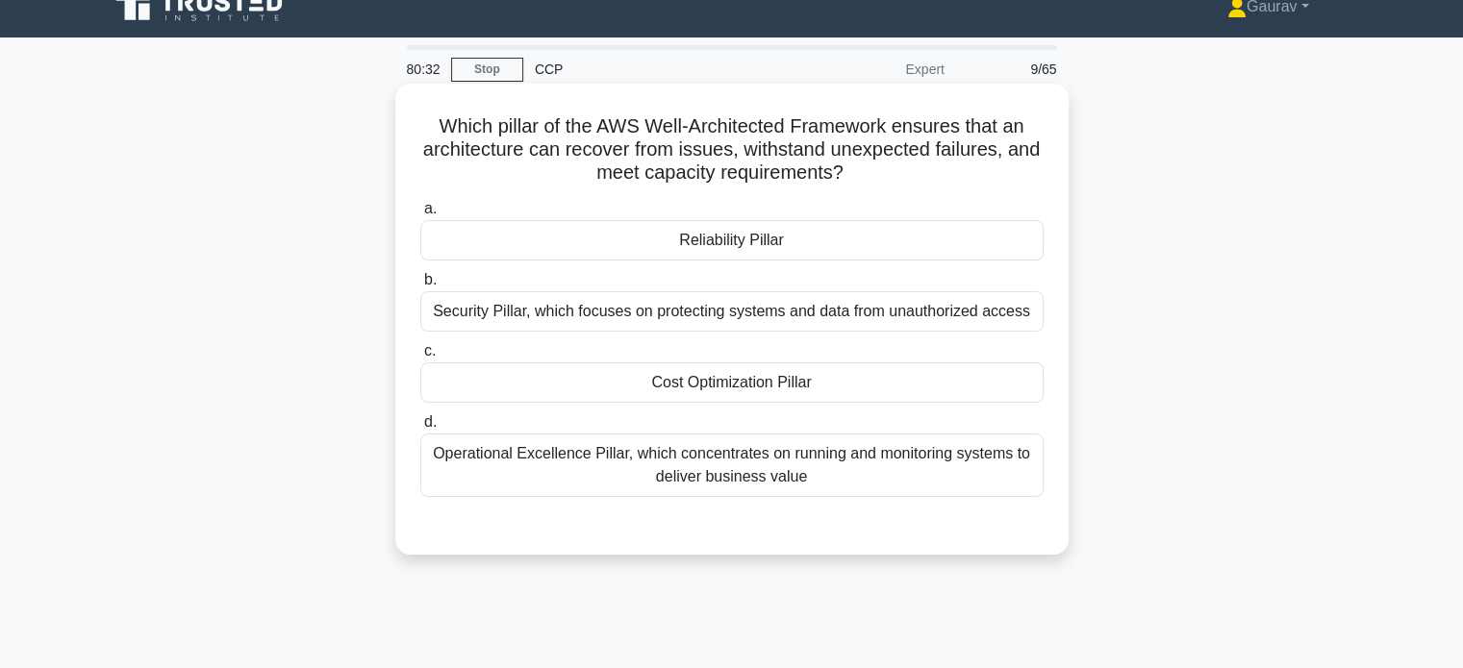
click at [731, 246] on div "Reliability Pillar" at bounding box center [731, 240] width 623 height 40
click at [420, 215] on input "a. Reliability Pillar" at bounding box center [420, 209] width 0 height 13
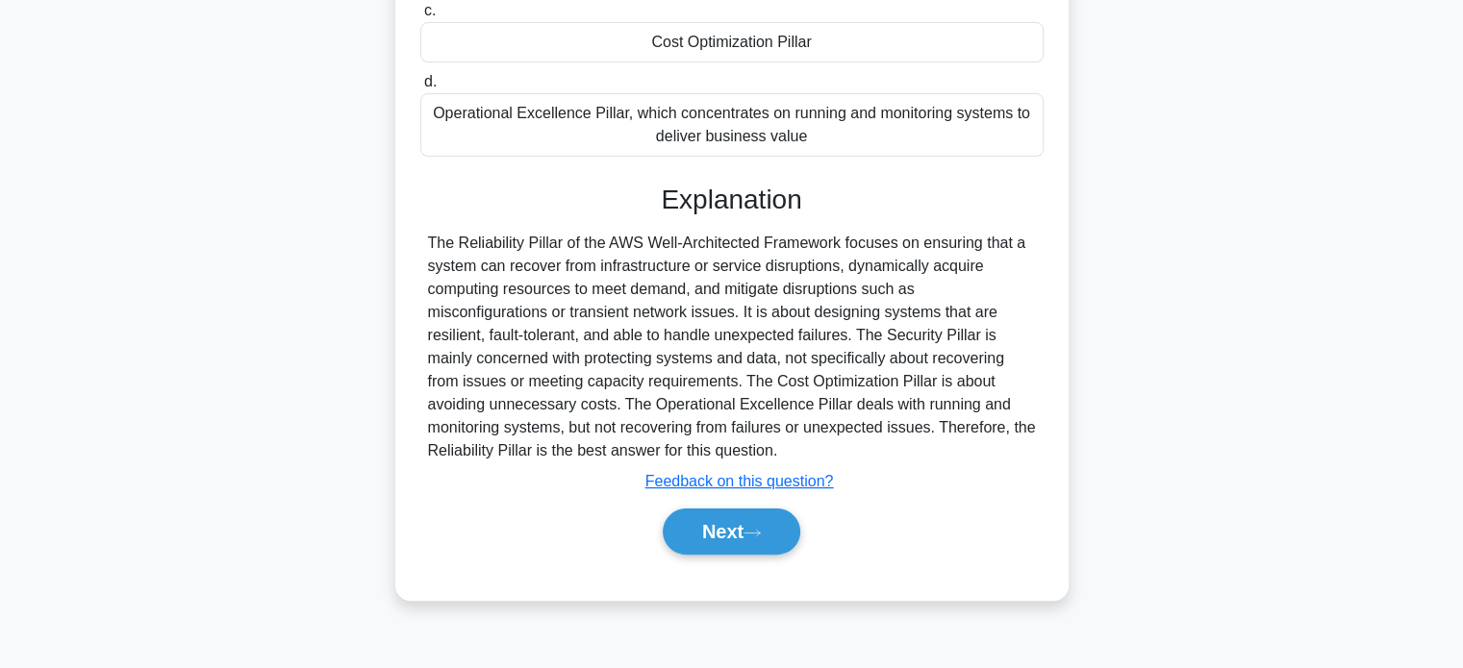
scroll to position [370, 0]
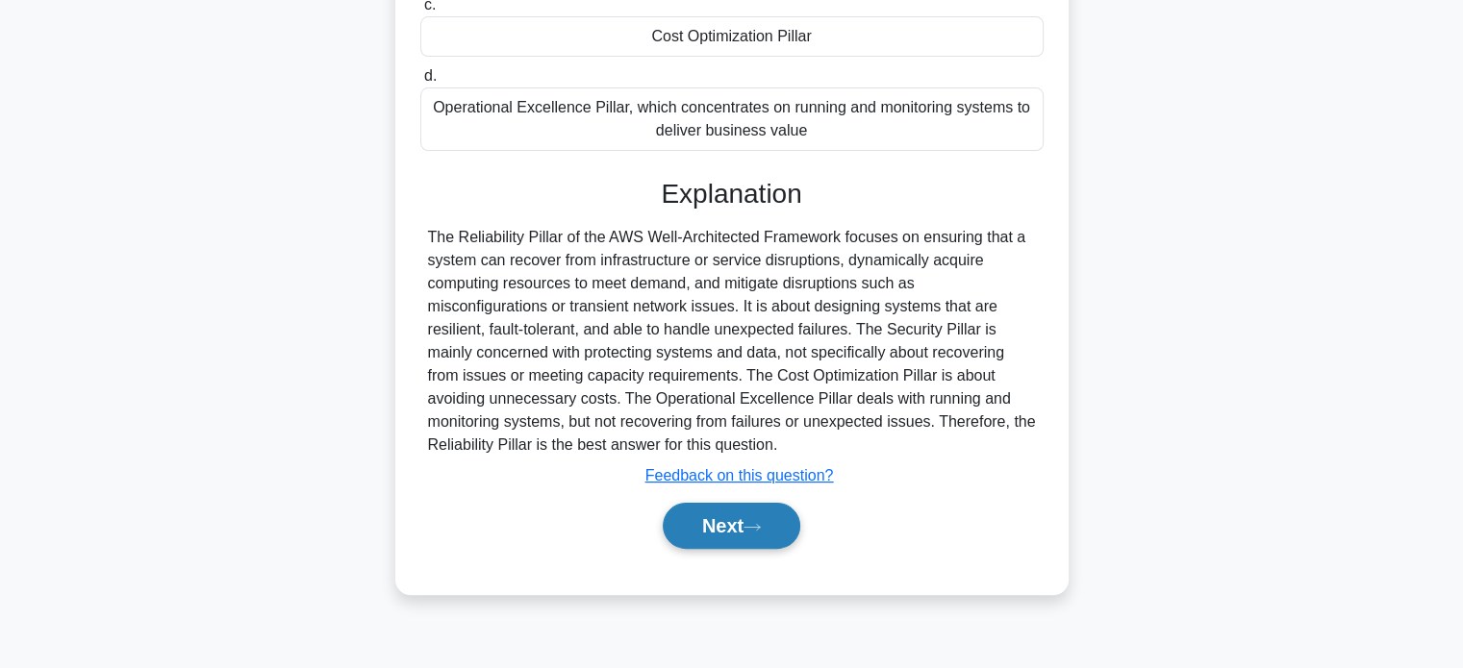
click at [704, 532] on button "Next" at bounding box center [732, 526] width 138 height 46
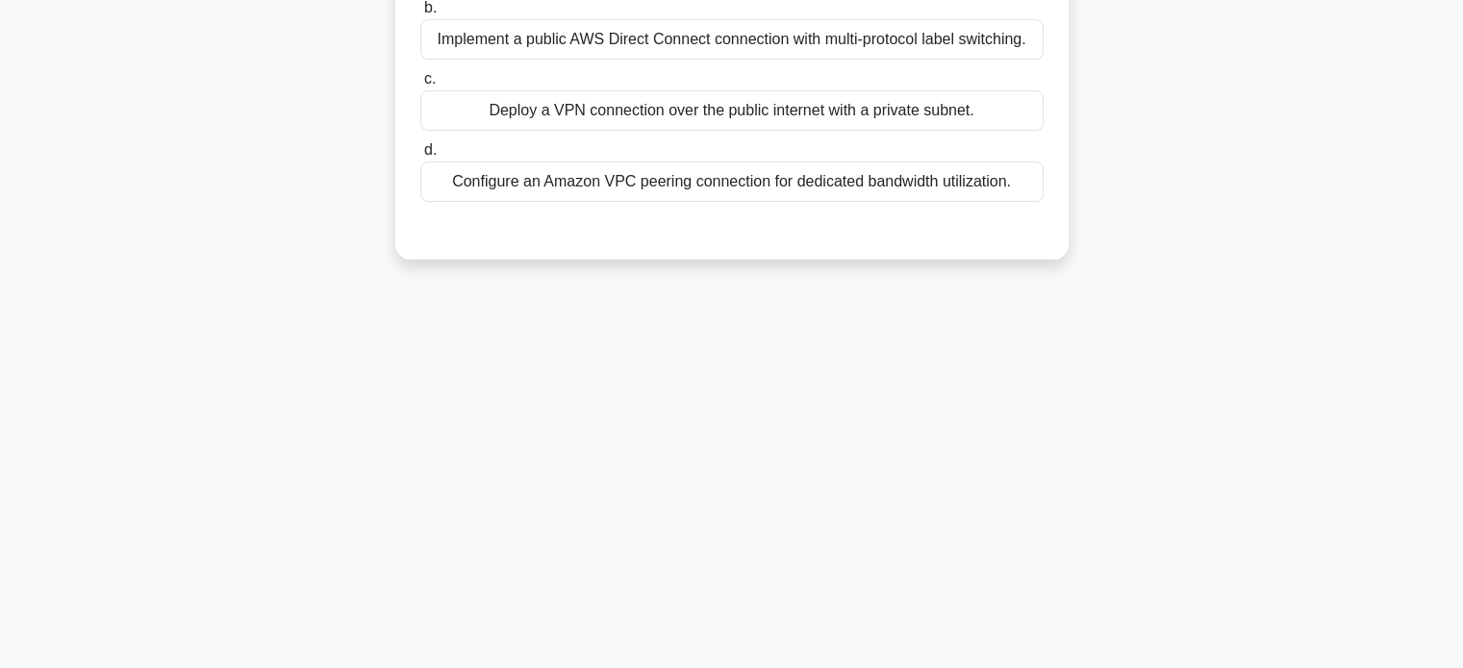
scroll to position [0, 0]
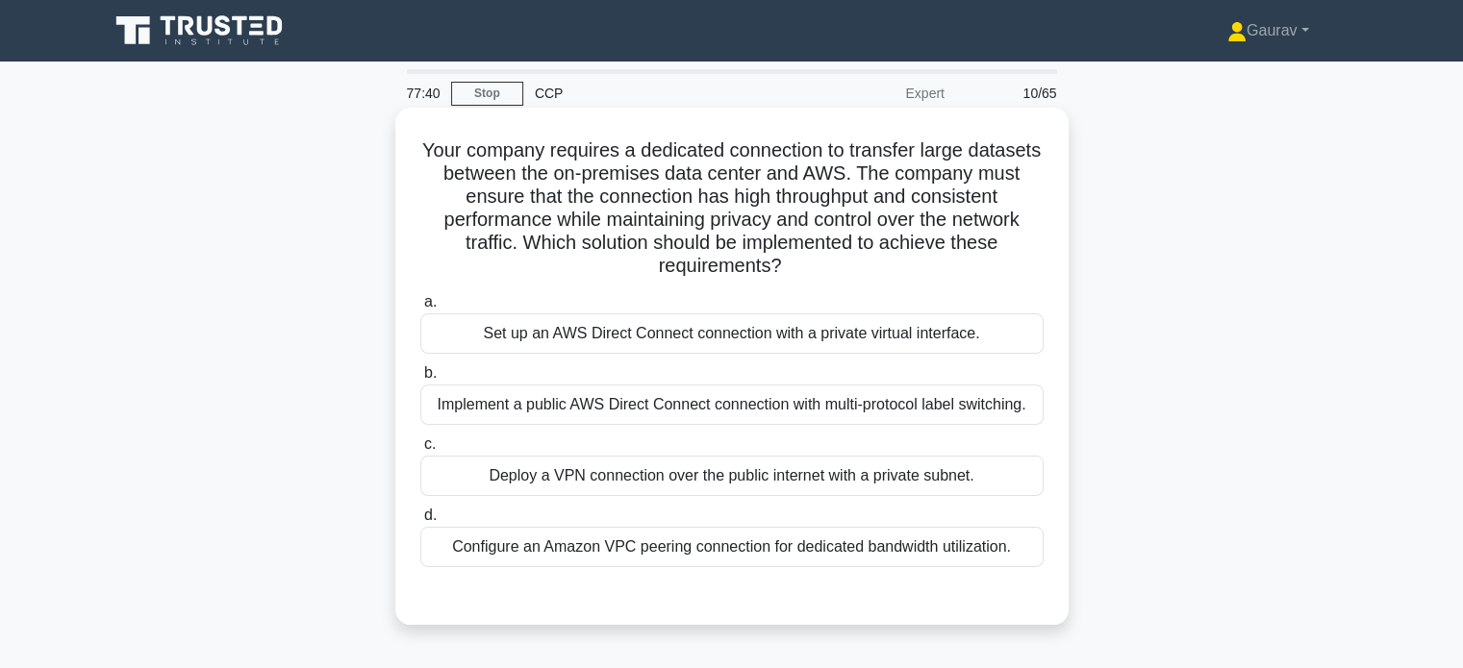
click at [719, 409] on div "Implement a public AWS Direct Connect connection with multi-protocol label swit…" at bounding box center [731, 405] width 623 height 40
click at [420, 380] on input "b. Implement a public AWS Direct Connect connection with multi-protocol label s…" at bounding box center [420, 373] width 0 height 13
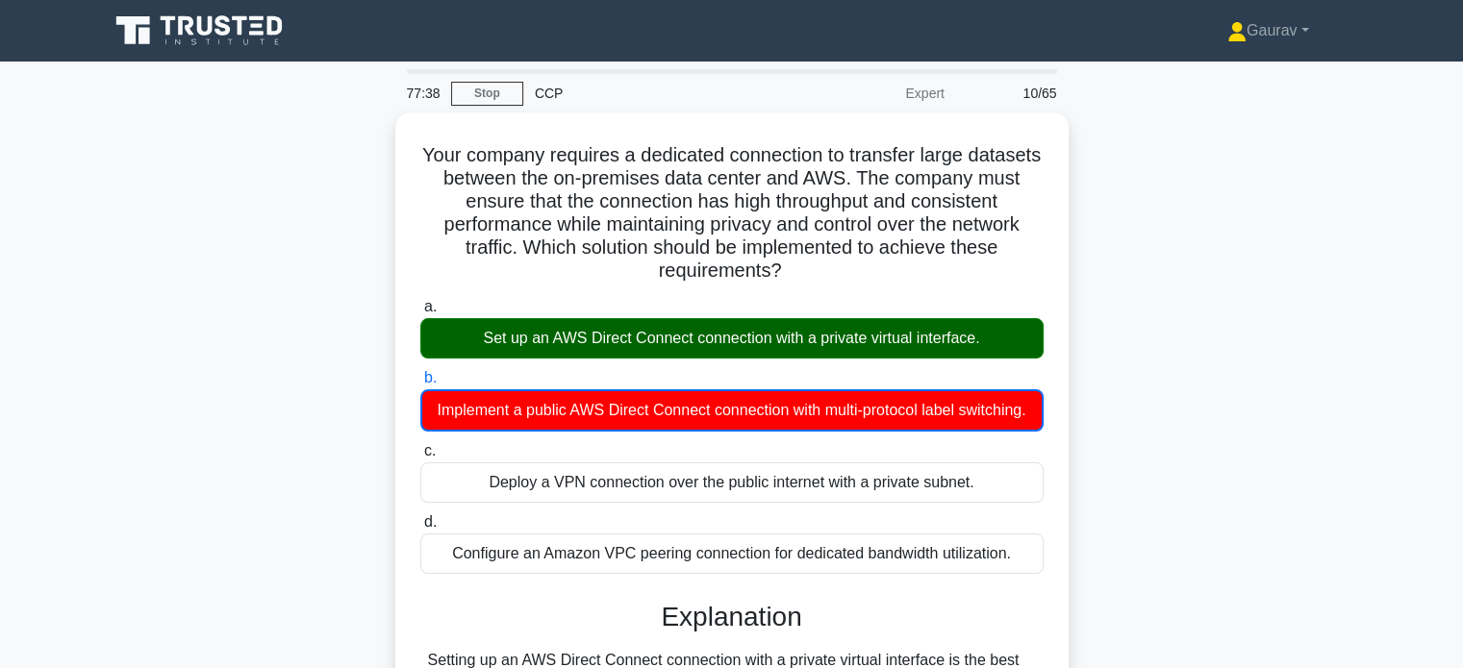
click at [333, 330] on div "Your company requires a dedicated connection to transfer large datasets between…" at bounding box center [731, 681] width 1269 height 1136
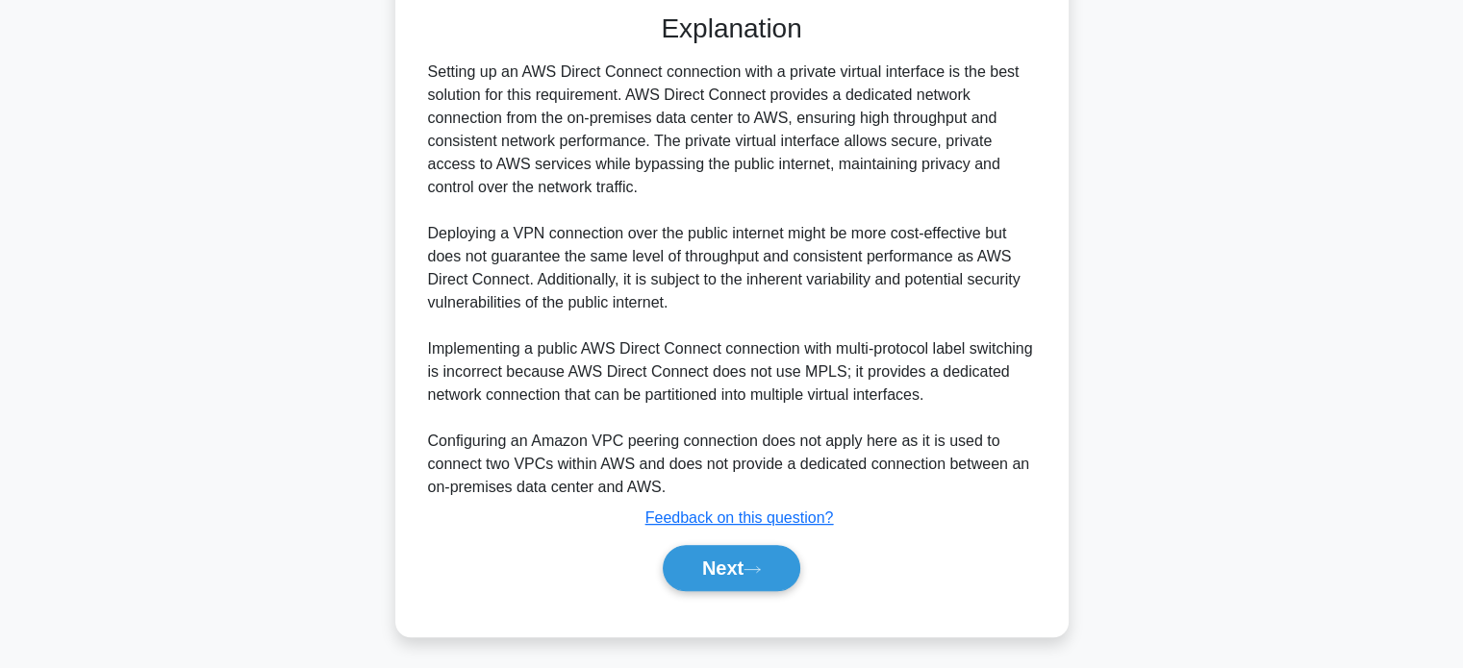
scroll to position [610, 0]
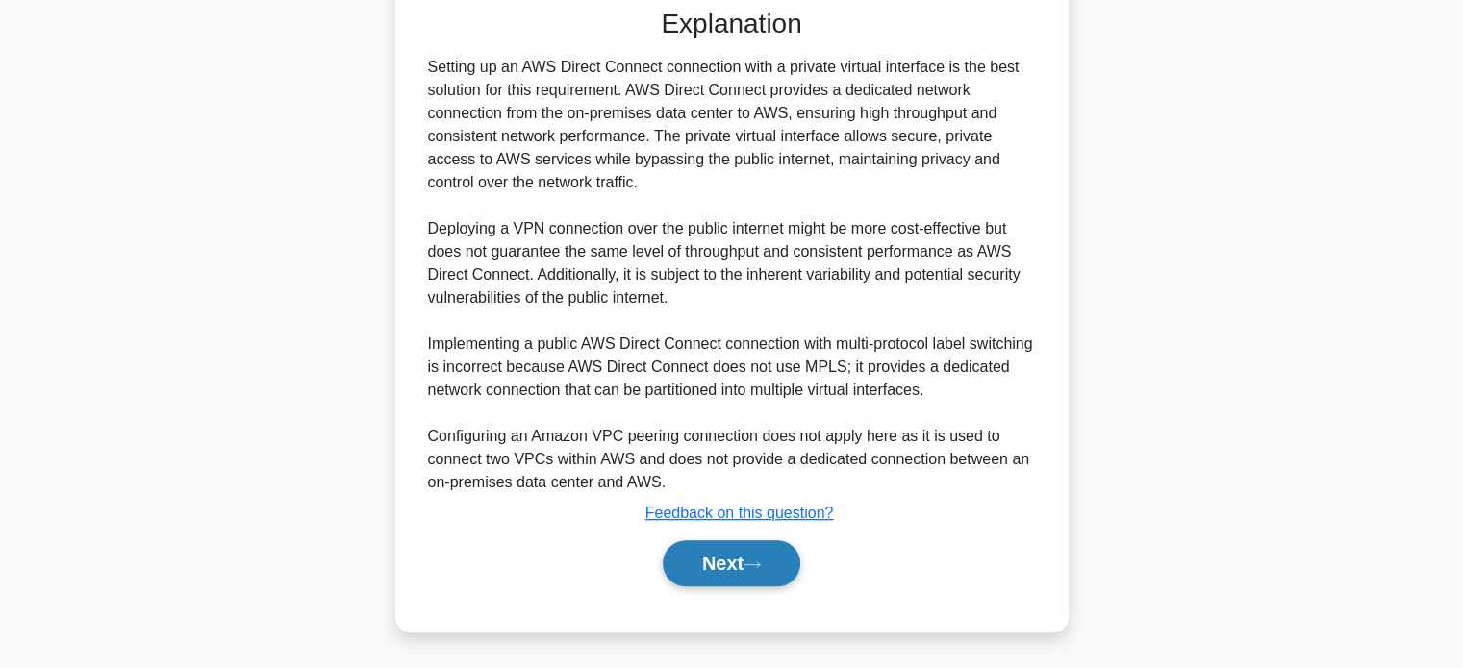
click at [747, 568] on button "Next" at bounding box center [732, 563] width 138 height 46
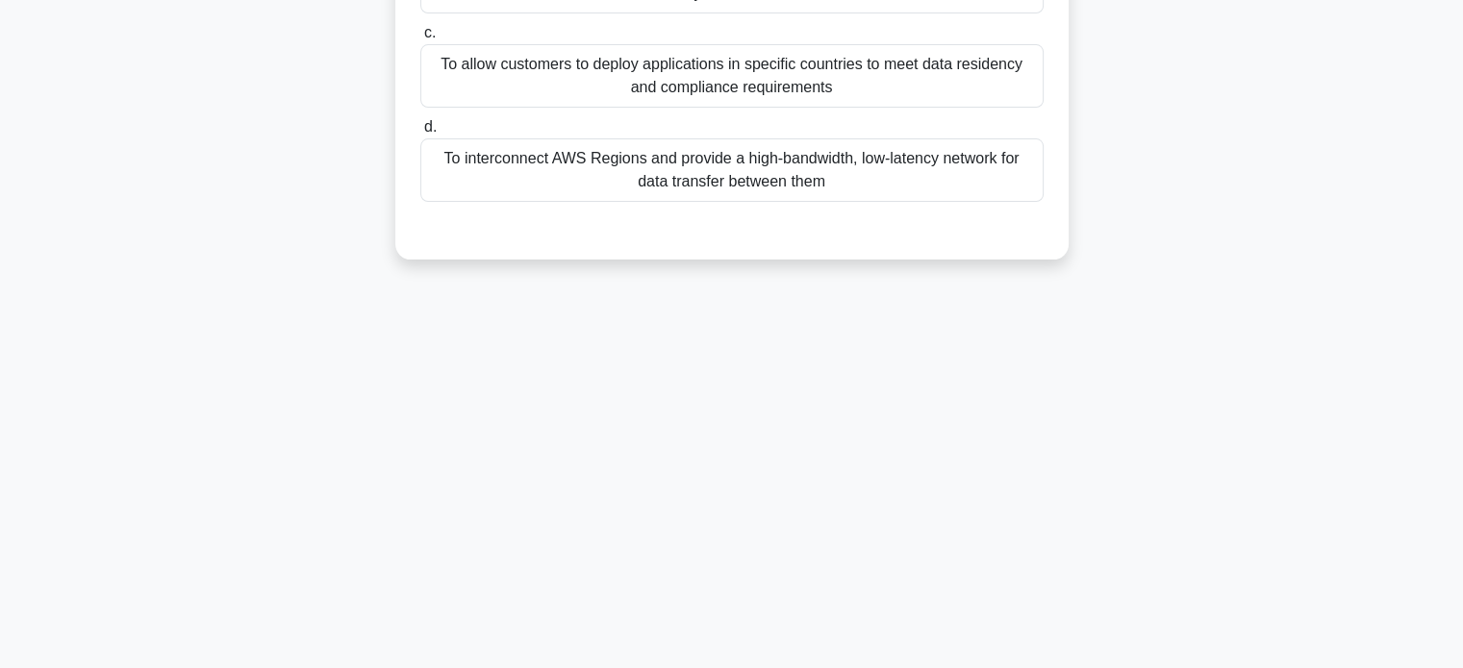
click at [228, 188] on div "Which of the following statements best describes the purpose of AWS Availabilit…" at bounding box center [731, 12] width 1269 height 540
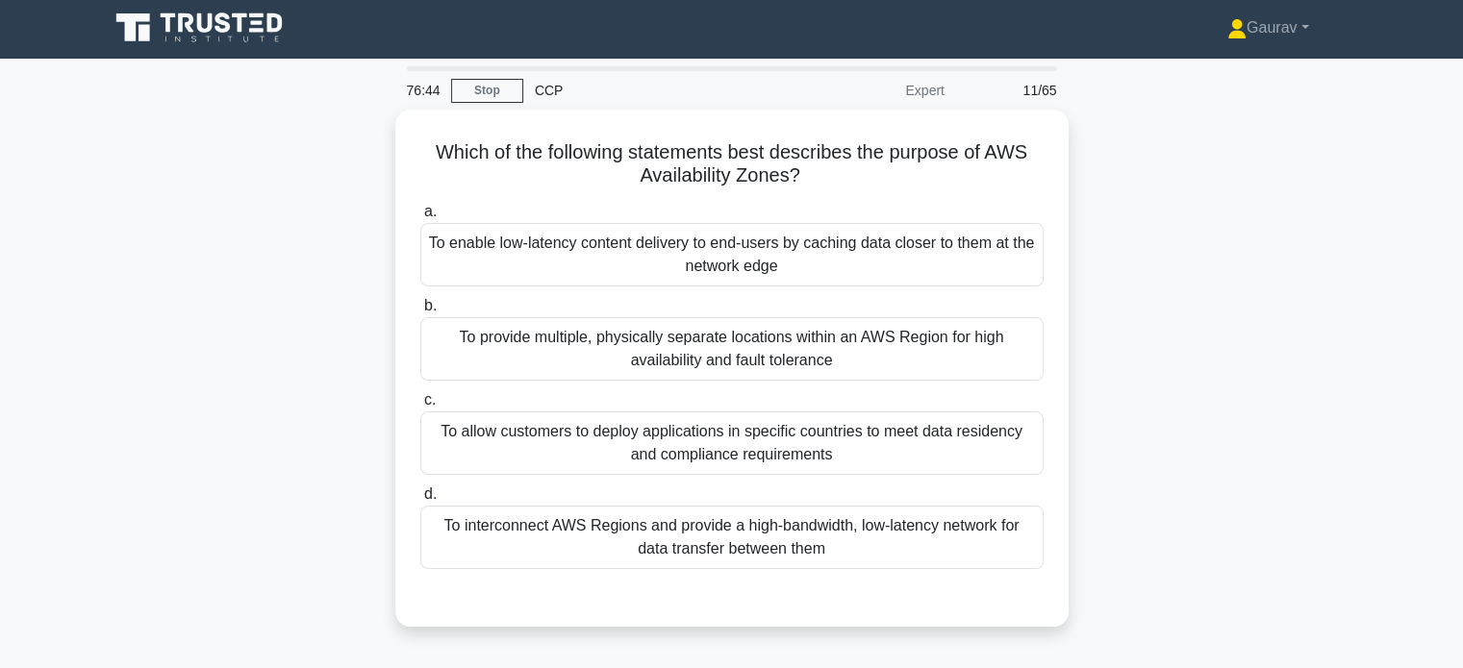
scroll to position [0, 0]
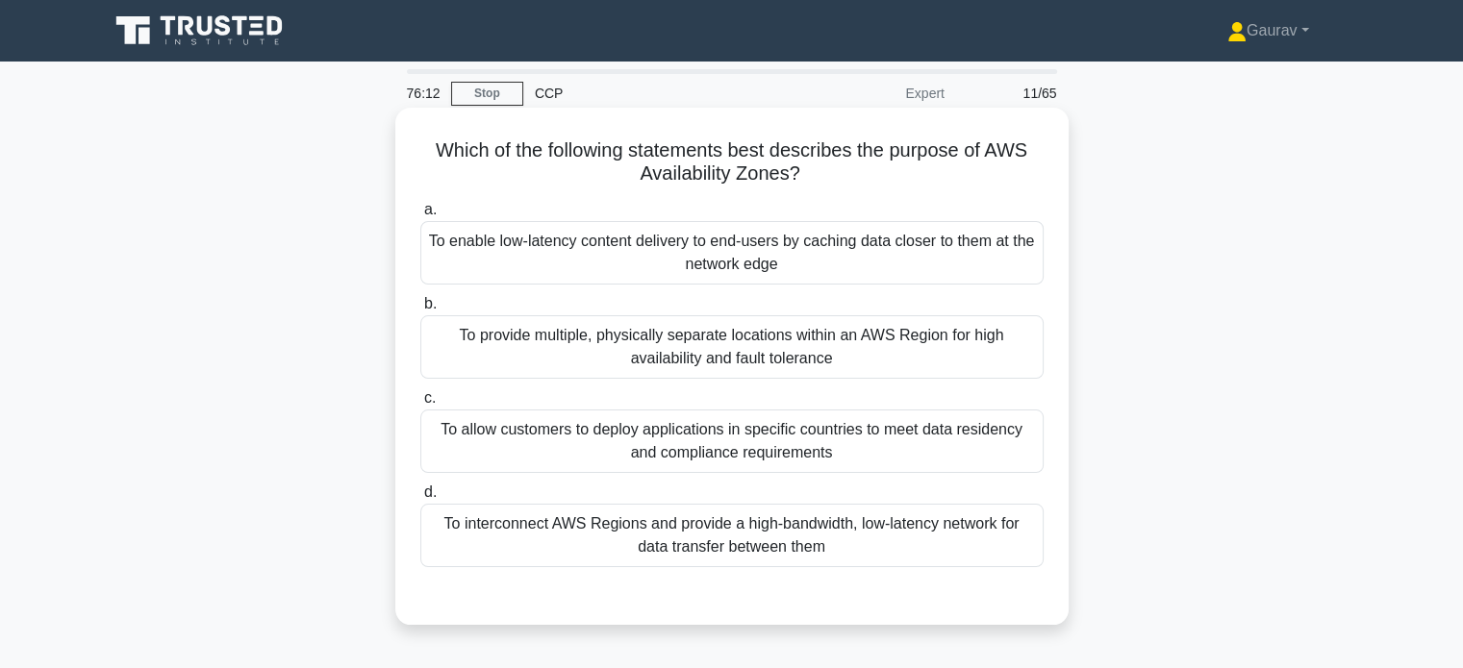
click at [519, 336] on div "To provide multiple, physically separate locations within an AWS Region for hig…" at bounding box center [731, 346] width 623 height 63
click at [420, 311] on input "b. To provide multiple, physically separate locations within an AWS Region for …" at bounding box center [420, 304] width 0 height 13
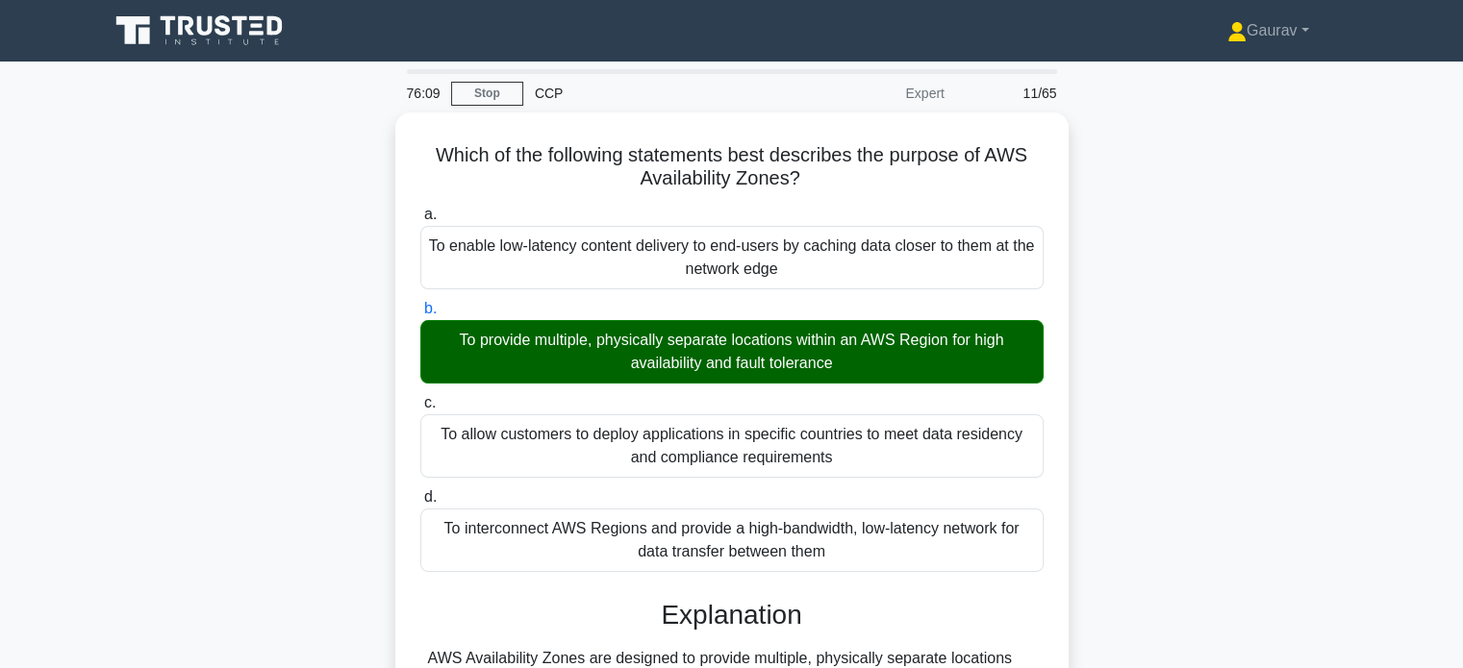
click at [420, 397] on input "c. To allow customers to deploy applications in specific countries to meet data…" at bounding box center [420, 403] width 0 height 13
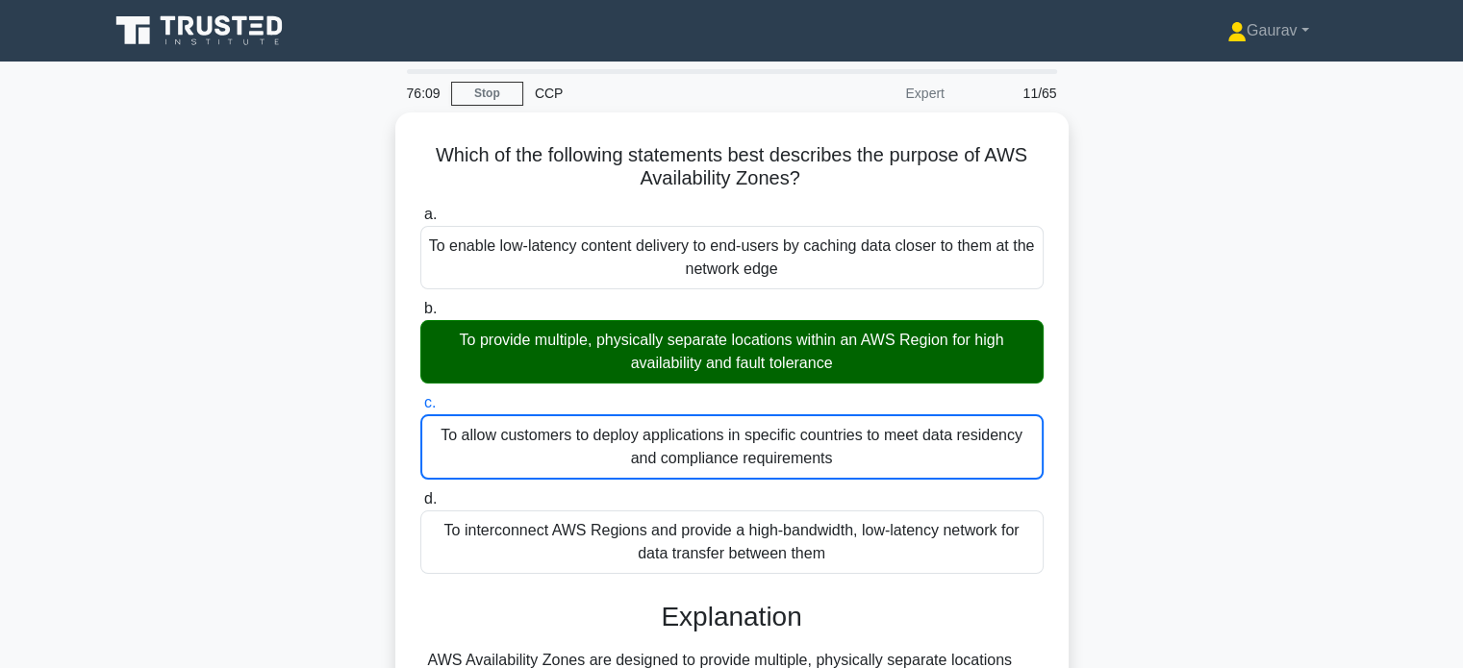
click at [420, 493] on input "d. To interconnect AWS Regions and provide a high-bandwidth, low-latency networ…" at bounding box center [420, 499] width 0 height 13
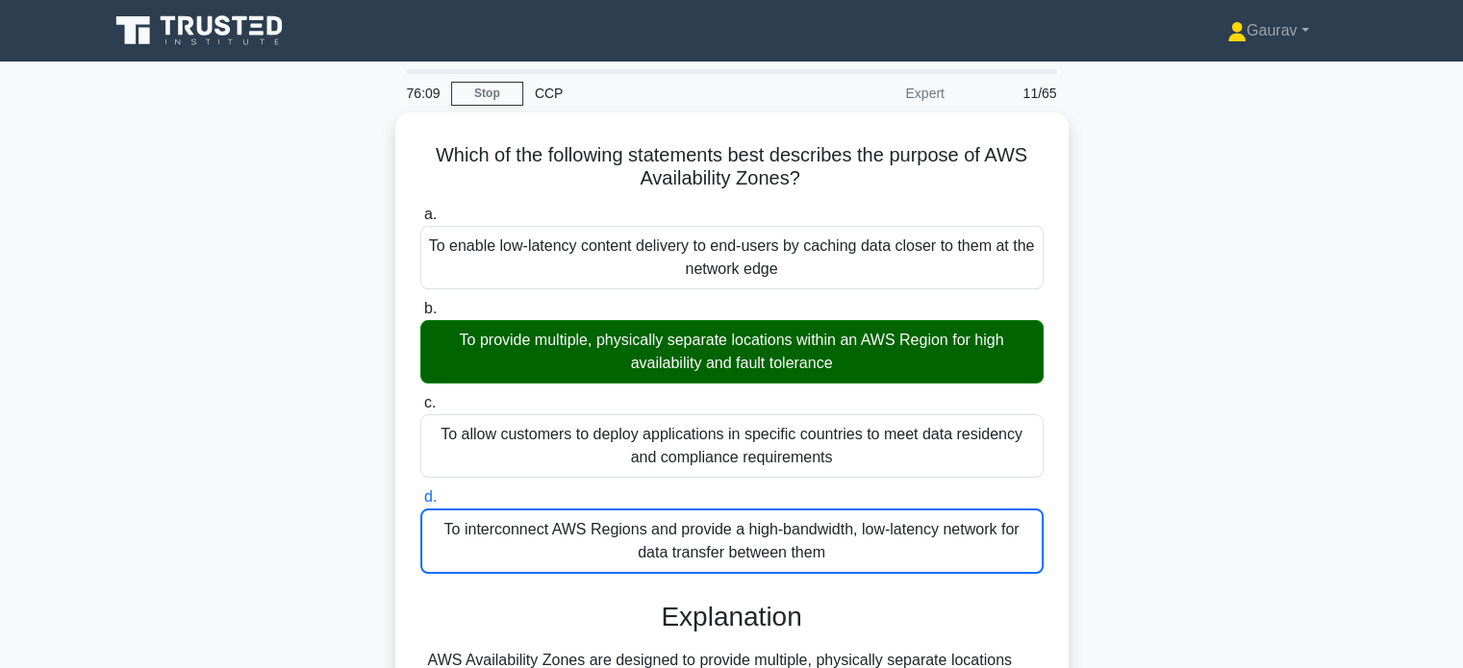
click at [420, 209] on input "a. To enable low-latency content delivery to end-users by caching data closer t…" at bounding box center [420, 215] width 0 height 13
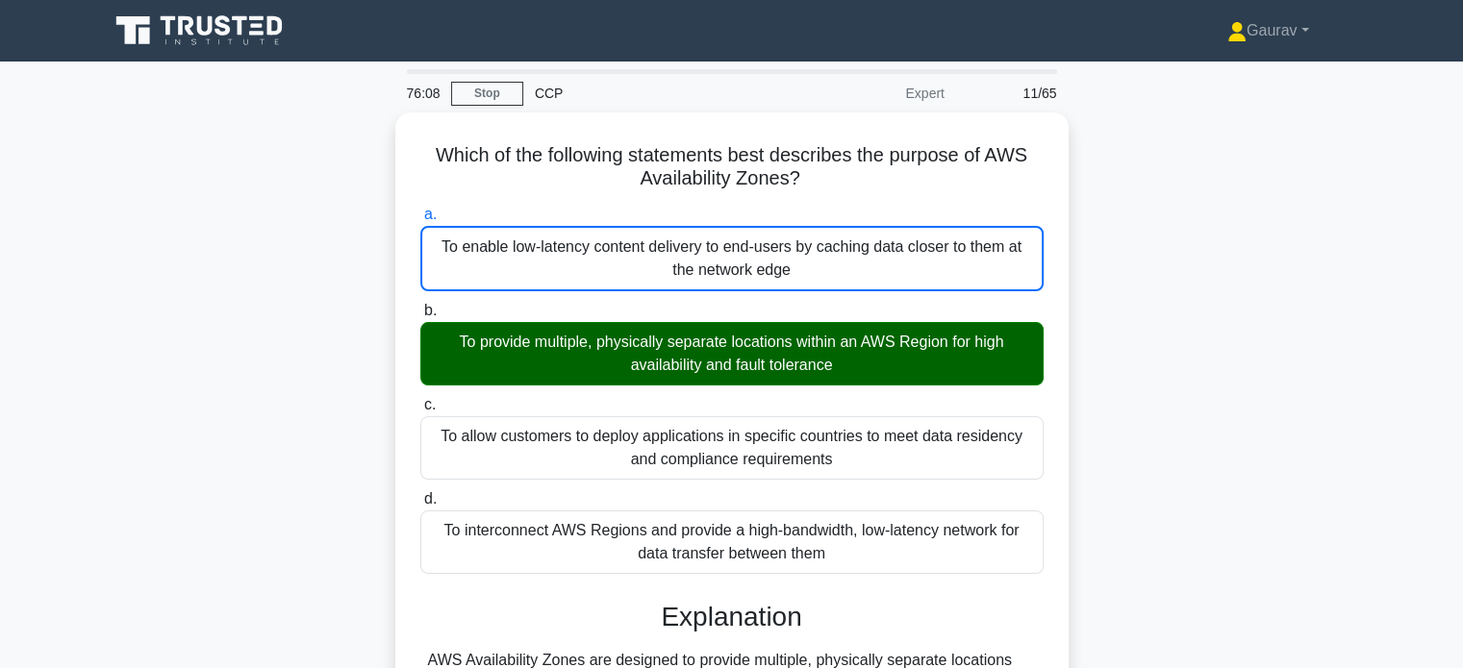
click at [420, 305] on input "b. To provide multiple, physically separate locations within an AWS Region for …" at bounding box center [420, 311] width 0 height 13
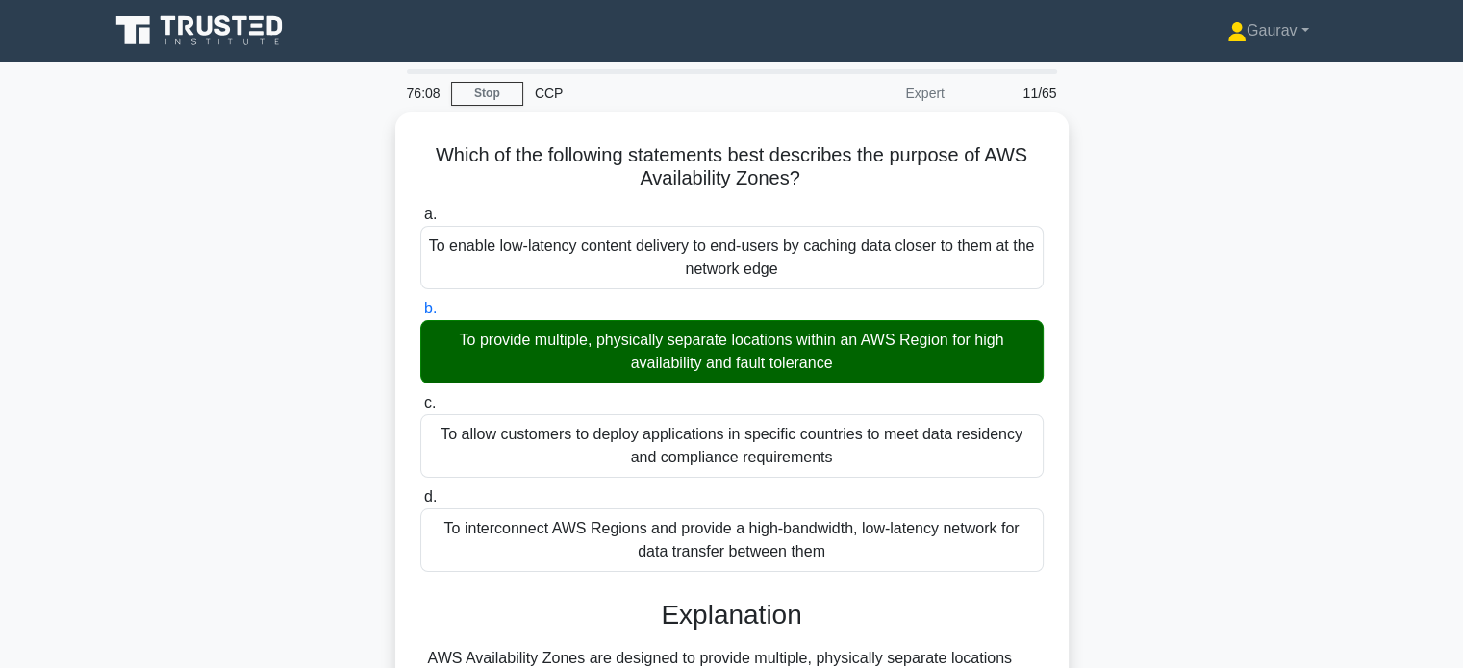
click at [300, 350] on div "Which of the following statements best describes the purpose of AWS Availabilit…" at bounding box center [731, 587] width 1269 height 949
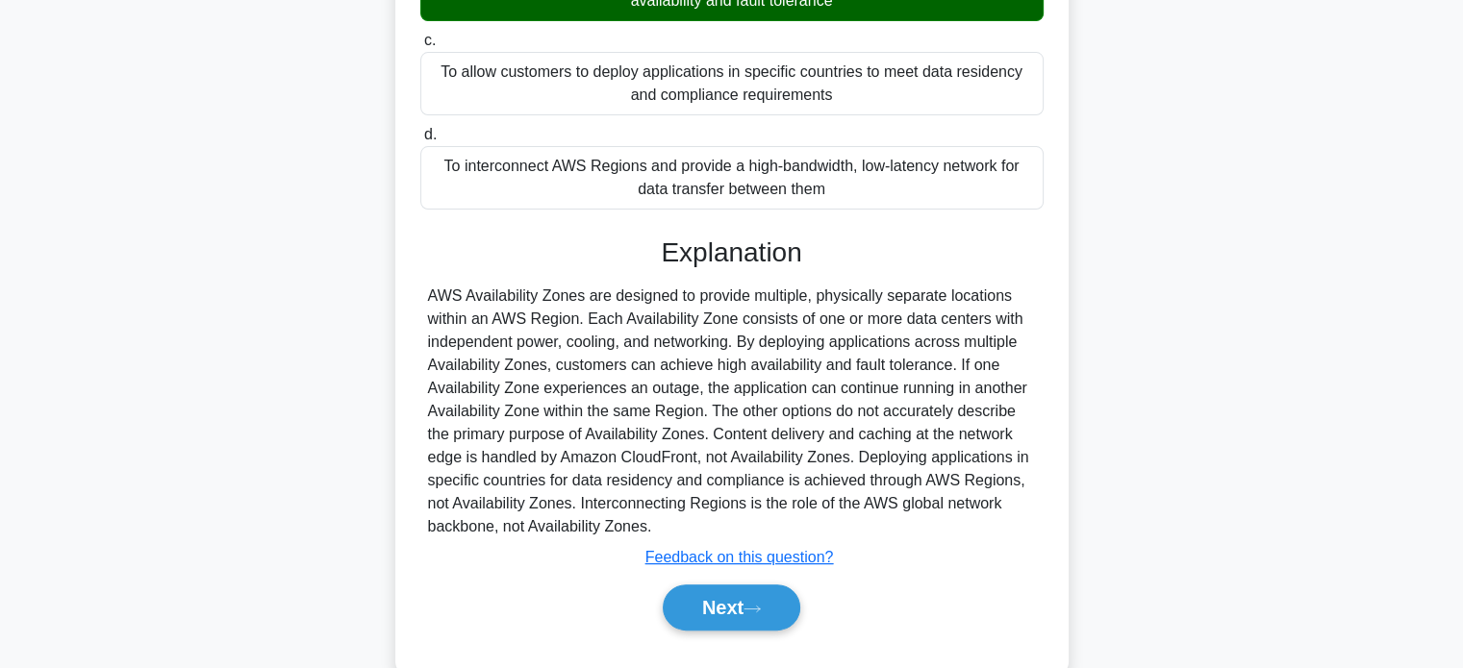
scroll to position [400, 0]
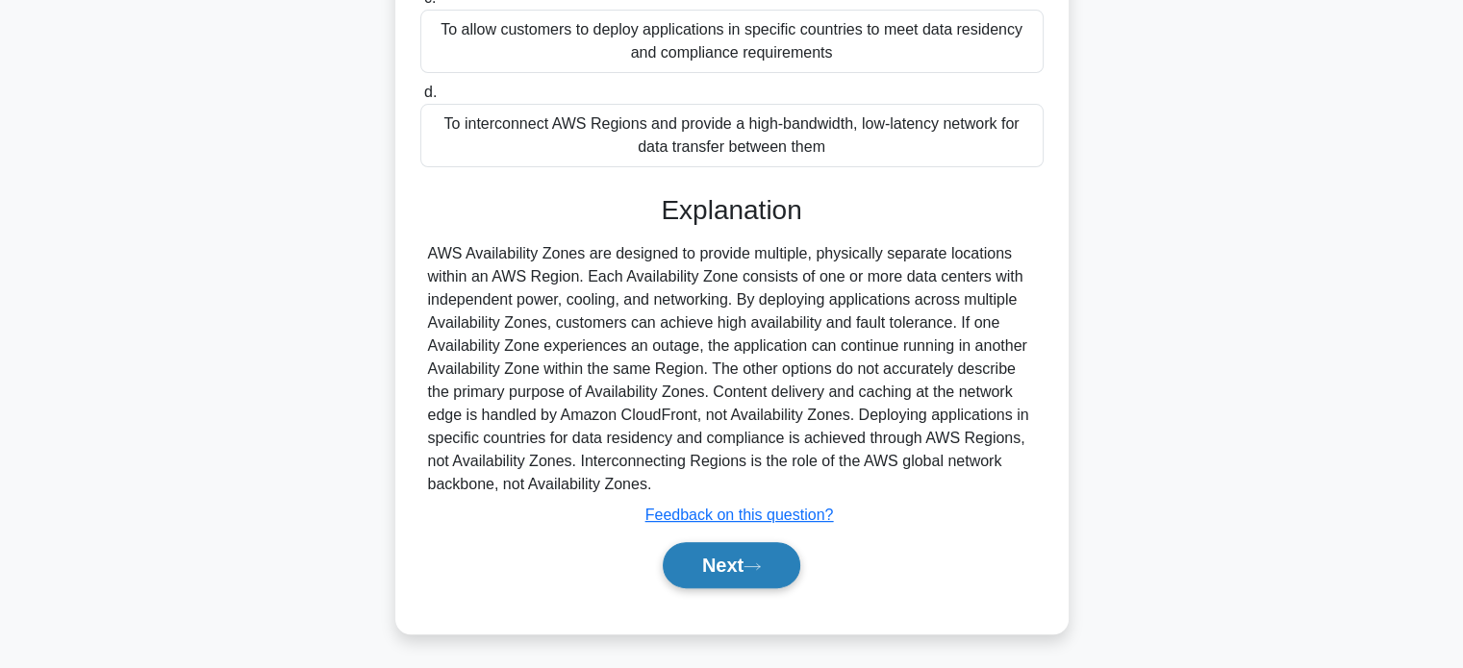
click at [735, 575] on button "Next" at bounding box center [732, 565] width 138 height 46
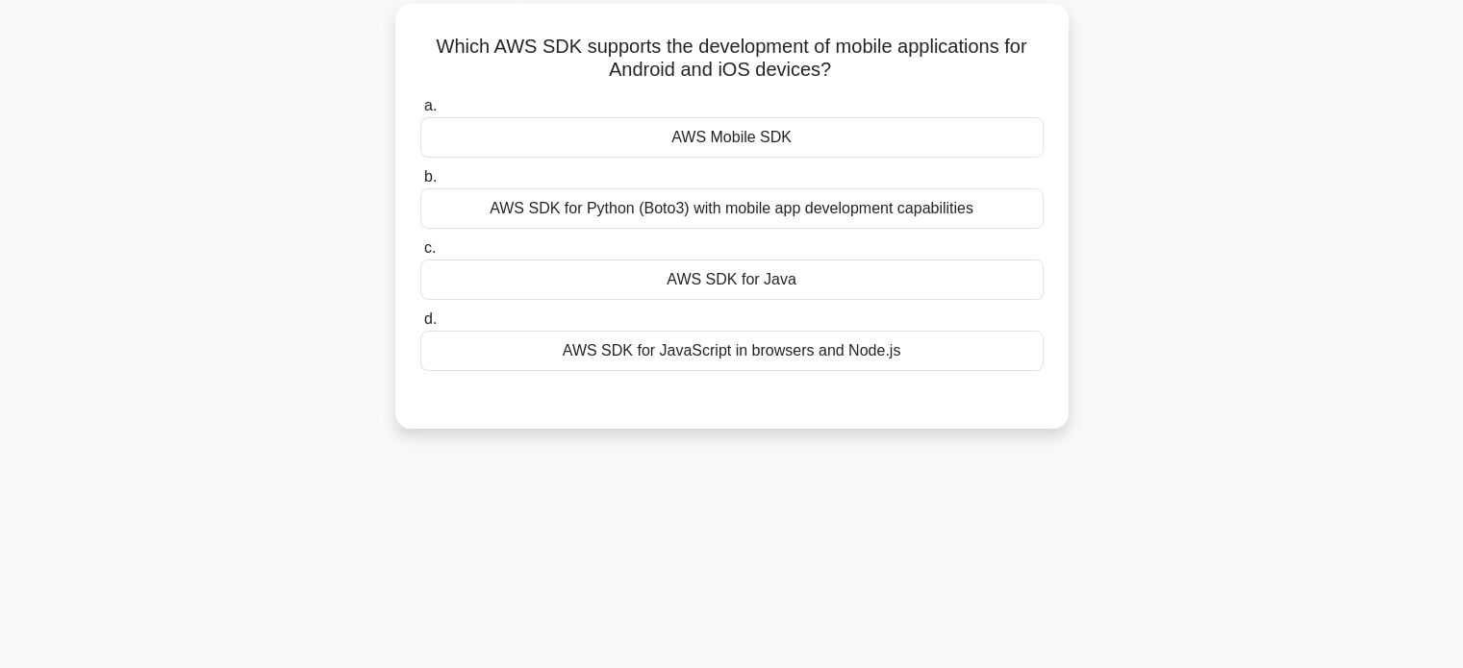
scroll to position [0, 0]
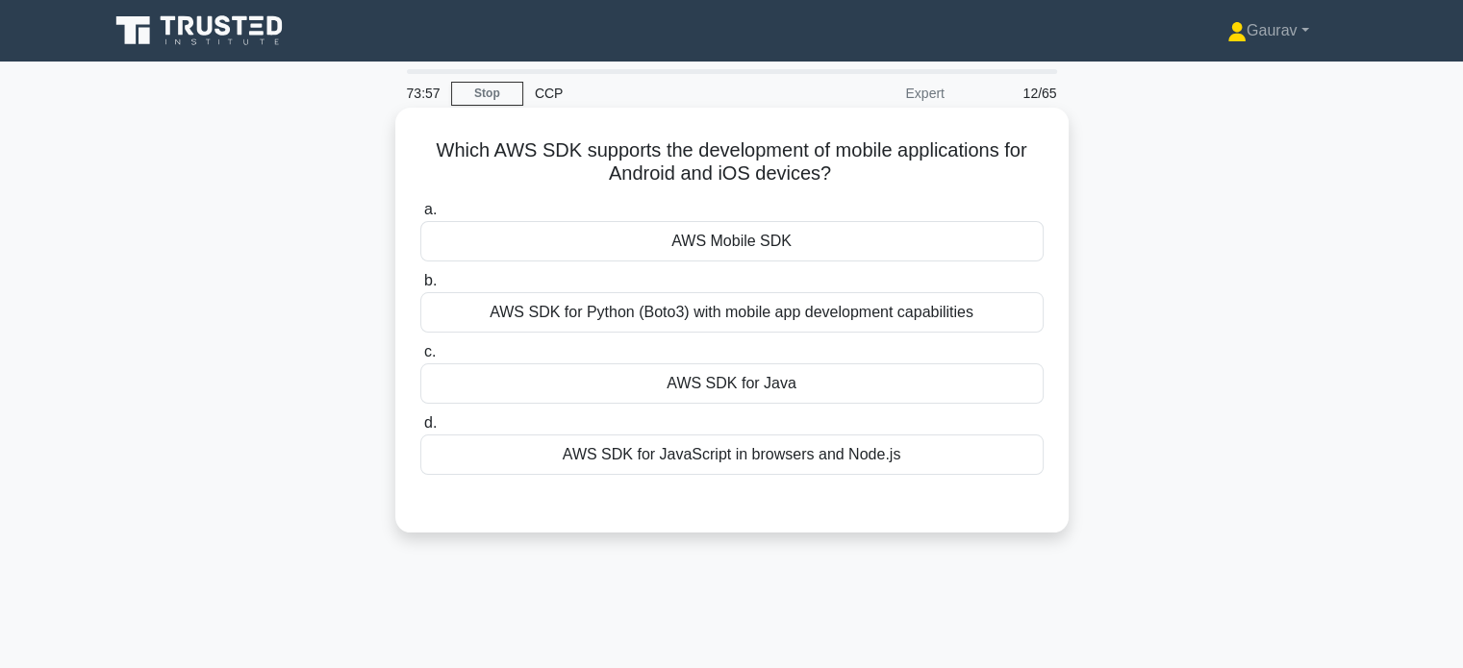
click at [730, 236] on div "AWS Mobile SDK" at bounding box center [731, 241] width 623 height 40
click at [420, 216] on input "a. AWS Mobile SDK" at bounding box center [420, 210] width 0 height 13
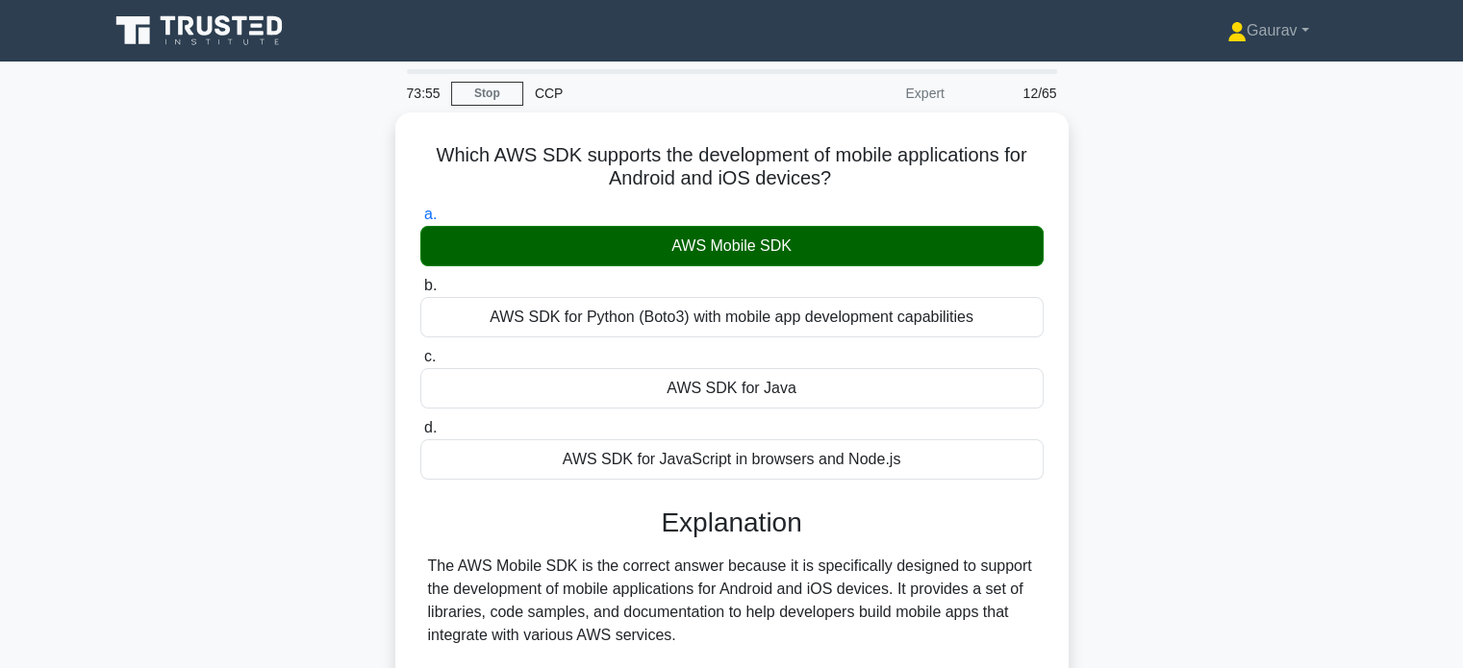
click at [344, 298] on div "Which AWS SDK supports the development of mobile applications for Android and i…" at bounding box center [731, 564] width 1269 height 903
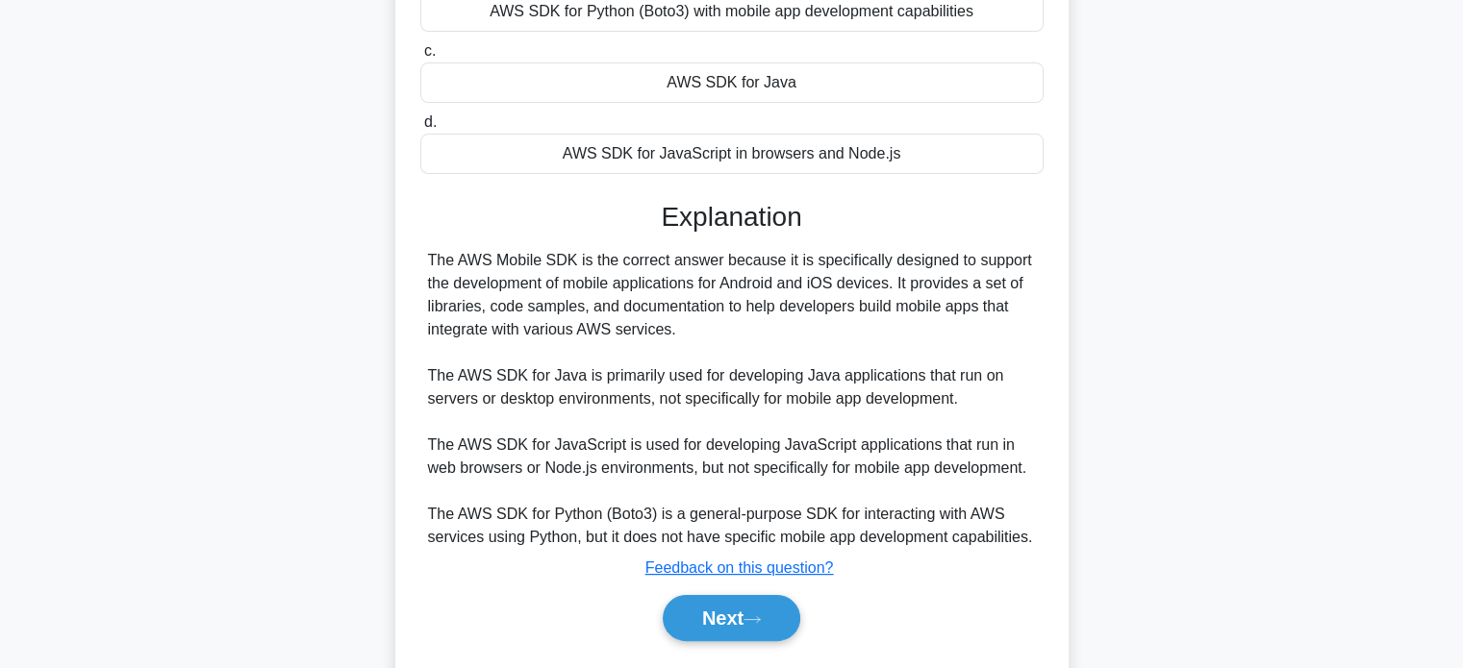
scroll to position [308, 0]
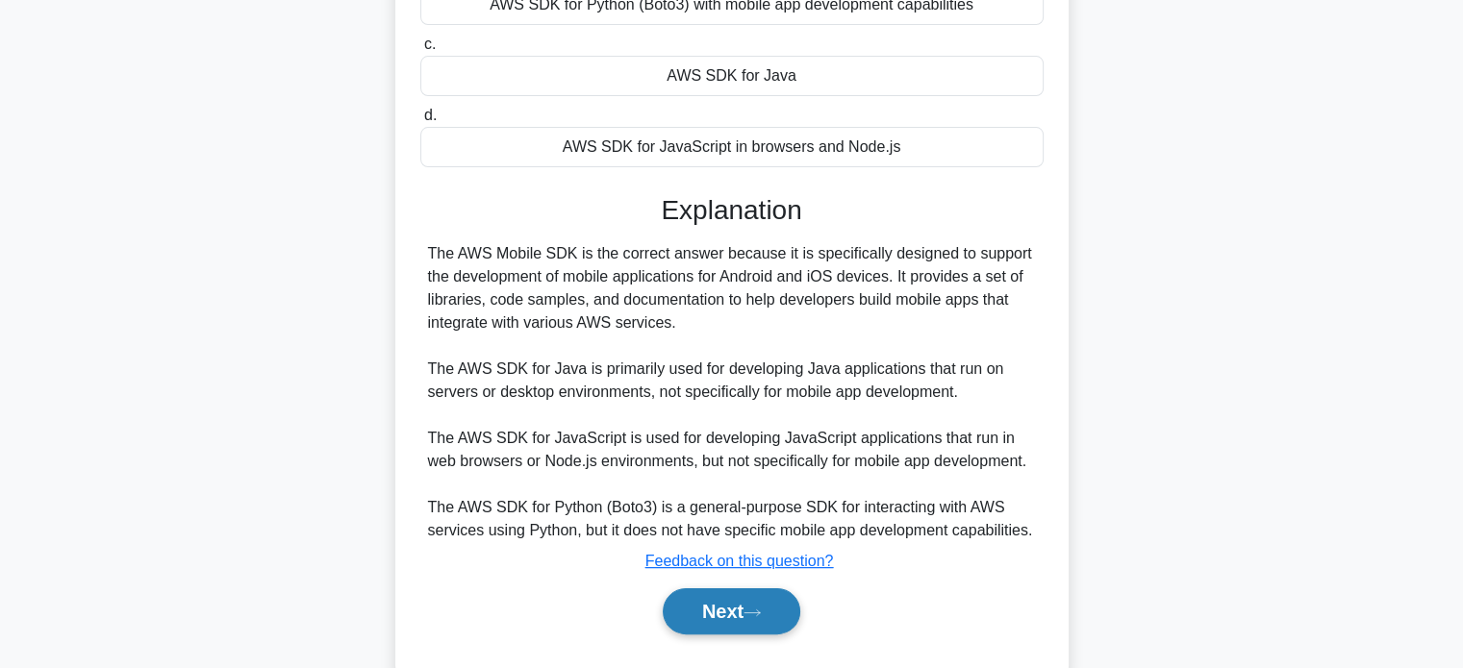
click at [688, 600] on button "Next" at bounding box center [732, 611] width 138 height 46
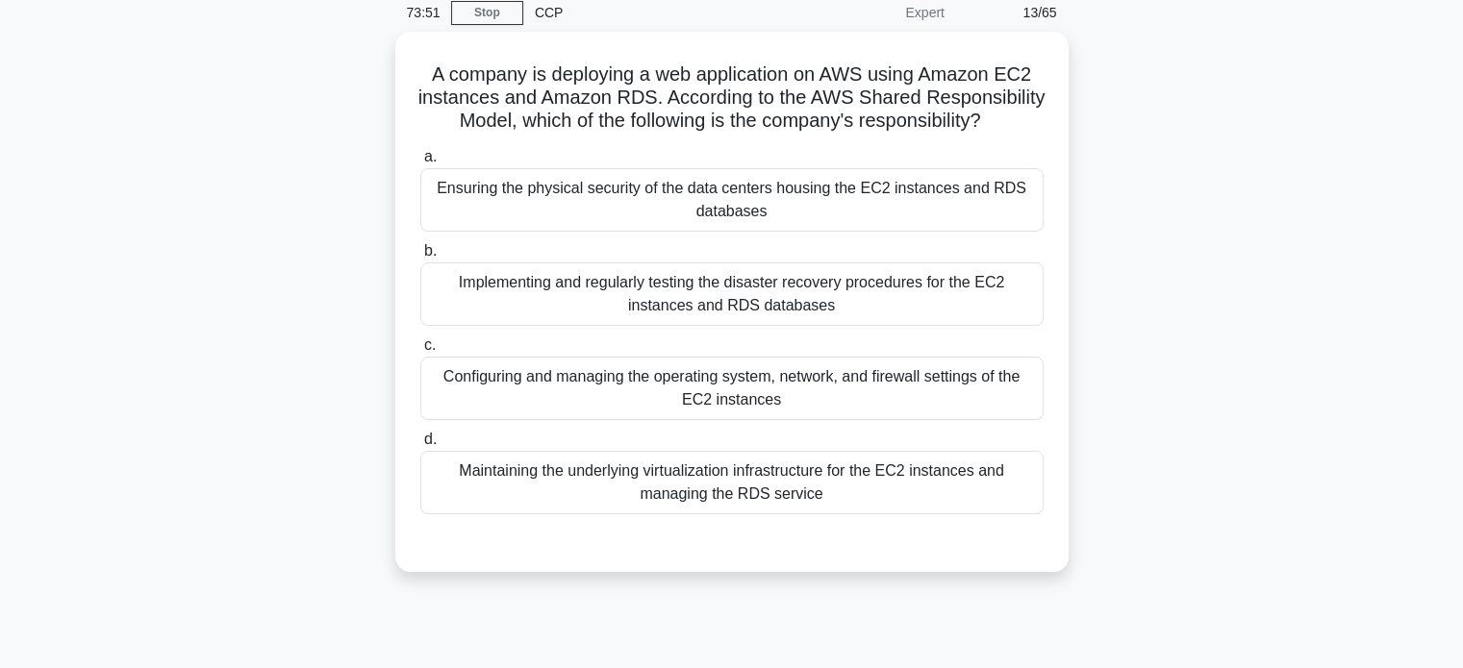
scroll to position [77, 0]
click at [517, 394] on div "Configuring and managing the operating system, network, and firewall settings o…" at bounding box center [731, 387] width 623 height 63
click at [420, 351] on input "c. Configuring and managing the operating system, network, and firewall setting…" at bounding box center [420, 344] width 0 height 13
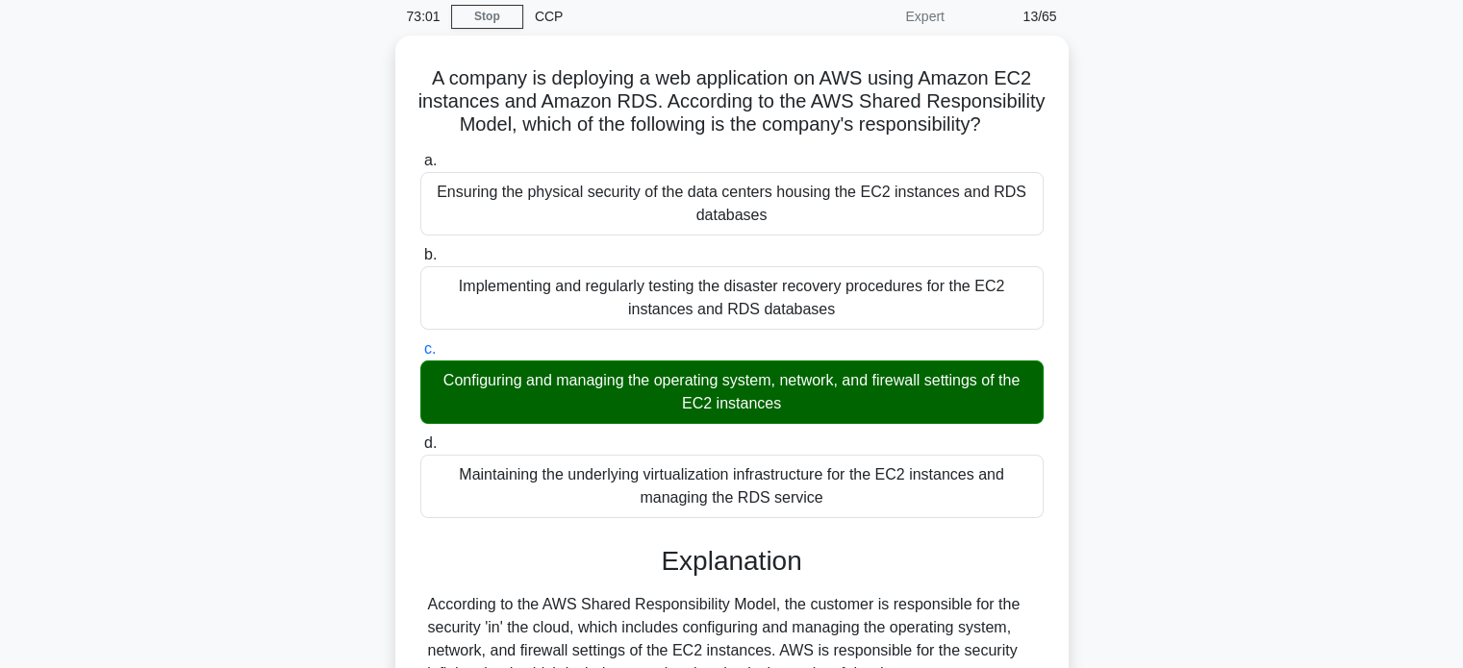
click at [263, 270] on div "A company is deploying a web application on AWS using Amazon EC2 instances and …" at bounding box center [731, 476] width 1269 height 880
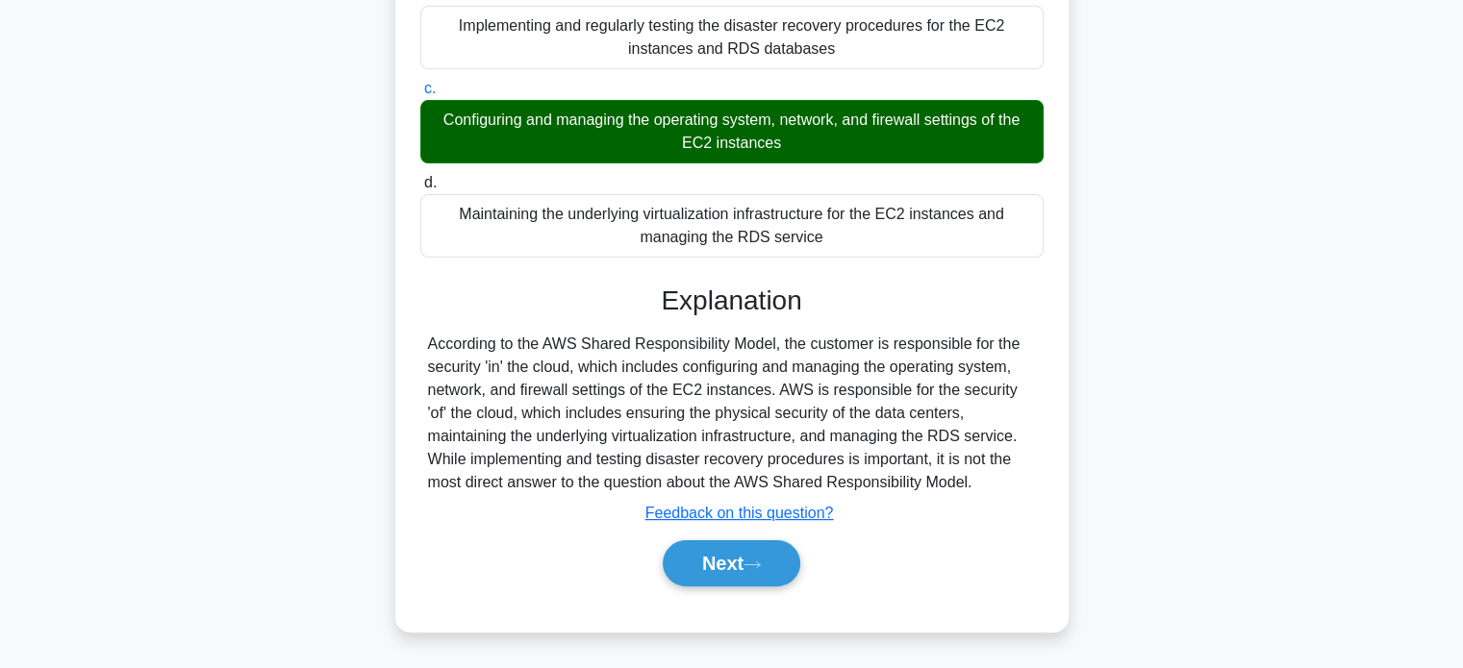
scroll to position [370, 0]
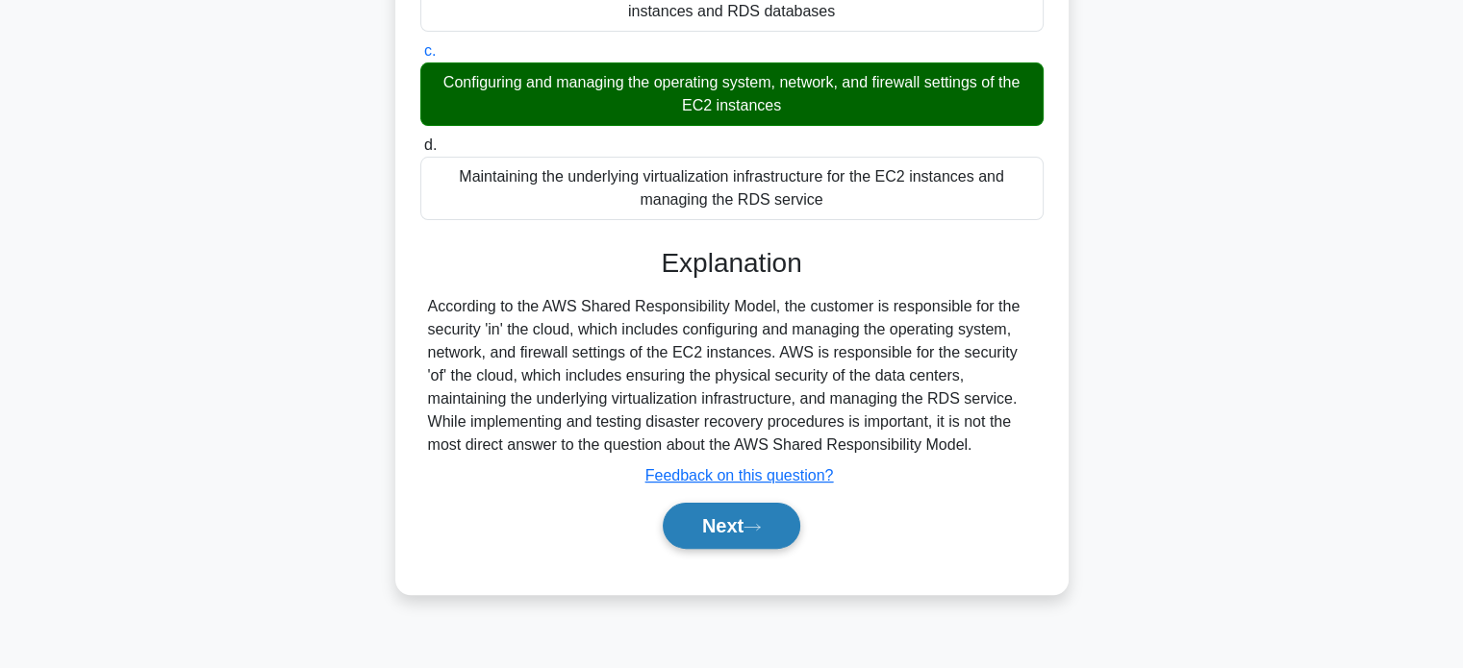
click at [750, 549] on button "Next" at bounding box center [732, 526] width 138 height 46
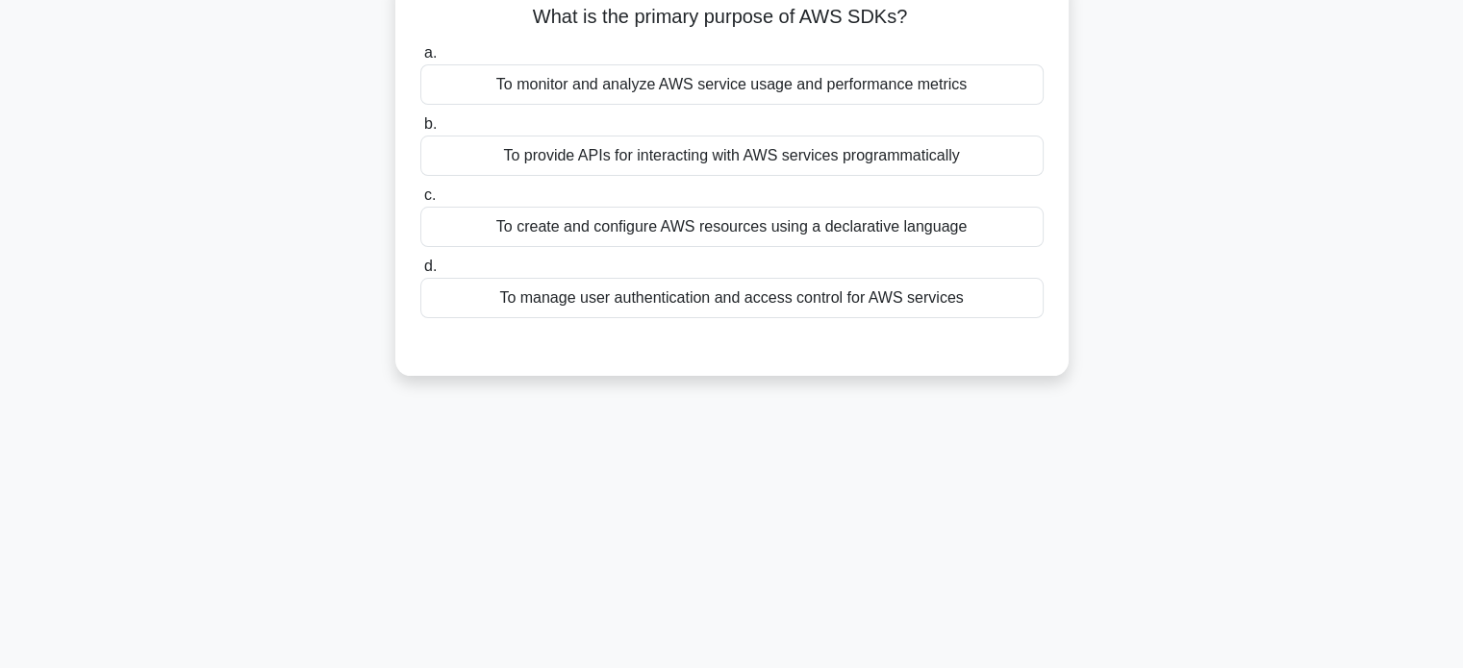
scroll to position [0, 0]
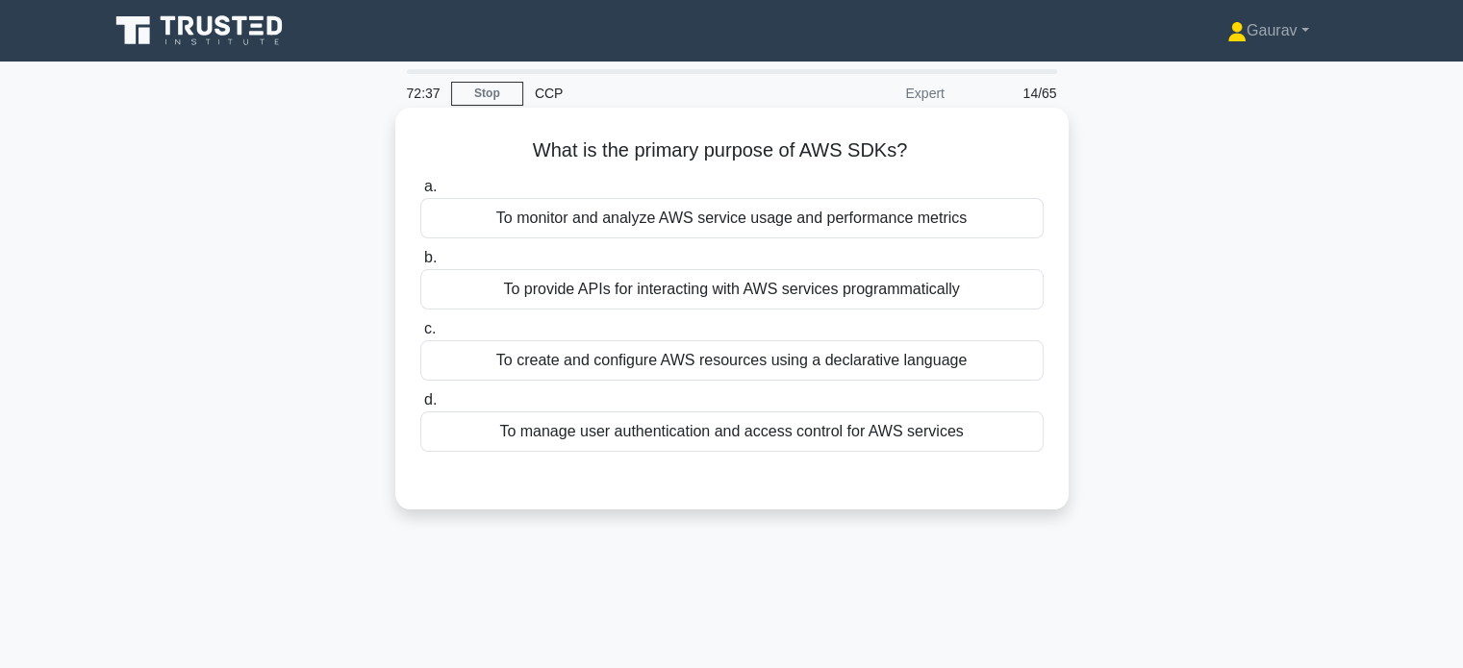
click at [573, 303] on div "To provide APIs for interacting with AWS services programmatically" at bounding box center [731, 289] width 623 height 40
click at [420, 264] on input "b. To provide APIs for interacting with AWS services programmatically" at bounding box center [420, 258] width 0 height 13
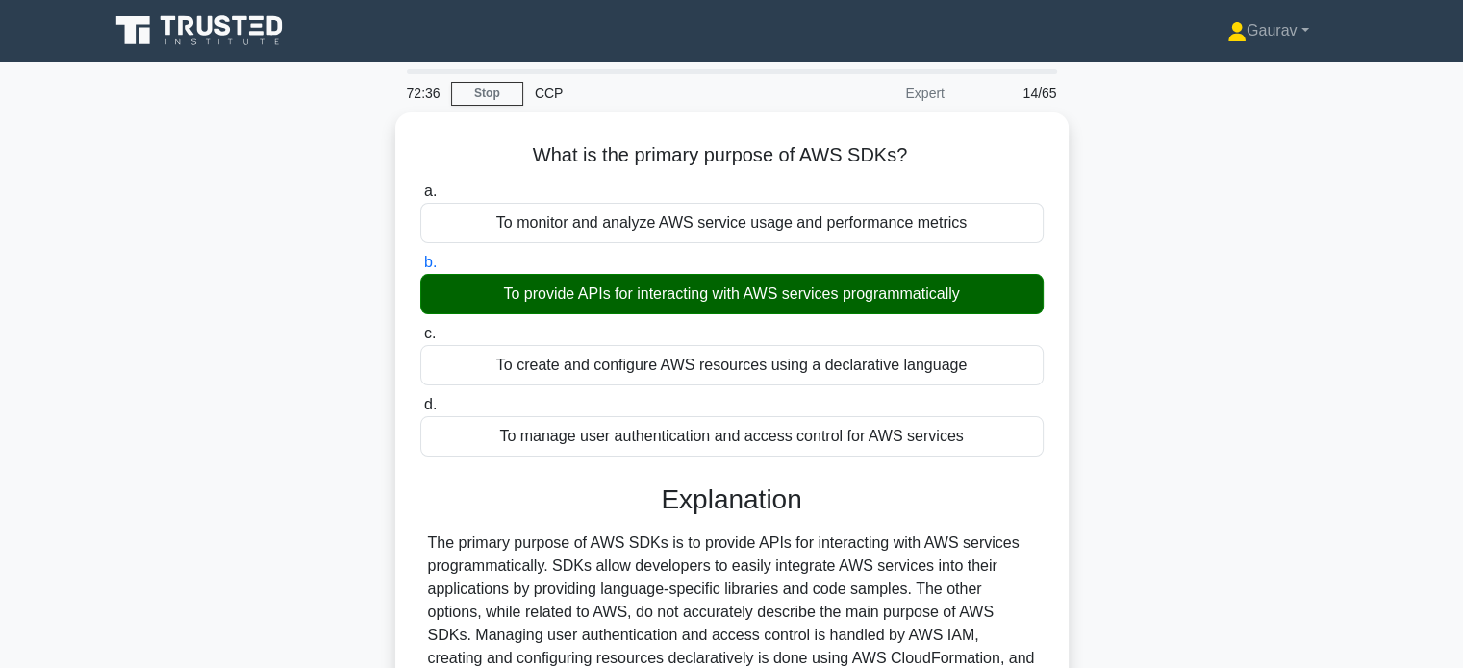
click at [362, 336] on div "What is the primary purpose of AWS SDKs? .spinner_0XTQ{transform-origin:center;…" at bounding box center [731, 495] width 1269 height 764
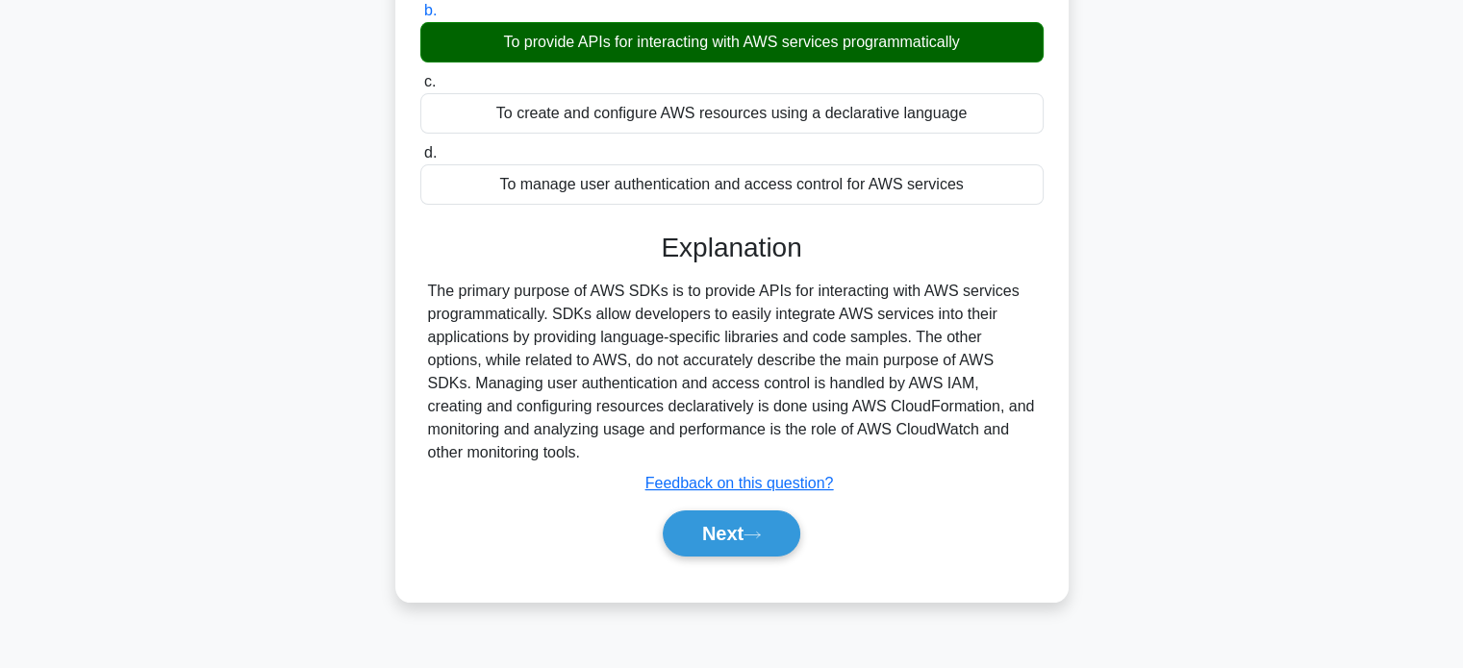
scroll to position [370, 0]
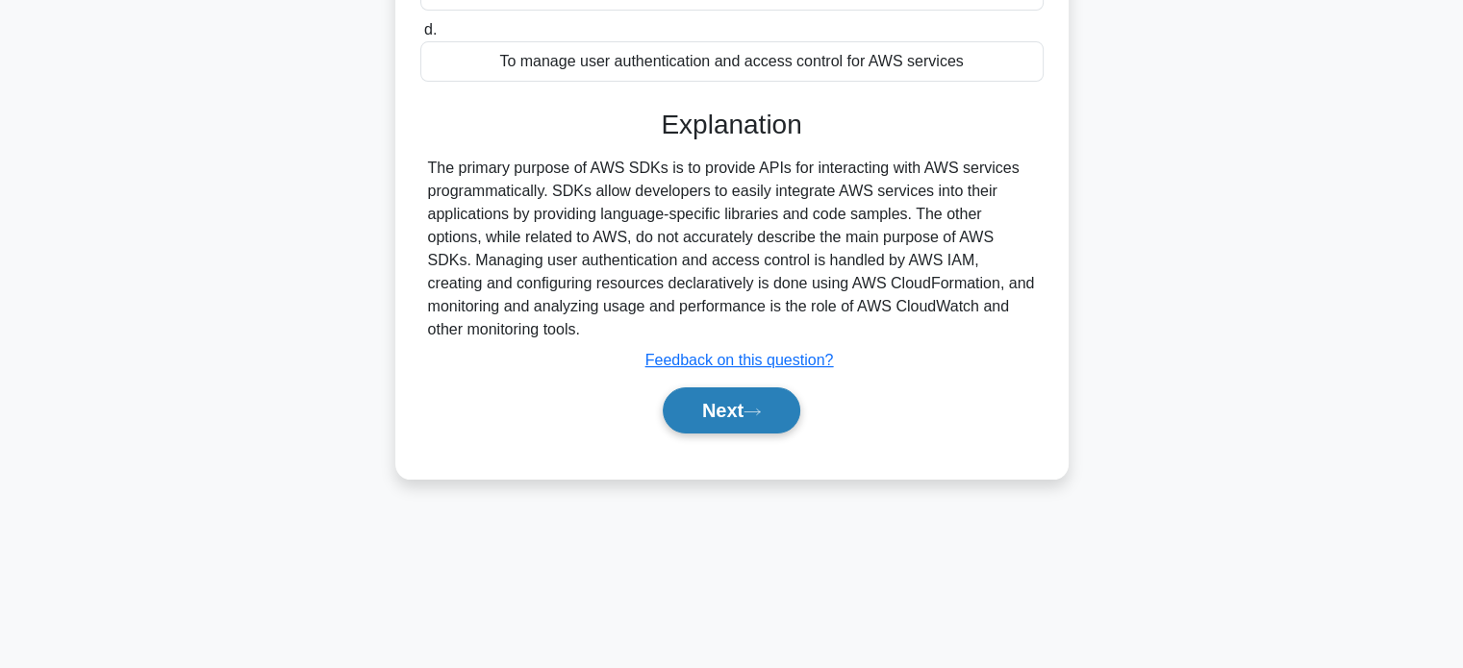
click at [705, 418] on button "Next" at bounding box center [732, 411] width 138 height 46
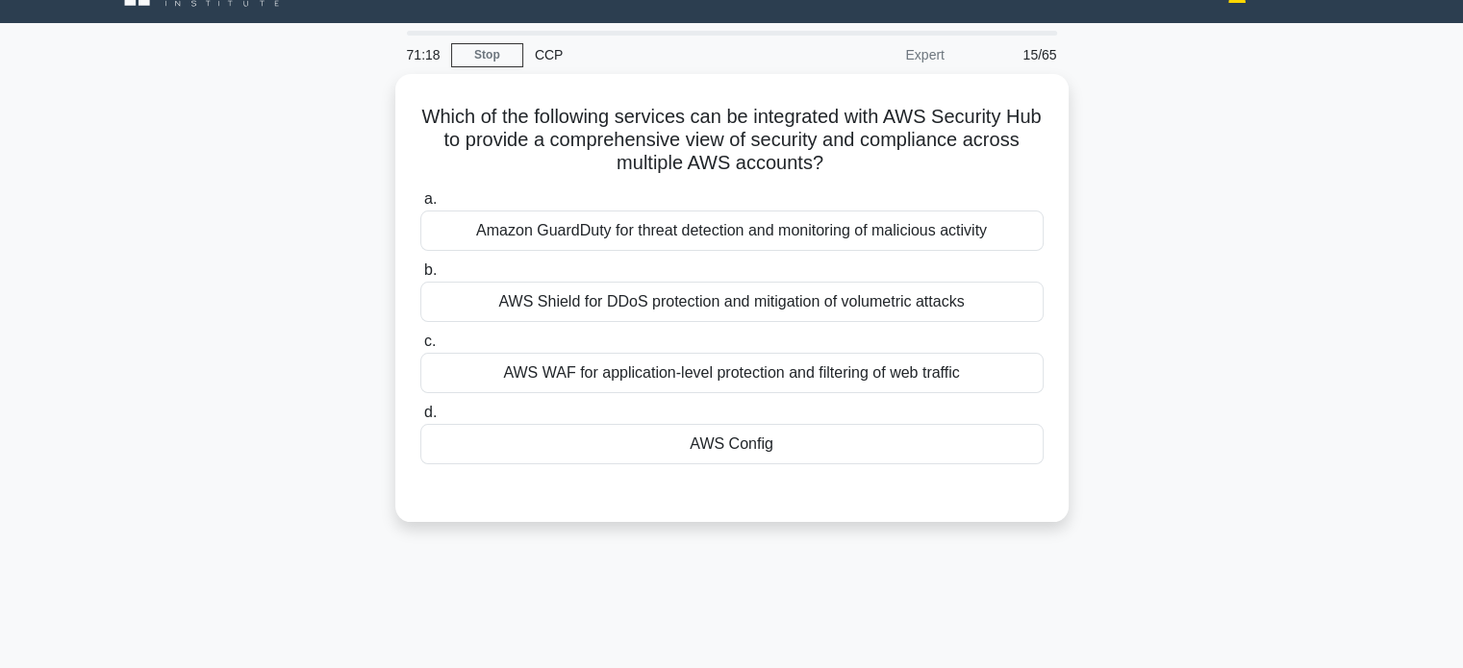
scroll to position [77, 0]
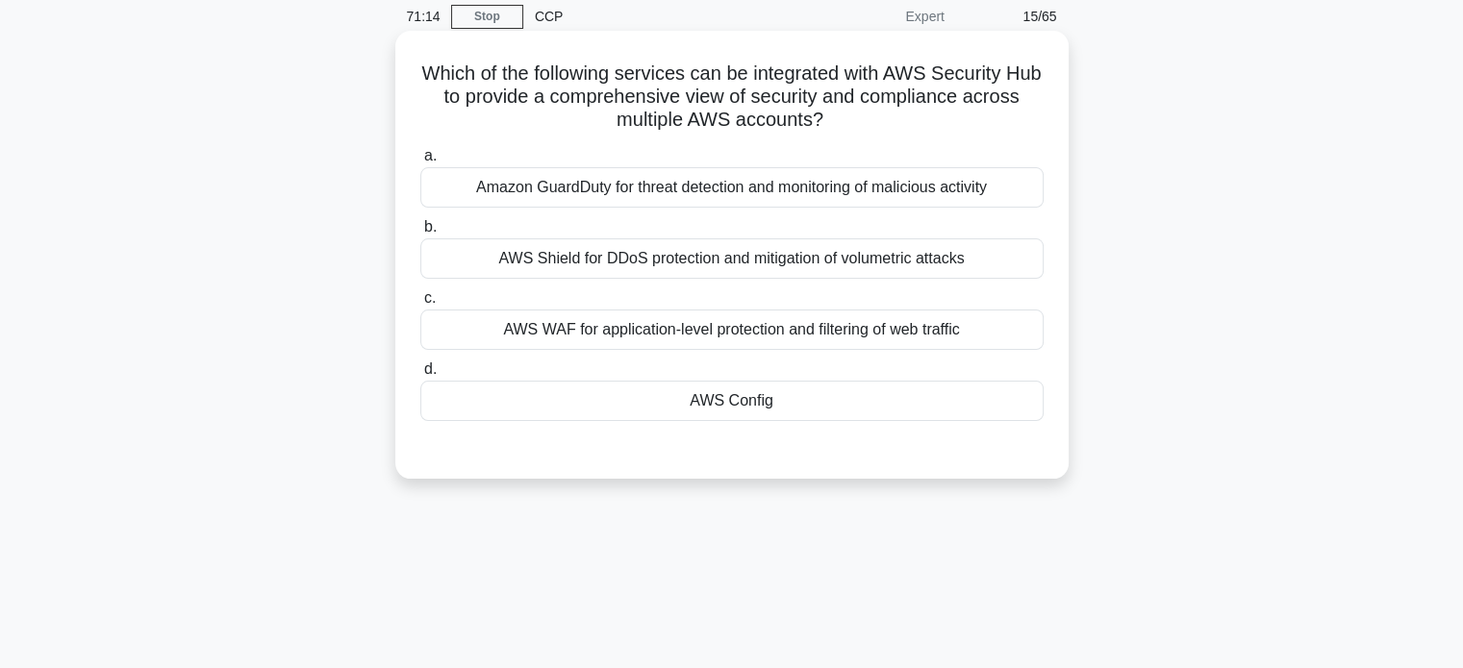
click at [564, 186] on div "Amazon GuardDuty for threat detection and monitoring of malicious activity" at bounding box center [731, 187] width 623 height 40
click at [420, 163] on input "a. Amazon GuardDuty for threat detection and monitoring of malicious activity" at bounding box center [420, 156] width 0 height 13
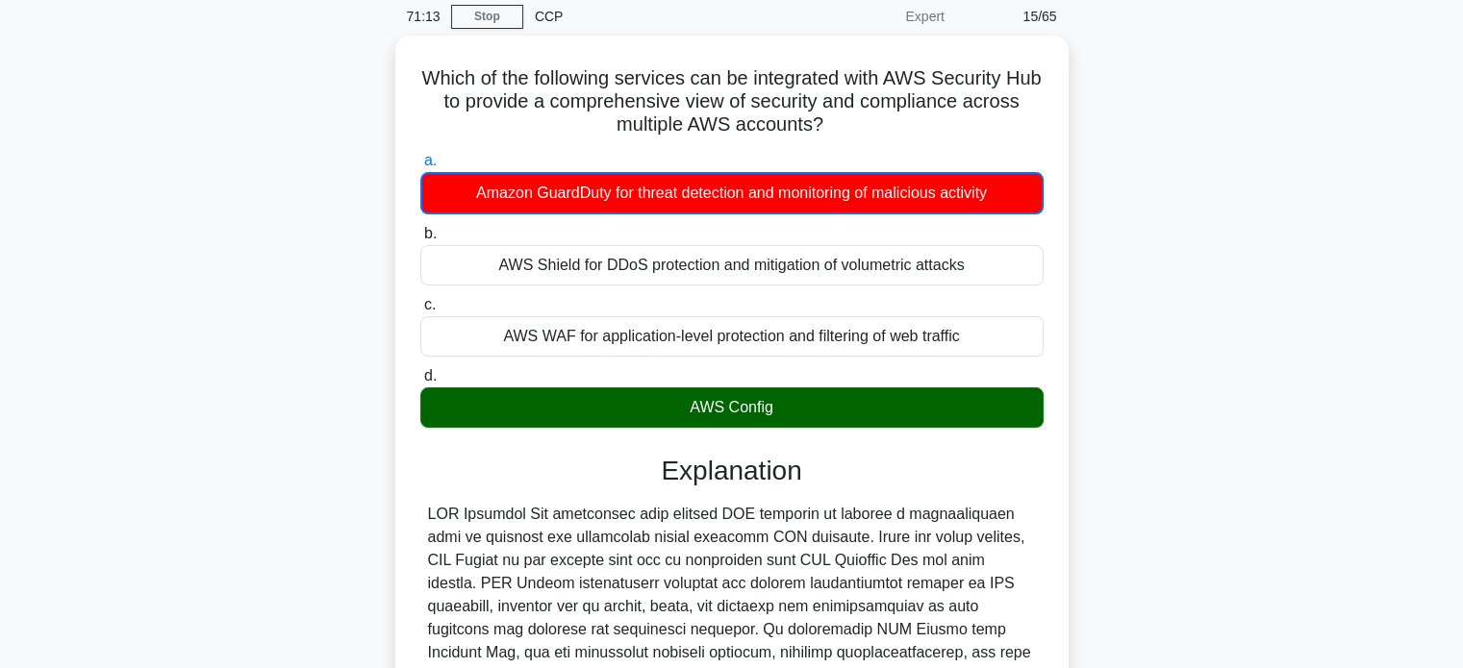
click at [350, 286] on div "Which of the following services can be integrated with AWS Security Hub to prov…" at bounding box center [731, 511] width 1269 height 951
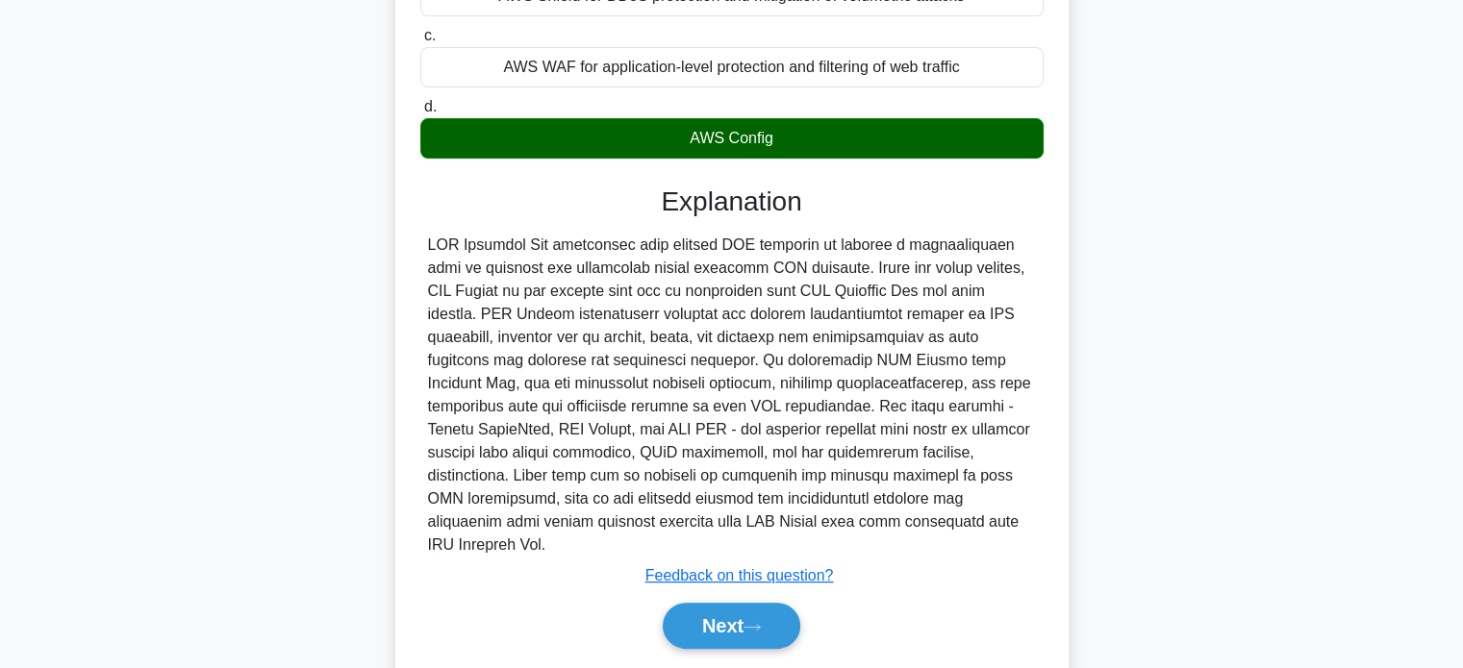
scroll to position [379, 0]
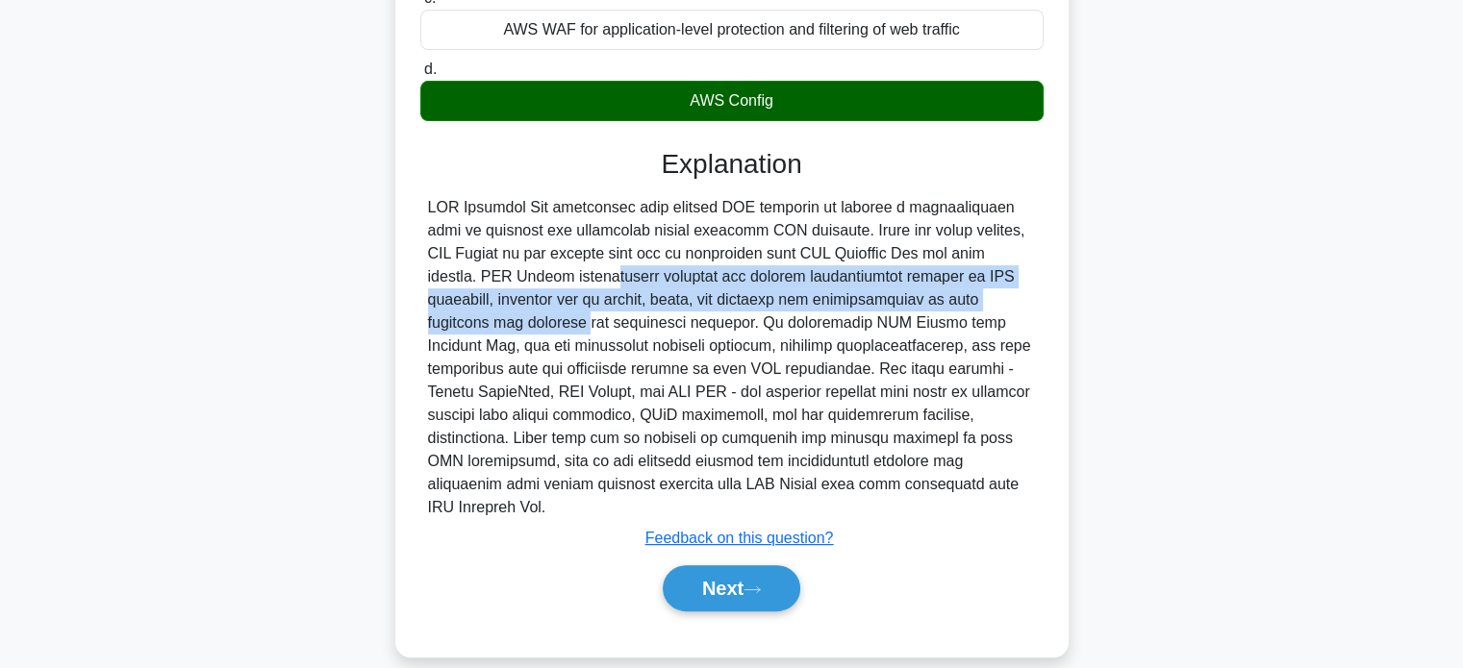
drag, startPoint x: 997, startPoint y: 257, endPoint x: 922, endPoint y: 313, distance: 93.5
click at [922, 313] on div at bounding box center [732, 357] width 608 height 323
copy div "AWS Config continuously monitors and records configuration changes of AWS resou…"
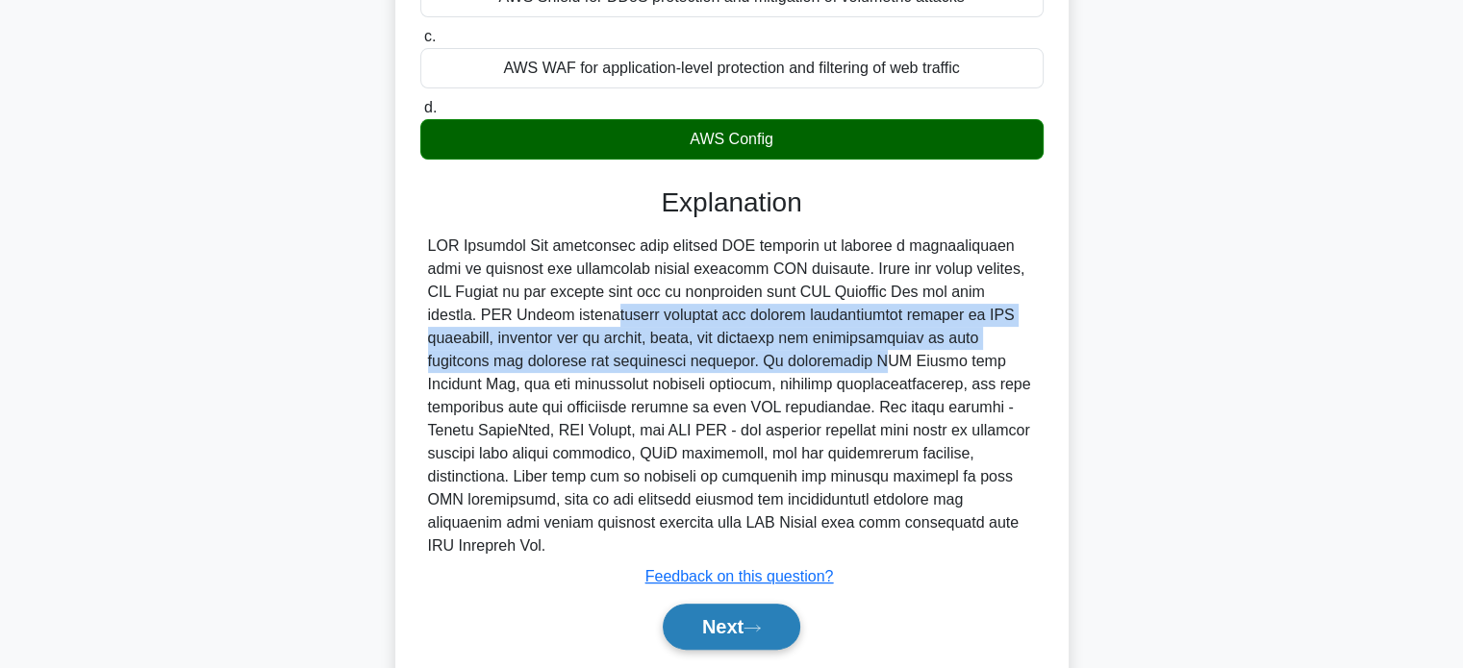
click at [713, 604] on button "Next" at bounding box center [732, 627] width 138 height 46
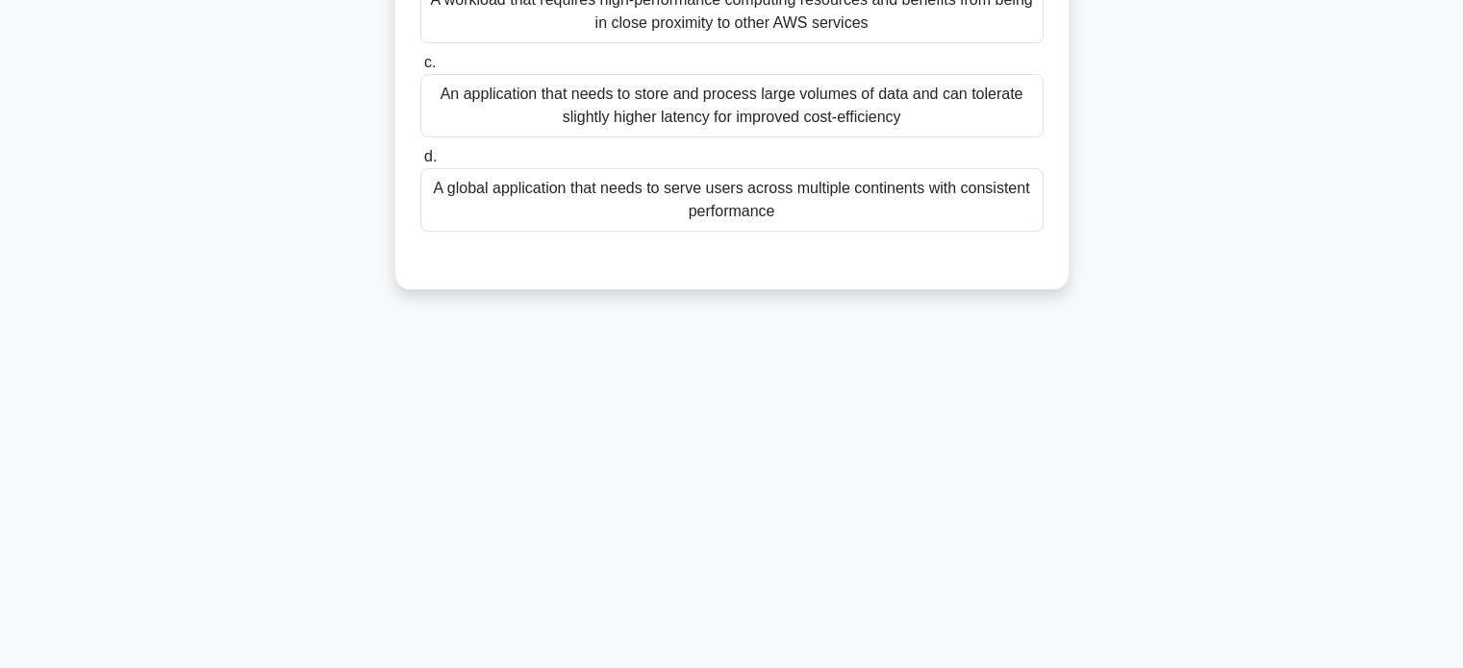
click at [232, 319] on div "70:36 Stop CCP Expert 16/65 Which of the following scenarios is best suited for…" at bounding box center [731, 210] width 1269 height 962
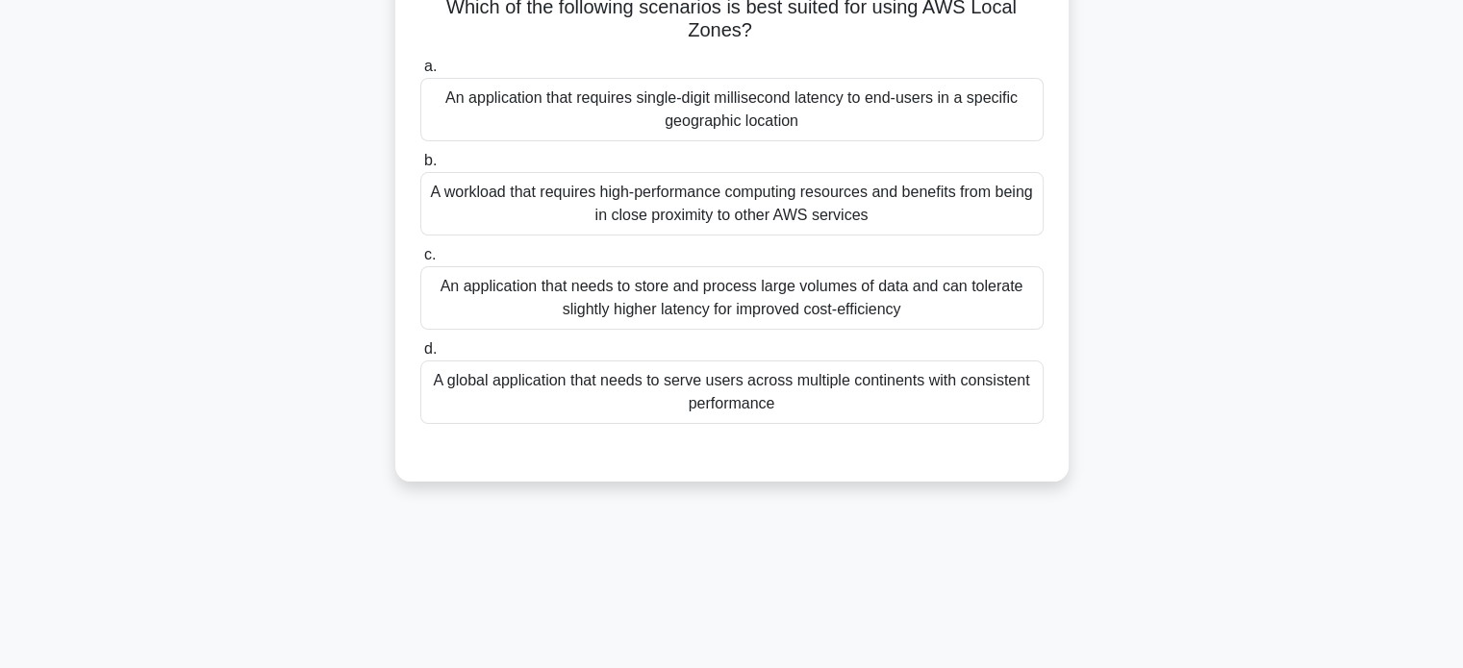
scroll to position [33, 0]
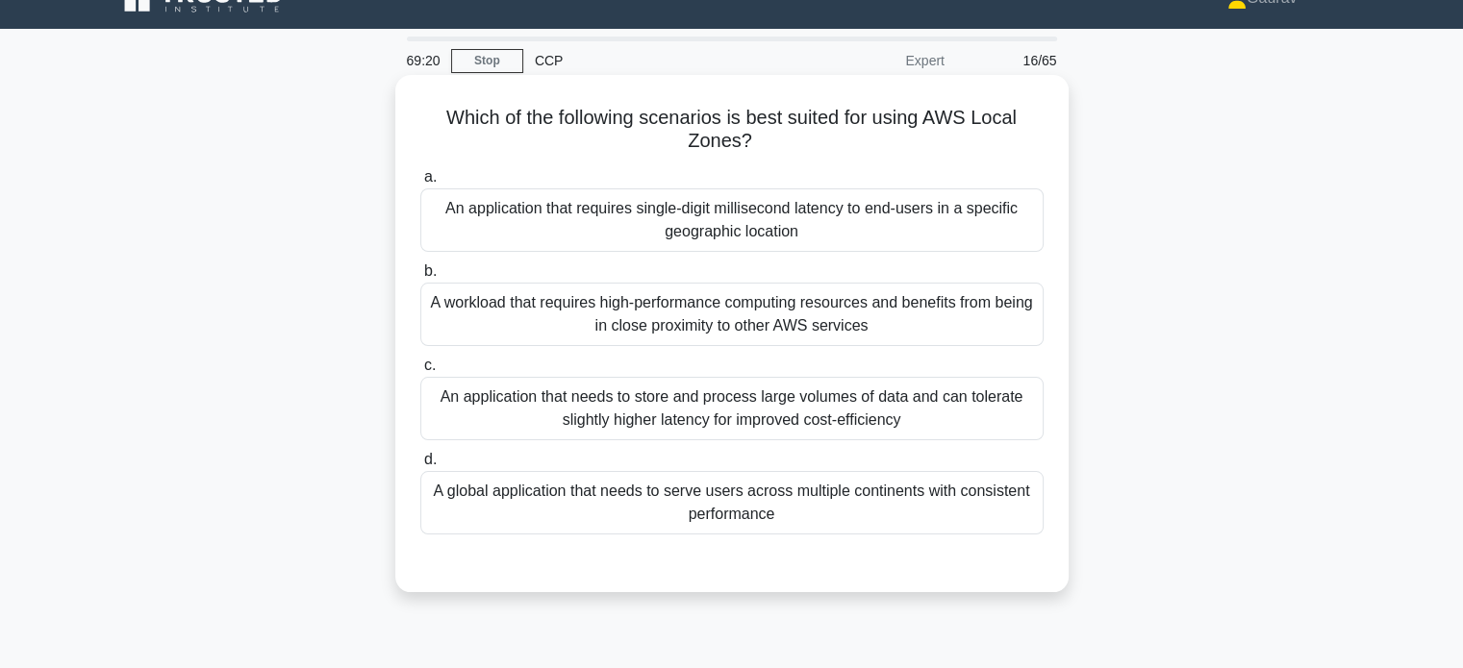
click at [518, 209] on div "An application that requires single-digit millisecond latency to end-users in a…" at bounding box center [731, 219] width 623 height 63
click at [420, 184] on input "a. An application that requires single-digit millisecond latency to end-users i…" at bounding box center [420, 177] width 0 height 13
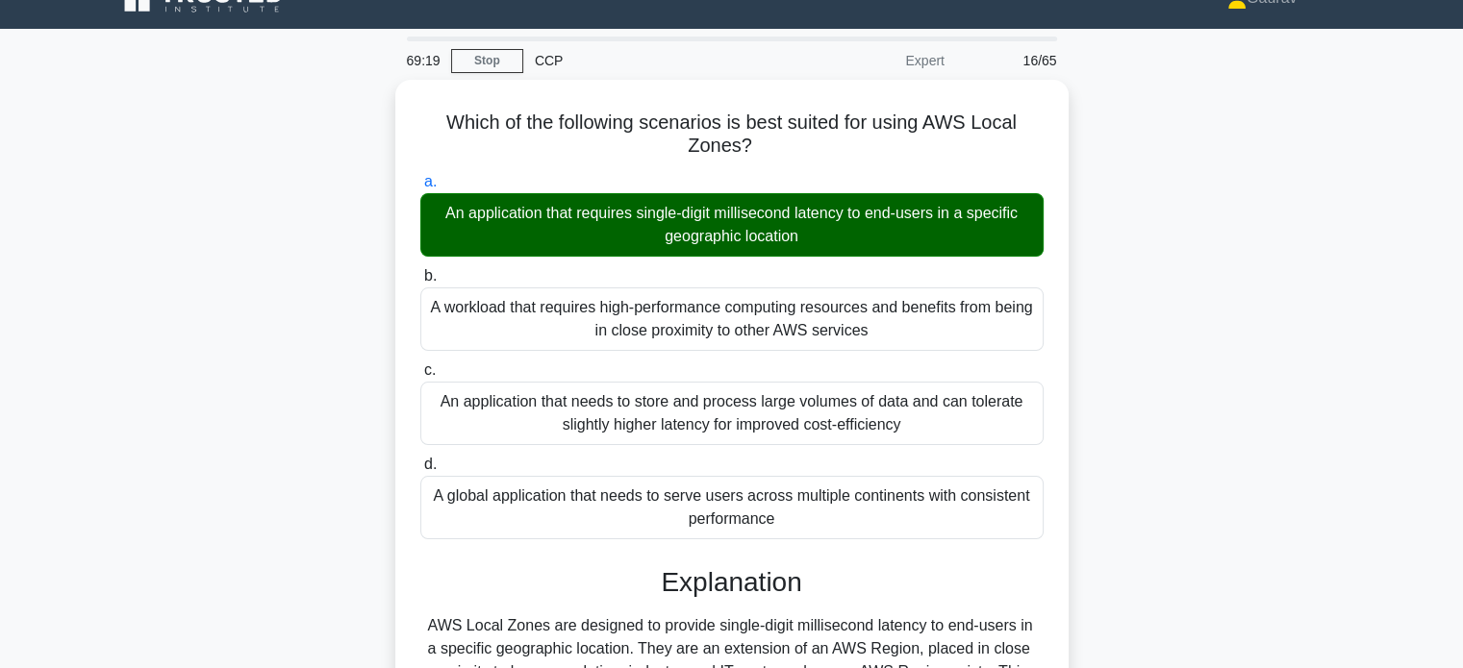
click at [363, 261] on div "Which of the following scenarios is best suited for using AWS Local Zones? .spi…" at bounding box center [731, 612] width 1269 height 1064
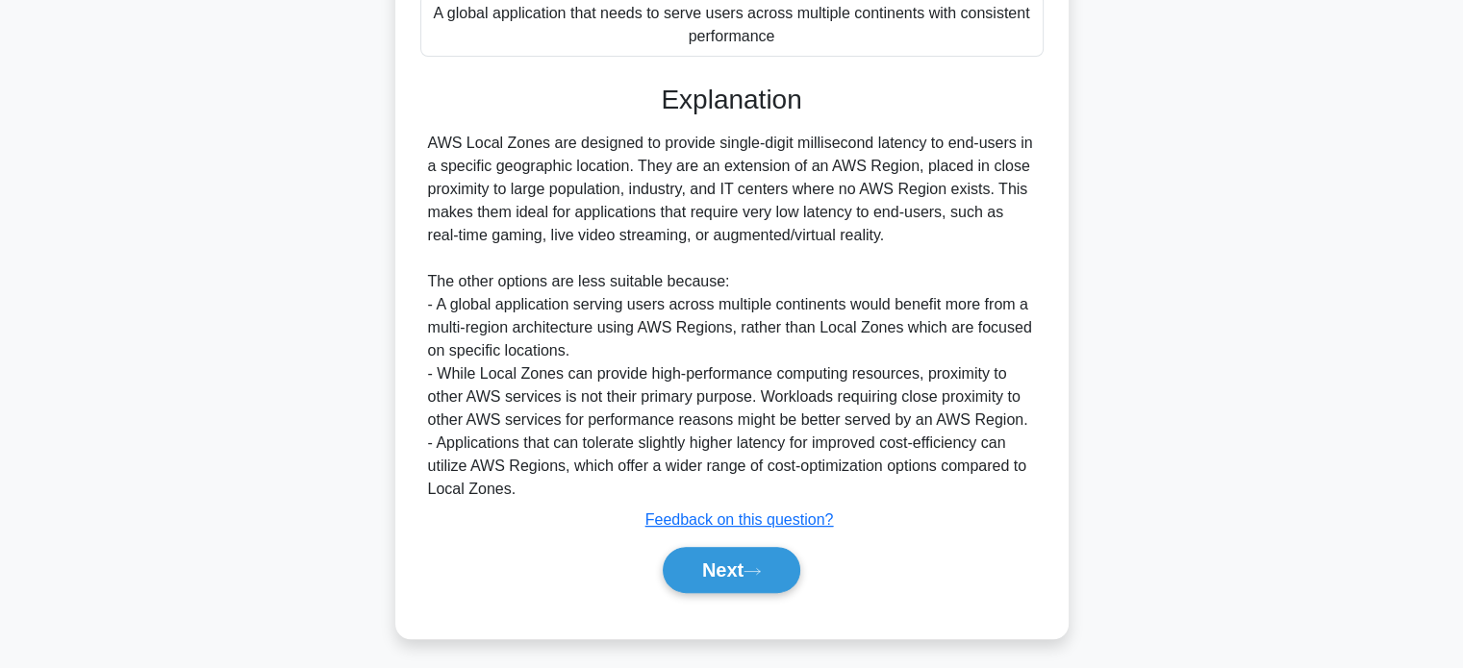
scroll to position [515, 0]
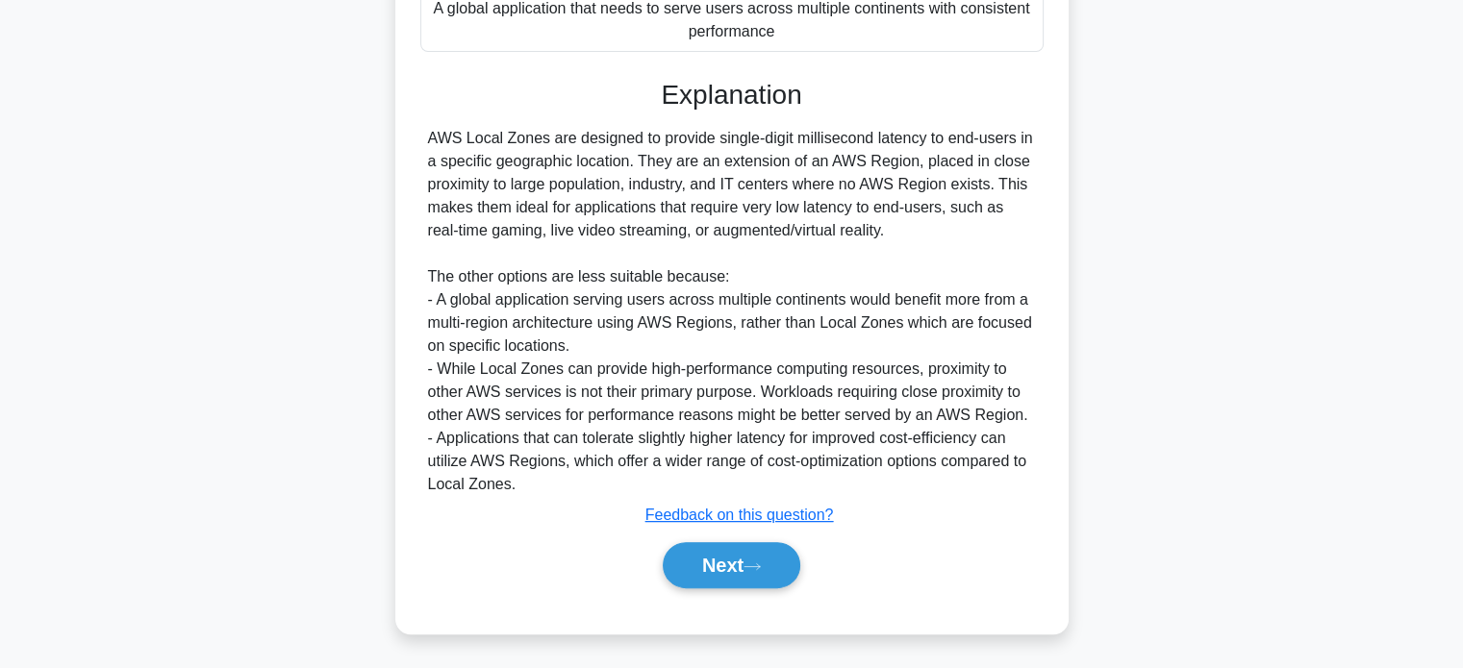
drag, startPoint x: 427, startPoint y: 129, endPoint x: 858, endPoint y: 233, distance: 443.1
click at [858, 233] on div "AWS Local Zones are designed to provide single-digit millisecond latency to end…" at bounding box center [732, 311] width 608 height 369
copy div "AWS Local Zones are designed to provide single-digit millisecond latency to end…"
click at [738, 561] on button "Next" at bounding box center [732, 565] width 138 height 46
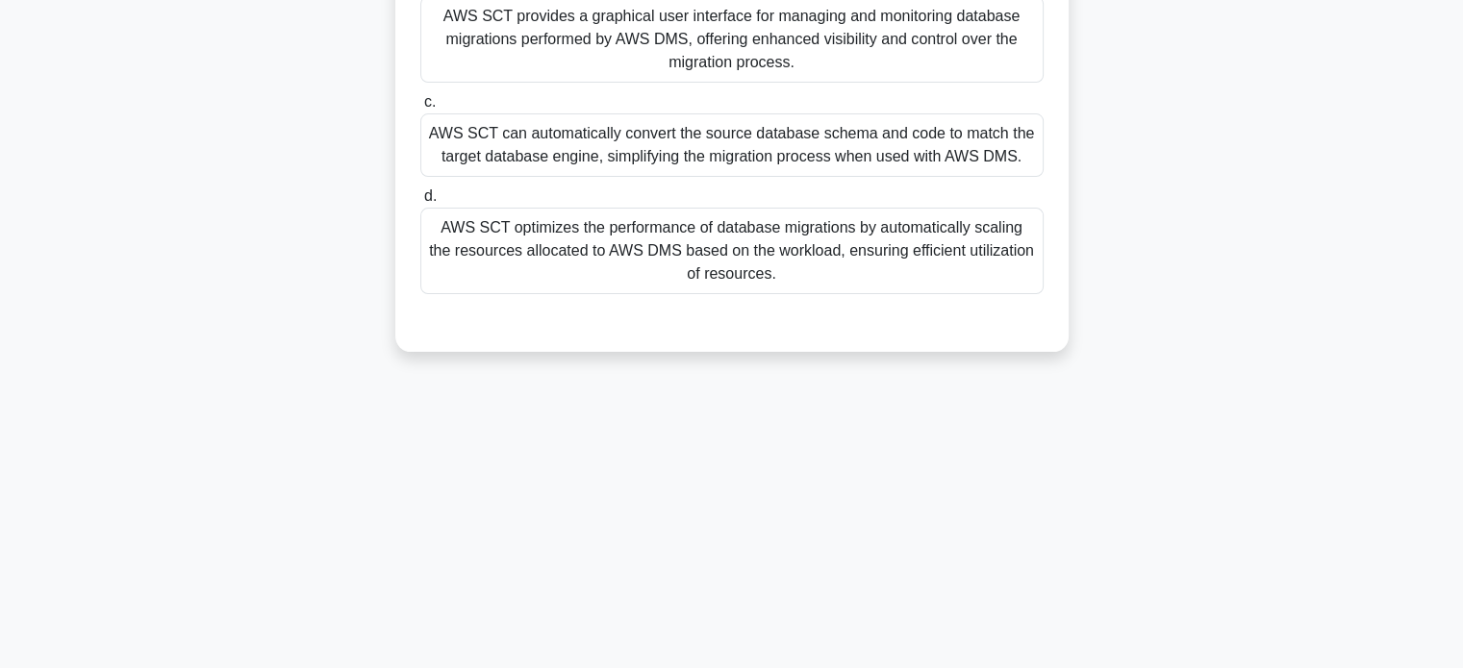
scroll to position [370, 0]
click at [222, 353] on div "What is the primary benefit of using the AWS Schema Conversion Tool (AWS SCT) i…" at bounding box center [731, 58] width 1269 height 633
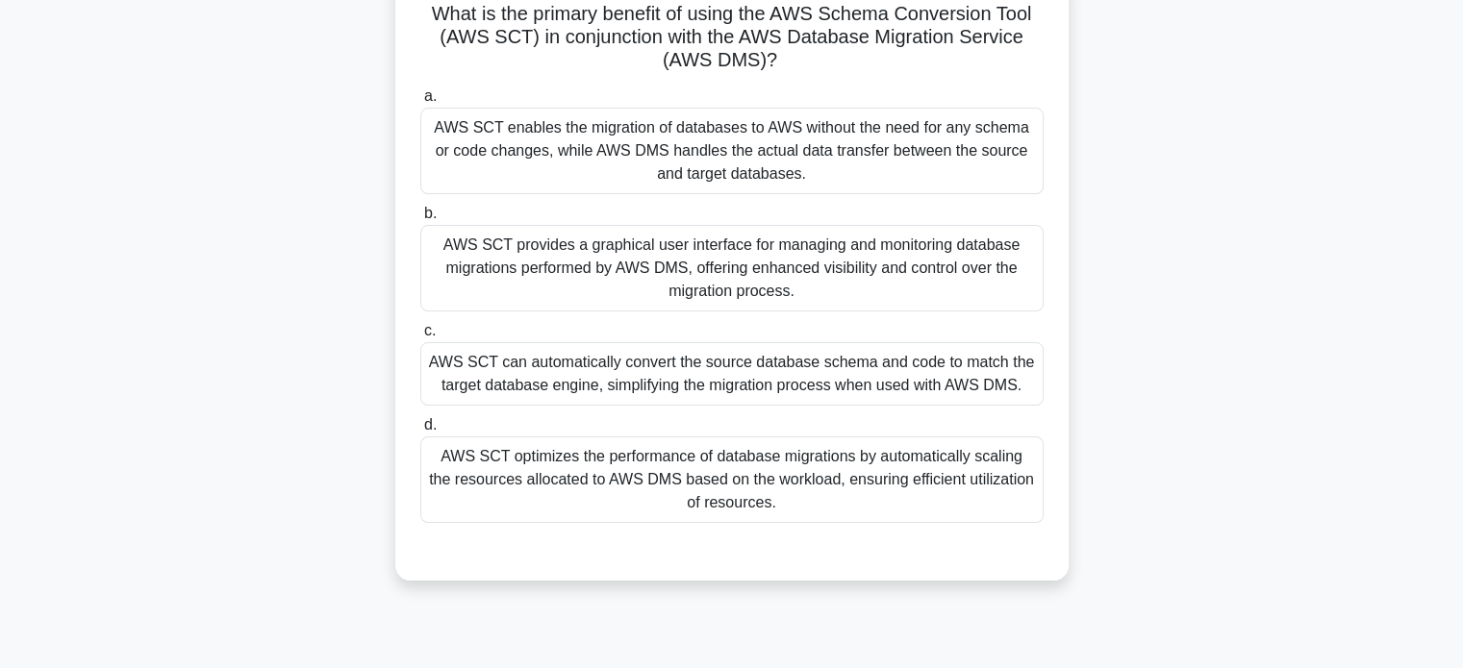
scroll to position [0, 0]
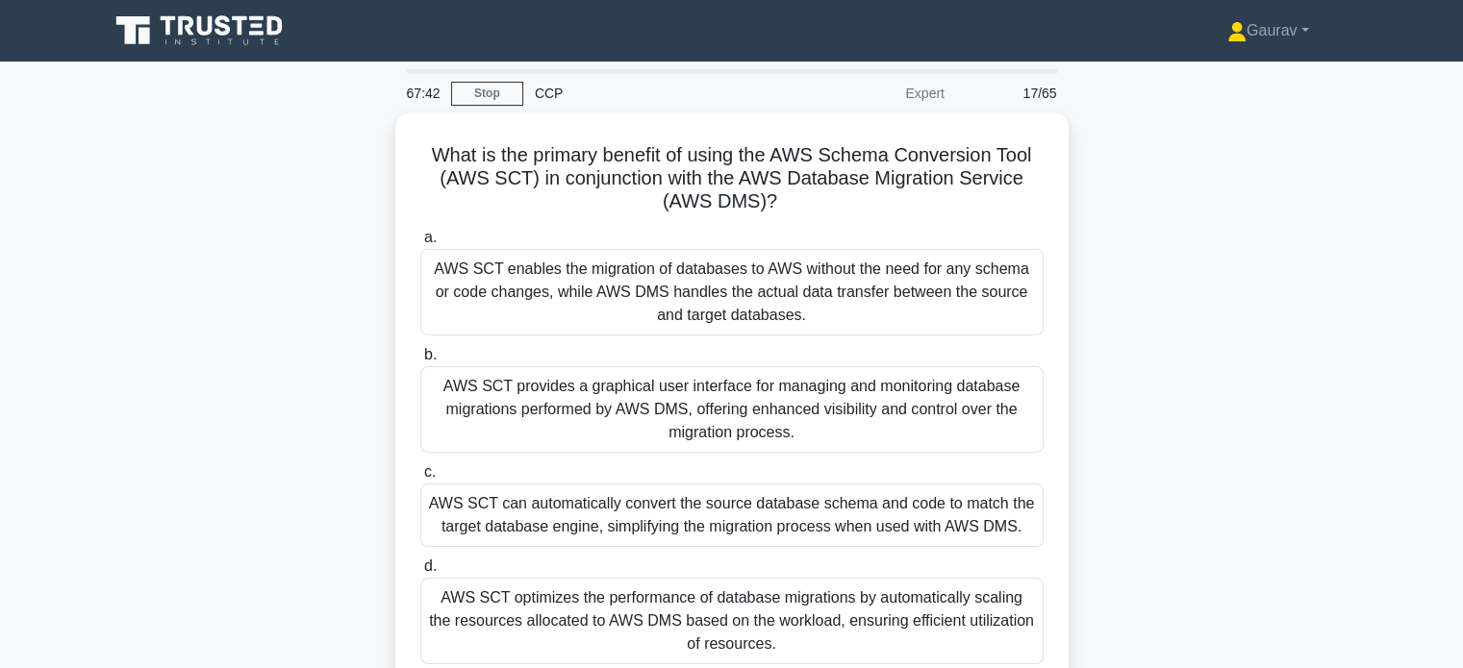
click at [323, 255] on div "What is the primary benefit of using the AWS Schema Conversion Tool (AWS SCT) i…" at bounding box center [731, 429] width 1269 height 633
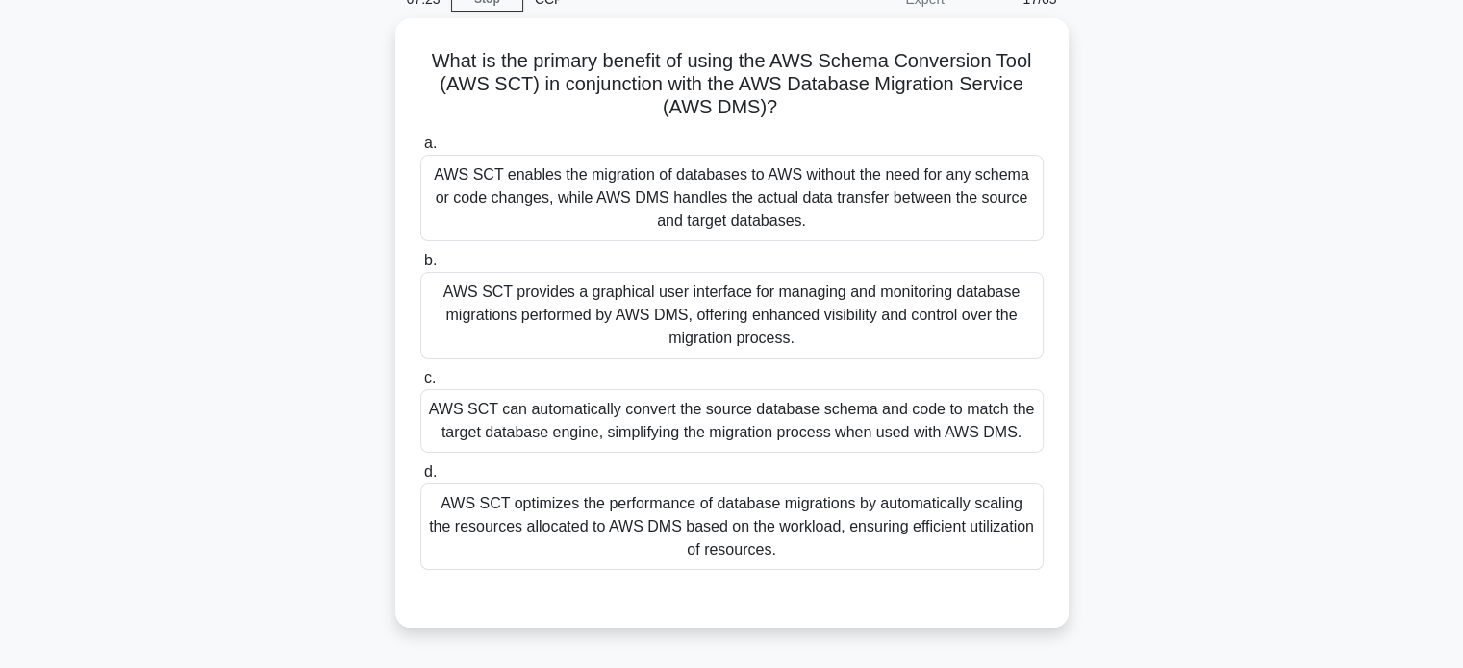
scroll to position [154, 0]
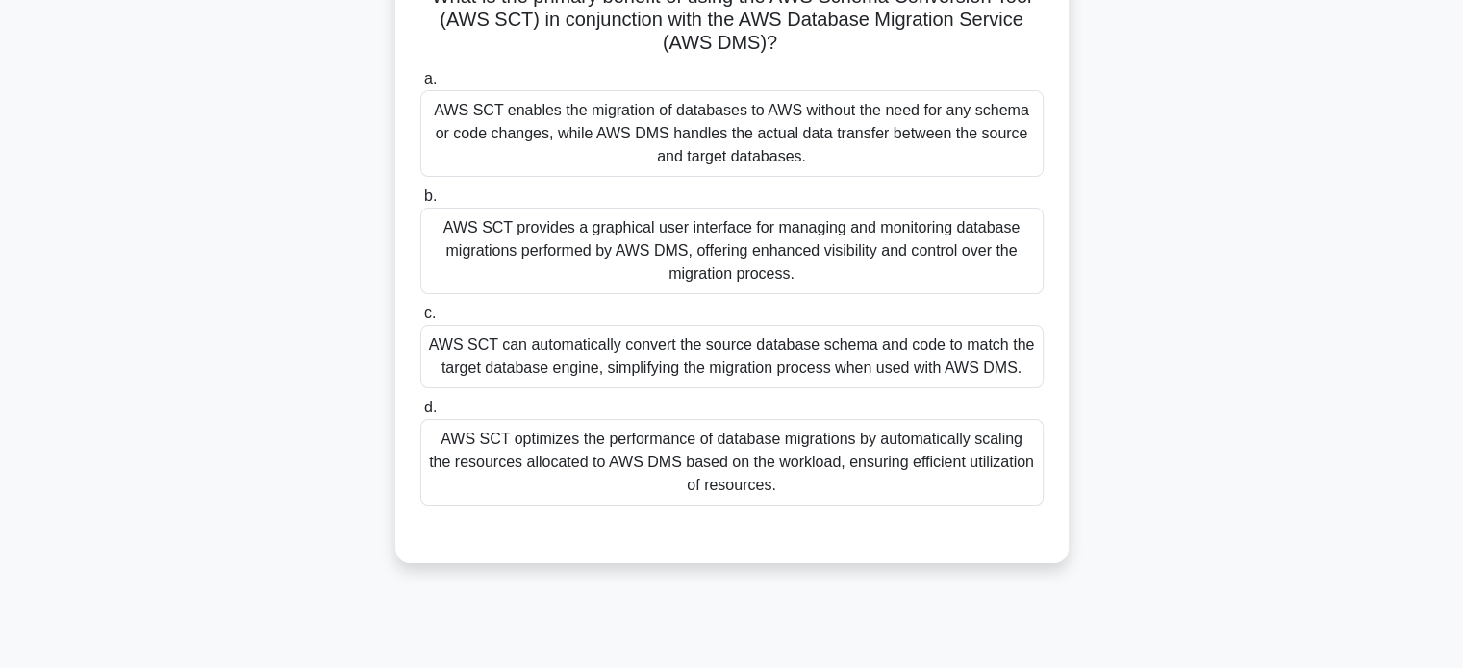
click at [555, 123] on div "AWS SCT enables the migration of databases to AWS without the need for any sche…" at bounding box center [731, 133] width 623 height 87
click at [420, 86] on input "a. AWS SCT enables the migration of databases to AWS without the need for any s…" at bounding box center [420, 79] width 0 height 13
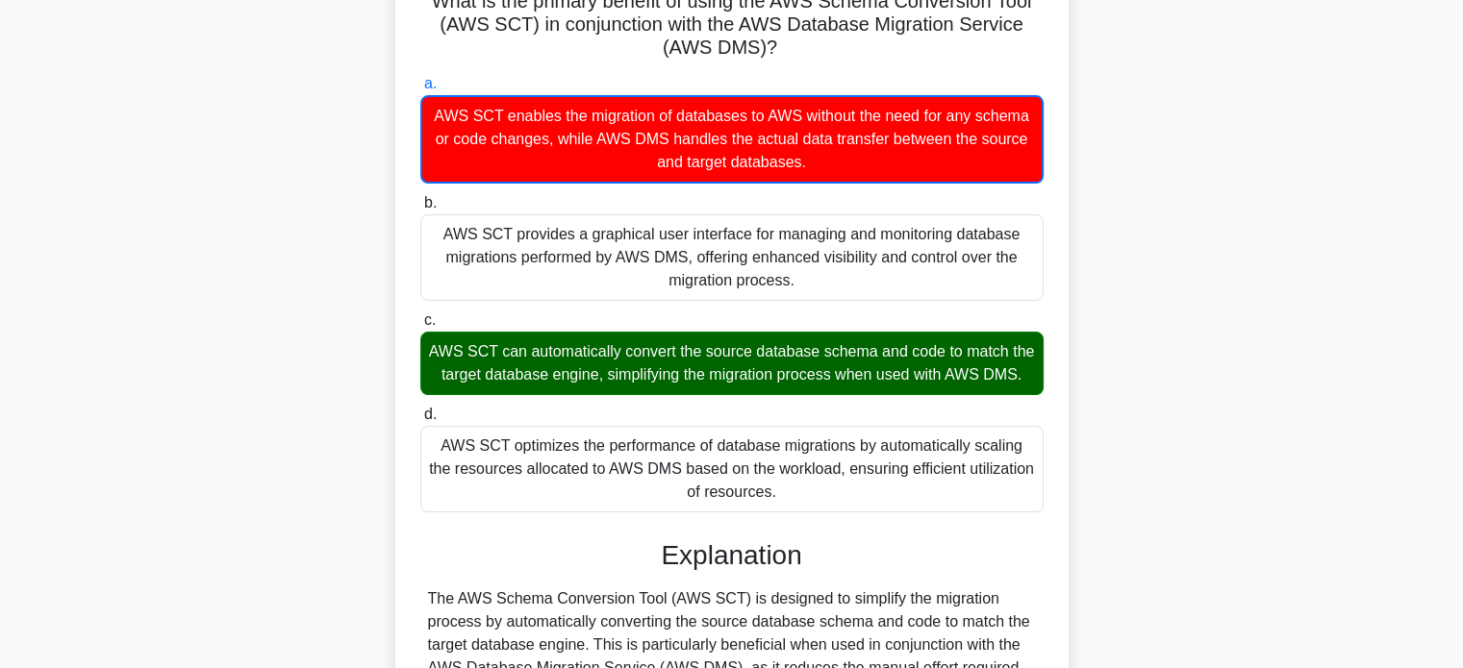
click at [291, 284] on div "What is the primary benefit of using the AWS Schema Conversion Tool (AWS SCT) i…" at bounding box center [731, 469] width 1269 height 1020
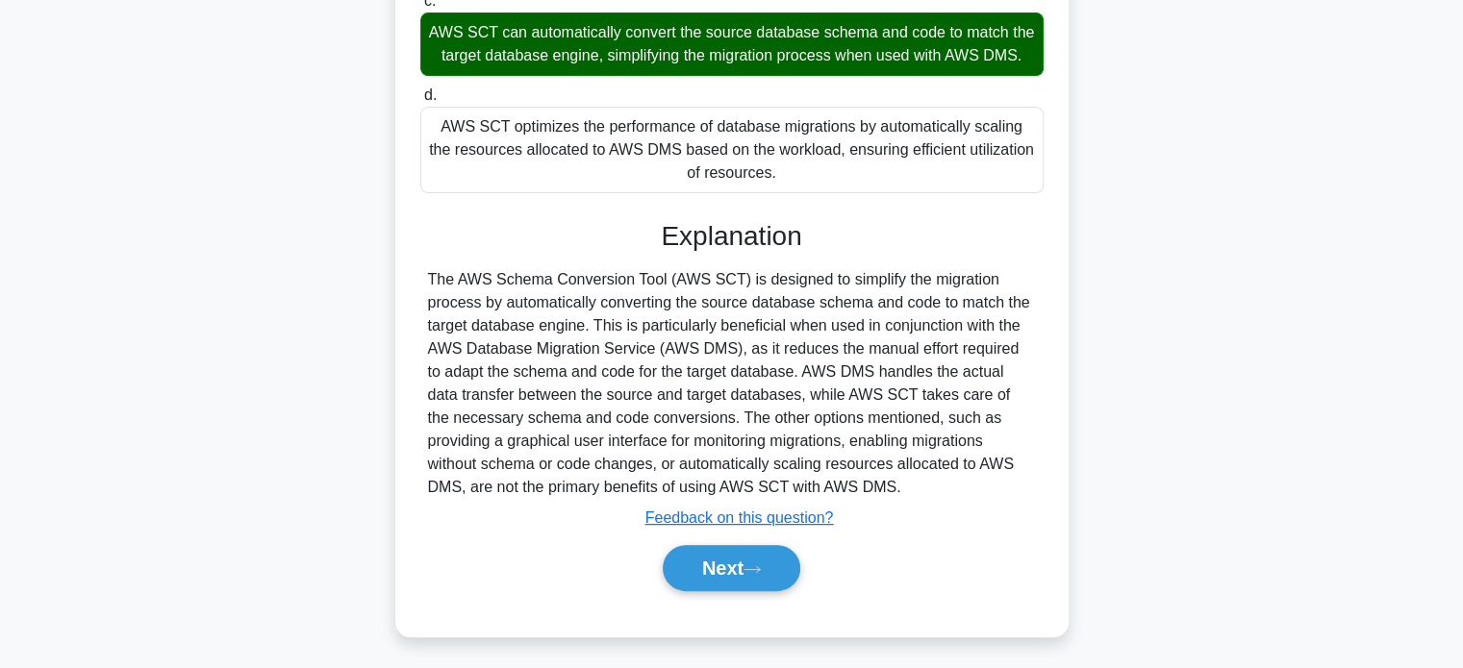
scroll to position [494, 0]
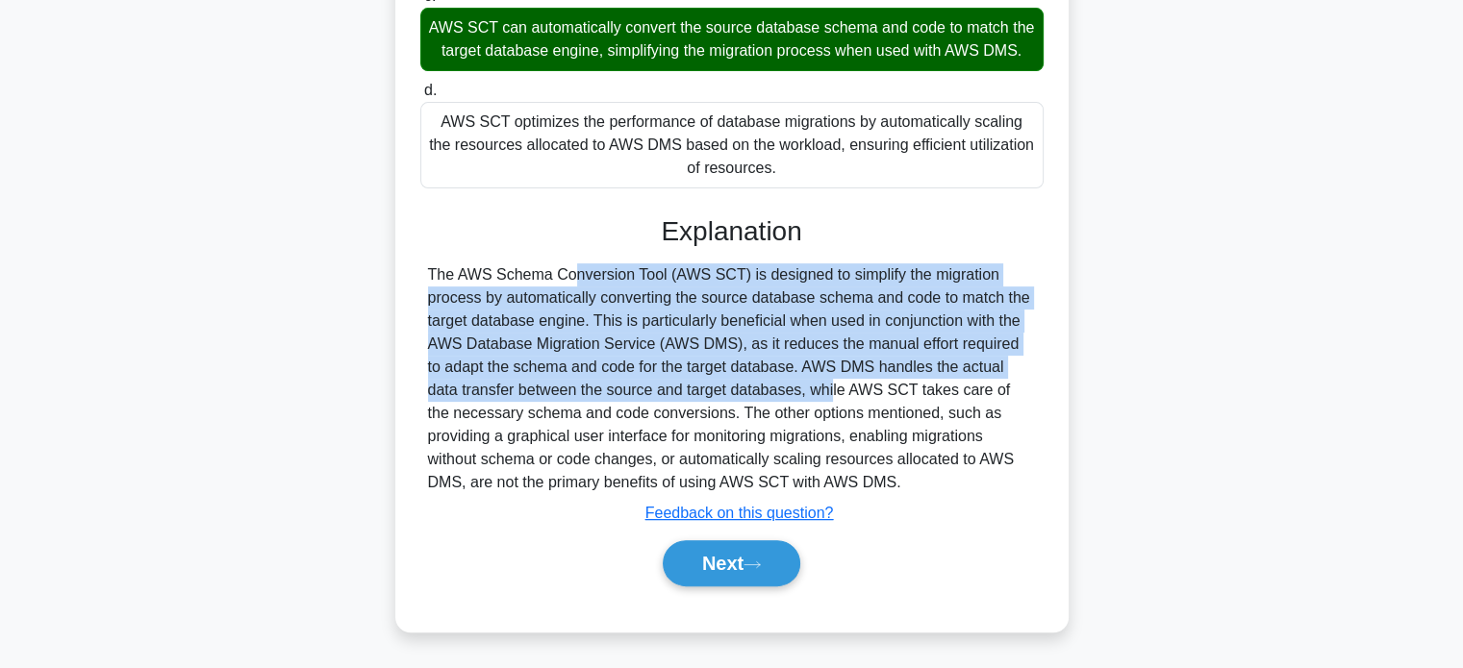
drag, startPoint x: 423, startPoint y: 269, endPoint x: 676, endPoint y: 388, distance: 279.2
click at [676, 388] on div "The AWS Schema Conversion Tool (AWS SCT) is designed to simplify the migration …" at bounding box center [731, 378] width 623 height 231
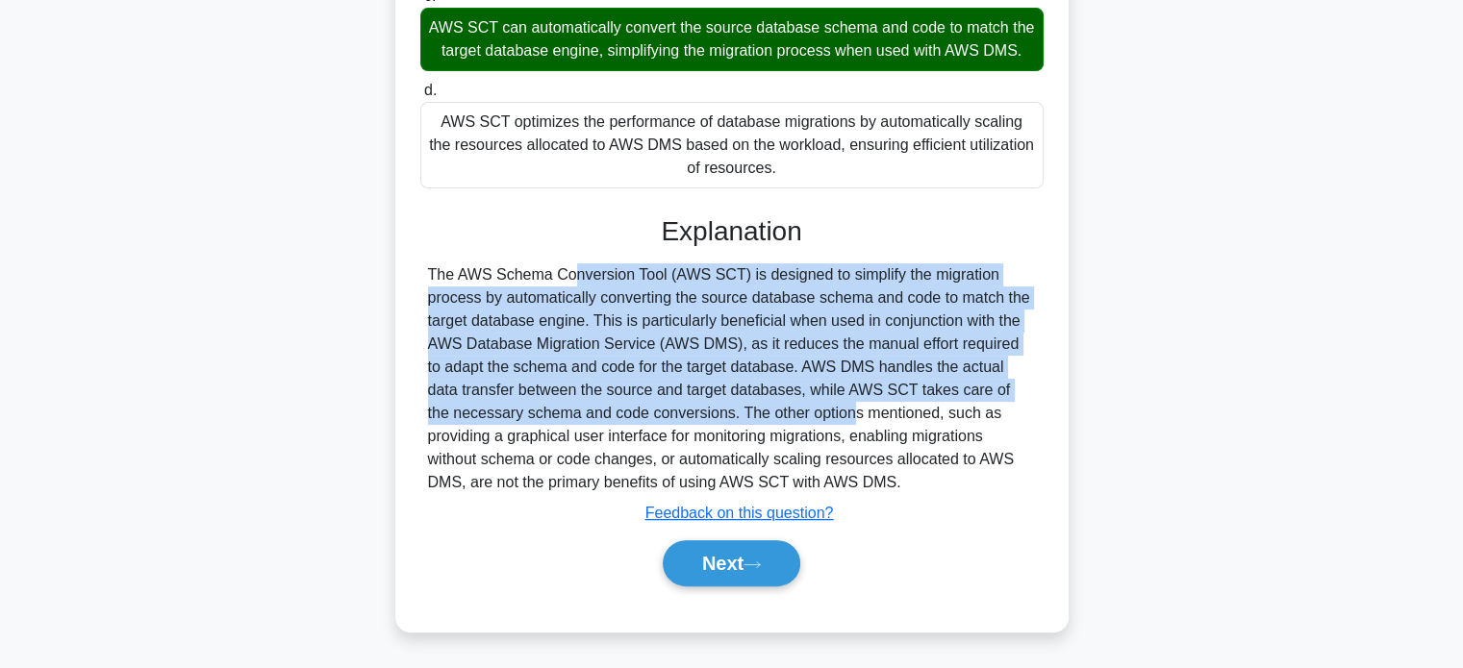
click at [703, 416] on div "The AWS Schema Conversion Tool (AWS SCT) is designed to simplify the migration …" at bounding box center [732, 378] width 608 height 231
copy div "The AWS Schema Conversion Tool (AWS SCT) is designed to simplify the migration …"
click at [723, 568] on button "Next" at bounding box center [732, 563] width 138 height 46
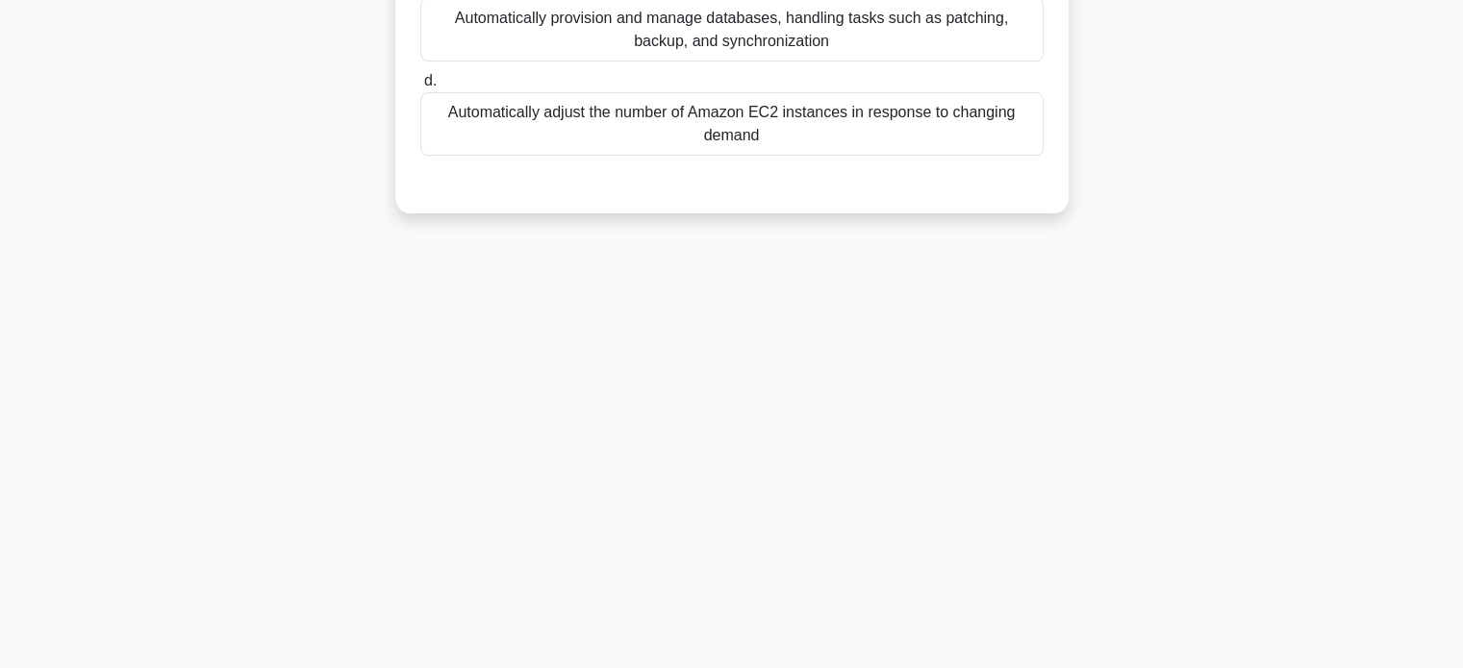
click at [318, 264] on div "66:36 Stop CCP Expert 18/65 What is the purpose of AWS Auto Scaling? .spinner_0…" at bounding box center [731, 180] width 1269 height 962
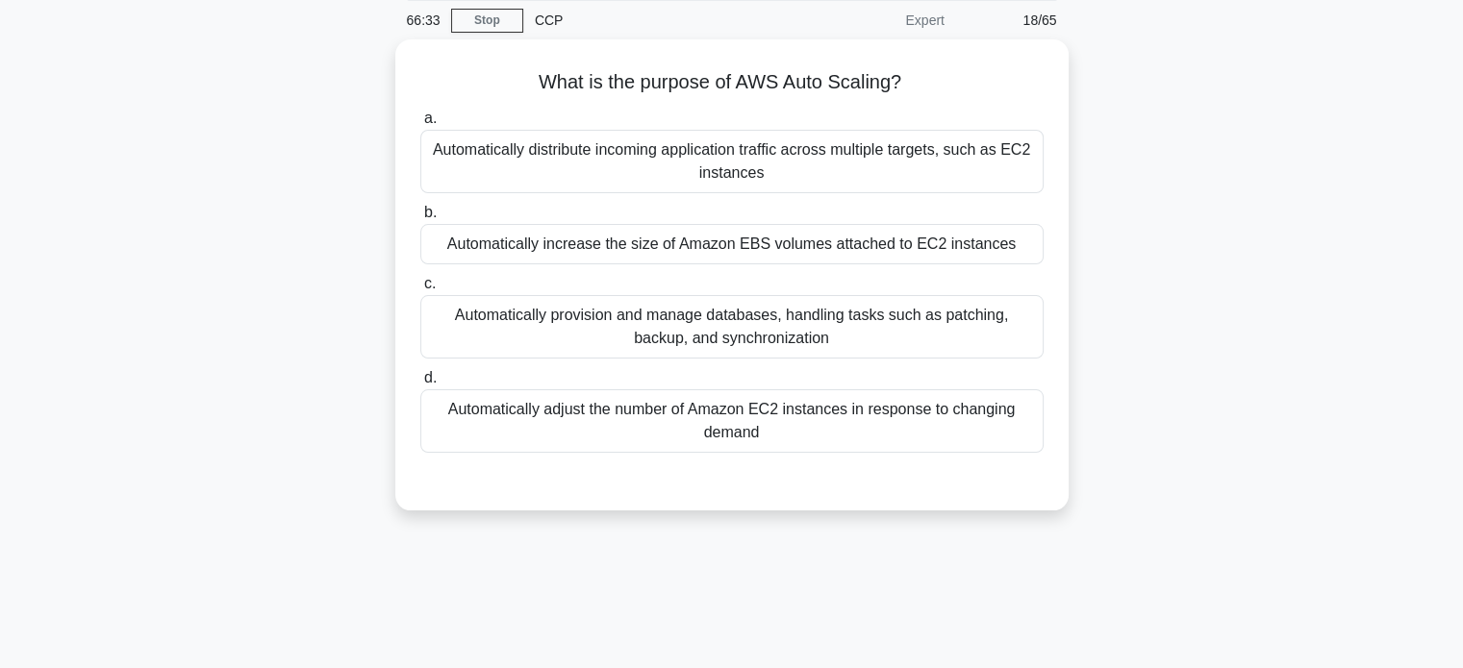
scroll to position [77, 0]
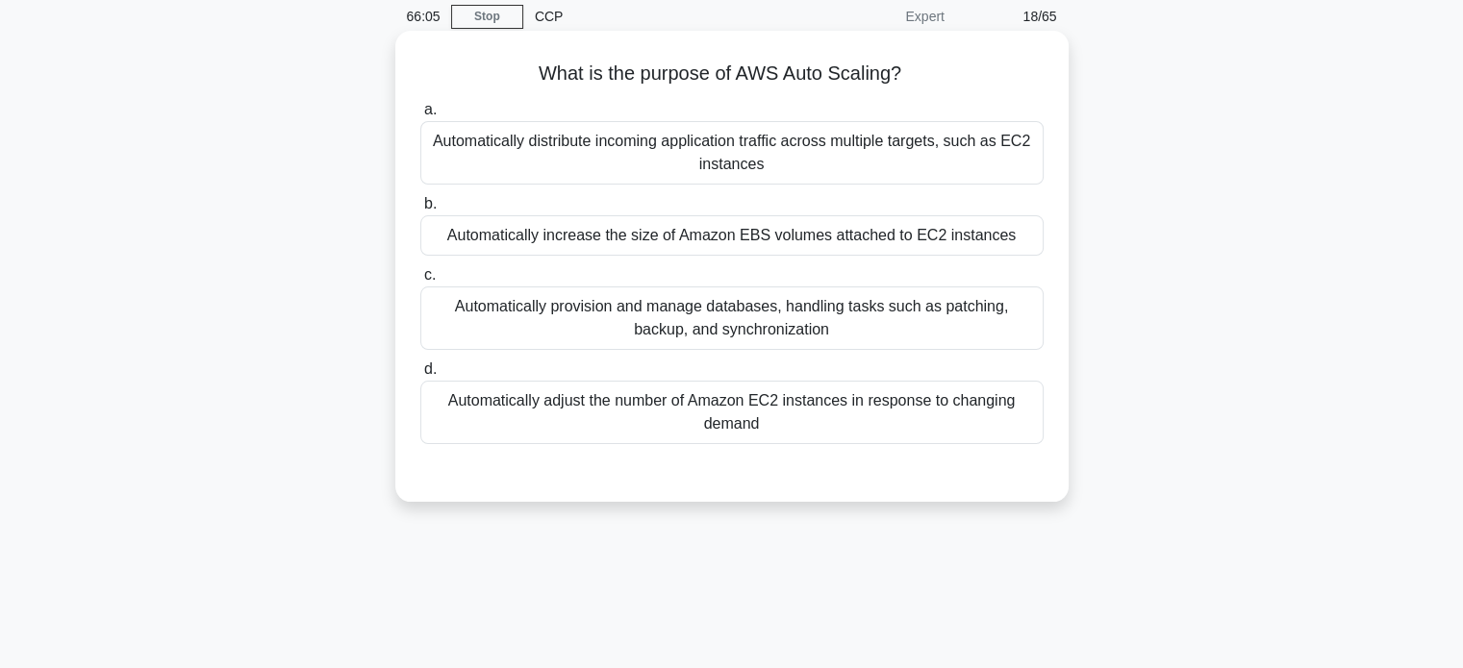
click at [532, 434] on div "Automatically adjust the number of Amazon EC2 instances in response to changing…" at bounding box center [731, 412] width 623 height 63
click at [420, 376] on input "d. Automatically adjust the number of Amazon EC2 instances in response to chang…" at bounding box center [420, 369] width 0 height 13
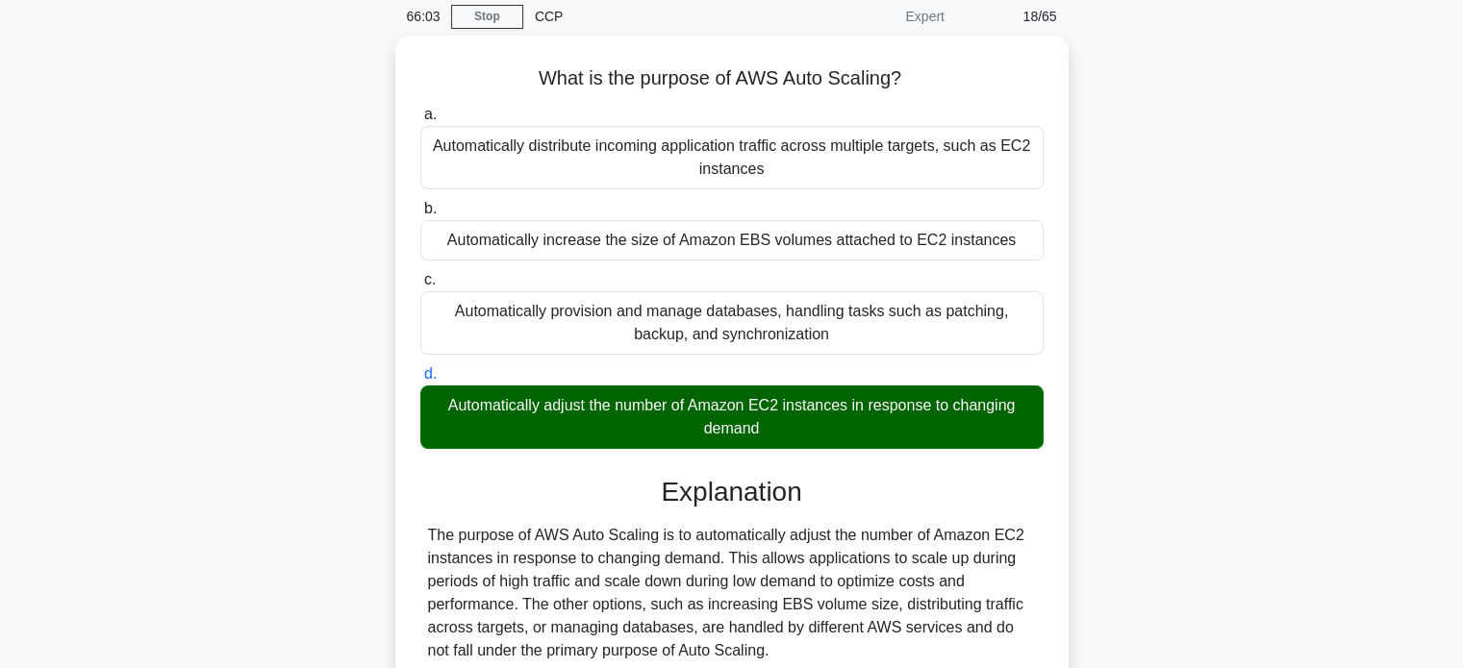
click at [363, 433] on div "What is the purpose of AWS Auto Scaling? .spinner_0XTQ{transform-origin:center;…" at bounding box center [731, 430] width 1269 height 788
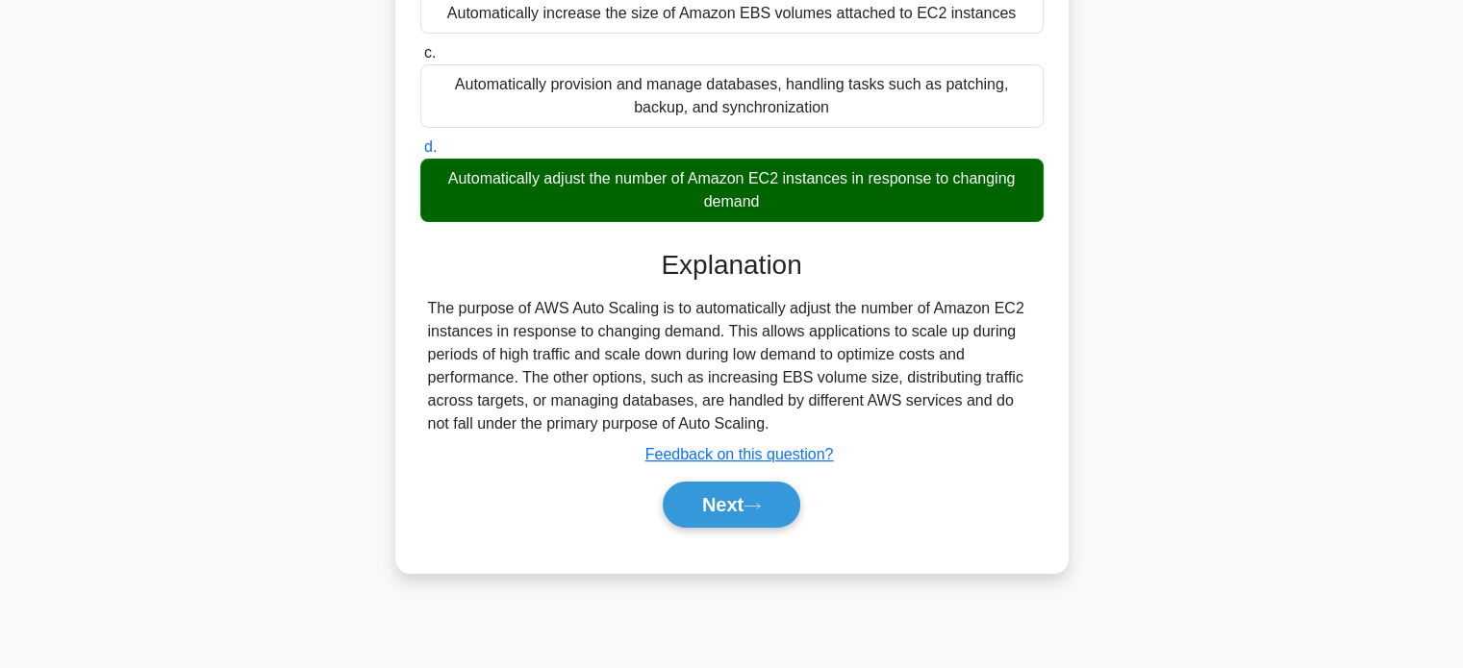
scroll to position [370, 0]
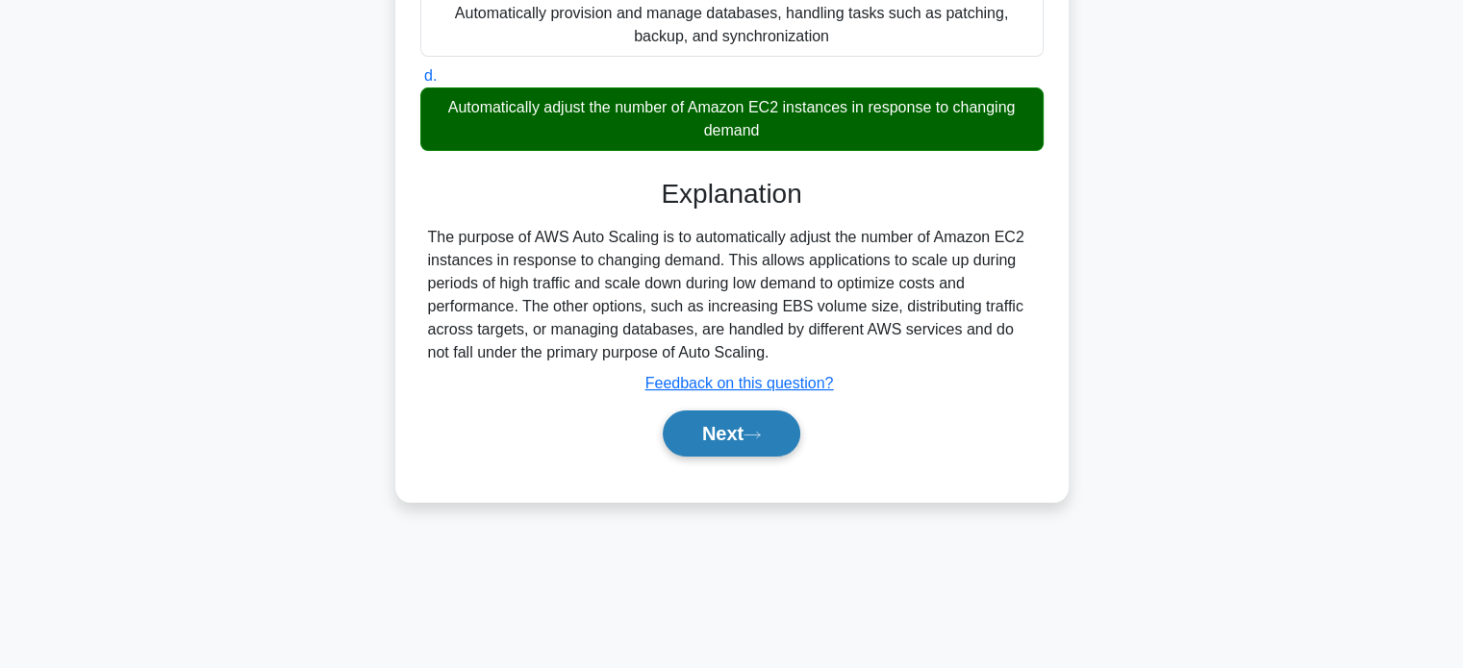
click at [705, 426] on button "Next" at bounding box center [732, 434] width 138 height 46
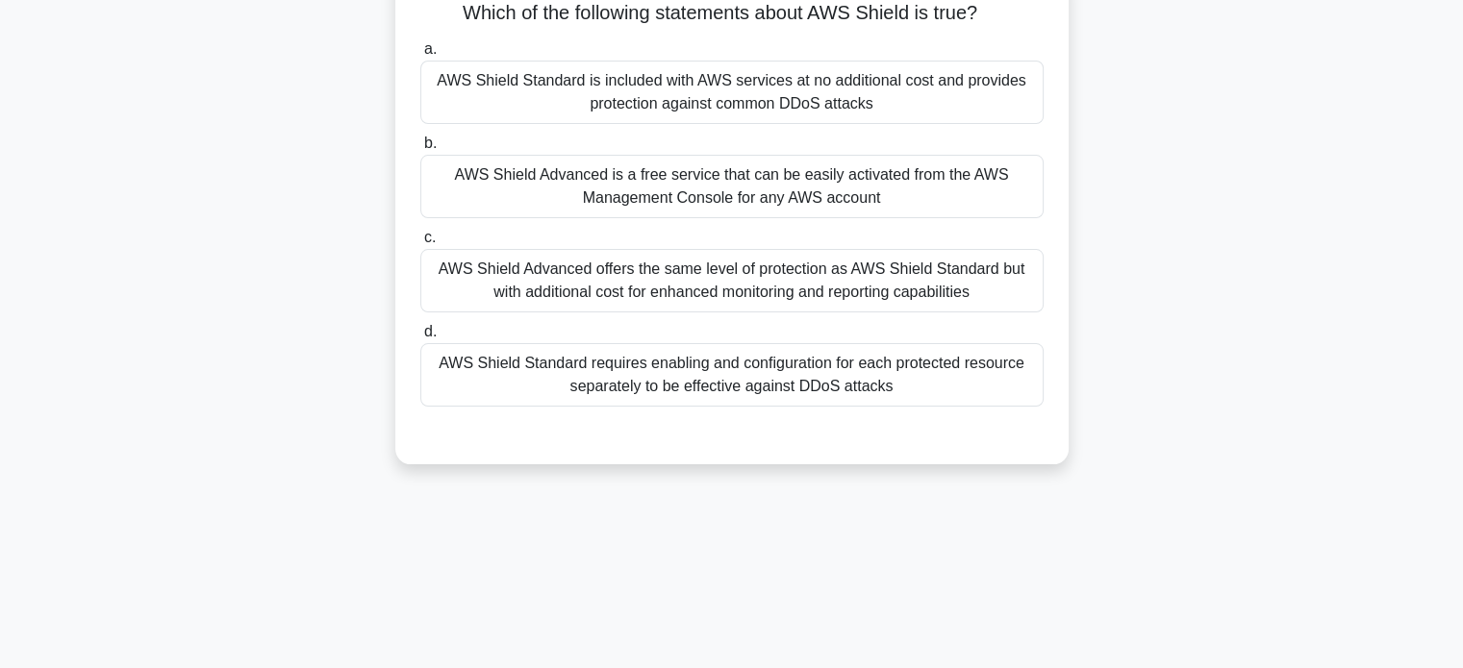
scroll to position [63, 0]
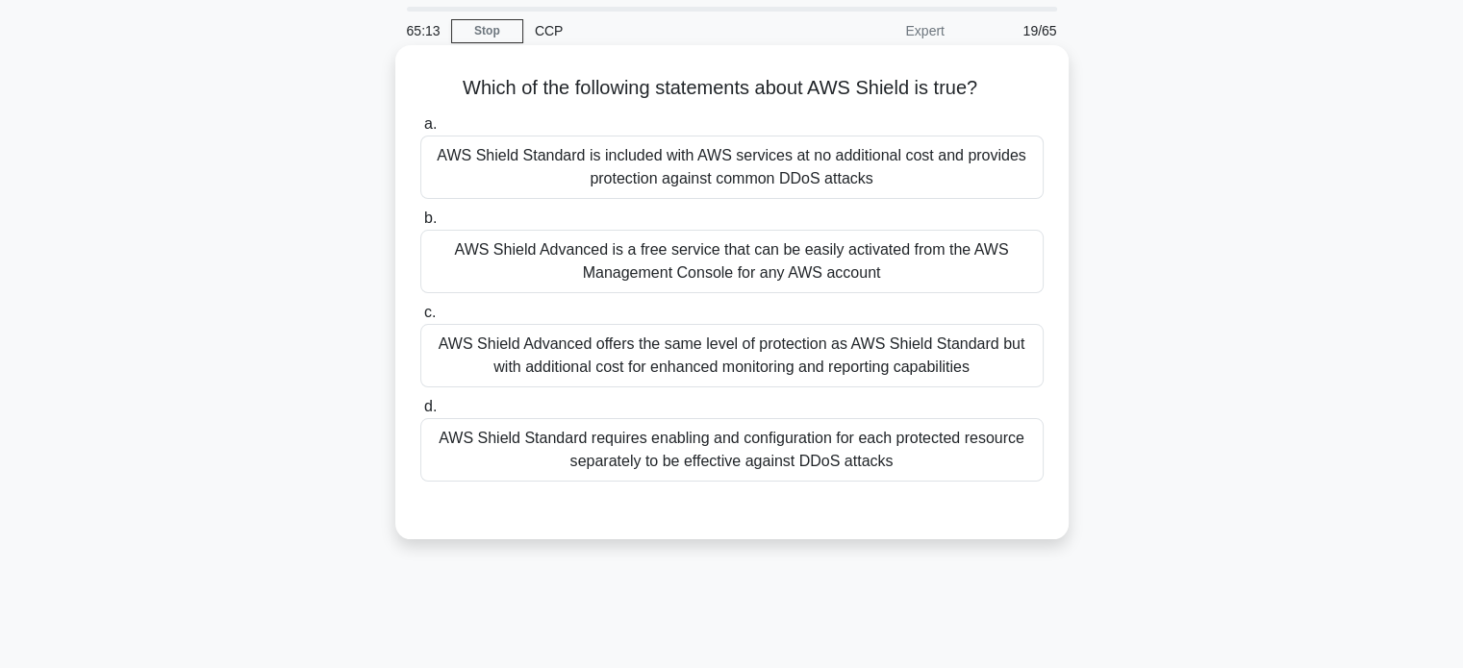
click at [521, 378] on div "AWS Shield Advanced offers the same level of protection as AWS Shield Standard …" at bounding box center [731, 355] width 623 height 63
click at [420, 319] on input "c. AWS Shield Advanced offers the same level of protection as AWS Shield Standa…" at bounding box center [420, 313] width 0 height 13
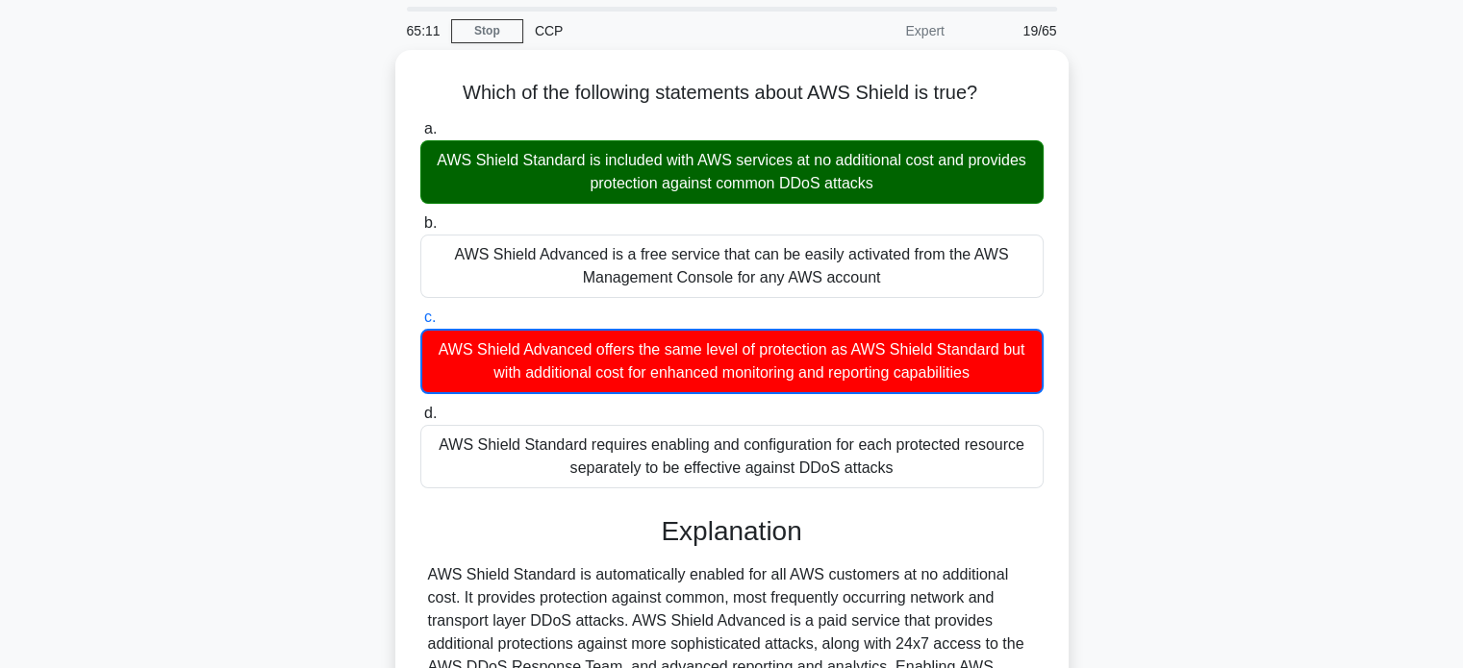
click at [350, 337] on div "Which of the following statements about AWS Shield is true? .spinner_0XTQ{trans…" at bounding box center [731, 468] width 1269 height 836
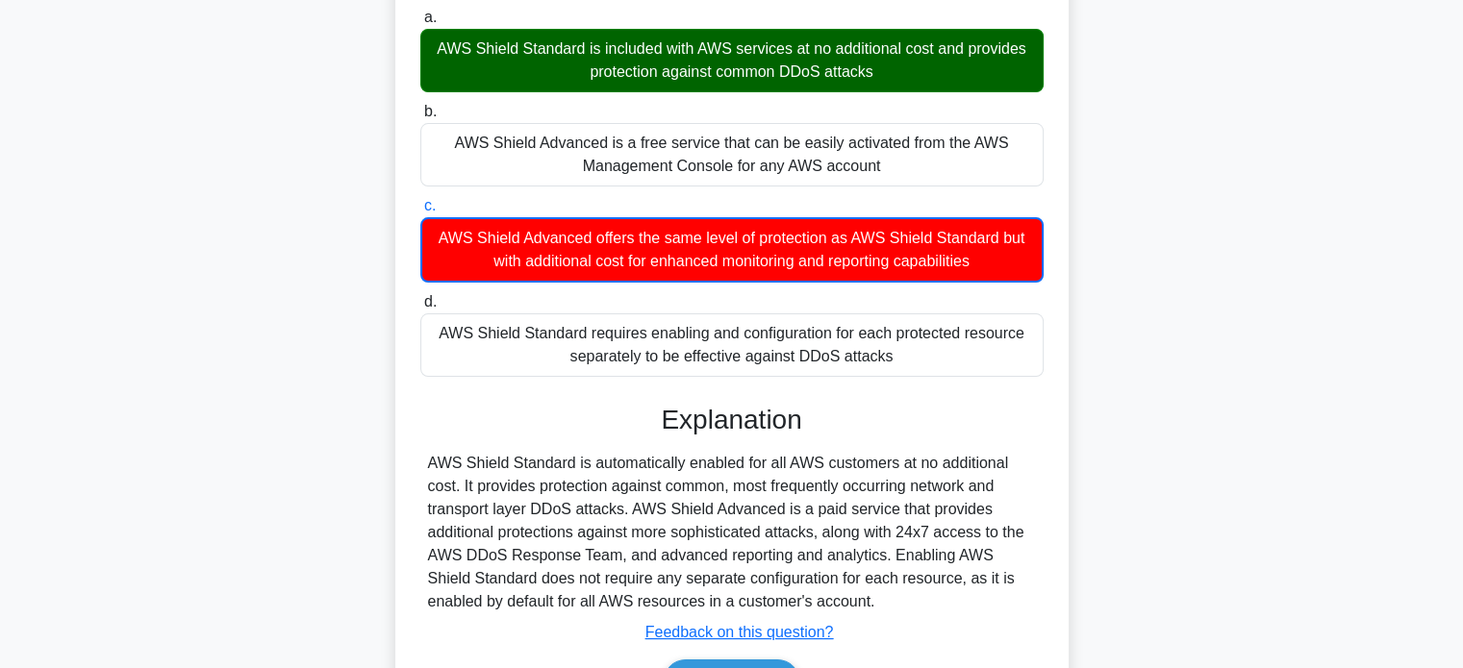
scroll to position [370, 0]
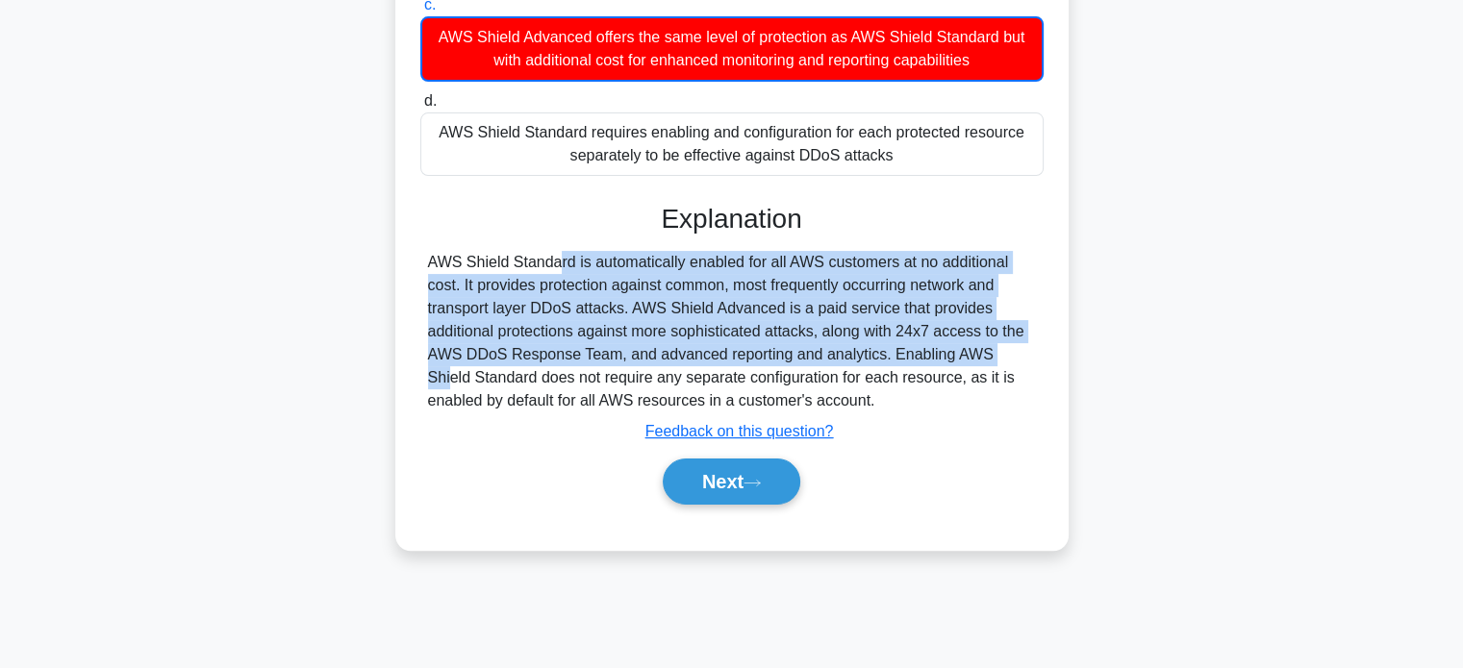
drag, startPoint x: 428, startPoint y: 261, endPoint x: 877, endPoint y: 350, distance: 457.9
click at [877, 350] on div "AWS Shield Standard is automatically enabled for all AWS customers at no additi…" at bounding box center [732, 332] width 608 height 162
copy div "AWS Shield Standard is automatically enabled for all AWS customers at no additi…"
click at [731, 492] on button "Next" at bounding box center [732, 482] width 138 height 46
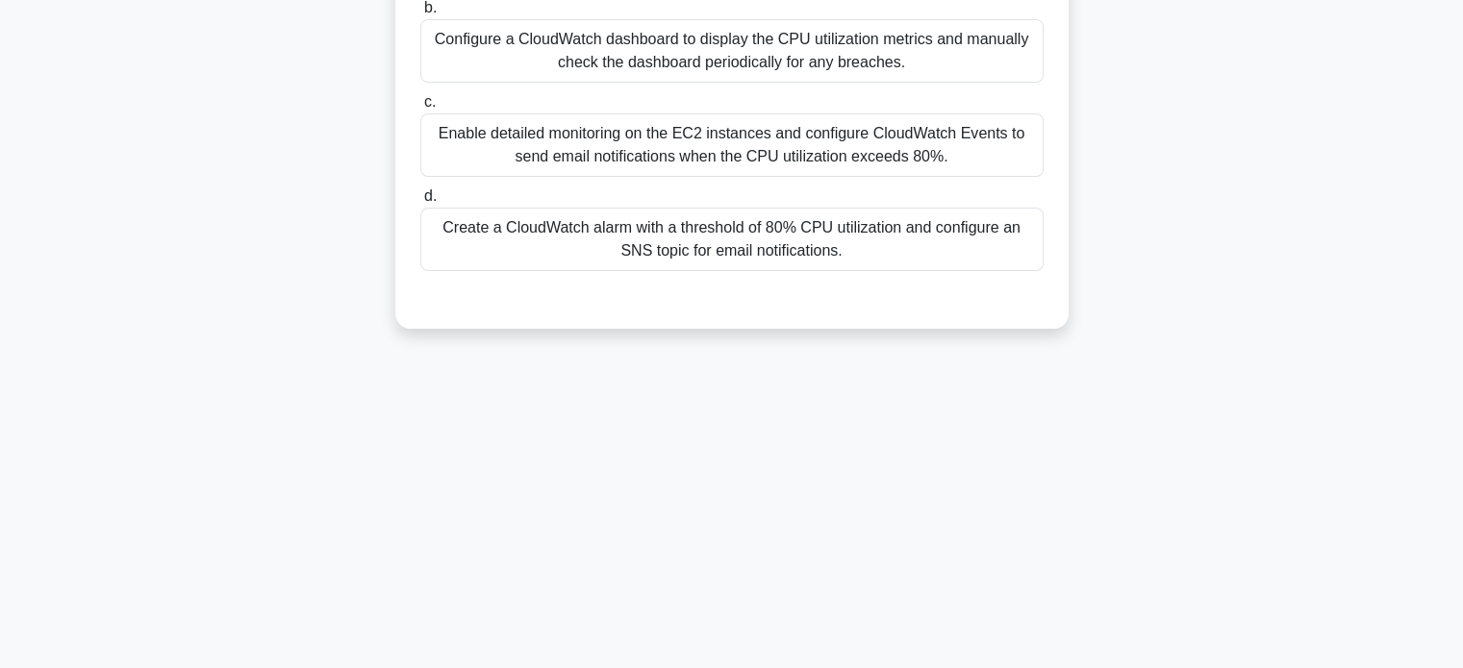
click at [395, 289] on div "Your company is using Amazon CloudWatch to monitor the CPU utilization of EC2 i…" at bounding box center [731, 35] width 673 height 587
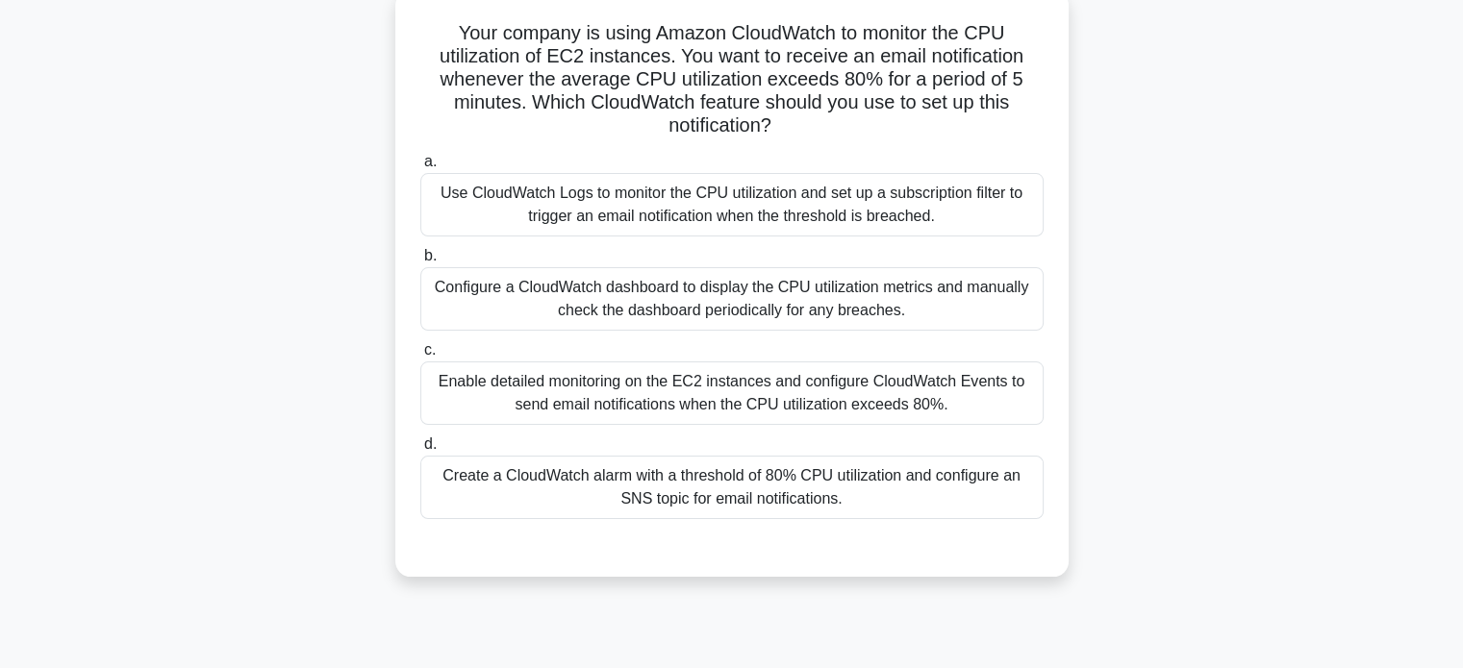
scroll to position [63, 0]
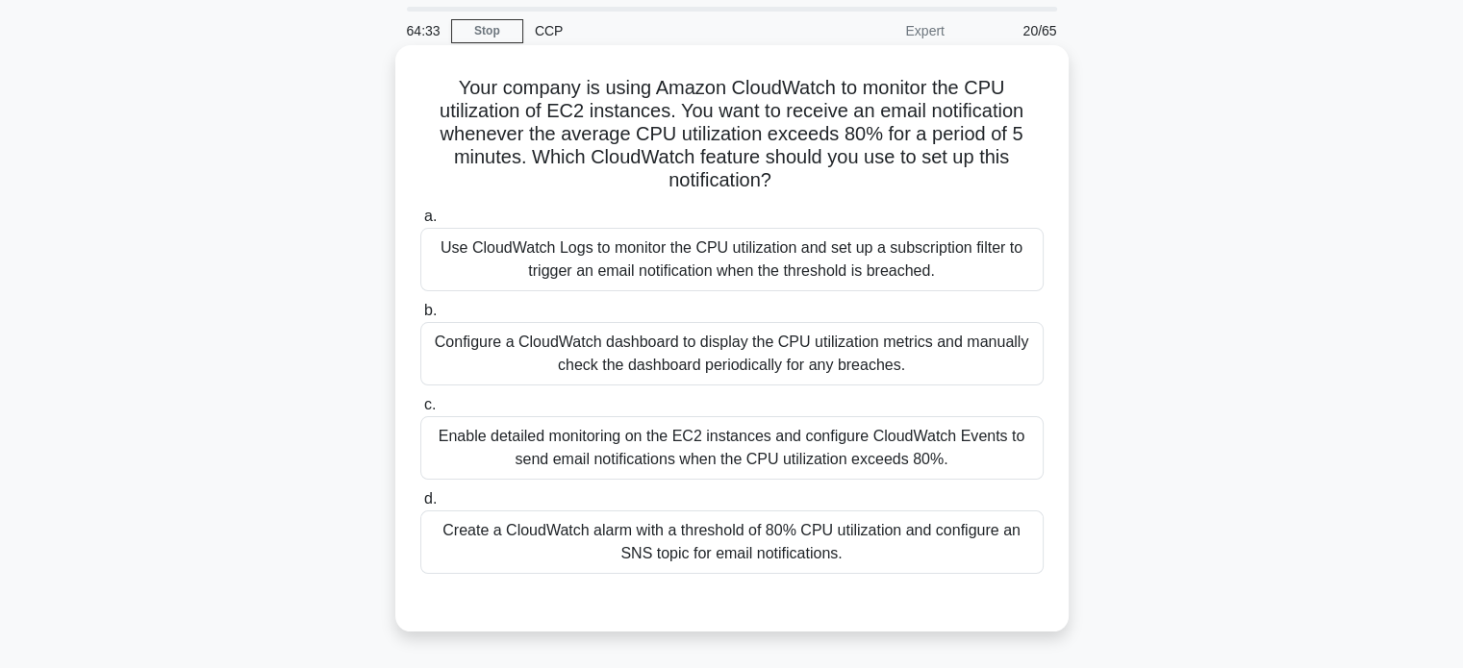
click at [583, 539] on div "Create a CloudWatch alarm with a threshold of 80% CPU utilization and configure…" at bounding box center [731, 542] width 623 height 63
click at [420, 506] on input "d. Create a CloudWatch alarm with a threshold of 80% CPU utilization and config…" at bounding box center [420, 499] width 0 height 13
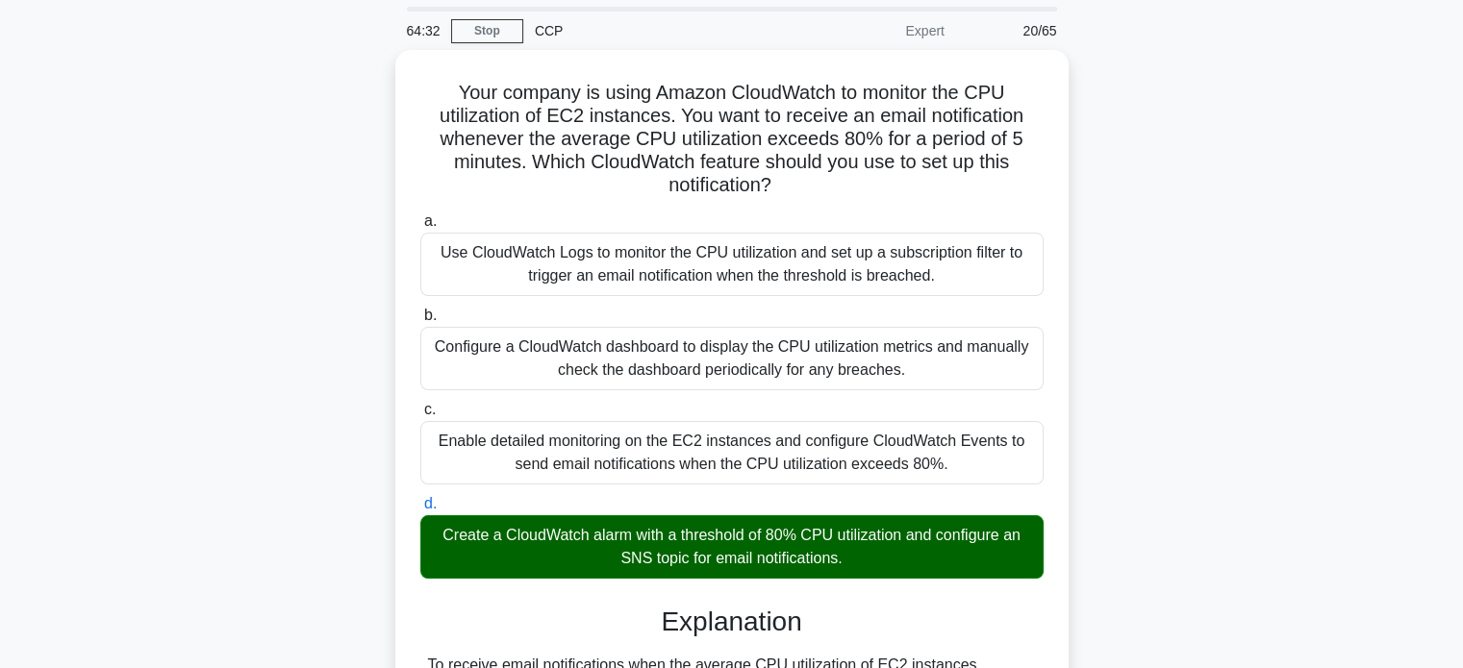
click at [346, 284] on div "Your company is using Amazon CloudWatch to monitor the CPU utilization of EC2 i…" at bounding box center [731, 605] width 1269 height 1111
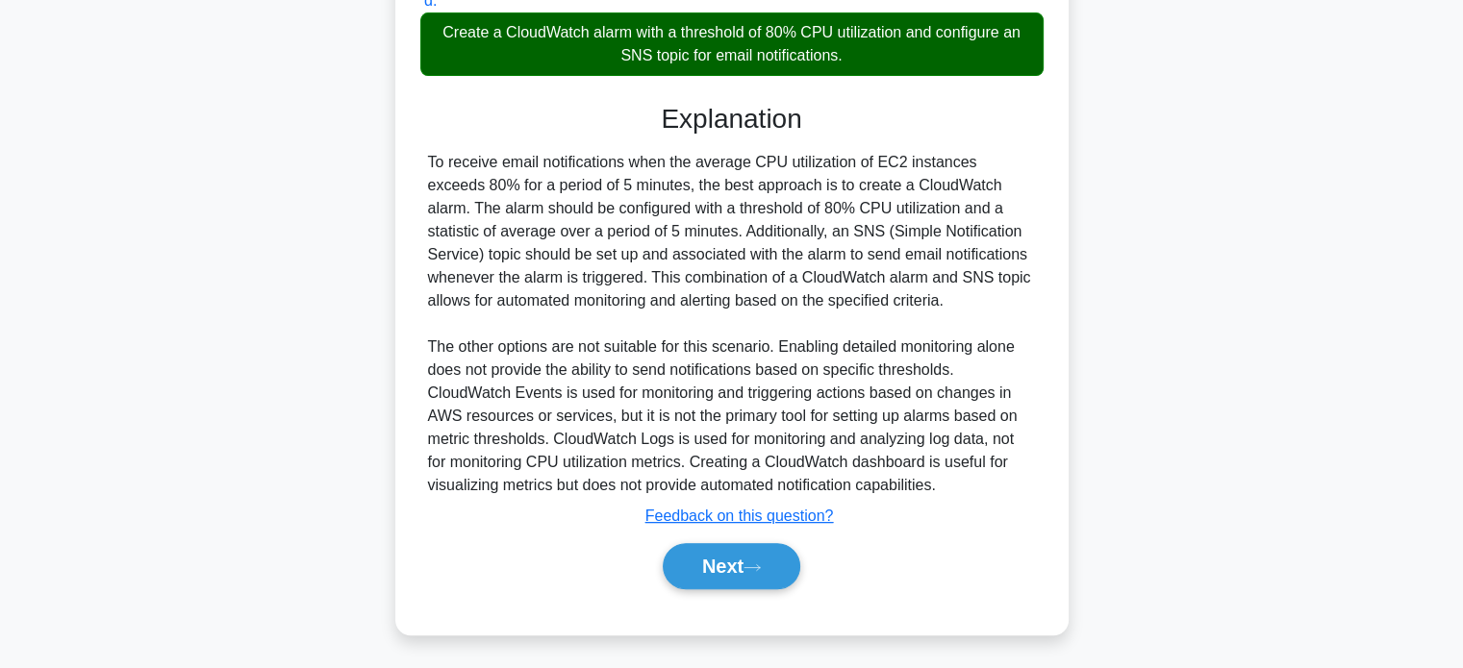
scroll to position [562, 0]
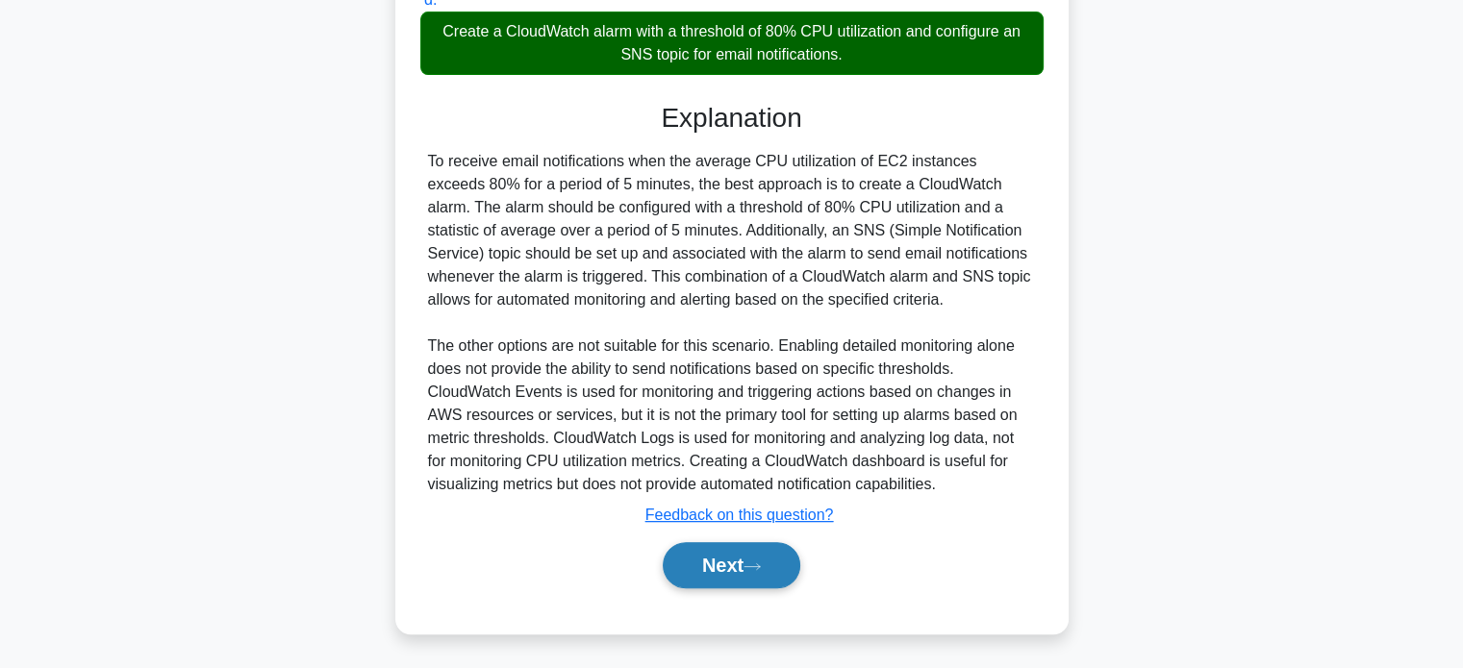
click at [715, 547] on button "Next" at bounding box center [732, 565] width 138 height 46
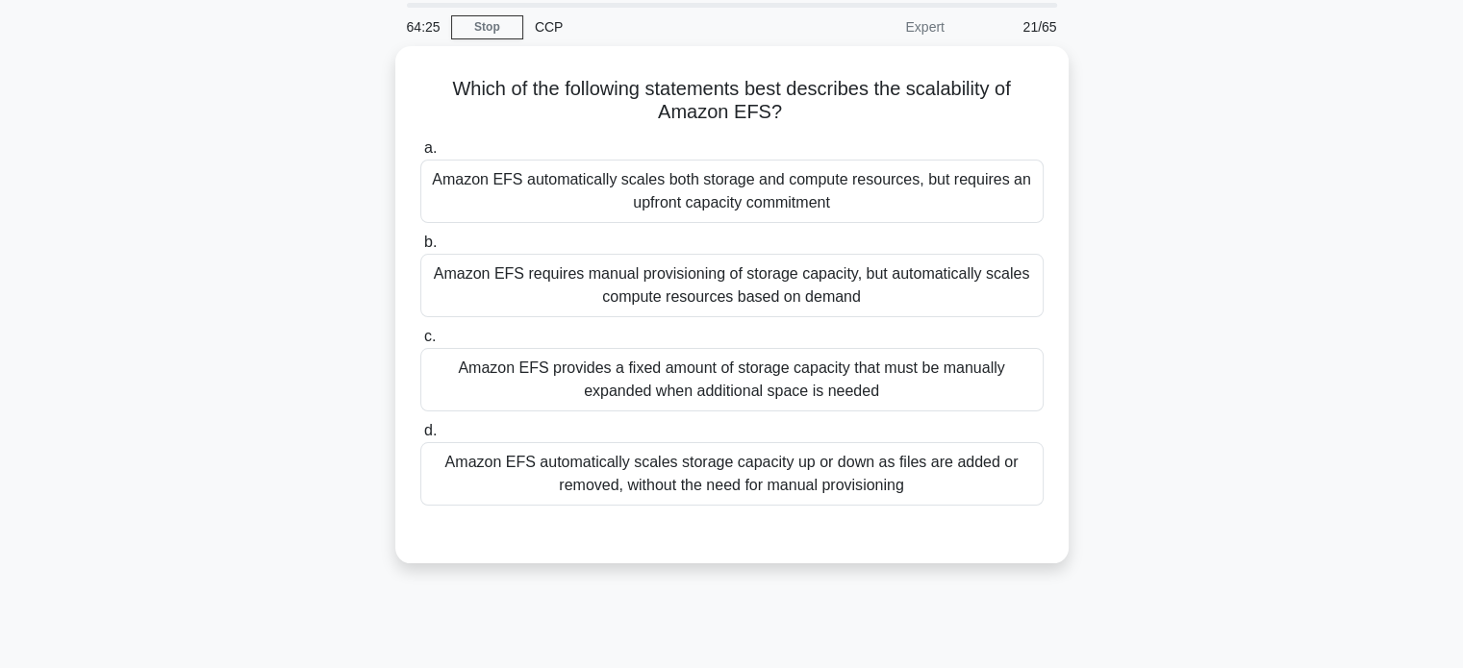
scroll to position [63, 0]
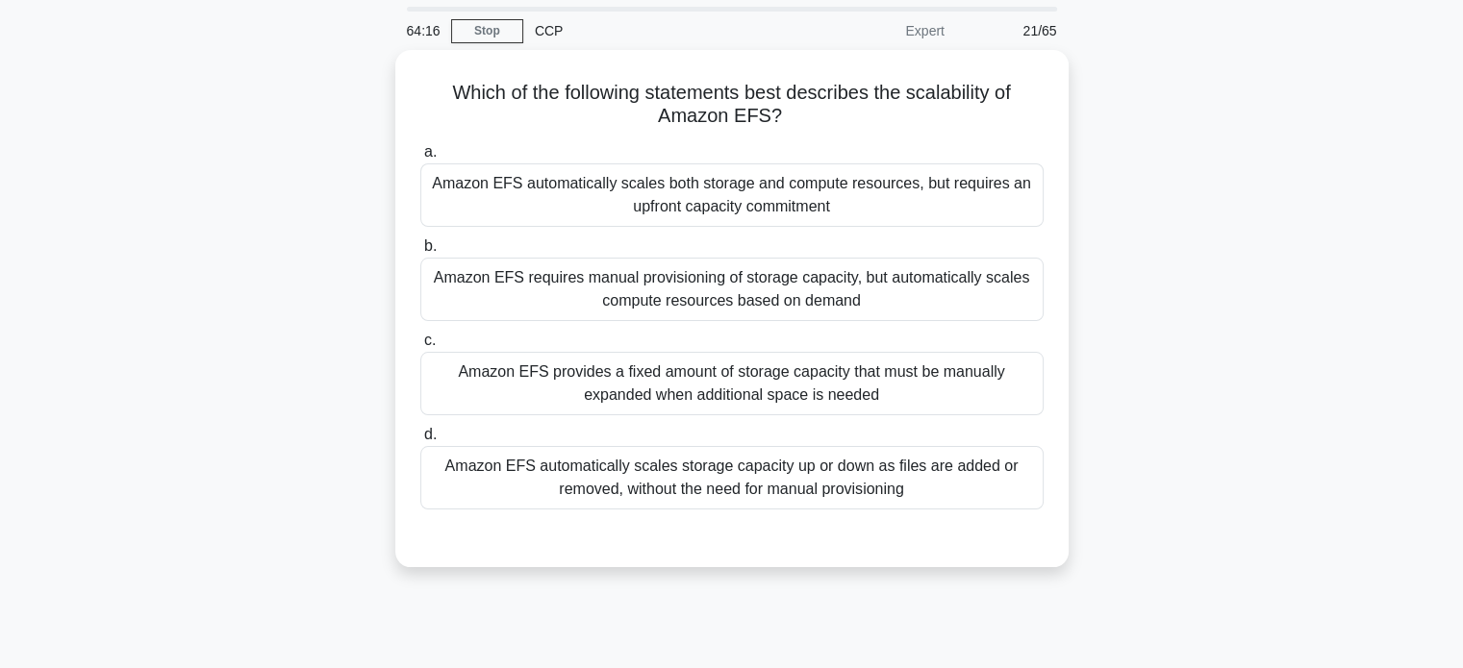
click at [316, 295] on div "Which of the following statements best describes the scalability of Amazon EFS?…" at bounding box center [731, 320] width 1269 height 540
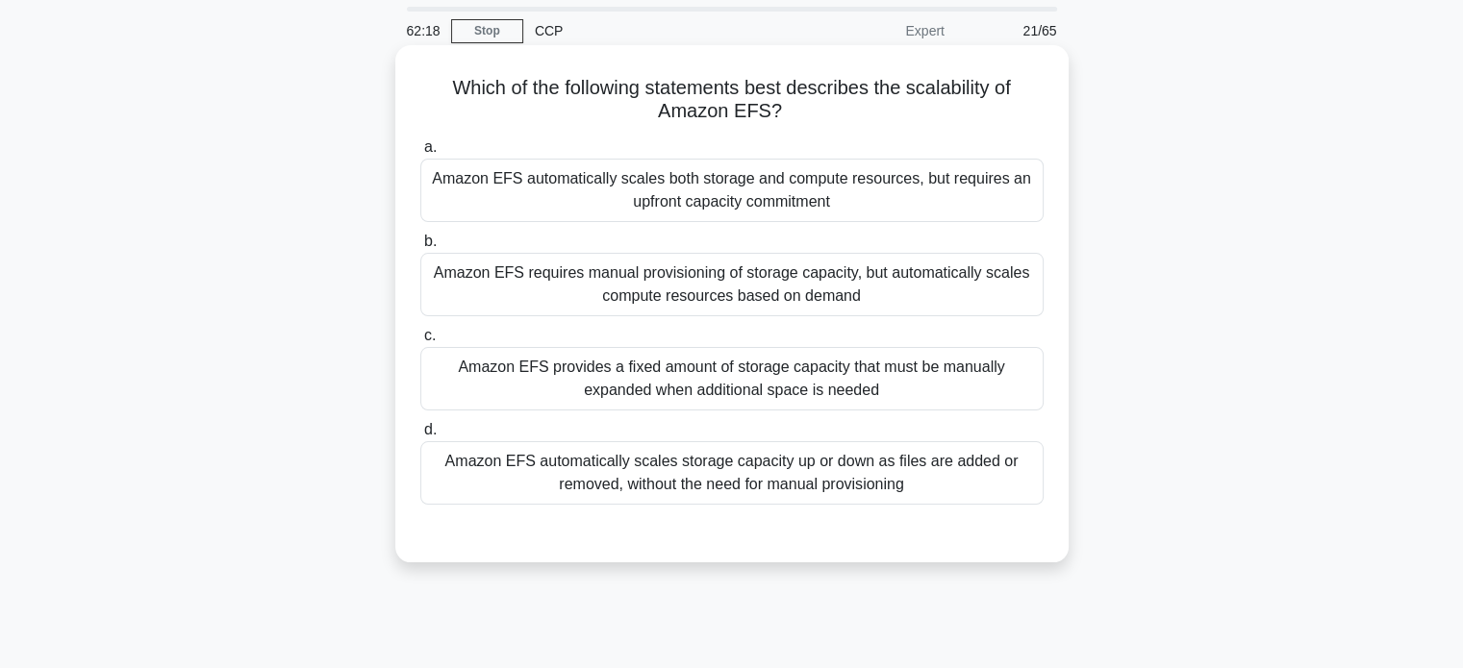
click at [482, 497] on div "Amazon EFS automatically scales storage capacity up or down as files are added …" at bounding box center [731, 472] width 623 height 63
click at [420, 437] on input "d. Amazon EFS automatically scales storage capacity up or down as files are add…" at bounding box center [420, 430] width 0 height 13
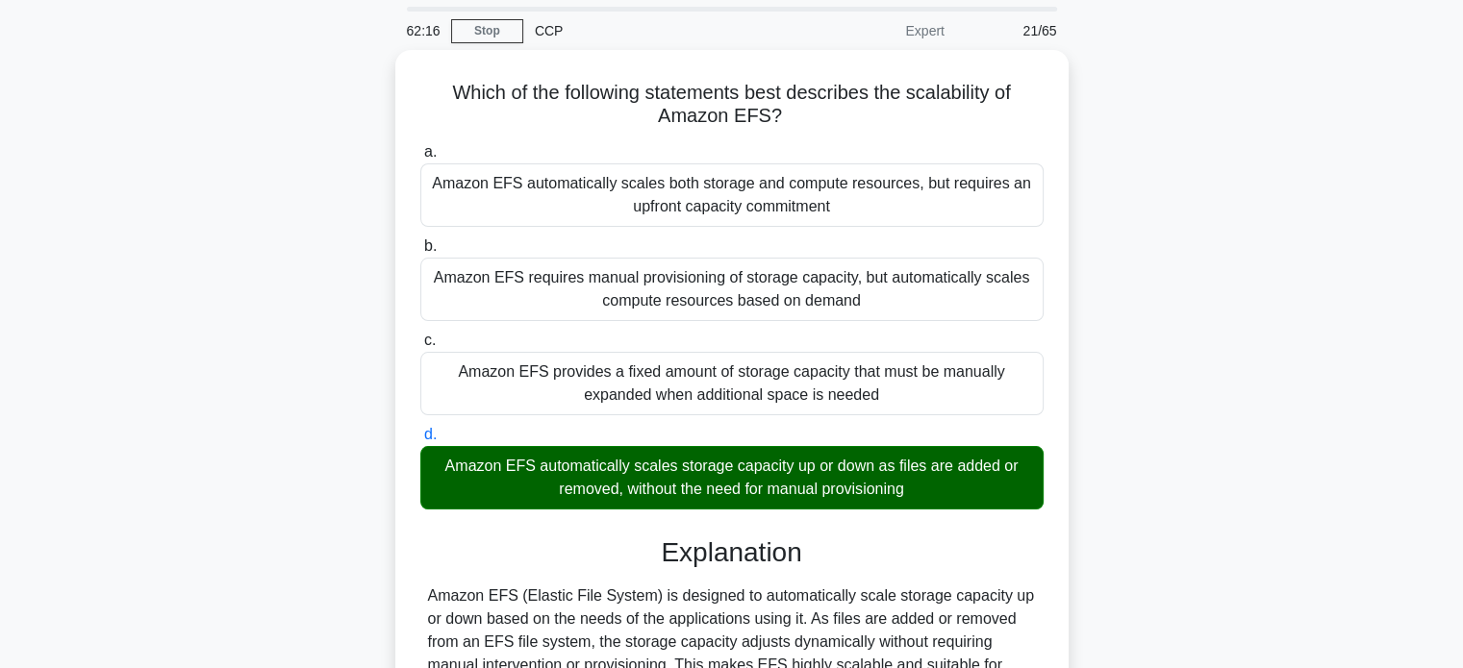
click at [325, 330] on div "Which of the following statements best describes the scalability of Amazon EFS?…" at bounding box center [731, 490] width 1269 height 880
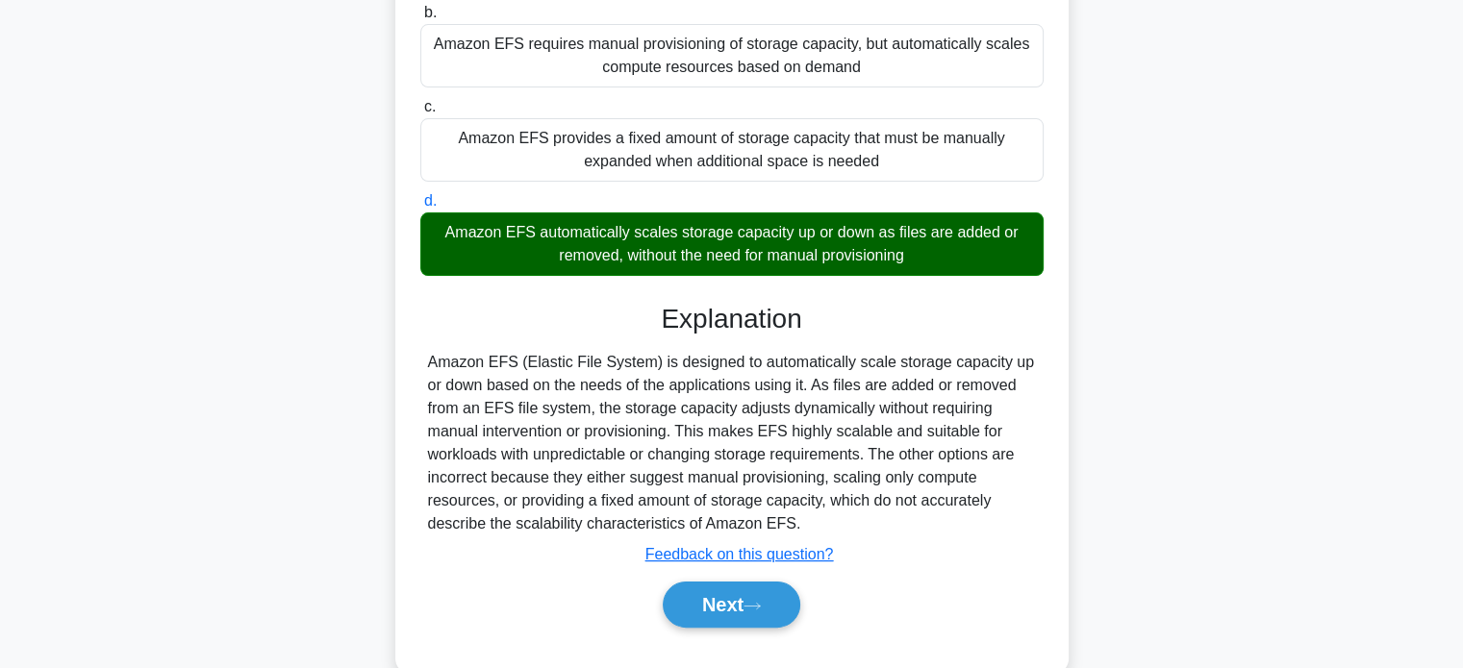
scroll to position [370, 0]
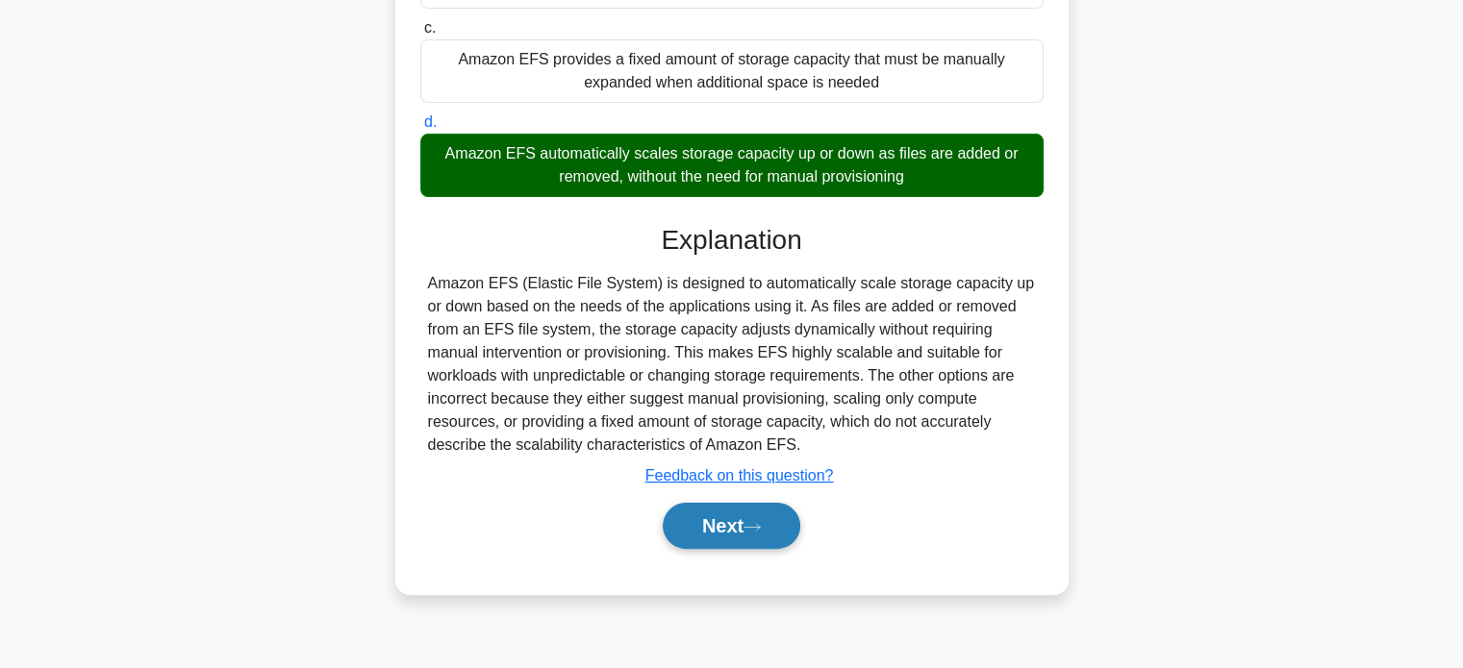
click at [725, 518] on button "Next" at bounding box center [732, 526] width 138 height 46
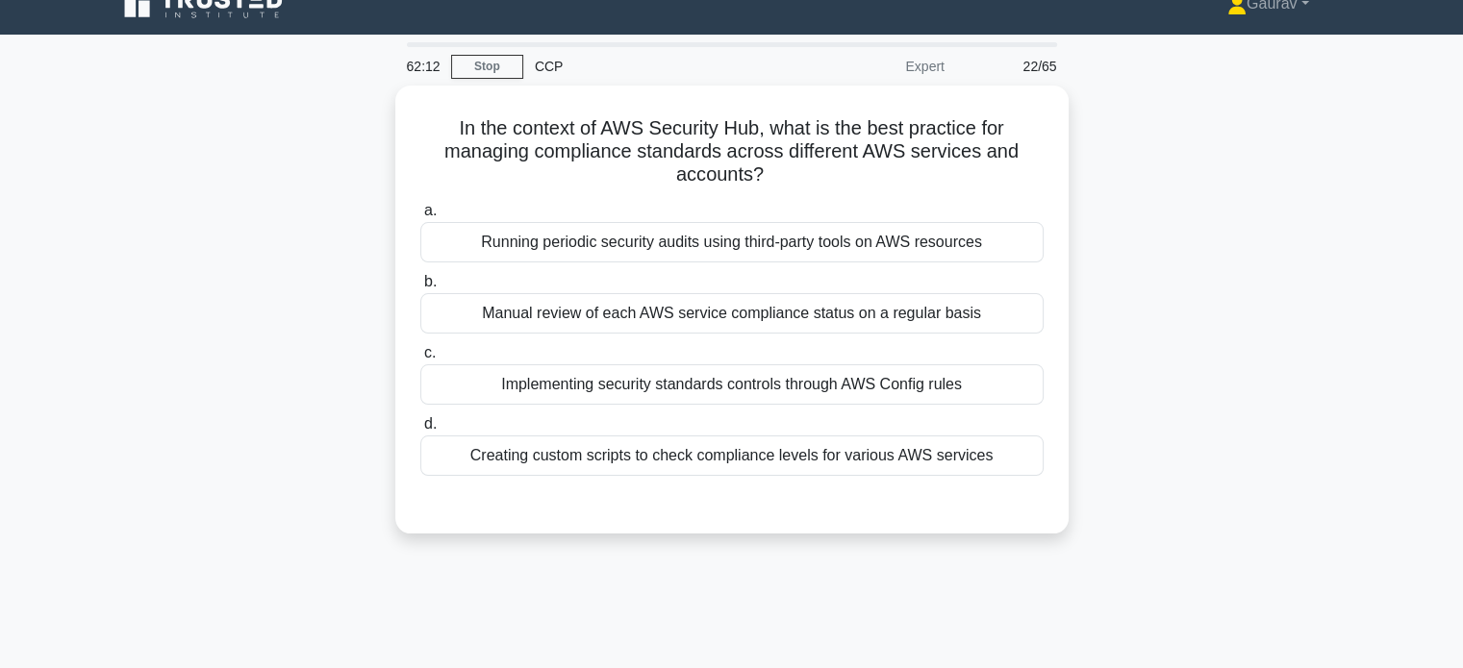
scroll to position [0, 0]
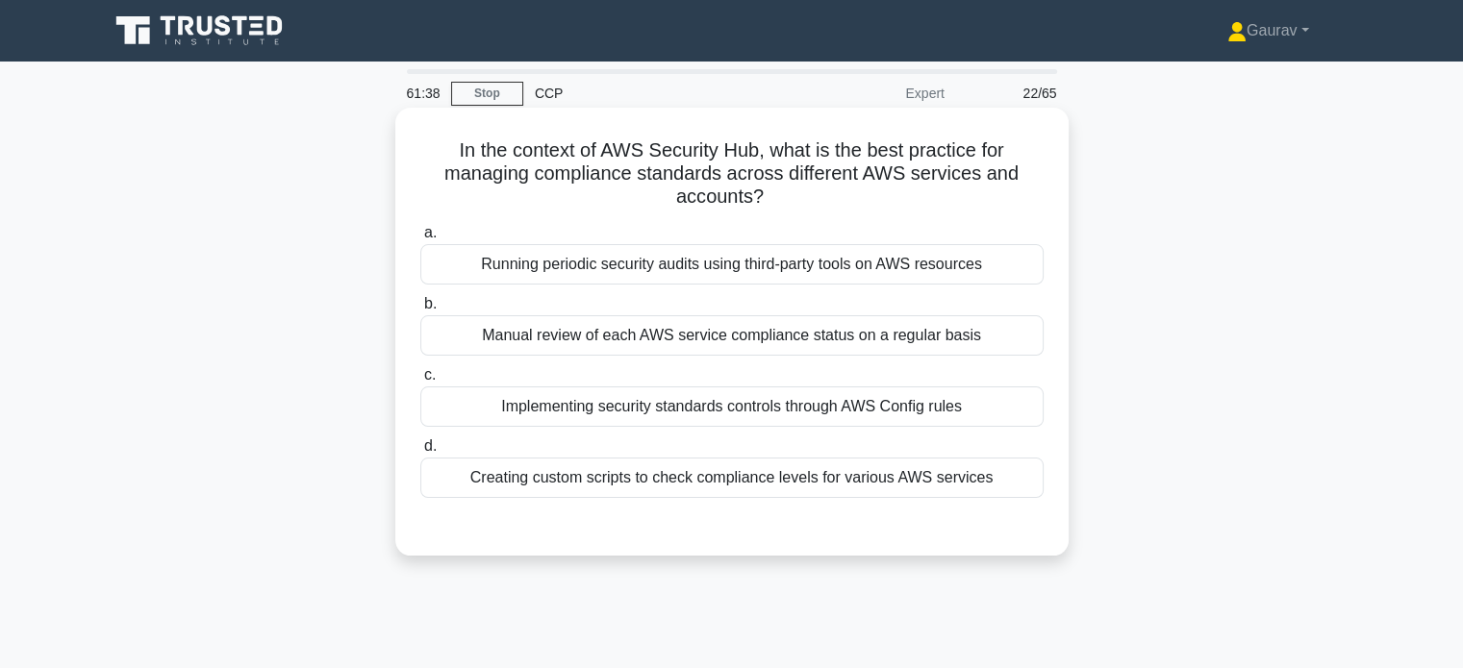
click at [693, 234] on label "a. Running periodic security audits using third-party tools on AWS resources" at bounding box center [731, 252] width 623 height 63
click at [420, 234] on input "a. Running periodic security audits using third-party tools on AWS resources" at bounding box center [420, 233] width 0 height 13
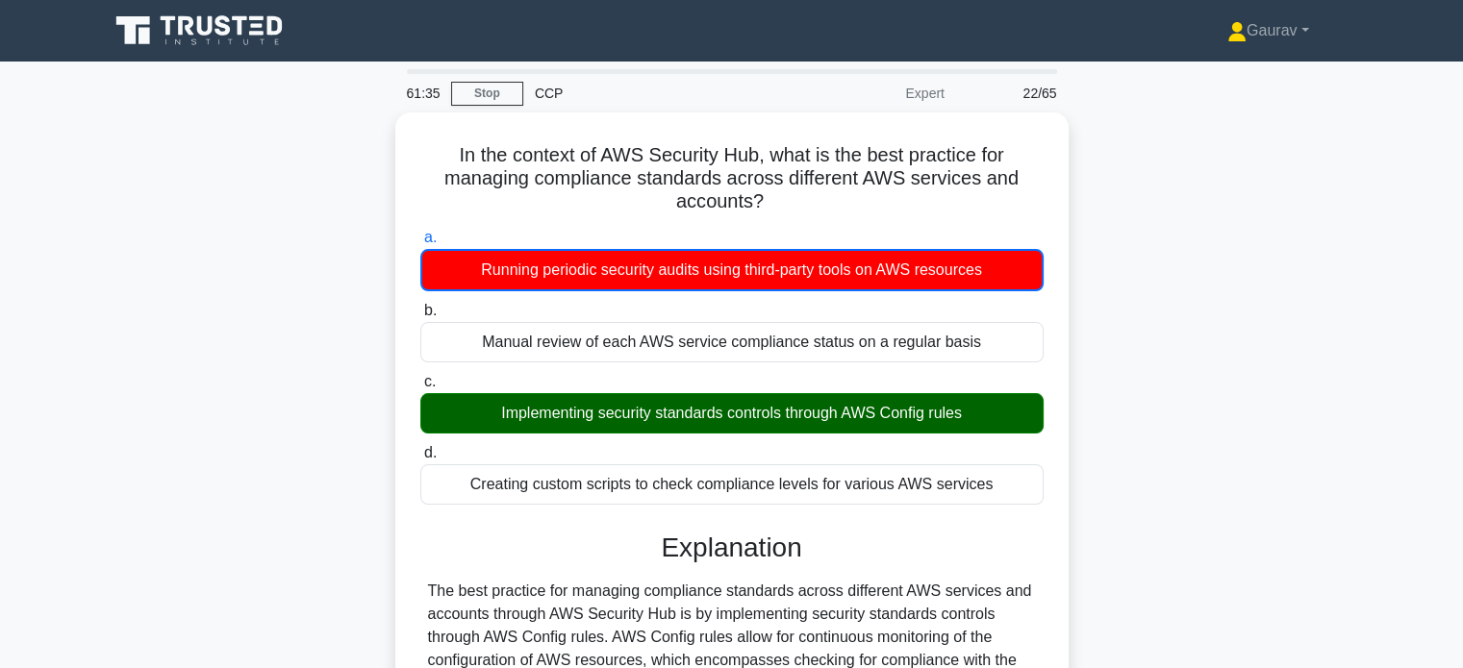
click at [373, 395] on div "In the context of AWS Security Hub, what is the best practice for managing comp…" at bounding box center [731, 611] width 1269 height 997
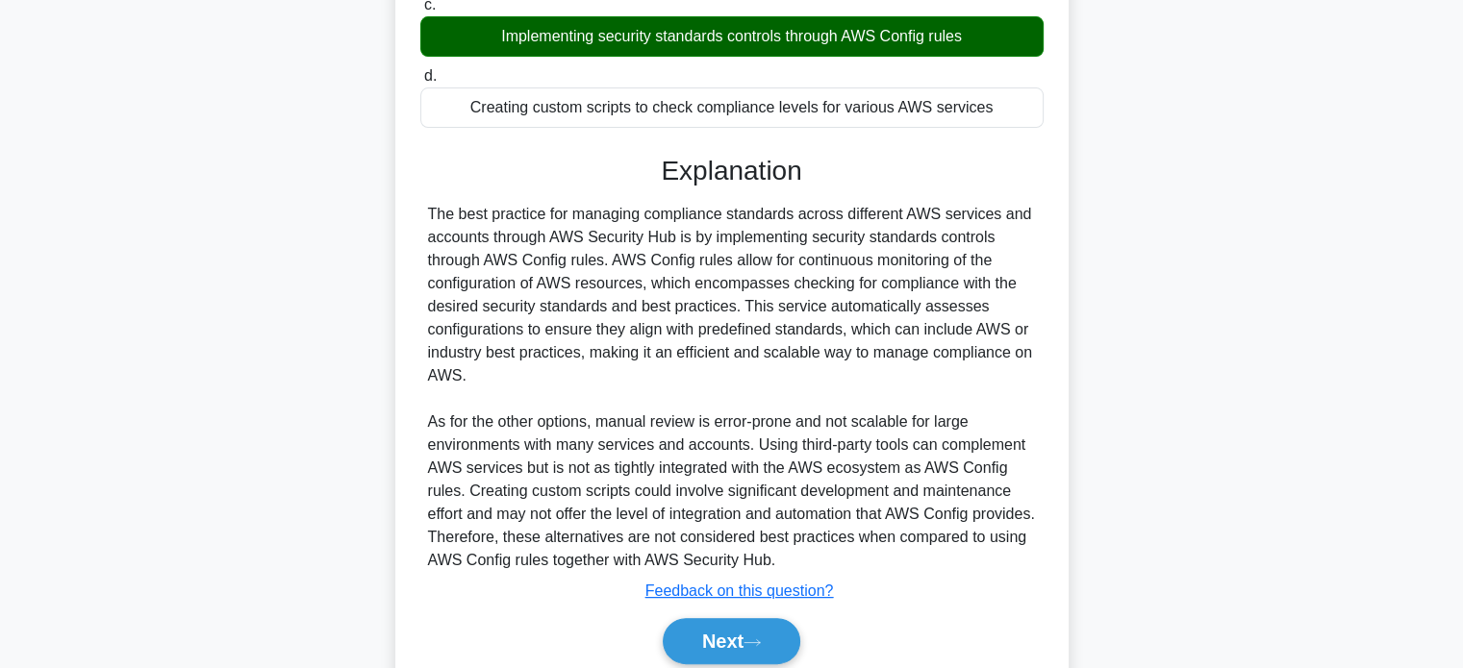
scroll to position [385, 0]
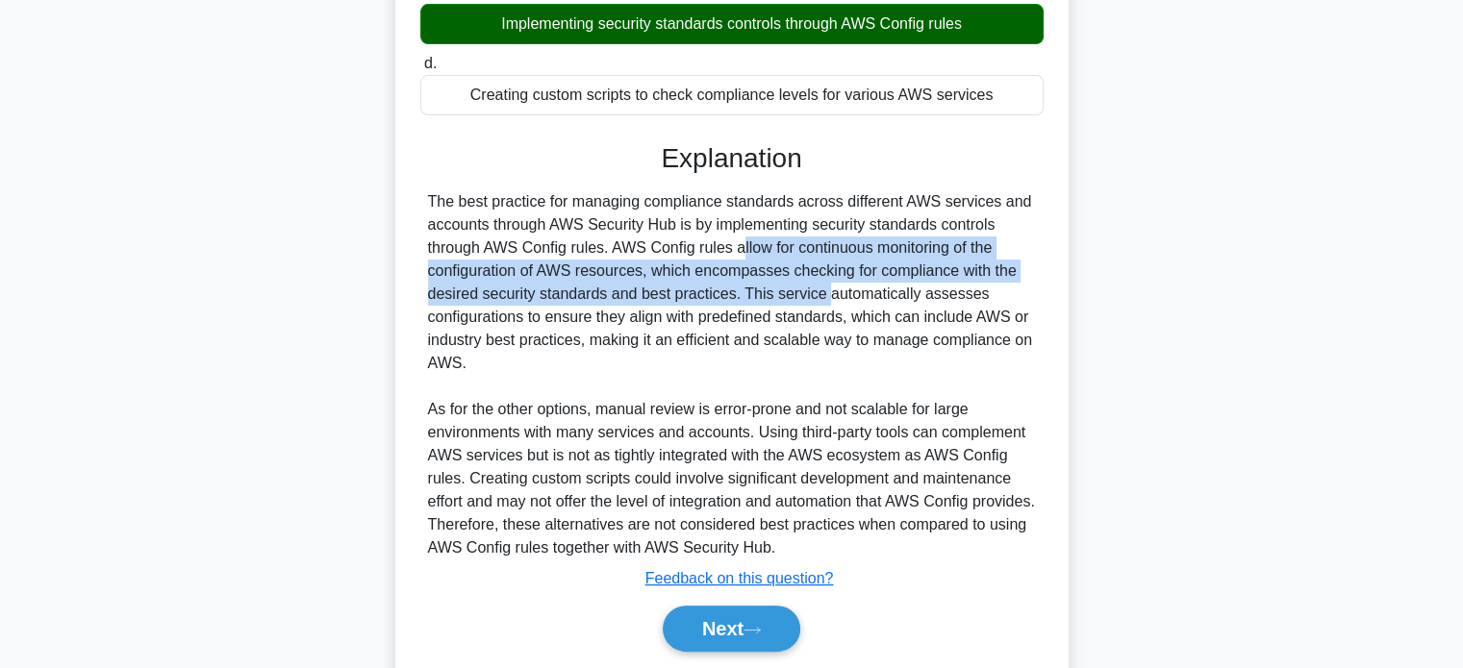
drag, startPoint x: 616, startPoint y: 247, endPoint x: 713, endPoint y: 294, distance: 107.1
click at [713, 294] on div "The best practice for managing compliance standards across different AWS servic…" at bounding box center [732, 374] width 608 height 369
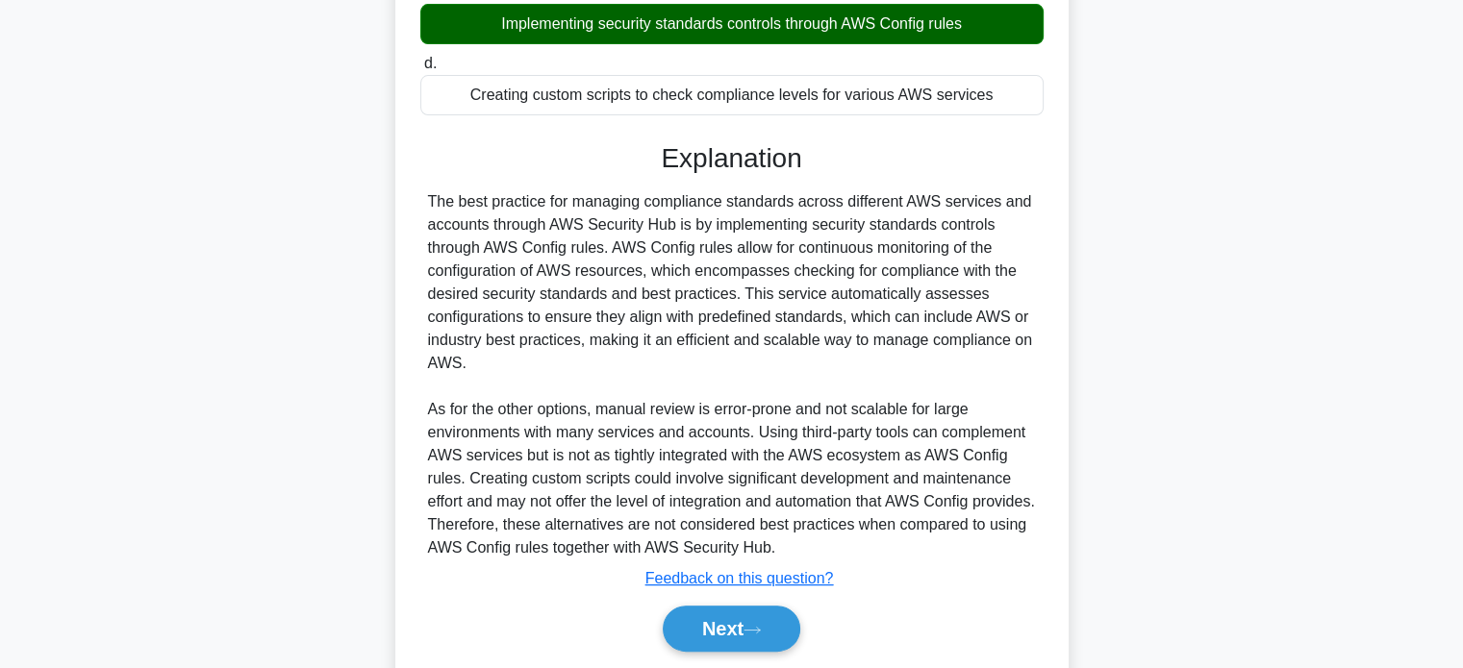
click at [612, 252] on div "The best practice for managing compliance standards across different AWS servic…" at bounding box center [732, 374] width 608 height 369
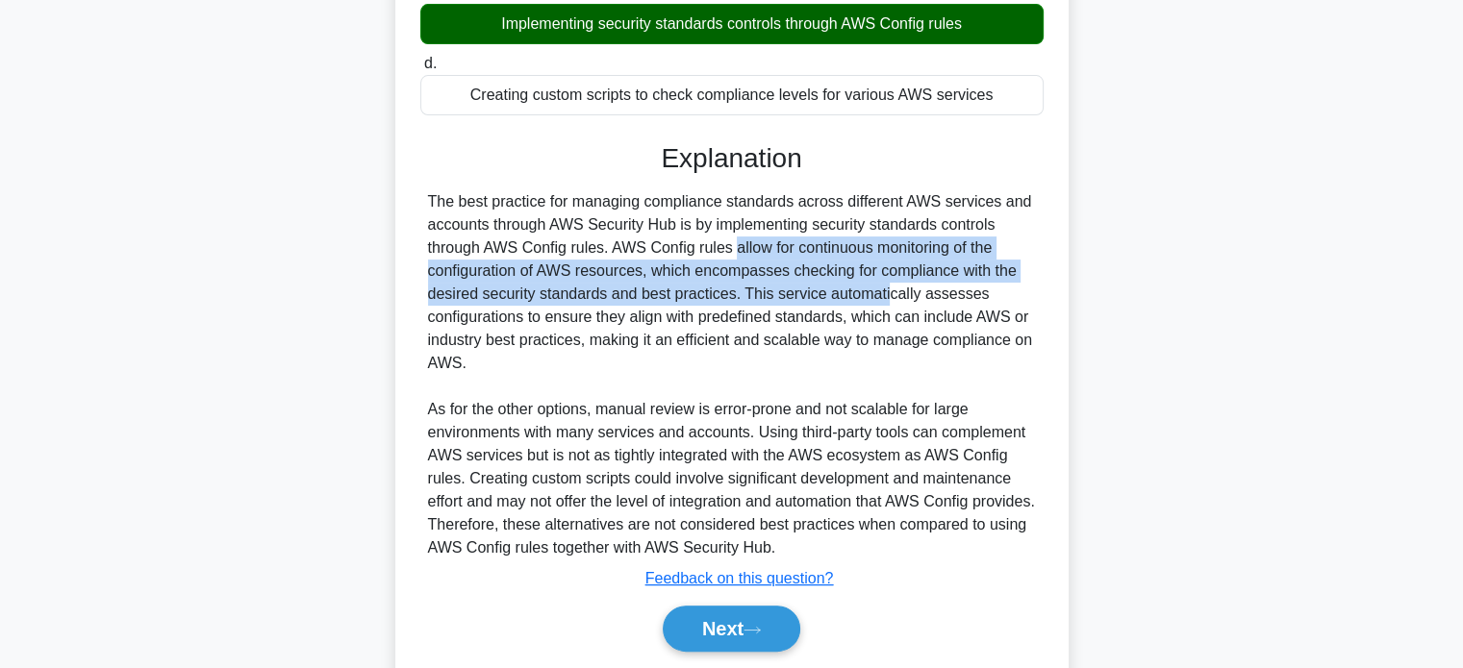
click at [739, 295] on div "The best practice for managing compliance standards across different AWS servic…" at bounding box center [732, 374] width 608 height 369
copy div "AWS Config rules allow for continuous monitoring of the configuration of AWS re…"
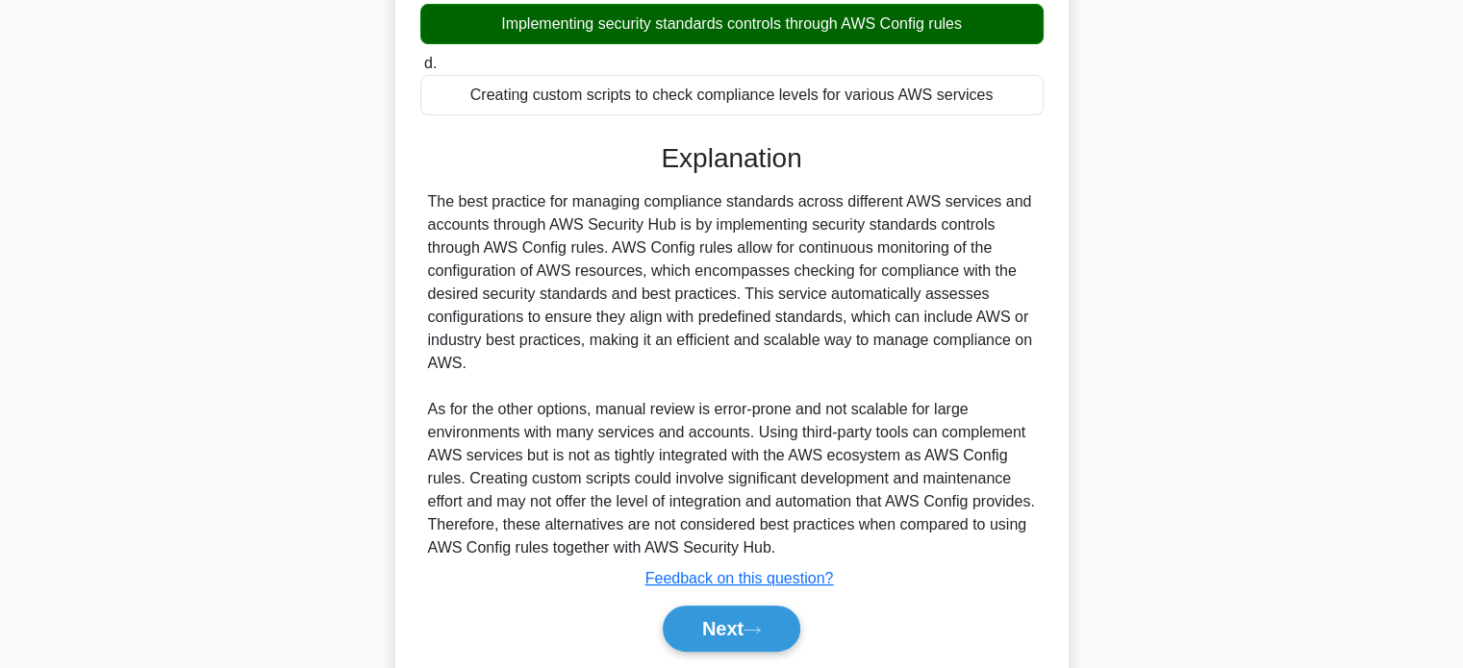
click at [709, 602] on div "Next" at bounding box center [731, 629] width 623 height 62
click at [712, 613] on button "Next" at bounding box center [732, 629] width 138 height 46
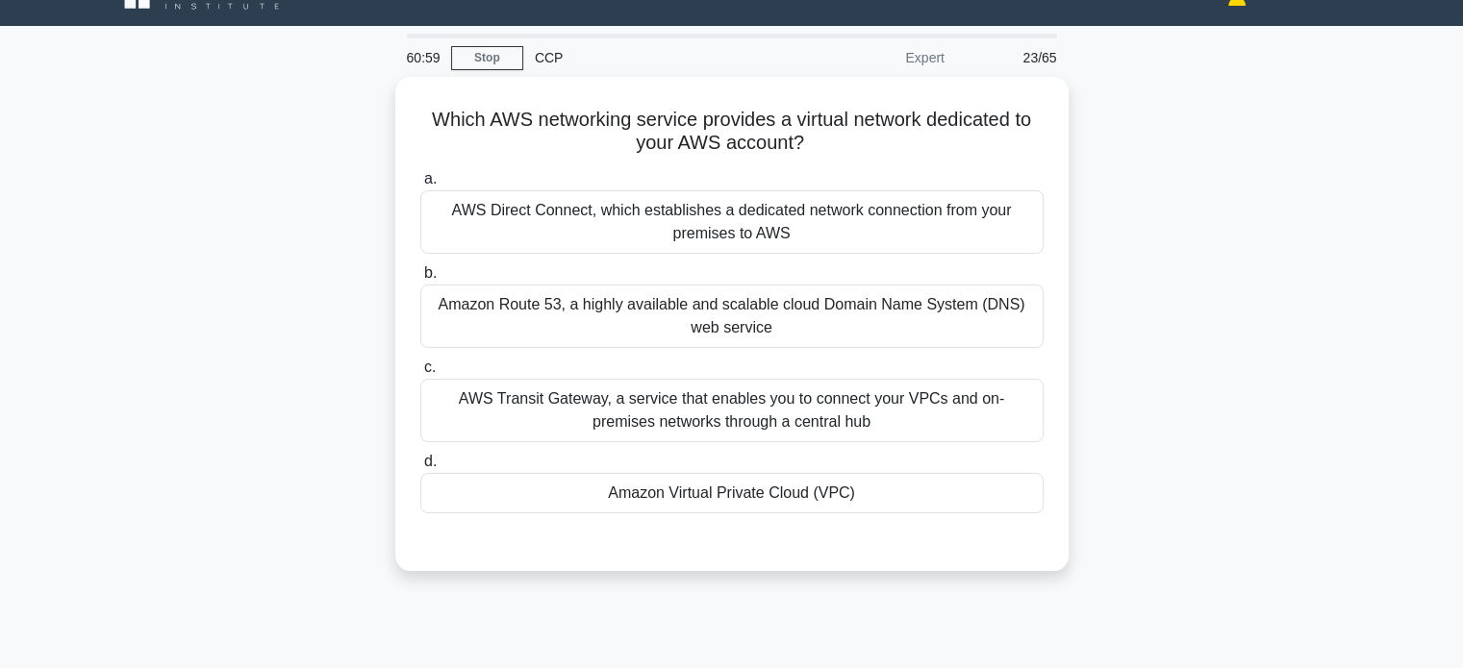
scroll to position [24, 0]
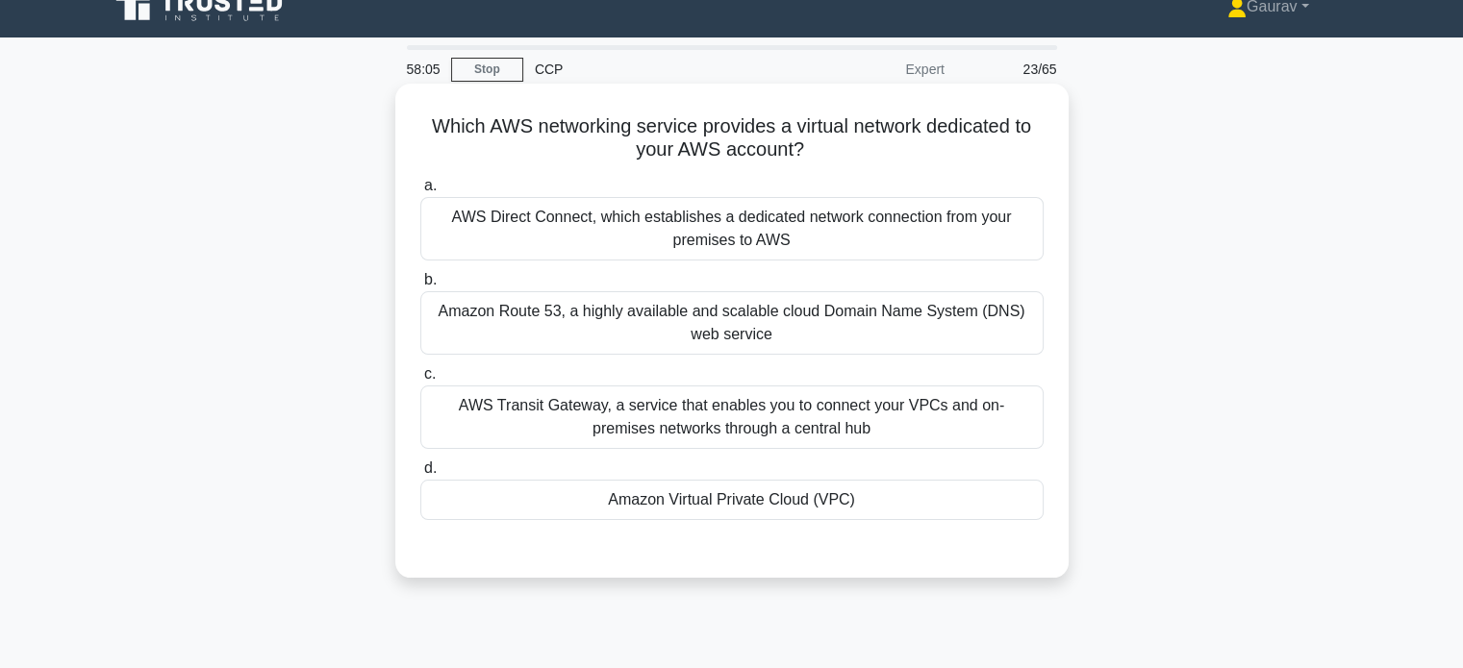
click at [657, 244] on div "AWS Direct Connect, which establishes a dedicated network connection from your …" at bounding box center [731, 228] width 623 height 63
click at [420, 192] on input "a. AWS Direct Connect, which establishes a dedicated network connection from yo…" at bounding box center [420, 186] width 0 height 13
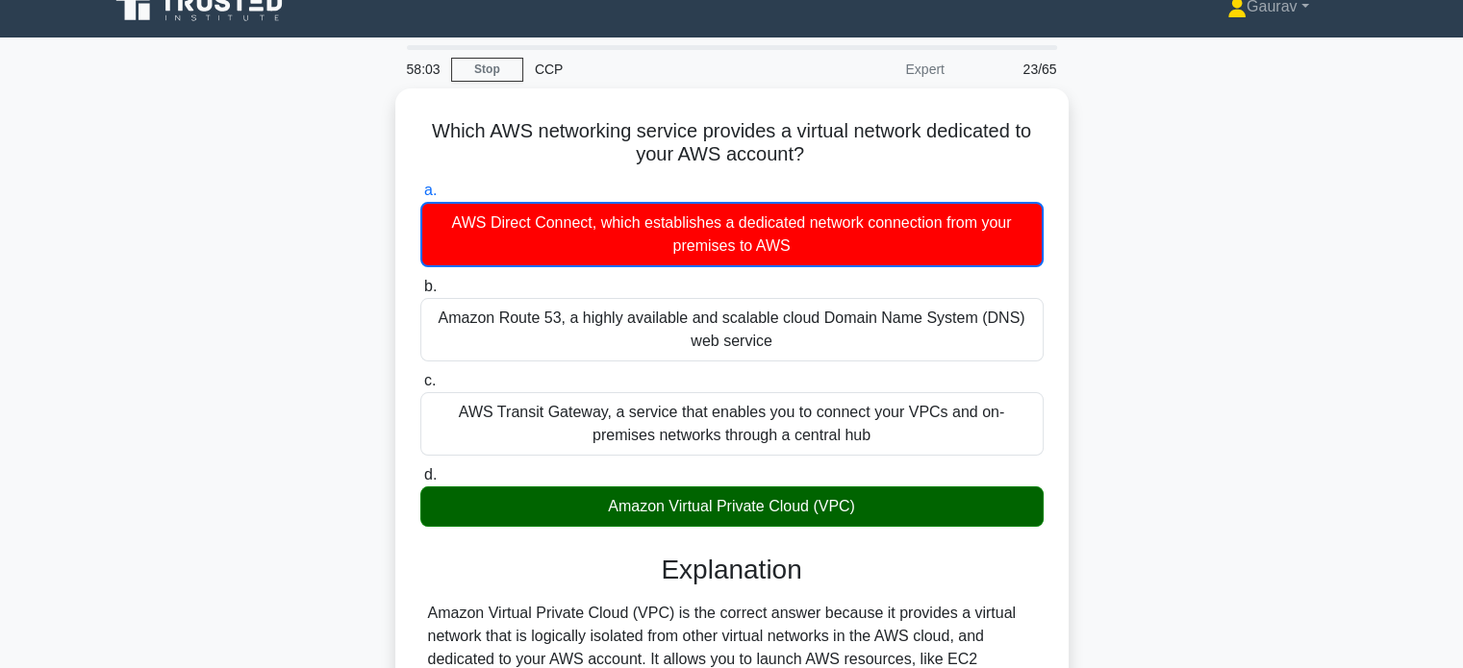
click at [300, 379] on div "Which AWS networking service provides a virtual network dedicated to your AWS a…" at bounding box center [731, 529] width 1269 height 882
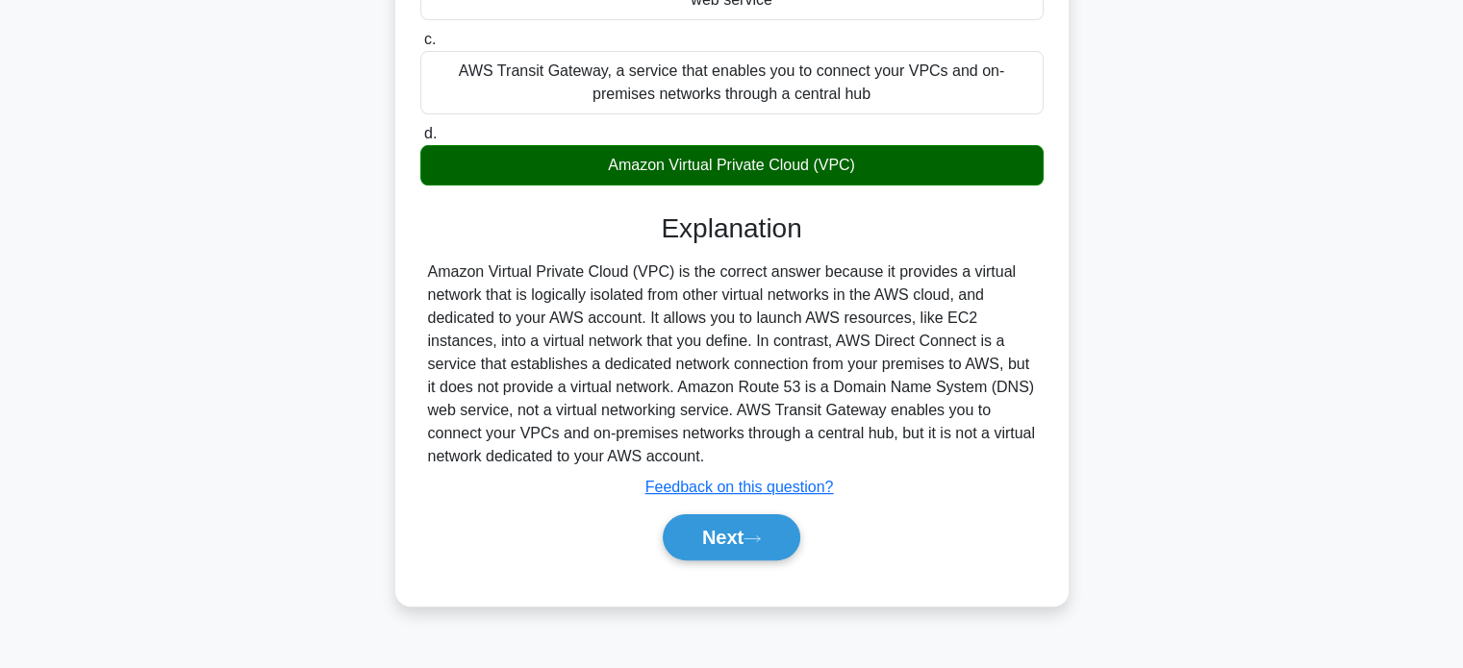
scroll to position [370, 0]
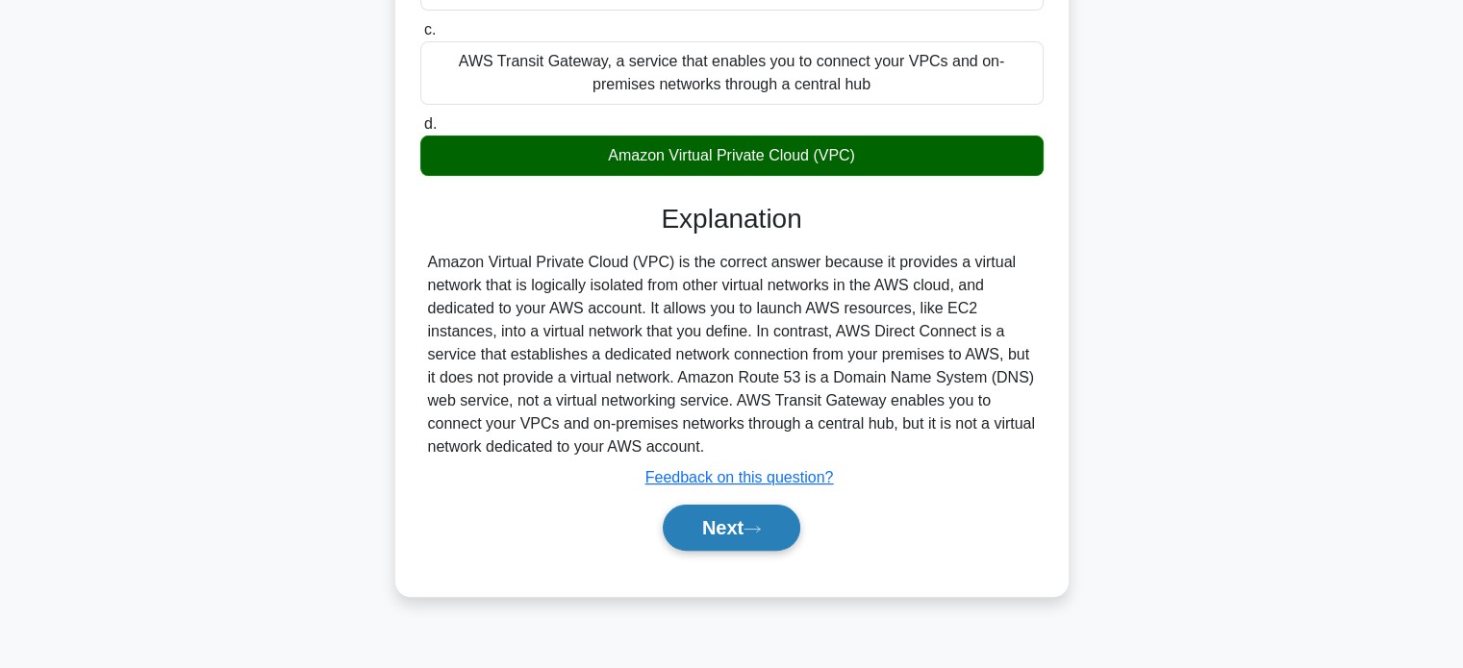
click at [732, 513] on button "Next" at bounding box center [732, 528] width 138 height 46
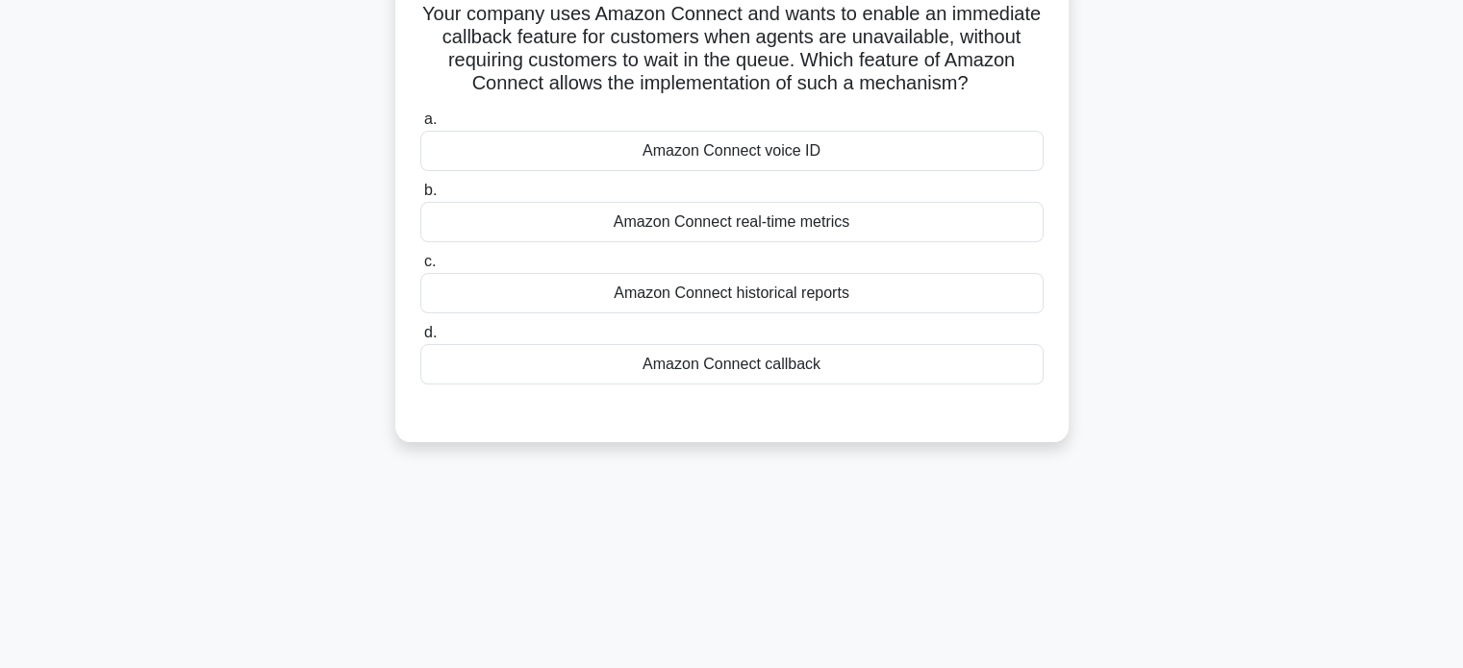
scroll to position [0, 0]
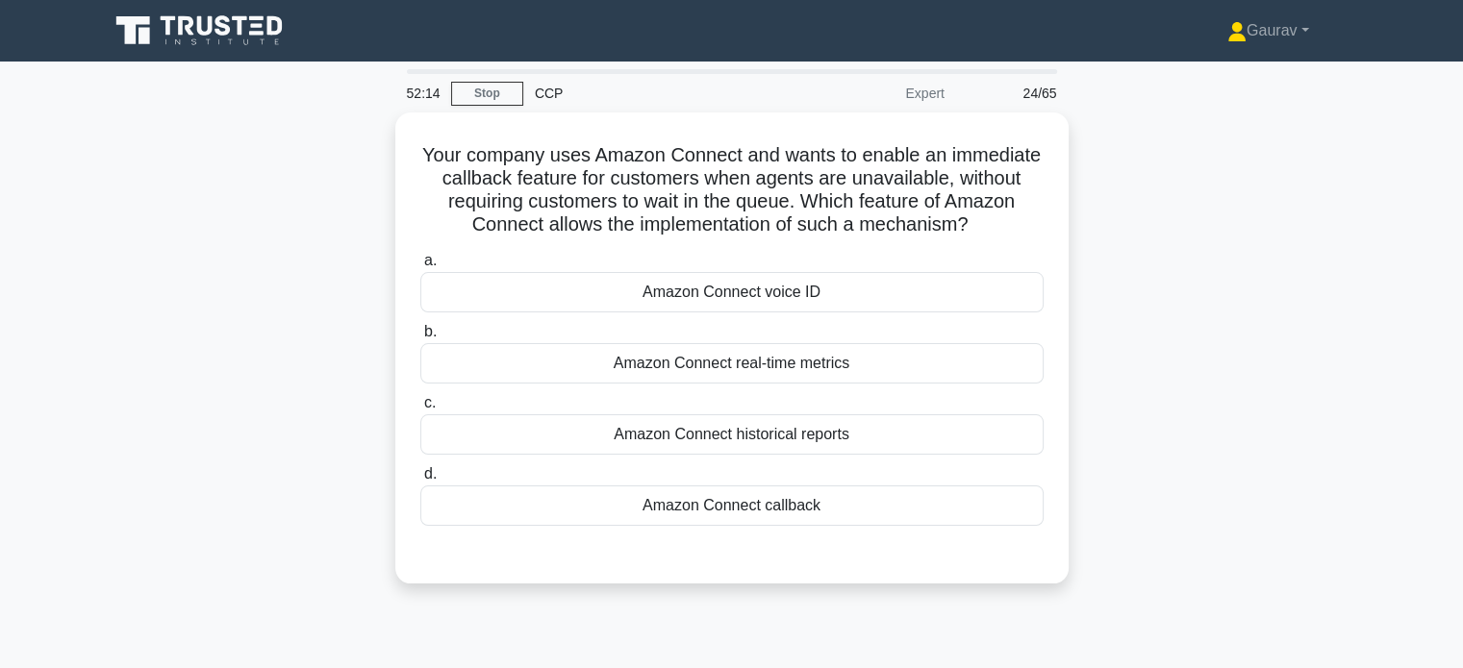
click at [274, 147] on div "Your company uses Amazon Connect and wants to enable an immediate callback feat…" at bounding box center [731, 360] width 1269 height 494
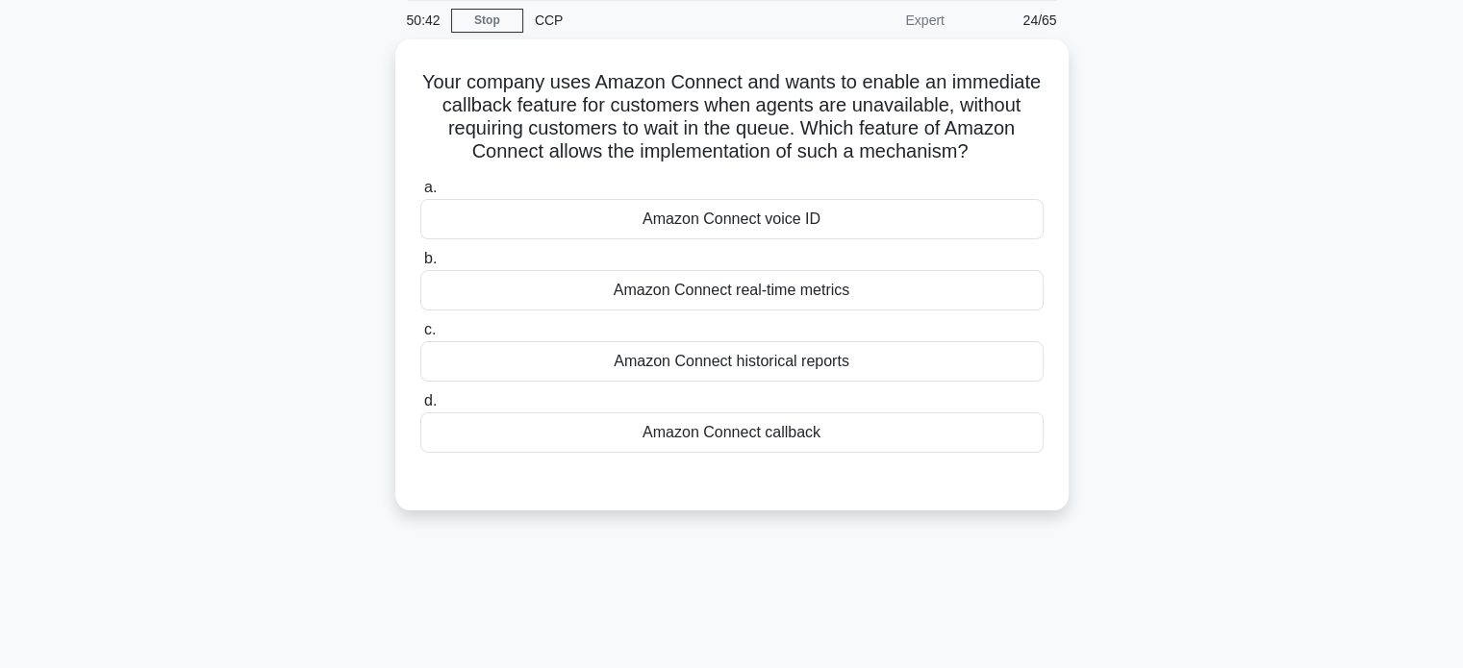
scroll to position [77, 0]
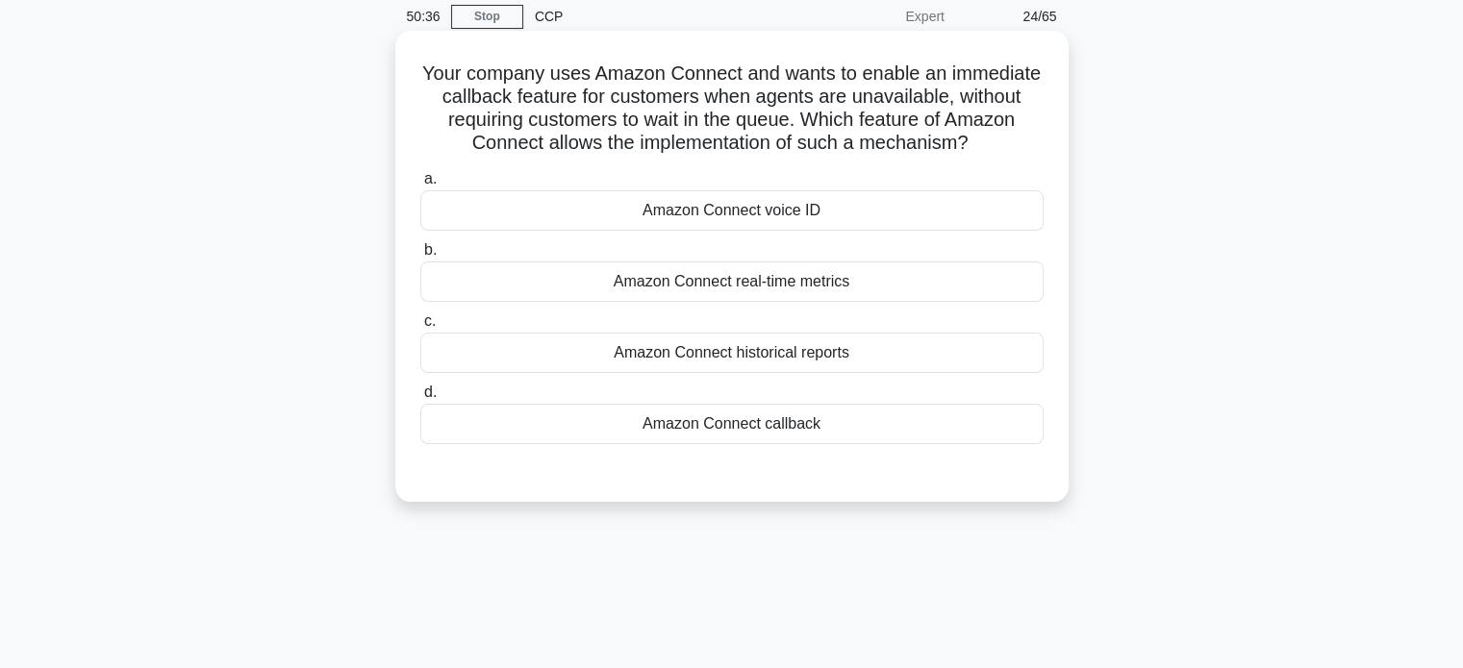
click at [765, 444] on div "a. Amazon Connect voice ID b. Amazon Connect real-time metrics c. d." at bounding box center [732, 305] width 646 height 285
click at [762, 437] on div "Amazon Connect callback" at bounding box center [731, 424] width 623 height 40
click at [420, 399] on input "d. Amazon Connect callback" at bounding box center [420, 393] width 0 height 13
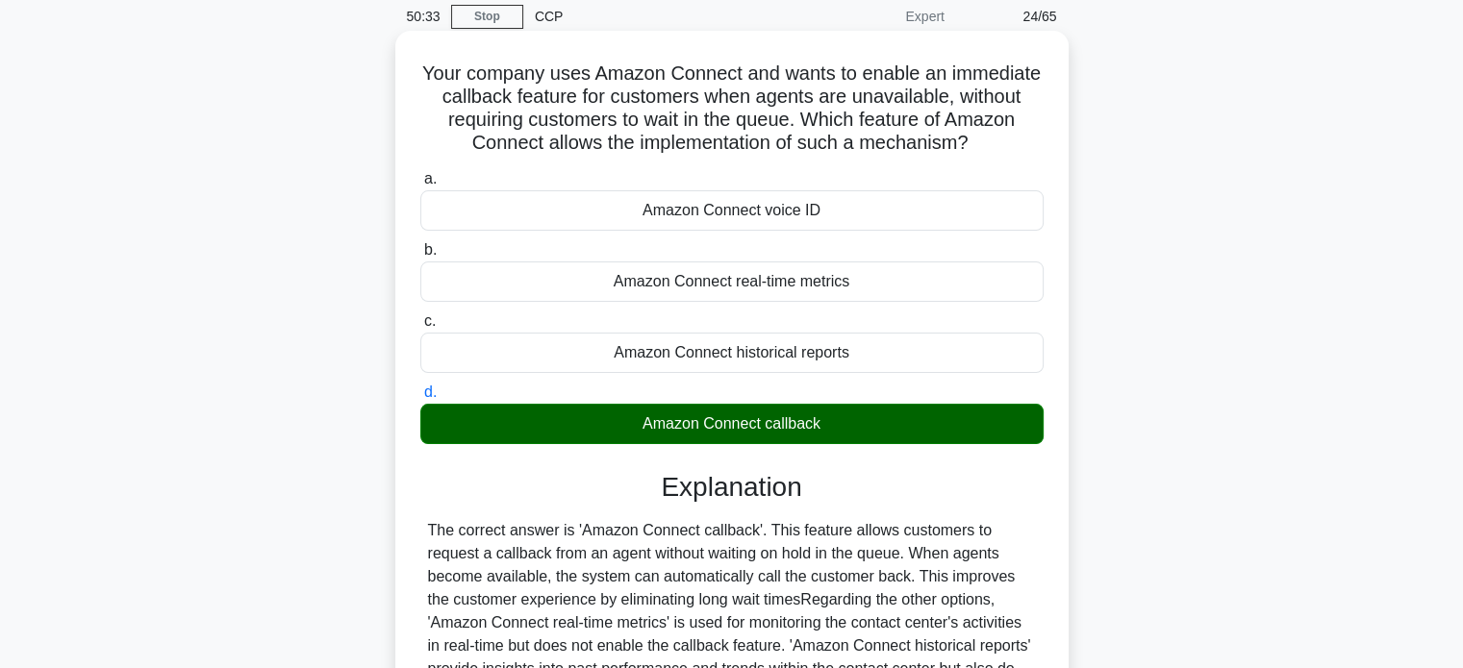
click at [403, 266] on div "Your company uses Amazon Connect and wants to enable an immediate callback feat…" at bounding box center [732, 447] width 658 height 818
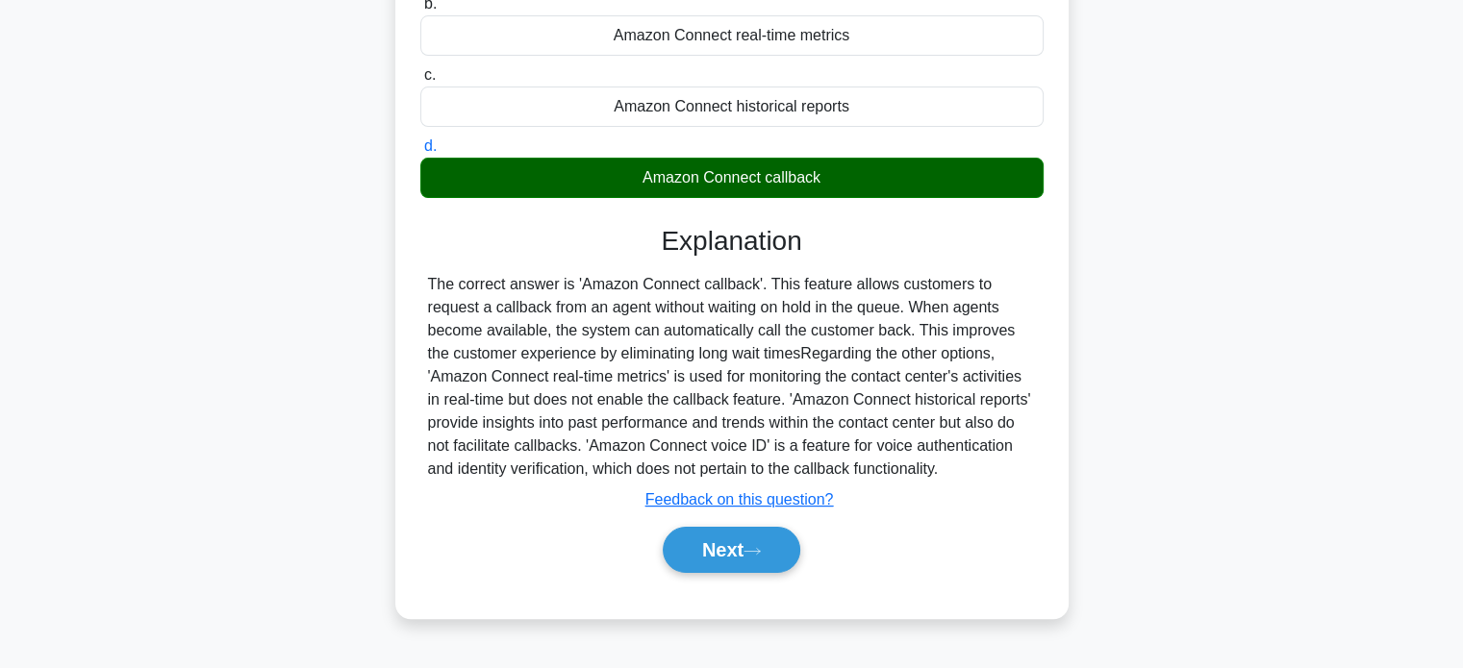
scroll to position [370, 0]
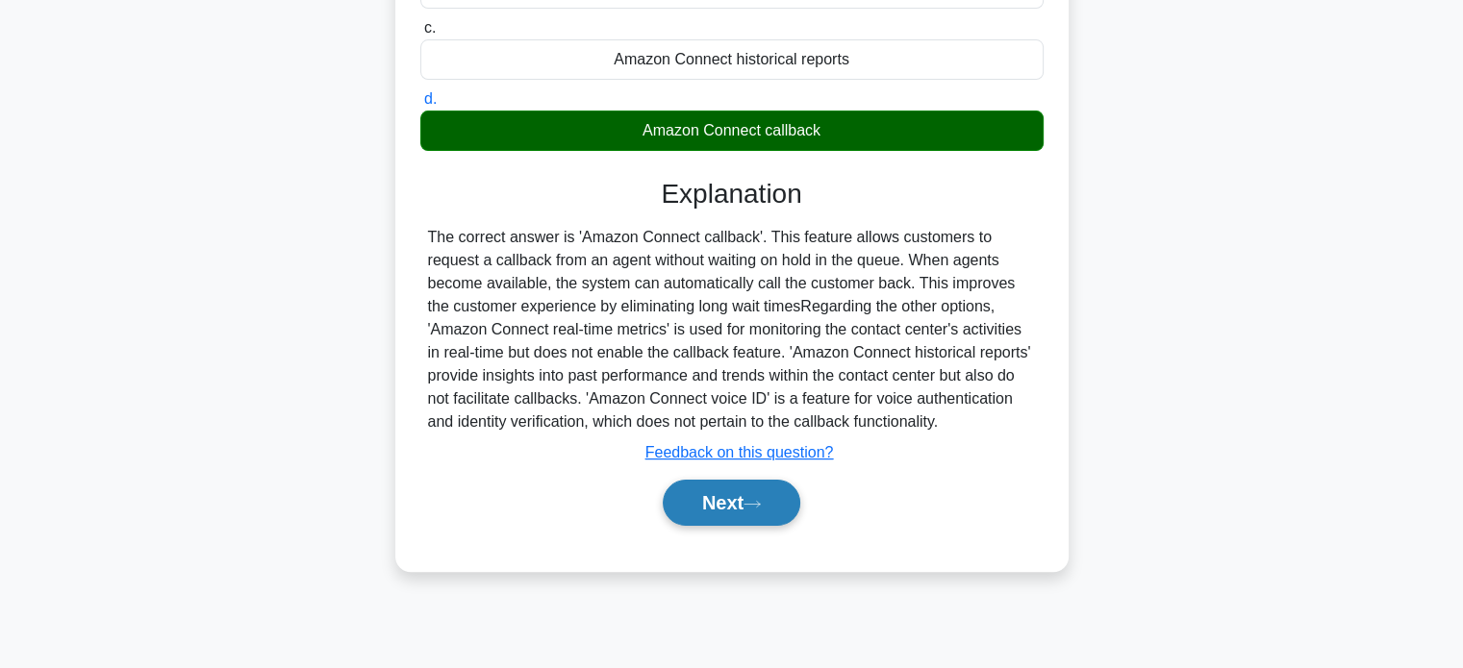
click at [727, 519] on button "Next" at bounding box center [732, 503] width 138 height 46
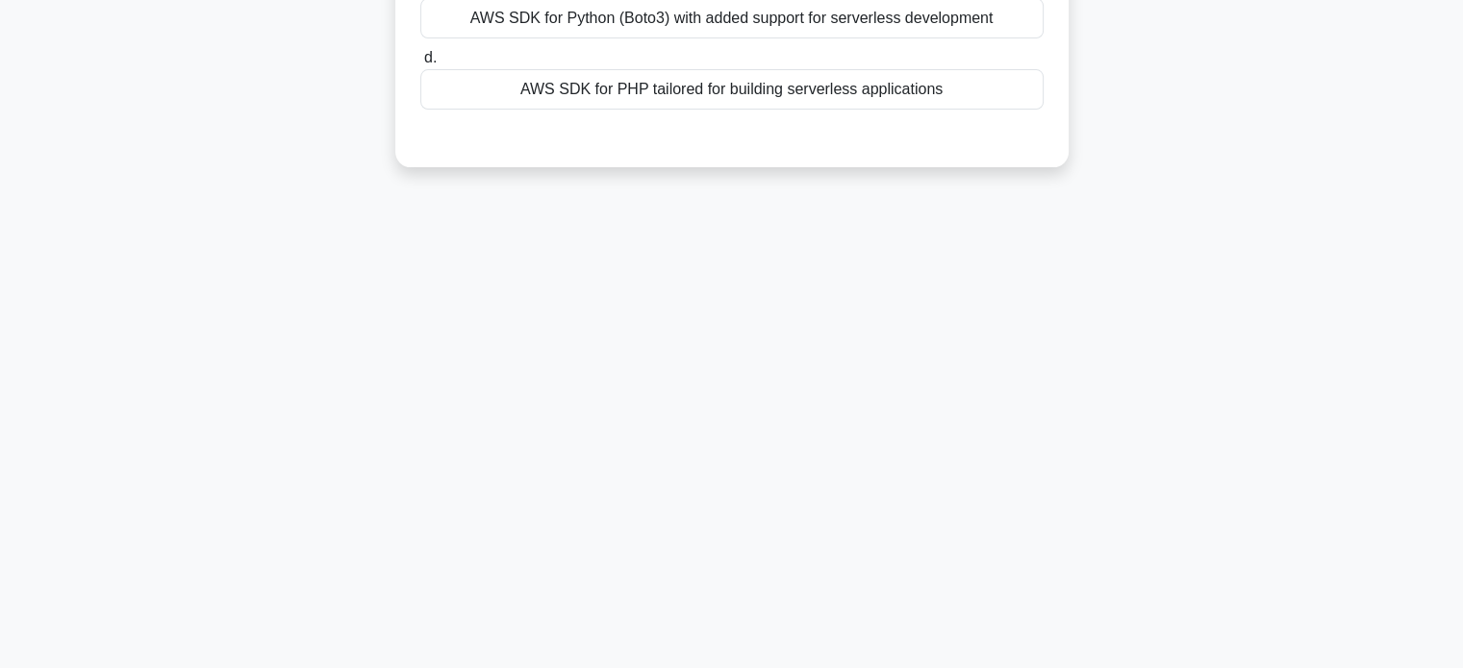
click at [334, 284] on div "50:30 Stop CCP Expert 25/65 Which AWS SDK supports the development of serverles…" at bounding box center [731, 180] width 1269 height 962
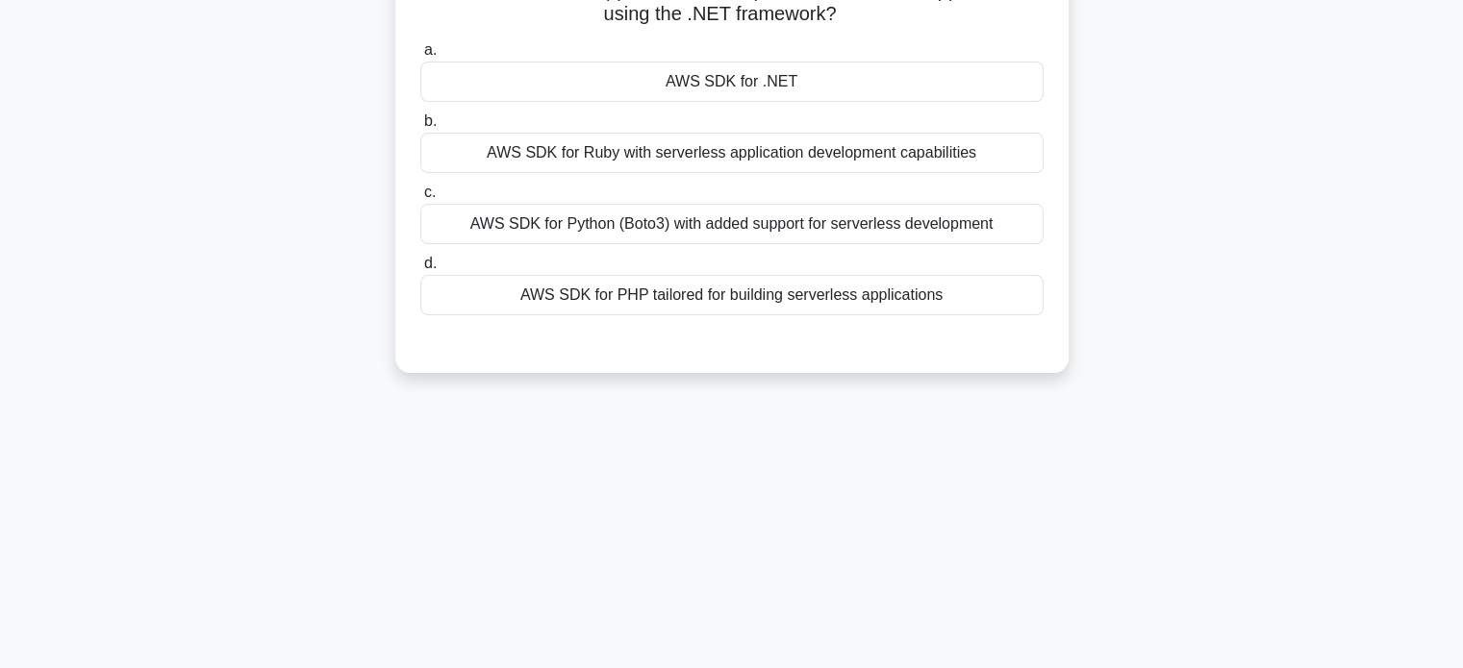
scroll to position [24, 0]
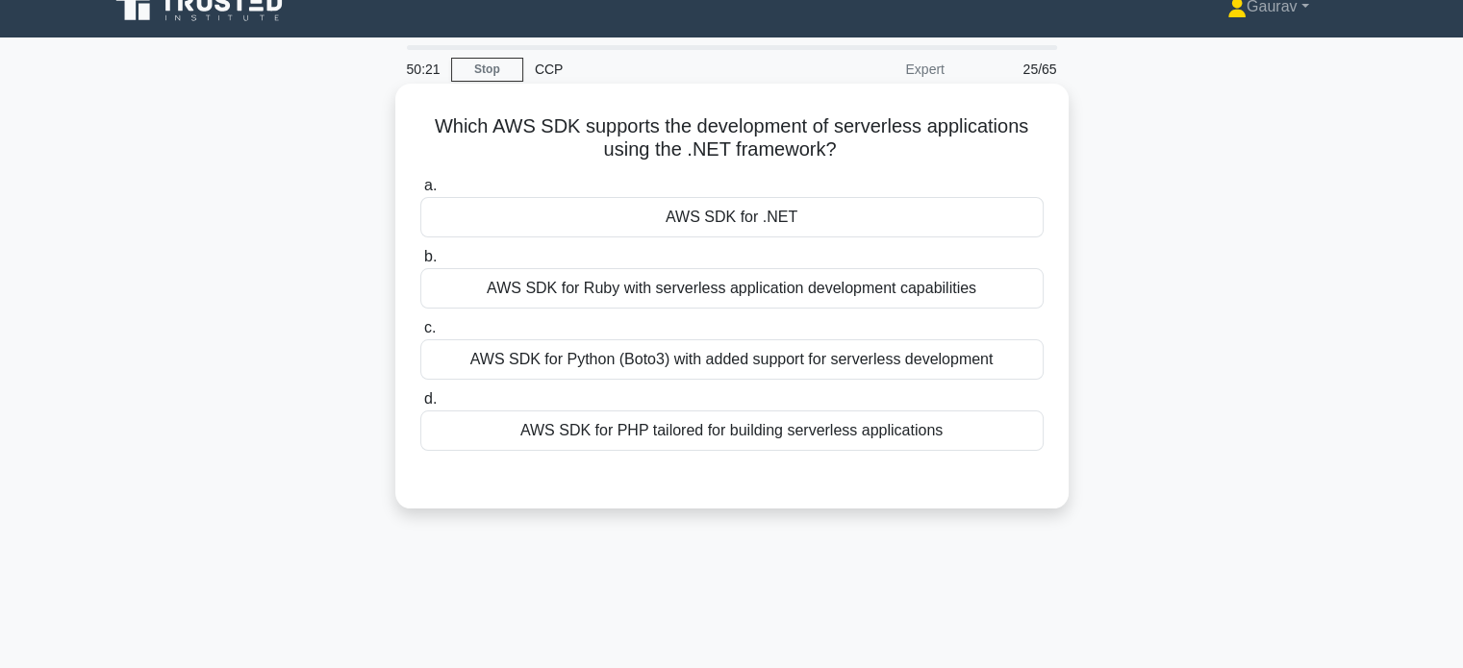
click at [587, 209] on div "AWS SDK for .NET" at bounding box center [731, 217] width 623 height 40
click at [420, 192] on input "a. AWS SDK for .NET" at bounding box center [420, 186] width 0 height 13
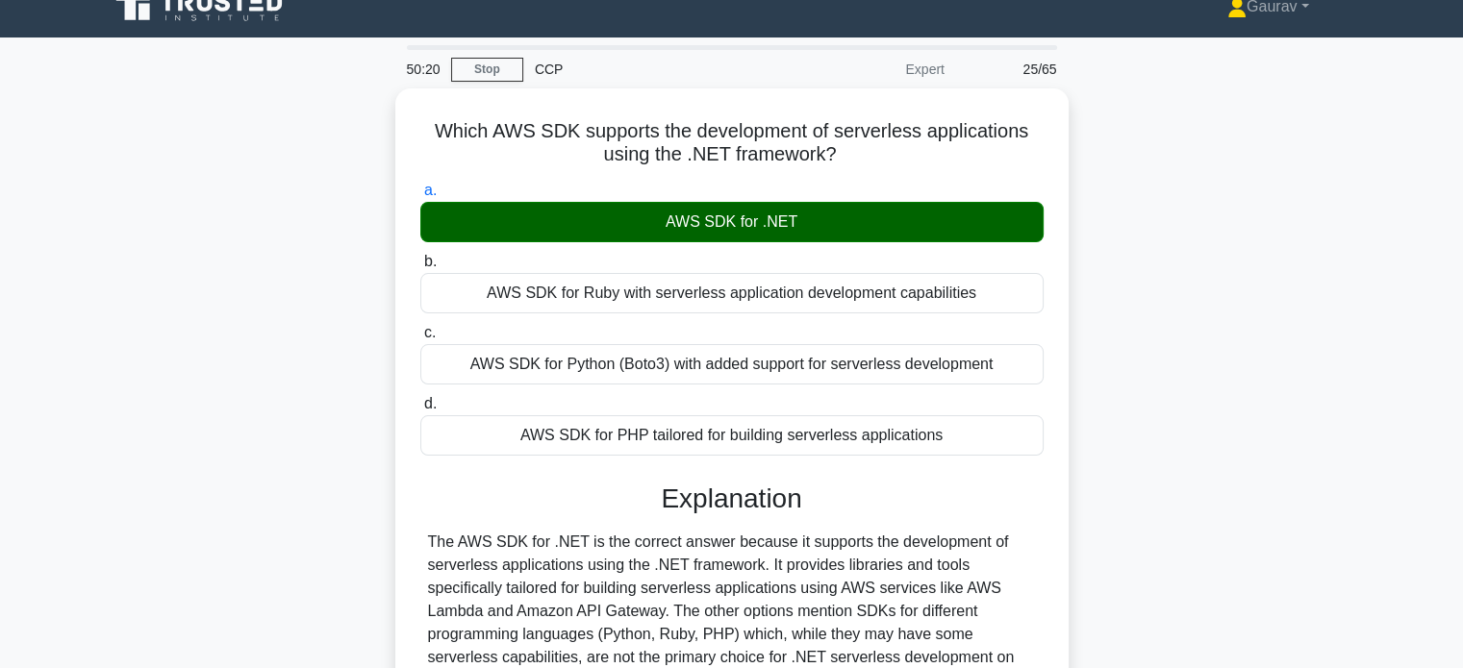
click at [327, 317] on div "Which AWS SDK supports the development of serverless applications using the .NE…" at bounding box center [731, 470] width 1269 height 764
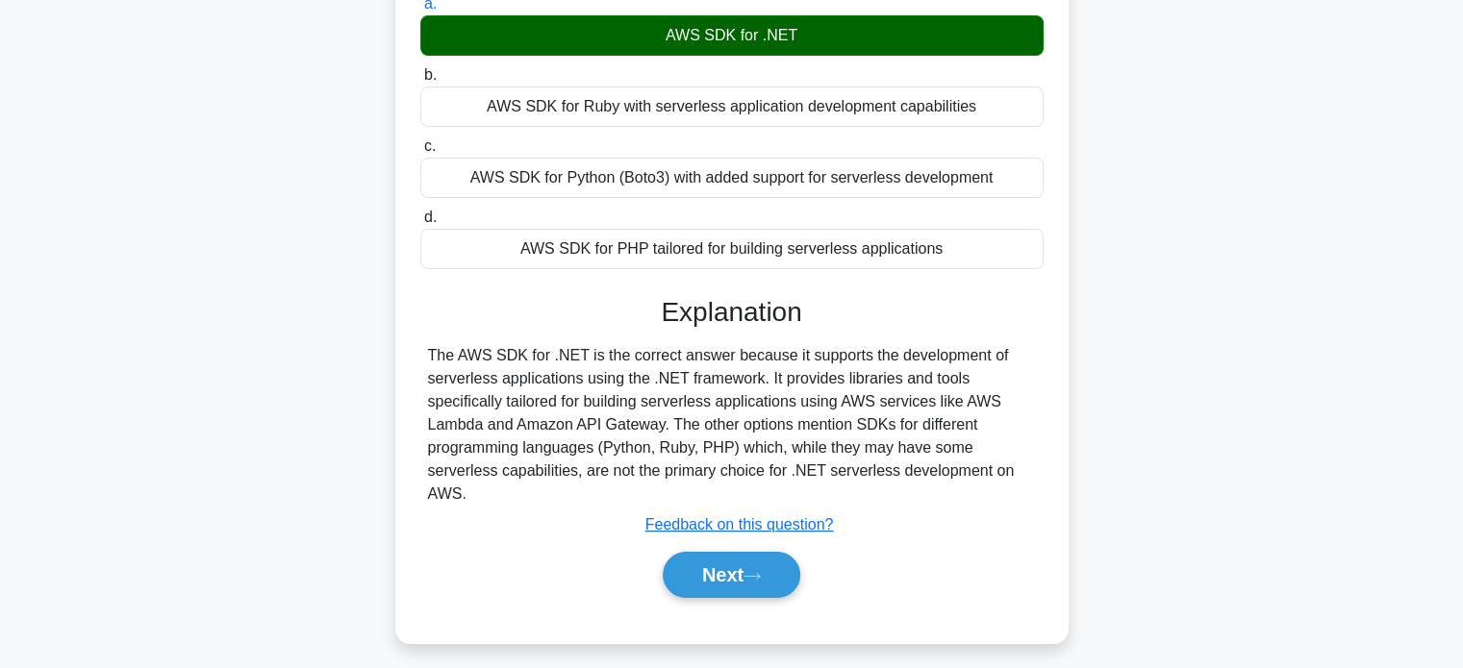
scroll to position [255, 0]
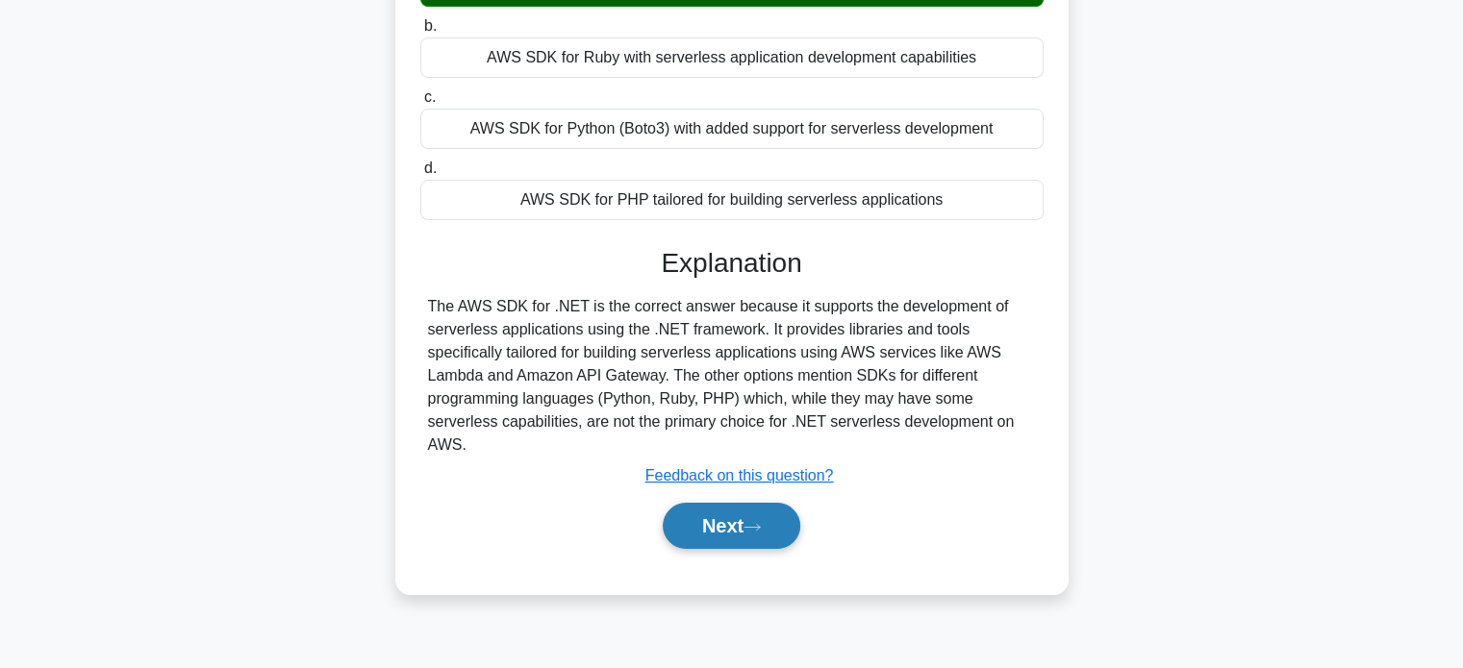
click at [708, 503] on button "Next" at bounding box center [732, 526] width 138 height 46
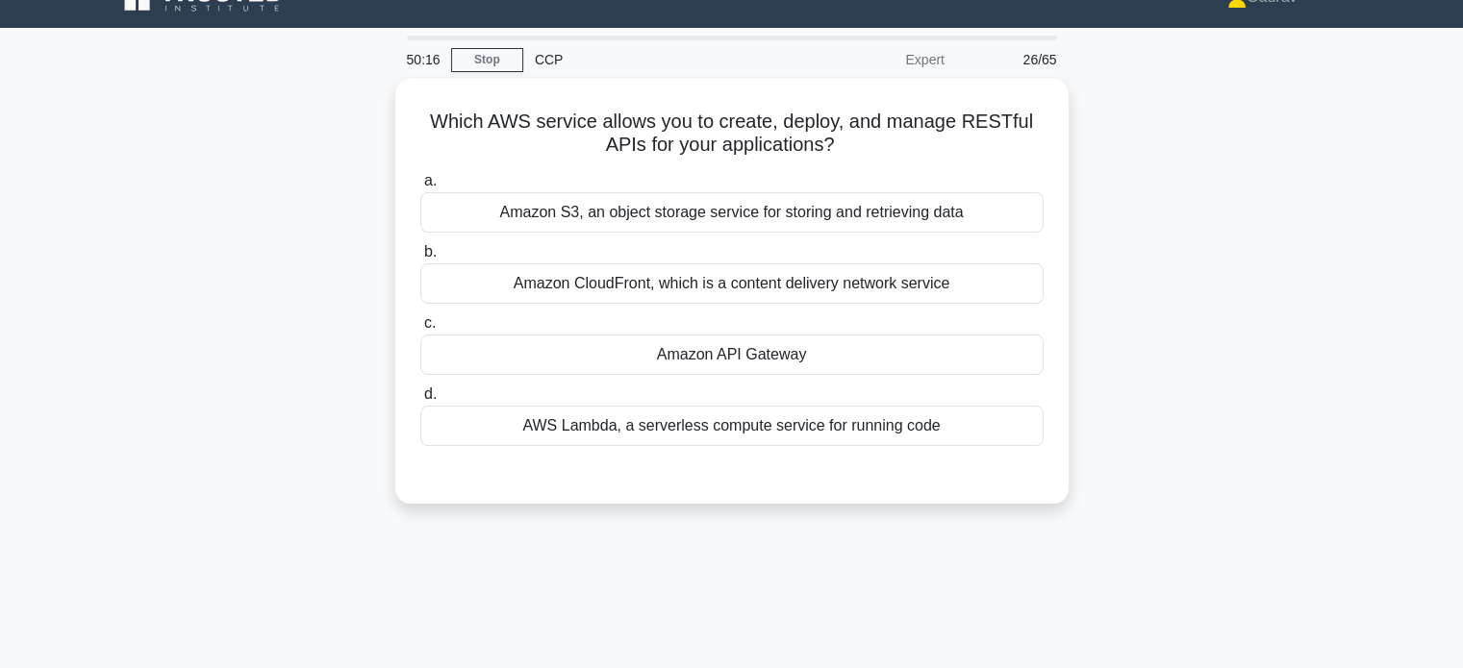
scroll to position [0, 0]
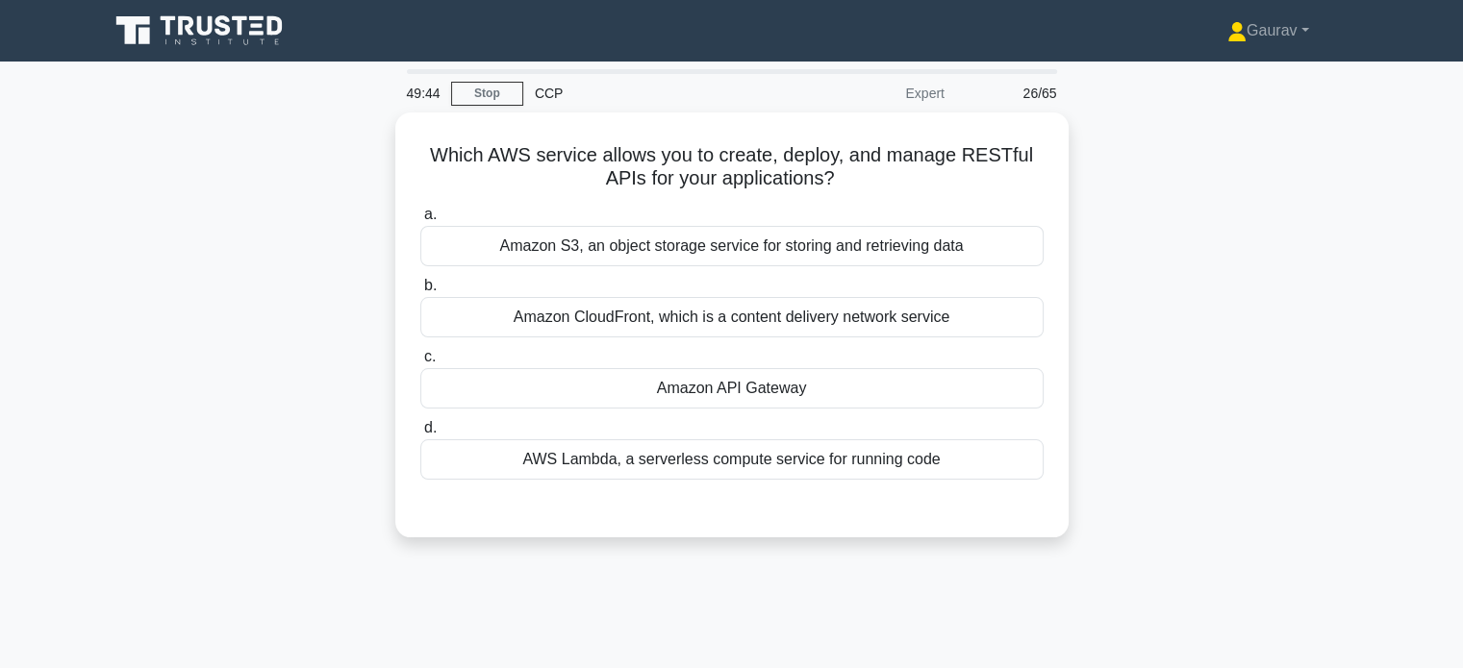
click at [336, 304] on div "Which AWS service allows you to create, deploy, and manage RESTful APIs for you…" at bounding box center [731, 337] width 1269 height 448
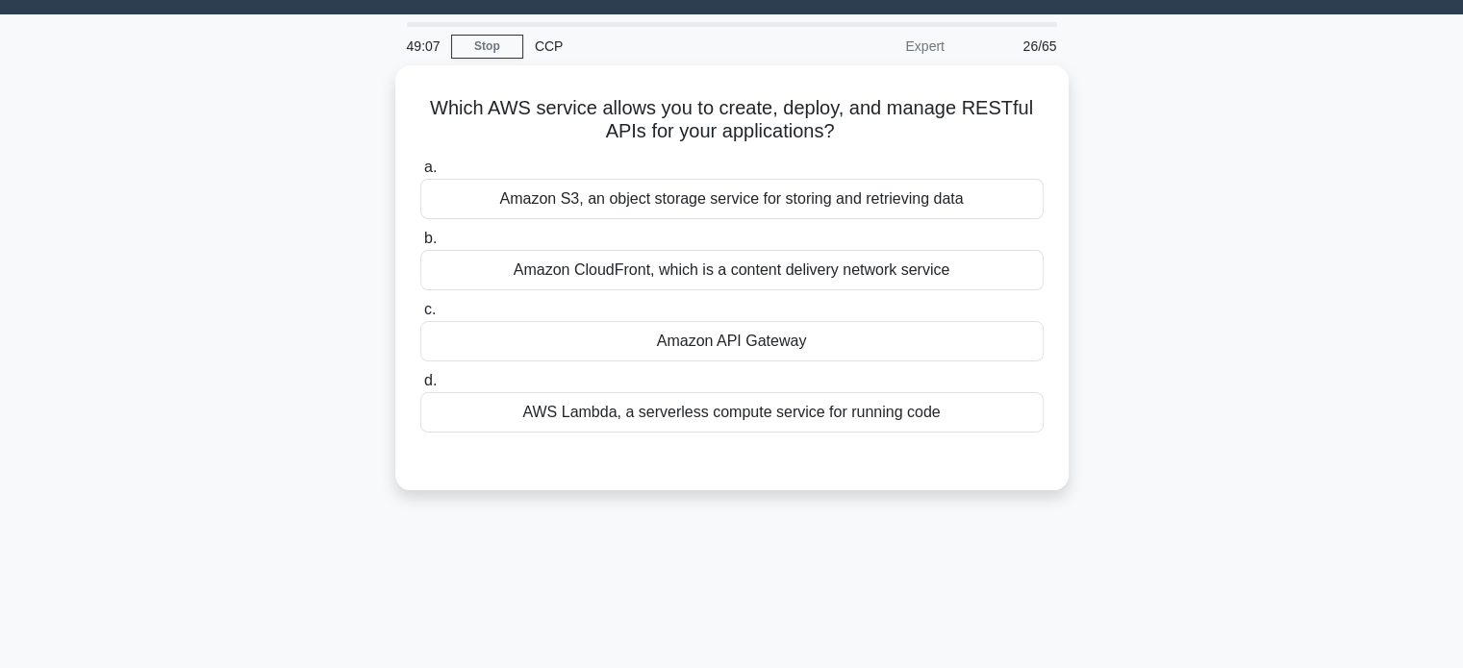
scroll to position [77, 0]
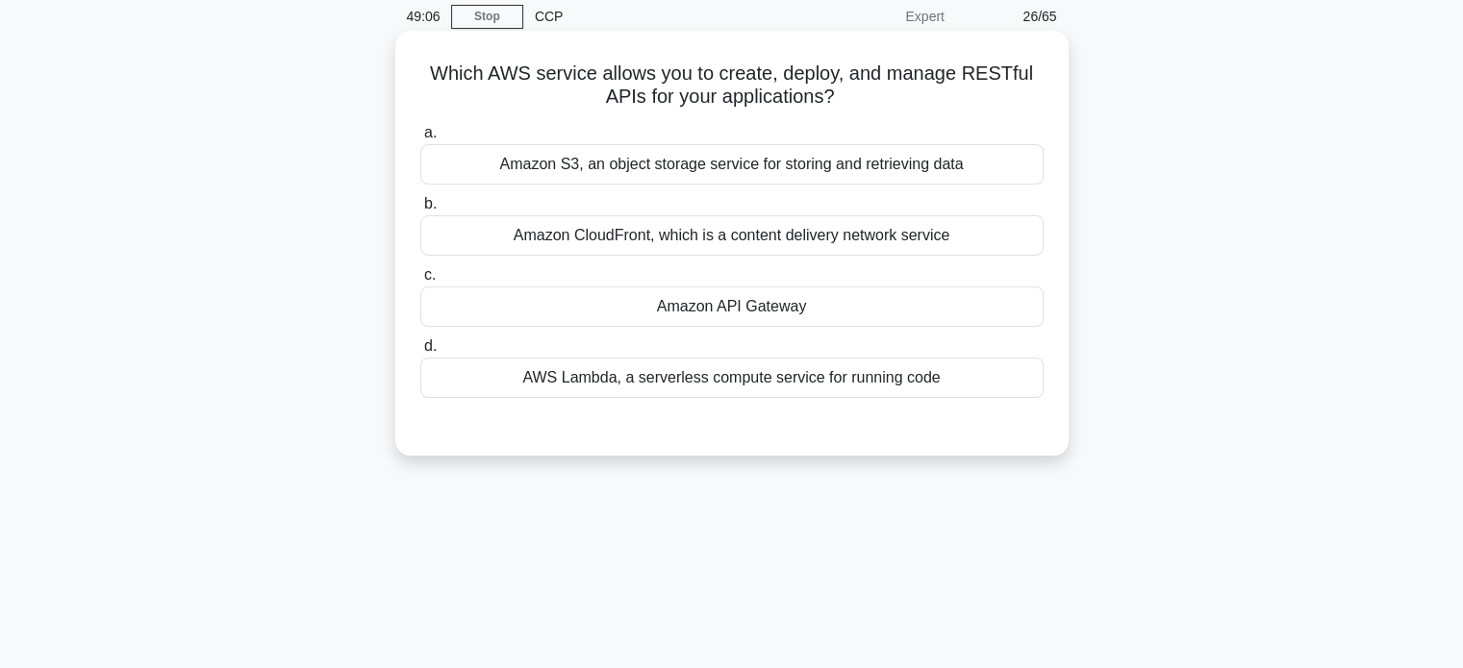
click at [683, 303] on div "Amazon API Gateway" at bounding box center [731, 307] width 623 height 40
click at [420, 282] on input "c. Amazon API Gateway" at bounding box center [420, 275] width 0 height 13
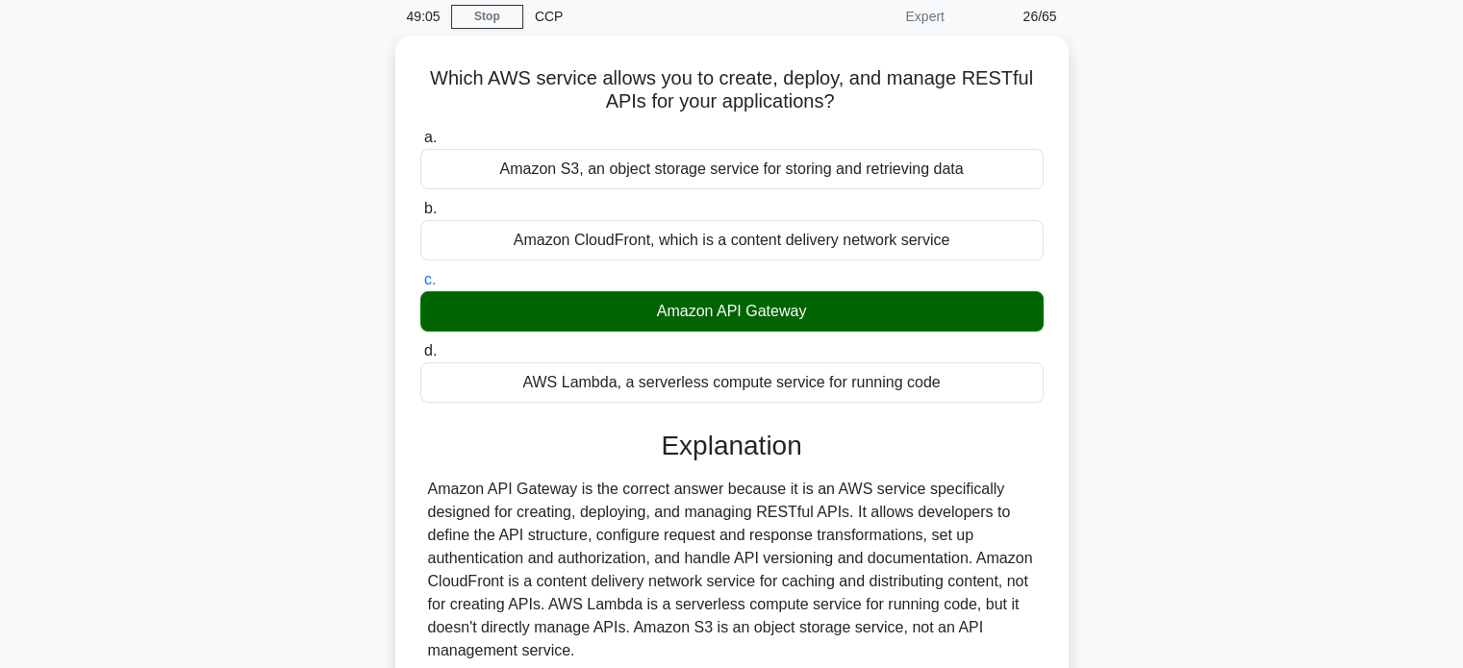
click at [249, 307] on div "Which AWS service allows you to create, deploy, and manage RESTful APIs for you…" at bounding box center [731, 430] width 1269 height 788
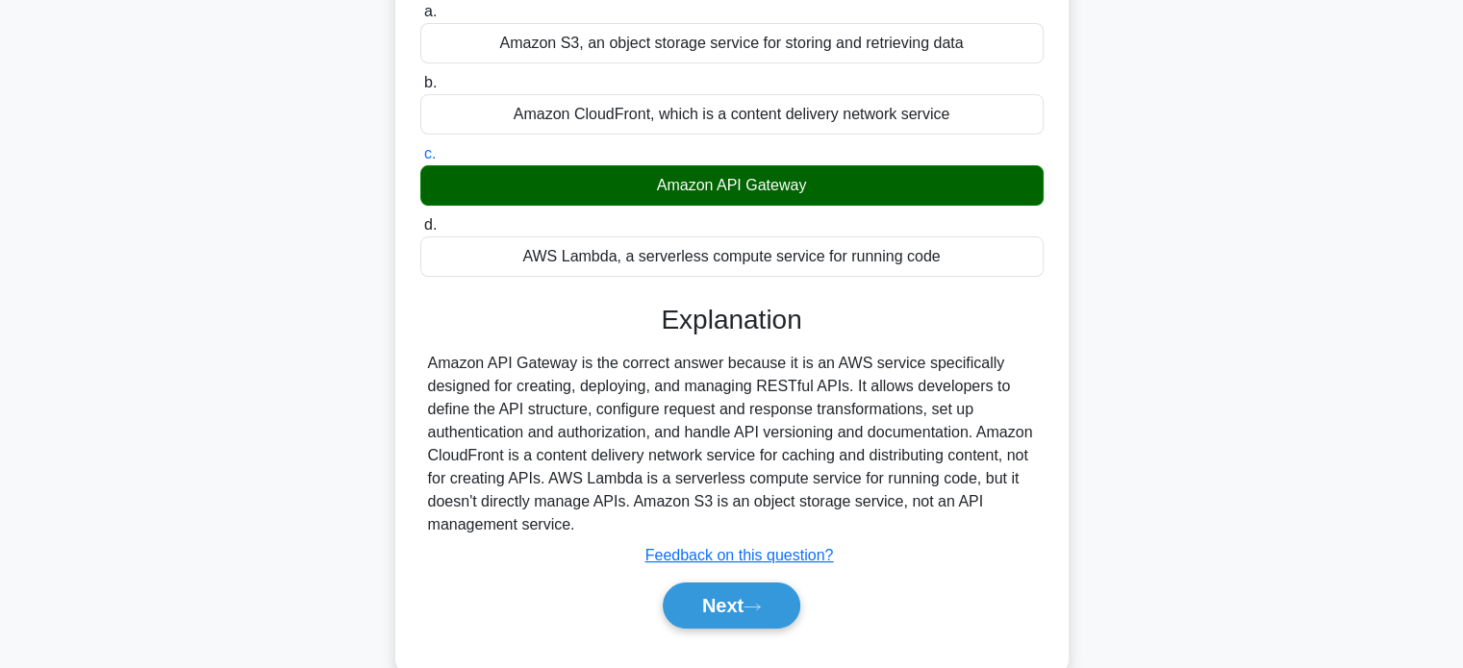
scroll to position [269, 0]
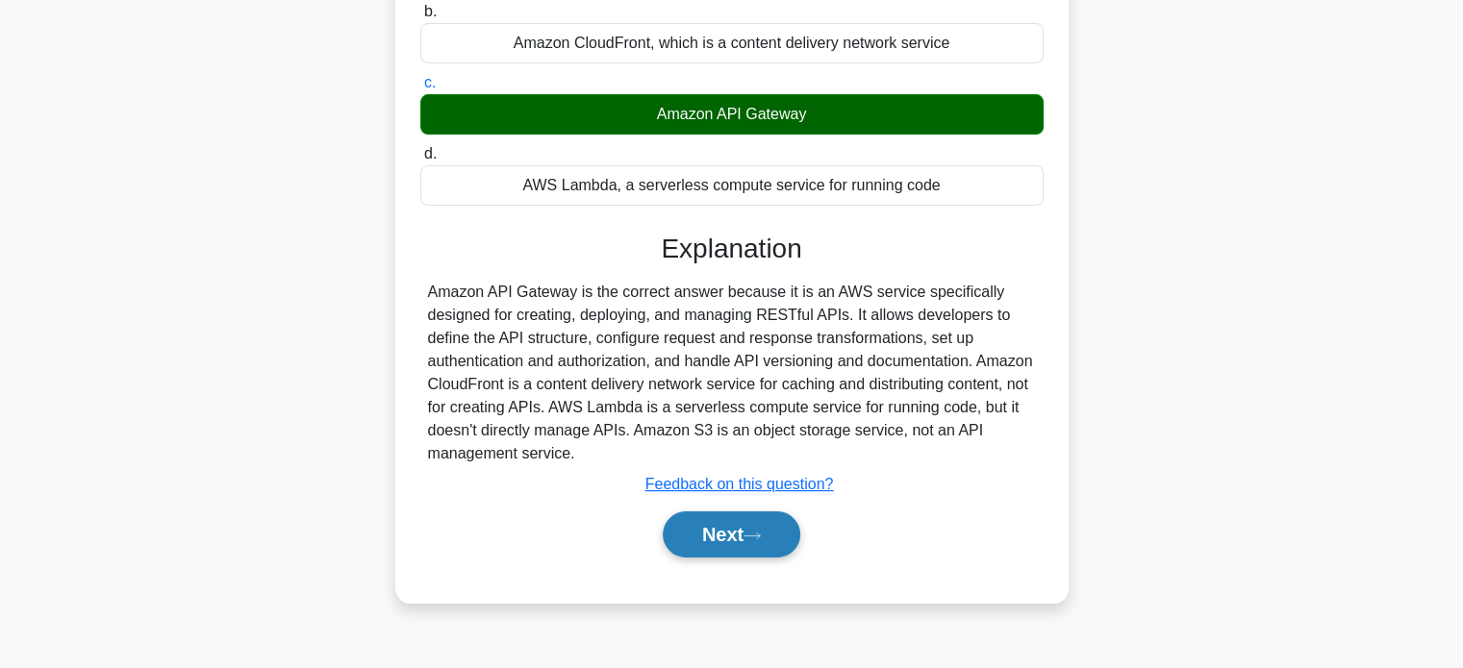
click at [689, 523] on button "Next" at bounding box center [732, 535] width 138 height 46
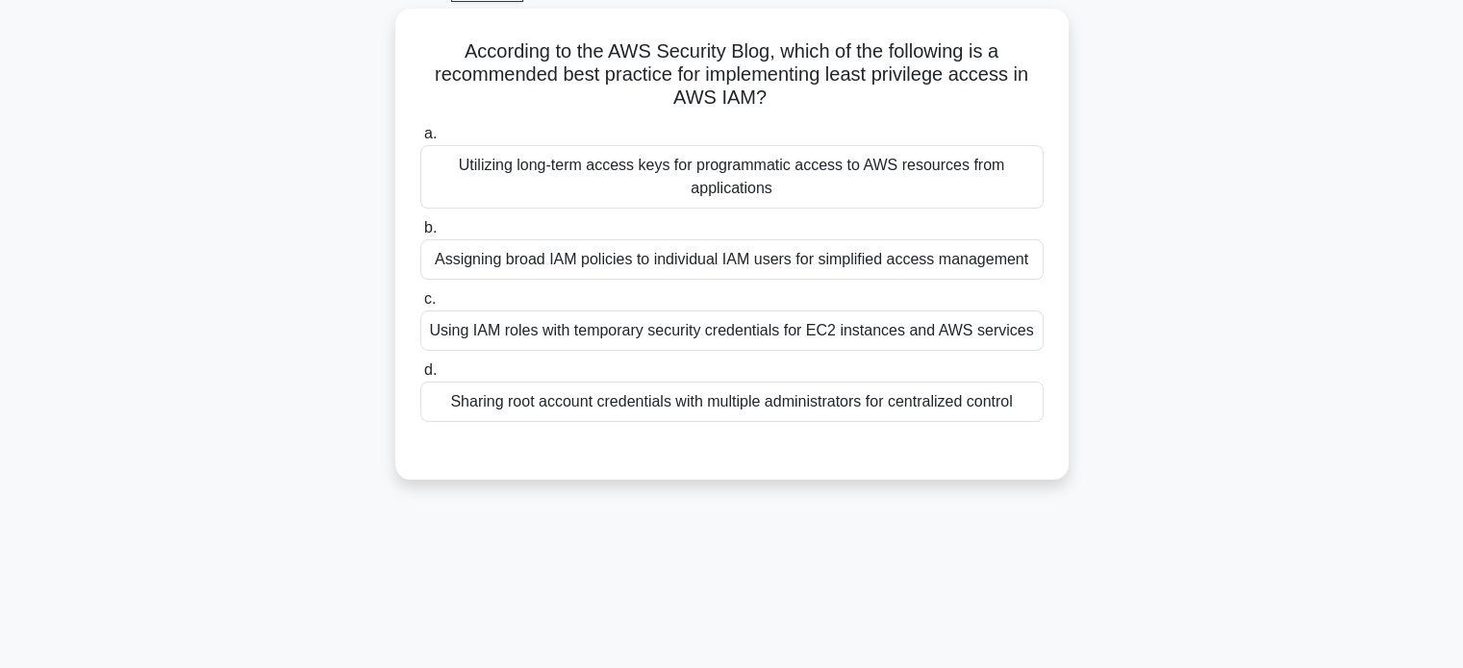
scroll to position [77, 0]
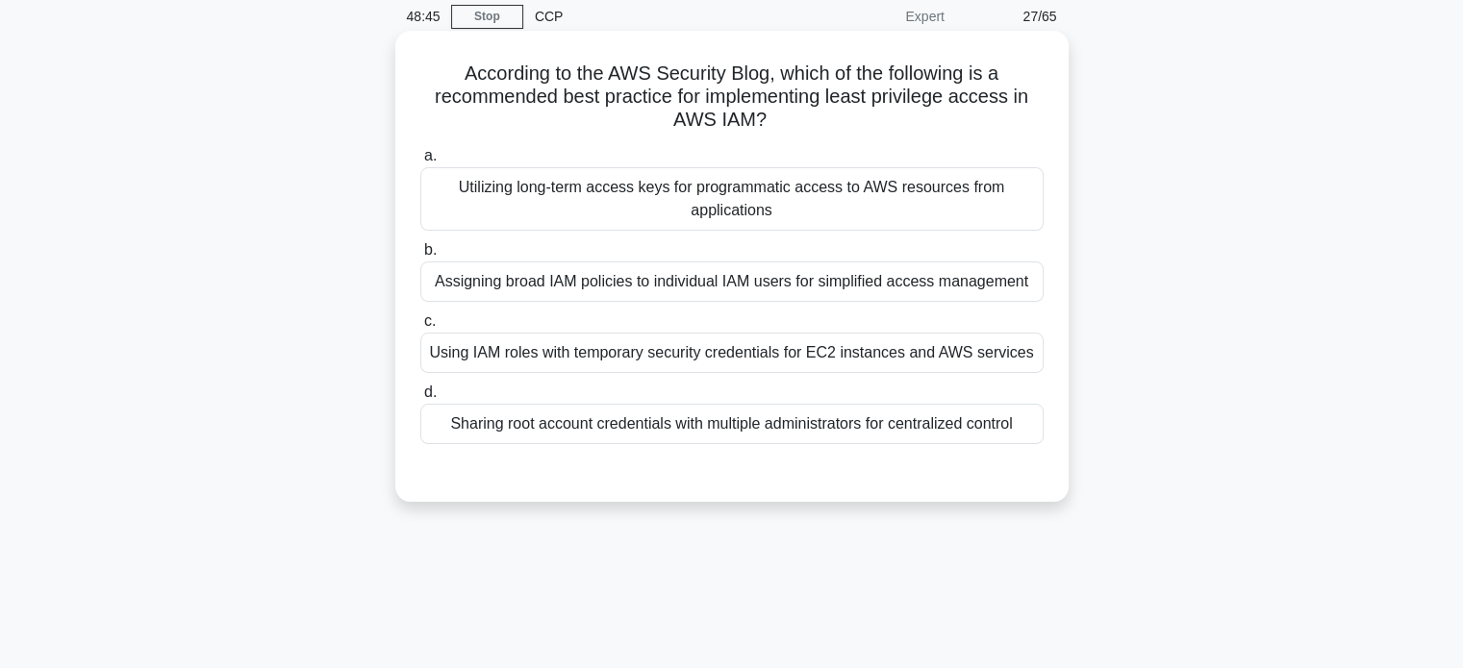
click at [479, 364] on div "Using IAM roles with temporary security credentials for EC2 instances and AWS s…" at bounding box center [731, 353] width 623 height 40
click at [420, 328] on input "c. Using IAM roles with temporary security credentials for EC2 instances and AW…" at bounding box center [420, 321] width 0 height 13
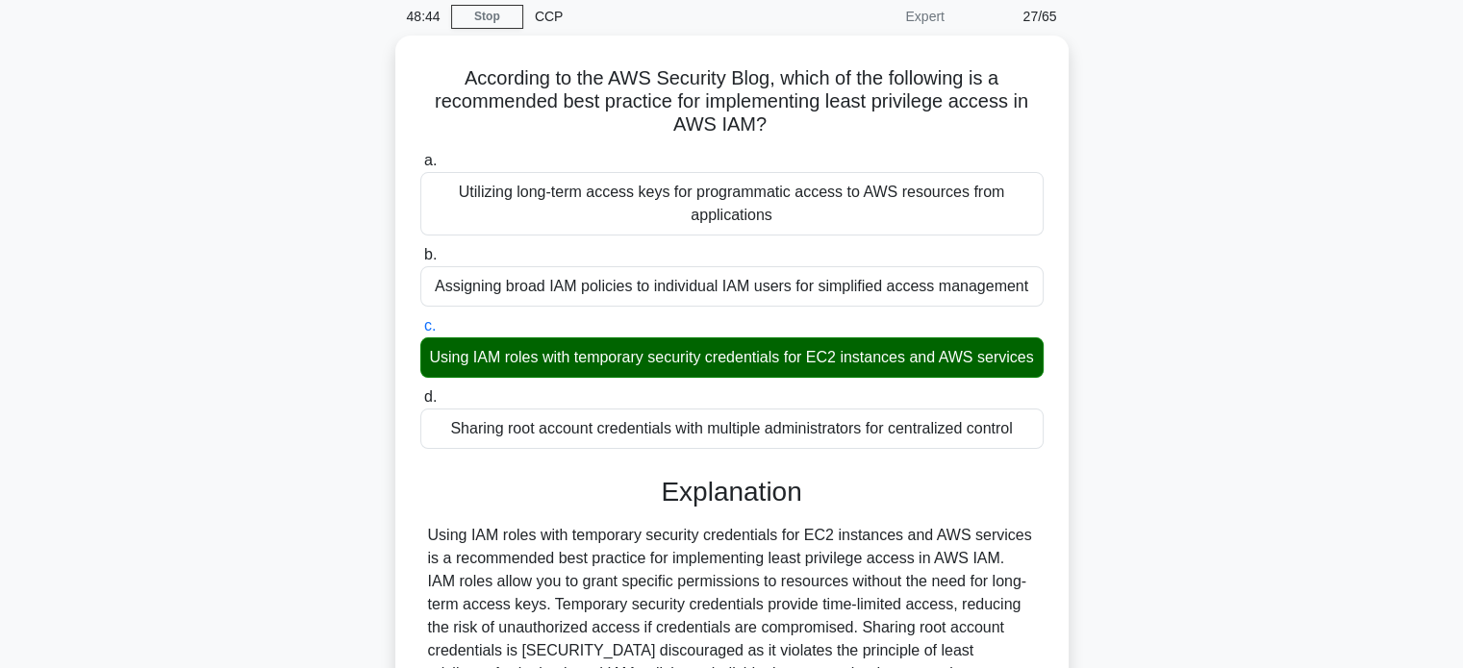
click at [420, 391] on input "d. Sharing root account credentials with multiple administrators for centralize…" at bounding box center [420, 397] width 0 height 13
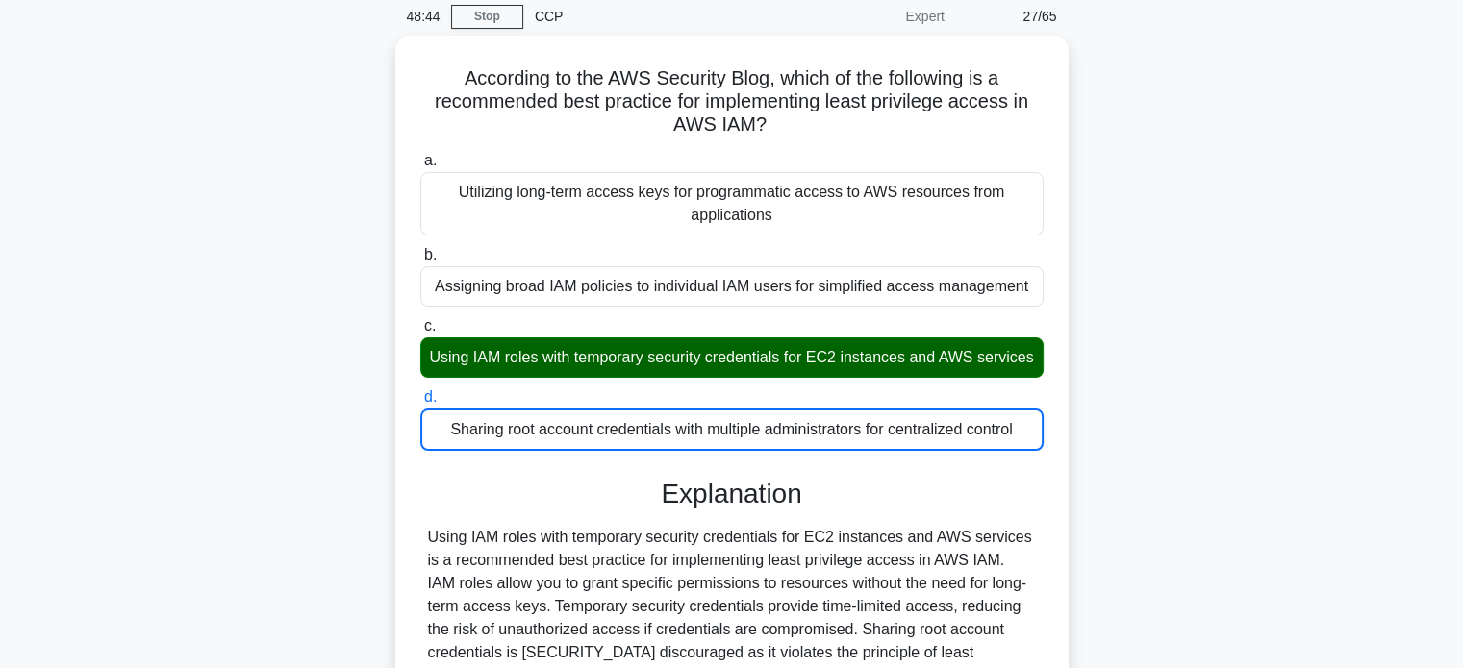
click at [420, 155] on input "a. Utilizing long-term access keys for programmatic access to AWS resources fro…" at bounding box center [420, 161] width 0 height 13
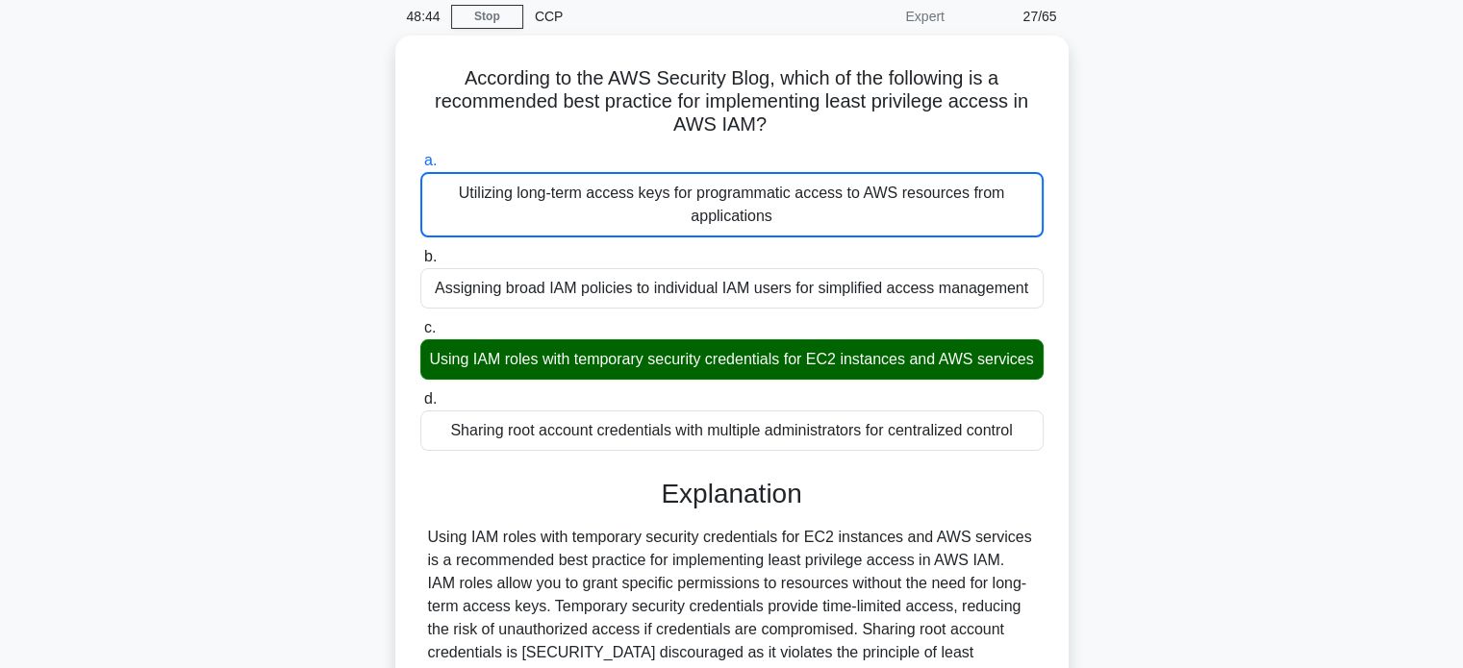
click at [420, 251] on input "b. Assigning broad IAM policies to individual IAM users for simplified access m…" at bounding box center [420, 257] width 0 height 13
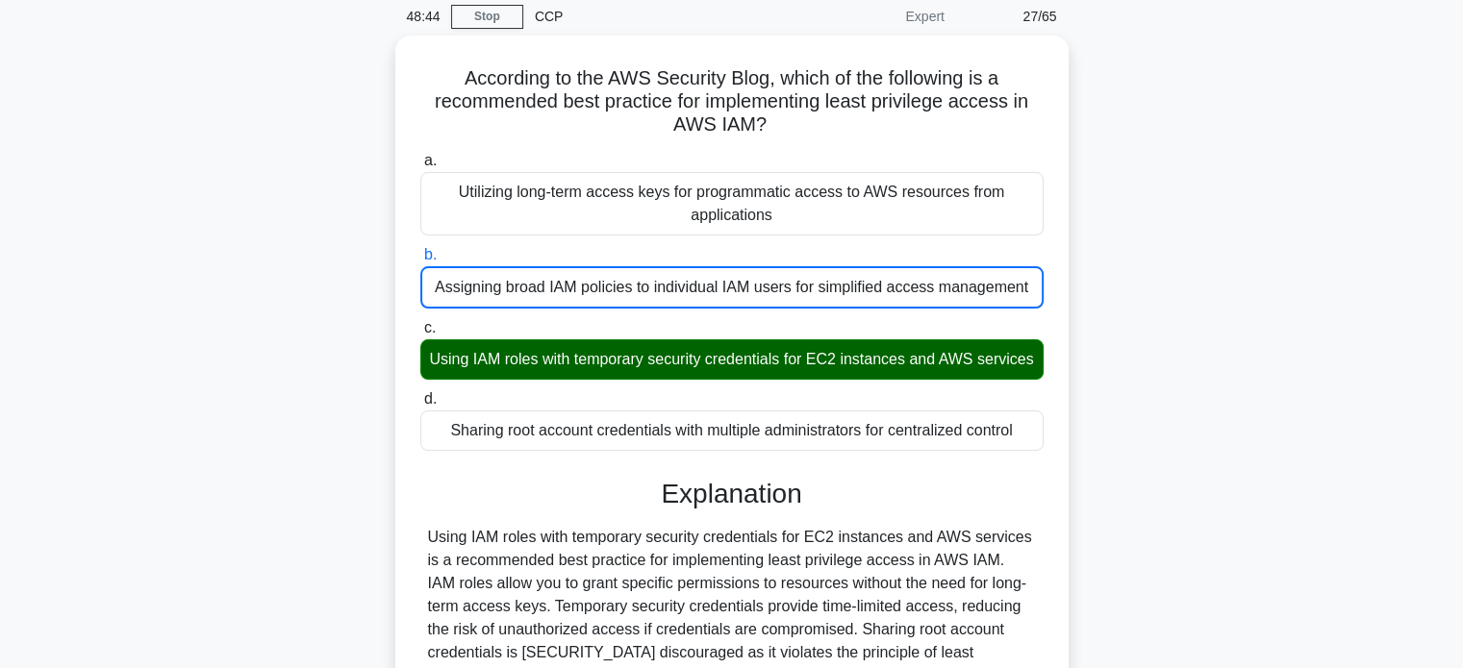
click at [420, 322] on input "c. Using IAM roles with temporary security credentials for EC2 instances and AW…" at bounding box center [420, 328] width 0 height 13
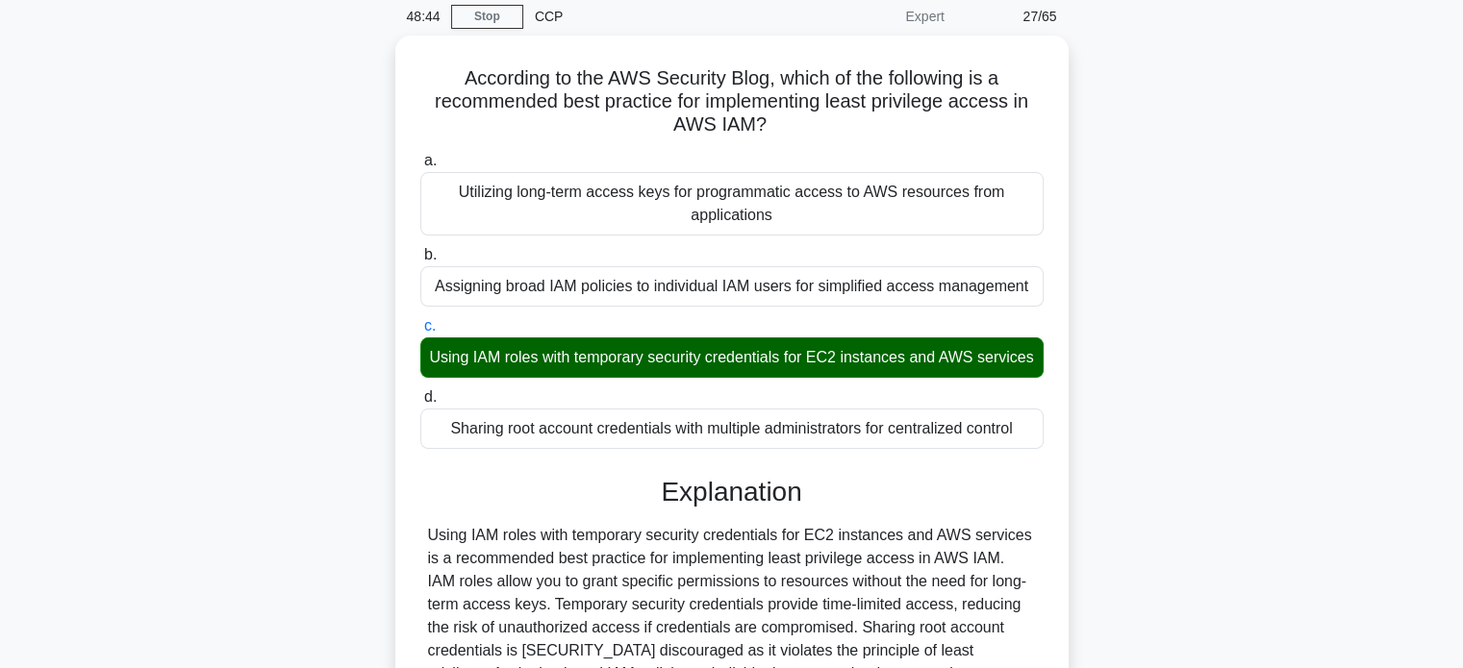
click at [420, 391] on input "d. Sharing root account credentials with multiple administrators for centralize…" at bounding box center [420, 397] width 0 height 13
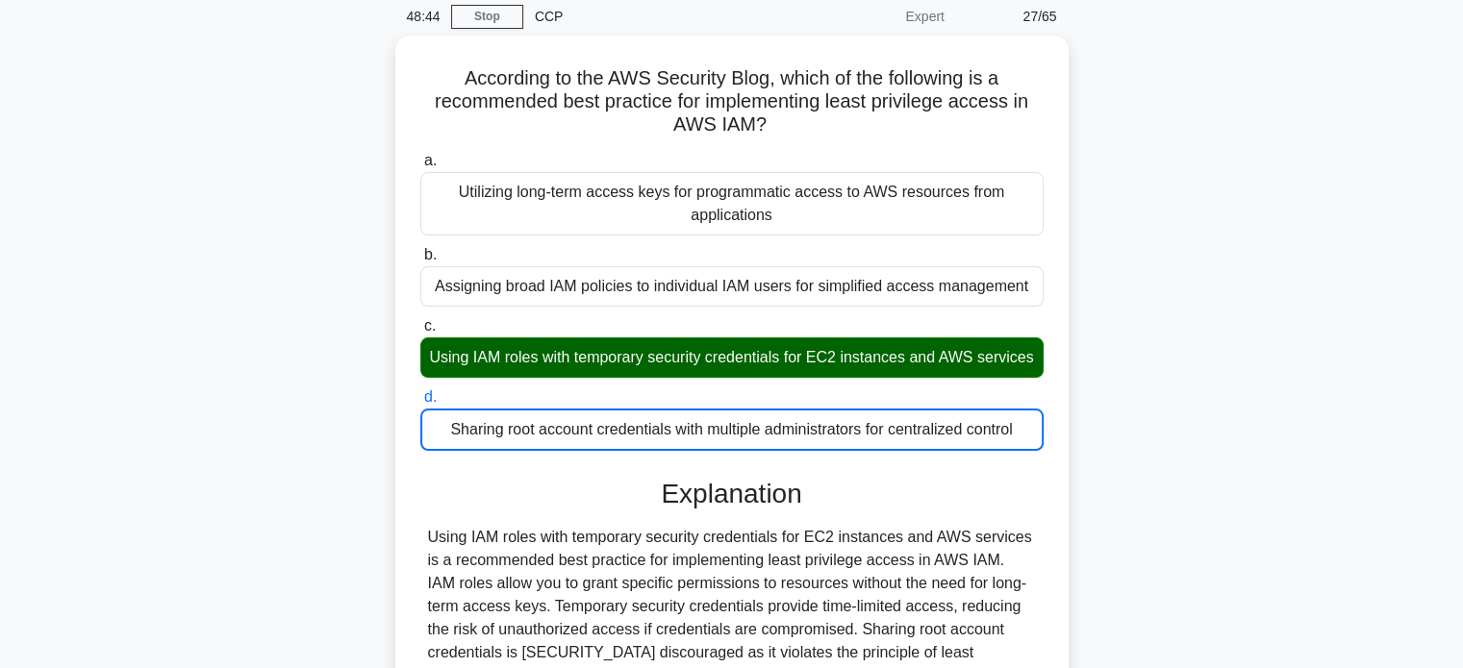
click at [420, 155] on input "a. Utilizing long-term access keys for programmatic access to AWS resources fro…" at bounding box center [420, 161] width 0 height 13
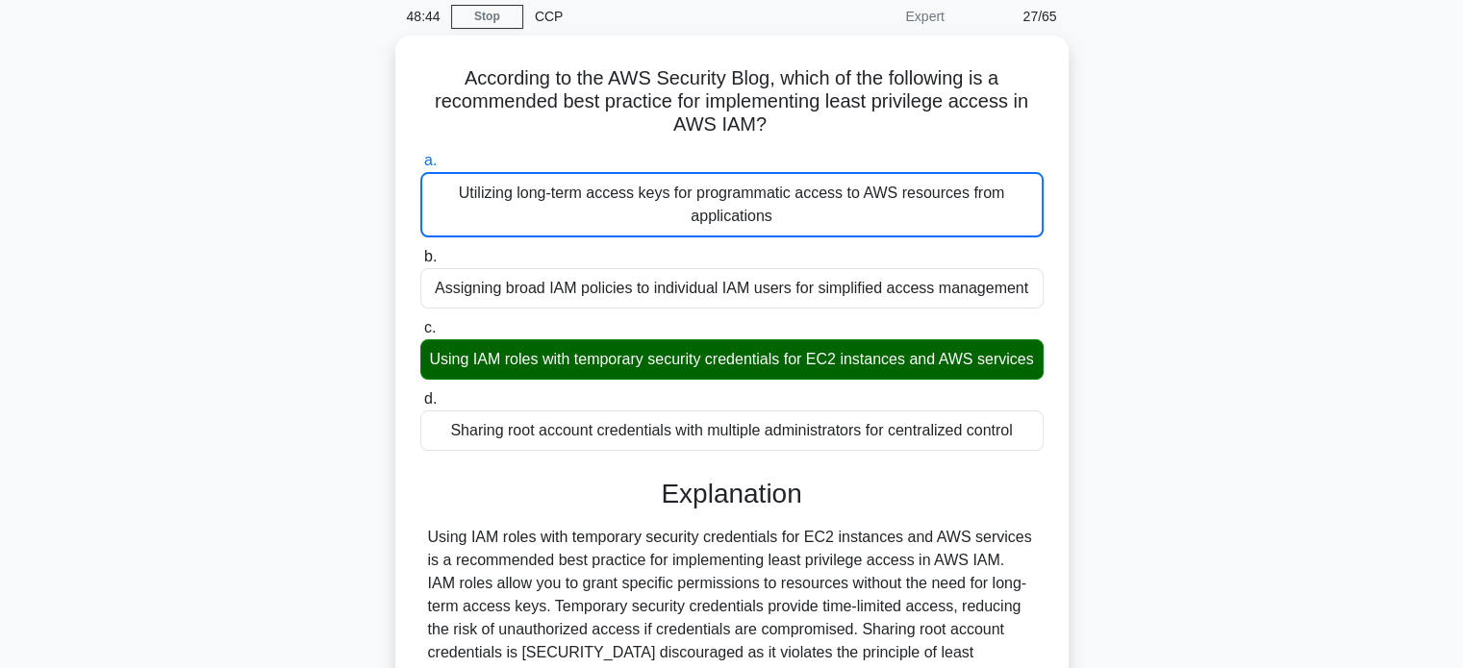
click at [420, 251] on input "b. Assigning broad IAM policies to individual IAM users for simplified access m…" at bounding box center [420, 257] width 0 height 13
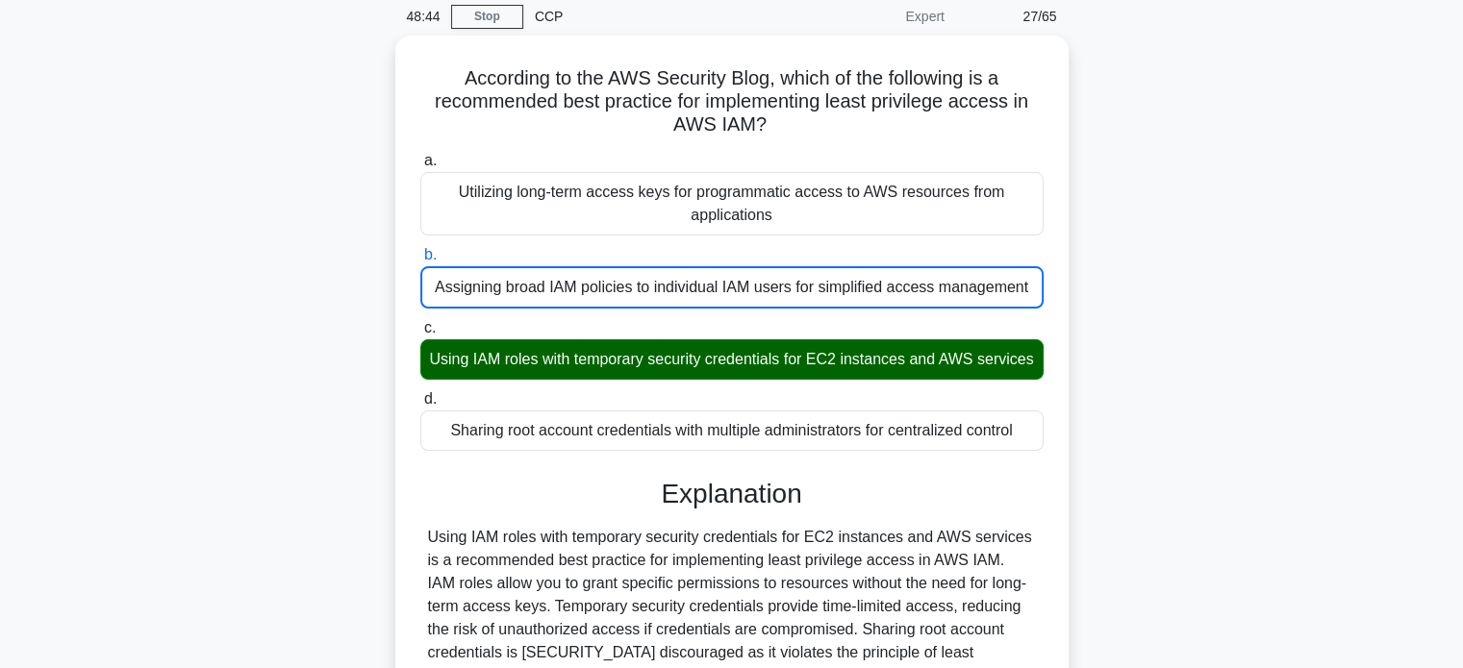
click at [420, 322] on input "c. Using IAM roles with temporary security credentials for EC2 instances and AW…" at bounding box center [420, 328] width 0 height 13
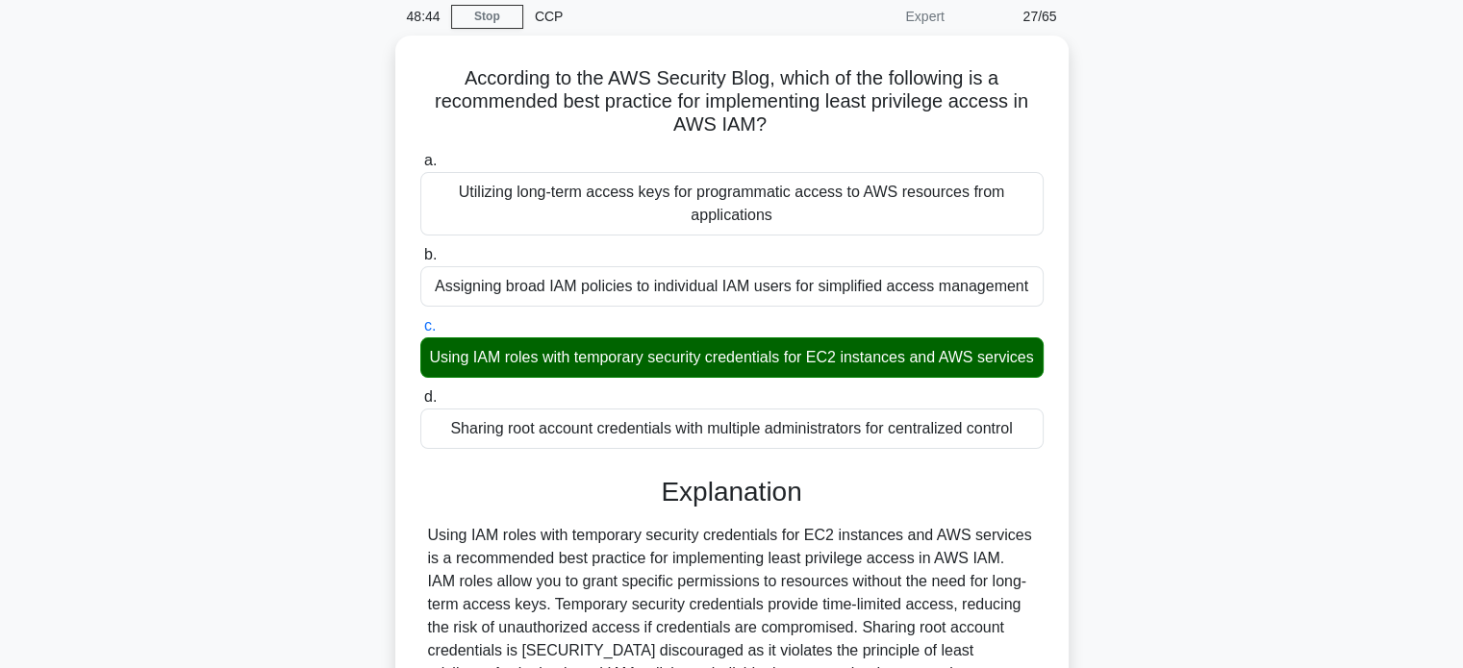
click at [420, 391] on input "d. Sharing root account credentials with multiple administrators for centralize…" at bounding box center [420, 397] width 0 height 13
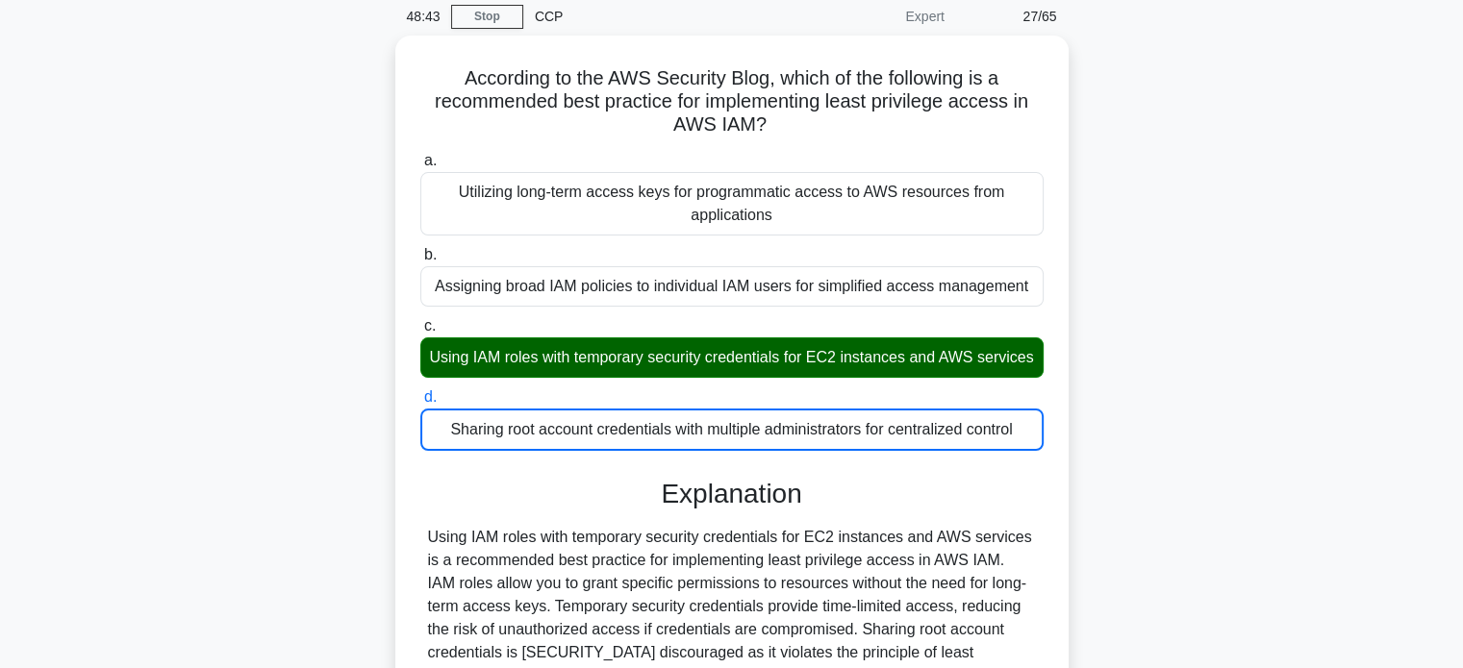
click at [329, 250] on div "According to the AWS Security Blog, which of the following is a recommended bes…" at bounding box center [731, 465] width 1269 height 859
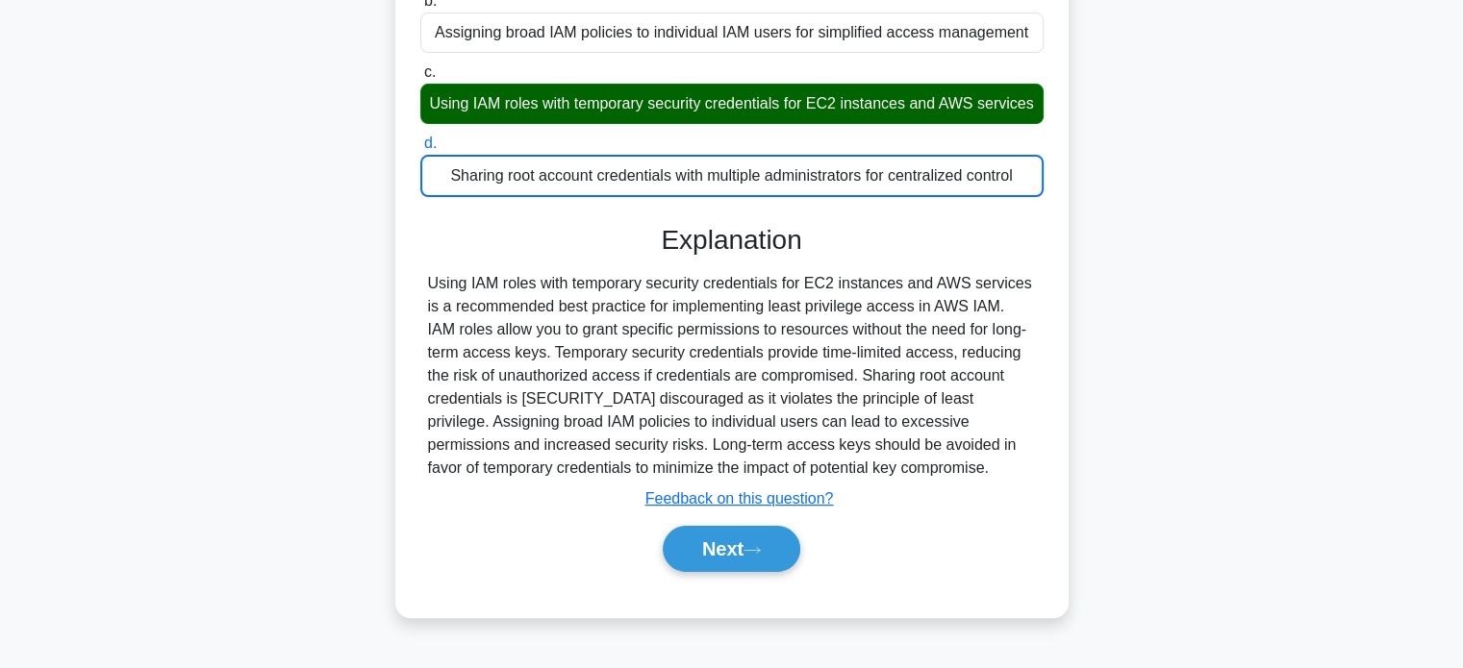
scroll to position [370, 0]
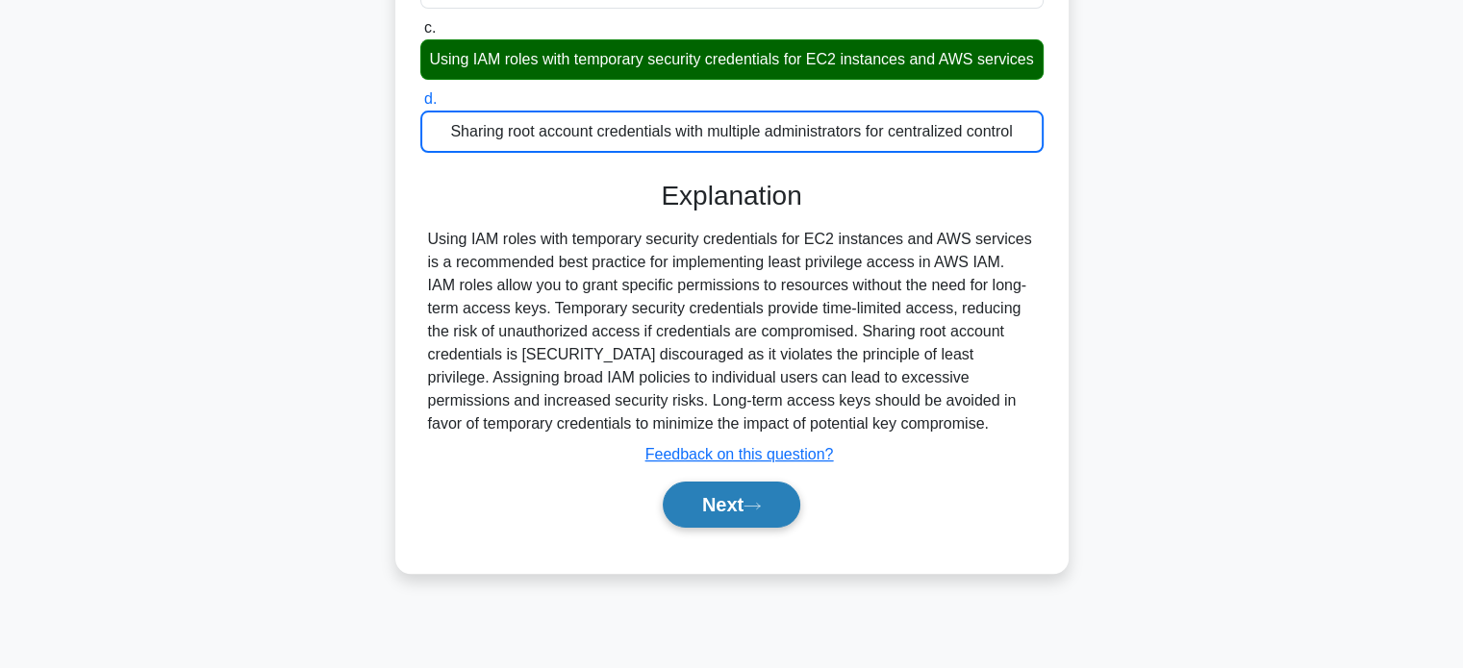
click at [746, 528] on button "Next" at bounding box center [732, 505] width 138 height 46
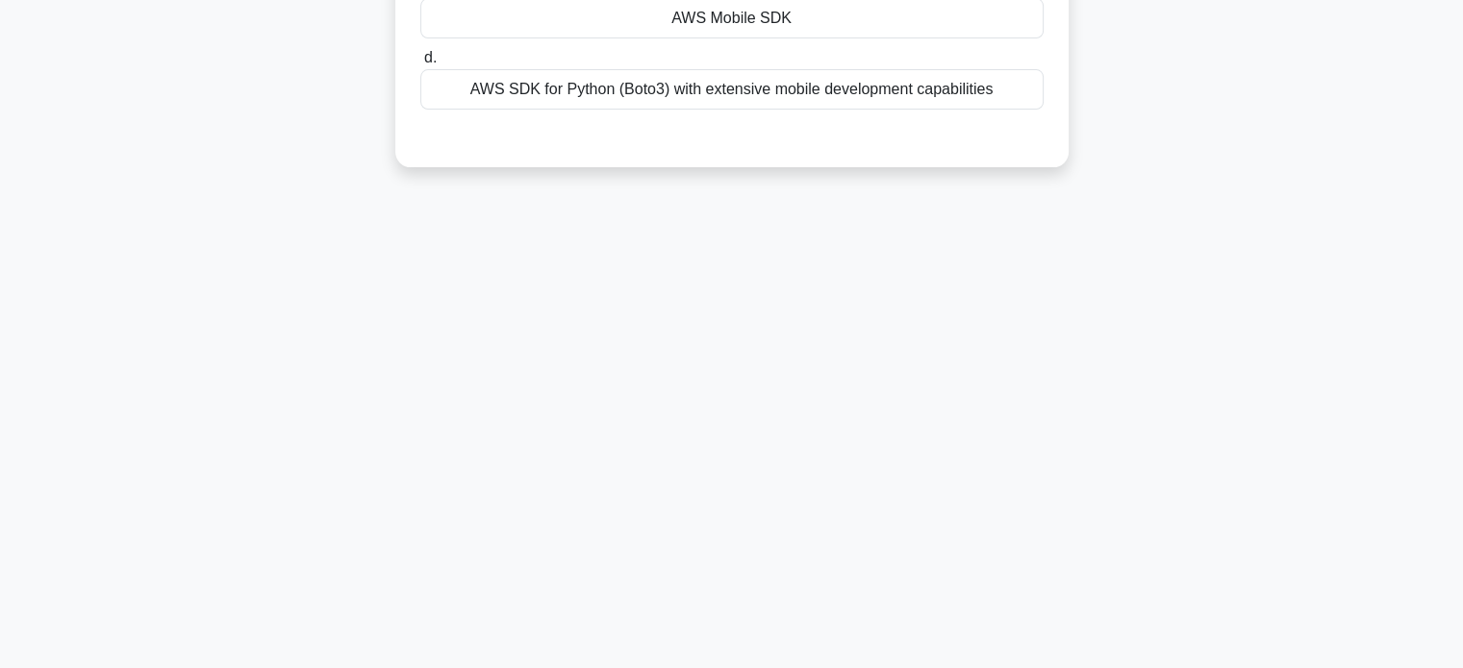
click at [314, 299] on div "48:40 Stop CCP Expert 28/65 Which AWS SDK supports mobile app development for A…" at bounding box center [731, 180] width 1269 height 962
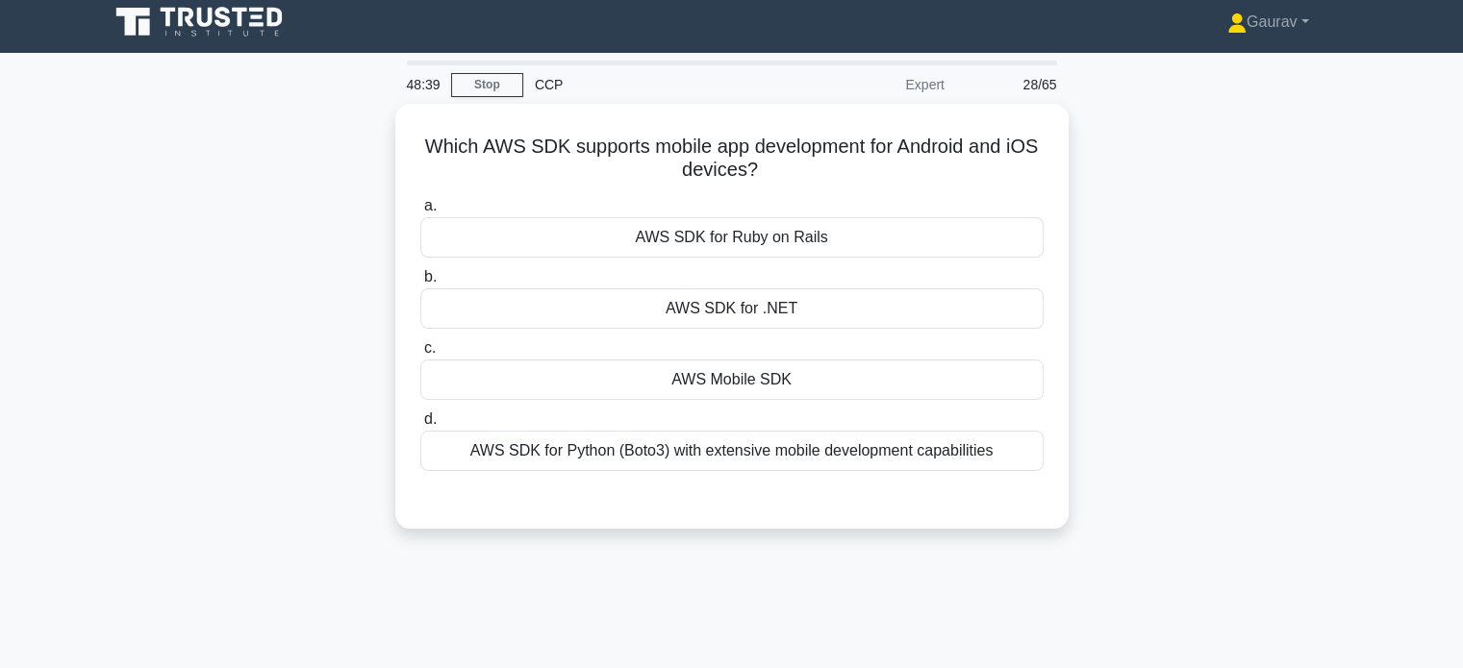
scroll to position [0, 0]
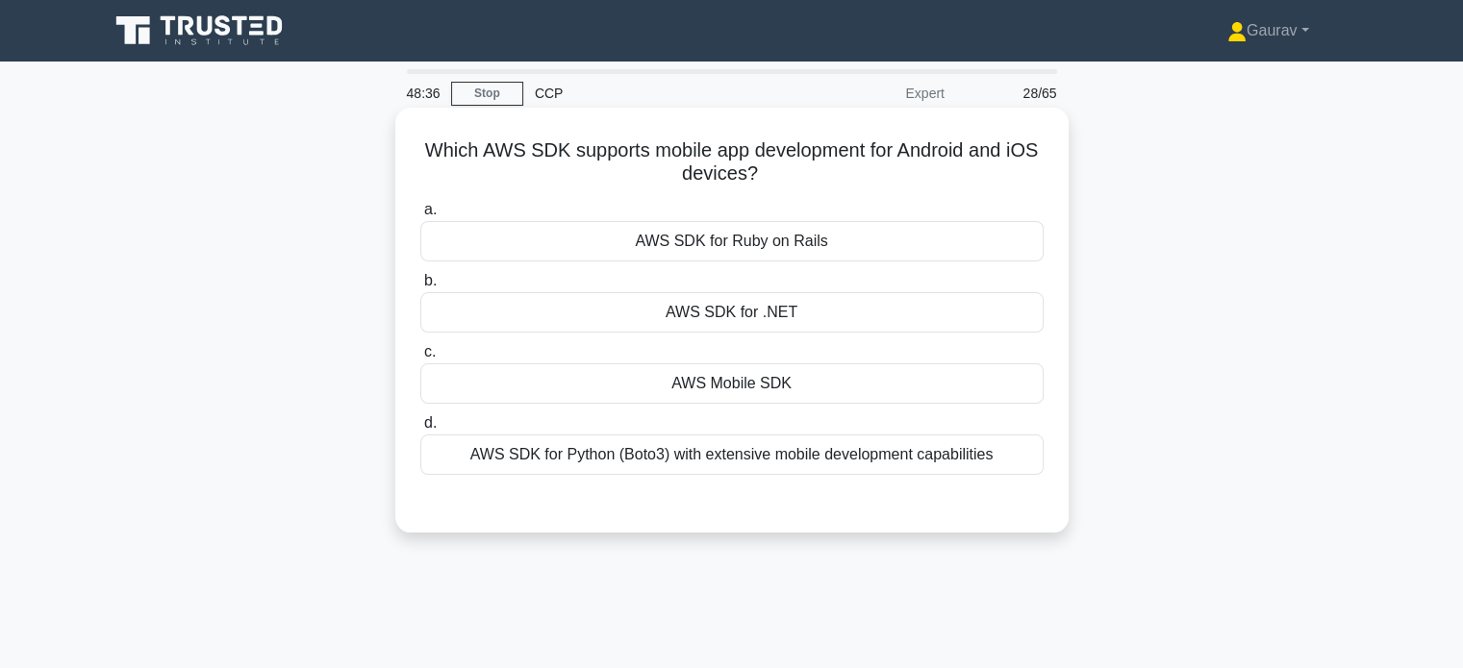
click at [722, 368] on div "AWS Mobile SDK" at bounding box center [731, 383] width 623 height 40
click at [420, 359] on input "c. AWS Mobile SDK" at bounding box center [420, 352] width 0 height 13
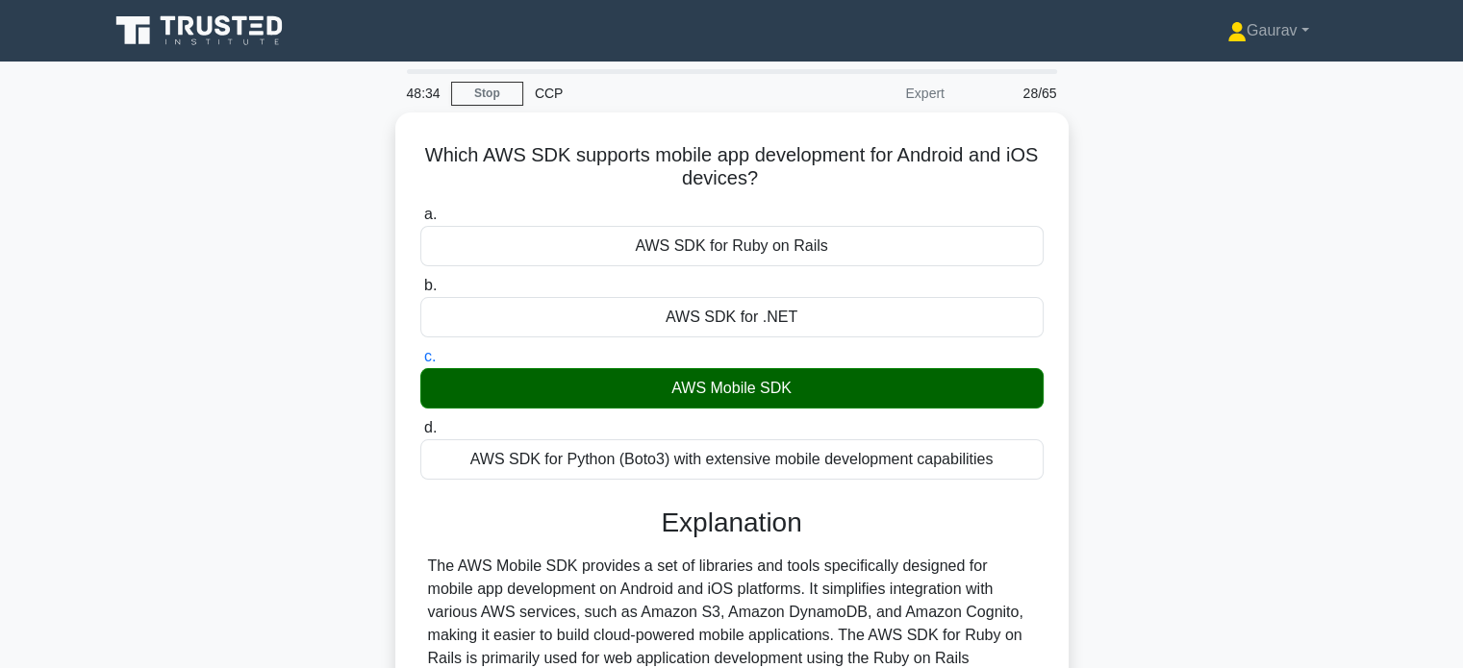
click at [326, 378] on div "Which AWS SDK supports mobile app development for Android and iOS devices? .spi…" at bounding box center [731, 541] width 1269 height 857
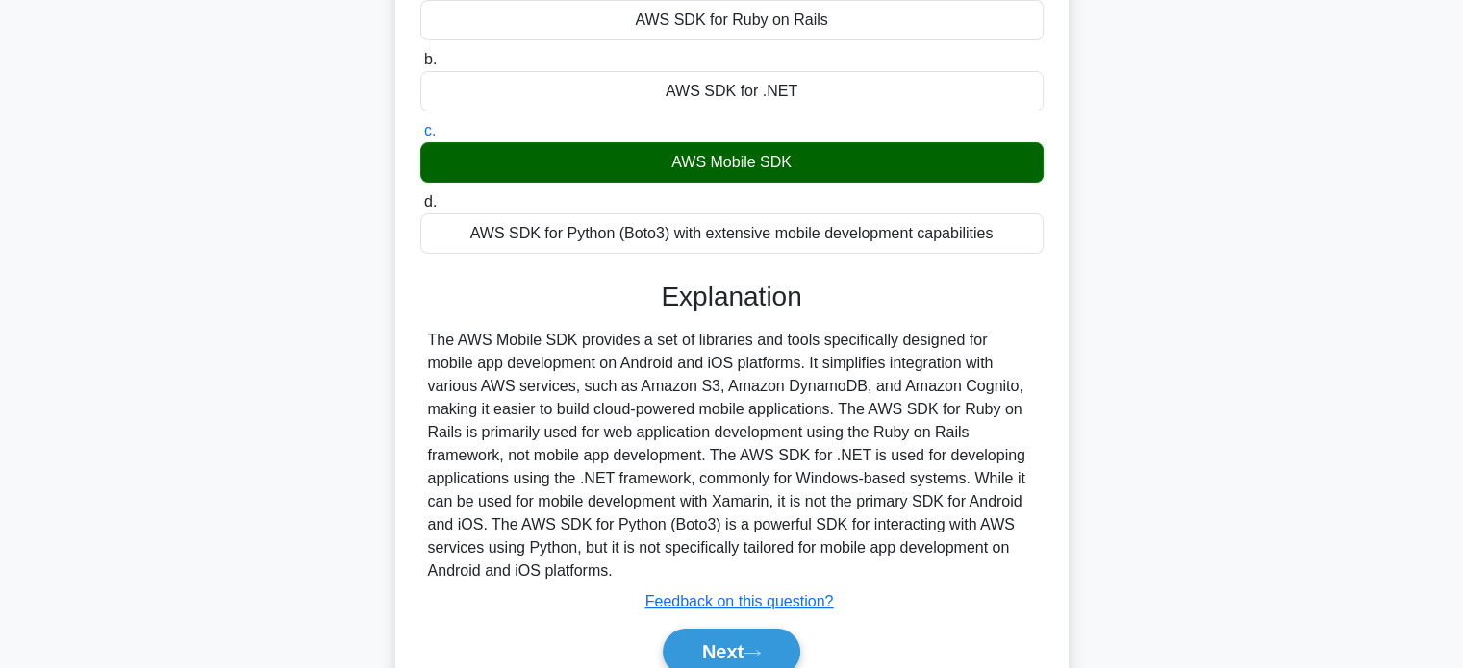
scroll to position [269, 0]
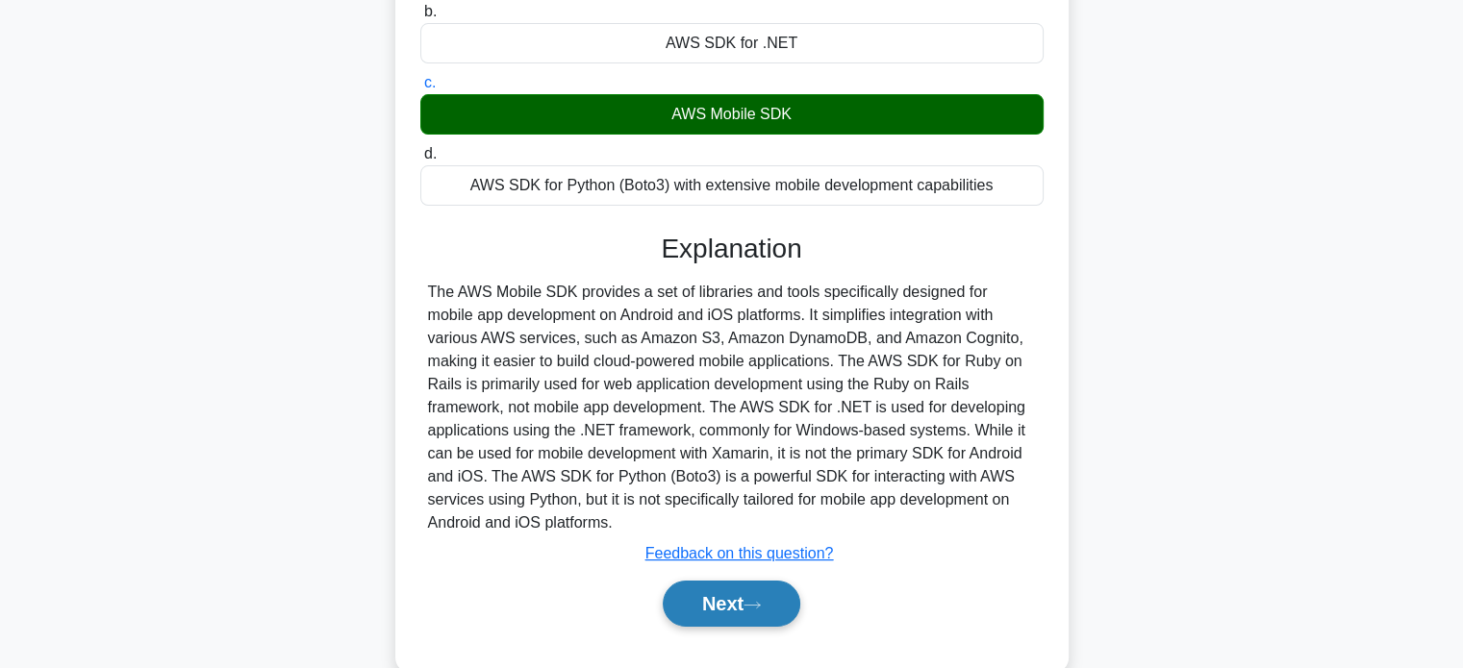
click at [704, 612] on button "Next" at bounding box center [732, 604] width 138 height 46
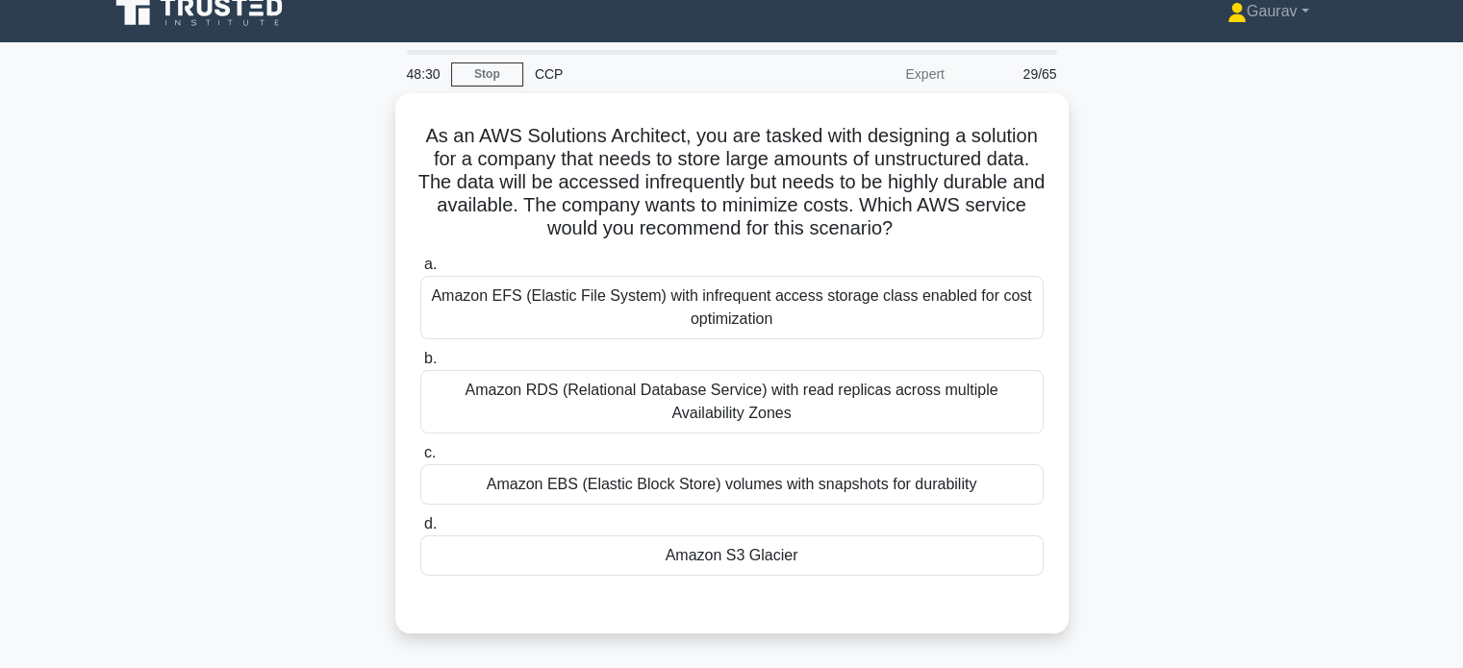
scroll to position [0, 0]
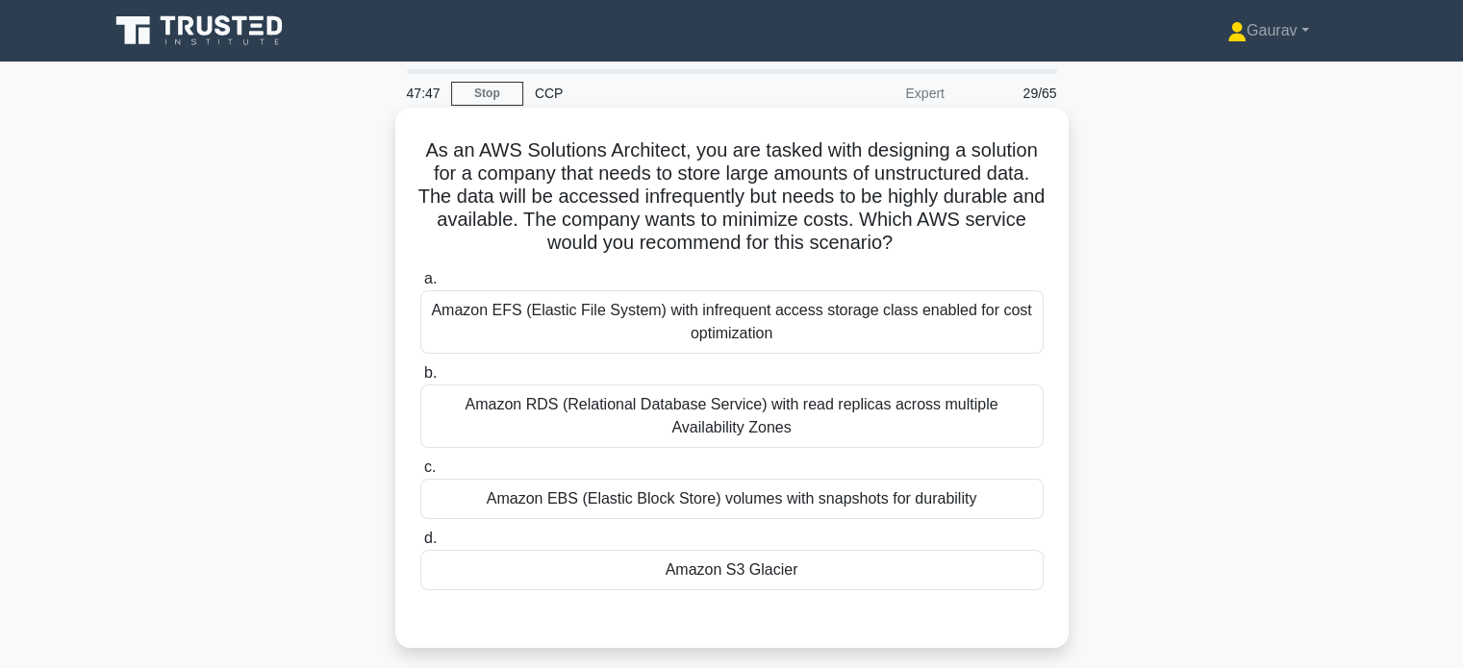
click at [522, 556] on div "Amazon S3 Glacier" at bounding box center [731, 570] width 623 height 40
click at [420, 545] on input "d. Amazon S3 Glacier" at bounding box center [420, 539] width 0 height 13
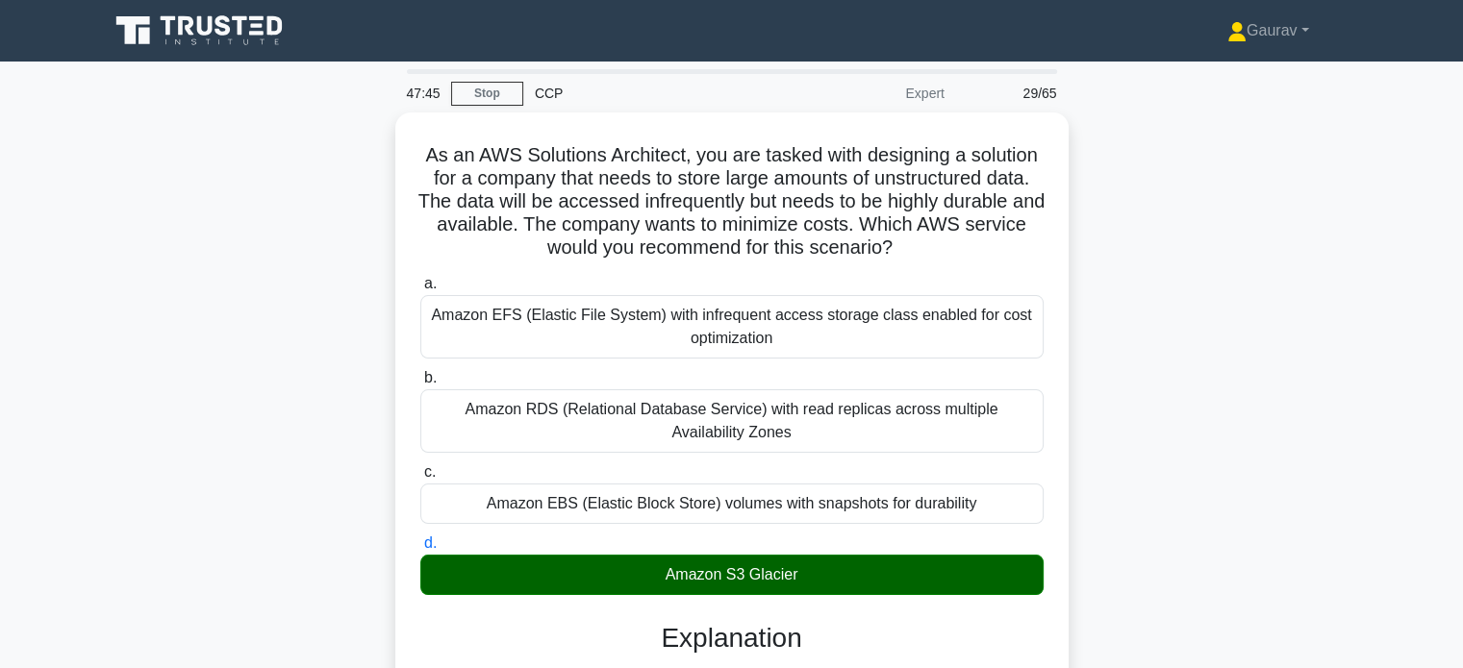
click at [333, 326] on div "As an AWS Solutions Architect, you are tasked with designing a solution for a c…" at bounding box center [731, 668] width 1269 height 1111
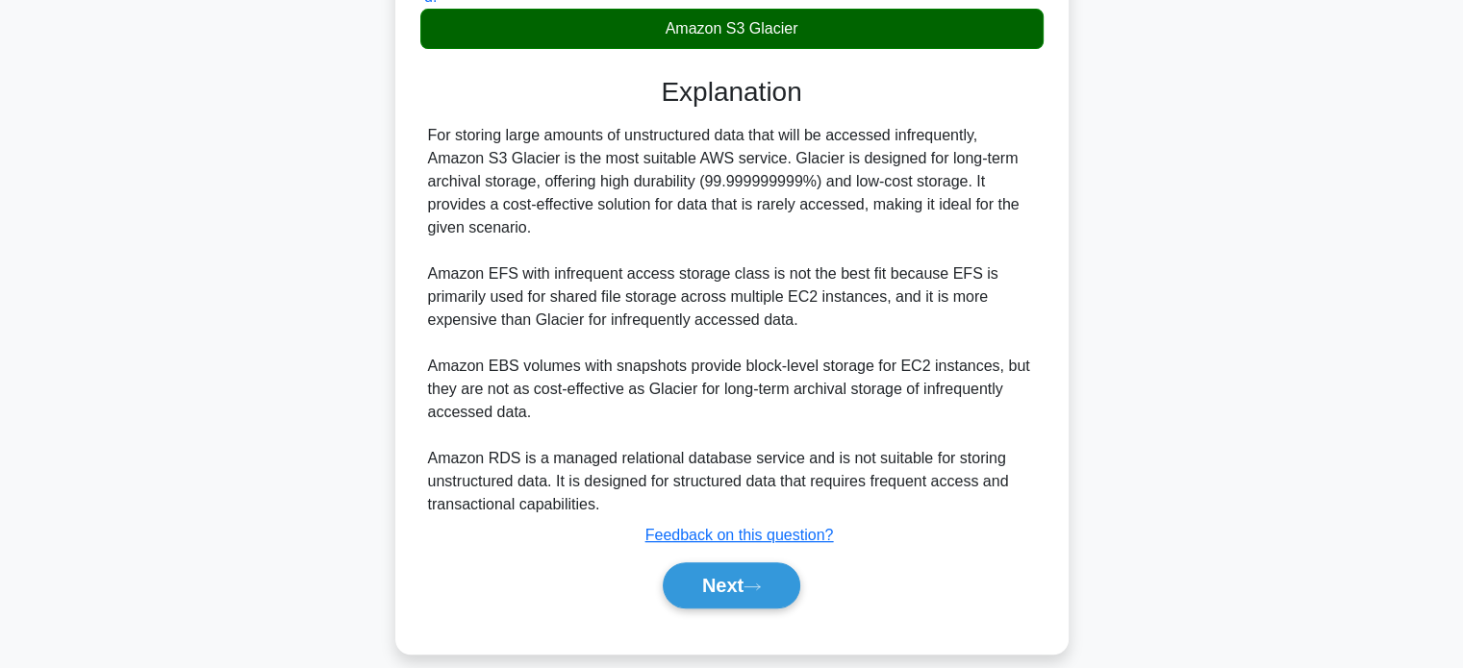
scroll to position [562, 0]
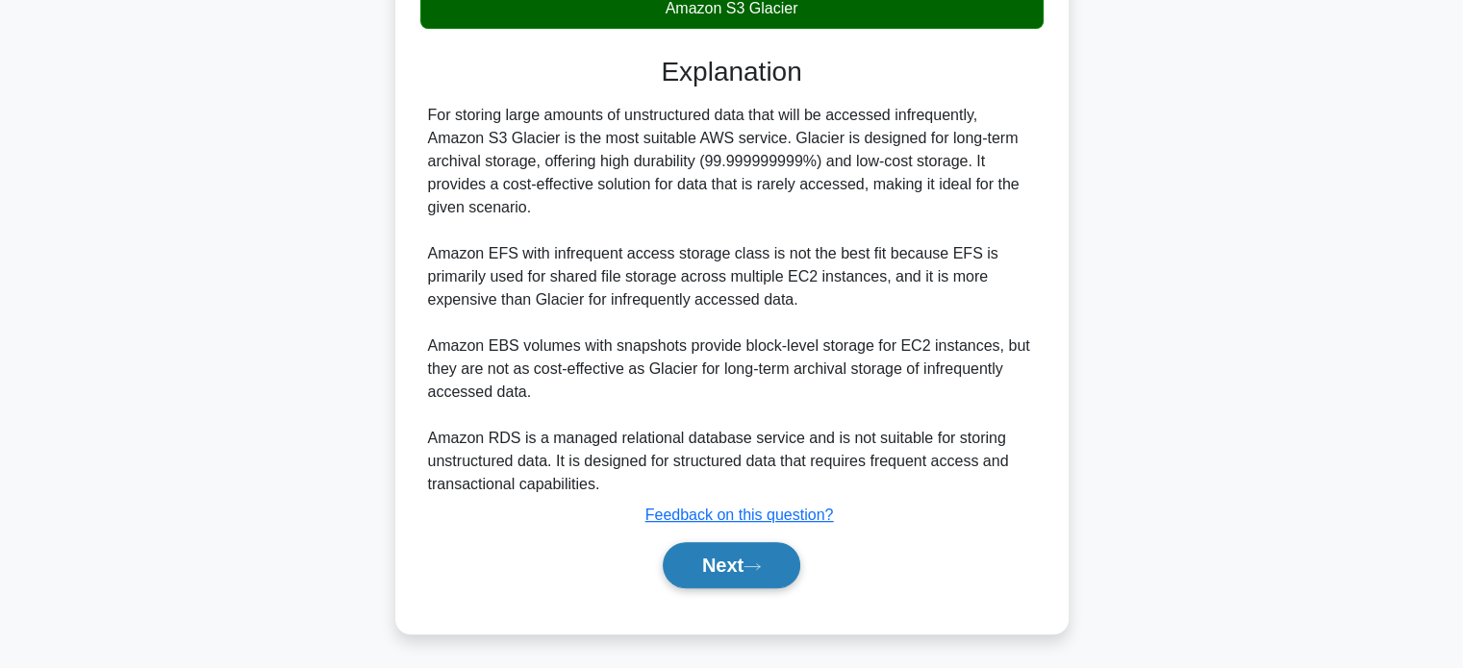
click at [721, 553] on button "Next" at bounding box center [732, 565] width 138 height 46
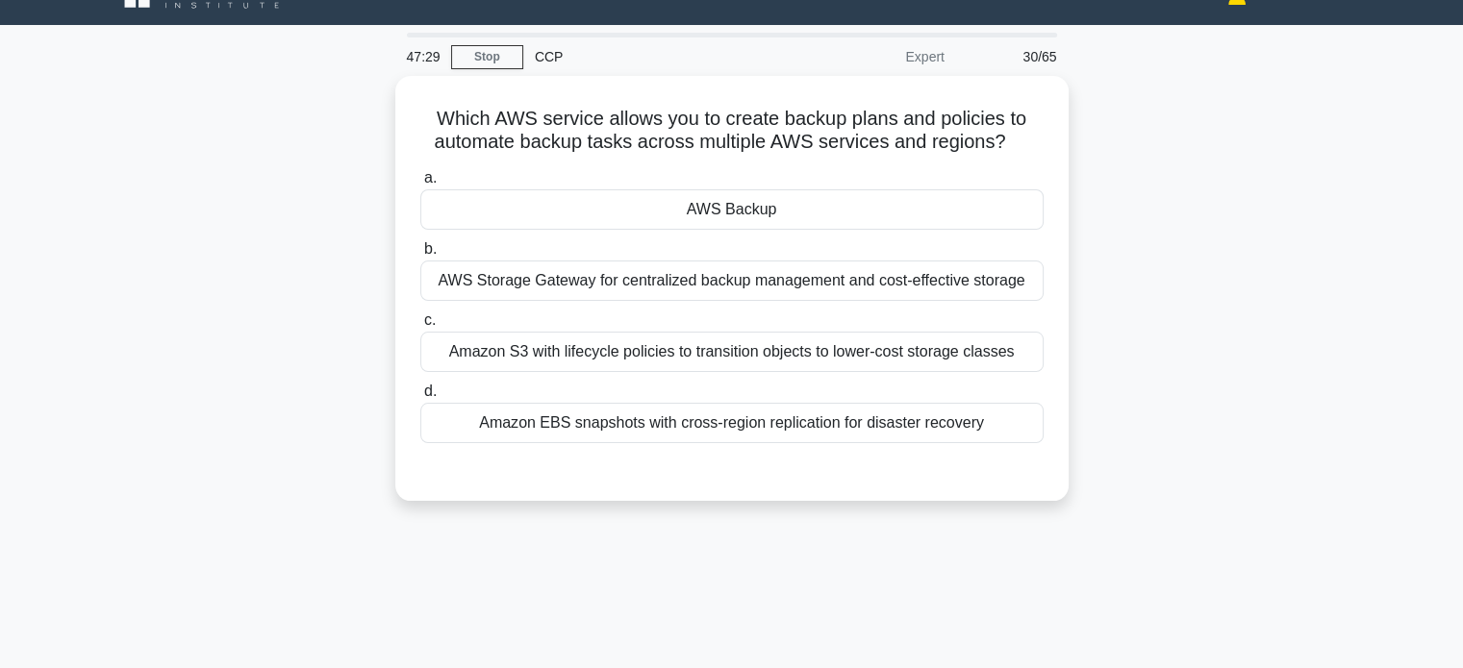
scroll to position [38, 0]
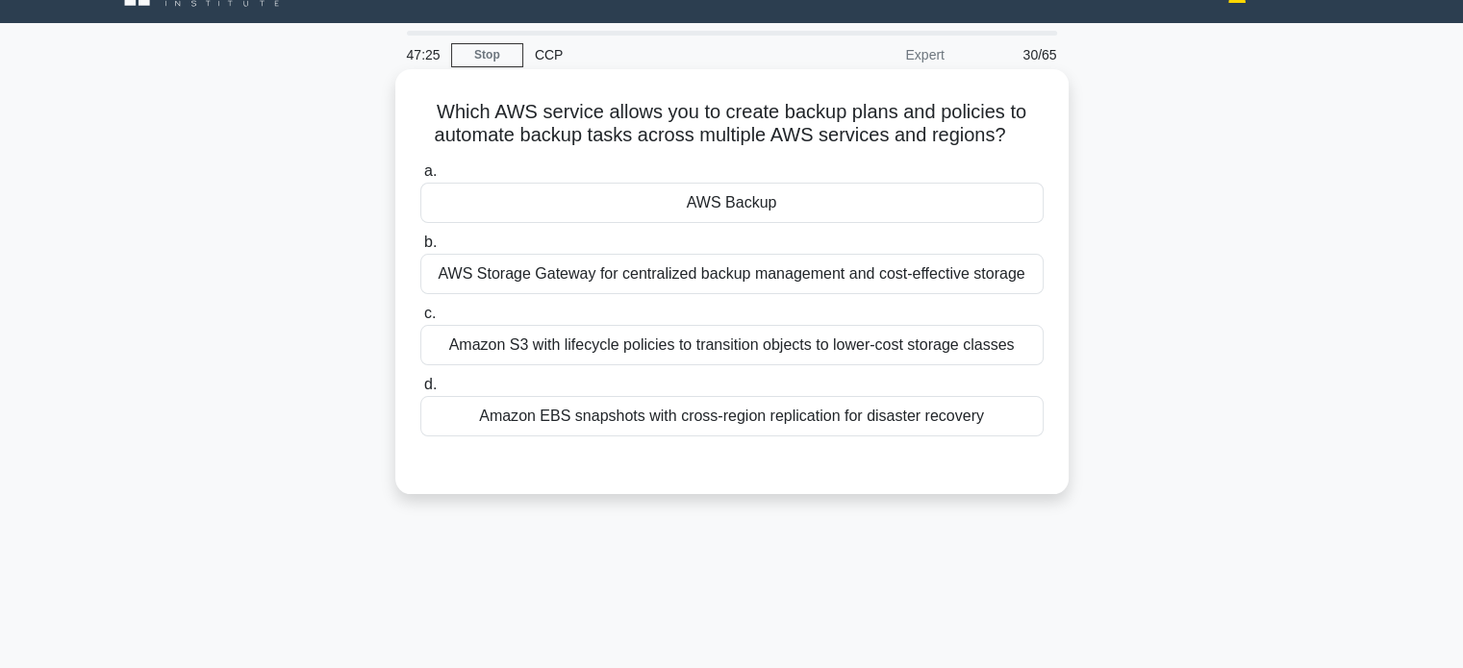
click at [673, 205] on div "AWS Backup" at bounding box center [731, 203] width 623 height 40
click at [420, 178] on input "a. AWS Backup" at bounding box center [420, 171] width 0 height 13
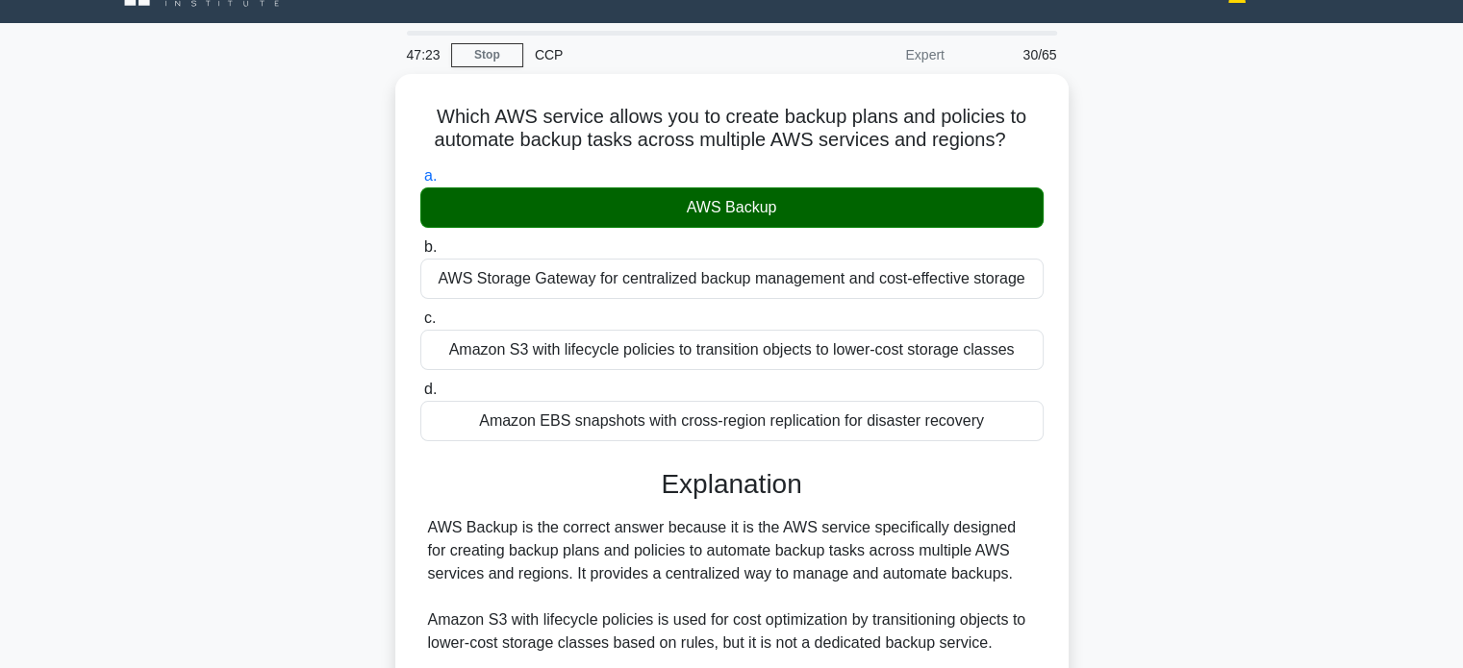
click at [325, 385] on div "Which AWS service allows you to create backup plans and policies to automate ba…" at bounding box center [731, 537] width 1269 height 926
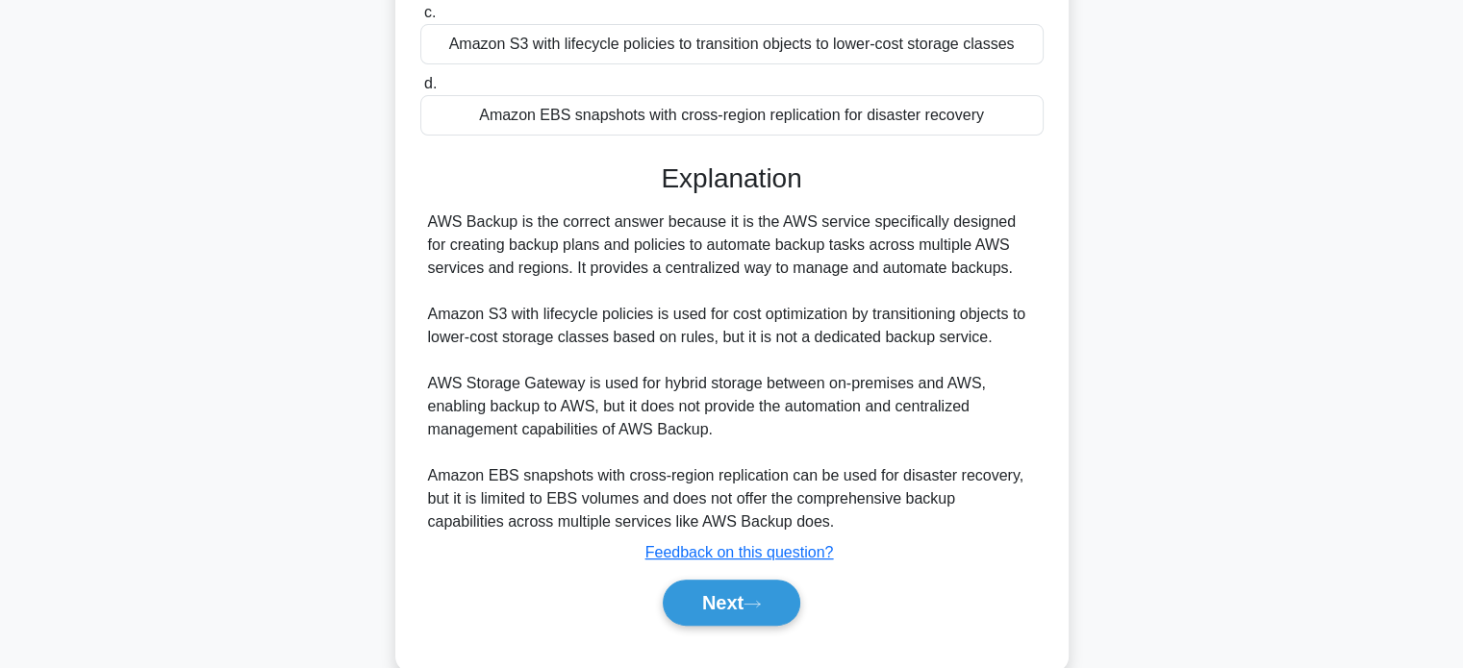
scroll to position [346, 0]
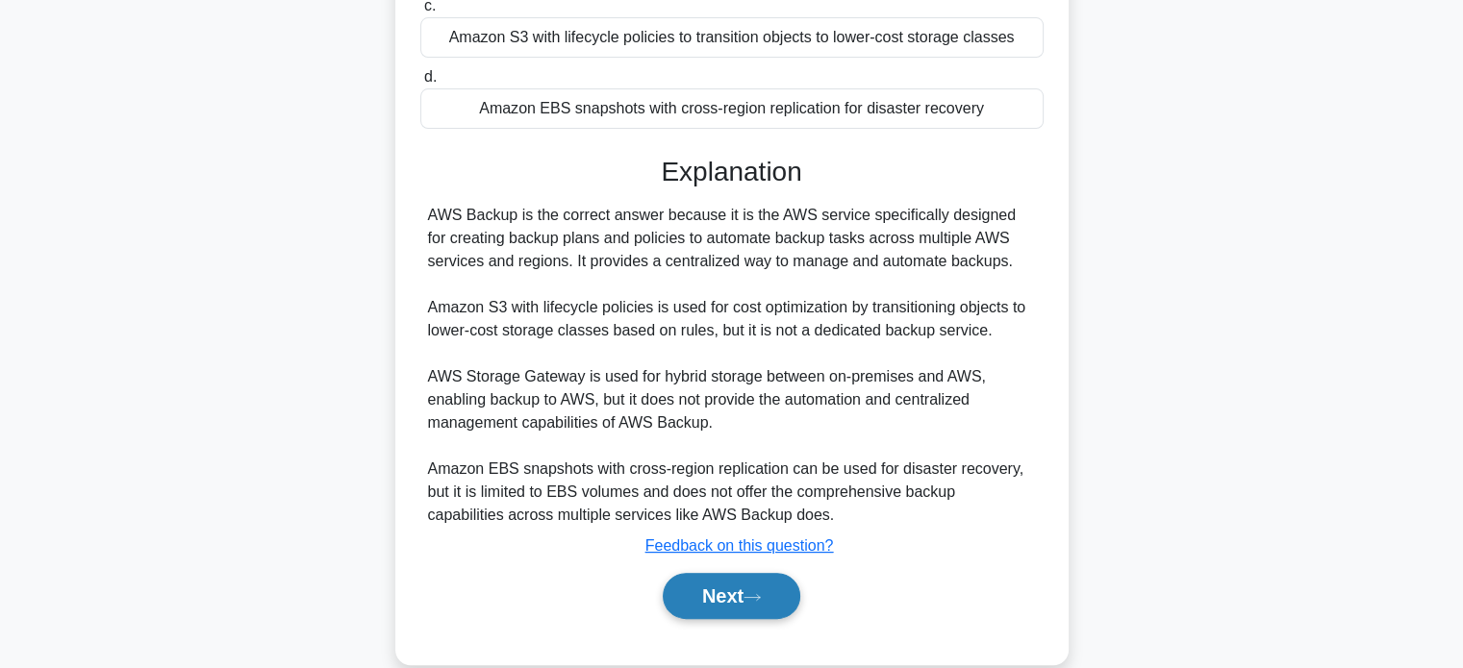
click at [676, 578] on button "Next" at bounding box center [732, 596] width 138 height 46
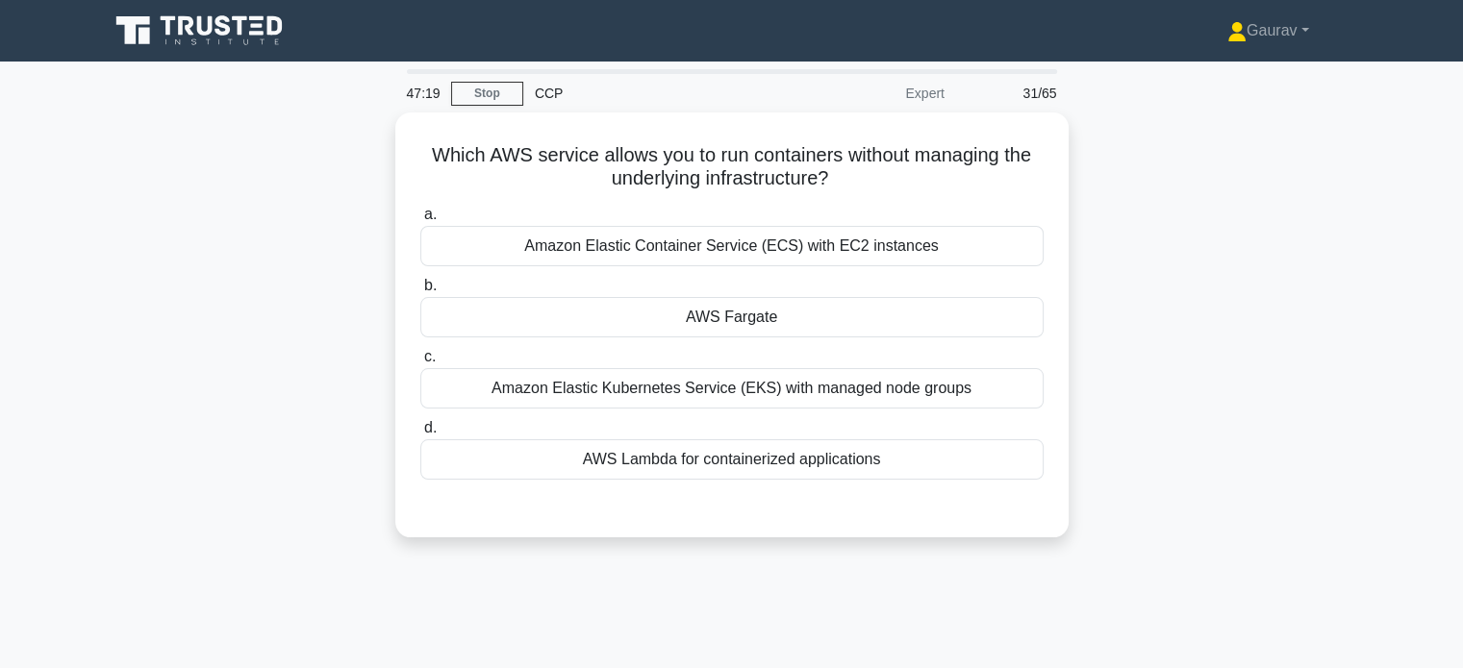
scroll to position [0, 0]
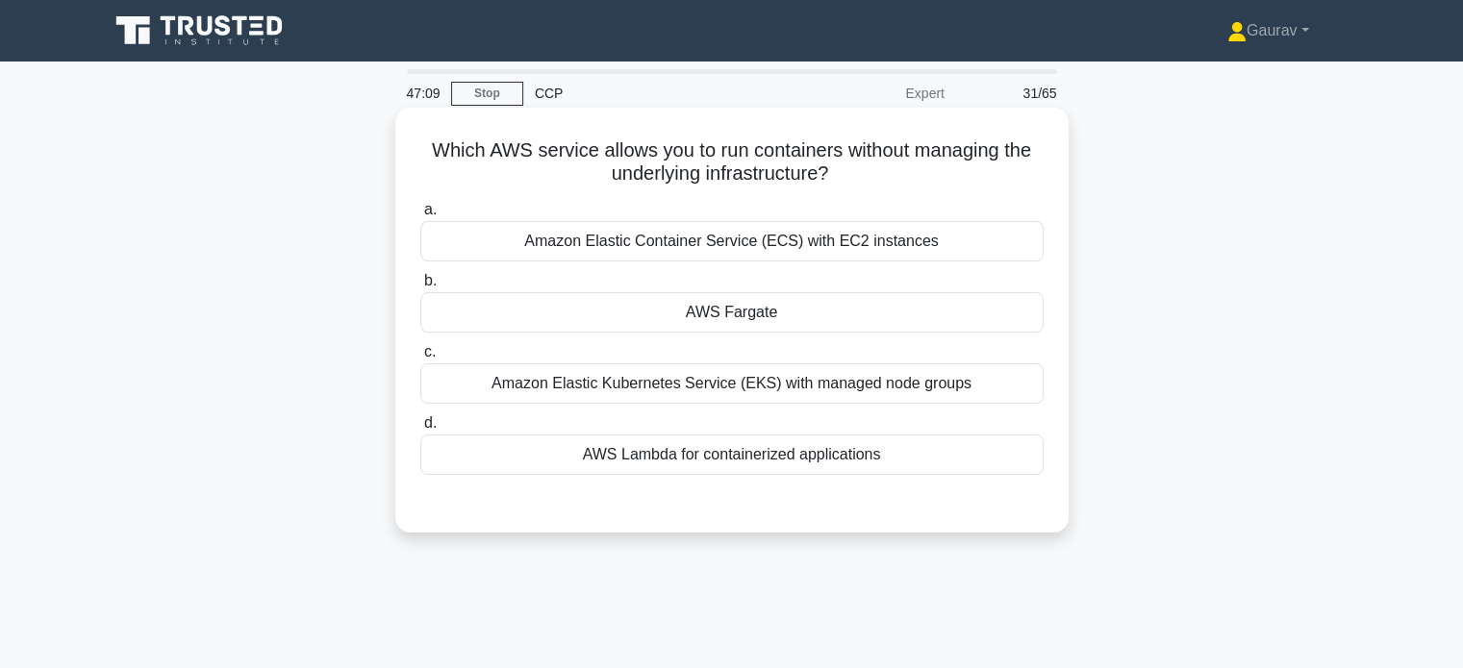
click at [718, 313] on div "AWS Fargate" at bounding box center [731, 312] width 623 height 40
click at [420, 288] on input "b. AWS Fargate" at bounding box center [420, 281] width 0 height 13
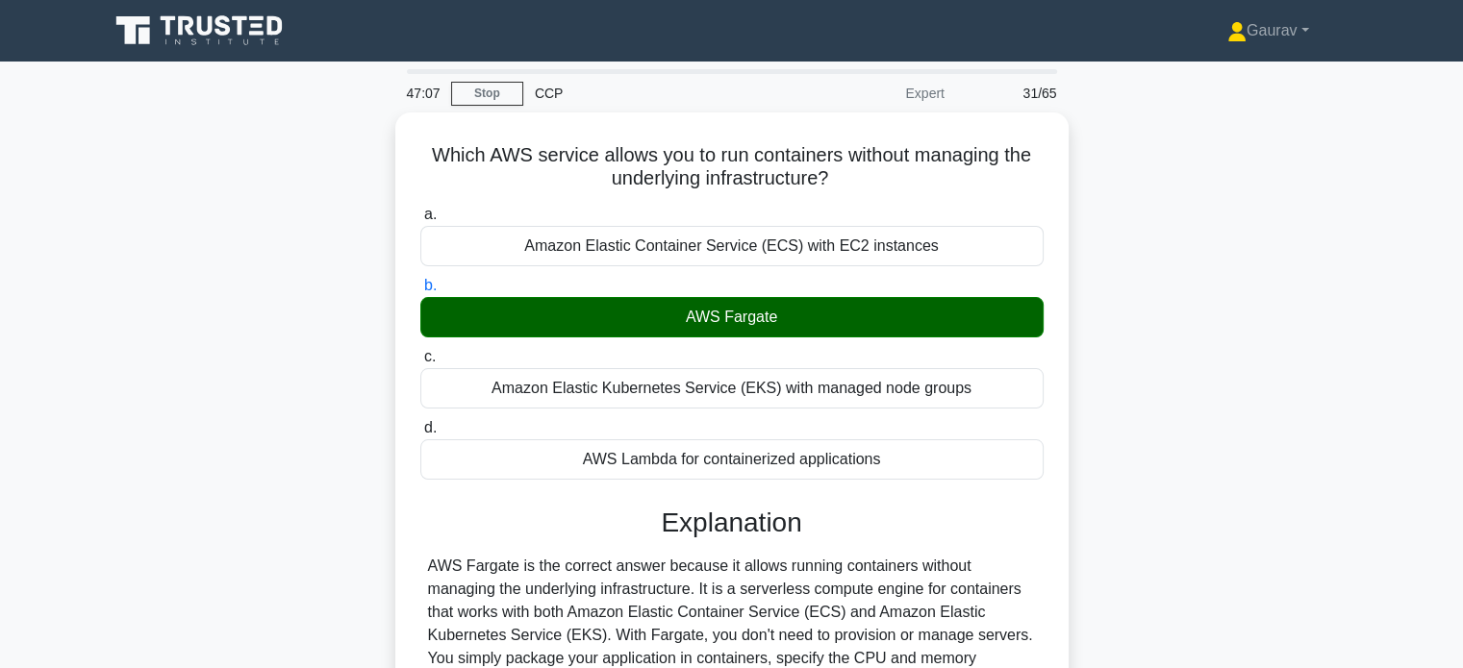
click at [327, 265] on div "Which AWS service allows you to run containers without managing the underlying …" at bounding box center [731, 599] width 1269 height 972
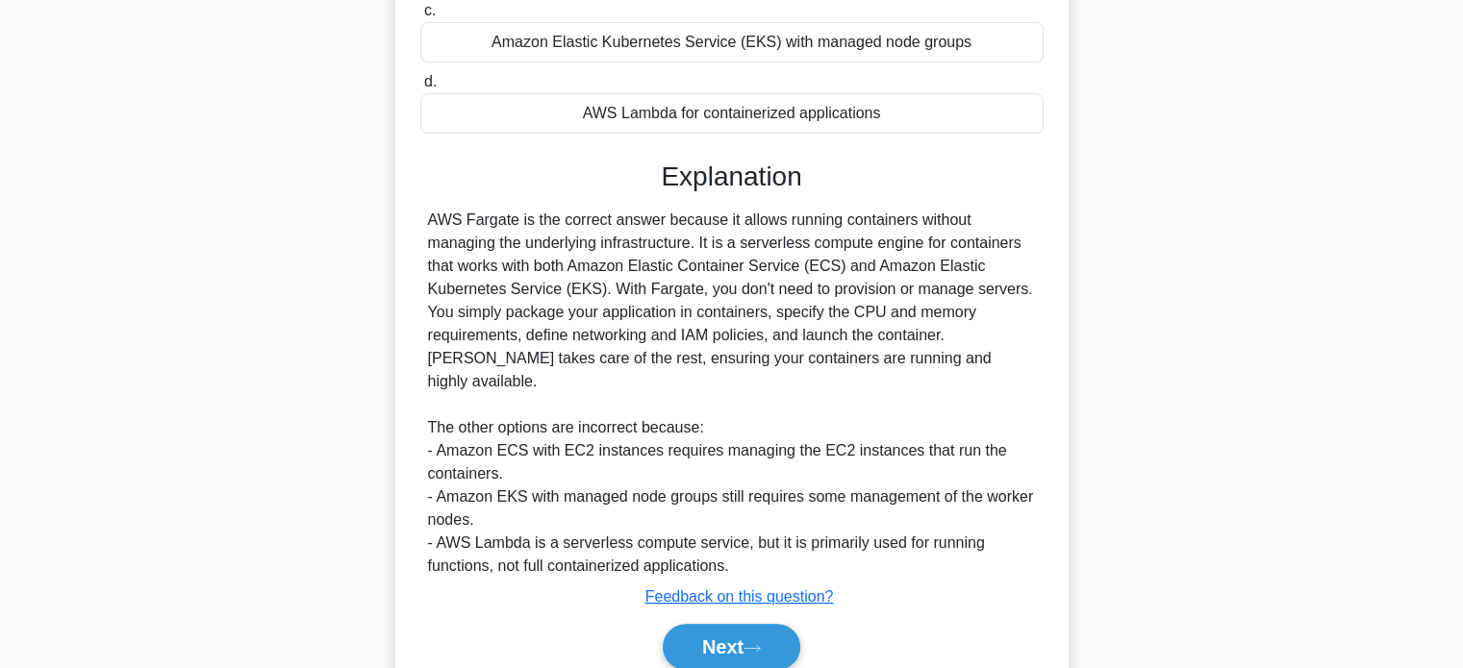
scroll to position [385, 0]
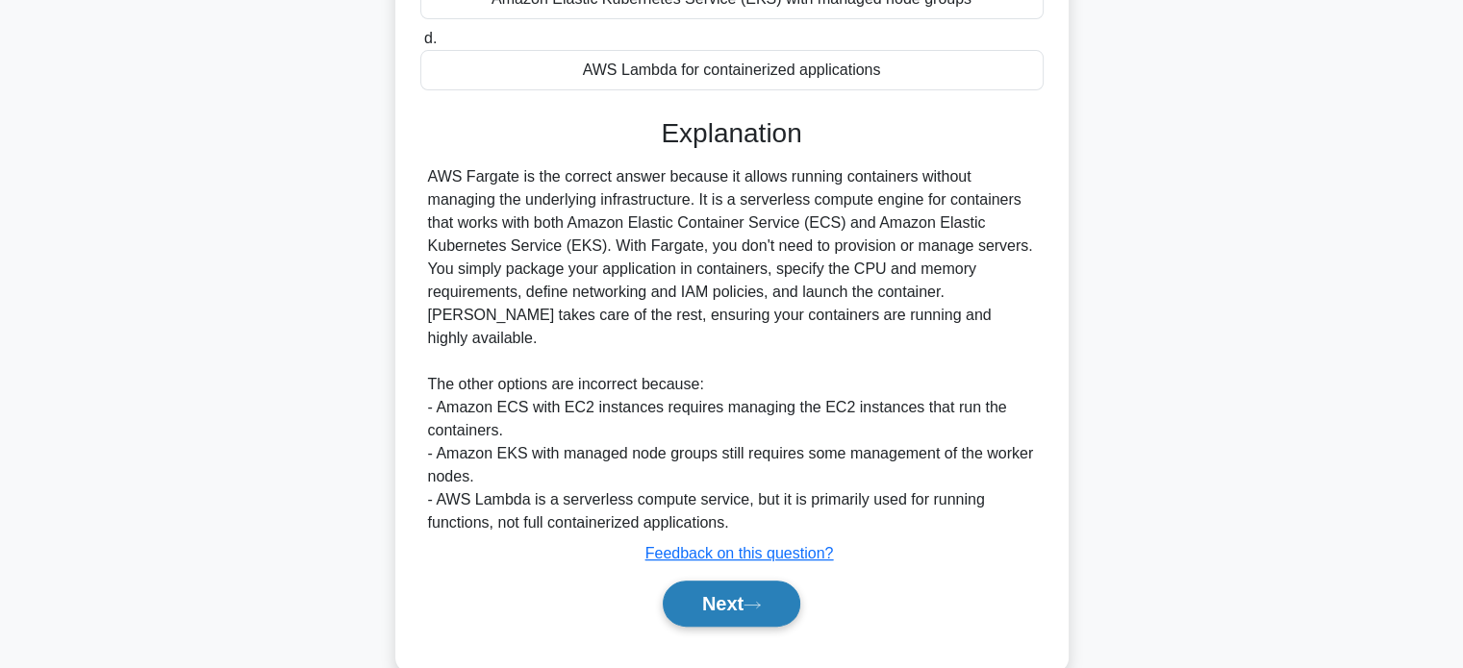
click at [677, 581] on button "Next" at bounding box center [732, 604] width 138 height 46
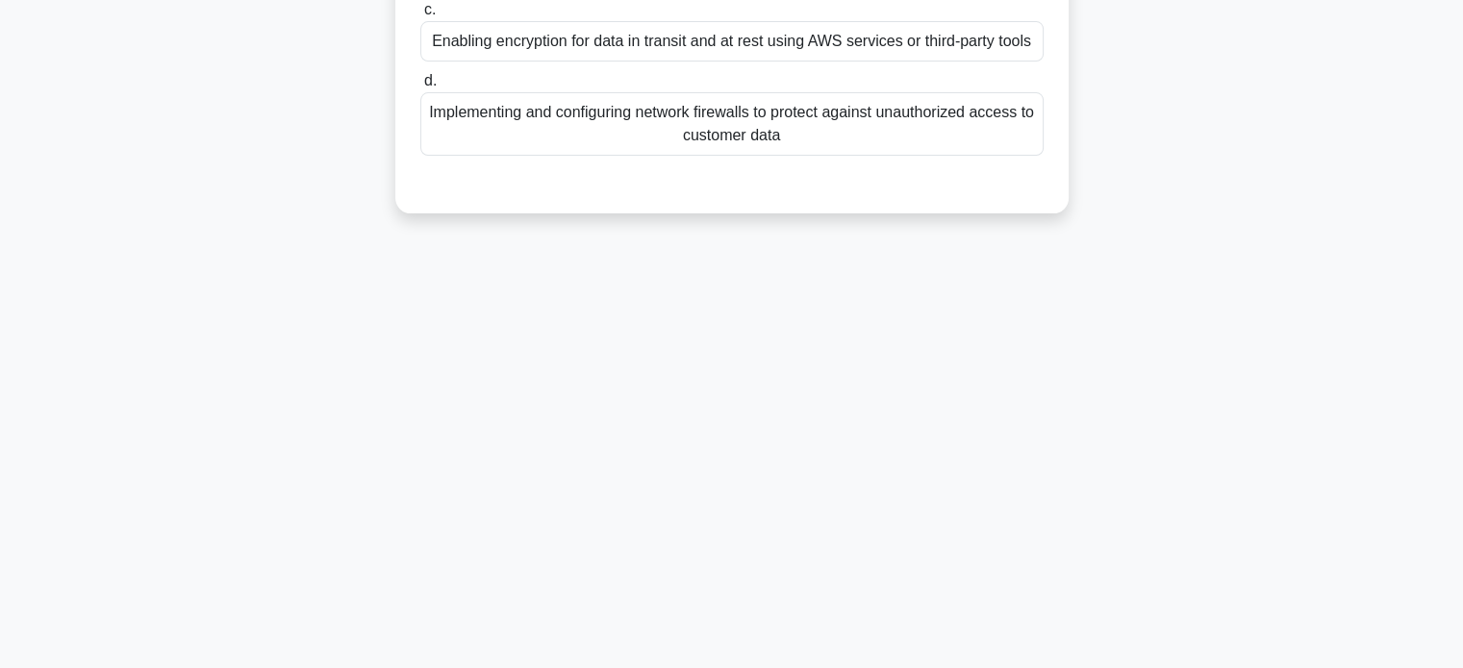
click at [337, 299] on div "46:41 Stop CCP Expert 32/65 In the AWS Shared Responsibility Model, which of th…" at bounding box center [731, 180] width 1269 height 962
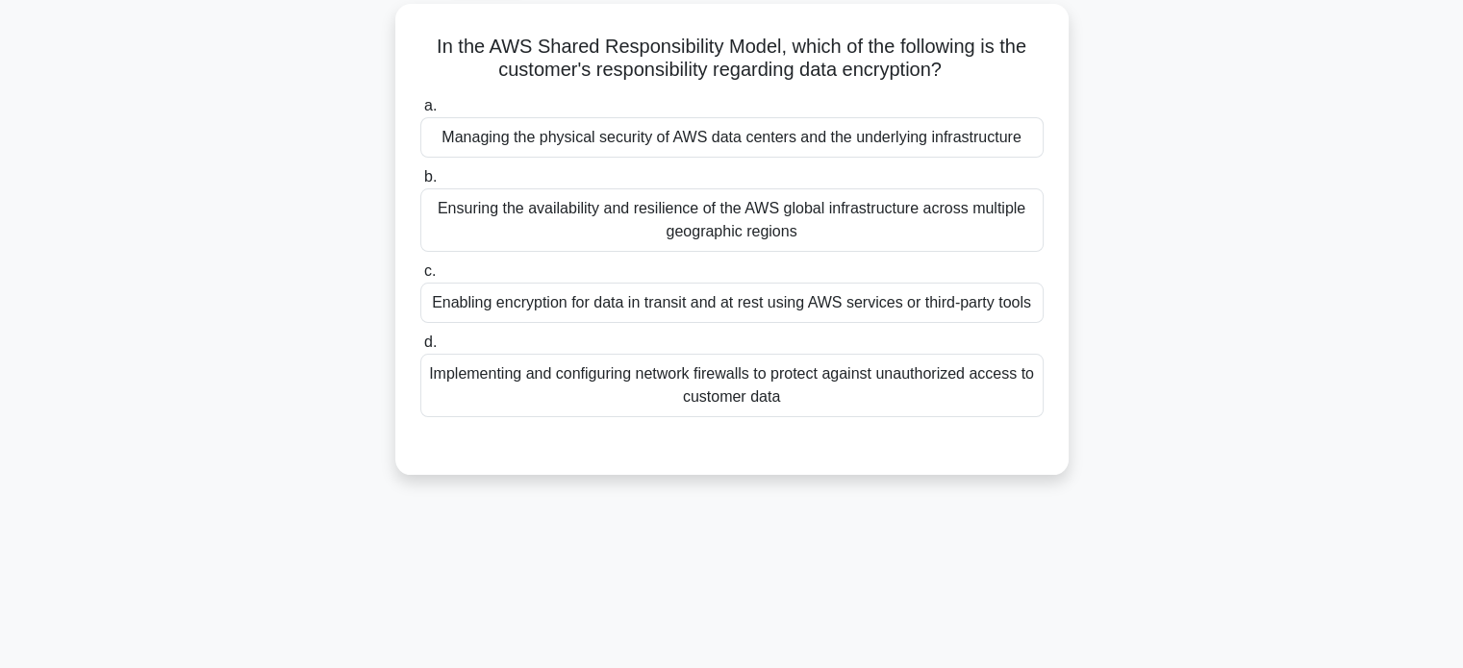
scroll to position [0, 0]
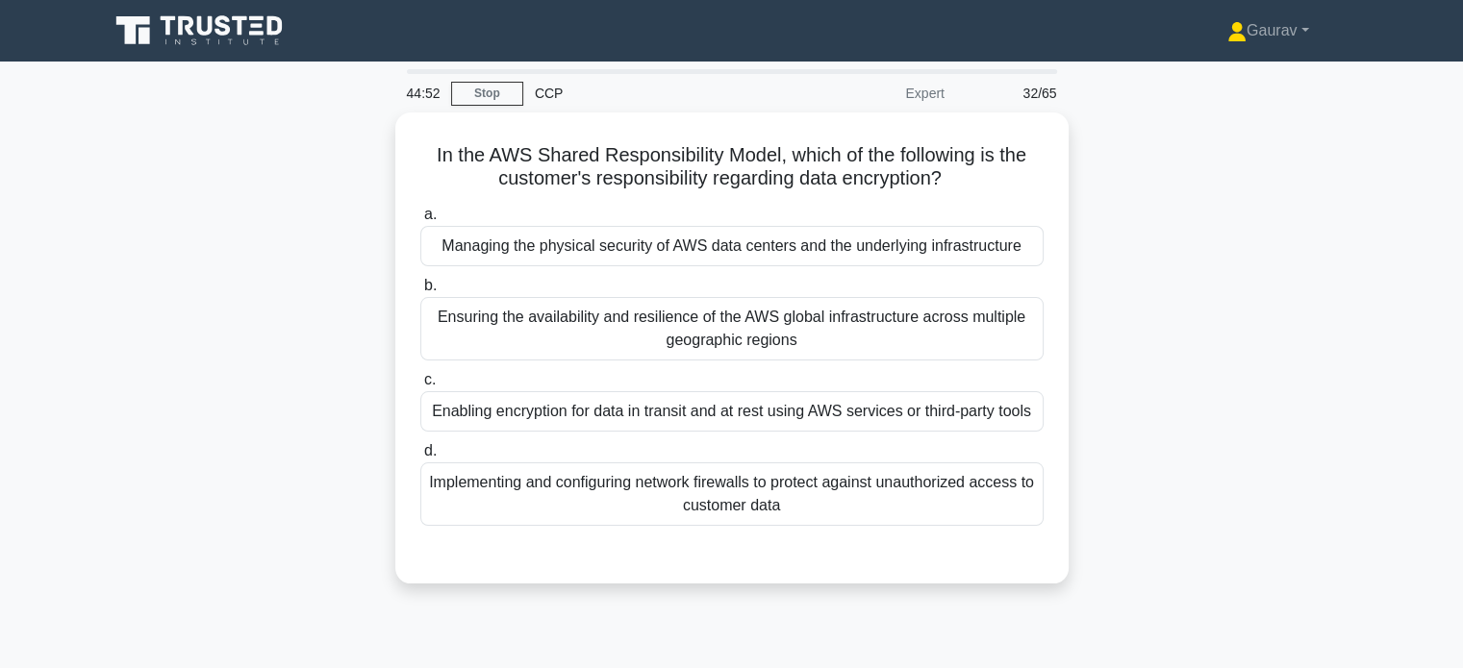
click at [337, 299] on div "In the AWS Shared Responsibility Model, which of the following is the customer'…" at bounding box center [731, 360] width 1269 height 494
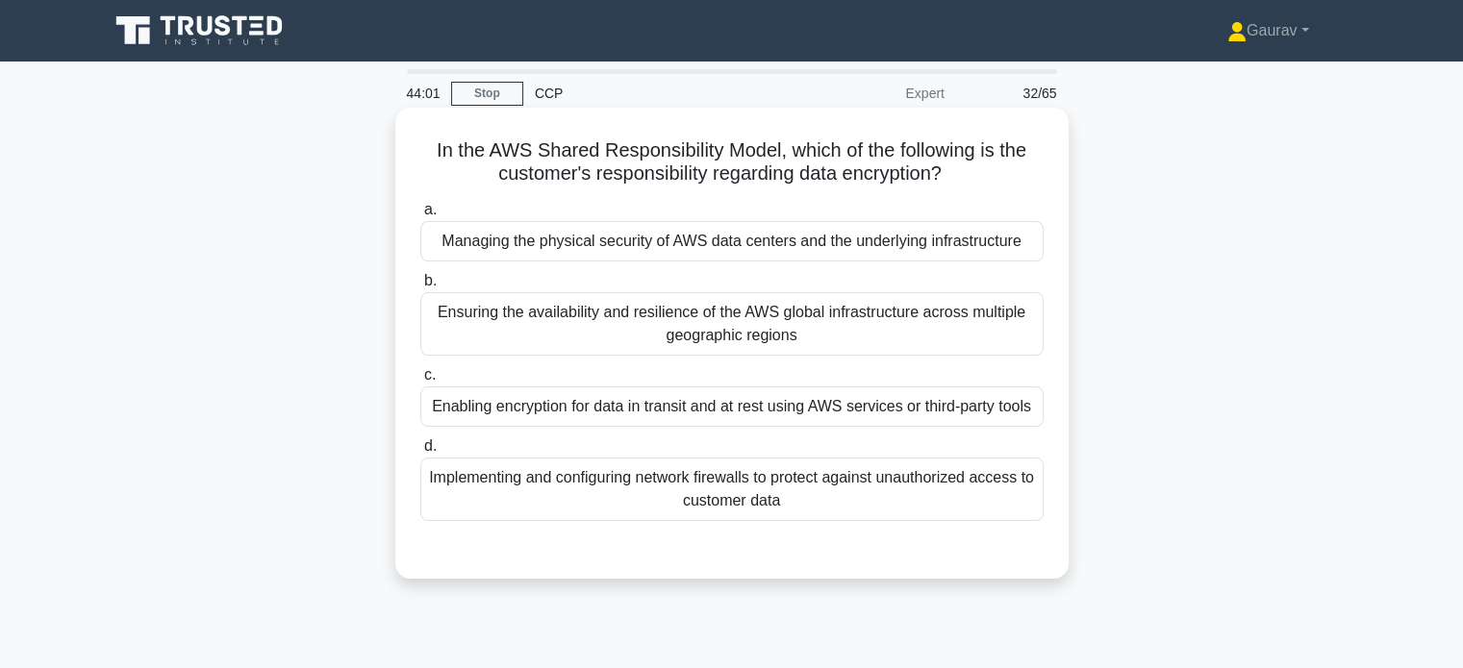
click at [617, 414] on div "Enabling encryption for data in transit and at rest using AWS services or third…" at bounding box center [731, 407] width 623 height 40
click at [420, 382] on input "c. Enabling encryption for data in transit and at rest using AWS services or th…" at bounding box center [420, 375] width 0 height 13
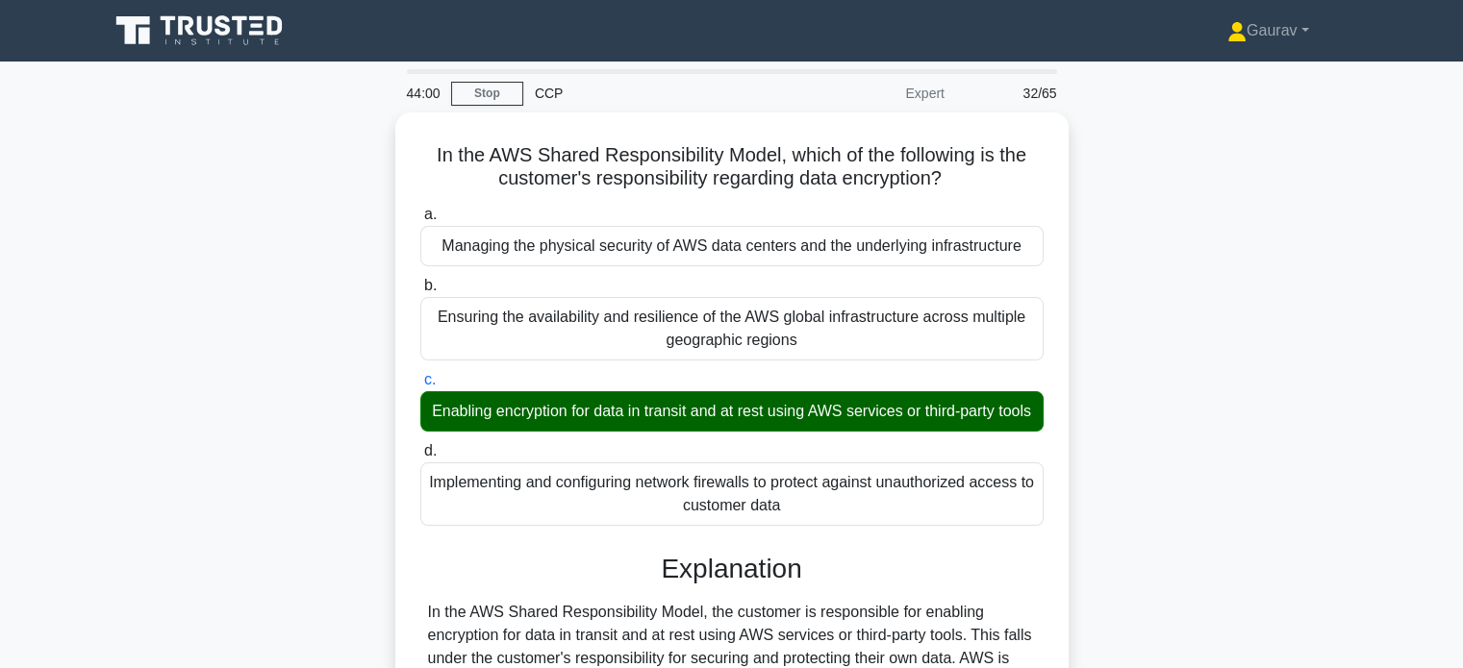
click at [259, 403] on div "In the AWS Shared Responsibility Model, which of the following is the customer'…" at bounding box center [731, 530] width 1269 height 834
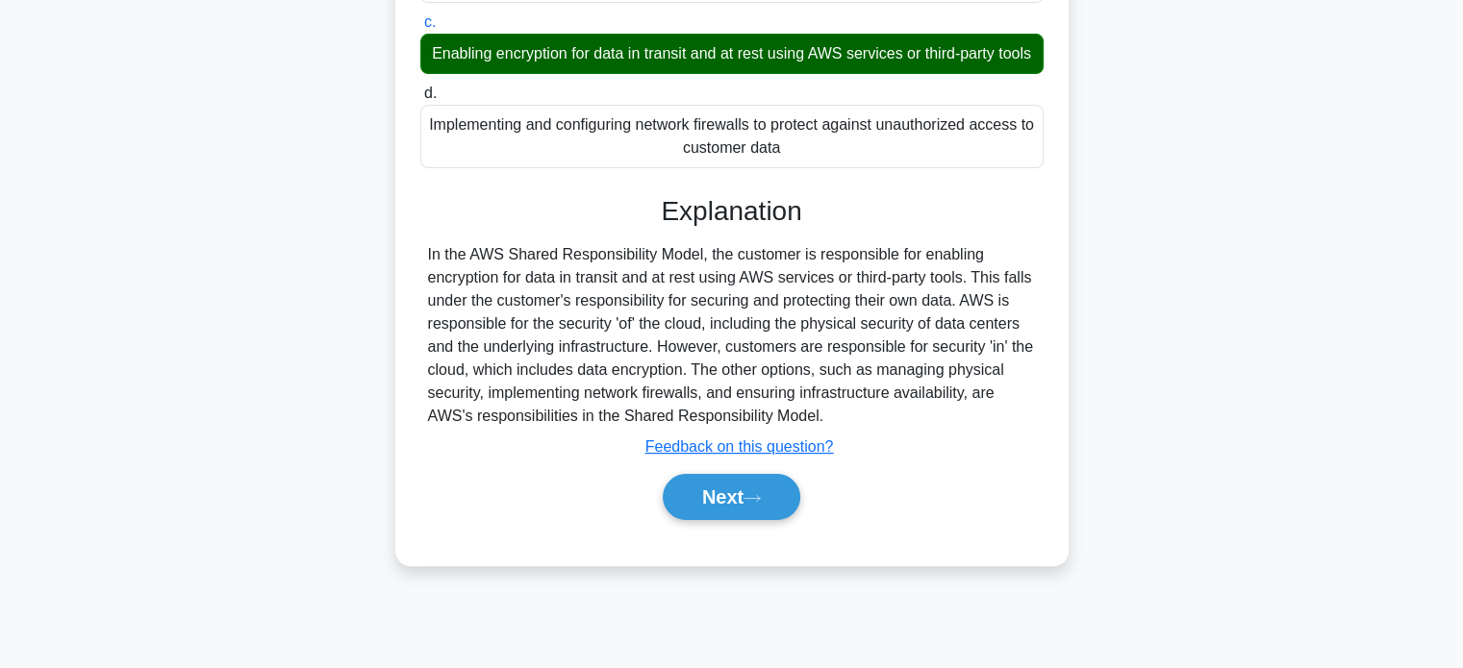
scroll to position [370, 0]
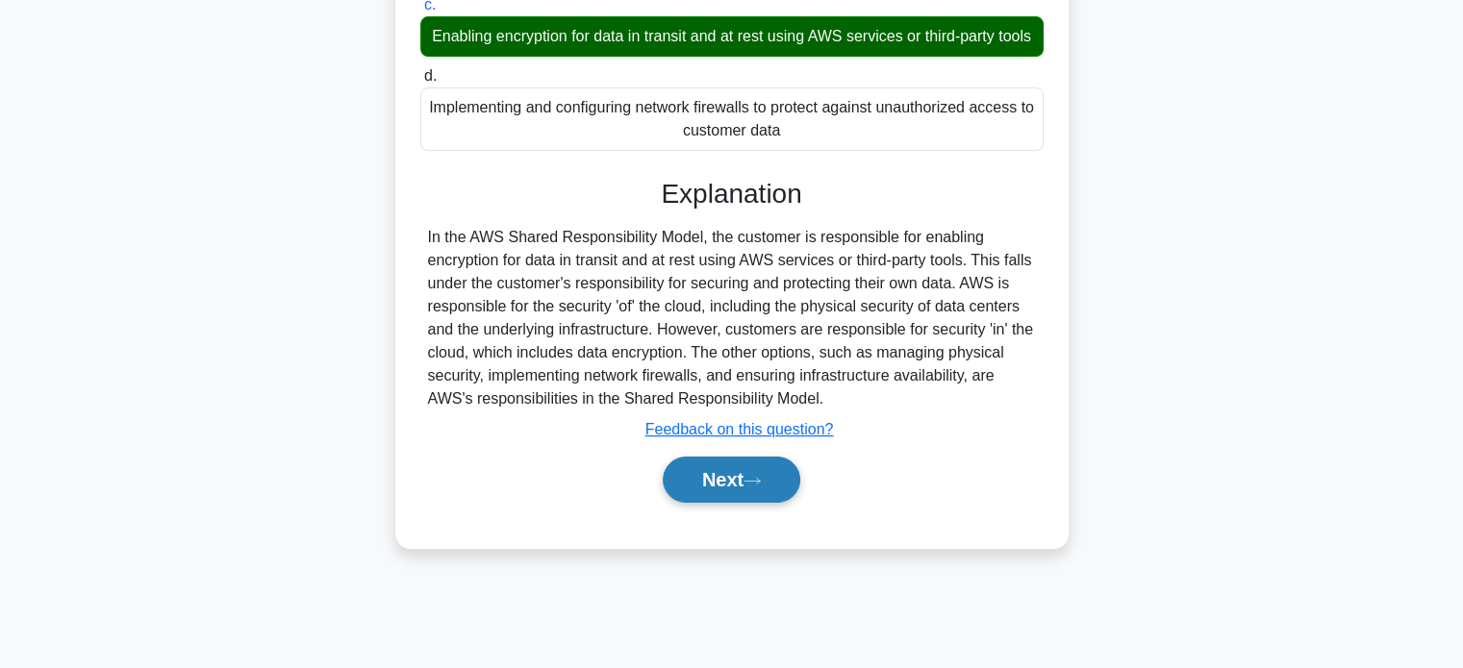
click at [700, 503] on button "Next" at bounding box center [732, 480] width 138 height 46
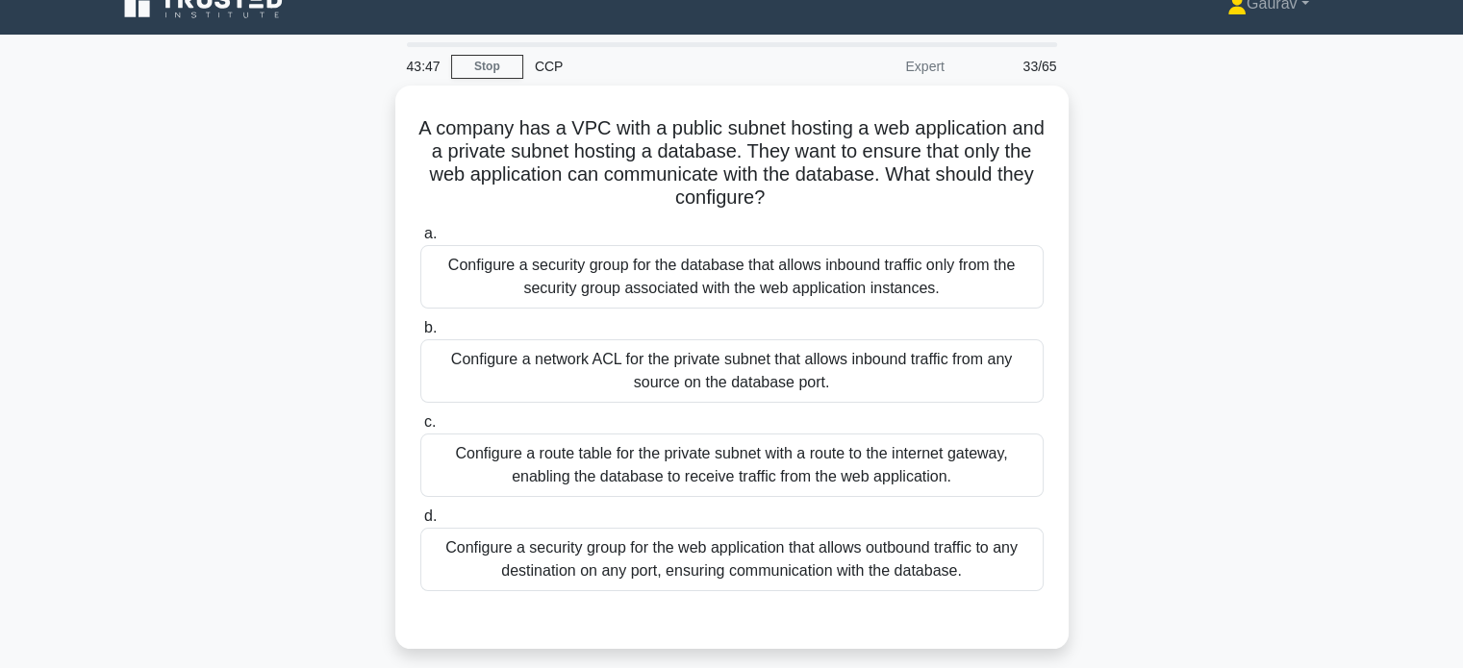
scroll to position [24, 0]
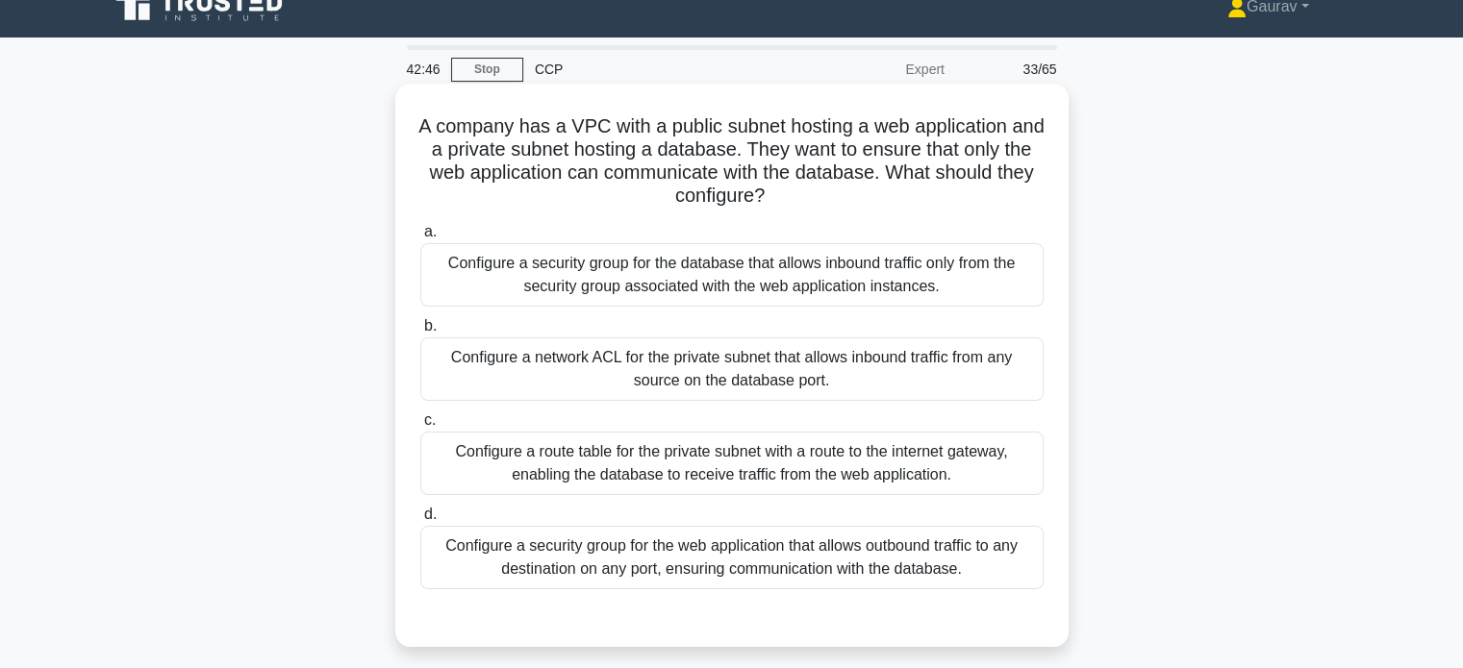
click at [747, 290] on div "Configure a security group for the database that allows inbound traffic only fr…" at bounding box center [731, 274] width 623 height 63
click at [420, 238] on input "a. Configure a security group for the database that allows inbound traffic only…" at bounding box center [420, 232] width 0 height 13
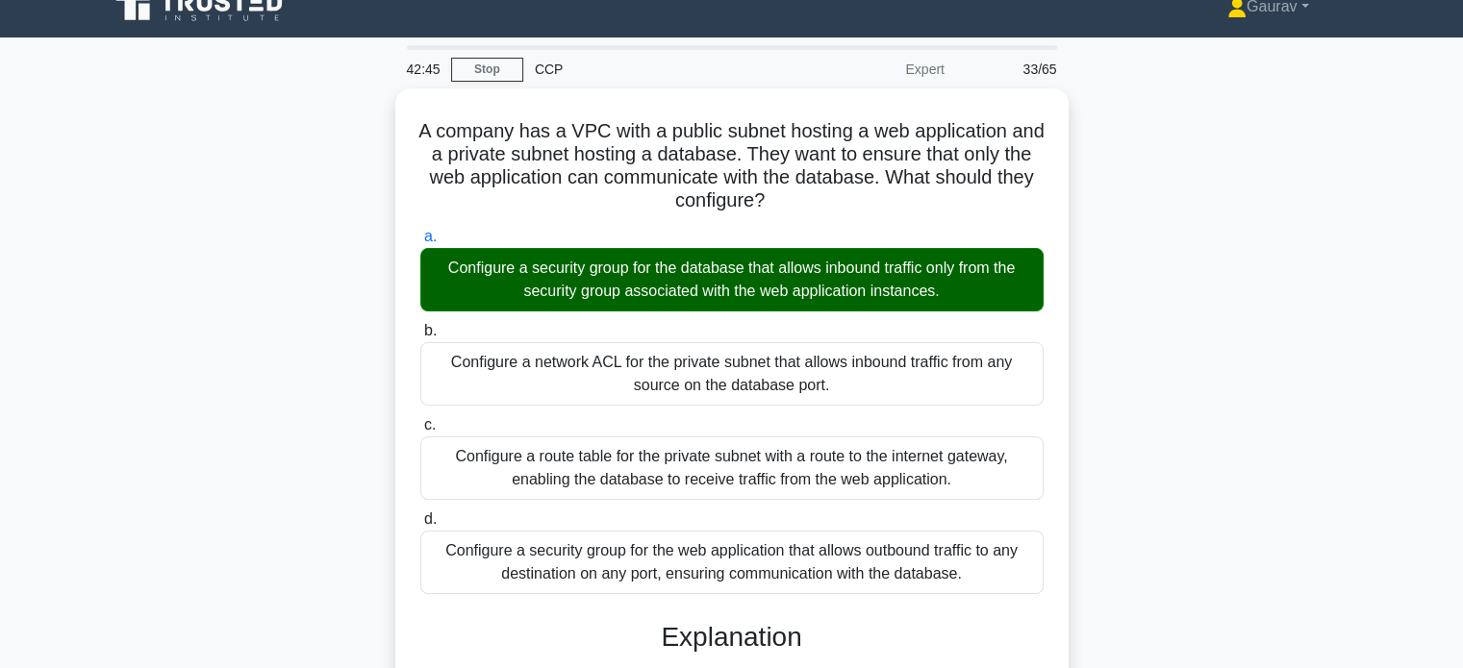
click at [303, 334] on div "A company has a VPC with a public subnet hosting a web application and a privat…" at bounding box center [731, 632] width 1269 height 1088
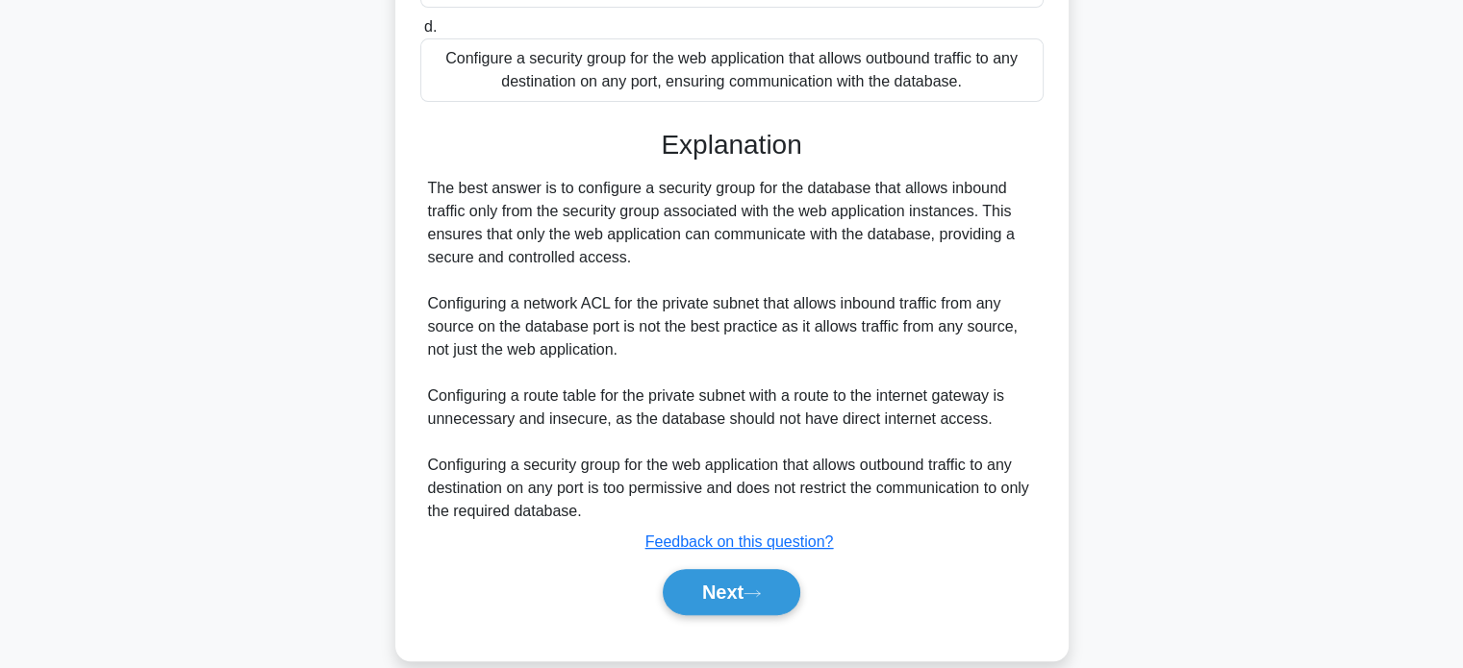
scroll to position [538, 0]
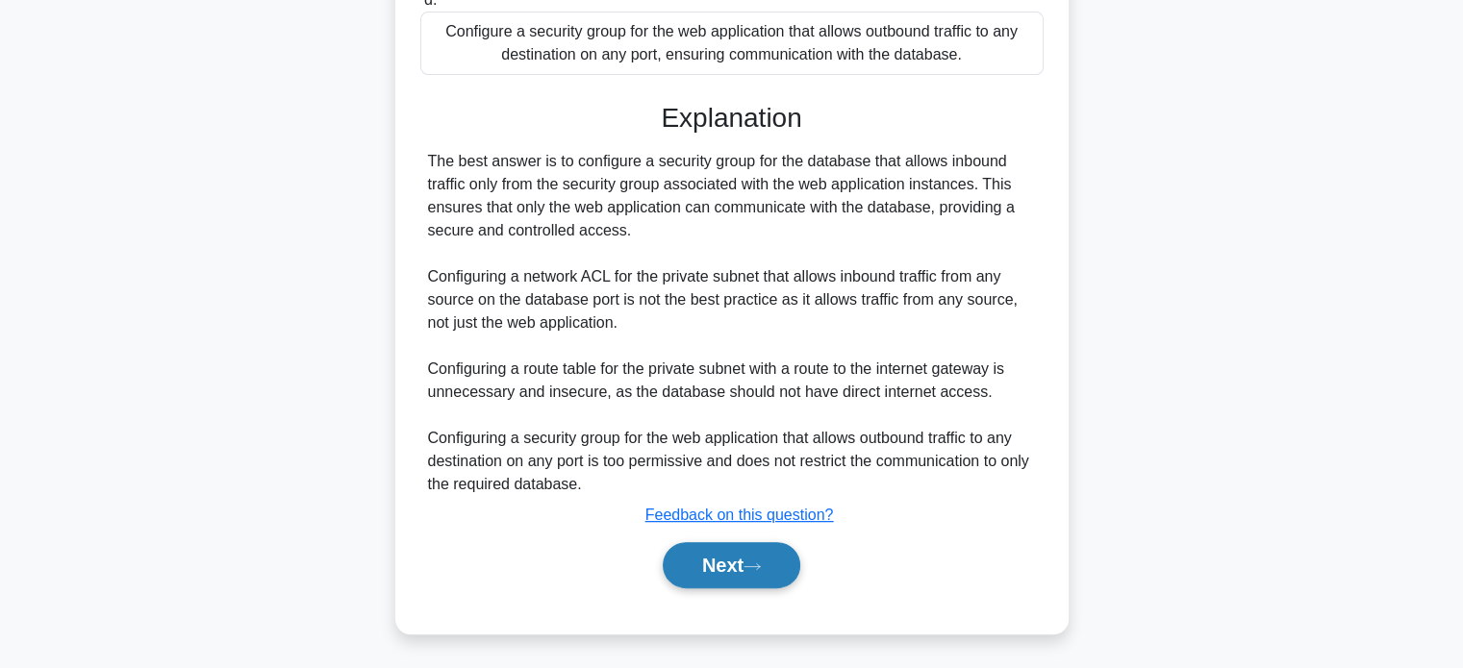
click at [760, 566] on icon at bounding box center [751, 566] width 15 height 6
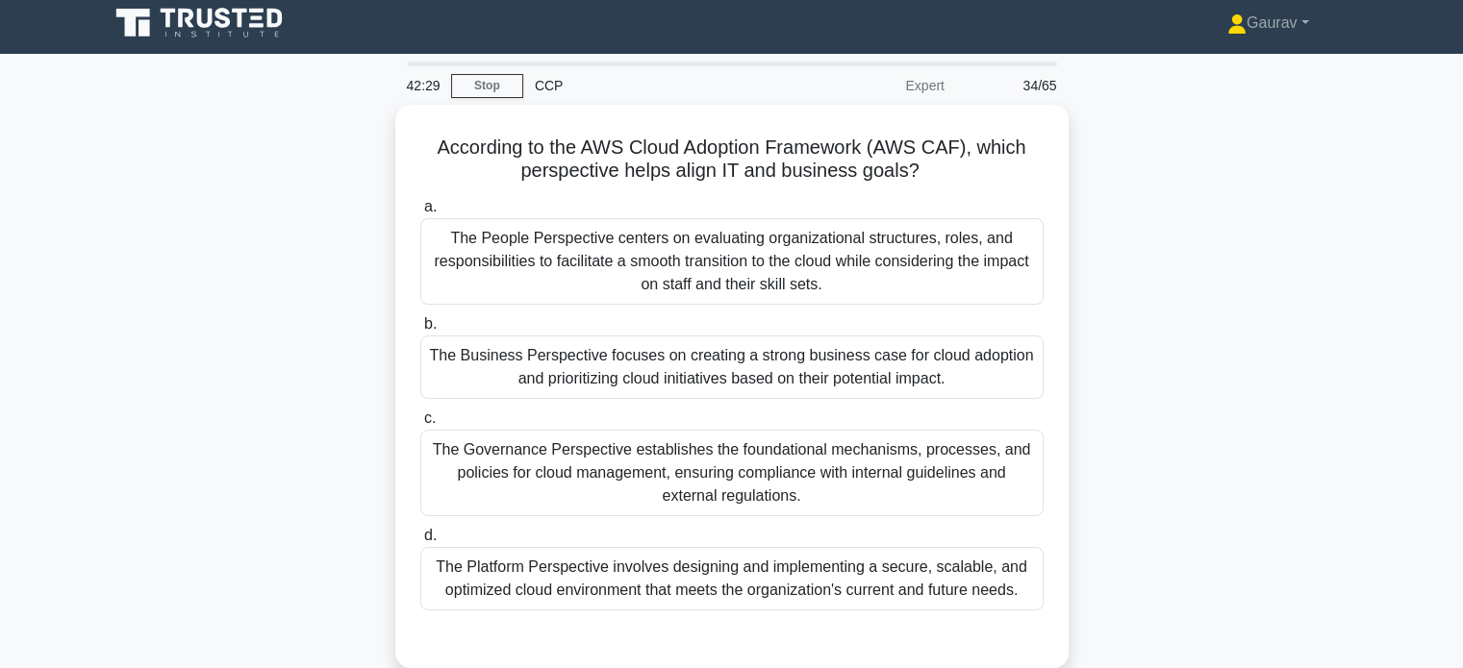
scroll to position [0, 0]
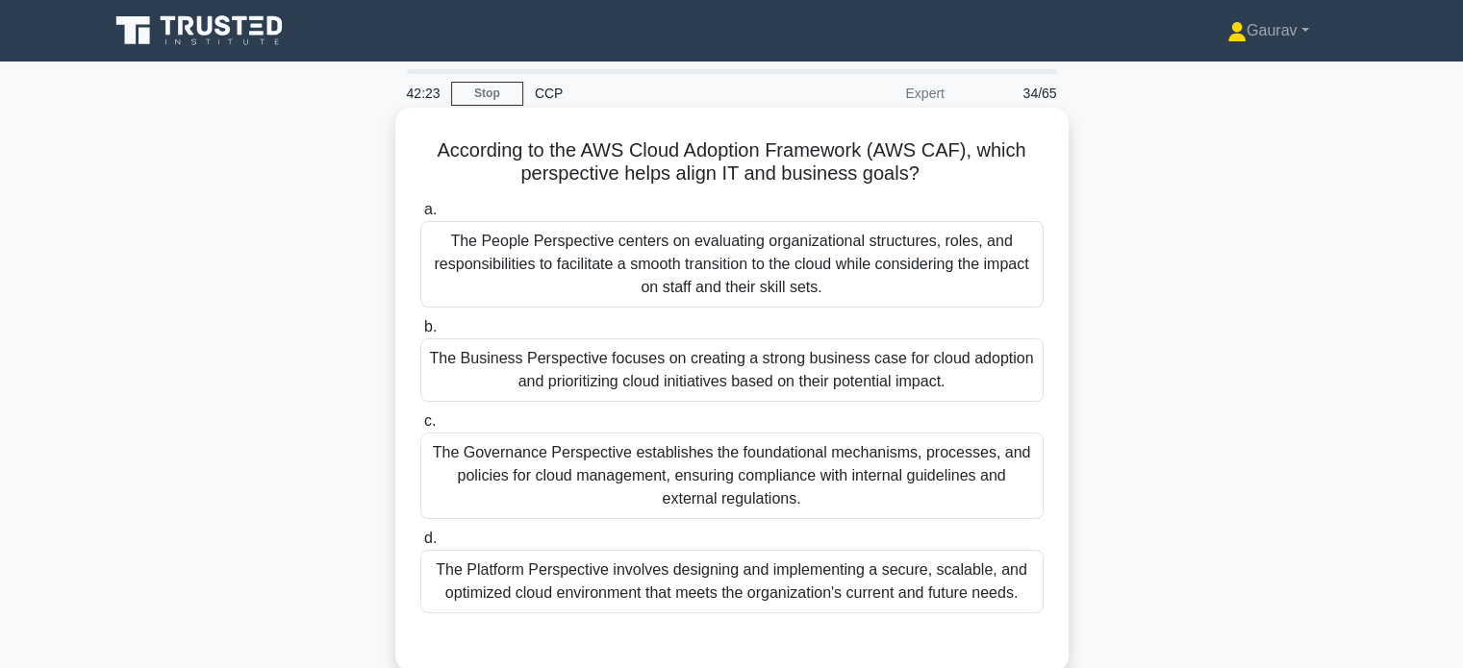
click at [747, 362] on div "The Business Perspective focuses on creating a strong business case for cloud a…" at bounding box center [731, 369] width 623 height 63
click at [420, 334] on input "b. The Business Perspective focuses on creating a strong business case for clou…" at bounding box center [420, 327] width 0 height 13
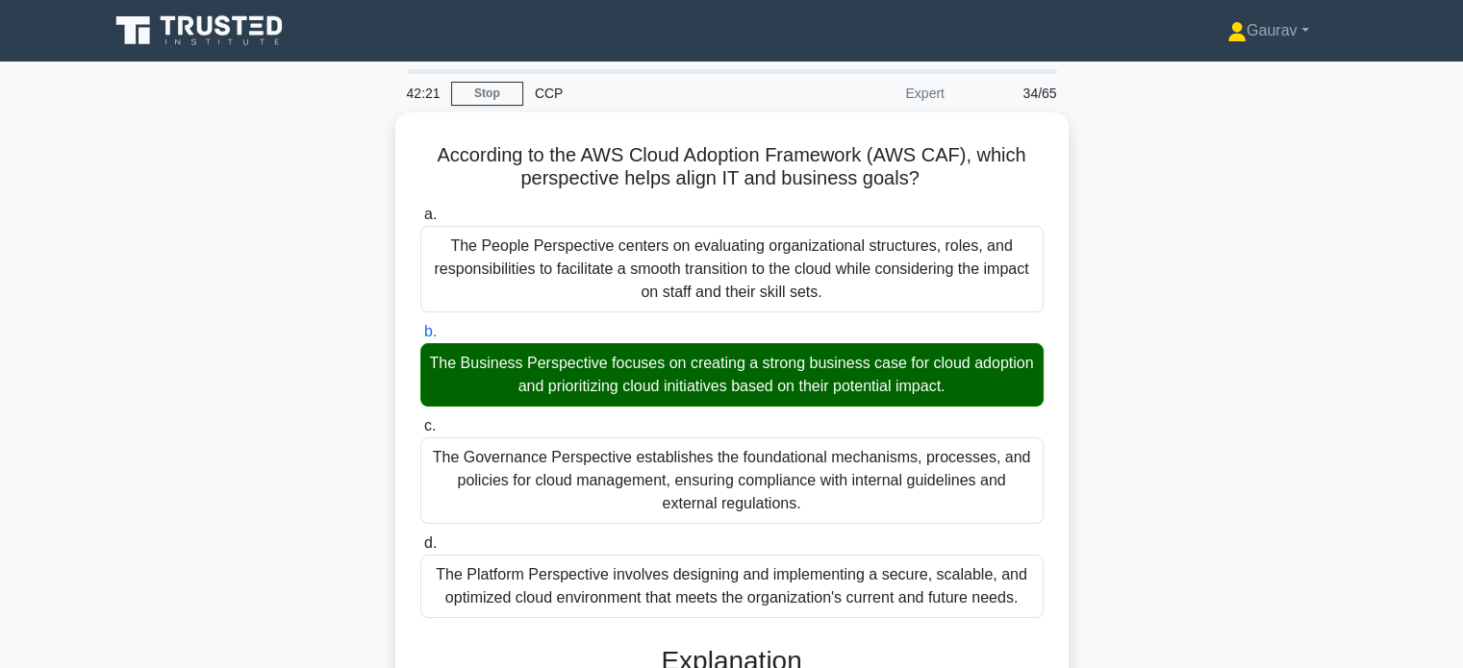
click at [319, 359] on div "According to the AWS Cloud Adoption Framework (AWS CAF), which perspective help…" at bounding box center [731, 576] width 1269 height 926
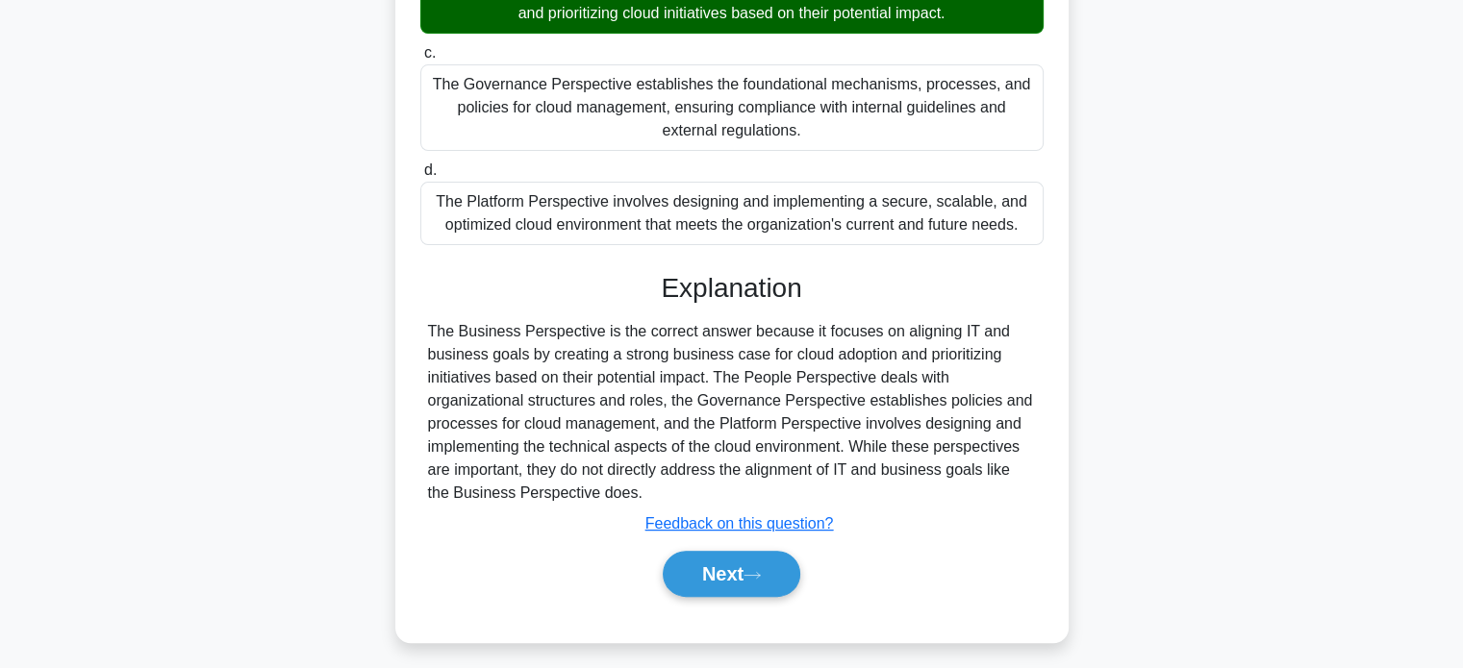
scroll to position [377, 0]
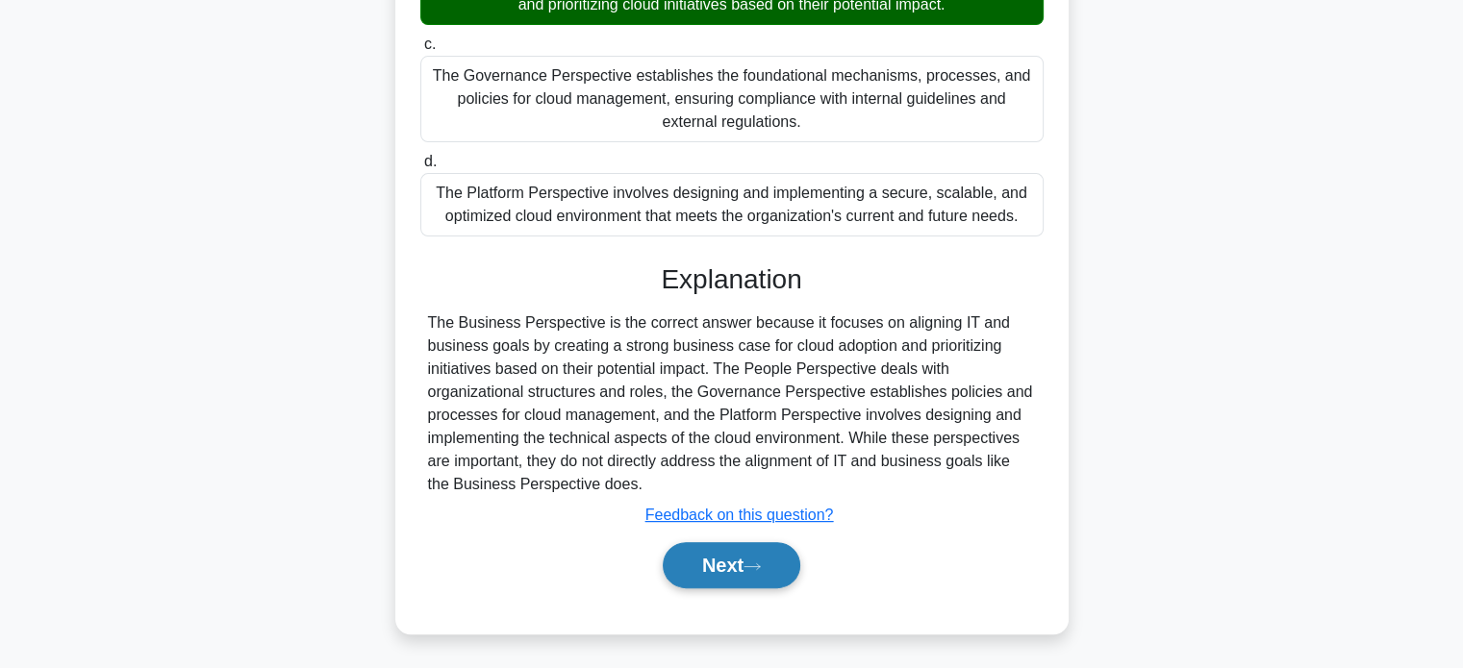
click at [696, 574] on button "Next" at bounding box center [732, 565] width 138 height 46
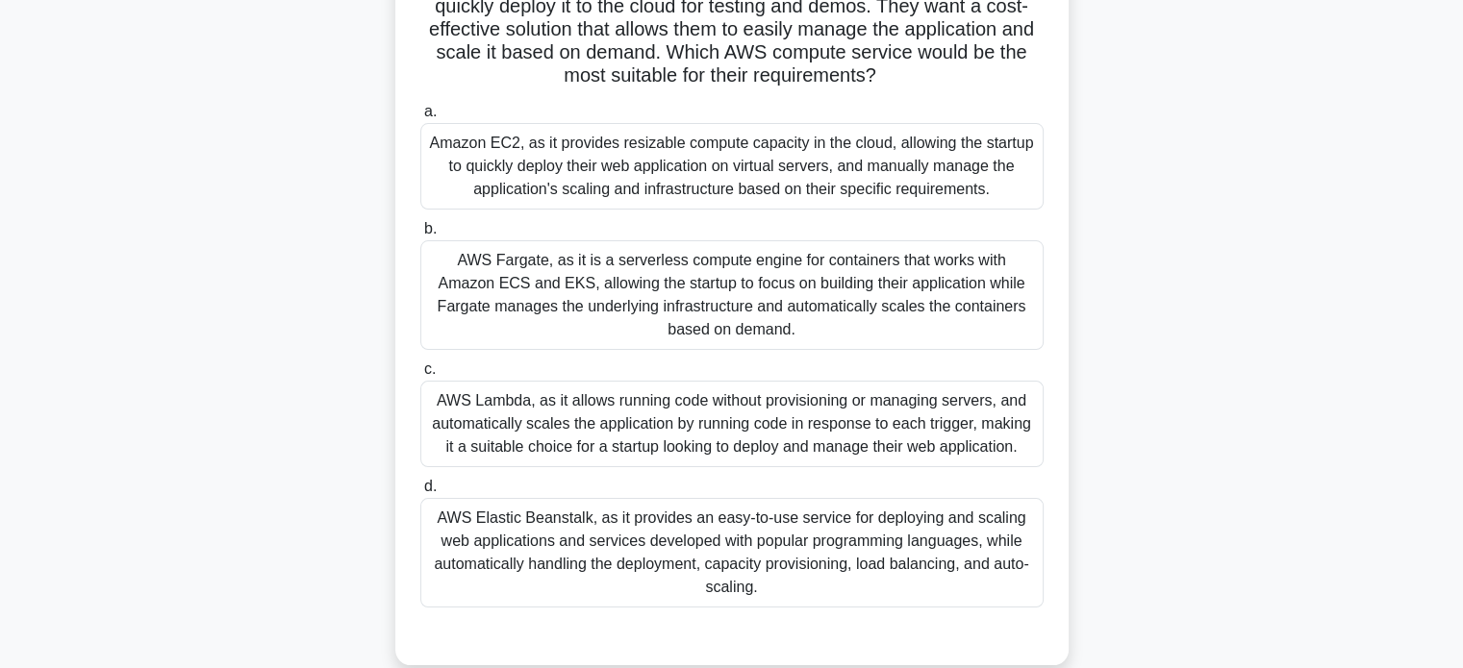
scroll to position [370, 0]
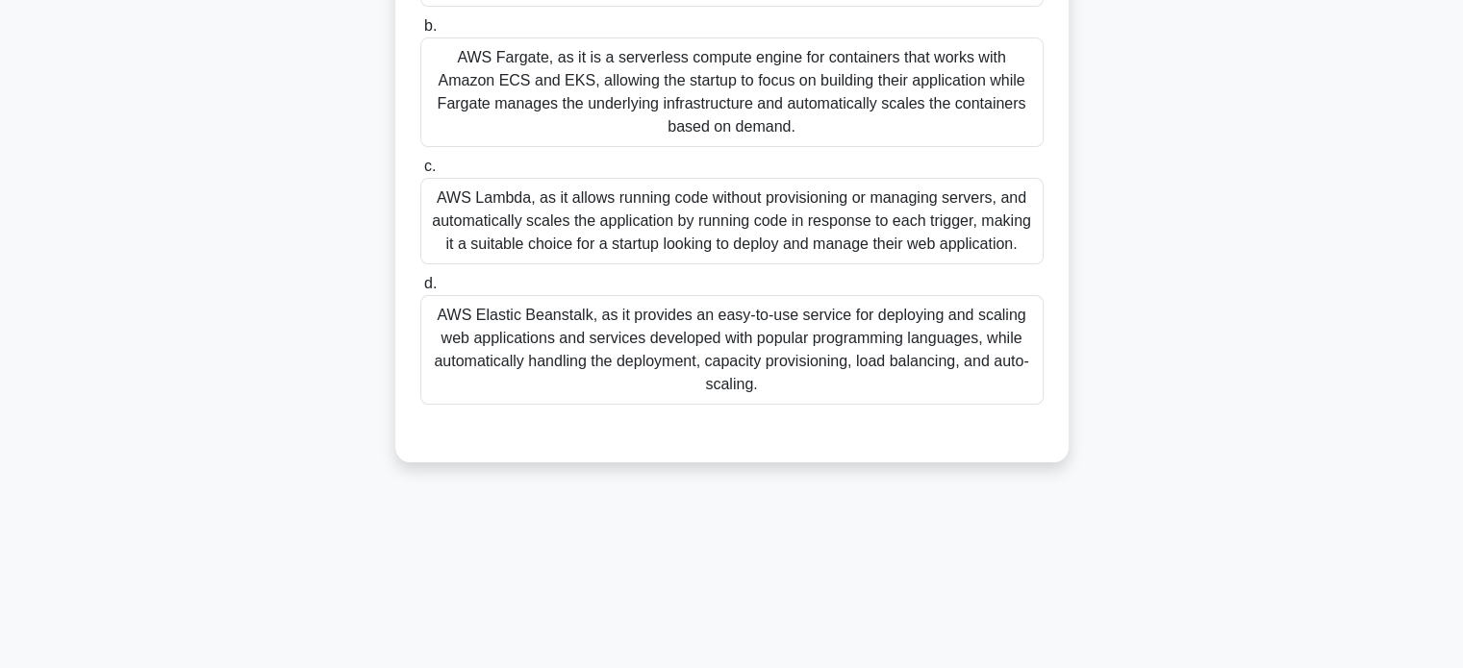
click at [901, 325] on div "AWS Elastic Beanstalk, as it provides an easy-to-use service for deploying and …" at bounding box center [731, 350] width 623 height 110
click at [420, 290] on input "d. AWS Elastic Beanstalk, as it provides an easy-to-use service for deploying a…" at bounding box center [420, 284] width 0 height 13
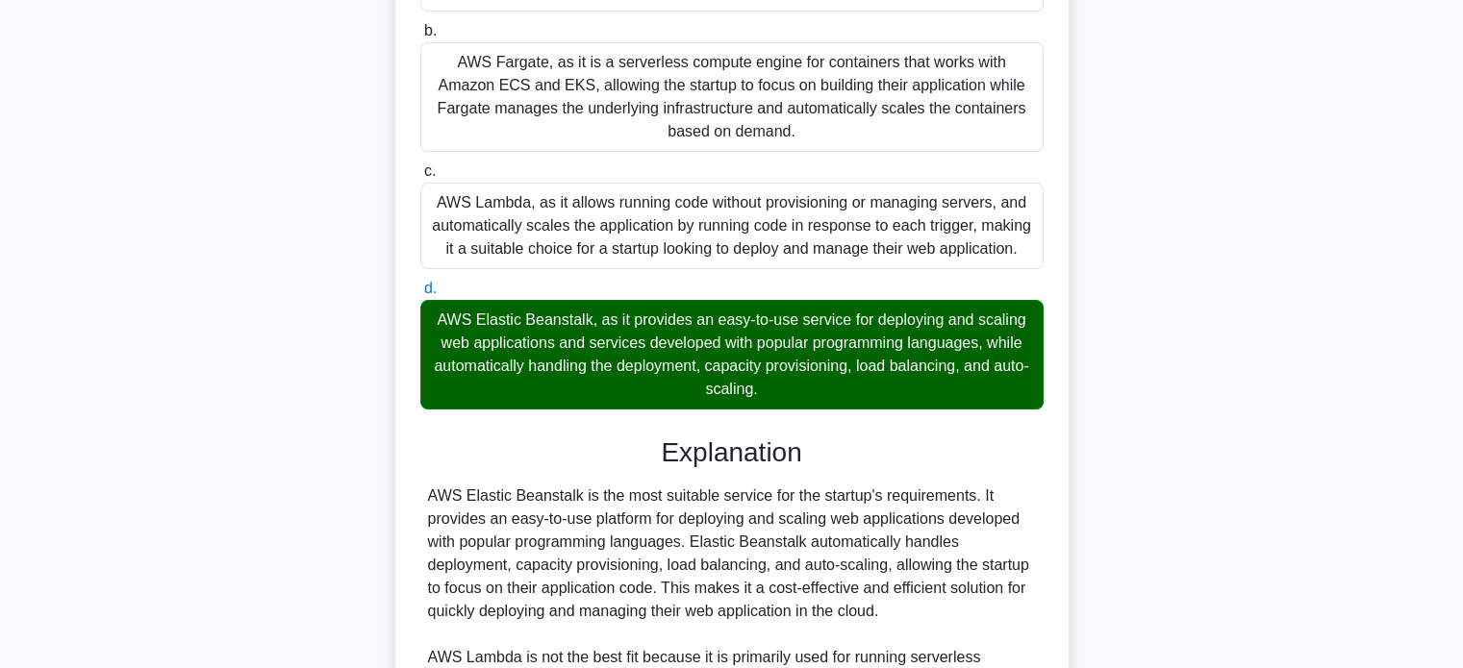
click at [386, 275] on div "A startup company is developing a new web application and needs to quickly depl…" at bounding box center [731, 401] width 1269 height 1318
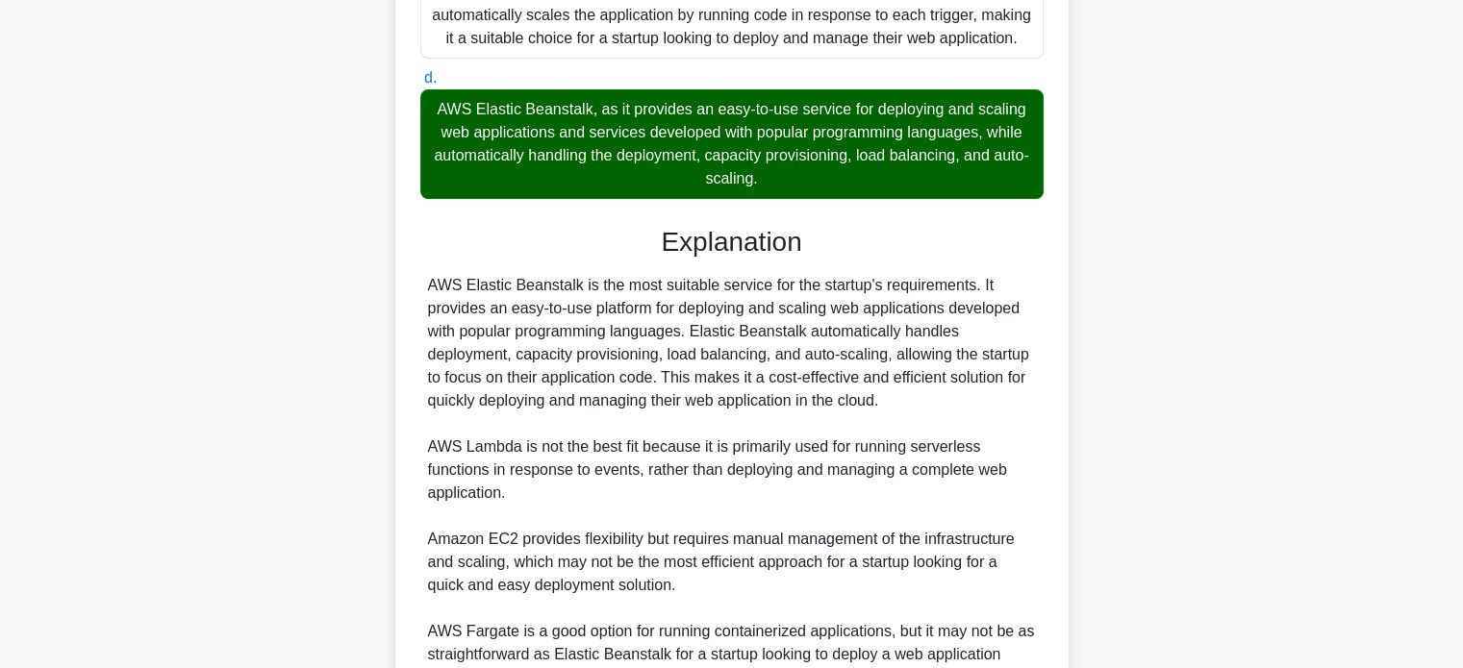
scroll to position [769, 0]
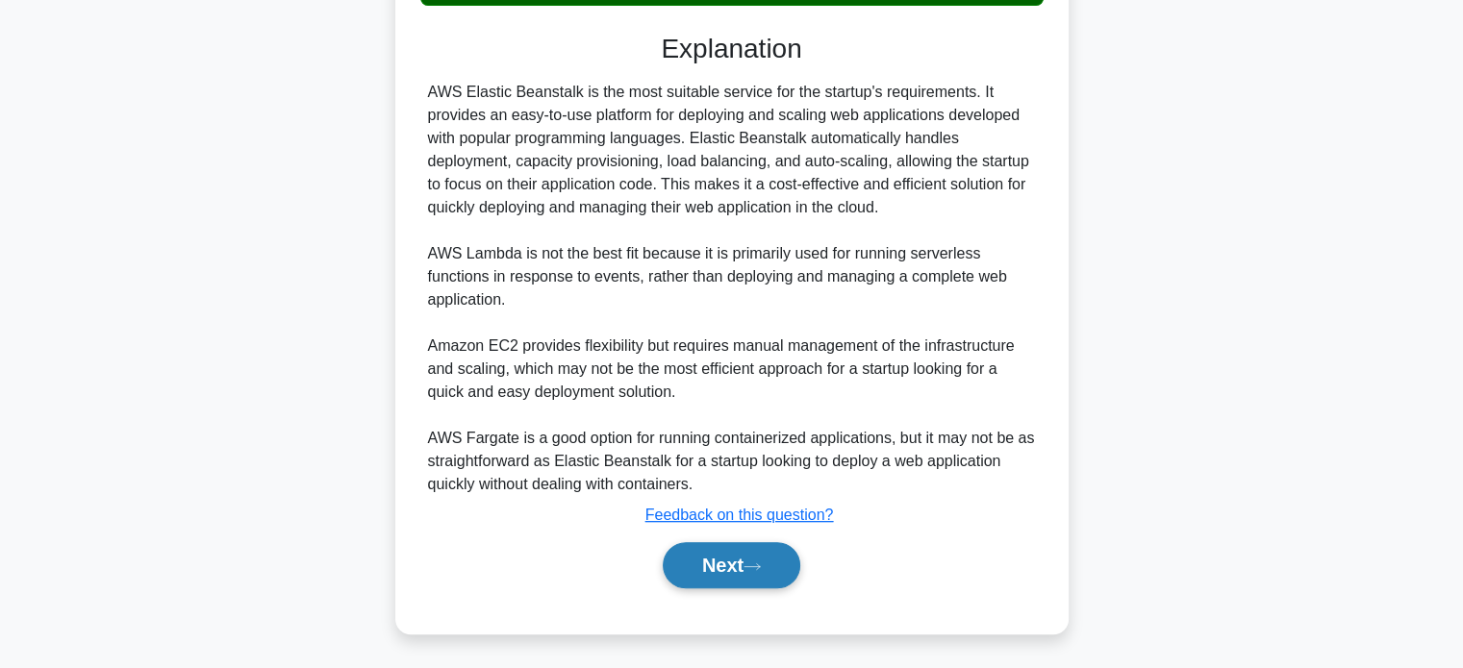
click at [694, 561] on button "Next" at bounding box center [732, 565] width 138 height 46
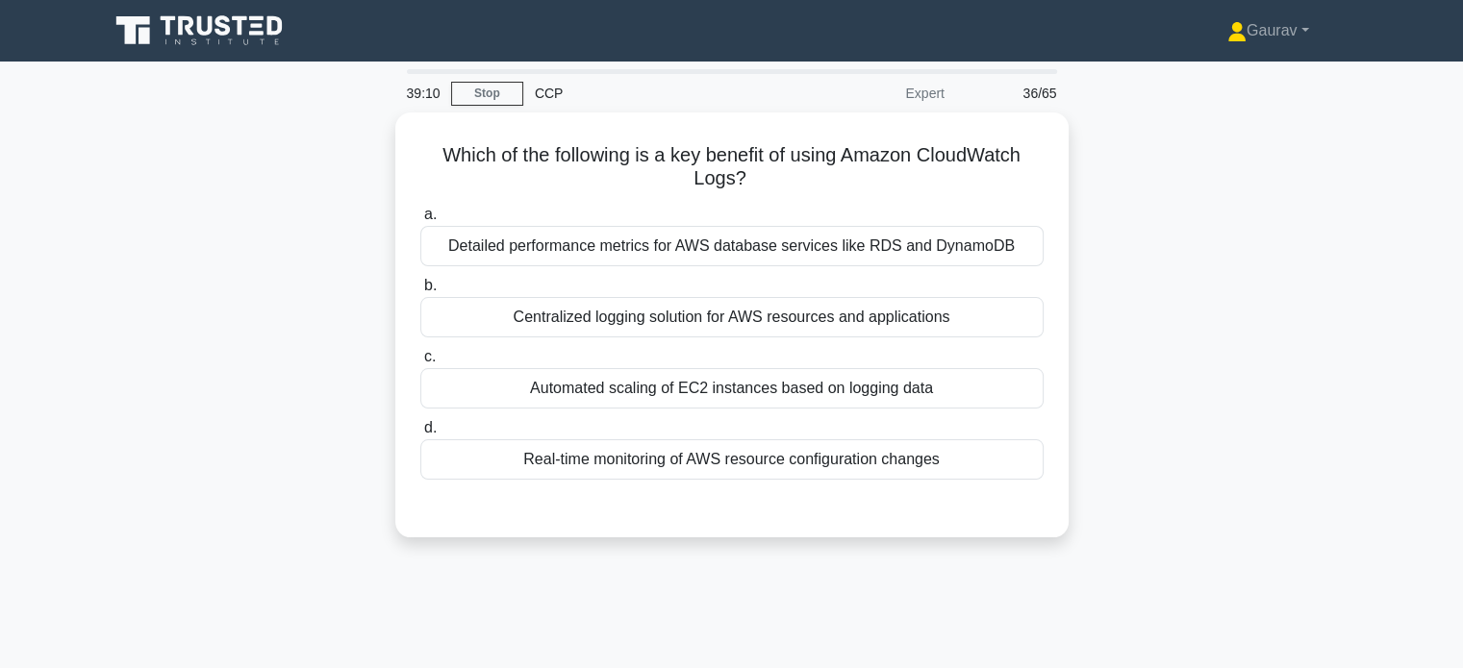
scroll to position [0, 0]
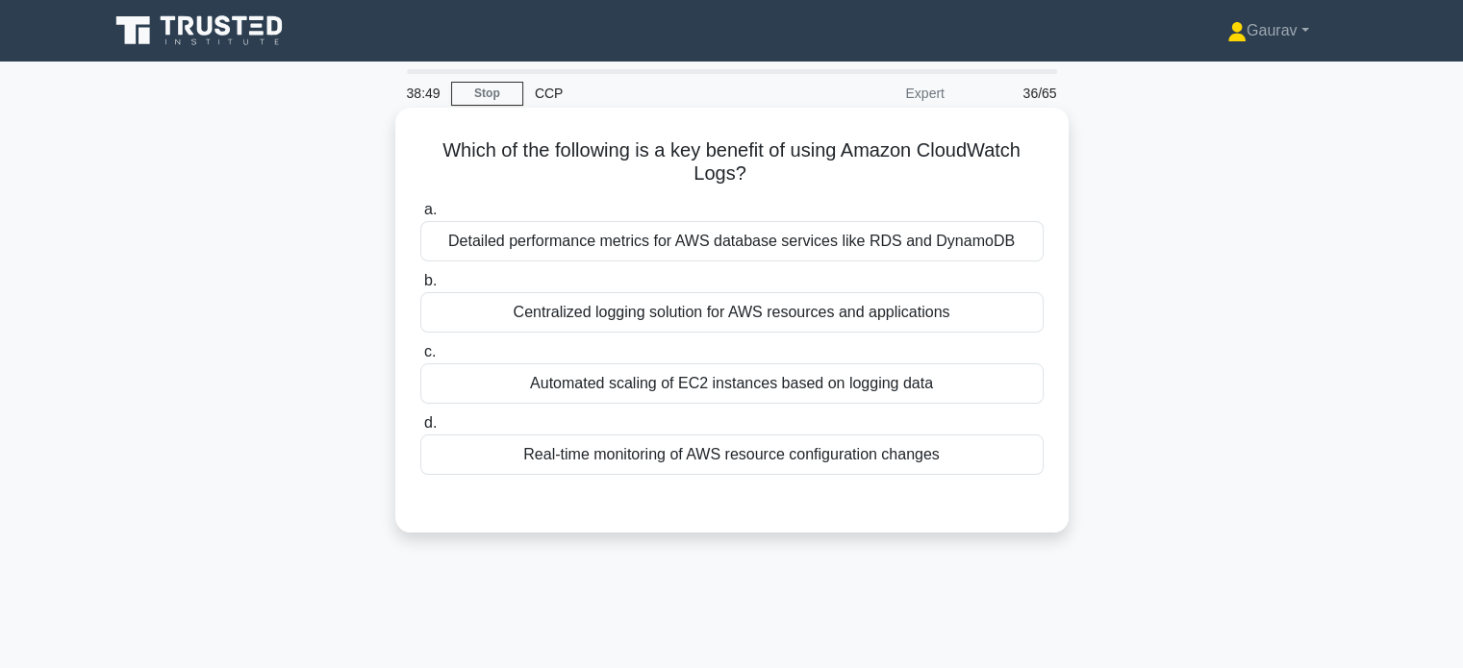
click at [556, 318] on div "Centralized logging solution for AWS resources and applications" at bounding box center [731, 312] width 623 height 40
click at [420, 288] on input "b. Centralized logging solution for AWS resources and applications" at bounding box center [420, 281] width 0 height 13
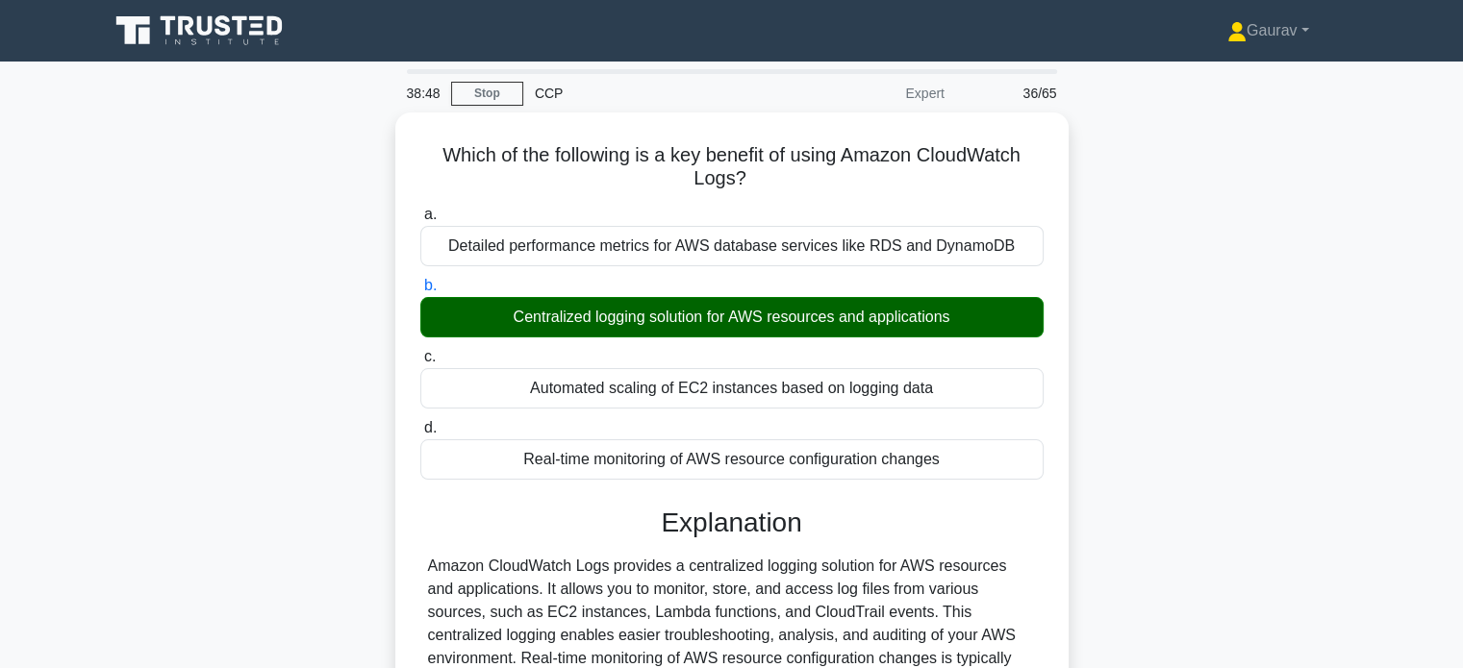
click at [305, 318] on div "Which of the following is a key benefit of using Amazon CloudWatch Logs? .spinn…" at bounding box center [731, 518] width 1269 height 811
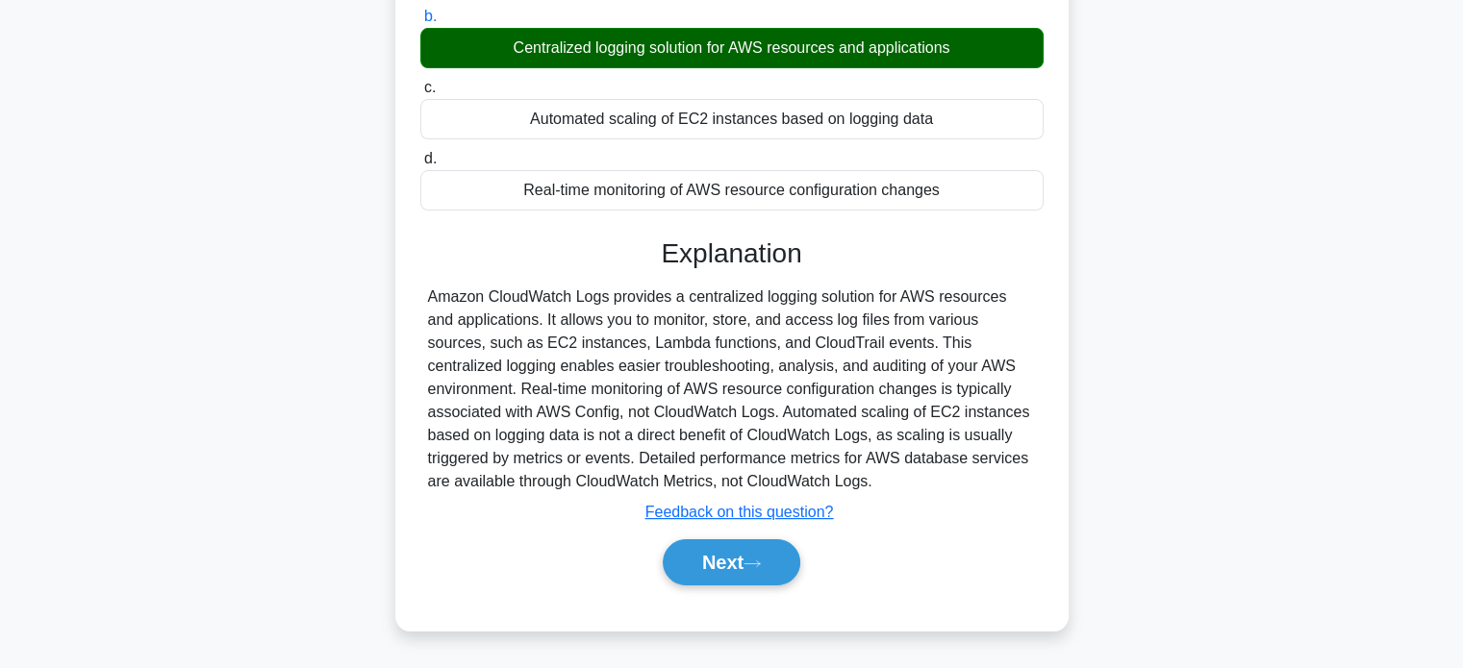
scroll to position [308, 0]
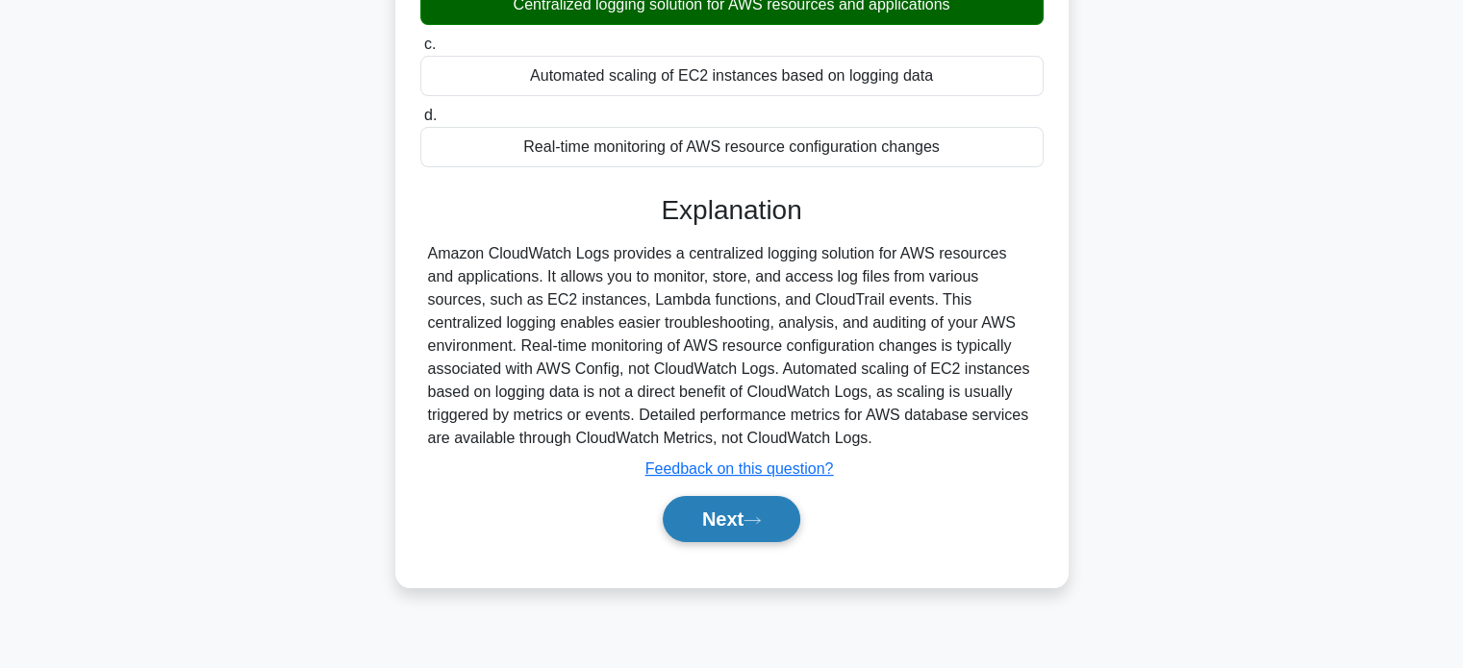
click at [695, 530] on button "Next" at bounding box center [732, 519] width 138 height 46
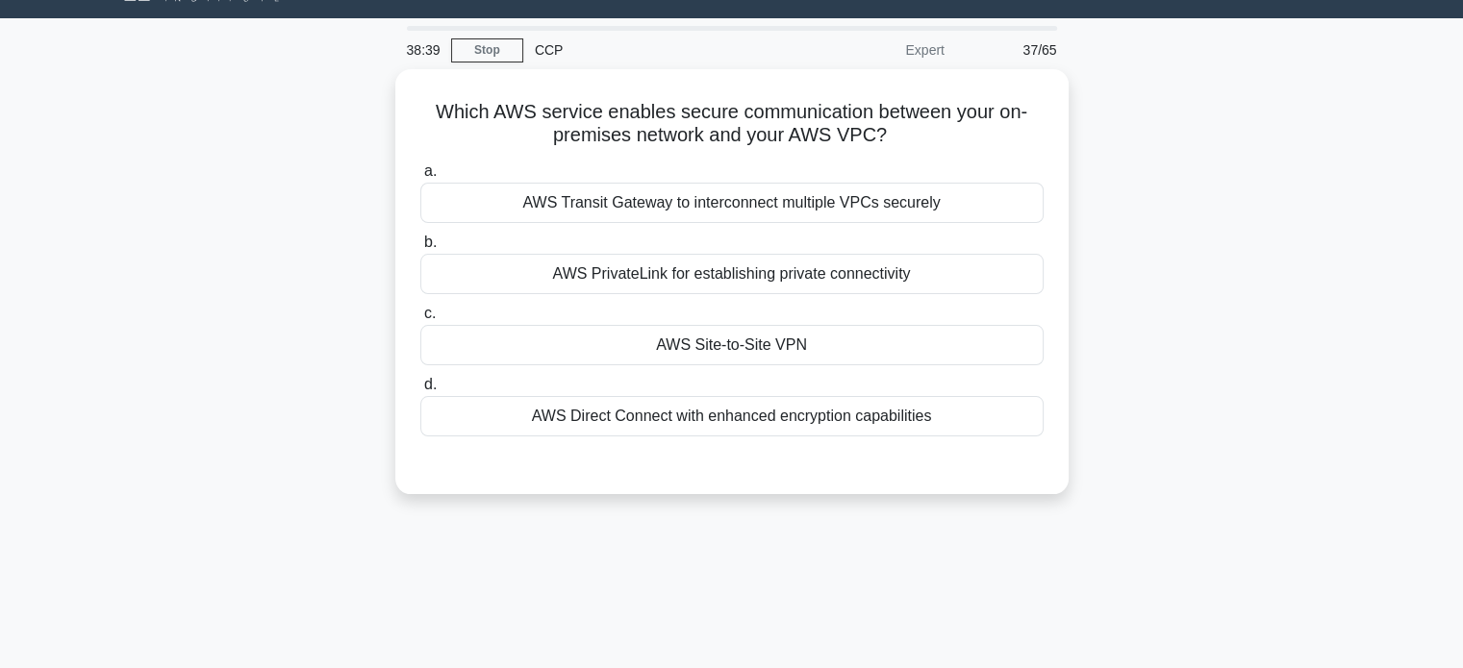
scroll to position [0, 0]
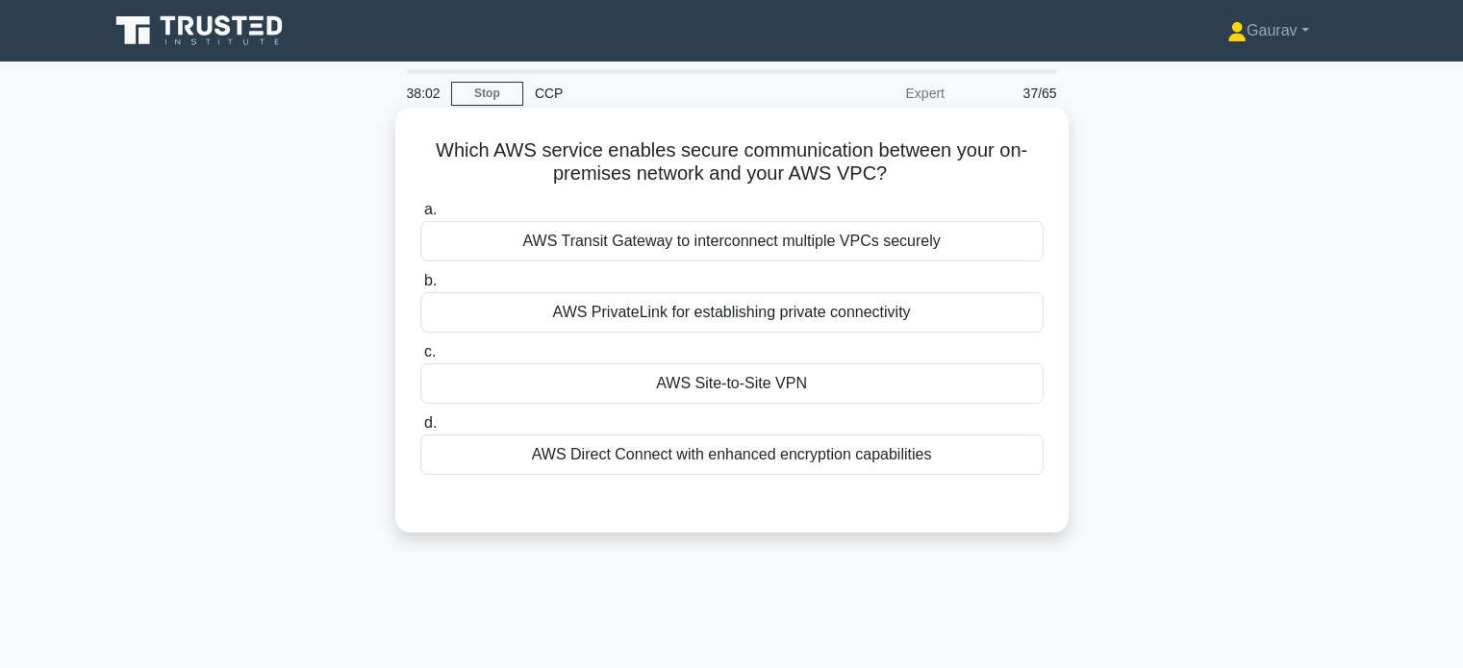
click at [740, 450] on div "AWS Direct Connect with enhanced encryption capabilities" at bounding box center [731, 455] width 623 height 40
click at [420, 430] on input "d. AWS Direct Connect with enhanced encryption capabilities" at bounding box center [420, 423] width 0 height 13
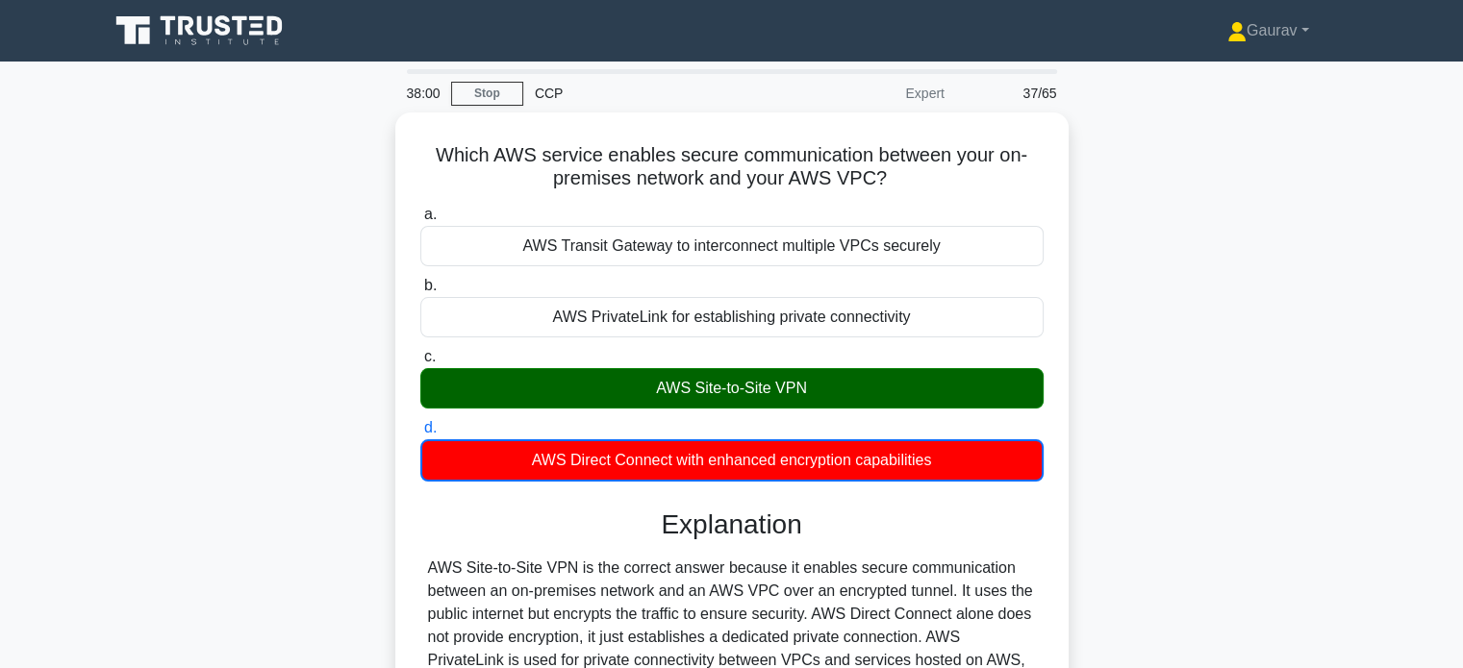
click at [335, 261] on div "Which AWS service enables secure communication between your on-premises network…" at bounding box center [731, 507] width 1269 height 789
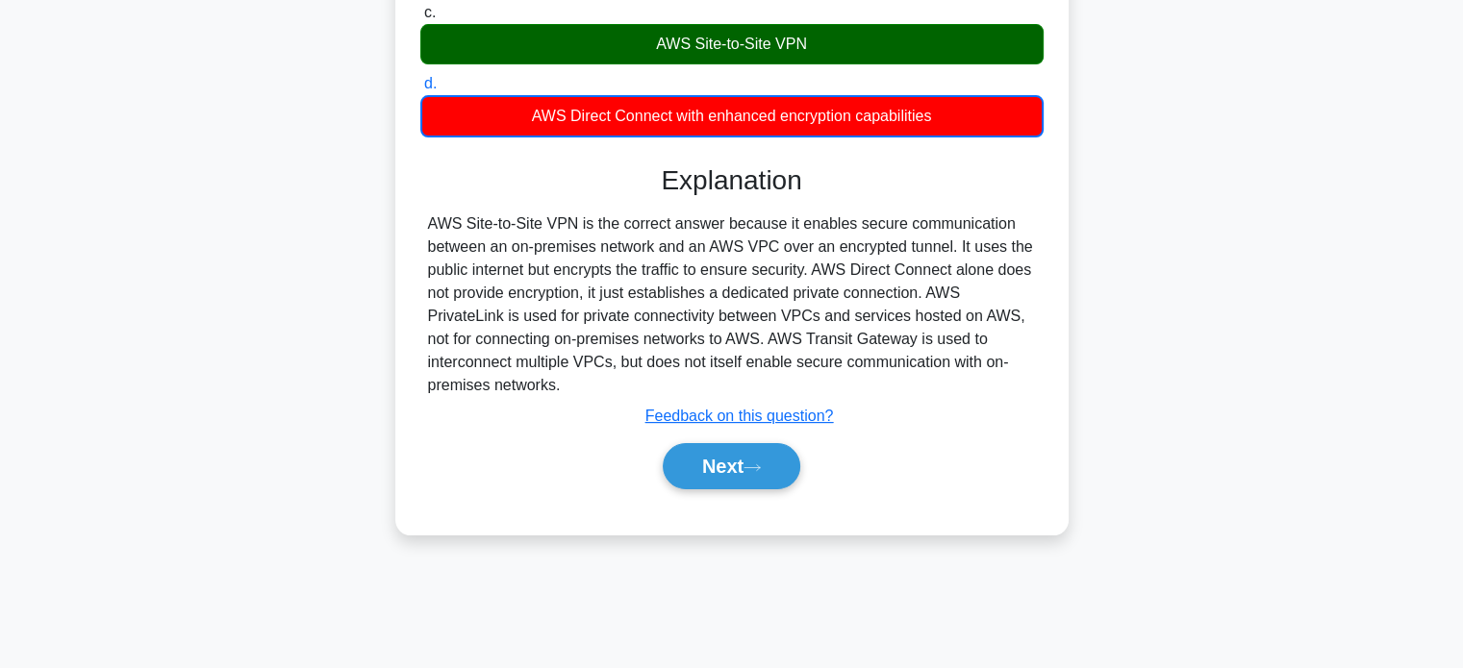
scroll to position [346, 0]
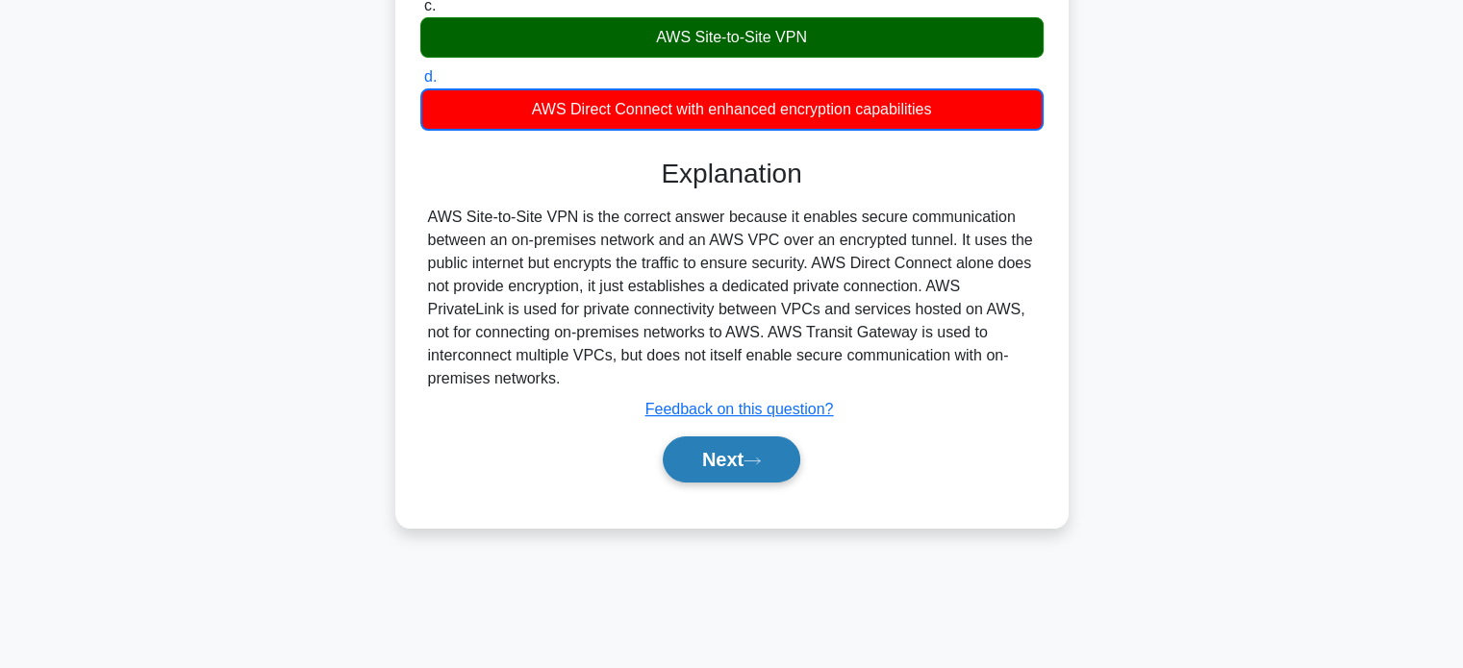
click at [734, 458] on button "Next" at bounding box center [732, 460] width 138 height 46
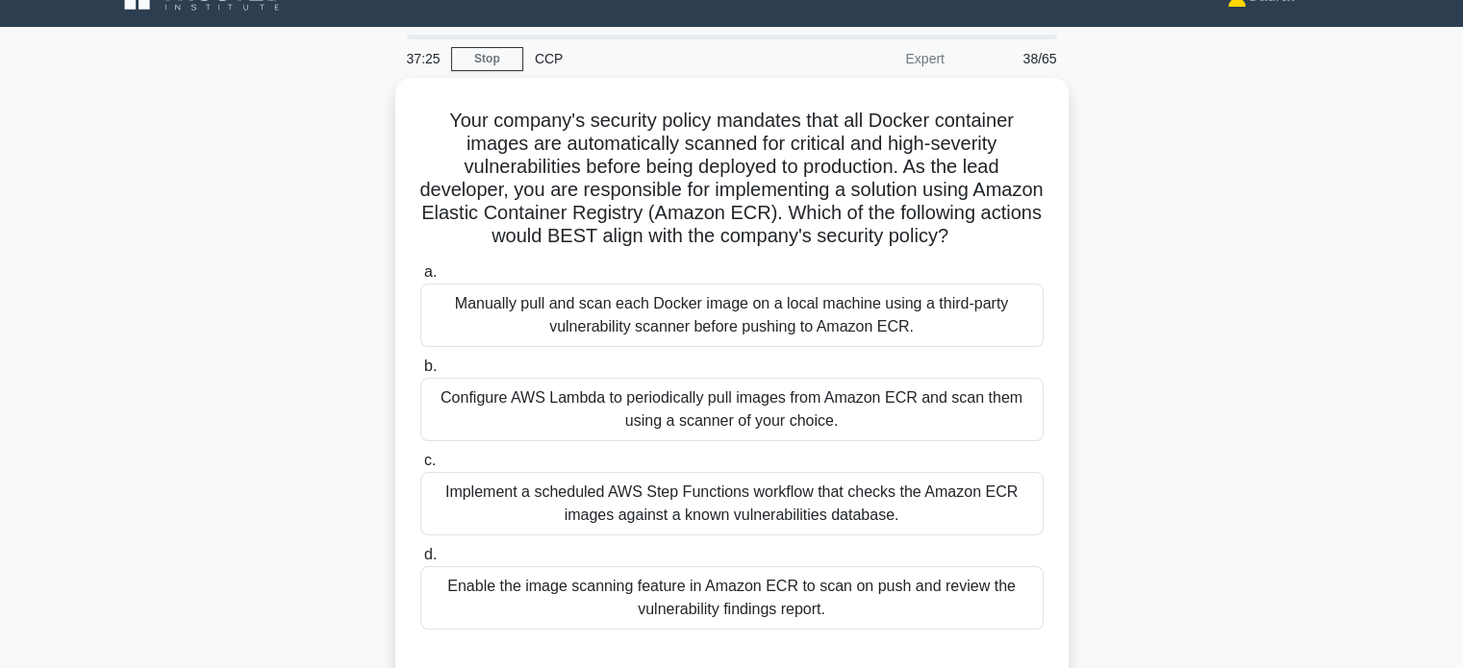
scroll to position [38, 0]
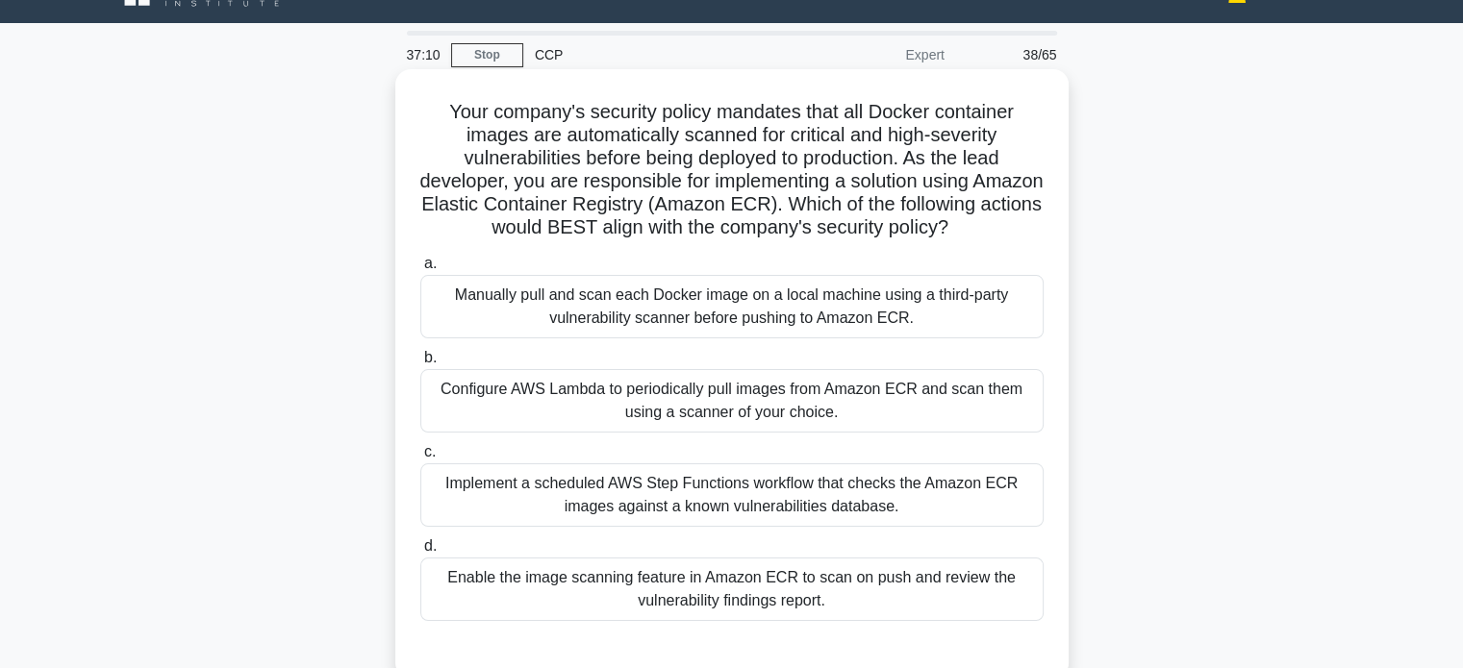
click at [680, 514] on div "Implement a scheduled AWS Step Functions workflow that checks the Amazon ECR im…" at bounding box center [731, 494] width 623 height 63
click at [420, 459] on input "c. Implement a scheduled AWS Step Functions workflow that checks the Amazon ECR…" at bounding box center [420, 452] width 0 height 13
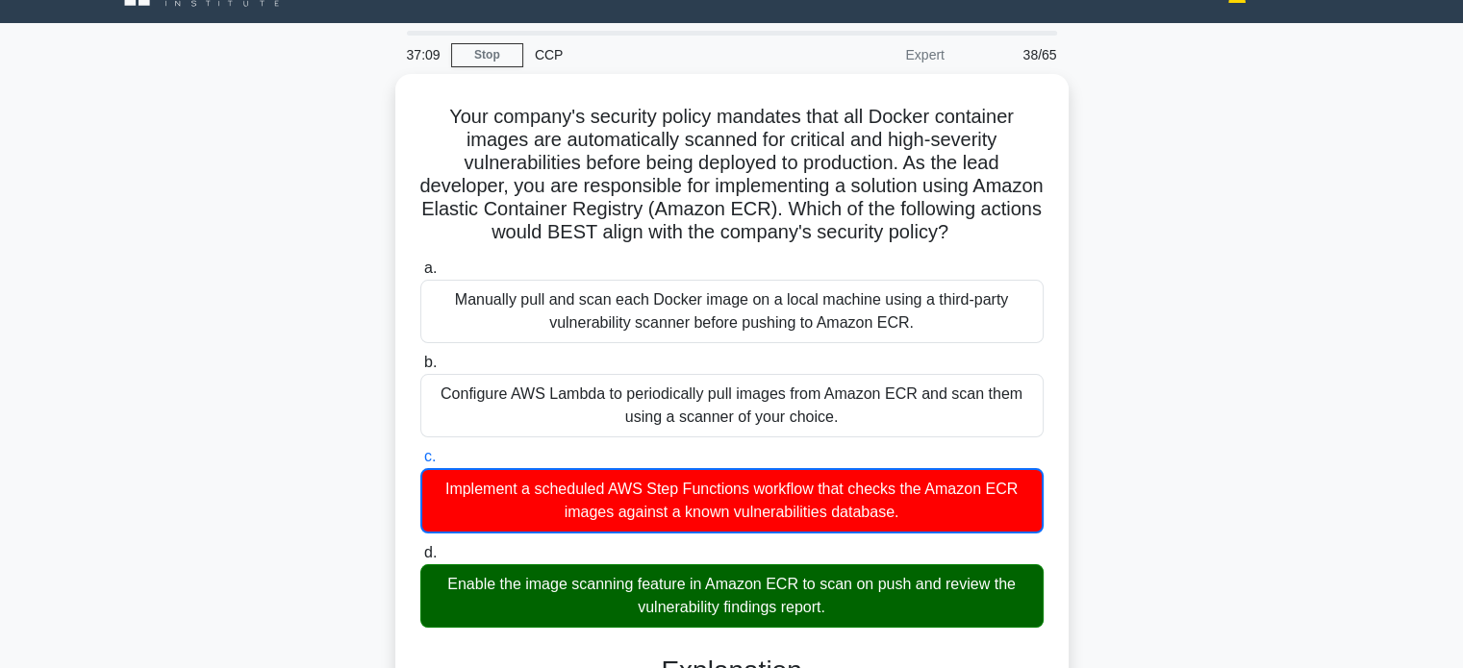
click at [305, 227] on div "Your company's security policy mandates that all Docker container images are au…" at bounding box center [731, 676] width 1269 height 1205
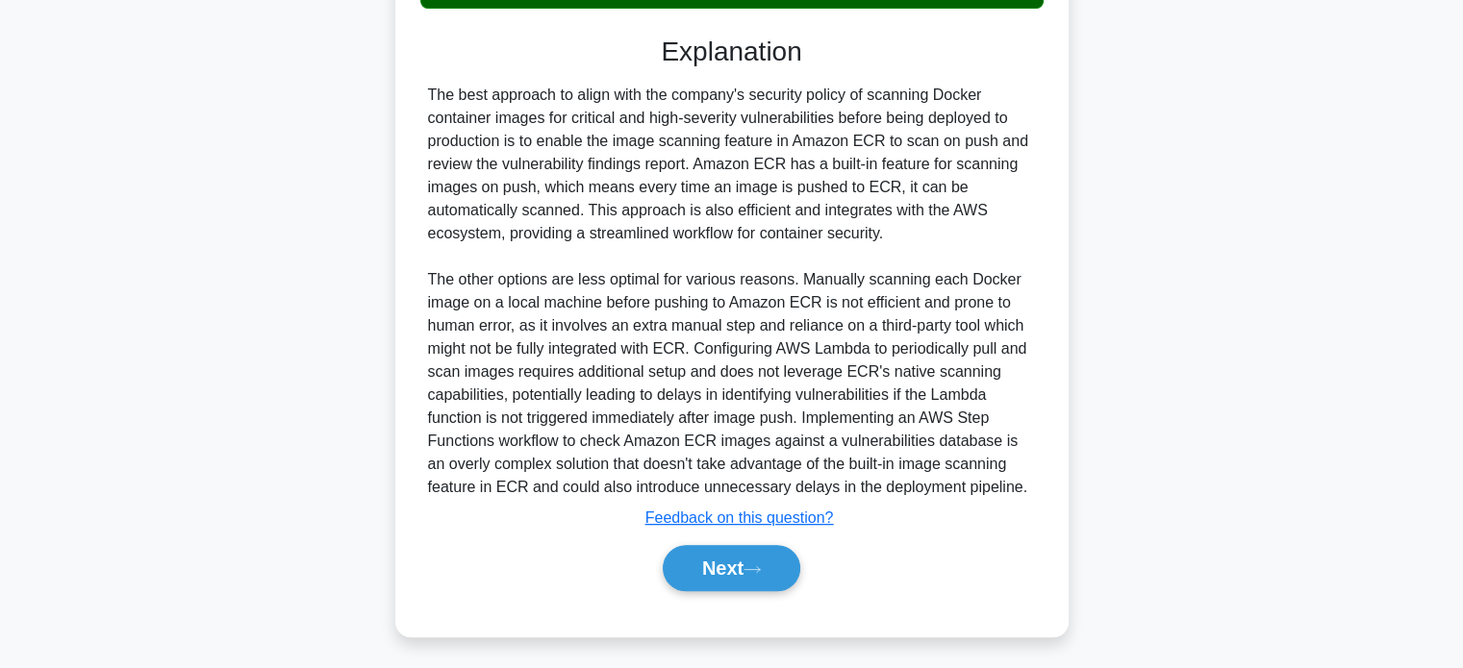
scroll to position [679, 0]
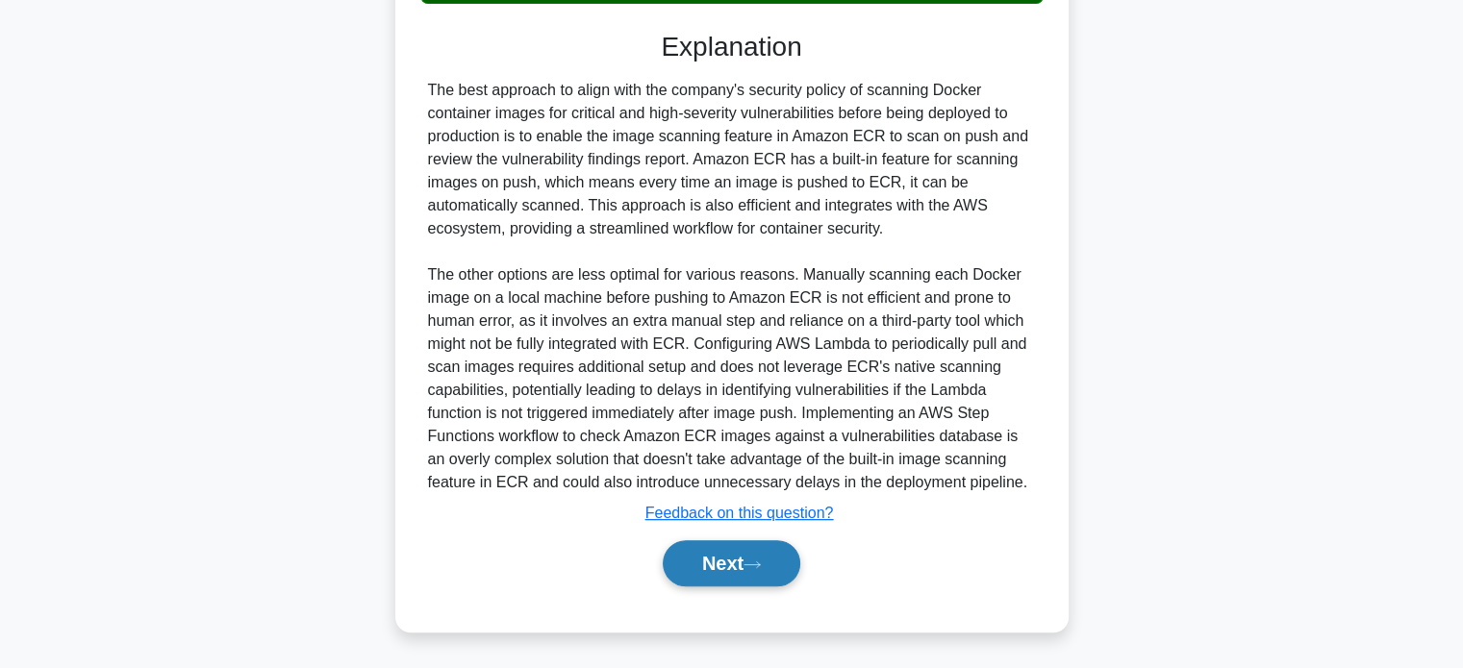
click at [754, 541] on button "Next" at bounding box center [732, 563] width 138 height 46
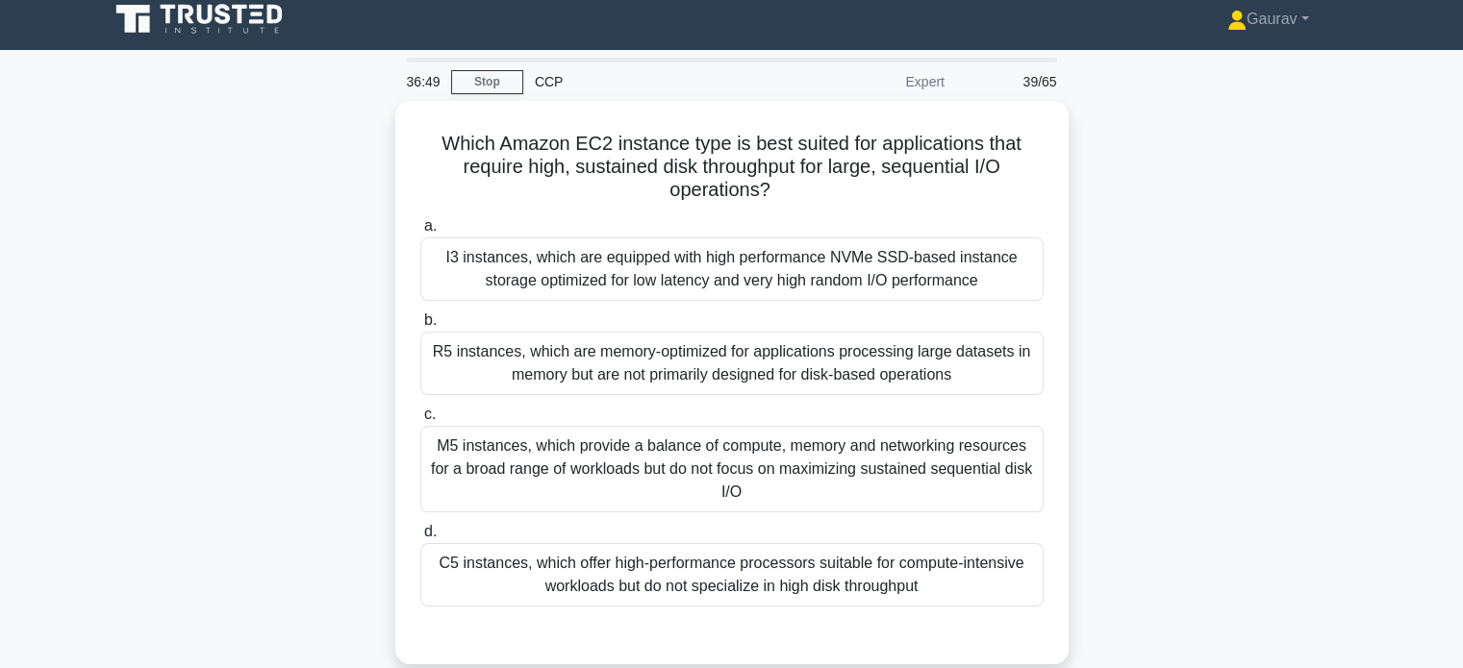
scroll to position [0, 0]
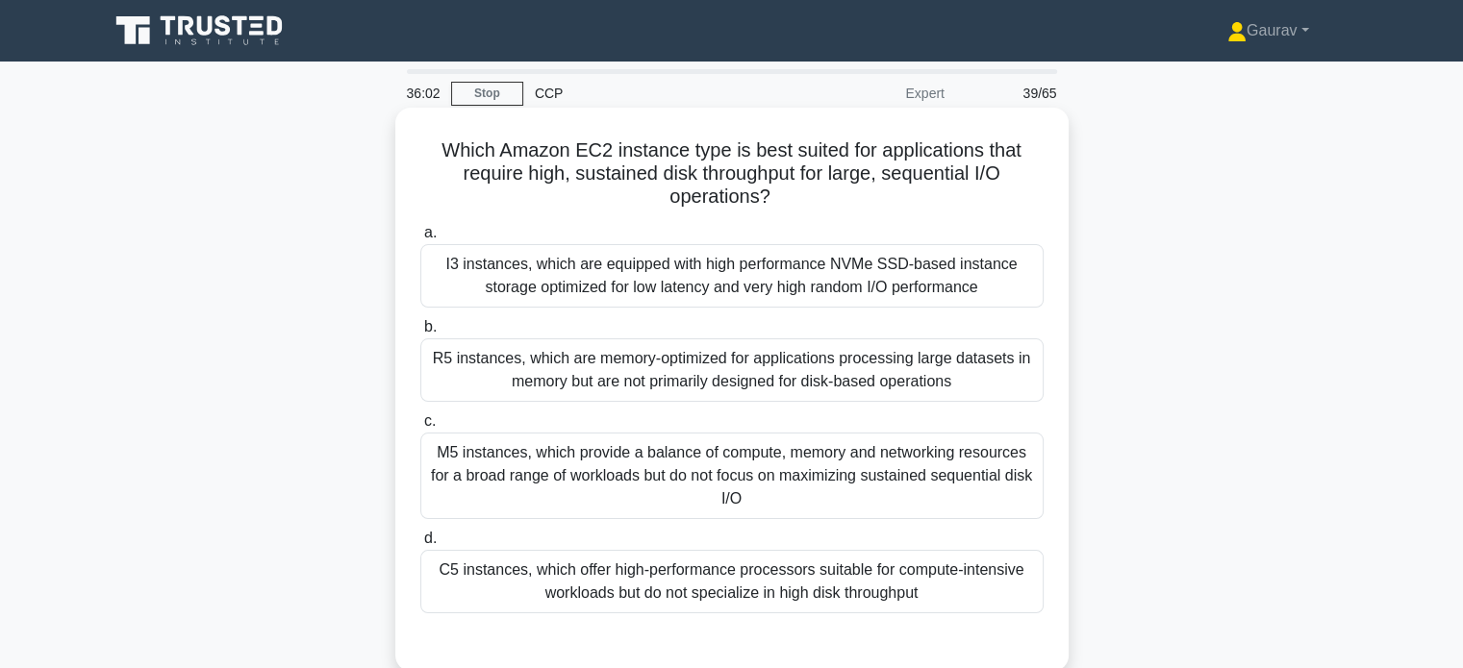
click at [516, 265] on div "I3 instances, which are equipped with high performance NVMe SSD-based instance …" at bounding box center [731, 275] width 623 height 63
click at [420, 239] on input "a. I3 instances, which are equipped with high performance NVMe SSD-based instan…" at bounding box center [420, 233] width 0 height 13
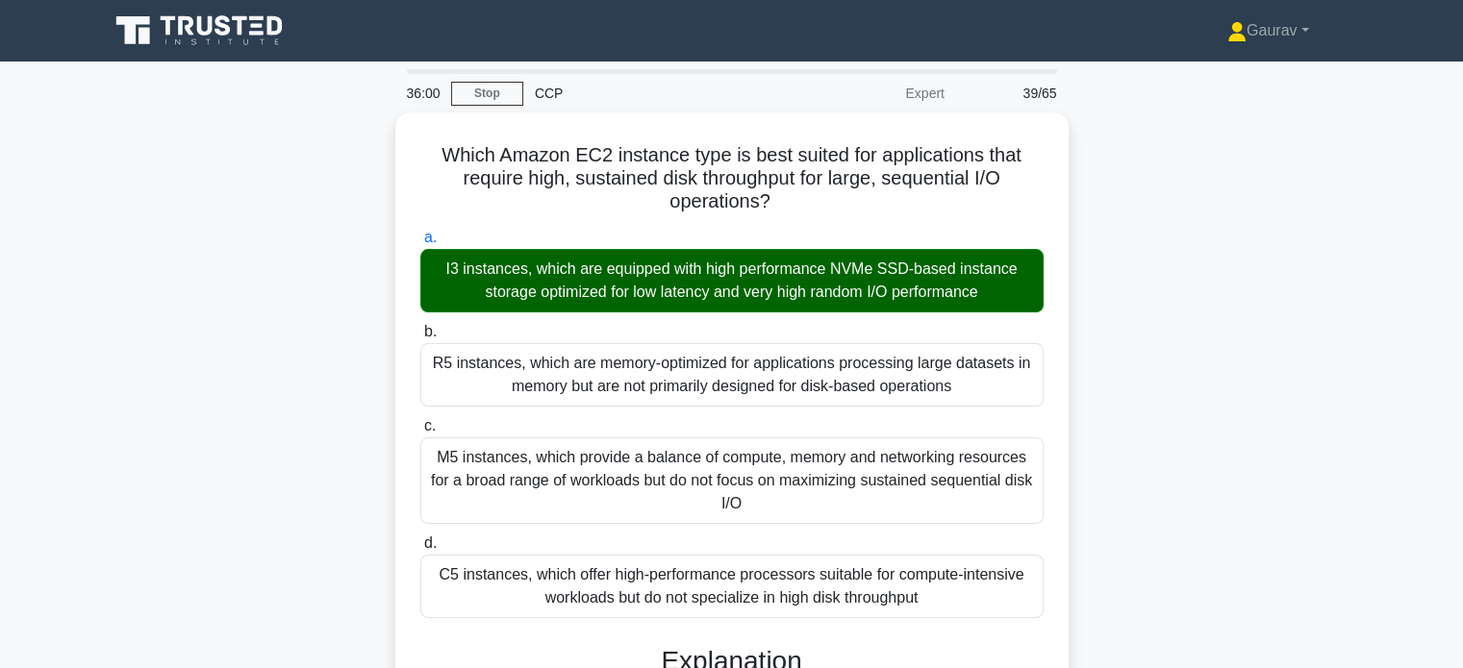
click at [292, 320] on div "Which Amazon EC2 instance type is best suited for applications that require hig…" at bounding box center [731, 622] width 1269 height 1018
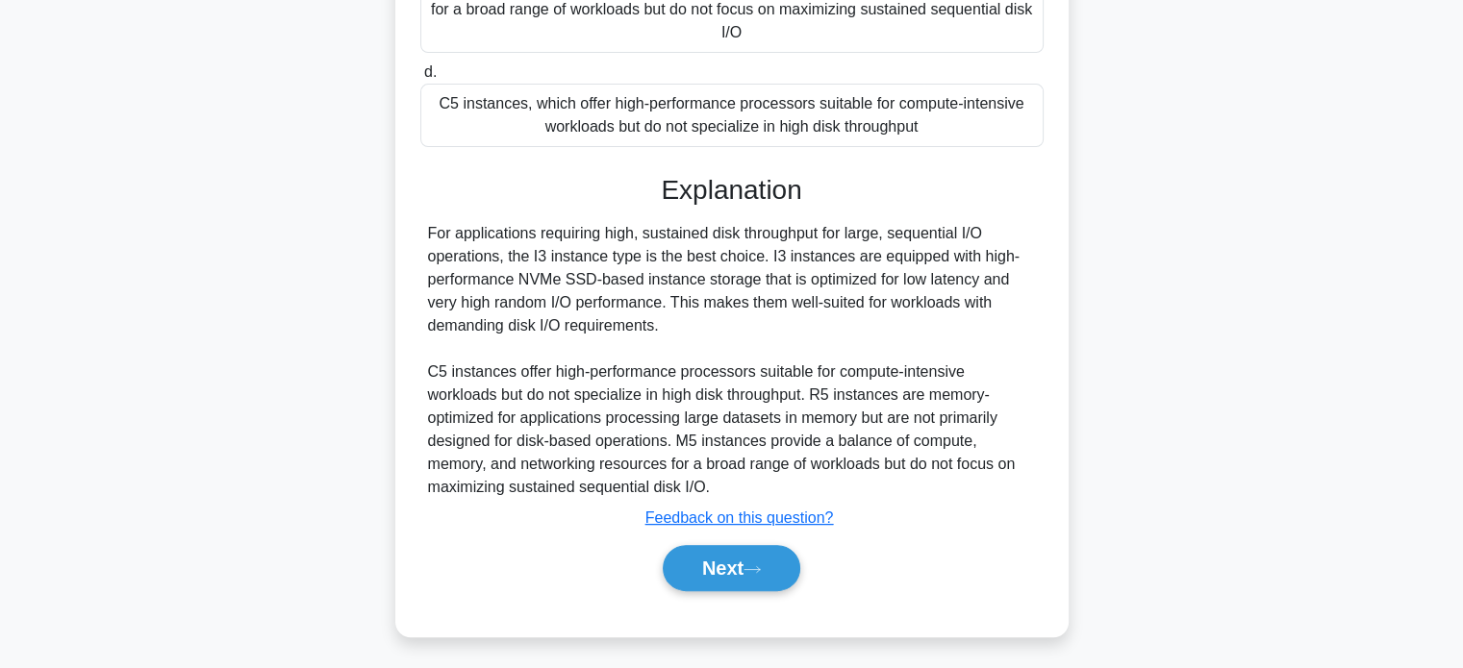
scroll to position [469, 0]
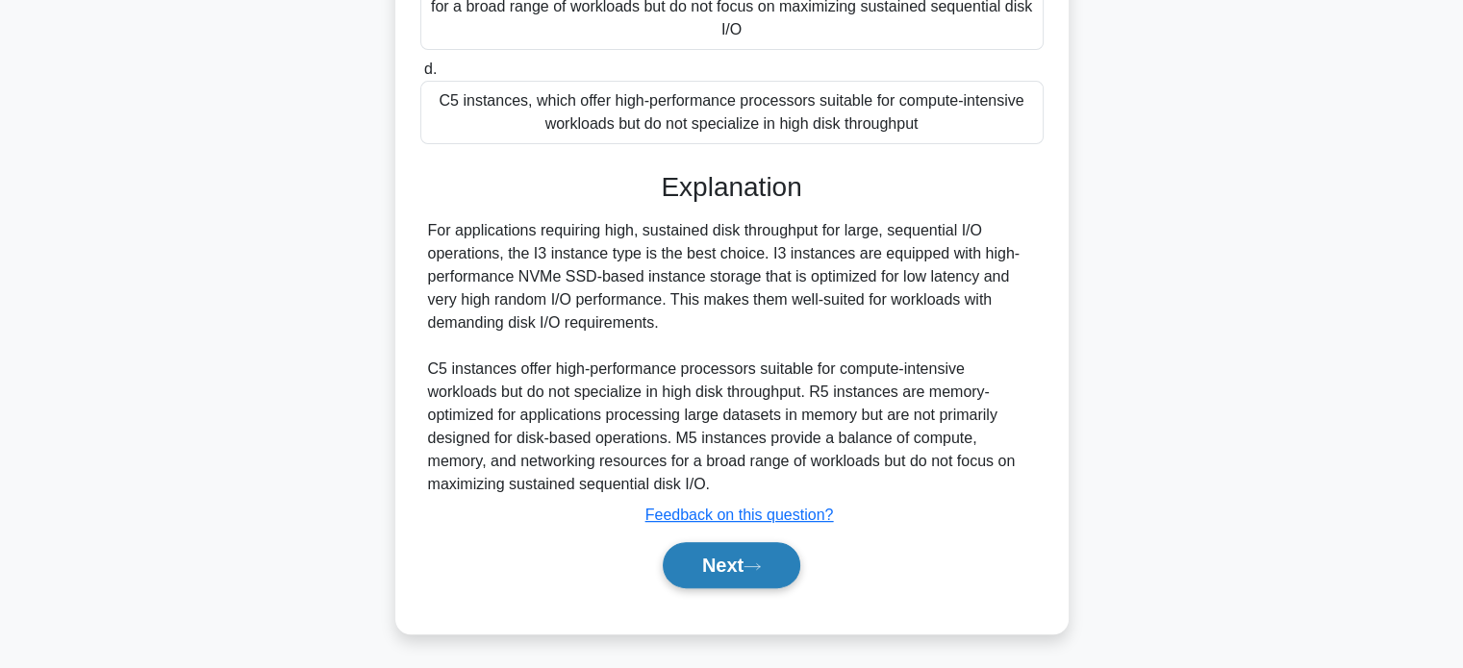
click at [710, 565] on button "Next" at bounding box center [732, 565] width 138 height 46
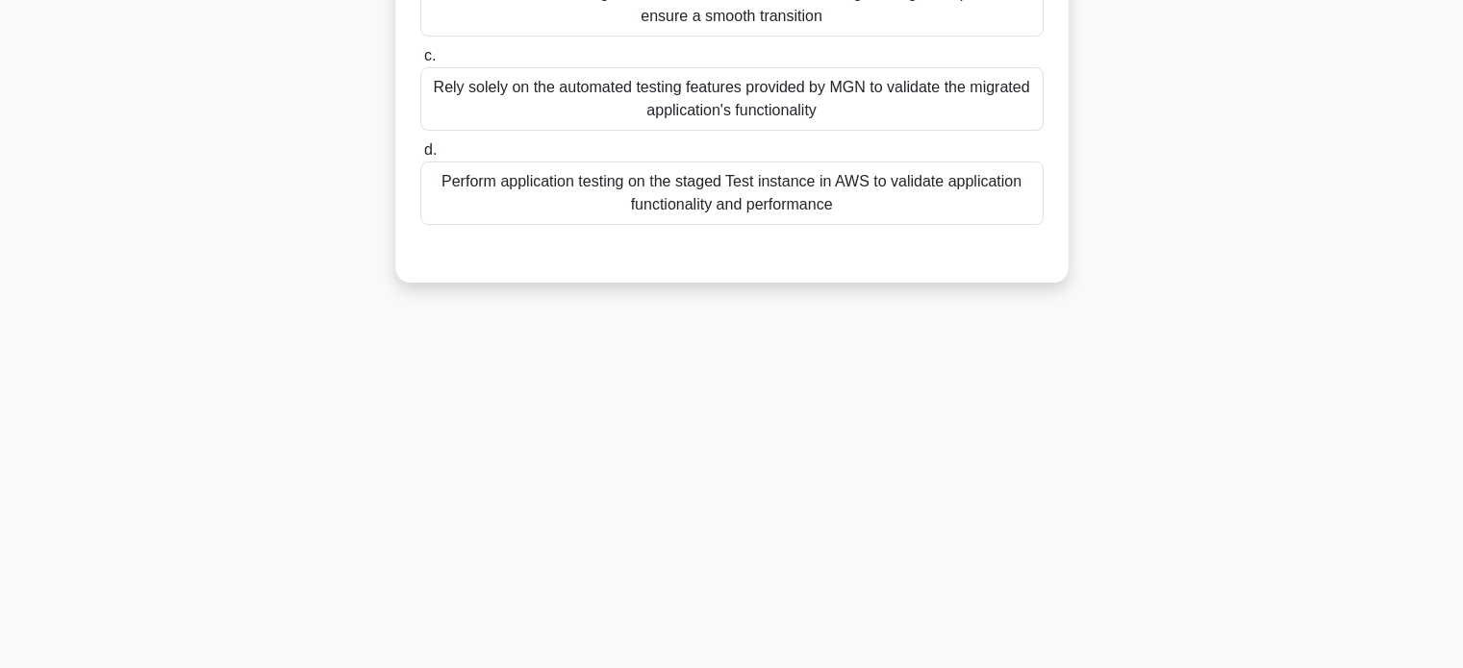
click at [323, 349] on div "35:56 Stop CCP Expert 40/65 When using AWS Application Migration Service (MGN),…" at bounding box center [731, 180] width 1269 height 962
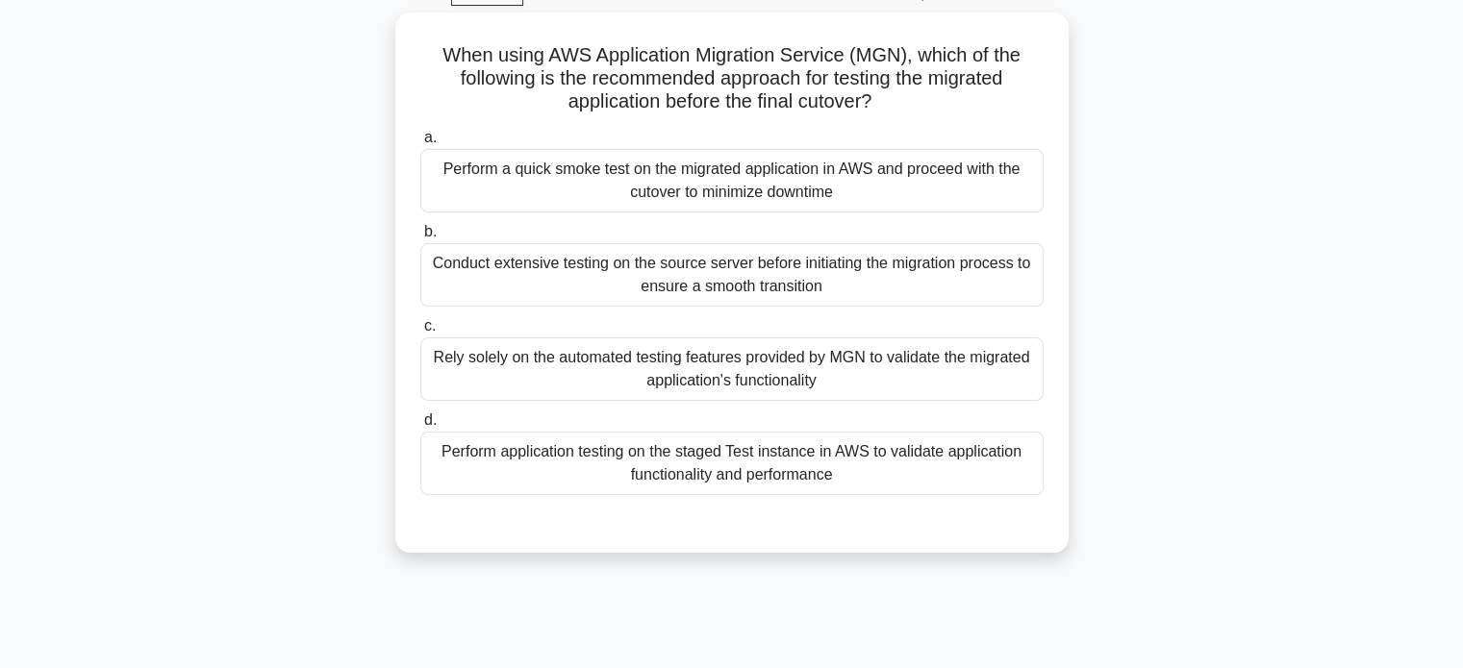
scroll to position [115, 0]
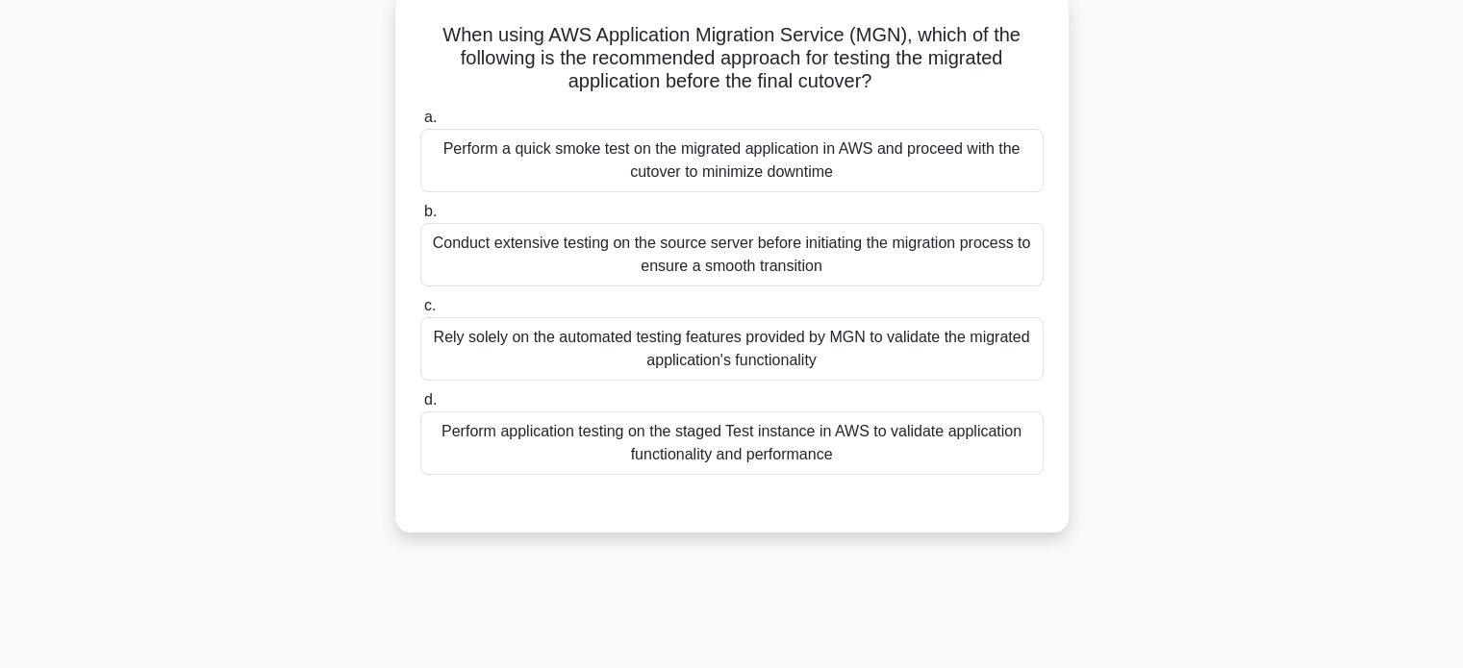
click at [629, 429] on div "Perform application testing on the staged Test instance in AWS to validate appl…" at bounding box center [731, 443] width 623 height 63
click at [420, 407] on input "d. Perform application testing on the staged Test instance in AWS to validate a…" at bounding box center [420, 400] width 0 height 13
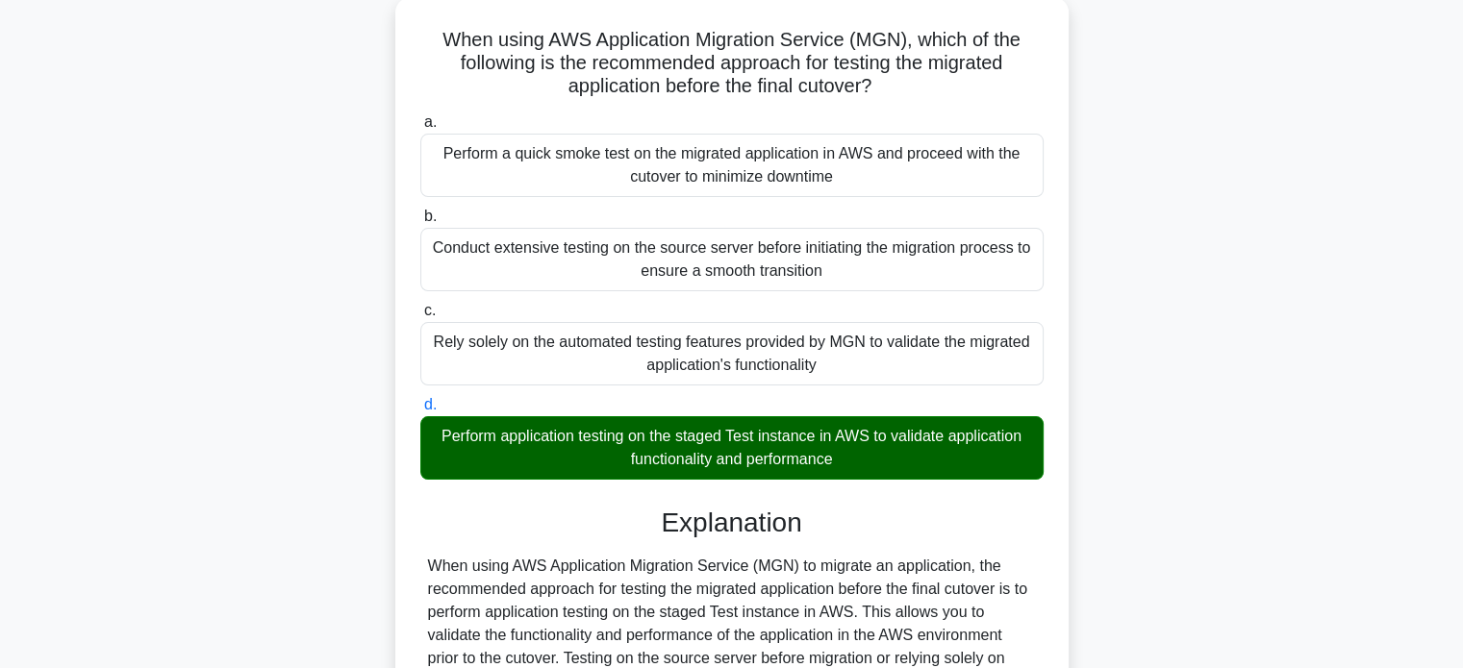
click at [269, 257] on div "When using AWS Application Migration Service (MGN), which of the following is t…" at bounding box center [731, 460] width 1269 height 926
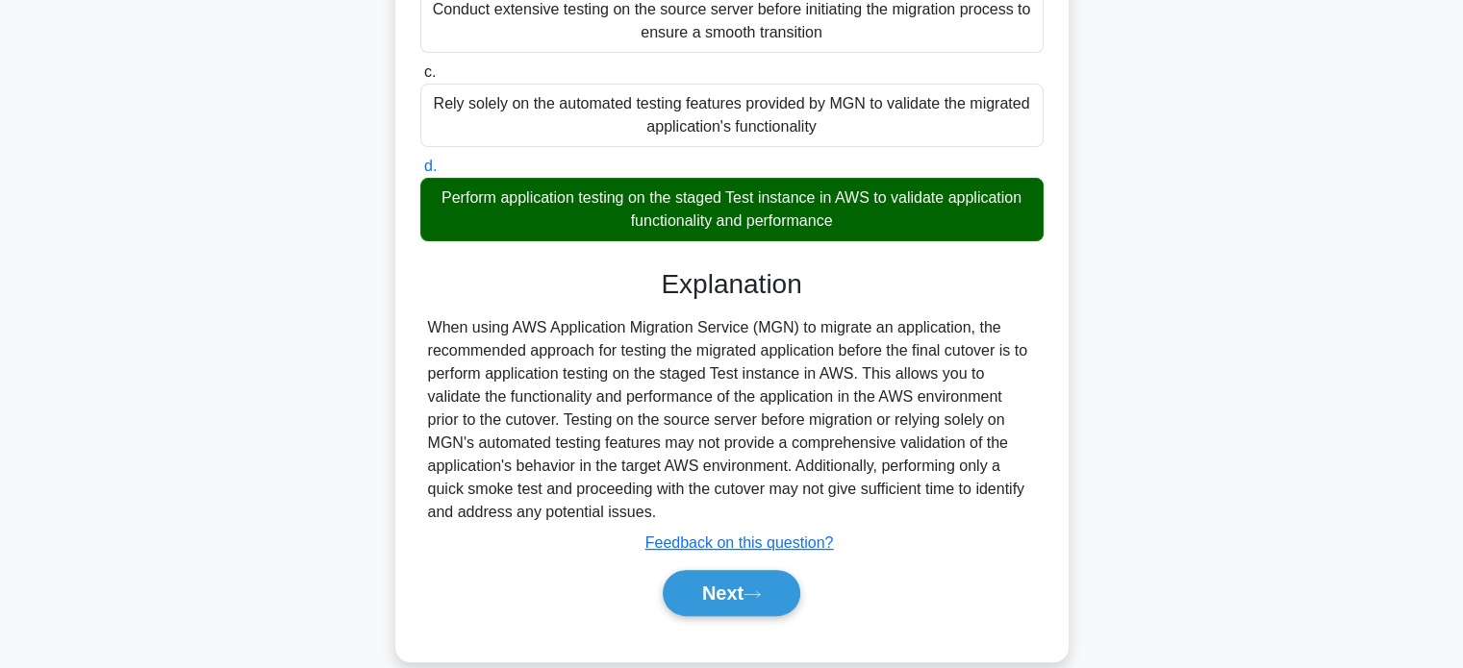
scroll to position [377, 0]
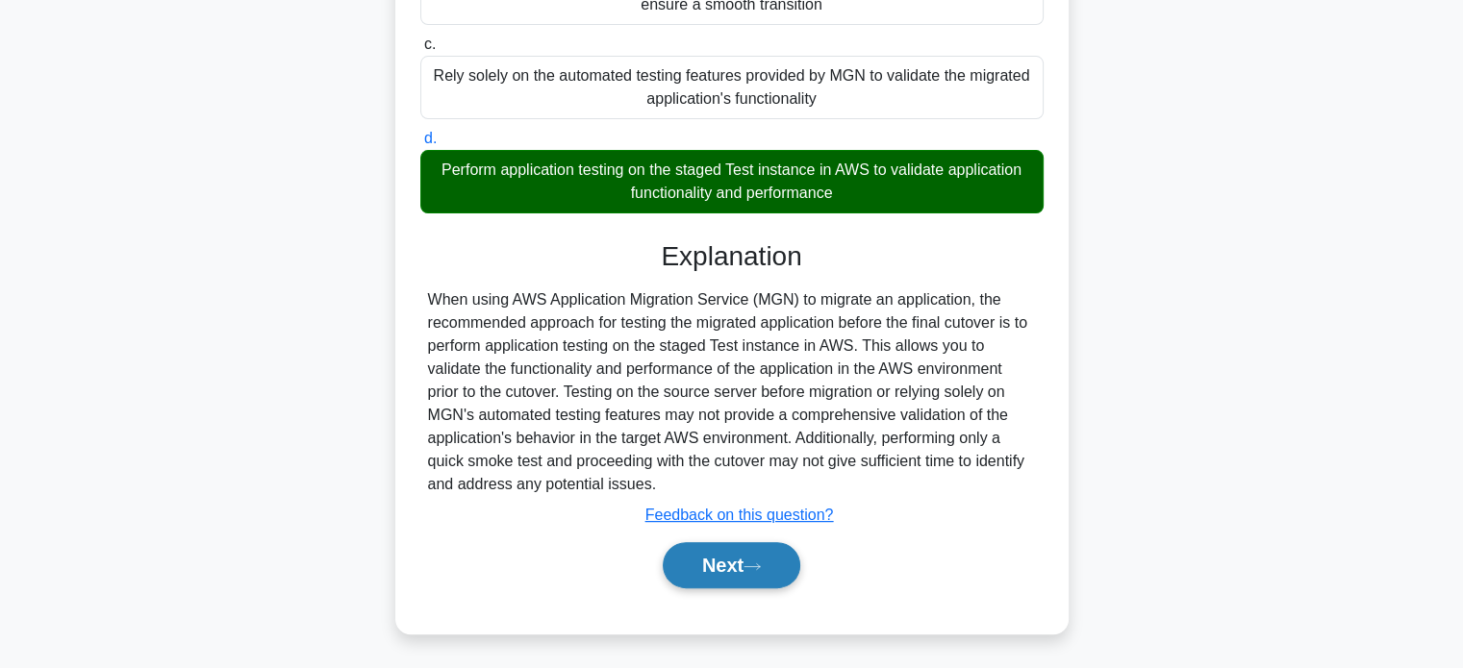
click at [735, 583] on button "Next" at bounding box center [732, 565] width 138 height 46
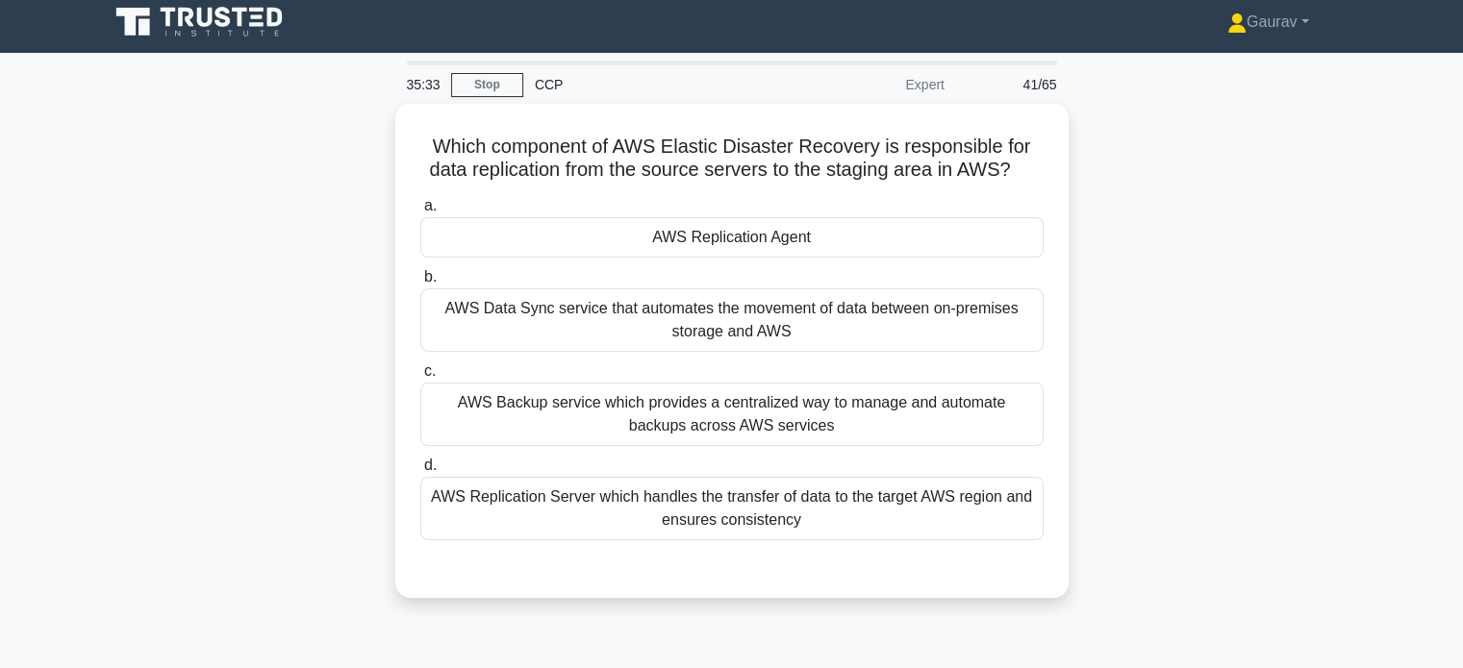
scroll to position [0, 0]
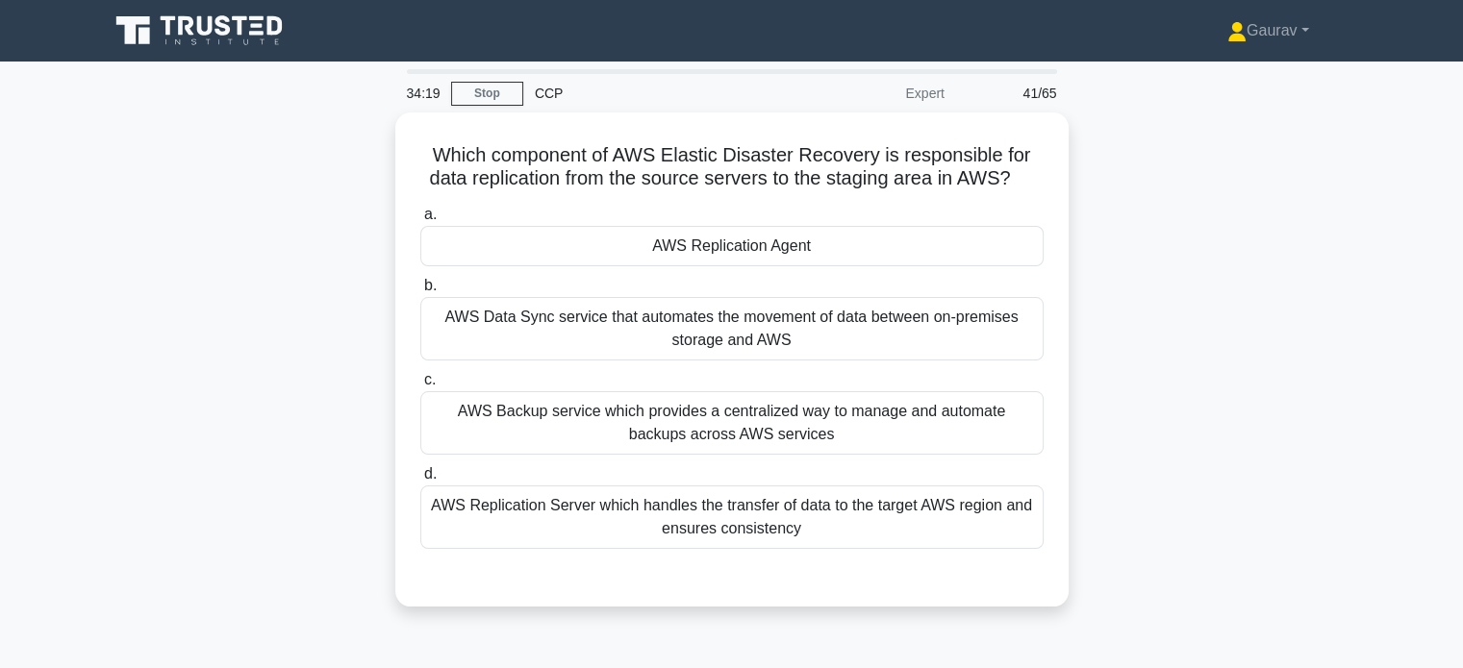
click at [341, 299] on div "Which component of AWS Elastic Disaster Recovery is responsible for data replic…" at bounding box center [731, 371] width 1269 height 517
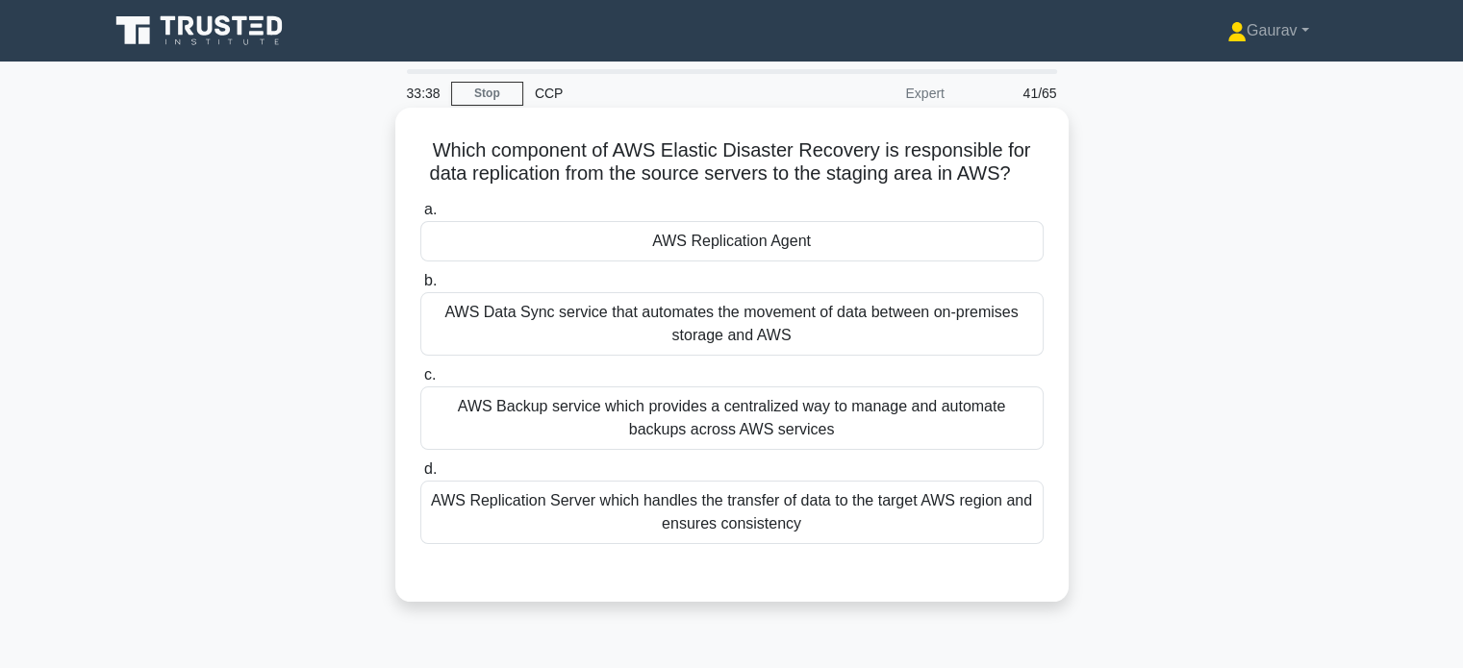
click at [662, 247] on div "AWS Replication Agent" at bounding box center [731, 241] width 623 height 40
click at [420, 216] on input "a. AWS Replication Agent" at bounding box center [420, 210] width 0 height 13
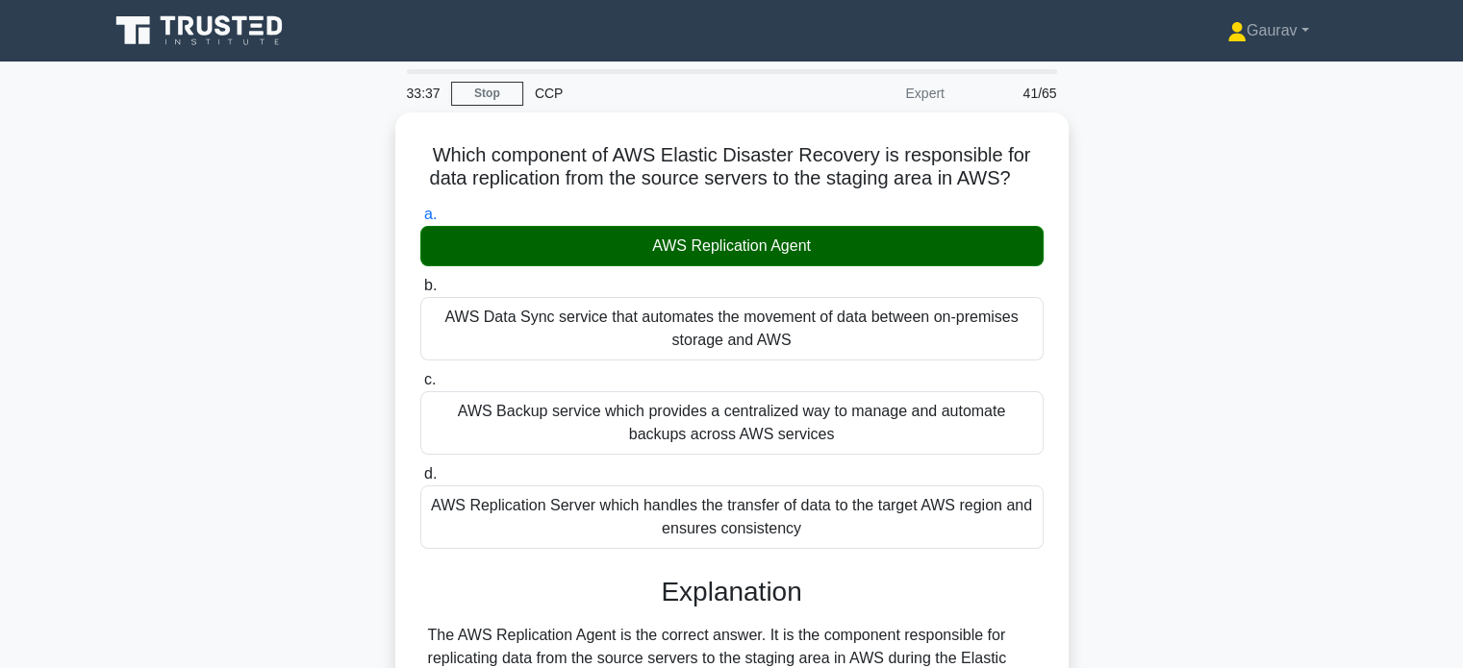
click at [288, 343] on div "Which component of AWS Elastic Disaster Recovery is responsible for data replic…" at bounding box center [731, 530] width 1269 height 834
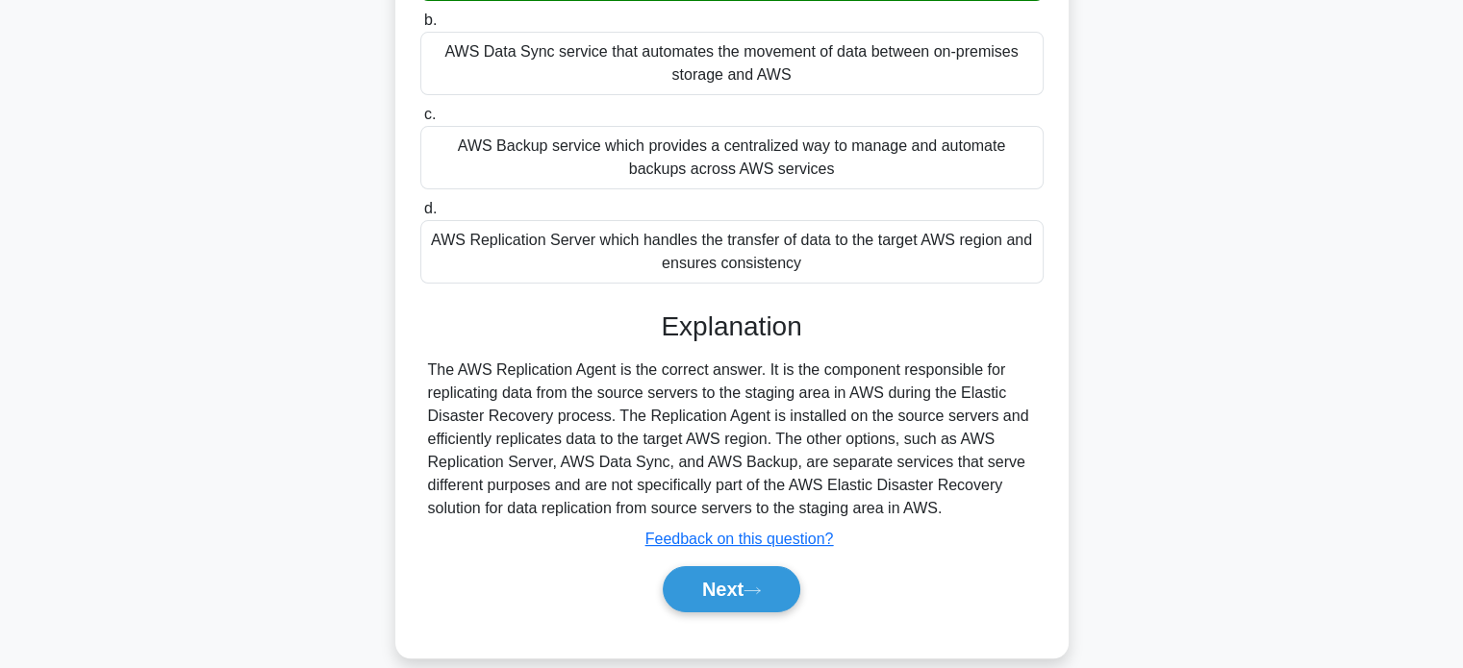
scroll to position [370, 0]
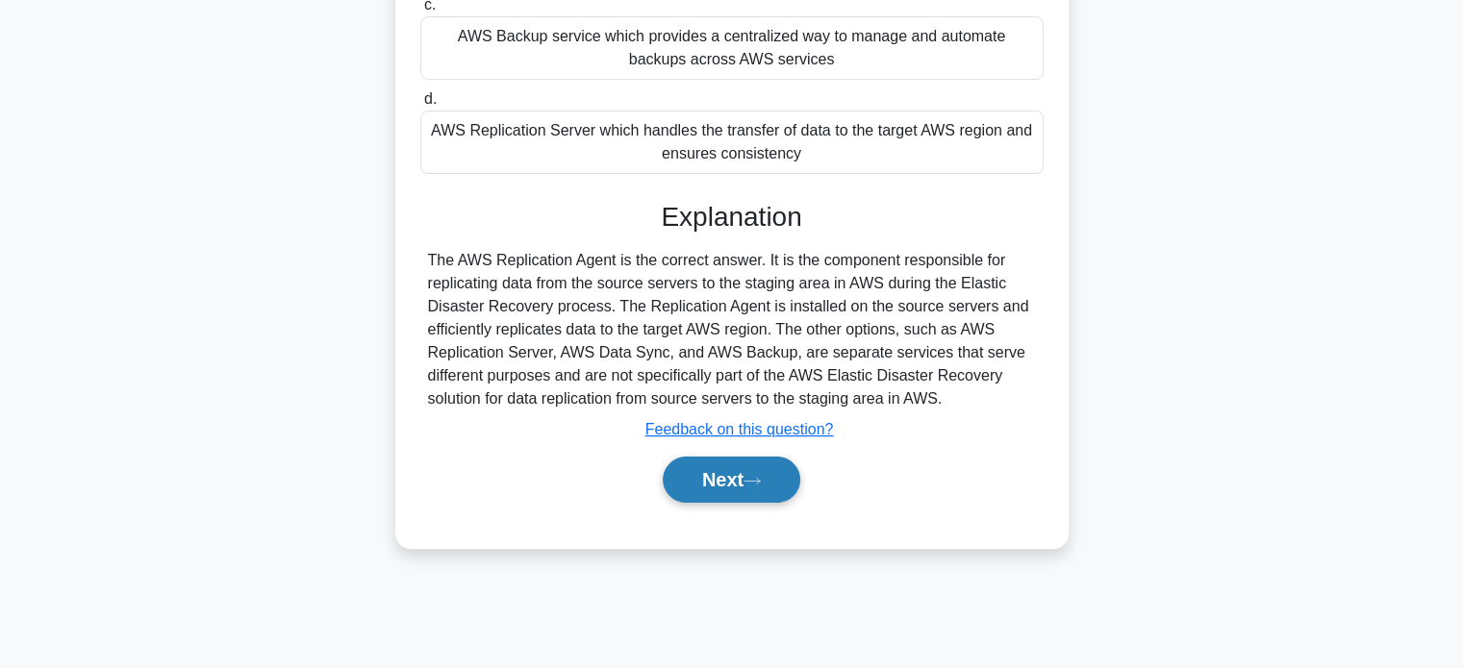
click at [703, 473] on button "Next" at bounding box center [732, 480] width 138 height 46
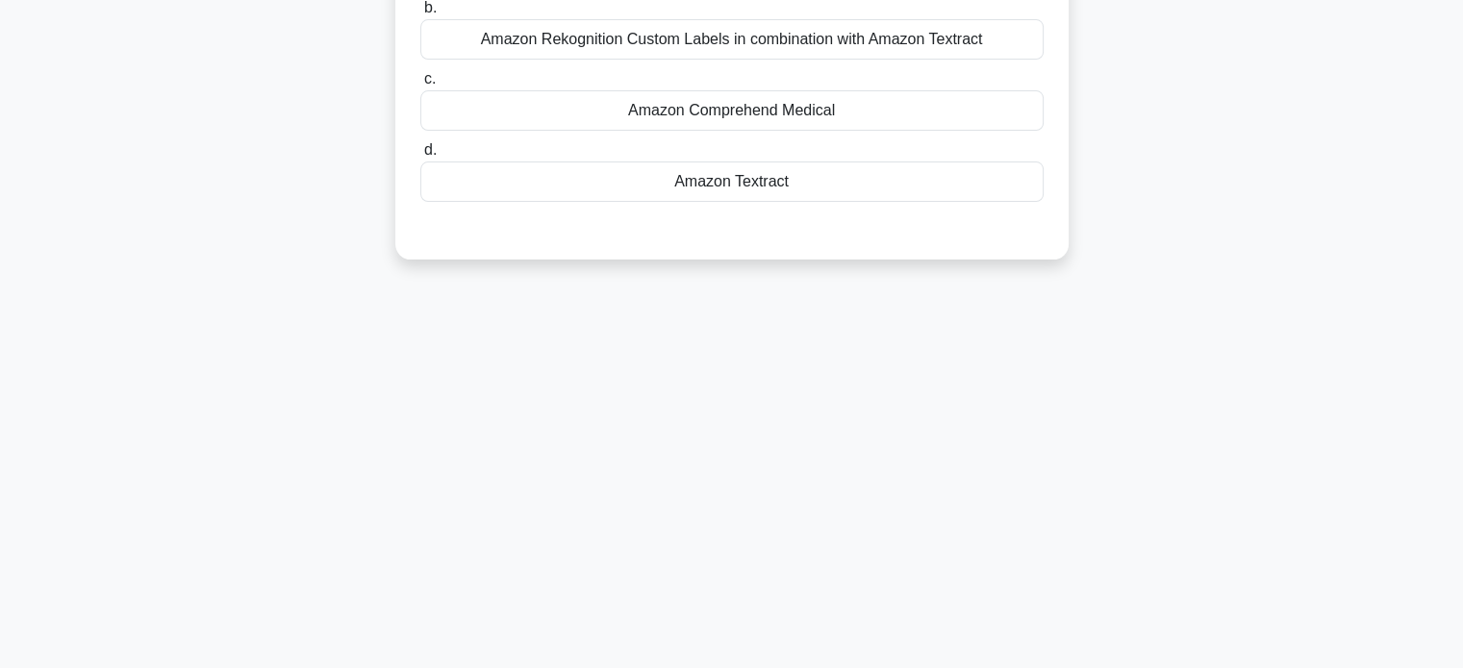
click at [335, 264] on div "A university research team wants to develop an application that can automatical…" at bounding box center [731, 12] width 1269 height 540
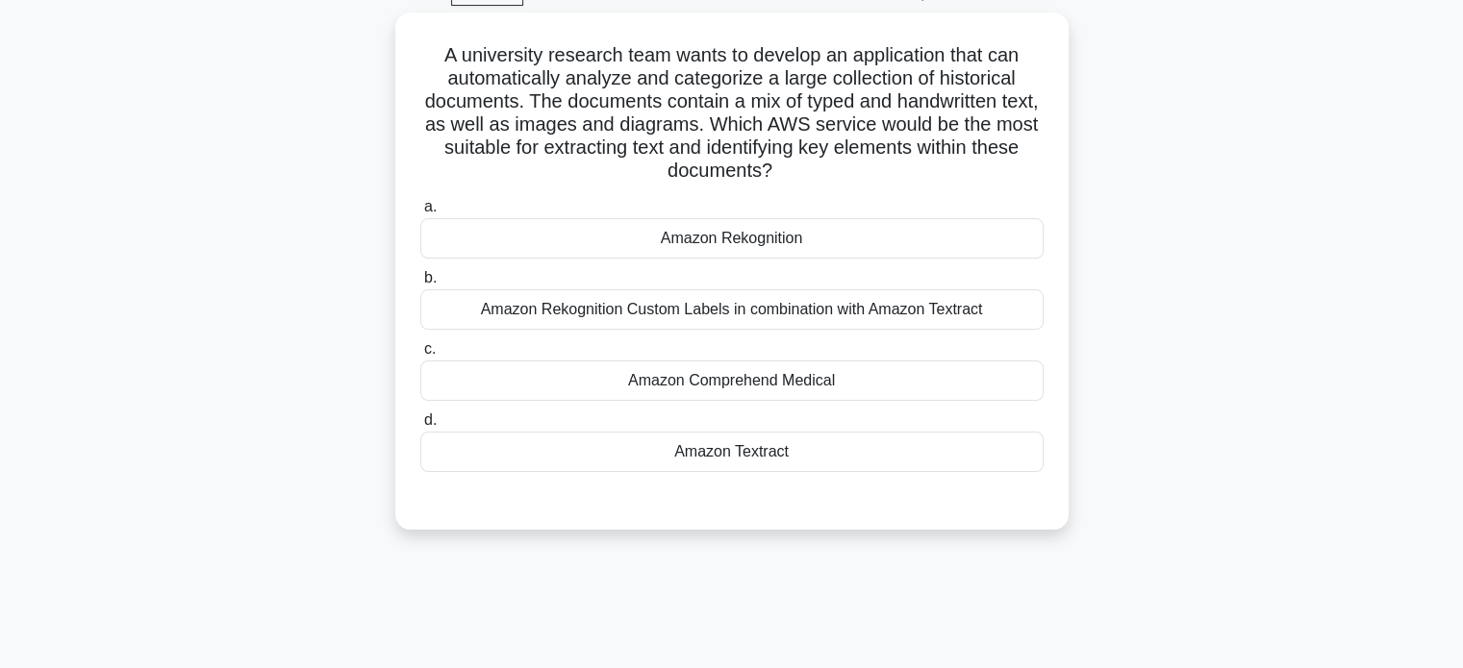
scroll to position [24, 0]
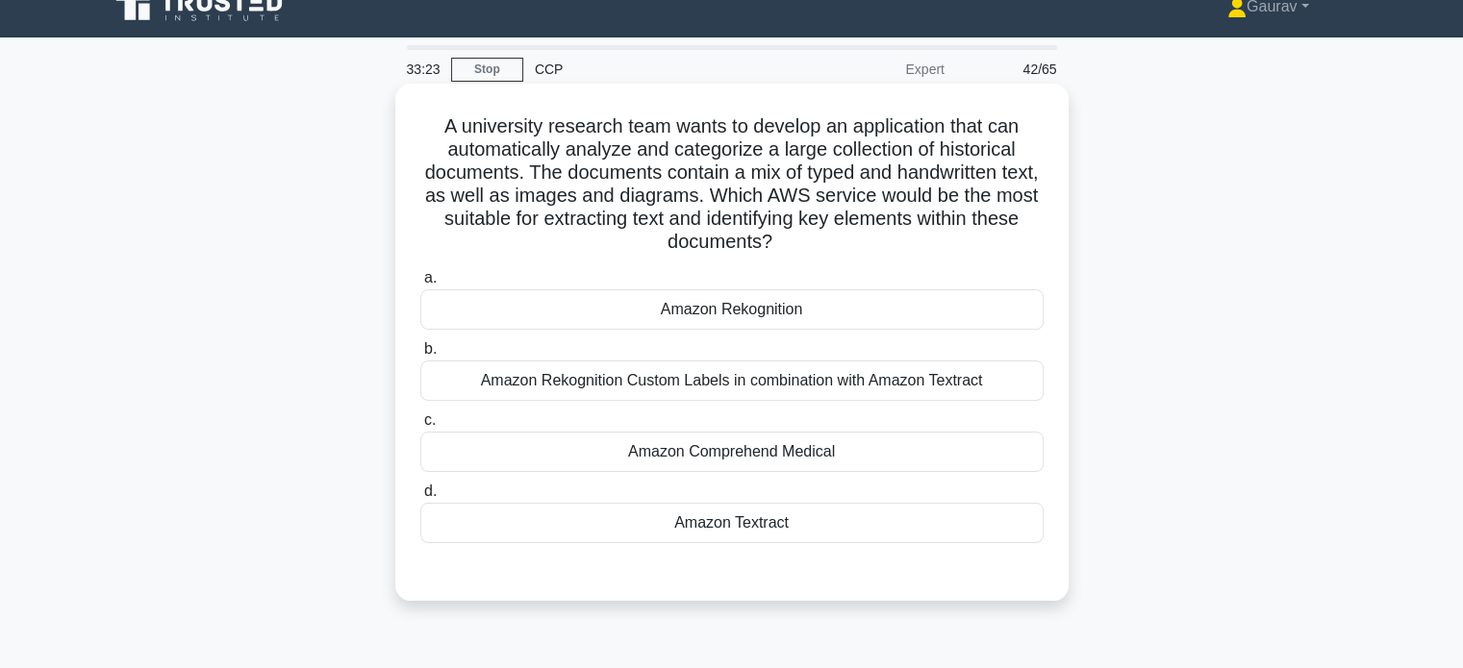
click at [779, 526] on div "Amazon Textract" at bounding box center [731, 523] width 623 height 40
click at [420, 498] on input "d. Amazon Textract" at bounding box center [420, 492] width 0 height 13
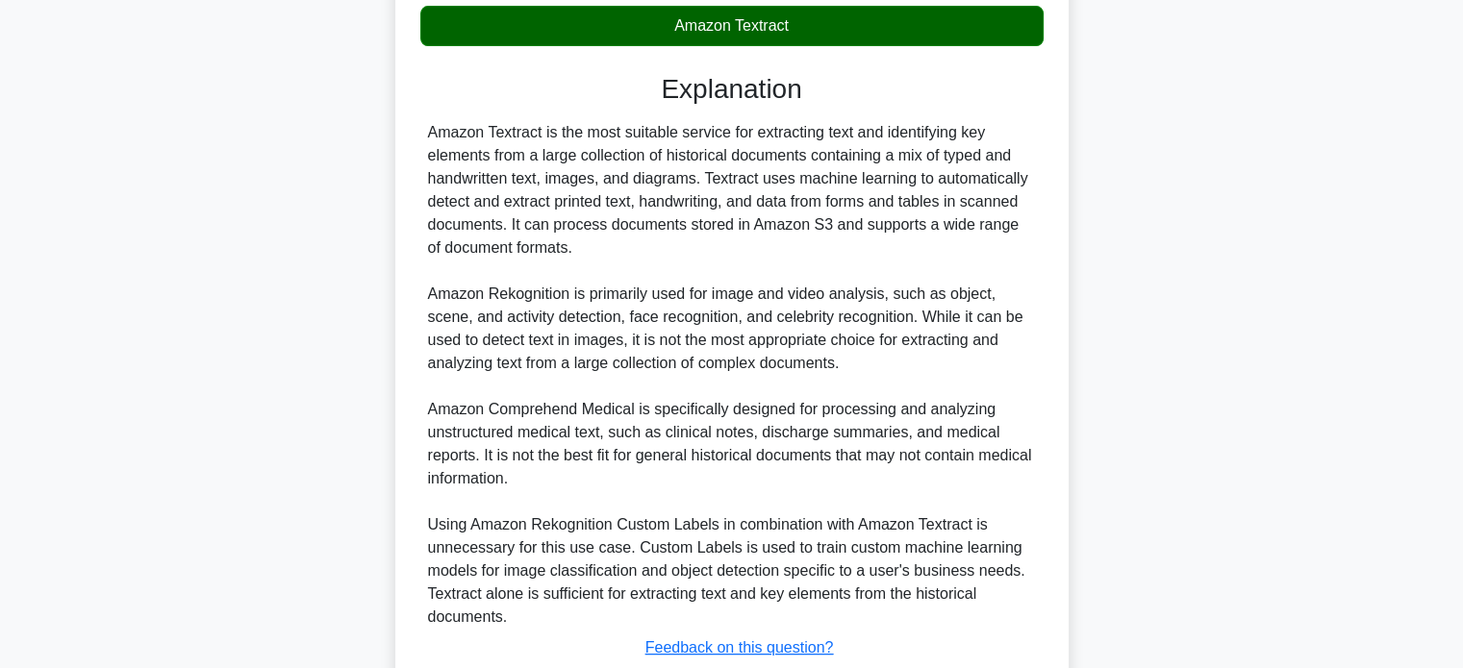
scroll to position [524, 0]
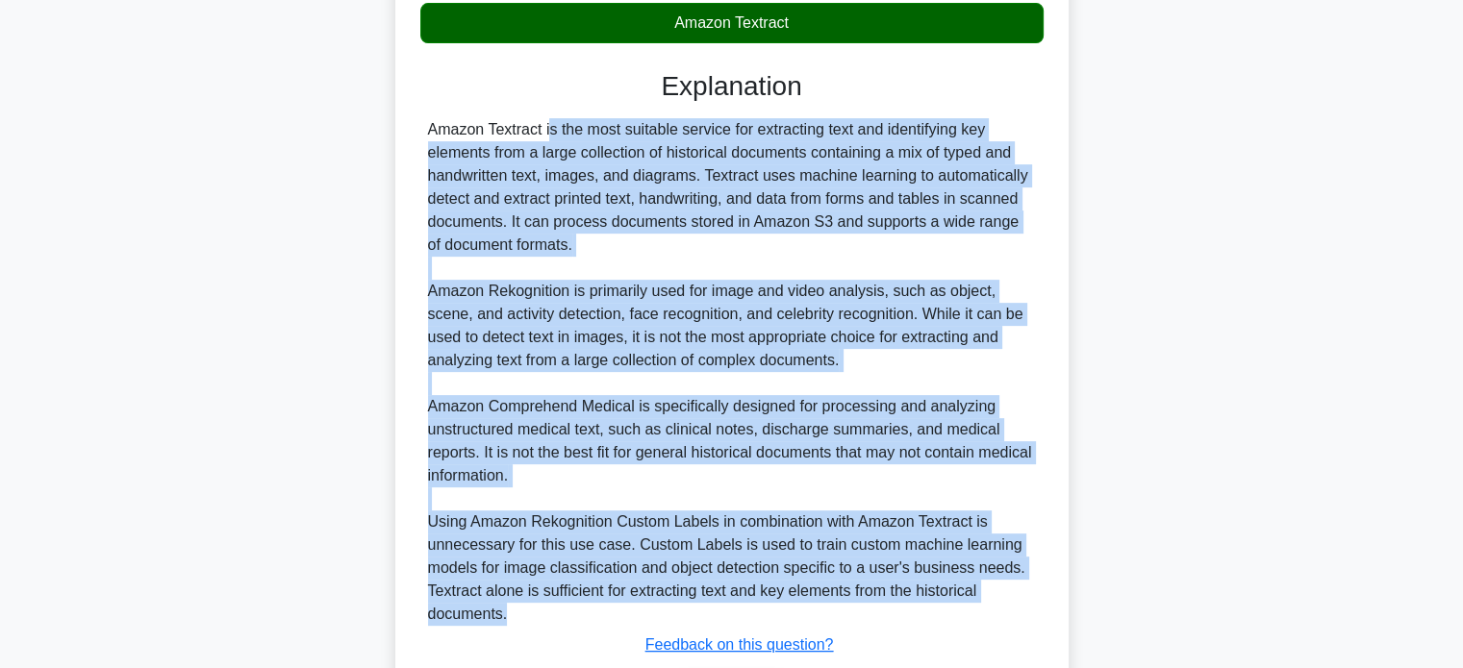
drag, startPoint x: 424, startPoint y: 118, endPoint x: 557, endPoint y: 608, distance: 507.1
click at [557, 608] on div "Amazon Textract is the most suitable service for extracting text and identifyin…" at bounding box center [731, 372] width 623 height 508
copy div "Amazon Textract is the most suitable service for extracting text and identifyin…"
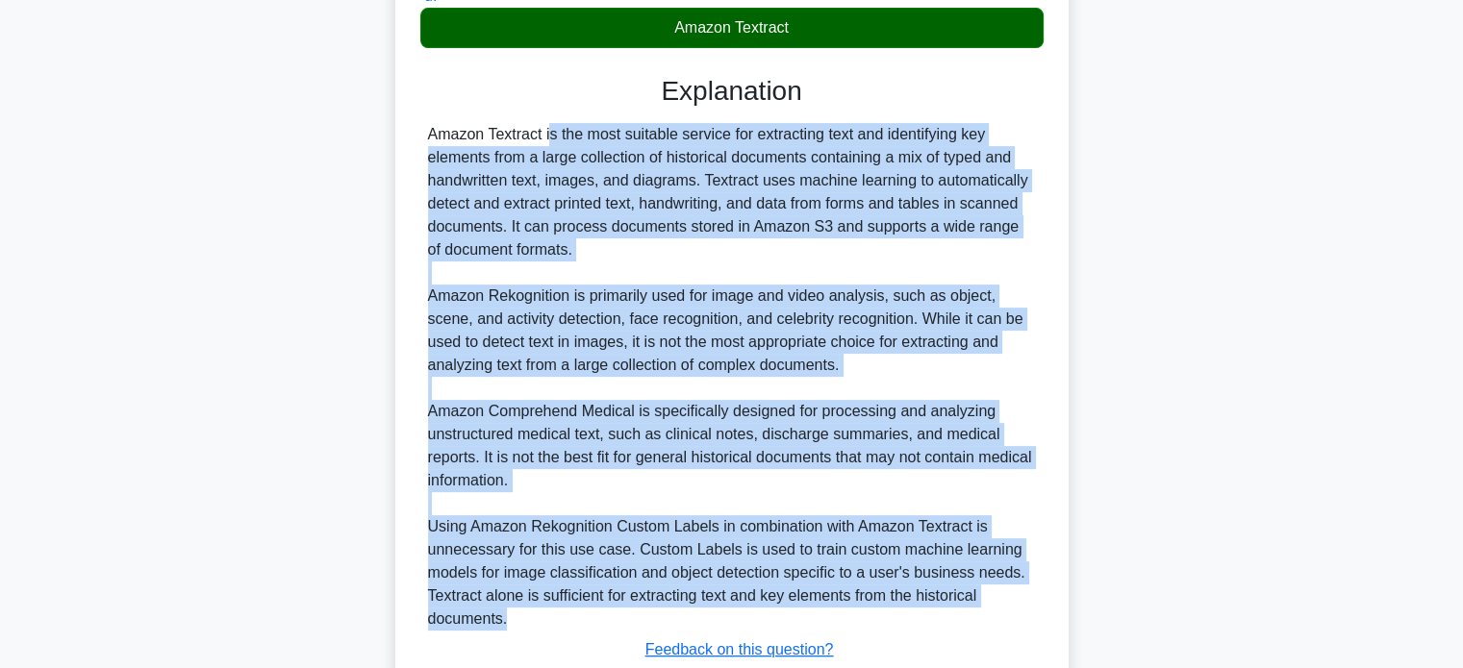
click at [323, 271] on div "A university research team wants to develop an application that can automatical…" at bounding box center [731, 189] width 1269 height 1203
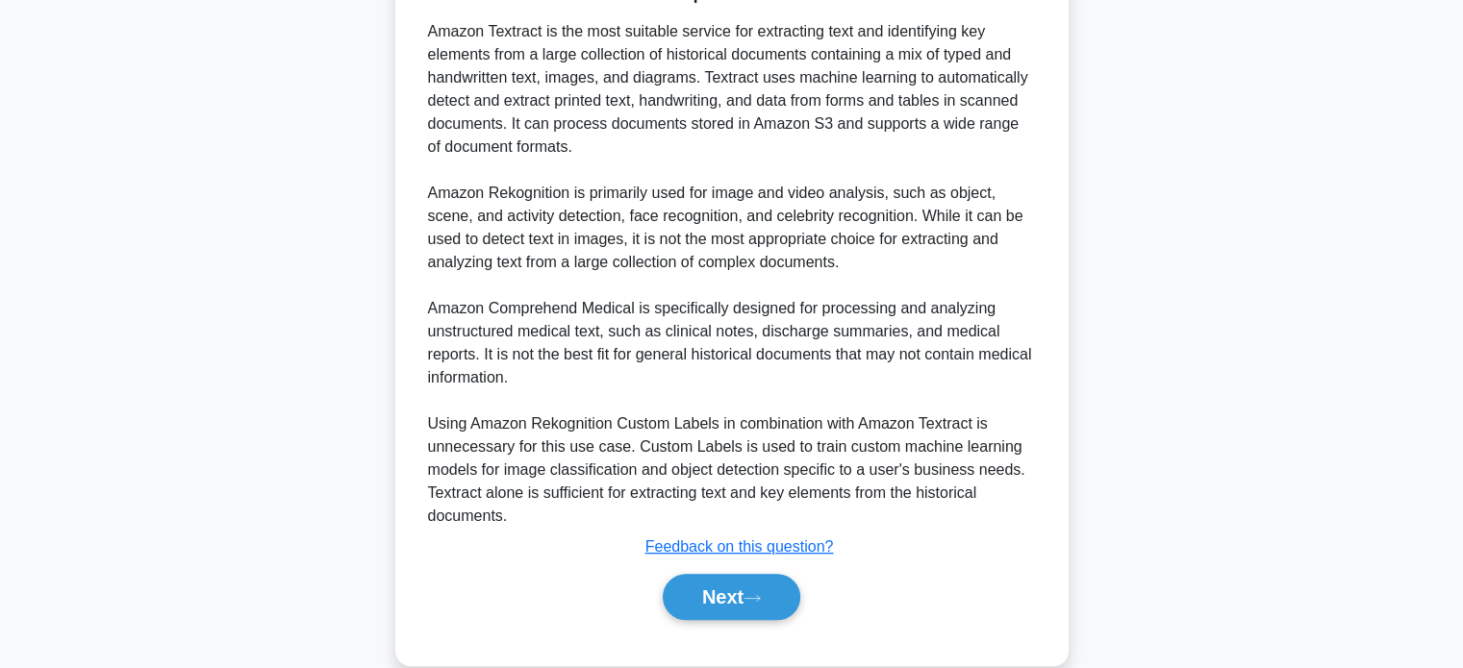
scroll to position [654, 0]
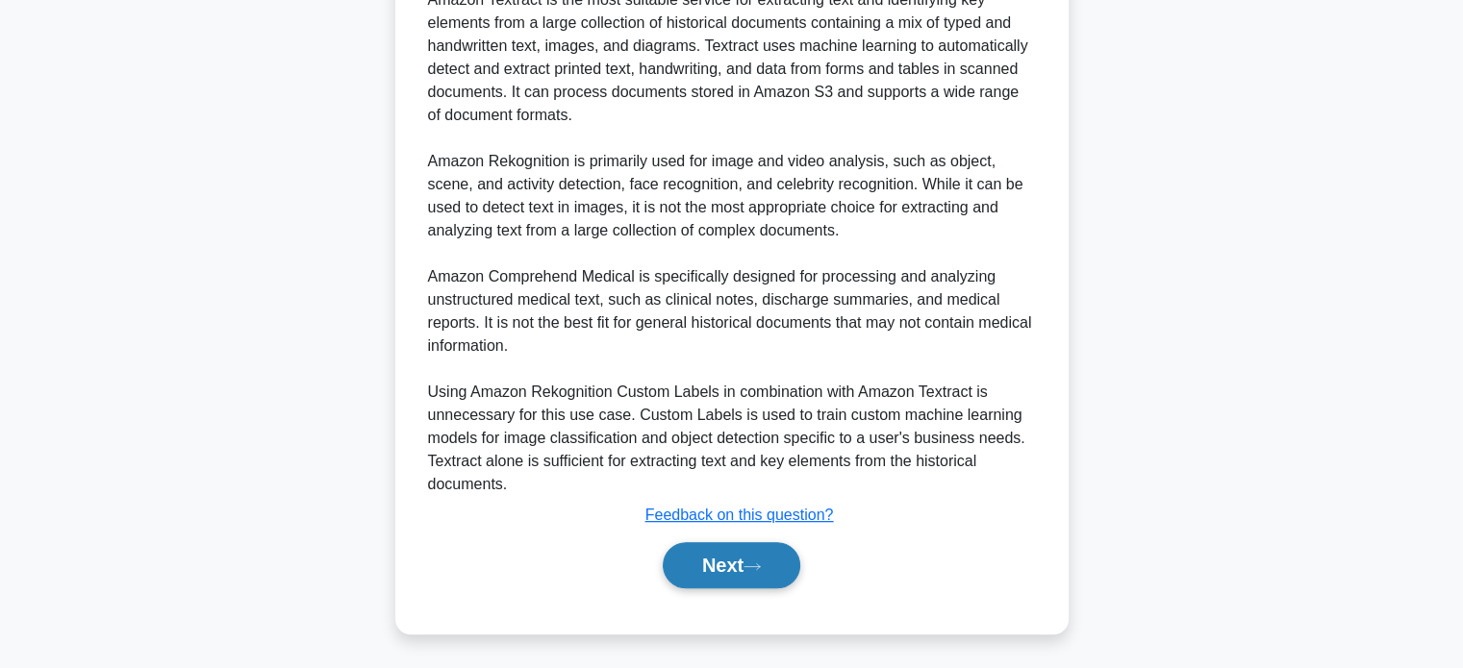
click at [700, 574] on button "Next" at bounding box center [732, 565] width 138 height 46
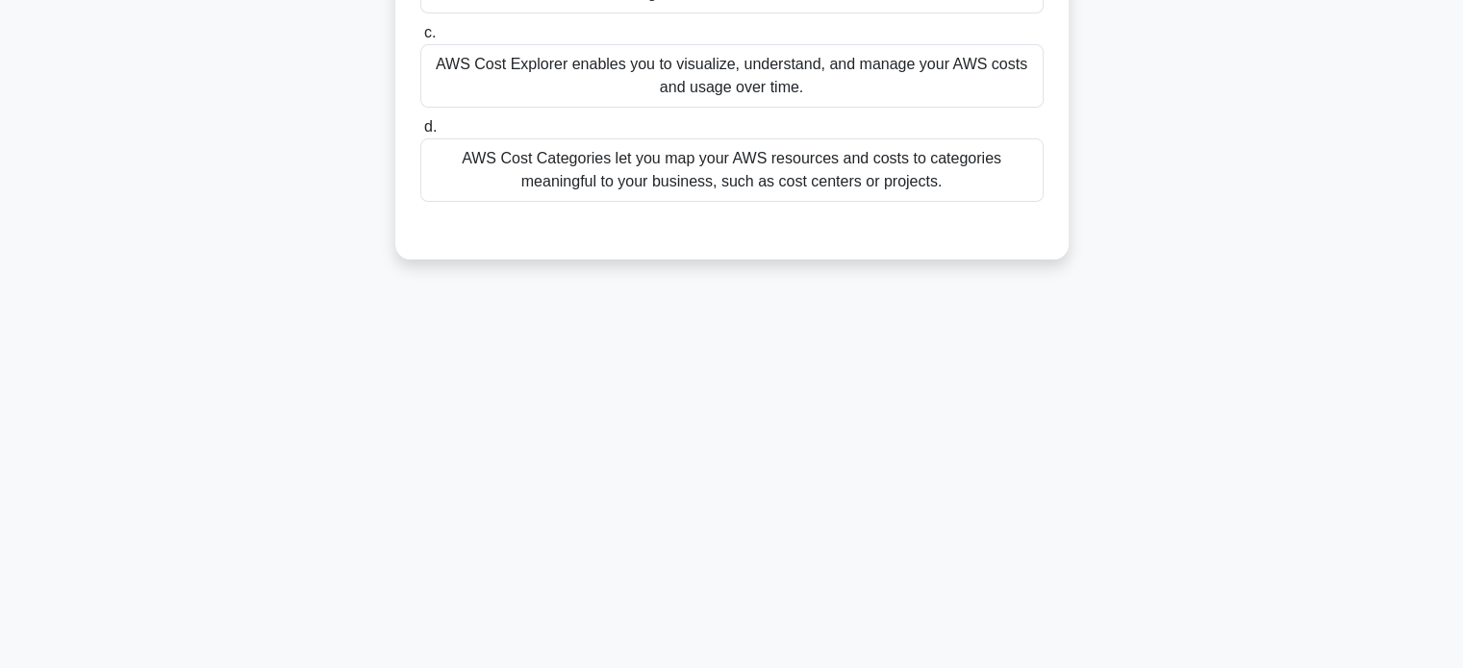
click at [241, 269] on div "Which AWS service provides a set of flexible filtering and grouping options to …" at bounding box center [731, 12] width 1269 height 540
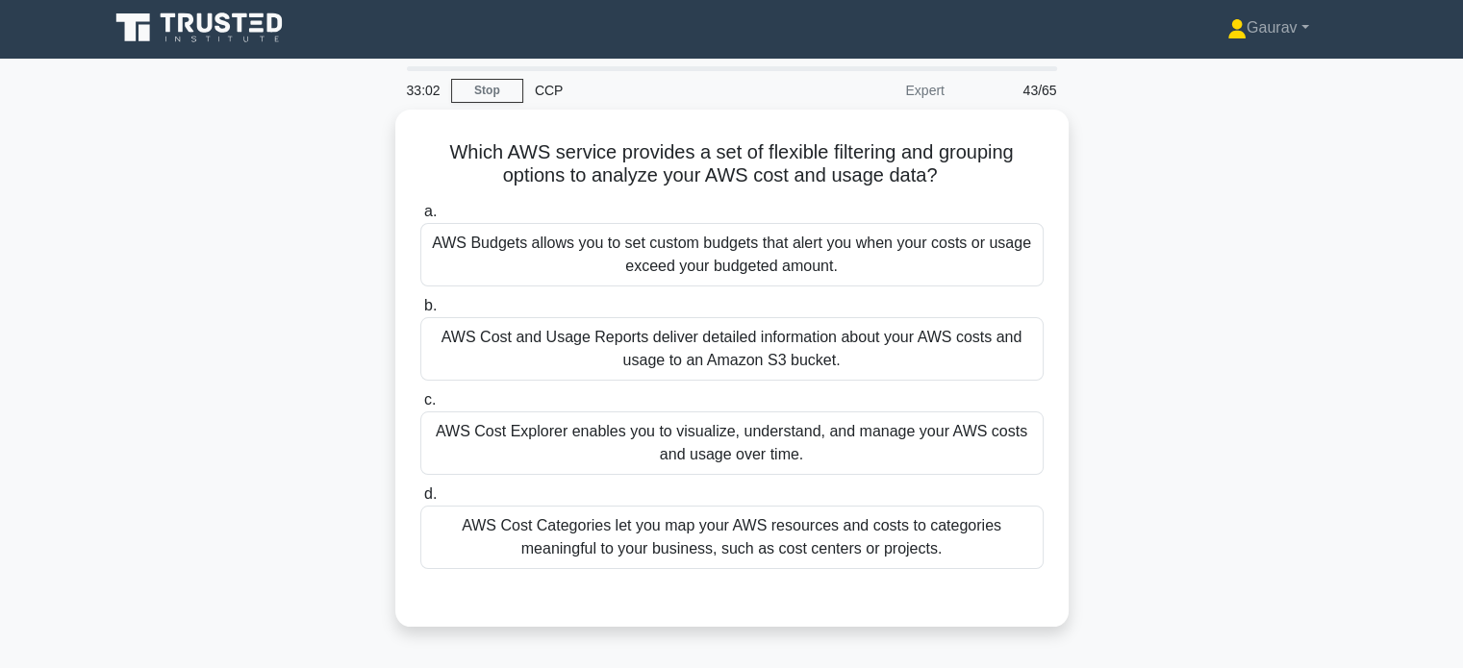
scroll to position [0, 0]
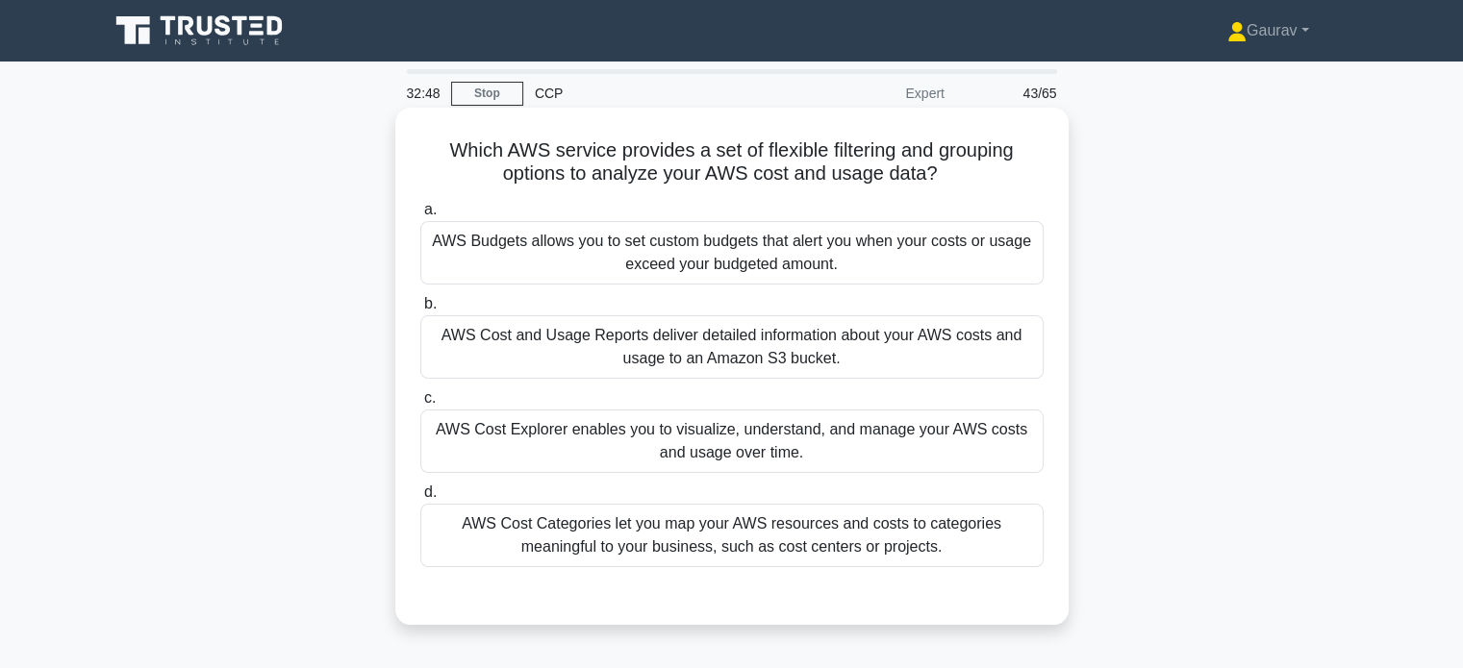
click at [560, 443] on div "AWS Cost Explorer enables you to visualize, understand, and manage your AWS cos…" at bounding box center [731, 441] width 623 height 63
click at [420, 405] on input "c. AWS Cost Explorer enables you to visualize, understand, and manage your AWS …" at bounding box center [420, 398] width 0 height 13
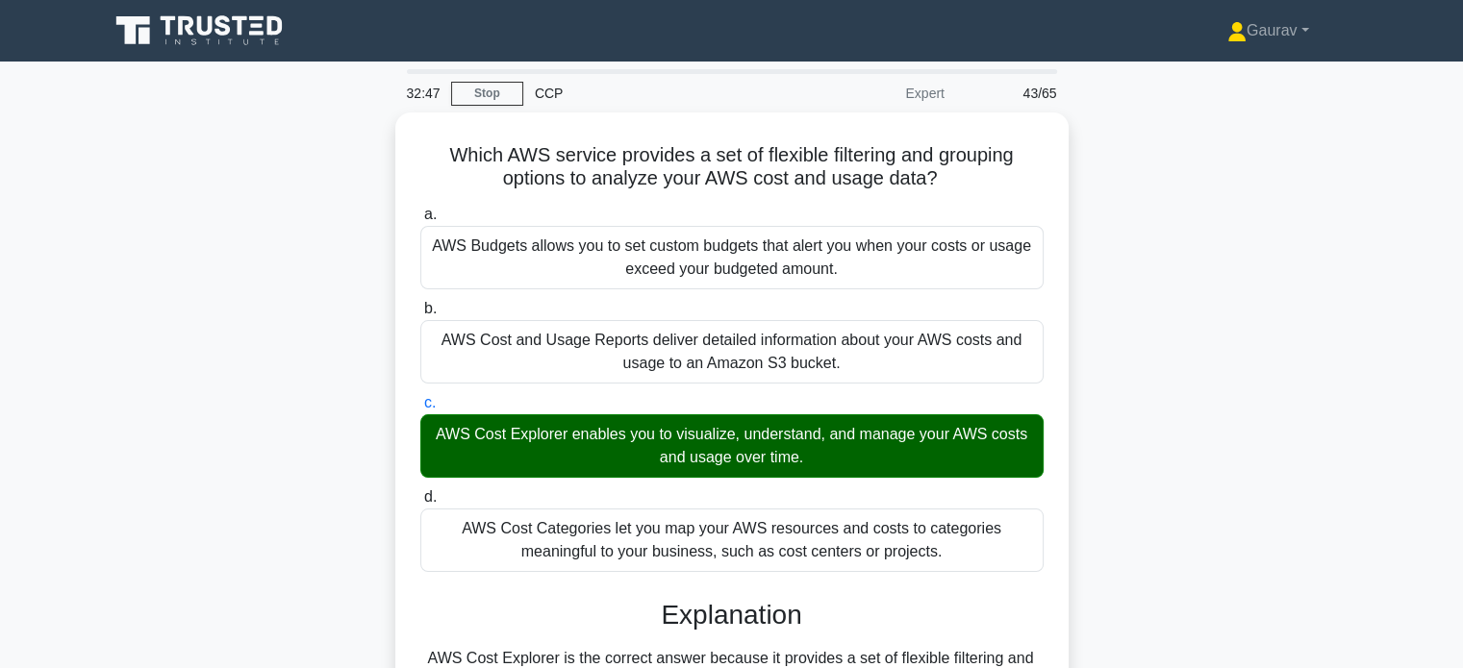
click at [250, 286] on div "Which AWS service provides a set of flexible filtering and grouping options to …" at bounding box center [731, 553] width 1269 height 880
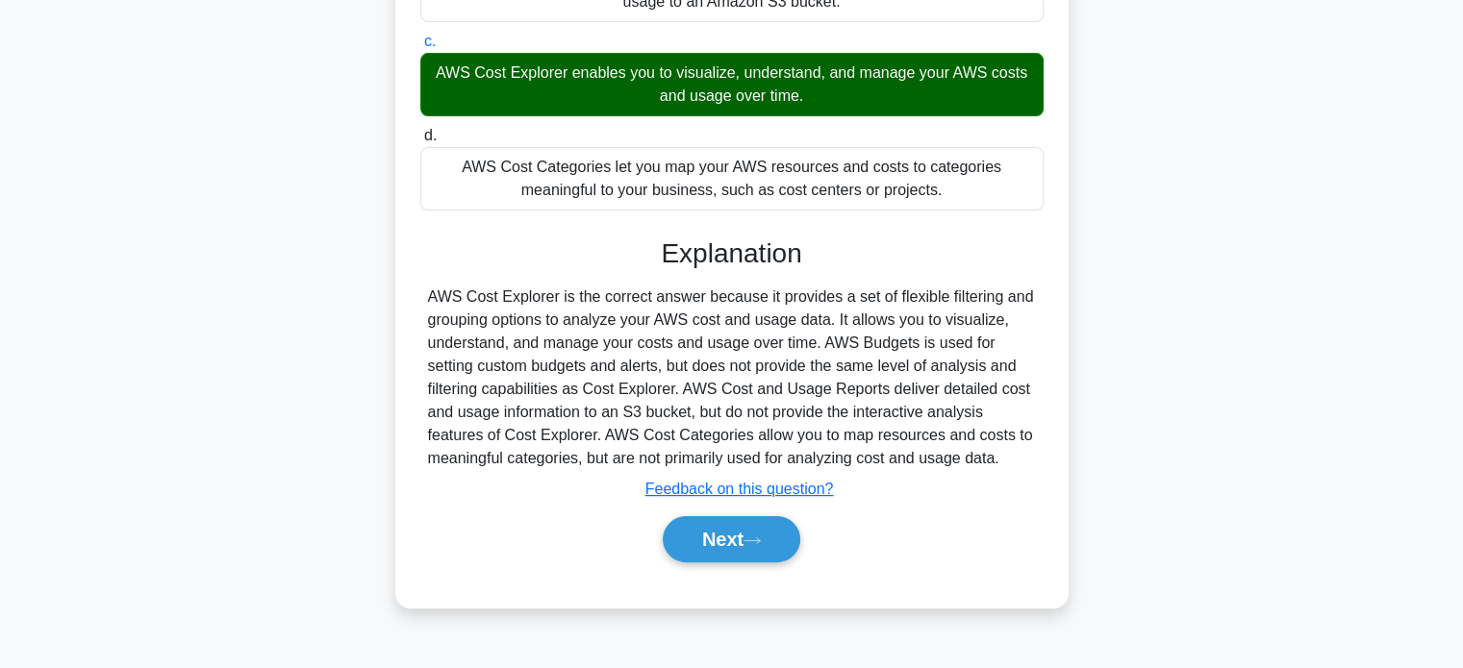
scroll to position [370, 0]
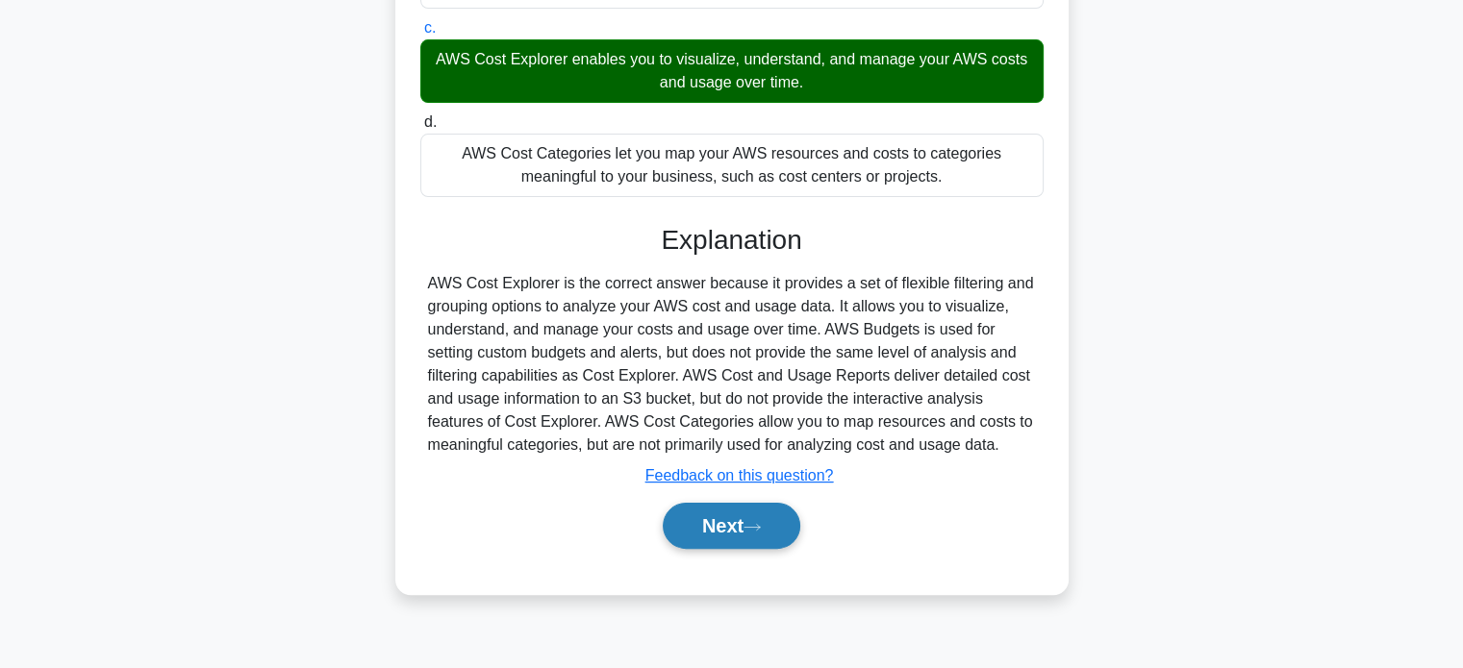
click at [709, 524] on button "Next" at bounding box center [732, 526] width 138 height 46
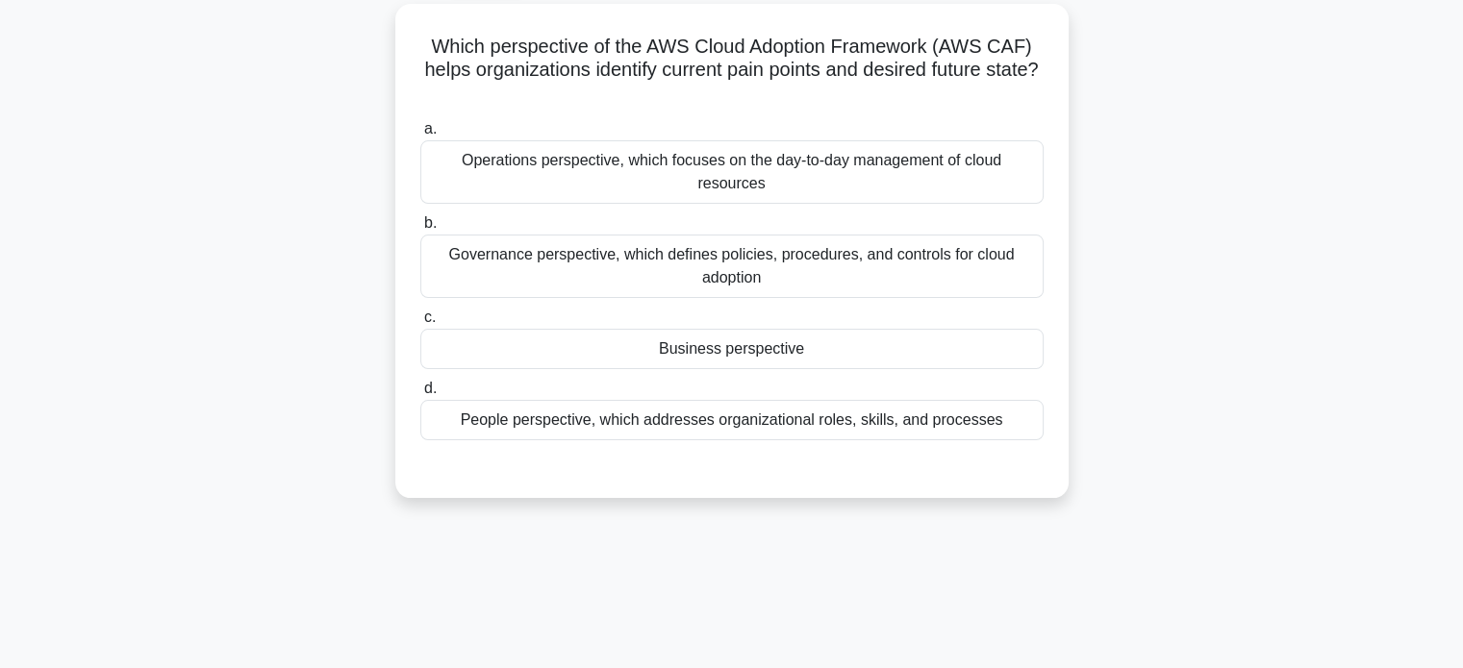
scroll to position [24, 0]
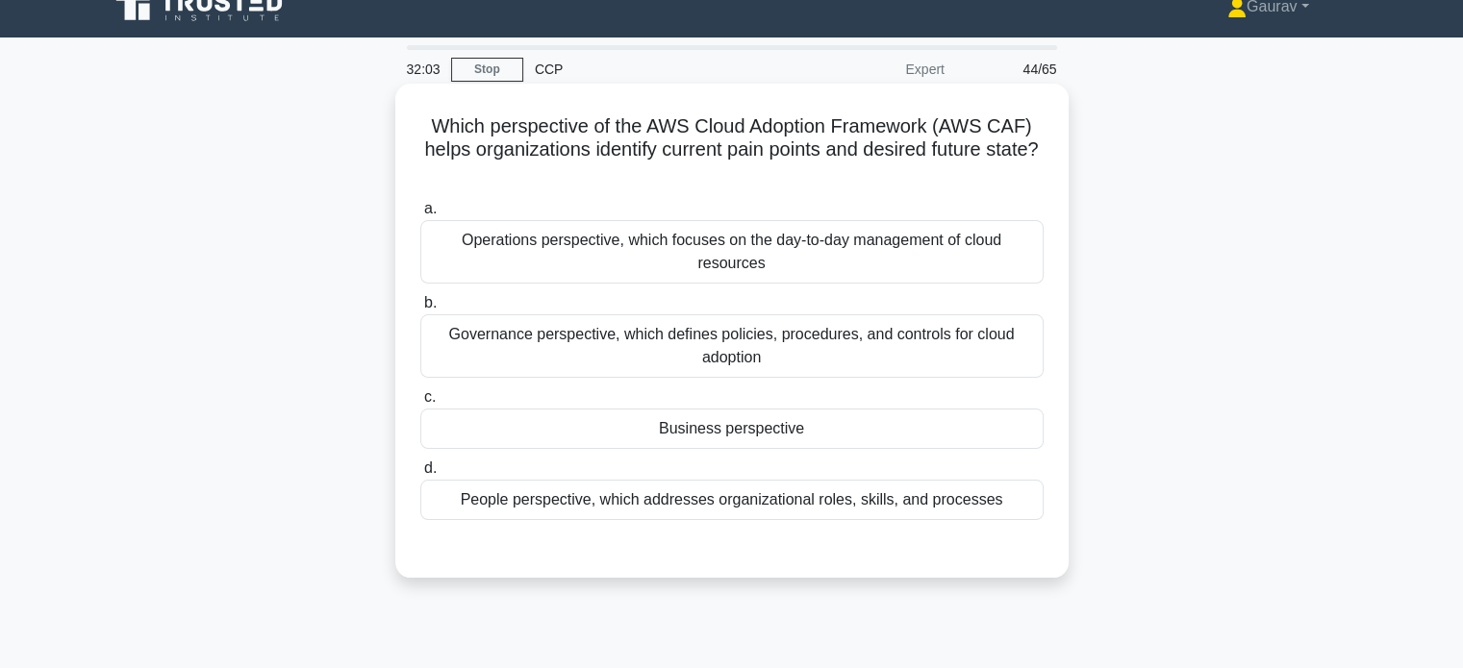
click at [540, 266] on div "Operations perspective, which focuses on the day-to-day management of cloud res…" at bounding box center [731, 251] width 623 height 63
click at [420, 215] on input "a. Operations perspective, which focuses on the day-to-day management of cloud …" at bounding box center [420, 209] width 0 height 13
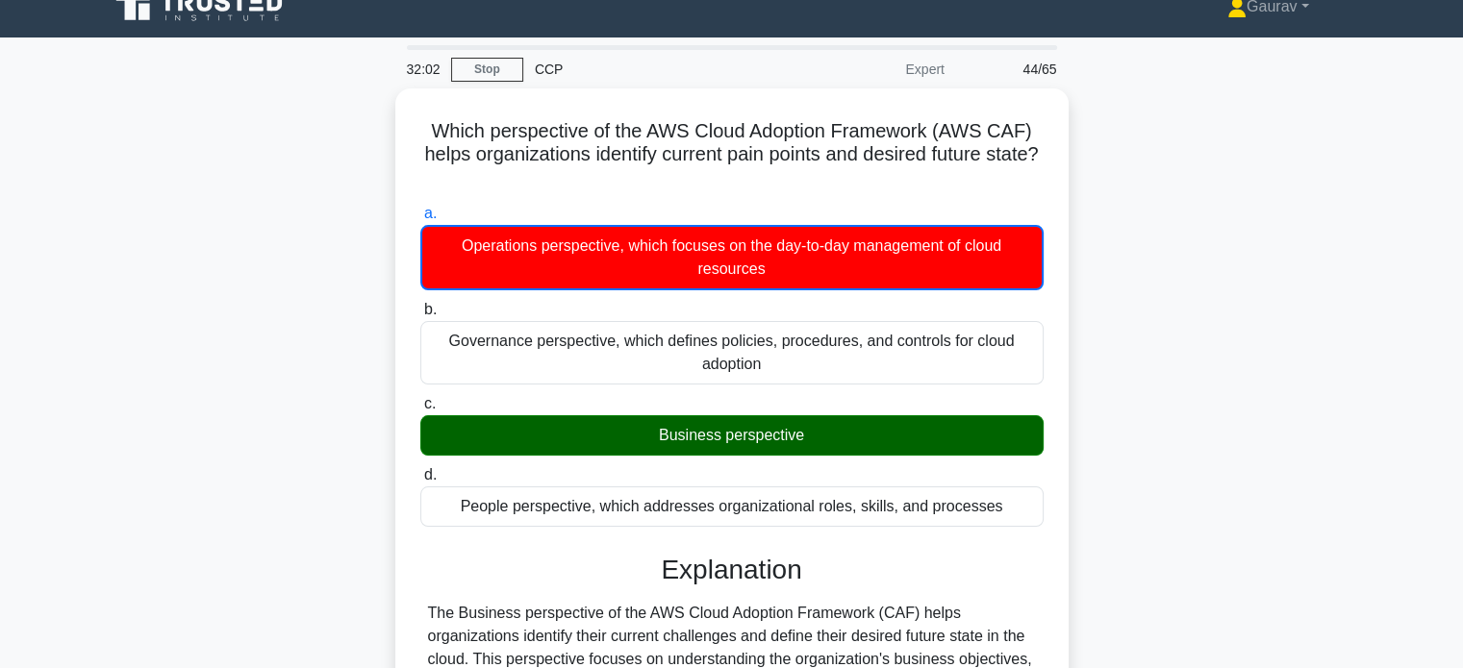
click at [262, 330] on div "Which perspective of the AWS Cloud Adoption Framework (AWS CAF) helps organizat…" at bounding box center [731, 529] width 1269 height 882
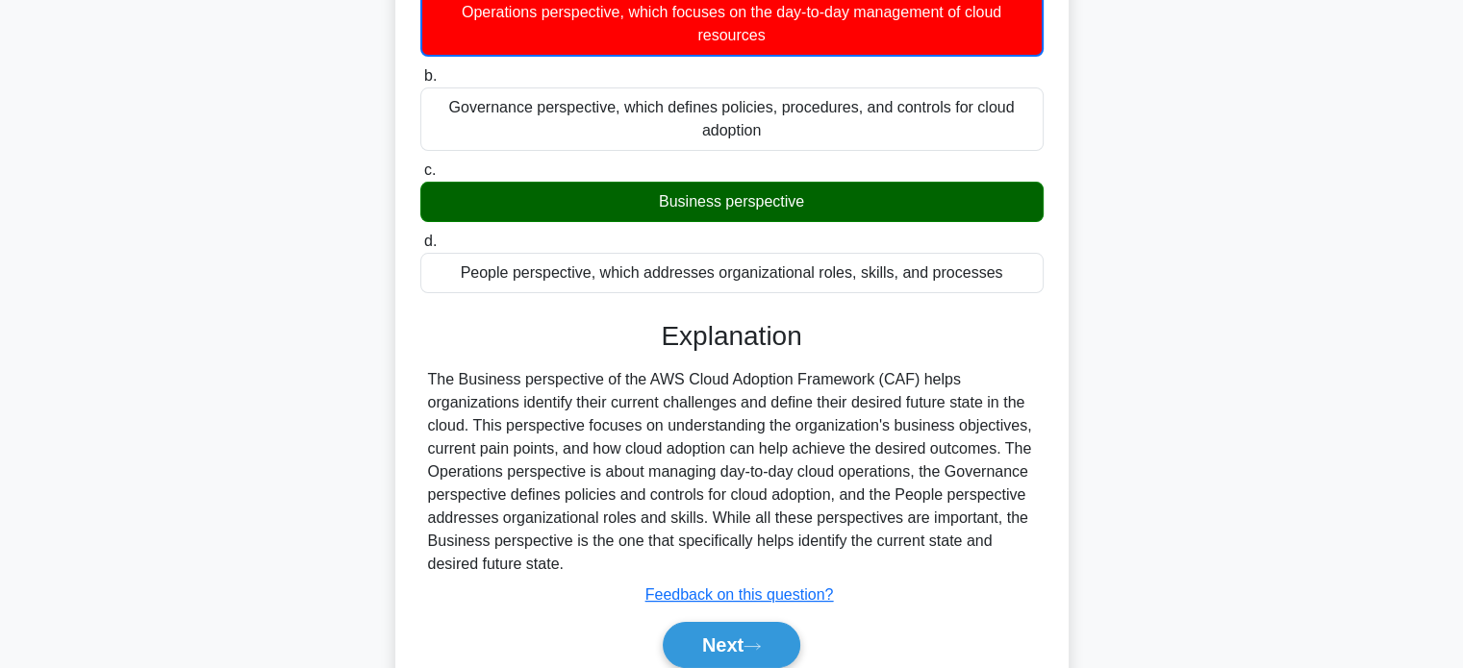
scroll to position [332, 0]
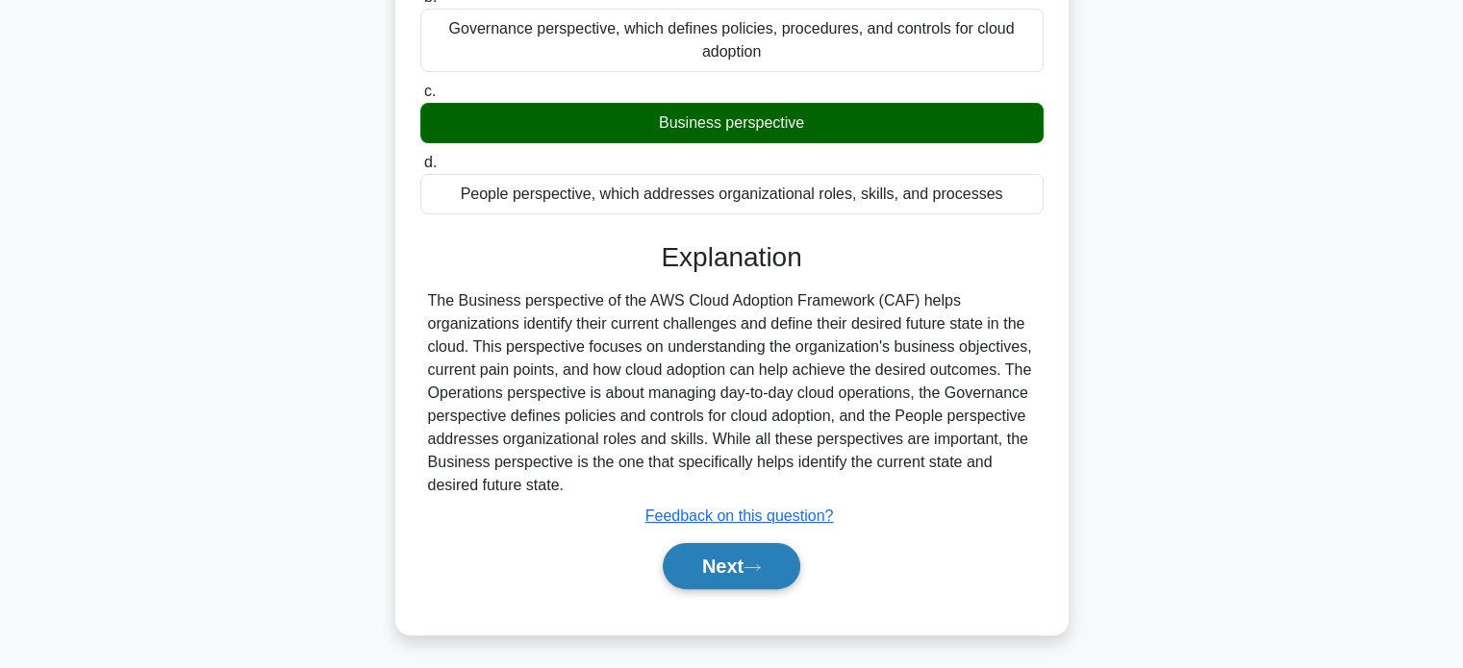
click at [763, 575] on button "Next" at bounding box center [732, 566] width 138 height 46
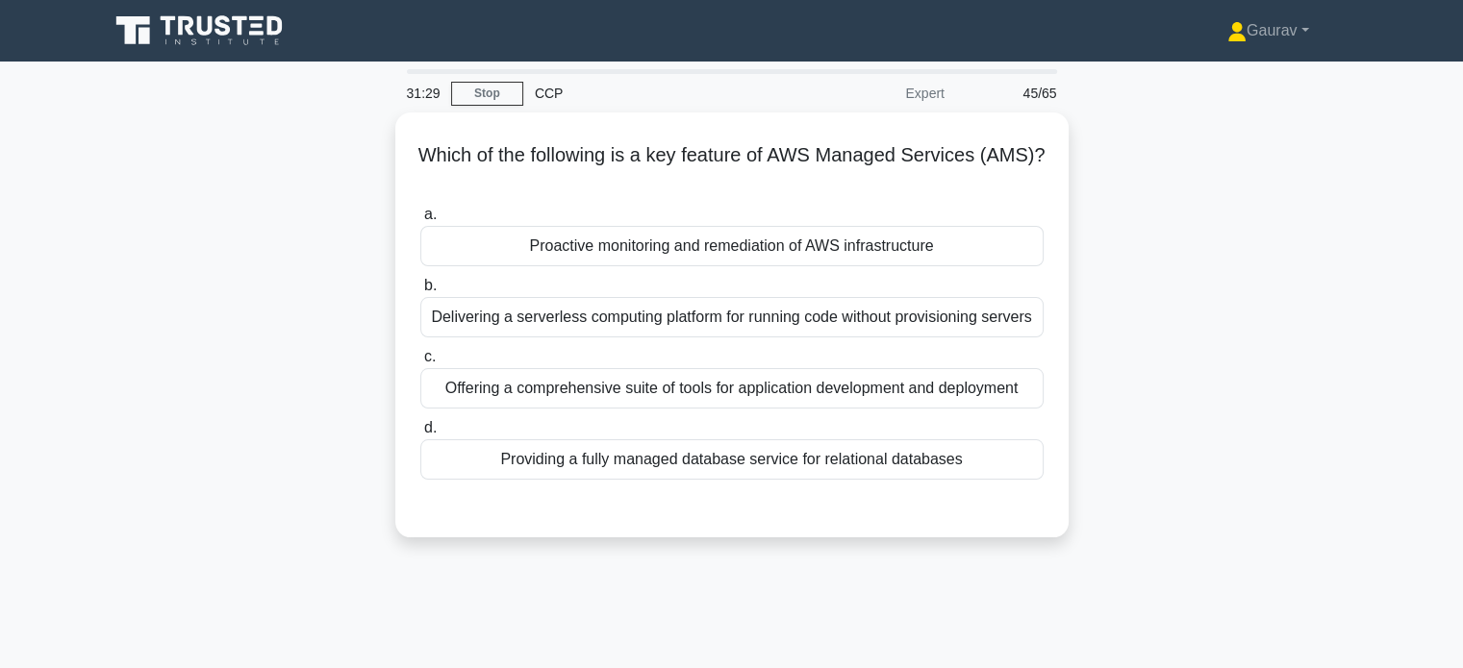
scroll to position [0, 0]
click at [353, 274] on div "Which of the following is a key feature of AWS Managed Services (AMS)? .spinner…" at bounding box center [731, 337] width 1269 height 448
click at [304, 305] on div "Which of the following is a key feature of AWS Managed Services (AMS)? .spinner…" at bounding box center [731, 337] width 1269 height 448
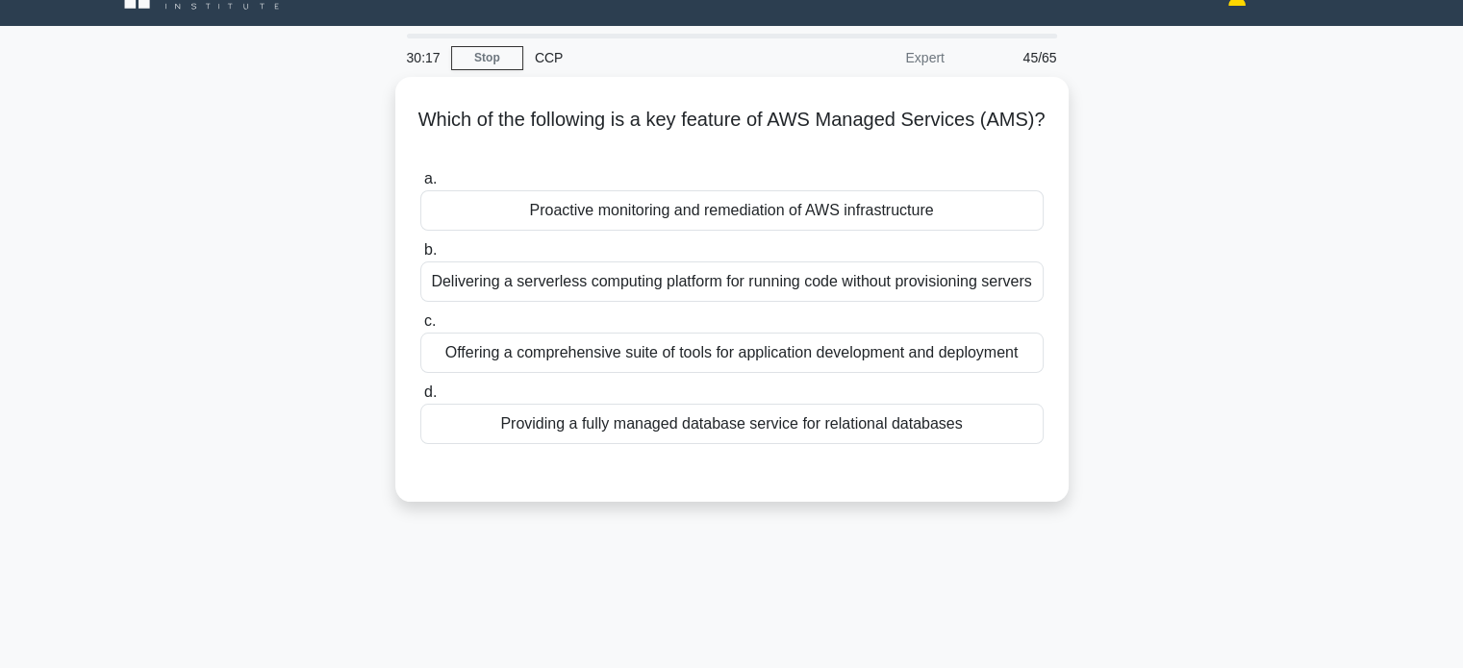
scroll to position [38, 0]
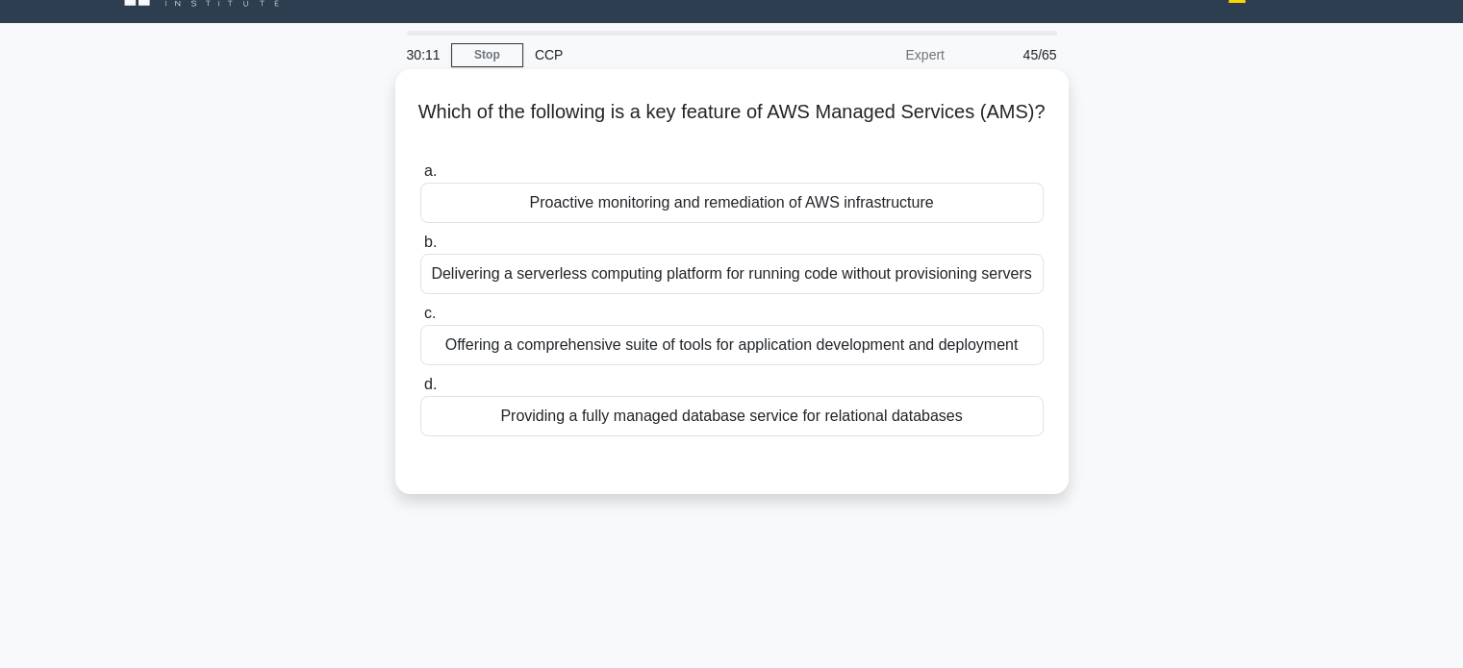
click at [594, 336] on div "Offering a comprehensive suite of tools for application development and deploym…" at bounding box center [731, 345] width 623 height 40
click at [420, 320] on input "c. Offering a comprehensive suite of tools for application development and depl…" at bounding box center [420, 314] width 0 height 13
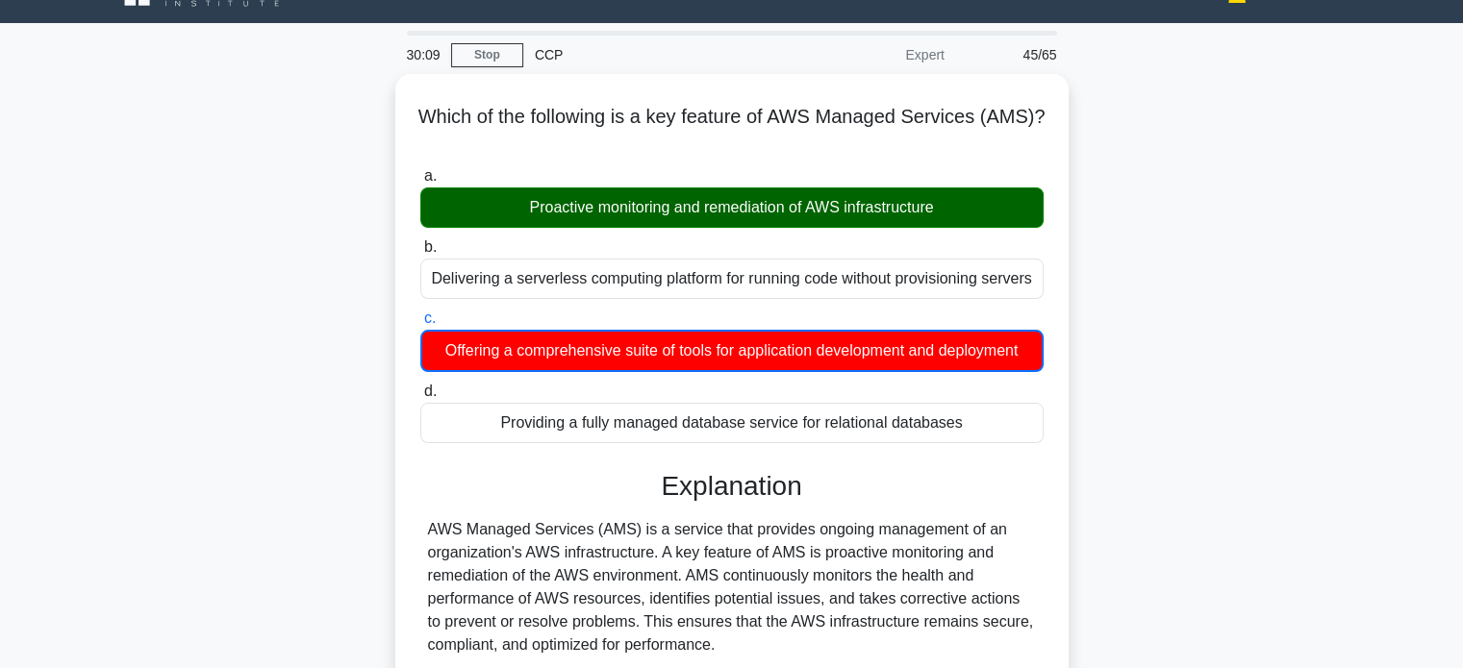
click at [359, 288] on div "Which of the following is a key feature of AWS Managed Services (AMS)? .spinner…" at bounding box center [731, 515] width 1269 height 882
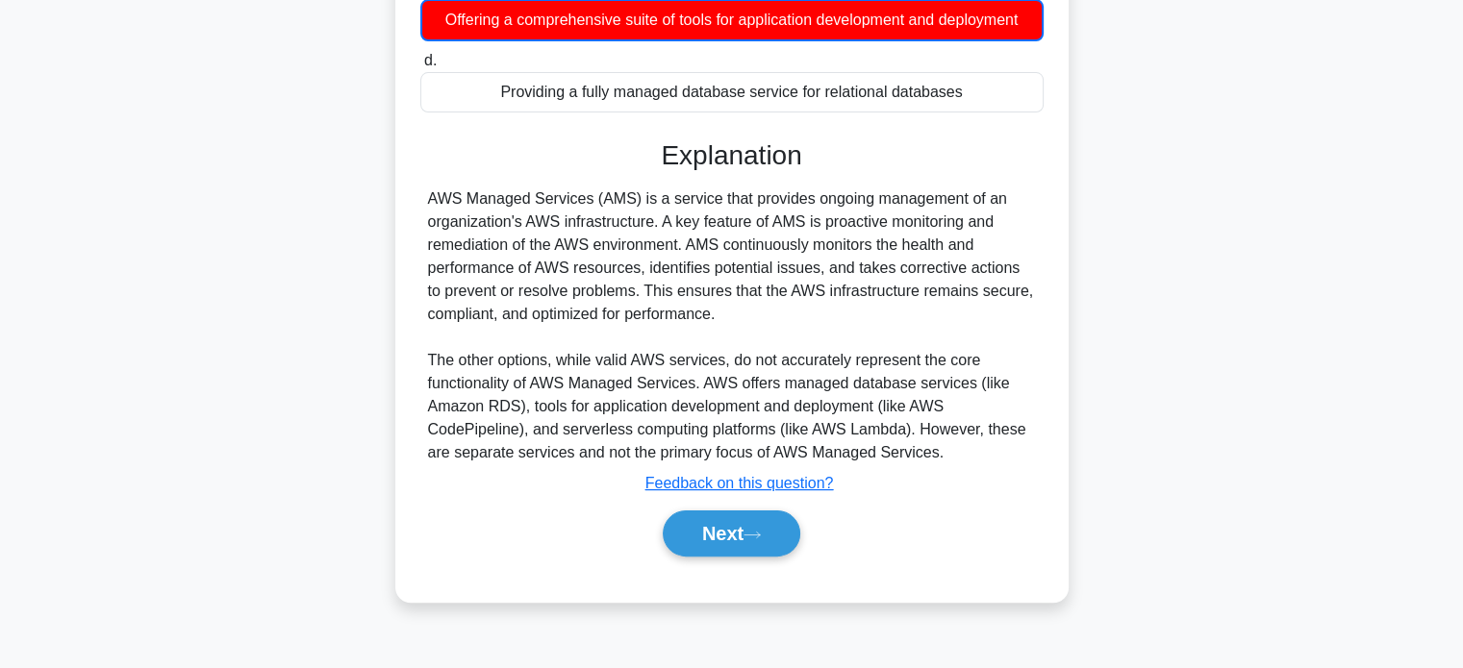
scroll to position [370, 0]
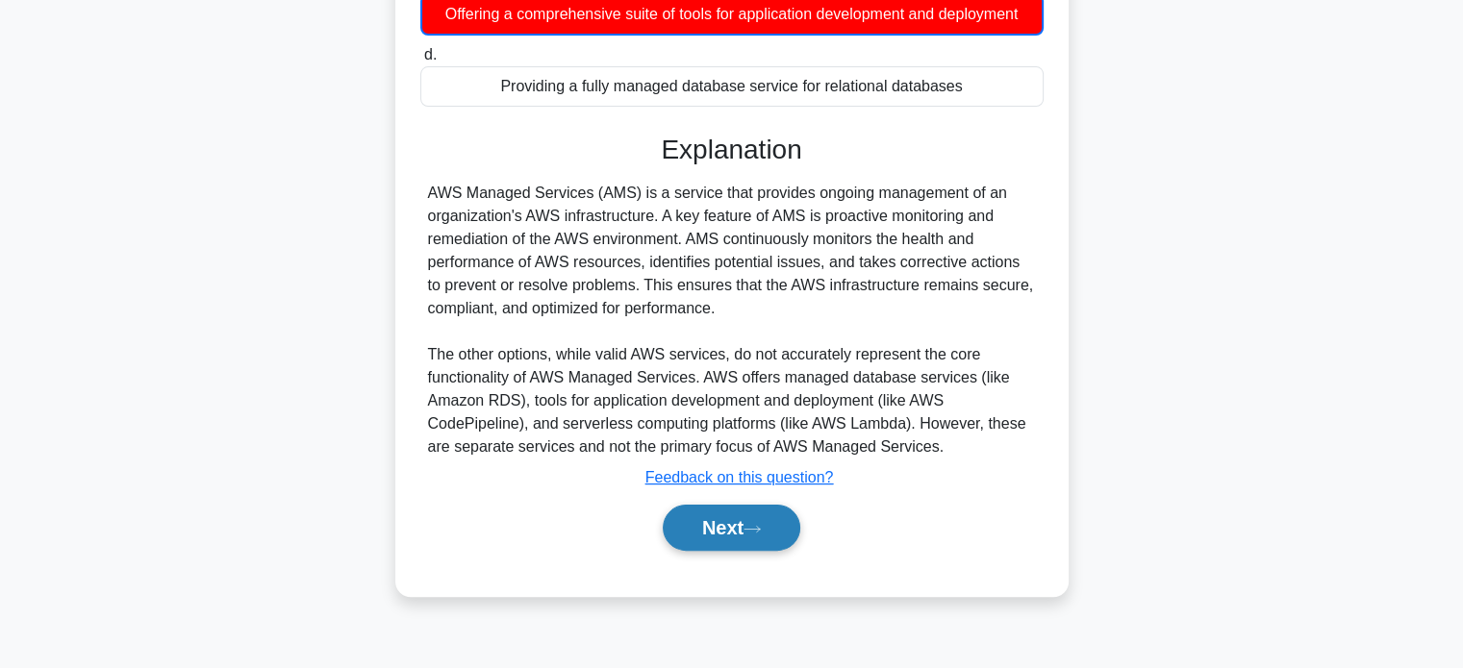
click at [738, 514] on button "Next" at bounding box center [732, 528] width 138 height 46
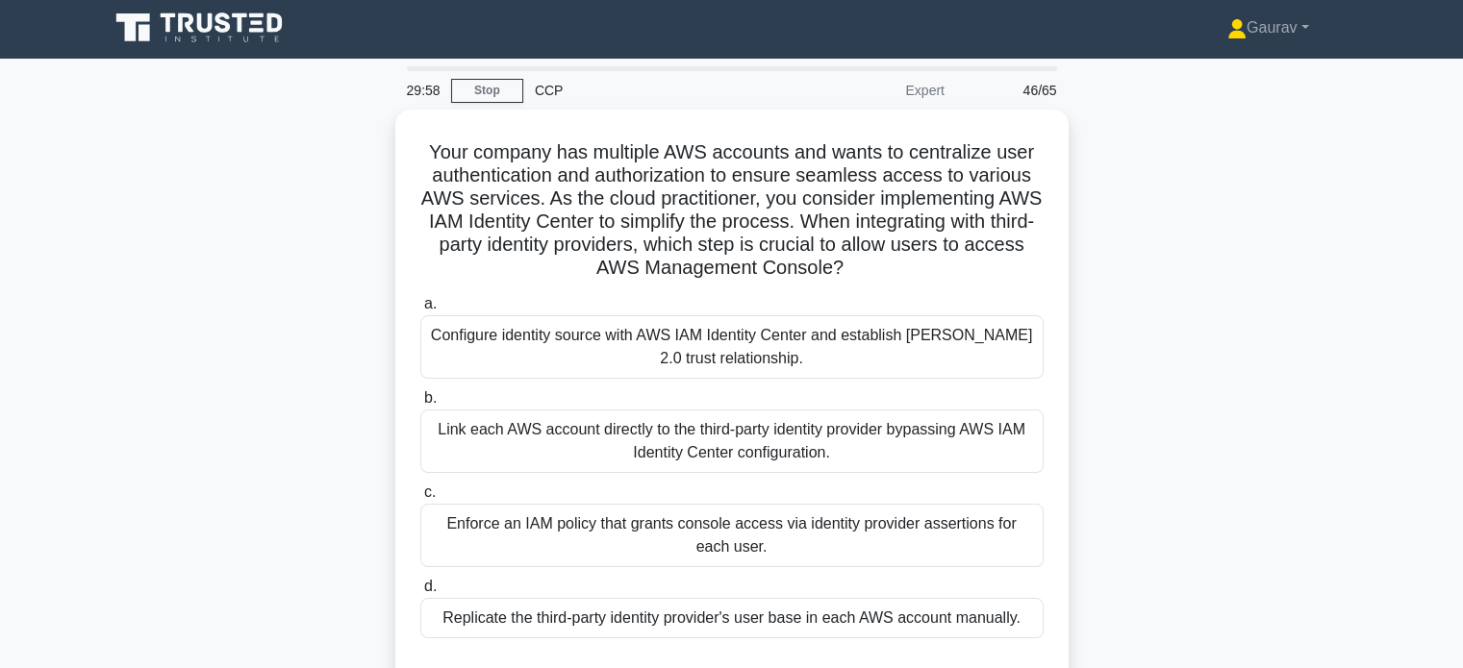
scroll to position [0, 0]
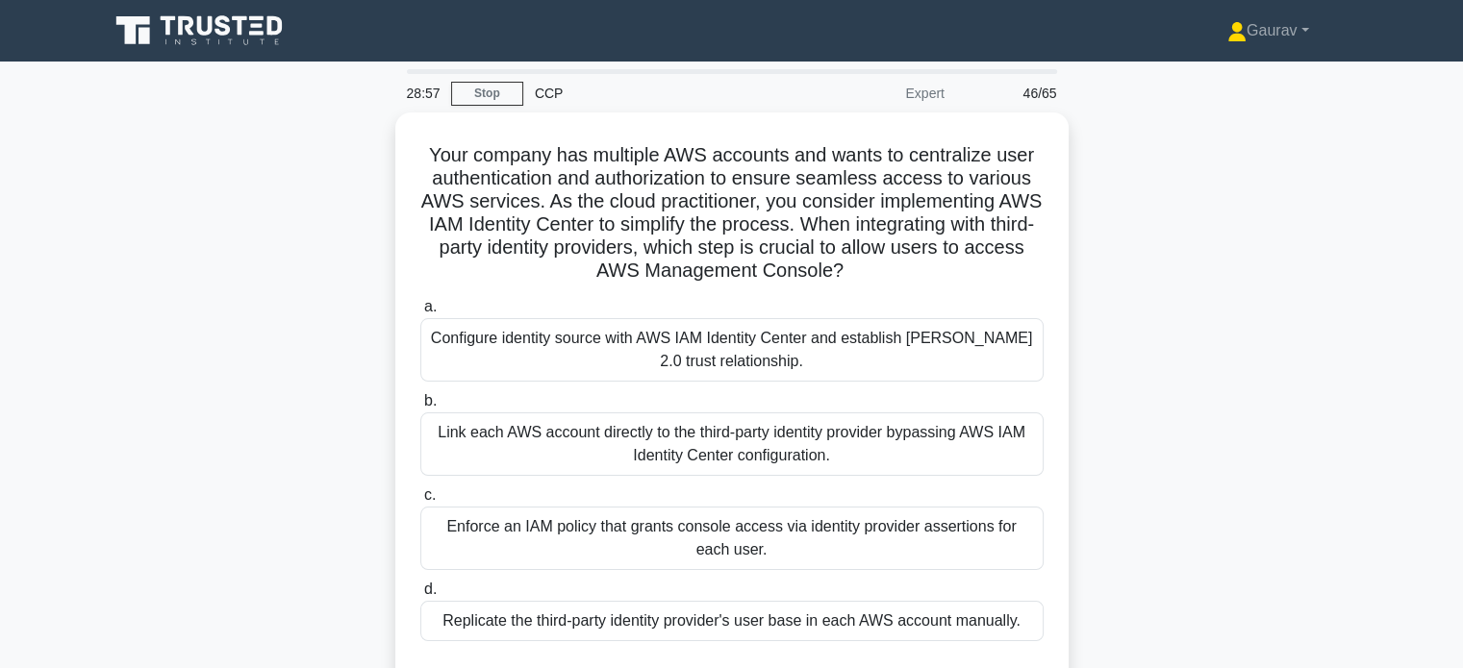
click at [347, 284] on div "Your company has multiple AWS accounts and wants to centralize user authenticat…" at bounding box center [731, 418] width 1269 height 610
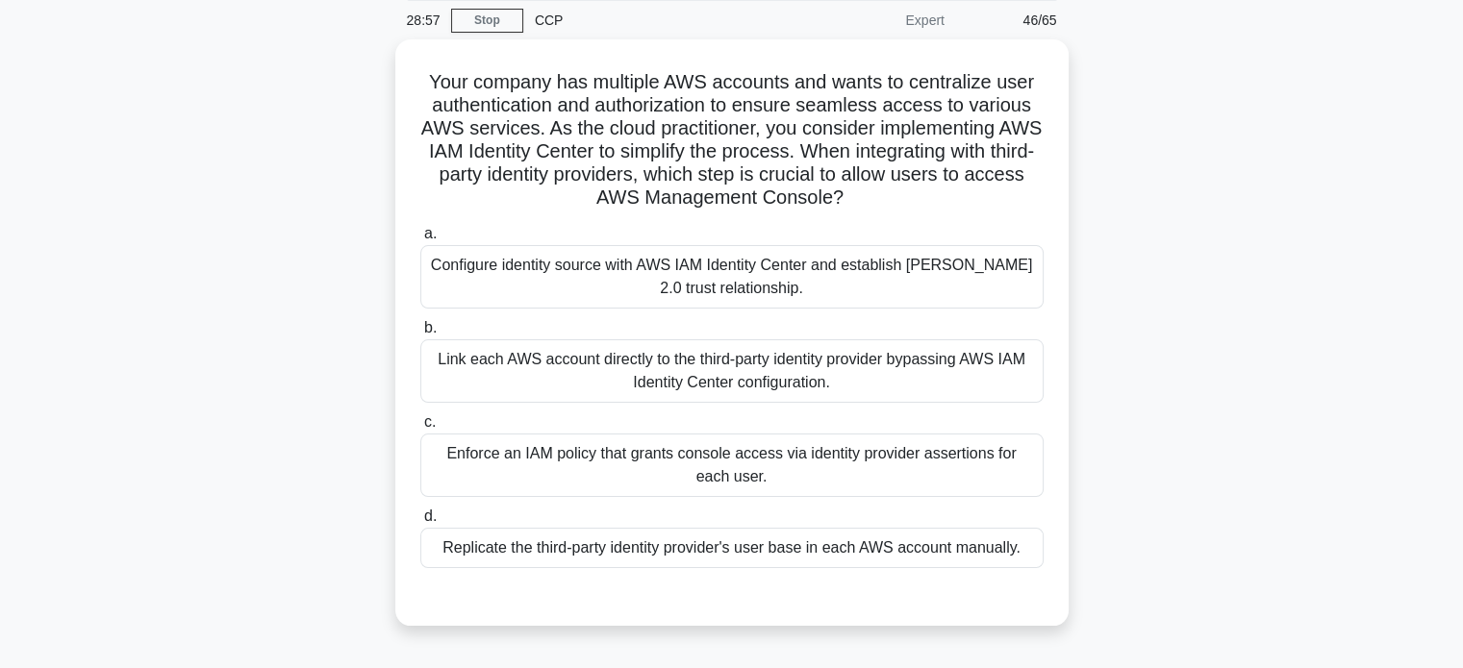
scroll to position [77, 0]
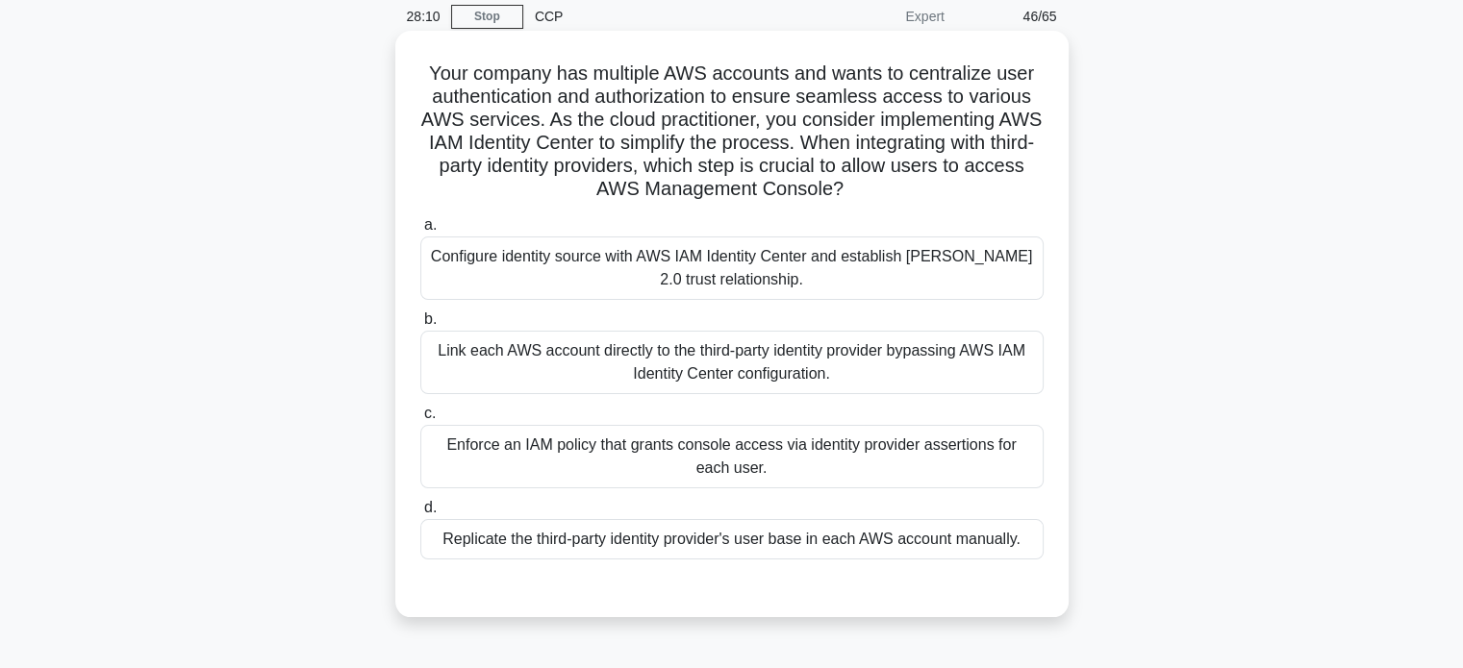
click at [562, 427] on div "Enforce an IAM policy that grants console access via identity provider assertio…" at bounding box center [731, 456] width 623 height 63
click at [420, 420] on input "c. Enforce an IAM policy that grants console access via identity provider asser…" at bounding box center [420, 414] width 0 height 13
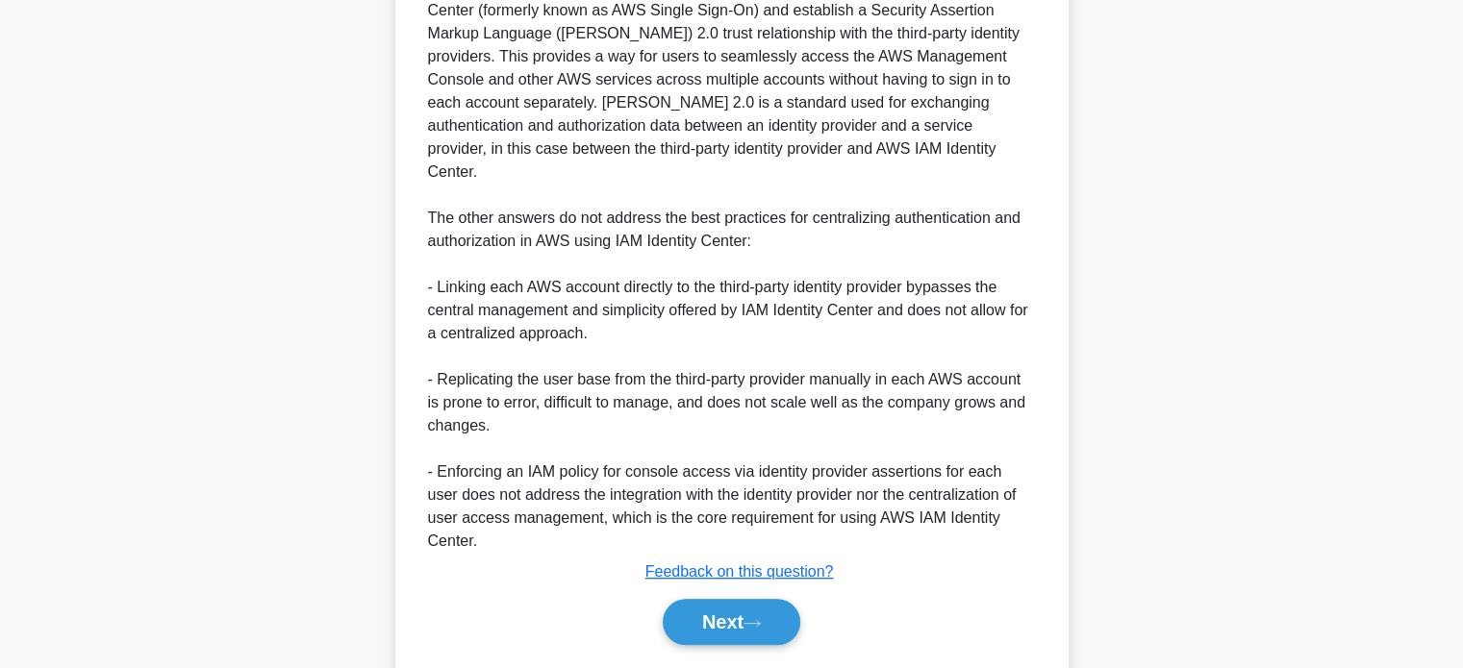
scroll to position [771, 0]
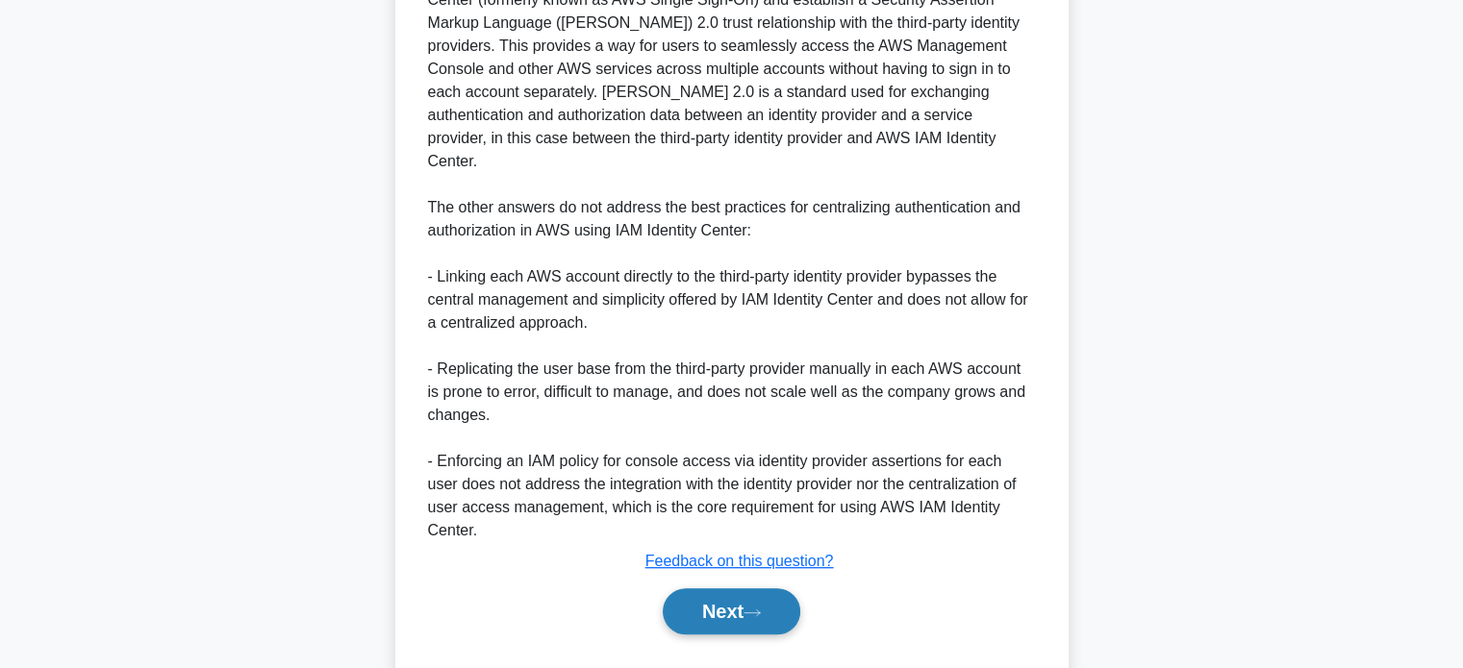
click at [719, 588] on button "Next" at bounding box center [732, 611] width 138 height 46
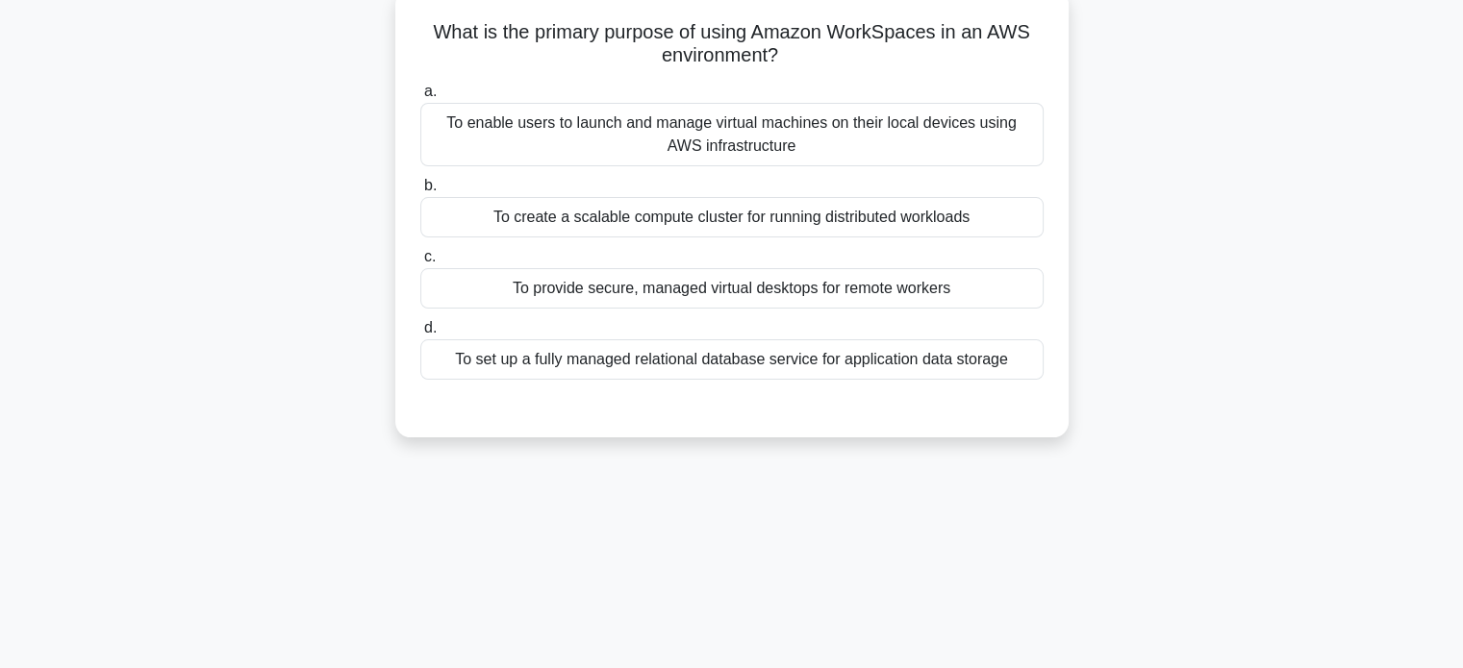
scroll to position [0, 0]
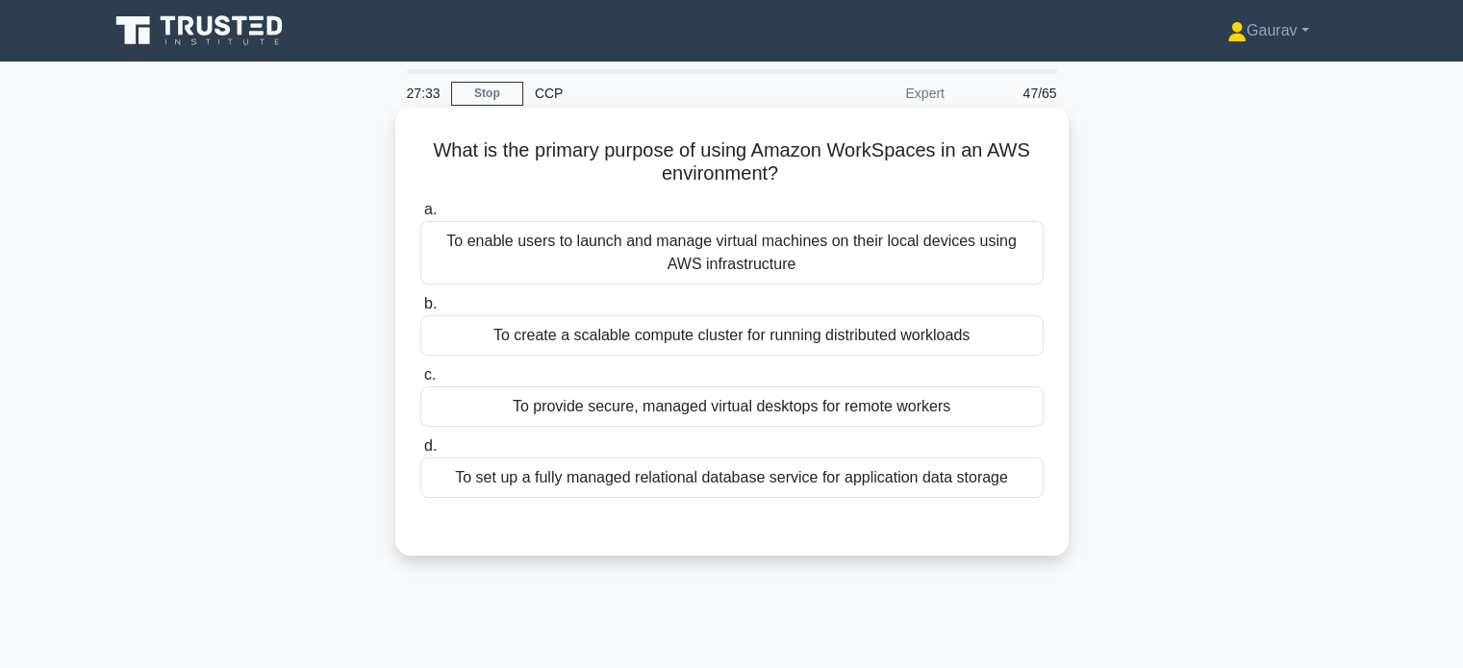
click at [572, 406] on div "To provide secure, managed virtual desktops for remote workers" at bounding box center [731, 407] width 623 height 40
click at [420, 382] on input "c. To provide secure, managed virtual desktops for remote workers" at bounding box center [420, 375] width 0 height 13
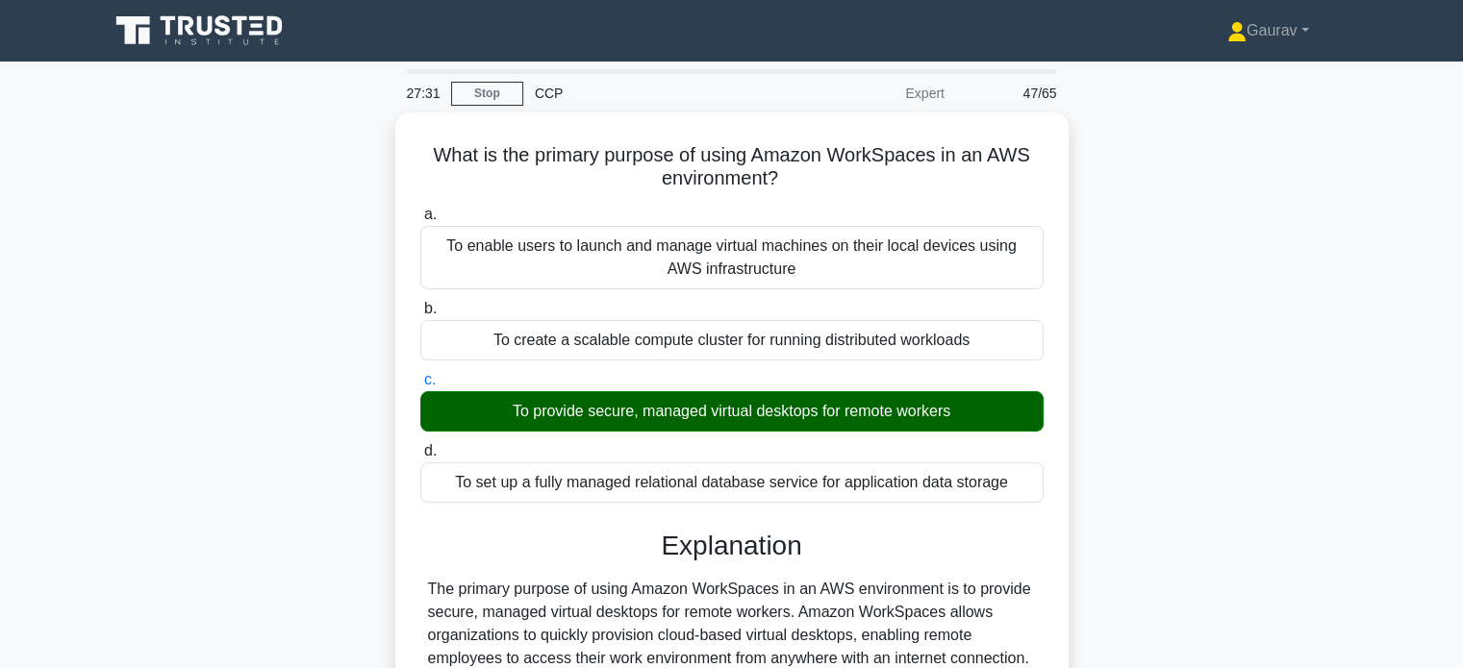
click at [299, 278] on div "What is the primary purpose of using Amazon WorkSpaces in an AWS environment? .…" at bounding box center [731, 530] width 1269 height 834
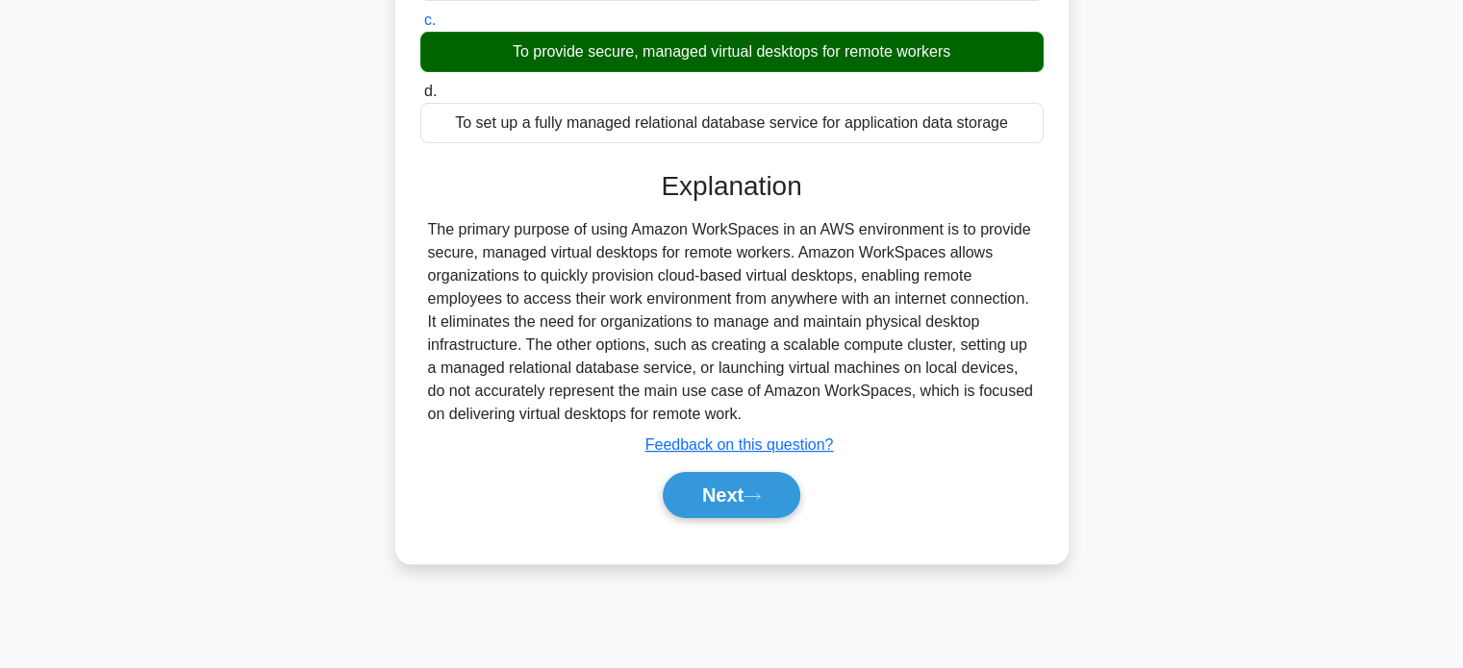
scroll to position [370, 0]
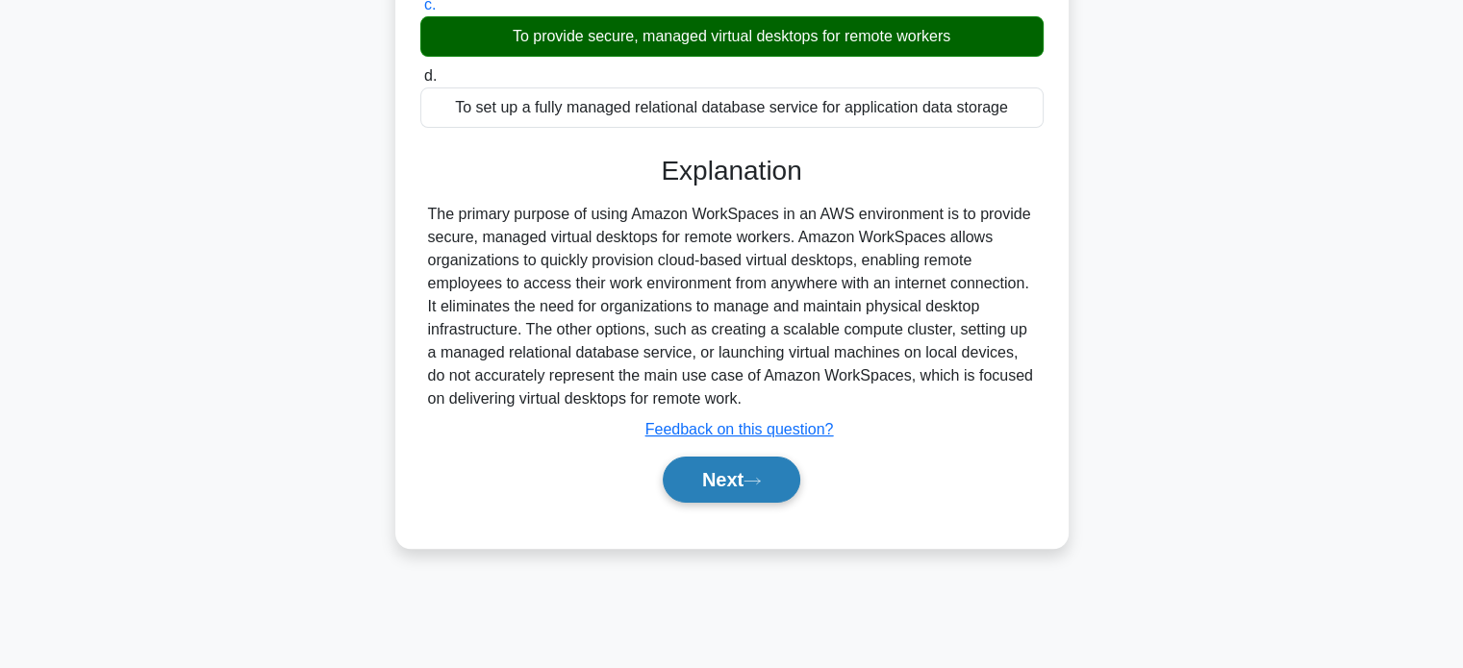
click at [697, 463] on button "Next" at bounding box center [732, 480] width 138 height 46
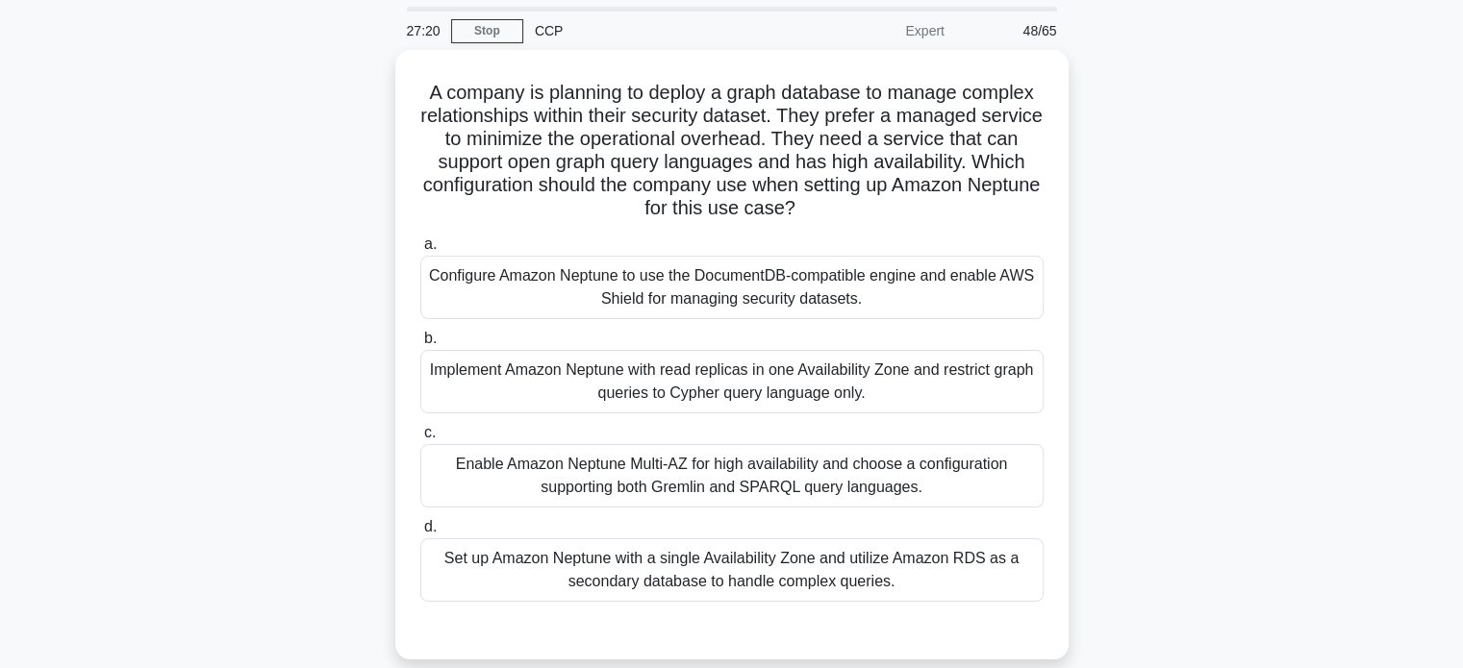
scroll to position [101, 0]
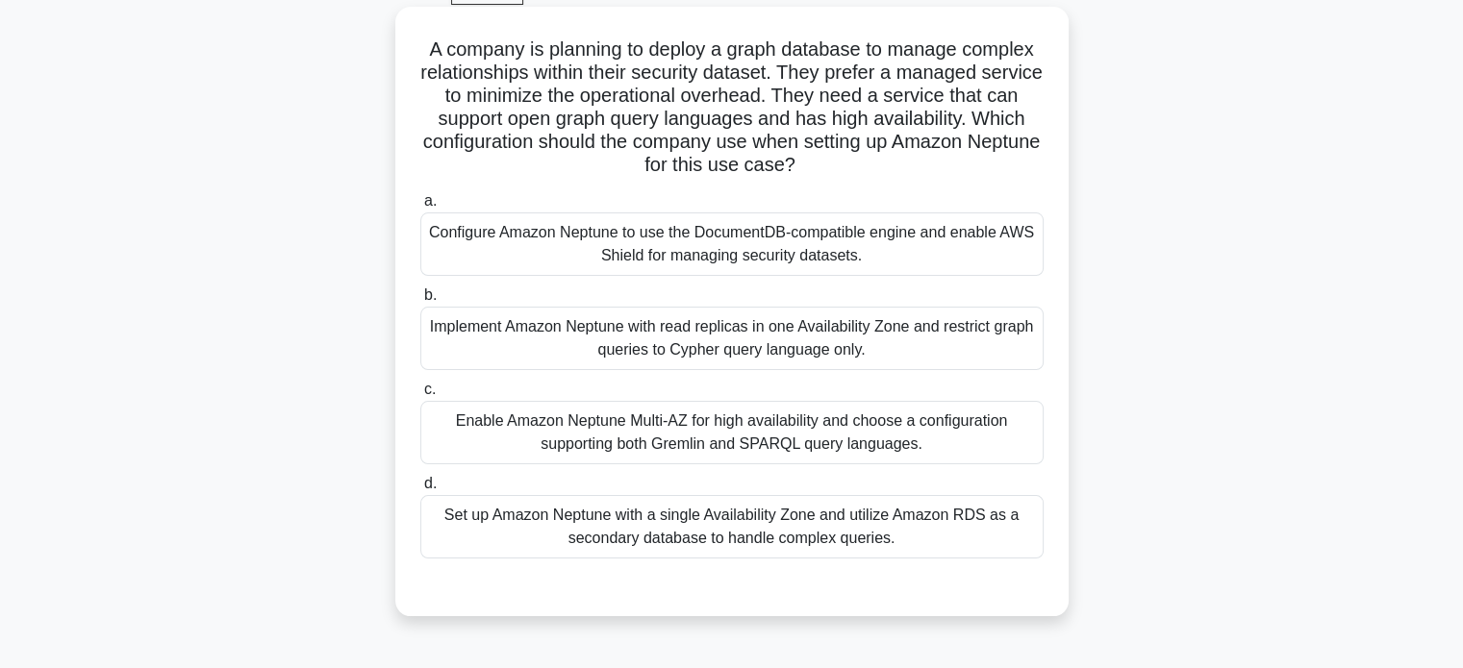
click at [665, 338] on div "Implement Amazon Neptune with read replicas in one Availability Zone and restri…" at bounding box center [731, 338] width 623 height 63
click at [420, 302] on input "b. Implement Amazon Neptune with read replicas in one Availability Zone and res…" at bounding box center [420, 295] width 0 height 13
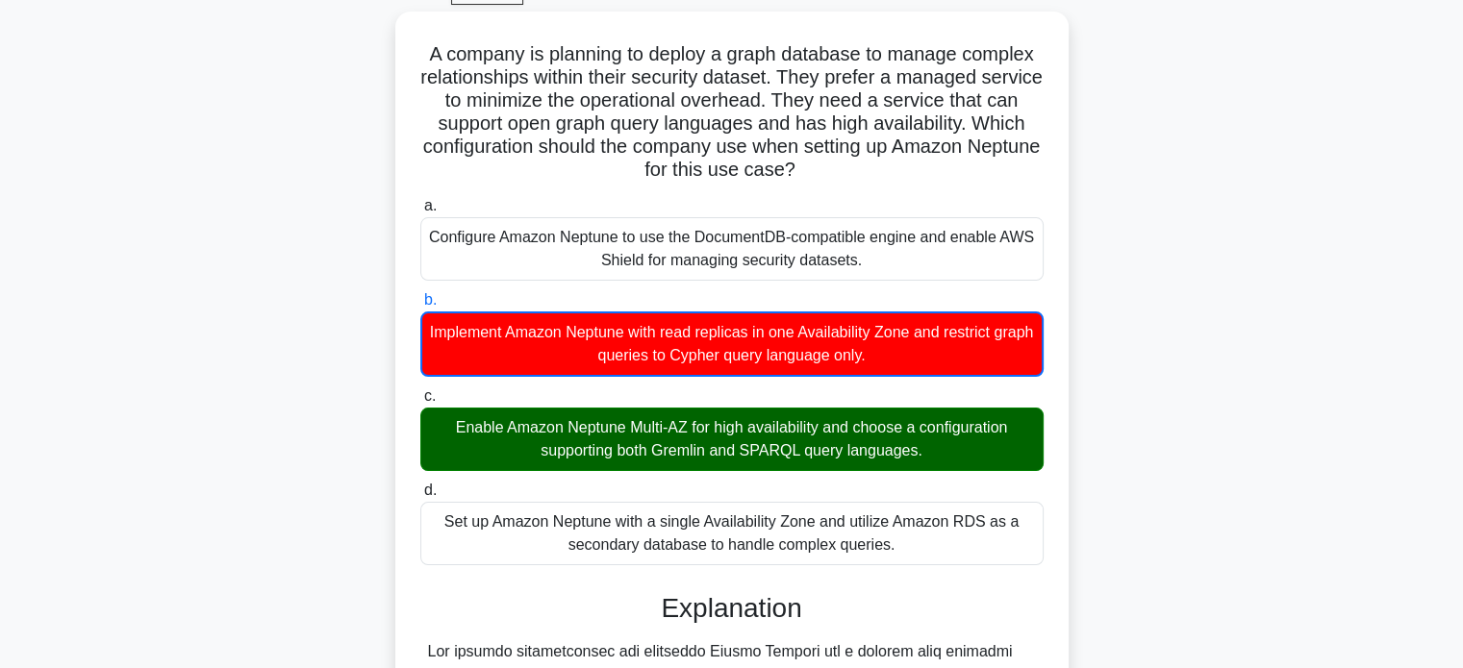
click at [323, 309] on div "A company is planning to deploy a graph database to manage complex relationship…" at bounding box center [731, 603] width 1269 height 1182
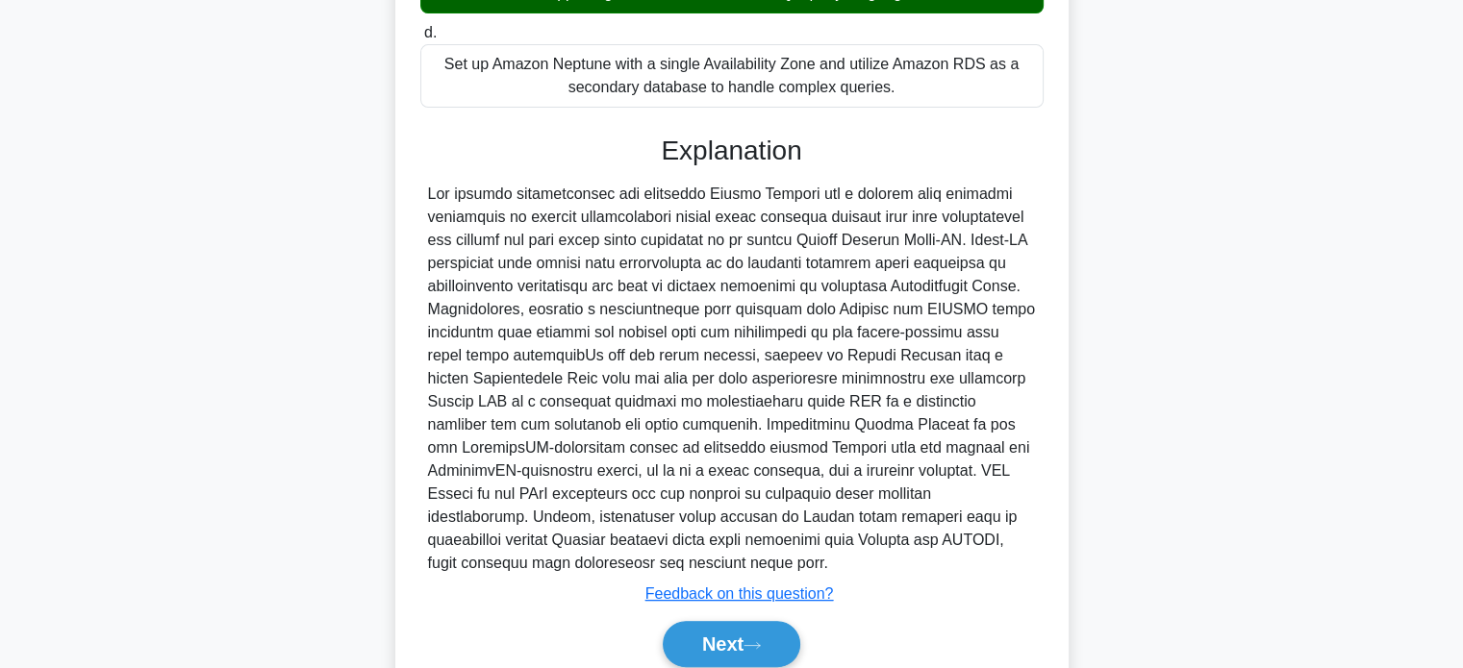
scroll to position [563, 0]
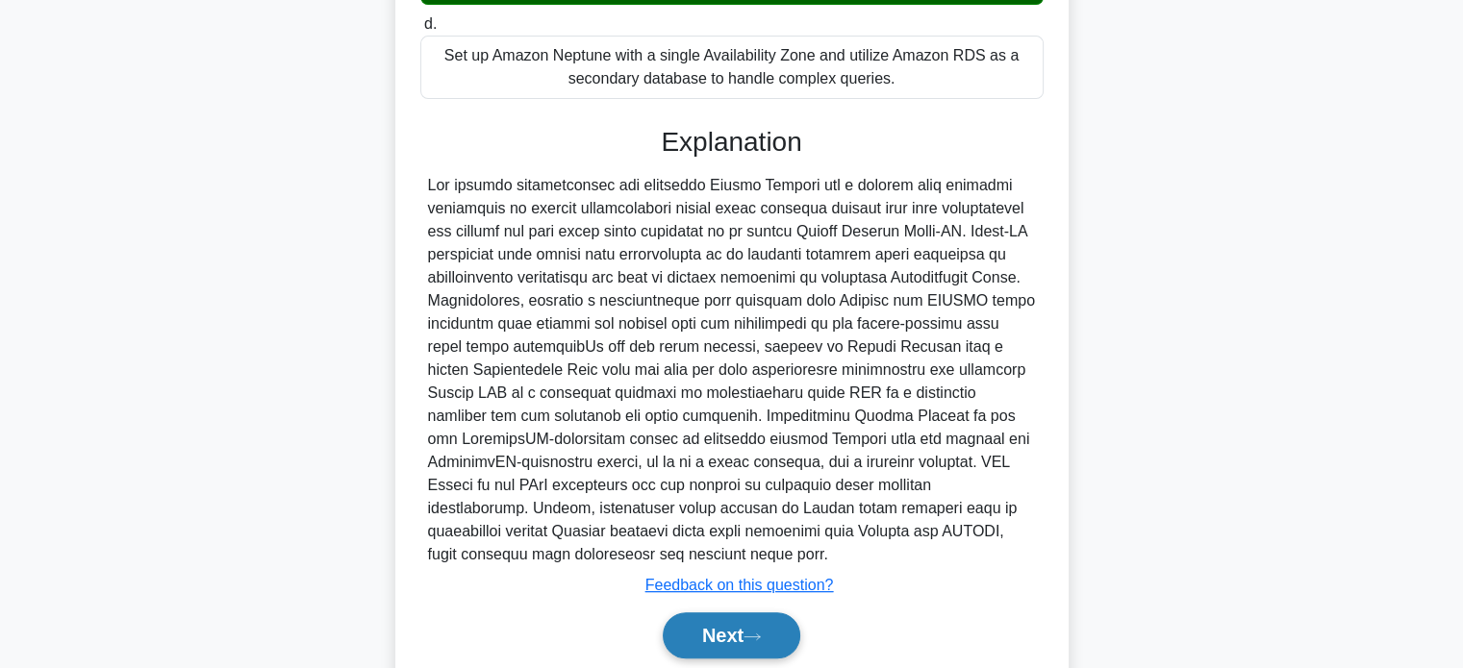
click at [755, 641] on button "Next" at bounding box center [732, 636] width 138 height 46
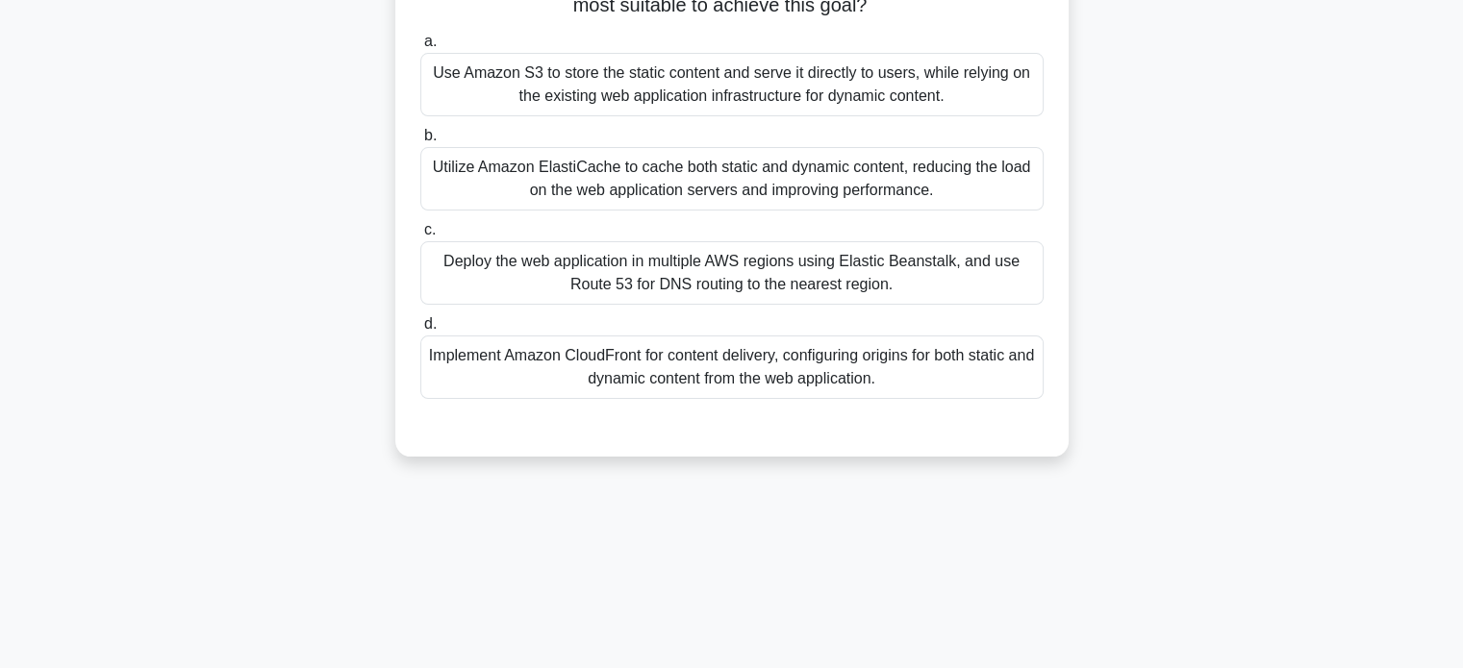
scroll to position [269, 0]
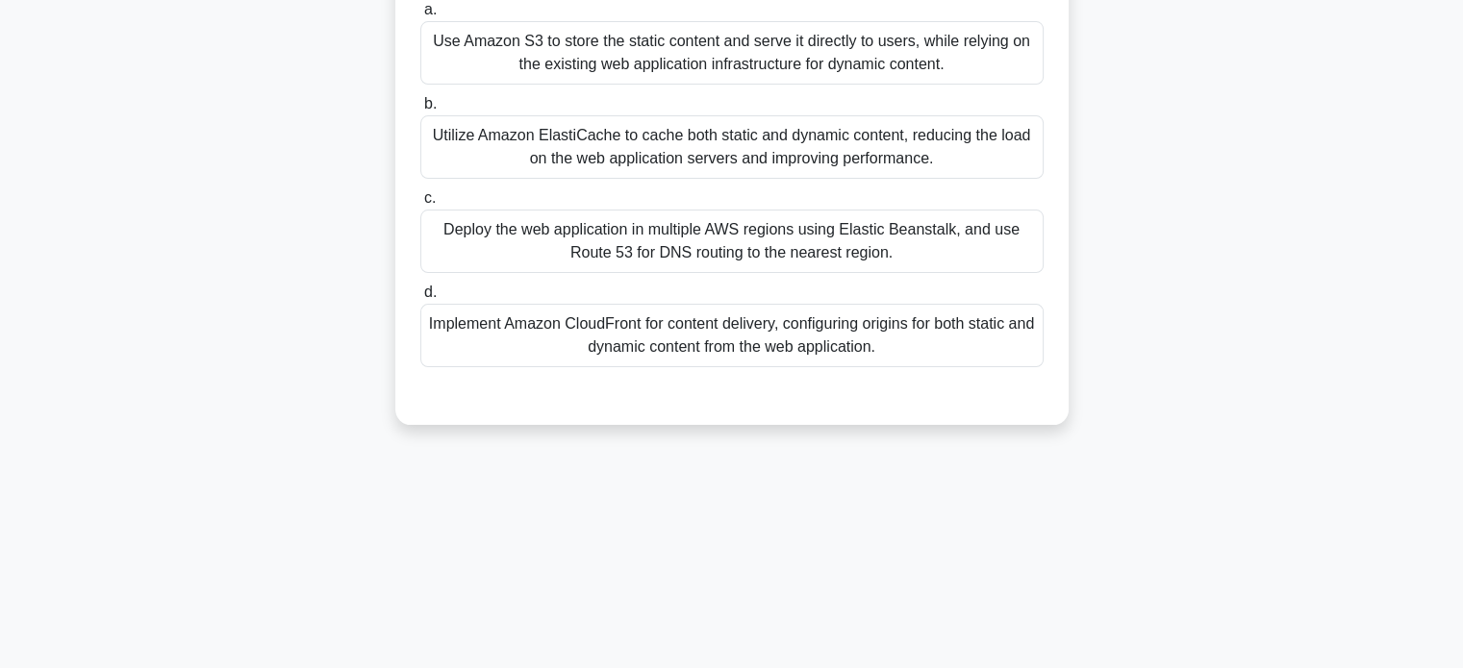
click at [762, 353] on div "Implement Amazon CloudFront for content delivery, configuring origins for both …" at bounding box center [731, 335] width 623 height 63
click at [420, 299] on input "d. Implement Amazon CloudFront for content delivery, configuring origins for bo…" at bounding box center [420, 293] width 0 height 13
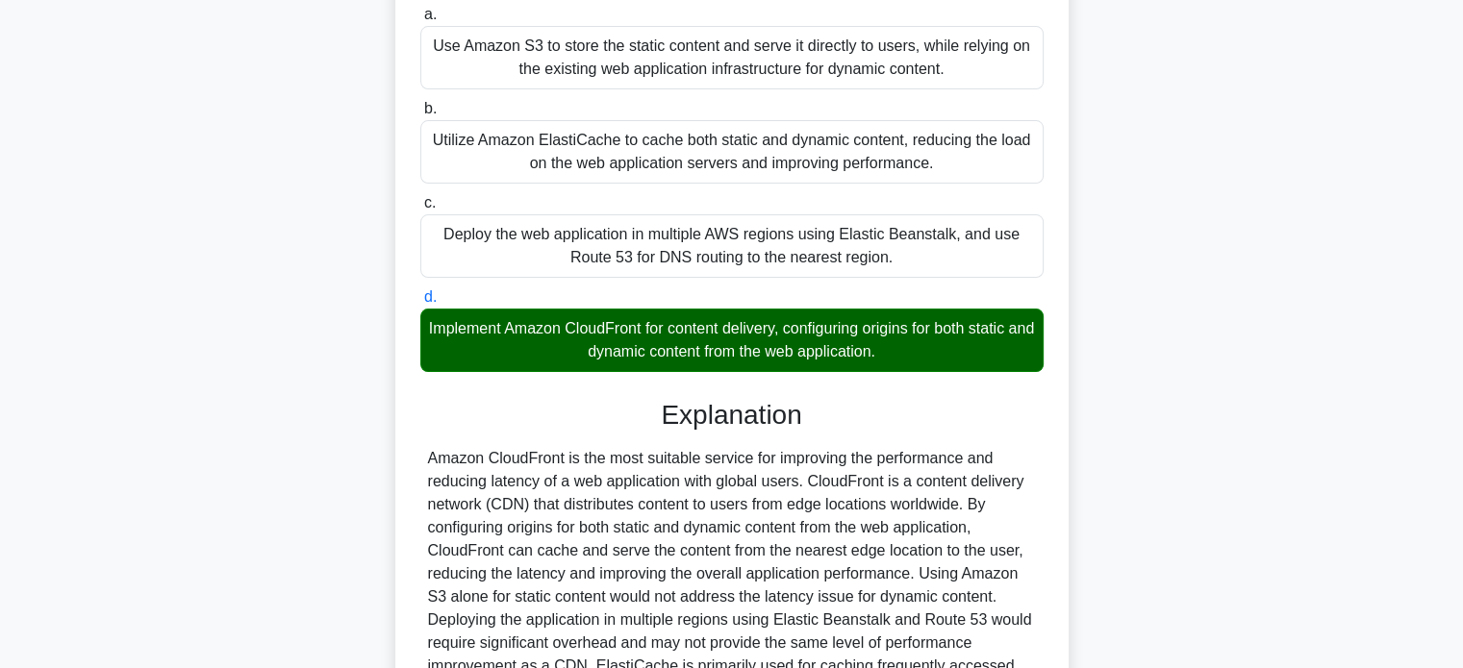
click at [262, 251] on div "ABC Company has a web application that serves users globally. They want to impr…" at bounding box center [731, 363] width 1269 height 1041
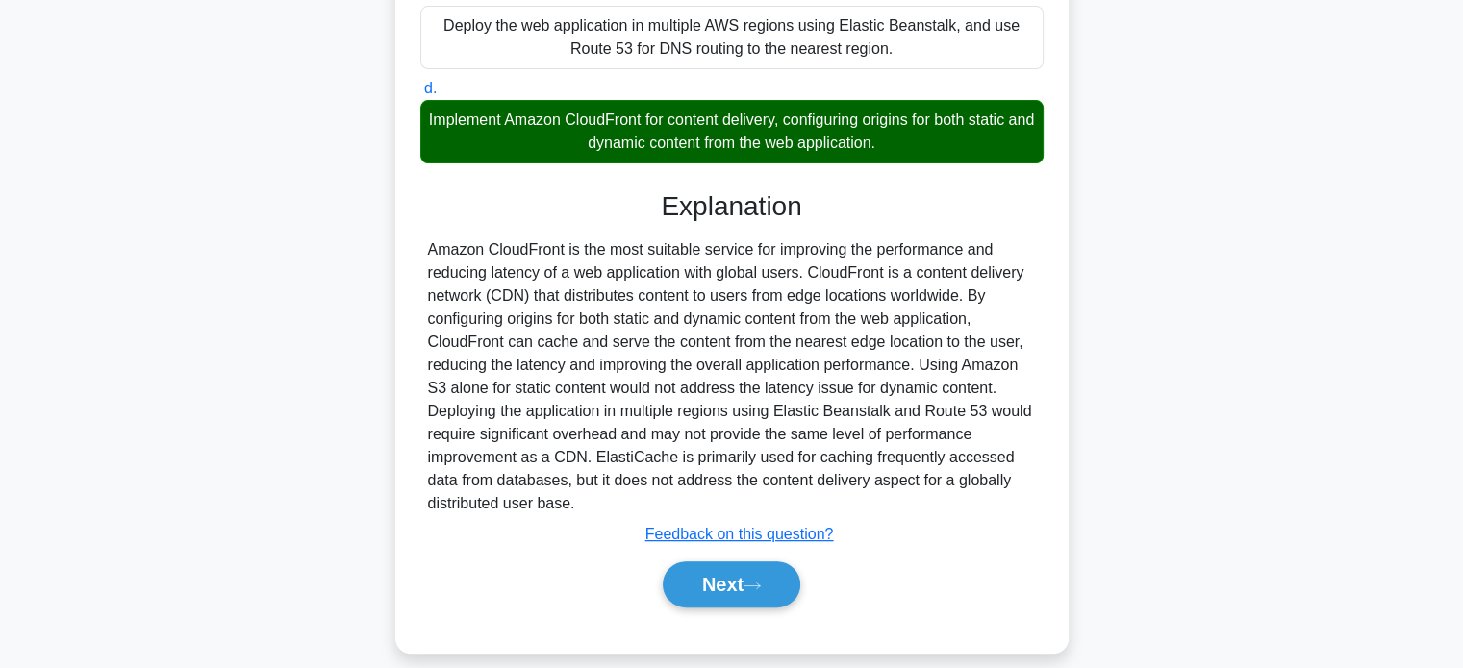
scroll to position [492, 0]
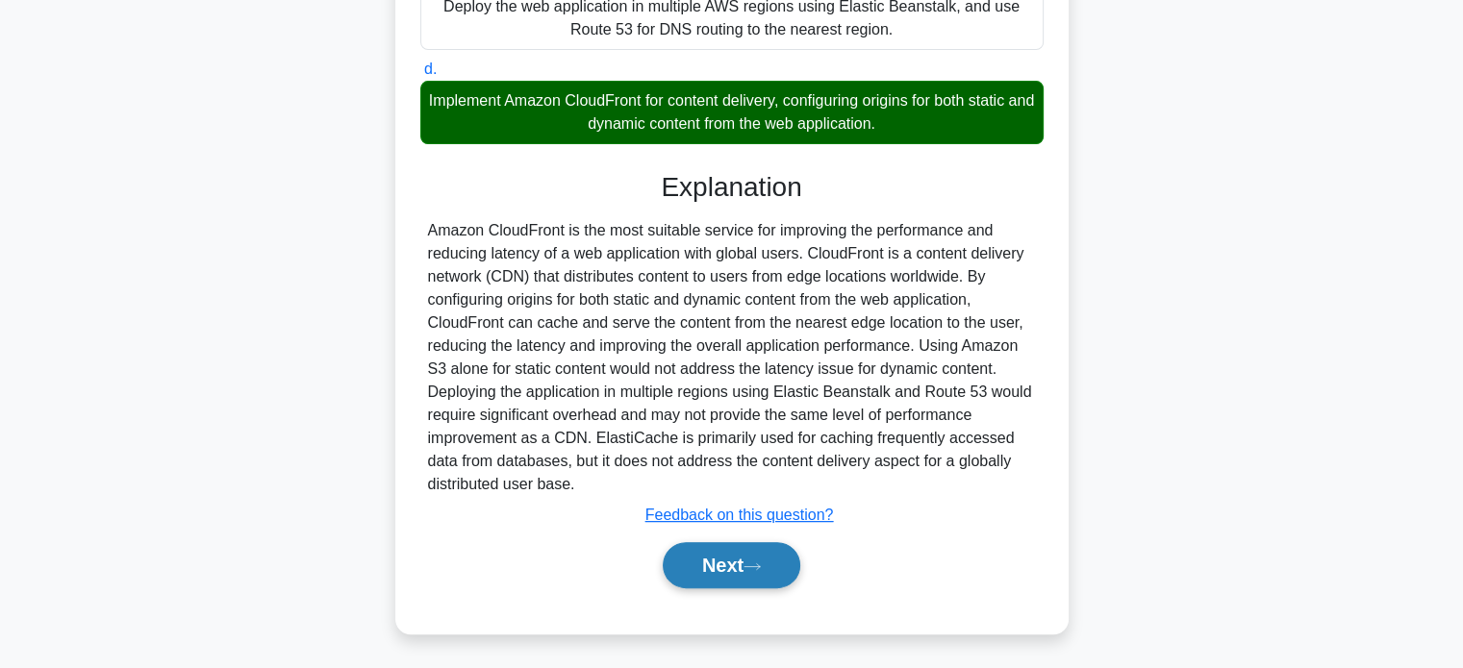
click at [730, 561] on button "Next" at bounding box center [732, 565] width 138 height 46
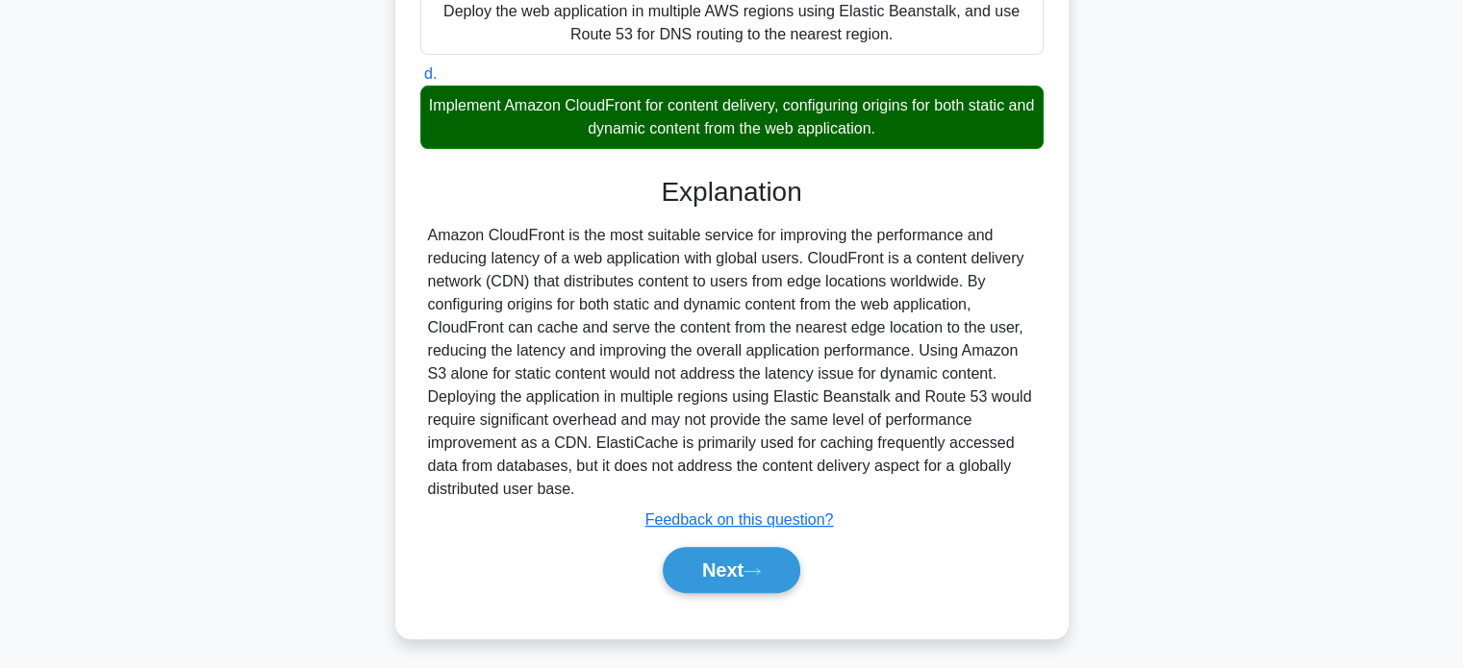
scroll to position [370, 0]
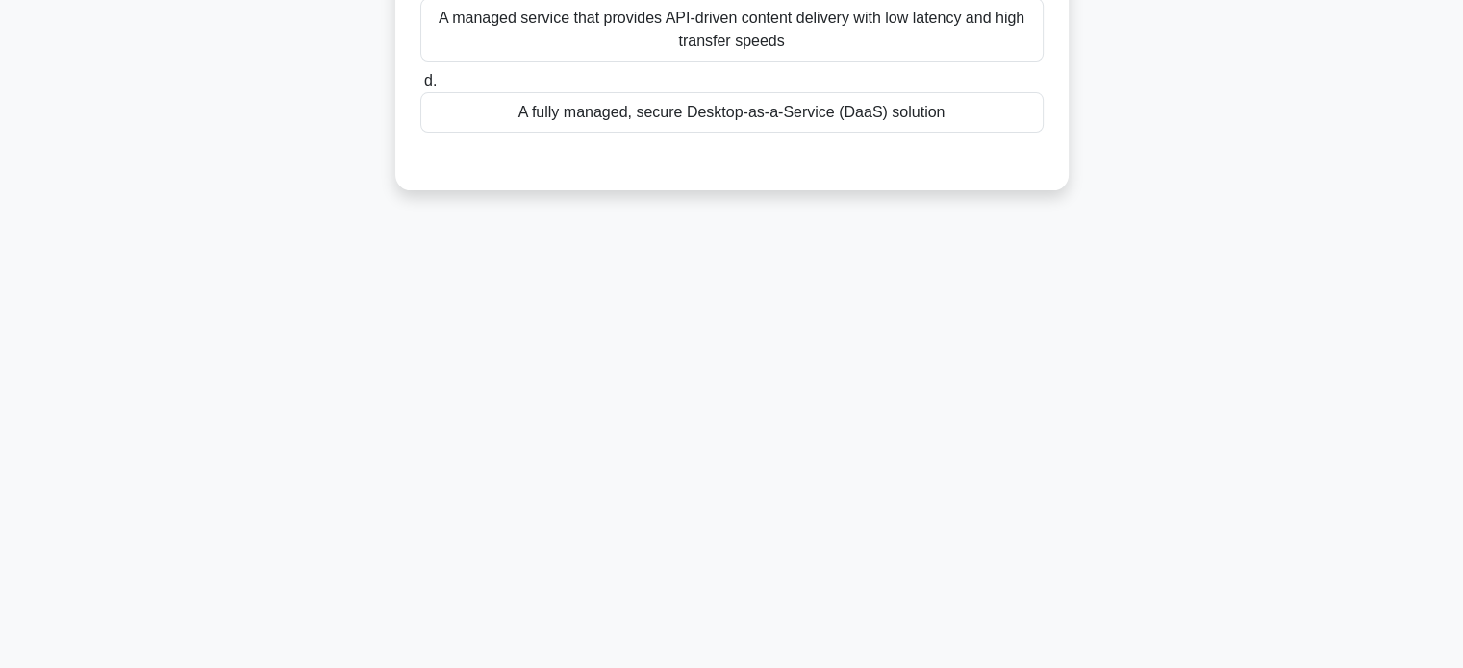
click at [266, 263] on div "22:27 Stop CCP Expert 50/65 Which of the following best describes Amazon WorkSp…" at bounding box center [731, 180] width 1269 height 962
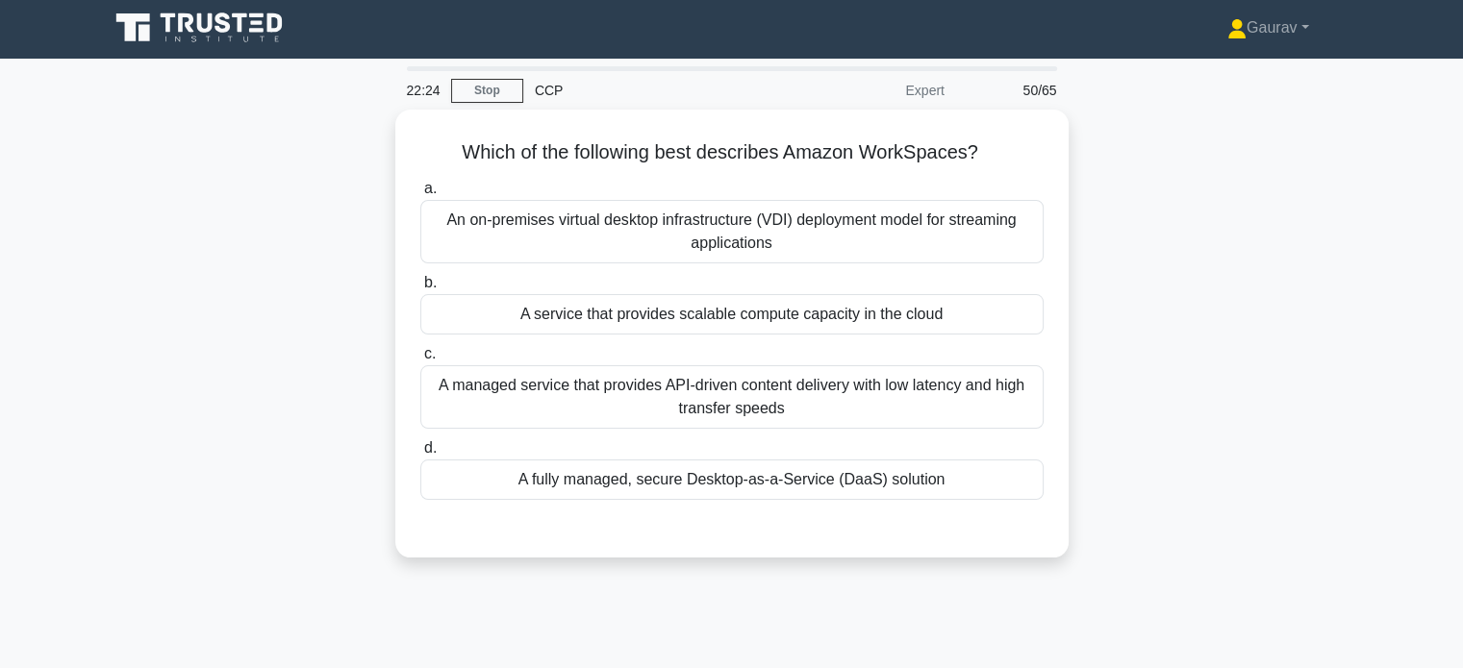
scroll to position [0, 0]
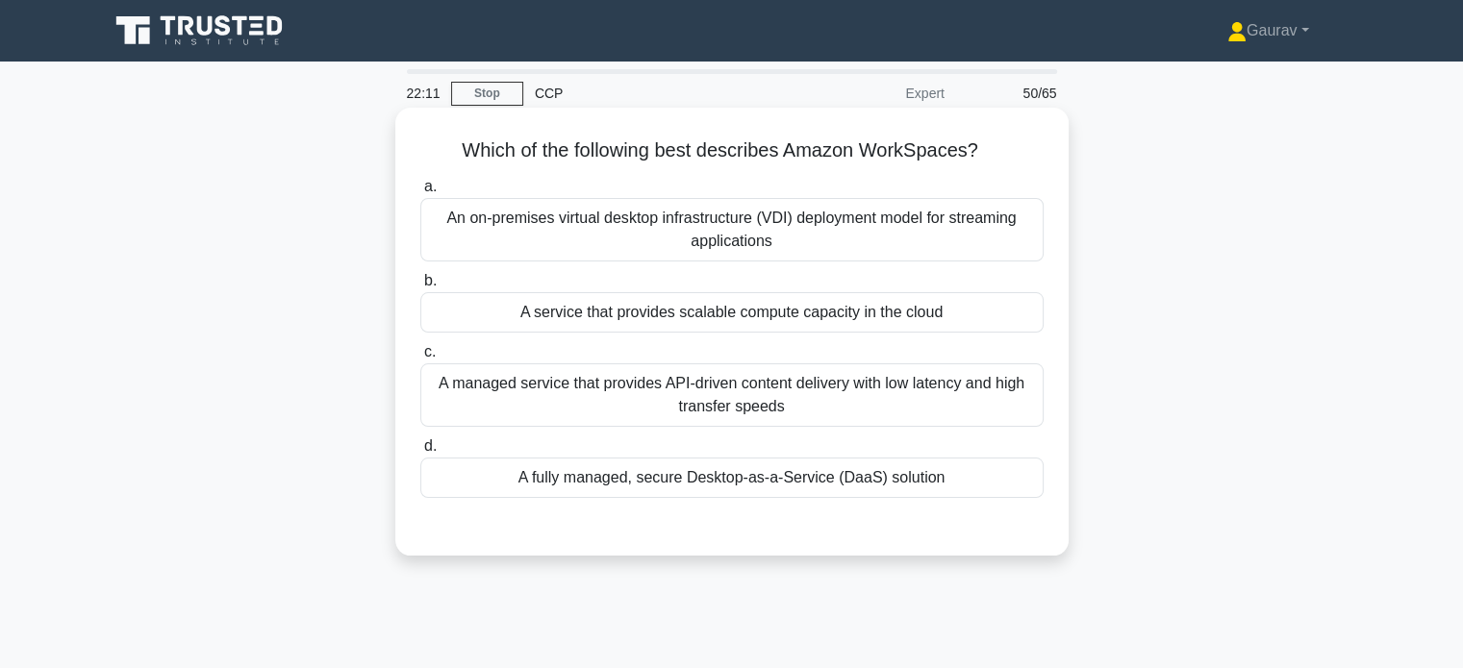
click at [641, 485] on div "A fully managed, secure Desktop-as-a-Service (DaaS) solution" at bounding box center [731, 478] width 623 height 40
click at [420, 453] on input "d. A fully managed, secure Desktop-as-a-Service (DaaS) solution" at bounding box center [420, 446] width 0 height 13
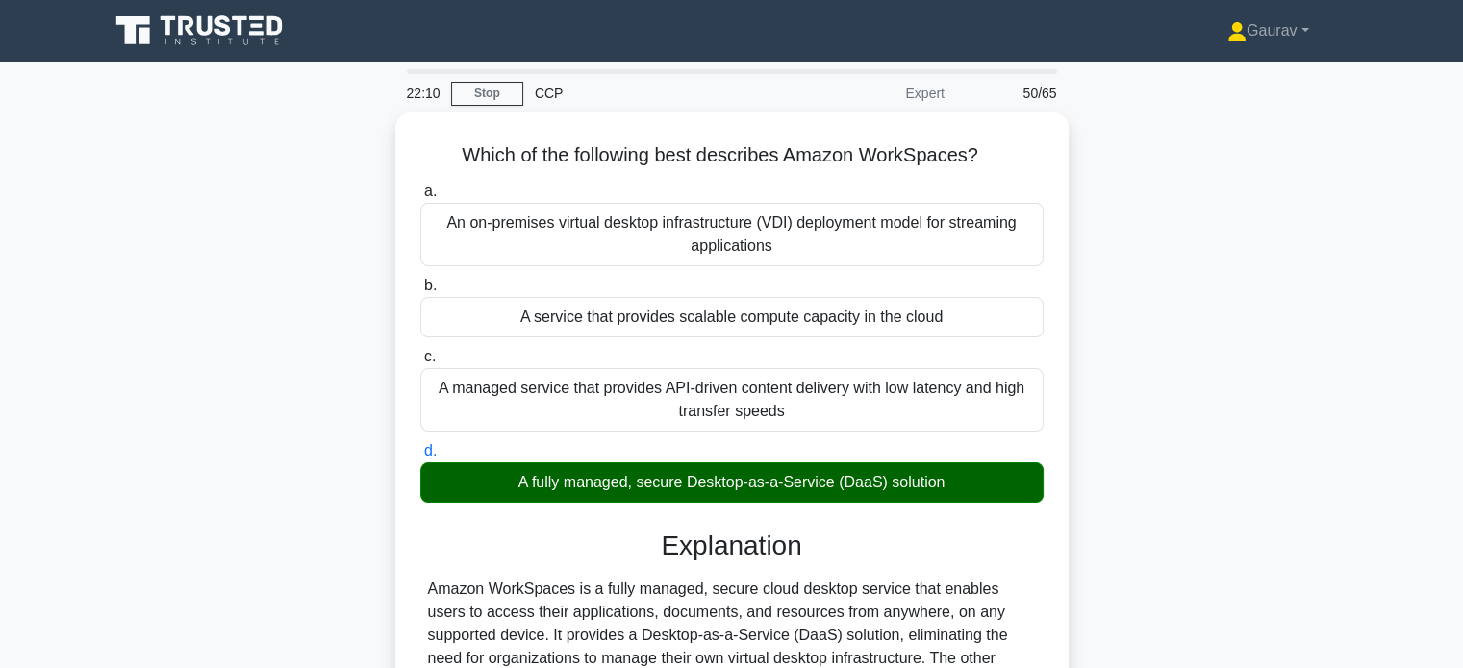
click at [312, 282] on div "Which of the following best describes Amazon WorkSpaces? .spinner_0XTQ{transfor…" at bounding box center [731, 507] width 1269 height 788
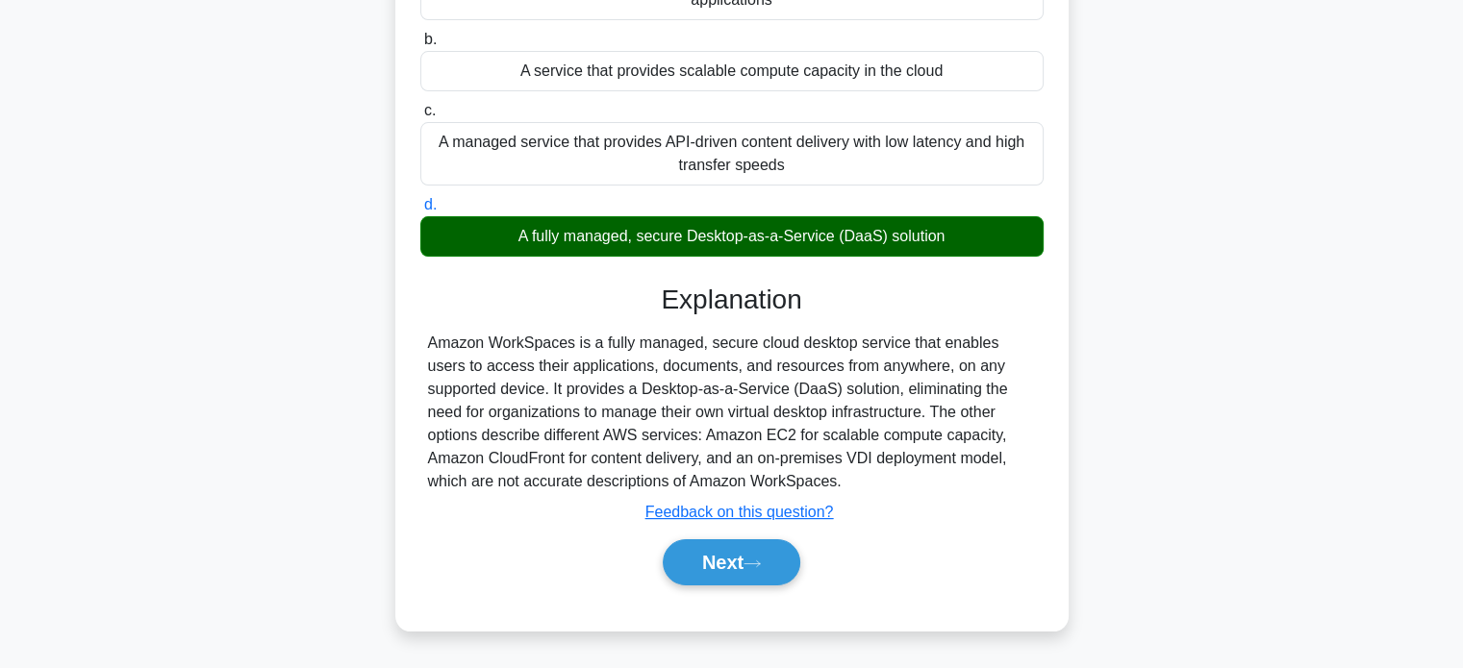
scroll to position [346, 0]
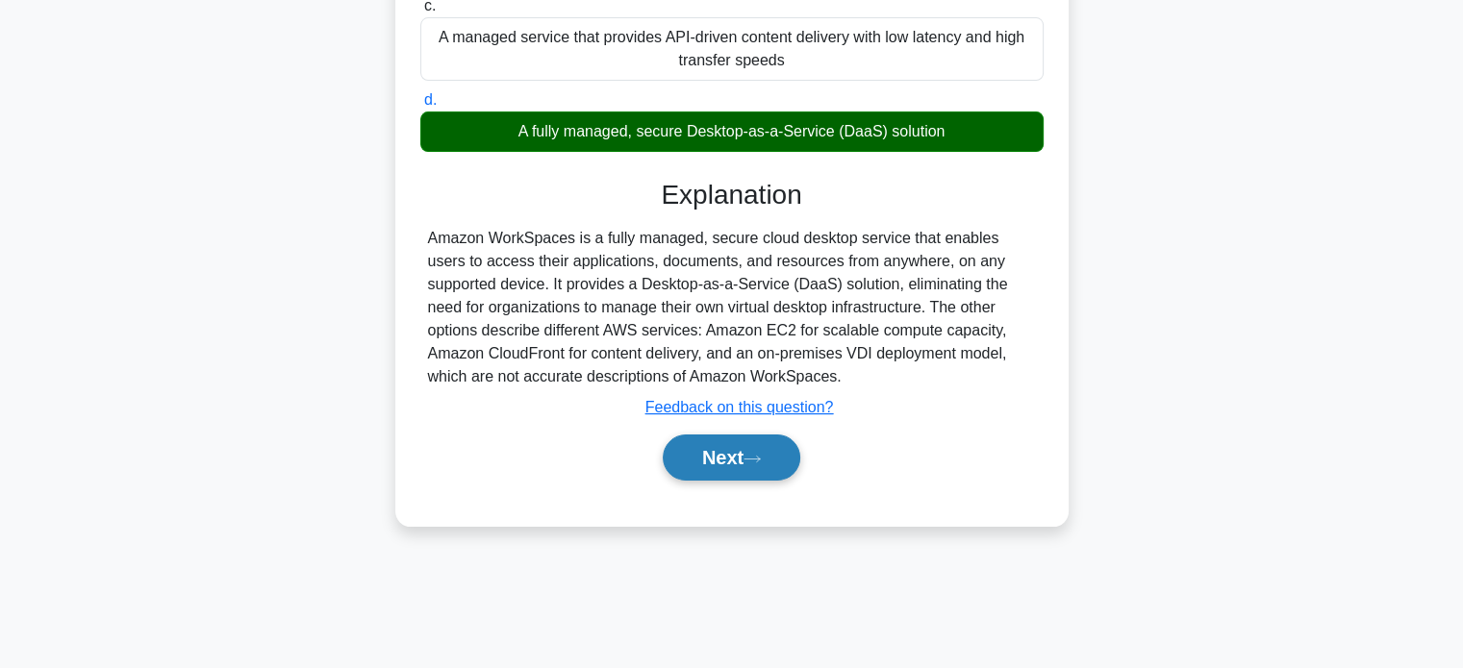
click at [750, 459] on button "Next" at bounding box center [732, 458] width 138 height 46
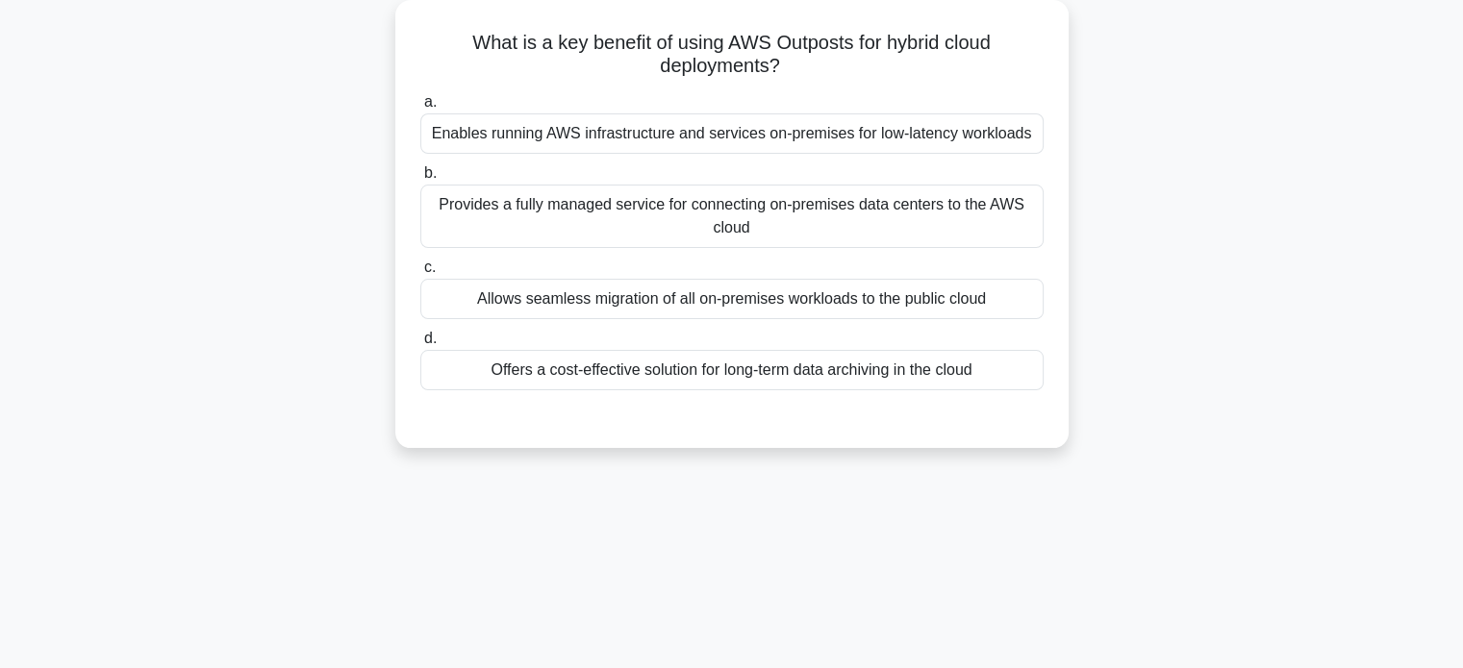
scroll to position [38, 0]
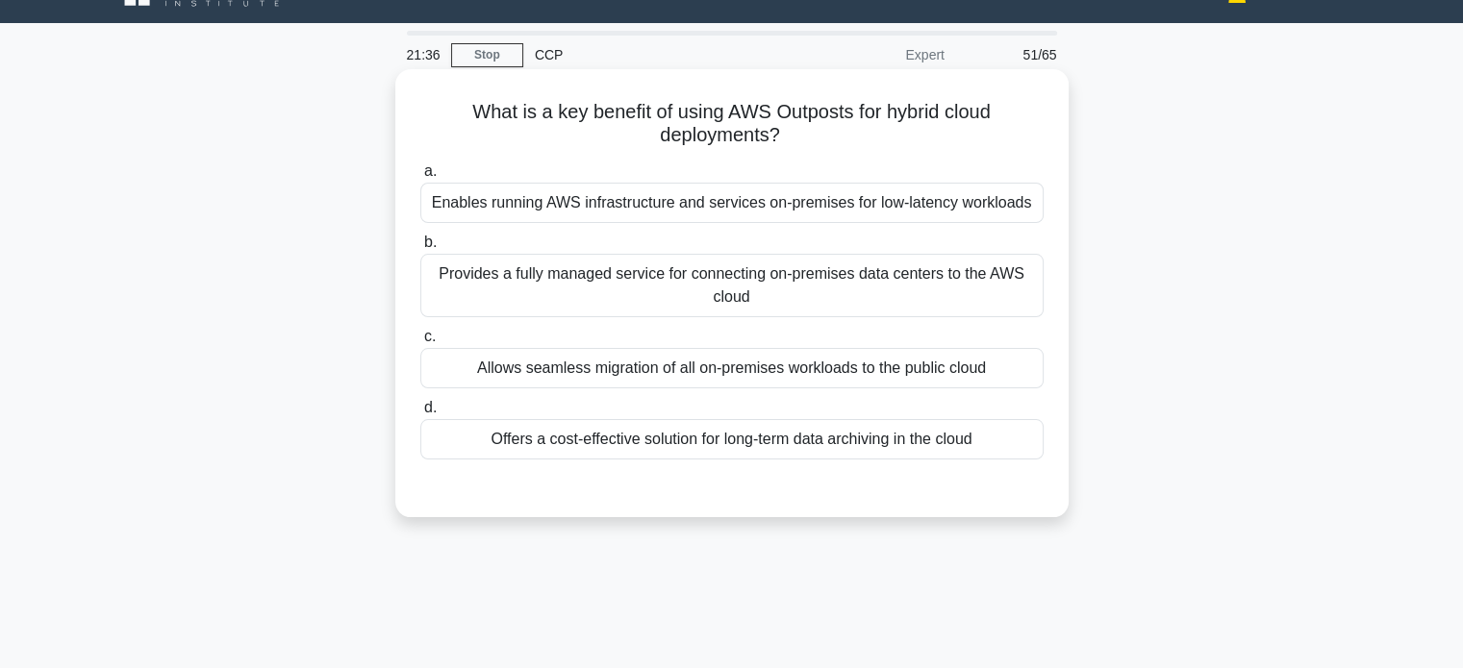
click at [569, 200] on div "Enables running AWS infrastructure and services on-premises for low-latency wor…" at bounding box center [731, 203] width 623 height 40
click at [420, 178] on input "a. Enables running AWS infrastructure and services on-premises for low-latency …" at bounding box center [420, 171] width 0 height 13
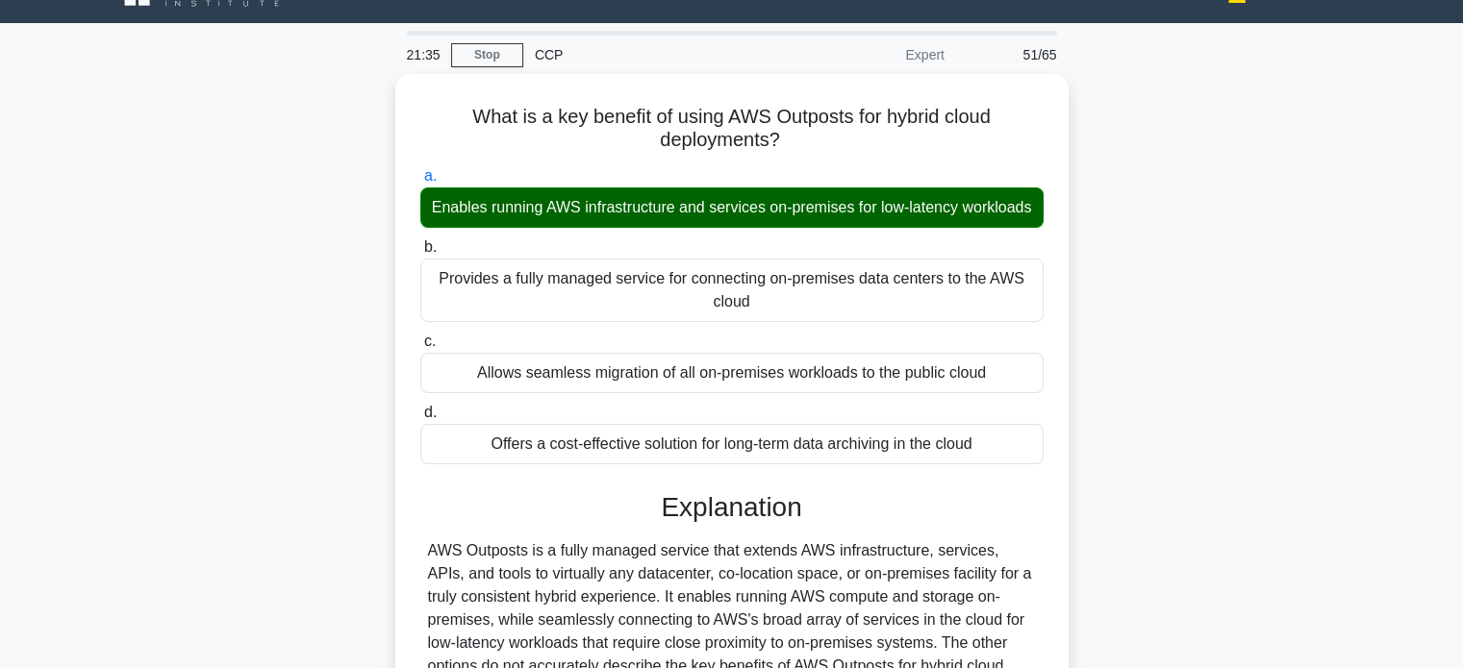
click at [311, 296] on div "What is a key benefit of using AWS Outposts for hybrid cloud deployments? .spin…" at bounding box center [731, 468] width 1269 height 788
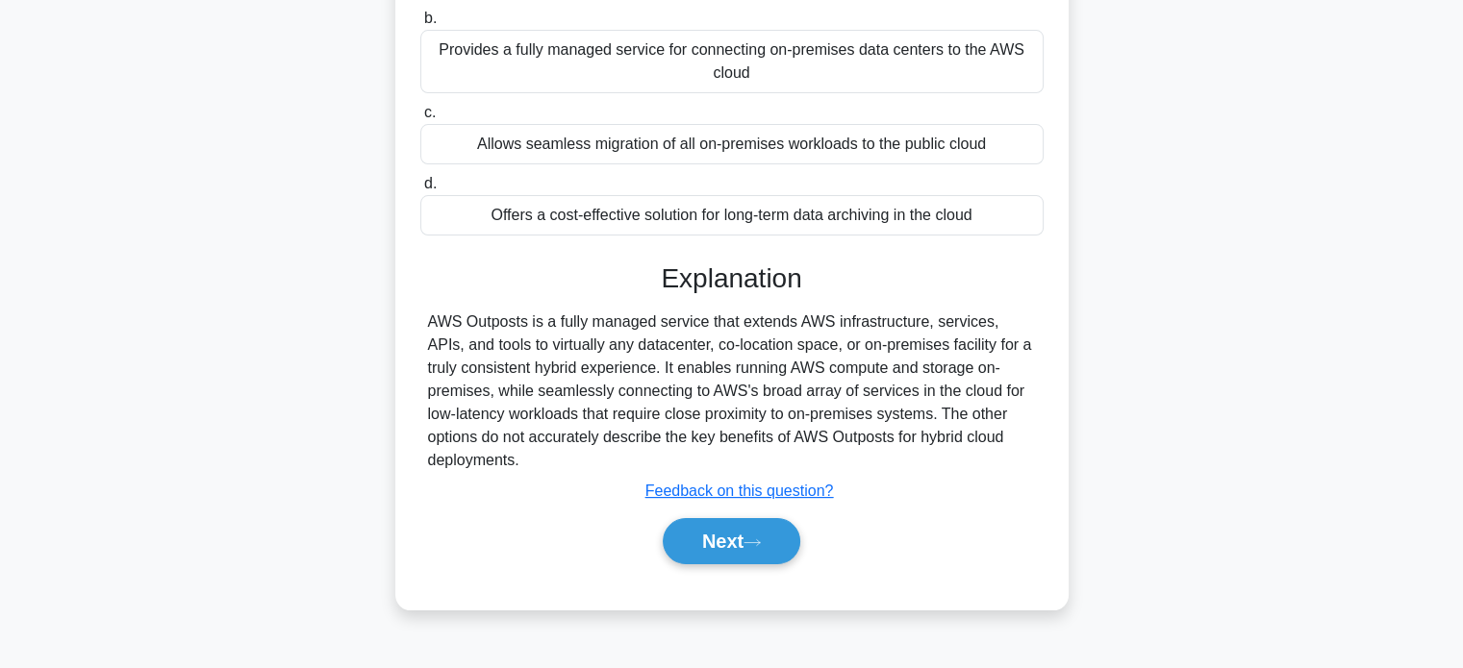
scroll to position [370, 0]
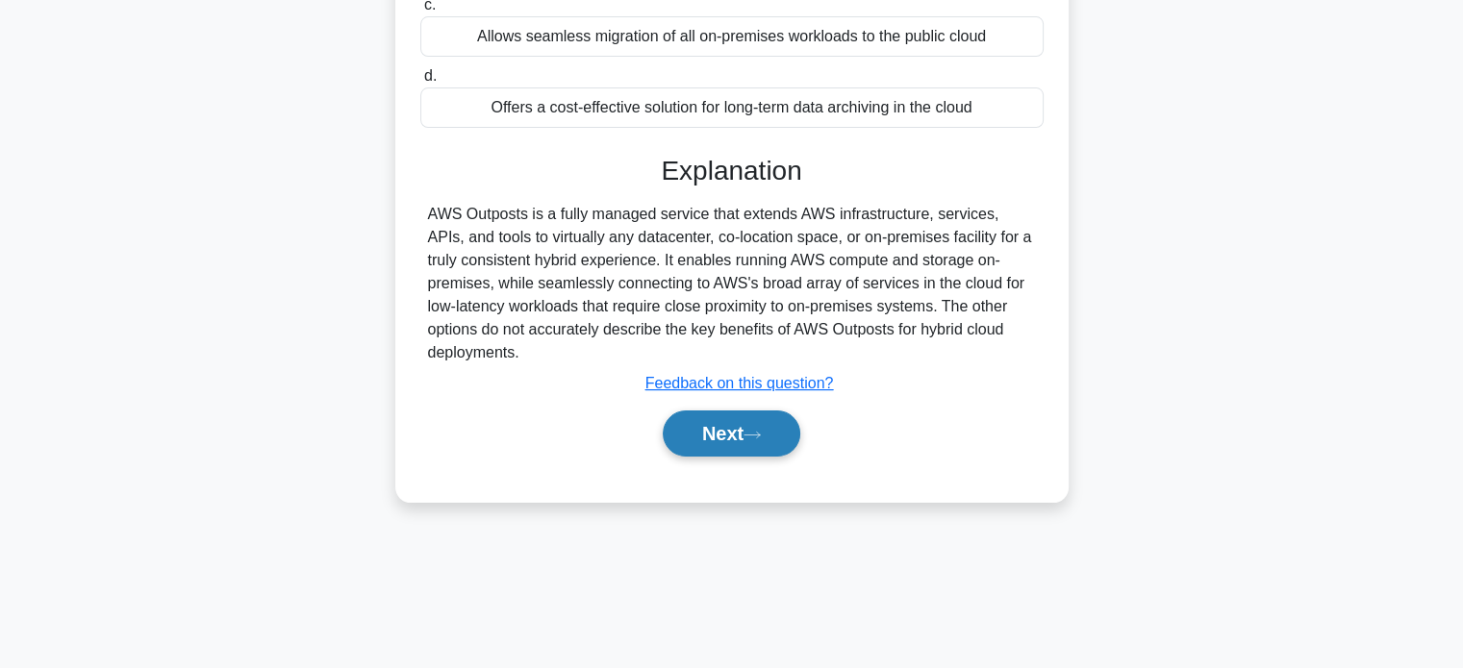
click at [685, 430] on button "Next" at bounding box center [732, 434] width 138 height 46
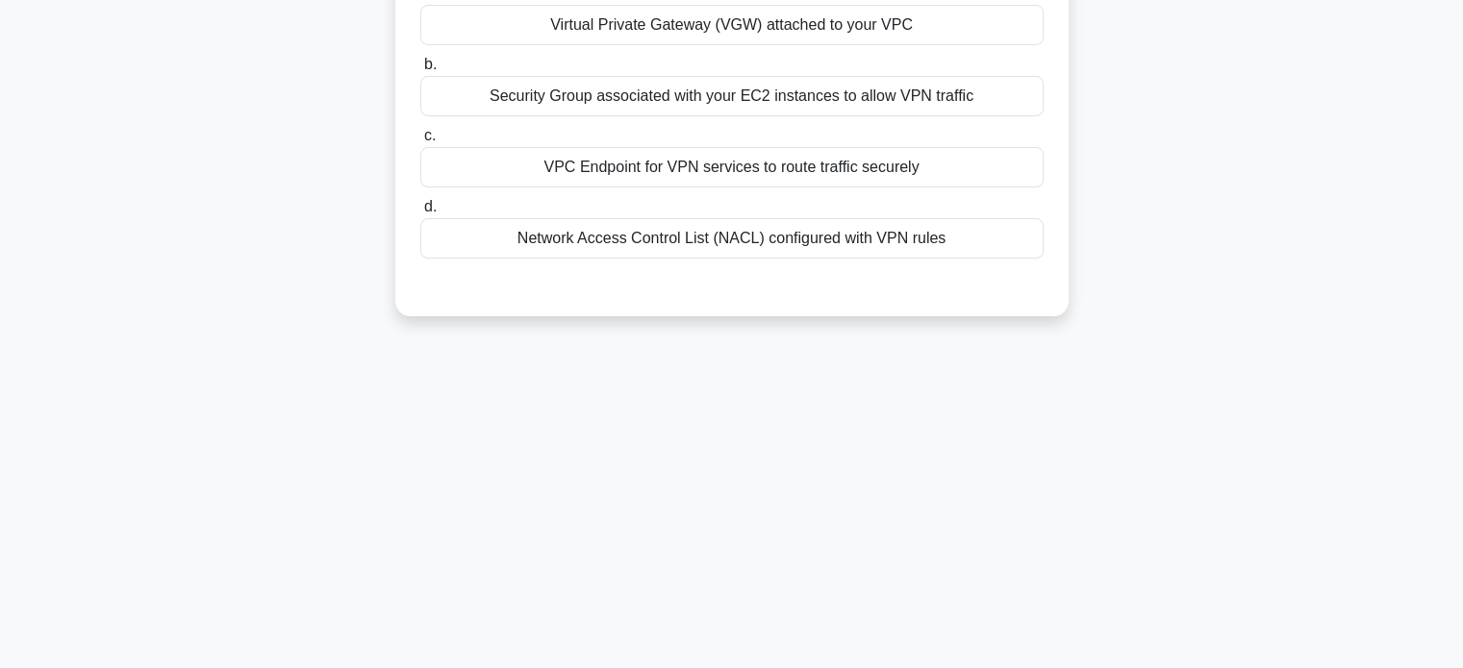
scroll to position [24, 0]
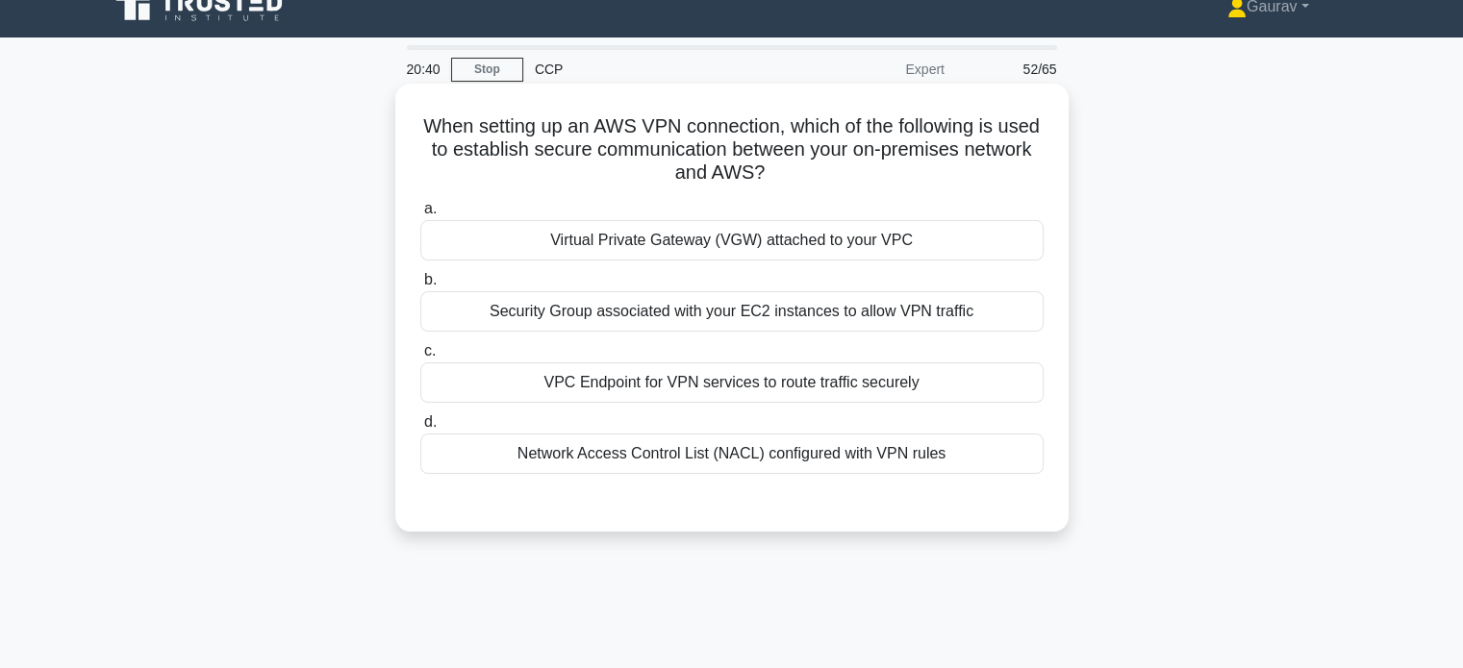
click at [646, 384] on div "VPC Endpoint for VPN services to route traffic securely" at bounding box center [731, 383] width 623 height 40
click at [420, 358] on input "c. VPC Endpoint for VPN services to route traffic securely" at bounding box center [420, 351] width 0 height 13
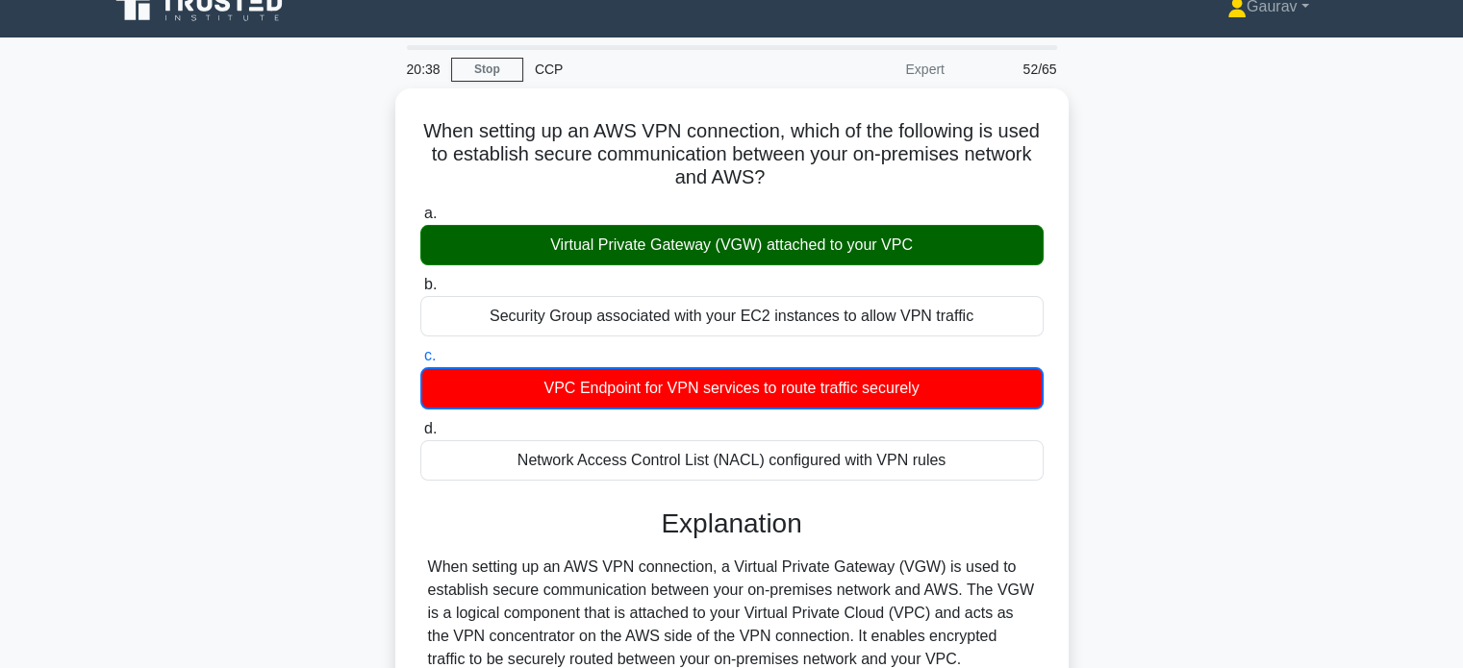
click at [288, 266] on div "When setting up an AWS VPN connection, which of the following is used to establ…" at bounding box center [731, 586] width 1269 height 997
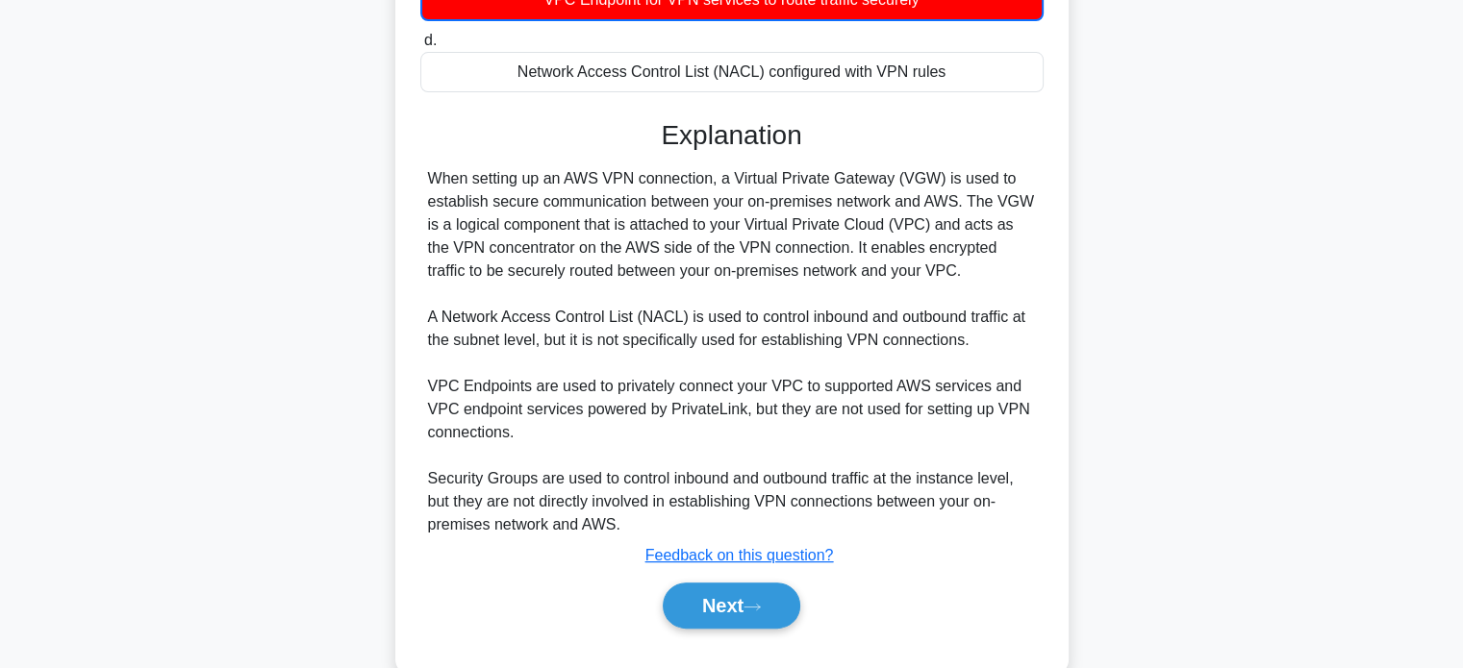
scroll to position [447, 0]
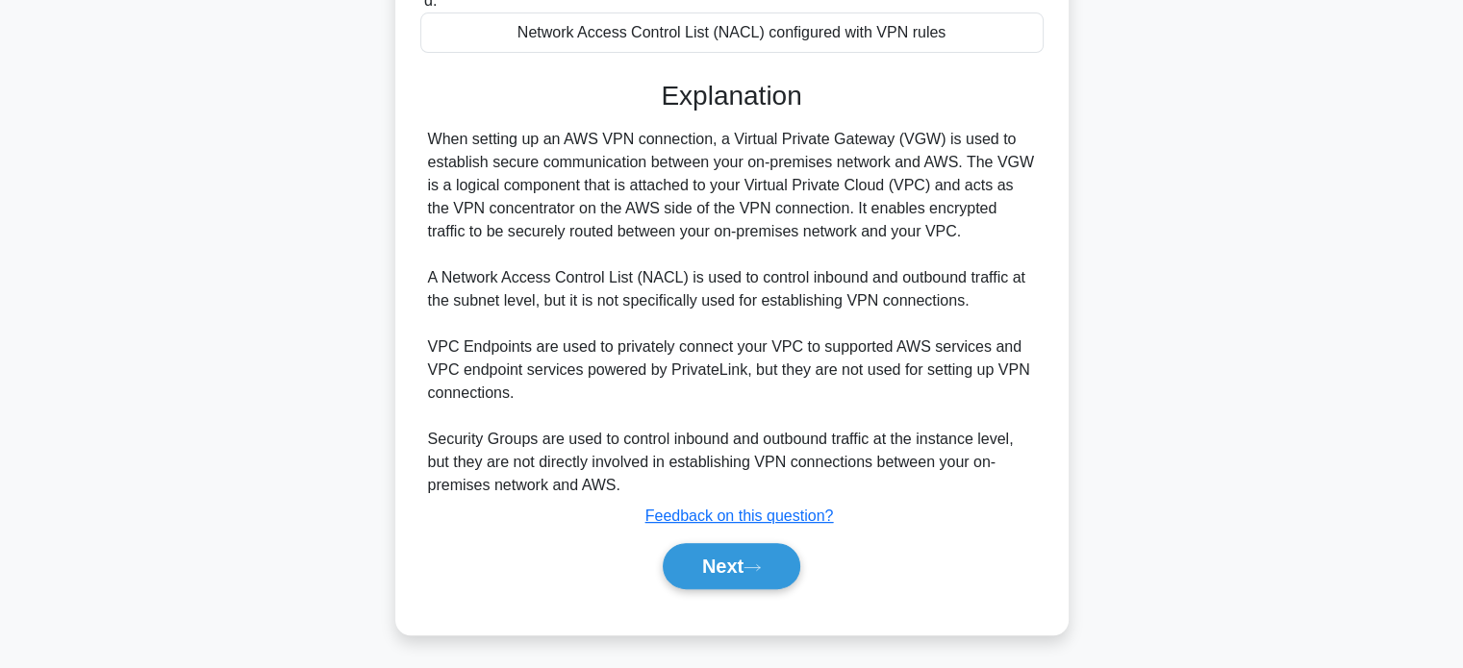
click at [476, 222] on div "When setting up an AWS VPN connection, a Virtual Private Gateway (VGW) is used …" at bounding box center [732, 312] width 608 height 369
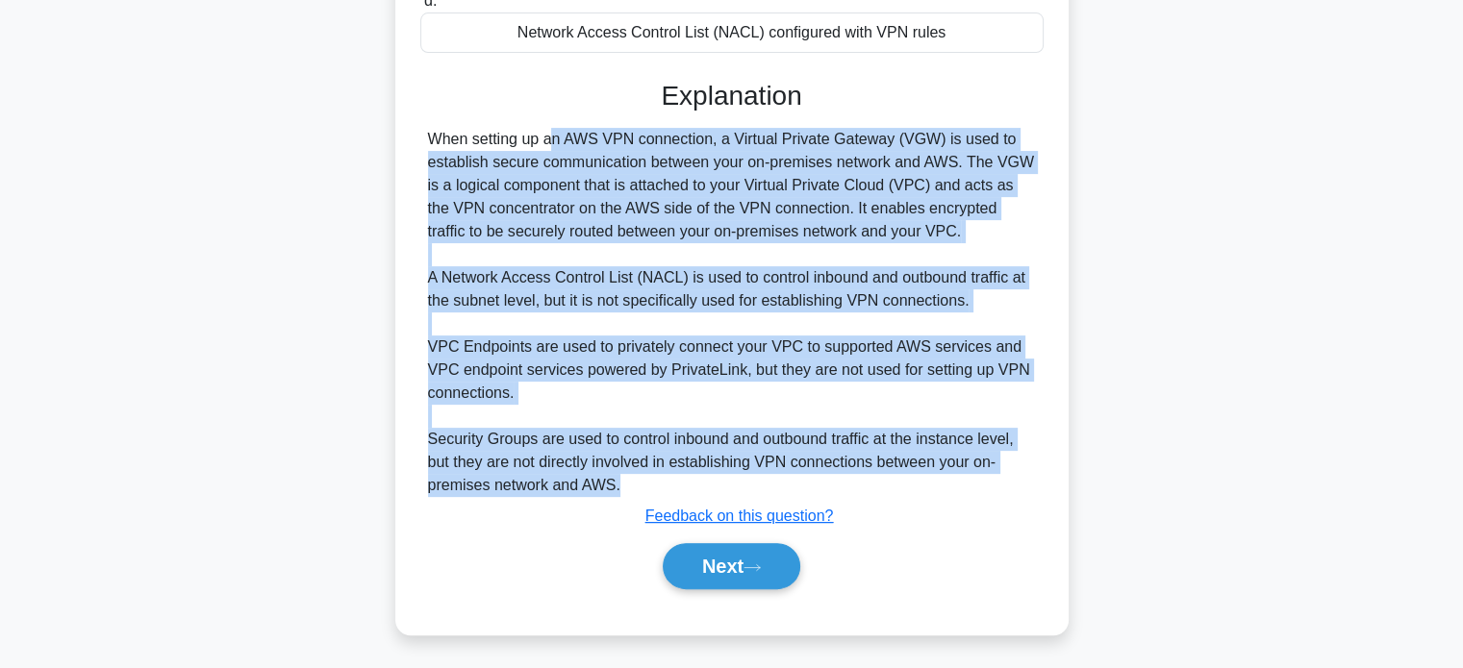
drag, startPoint x: 431, startPoint y: 134, endPoint x: 641, endPoint y: 502, distance: 424.2
click at [641, 502] on div "Explanation When setting up an AWS VPN connection, a Virtual Private Gateway (V…" at bounding box center [731, 338] width 623 height 517
copy div "When setting up an AWS VPN connection, a Virtual Private Gateway (VGW) is used …"
click at [742, 564] on button "Next" at bounding box center [732, 566] width 138 height 46
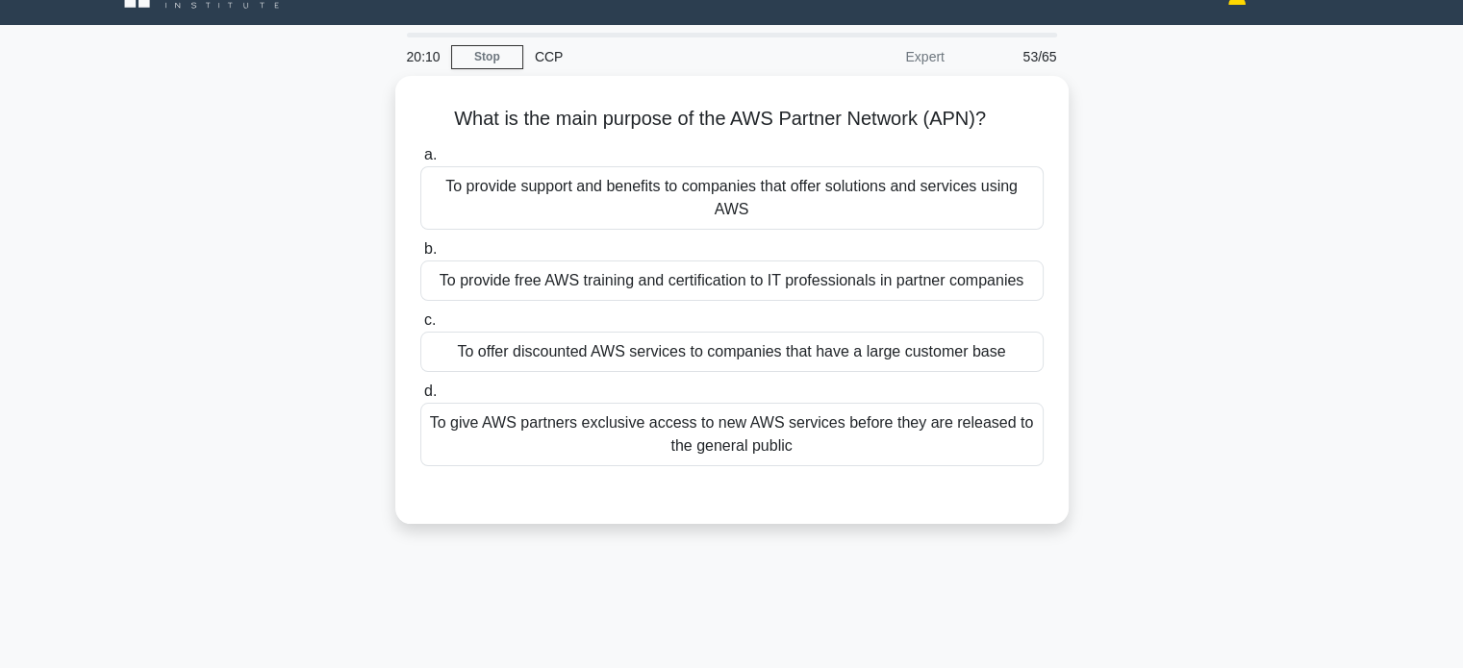
scroll to position [38, 0]
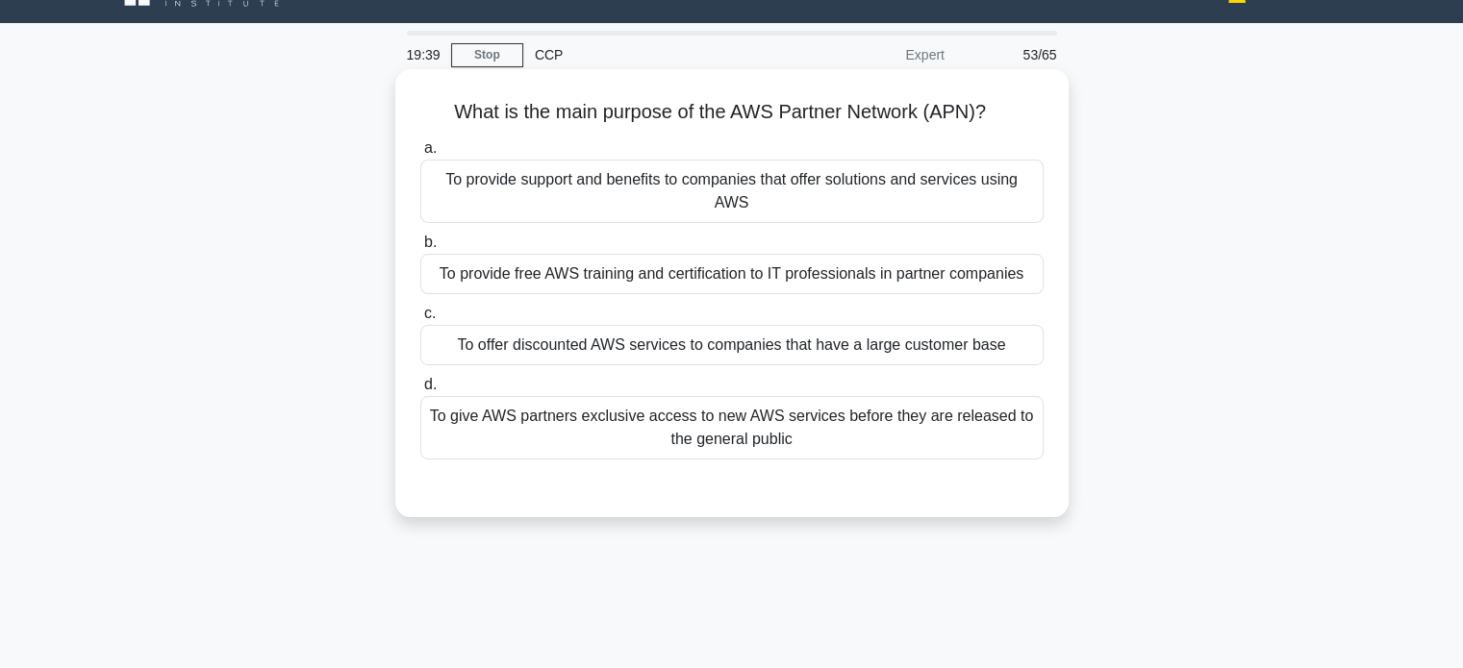
click at [712, 208] on div "To provide support and benefits to companies that offer solutions and services …" at bounding box center [731, 191] width 623 height 63
click at [420, 155] on input "a. To provide support and benefits to companies that offer solutions and servic…" at bounding box center [420, 148] width 0 height 13
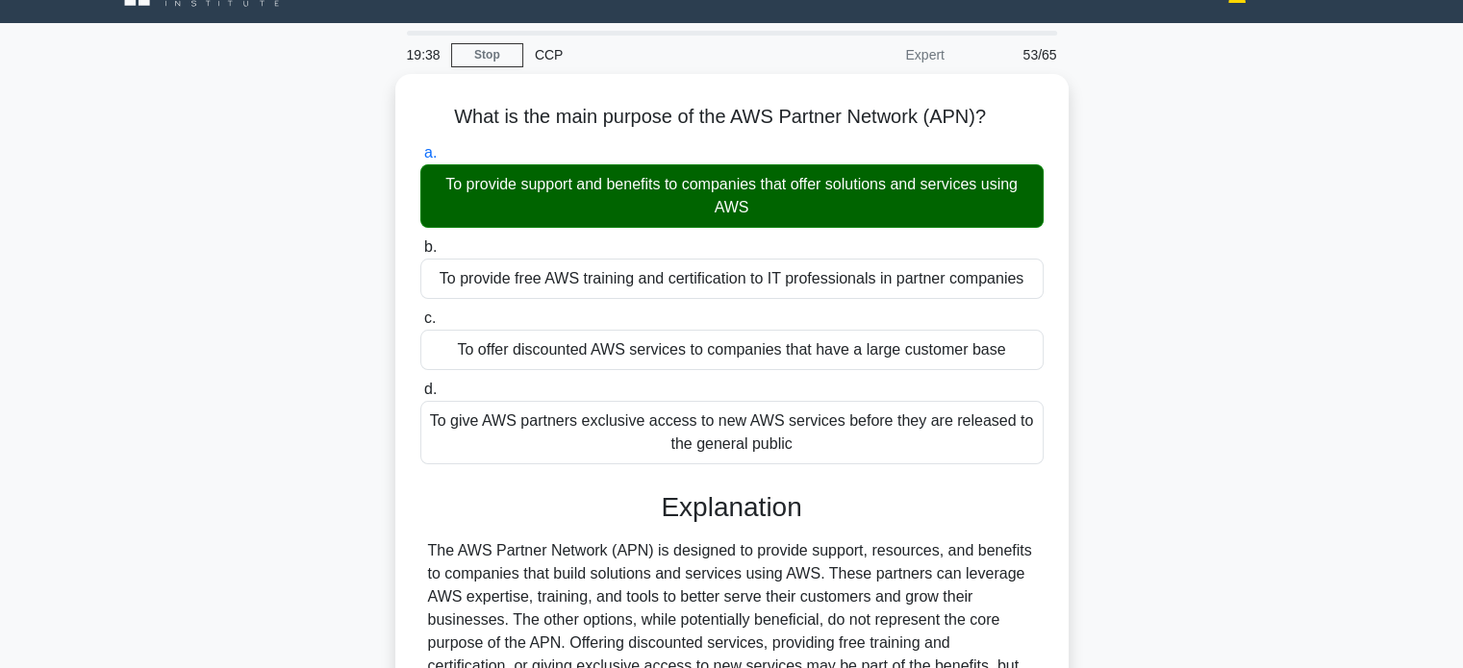
click at [235, 276] on div "What is the main purpose of the AWS Partner Network (APN)? .spinner_0XTQ{transf…" at bounding box center [731, 468] width 1269 height 788
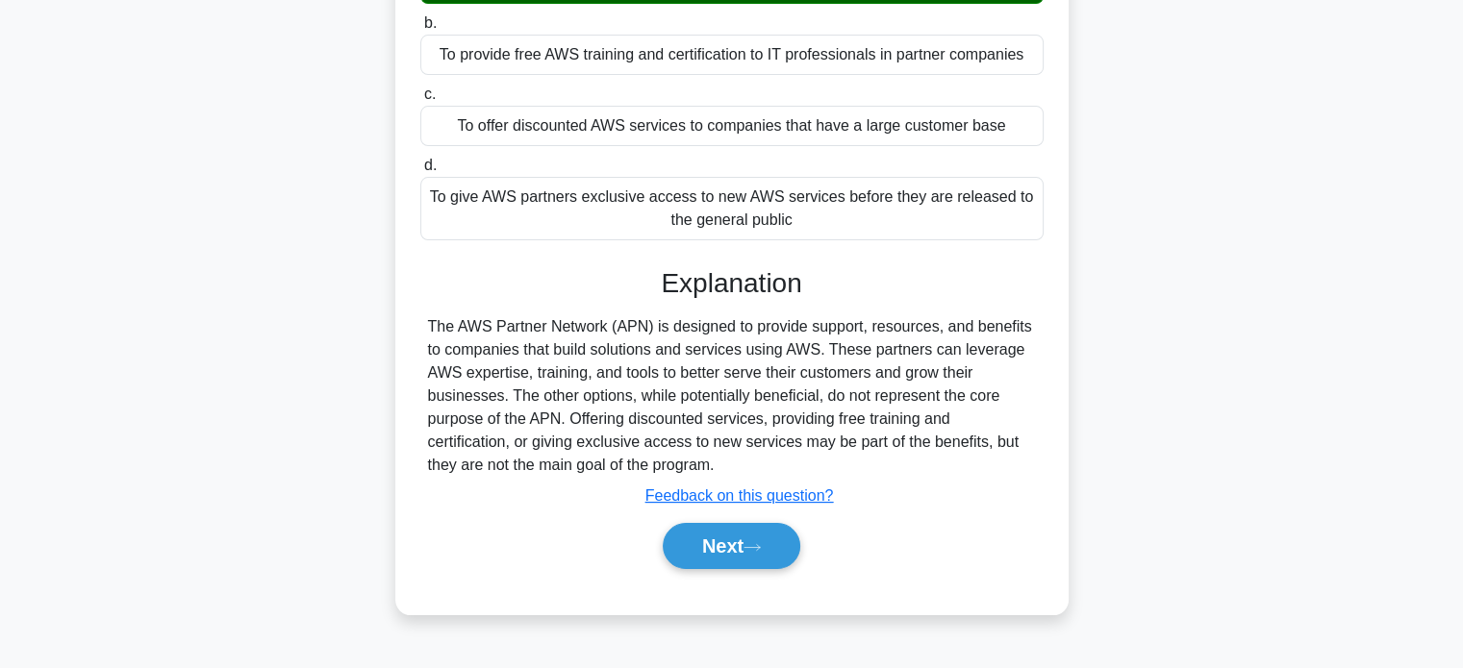
scroll to position [370, 0]
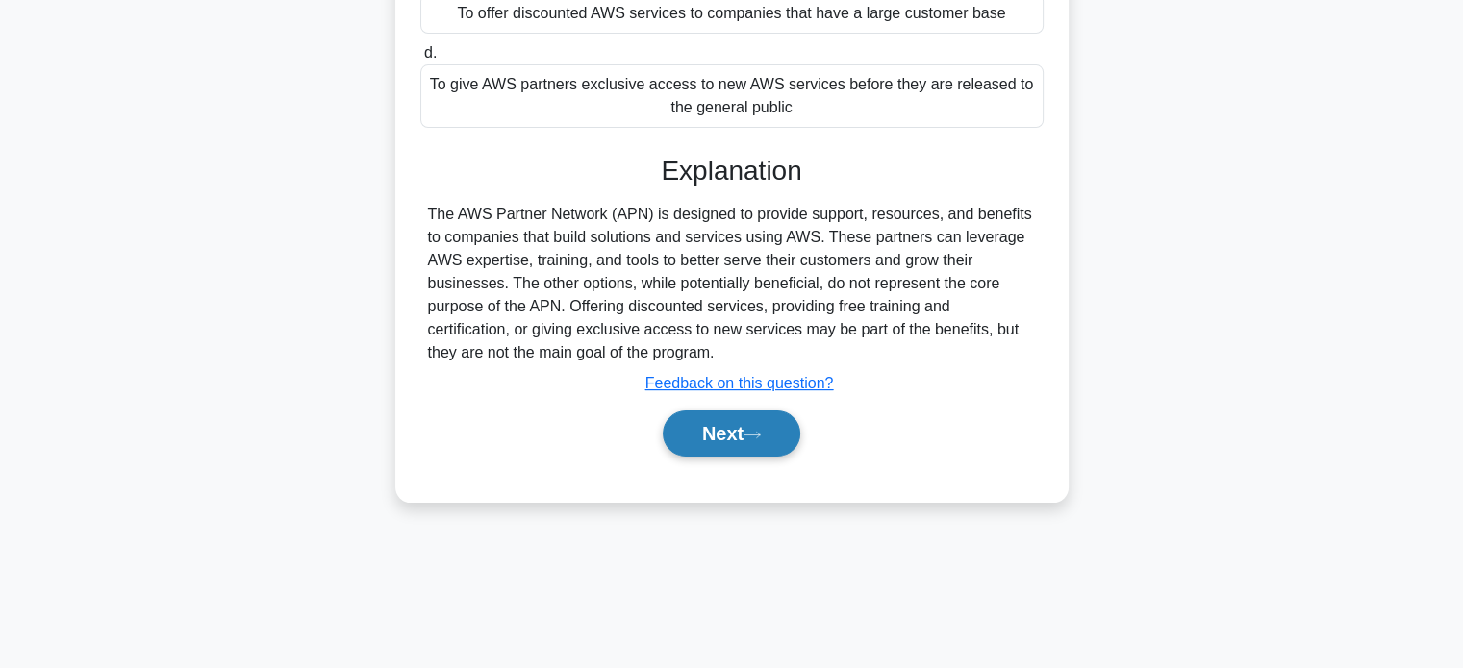
click at [721, 436] on button "Next" at bounding box center [732, 434] width 138 height 46
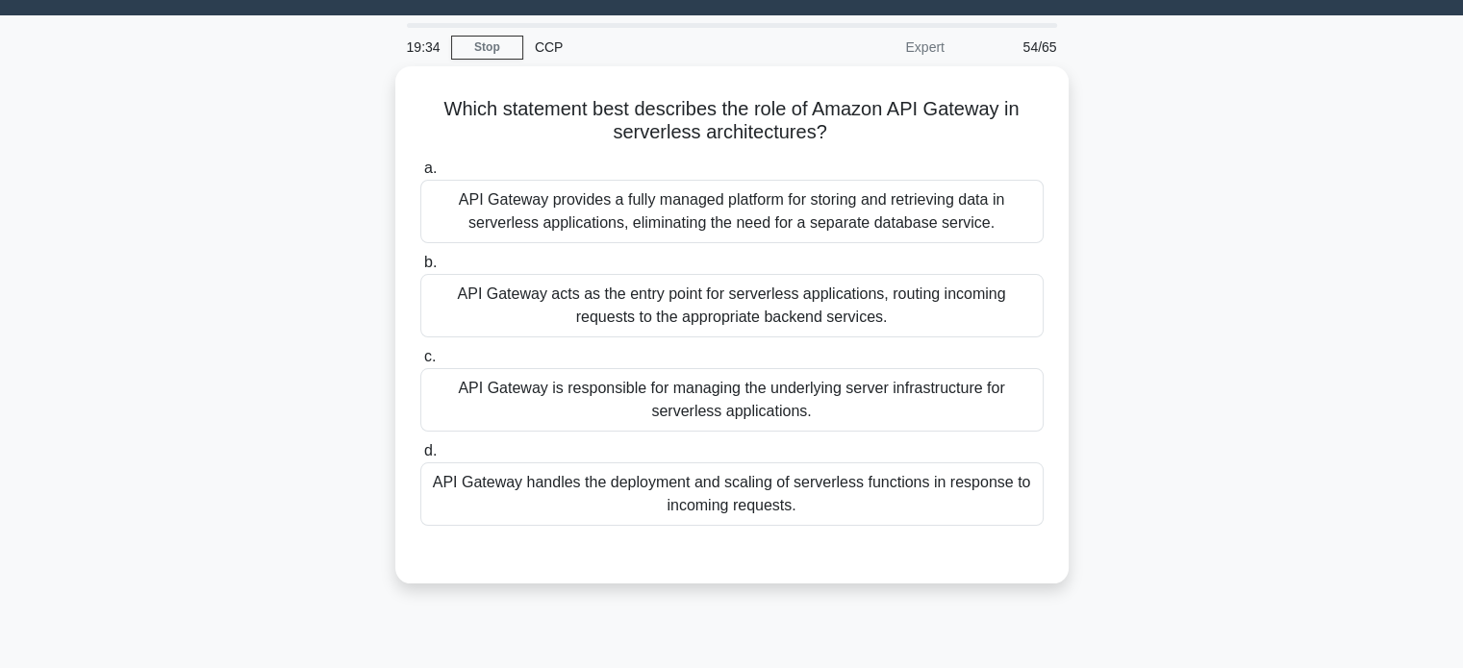
scroll to position [24, 0]
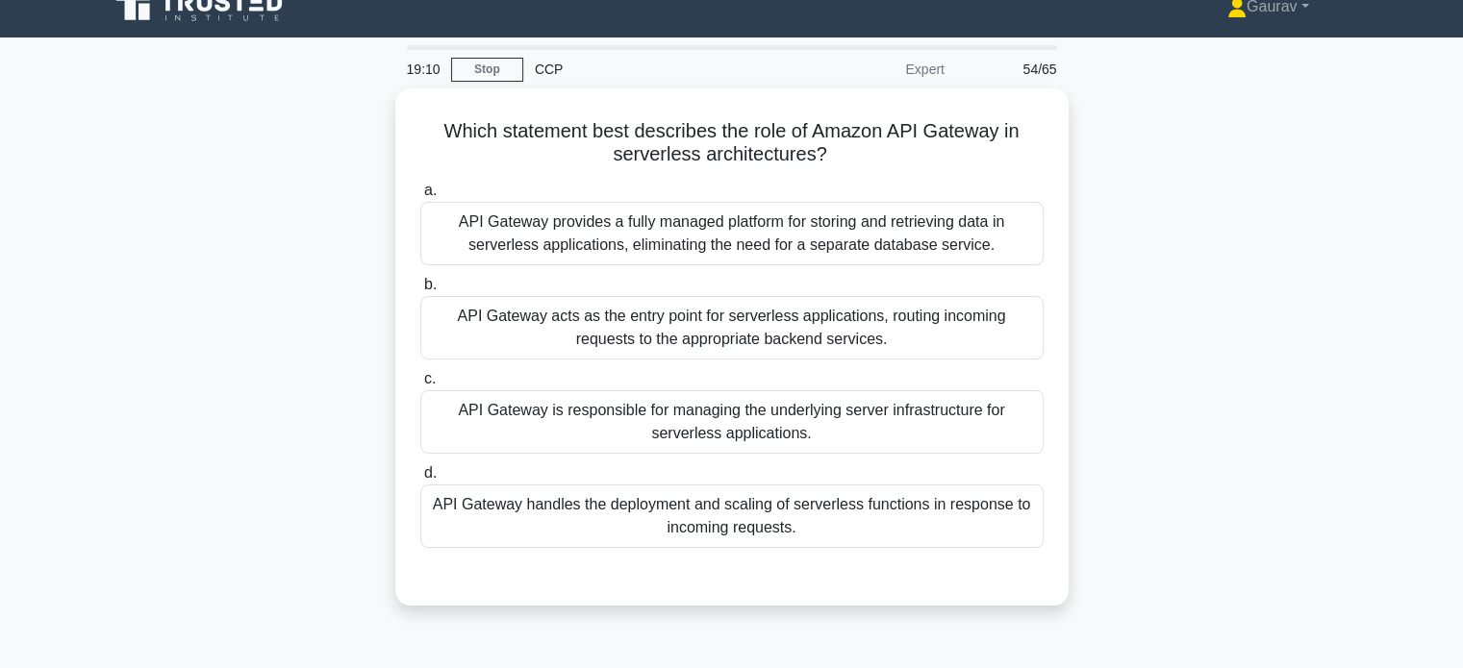
click at [367, 273] on div "Which statement best describes the role of Amazon API Gateway in serverless arc…" at bounding box center [731, 358] width 1269 height 540
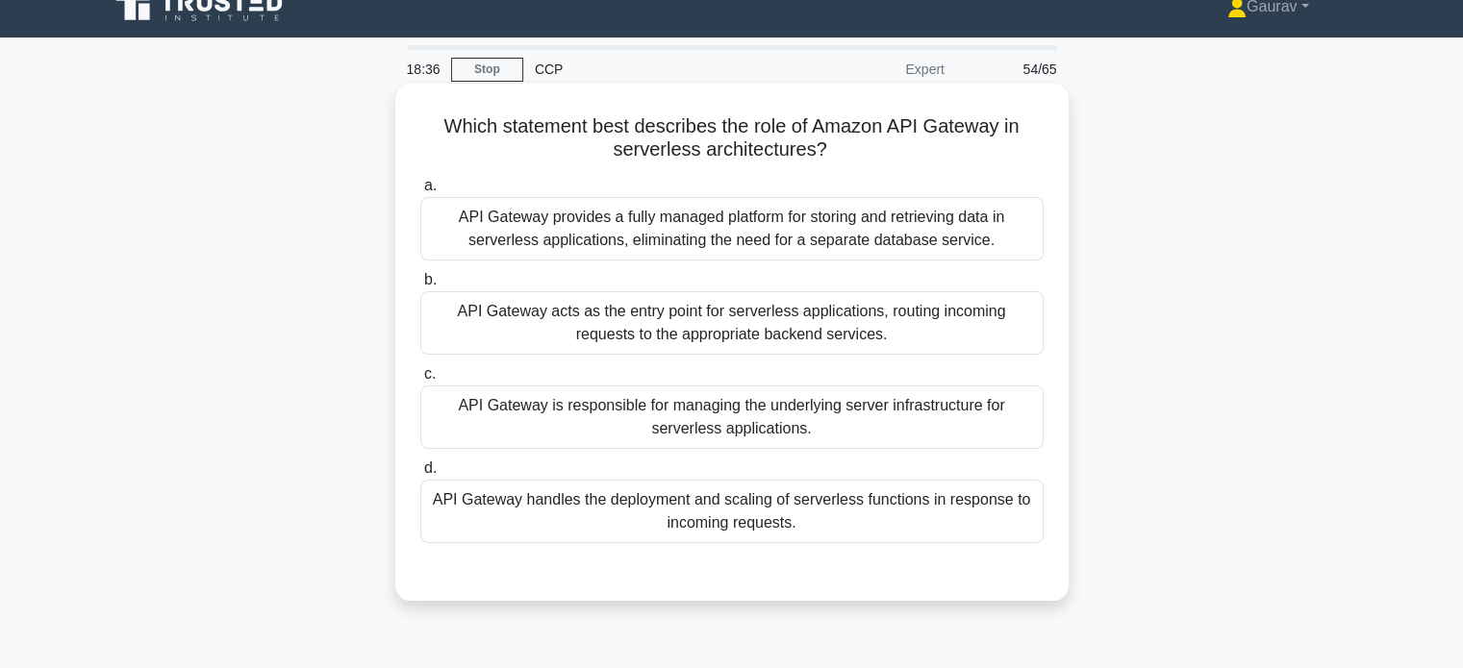
click at [554, 314] on div "API Gateway acts as the entry point for serverless applications, routing incomi…" at bounding box center [731, 322] width 623 height 63
click at [420, 287] on input "b. API Gateway acts as the entry point for serverless applications, routing inc…" at bounding box center [420, 280] width 0 height 13
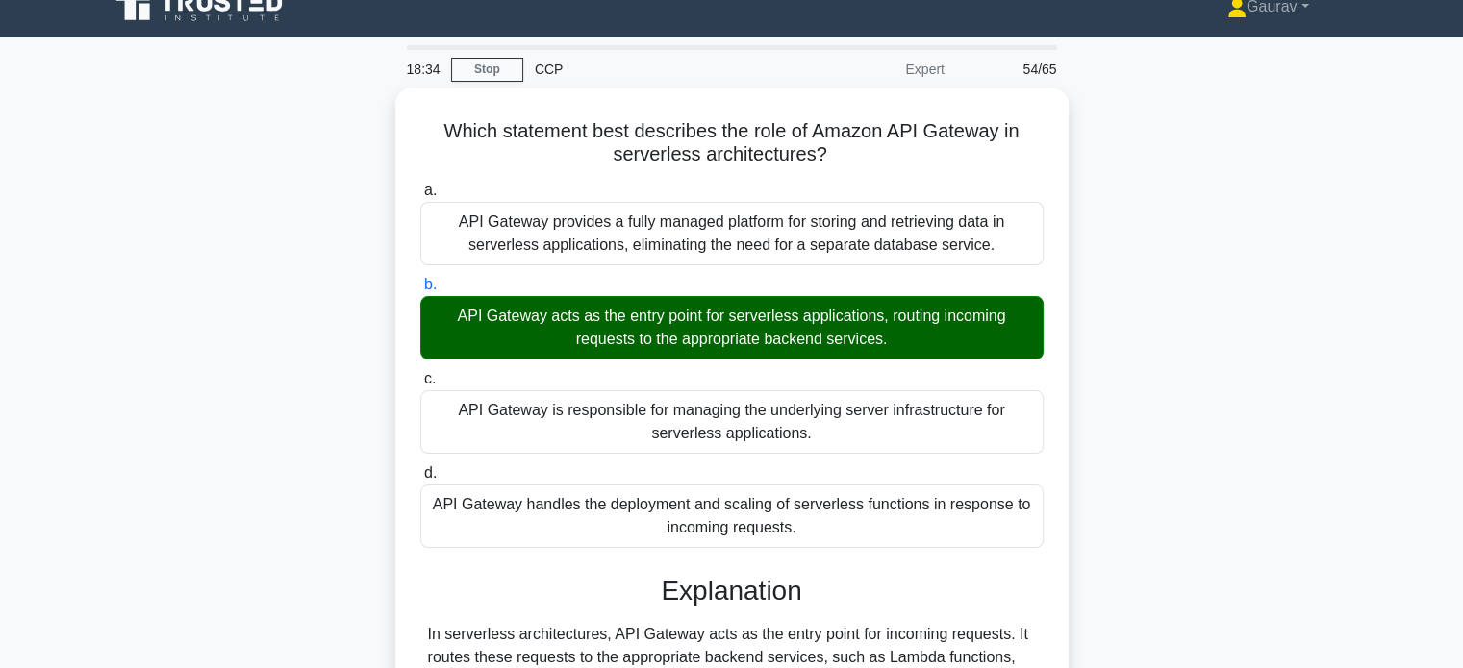
click at [295, 295] on div "Which statement best describes the role of Amazon API Gateway in serverless arc…" at bounding box center [731, 551] width 1269 height 926
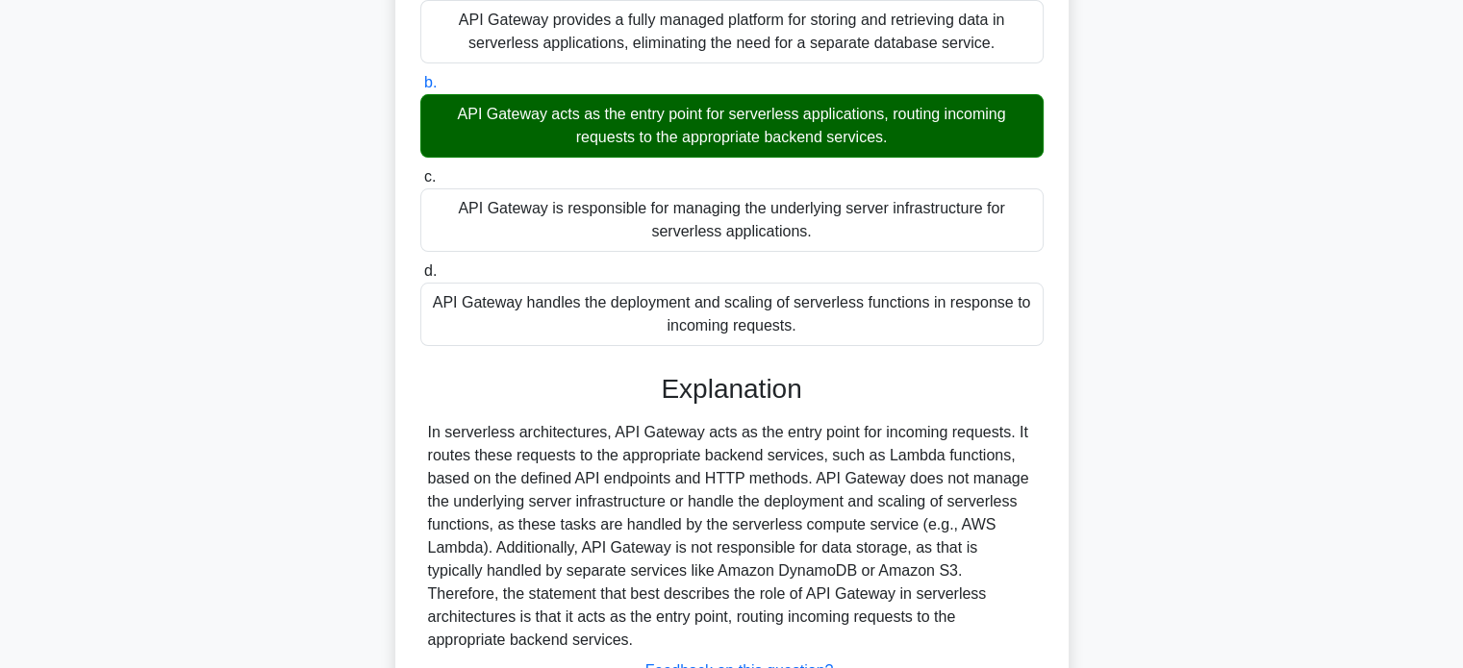
scroll to position [370, 0]
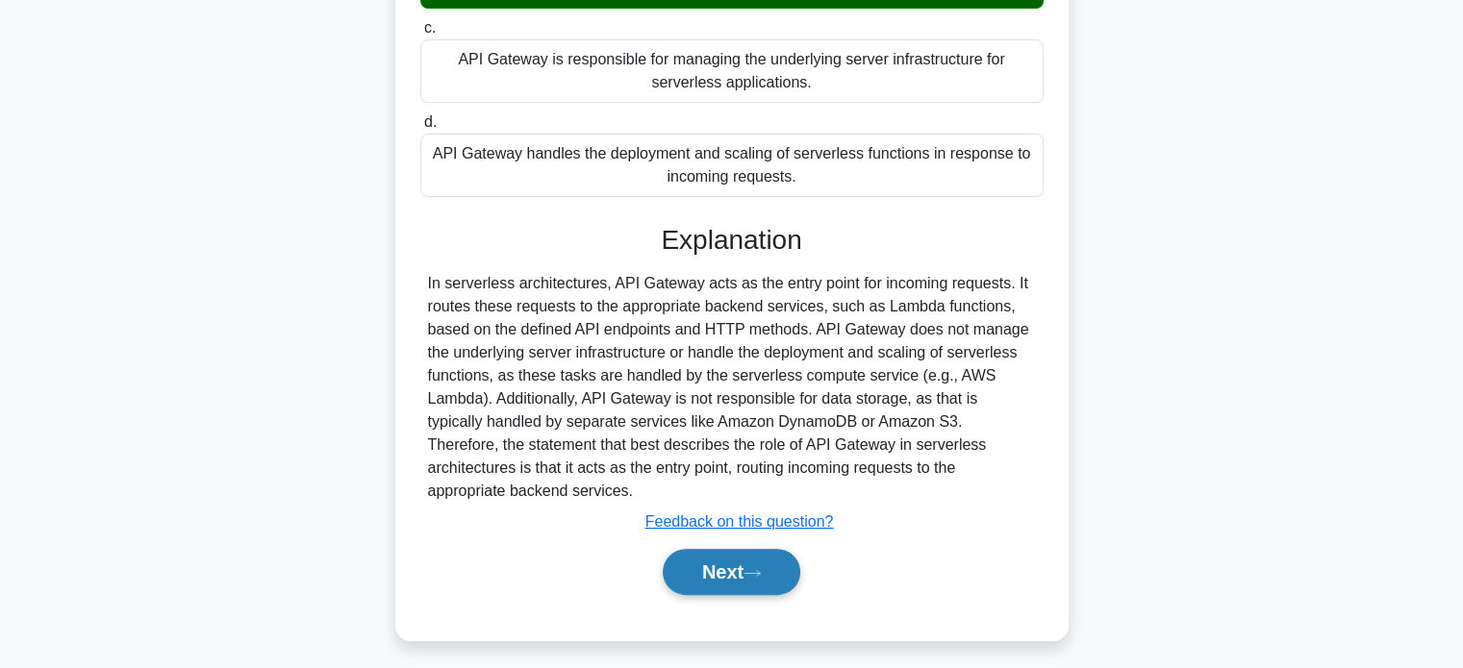
click at [718, 549] on button "Next" at bounding box center [732, 572] width 138 height 46
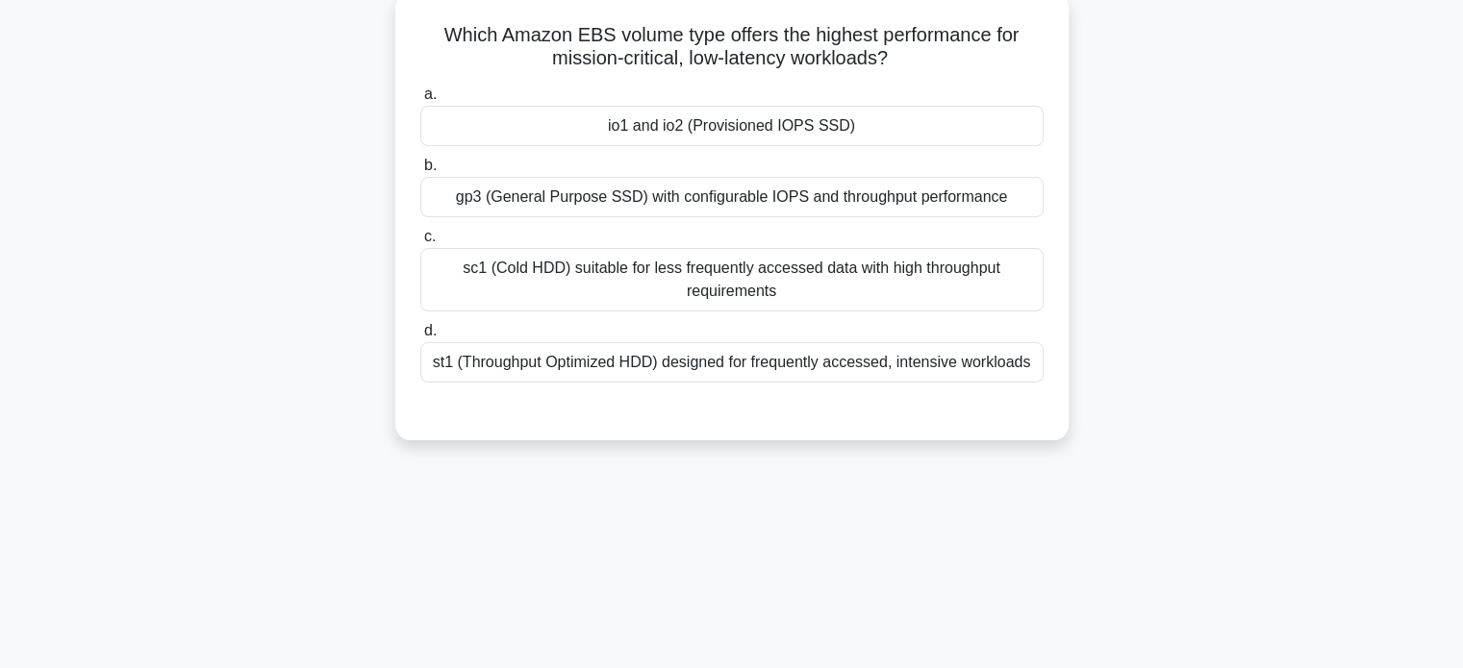
scroll to position [0, 0]
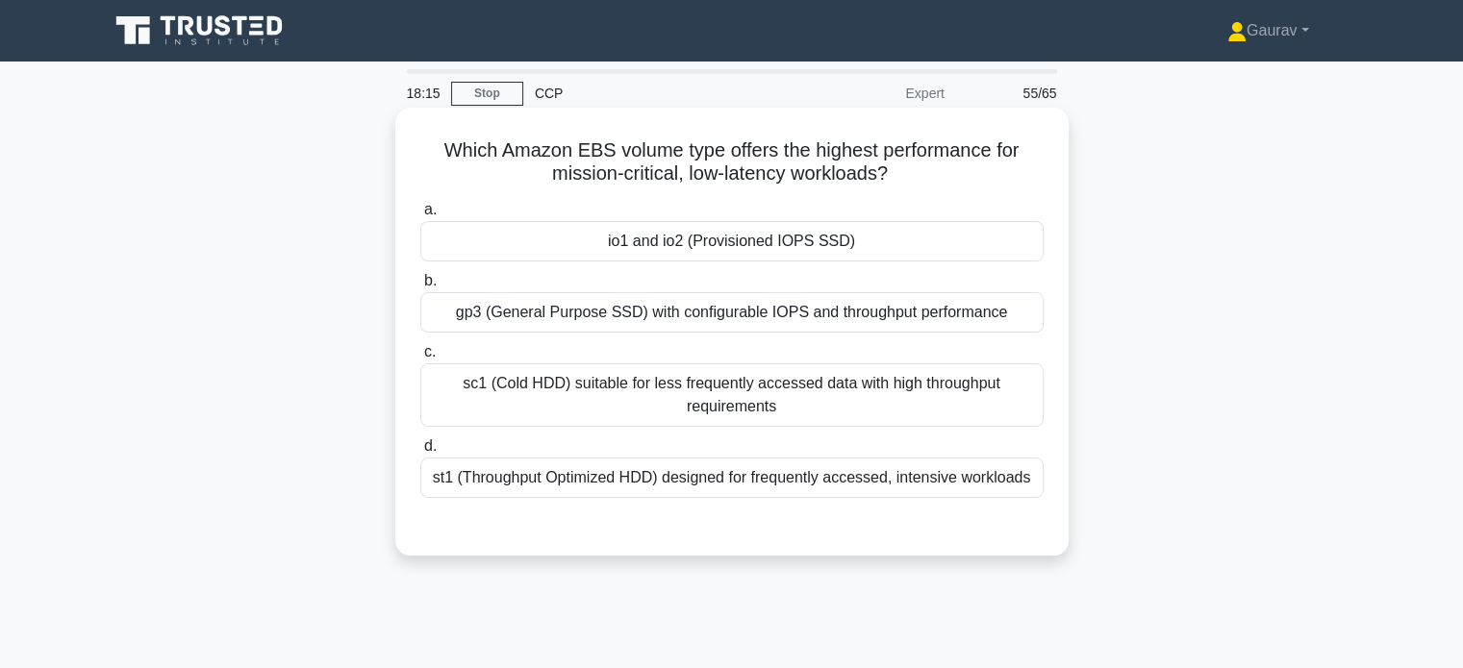
click at [562, 479] on div "st1 (Throughput Optimized HDD) designed for frequently accessed, intensive work…" at bounding box center [731, 478] width 623 height 40
click at [420, 453] on input "d. st1 (Throughput Optimized HDD) designed for frequently accessed, intensive w…" at bounding box center [420, 446] width 0 height 13
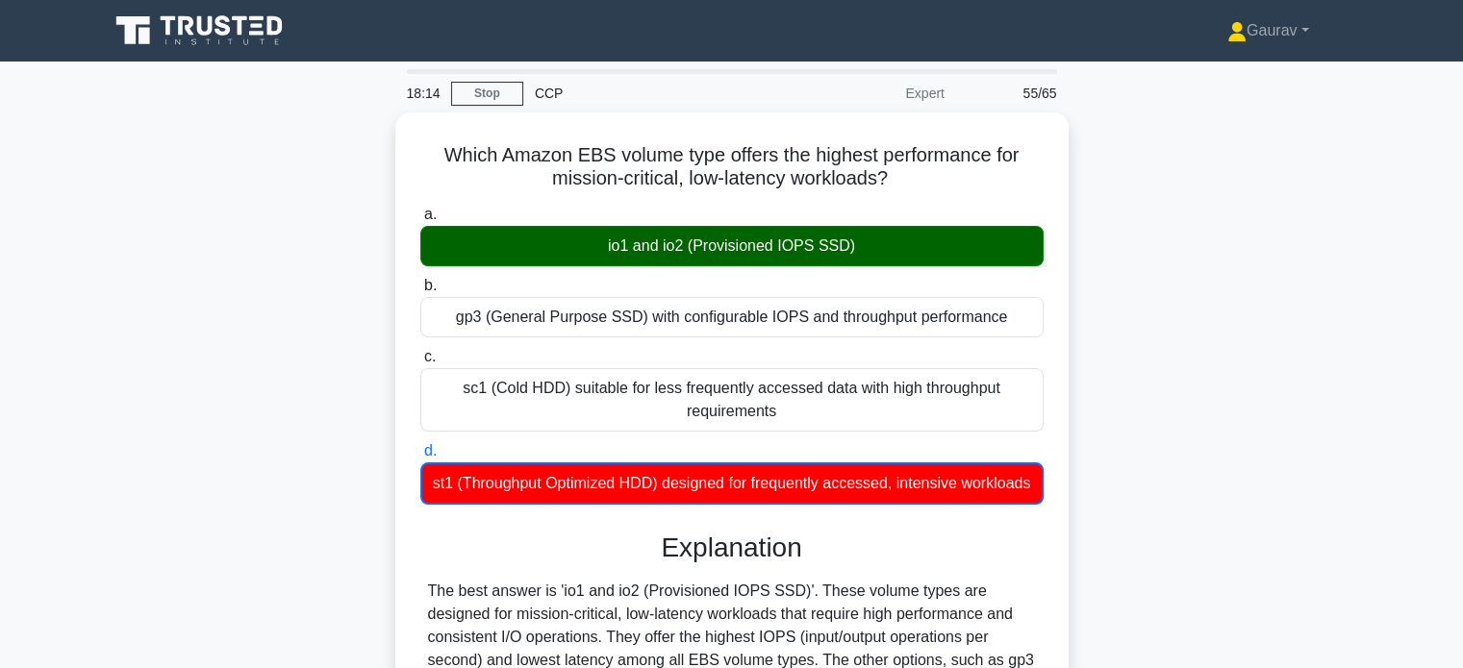
click at [319, 310] on div "Which Amazon EBS volume type offers the highest performance for mission-critica…" at bounding box center [731, 519] width 1269 height 813
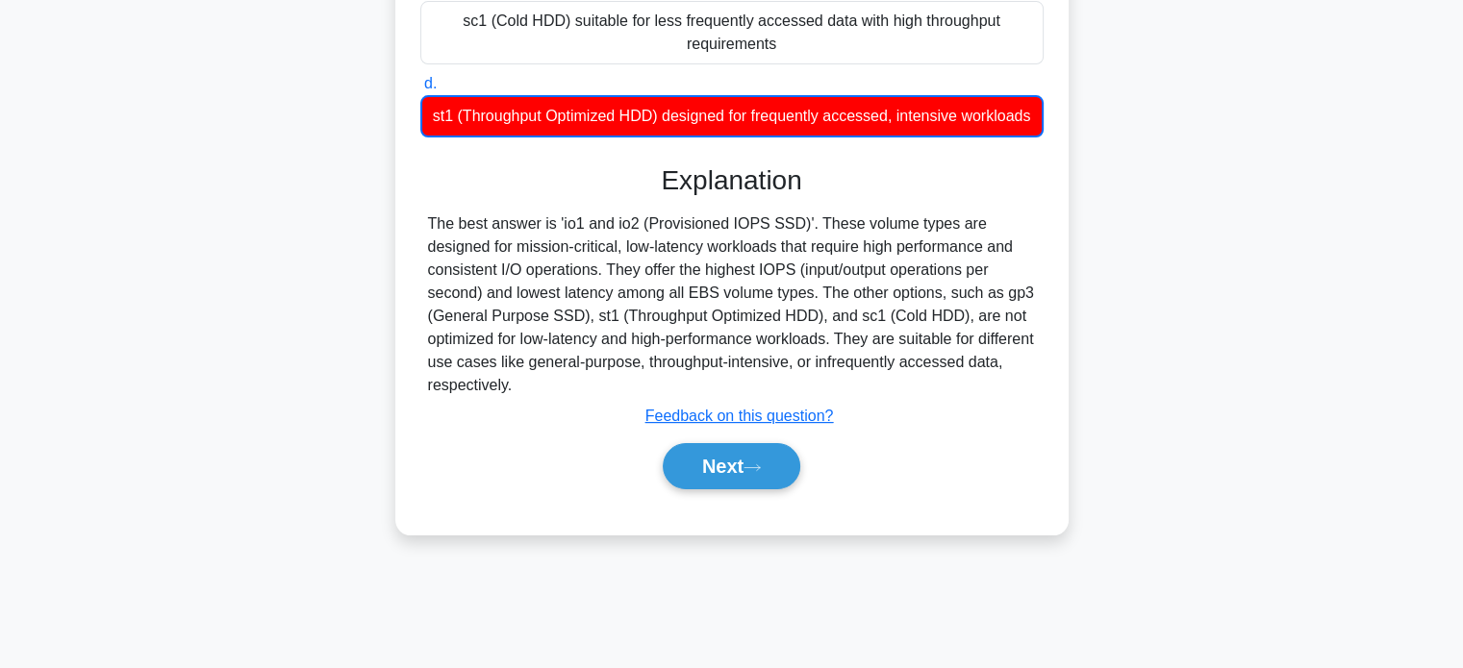
scroll to position [370, 0]
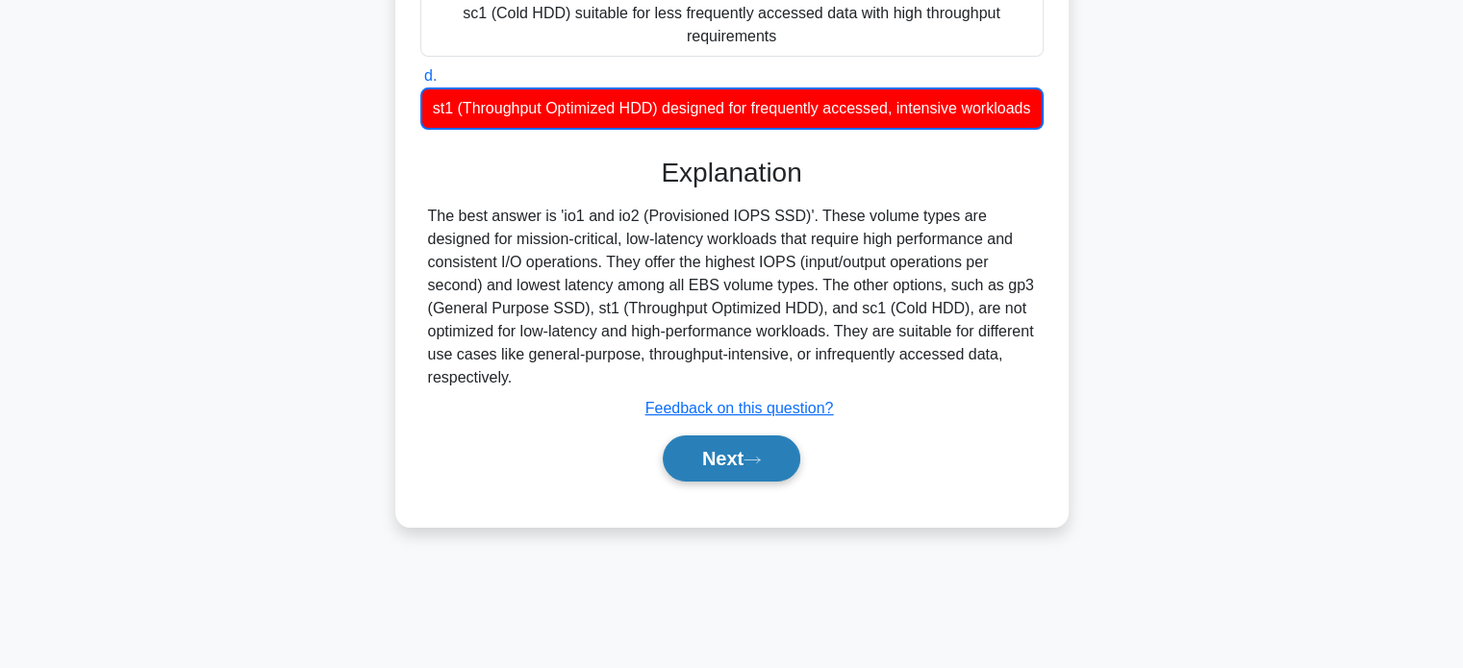
click at [694, 441] on button "Next" at bounding box center [732, 459] width 138 height 46
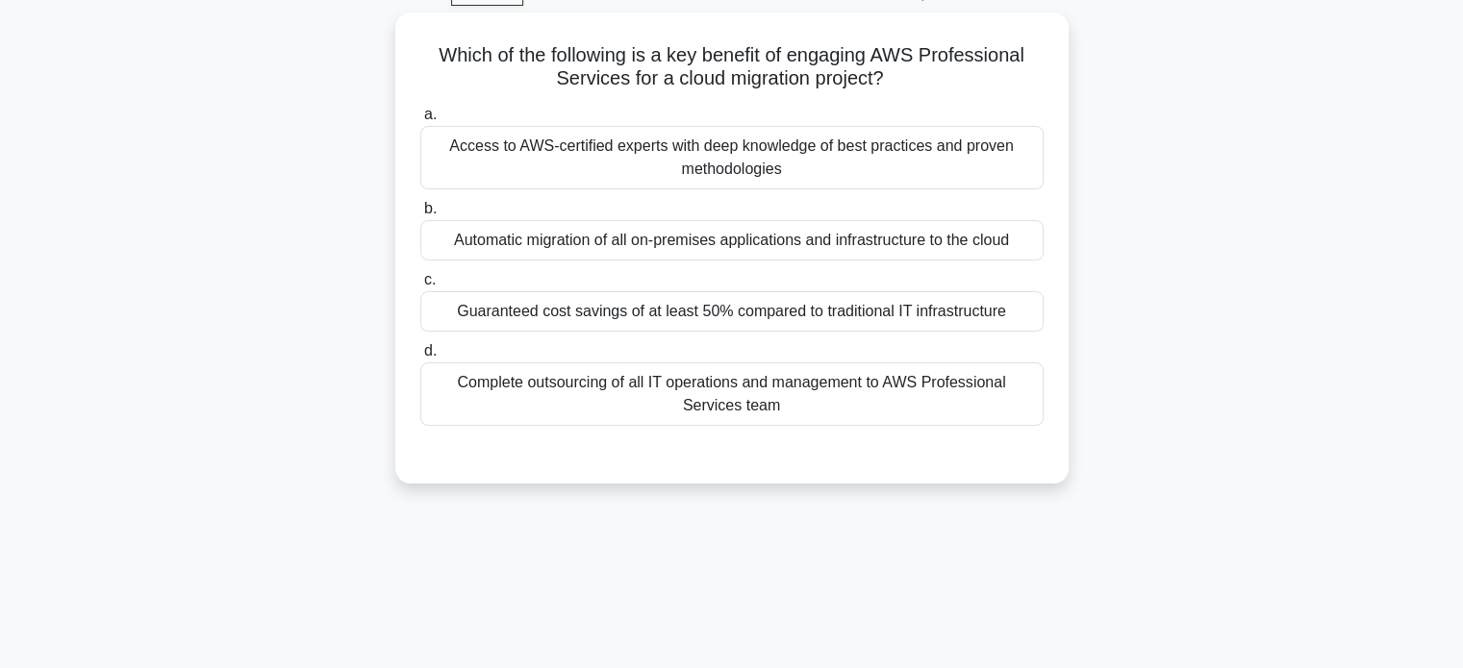
scroll to position [0, 0]
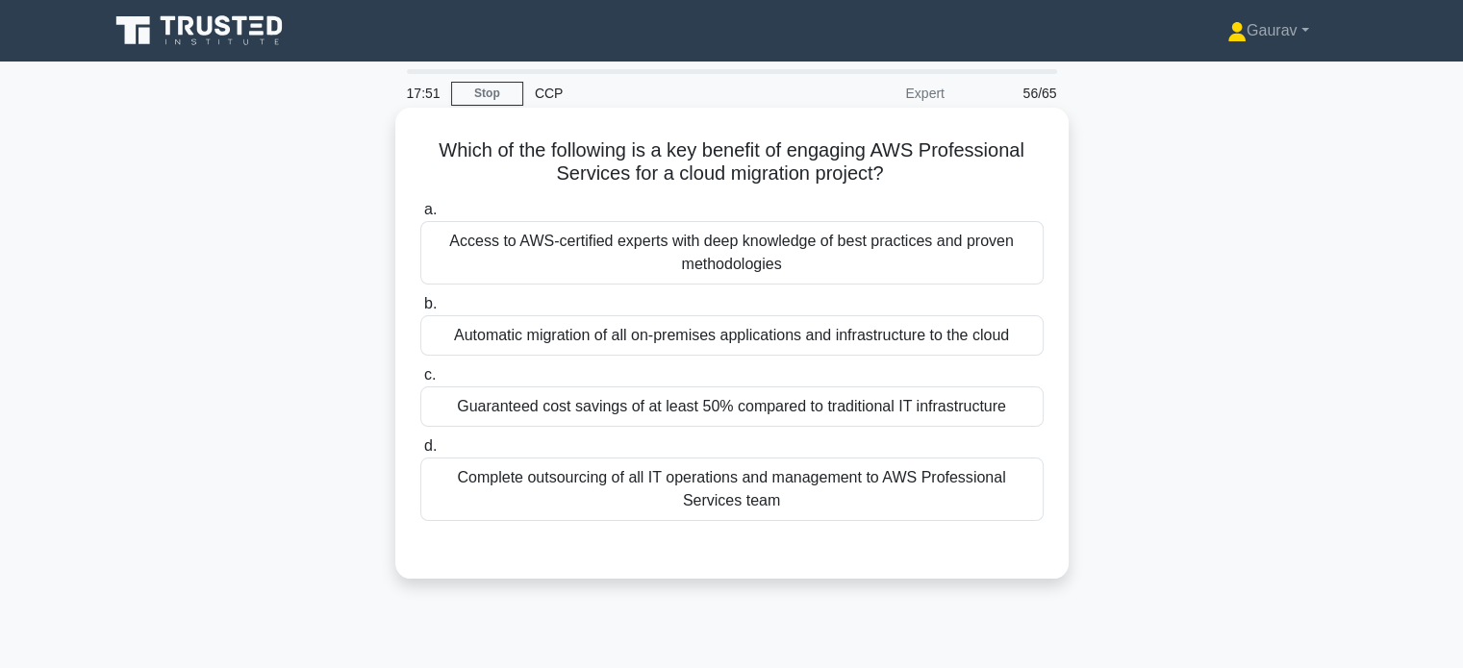
click at [565, 251] on div "Access to AWS-certified experts with deep knowledge of best practices and prove…" at bounding box center [731, 252] width 623 height 63
click at [420, 216] on input "a. Access to AWS-certified experts with deep knowledge of best practices and pr…" at bounding box center [420, 210] width 0 height 13
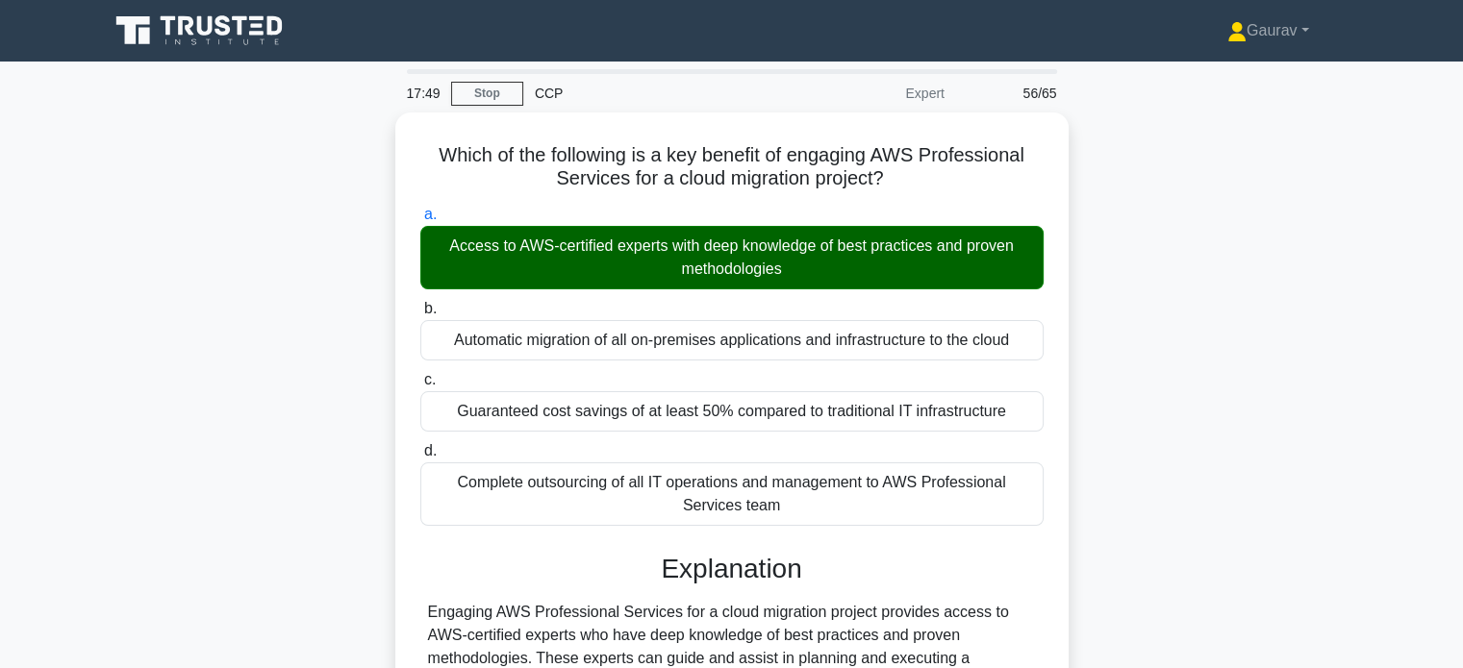
click at [283, 320] on div "Which of the following is a key benefit of engaging AWS Professional Services f…" at bounding box center [731, 518] width 1269 height 811
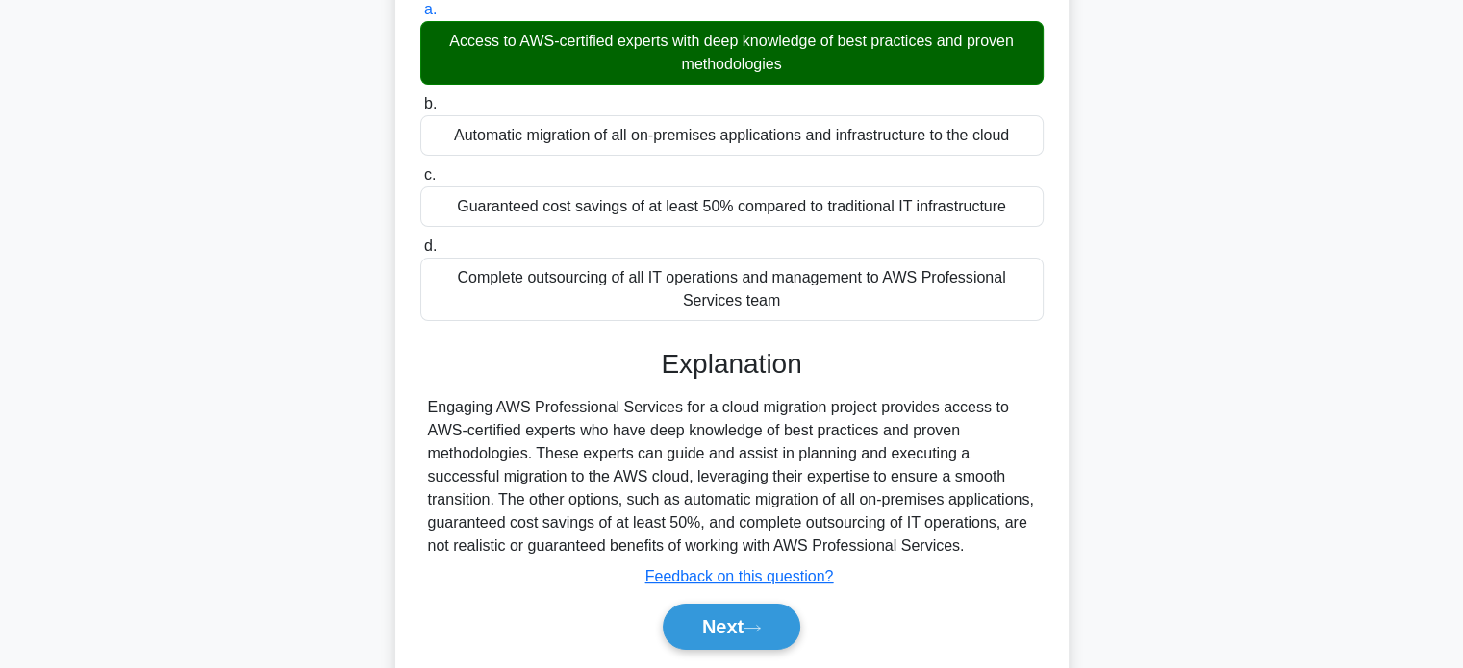
scroll to position [346, 0]
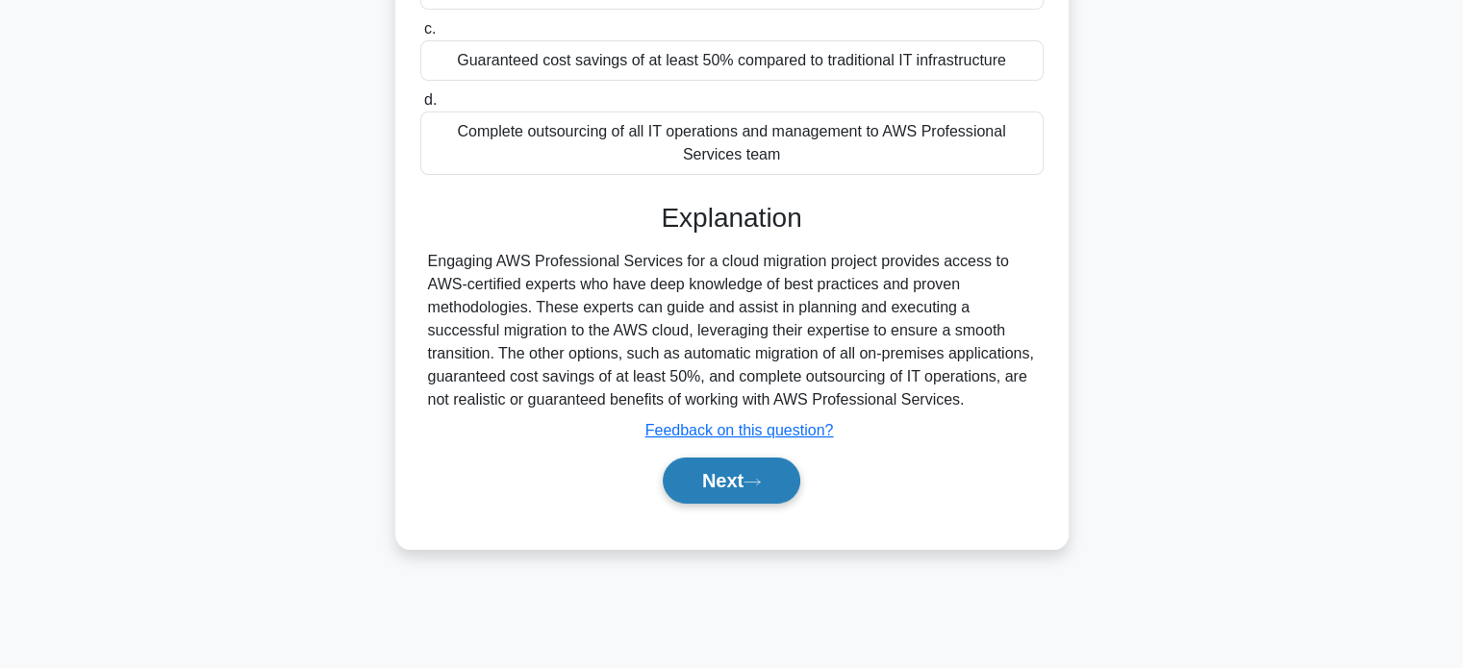
click at [710, 480] on button "Next" at bounding box center [732, 481] width 138 height 46
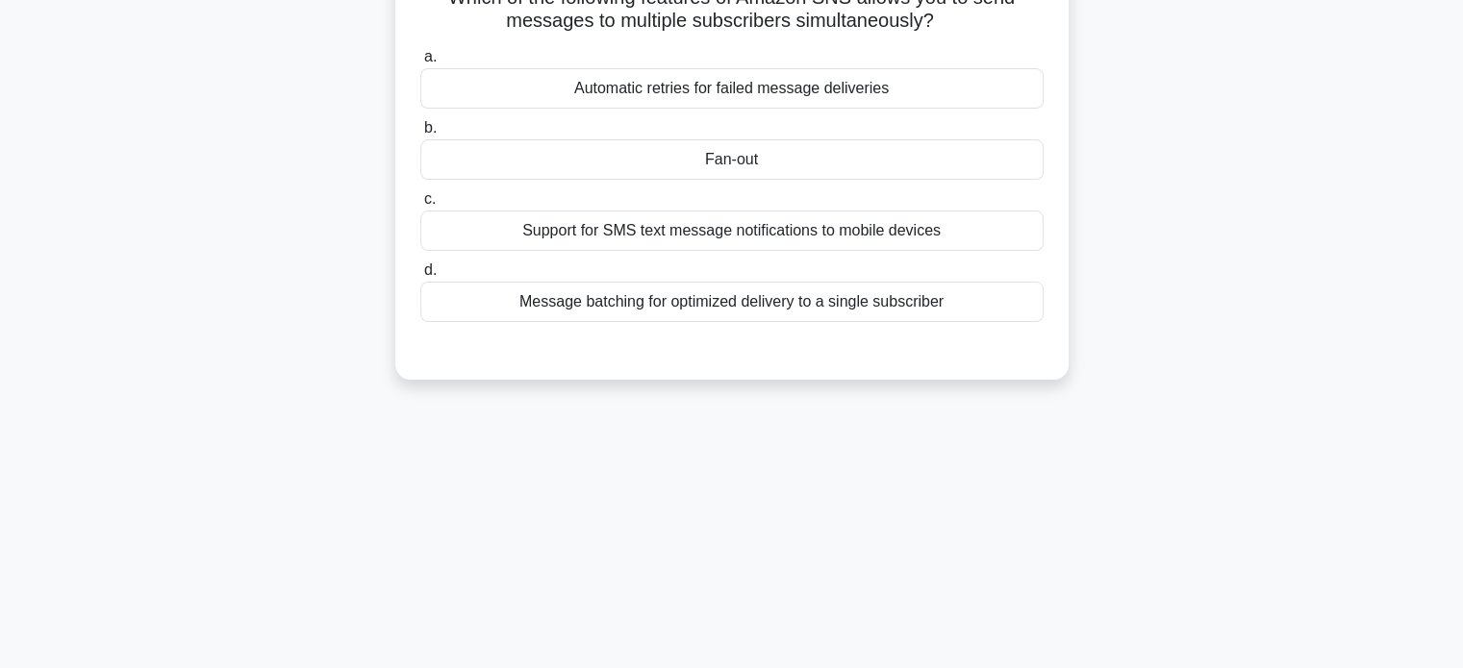
scroll to position [0, 0]
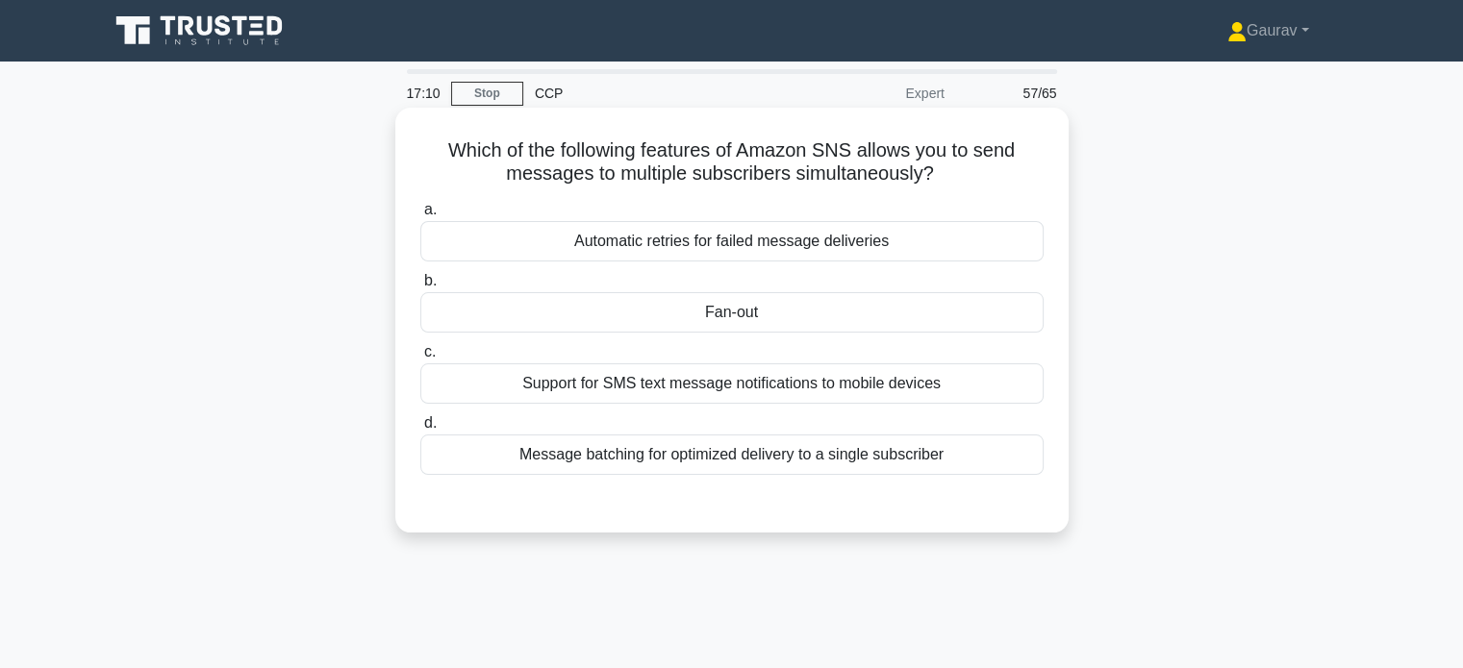
click at [804, 331] on div "Fan-out" at bounding box center [731, 312] width 623 height 40
click at [420, 288] on input "b. Fan-out" at bounding box center [420, 281] width 0 height 13
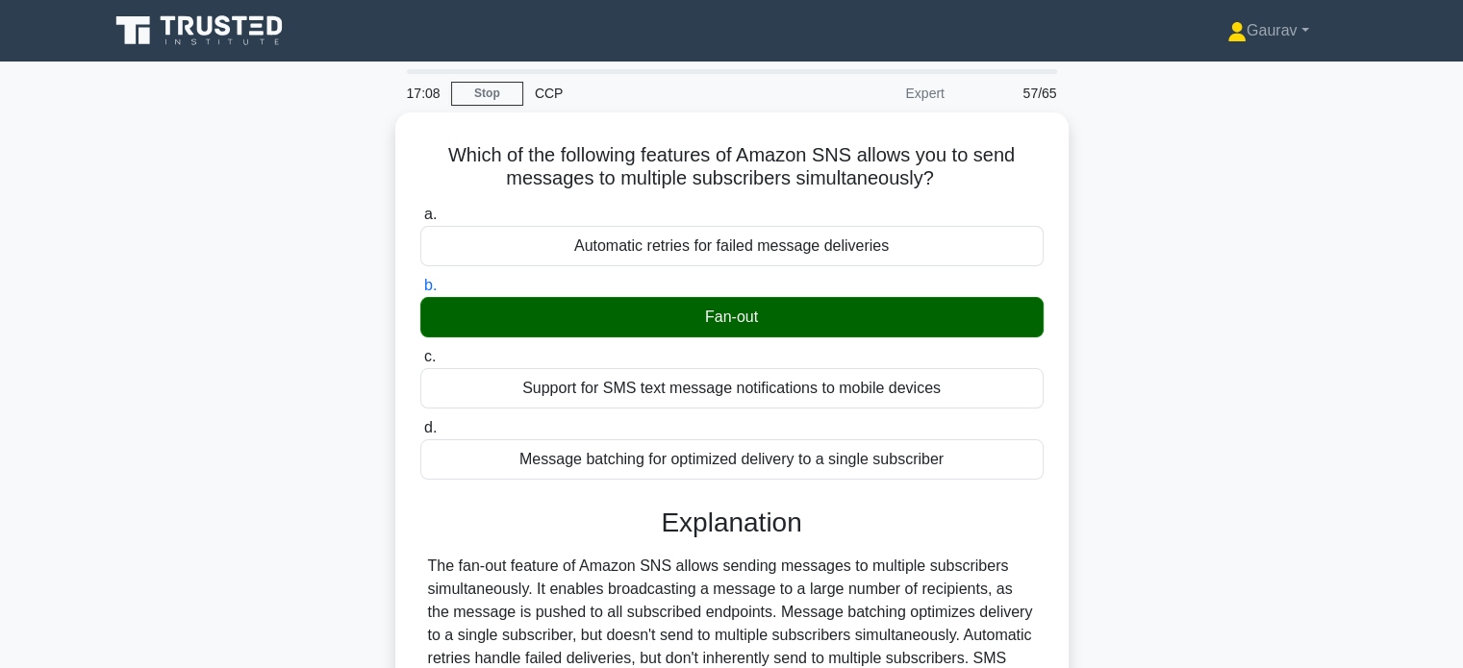
click at [284, 330] on div "Which of the following features of Amazon SNS allows you to send messages to mu…" at bounding box center [731, 507] width 1269 height 788
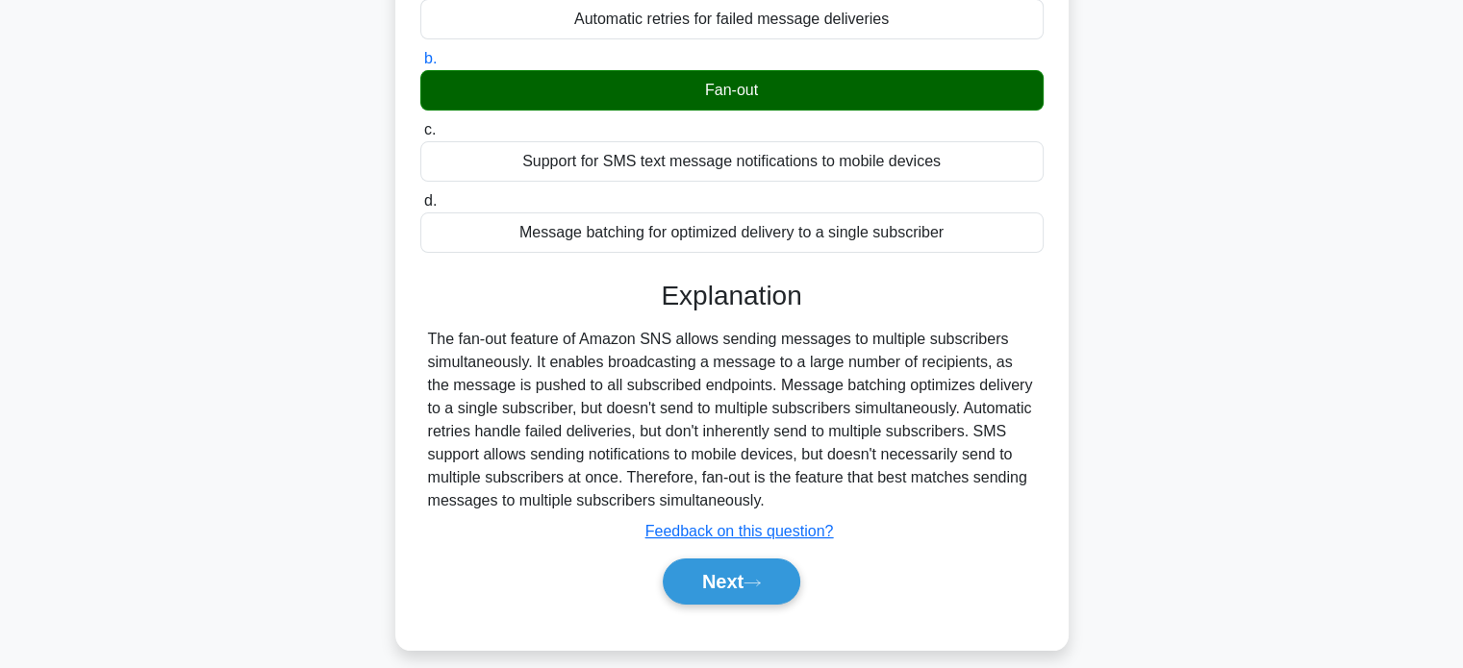
scroll to position [269, 0]
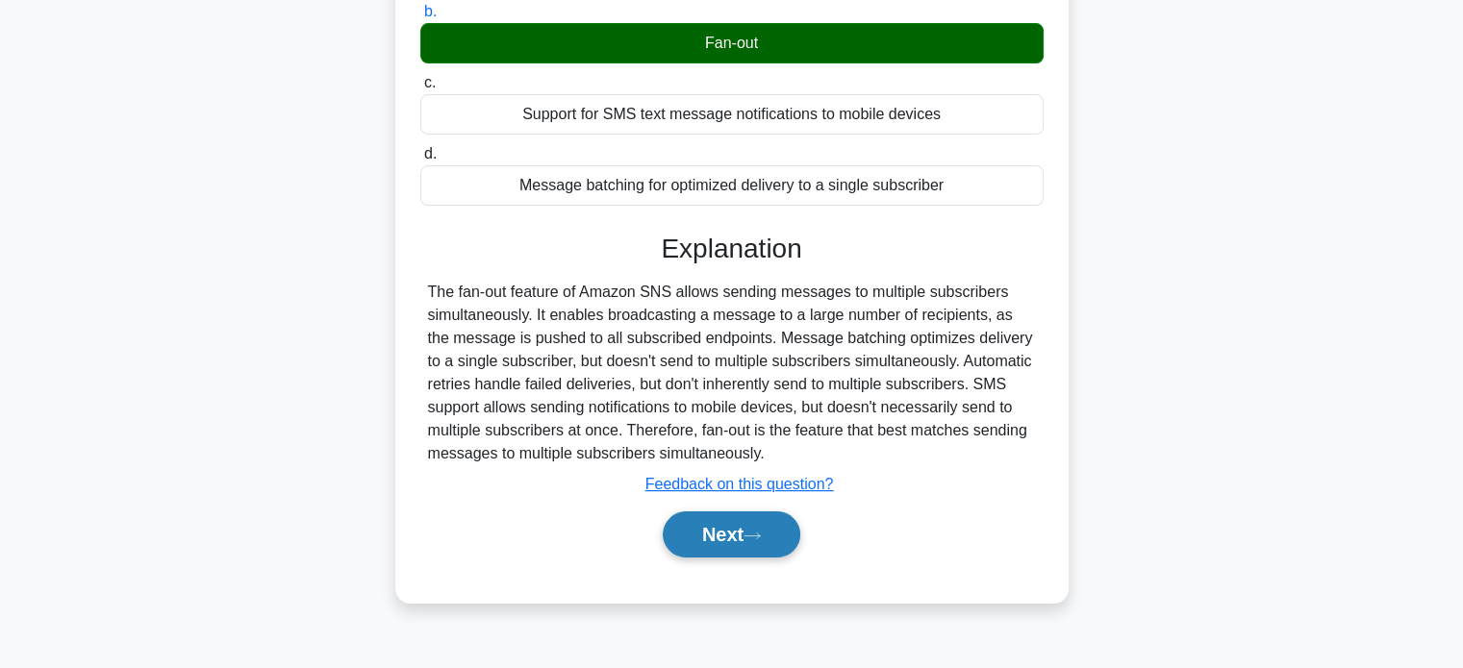
click at [715, 522] on button "Next" at bounding box center [732, 535] width 138 height 46
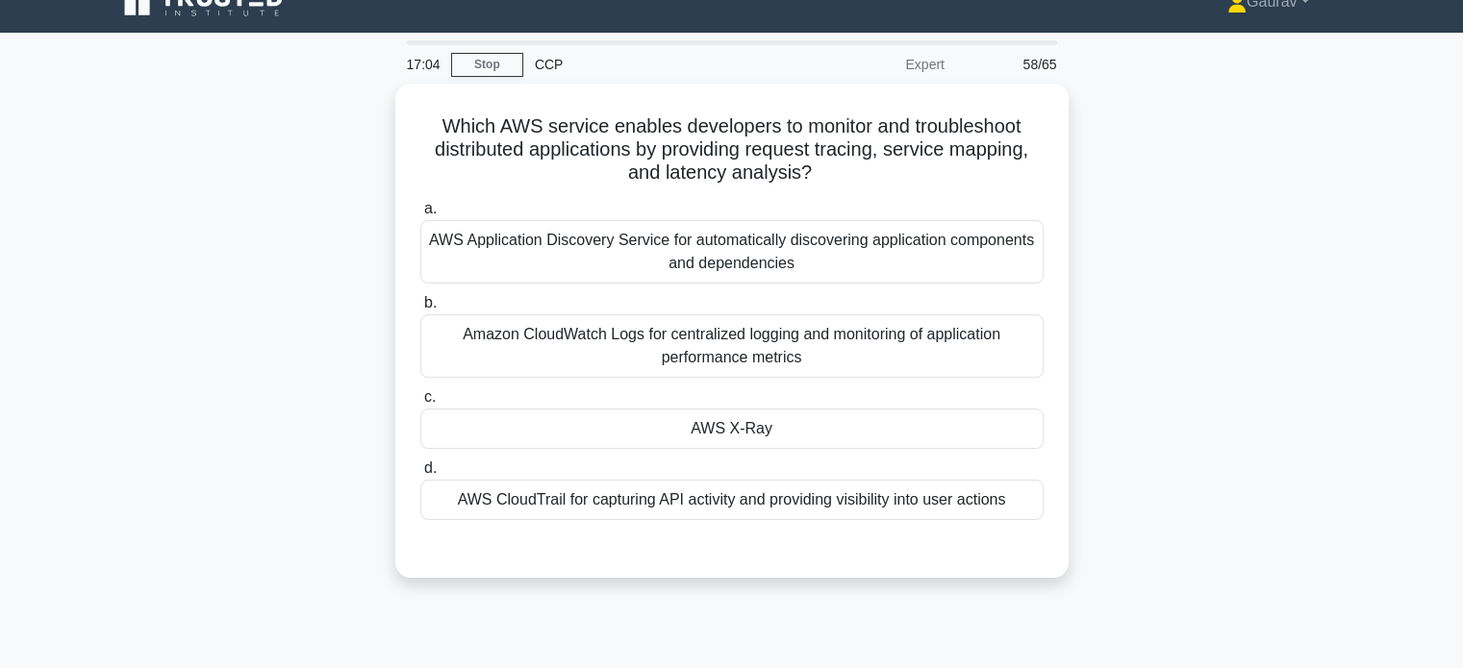
scroll to position [0, 0]
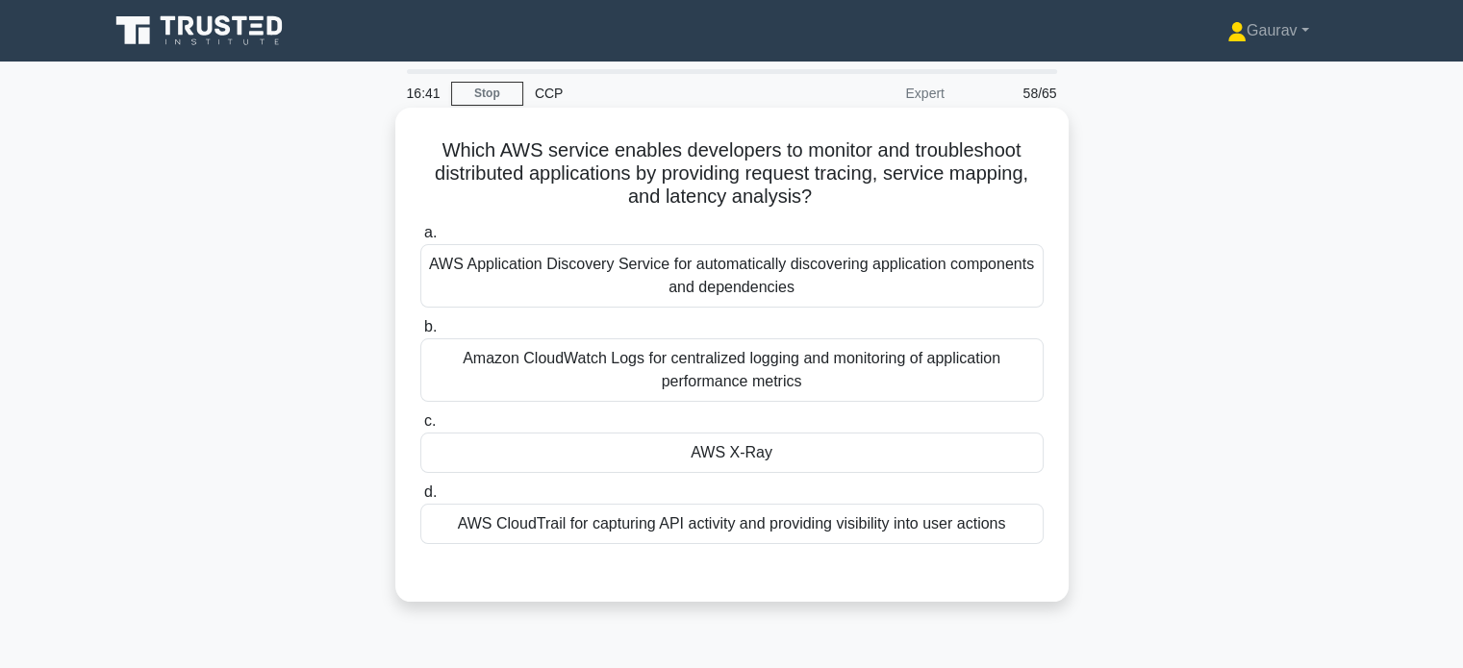
click at [681, 490] on label "d. AWS CloudTrail for capturing API activity and providing visibility into user…" at bounding box center [731, 512] width 623 height 63
click at [420, 490] on input "d. AWS CloudTrail for capturing API activity and providing visibility into user…" at bounding box center [420, 493] width 0 height 13
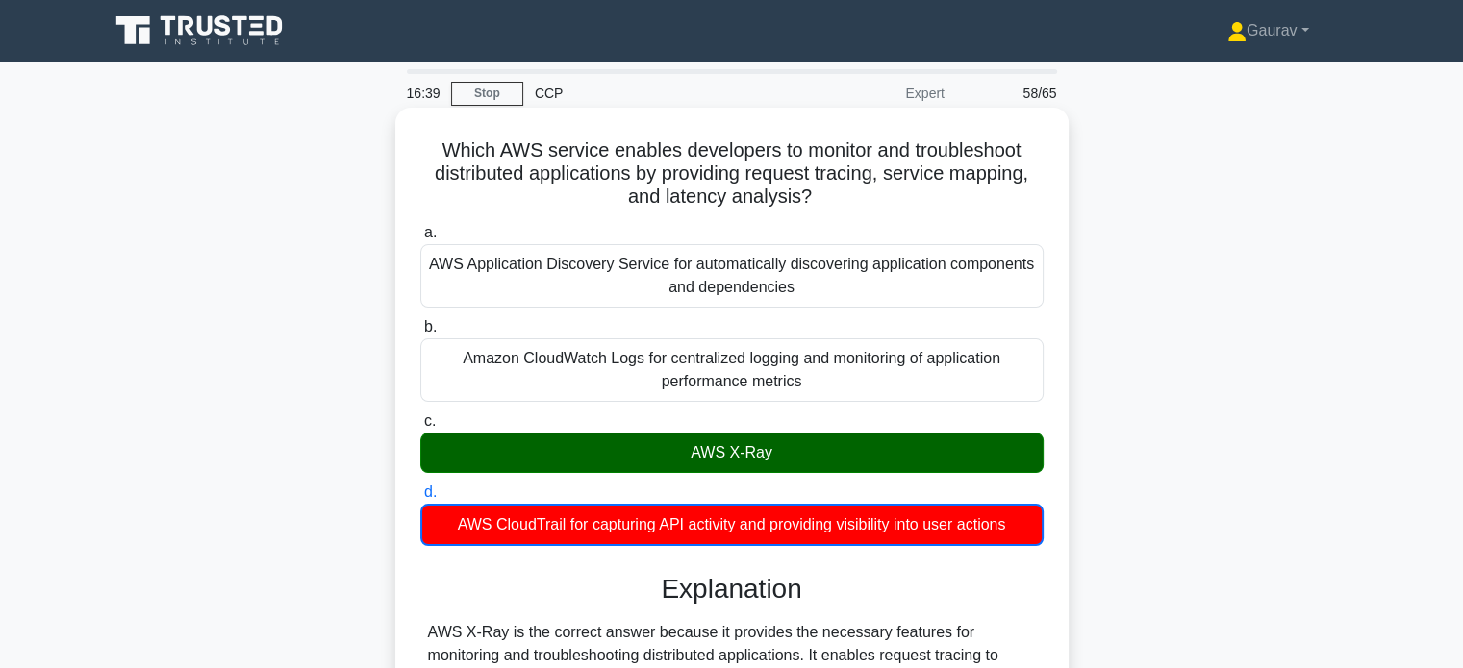
click at [515, 433] on div "AWS X-Ray" at bounding box center [731, 453] width 623 height 40
click at [420, 428] on input "c. AWS X-Ray" at bounding box center [420, 421] width 0 height 13
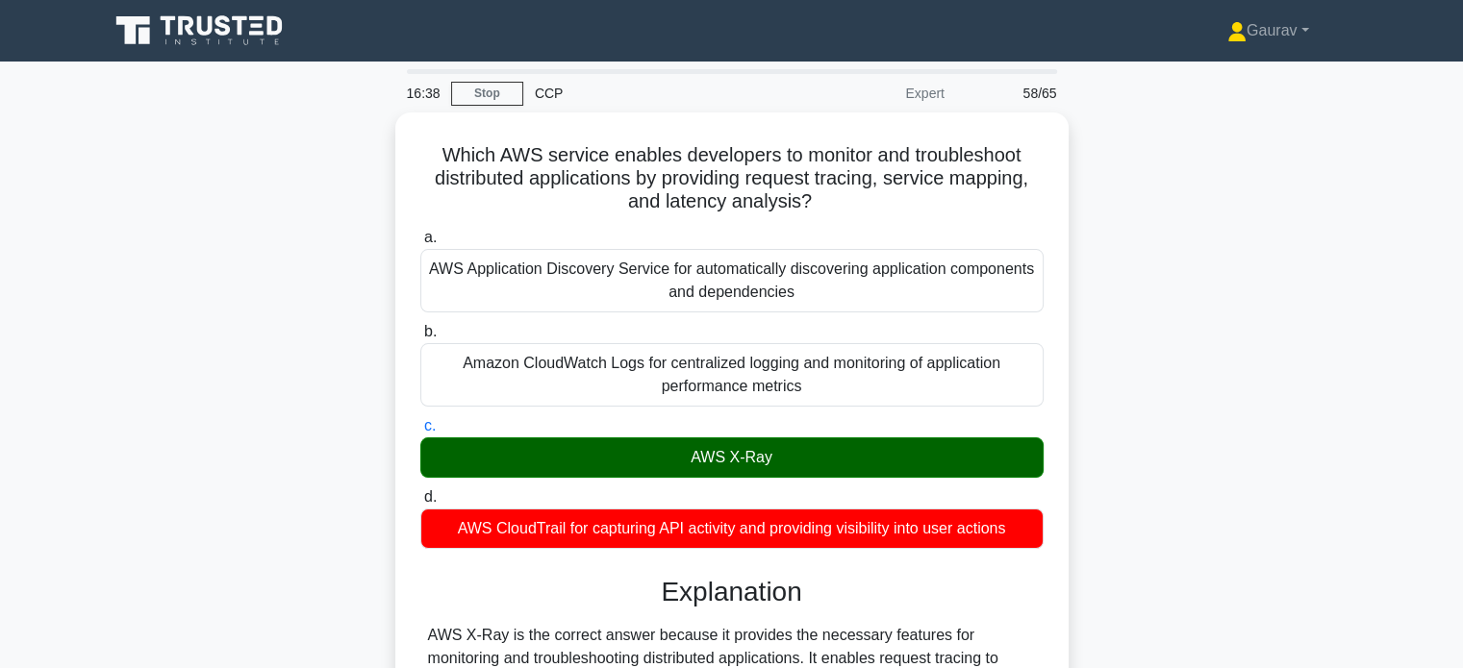
click at [264, 365] on div "Which AWS service enables developers to monitor and troubleshoot distributed ap…" at bounding box center [731, 541] width 1269 height 857
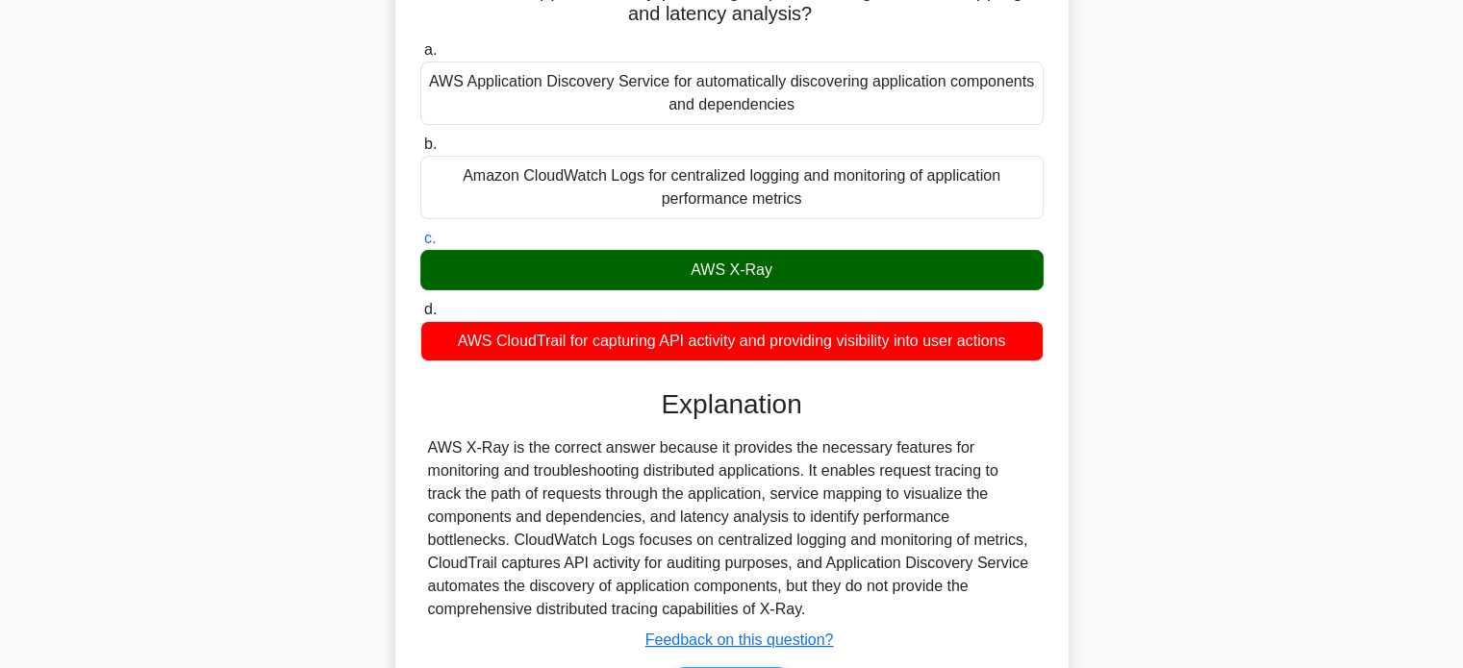
scroll to position [370, 0]
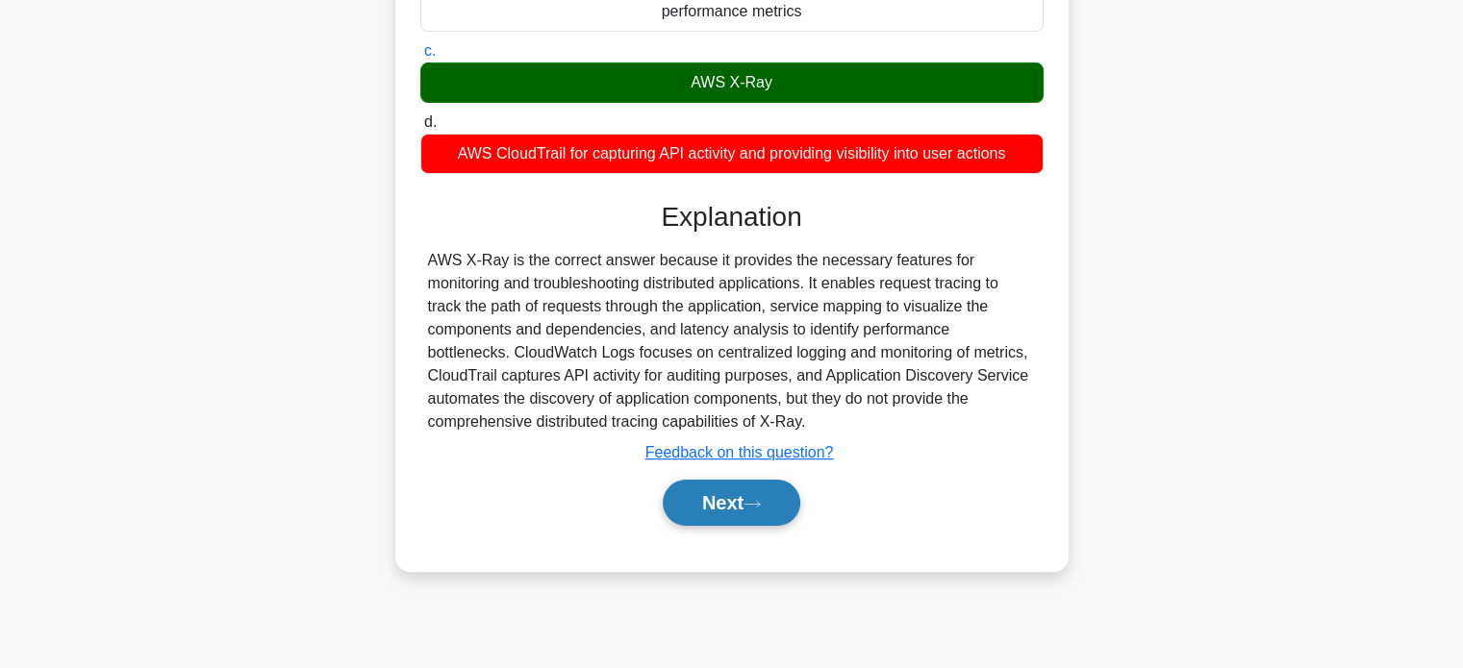
click at [710, 510] on button "Next" at bounding box center [732, 503] width 138 height 46
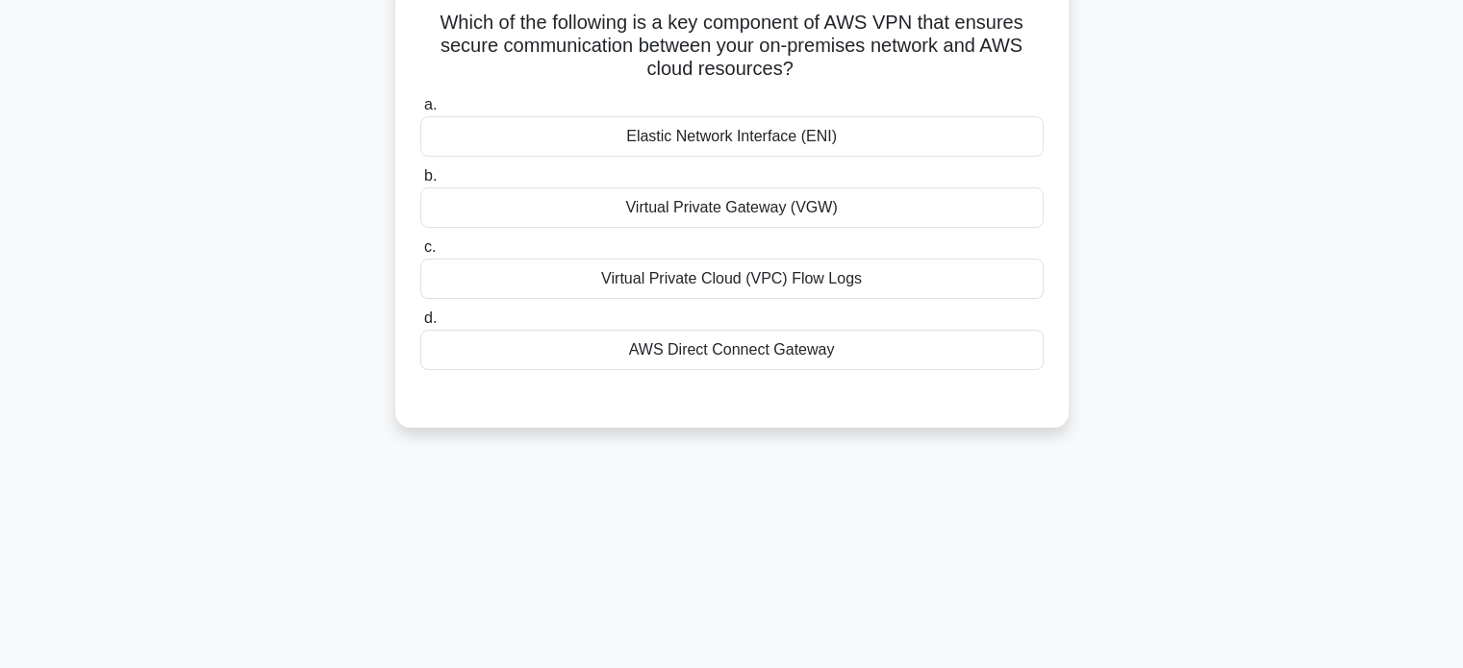
scroll to position [0, 0]
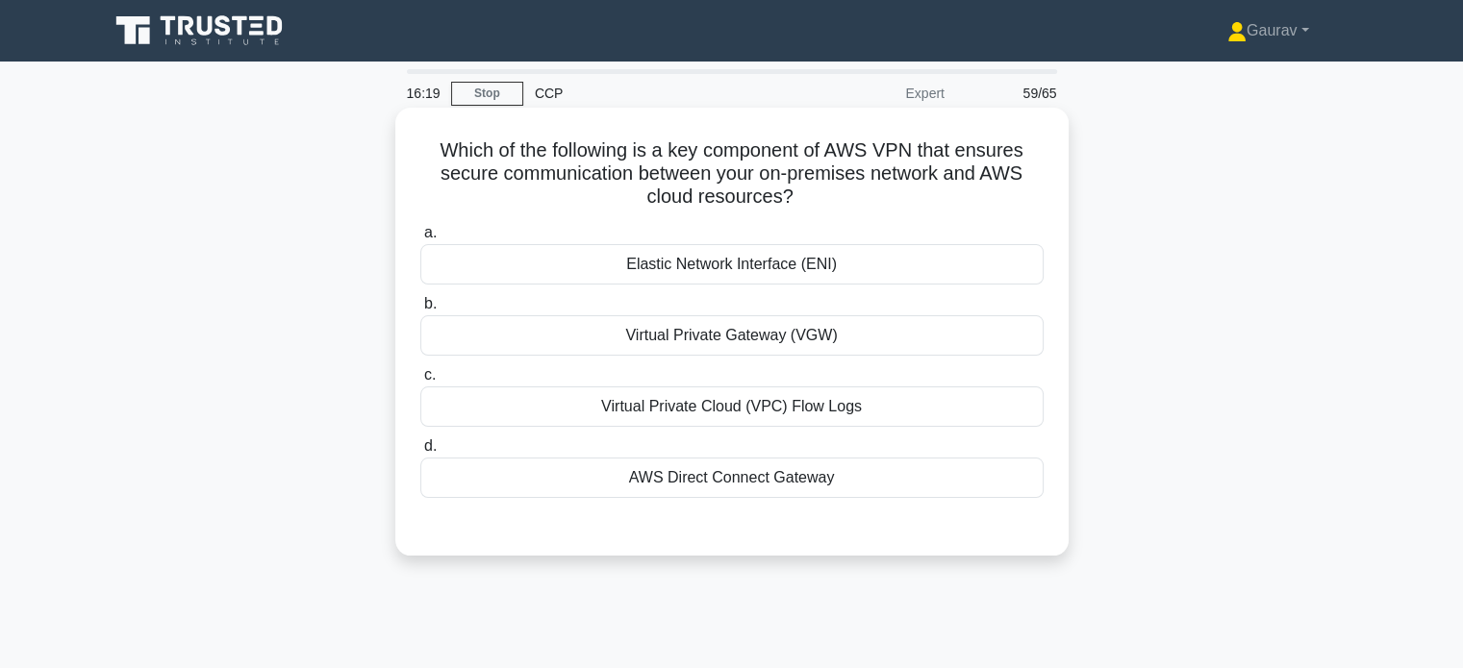
click at [788, 344] on div "Virtual Private Gateway (VGW)" at bounding box center [731, 335] width 623 height 40
click at [420, 311] on input "b. Virtual Private Gateway (VGW)" at bounding box center [420, 304] width 0 height 13
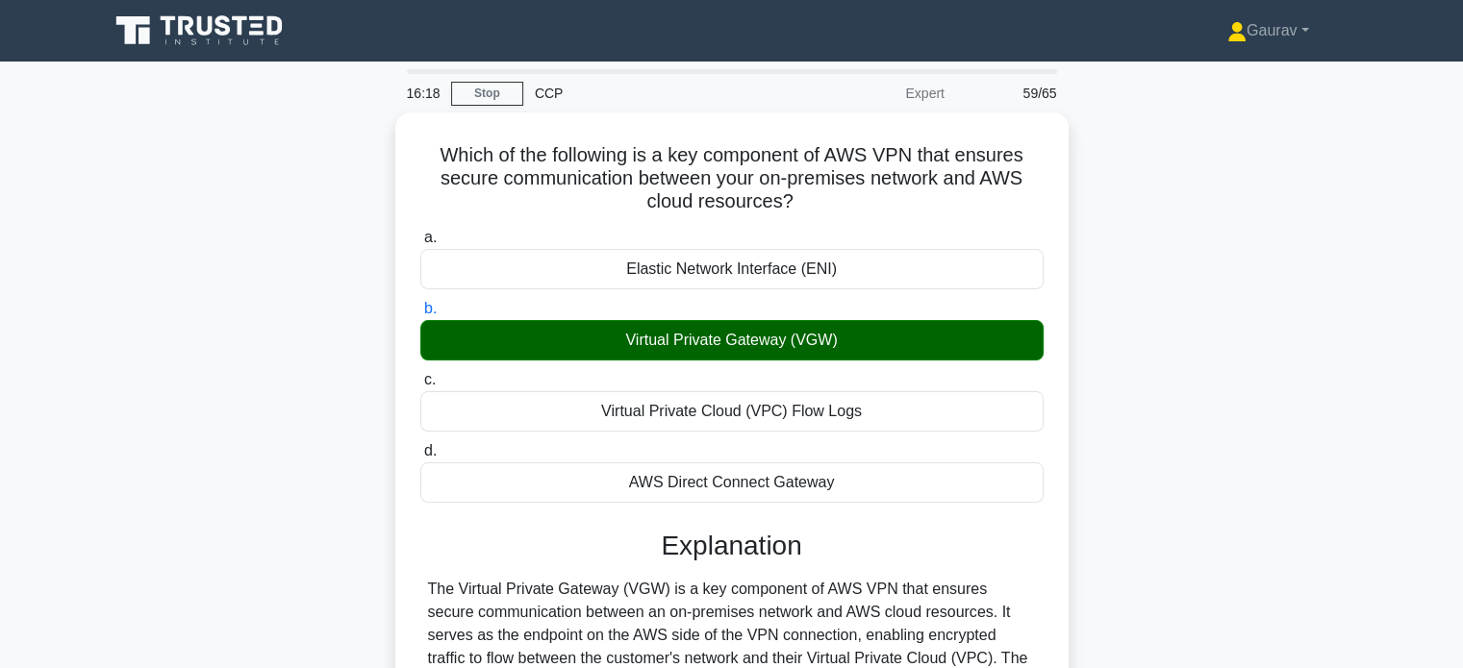
click at [245, 330] on div "Which of the following is a key component of AWS VPN that ensures secure commun…" at bounding box center [731, 518] width 1269 height 811
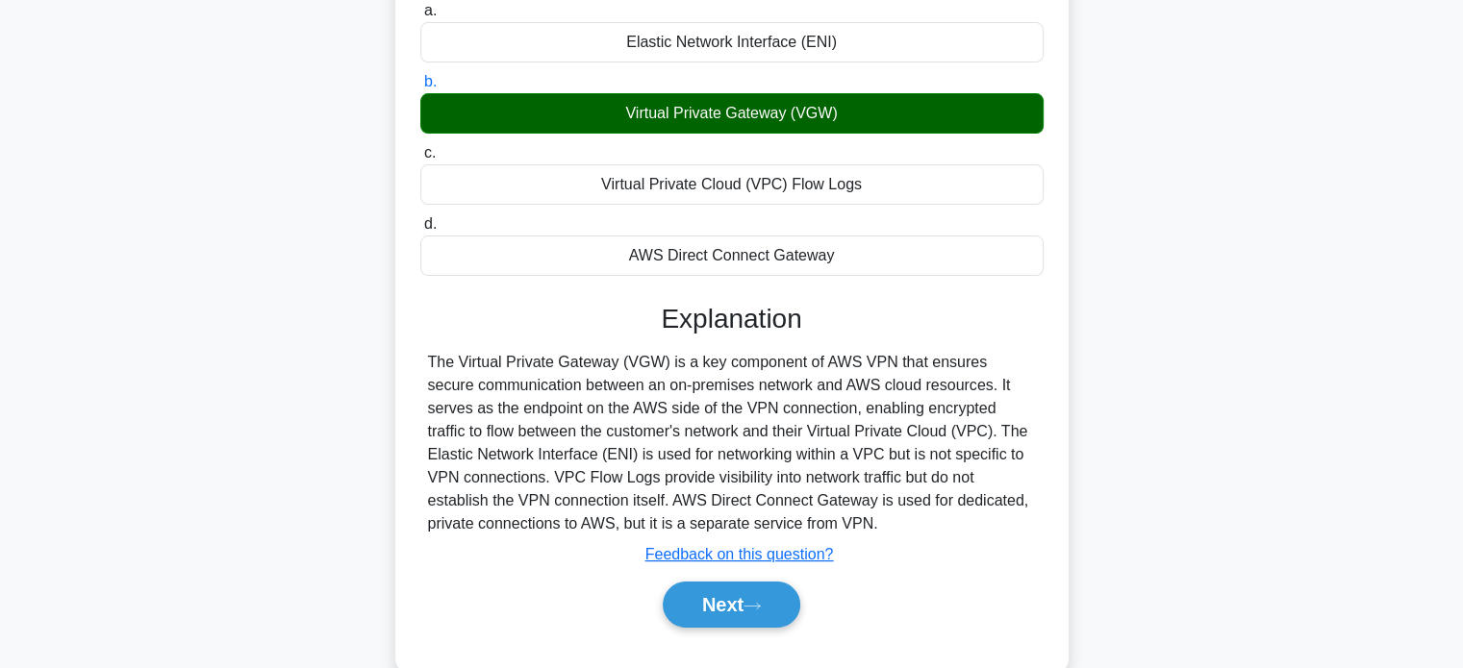
scroll to position [269, 0]
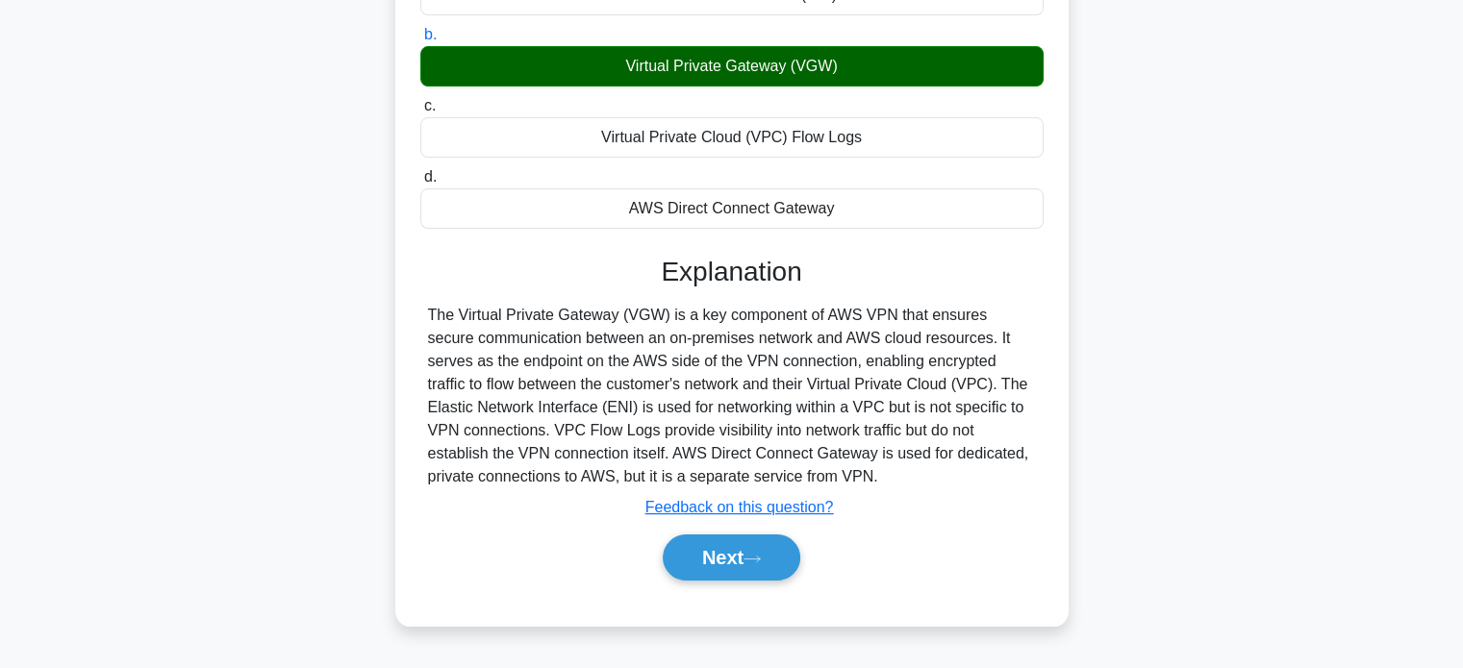
drag, startPoint x: 430, startPoint y: 311, endPoint x: 857, endPoint y: 475, distance: 457.5
click at [857, 475] on div "The Virtual Private Gateway (VGW) is a key component of AWS VPN that ensures se…" at bounding box center [732, 396] width 608 height 185
copy div "The Virtual Private Gateway (VGW) is a key component of AWS VPN that ensures se…"
click at [763, 579] on button "Next" at bounding box center [732, 558] width 138 height 46
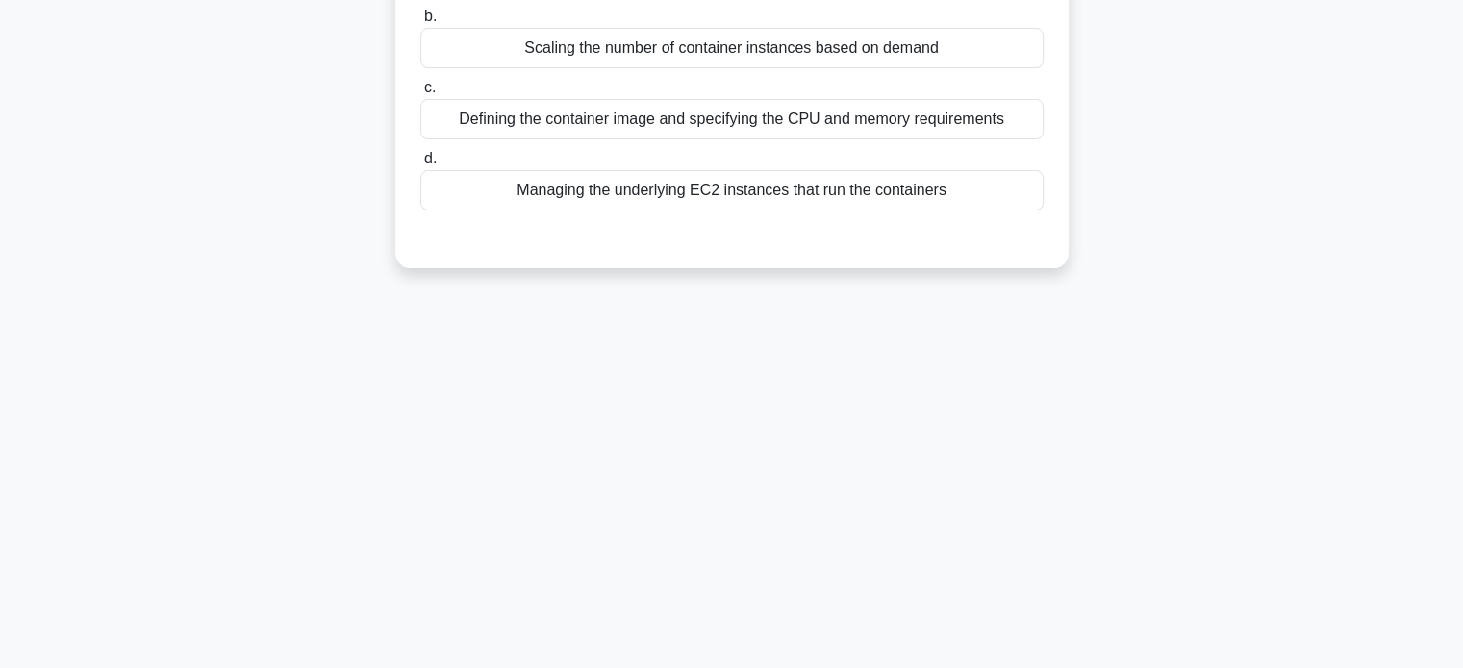
click at [302, 335] on div "15:30 Stop CCP Expert 60/65 When using AWS Fargate for container deployment, wh…" at bounding box center [731, 281] width 1269 height 962
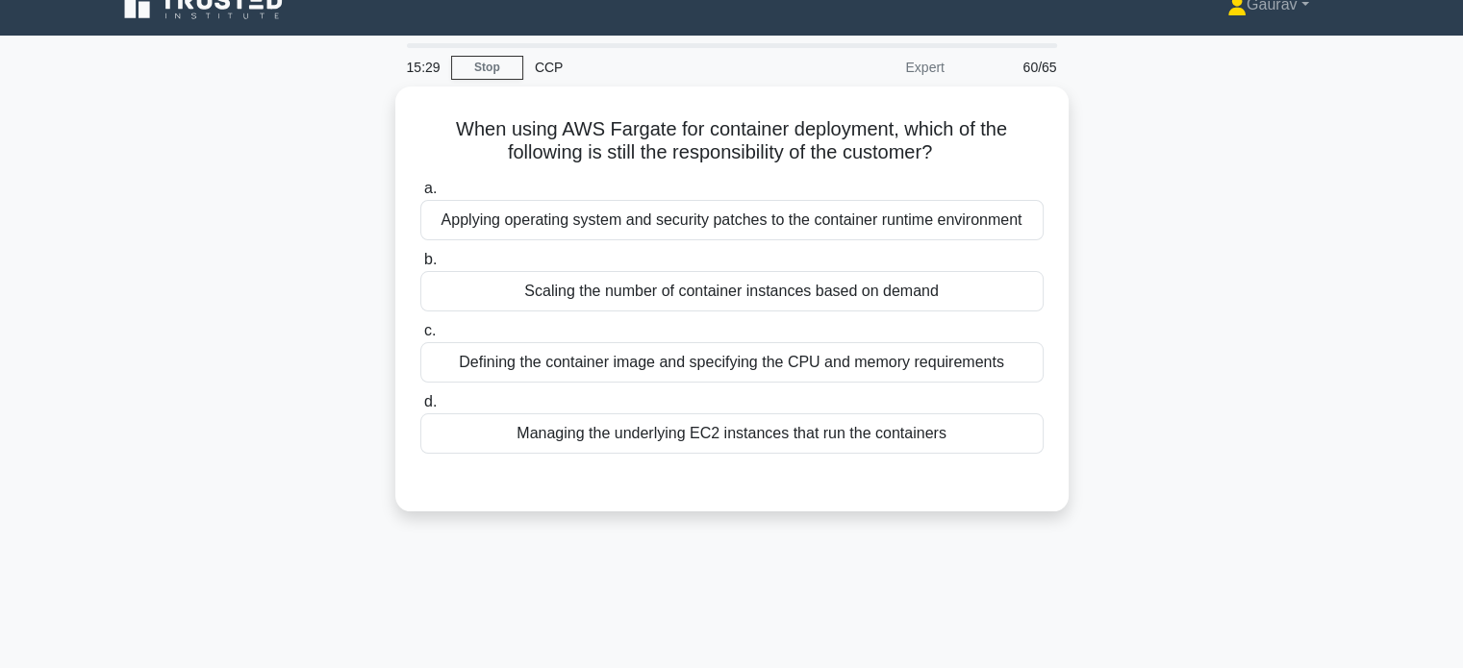
scroll to position [0, 0]
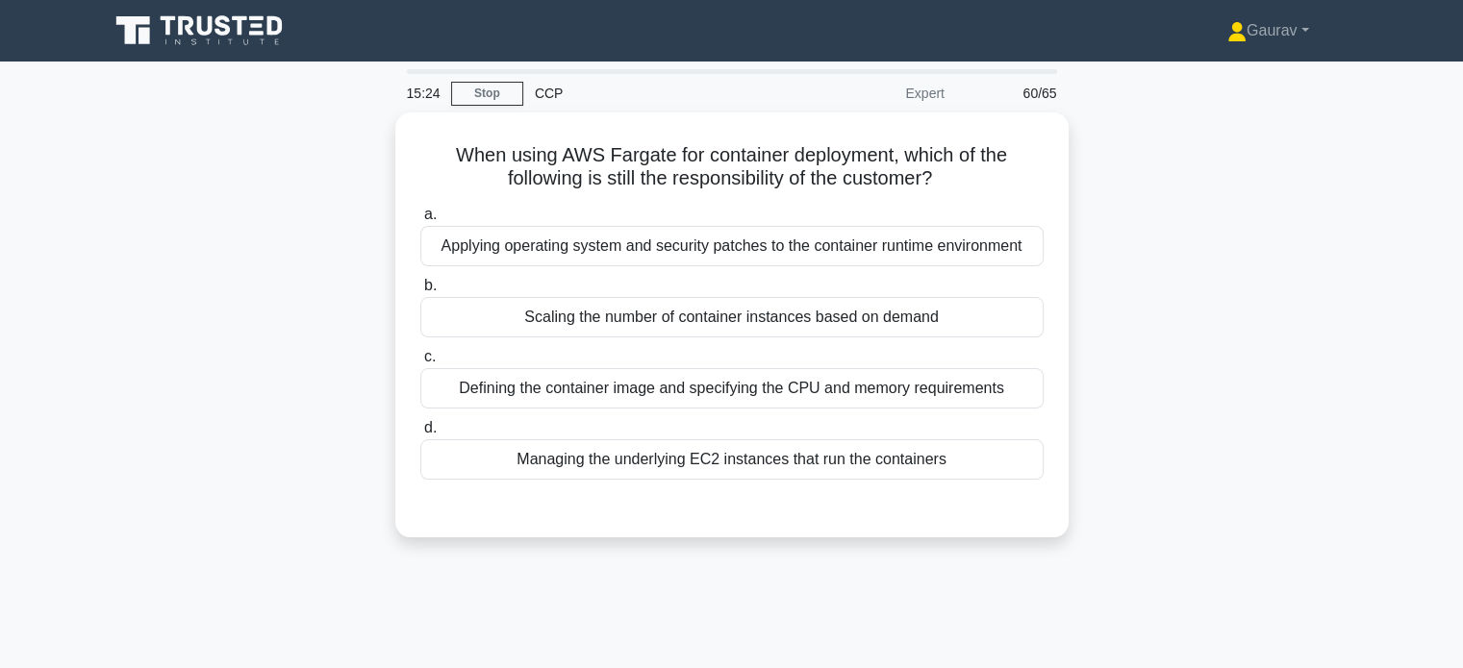
click at [302, 335] on div "When using AWS Fargate for container deployment, which of the following is stil…" at bounding box center [731, 337] width 1269 height 448
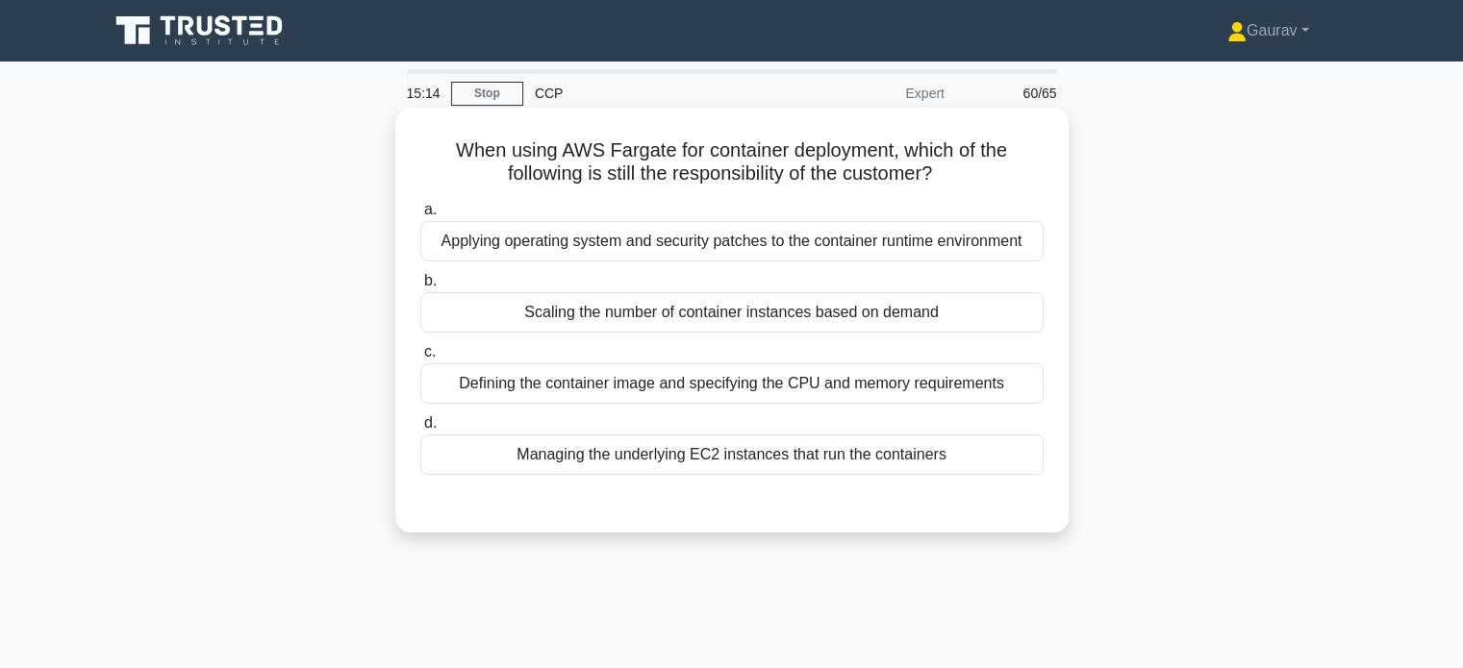
click at [658, 237] on div "Applying operating system and security patches to the container runtime environ…" at bounding box center [731, 241] width 623 height 40
click at [420, 216] on input "a. Applying operating system and security patches to the container runtime envi…" at bounding box center [420, 210] width 0 height 13
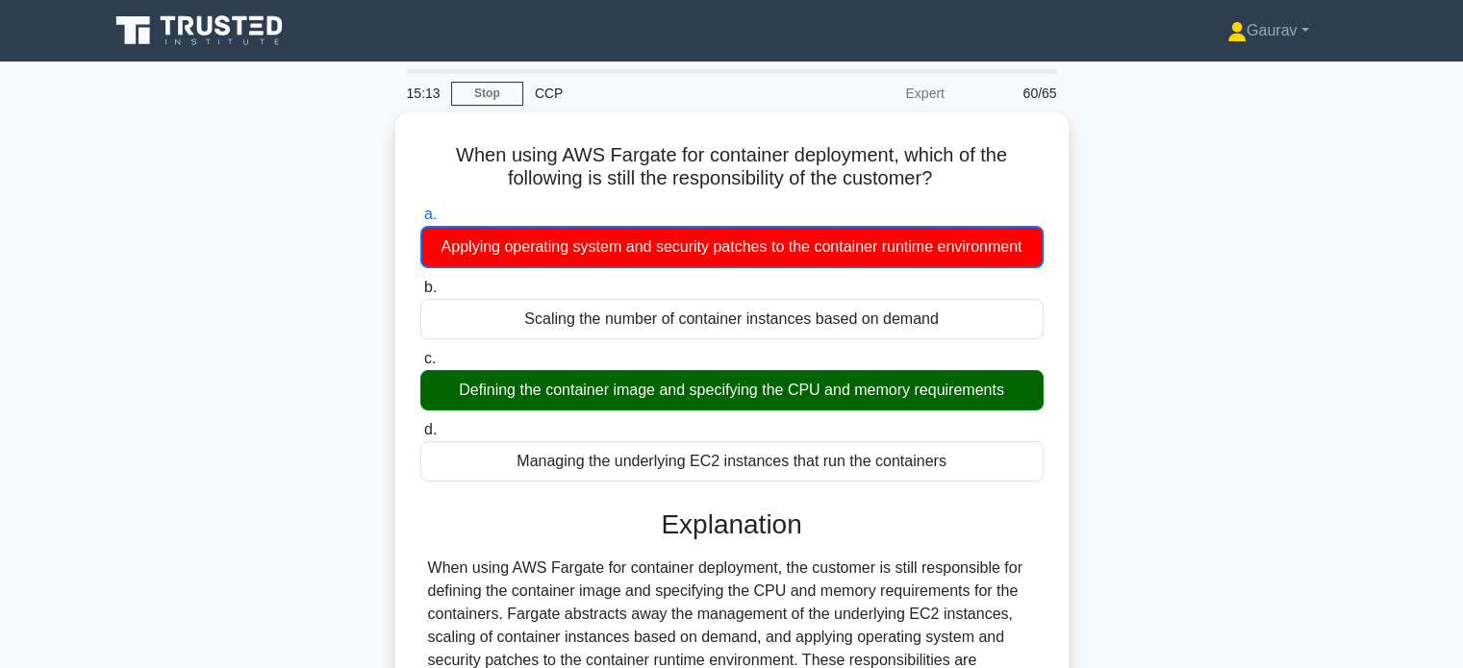
click at [280, 318] on div "When using AWS Fargate for container deployment, which of the following is stil…" at bounding box center [731, 507] width 1269 height 789
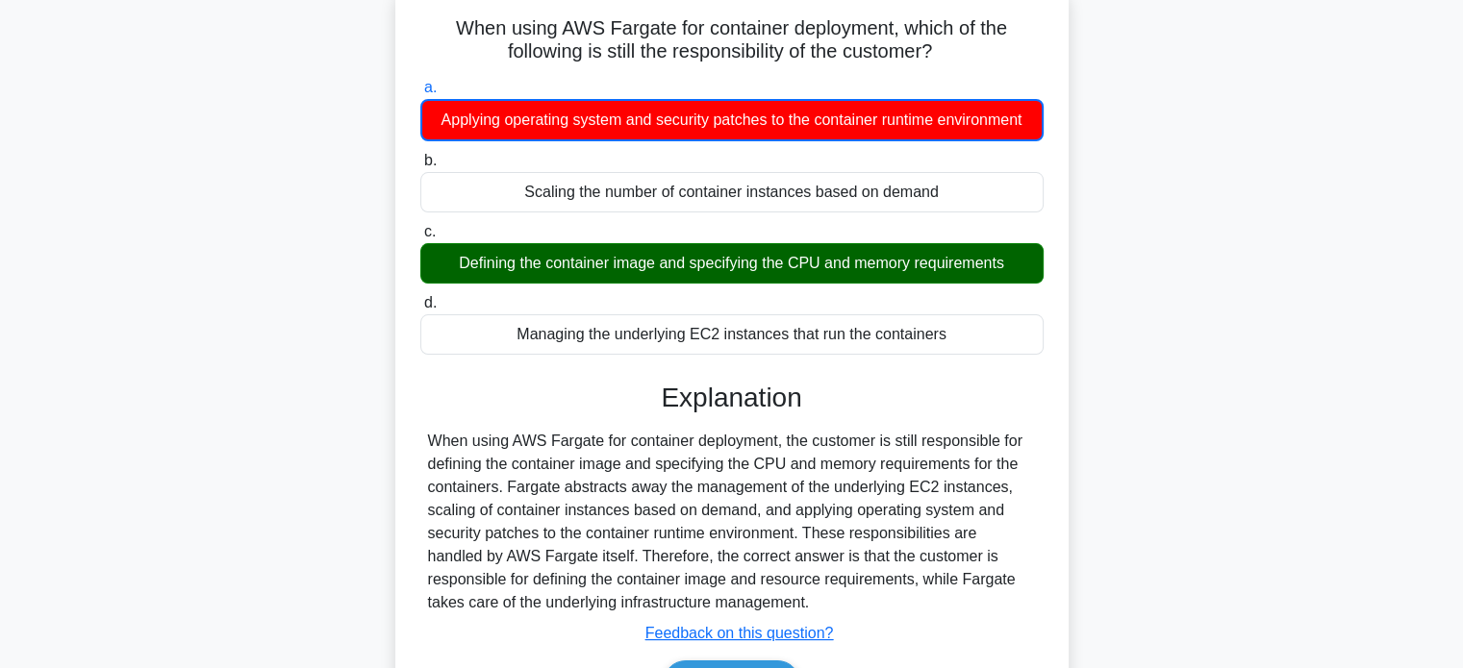
scroll to position [192, 0]
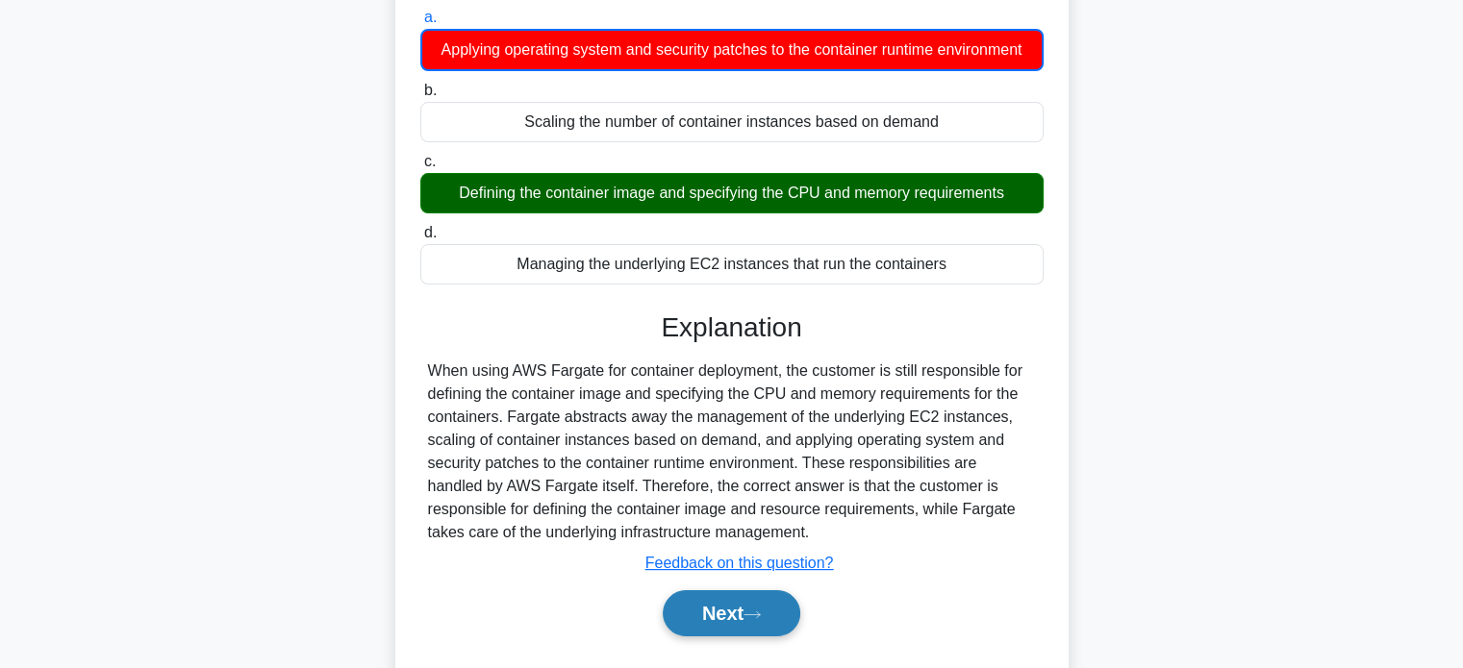
click at [708, 612] on button "Next" at bounding box center [732, 613] width 138 height 46
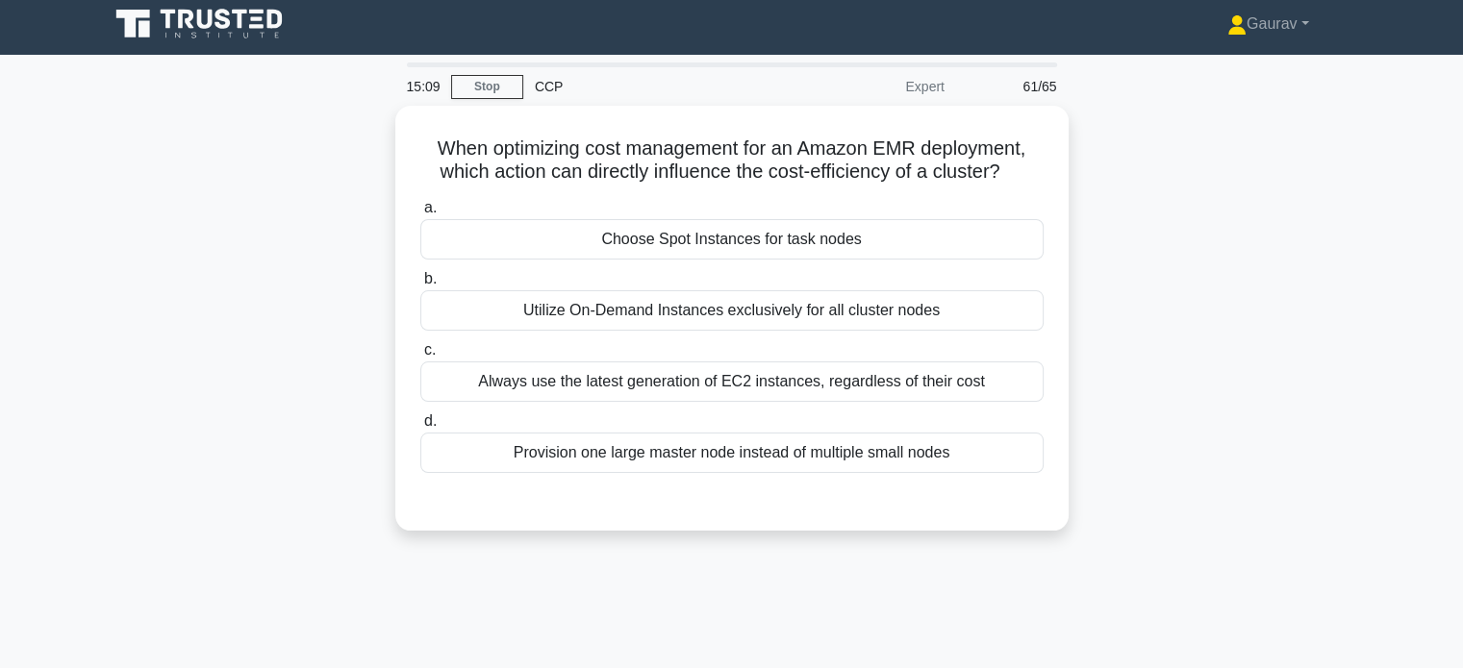
scroll to position [0, 0]
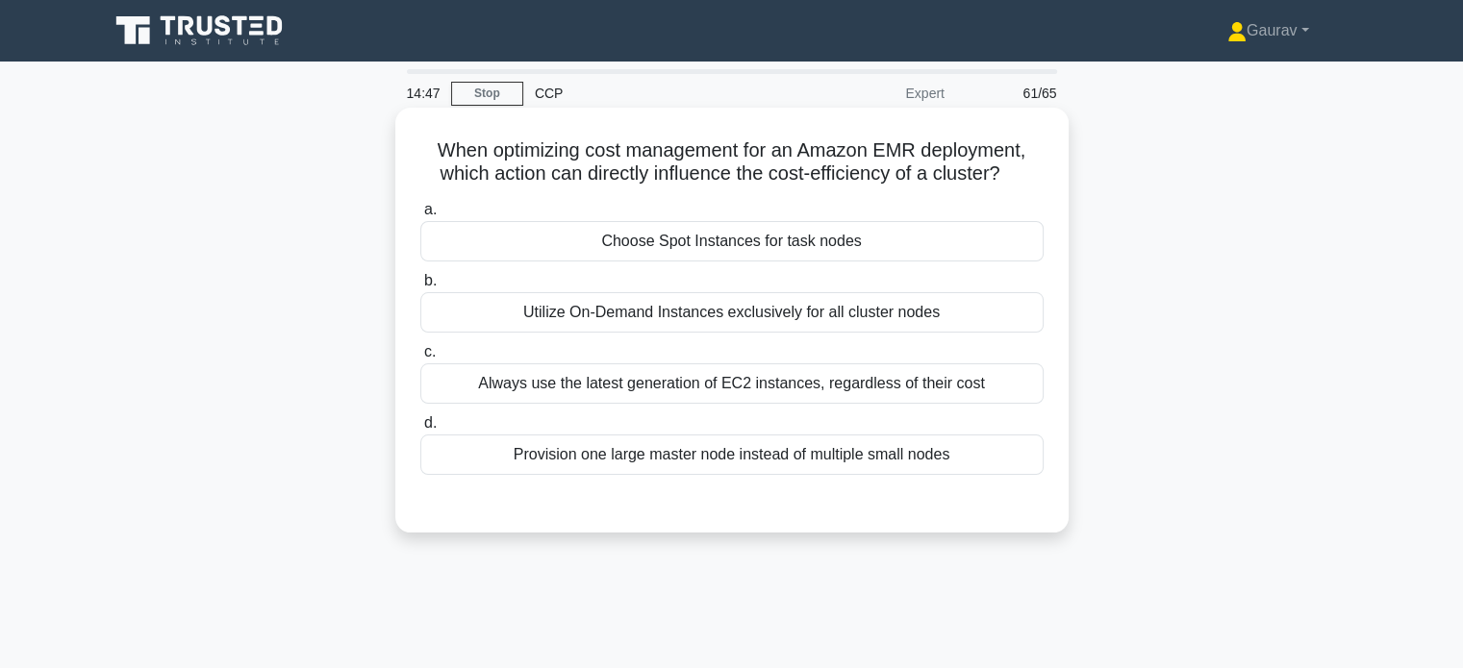
click at [783, 382] on div "Always use the latest generation of EC2 instances, regardless of their cost" at bounding box center [731, 383] width 623 height 40
click at [420, 359] on input "c. Always use the latest generation of EC2 instances, regardless of their cost" at bounding box center [420, 352] width 0 height 13
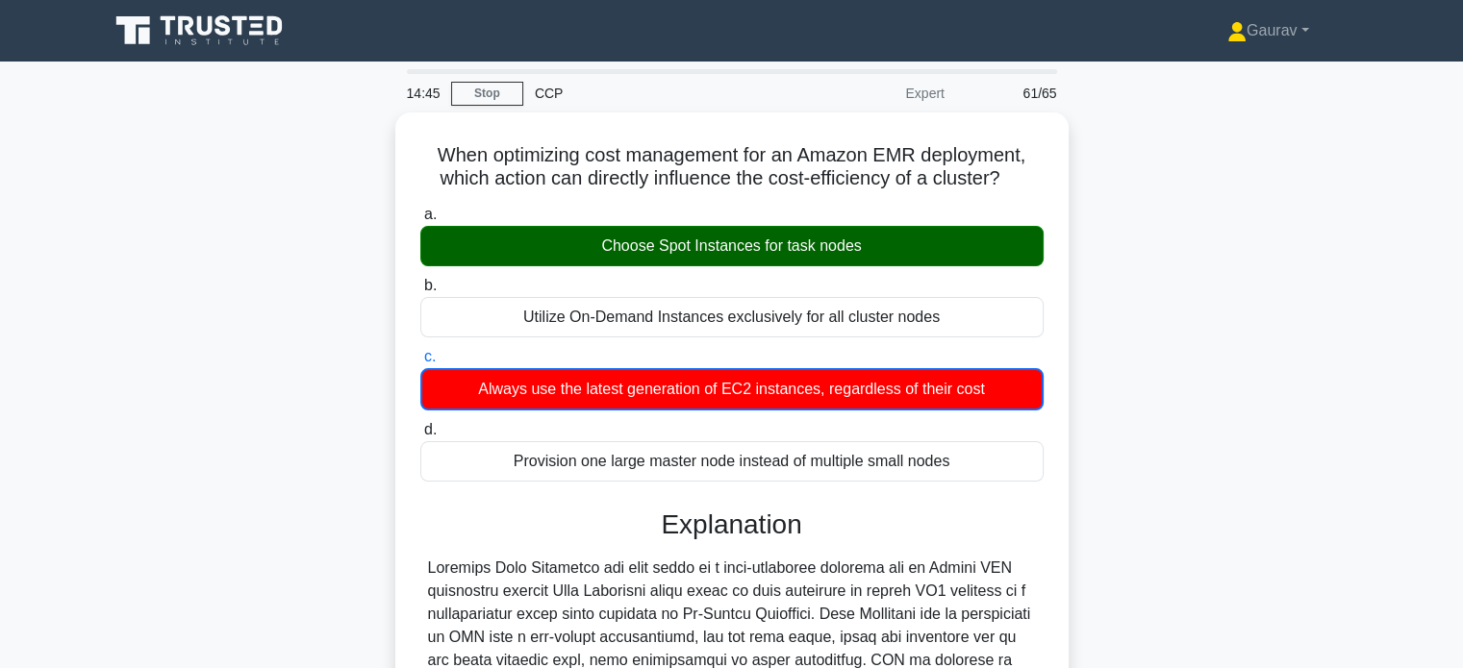
click at [310, 301] on div "When optimizing cost management for an Amazon EMR deployment, which action can …" at bounding box center [731, 611] width 1269 height 997
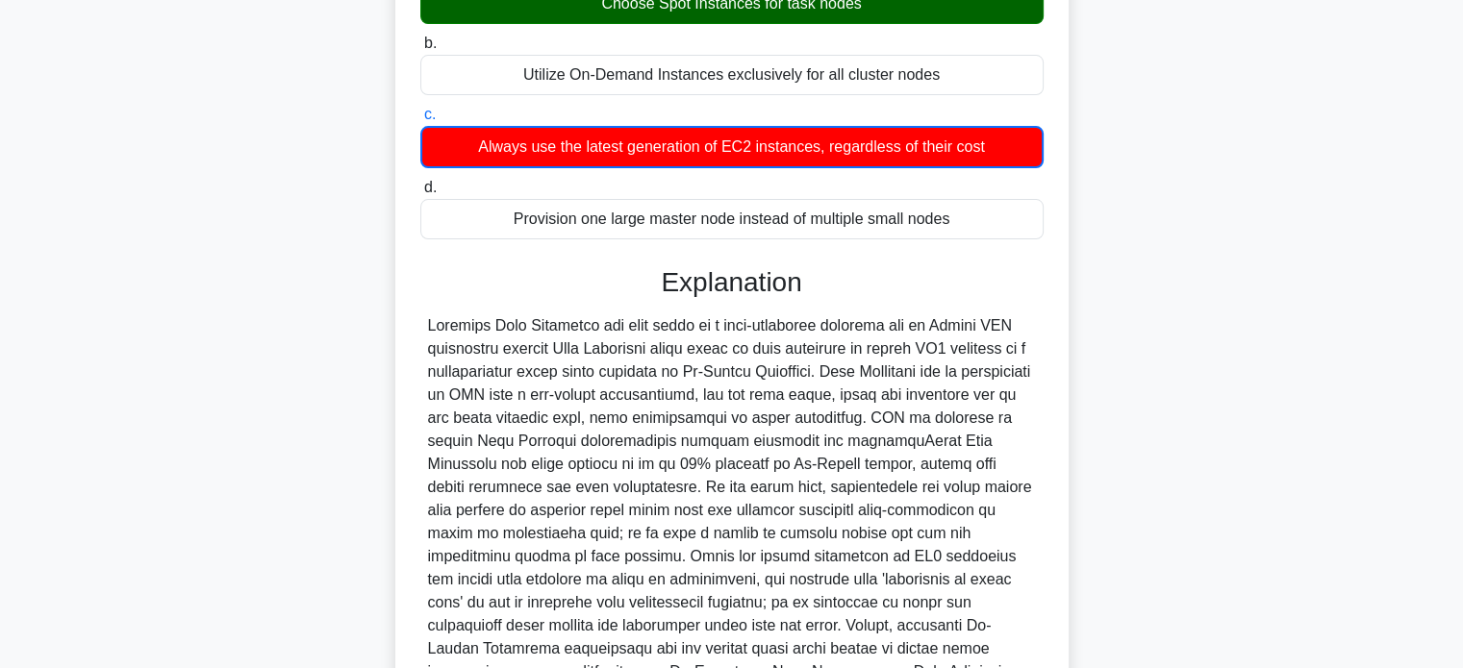
scroll to position [425, 0]
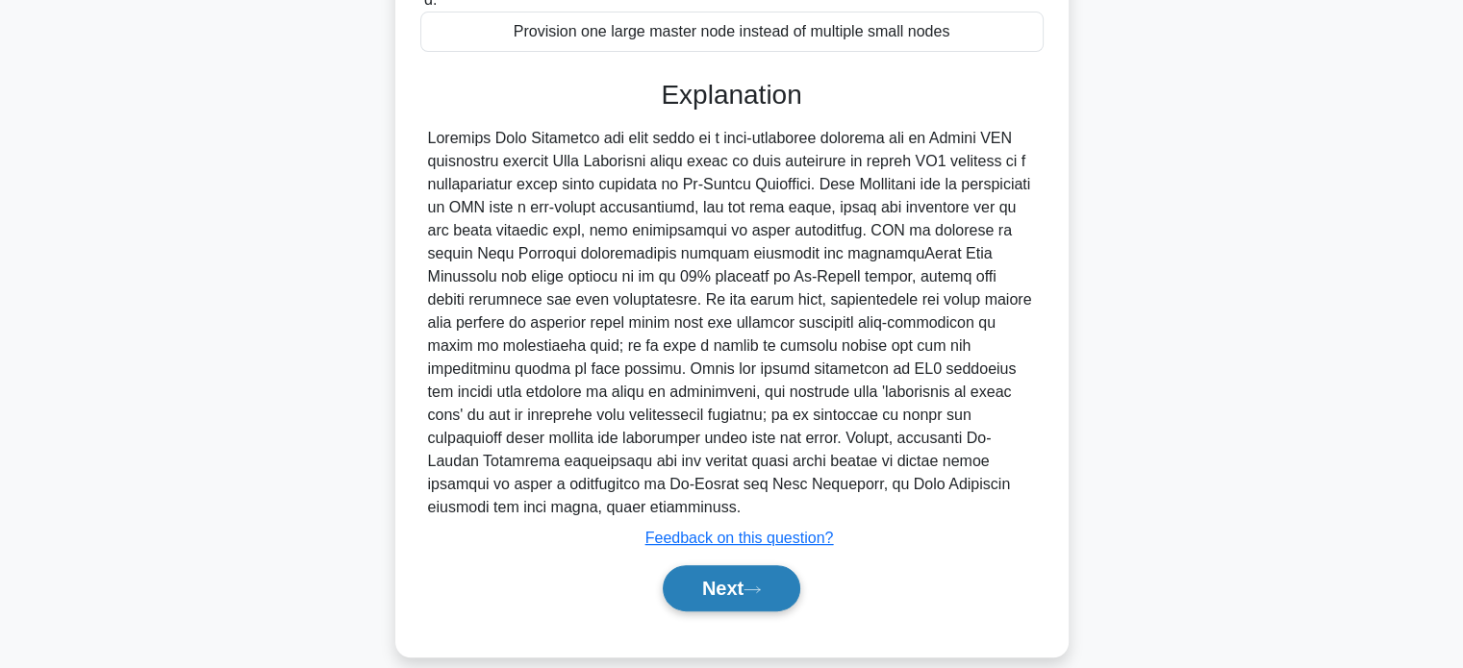
click at [702, 565] on button "Next" at bounding box center [732, 588] width 138 height 46
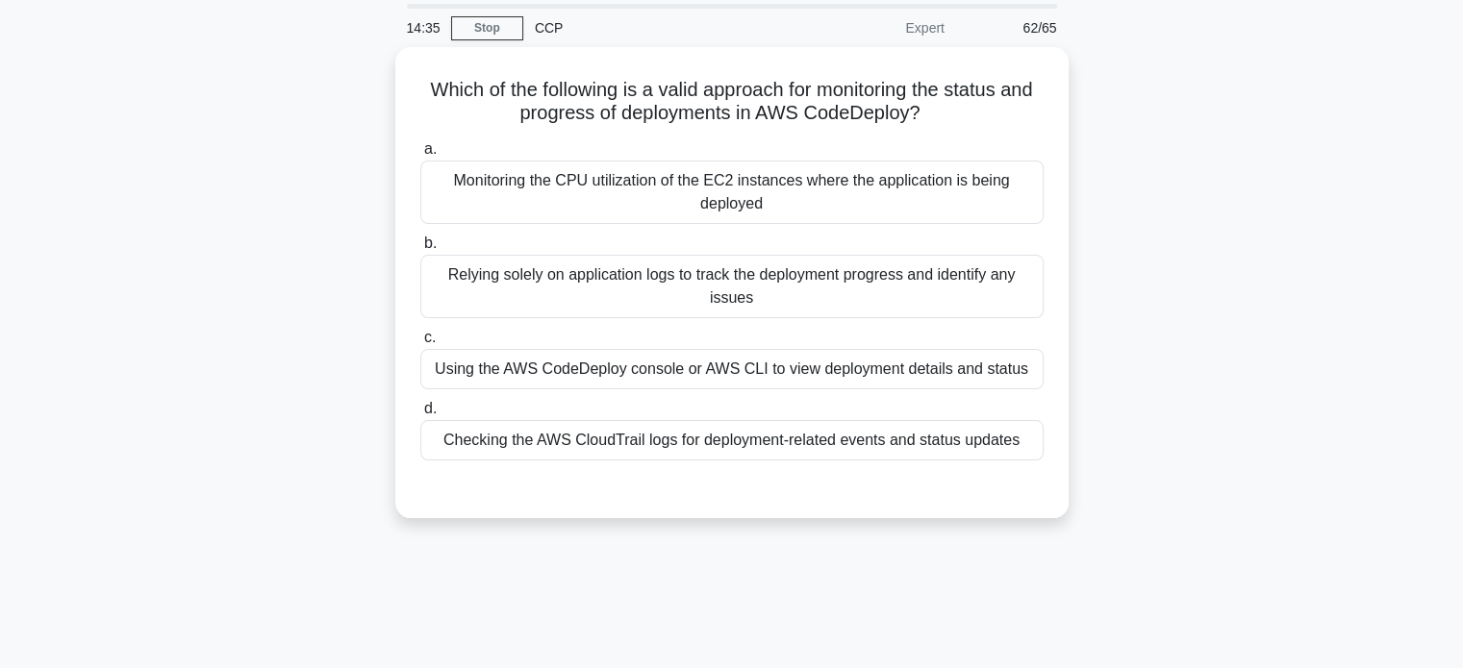
scroll to position [63, 0]
click at [446, 371] on div "Using the AWS CodeDeploy console or AWS CLI to view deployment details and stat…" at bounding box center [731, 367] width 623 height 40
click at [420, 342] on input "c. Using the AWS CodeDeploy console or AWS CLI to view deployment details and s…" at bounding box center [420, 336] width 0 height 13
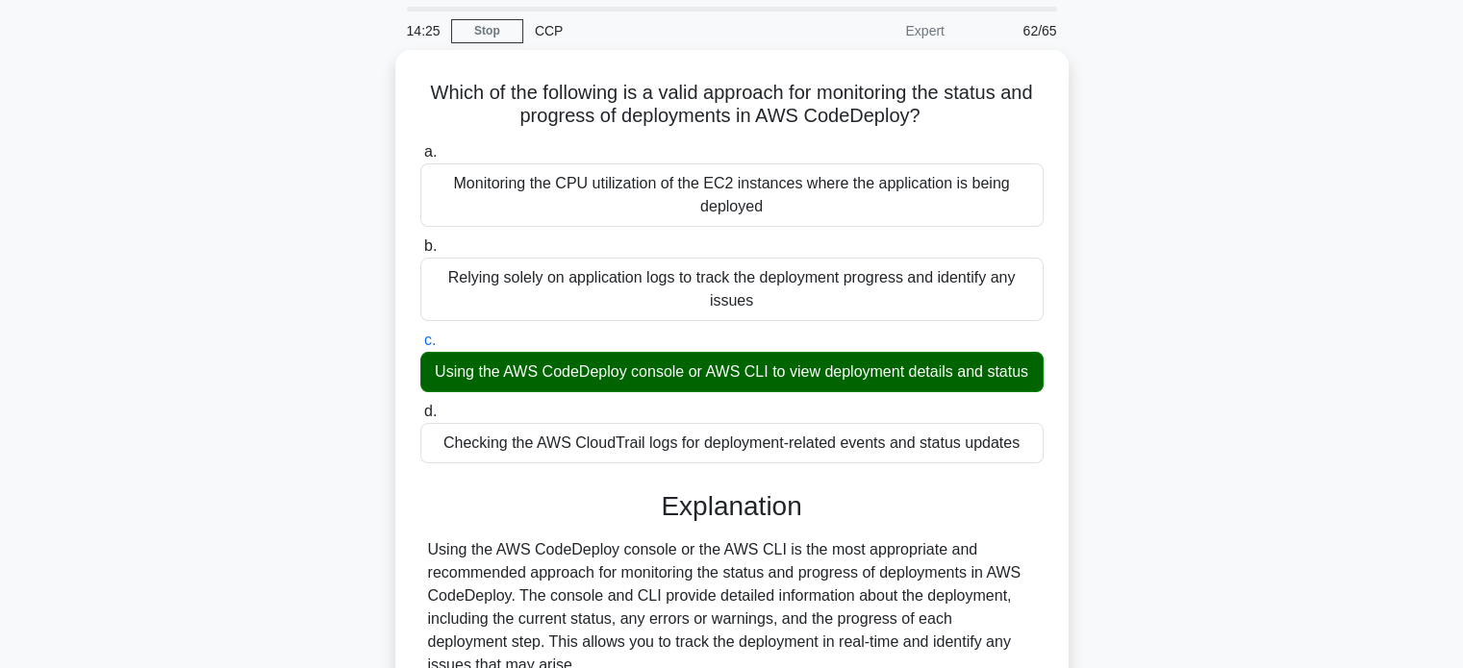
click at [420, 406] on input "d. Checking the AWS CloudTrail logs for deployment-related events and status up…" at bounding box center [420, 412] width 0 height 13
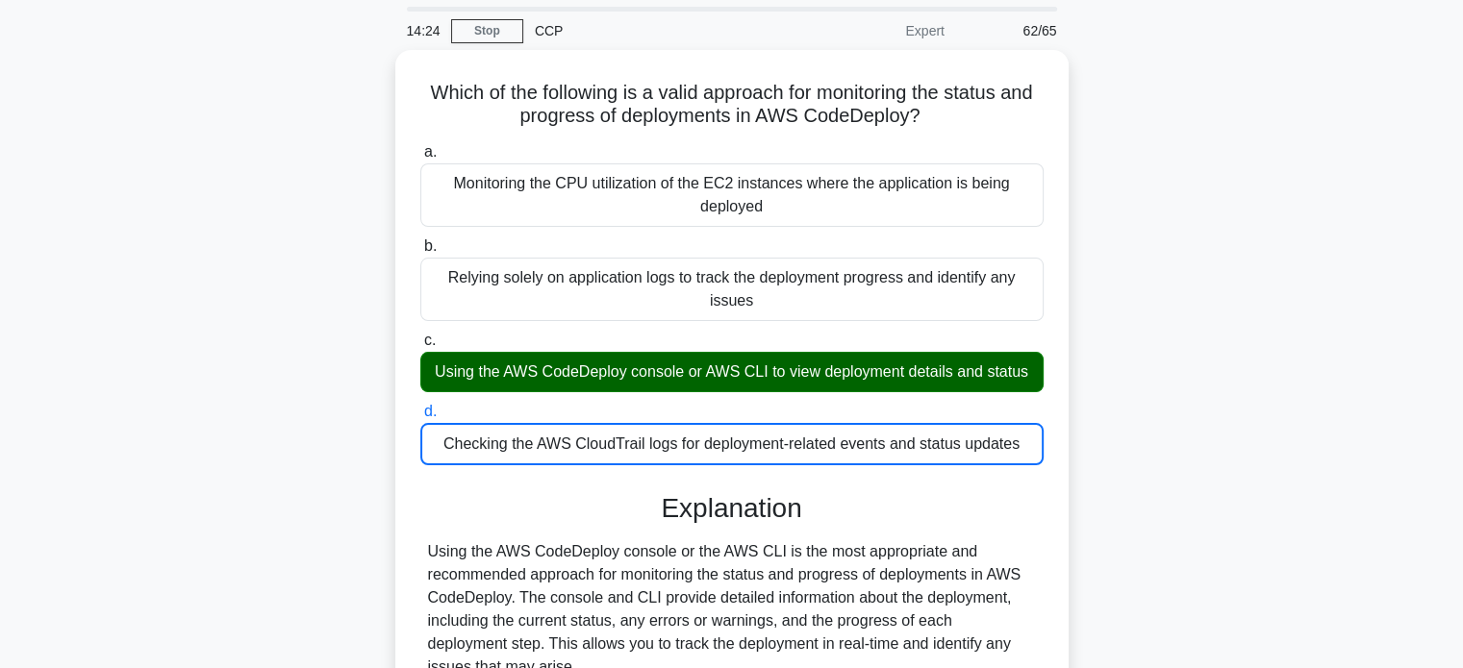
click at [420, 146] on input "a. Monitoring the CPU utilization of the EC2 instances where the application is…" at bounding box center [420, 152] width 0 height 13
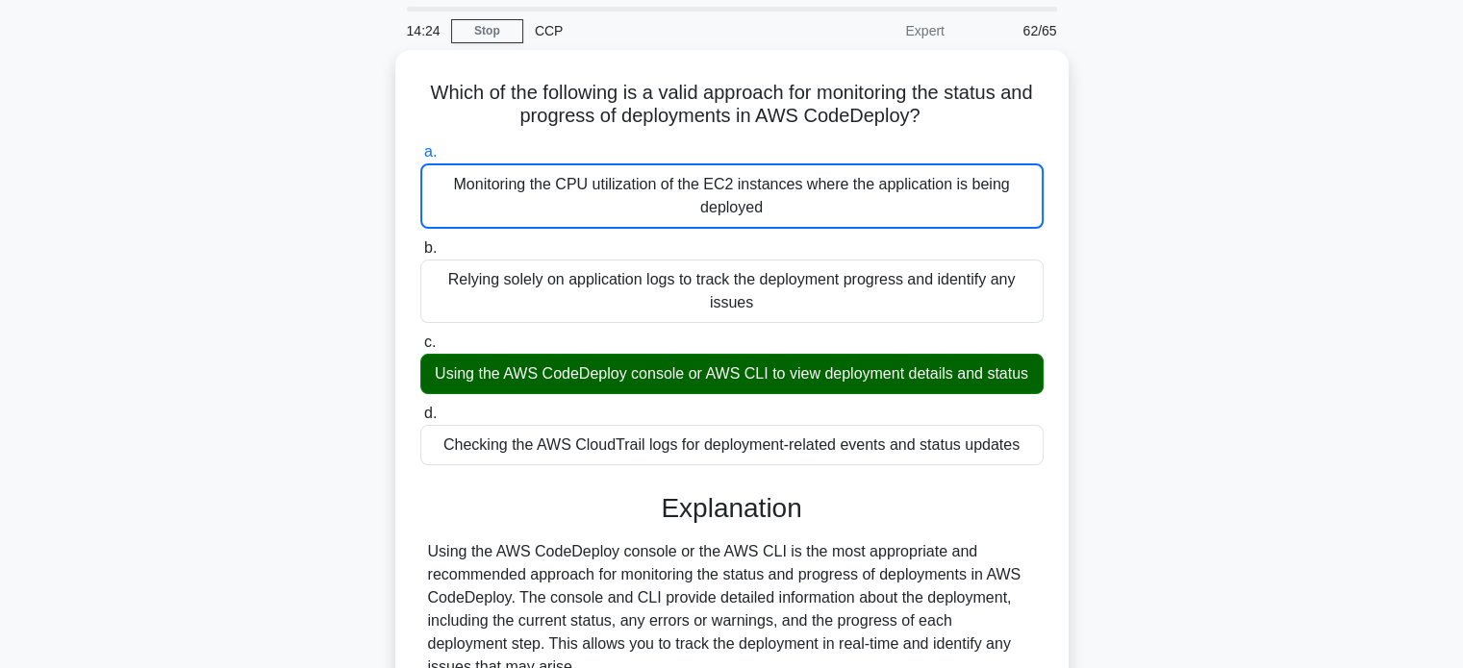
click at [420, 242] on input "b. Relying solely on application logs to track the deployment progress and iden…" at bounding box center [420, 248] width 0 height 13
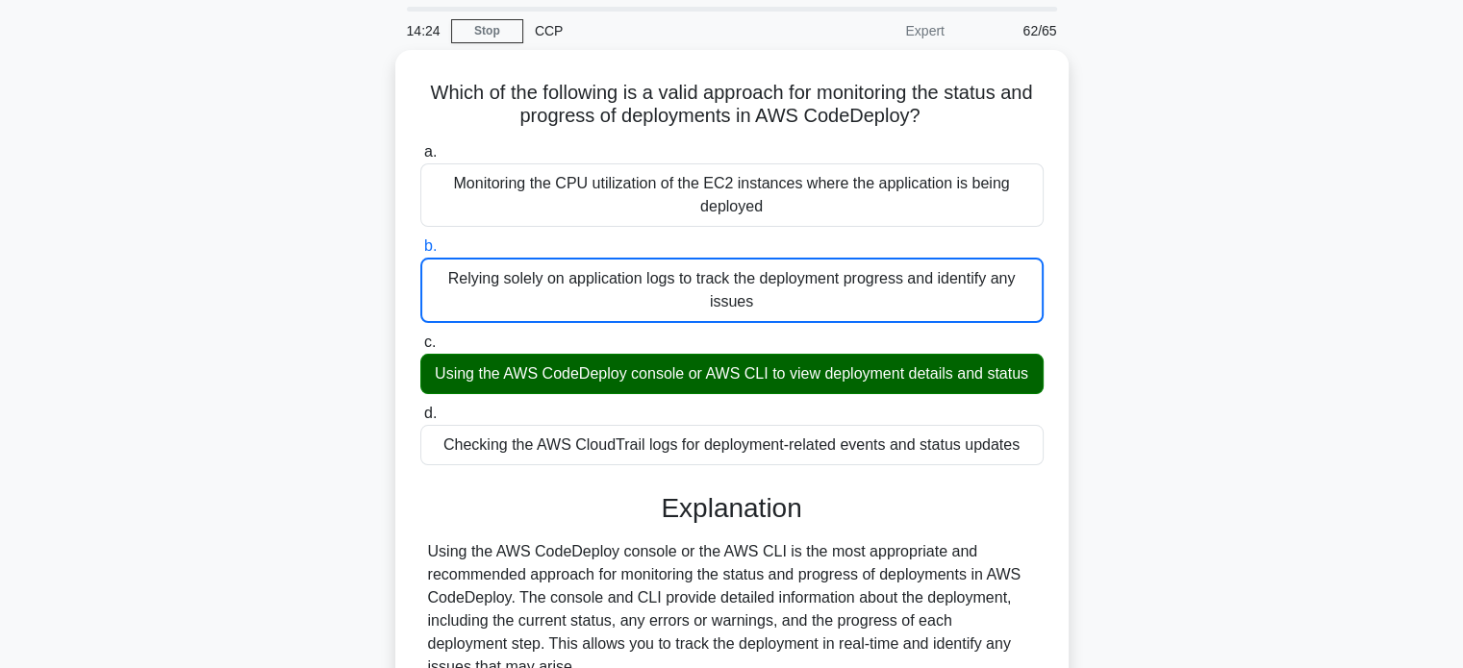
click at [420, 337] on input "c. Using the AWS CodeDeploy console or AWS CLI to view deployment details and s…" at bounding box center [420, 343] width 0 height 13
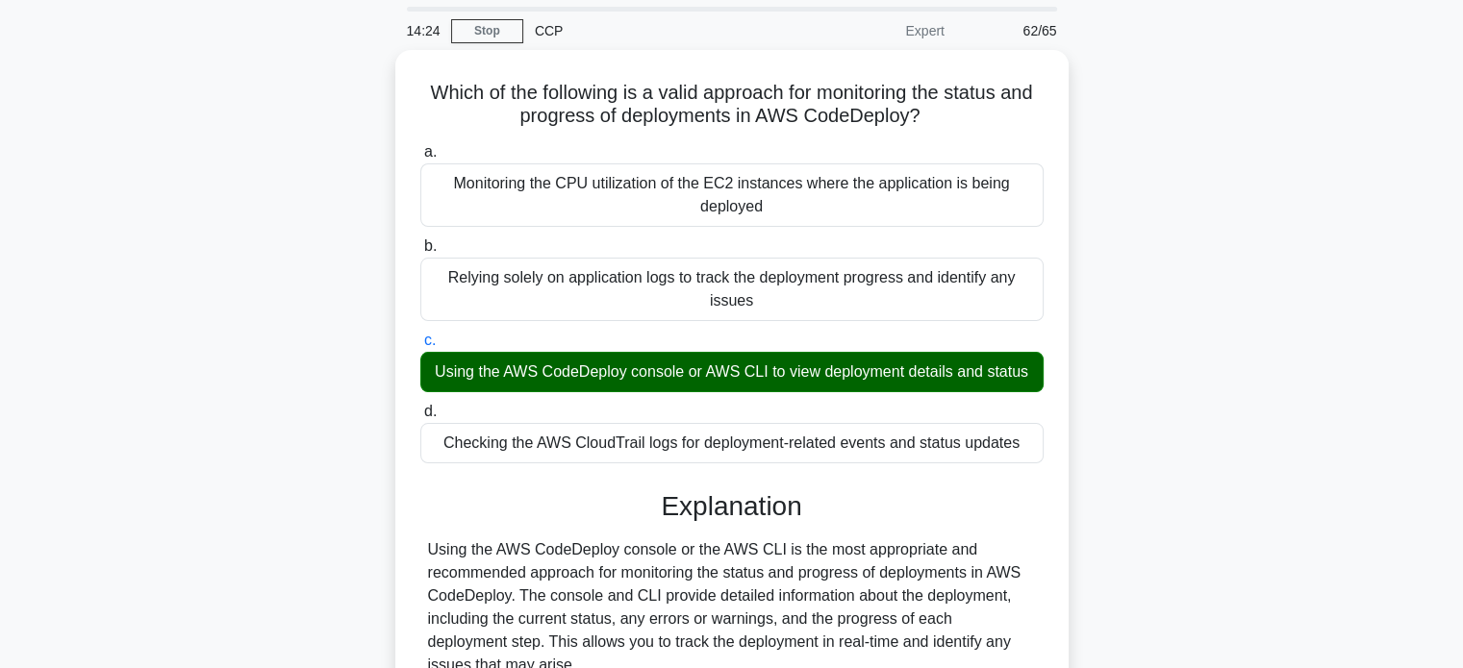
click at [420, 406] on input "d. Checking the AWS CloudTrail logs for deployment-related events and status up…" at bounding box center [420, 412] width 0 height 13
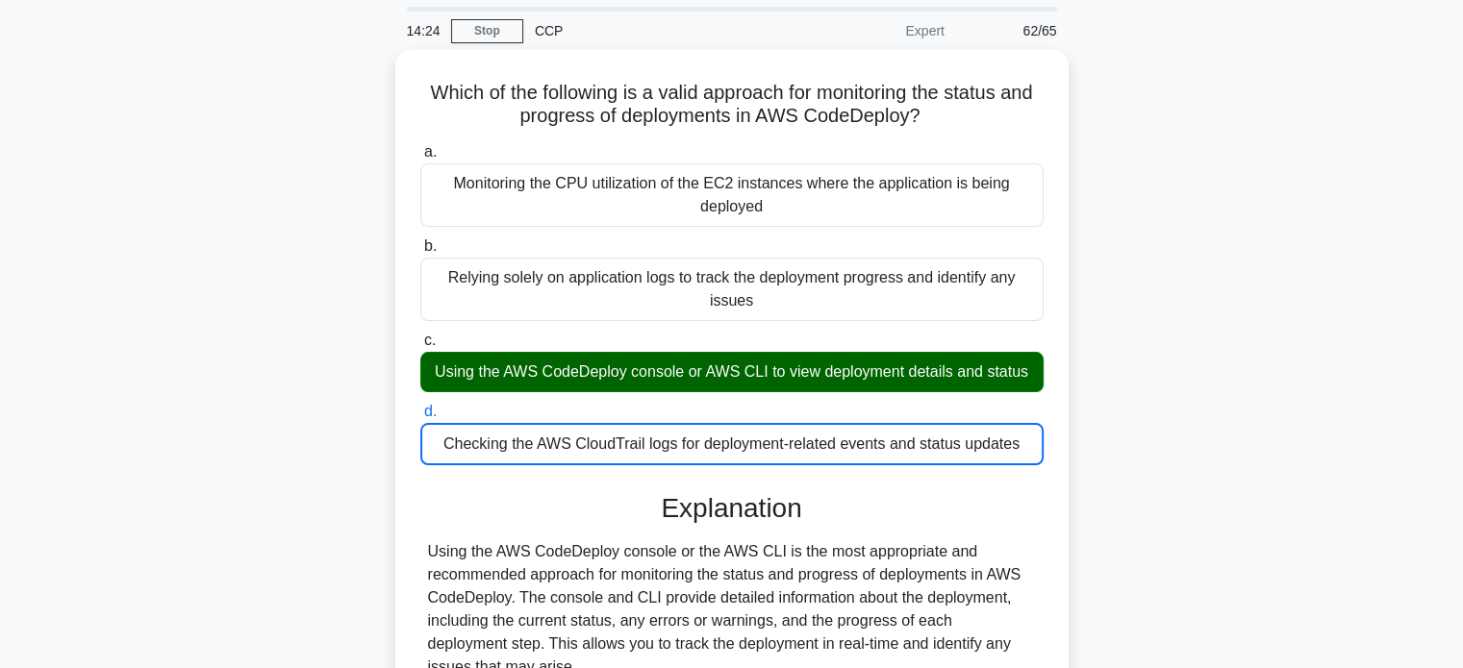
click at [420, 146] on input "a. Monitoring the CPU utilization of the EC2 instances where the application is…" at bounding box center [420, 152] width 0 height 13
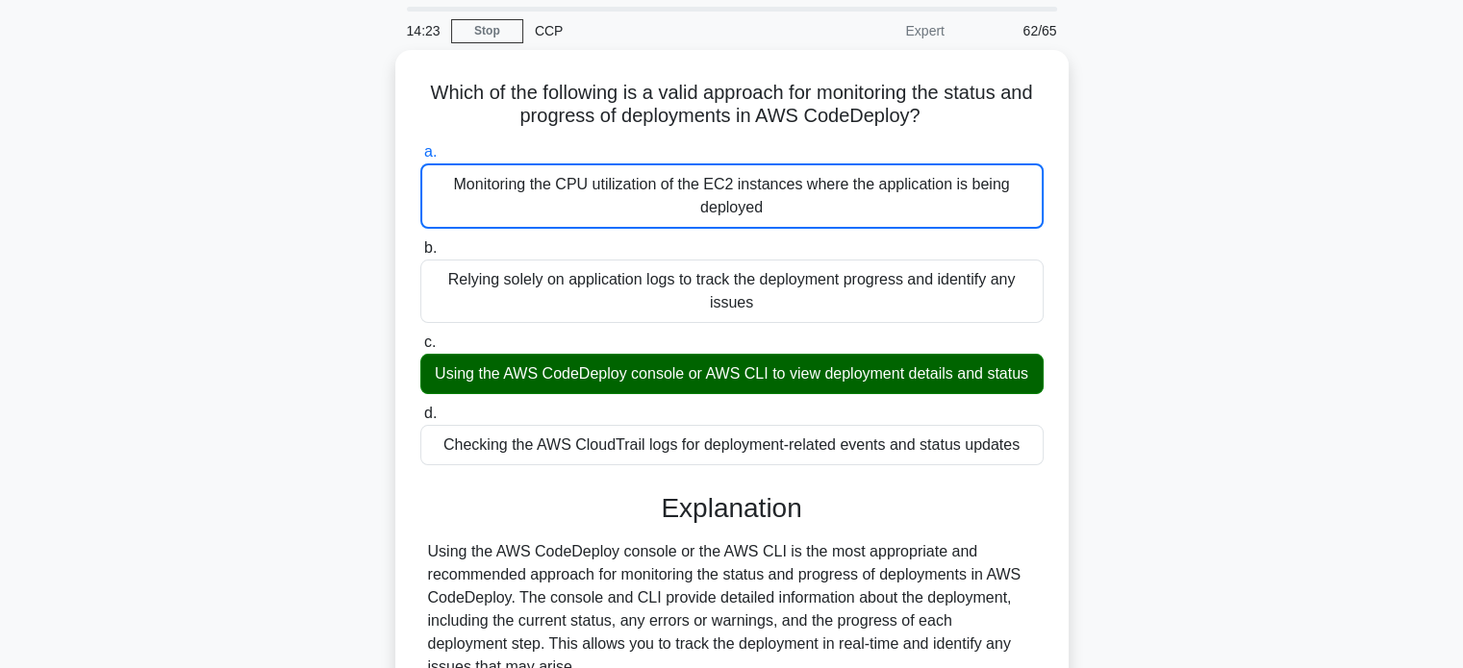
click at [420, 242] on input "b. Relying solely on application logs to track the deployment progress and iden…" at bounding box center [420, 248] width 0 height 13
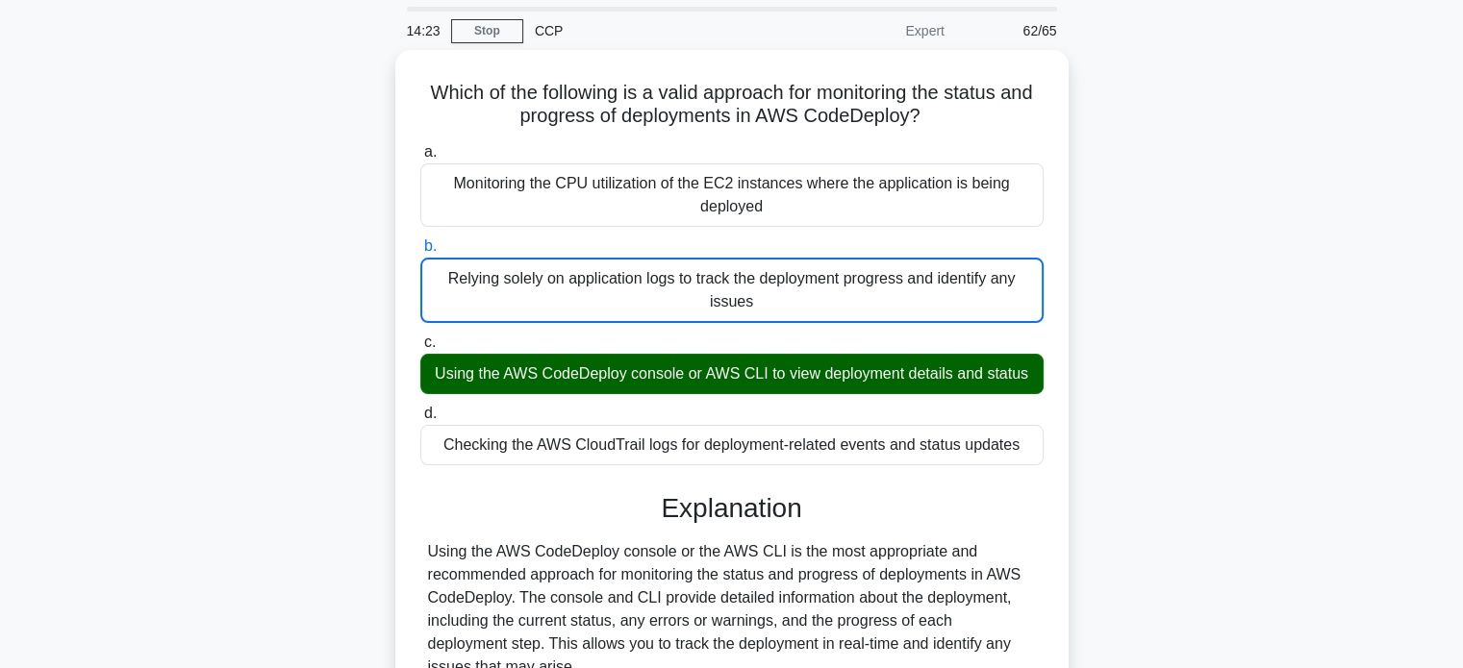
click at [420, 337] on input "c. Using the AWS CodeDeploy console or AWS CLI to view deployment details and s…" at bounding box center [420, 343] width 0 height 13
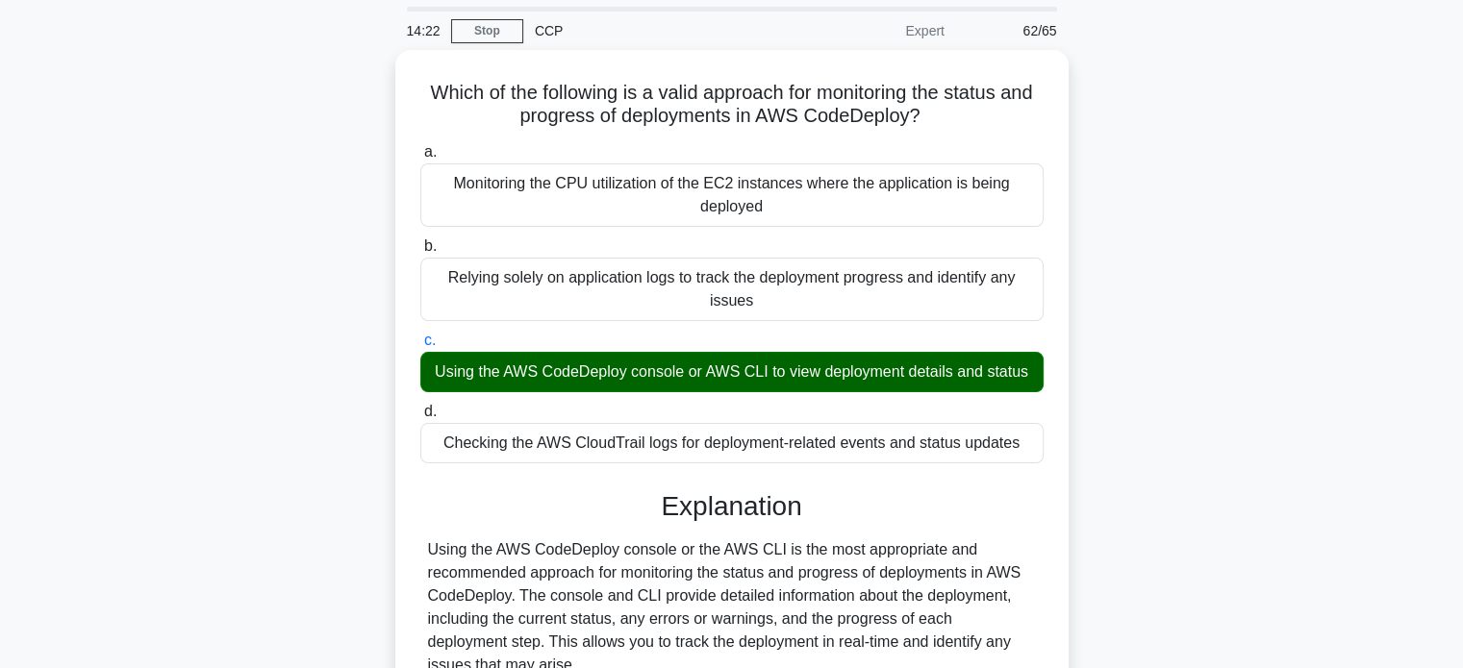
click at [284, 298] on div "Which of the following is a valid approach for monitoring the status and progre…" at bounding box center [731, 570] width 1269 height 1041
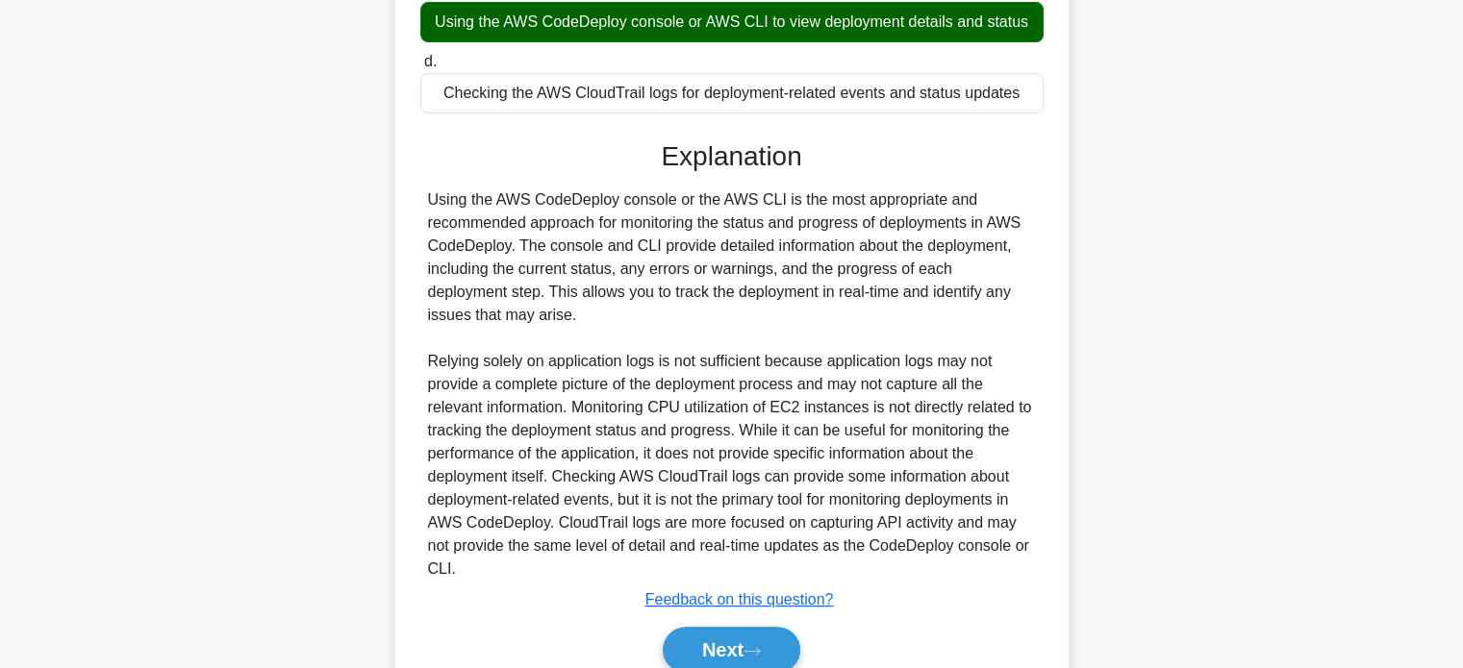
scroll to position [486, 0]
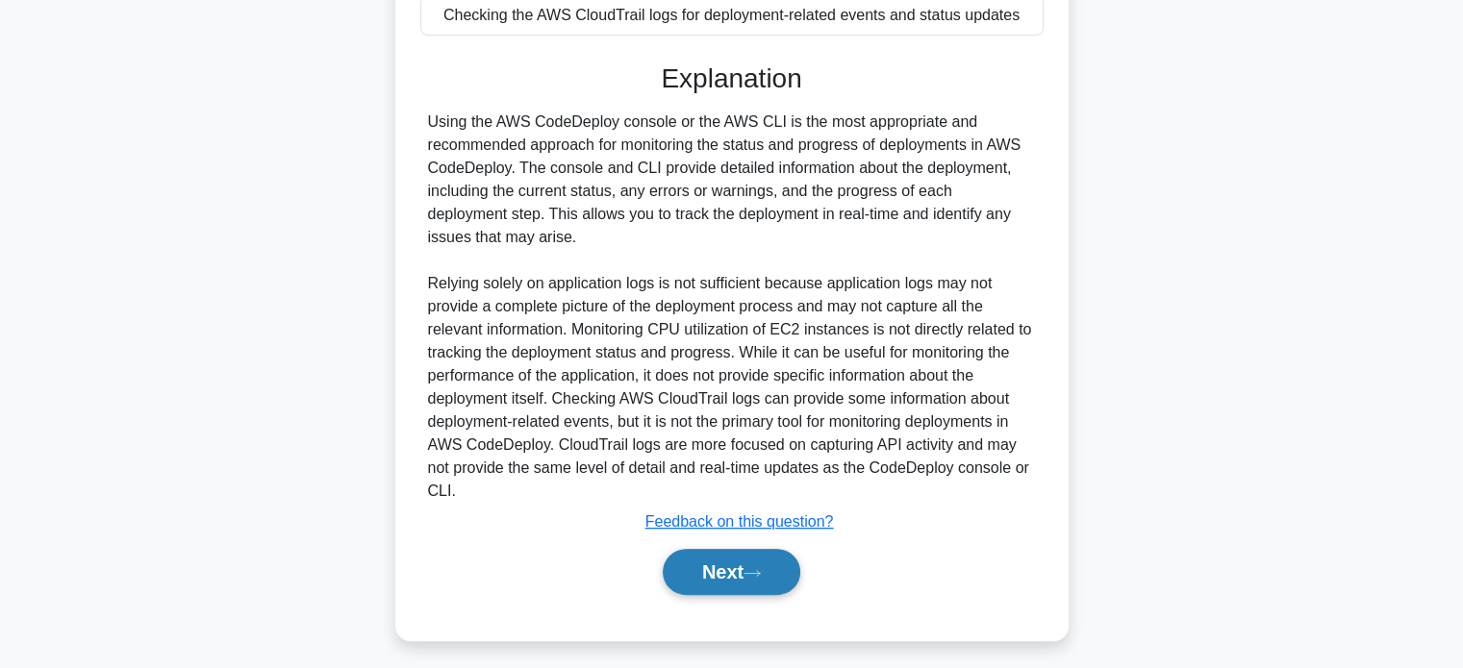
click at [788, 578] on button "Next" at bounding box center [732, 572] width 138 height 46
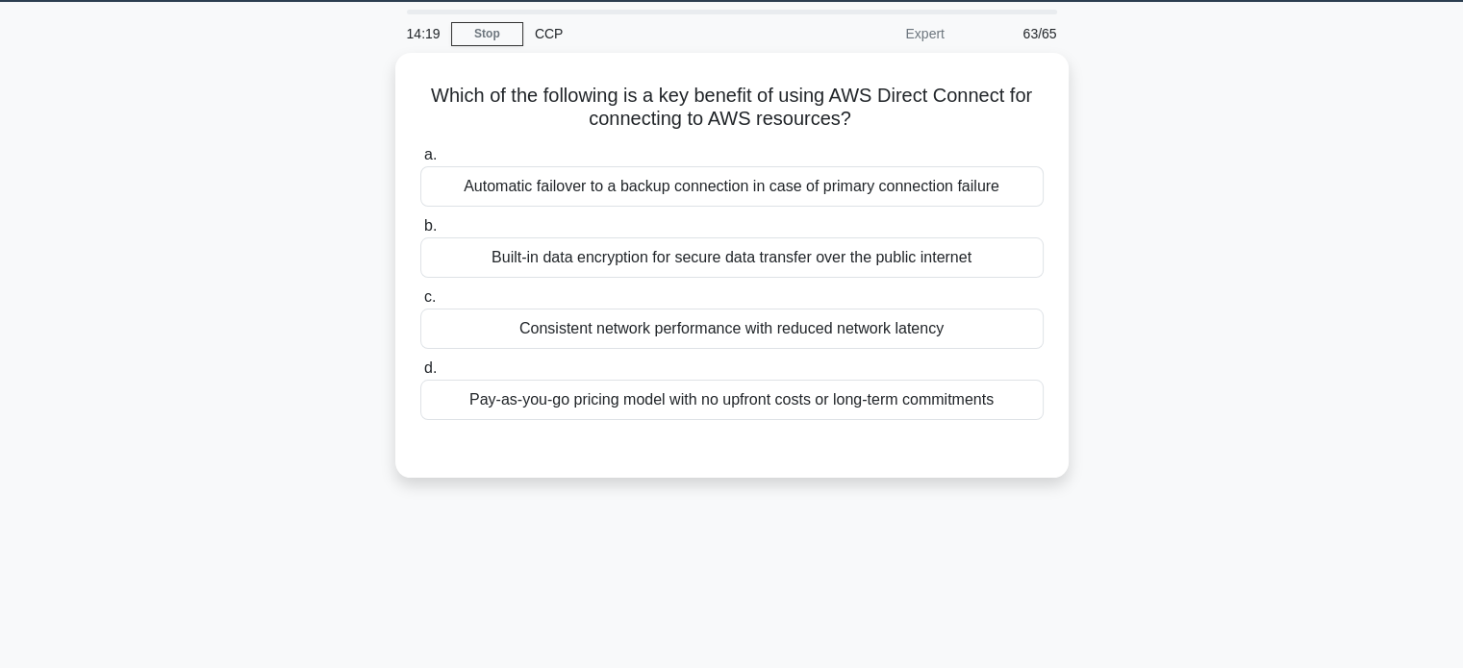
scroll to position [0, 0]
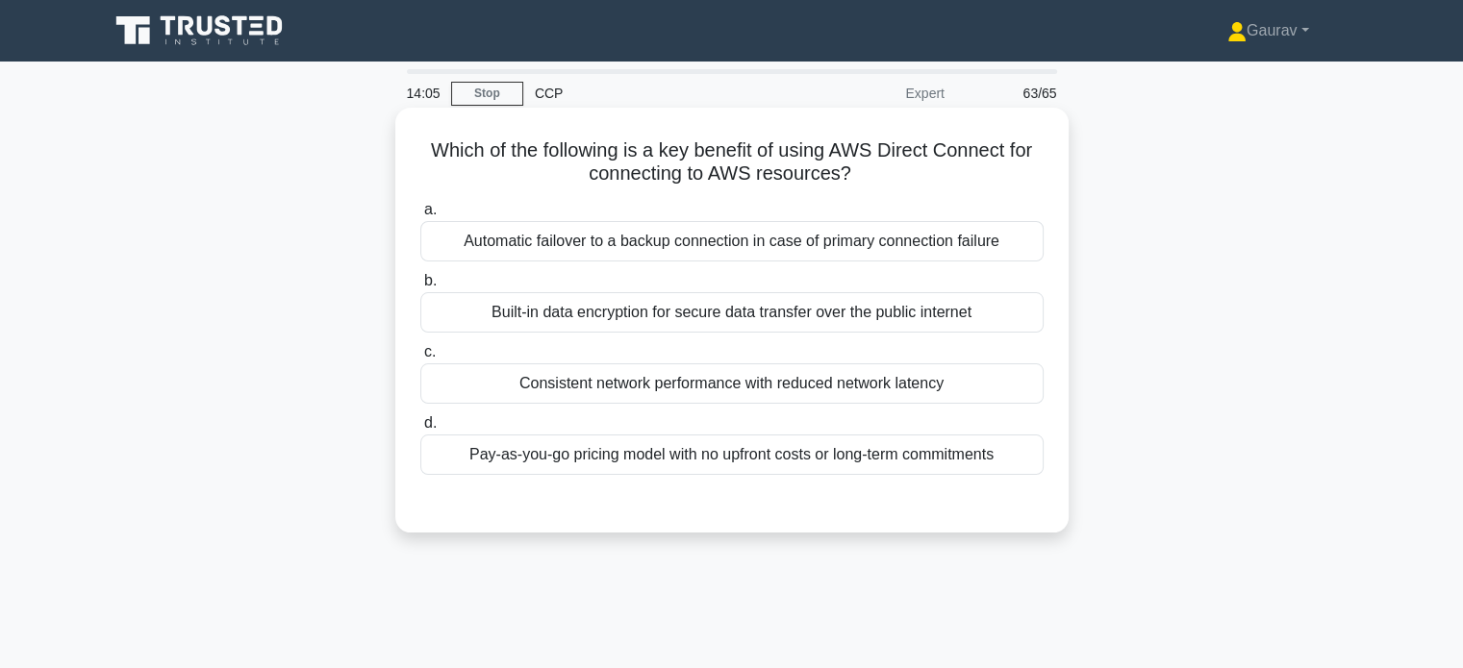
click at [660, 318] on div "Built-in data encryption for secure data transfer over the public internet" at bounding box center [731, 312] width 623 height 40
click at [420, 288] on input "b. Built-in data encryption for secure data transfer over the public internet" at bounding box center [420, 281] width 0 height 13
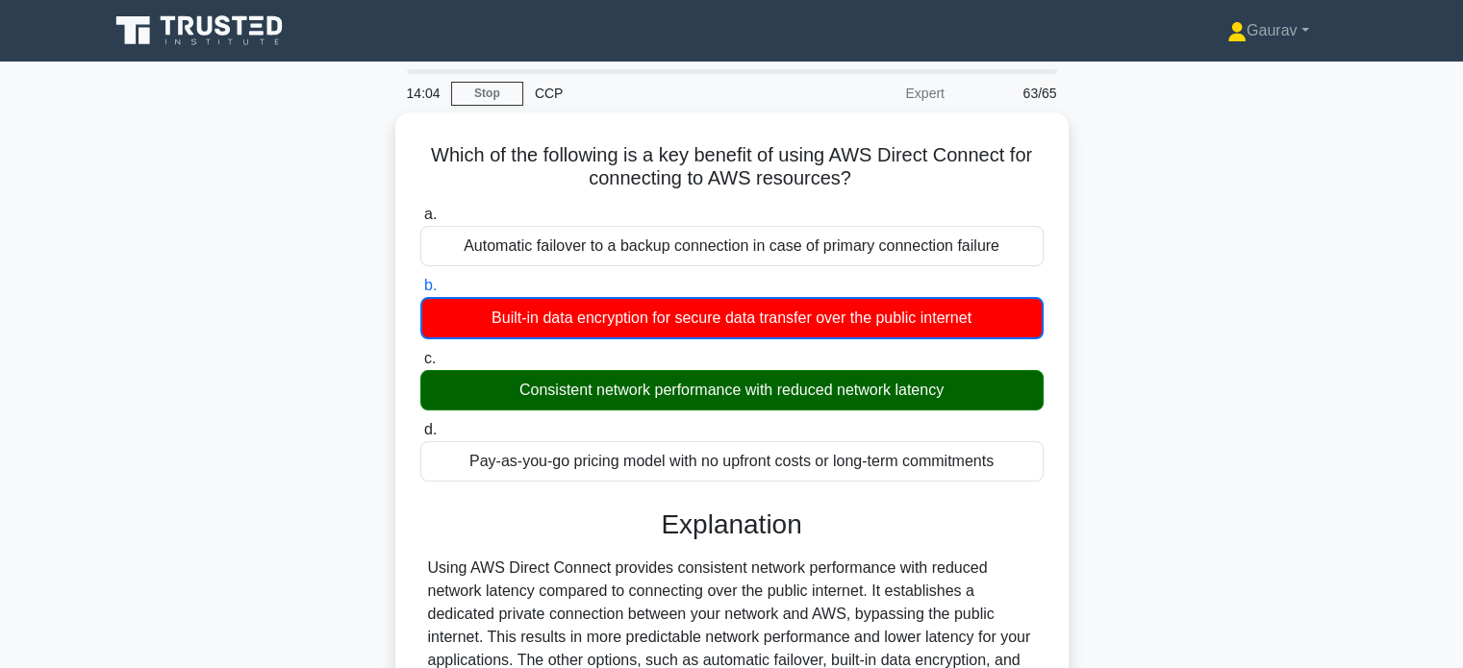
click at [326, 322] on div "Which of the following is a key benefit of using AWS Direct Connect for connect…" at bounding box center [731, 519] width 1269 height 813
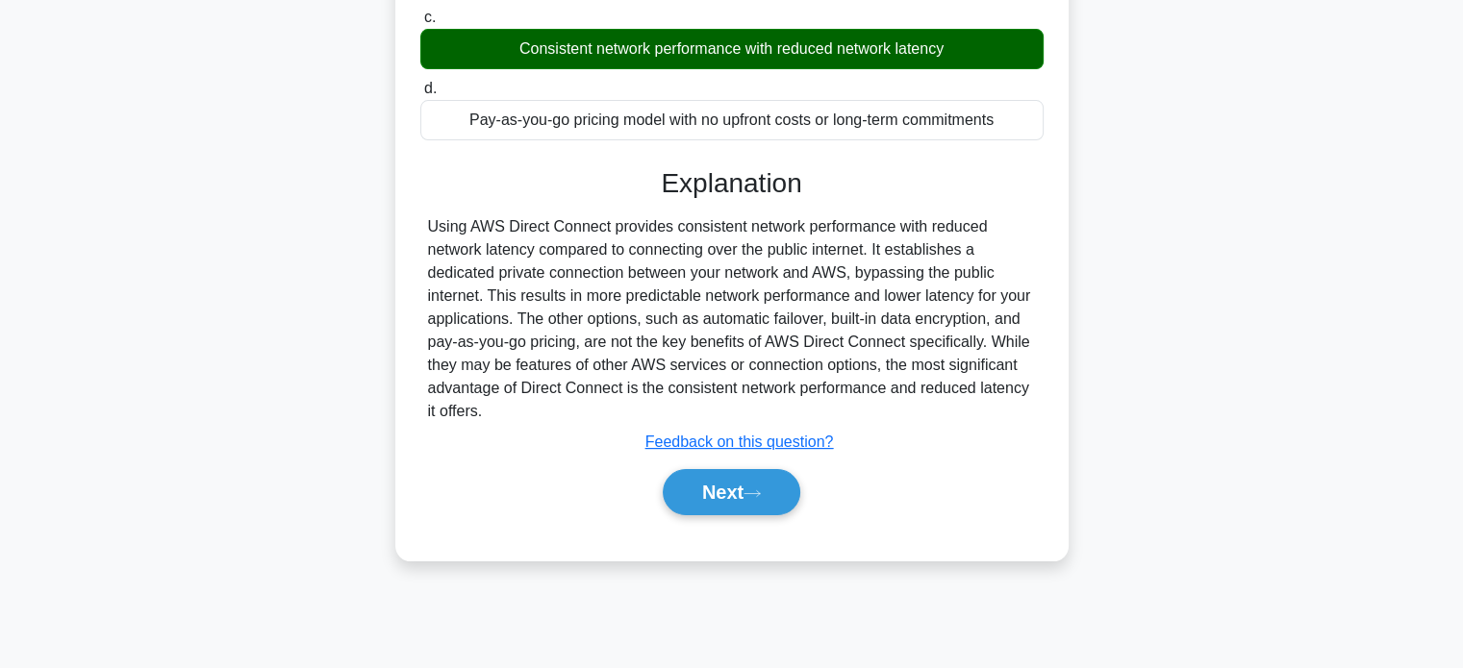
scroll to position [346, 0]
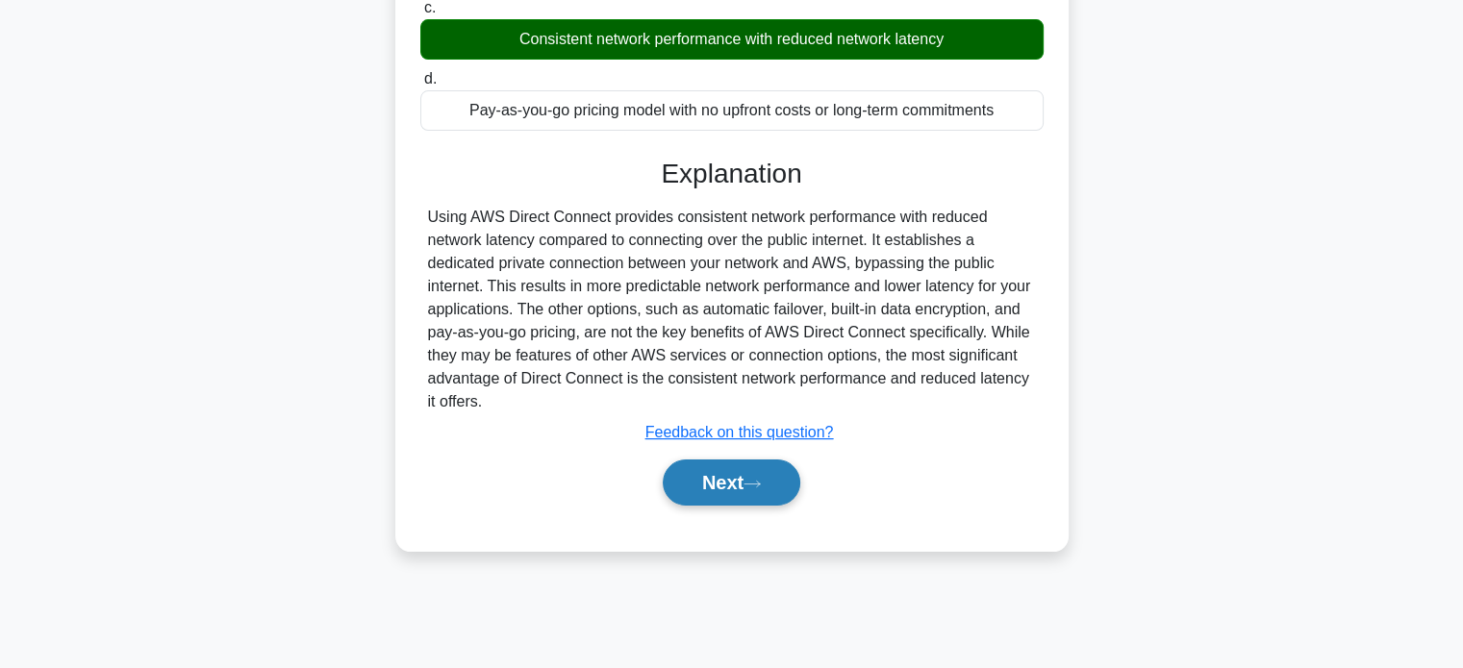
click at [708, 475] on button "Next" at bounding box center [732, 483] width 138 height 46
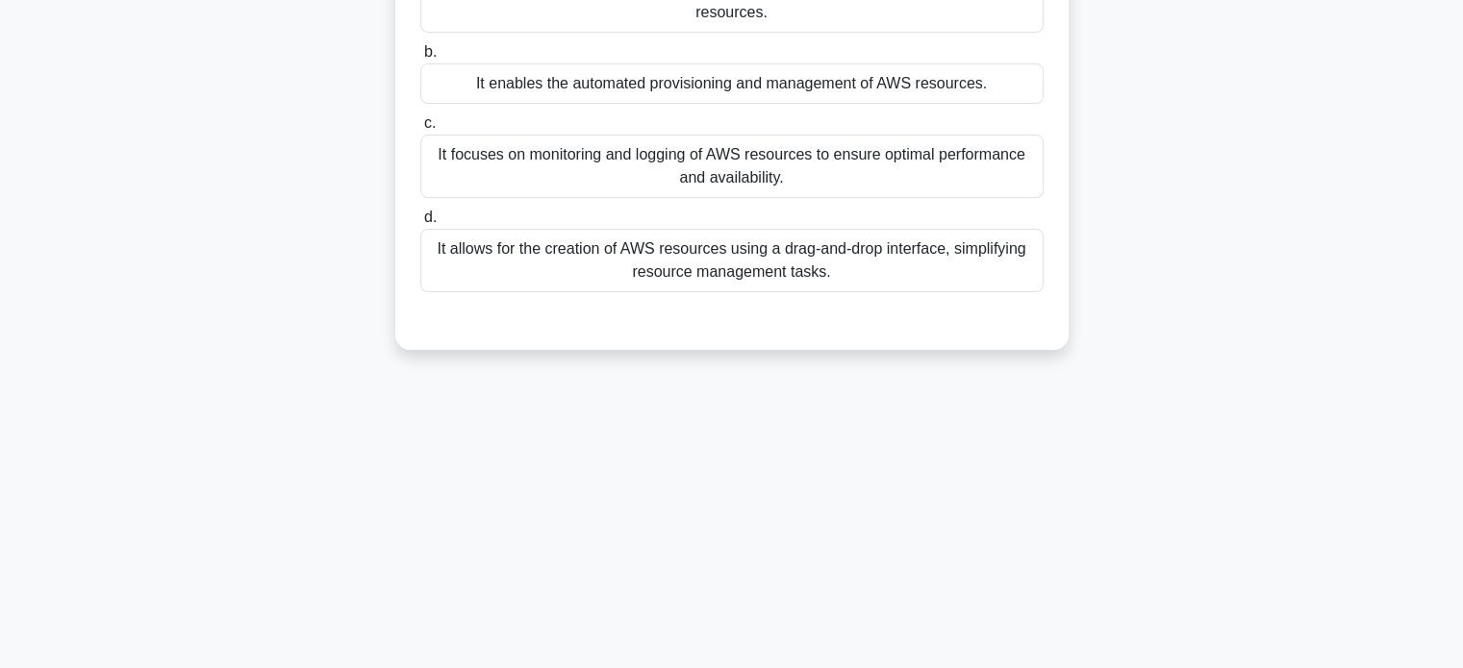
scroll to position [0, 0]
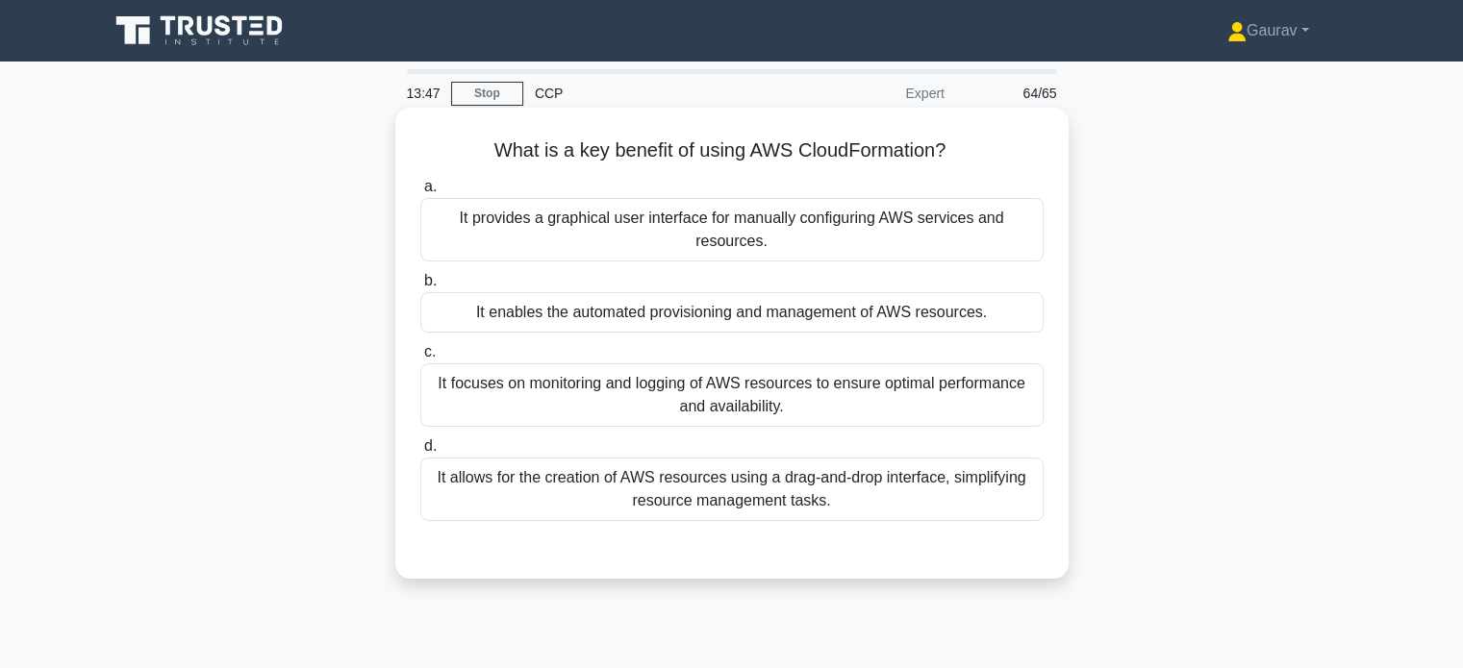
click at [752, 318] on div "It enables the automated provisioning and management of AWS resources." at bounding box center [731, 312] width 623 height 40
click at [420, 288] on input "b. It enables the automated provisioning and management of AWS resources." at bounding box center [420, 281] width 0 height 13
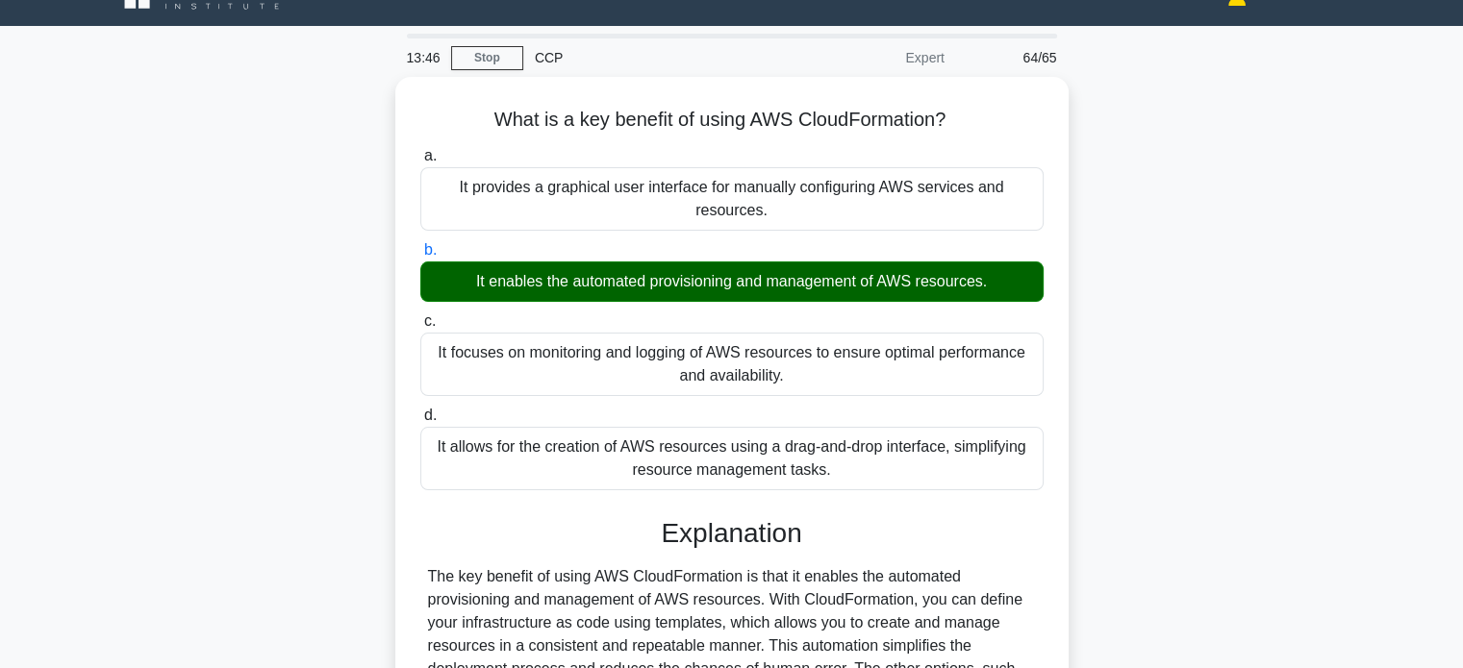
click at [266, 322] on div "What is a key benefit of using AWS CloudFormation? .spinner_0XTQ{transform-orig…" at bounding box center [731, 494] width 1269 height 834
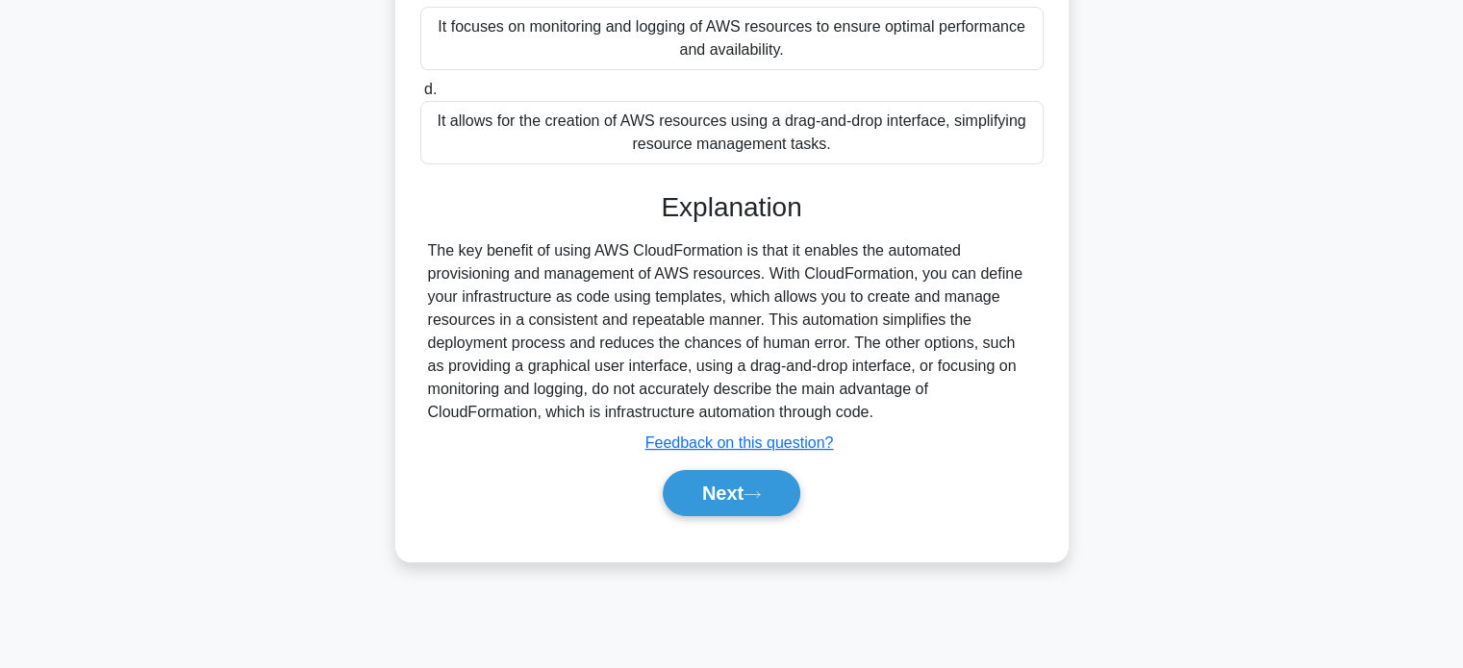
scroll to position [370, 0]
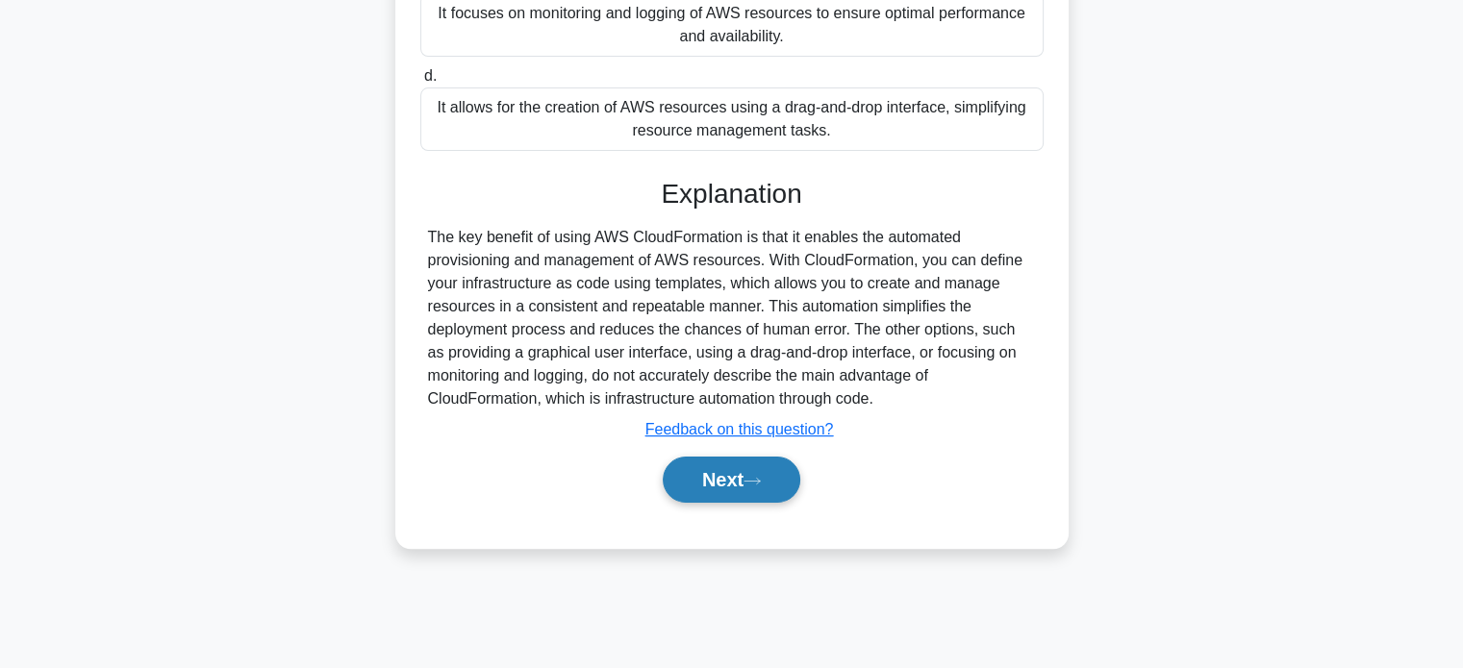
click at [758, 479] on icon at bounding box center [751, 481] width 17 height 11
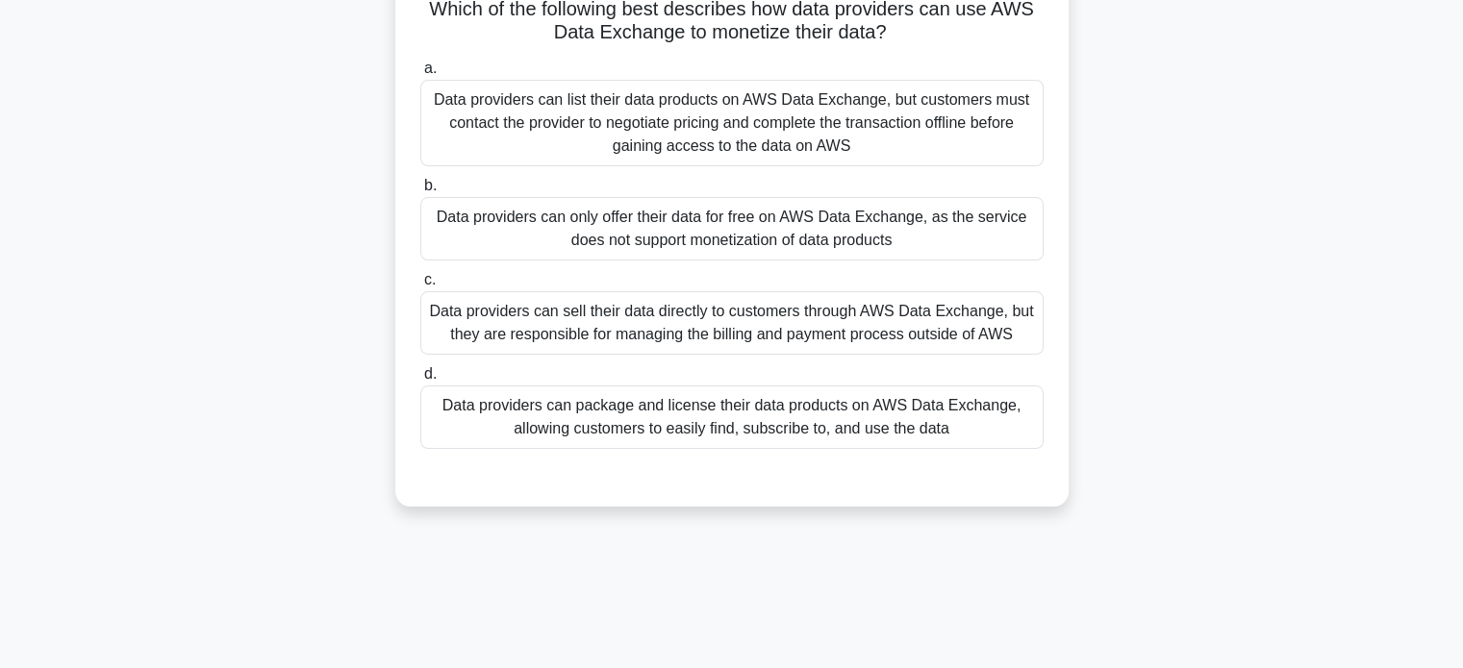
scroll to position [139, 0]
click at [702, 415] on div "Data providers can package and license their data products on AWS Data Exchange…" at bounding box center [731, 419] width 623 height 63
click at [420, 383] on input "d. Data providers can package and license their data products on AWS Data Excha…" at bounding box center [420, 376] width 0 height 13
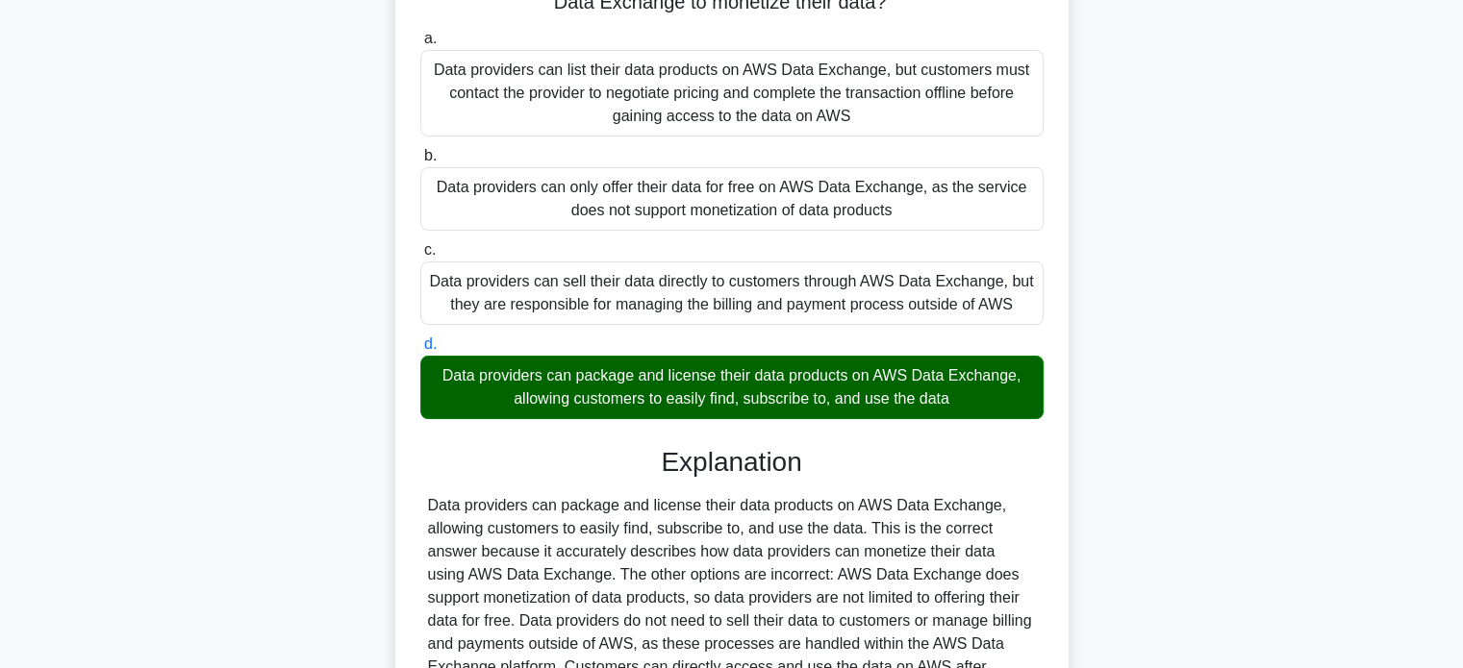
click at [279, 293] on div "Which of the following best describes how data providers can use AWS Data Excha…" at bounding box center [731, 411] width 1269 height 949
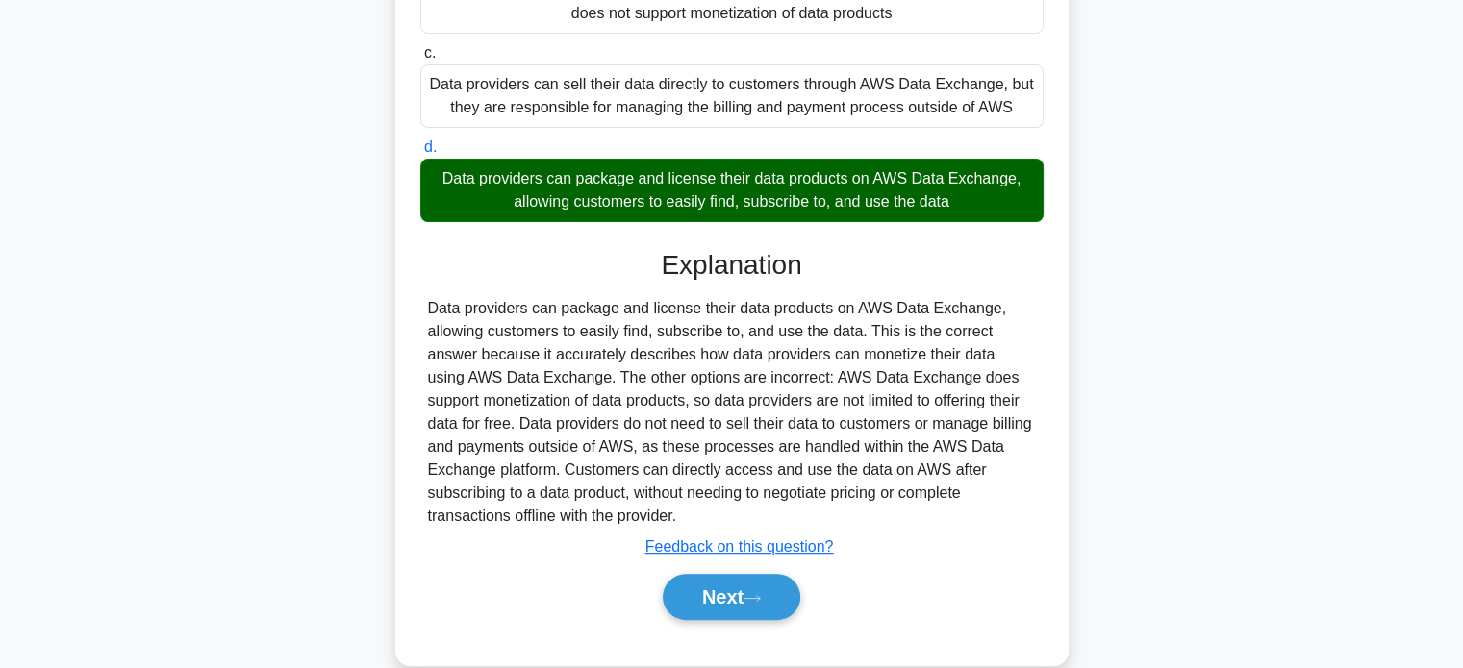
scroll to position [400, 0]
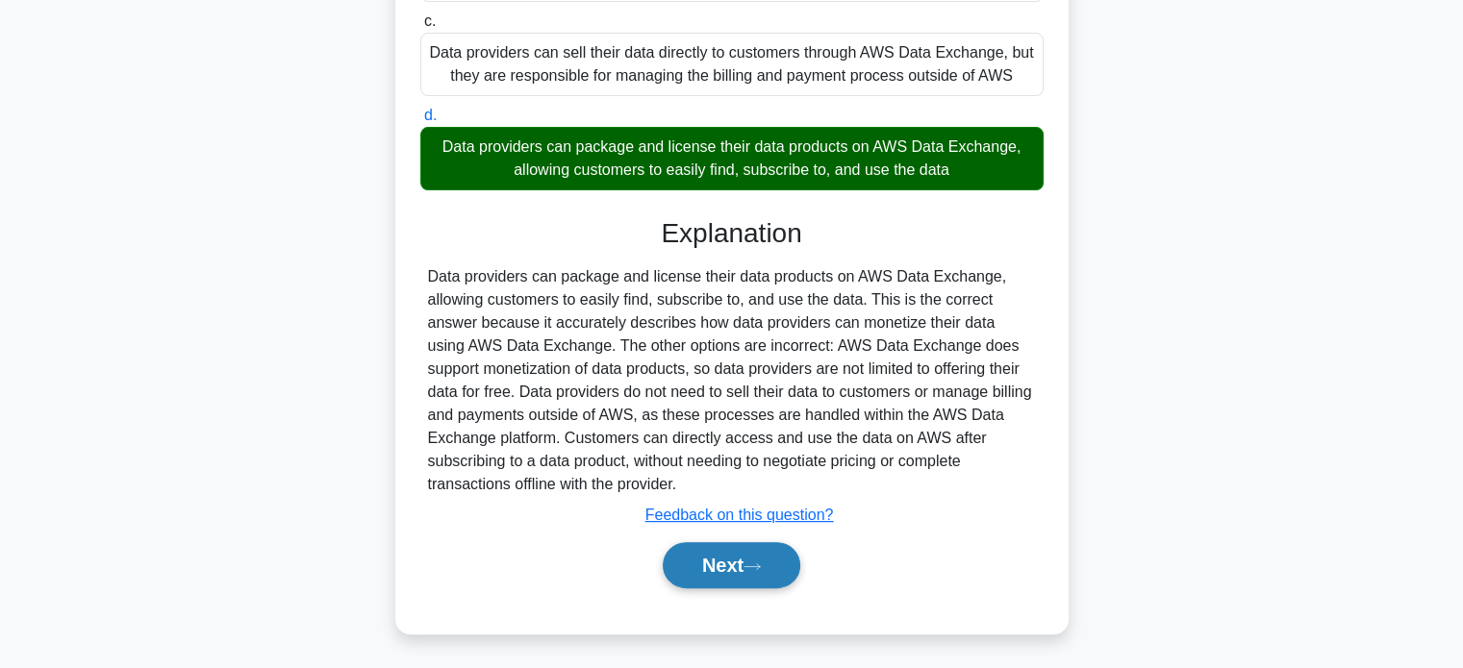
click at [712, 559] on button "Next" at bounding box center [732, 565] width 138 height 46
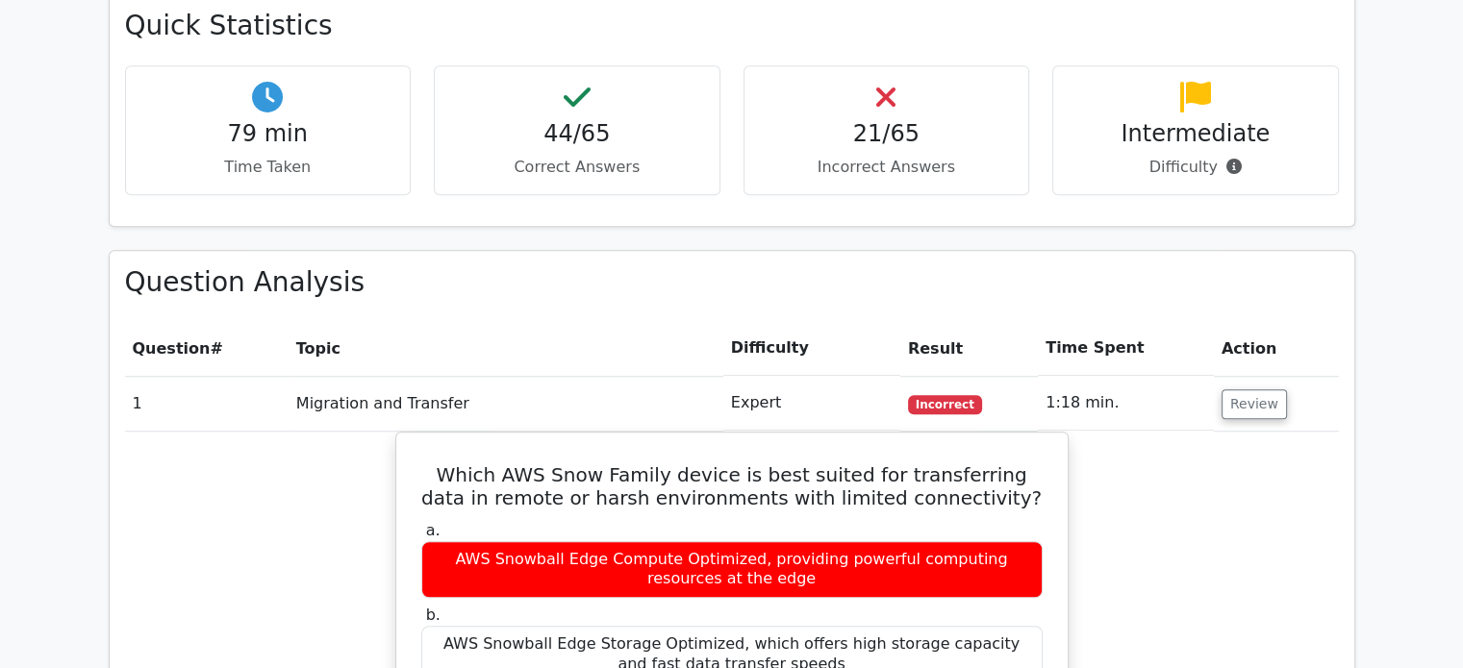
scroll to position [1385, 0]
